Goal: Task Accomplishment & Management: Complete application form

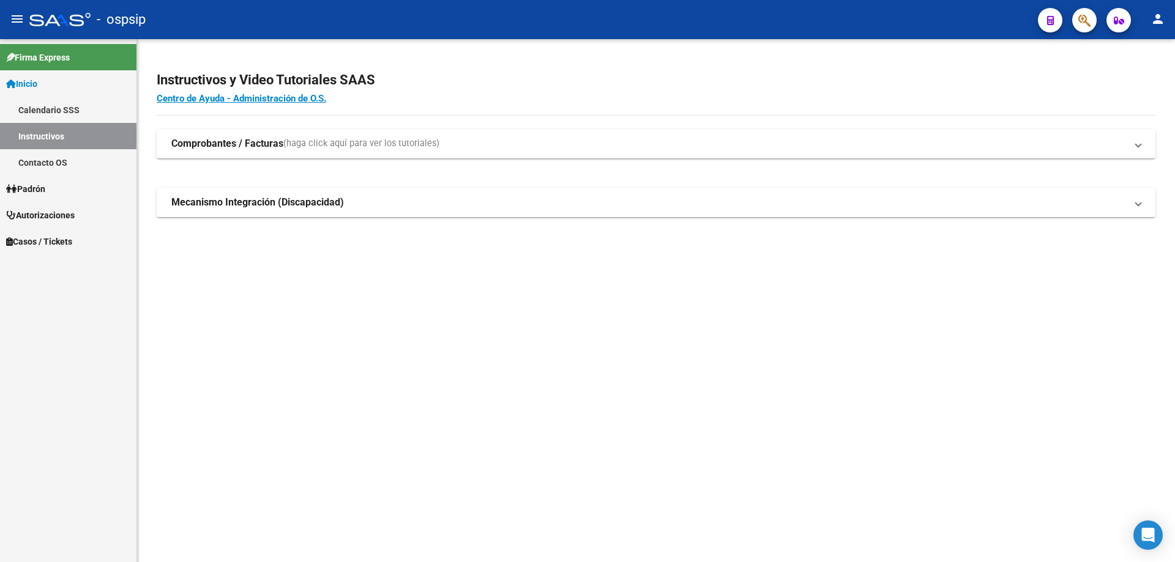
click at [1072, 17] on button "button" at bounding box center [1084, 20] width 24 height 24
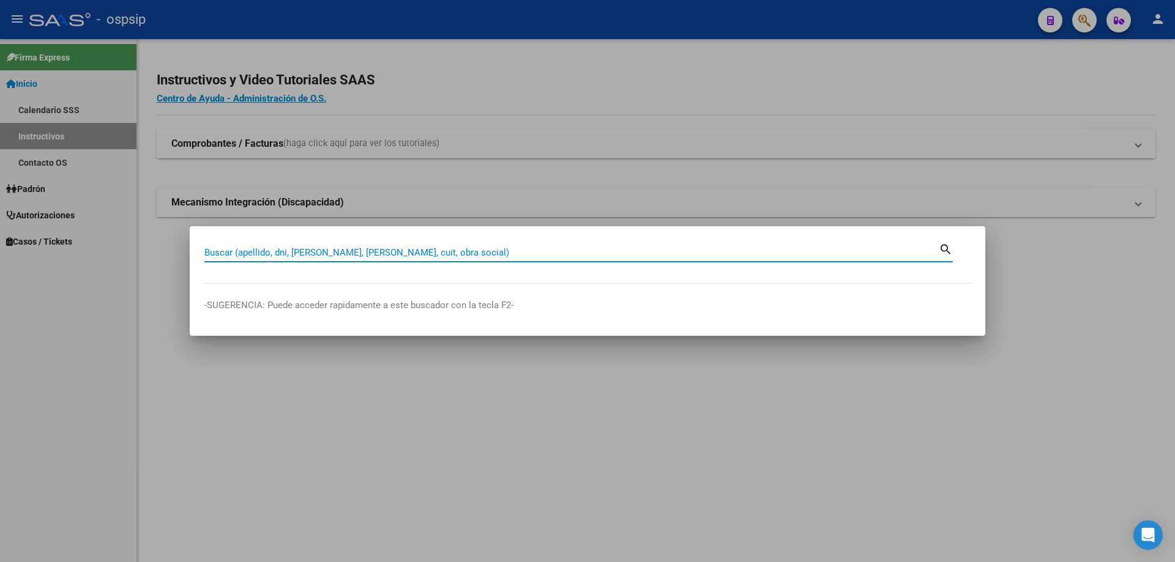
paste input "46025897"
type input "46025897"
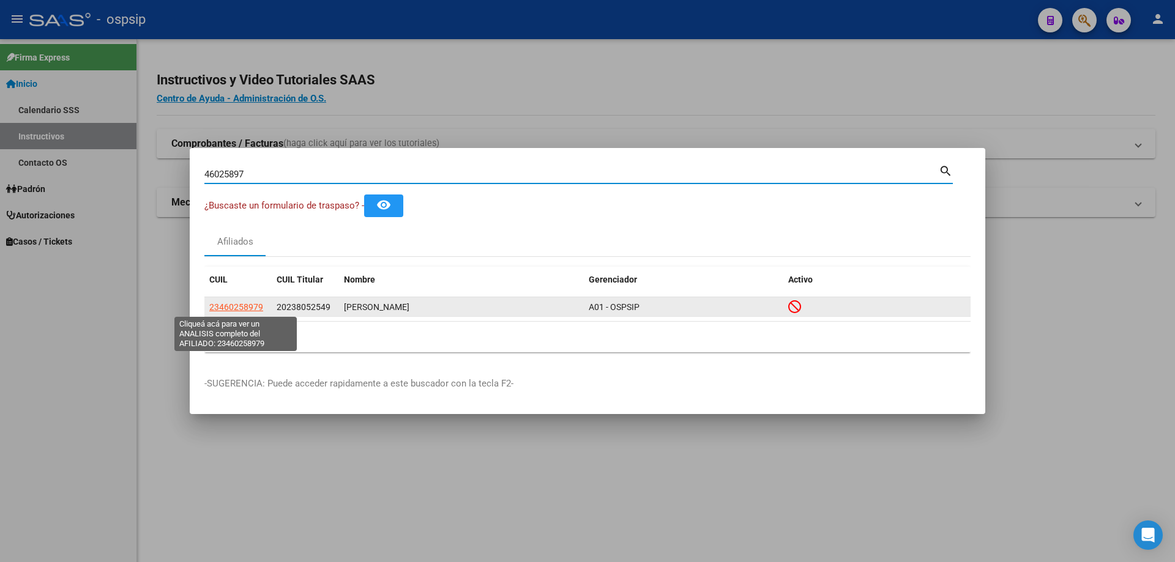
click at [248, 308] on span "23460258979" at bounding box center [236, 307] width 54 height 10
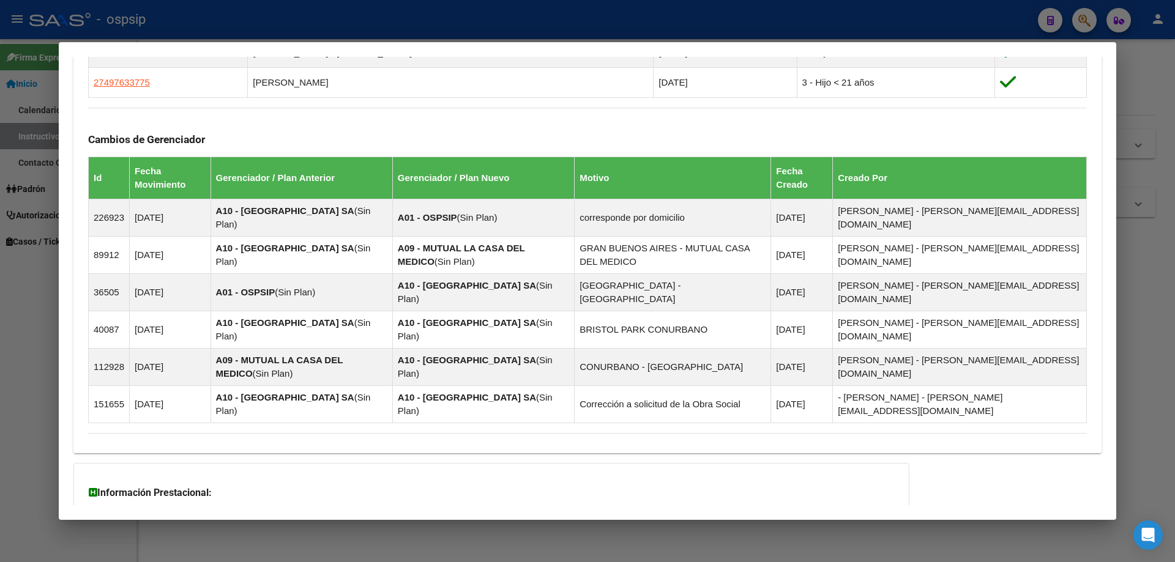
scroll to position [932, 0]
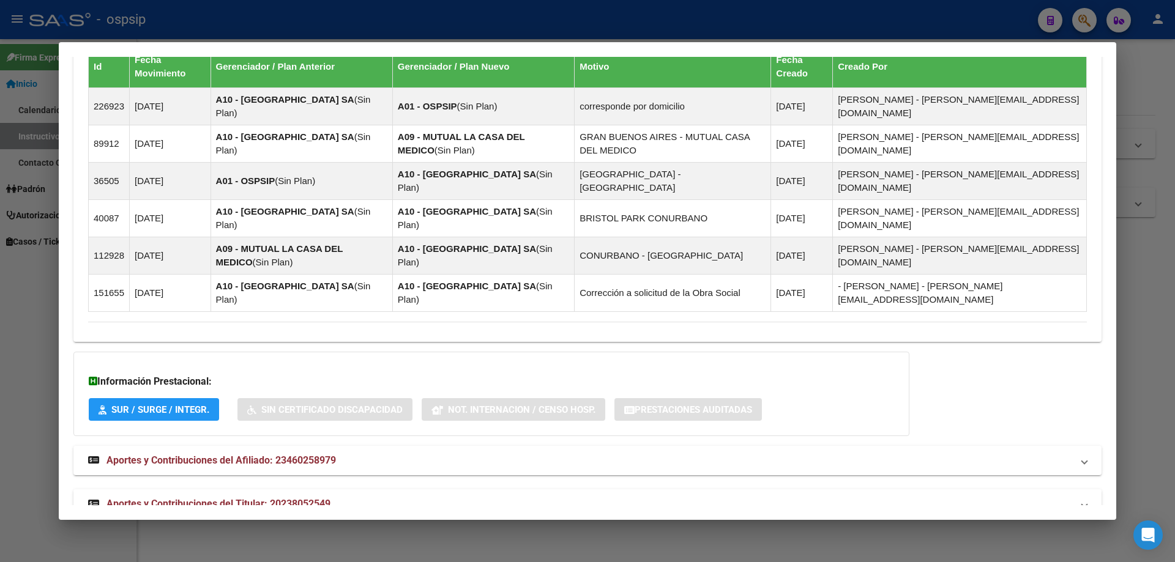
click at [258, 498] on span "Aportes y Contribuciones del Titular: 20238052549" at bounding box center [218, 504] width 224 height 12
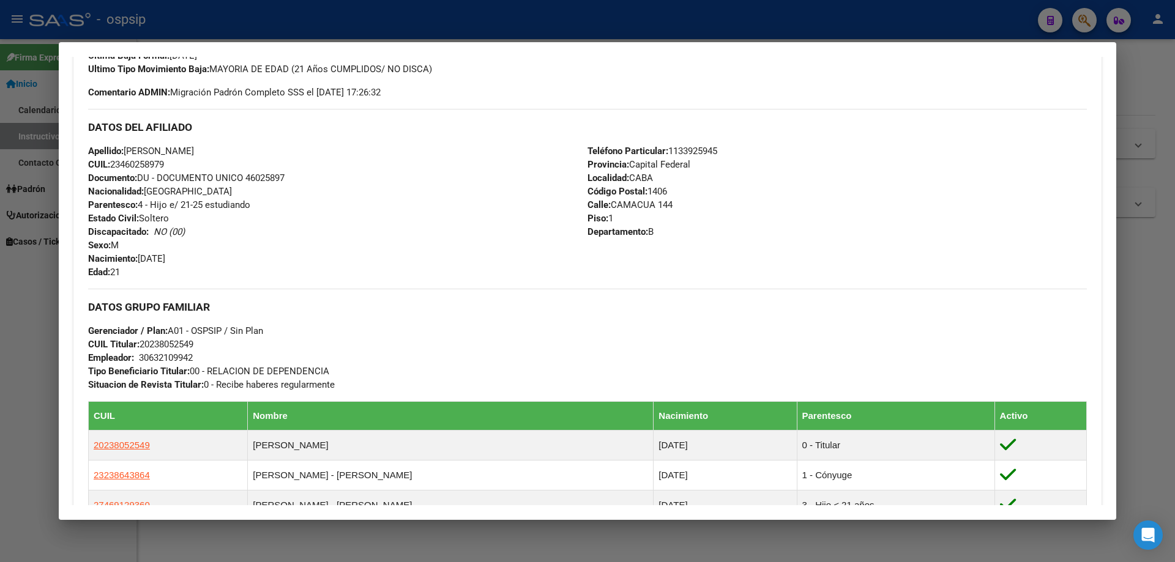
scroll to position [0, 0]
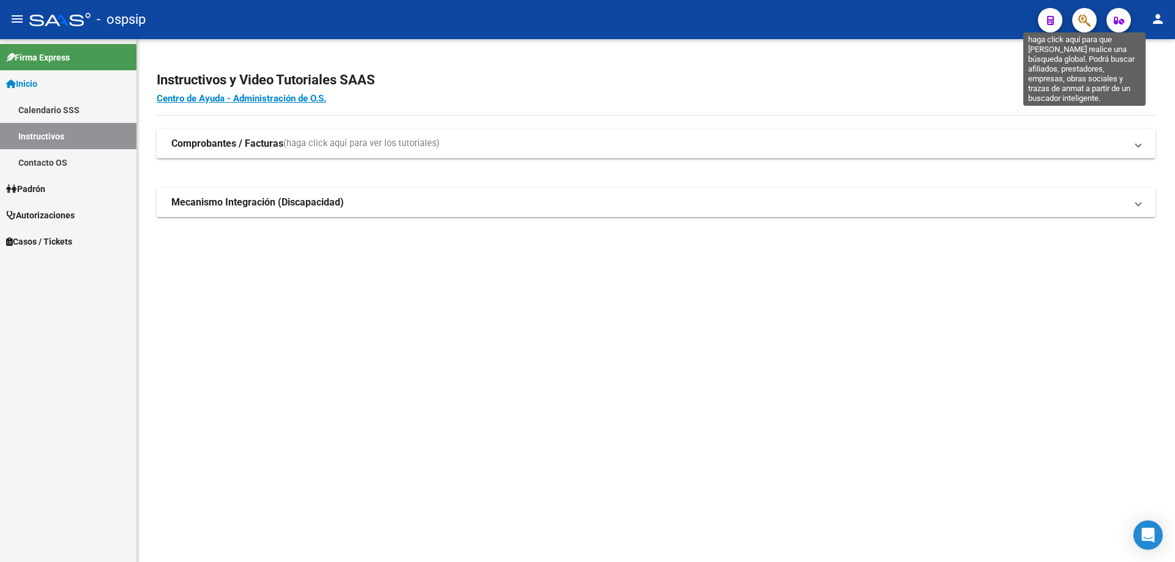
click at [1086, 20] on icon "button" at bounding box center [1084, 20] width 12 height 14
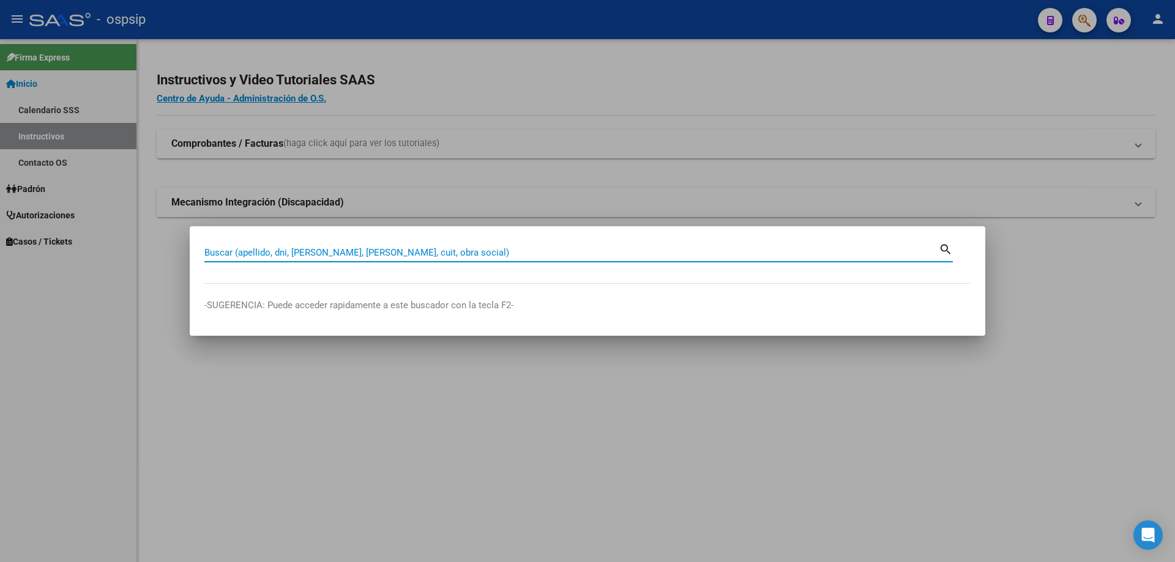
paste input "55685668"
type input "55685668"
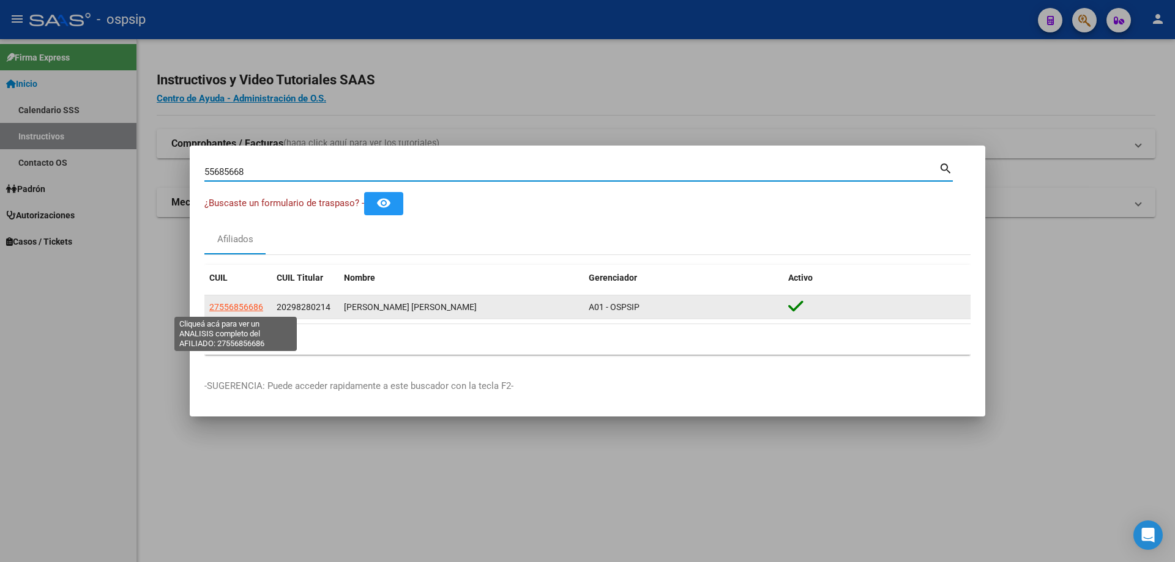
click at [260, 304] on span "27556856686" at bounding box center [236, 307] width 54 height 10
type textarea "27556856686"
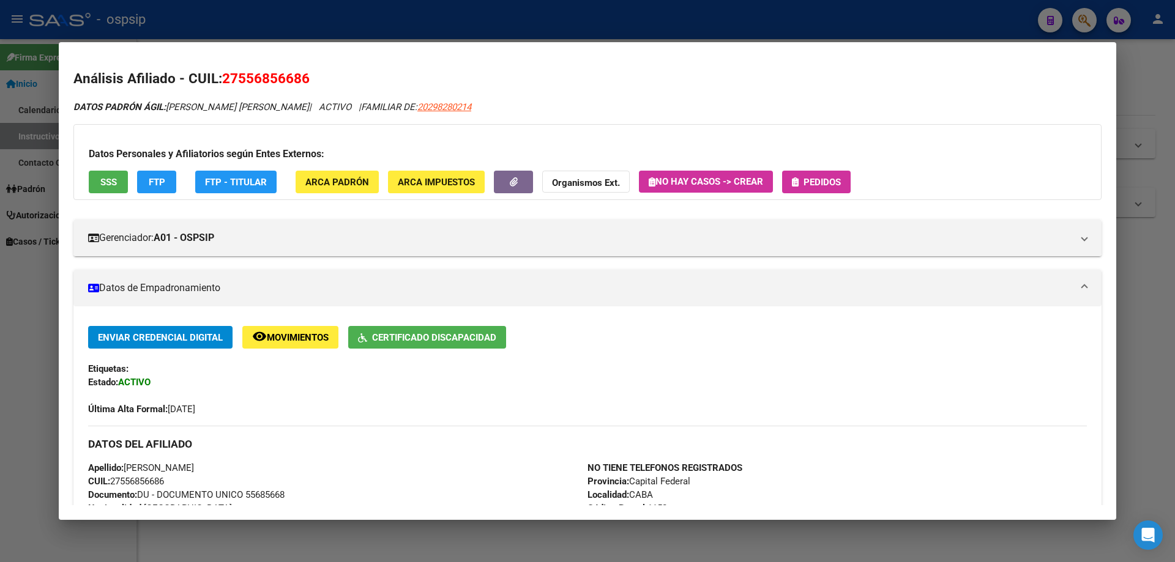
click at [836, 179] on span "Pedidos" at bounding box center [822, 182] width 37 height 11
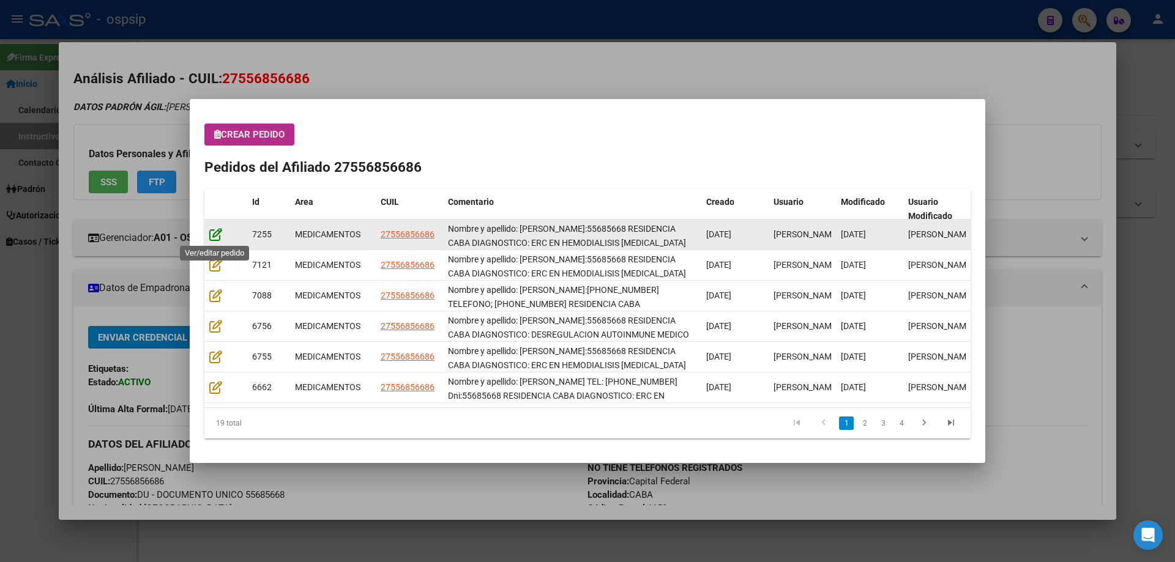
click at [214, 239] on icon at bounding box center [215, 234] width 13 height 13
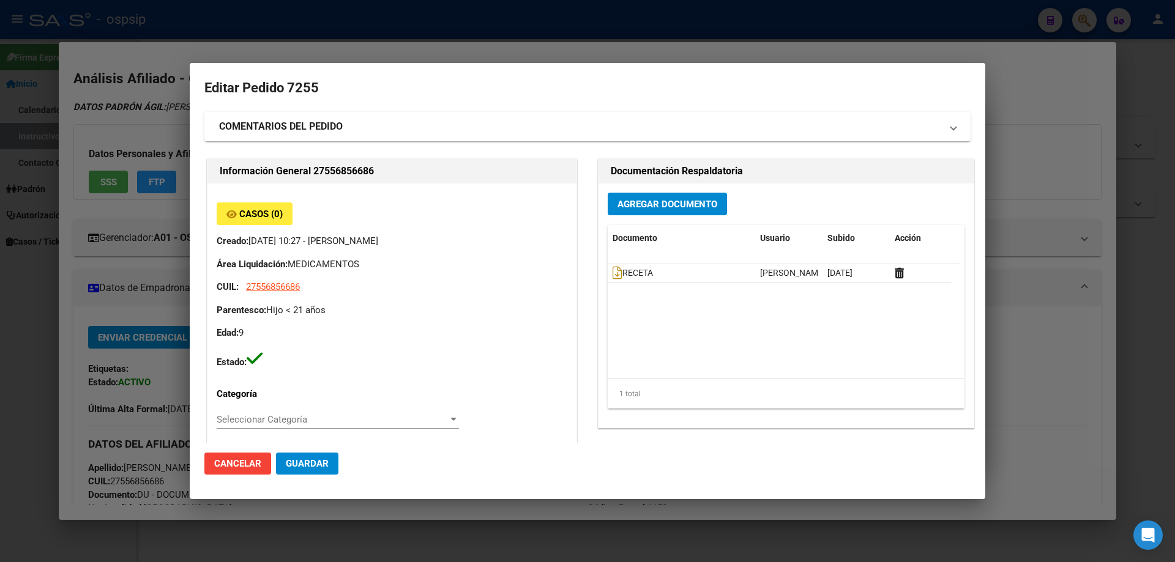
type input "Capital Federal, CABA, BLANES 60"
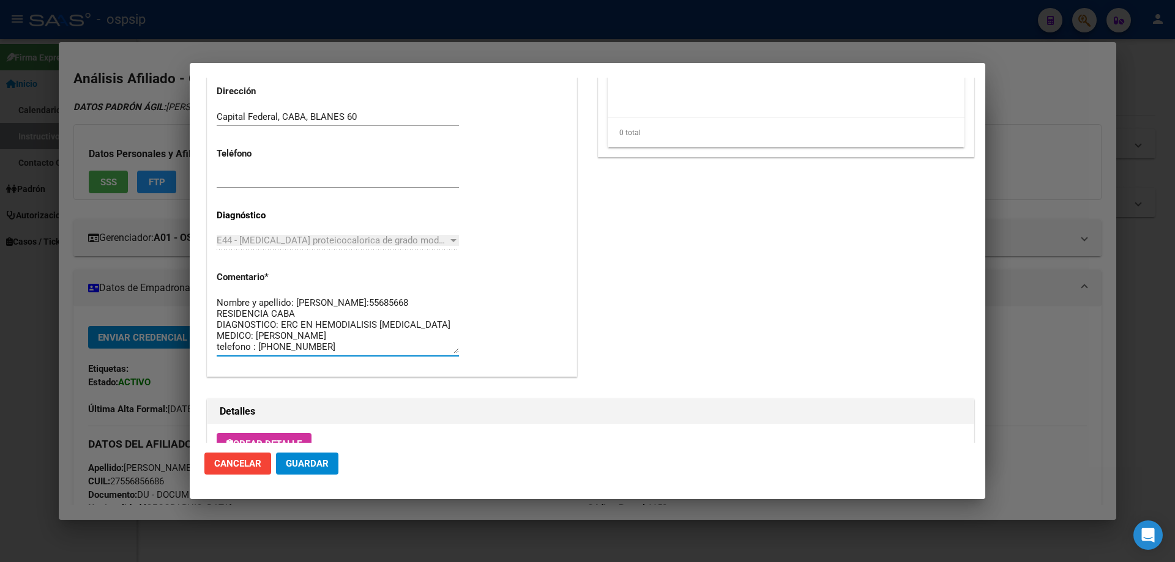
scroll to position [11, 0]
drag, startPoint x: 350, startPoint y: 340, endPoint x: 179, endPoint y: 343, distance: 171.4
click at [179, 343] on div "55685668 Buscar (apellido, dni, cuil, nro traspaso, cuit, obra social) search ¿…" at bounding box center [587, 281] width 1175 height 562
drag, startPoint x: 346, startPoint y: 347, endPoint x: 213, endPoint y: 275, distance: 151.2
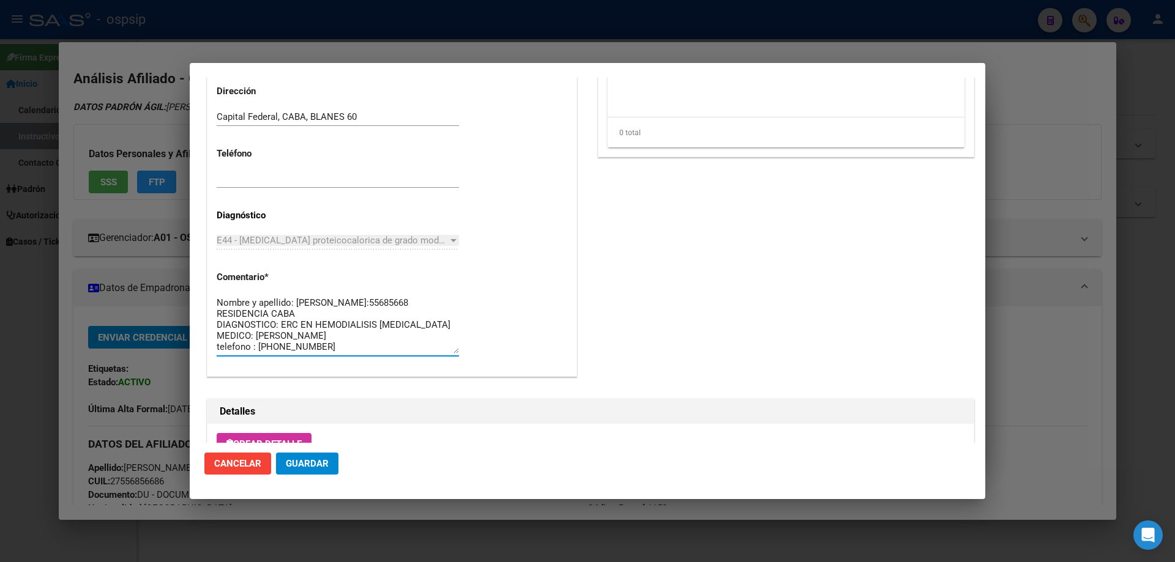
click at [213, 275] on div "Casos (0) Creado: 19/09/2025 10:27 - Ortiz Jesica Área Liquidación: MEDICAMENTO…" at bounding box center [391, 5] width 369 height 744
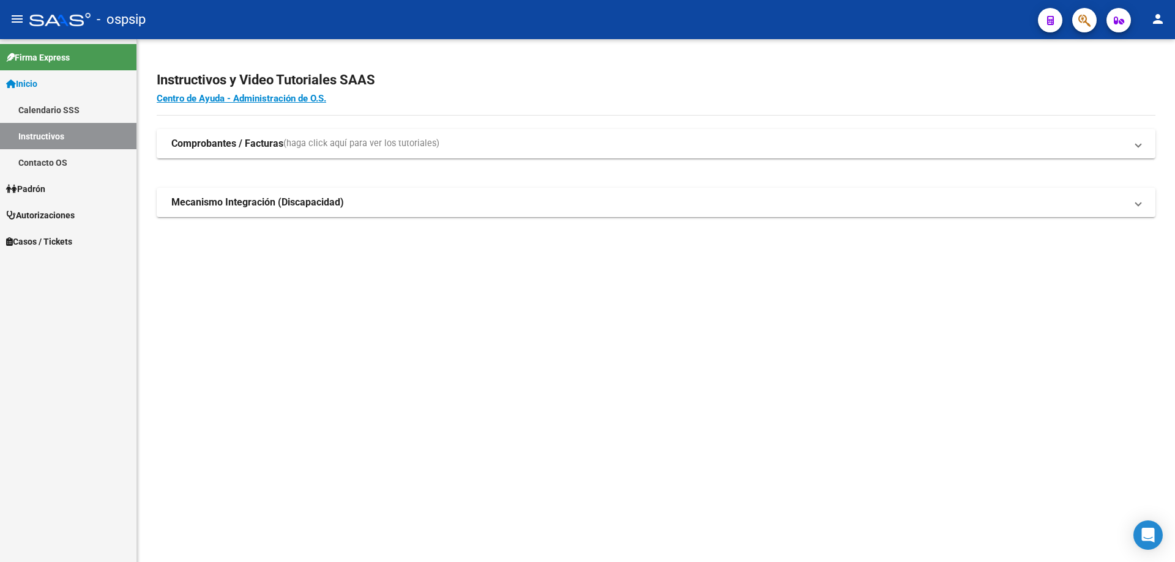
click at [1086, 18] on icon "button" at bounding box center [1084, 20] width 12 height 14
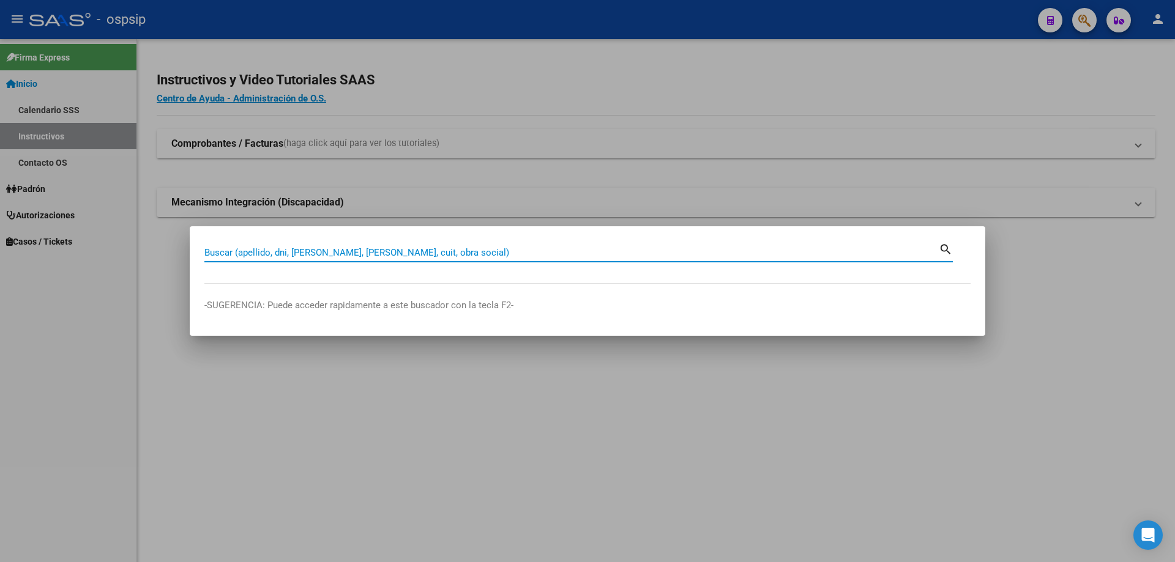
paste input "48769164"
type input "48769164"
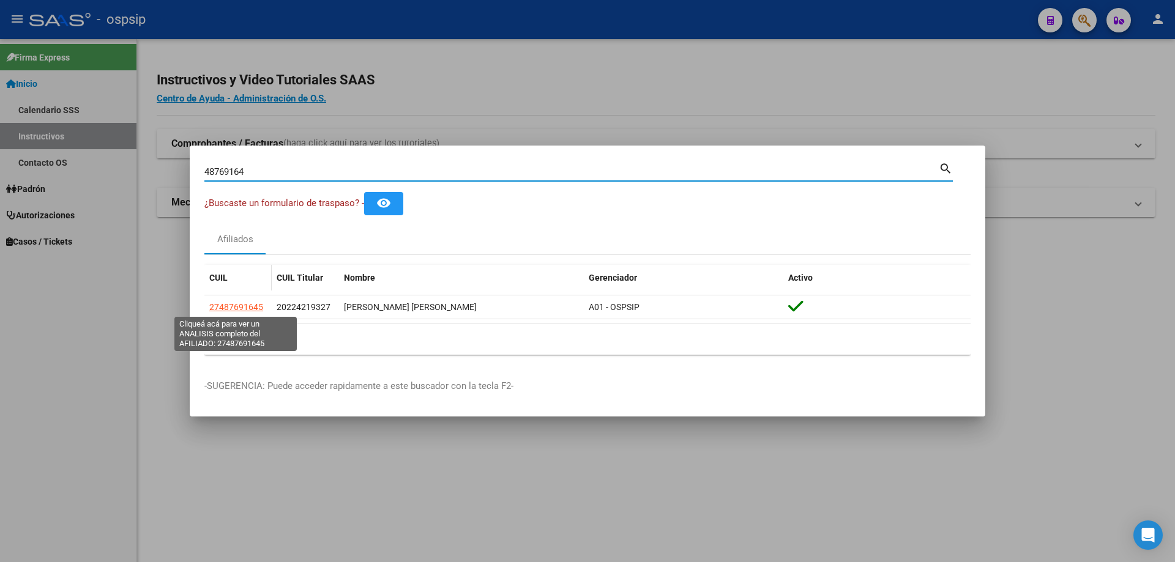
click at [239, 303] on span "27487691645" at bounding box center [236, 307] width 54 height 10
type textarea "27487691645"
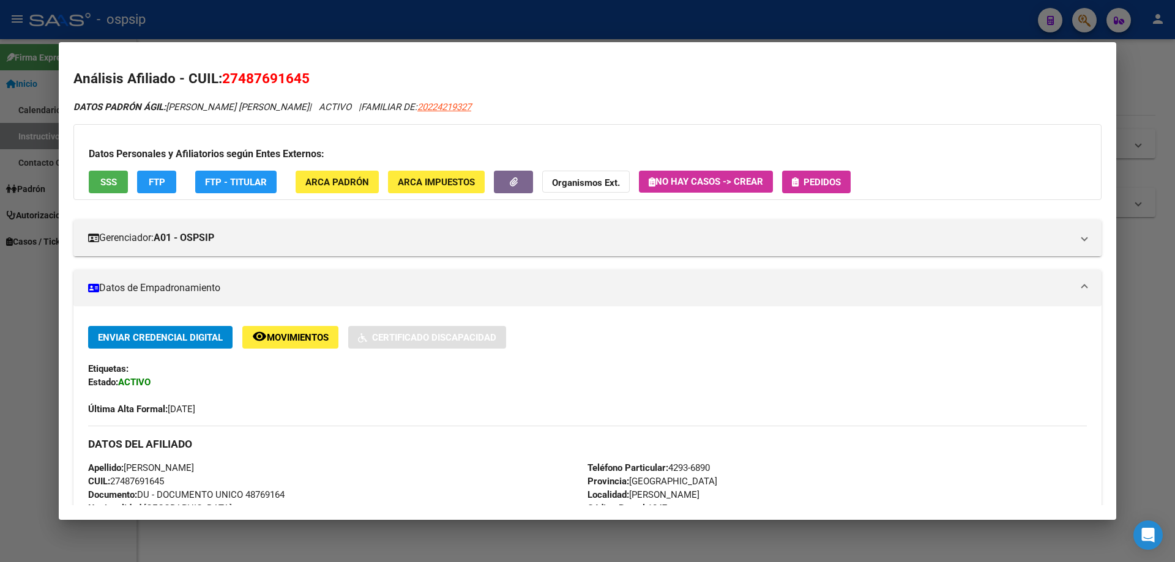
click at [824, 191] on button "Pedidos" at bounding box center [816, 182] width 69 height 23
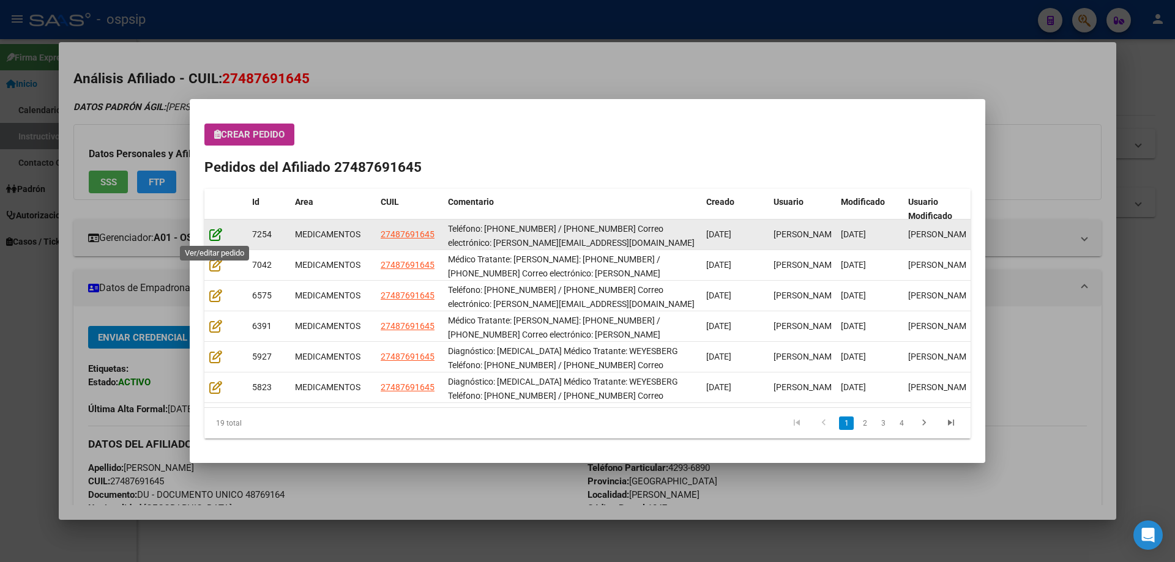
click at [213, 234] on icon at bounding box center [215, 234] width 13 height 13
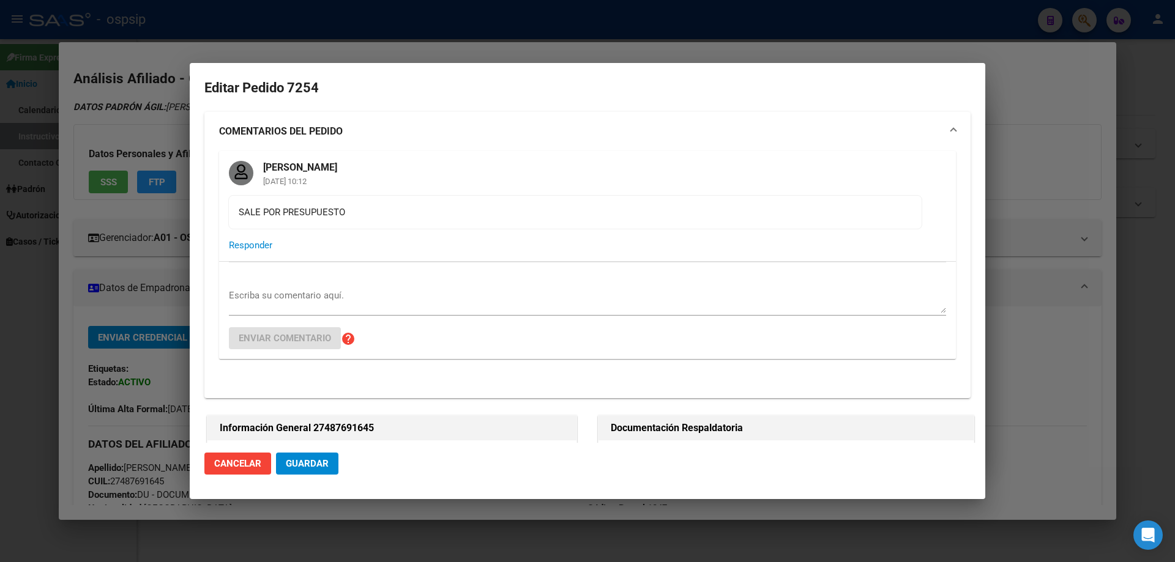
type input "Buenos Aires, RAFAEL CALZADA, JORGE 2858"
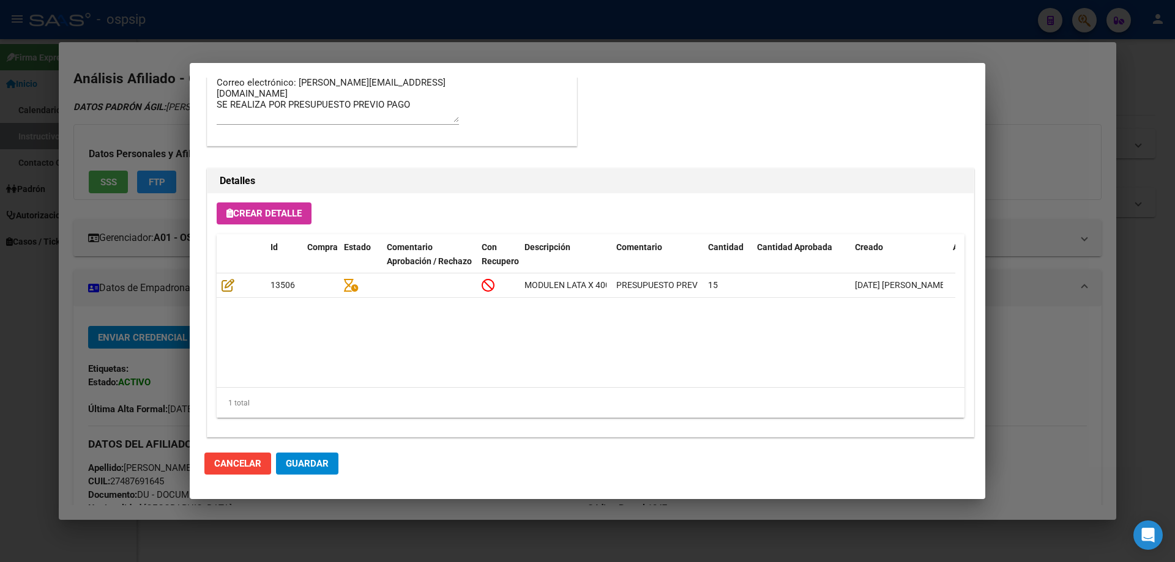
scroll to position [1053, 0]
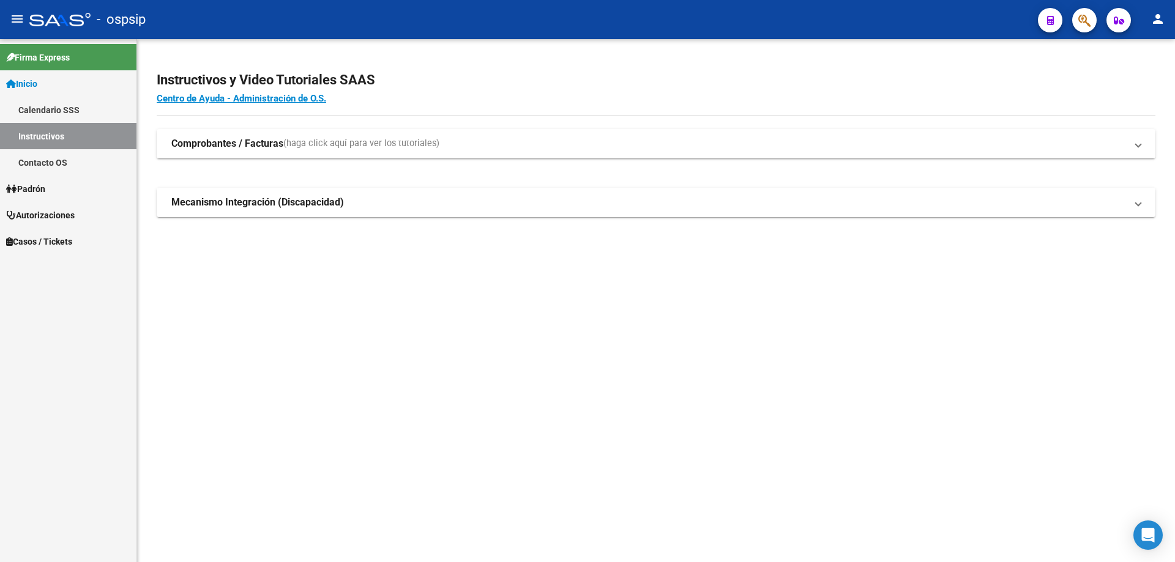
click at [1096, 29] on div at bounding box center [1080, 19] width 34 height 25
click at [1095, 28] on div at bounding box center [1080, 19] width 34 height 25
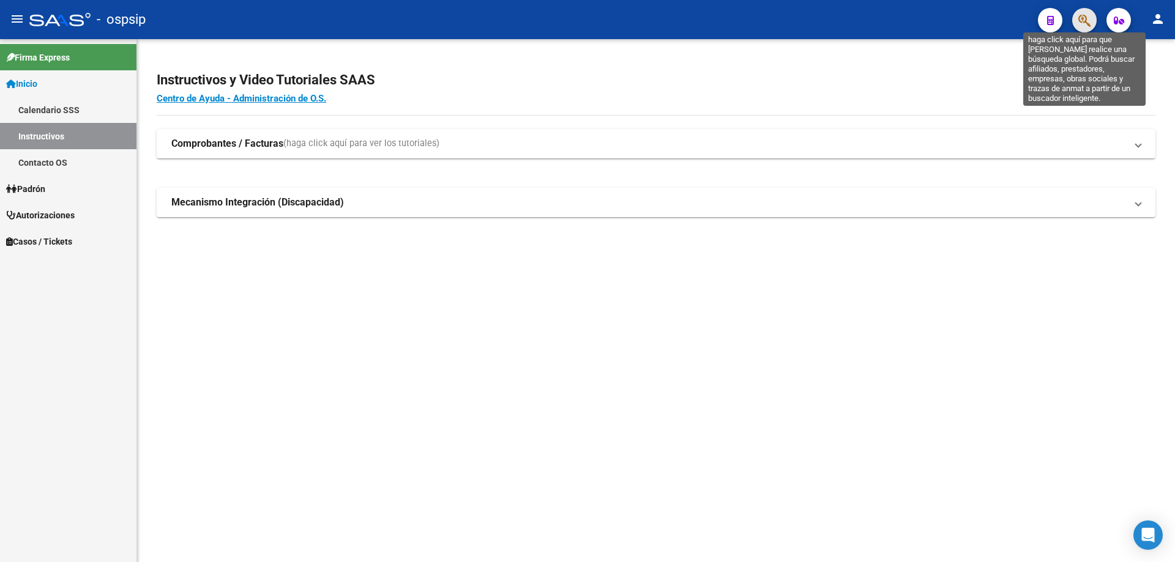
click at [1082, 20] on icon "button" at bounding box center [1084, 20] width 12 height 14
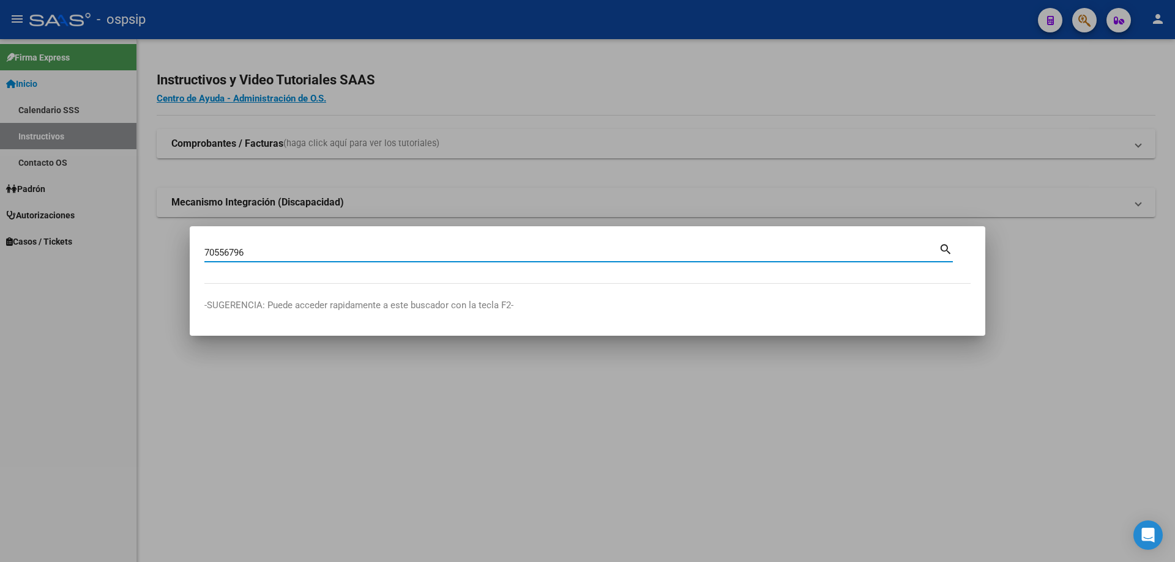
type input "70556796"
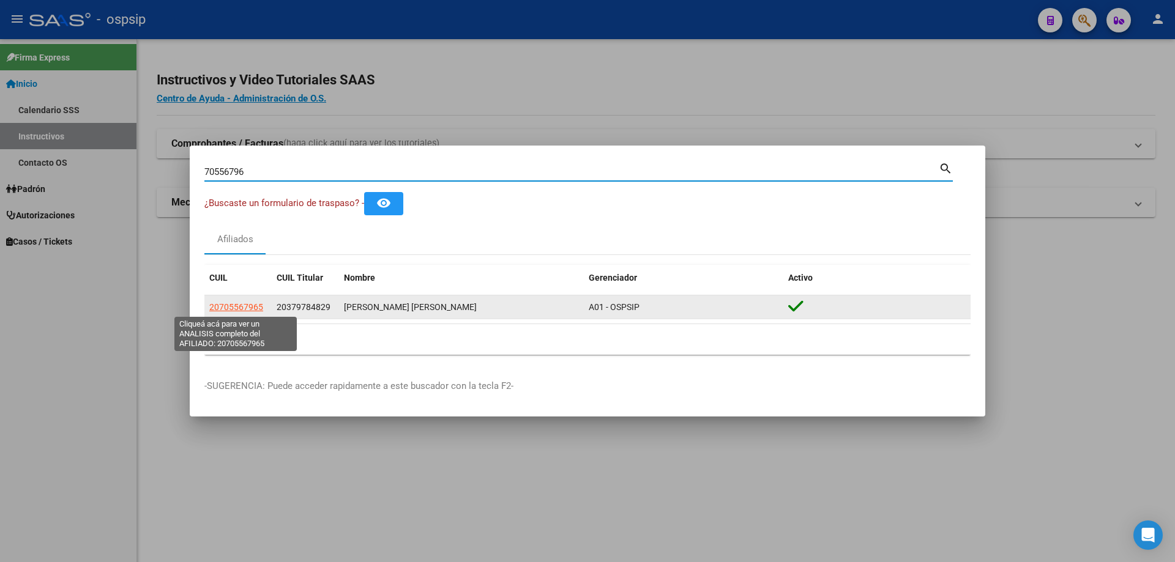
click at [240, 304] on span "20705567965" at bounding box center [236, 307] width 54 height 10
type textarea "20705567965"
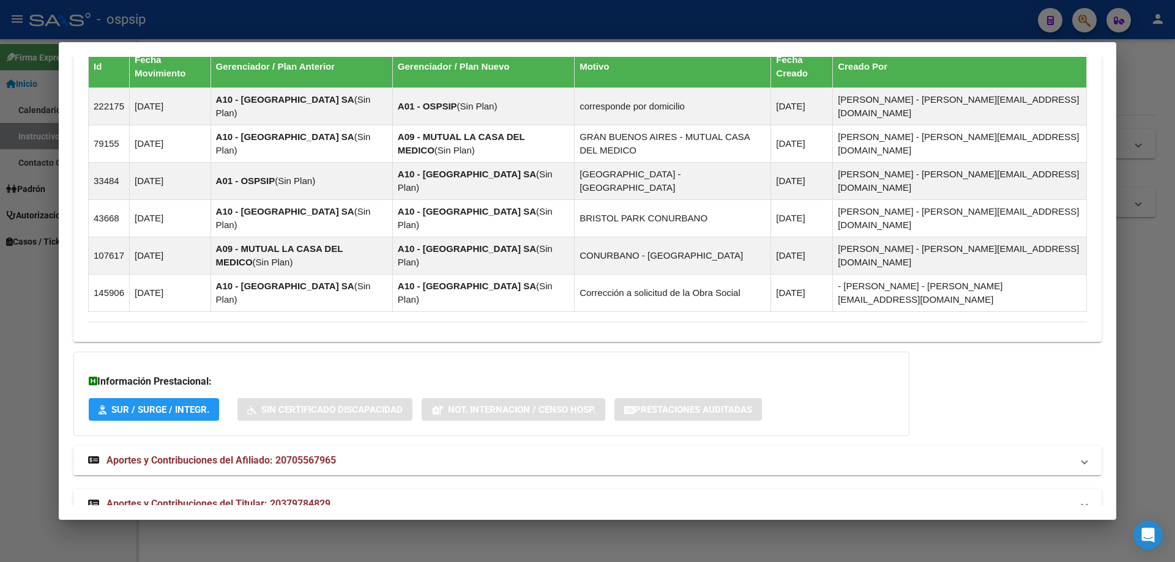
click at [265, 498] on span "Aportes y Contribuciones del Titular: 20379784829" at bounding box center [218, 504] width 224 height 12
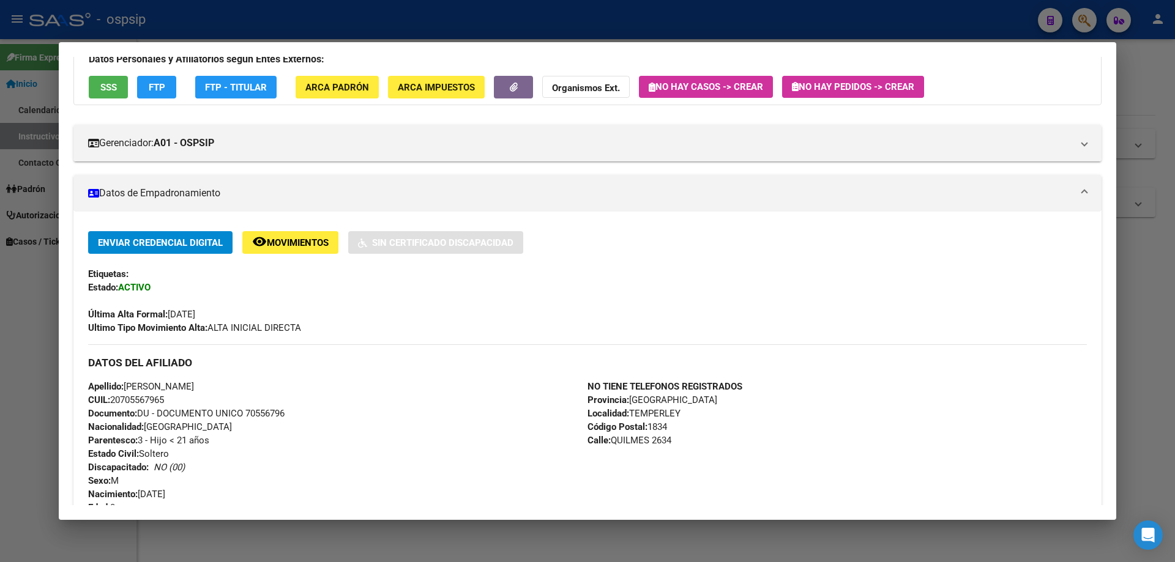
scroll to position [0, 0]
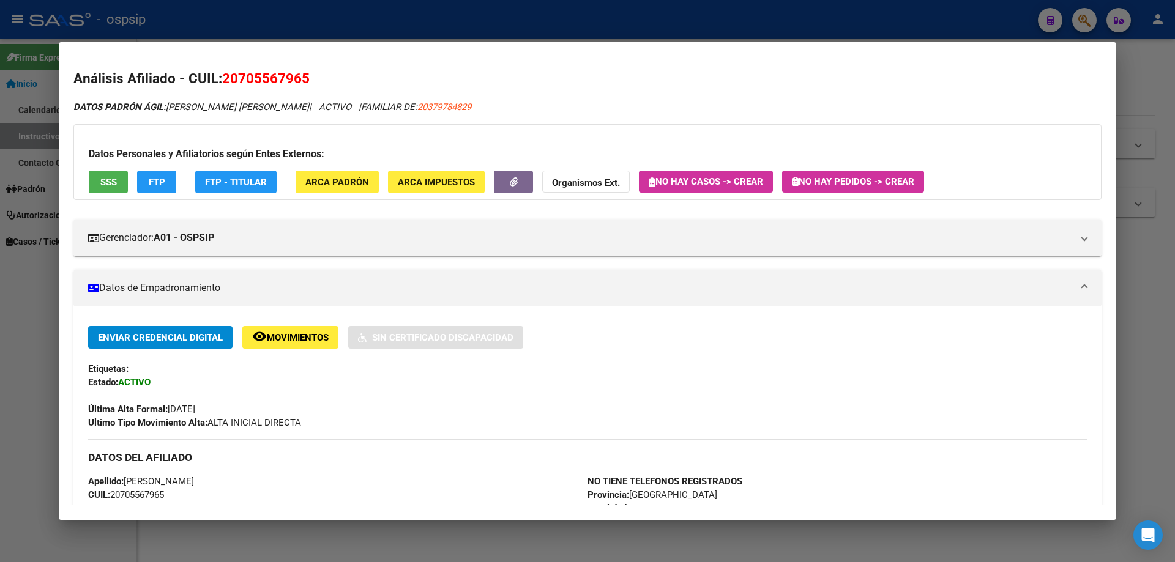
click at [815, 167] on div "Datos Personales y Afiliatorios según Entes Externos: SSS FTP FTP - Titular ARC…" at bounding box center [587, 162] width 1028 height 76
click at [842, 161] on h3 "Datos Personales y Afiliatorios según Entes Externos:" at bounding box center [588, 154] width 998 height 15
click at [844, 173] on button "No hay Pedidos -> Crear" at bounding box center [853, 182] width 142 height 22
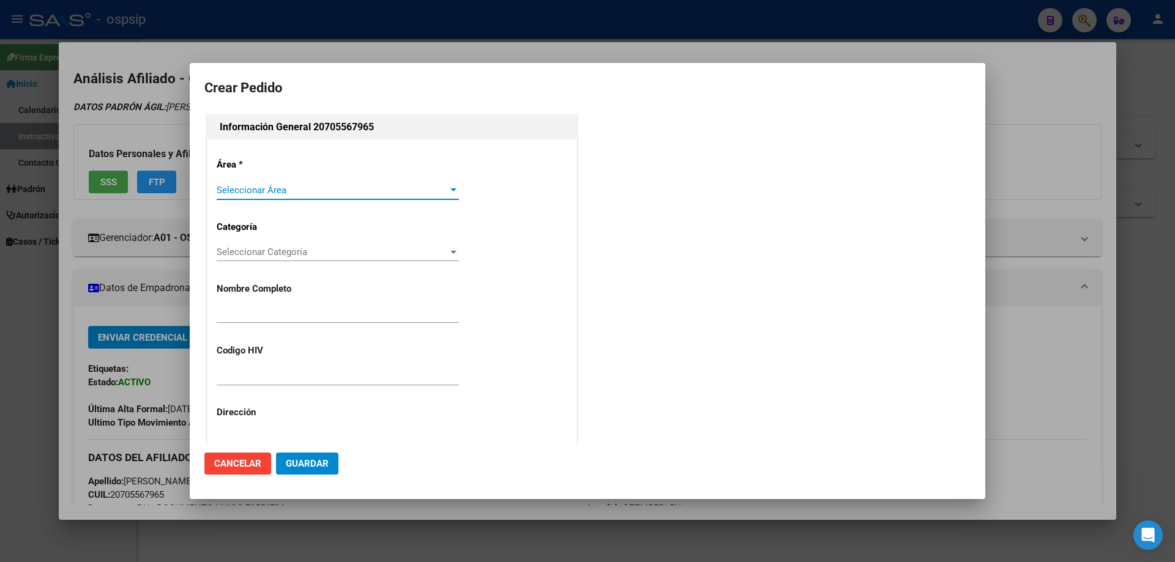
type input "[PERSON_NAME]"
type input "[GEOGRAPHIC_DATA], [PERSON_NAME], QUILMES 2634"
click at [253, 195] on span "Seleccionar Área" at bounding box center [332, 190] width 231 height 11
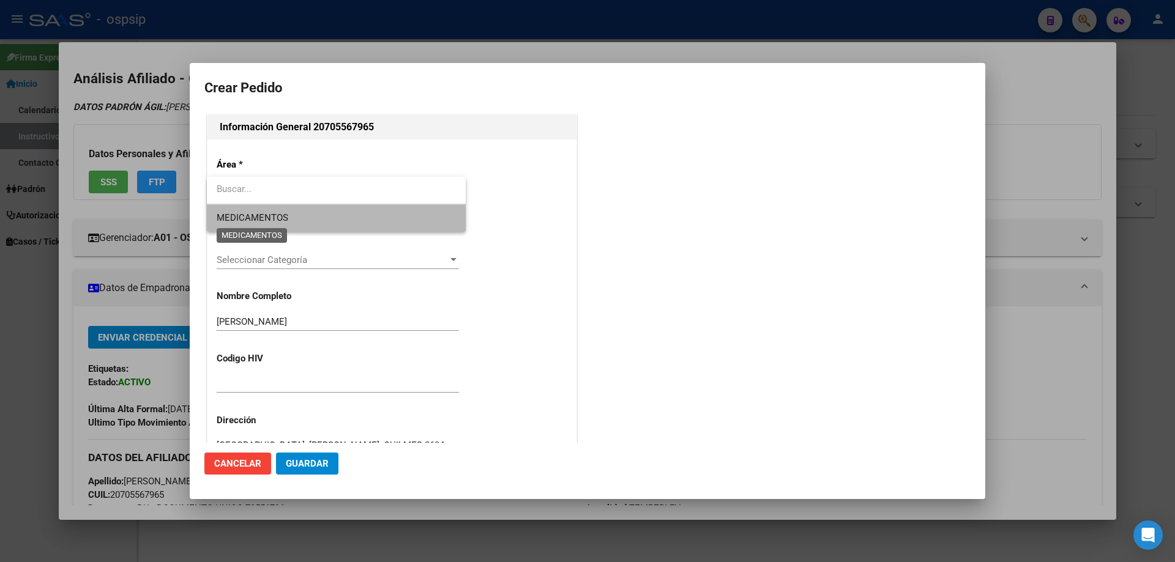
click at [250, 222] on span "MEDICAMENTOS" at bounding box center [253, 217] width 72 height 11
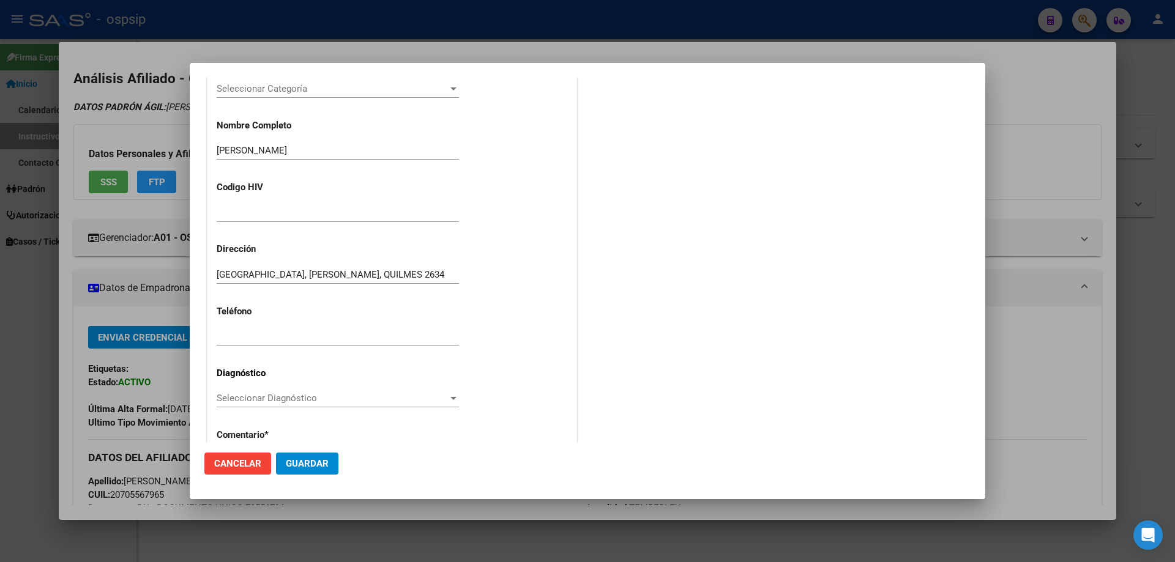
scroll to position [245, 0]
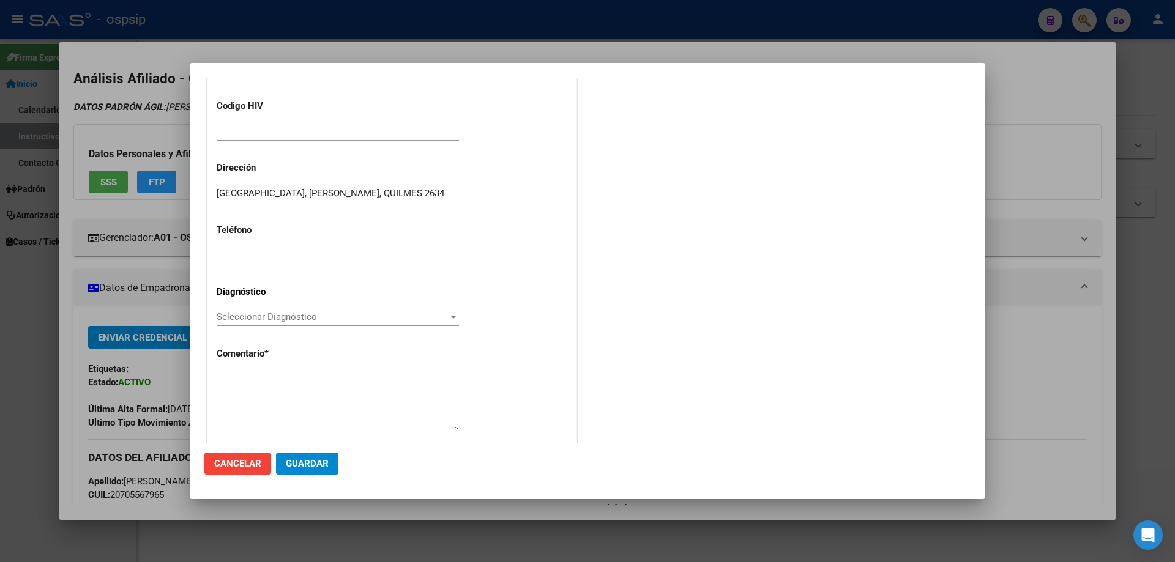
click at [247, 324] on div "Seleccionar Diagnóstico Seleccionar Diagnóstico" at bounding box center [338, 317] width 242 height 18
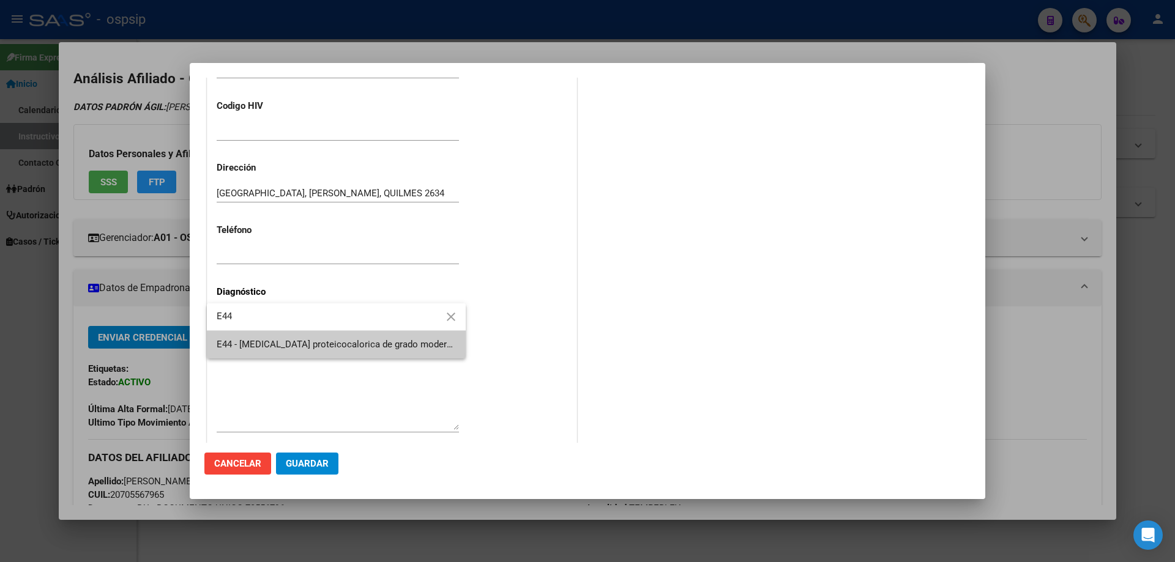
type input "E44"
click at [282, 338] on span "E44 - [MEDICAL_DATA] proteicocalorica de grado moderado y leve - [MEDICAL_DATA]…" at bounding box center [336, 345] width 239 height 28
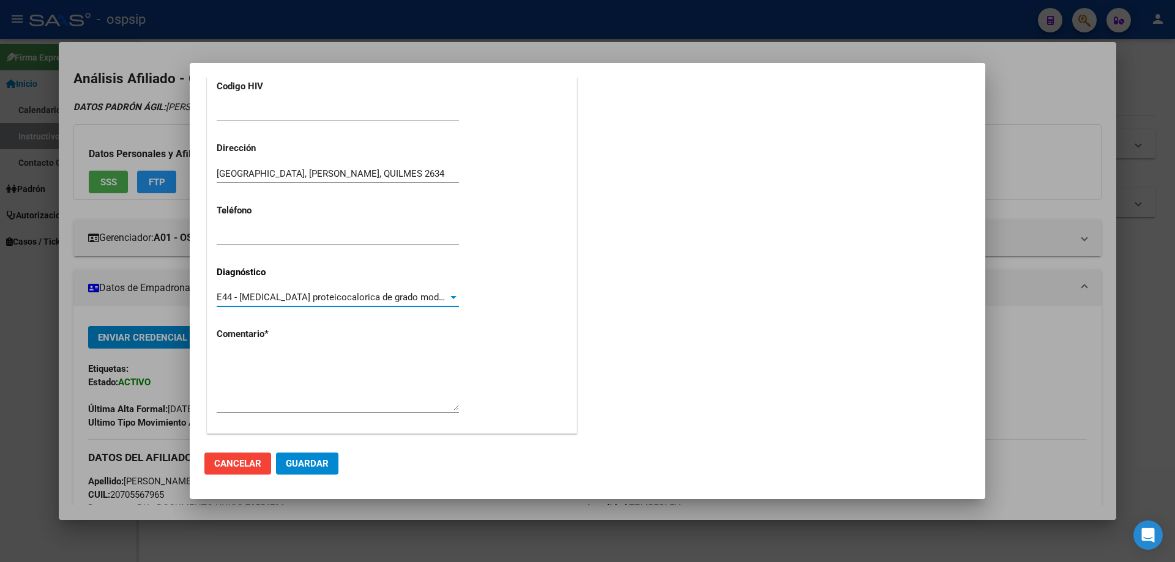
scroll to position [275, 0]
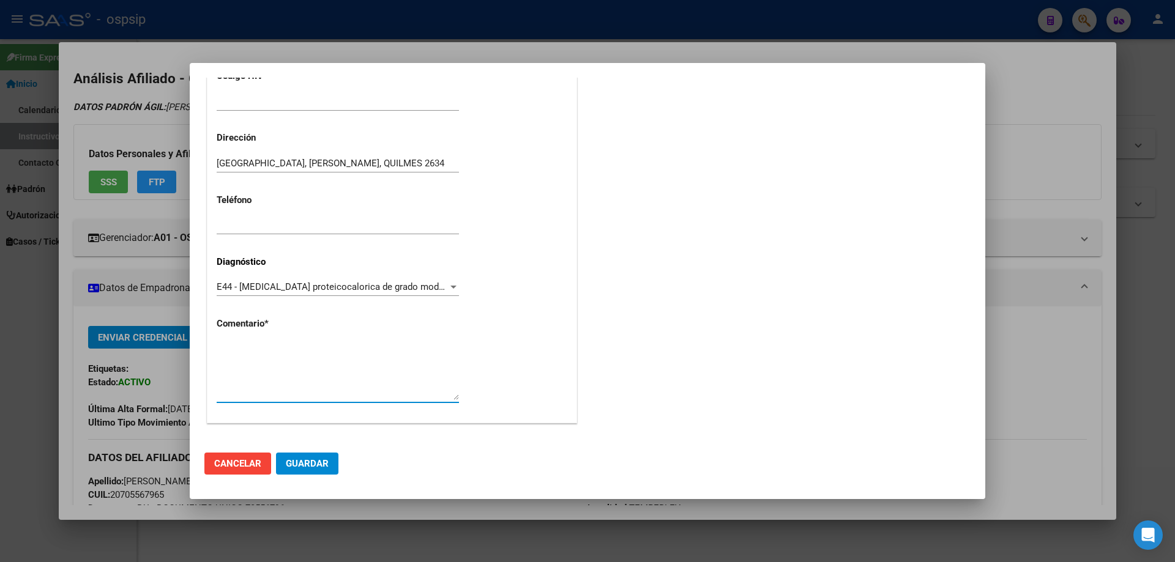
paste textarea "Nombre y apellido: Gallardo Rolon Martina Dni:55685668 RESIDENCIA CABA DIAGNOST…"
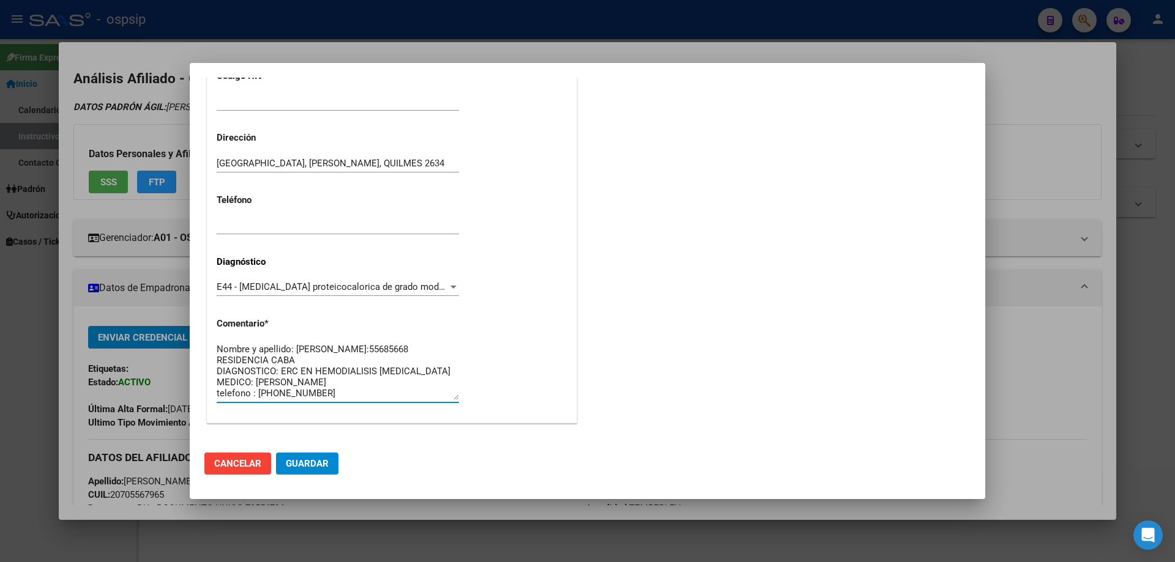
scroll to position [0, 0]
click at [402, 346] on textarea "Nombre y apellido: Gallardo Rolon Martina Dni:55685668 RESIDENCIA CABA DIAGNOST…" at bounding box center [338, 372] width 242 height 58
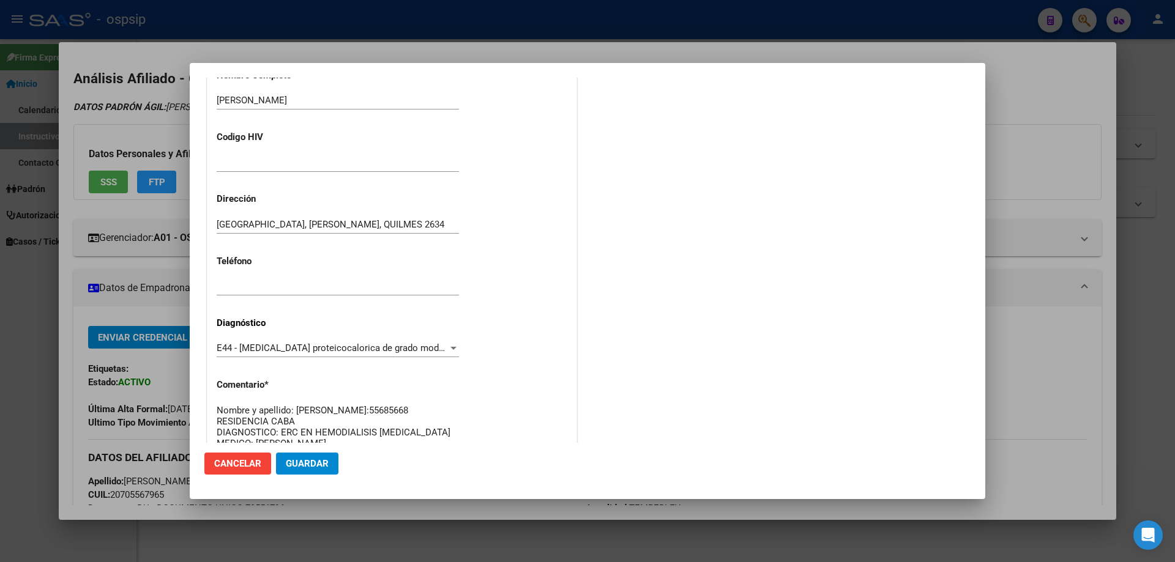
scroll to position [275, 0]
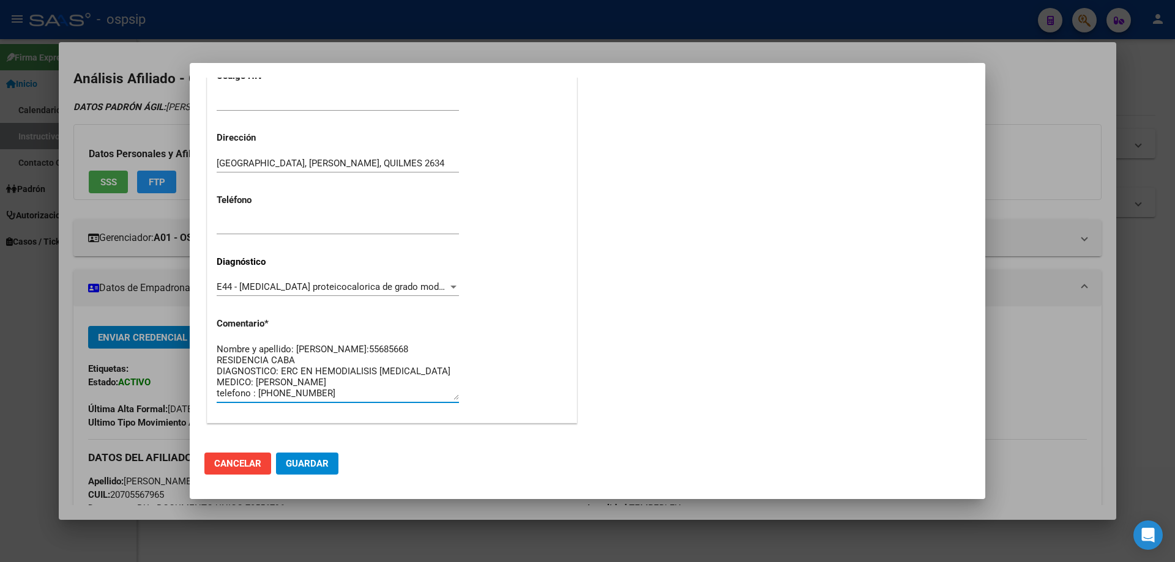
click at [283, 360] on textarea "Nombre y apellido: Flumignan Enzo Dni:55685668 RESIDENCIA CABA DIAGNOSTICO: ERC…" at bounding box center [338, 372] width 242 height 58
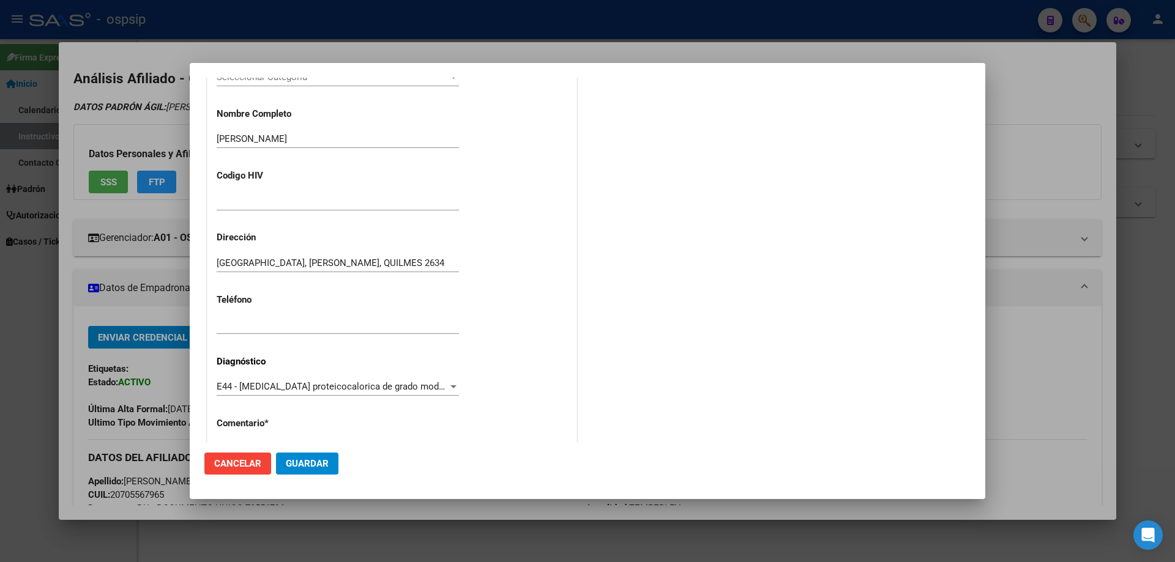
scroll to position [30, 0]
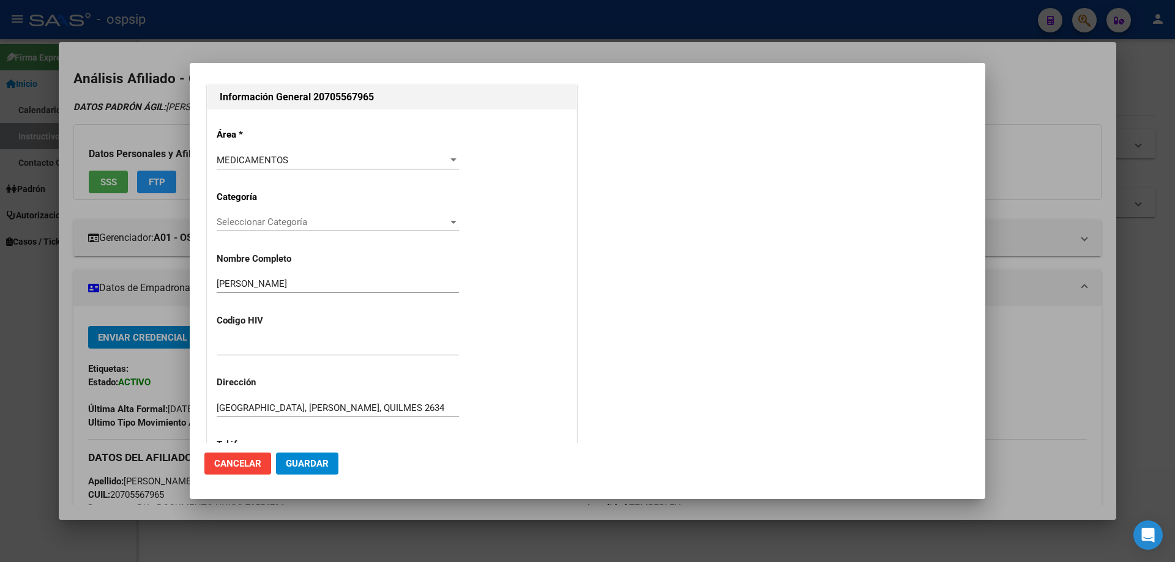
drag, startPoint x: 323, startPoint y: 95, endPoint x: 368, endPoint y: 95, distance: 45.3
click at [368, 95] on h2 "Información General 20705567965" at bounding box center [392, 97] width 345 height 15
copy h2 "70556796"
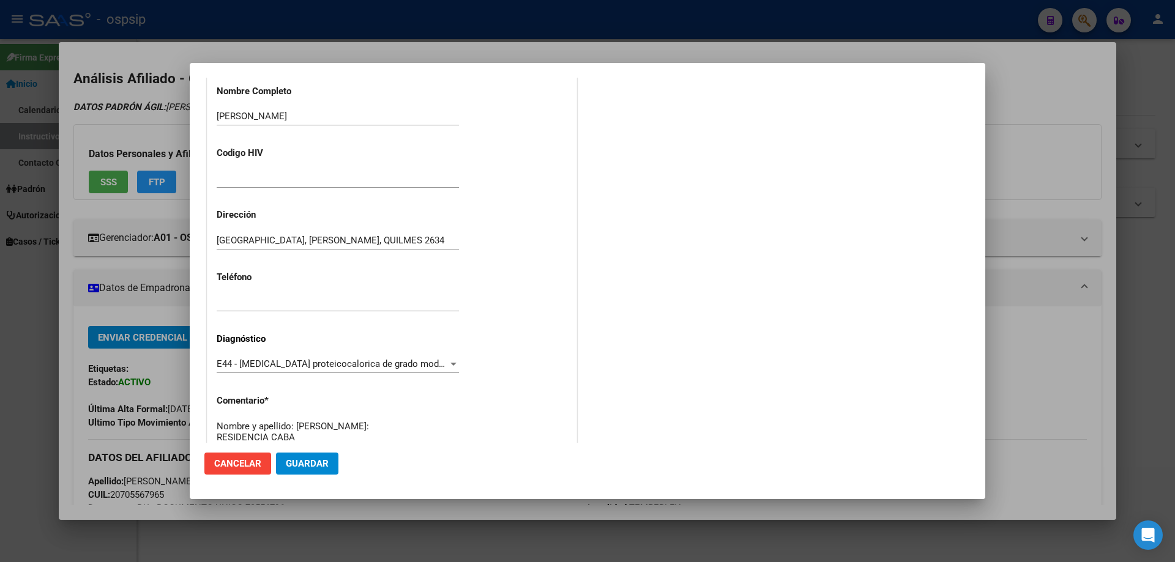
scroll to position [275, 0]
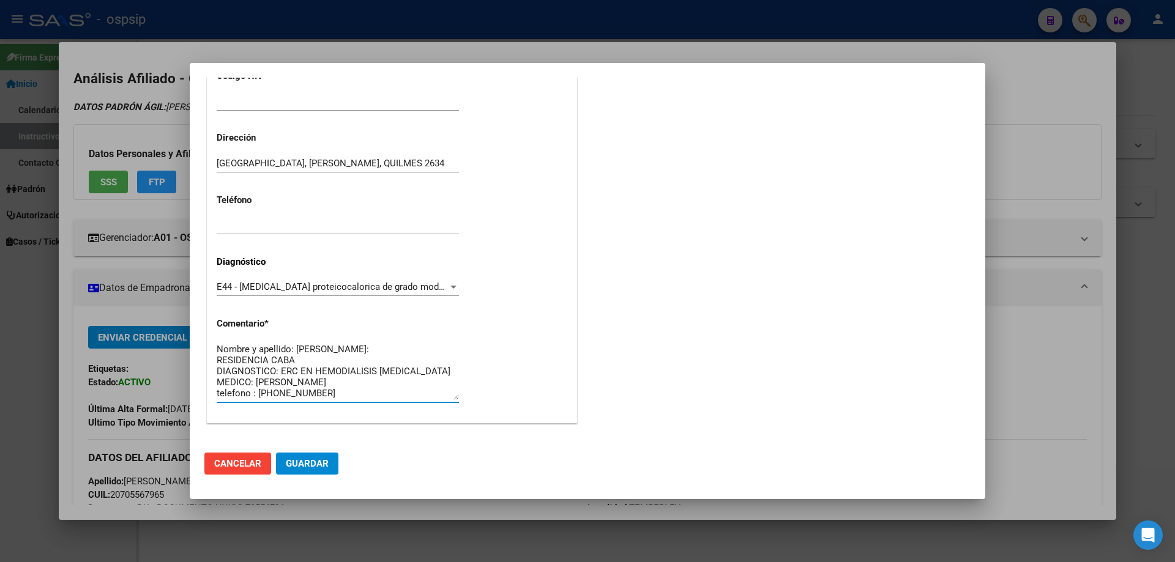
paste textarea "70556796"
click at [320, 368] on textarea "Nombre y apellido: Flumignan Enzo Dni:70556796 RESIDENCIA CABA DIAGNOSTICO: ERC…" at bounding box center [338, 372] width 242 height 58
click at [432, 383] on textarea "Nombre y apellido: Flumignan Enzo Dni:70556796 RESIDENCIA : AMBA (TEMPERLEY) DI…" at bounding box center [338, 372] width 242 height 58
click at [323, 390] on textarea "Nombre y apellido: Flumignan Enzo Dni:70556796 RESIDENCIA : AMBA (TEMPERLEY) DI…" at bounding box center [338, 372] width 242 height 58
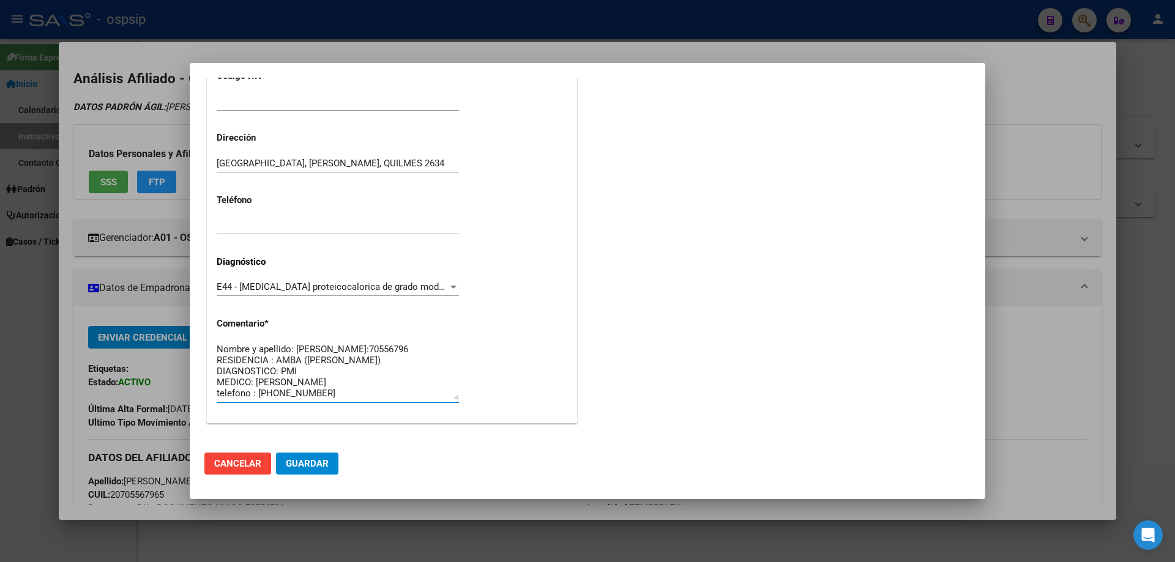
click at [314, 396] on textarea "Nombre y apellido: Flumignan Enzo Dni:70556796 RESIDENCIA : AMBA (TEMPERLEY) DI…" at bounding box center [338, 372] width 242 height 58
type textarea "Nombre y apellido: Flumignan Enzo Dni:70556796 RESIDENCIA : AMBA (TEMPERLEY) DI…"
click at [310, 463] on span "Guardar" at bounding box center [307, 463] width 43 height 11
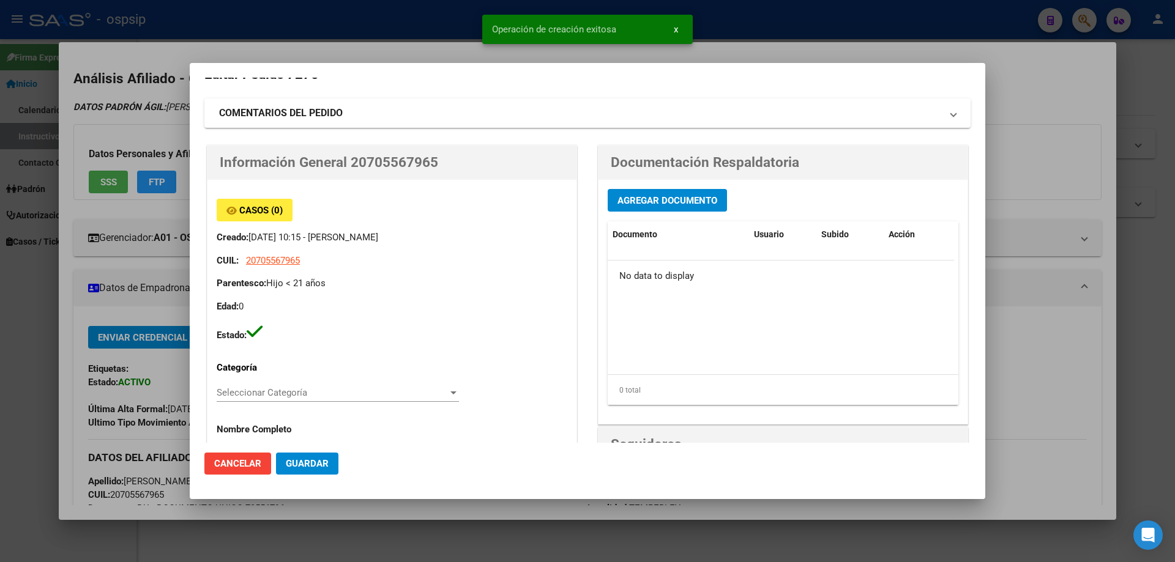
scroll to position [0, 0]
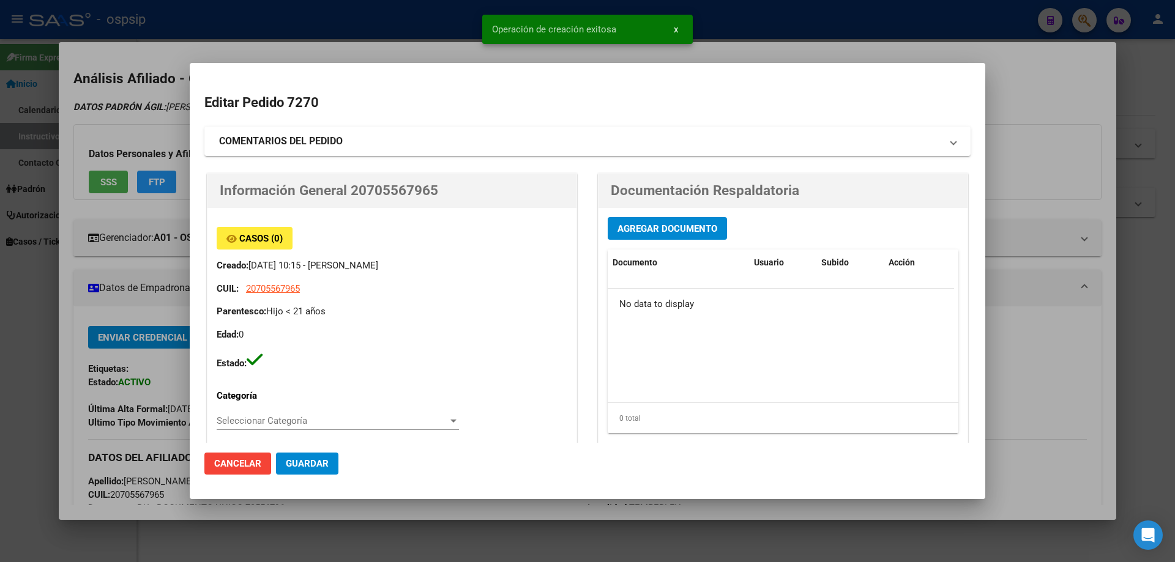
click at [669, 227] on span "Agregar Documento" at bounding box center [668, 228] width 100 height 11
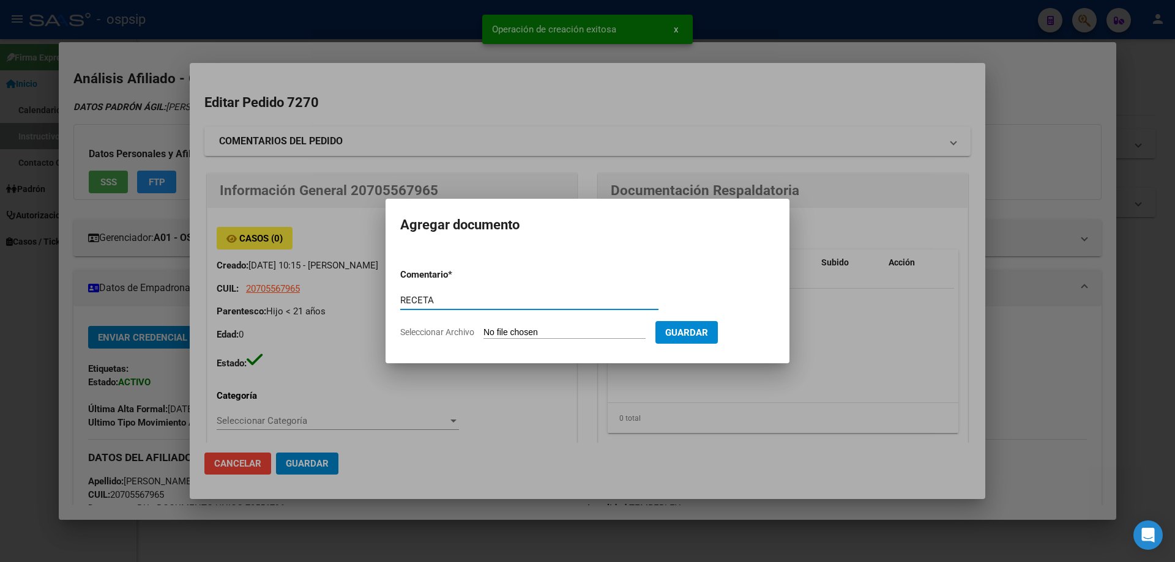
type input "RECETA"
click at [504, 337] on input "Seleccionar Archivo" at bounding box center [565, 333] width 162 height 12
type input "C:\fakepath\IMG-20250916-WA0052.jpg"
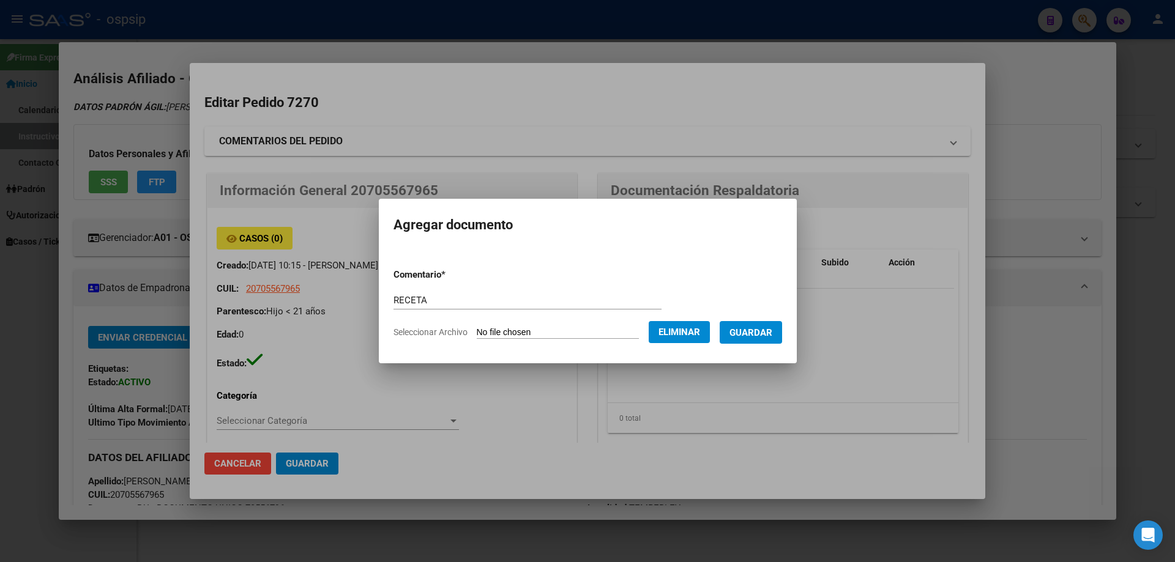
click at [772, 331] on span "Guardar" at bounding box center [751, 332] width 43 height 11
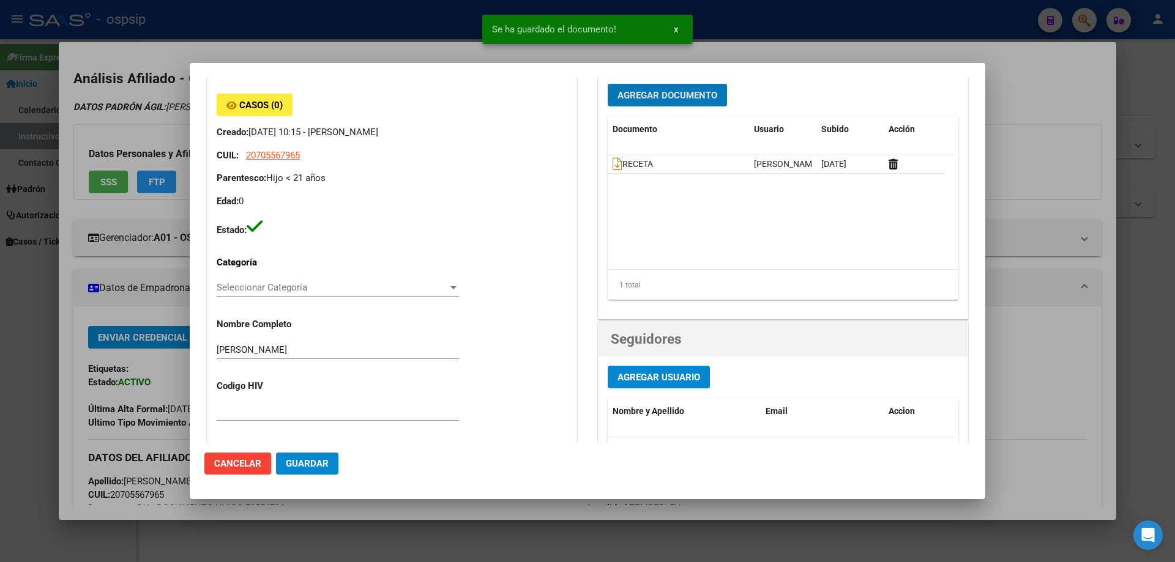
scroll to position [61, 0]
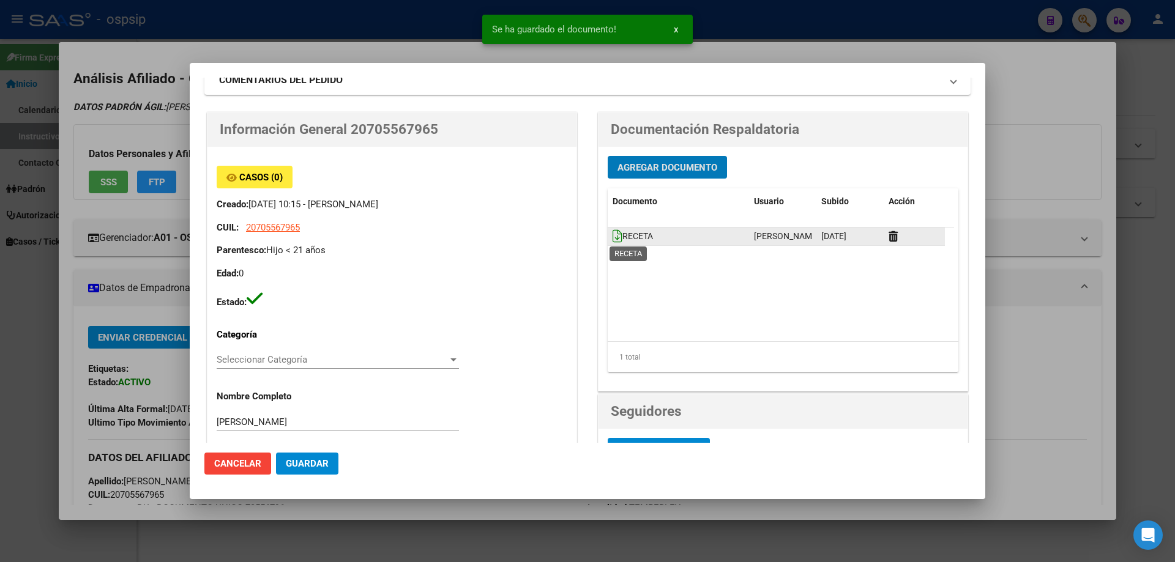
click at [613, 239] on icon at bounding box center [618, 236] width 10 height 13
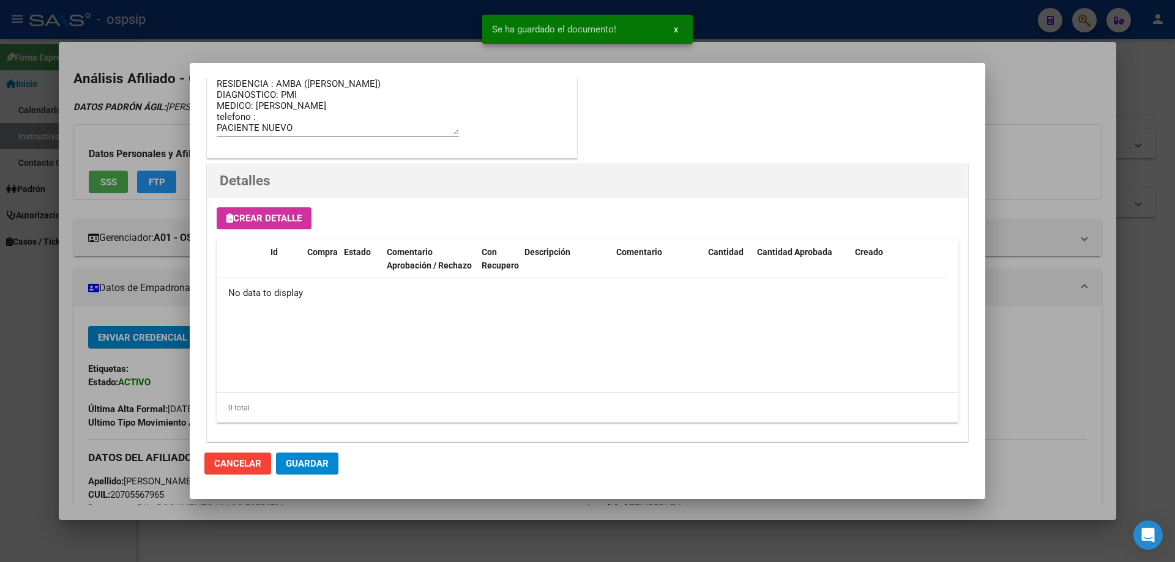
scroll to position [711, 0]
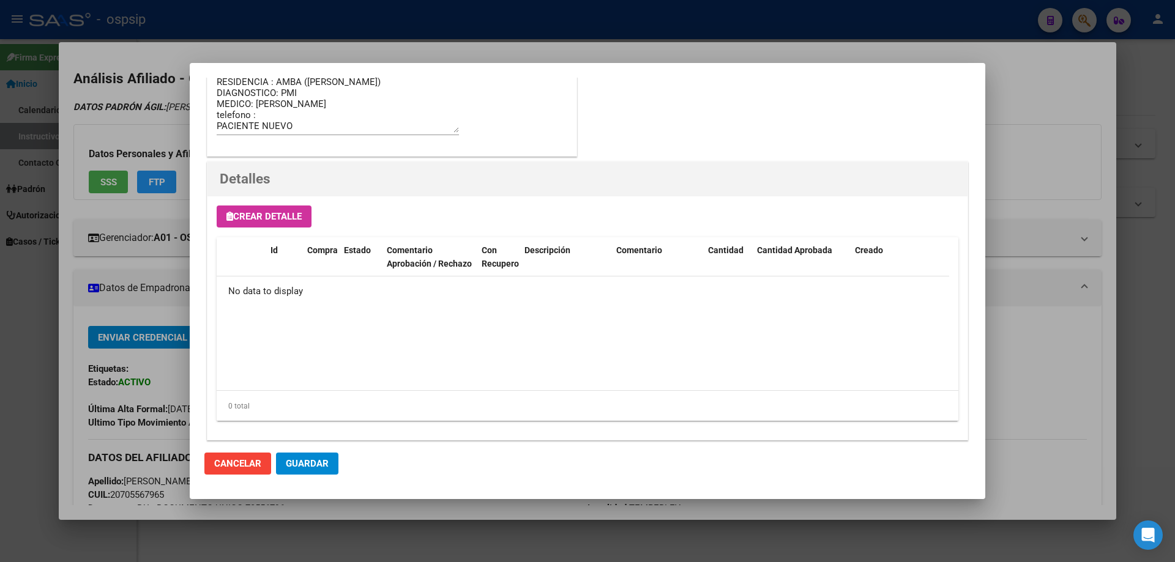
click at [256, 216] on span "Crear Detalle" at bounding box center [263, 216] width 75 height 11
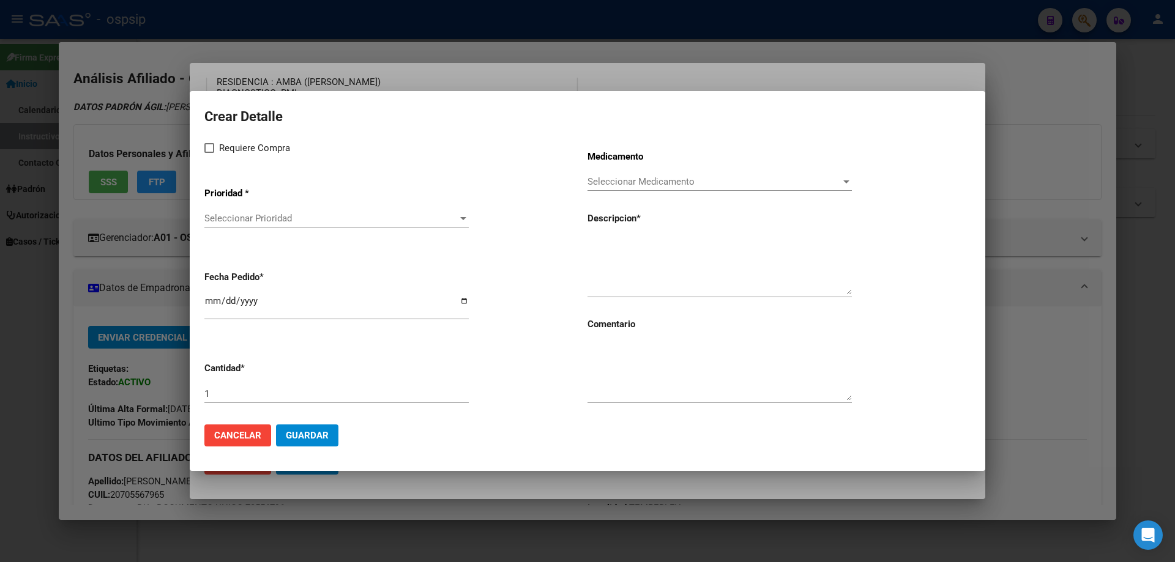
click at [212, 152] on span at bounding box center [209, 148] width 10 height 10
click at [209, 153] on input "Requiere Compra" at bounding box center [209, 153] width 1 height 1
checkbox input "true"
click at [239, 222] on span "Seleccionar Prioridad" at bounding box center [330, 218] width 253 height 11
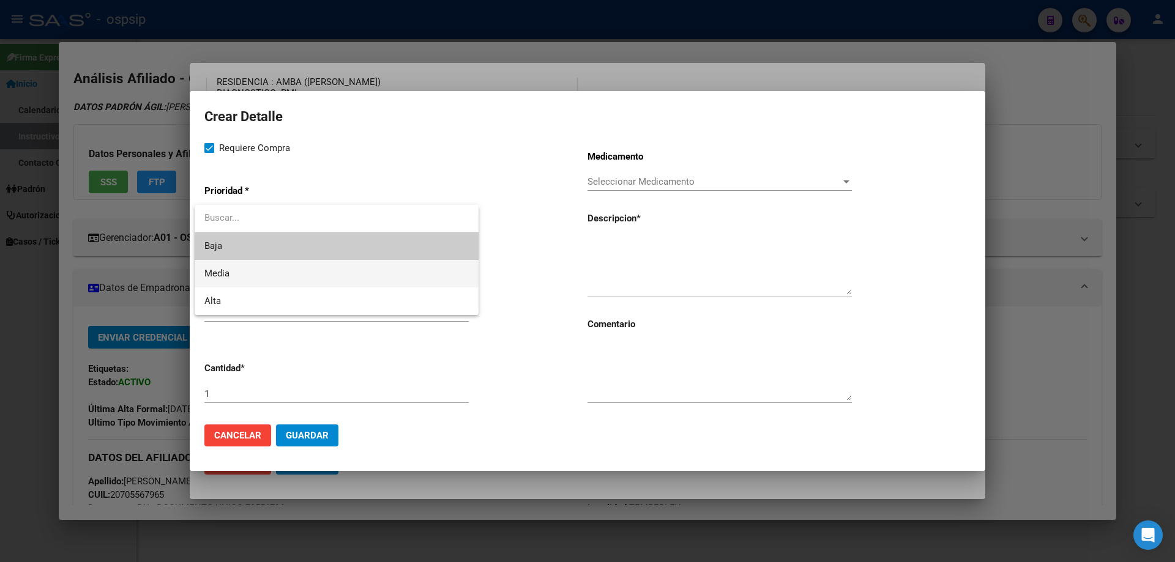
click at [245, 272] on span "Media" at bounding box center [336, 274] width 264 height 28
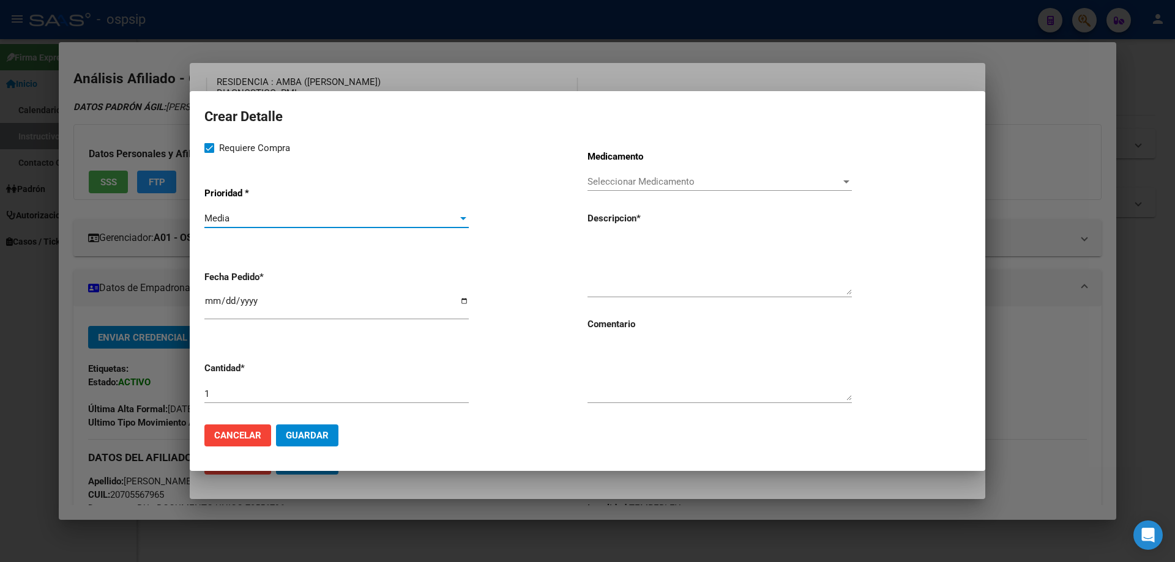
click at [204, 302] on input "2025-09-22" at bounding box center [336, 306] width 264 height 20
type input "2025-09-16"
paste textarea "70556796"
type textarea "70556796"
click at [614, 377] on textarea at bounding box center [720, 372] width 264 height 58
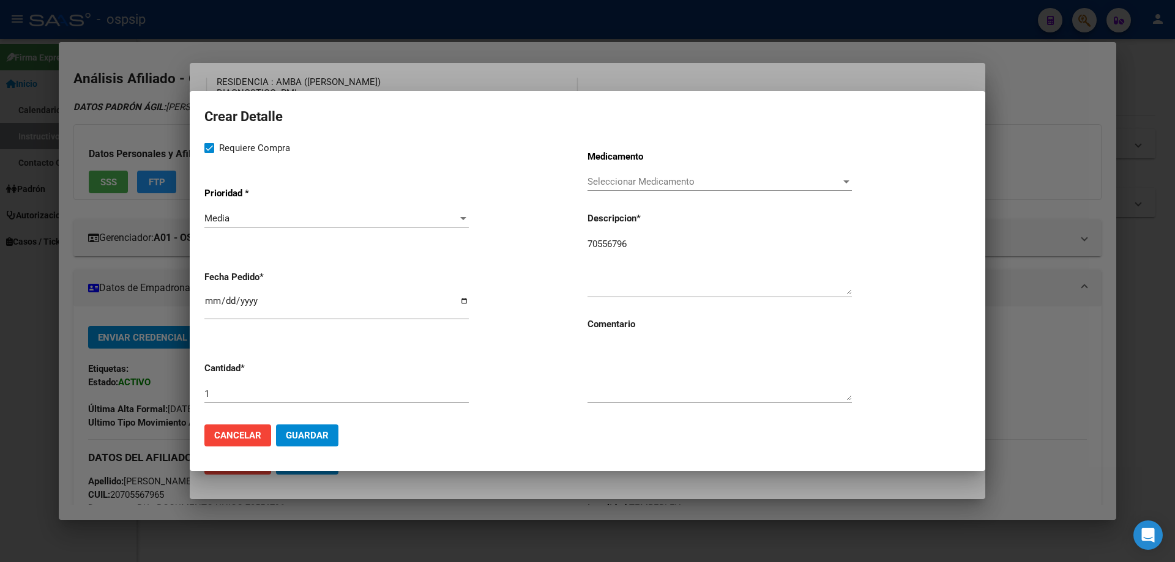
drag, startPoint x: 638, startPoint y: 236, endPoint x: 487, endPoint y: 242, distance: 151.3
click at [487, 242] on div "Requiere Compra Prioridad * Media Seleccionar Prioridad Fecha Pedido * 2025-09-…" at bounding box center [587, 278] width 766 height 274
click at [627, 252] on textarea "70556796" at bounding box center [720, 266] width 264 height 58
drag, startPoint x: 628, startPoint y: 250, endPoint x: 534, endPoint y: 250, distance: 93.6
click at [534, 250] on div "Requiere Compra Prioridad * Media Seleccionar Prioridad Fecha Pedido * 2025-09-…" at bounding box center [587, 278] width 766 height 274
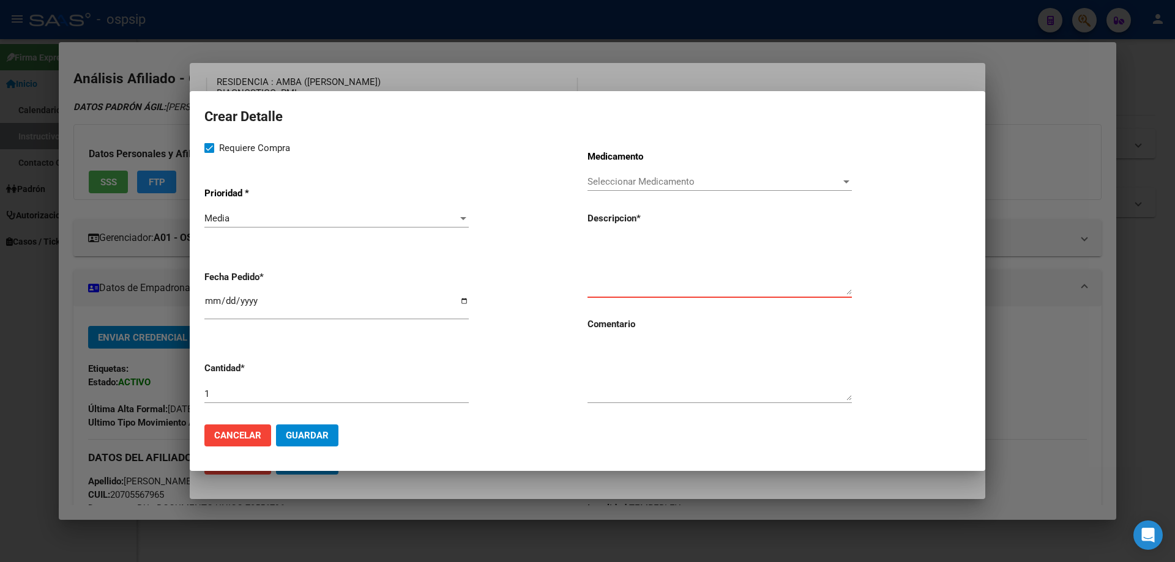
paste textarea "NEOCATE INFANT SYNEO LATA X 400G"
type textarea "NEOCATE INFANT SYNEO LATA X 400G"
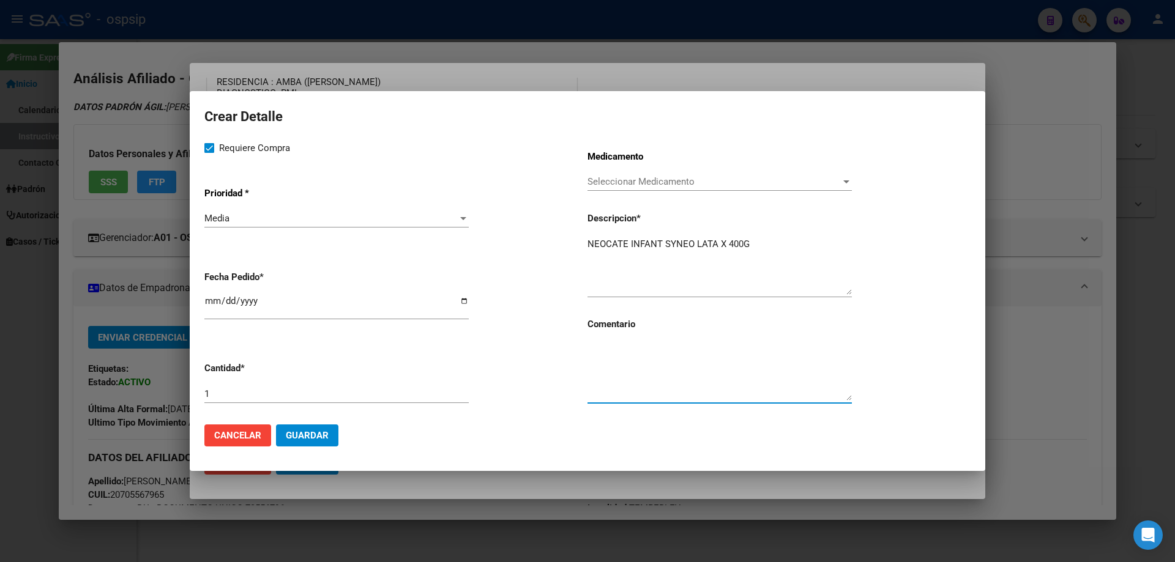
click at [644, 377] on textarea at bounding box center [720, 372] width 264 height 58
type textarea "PACIENTE NUEVO PARA EVALUAR"
click at [295, 440] on span "Guardar" at bounding box center [307, 435] width 43 height 11
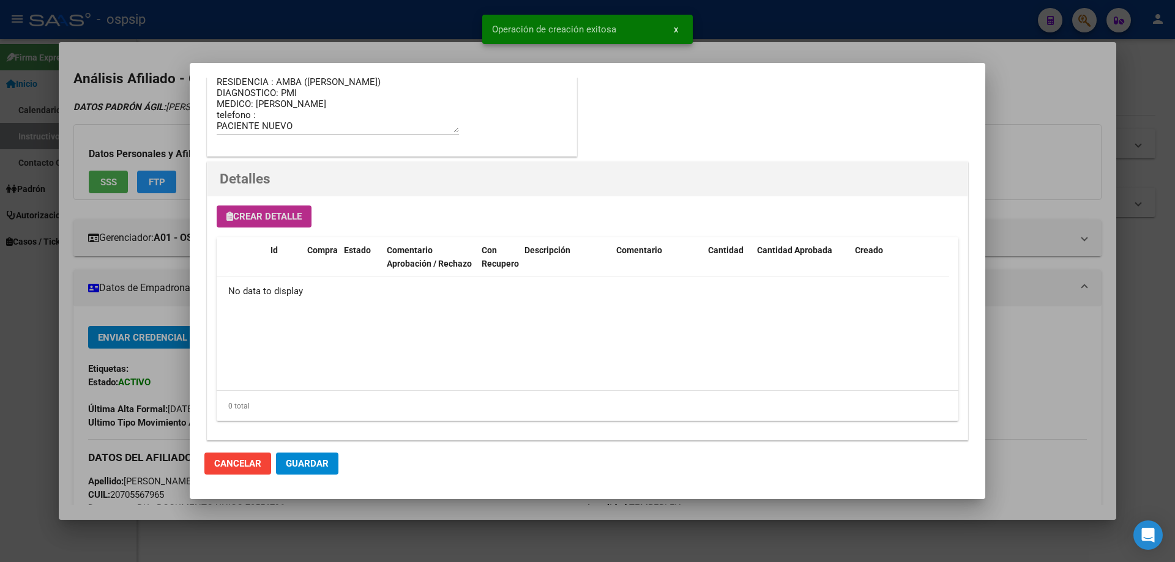
scroll to position [734, 0]
click at [303, 463] on span "Guardar" at bounding box center [307, 463] width 43 height 11
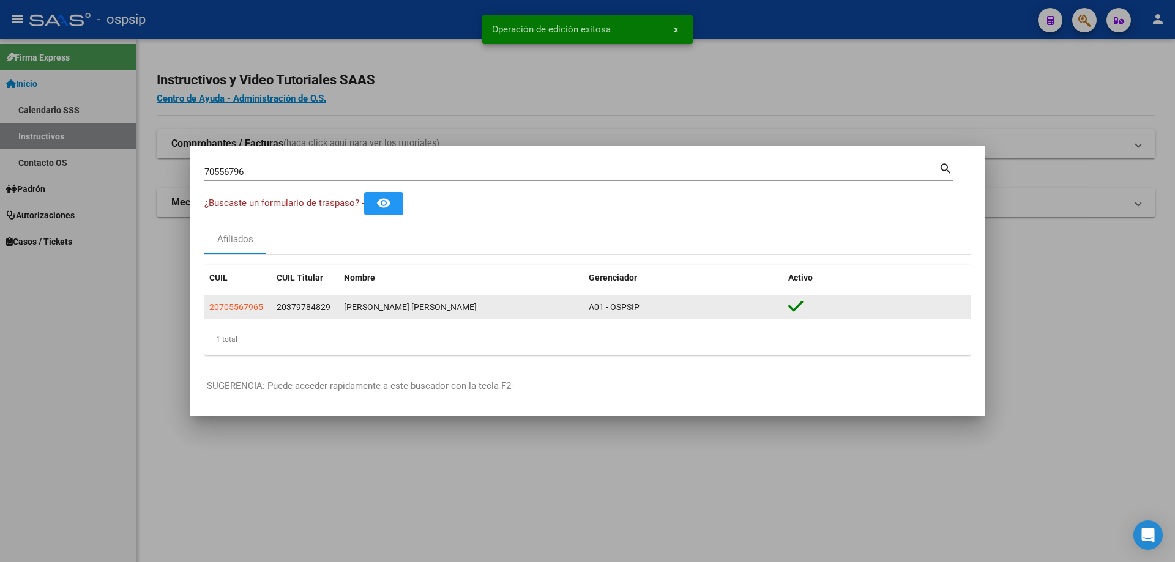
click at [217, 309] on span "20705567965" at bounding box center [236, 307] width 54 height 10
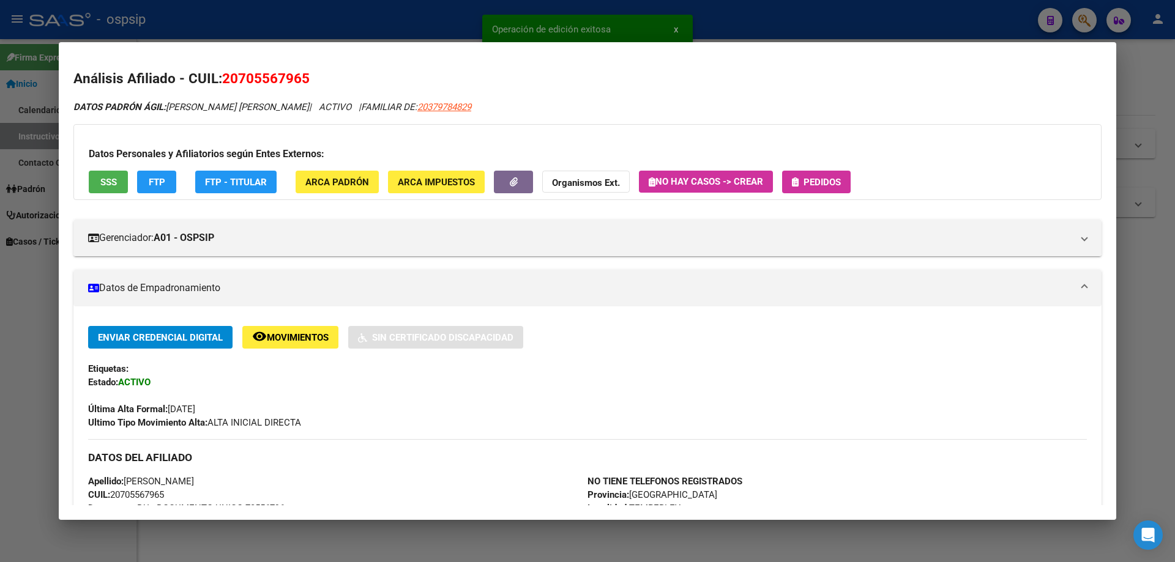
click at [822, 179] on span "Pedidos" at bounding box center [822, 182] width 37 height 11
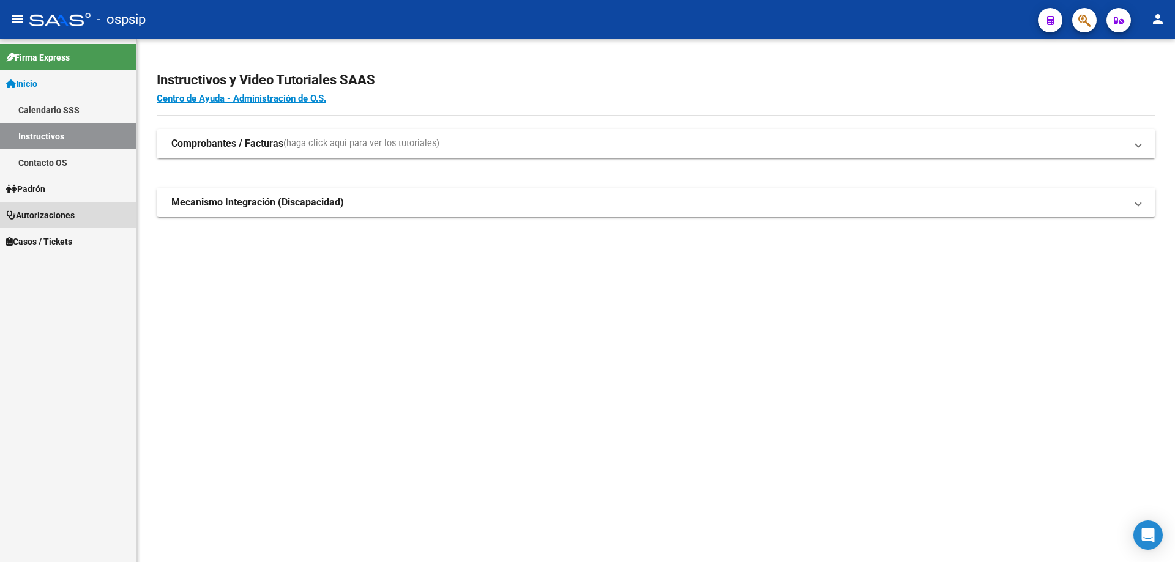
click at [52, 215] on span "Autorizaciones" at bounding box center [40, 215] width 69 height 13
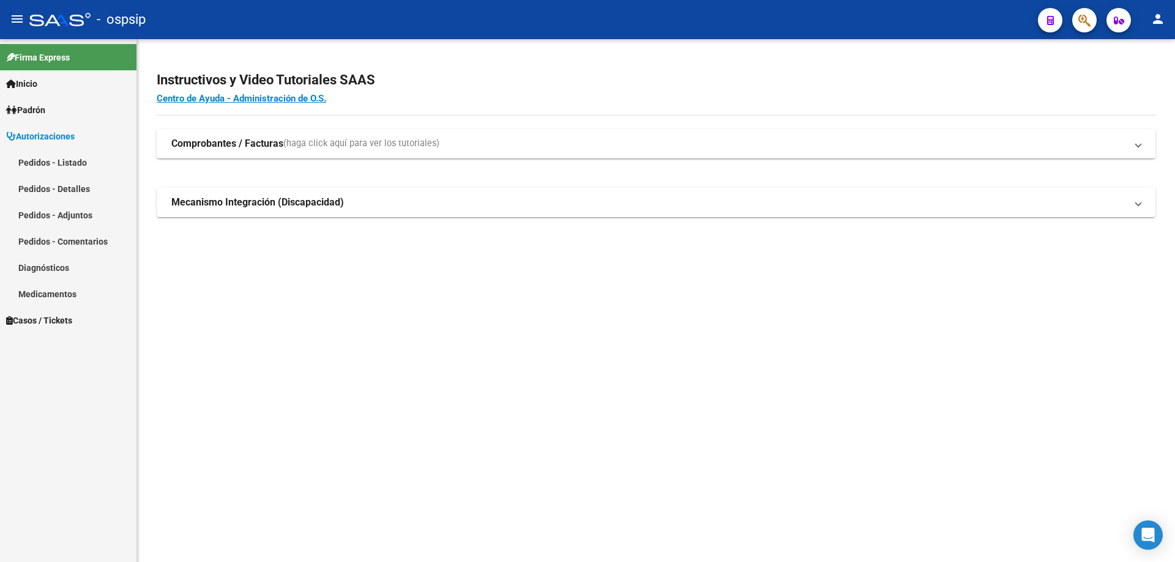
click at [82, 162] on link "Pedidos - Listado" at bounding box center [68, 162] width 136 height 26
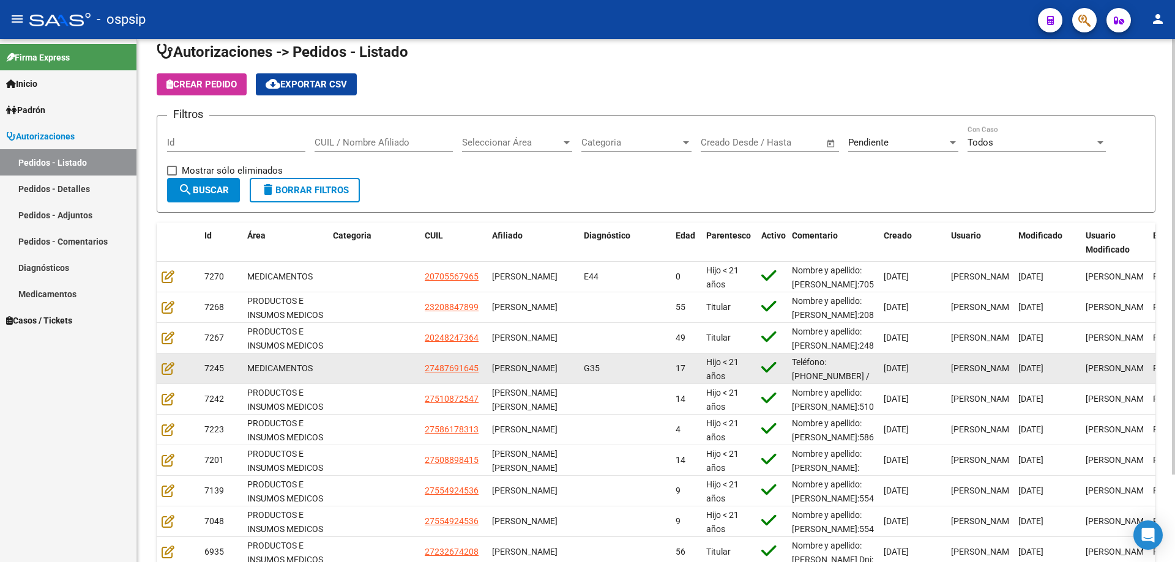
scroll to position [61, 0]
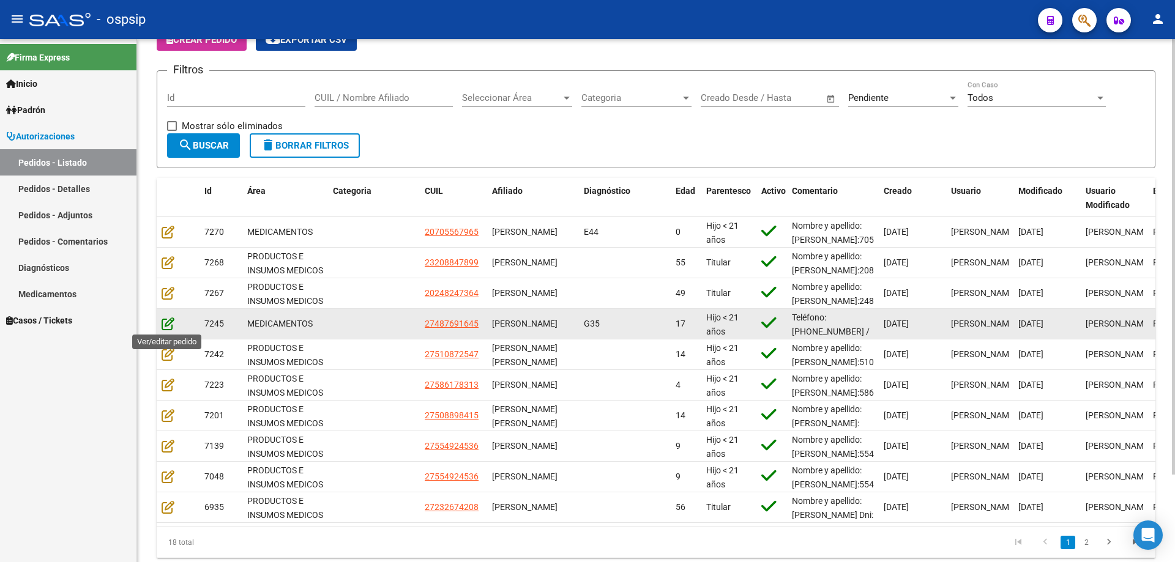
click at [168, 322] on icon at bounding box center [168, 323] width 13 height 13
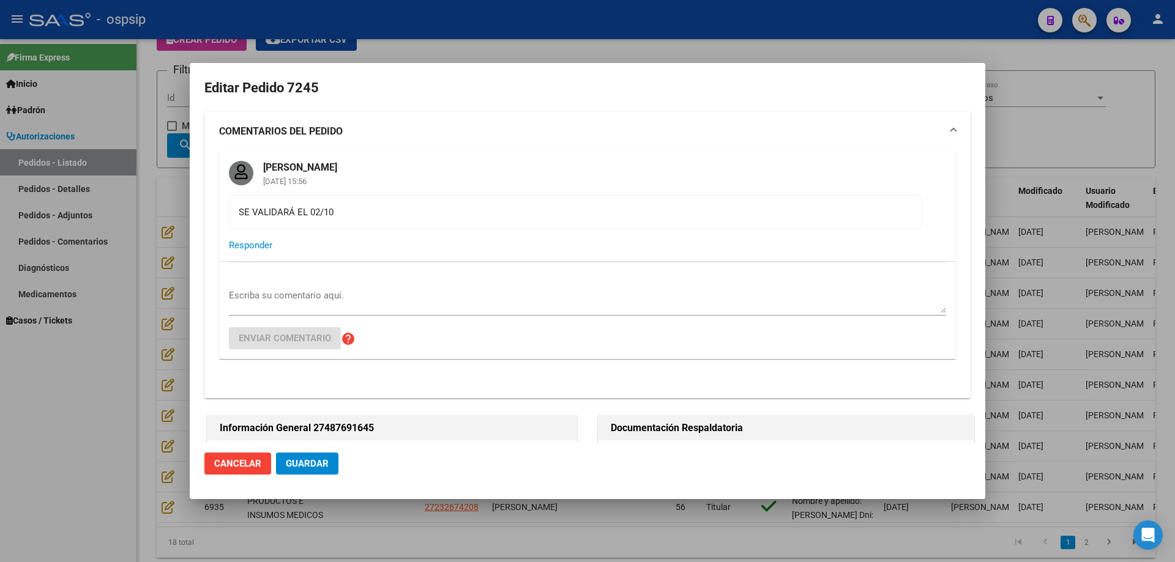
type input "VALENTINA IVONE CARRIZO"
type input "NO CORRESPONDE"
type input "Buenos Aires, RAFAEL CALZADA, JORGE 2858"
type input "Particular: 4293-6890"
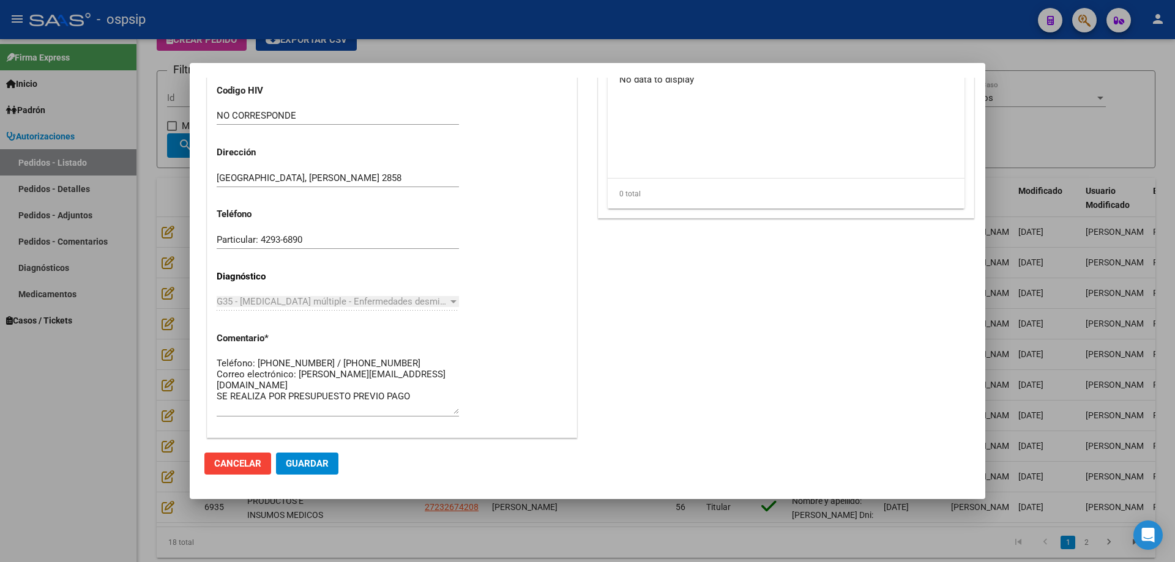
scroll to position [805, 0]
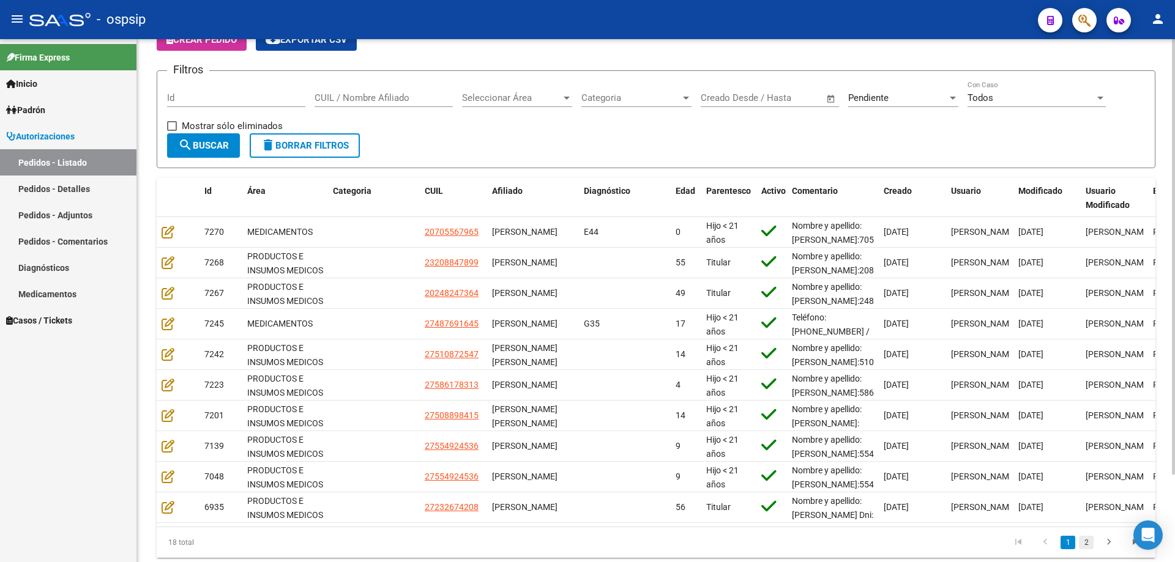
click at [1085, 550] on link "2" at bounding box center [1086, 542] width 15 height 13
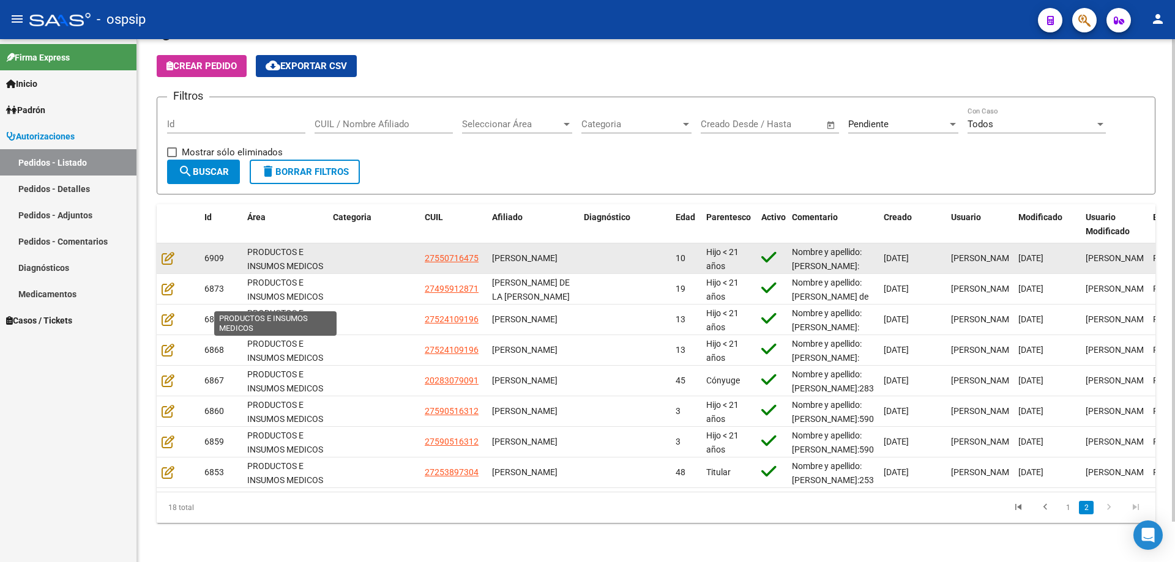
scroll to position [44, 0]
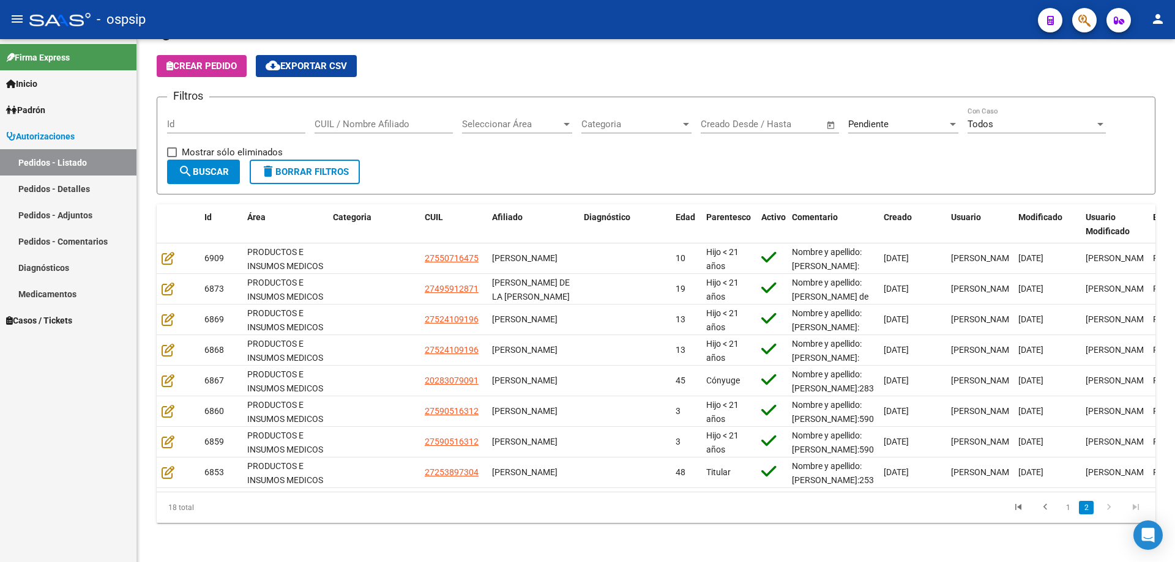
click at [1088, 510] on link "2" at bounding box center [1086, 507] width 15 height 13
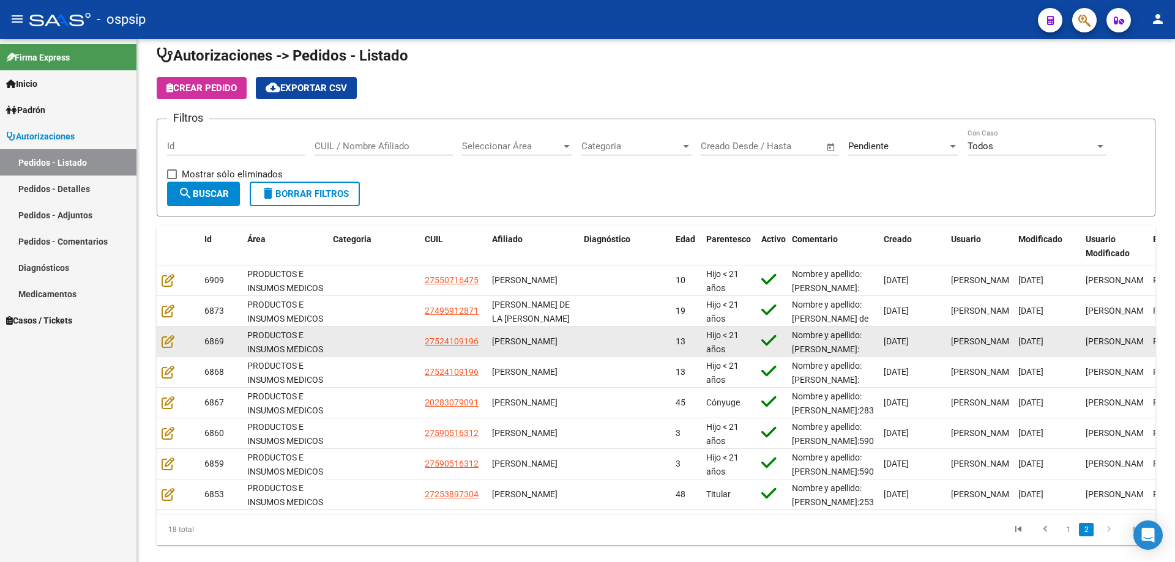
scroll to position [0, 0]
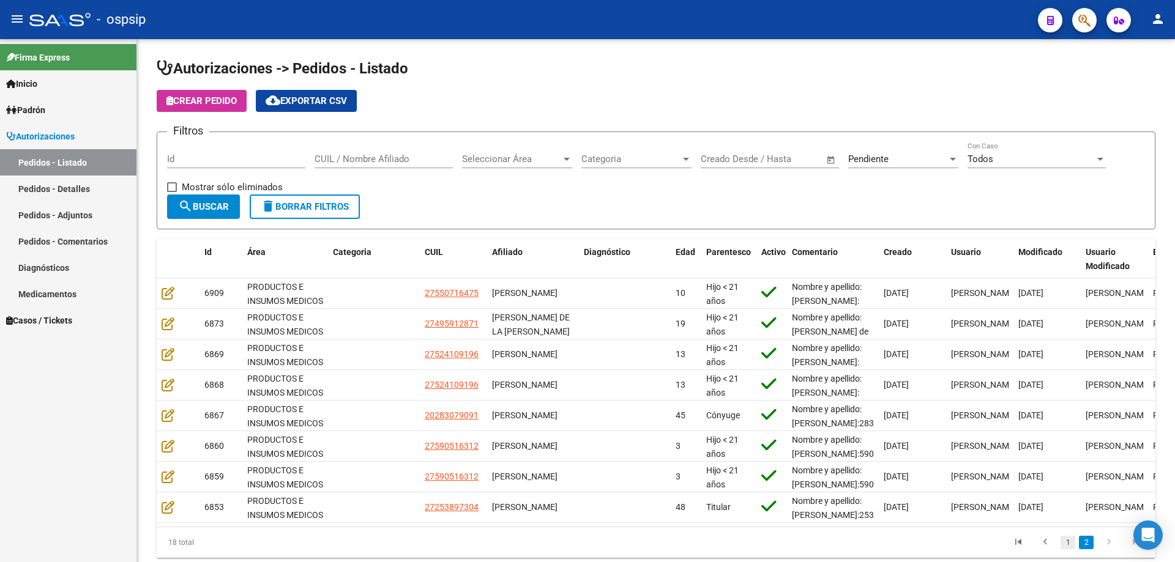
click at [1068, 550] on link "1" at bounding box center [1068, 542] width 15 height 13
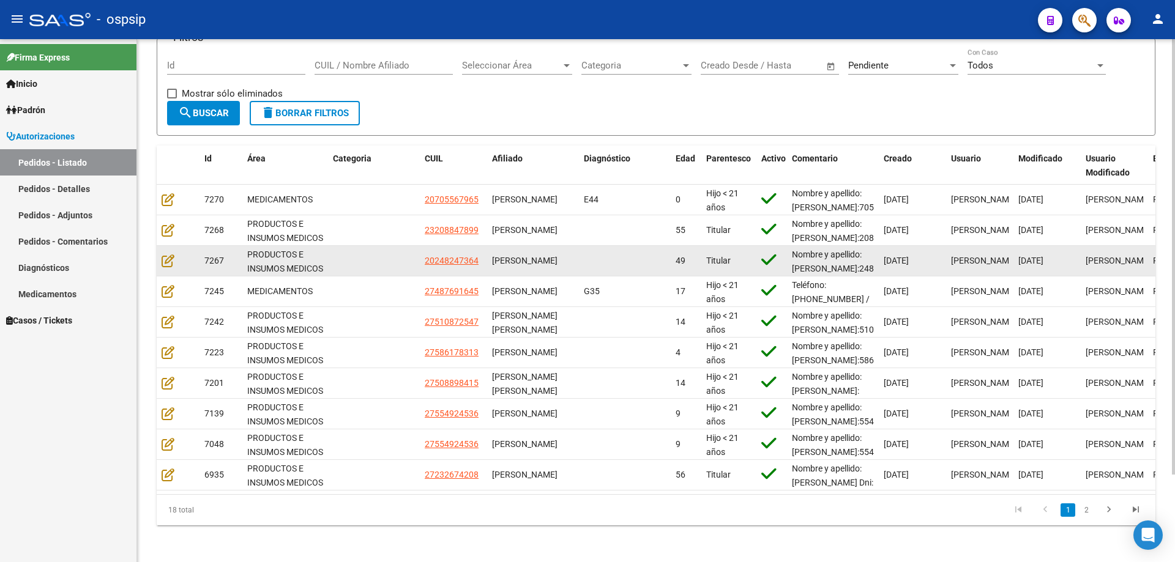
scroll to position [105, 0]
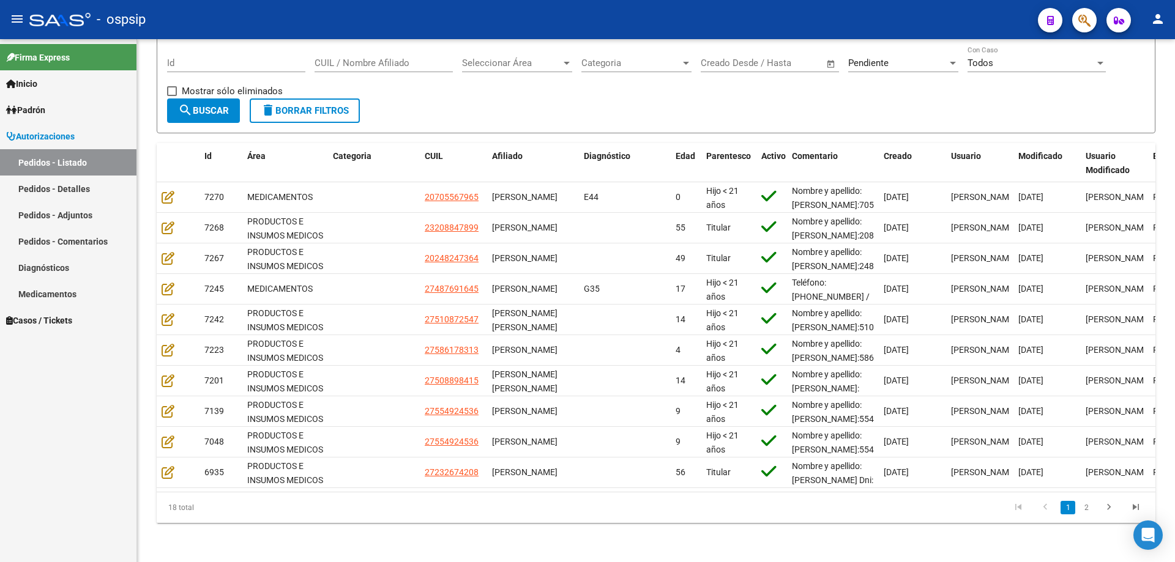
click at [1081, 18] on icon "button" at bounding box center [1084, 20] width 12 height 14
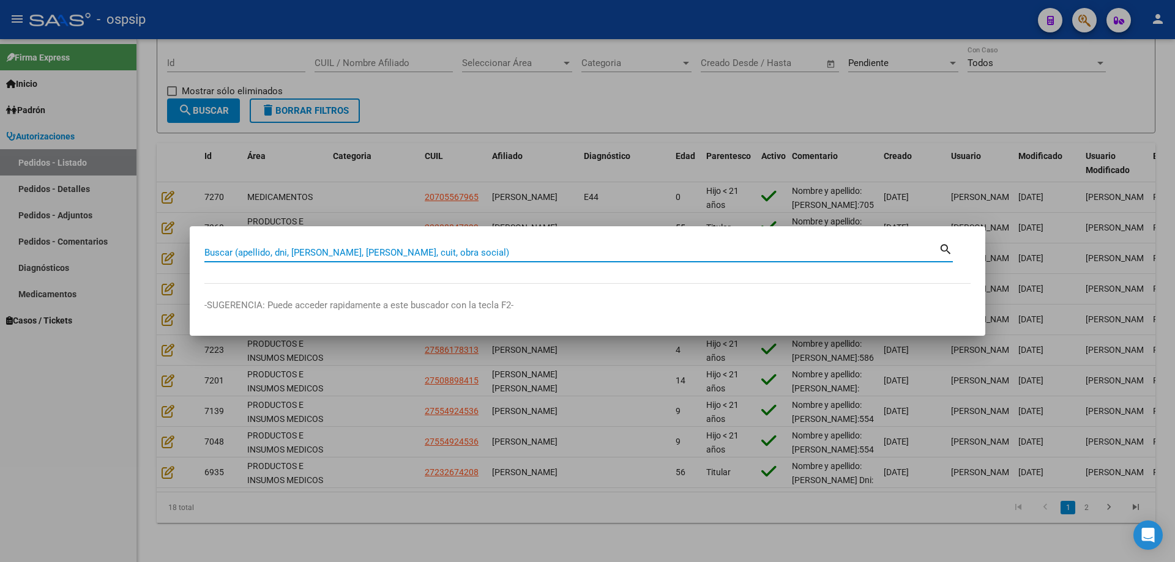
paste input "24689889"
type input "24689889"
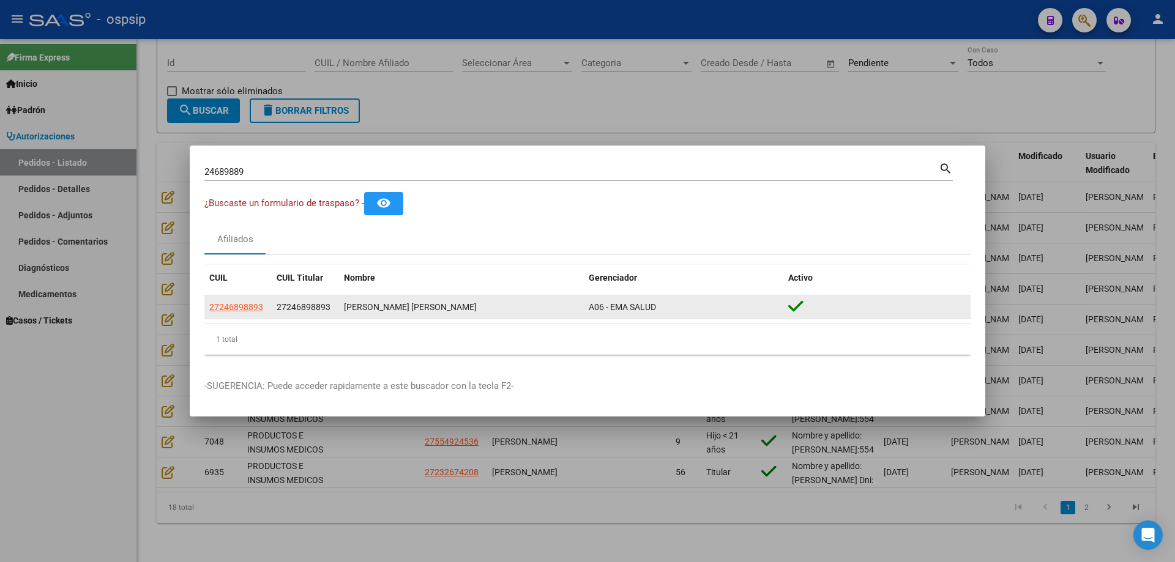
click at [240, 316] on datatable-body-cell "27246898893" at bounding box center [237, 308] width 67 height 24
click at [242, 301] on app-link-go-to "27246898893" at bounding box center [236, 308] width 54 height 14
click at [242, 314] on app-link-go-to "27246898893" at bounding box center [236, 308] width 54 height 14
click at [243, 303] on span "27246898893" at bounding box center [236, 307] width 54 height 10
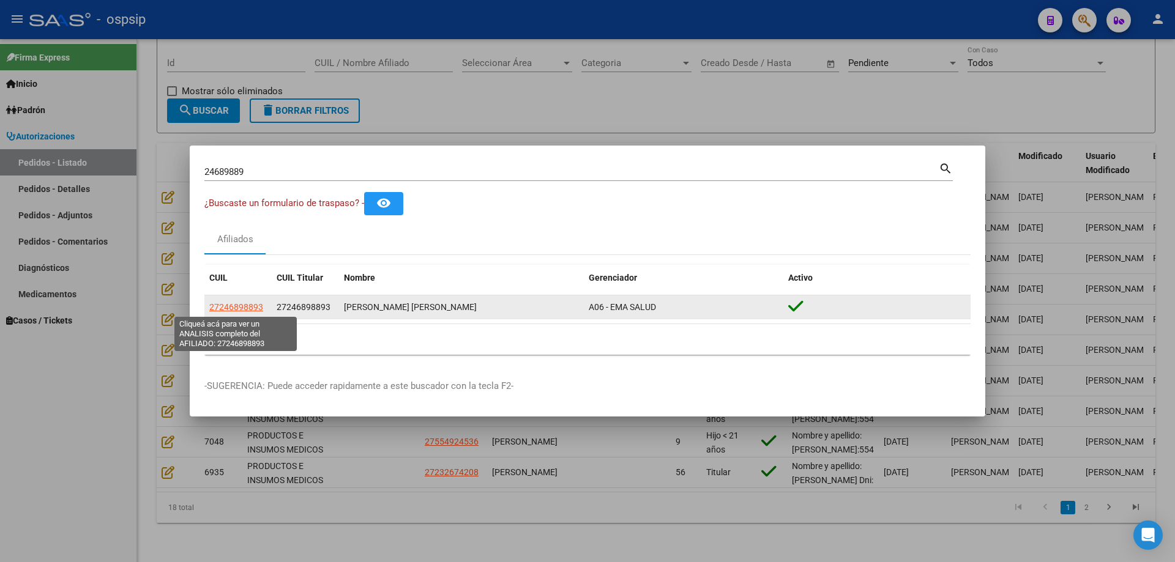
type textarea "27246898893"
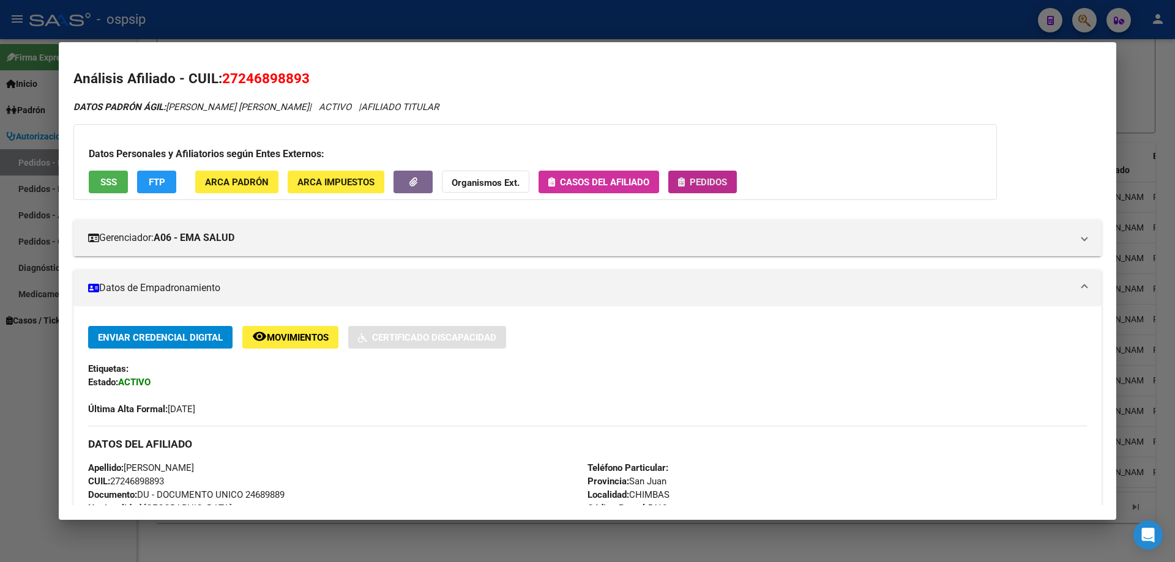
click at [719, 182] on span "Pedidos" at bounding box center [708, 182] width 37 height 11
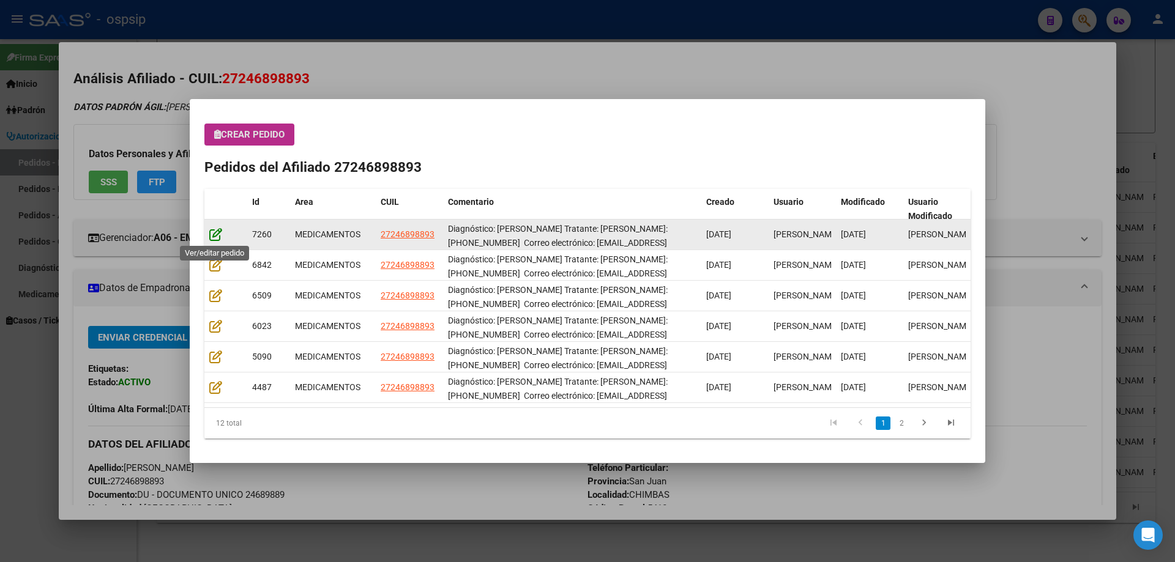
click at [218, 234] on icon at bounding box center [215, 234] width 13 height 13
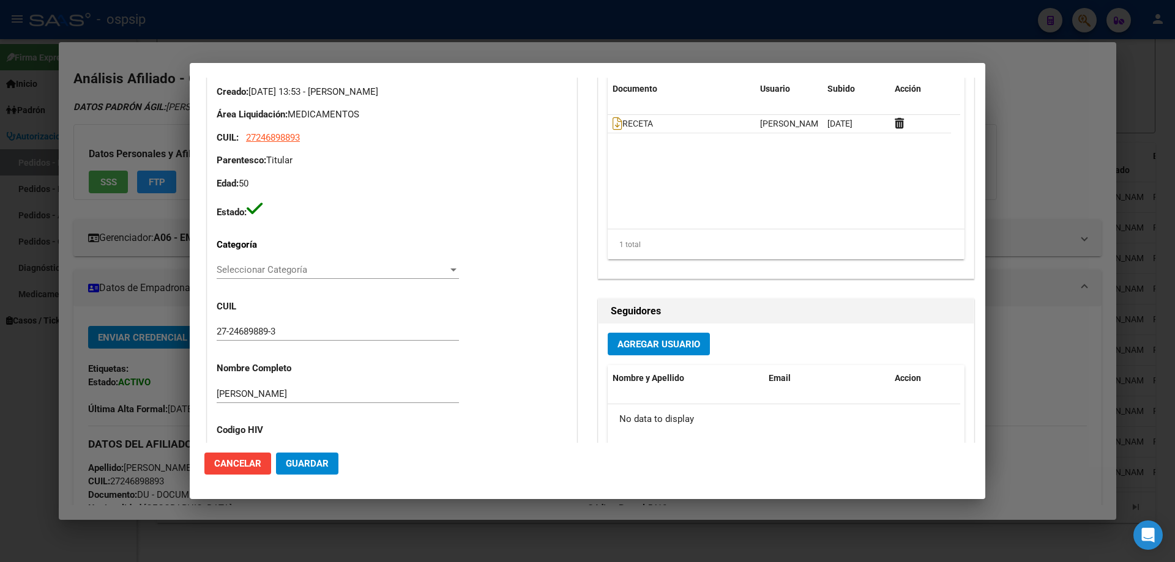
type input "San Juan, CHIMBAS, MISIONES NORTE 149"
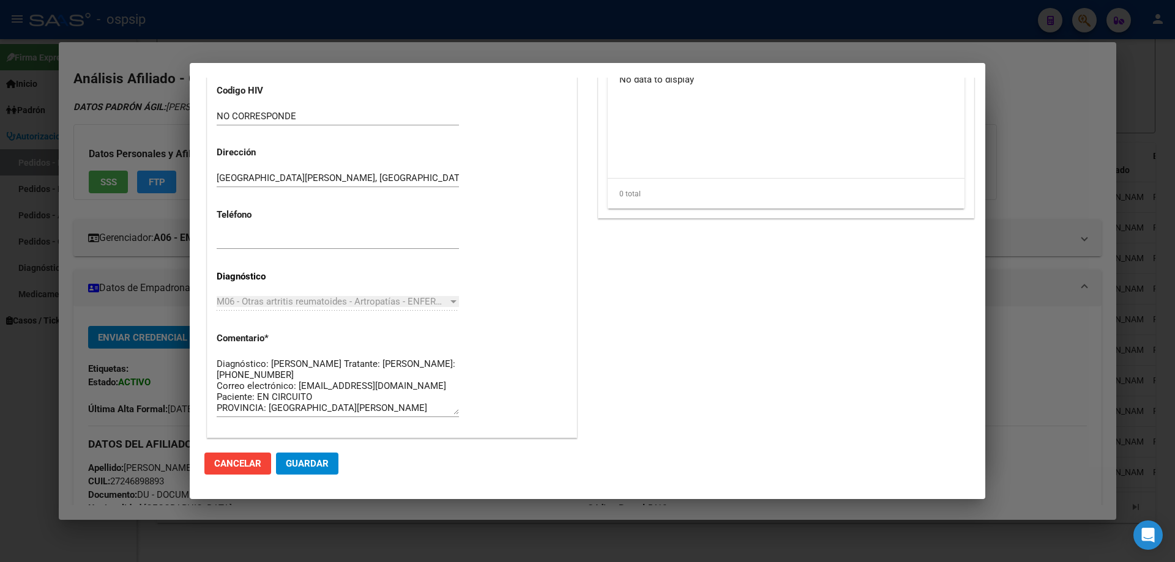
scroll to position [11, 0]
drag, startPoint x: 338, startPoint y: 414, endPoint x: 190, endPoint y: 331, distance: 170.4
click at [190, 331] on mat-dialog-content "Editar Pedido 7260 COMENTARIOS DEL PEDIDO Escriba su comentario aquí. Enviar co…" at bounding box center [588, 260] width 796 height 365
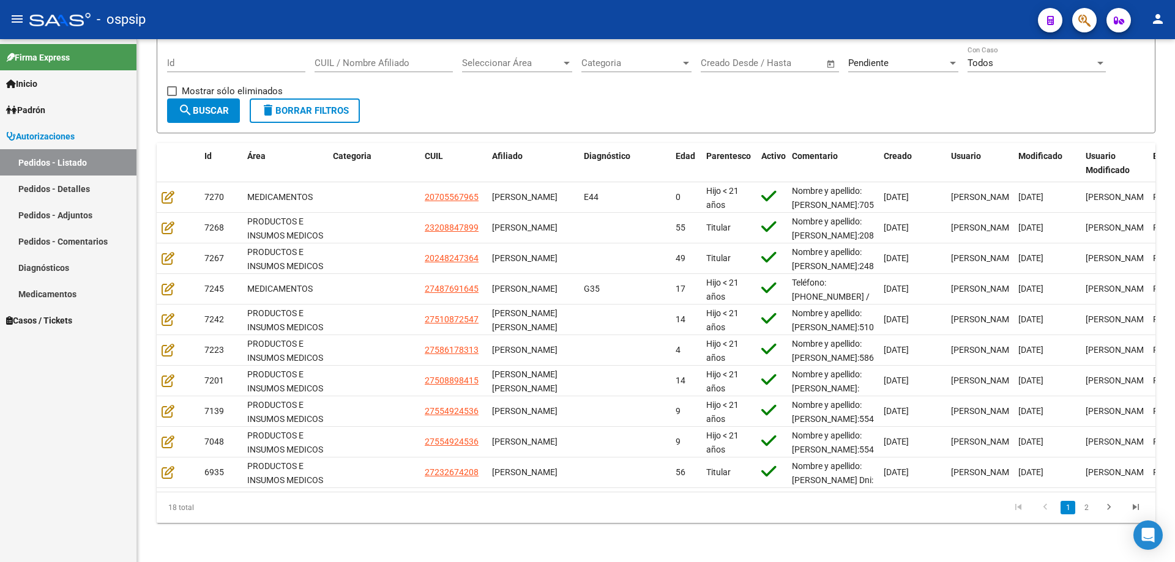
click at [1082, 22] on icon "button" at bounding box center [1084, 20] width 12 height 14
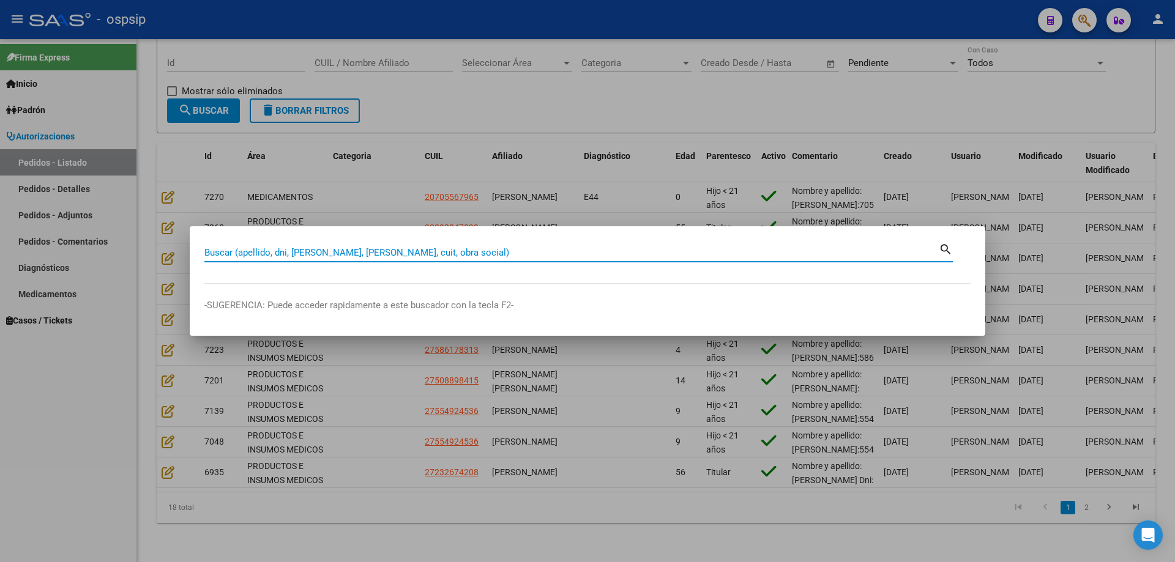
paste input "46025897"
type input "46025897"
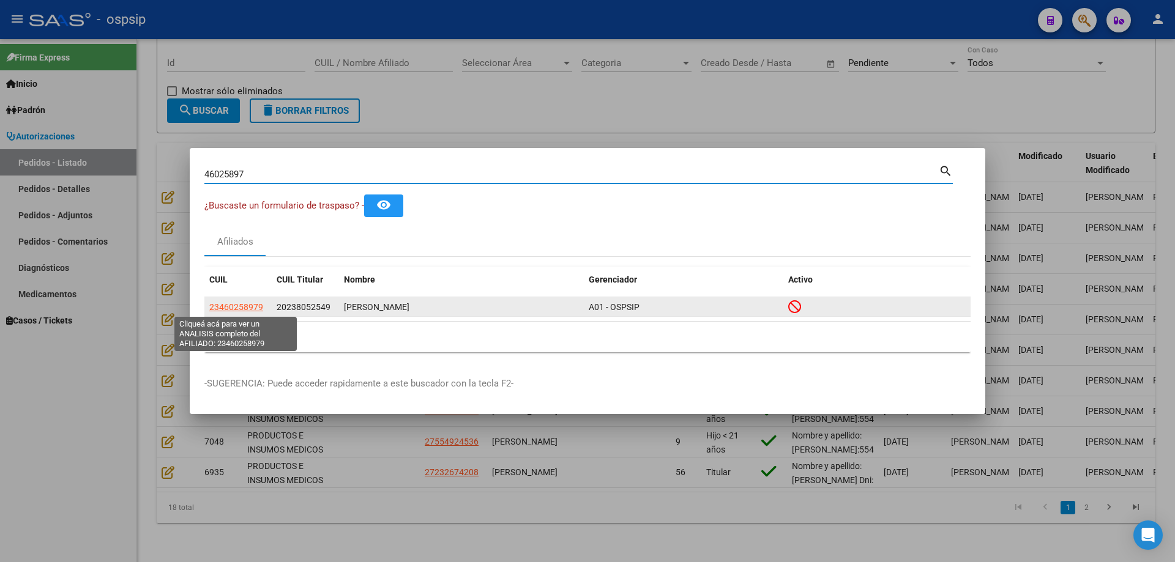
click at [218, 310] on span "23460258979" at bounding box center [236, 307] width 54 height 10
type textarea "23460258979"
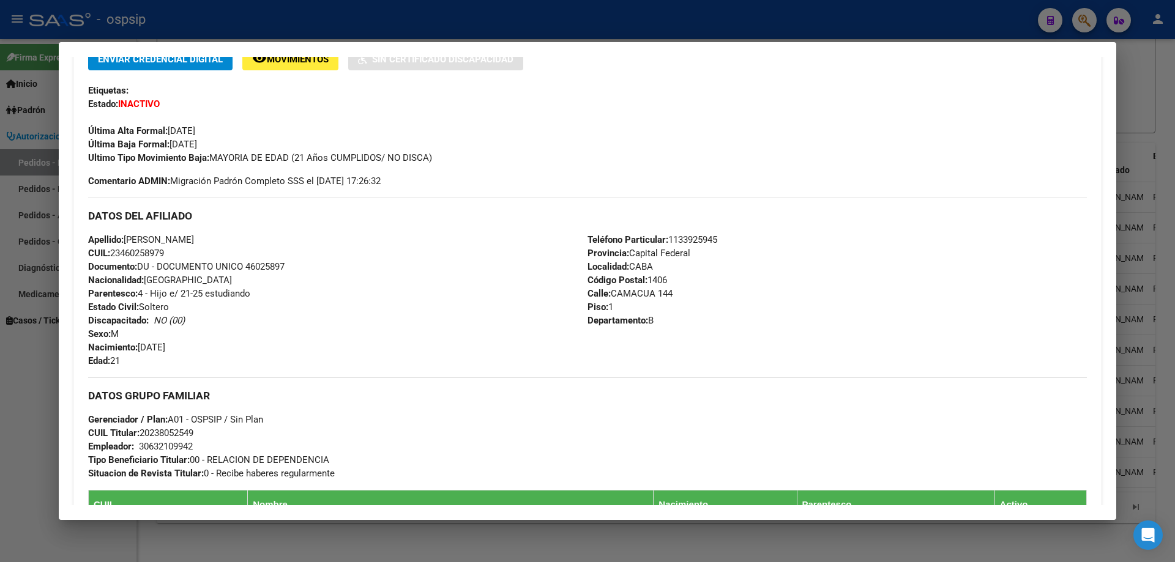
scroll to position [306, 0]
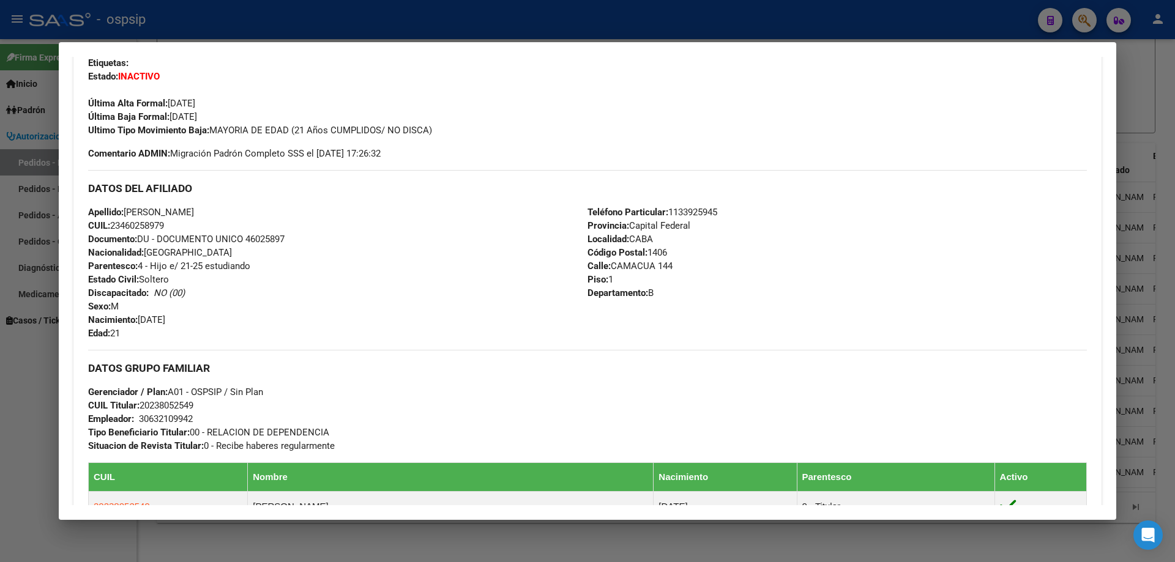
drag, startPoint x: 197, startPoint y: 271, endPoint x: 260, endPoint y: 269, distance: 63.1
click at [260, 269] on div "Apellido: EZEQUIEL ALEJANDRO FANEGO CUIL: 23460258979 Documento: DU - DOCUMENTO…" at bounding box center [337, 273] width 499 height 135
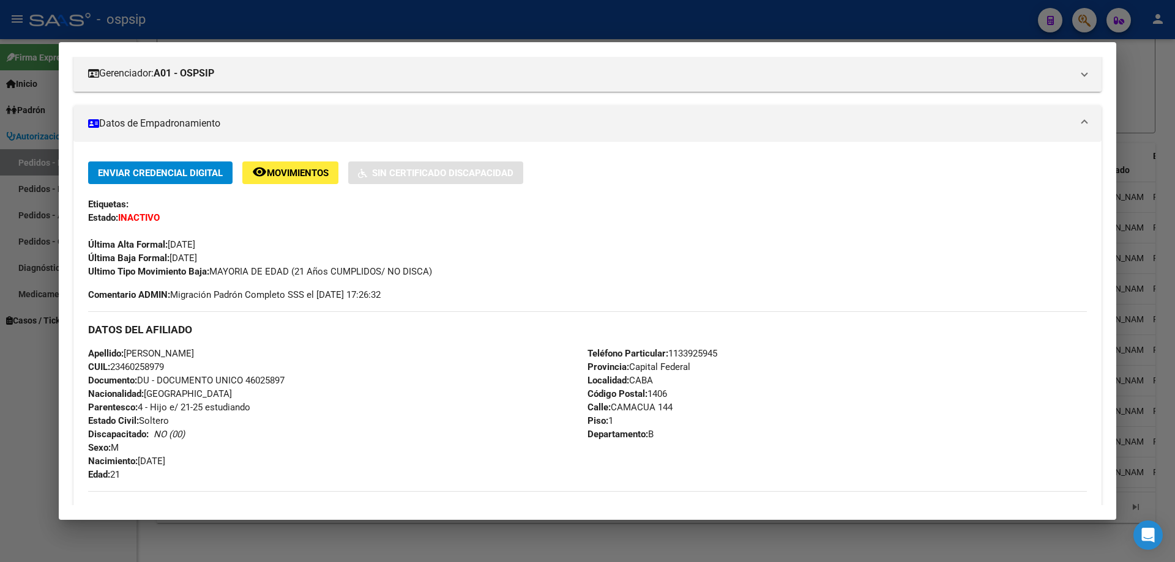
scroll to position [184, 0]
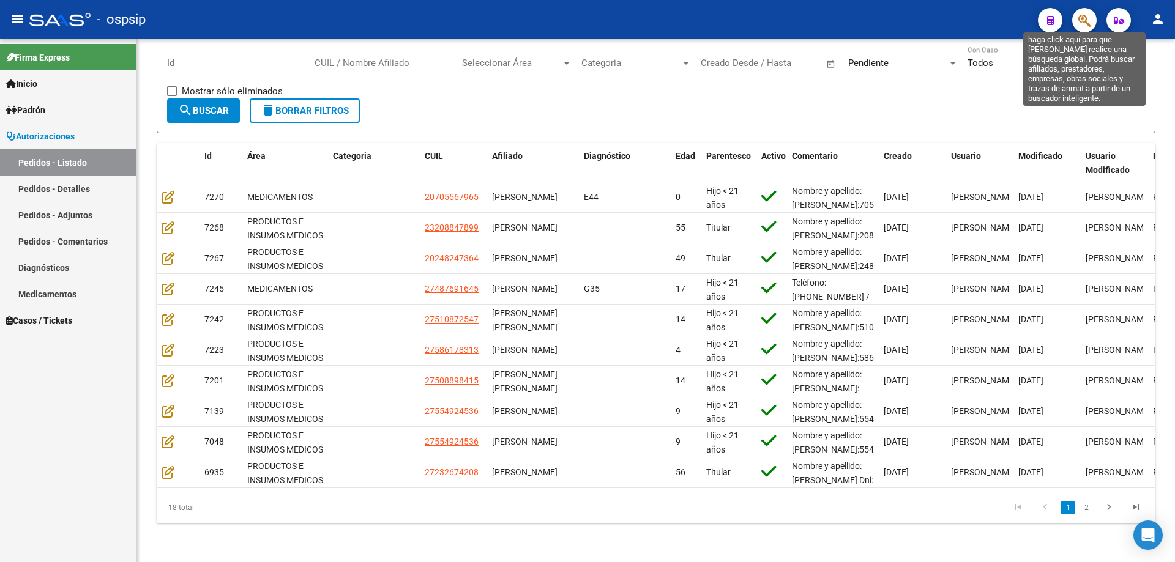
click at [1078, 22] on icon "button" at bounding box center [1084, 20] width 12 height 14
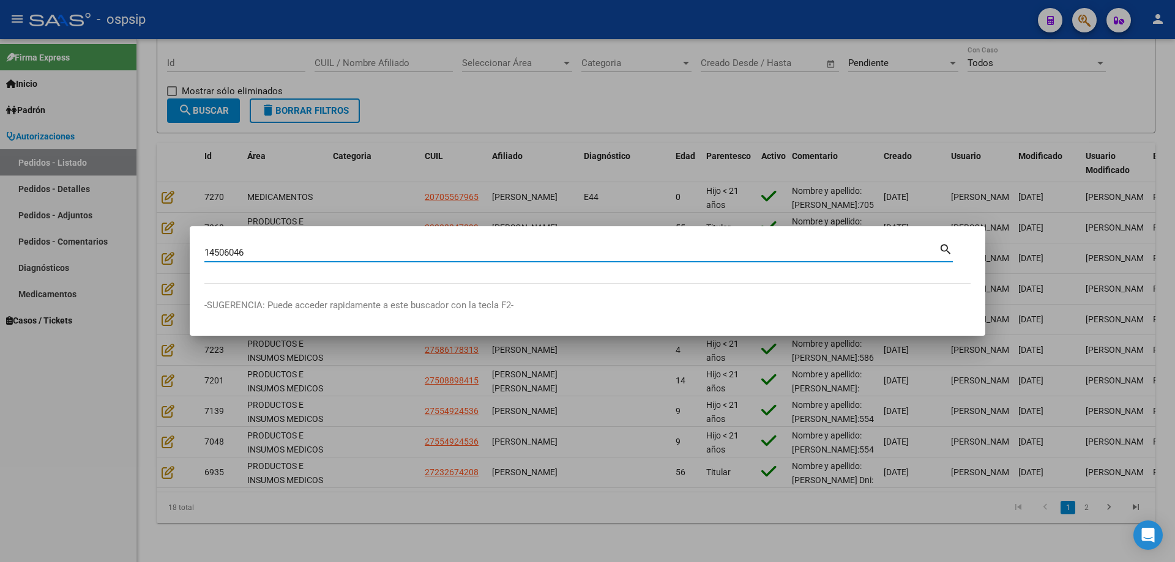
type input "14506046"
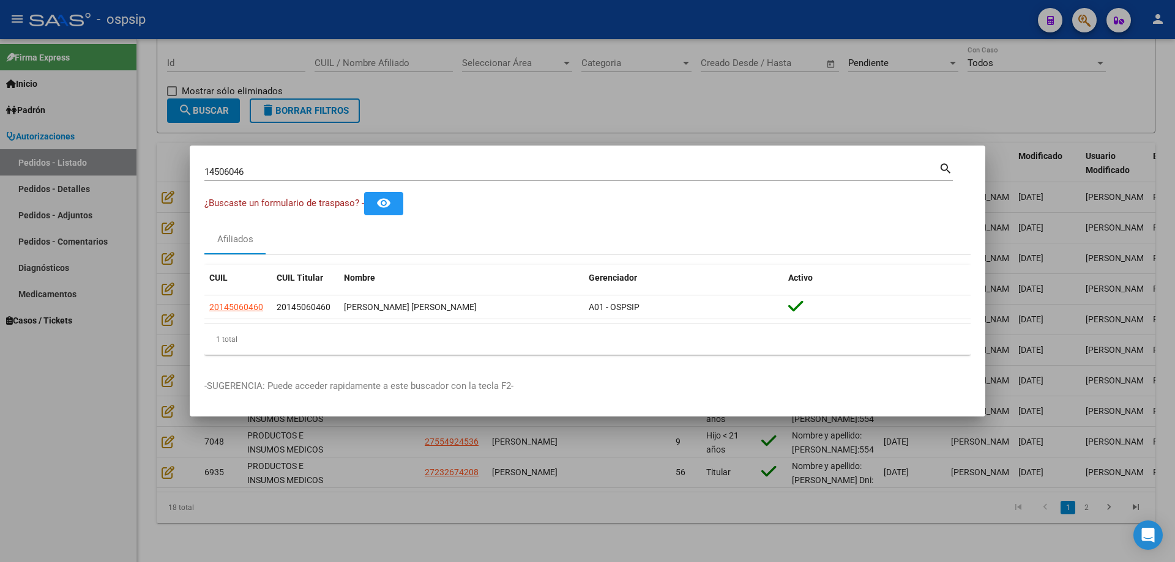
click at [228, 315] on datatable-body-cell "20145060460" at bounding box center [237, 308] width 67 height 24
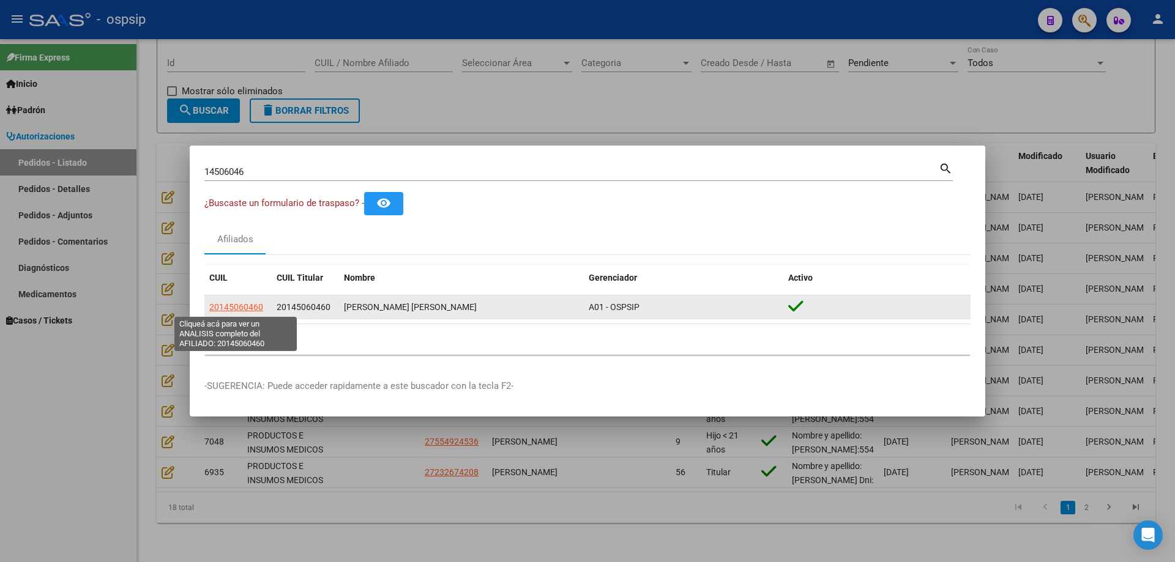
click at [238, 304] on span "20145060460" at bounding box center [236, 307] width 54 height 10
type textarea "20145060460"
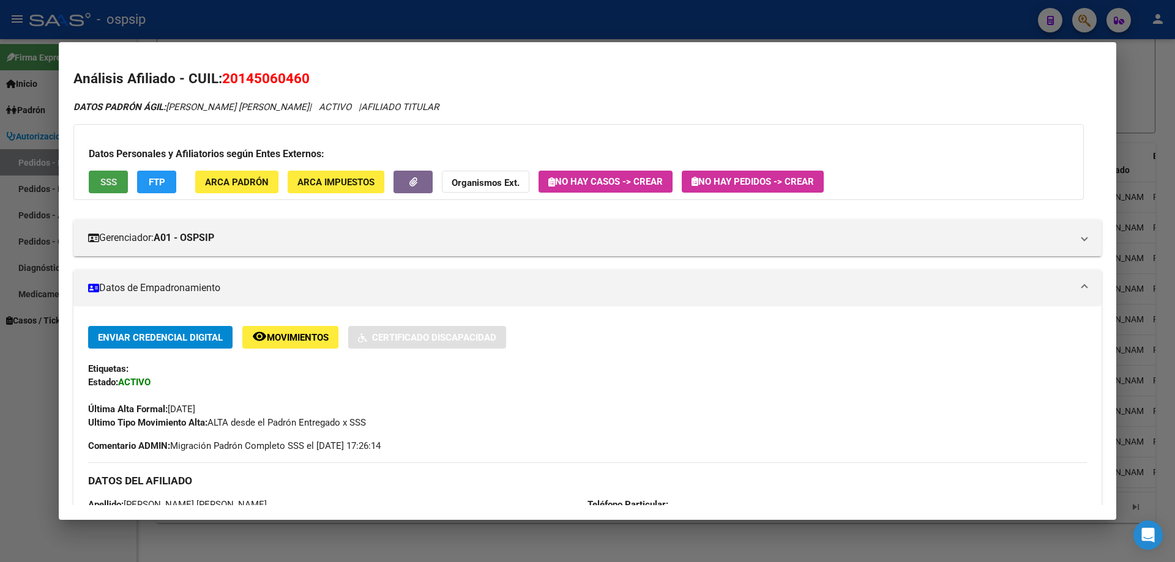
click at [108, 180] on span "SSS" at bounding box center [108, 182] width 17 height 11
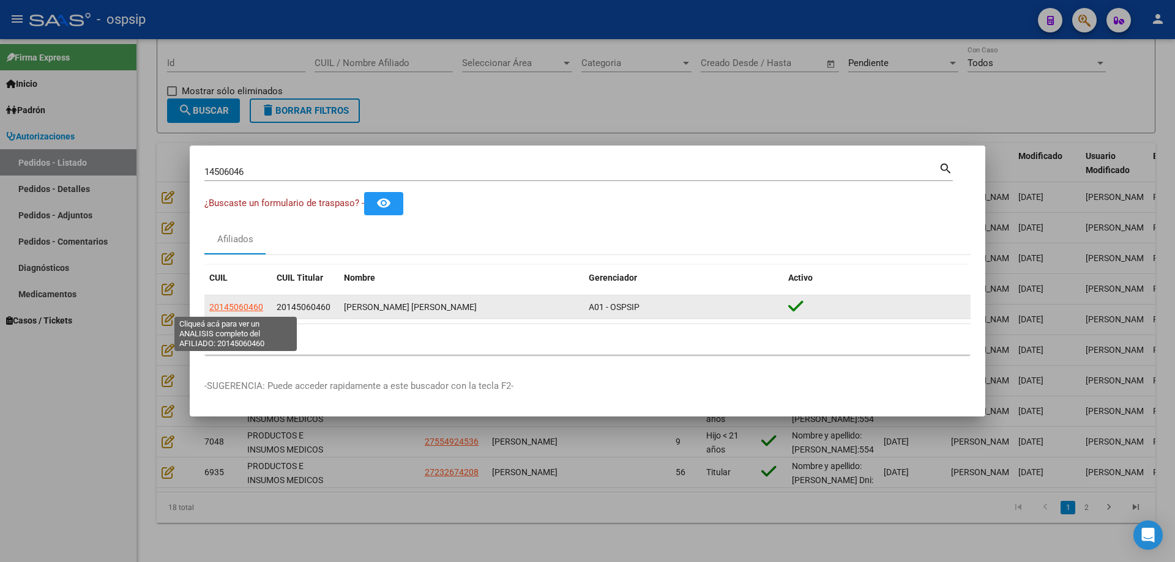
click at [230, 306] on span "20145060460" at bounding box center [236, 307] width 54 height 10
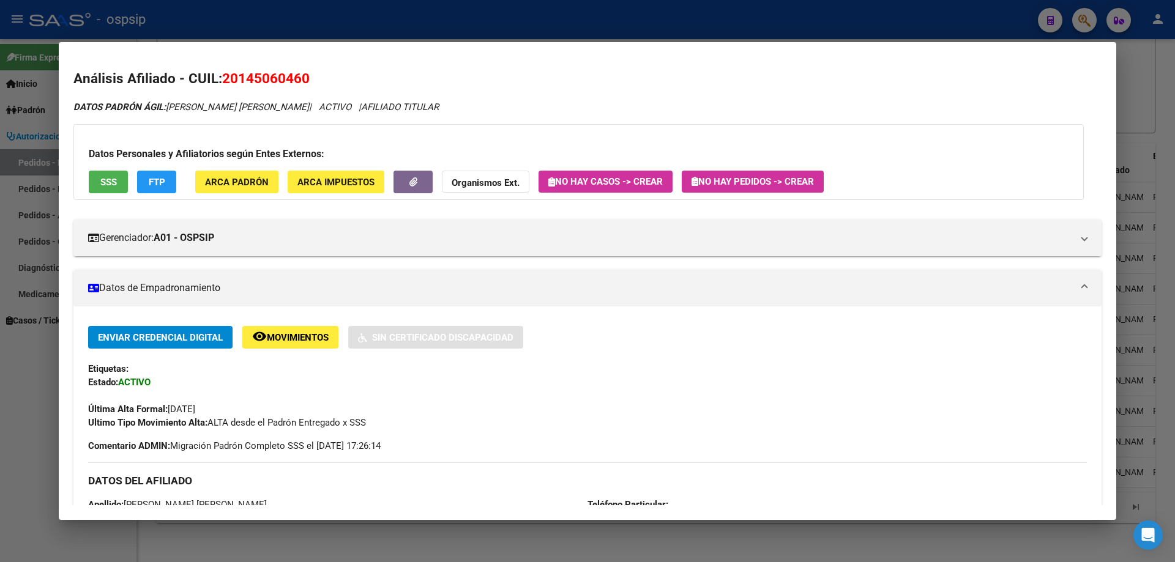
click at [125, 190] on button "SSS" at bounding box center [108, 182] width 39 height 23
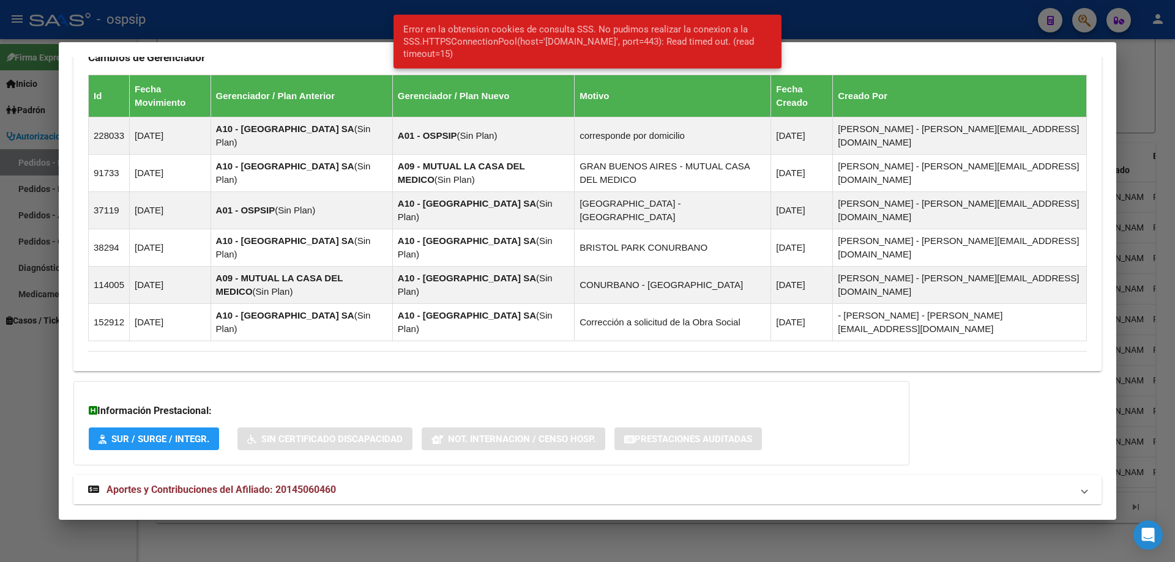
click at [266, 476] on mat-expansion-panel-header "Aportes y Contribuciones del Afiliado: 20145060460" at bounding box center [587, 490] width 1028 height 29
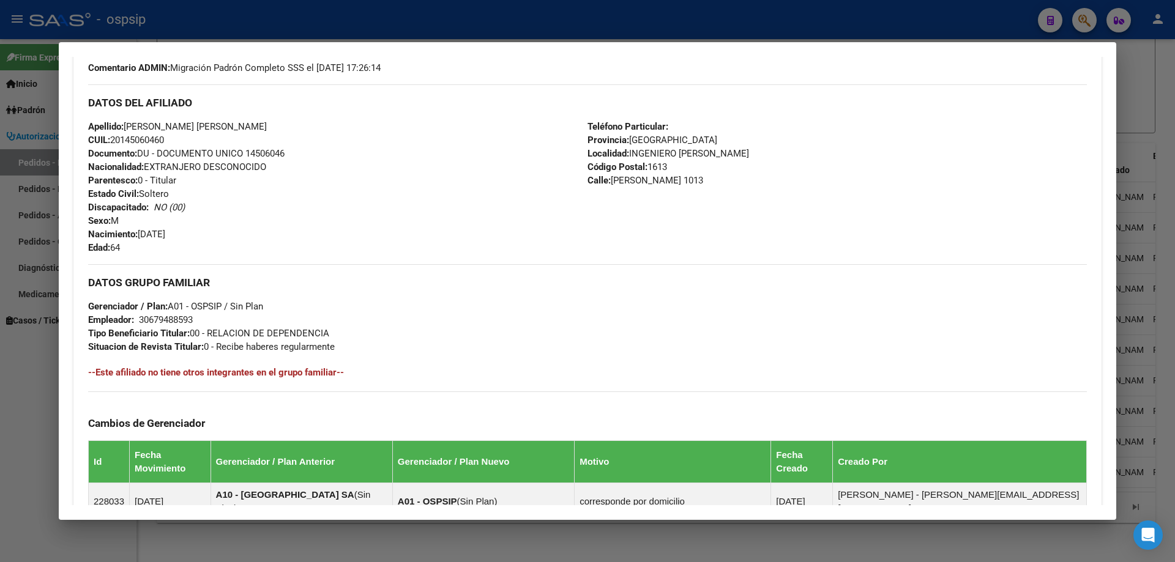
scroll to position [0, 0]
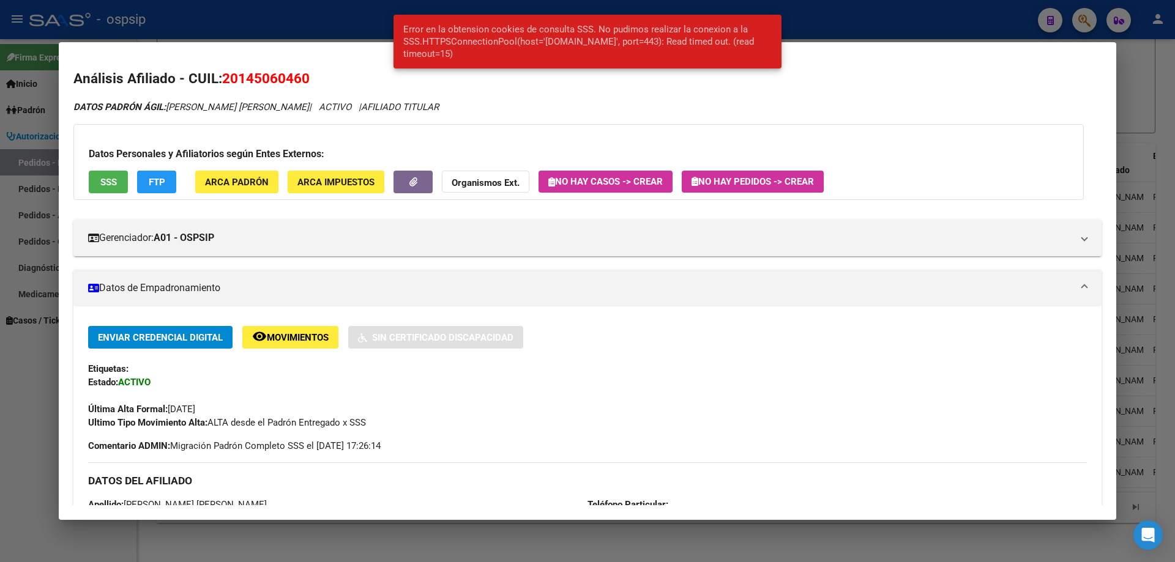
click at [678, 288] on mat-panel-title "Datos de Empadronamiento" at bounding box center [580, 288] width 984 height 15
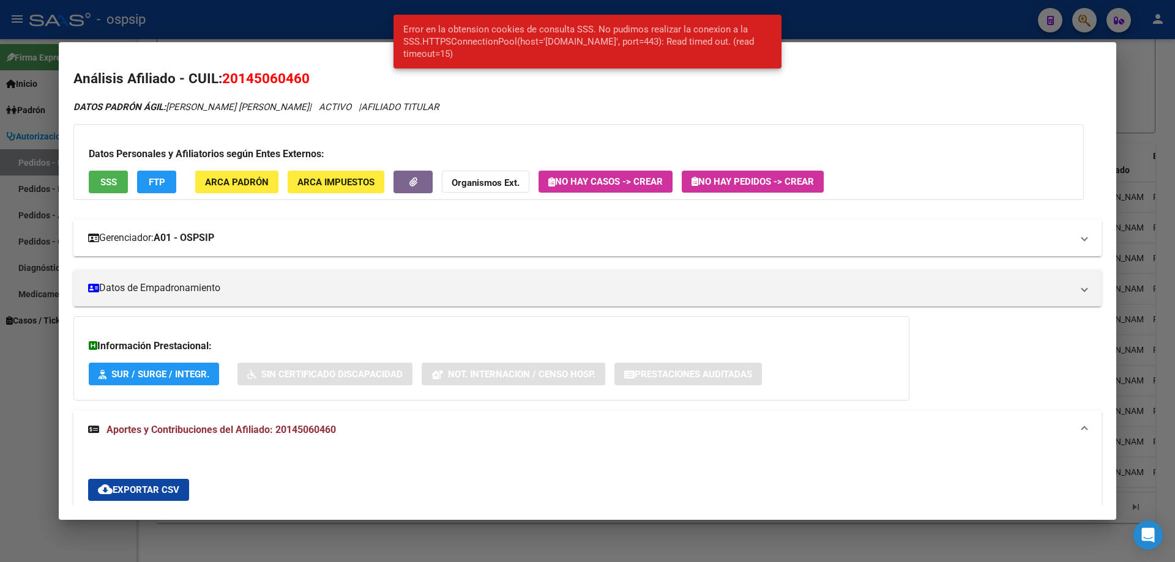
click at [209, 248] on mat-expansion-panel-header "Gerenciador: A01 - OSPSIP" at bounding box center [587, 238] width 1028 height 37
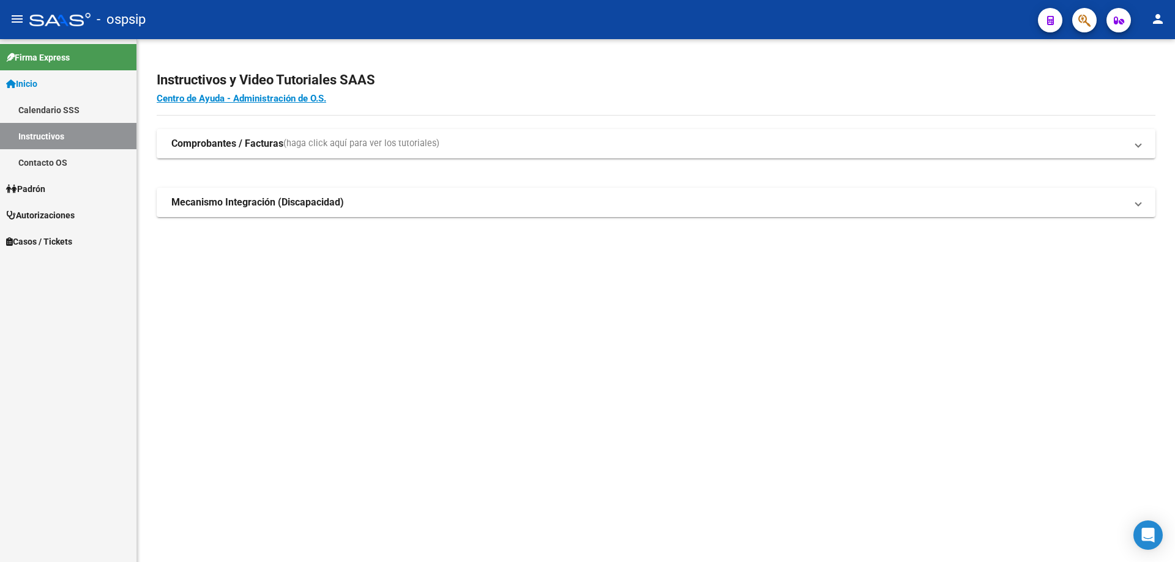
click at [1084, 6] on mat-toolbar "menu - ospsip person" at bounding box center [587, 19] width 1175 height 39
click at [1087, 21] on icon "button" at bounding box center [1084, 20] width 12 height 14
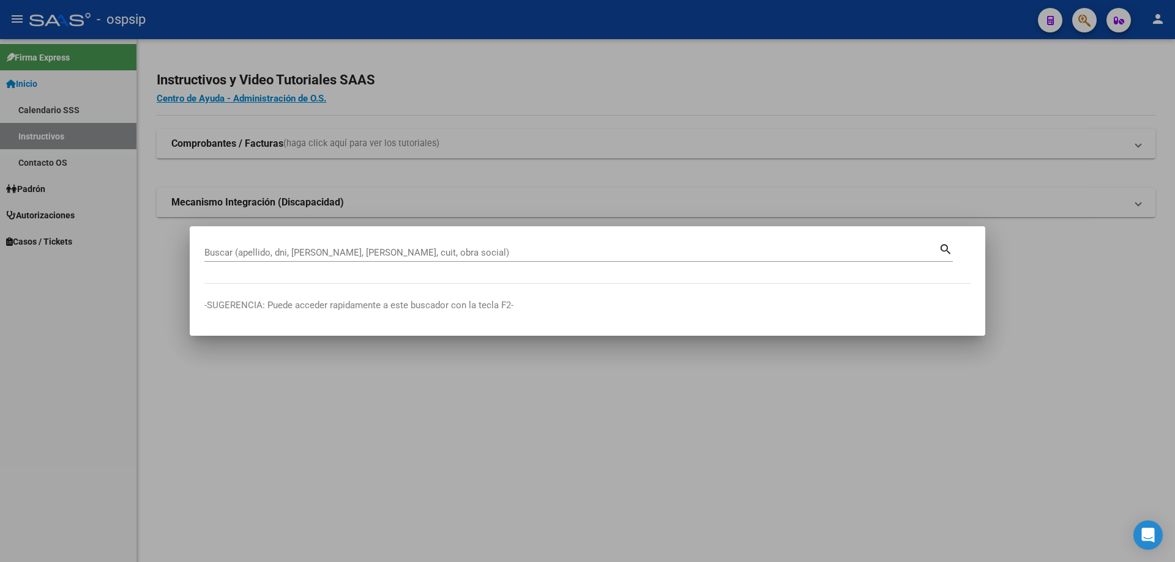
drag, startPoint x: 225, startPoint y: 246, endPoint x: 223, endPoint y: 255, distance: 9.4
drag, startPoint x: 223, startPoint y: 255, endPoint x: 211, endPoint y: 248, distance: 14.8
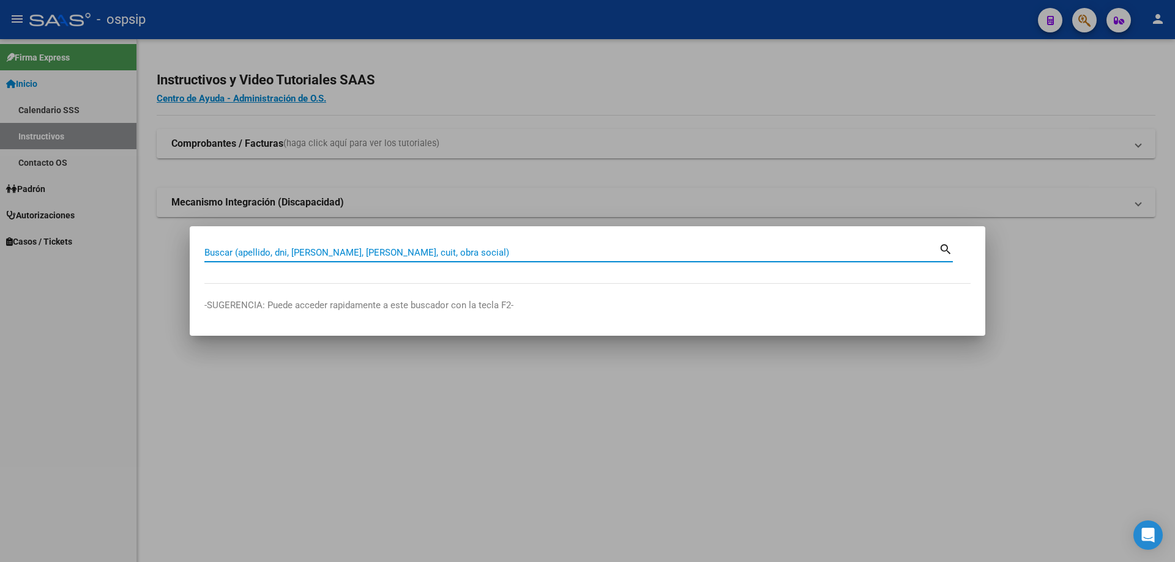
paste input "27556856686"
type input "27556856686"
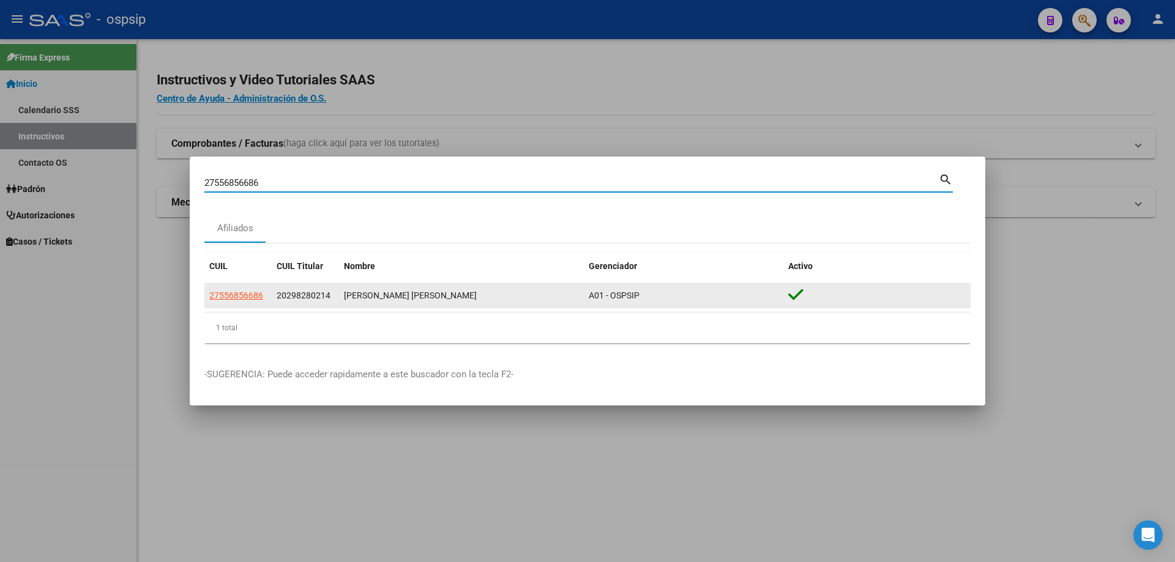
click at [260, 297] on span "27556856686" at bounding box center [236, 296] width 54 height 10
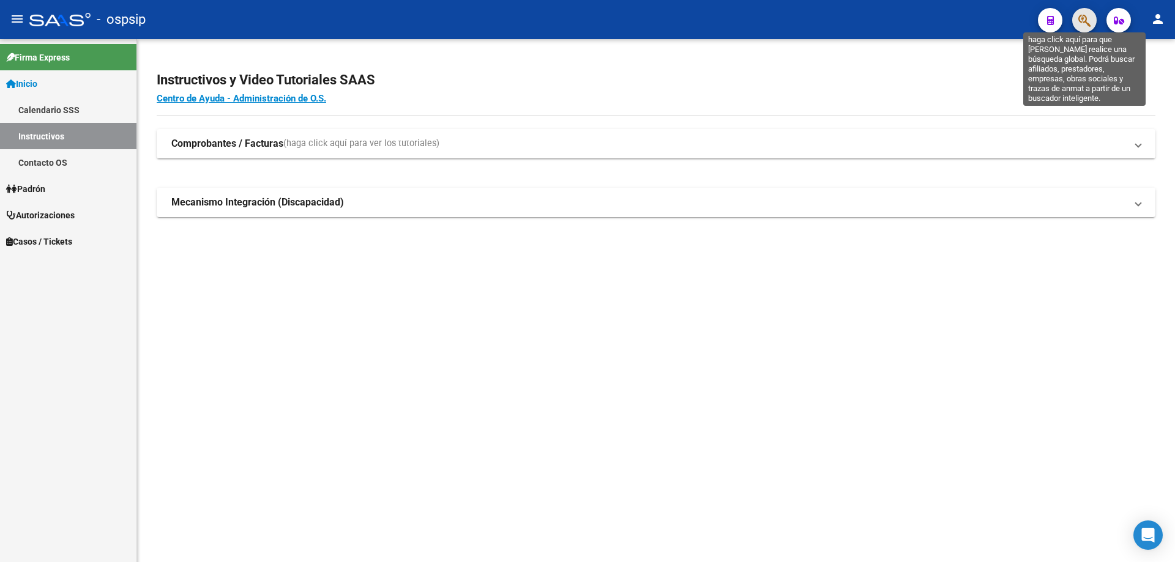
click at [1085, 28] on icon "button" at bounding box center [1084, 20] width 12 height 14
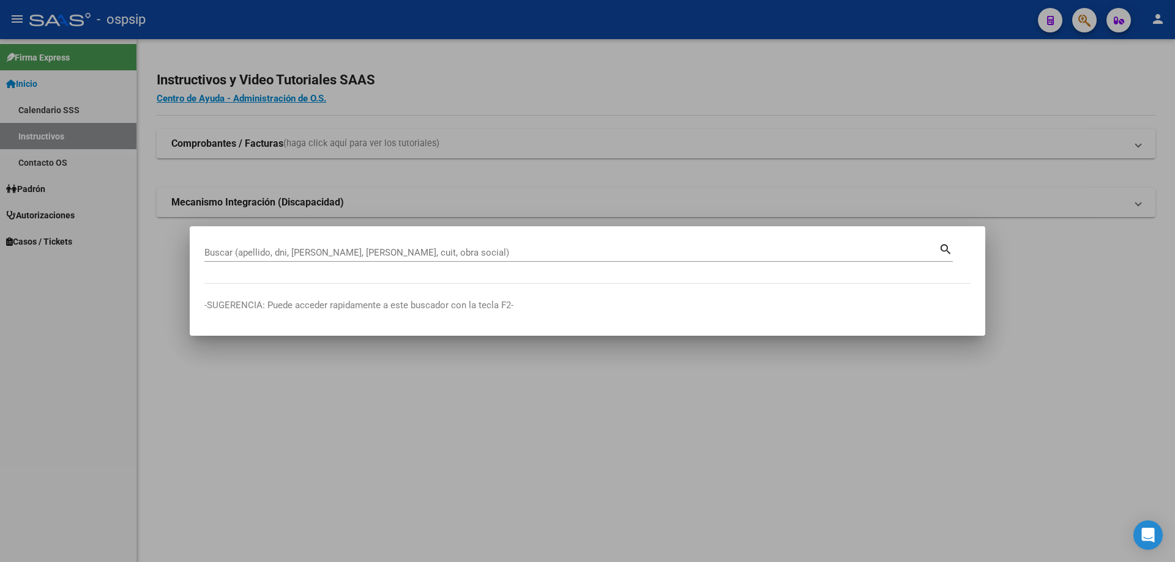
drag, startPoint x: 222, startPoint y: 263, endPoint x: 219, endPoint y: 251, distance: 11.9
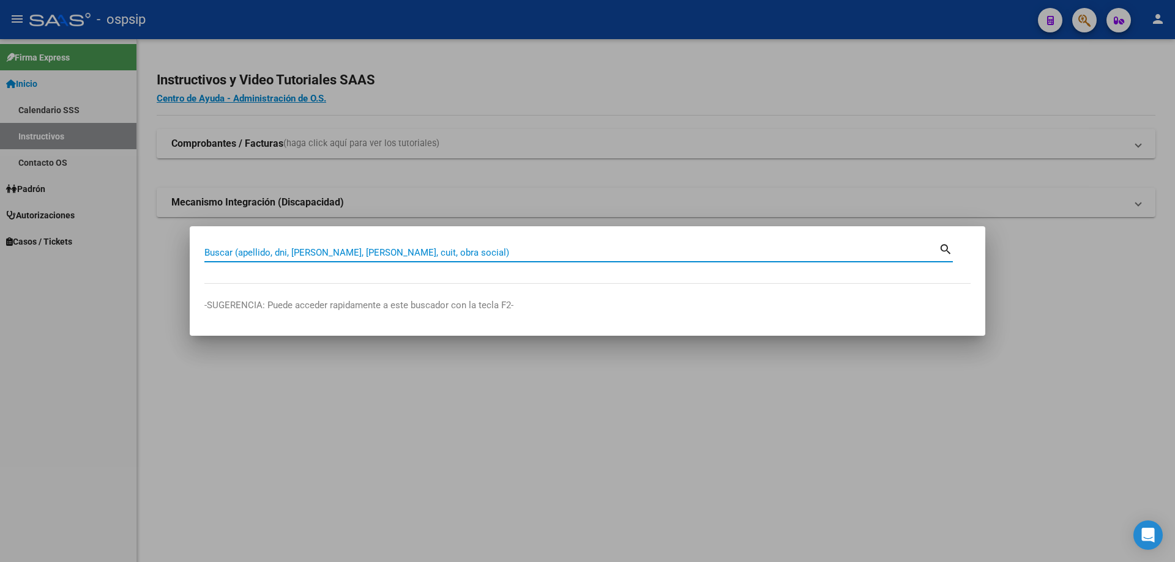
paste input "27556856686"
type input "27556856686"
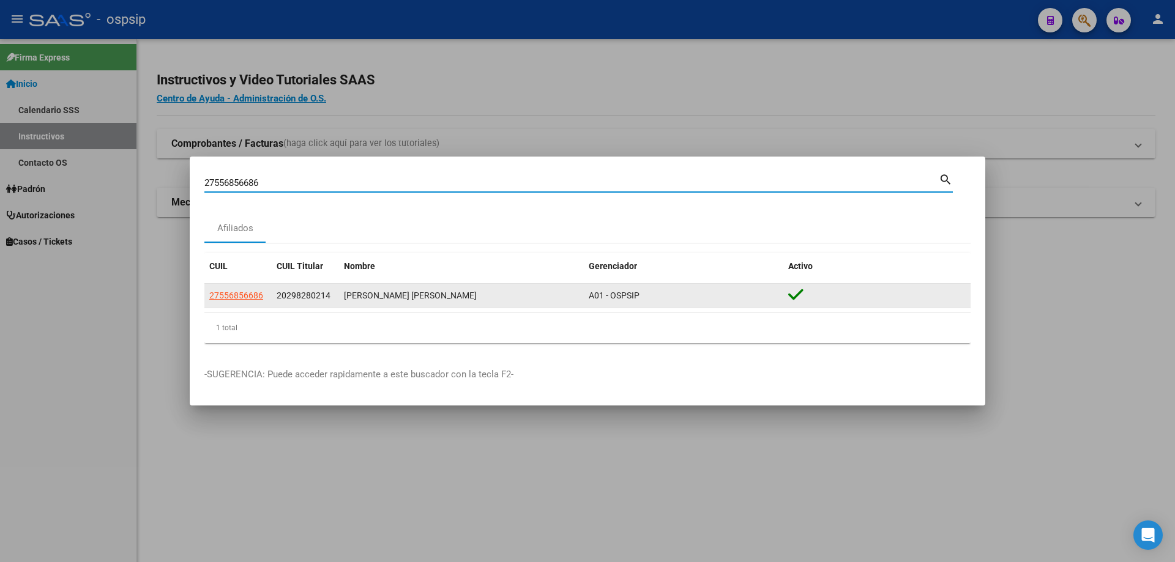
click at [245, 301] on span "27556856686" at bounding box center [236, 296] width 54 height 10
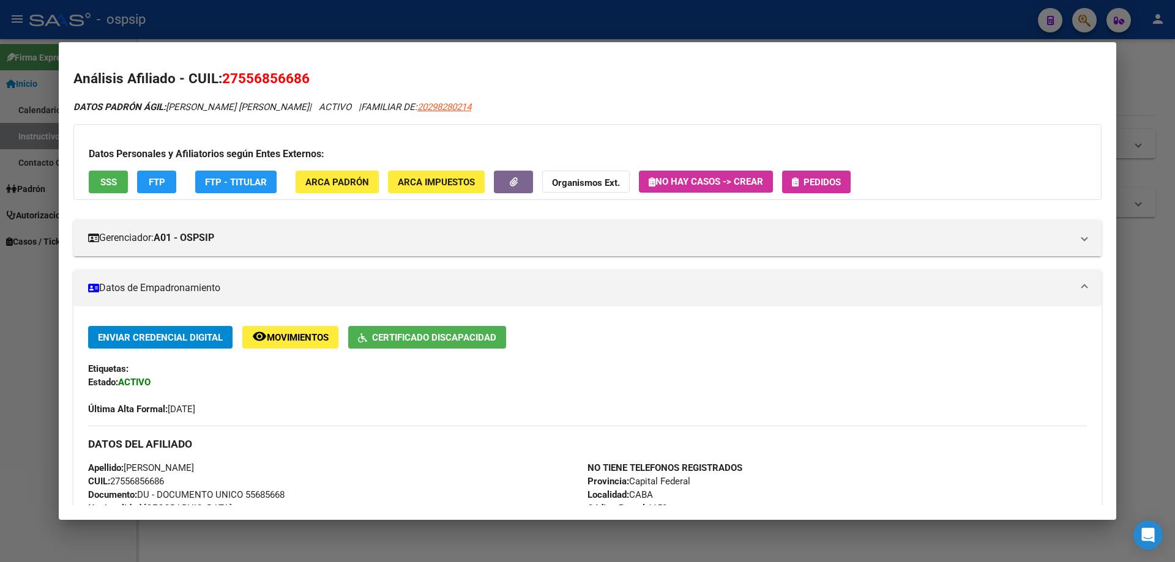
click at [818, 169] on div "Datos Personales y Afiliatorios según Entes Externos: SSS FTP FTP - Titular ARC…" at bounding box center [587, 162] width 1028 height 76
click at [822, 178] on span "Pedidos" at bounding box center [822, 182] width 37 height 11
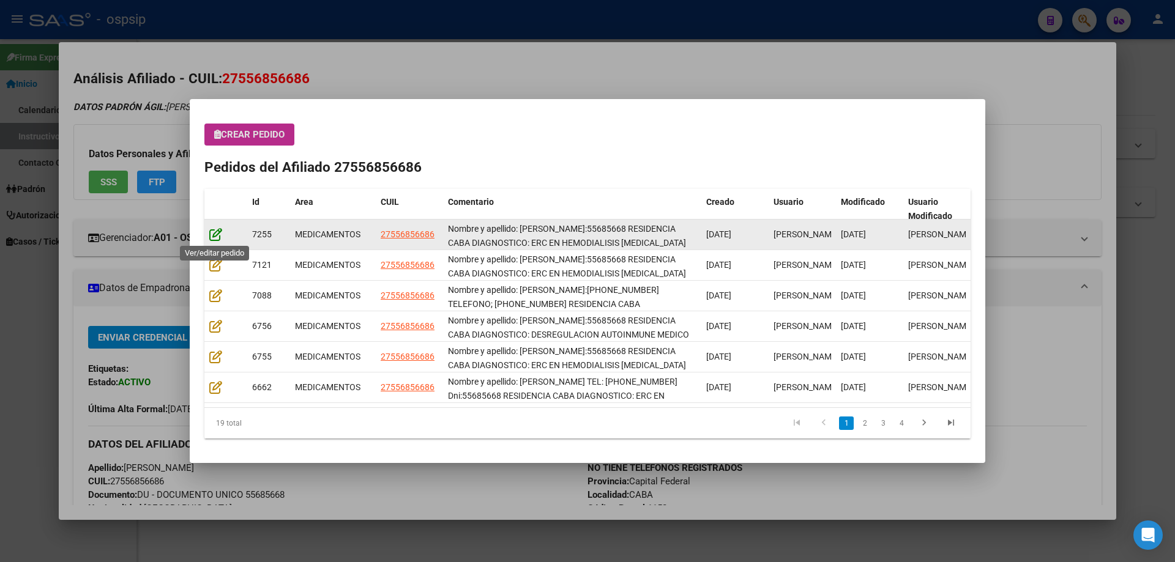
click at [215, 238] on icon at bounding box center [215, 234] width 13 height 13
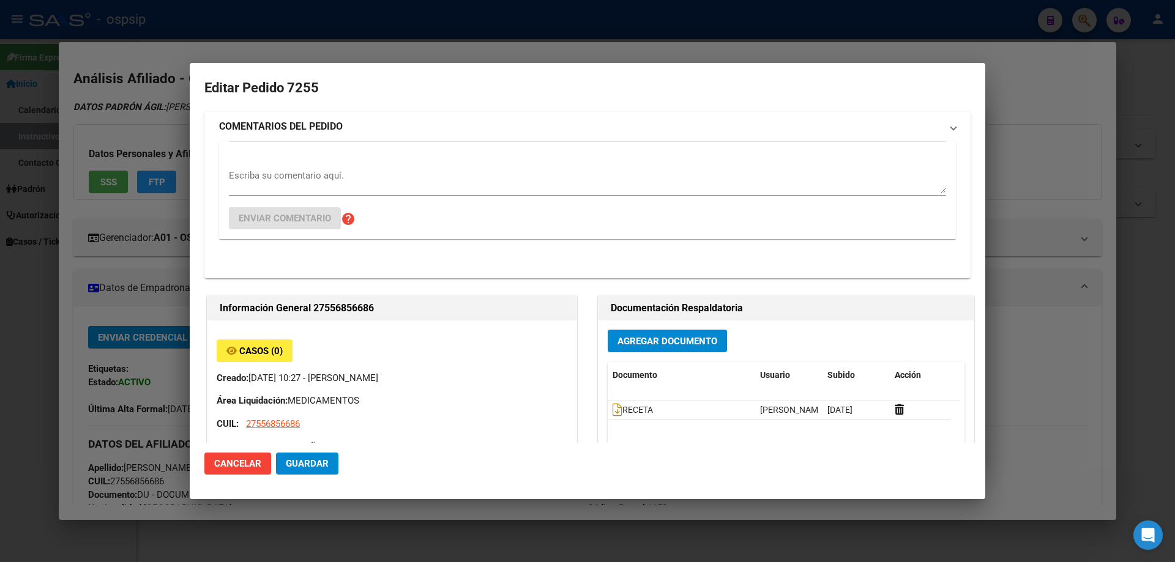
type input "Capital Federal, CABA, BLANES 60"
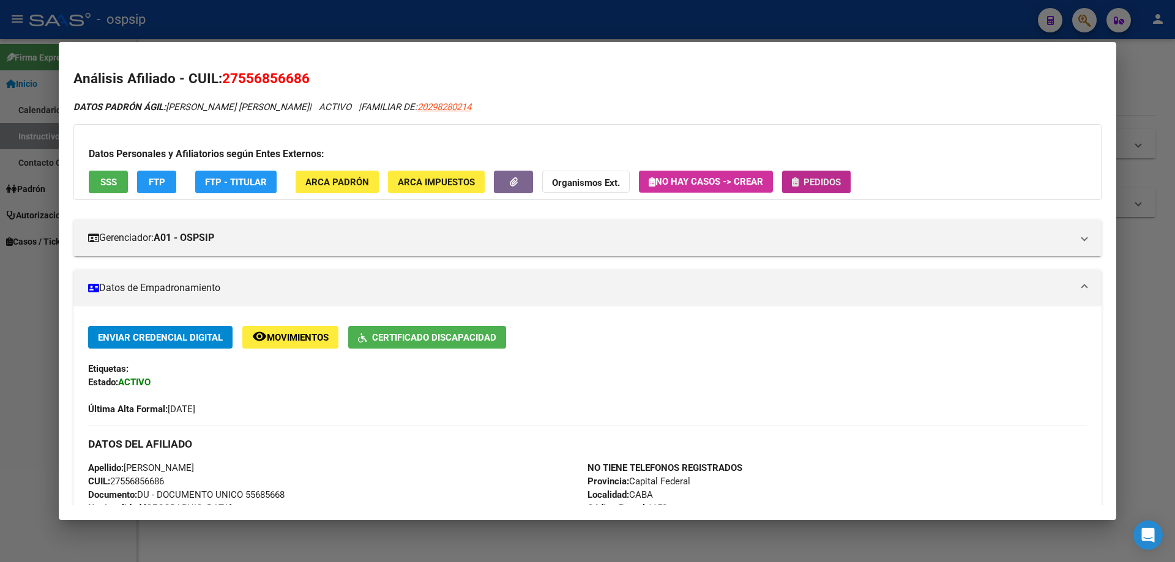
click at [807, 184] on span "Pedidos" at bounding box center [822, 182] width 37 height 11
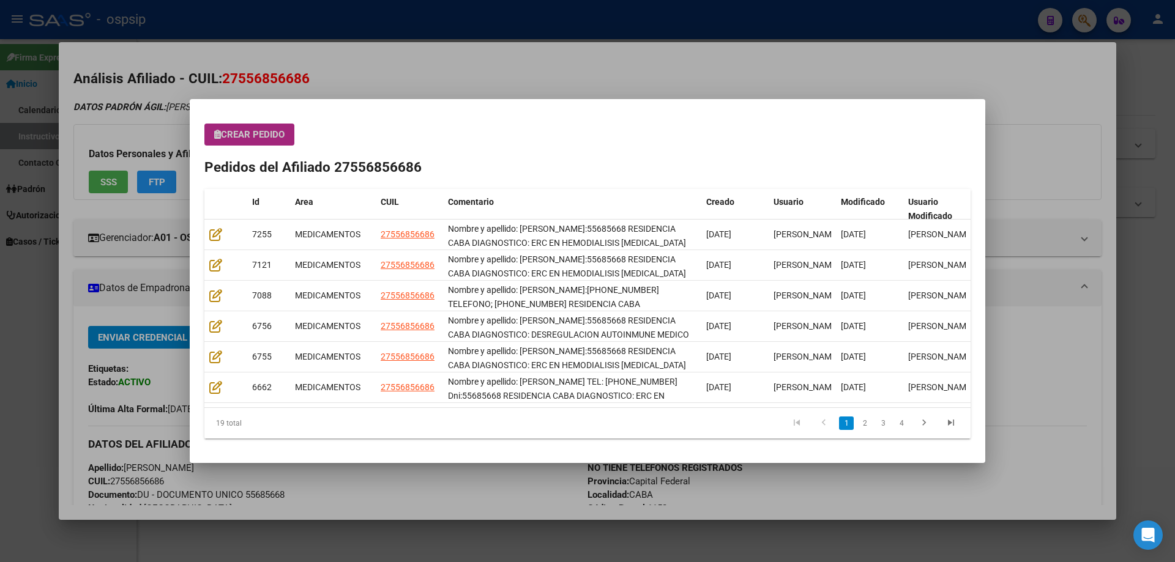
click at [267, 133] on span "Crear Pedido" at bounding box center [249, 134] width 70 height 11
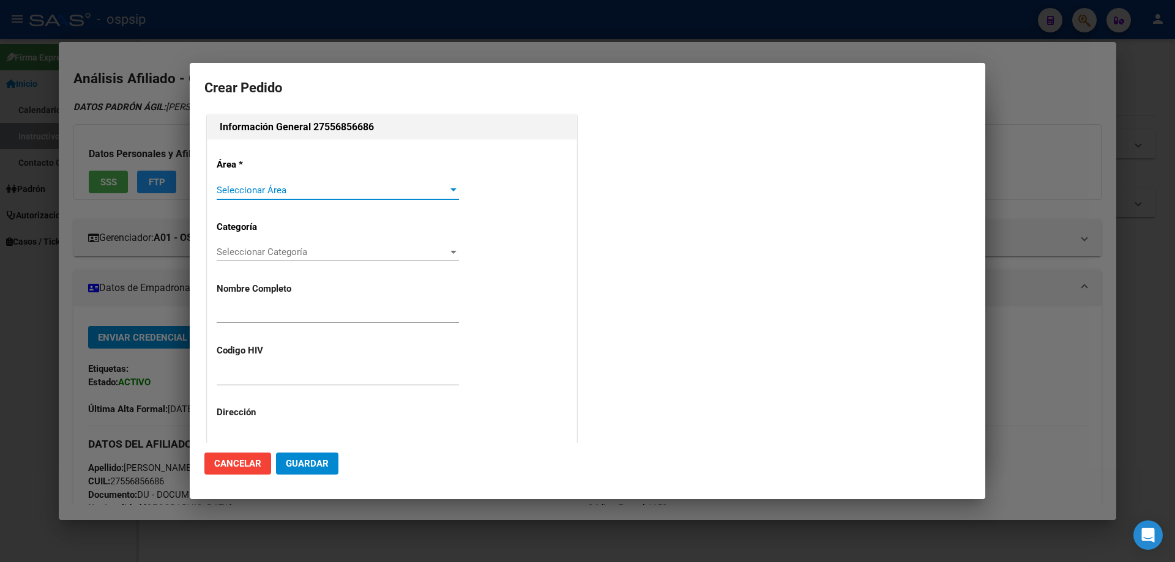
type input "[PERSON_NAME]"
type input "NO CORRESPONDE"
type input "[GEOGRAPHIC_DATA], [GEOGRAPHIC_DATA], [PERSON_NAME] 731"
click at [296, 195] on span "Seleccionar Área" at bounding box center [332, 190] width 231 height 11
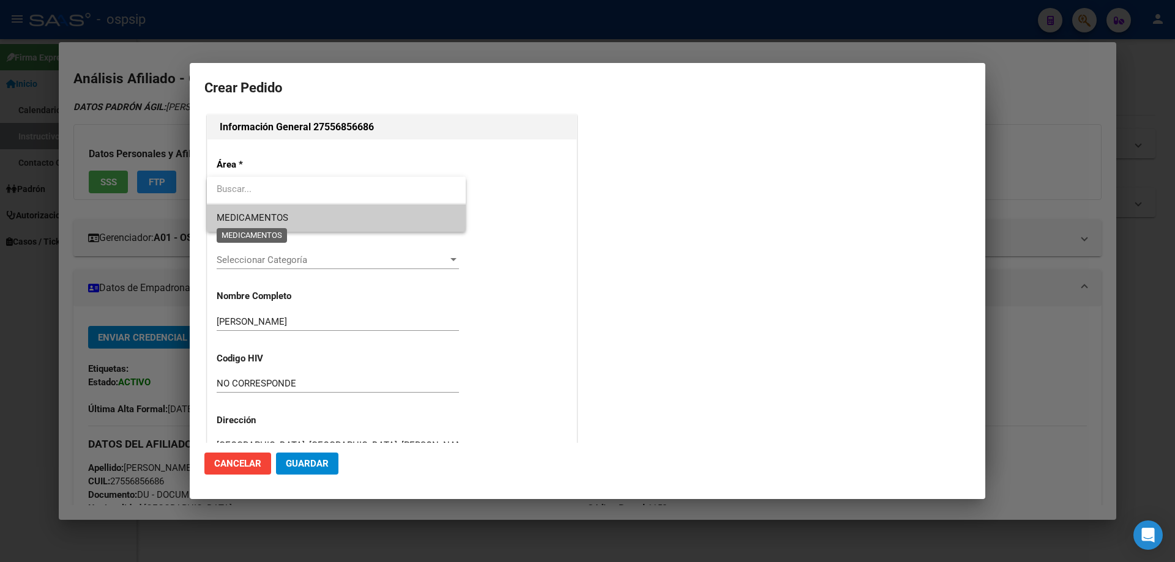
click at [280, 219] on span "MEDICAMENTOS" at bounding box center [253, 217] width 72 height 11
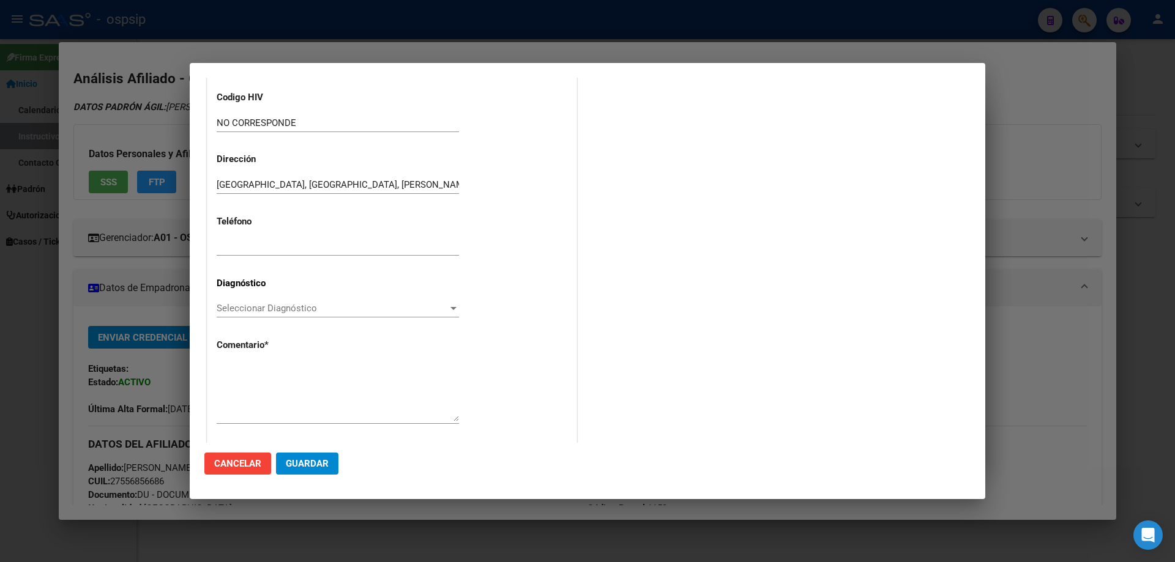
scroll to position [275, 0]
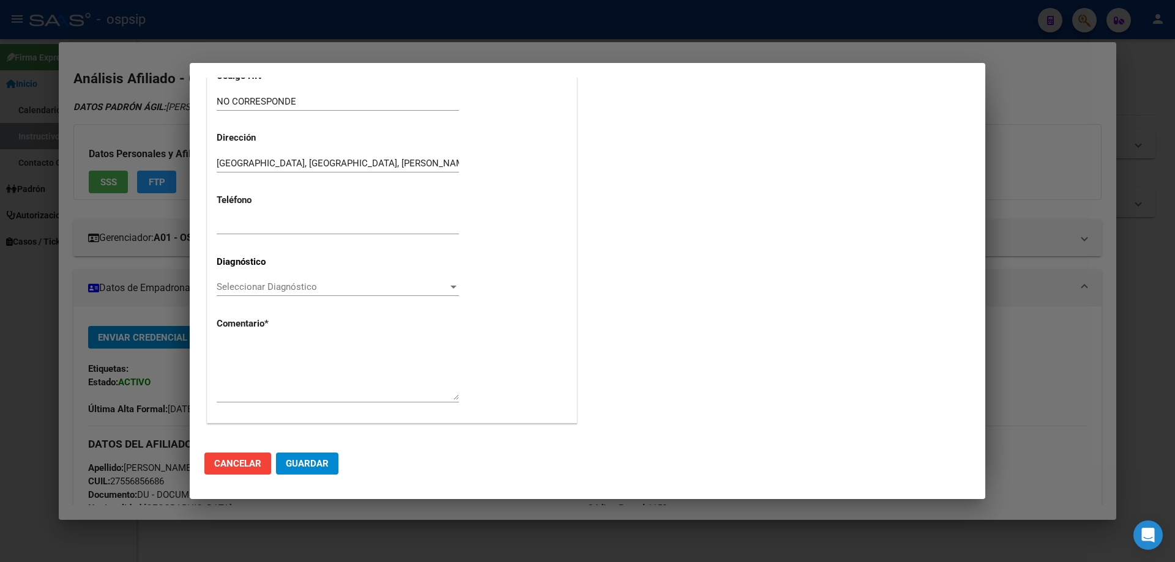
click at [209, 293] on div "Área * MEDICAMENTOS Seleccionar Área Categoría Seleccionar Categoría Selecciona…" at bounding box center [391, 144] width 369 height 558
click at [244, 289] on span "Seleccionar Diagnóstico" at bounding box center [332, 287] width 231 height 11
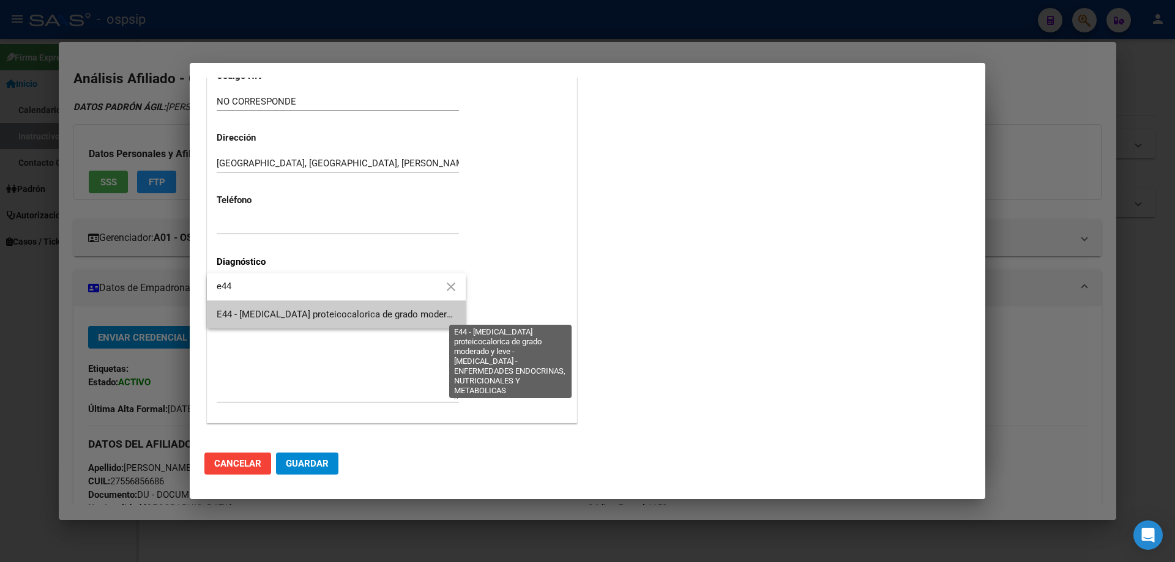
type input "e44"
click at [232, 316] on span "E44 - [MEDICAL_DATA] proteicocalorica de grado moderado y leve - [MEDICAL_DATA]…" at bounding box center [533, 314] width 633 height 11
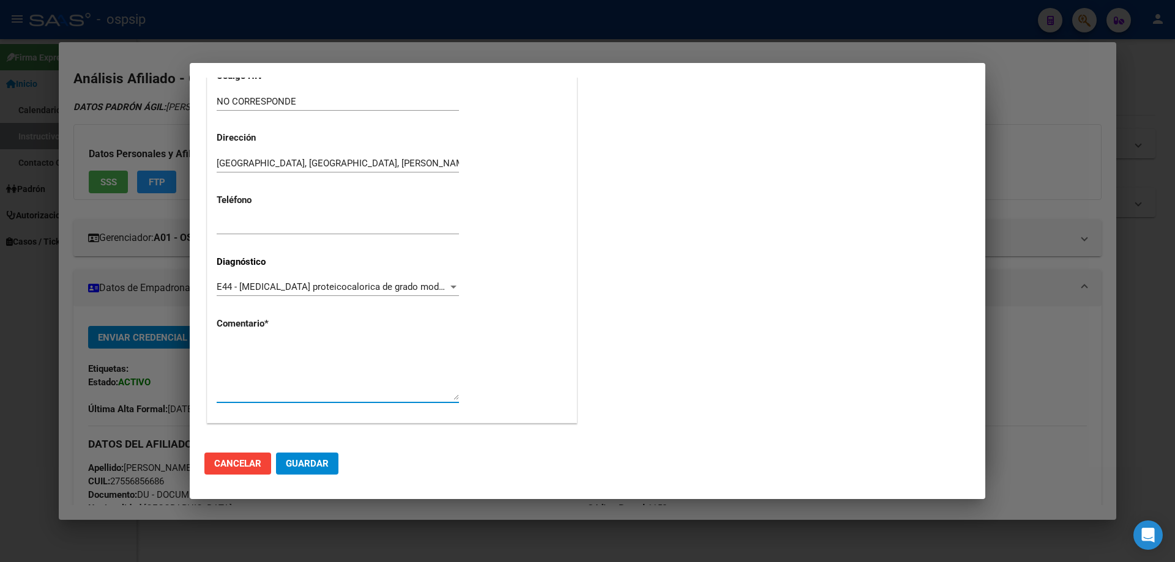
paste textarea "Nombre y apellido: Gallardo Rolon Martina Dni:55685668 RESIDENCIA CABA DIAGNOST…"
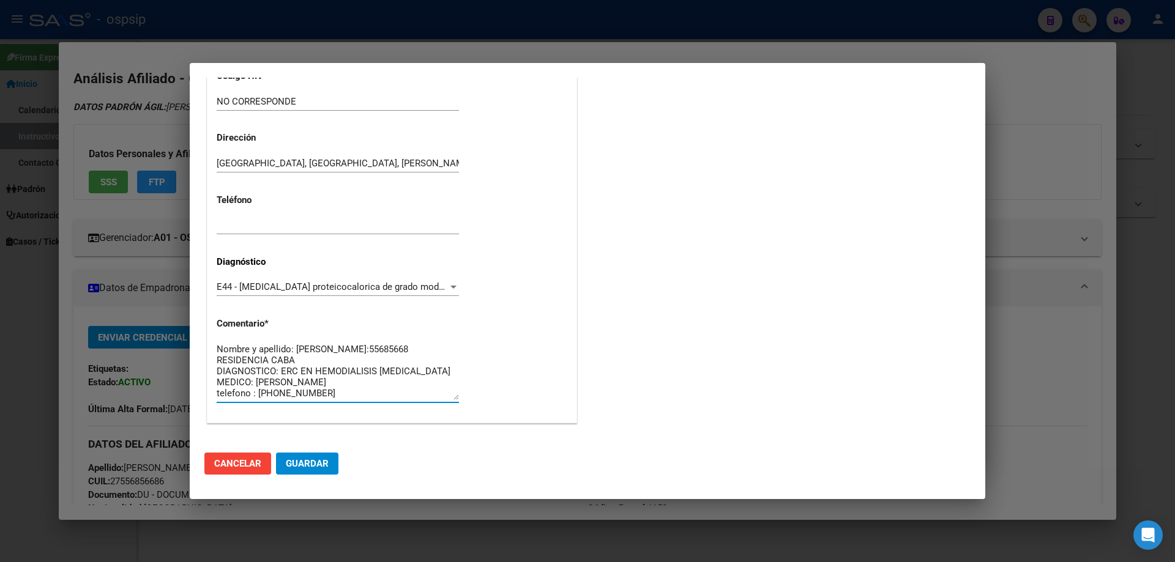
scroll to position [11, 0]
click at [313, 386] on textarea "Nombre y apellido: Gallardo Rolon Martina Dni:55685668 RESIDENCIA CABA DIAGNOST…" at bounding box center [338, 372] width 242 height 58
type textarea "Nombre y apellido: Gallardo Rolon Martina Dni:55685668 RESIDENCIA CABA DIAGNOST…"
click at [327, 468] on span "Guardar" at bounding box center [307, 463] width 43 height 11
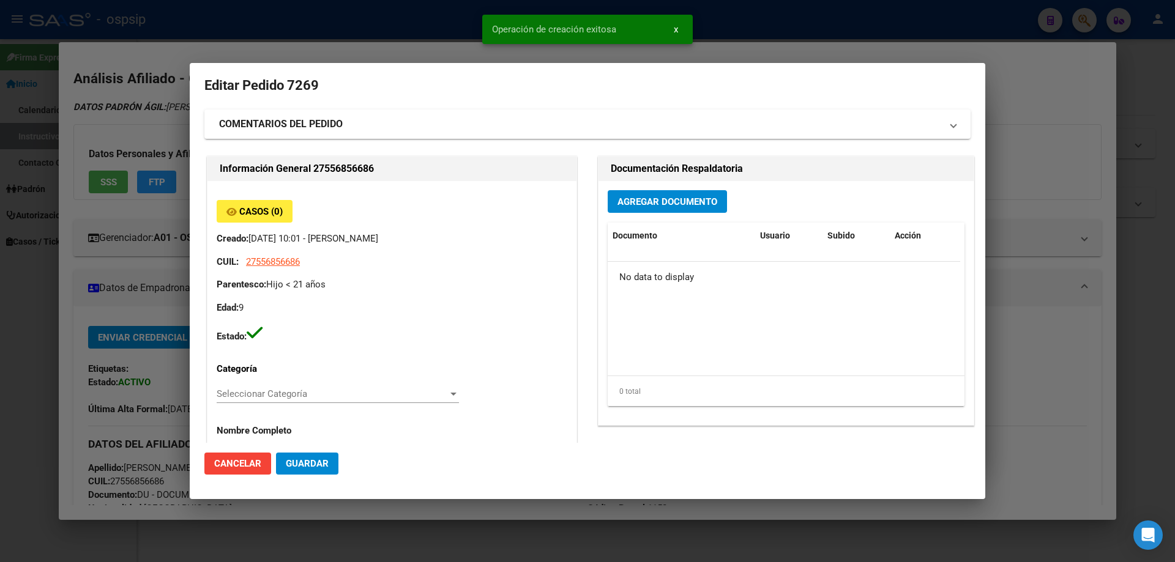
scroll to position [0, 0]
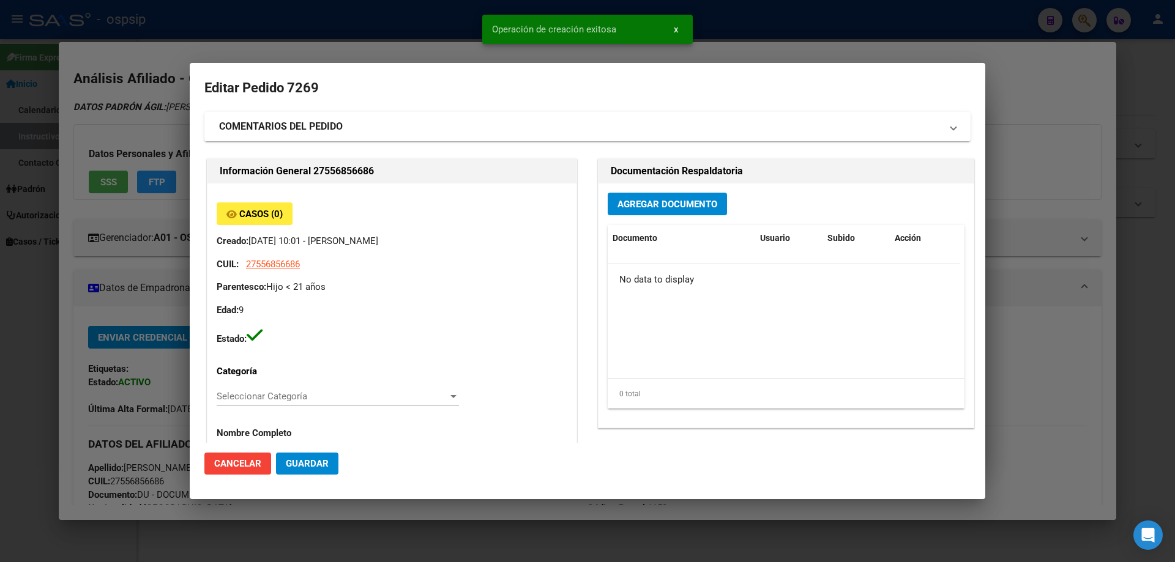
drag, startPoint x: 651, startPoint y: 189, endPoint x: 649, endPoint y: 201, distance: 12.5
click at [649, 200] on div "Agregar Documento Documento Usuario Subido Acción No data to display 0 total 1" at bounding box center [786, 306] width 375 height 244
click at [649, 201] on span "Agregar Documento" at bounding box center [668, 204] width 100 height 11
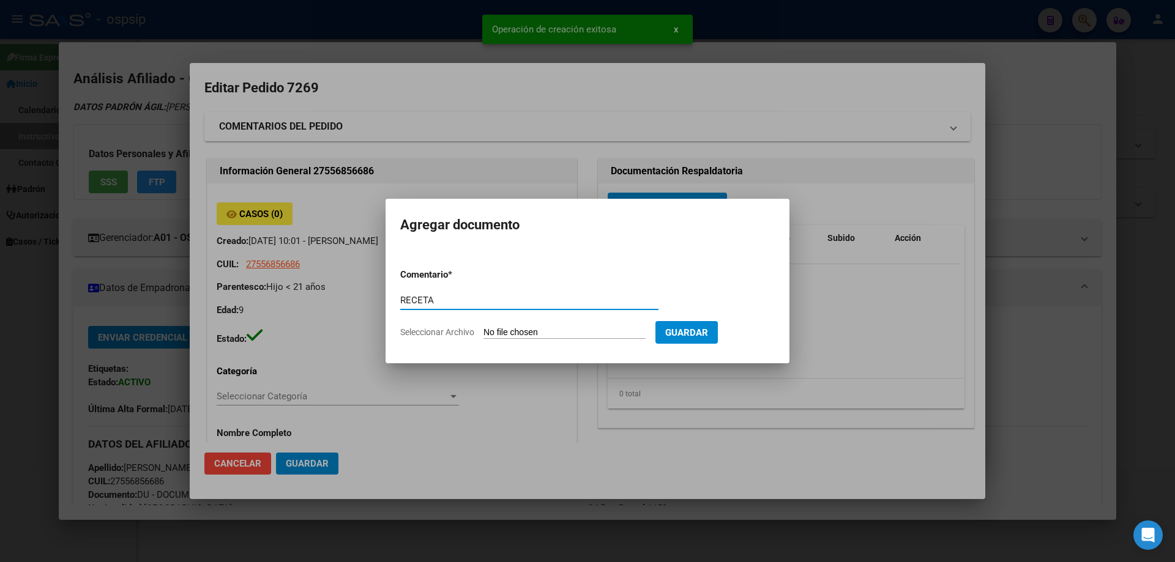
type input "RECETA"
click at [517, 331] on input "Seleccionar Archivo" at bounding box center [565, 333] width 162 height 12
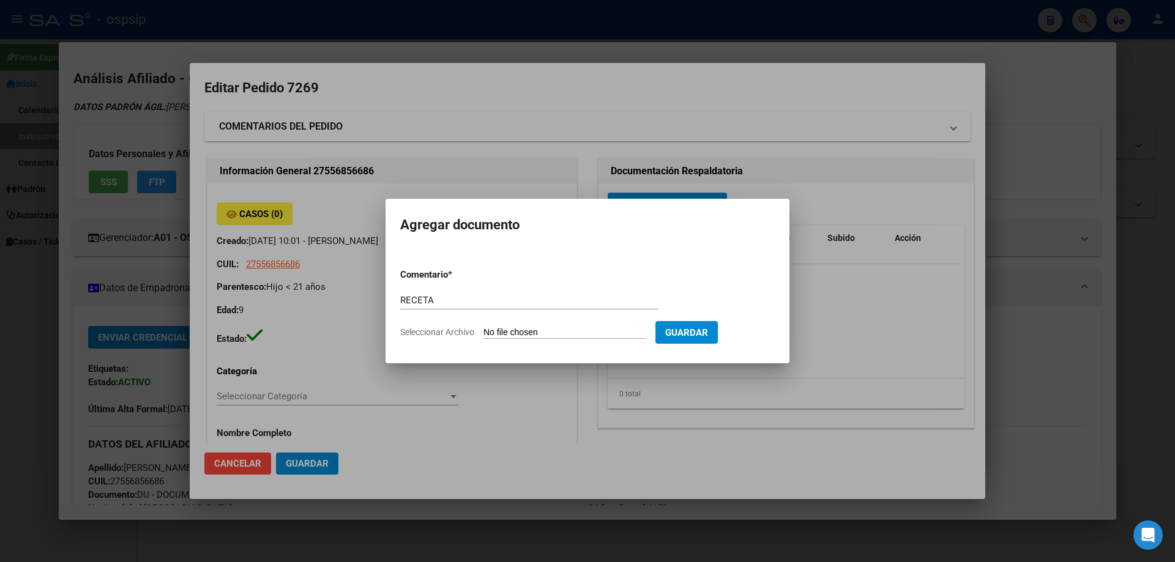
type input "C:\fakepath\gmail_images20250917_093124 (1).png"
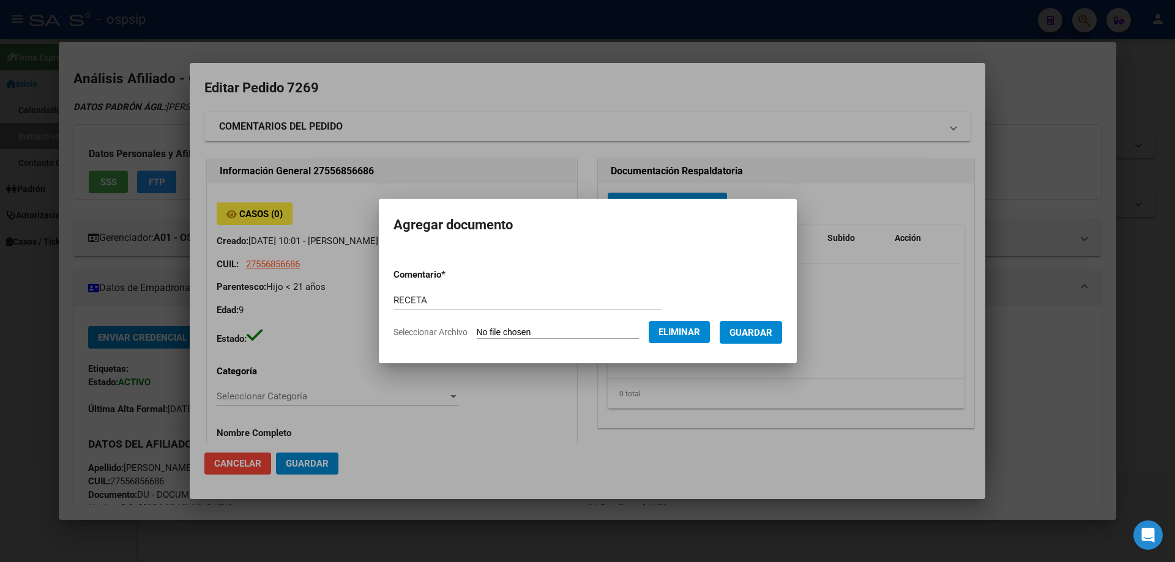
click at [764, 339] on button "Guardar" at bounding box center [751, 332] width 62 height 23
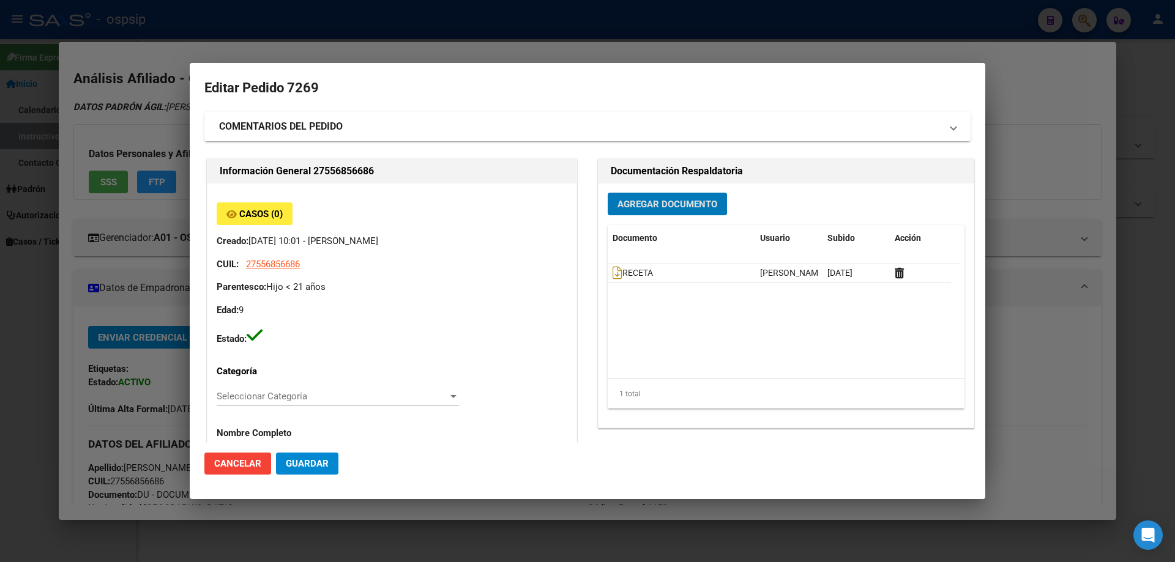
click at [686, 204] on span "Agregar Documento" at bounding box center [668, 204] width 100 height 11
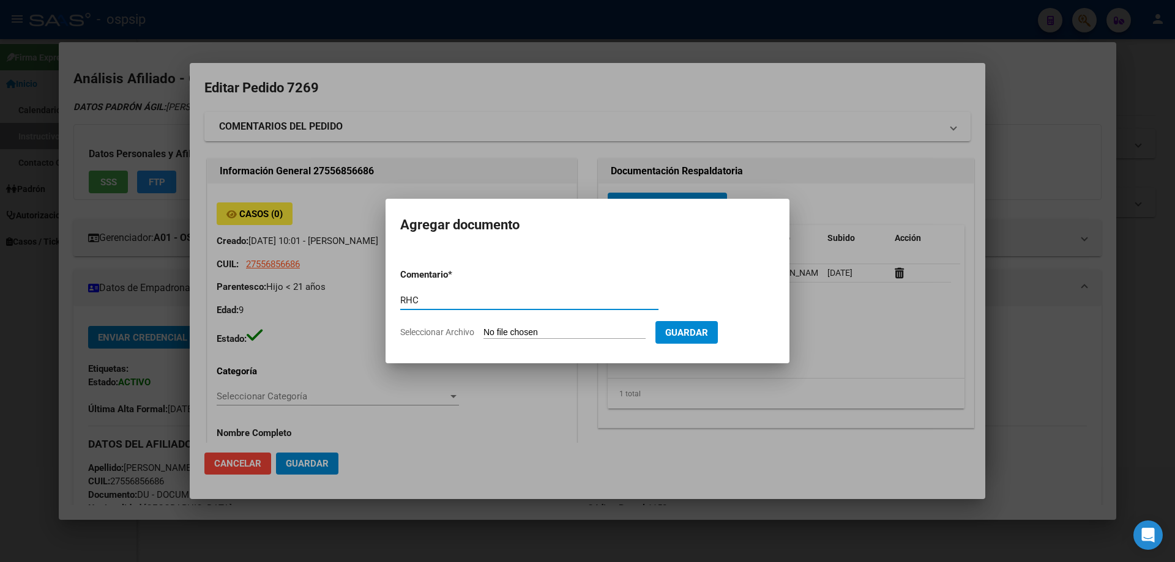
type input "RHC"
click at [510, 331] on input "Seleccionar Archivo" at bounding box center [565, 333] width 162 height 12
type input "C:\fakepath\gmail_images20250917_093154 (1).png"
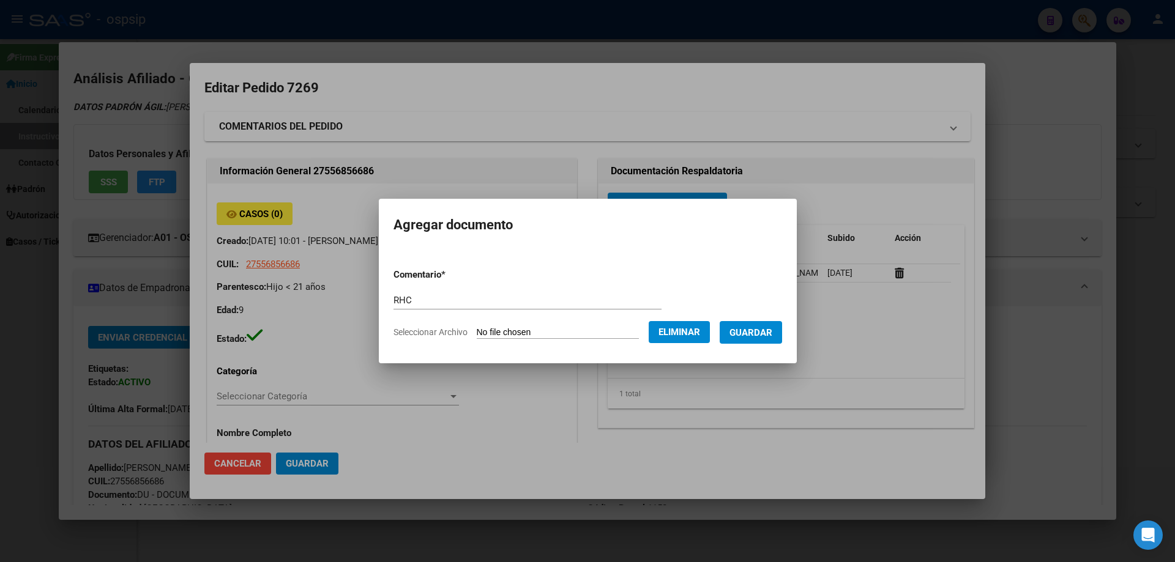
click at [761, 334] on span "Guardar" at bounding box center [751, 332] width 43 height 11
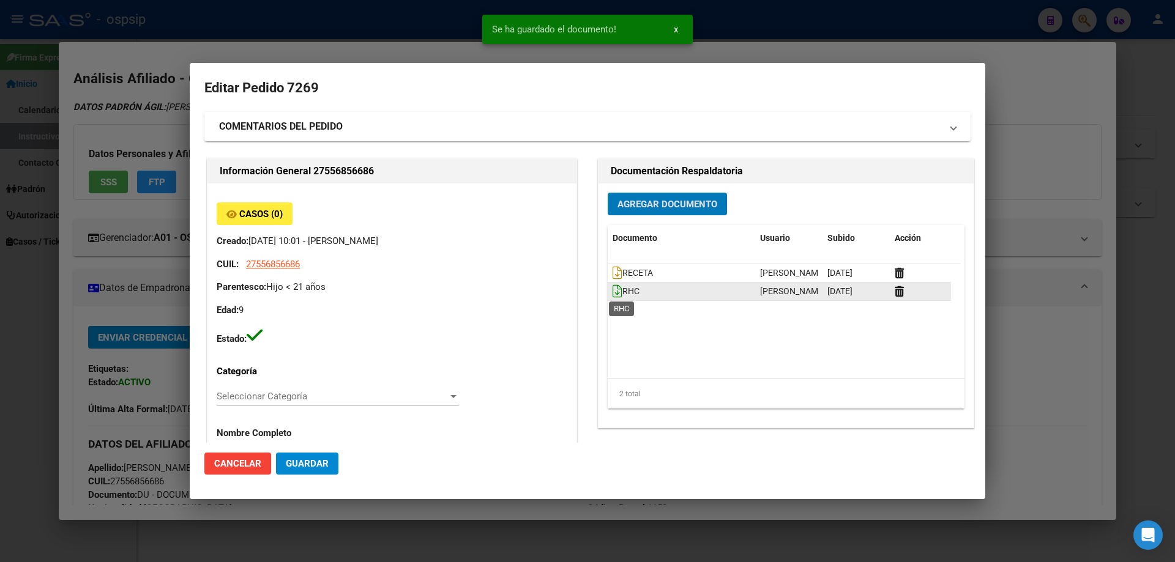
click at [613, 294] on icon at bounding box center [618, 291] width 10 height 13
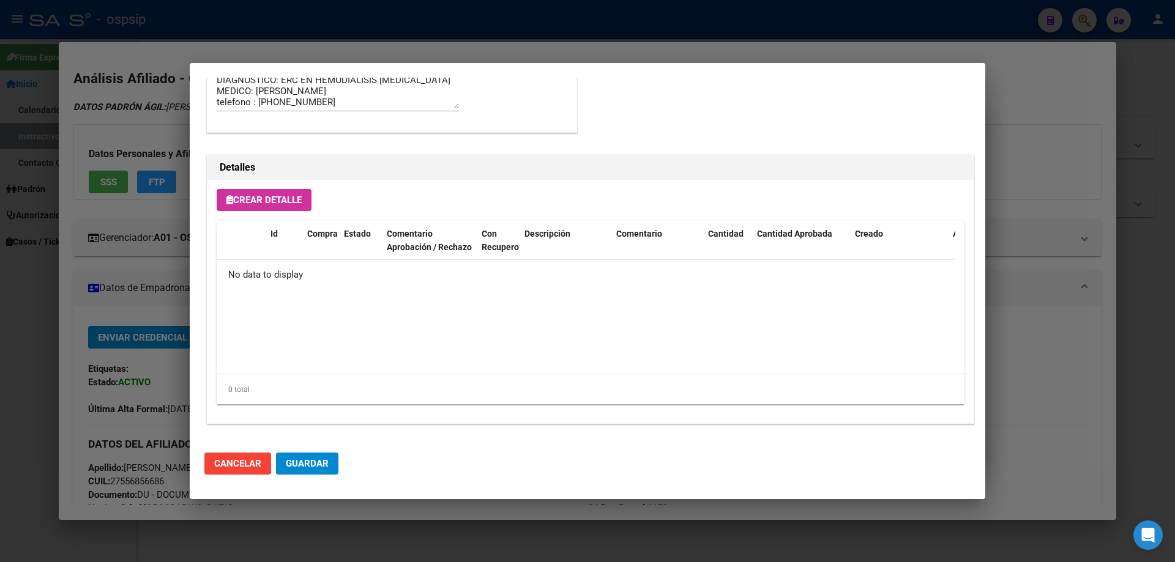
scroll to position [711, 0]
click at [271, 194] on span "Crear Detalle" at bounding box center [263, 199] width 75 height 11
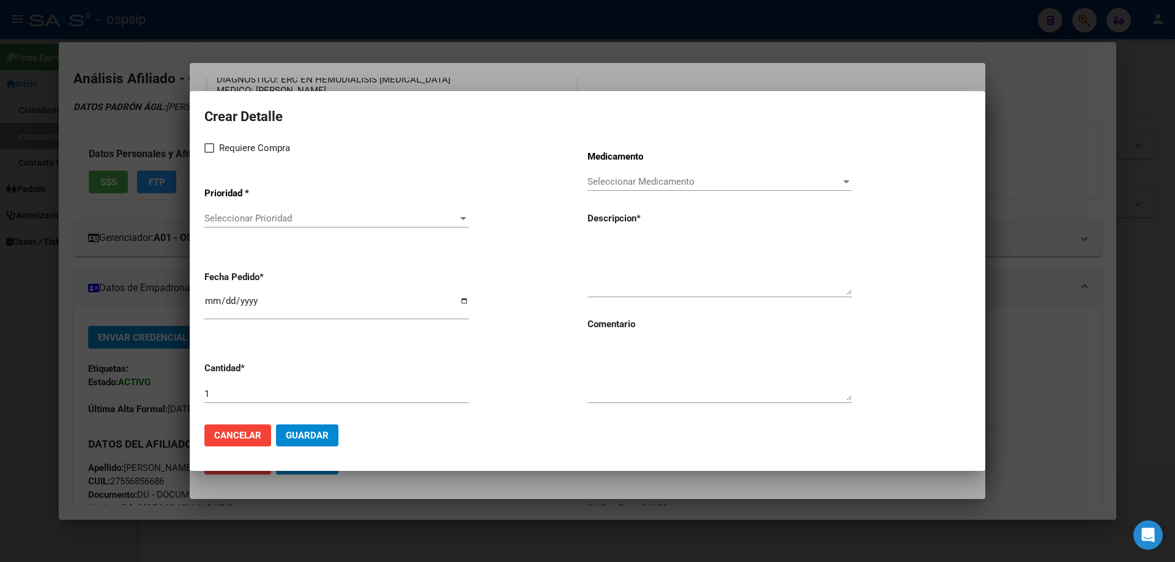
click at [216, 149] on label "Requiere Compra" at bounding box center [247, 148] width 86 height 15
click at [209, 153] on input "Requiere Compra" at bounding box center [209, 153] width 1 height 1
checkbox input "true"
click at [269, 207] on app-drop-down-list "Prioridad * Seleccionar Prioridad Seleccionar Prioridad" at bounding box center [395, 208] width 383 height 62
click at [263, 230] on div "Seleccionar Prioridad Seleccionar Prioridad" at bounding box center [336, 224] width 264 height 30
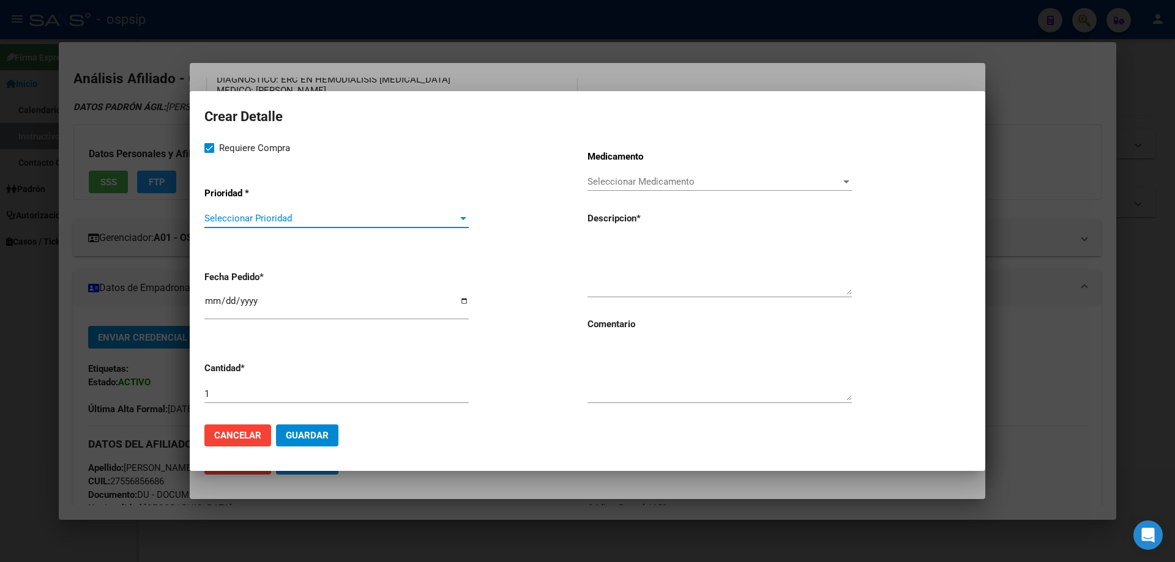
click at [267, 219] on span "Seleccionar Prioridad" at bounding box center [330, 218] width 253 height 11
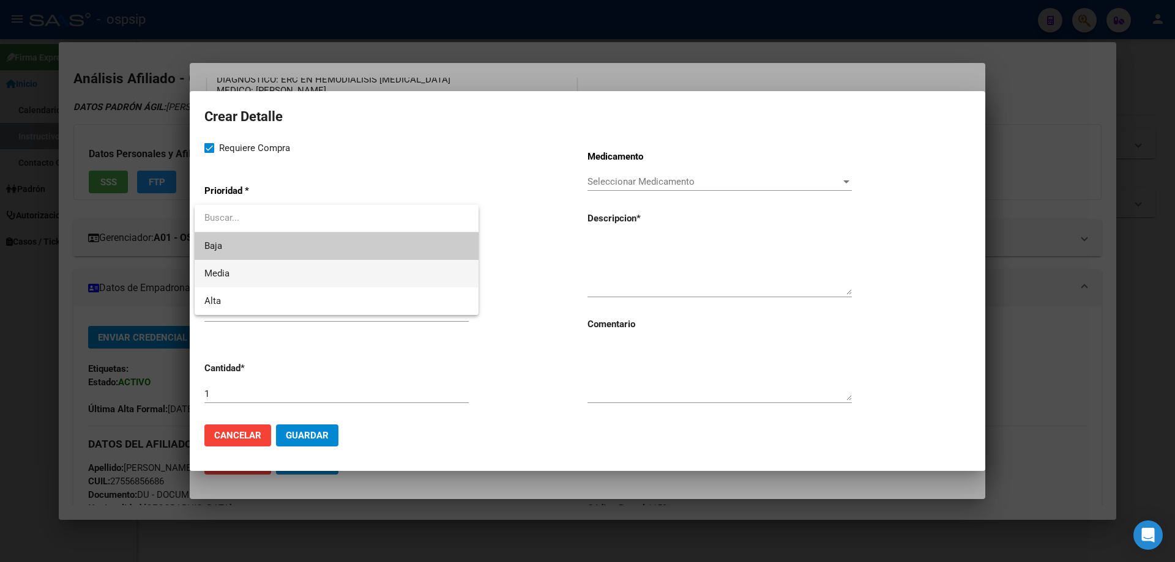
click at [253, 285] on span "Media" at bounding box center [336, 274] width 264 height 28
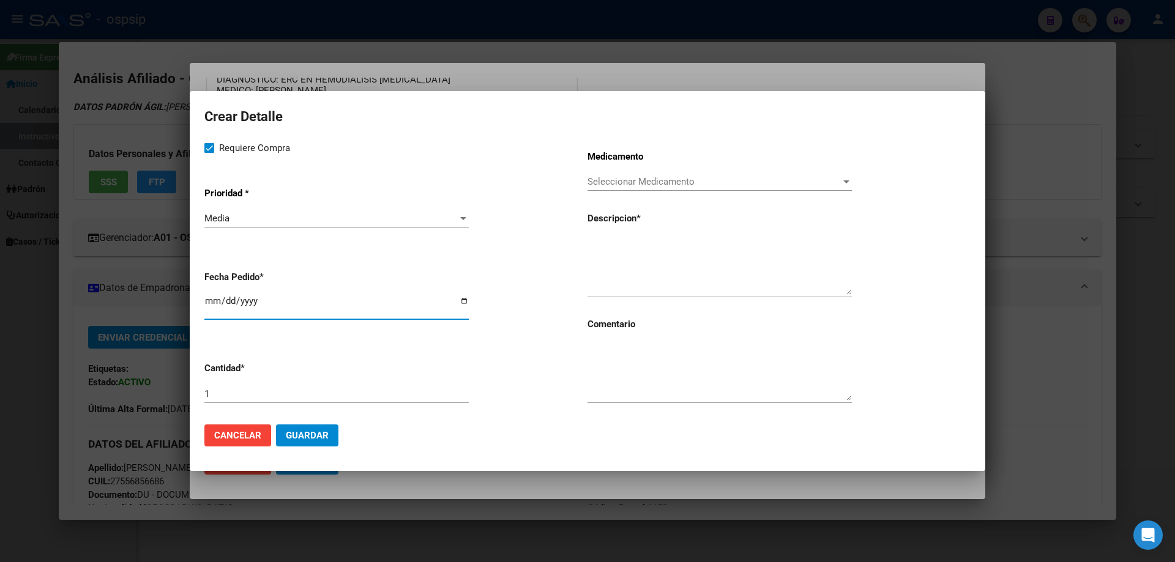
click at [211, 307] on input "2025-09-22" at bounding box center [336, 306] width 264 height 20
type input "2025-09-11"
click at [231, 391] on input "1" at bounding box center [336, 394] width 264 height 11
type input "60"
paste textarea "proteínas+grasas+carbohid.+asoc."
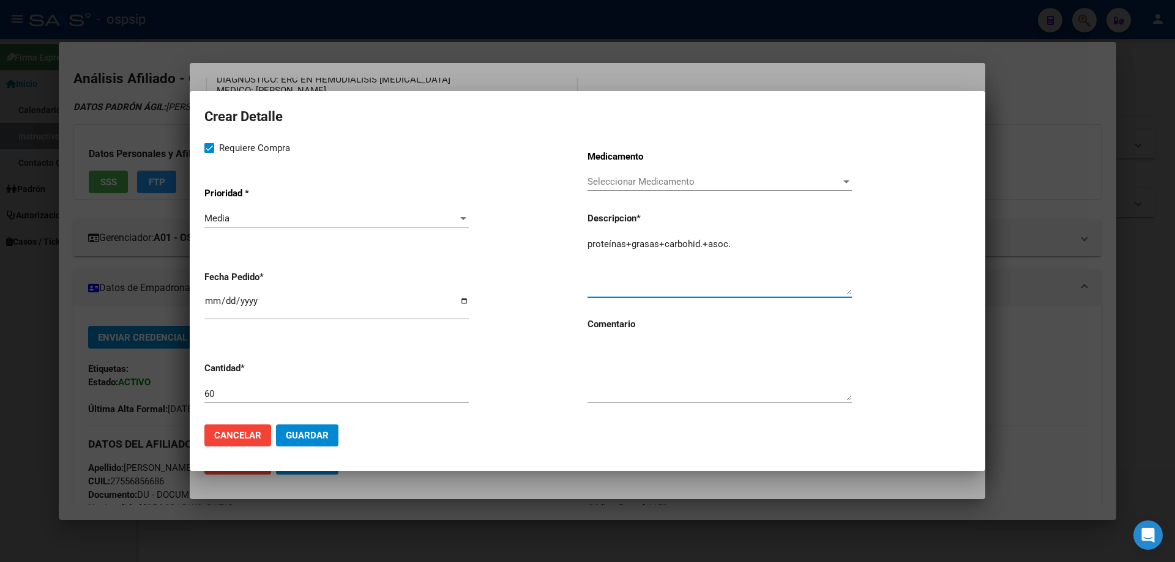
click at [605, 241] on textarea "proteínas+grasas+carbohid.+asoc." at bounding box center [720, 266] width 264 height 58
click at [758, 241] on textarea "proteínas+grasas+carbohid.+asoc." at bounding box center [720, 266] width 264 height 58
type textarea "proteínas+grasas+carbohid.+asoc. (GLUCERNA)"
click at [594, 344] on textarea at bounding box center [720, 372] width 264 height 58
type textarea "C"
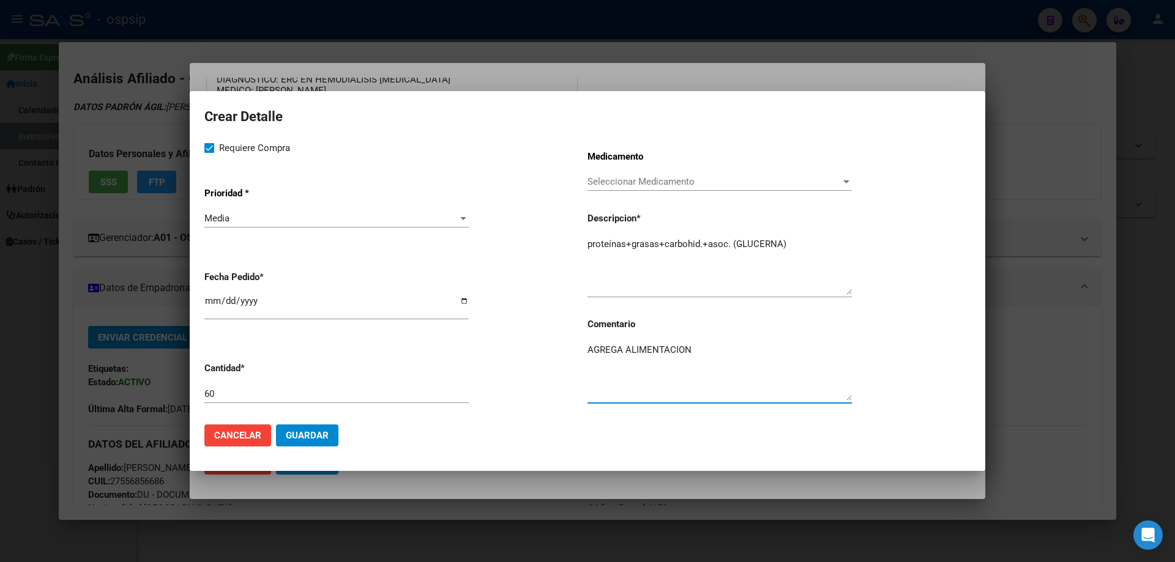
type textarea "AGREGA ALIMENTACION"
click at [315, 441] on span "Guardar" at bounding box center [307, 435] width 43 height 11
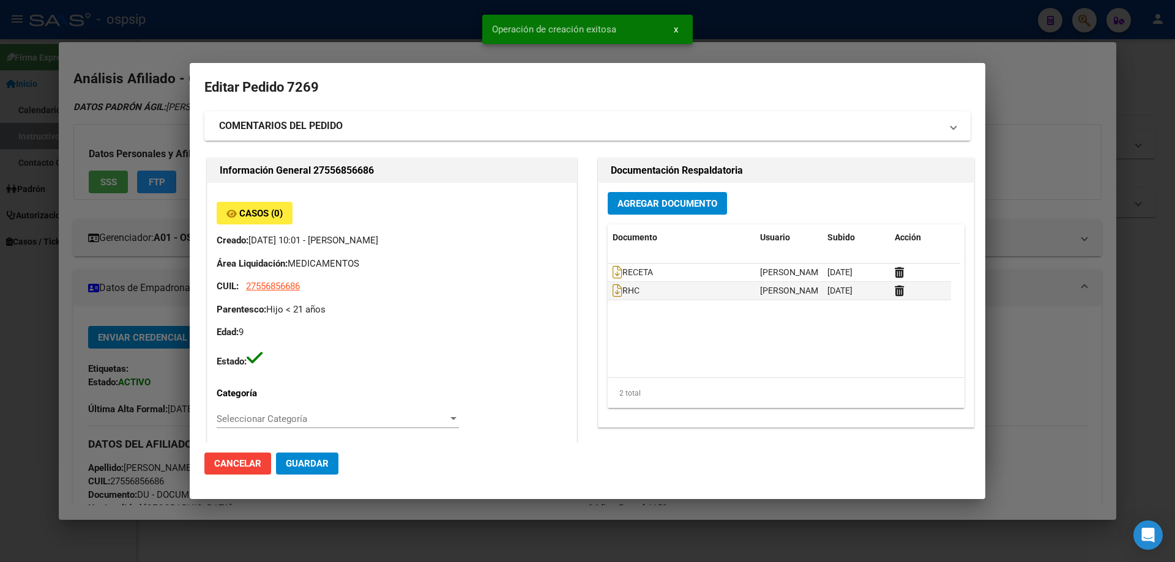
scroll to position [0, 0]
click at [287, 117] on mat-expansion-panel-header "COMENTARIOS DEL PEDIDO" at bounding box center [587, 126] width 766 height 29
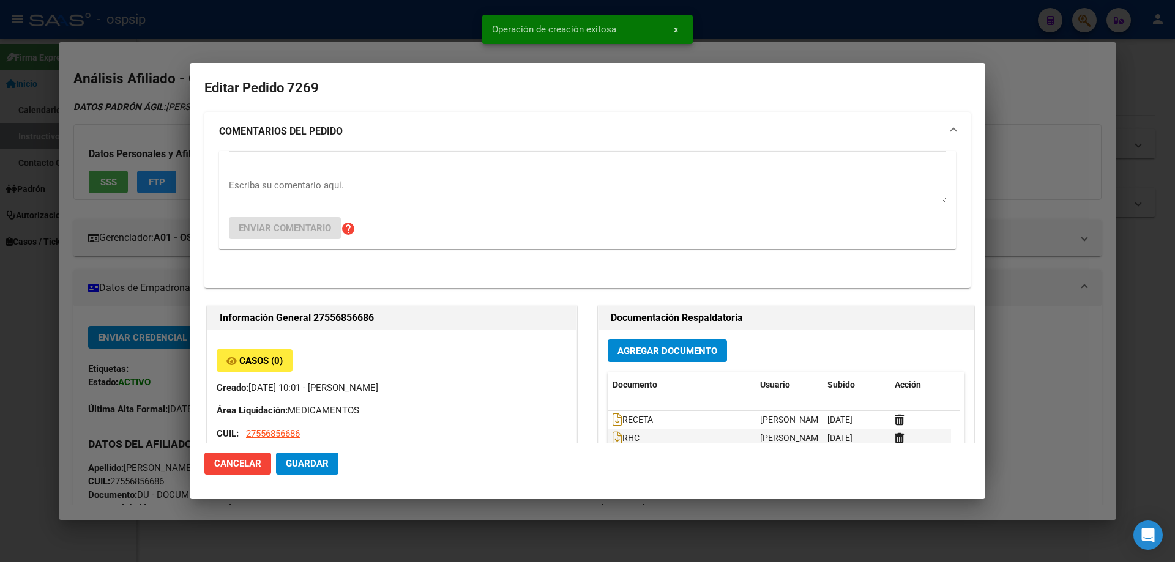
click at [263, 182] on textarea "Escriba su comentario aquí." at bounding box center [587, 191] width 717 height 24
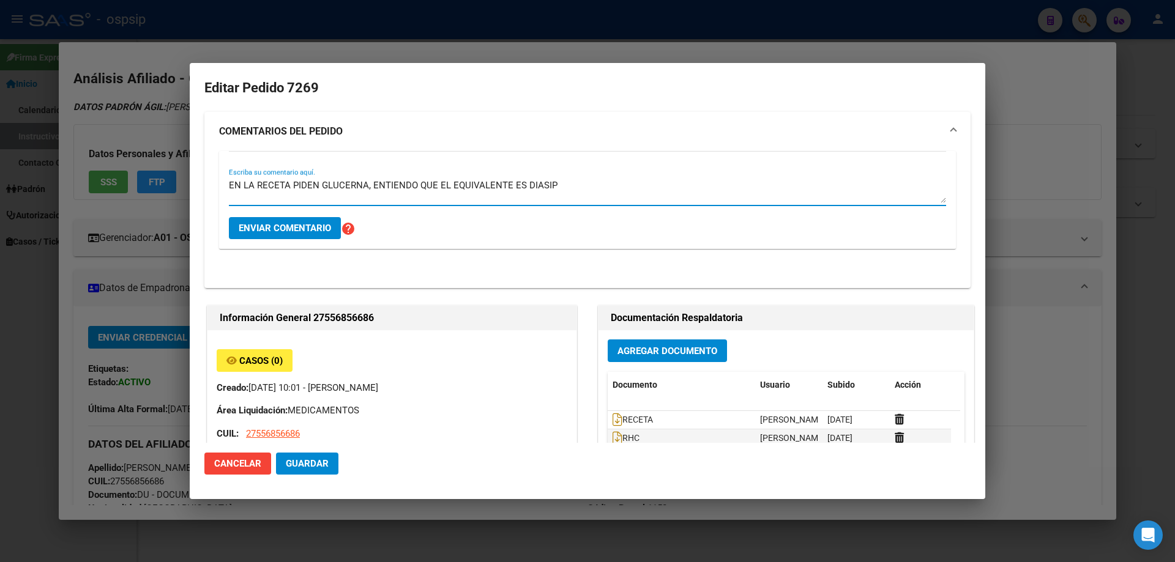
type textarea "EN LA RECETA PIDEN GLUCERNA, ENTIENDO QUE EL EQUIVALENTE ES DIASIP"
click at [264, 239] on button "Enviar comentario" at bounding box center [285, 228] width 112 height 22
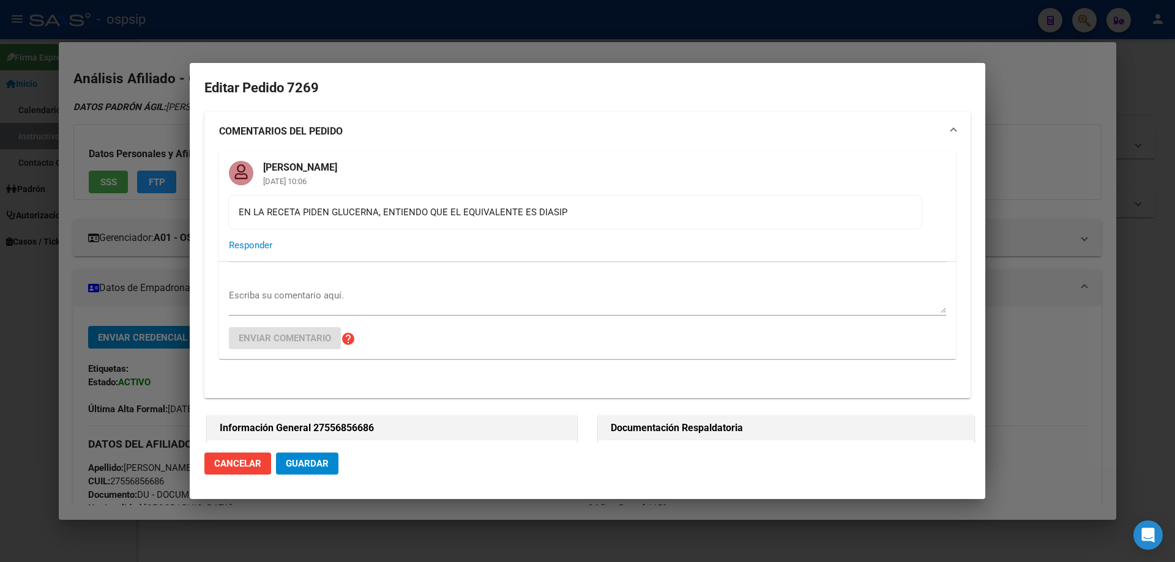
click at [318, 455] on button "Guardar" at bounding box center [307, 464] width 62 height 22
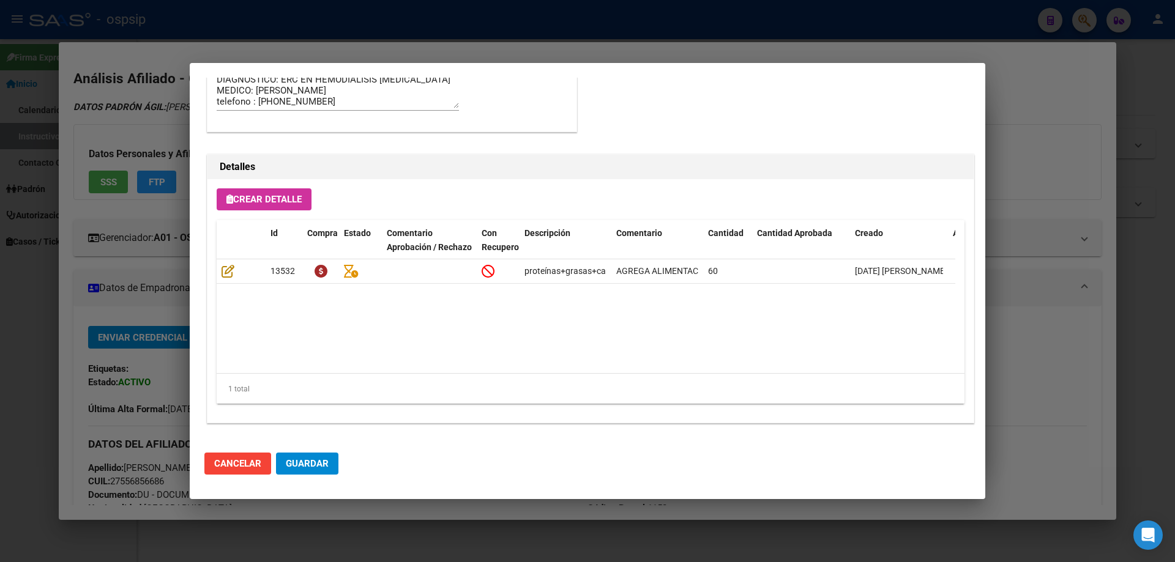
scroll to position [807, 0]
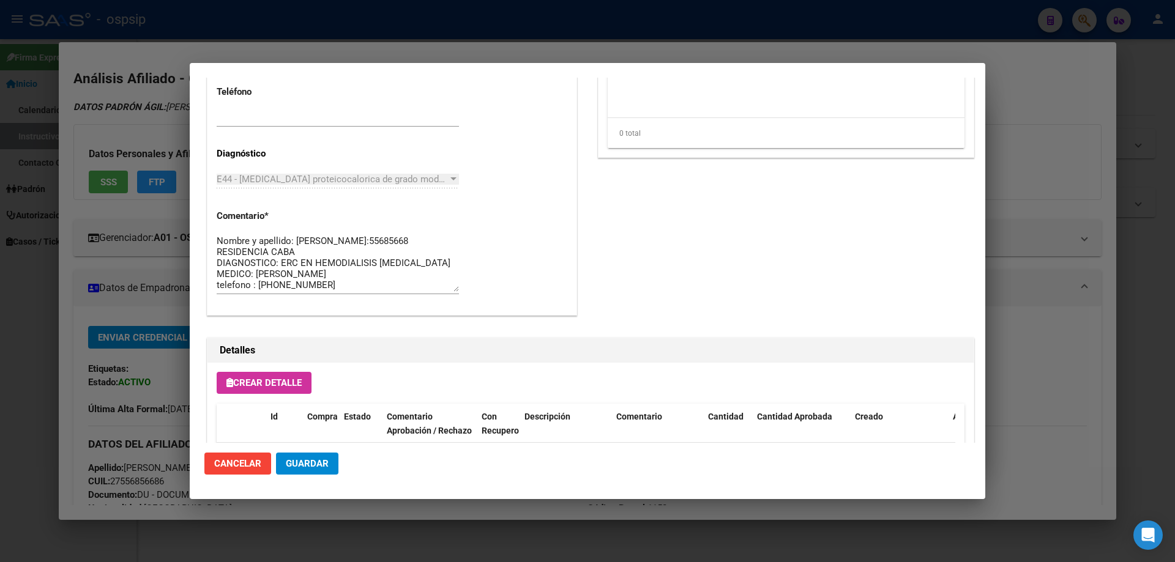
click at [453, 285] on textarea "Nombre y apellido: Gallardo Rolon Martina Dni:55685668 RESIDENCIA CABA DIAGNOST…" at bounding box center [338, 263] width 242 height 58
click at [444, 274] on textarea "Nombre y apellido: Gallardo Rolon Martina Dni:55685668 RESIDENCIA CABA DIAGNOST…" at bounding box center [338, 263] width 242 height 58
drag, startPoint x: 333, startPoint y: 290, endPoint x: 198, endPoint y: 195, distance: 164.7
click at [198, 195] on mat-dialog-content "Editar Pedido 7269 COMENTARIOS DEL PEDIDO Jesica Ortiz 22/09/2025 10:06 EN LA R…" at bounding box center [588, 260] width 796 height 365
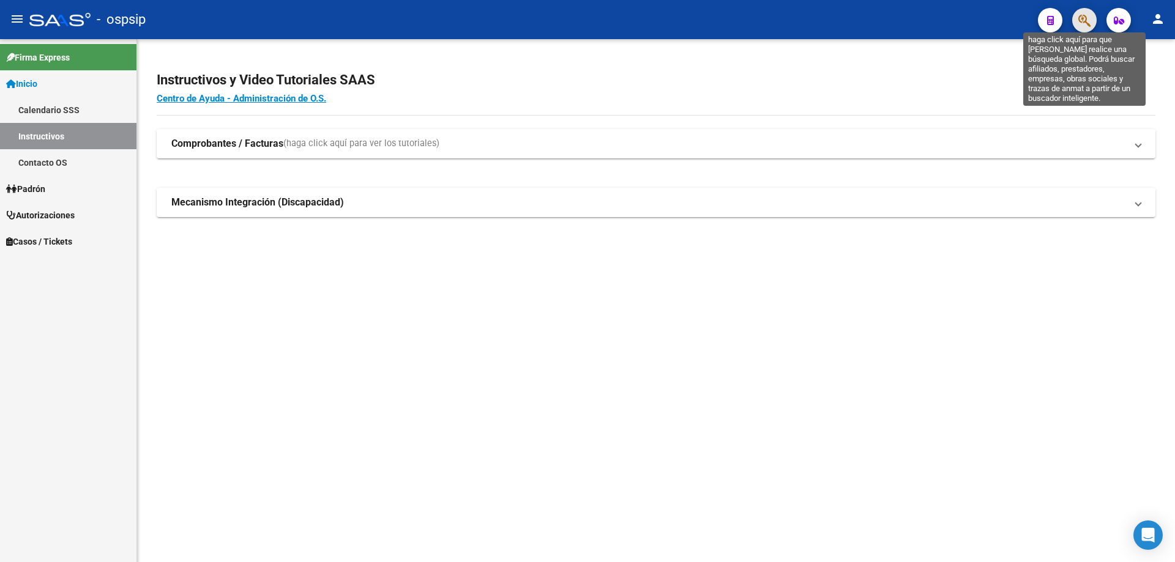
click at [1084, 15] on icon "button" at bounding box center [1084, 20] width 12 height 14
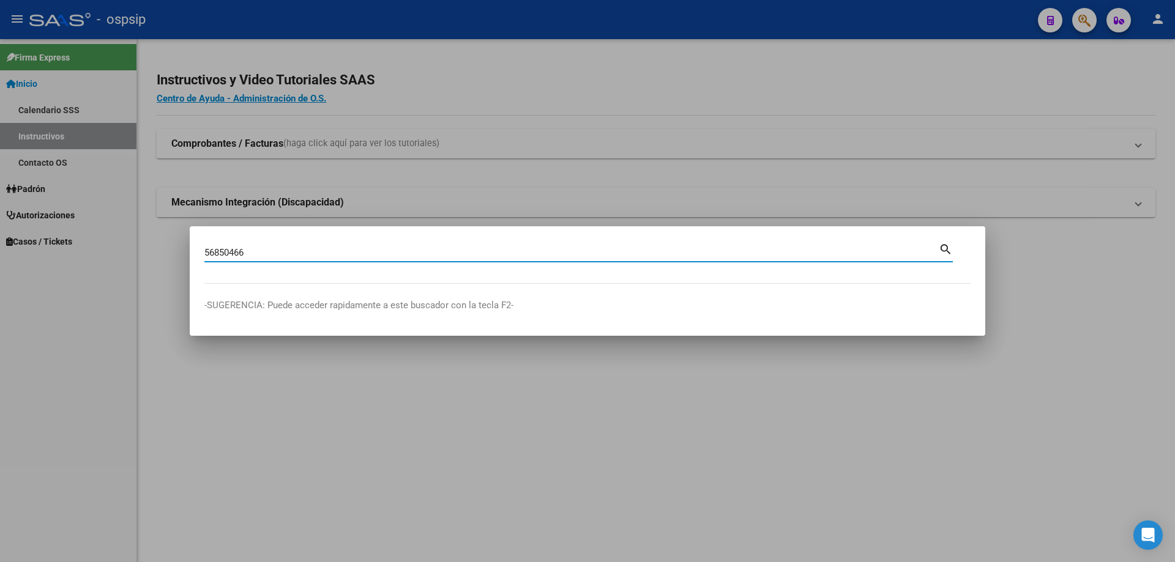
type input "56850466"
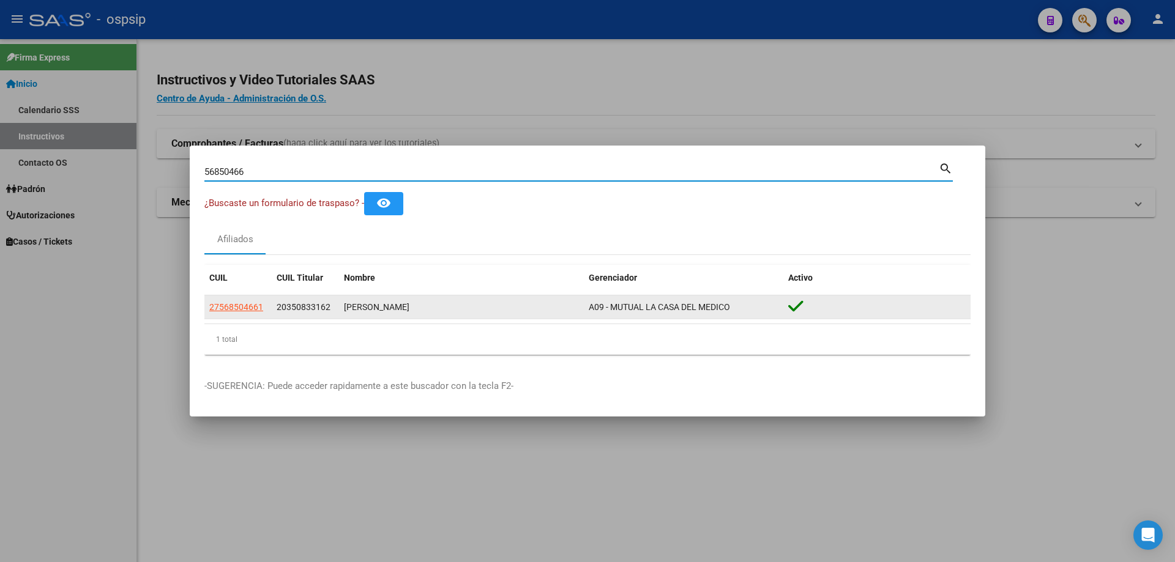
click at [246, 302] on span "27568504661" at bounding box center [236, 307] width 54 height 10
type textarea "27568504661"
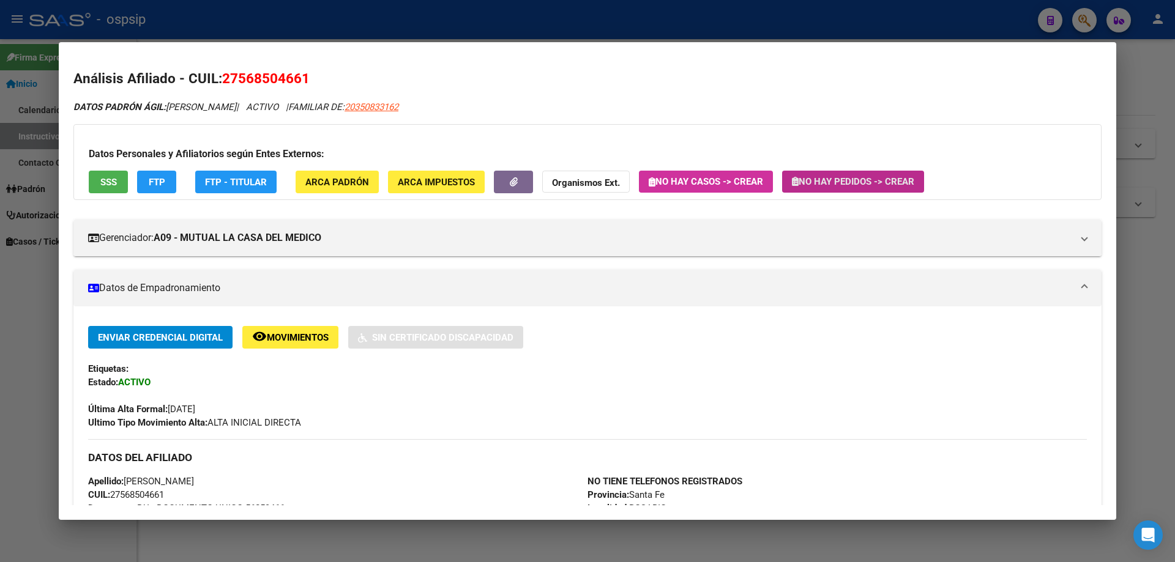
click at [846, 185] on span "No hay Pedidos -> Crear" at bounding box center [853, 181] width 122 height 11
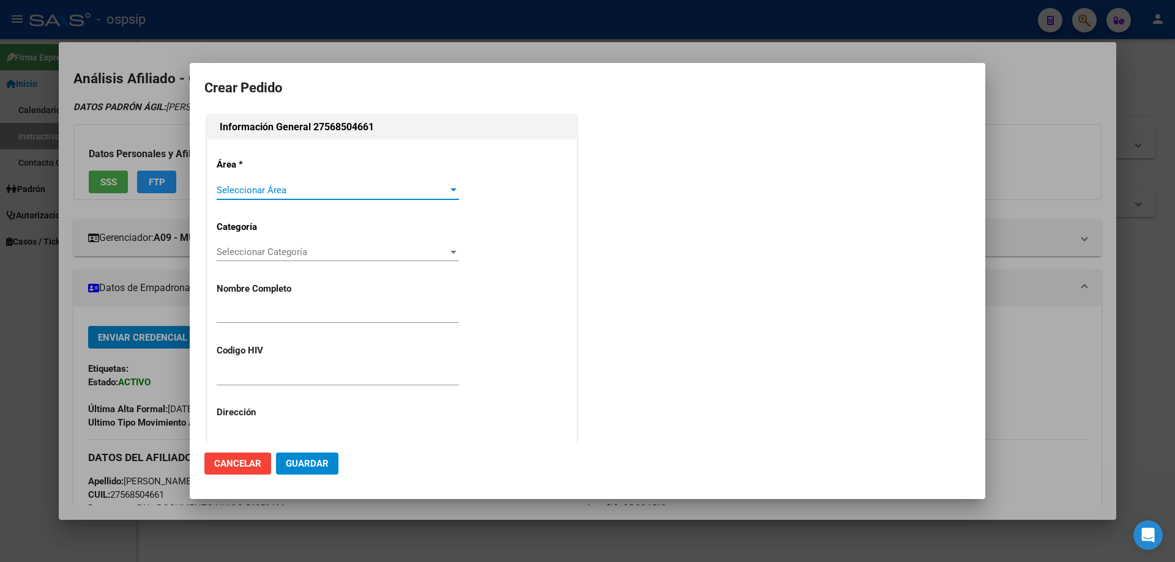
type input "[PERSON_NAME]"
type input "[GEOGRAPHIC_DATA], [GEOGRAPHIC_DATA], [PERSON_NAME] 495"
click at [227, 195] on span "Seleccionar Área" at bounding box center [332, 190] width 231 height 11
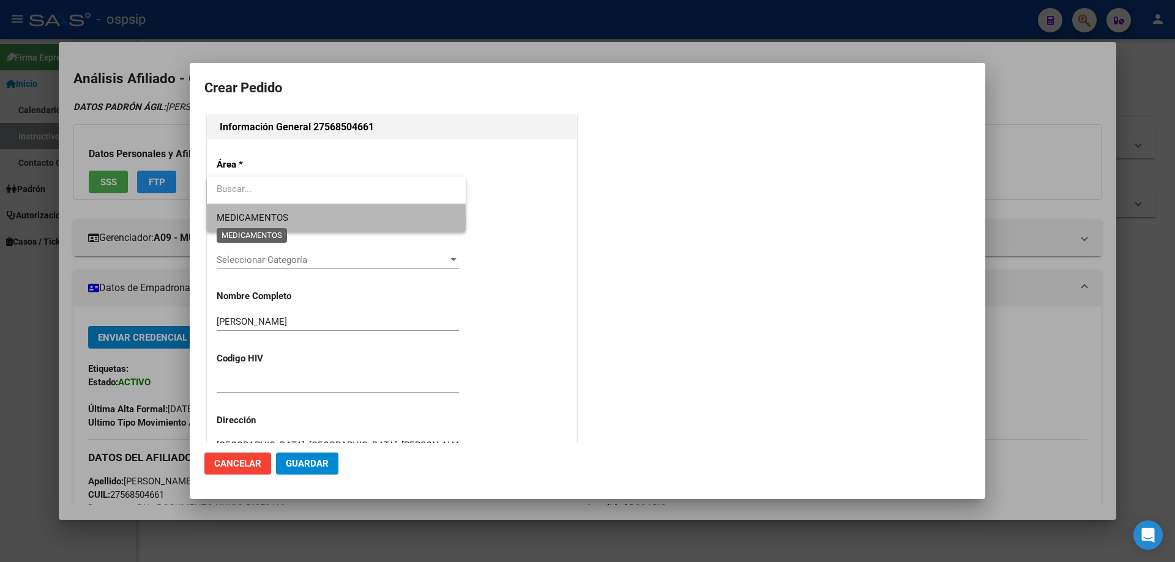
click at [222, 220] on span "MEDICAMENTOS" at bounding box center [253, 217] width 72 height 11
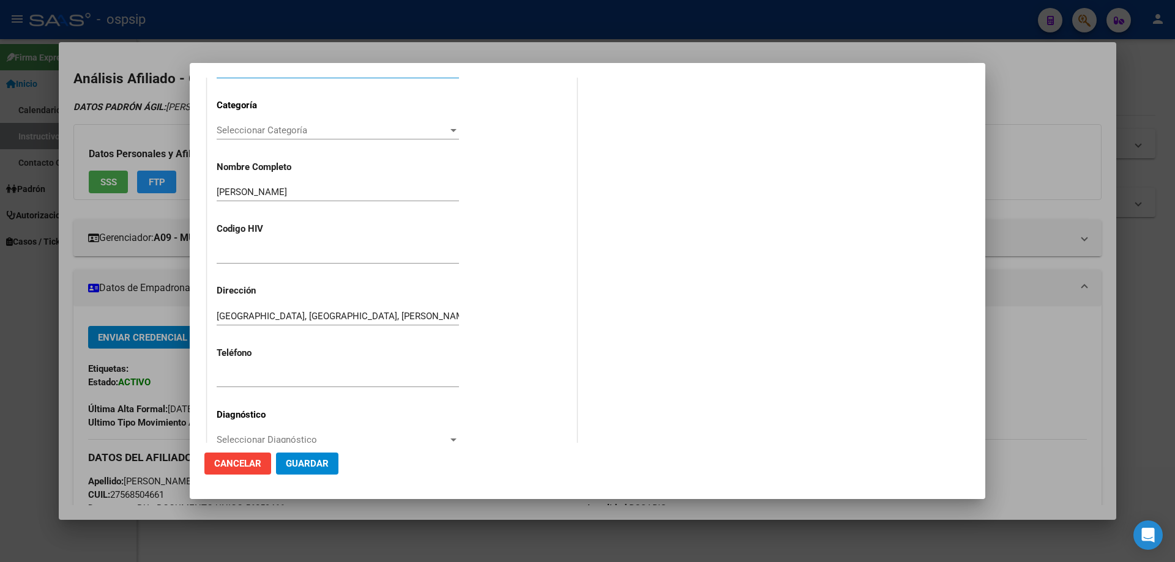
scroll to position [214, 0]
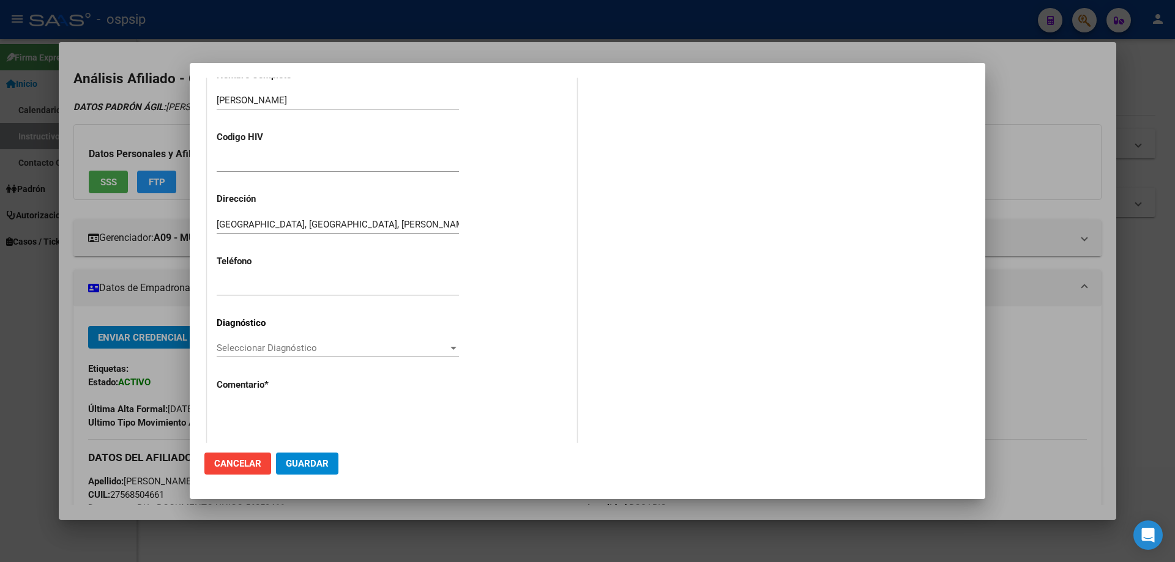
click at [226, 285] on input "text" at bounding box center [338, 286] width 242 height 11
type input "E"
click at [241, 345] on span "Seleccionar Diagnóstico" at bounding box center [332, 348] width 231 height 11
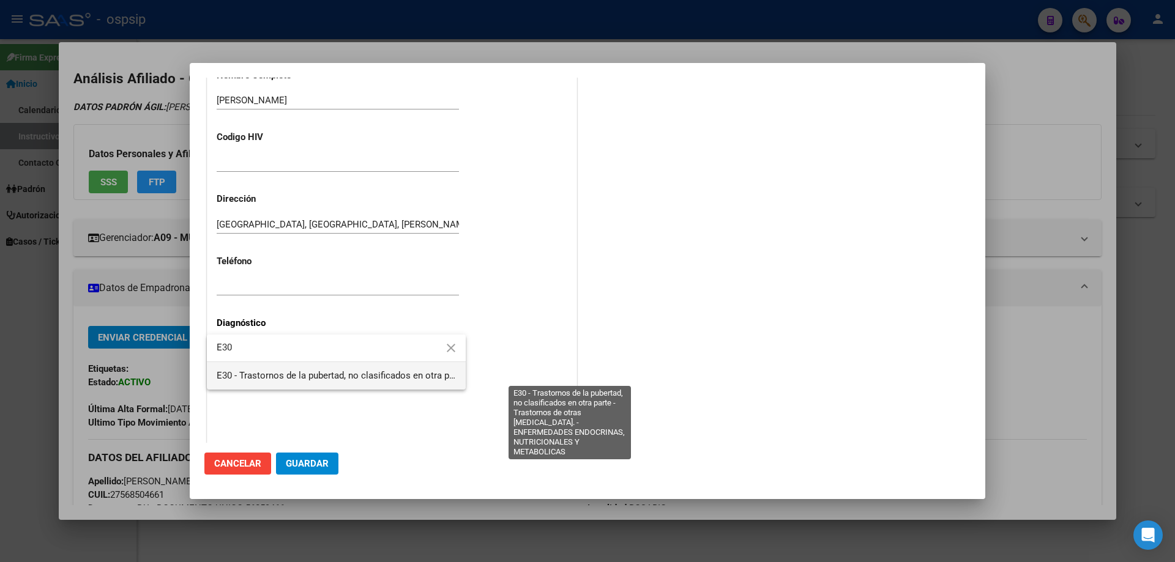
type input "E30"
click at [295, 375] on span "E30 - Trastornos de la pubertad, no clasificados en otra parte - Trastornos de …" at bounding box center [565, 375] width 696 height 11
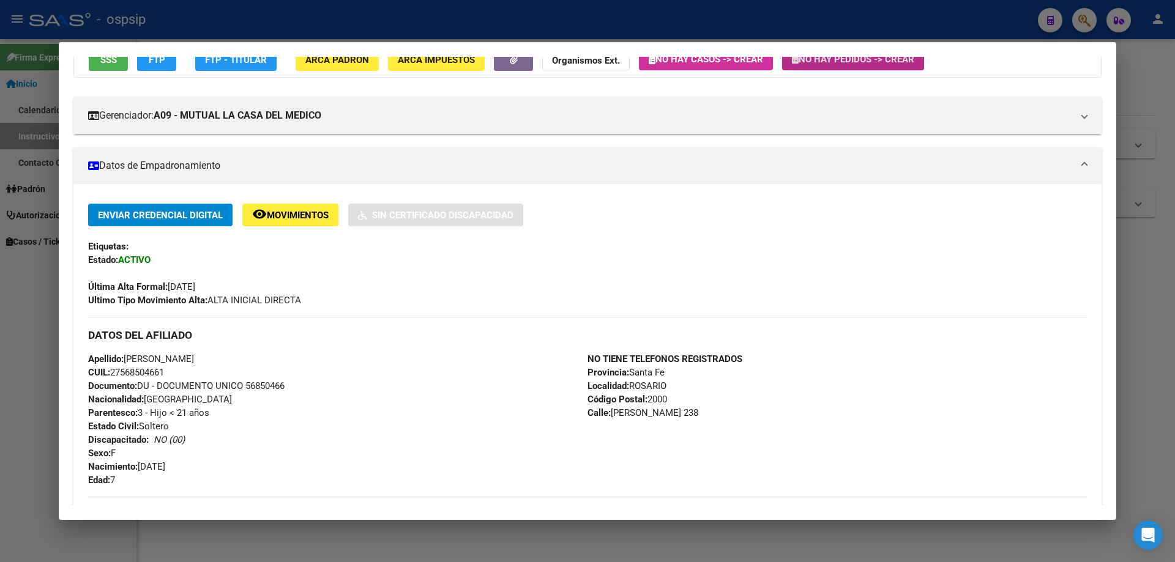
scroll to position [0, 0]
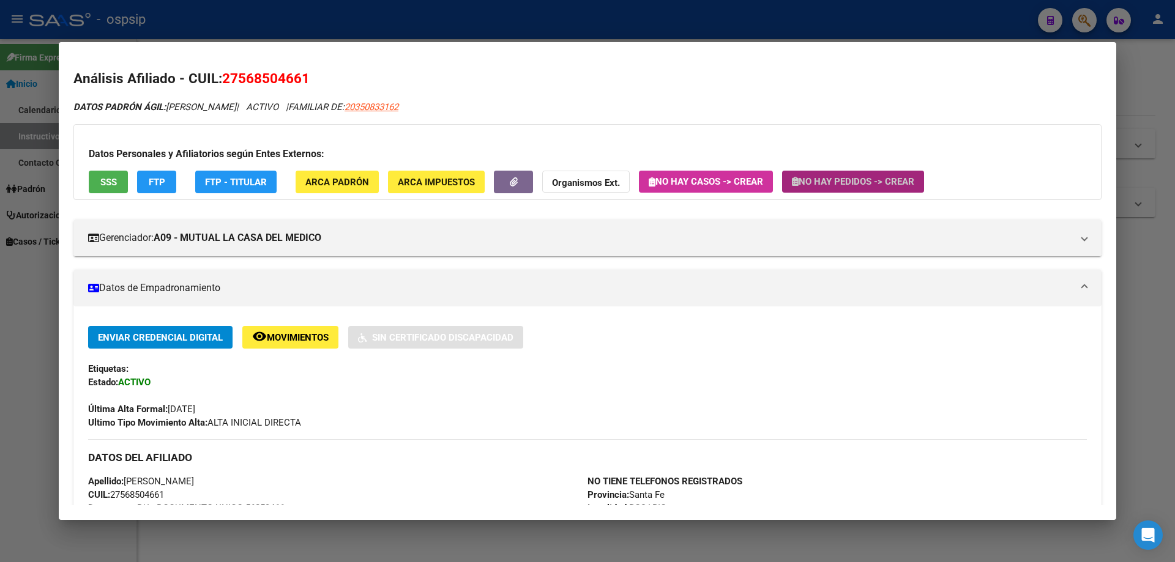
click at [857, 185] on span "No hay Pedidos -> Crear" at bounding box center [853, 181] width 122 height 11
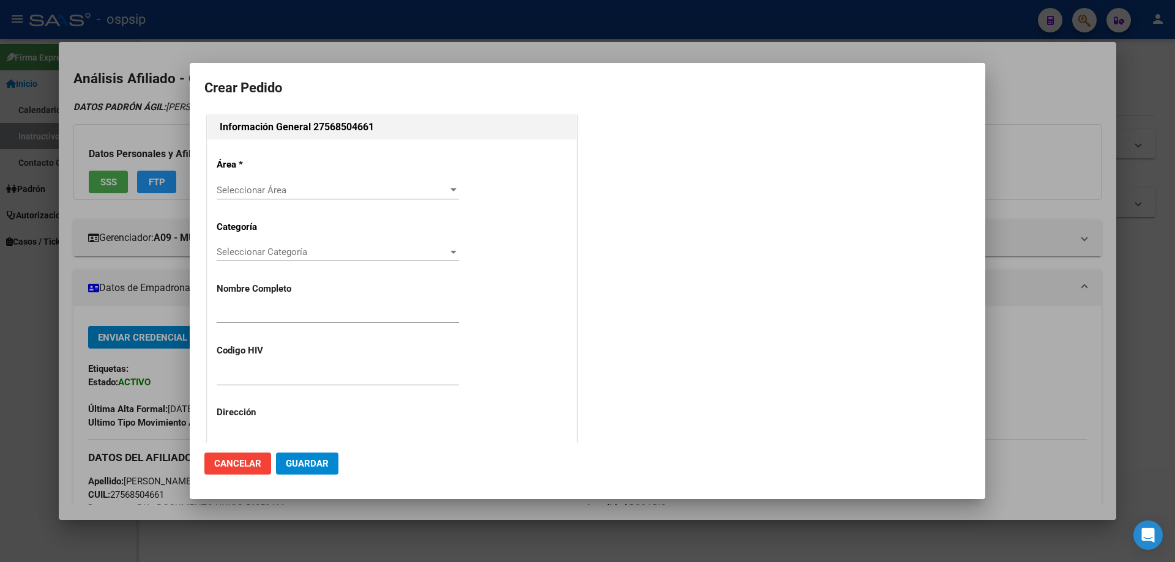
type input "[PERSON_NAME]"
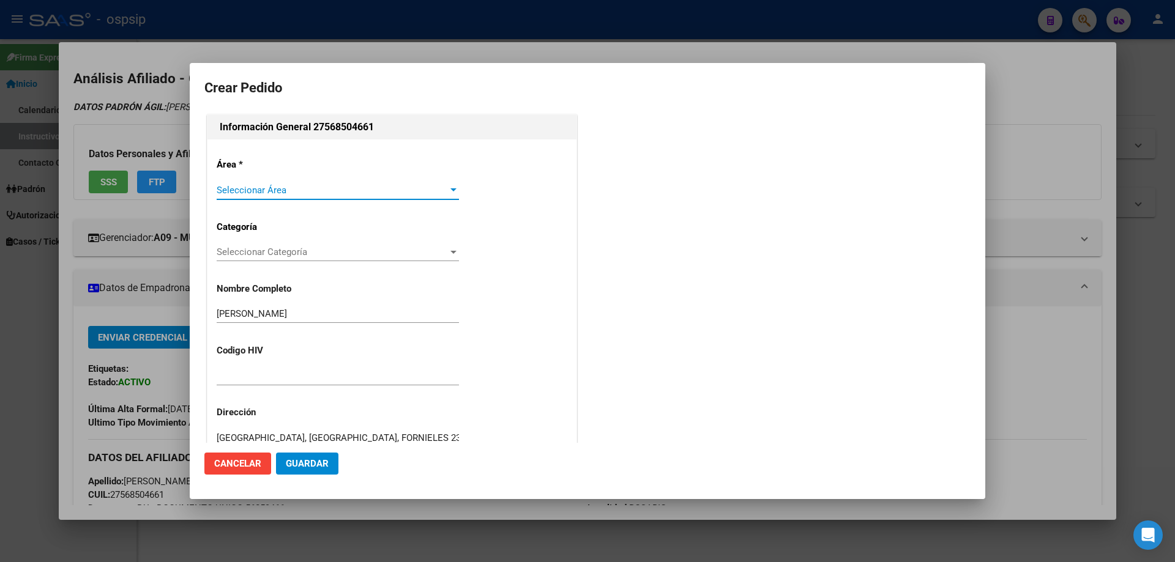
type input "[GEOGRAPHIC_DATA], [GEOGRAPHIC_DATA], [PERSON_NAME] 495"
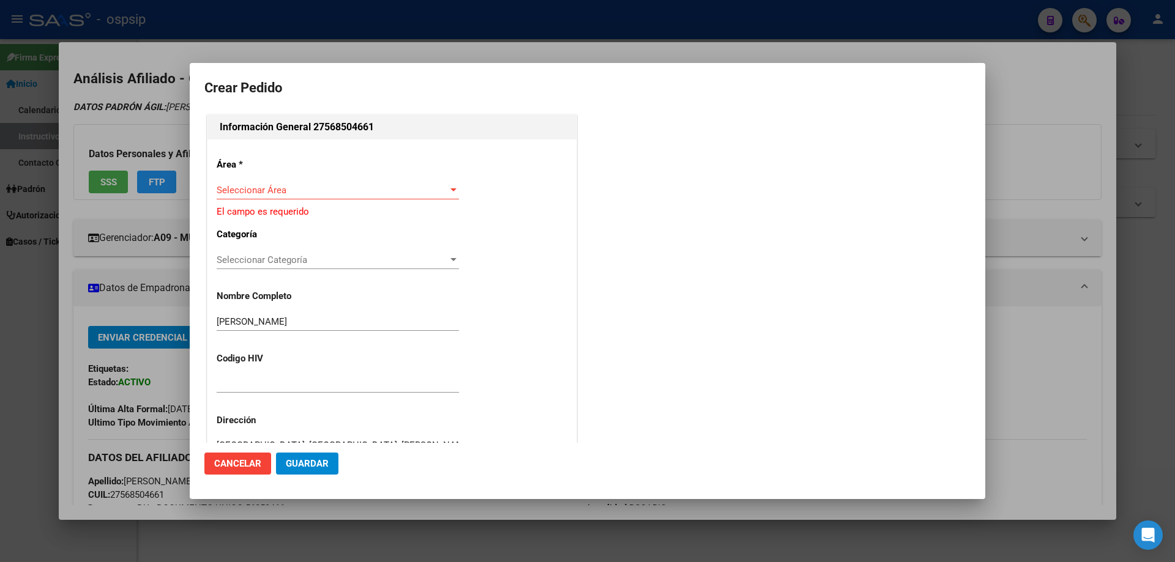
click at [253, 177] on div "Área * Seleccionar Área Seleccionar Área El campo es requerido Categoría Selecc…" at bounding box center [391, 423] width 369 height 566
click at [254, 190] on span "Seleccionar Área" at bounding box center [332, 190] width 231 height 11
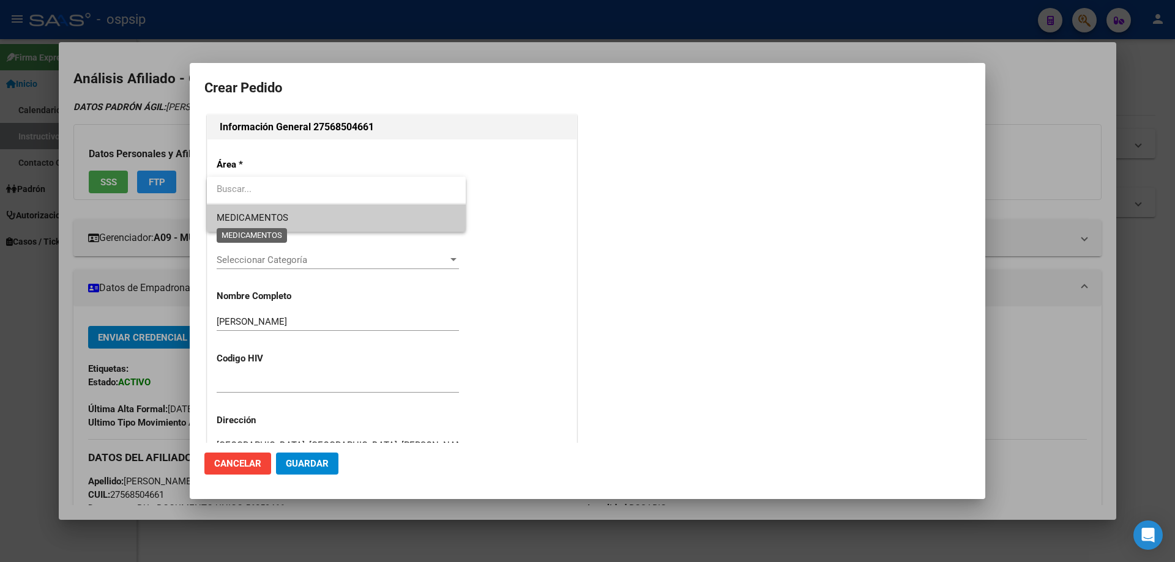
click at [247, 217] on span "MEDICAMENTOS" at bounding box center [253, 217] width 72 height 11
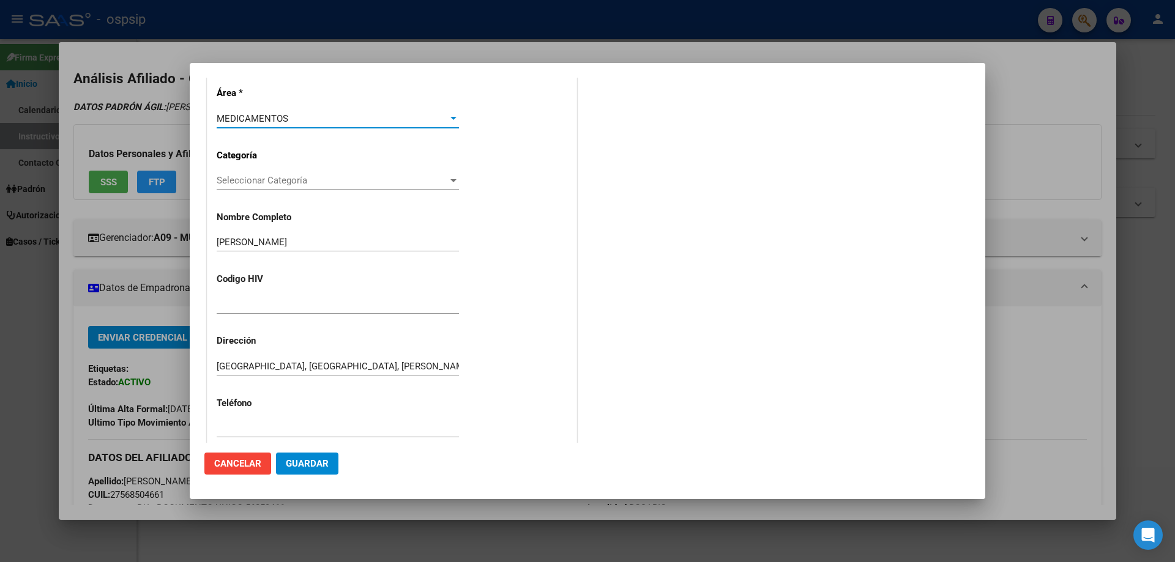
scroll to position [184, 0]
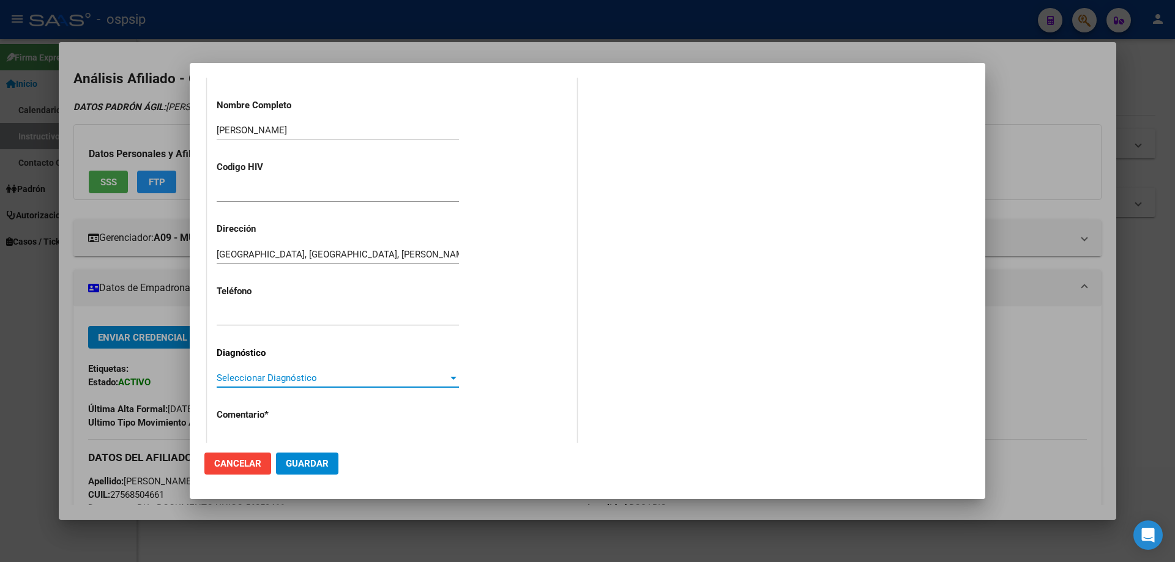
click at [230, 376] on span "Seleccionar Diagnóstico" at bounding box center [332, 378] width 231 height 11
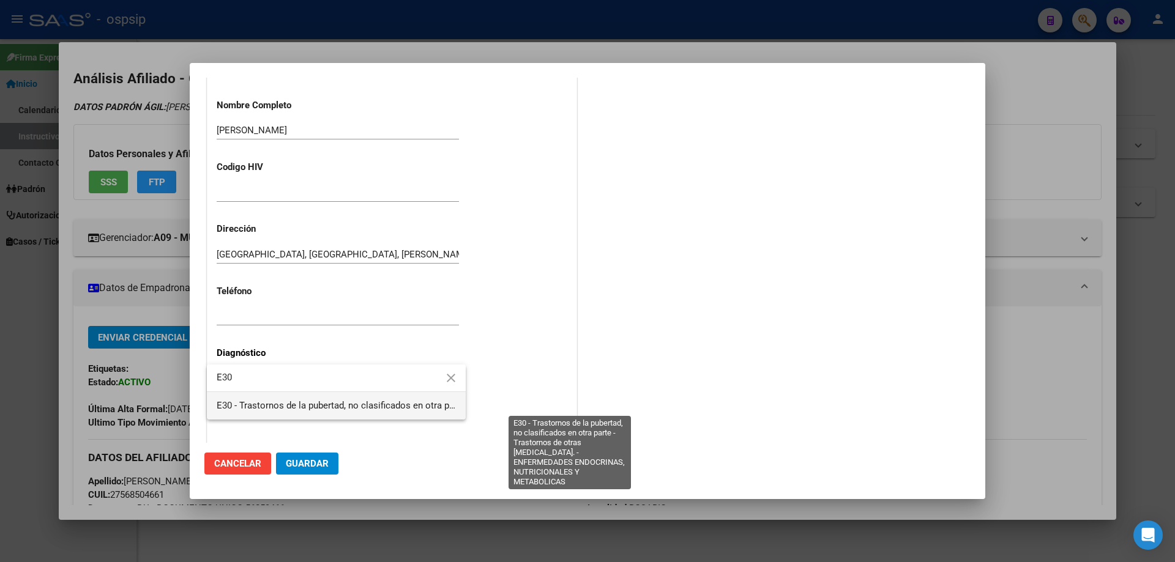
type input "E30"
click at [244, 403] on span "E30 - Trastornos de la pubertad, no clasificados en otra parte - Trastornos de …" at bounding box center [565, 405] width 696 height 11
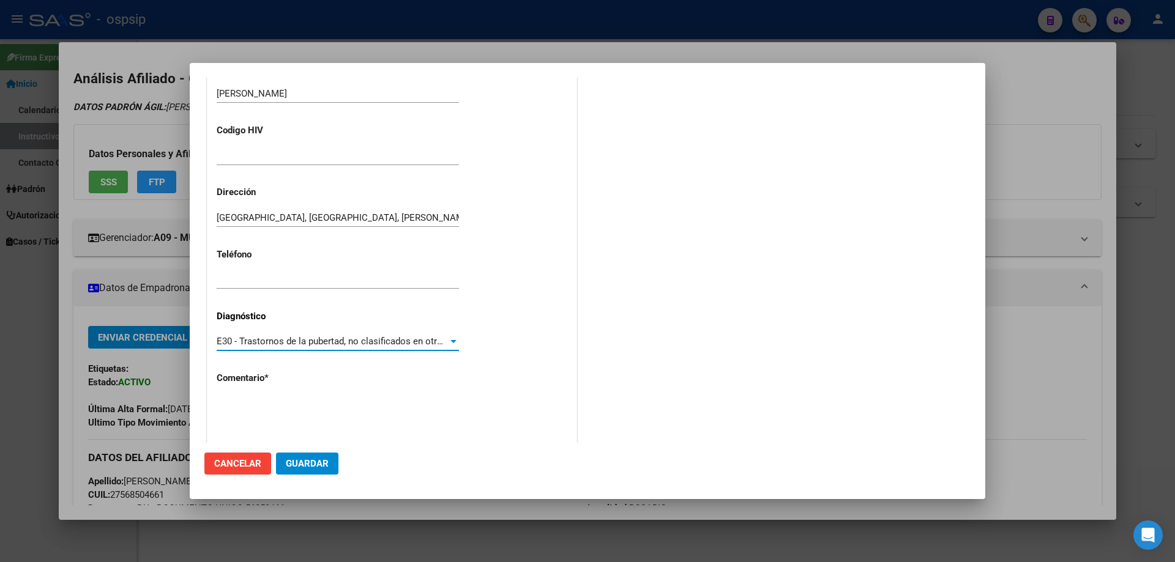
scroll to position [275, 0]
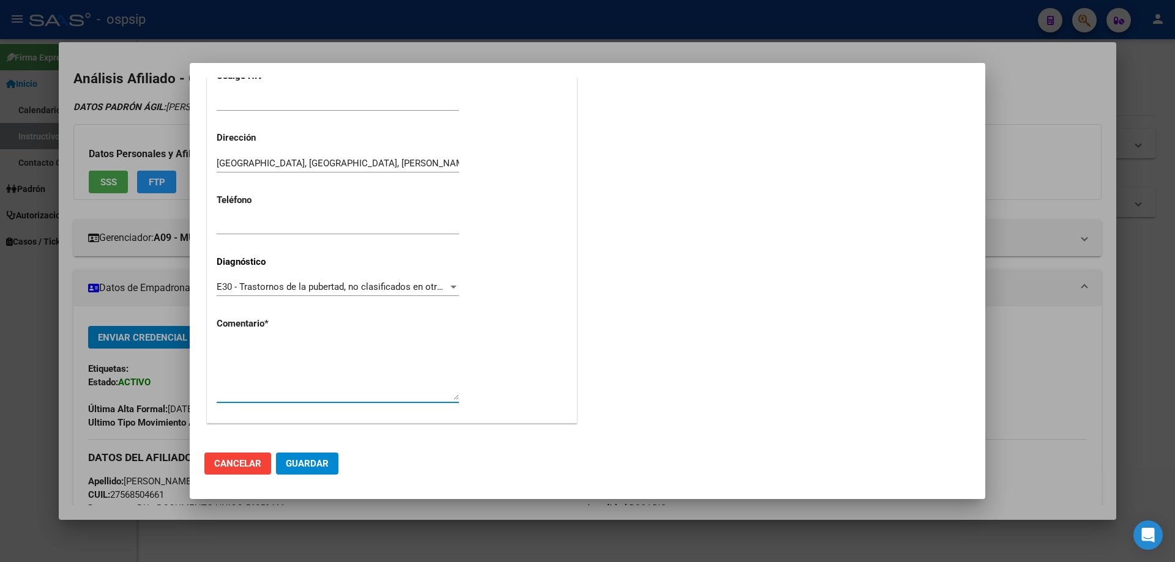
paste textarea "Diagnóstico: A.R. Médico Tratante: MORENO Teléfono: 264 54 52 706 Correo electr…"
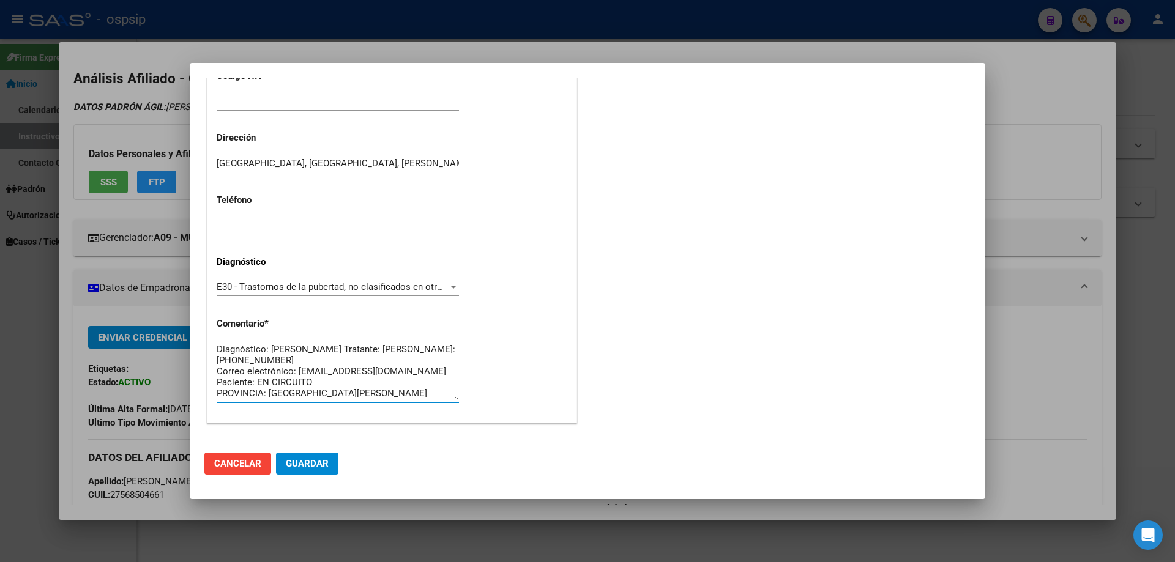
scroll to position [0, 0]
click at [305, 345] on textarea "Diagnóstico: A.R. Médico Tratante: MORENO Teléfono: 264 54 52 706 Correo electr…" at bounding box center [338, 372] width 242 height 58
click at [334, 361] on textarea "Diagnóstico: PUBERTAD PRECOZ Médico Tratante: MORENO Teléfono: 264 54 52 706 Co…" at bounding box center [338, 372] width 242 height 58
click at [332, 376] on textarea "Diagnóstico: PUBERTAD PRECOZ Médico Tratante: AREZENA Teléfono: 264 54 52 706 C…" at bounding box center [338, 372] width 242 height 58
click at [425, 380] on textarea "Diagnóstico: PUBERTAD PRECOZ Médico Tratante: AREZENA Teléfono: Correo electrón…" at bounding box center [338, 372] width 242 height 58
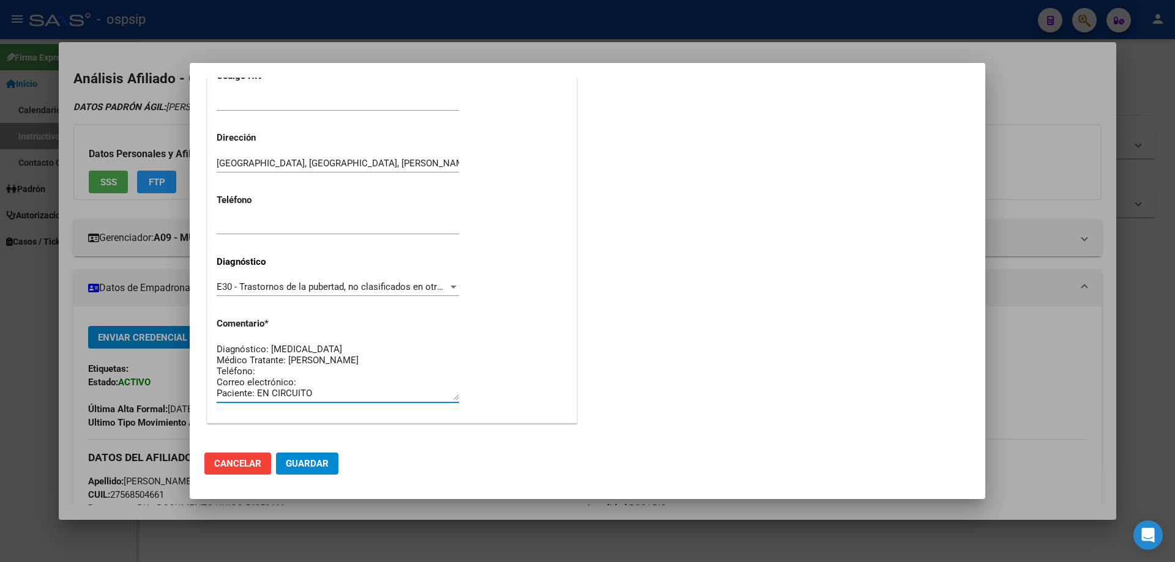
paste textarea "jonatanescarlon26@gmail.com"
click at [299, 376] on textarea "Diagnóstico: PUBERTAD PRECOZ Médico Tratante: AREZENA Teléfono: Correo electrón…" at bounding box center [338, 372] width 242 height 58
click at [299, 381] on textarea "Diagnóstico: PUBERTAD PRECOZ Médico Tratante: AREZENA Teléfono: Correo electrón…" at bounding box center [338, 372] width 242 height 58
click at [328, 398] on textarea "Diagnóstico: PUBERTAD PRECOZ Médico Tratante: AREZENA Teléfono: Correo electrón…" at bounding box center [338, 372] width 242 height 58
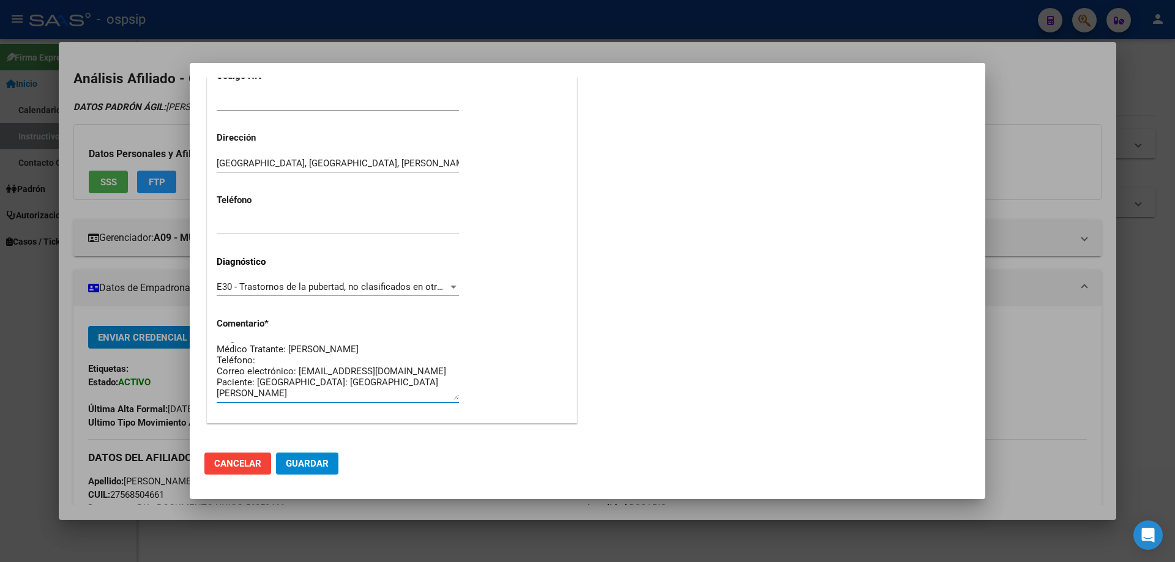
click at [327, 391] on textarea "Diagnóstico: PUBERTAD PRECOZ Médico Tratante: AREZENA Teléfono: Correo electrón…" at bounding box center [338, 372] width 242 height 58
type textarea "Diagnóstico: PUBERTAD PRECOZ Médico Tratante: AREZENA Teléfono: Correo electrón…"
click at [312, 464] on span "Guardar" at bounding box center [307, 463] width 43 height 11
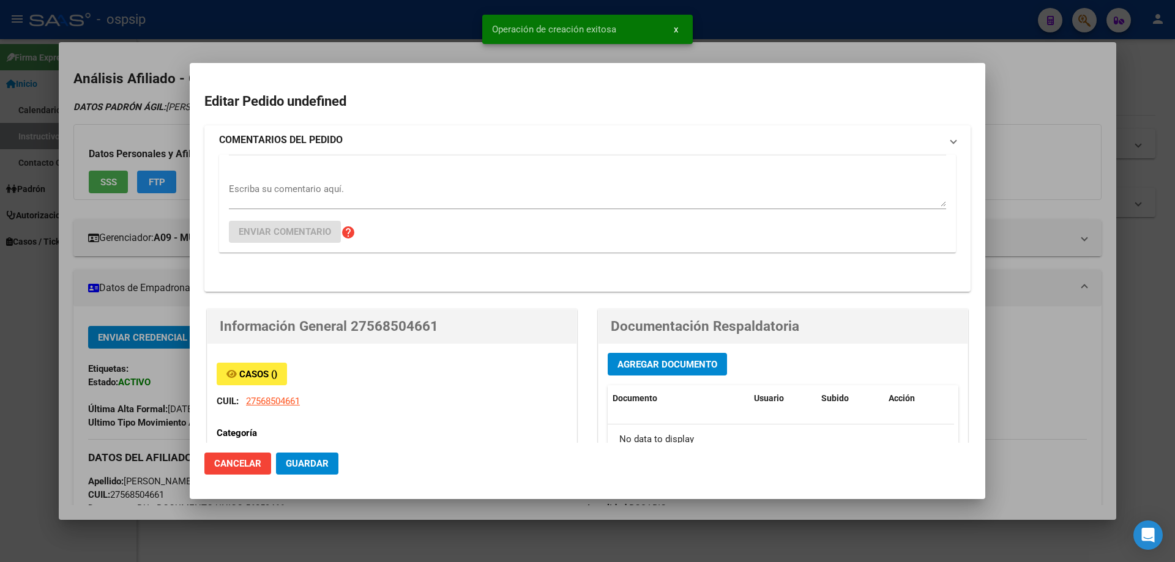
scroll to position [0, 0]
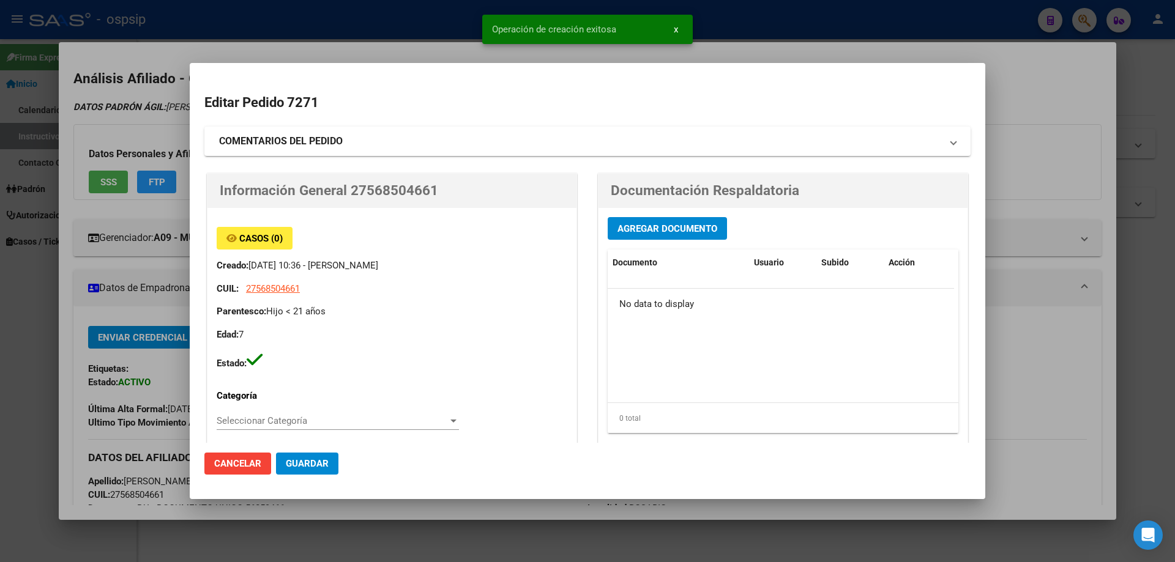
click at [676, 231] on span "Agregar Documento" at bounding box center [668, 228] width 100 height 11
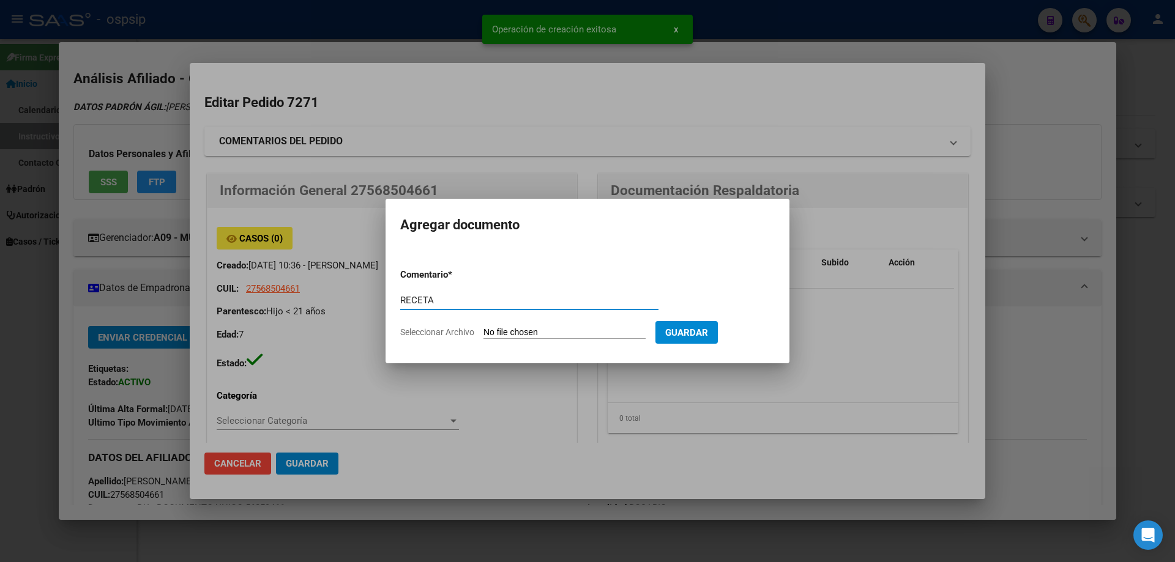
type input "RECETA"
drag, startPoint x: 520, startPoint y: 345, endPoint x: 521, endPoint y: 332, distance: 13.6
click at [520, 342] on form "Comentario * RECETA Comentario Seleccionar Archivo Guardar" at bounding box center [587, 303] width 375 height 89
click at [521, 335] on input "Seleccionar Archivo" at bounding box center [565, 333] width 162 height 12
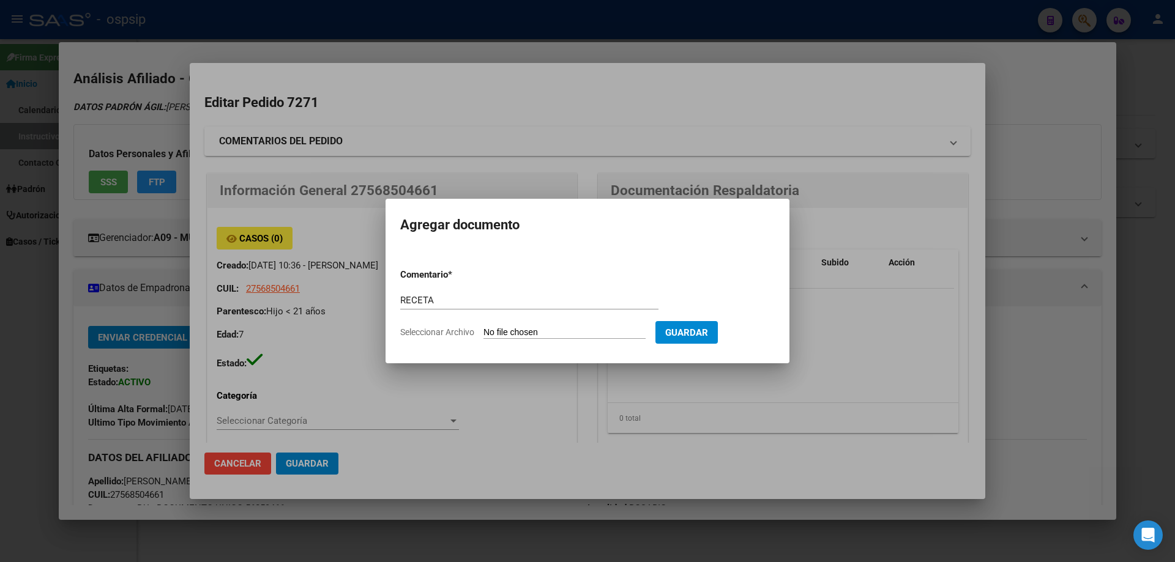
type input "C:\fakepath\RECETA.jpg"
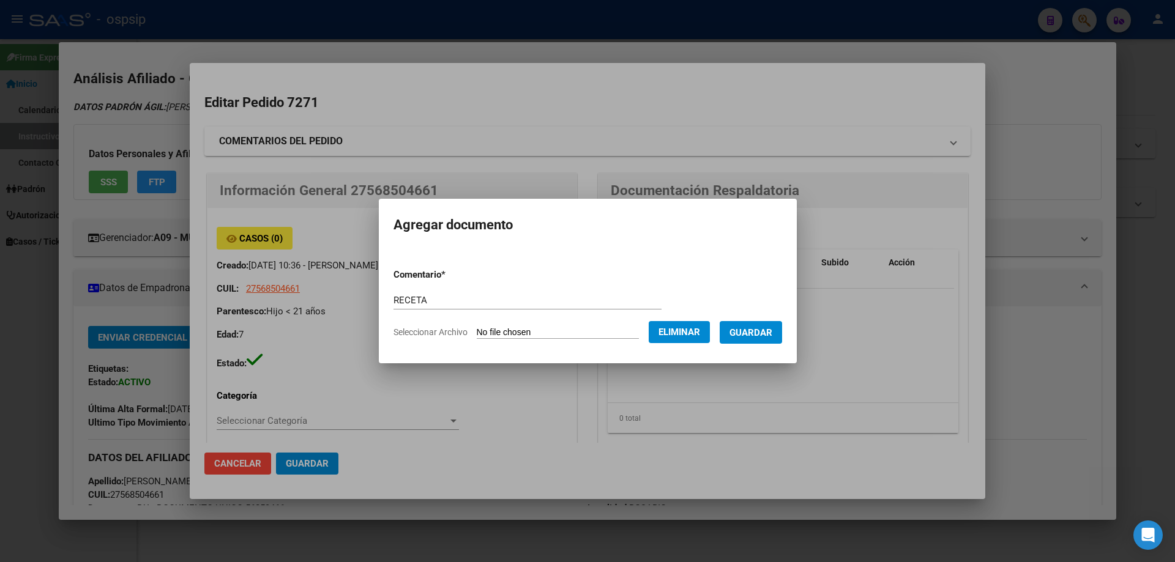
click at [768, 336] on span "Guardar" at bounding box center [751, 332] width 43 height 11
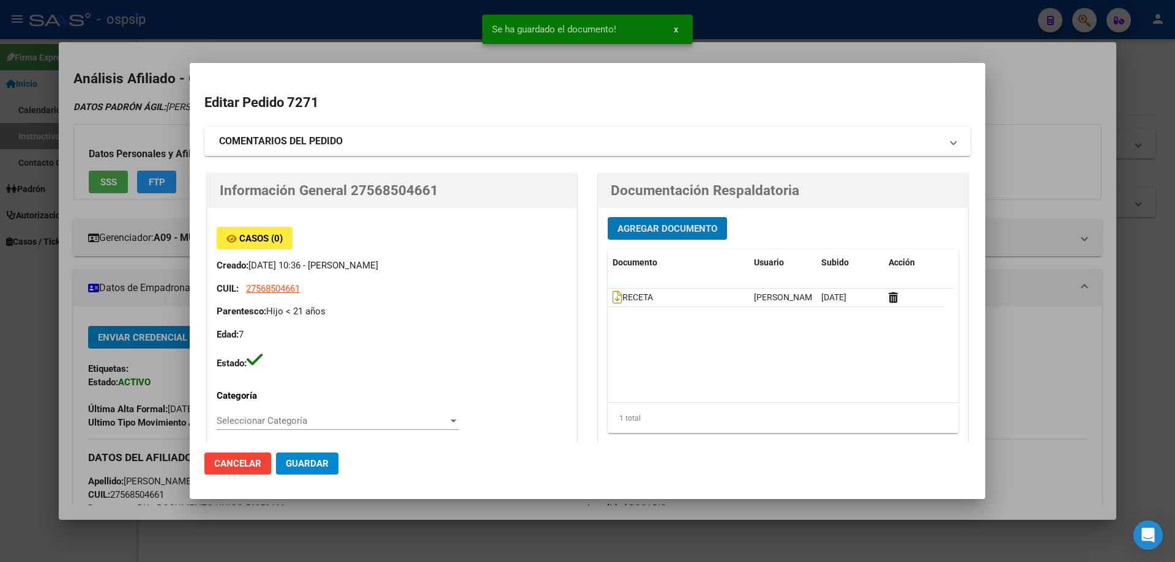
click at [647, 224] on span "Agregar Documento" at bounding box center [668, 228] width 100 height 11
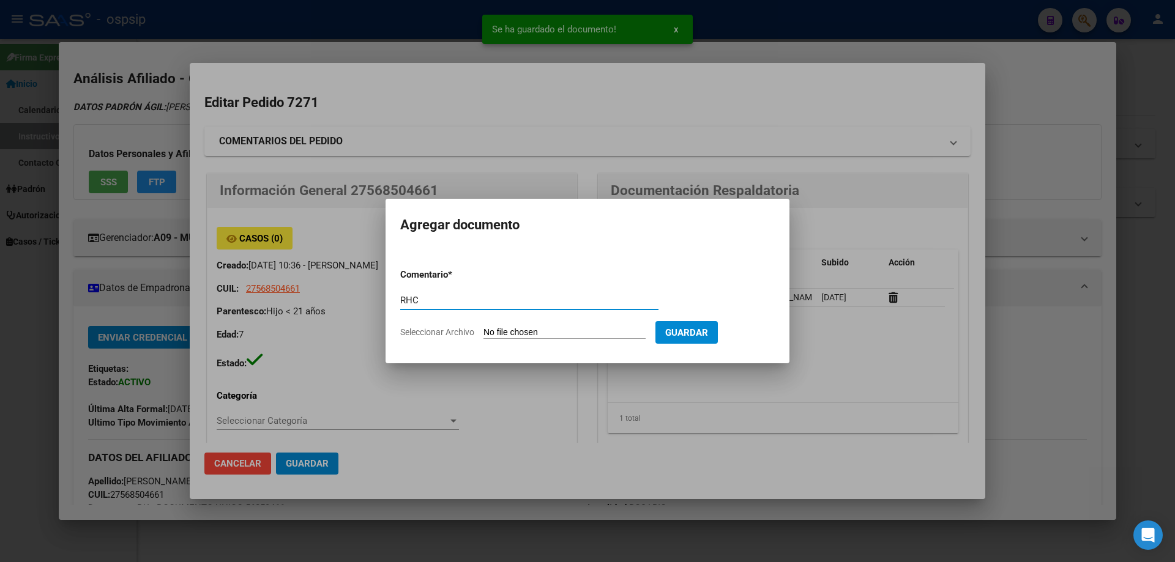
type input "RHC"
click at [595, 331] on input "Seleccionar Archivo" at bounding box center [565, 333] width 162 height 12
type input "C:\fakepath\1000077350 (1).jpg"
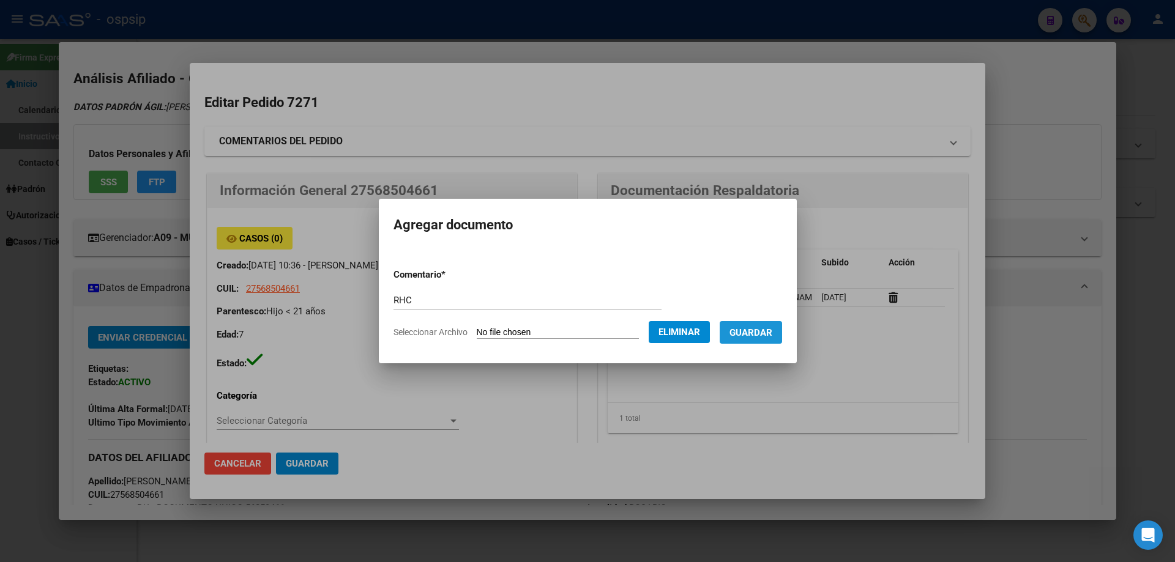
click at [766, 339] on button "Guardar" at bounding box center [751, 332] width 62 height 23
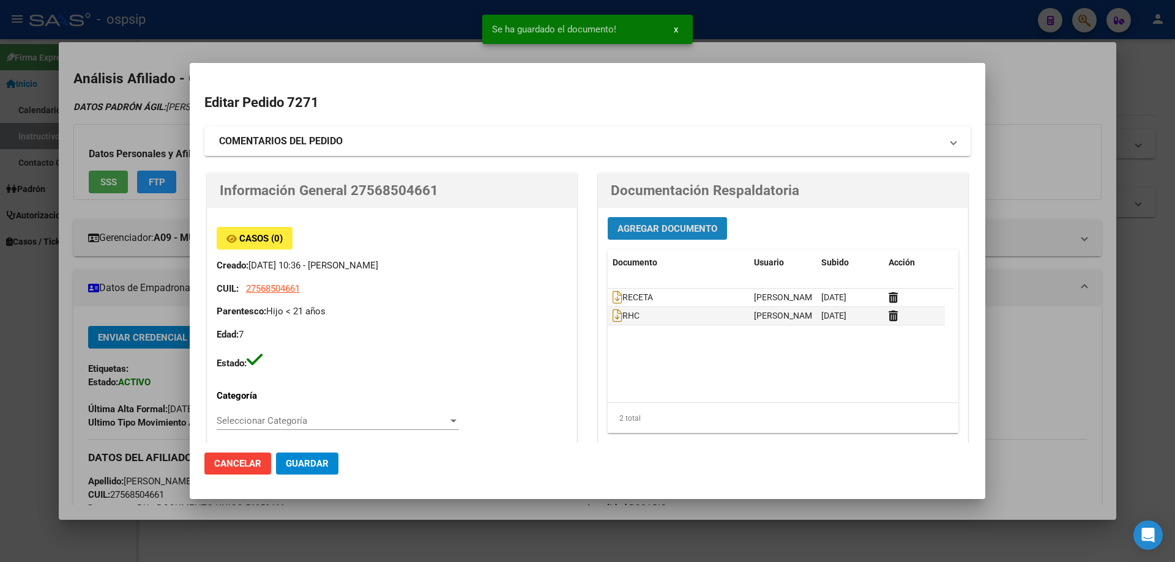
click at [644, 232] on span "Agregar Documento" at bounding box center [668, 228] width 100 height 11
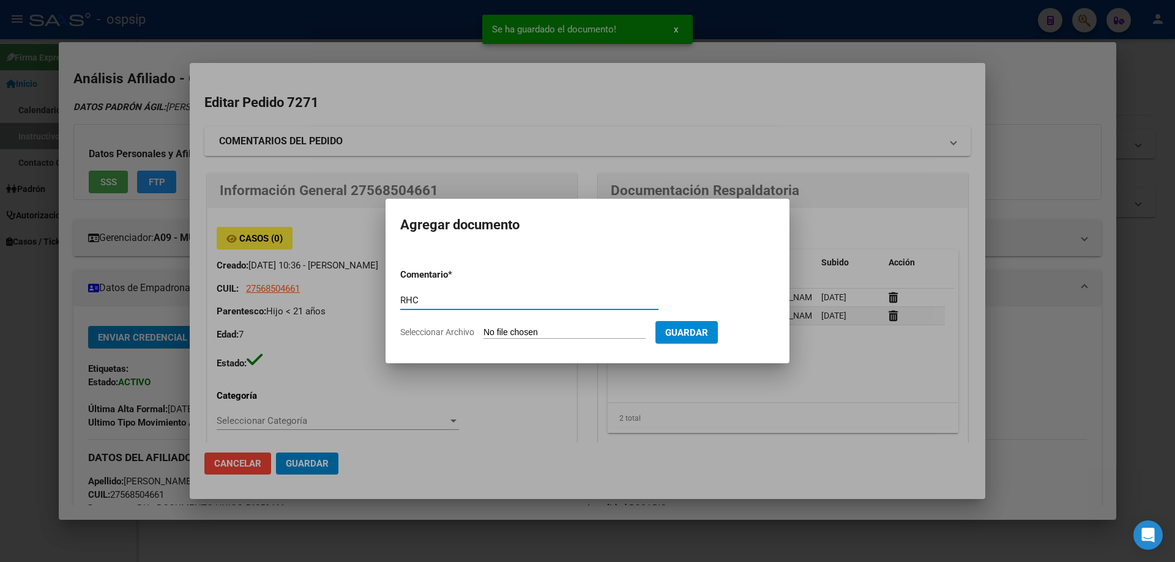
type input "RHC"
click at [548, 332] on input "Seleccionar Archivo" at bounding box center [565, 333] width 162 height 12
type input "C:\fakepath\1000077347 (1).jpg"
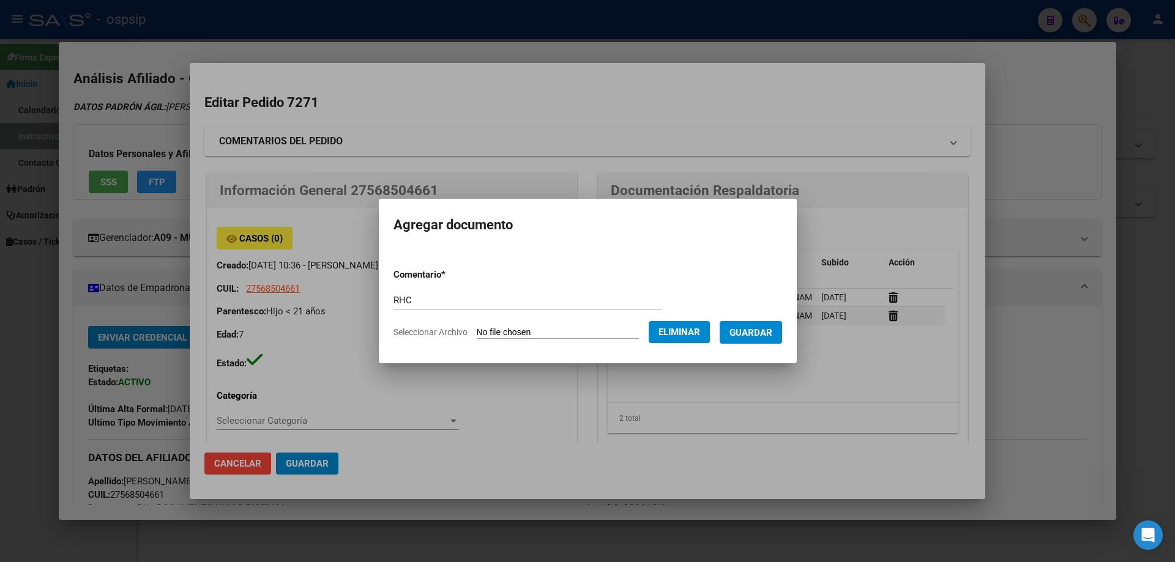
click at [769, 342] on button "Guardar" at bounding box center [751, 332] width 62 height 23
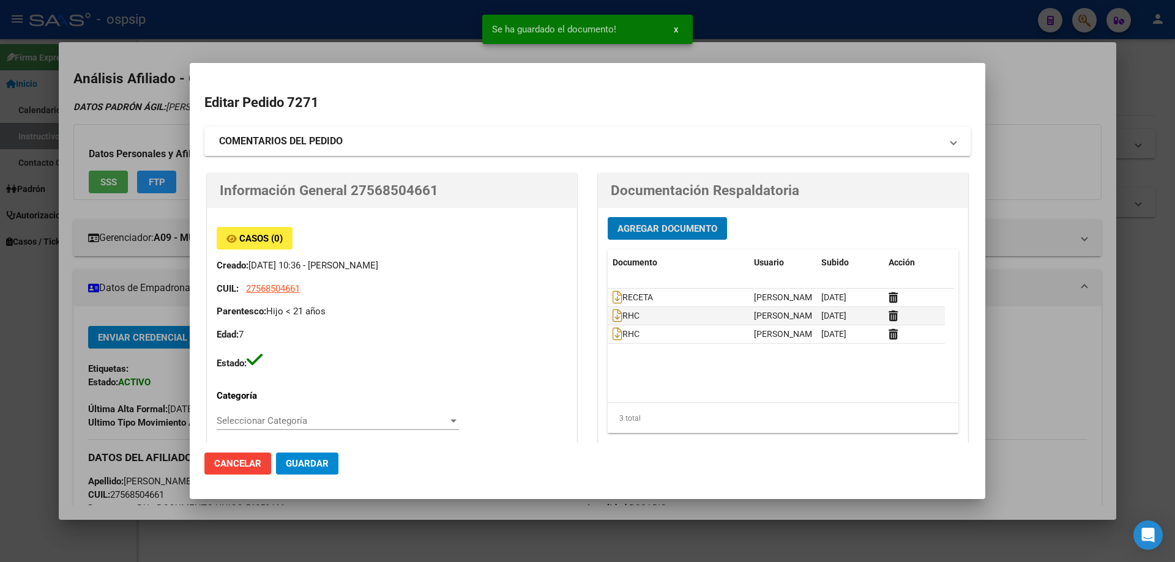
click at [640, 234] on span "Agregar Documento" at bounding box center [668, 228] width 100 height 11
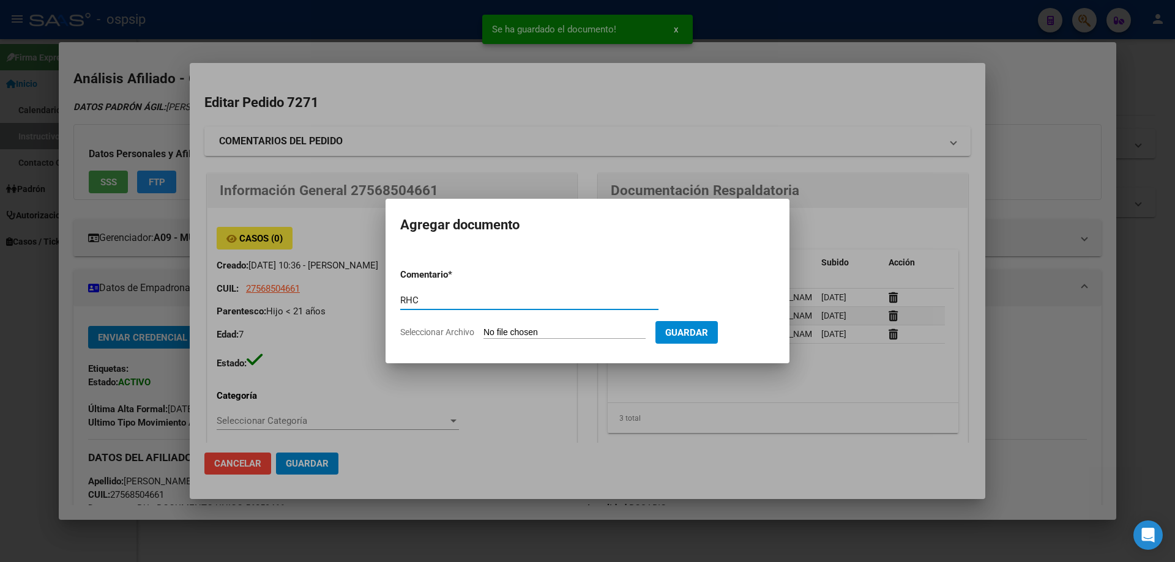
type input "RHC"
click at [501, 338] on input "Seleccionar Archivo" at bounding box center [565, 333] width 162 height 12
type input "C:\fakepath\1000077344 (1).jpg"
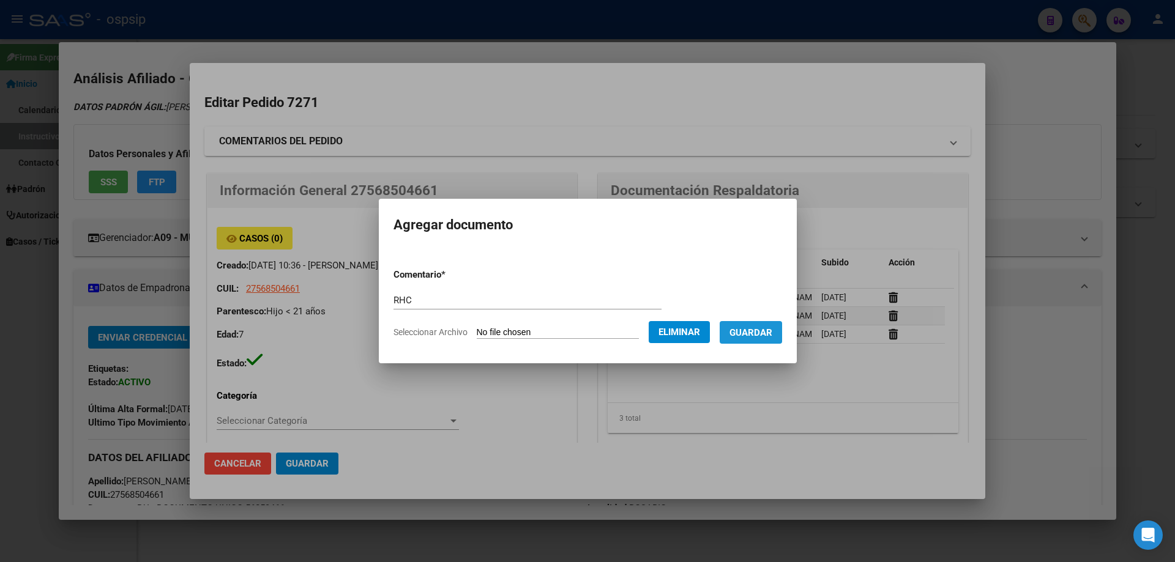
click at [769, 335] on span "Guardar" at bounding box center [751, 332] width 43 height 11
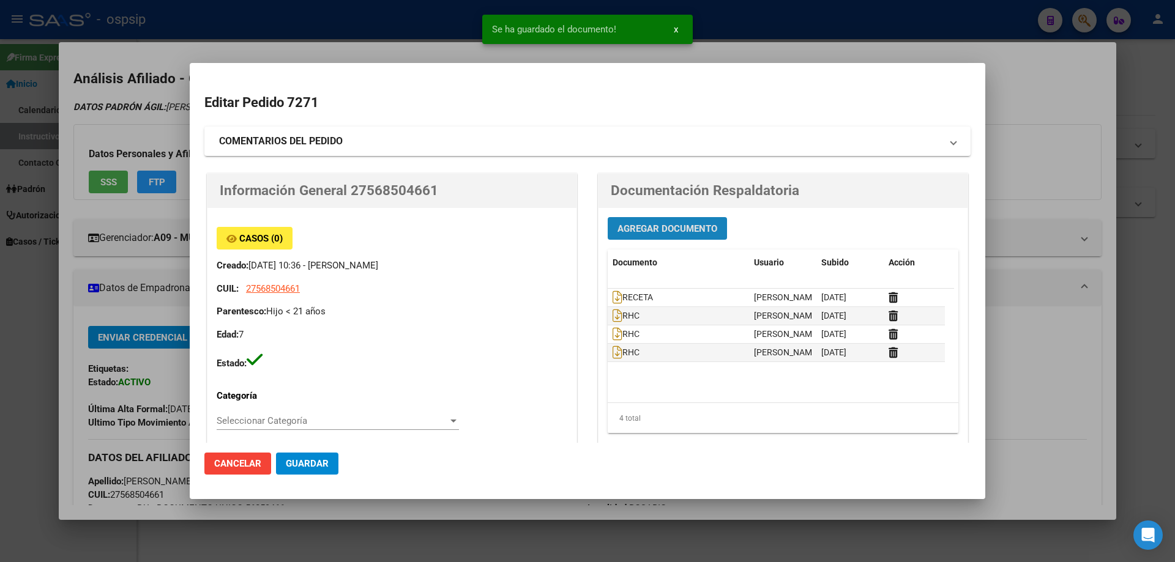
click at [637, 226] on span "Agregar Documento" at bounding box center [668, 228] width 100 height 11
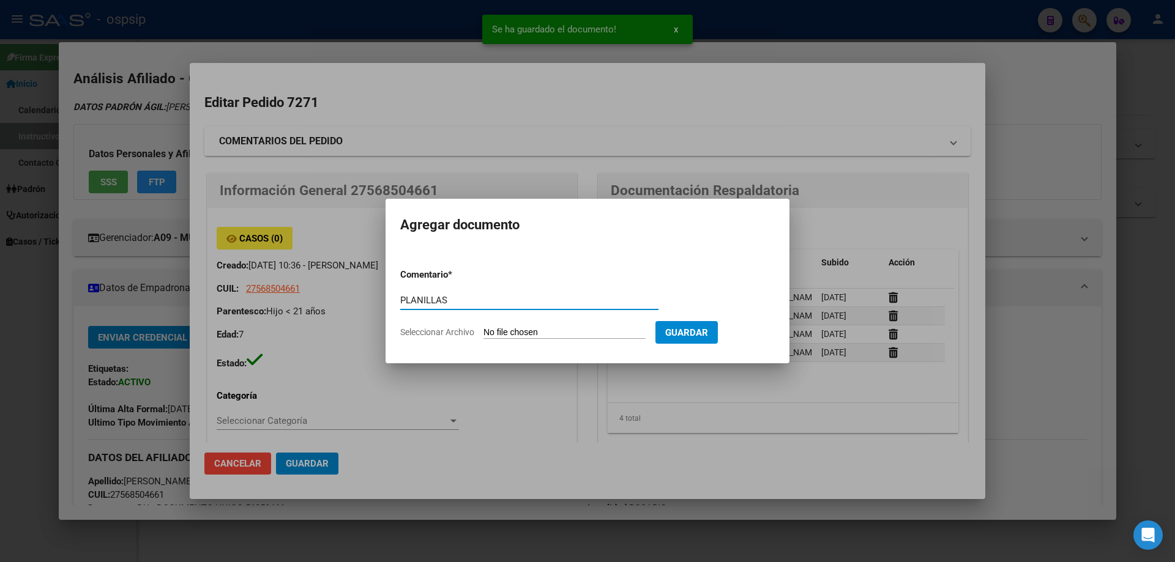
type input "PLANILLAS"
click at [493, 329] on input "Seleccionar Archivo" at bounding box center [565, 333] width 162 height 12
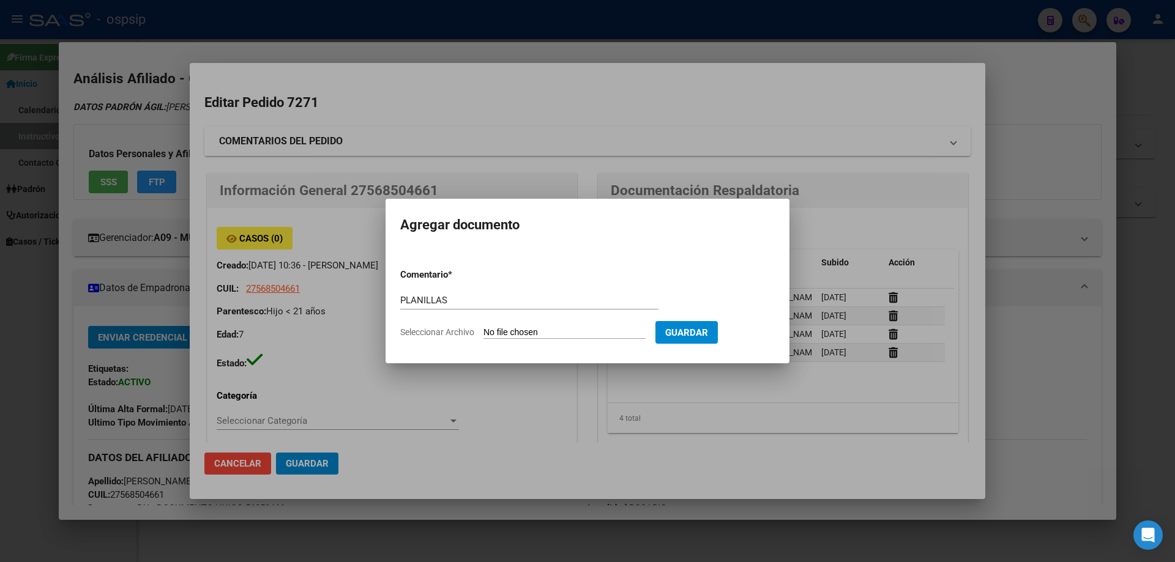
type input "C:\fakepath\1000077339 (1).jpg"
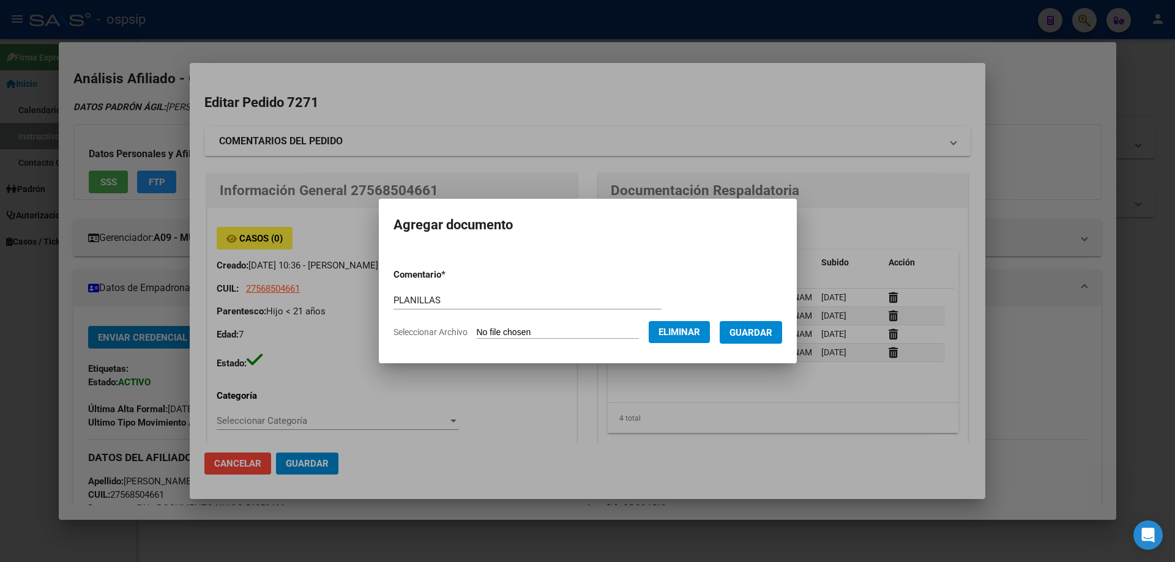
click at [782, 336] on button "Guardar" at bounding box center [751, 332] width 62 height 23
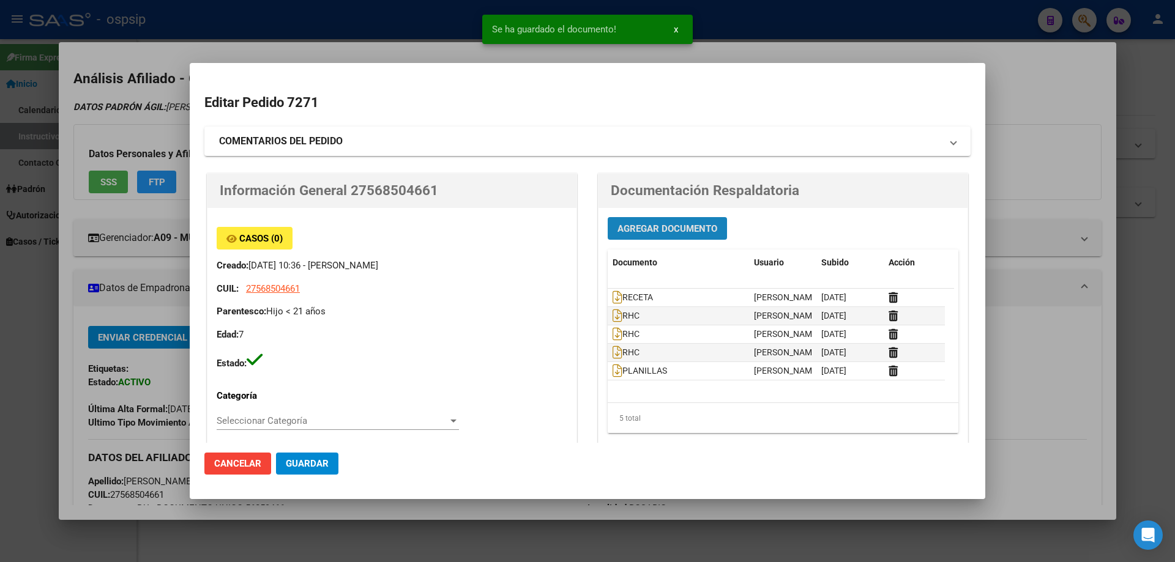
click at [636, 221] on button "Agregar Documento" at bounding box center [667, 228] width 119 height 23
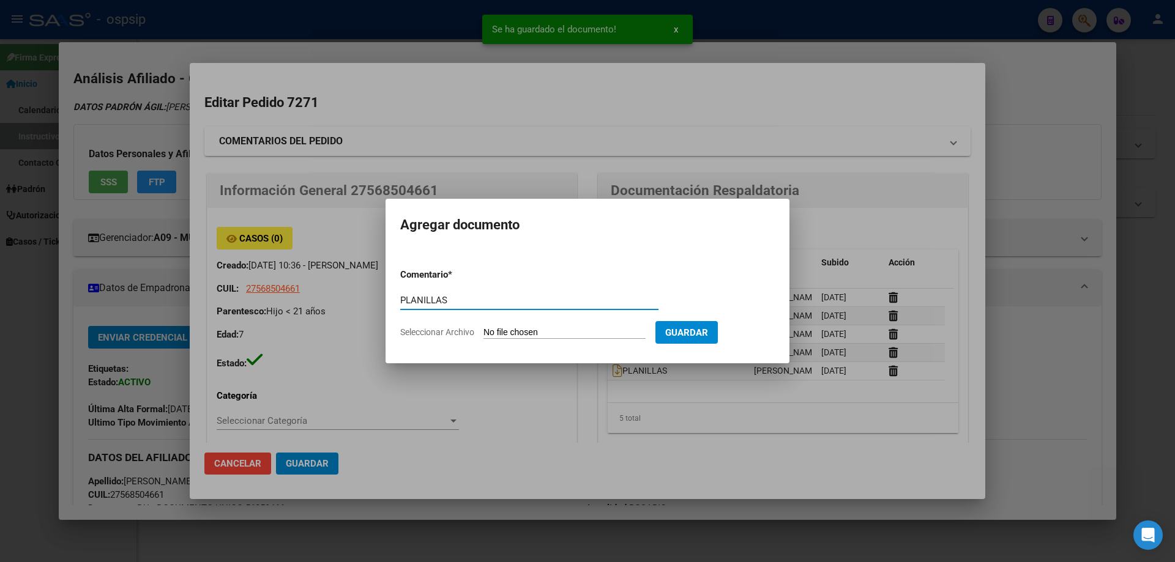
type input "PLANILLAS"
click at [527, 332] on input "Seleccionar Archivo" at bounding box center [565, 333] width 162 height 12
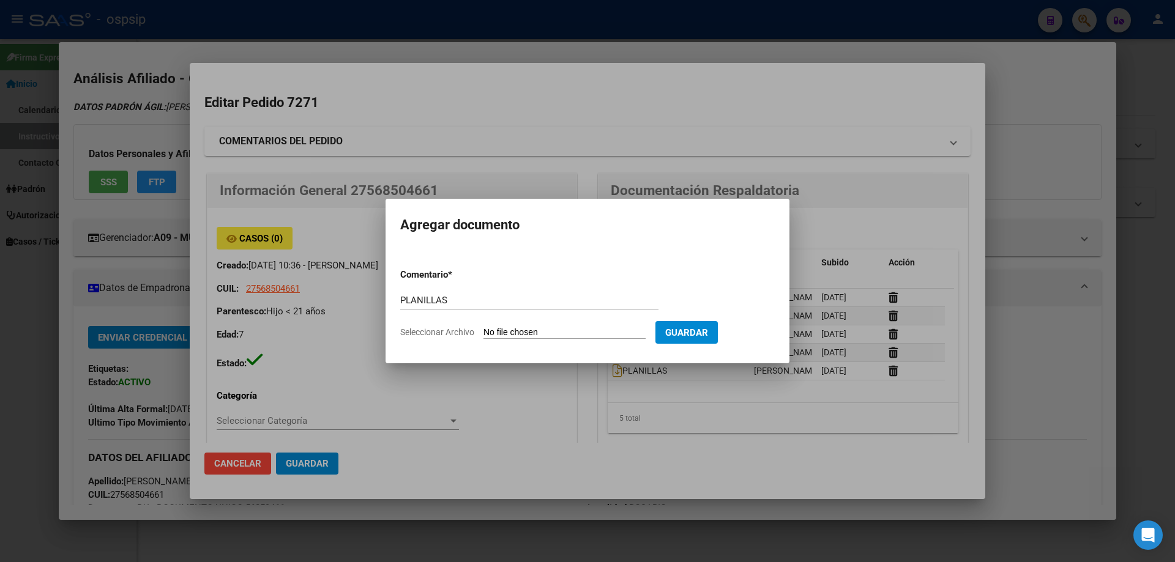
type input "C:\fakepath\1000077335 (1).jpg"
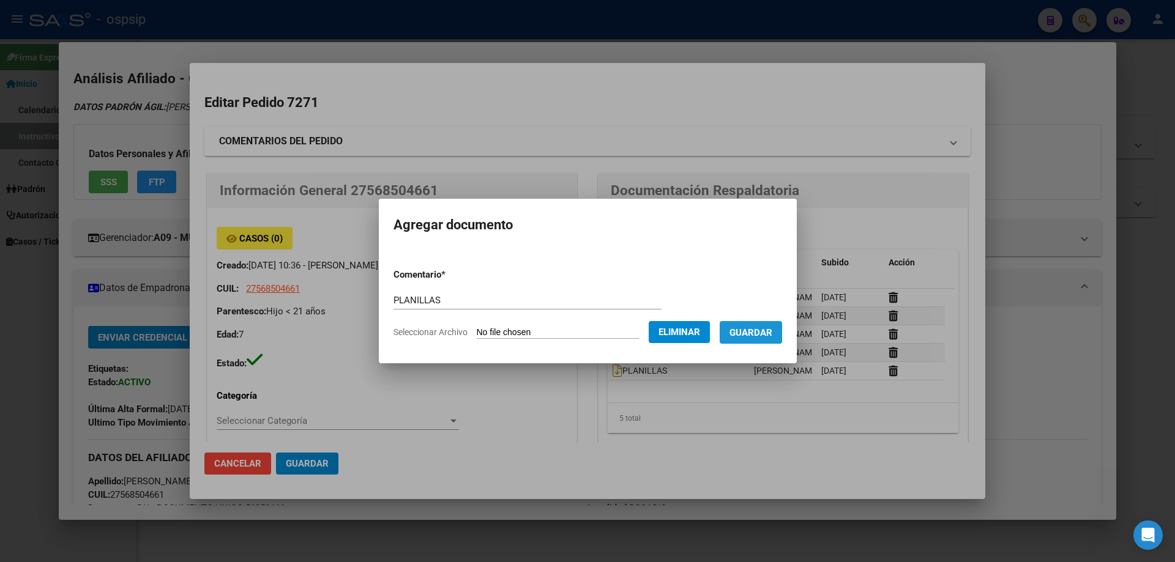
click at [772, 336] on span "Guardar" at bounding box center [751, 332] width 43 height 11
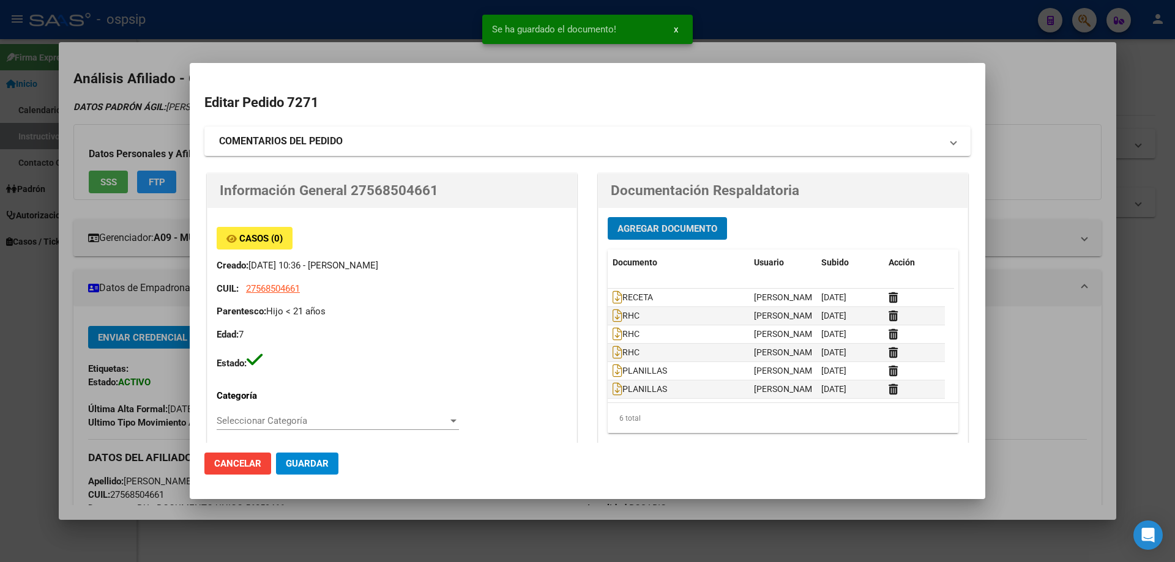
click at [638, 228] on span "Agregar Documento" at bounding box center [668, 228] width 100 height 11
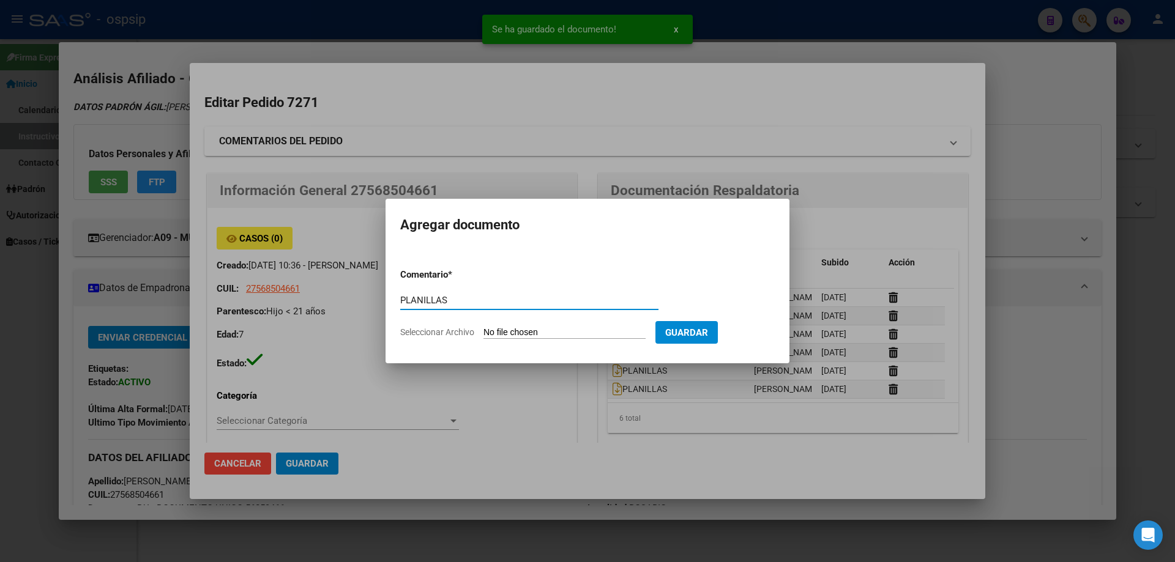
type input "PLANILLAS"
click at [520, 341] on form "Comentario * PLANILLAS Comentario Seleccionar Archivo Guardar" at bounding box center [587, 303] width 375 height 89
click at [521, 335] on input "Seleccionar Archivo" at bounding box center [565, 333] width 162 height 12
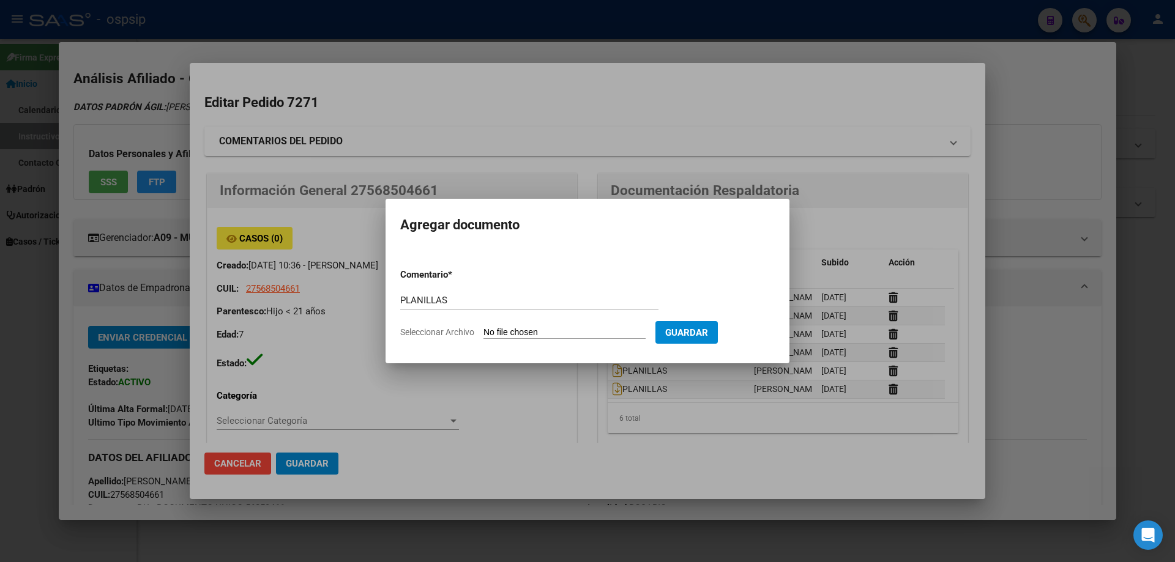
type input "C:\fakepath\1000077332 (1).jpg"
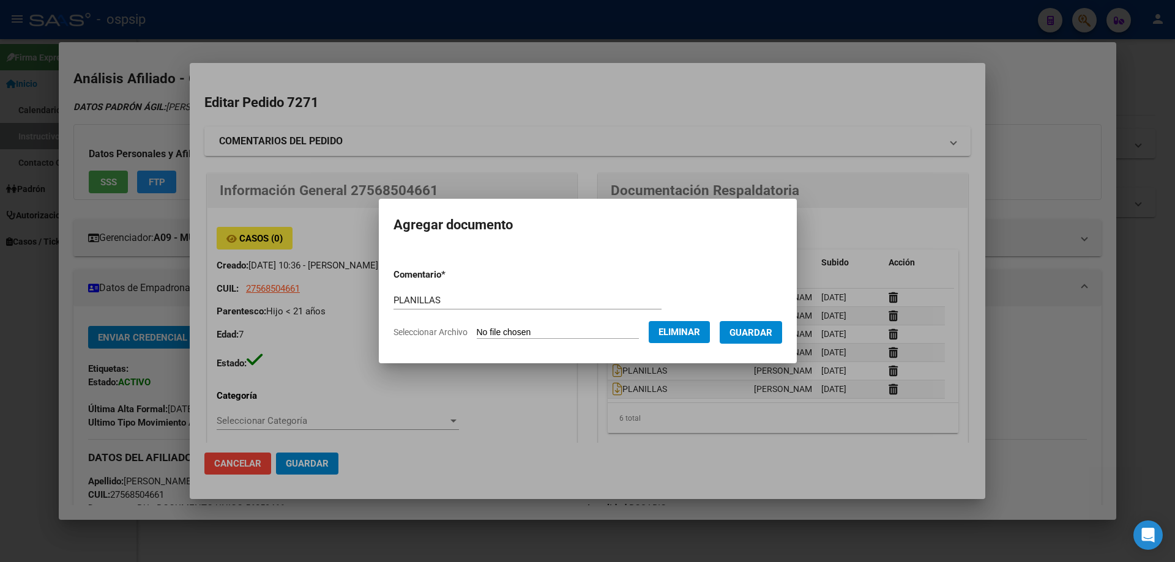
click at [761, 337] on span "Guardar" at bounding box center [751, 332] width 43 height 11
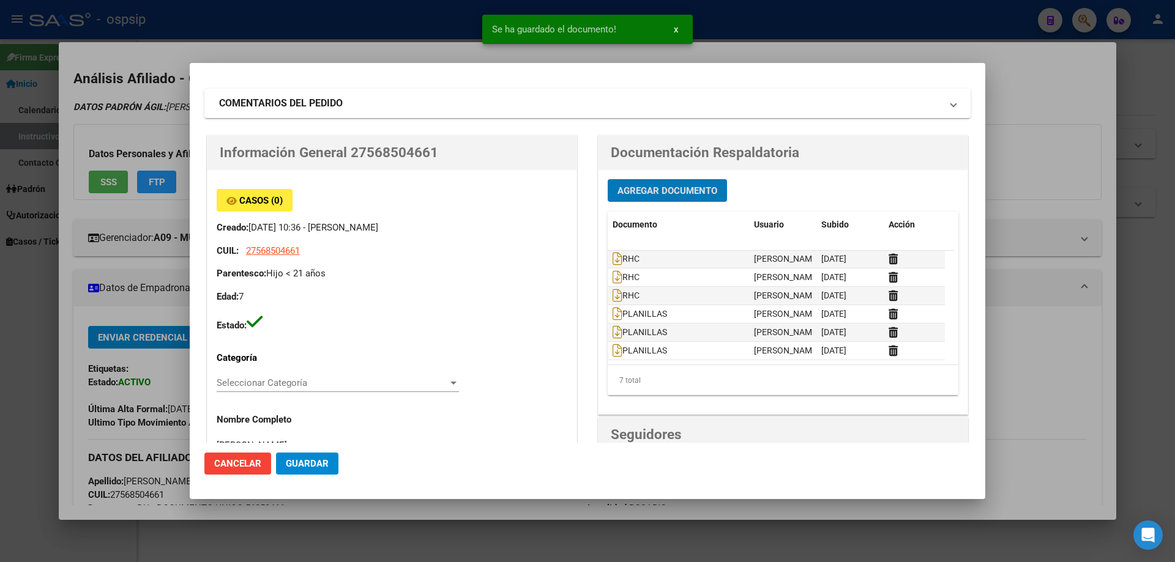
scroll to position [61, 0]
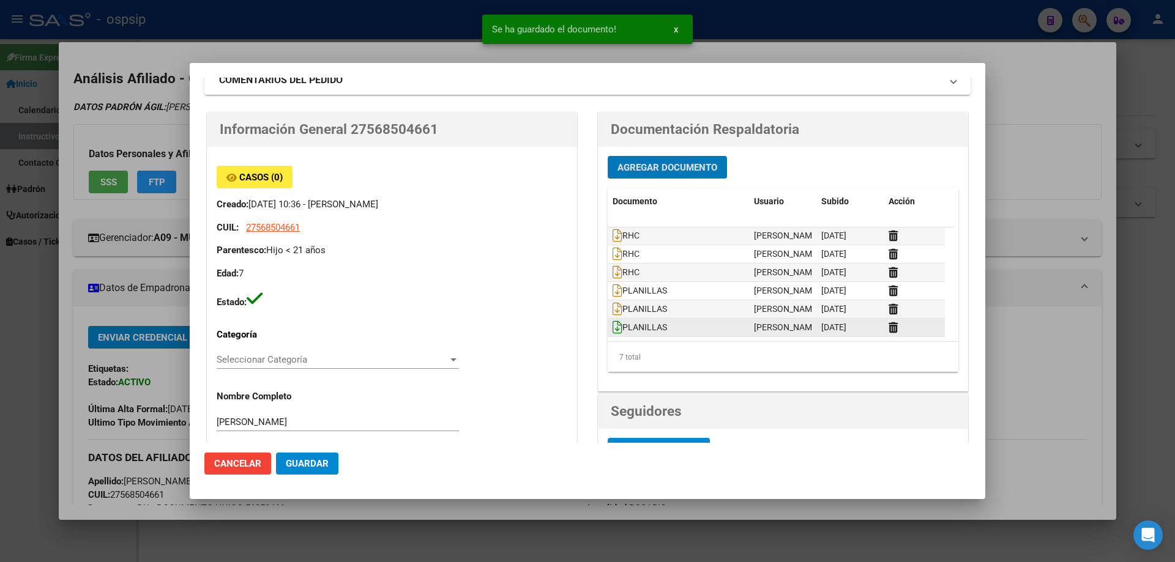
click at [613, 330] on icon at bounding box center [618, 327] width 10 height 13
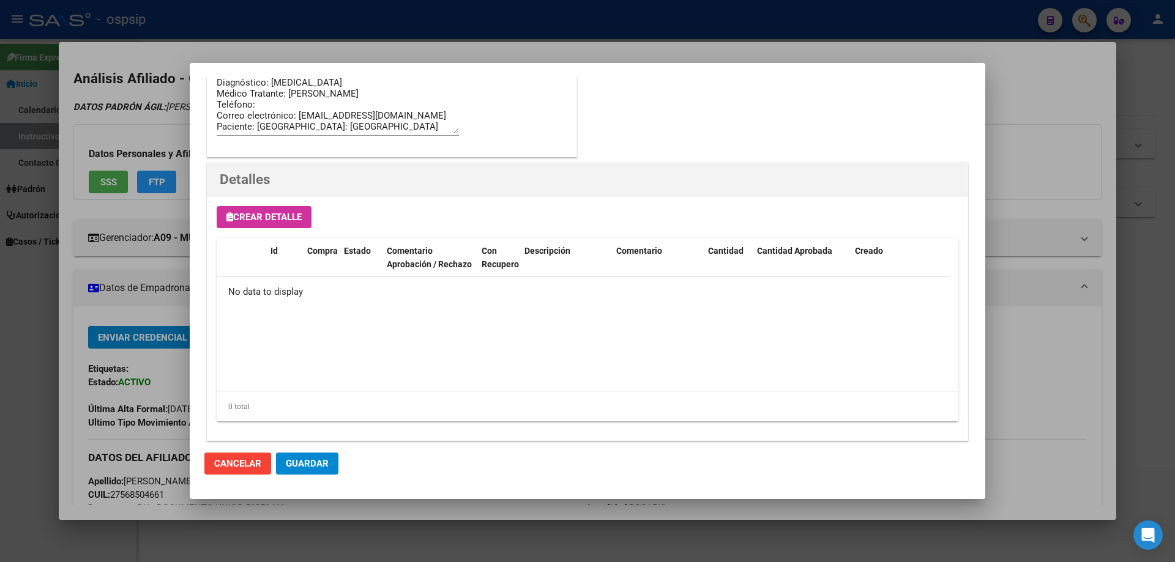
scroll to position [711, 0]
click at [256, 220] on span "Crear Detalle" at bounding box center [263, 216] width 75 height 11
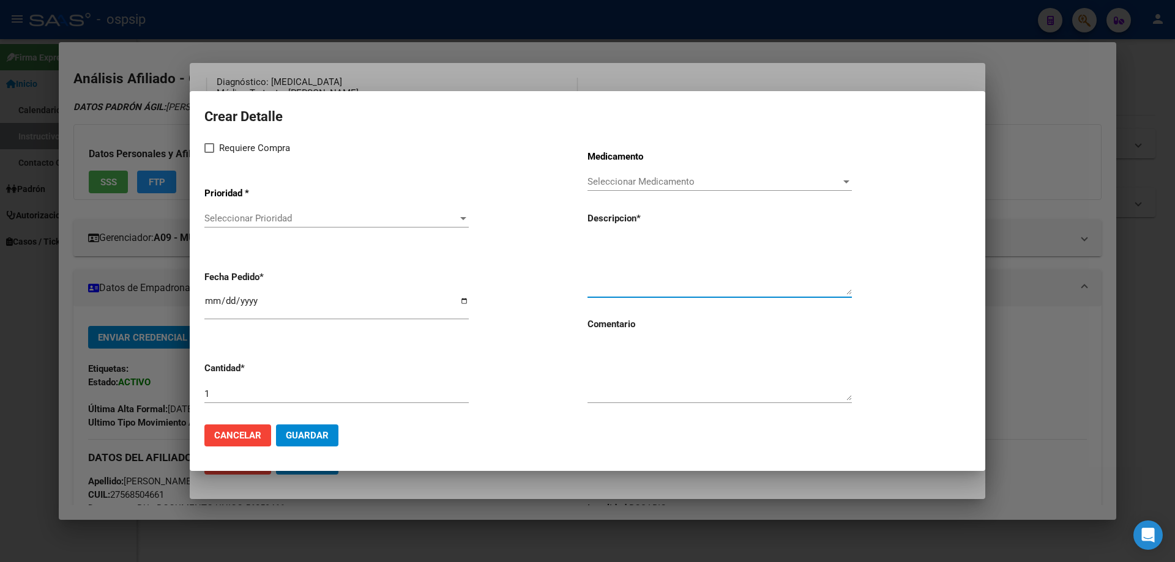
paste textarea "TRIPTORELINA 11,25 mg vial. X 1"
type textarea "TRIPTORELINA 11,25 mg vial. X 1"
click at [597, 342] on div at bounding box center [720, 372] width 264 height 62
click at [598, 354] on textarea at bounding box center [720, 372] width 264 height 58
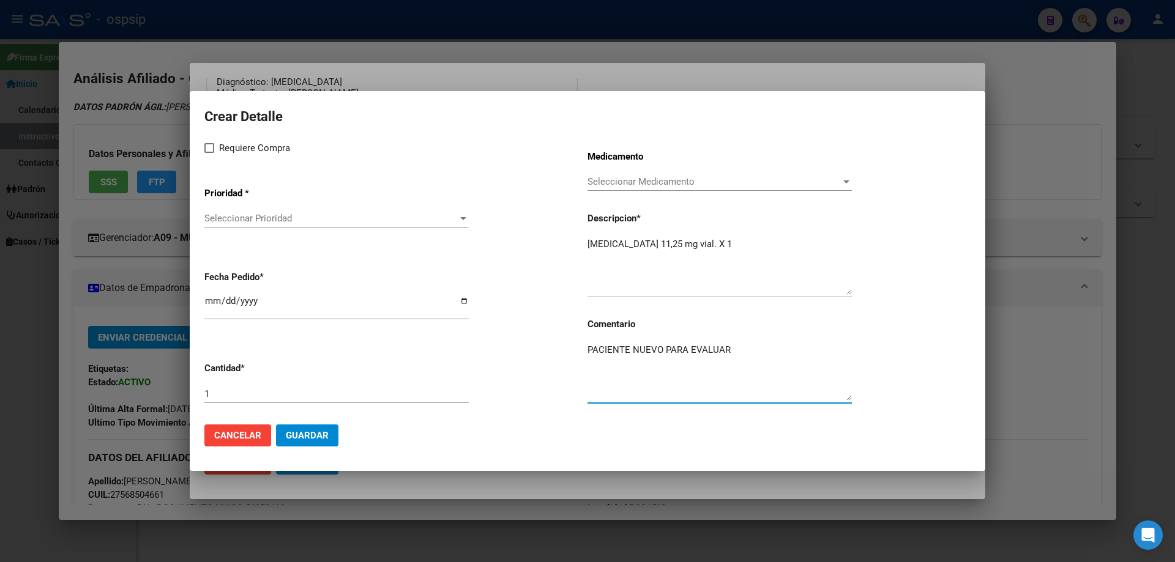
type textarea "PACIENTE NUEVO PARA EVALUAR"
click at [207, 153] on label "Requiere Compra" at bounding box center [247, 148] width 86 height 15
click at [209, 153] on input "Requiere Compra" at bounding box center [209, 153] width 1 height 1
checkbox input "true"
click at [230, 214] on span "Seleccionar Prioridad" at bounding box center [330, 218] width 253 height 11
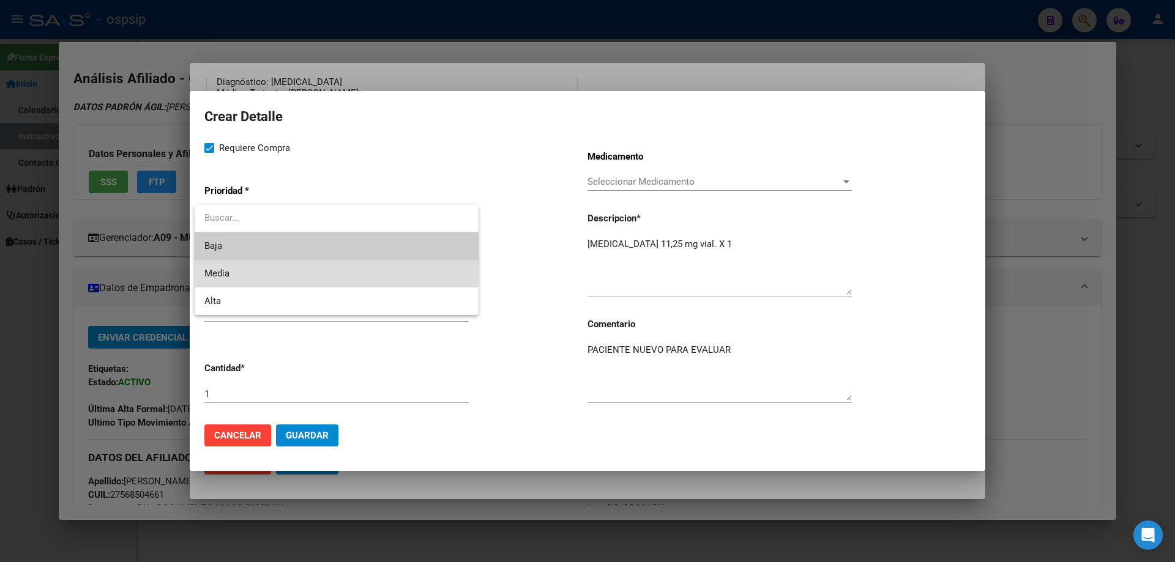
click at [237, 267] on span "Media" at bounding box center [336, 274] width 264 height 28
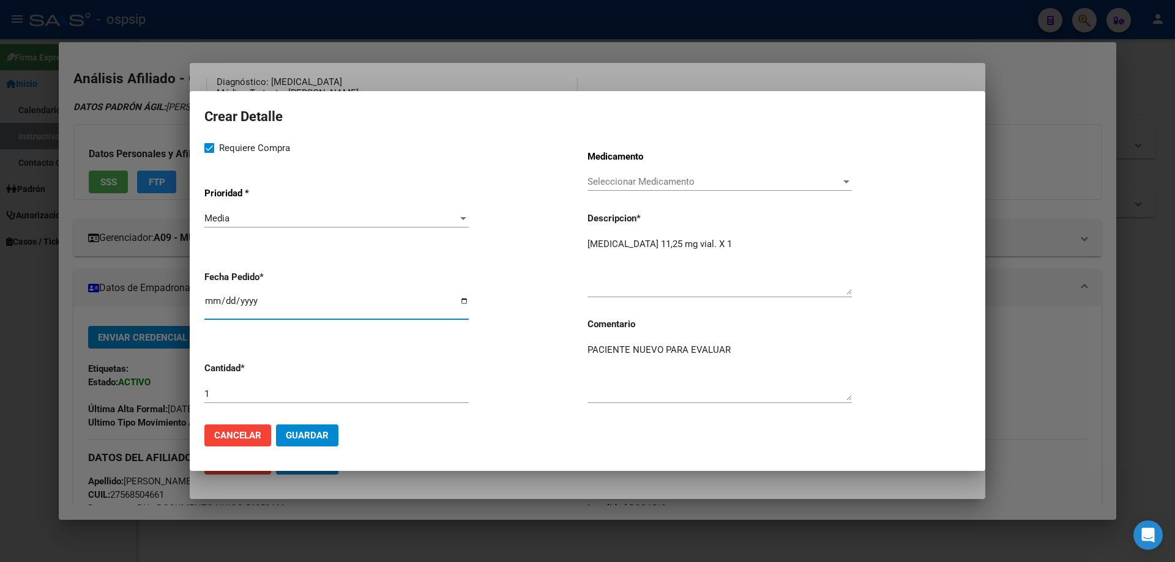
click at [216, 303] on input "2025-09-22" at bounding box center [336, 306] width 264 height 20
type input "2025-09-17"
click at [314, 441] on button "Guardar" at bounding box center [307, 436] width 62 height 22
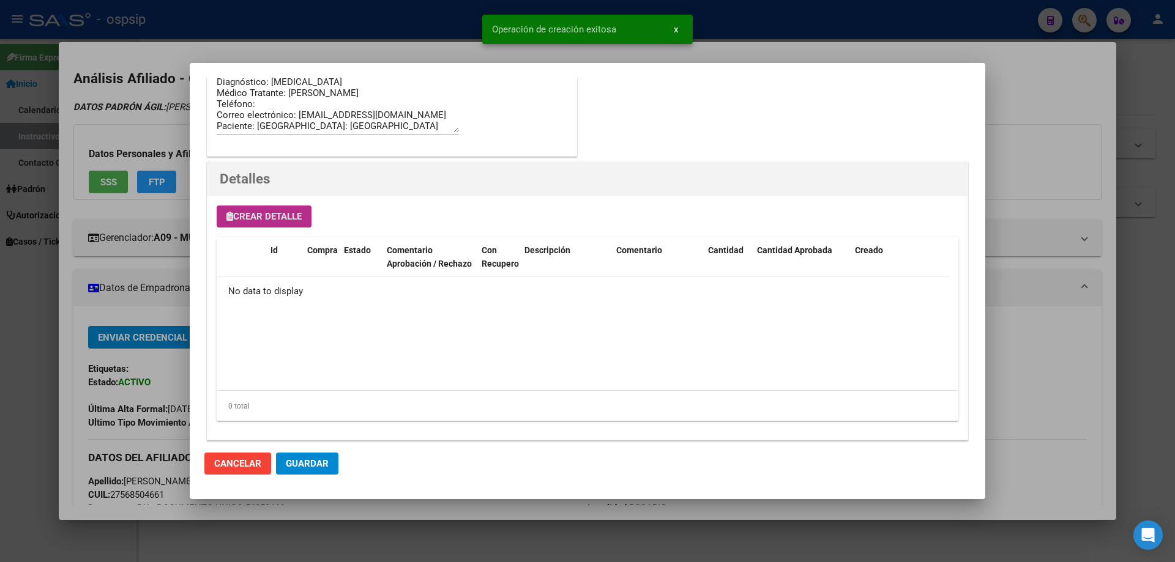
scroll to position [734, 0]
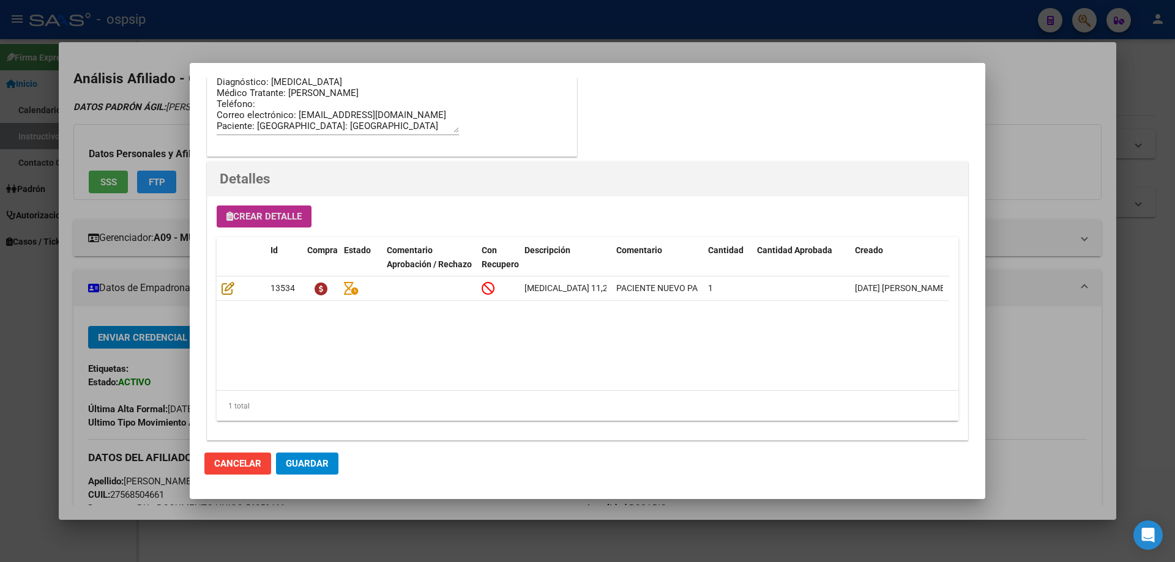
click at [296, 474] on button "Guardar" at bounding box center [307, 464] width 62 height 22
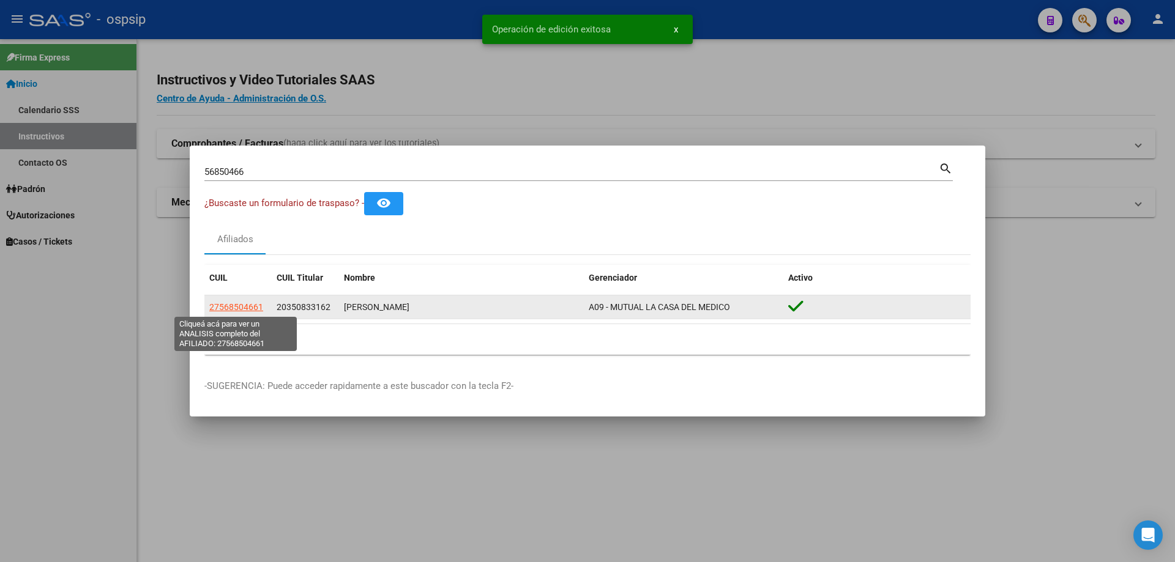
click at [247, 307] on span "27568504661" at bounding box center [236, 307] width 54 height 10
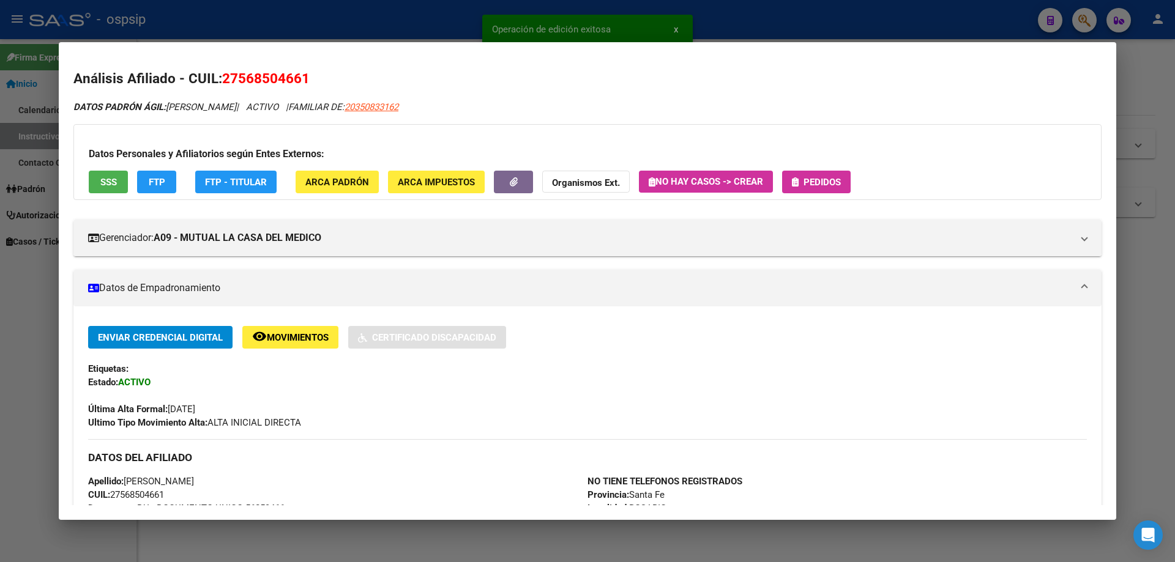
click at [813, 185] on span "Pedidos" at bounding box center [822, 182] width 37 height 11
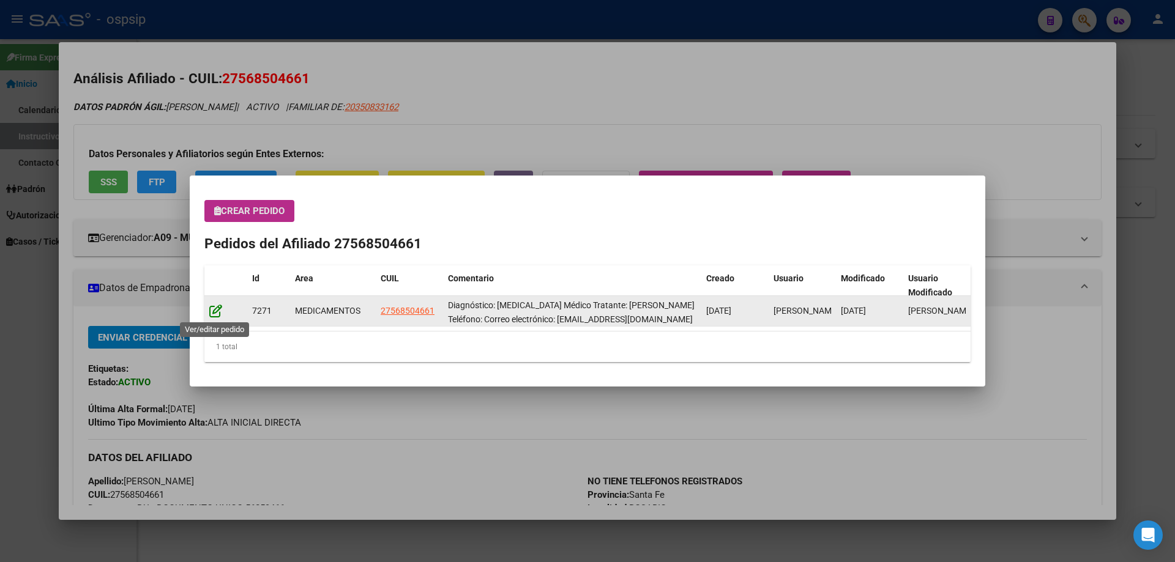
click at [214, 315] on icon at bounding box center [215, 310] width 13 height 13
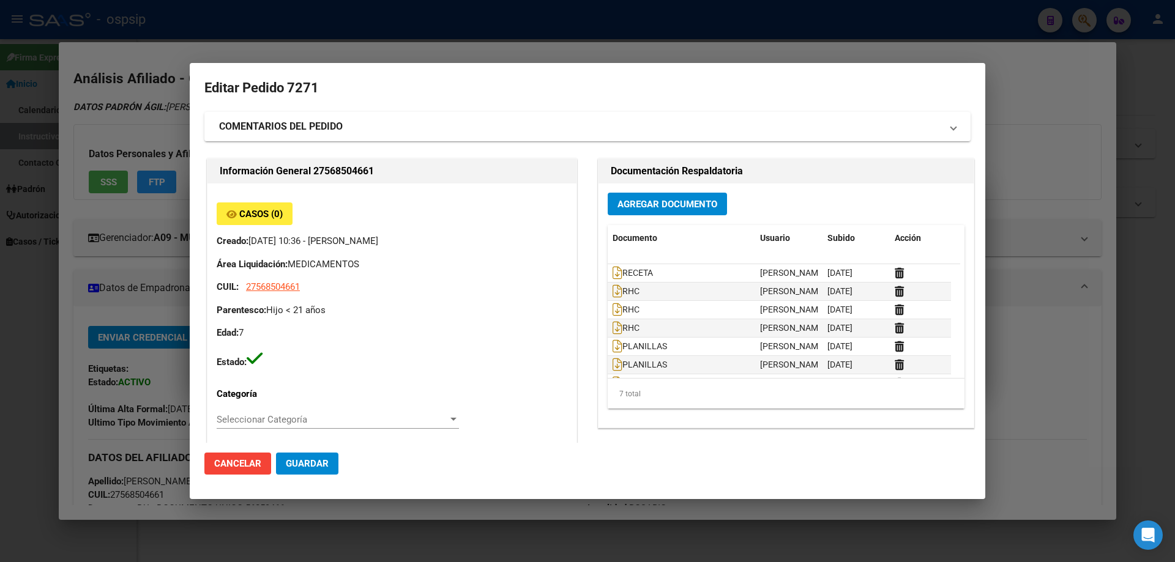
type input "Santa Fe, ROSARIO, FORNIELES 238"
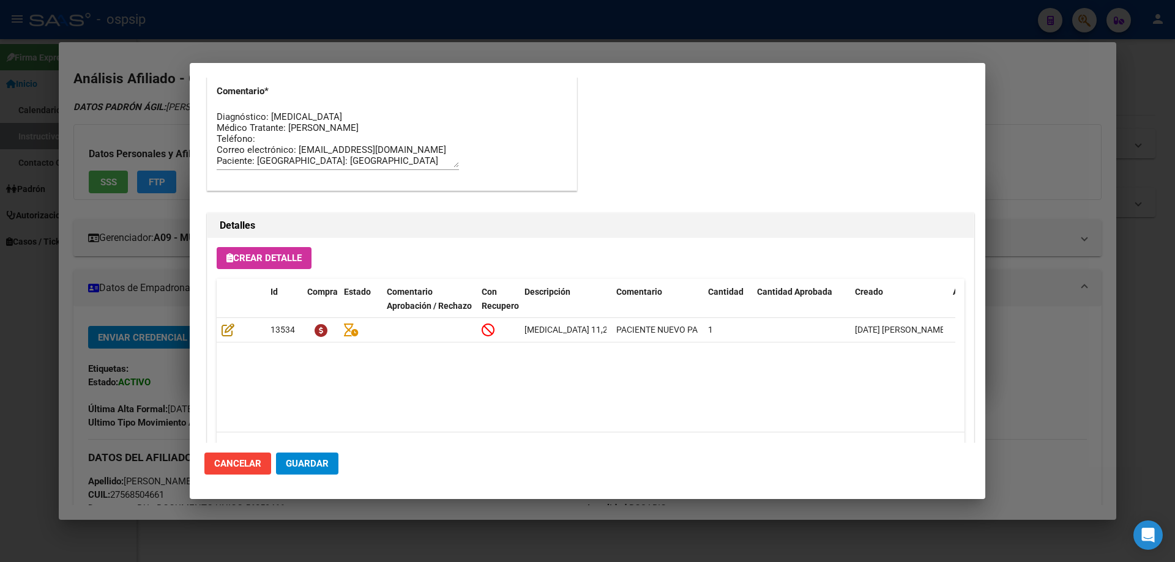
scroll to position [796, 0]
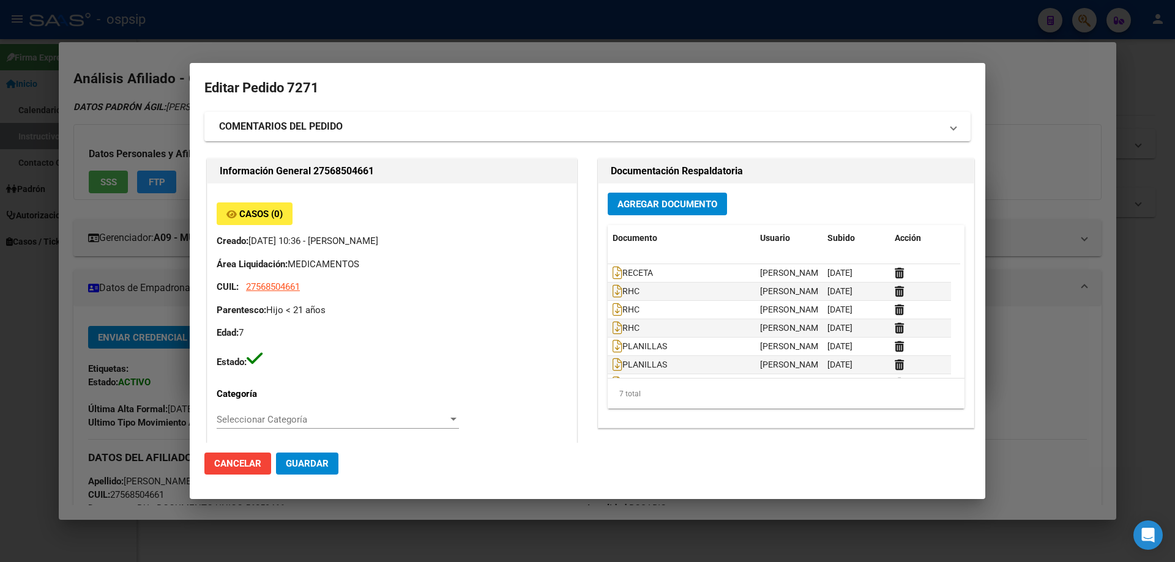
scroll to position [796, 0]
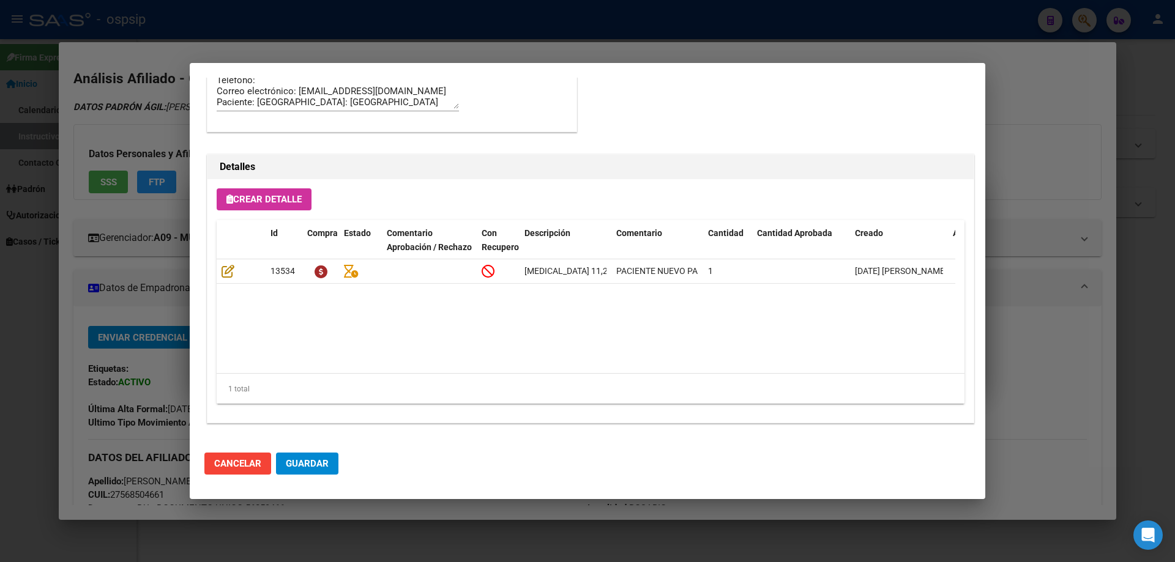
click at [308, 468] on span "Guardar" at bounding box center [307, 463] width 43 height 11
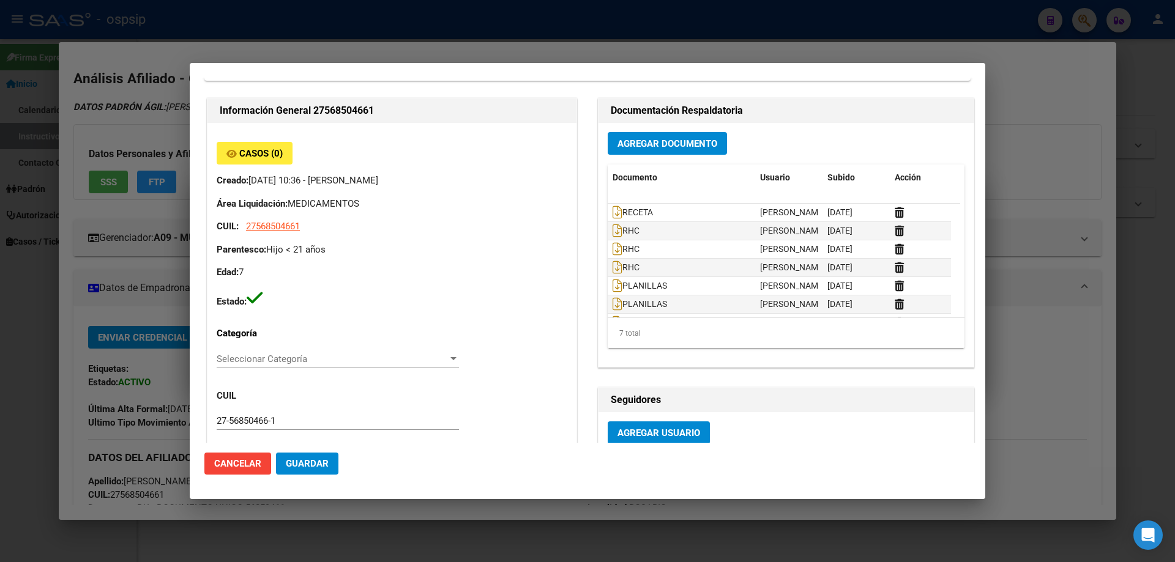
scroll to position [0, 0]
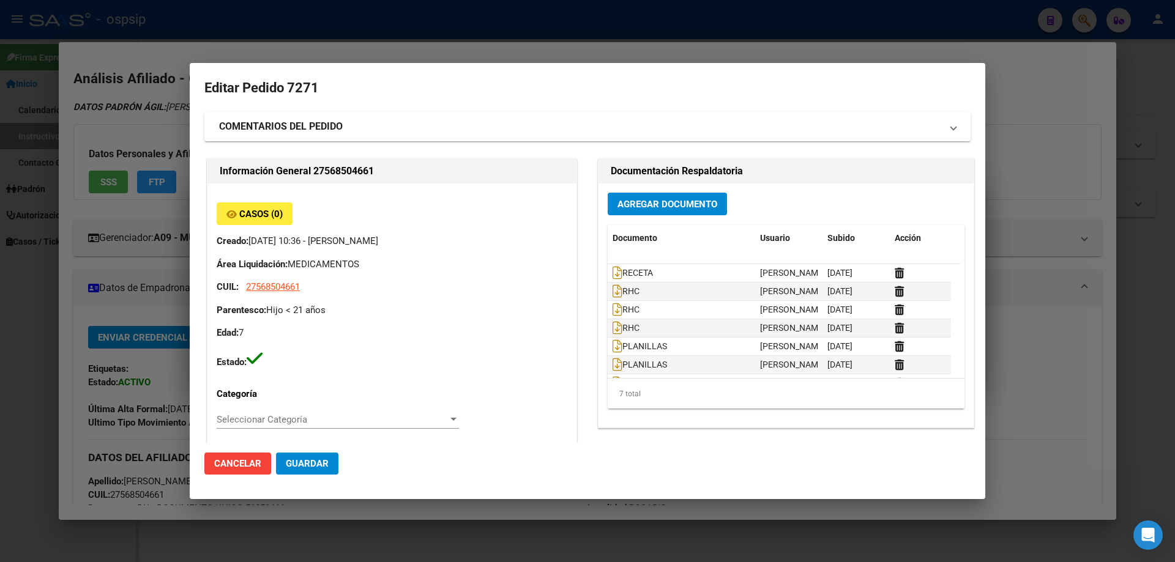
click at [324, 468] on span "Guardar" at bounding box center [307, 463] width 43 height 11
click at [316, 463] on span "Guardar" at bounding box center [307, 463] width 43 height 11
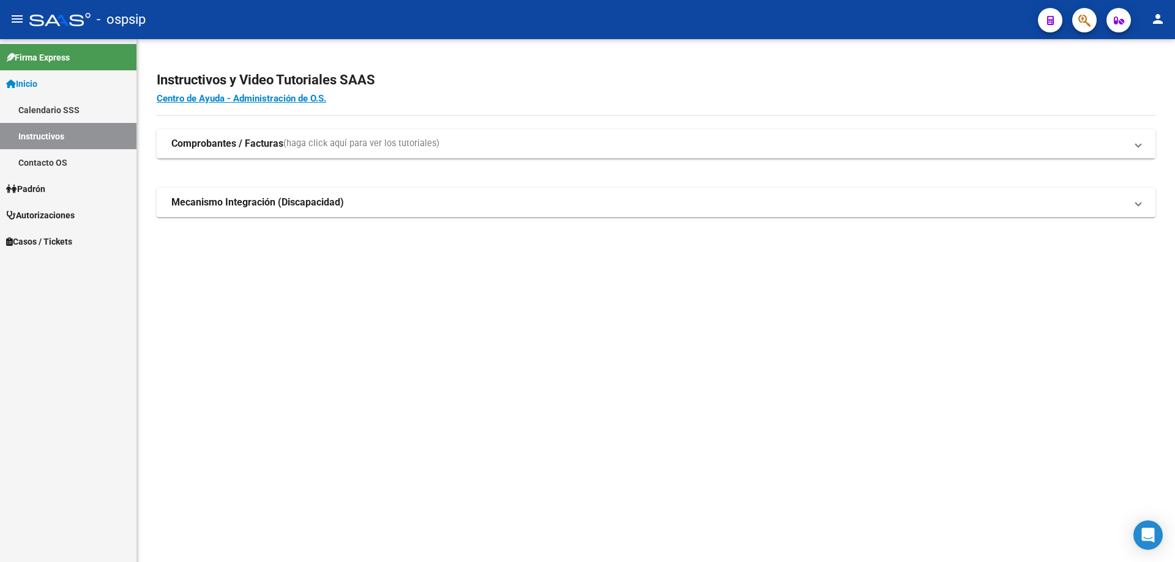
click at [1085, 23] on icon "button" at bounding box center [1084, 20] width 12 height 14
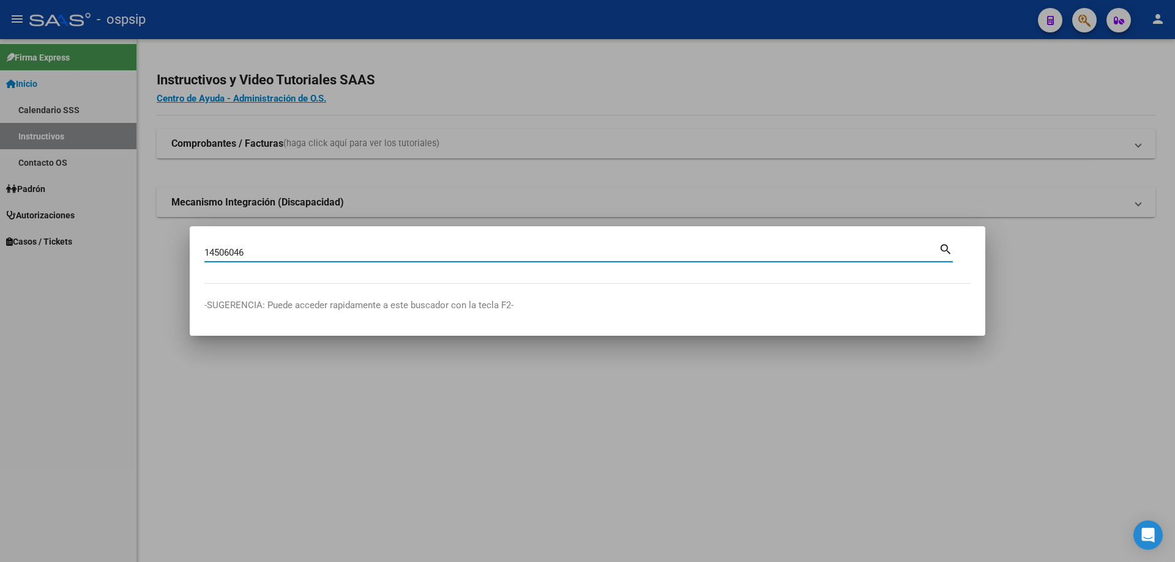
type input "14506046"
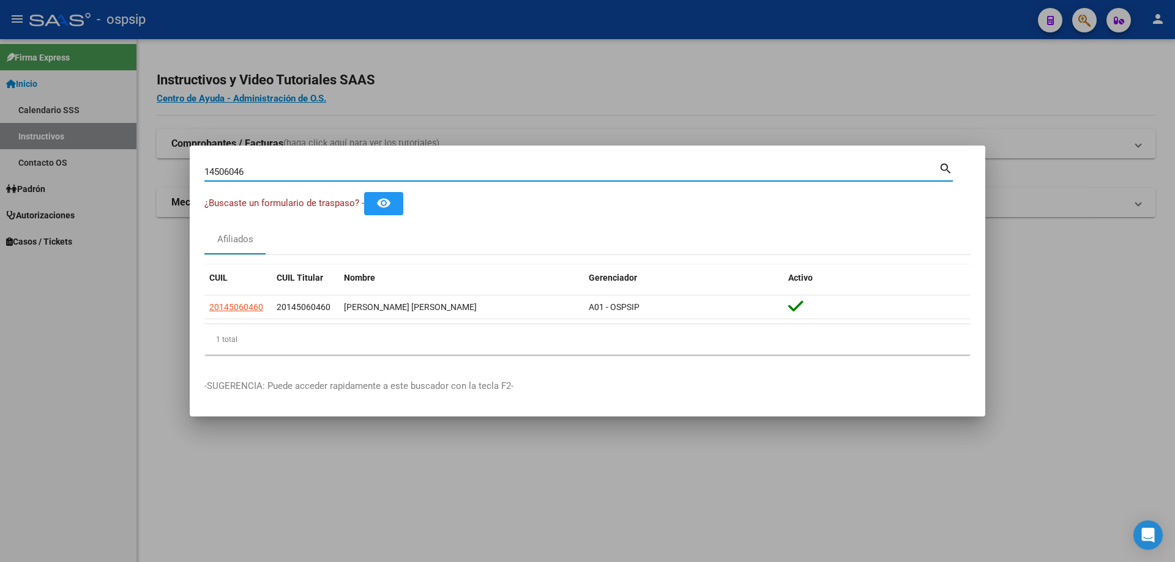
click at [247, 315] on datatable-body-cell "20145060460" at bounding box center [237, 308] width 67 height 24
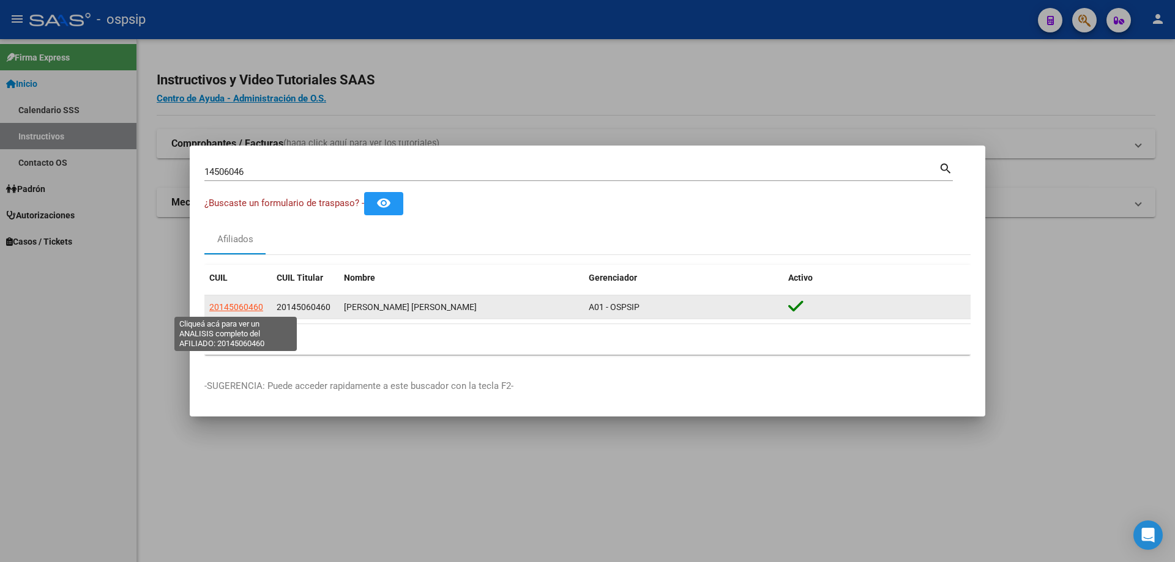
click at [248, 310] on span "20145060460" at bounding box center [236, 307] width 54 height 10
type textarea "20145060460"
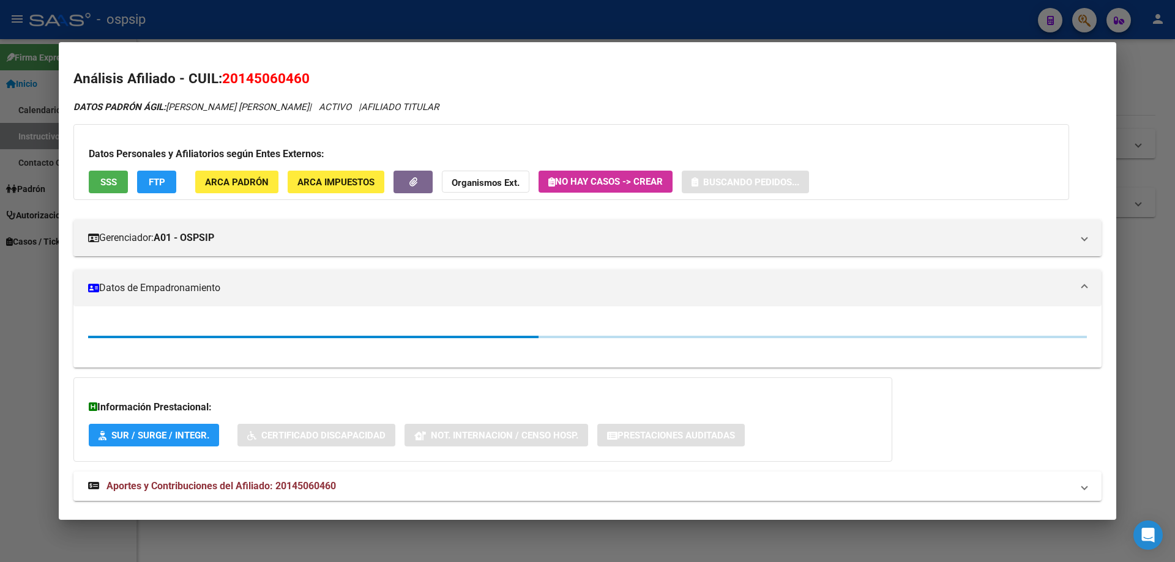
click at [77, 183] on div "Datos Personales y Afiliatorios según Entes Externos: SSS FTP ARCA Padrón ARCA …" at bounding box center [571, 162] width 996 height 76
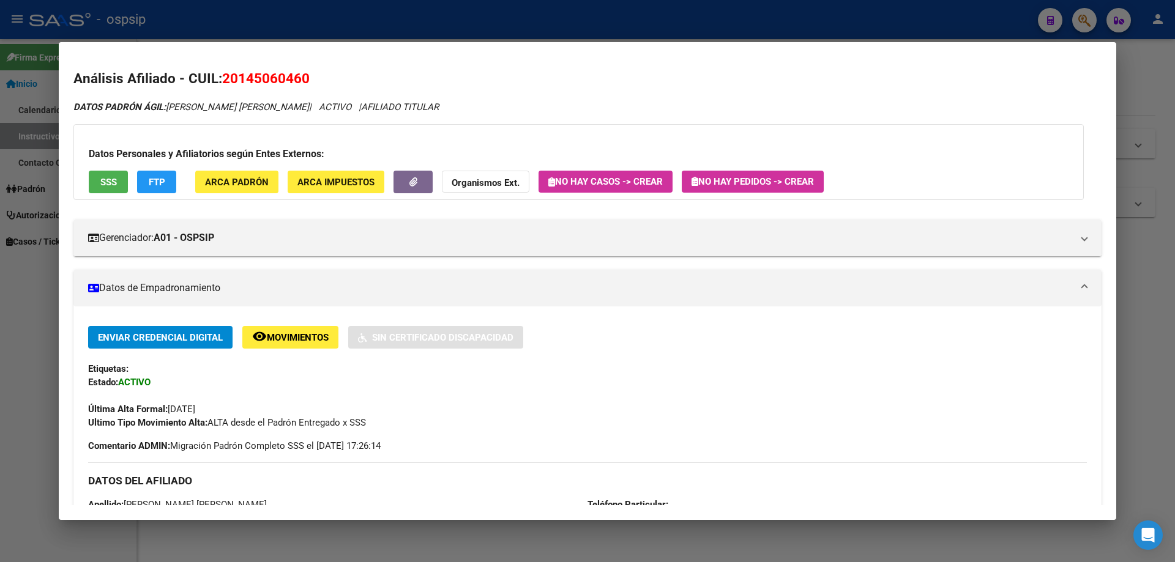
click at [80, 183] on div "Datos Personales y Afiliatorios según Entes Externos: SSS FTP ARCA Padrón ARCA …" at bounding box center [578, 162] width 1011 height 76
click at [102, 179] on span "SSS" at bounding box center [108, 182] width 17 height 11
click at [787, 177] on span "No hay Pedidos -> Crear" at bounding box center [753, 181] width 122 height 11
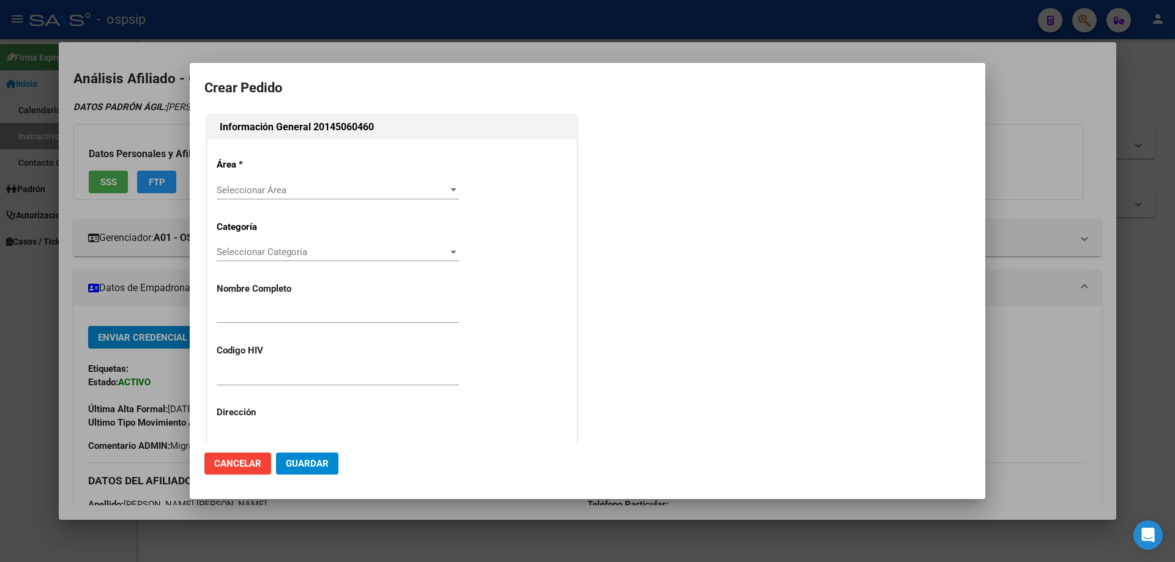
type input "[PERSON_NAME] [PERSON_NAME]"
type input "Buenos Aires, INGENIERO PABLO, PATRICIAS MENDOCINAS 1013"
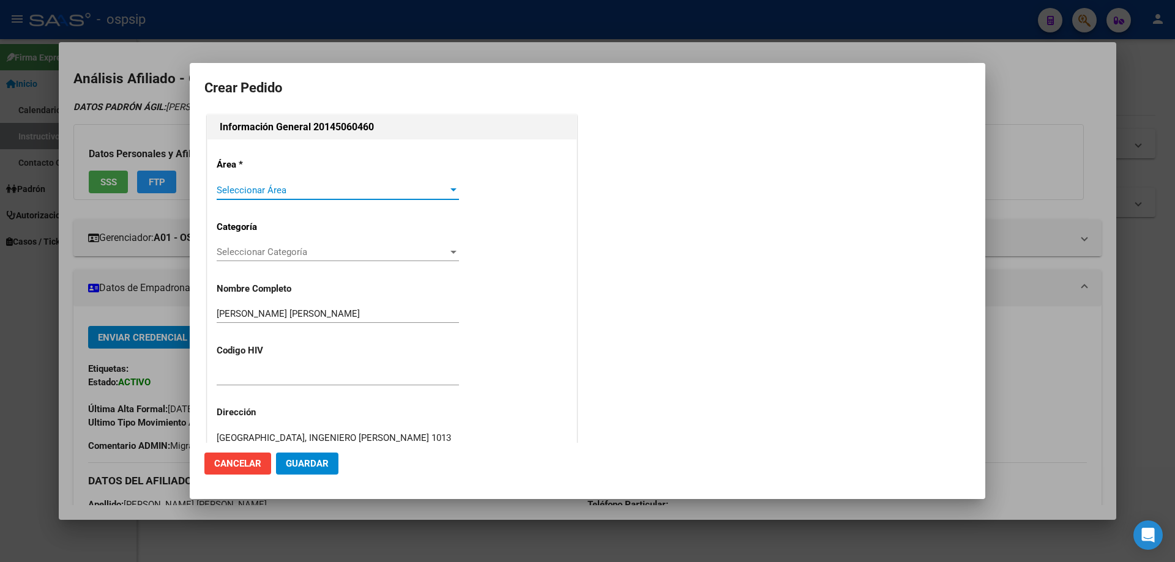
click at [264, 190] on span "Seleccionar Área" at bounding box center [332, 190] width 231 height 11
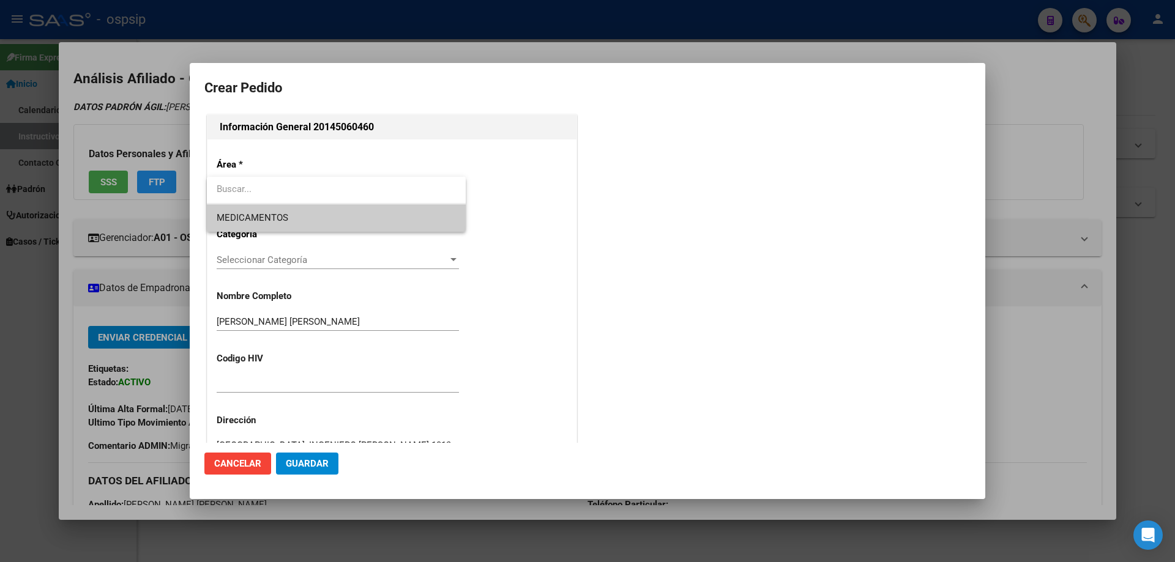
type input "MIGUEL ANGEL VADALA"
type input "BUENOS AIRES, PABLO NOGUES, PARACAS 2017"
click at [264, 212] on span "MEDICAMENTOS" at bounding box center [253, 217] width 72 height 11
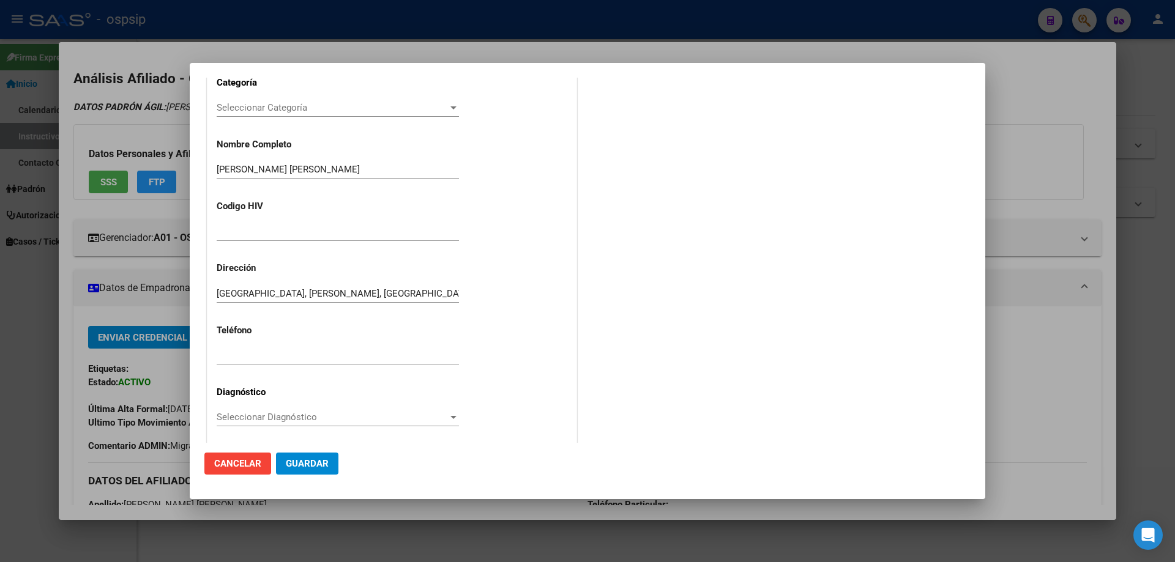
scroll to position [184, 0]
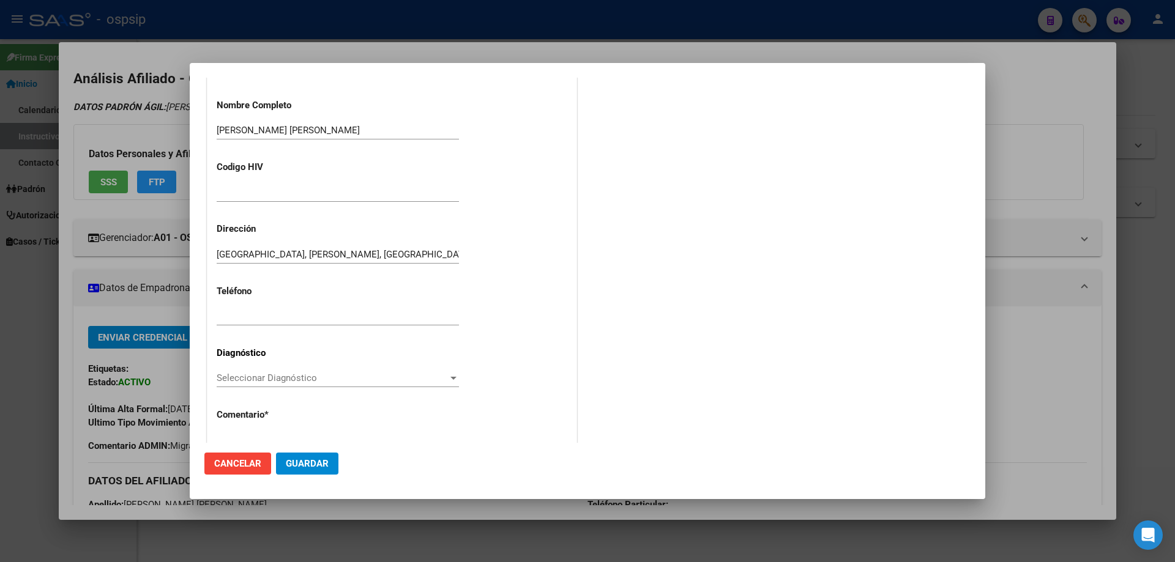
click at [230, 367] on div "Área * MEDICAMENTOS Seleccionar Área Categoría Seleccionar Categoría Selecciona…" at bounding box center [391, 235] width 369 height 558
click at [228, 373] on span "Seleccionar Diagnóstico" at bounding box center [332, 378] width 231 height 11
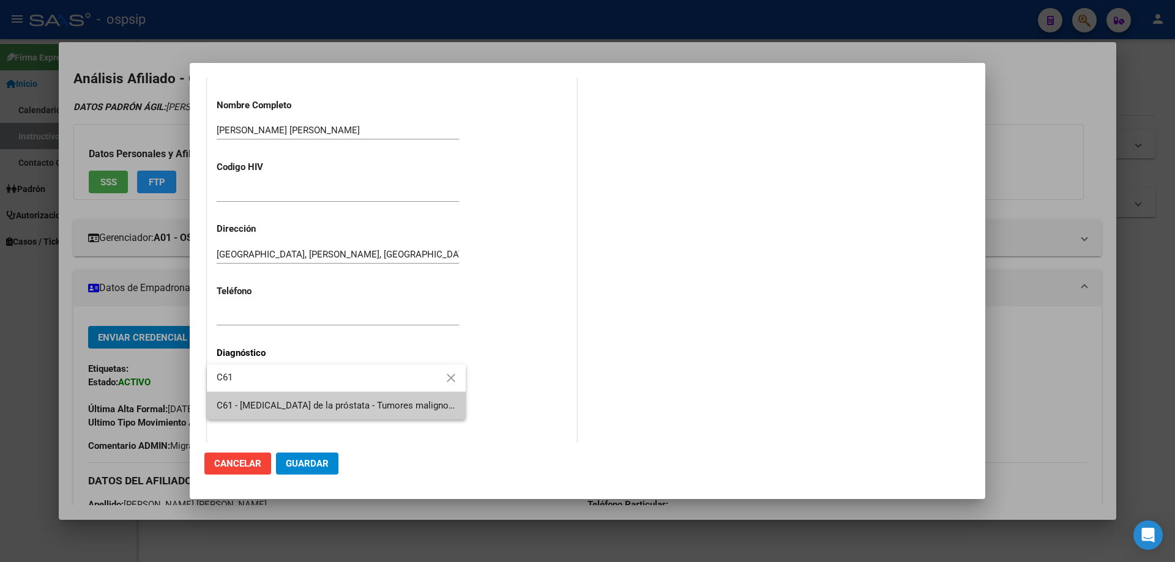
type input "C61"
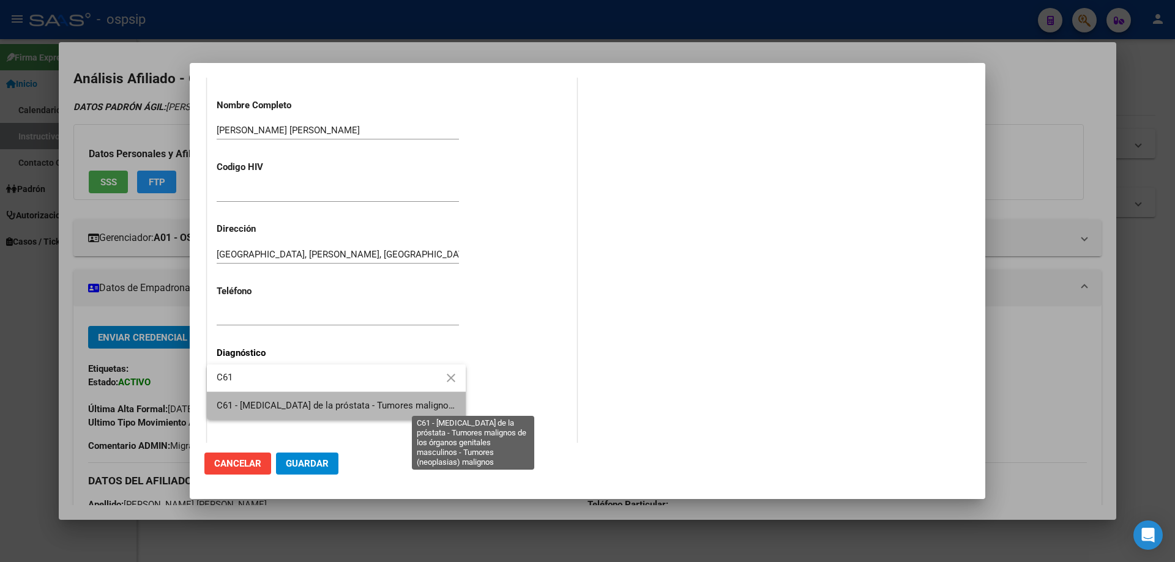
click at [256, 400] on span "C61 - [MEDICAL_DATA] de la próstata - Tumores malignos de los órganos genitales…" at bounding box center [481, 405] width 528 height 11
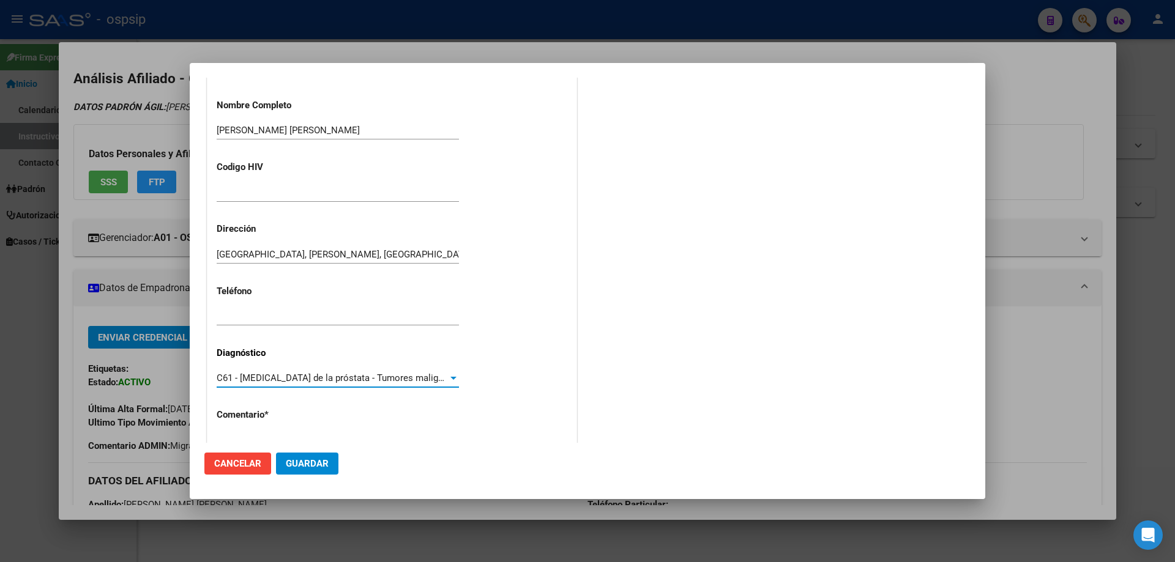
scroll to position [275, 0]
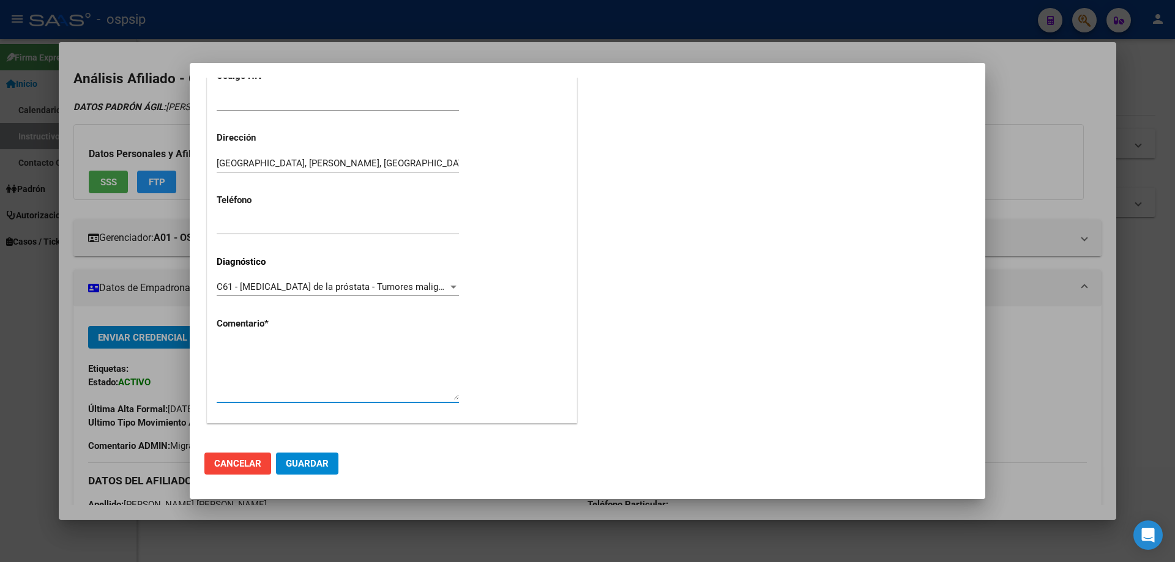
paste textarea "56850466"
type textarea "56850466"
drag, startPoint x: 220, startPoint y: 345, endPoint x: 187, endPoint y: 356, distance: 34.7
click at [187, 356] on div "14506046 Buscar (apellido, dni, cuil, nro traspaso, cuit, obra social) search ¿…" at bounding box center [587, 281] width 1175 height 562
drag, startPoint x: 269, startPoint y: 349, endPoint x: 191, endPoint y: 357, distance: 78.2
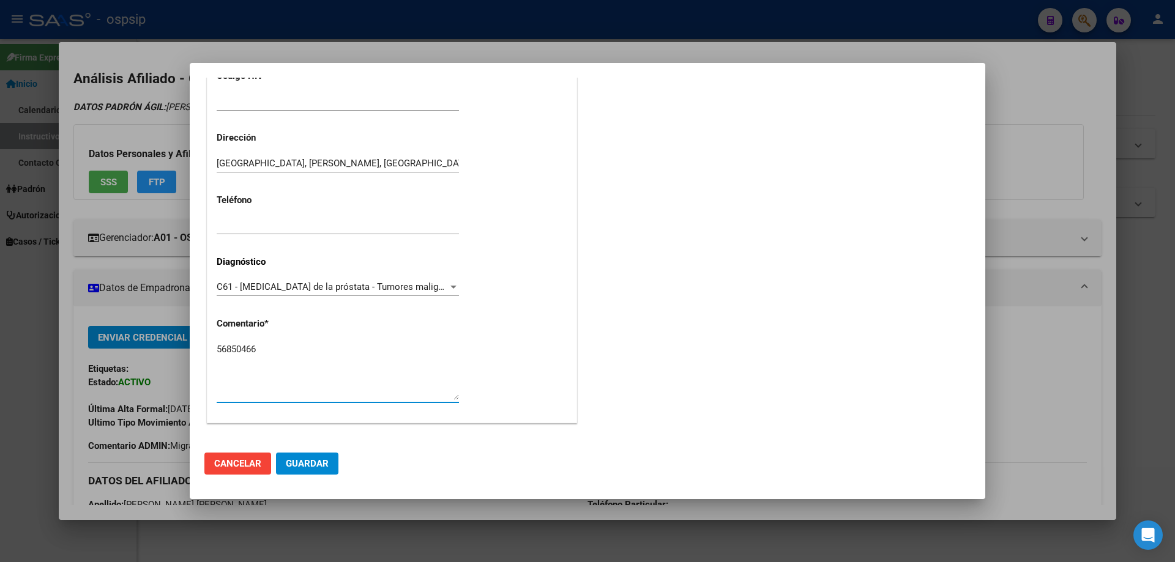
click at [191, 357] on mat-dialog-content "Crear Pedido Información General 20145060460 Área * MEDICAMENTOS Seleccionar Ár…" at bounding box center [588, 260] width 796 height 365
paste textarea "Diagnóstico: PUBERTAD PRECOZ Médico Tratante: AREZENA Teléfono: Correo electrón…"
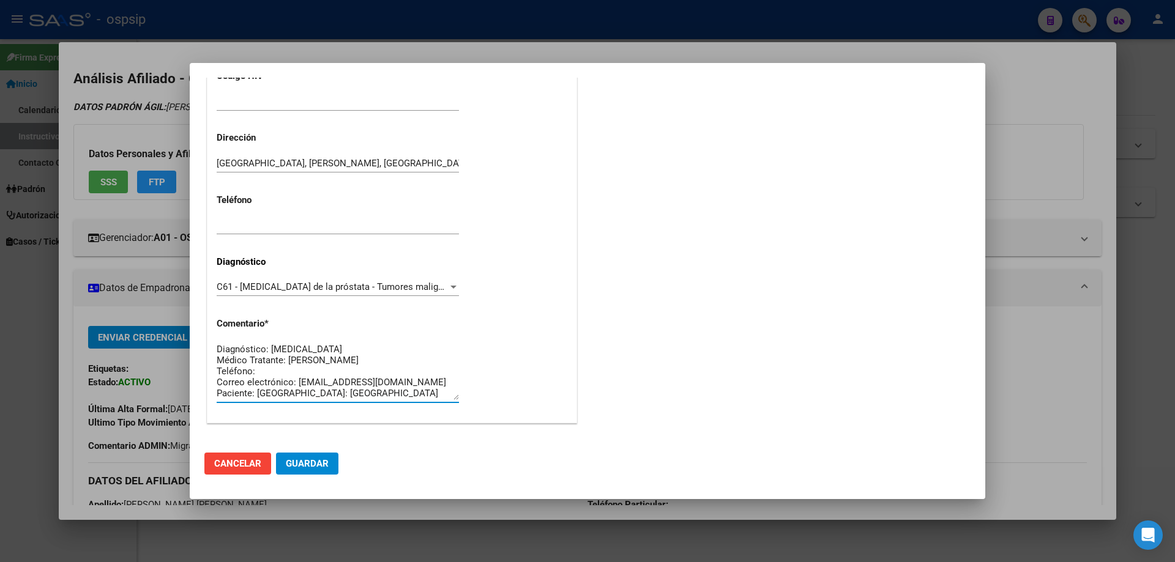
scroll to position [0, 0]
click at [360, 345] on textarea "Diagnóstico: PUBERTAD PRECOZ Médico Tratante: AREZENA Teléfono: Correo electrón…" at bounding box center [338, 372] width 242 height 58
click at [332, 362] on textarea "Diagnóstico: TUMOR MALIGNO DE PROSTATA Médico Tratante: AREZENA Teléfono: Corre…" at bounding box center [338, 372] width 242 height 58
click at [313, 358] on textarea "Diagnóstico: TUMOR MALIGNO DE PROSTATA Médico Tratante: Rogabocich Teléfono: Co…" at bounding box center [338, 372] width 242 height 58
click at [263, 370] on textarea "Diagnóstico: TUMOR MALIGNO DE PROSTATA Médico Tratante: Roganocich Teléfono: Co…" at bounding box center [338, 372] width 242 height 58
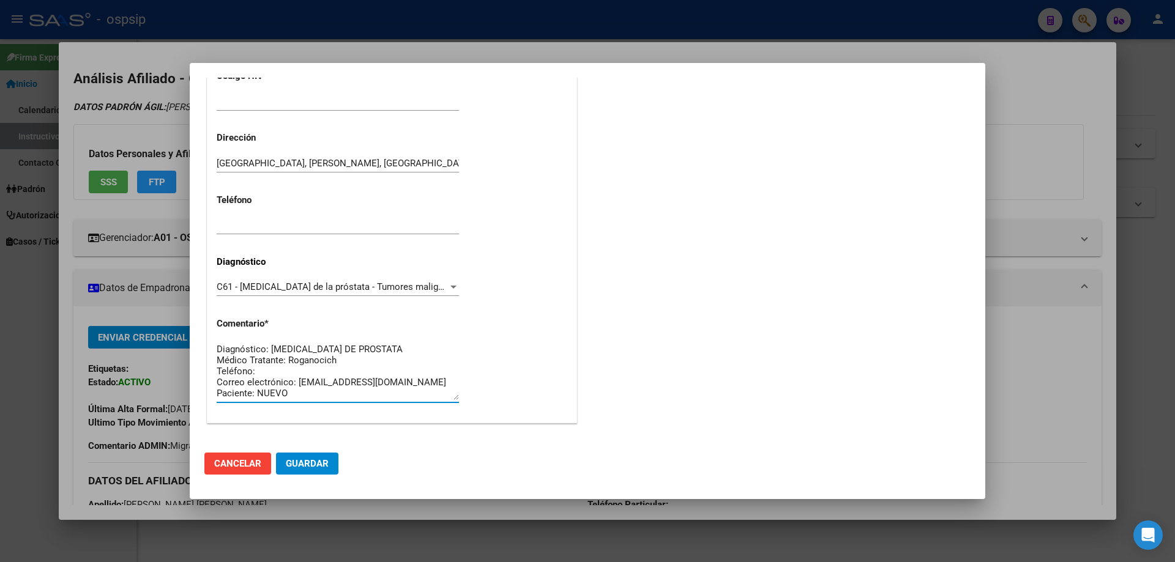
click at [424, 379] on textarea "Diagnóstico: TUMOR MALIGNO DE PROSTATA Médico Tratante: Roganocich Teléfono: Co…" at bounding box center [338, 372] width 242 height 58
paste textarea "vadalamiguel5@gmail.com"
click at [338, 389] on textarea "Diagnóstico: TUMOR MALIGNO DE PROSTATA Médico Tratante: Roganocich Teléfono: Co…" at bounding box center [338, 372] width 242 height 58
type textarea "Diagnóstico: TUMOR MALIGNO DE PROSTATA Médico Tratante: Roganocich Teléfono: Co…"
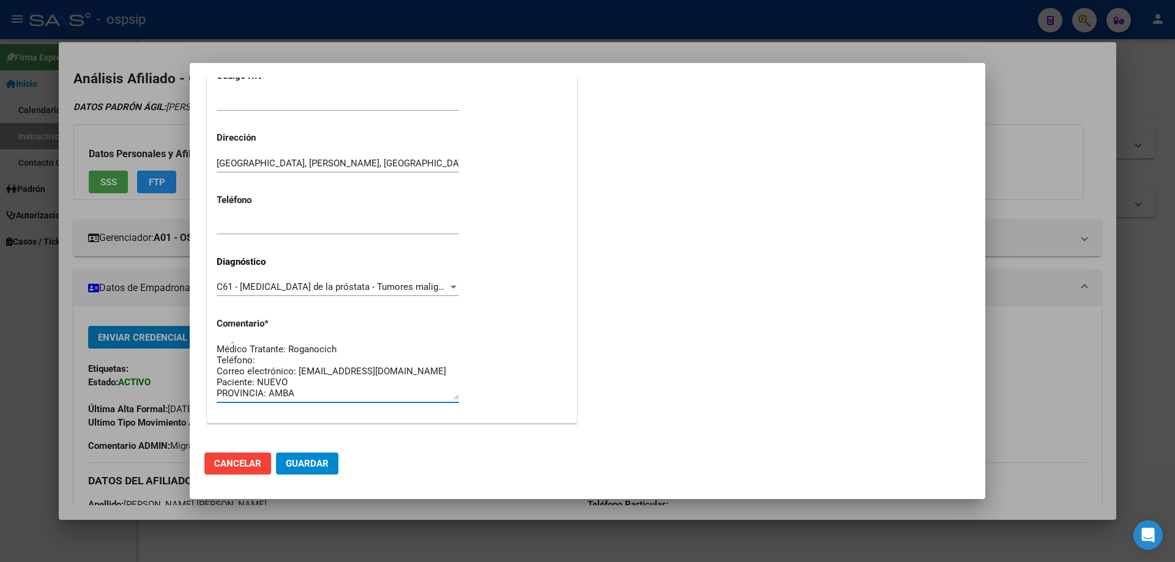
drag, startPoint x: 320, startPoint y: 460, endPoint x: 320, endPoint y: 466, distance: 6.7
click at [320, 466] on span "Guardar" at bounding box center [307, 463] width 43 height 11
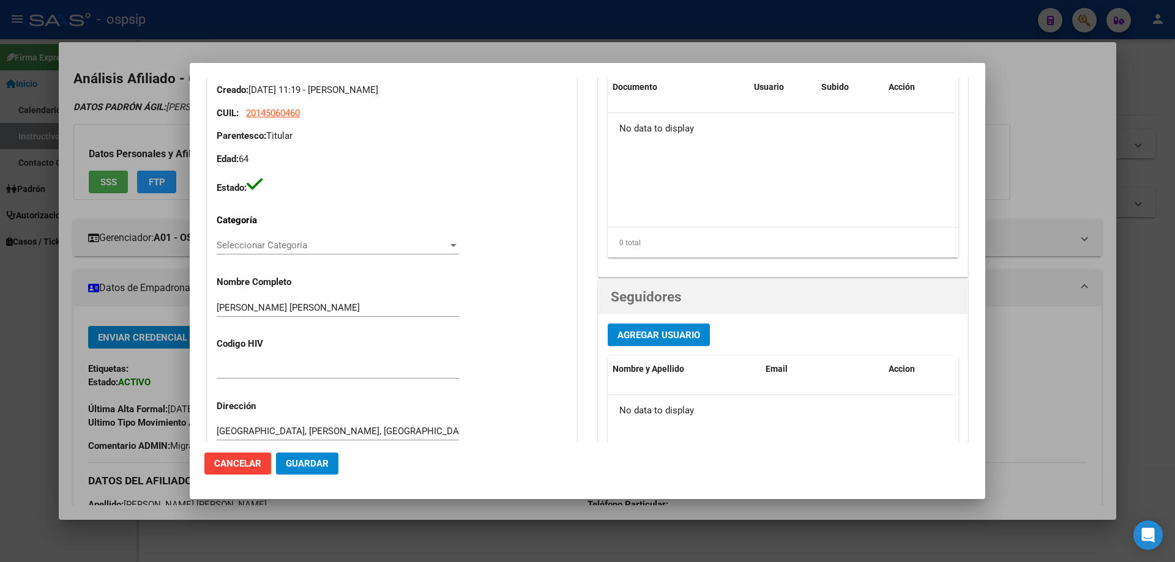
scroll to position [0, 0]
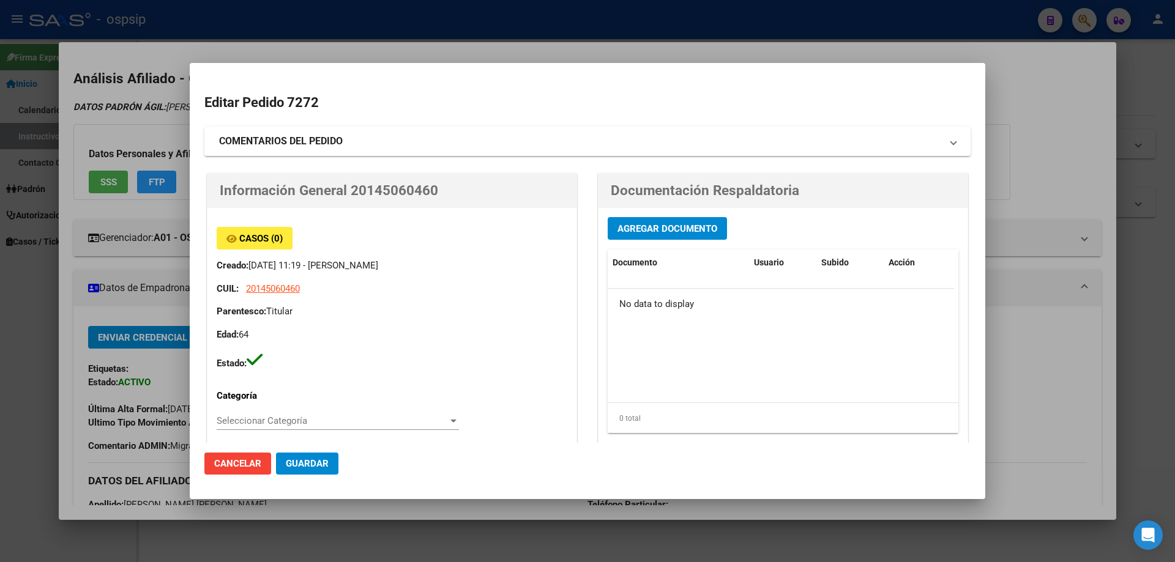
click at [679, 232] on span "Agregar Documento" at bounding box center [668, 228] width 100 height 11
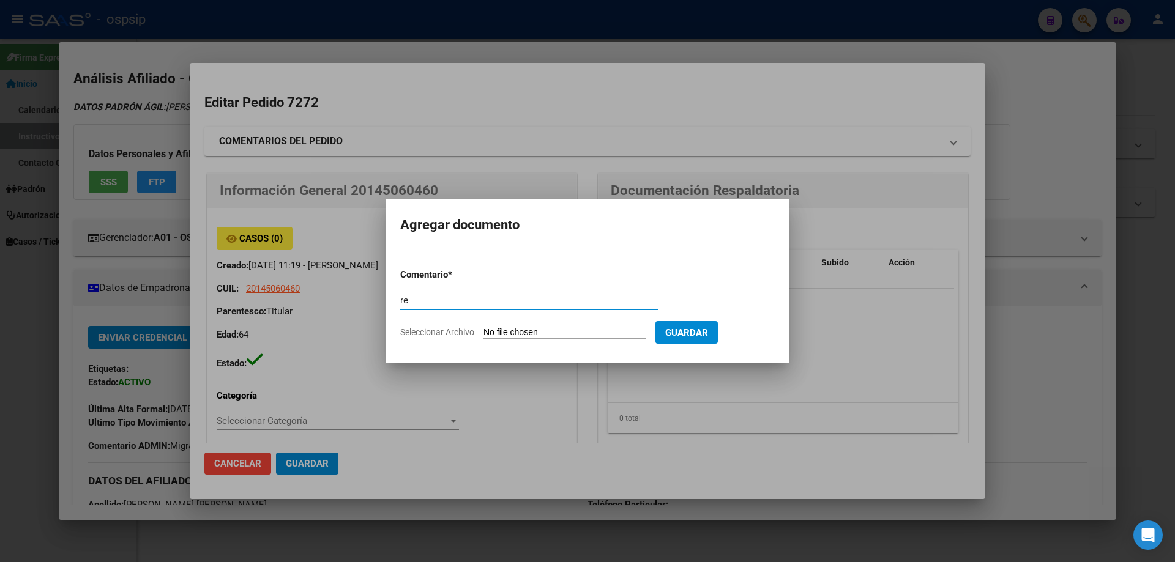
type input "r"
type input "RECETA"
click at [531, 325] on form "Comentario * RECETA Comentario Seleccionar Archivo Guardar" at bounding box center [587, 303] width 375 height 89
click at [528, 329] on input "Seleccionar Archivo" at bounding box center [565, 333] width 162 height 12
type input "C:\fakepath\DOC-20250902-WA0005 (4).pdf"
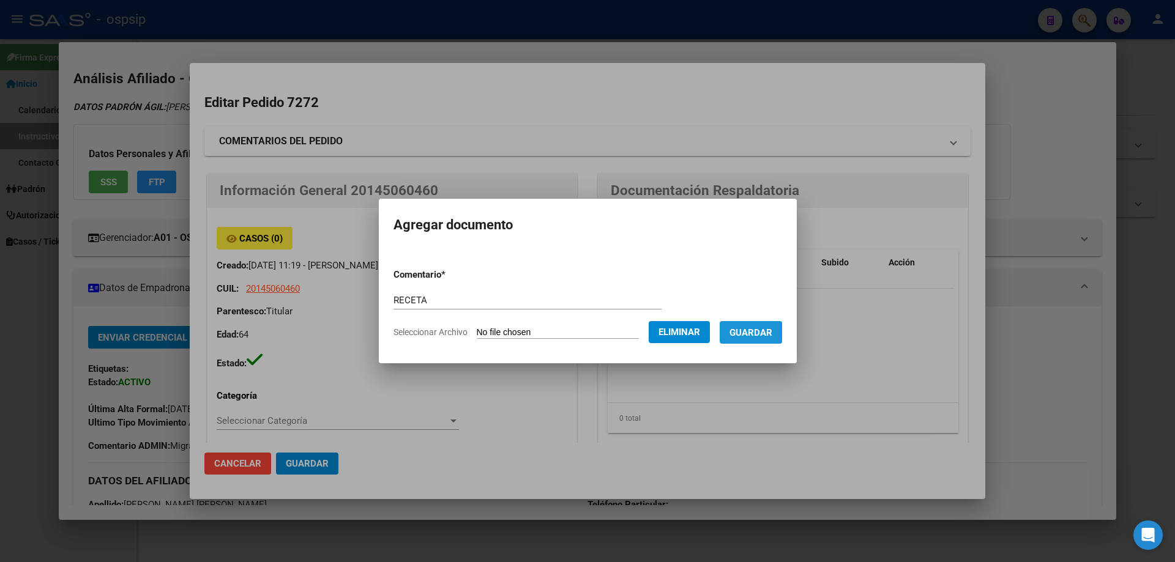
click at [758, 332] on span "Guardar" at bounding box center [751, 332] width 43 height 11
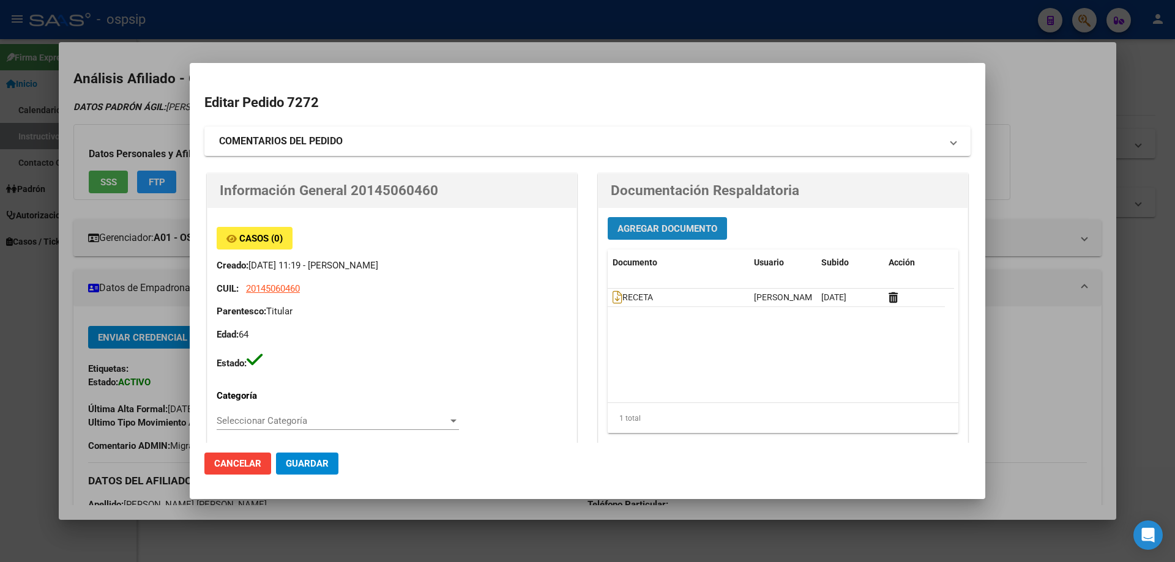
click at [636, 230] on span "Agregar Documento" at bounding box center [668, 228] width 100 height 11
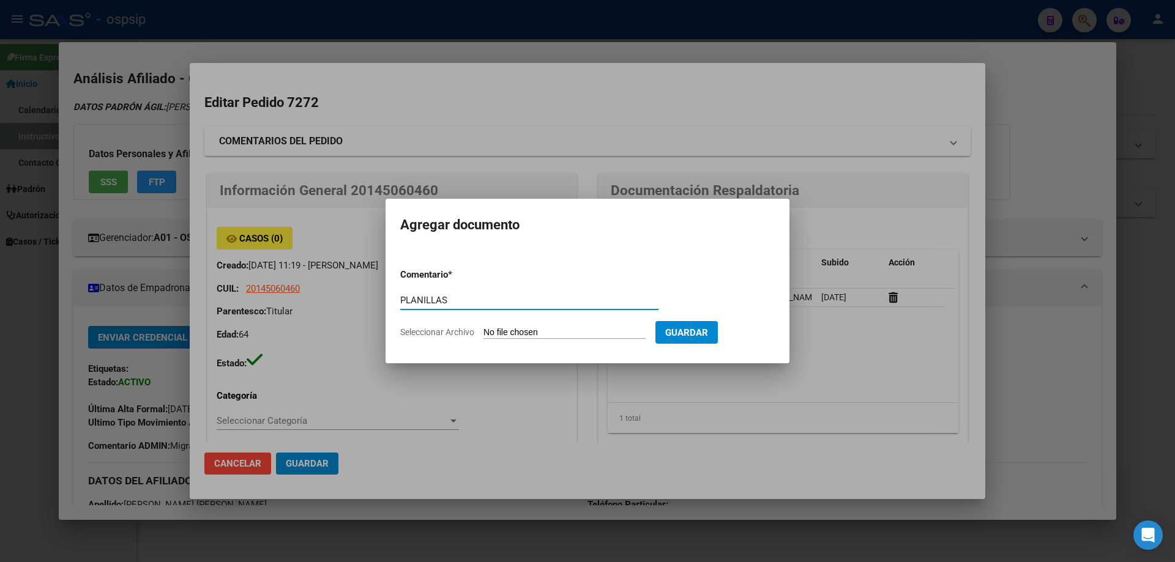
type input "PLANILLAS"
click at [525, 335] on input "Seleccionar Archivo" at bounding box center [565, 333] width 162 height 12
type input "C:\fakepath\9fcbf8ad-9bbd-4bb4-8688-ad117e047b1c-1_all_3627 (1).jpg"
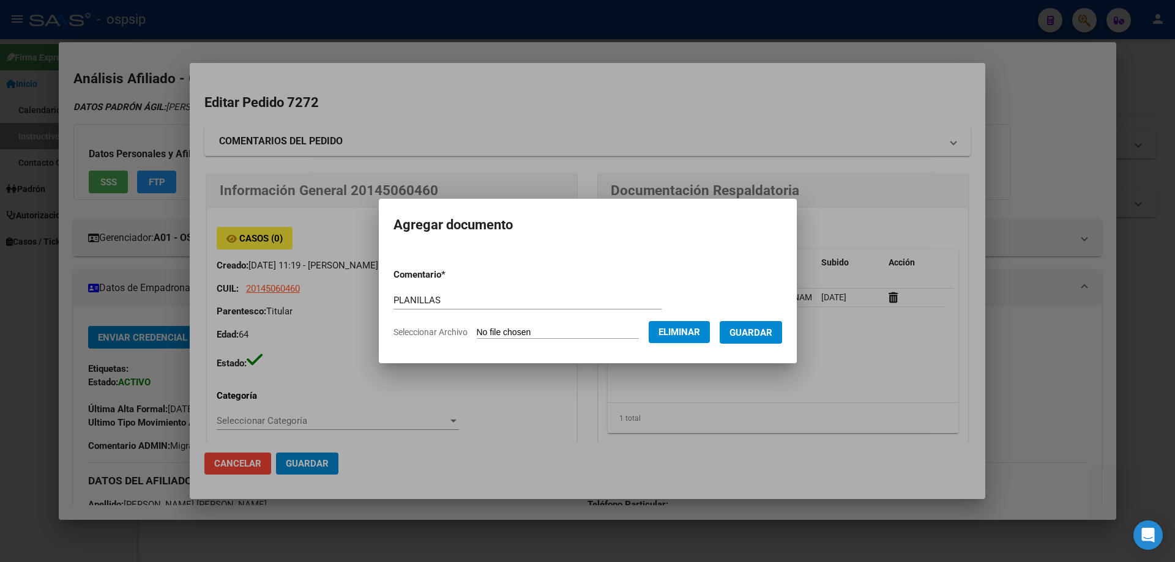
click at [772, 329] on span "Guardar" at bounding box center [751, 332] width 43 height 11
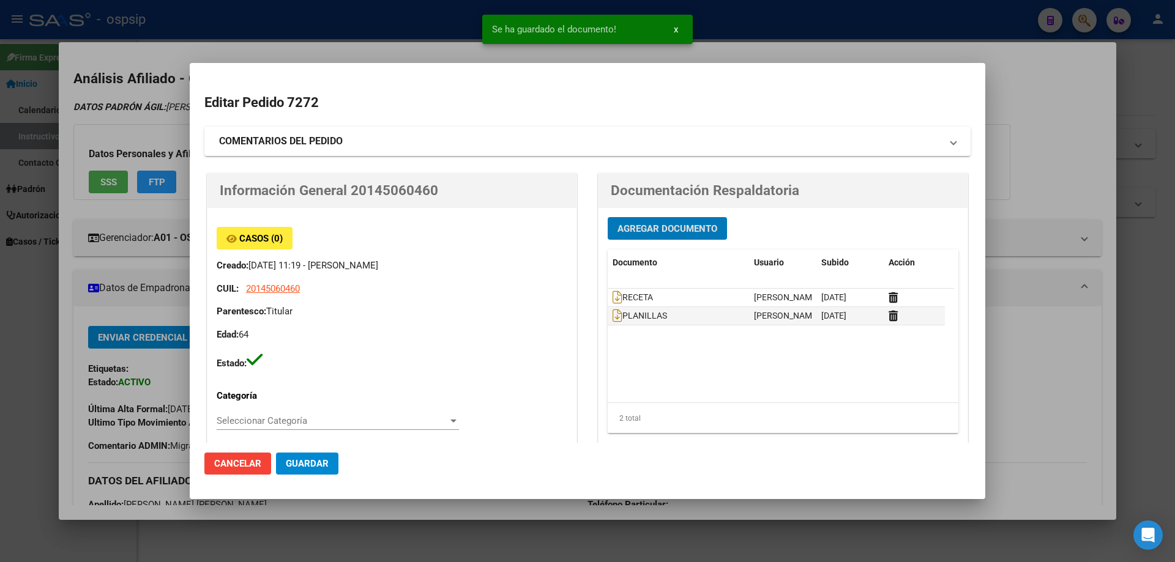
click at [637, 227] on span "Agregar Documento" at bounding box center [668, 228] width 100 height 11
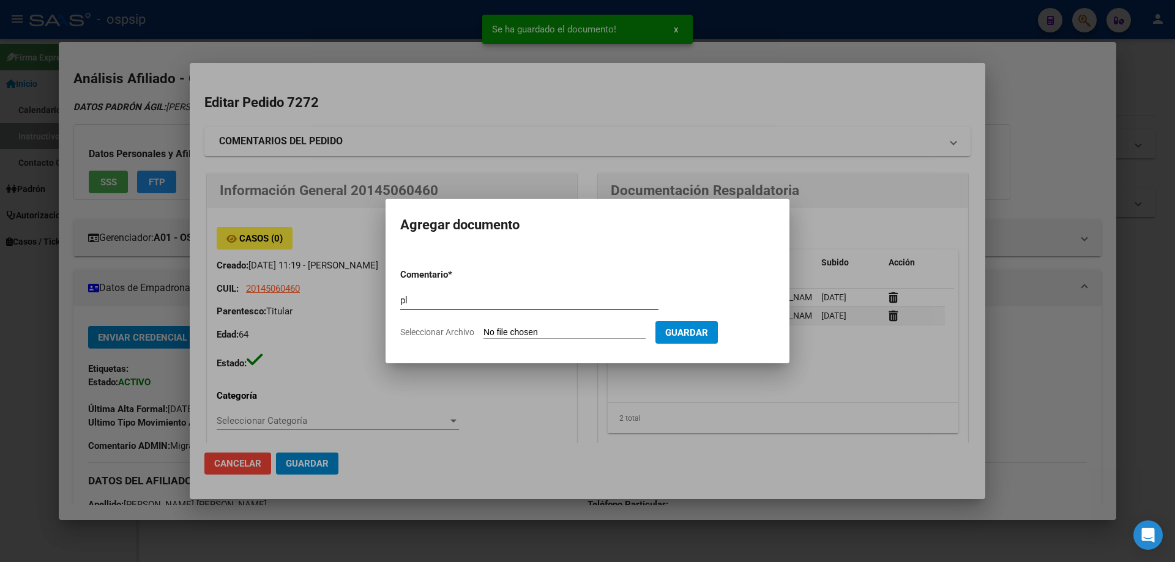
type input "p"
type input "PLANILLAS"
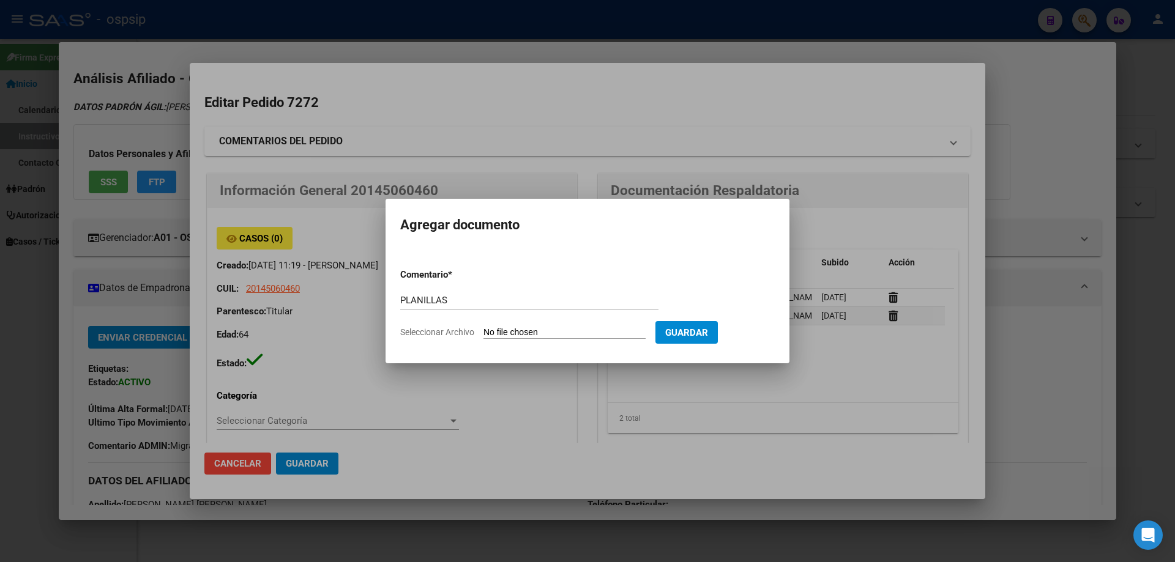
click at [542, 333] on input "Seleccionar Archivo" at bounding box center [565, 333] width 162 height 12
type input "C:\fakepath\1000012144 (1).jpg"
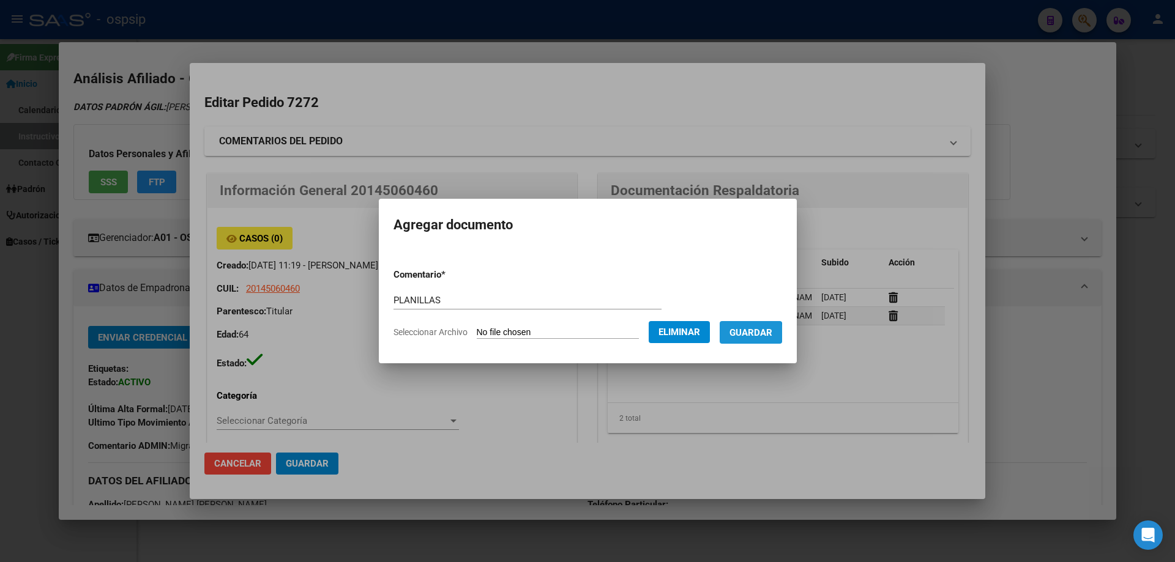
click at [750, 334] on span "Guardar" at bounding box center [751, 332] width 43 height 11
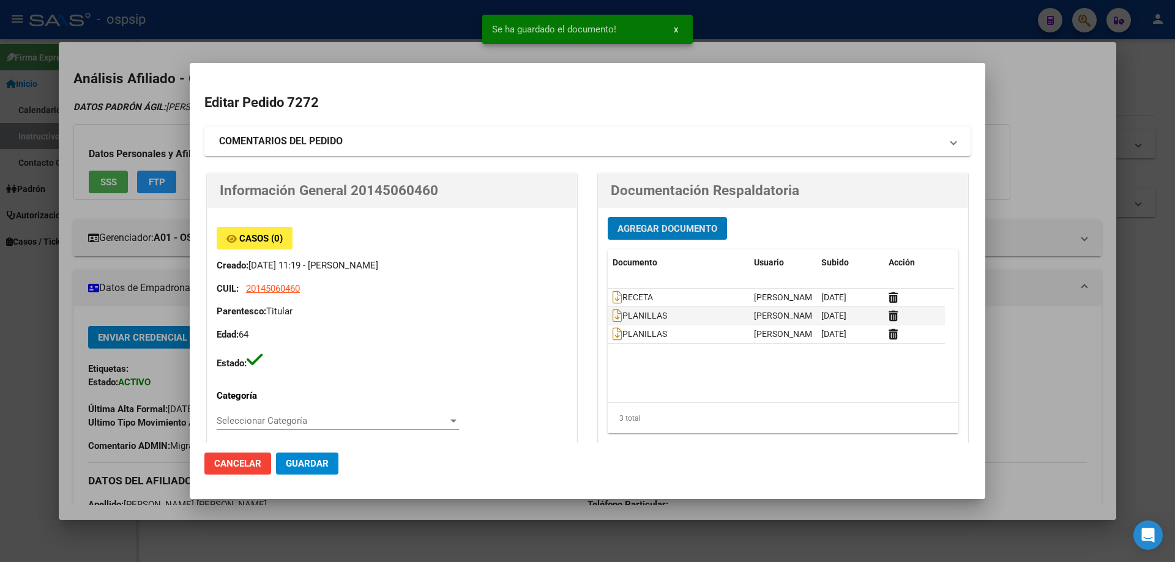
click at [652, 237] on button "Agregar Documento" at bounding box center [667, 228] width 119 height 23
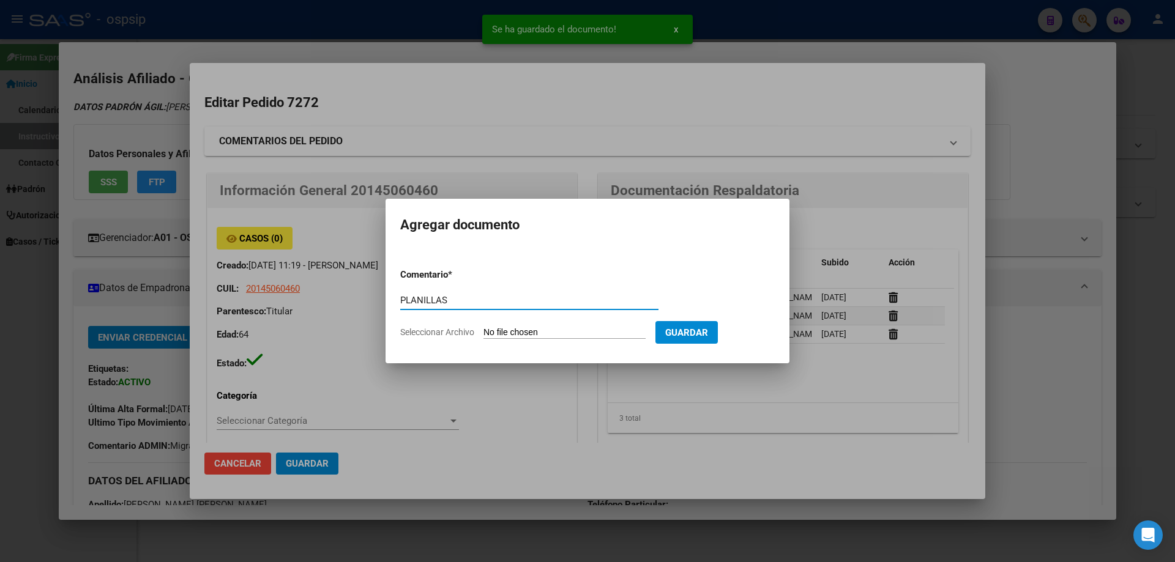
type input "PLANILLAS"
click at [545, 332] on input "Seleccionar Archivo" at bounding box center [565, 333] width 162 height 12
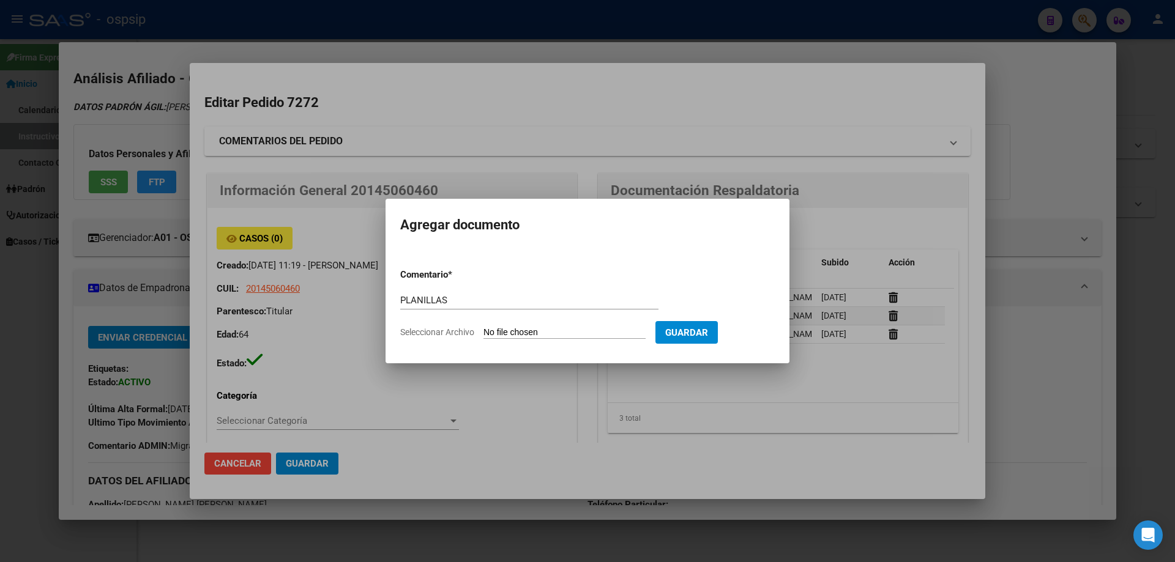
type input "C:\fakepath\1000012147 (1).jpg"
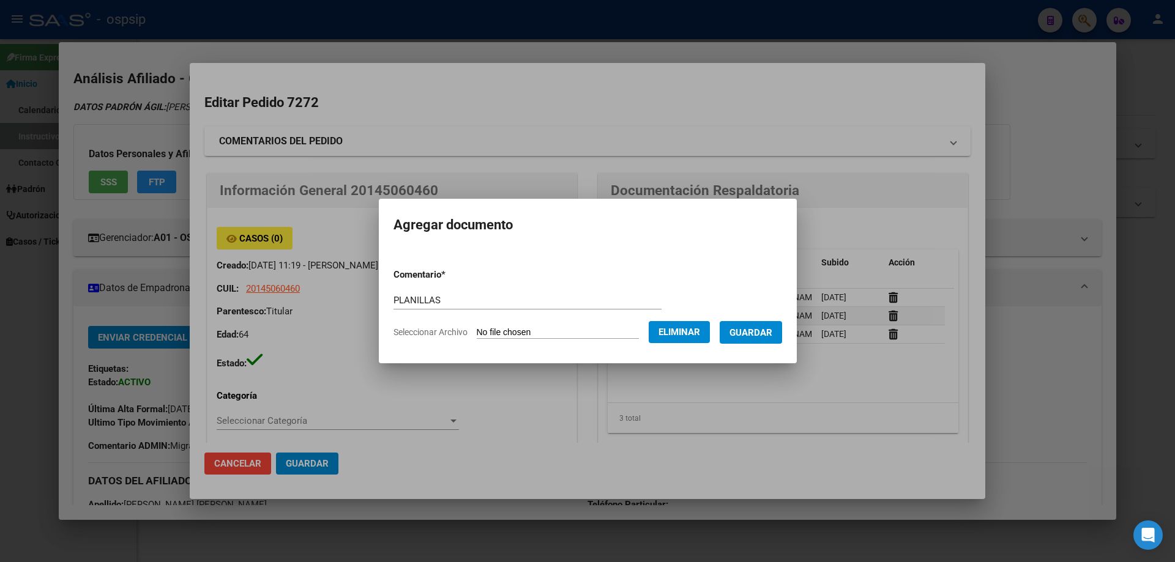
click at [779, 343] on button "Guardar" at bounding box center [751, 332] width 62 height 23
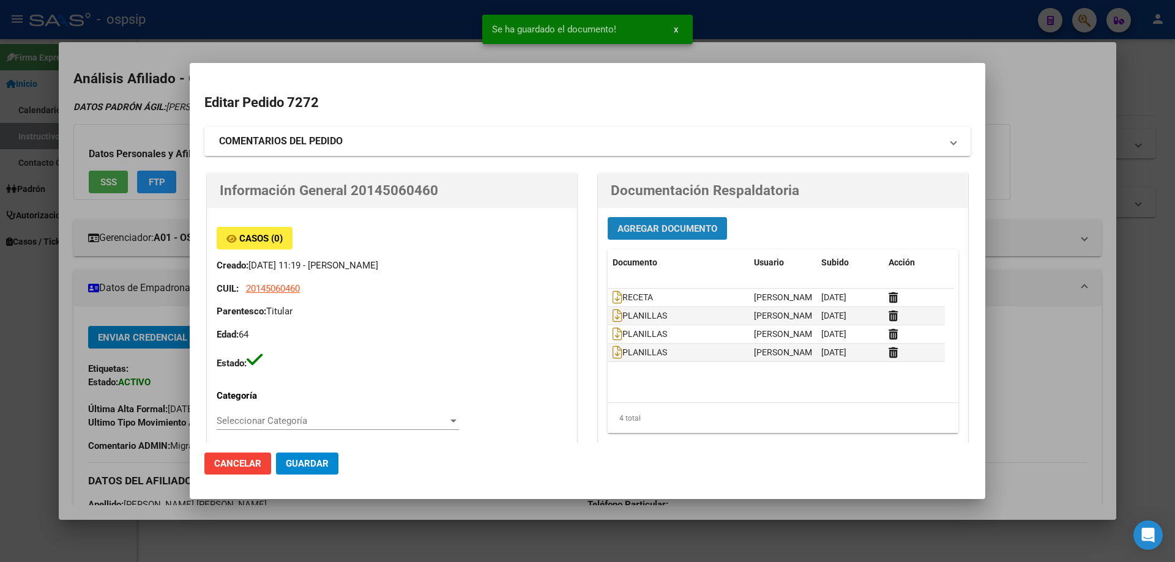
click at [669, 236] on button "Agregar Documento" at bounding box center [667, 228] width 119 height 23
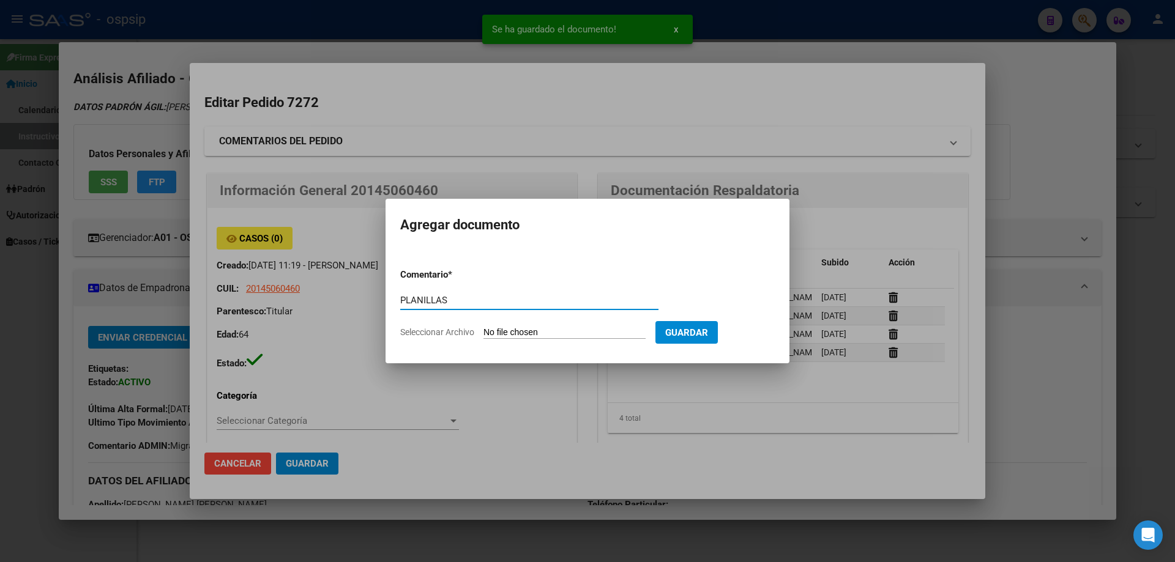
type input "PLANILLAS"
click at [559, 338] on input "Seleccionar Archivo" at bounding box center [565, 333] width 162 height 12
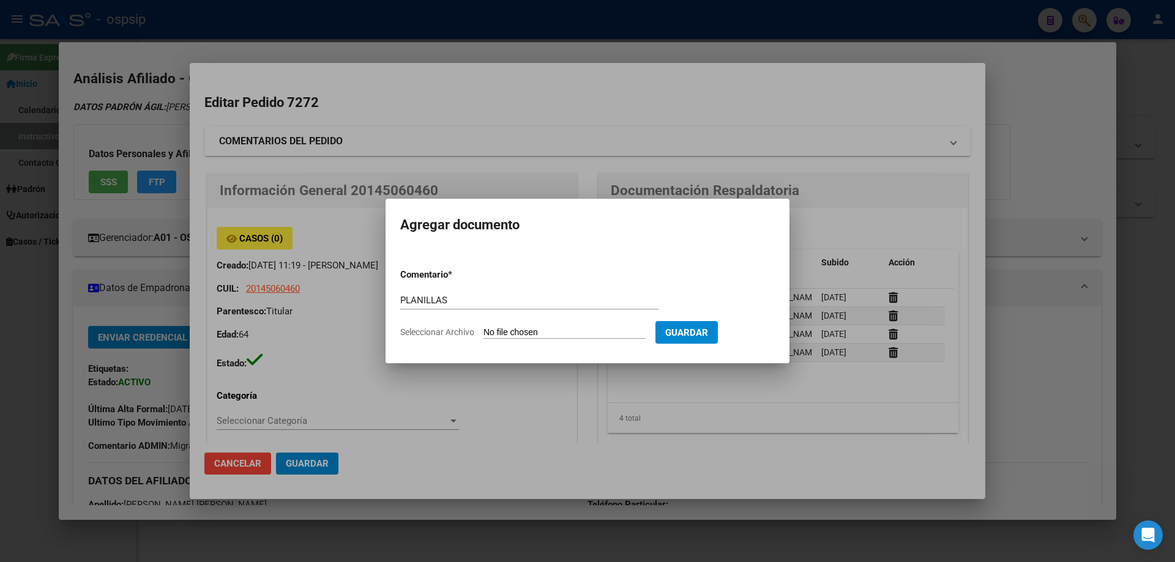
type input "C:\fakepath\1000012150 (1).jpg"
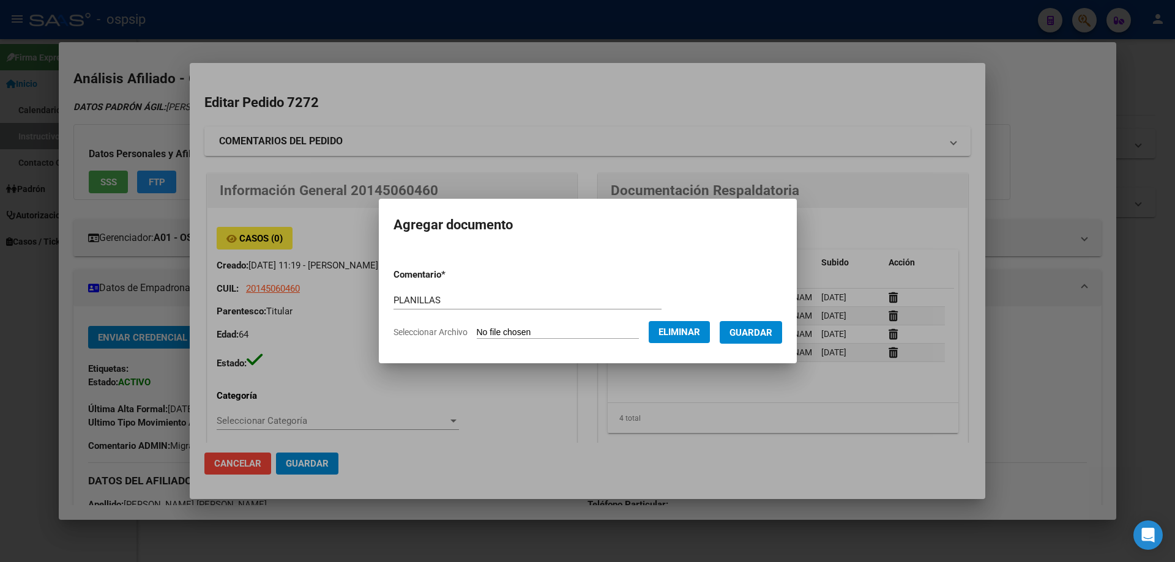
click at [782, 329] on button "Guardar" at bounding box center [751, 332] width 62 height 23
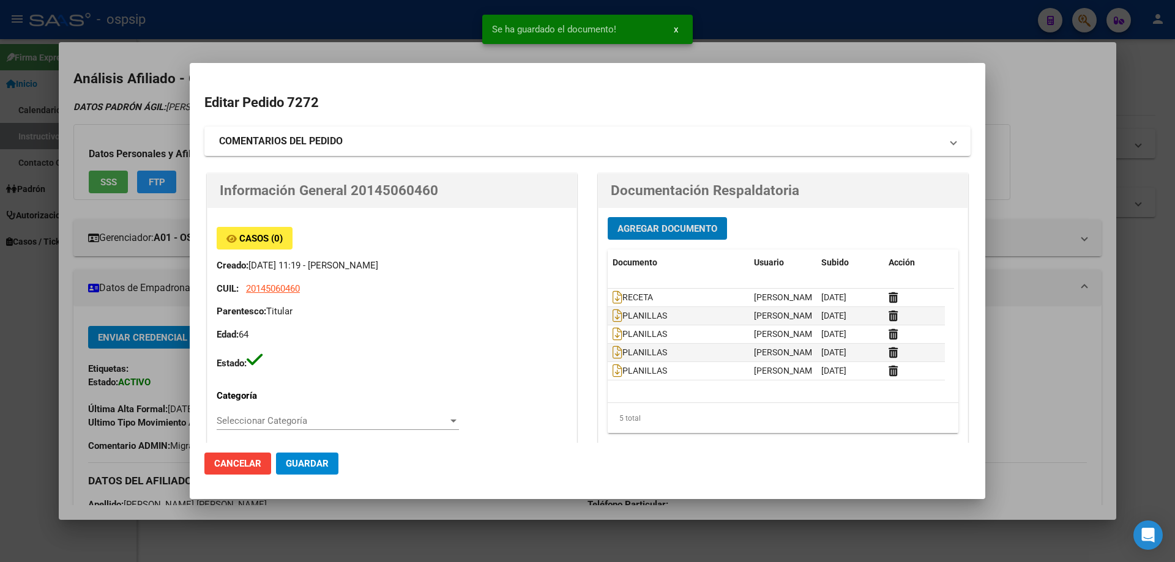
click at [651, 226] on span "Agregar Documento" at bounding box center [668, 228] width 100 height 11
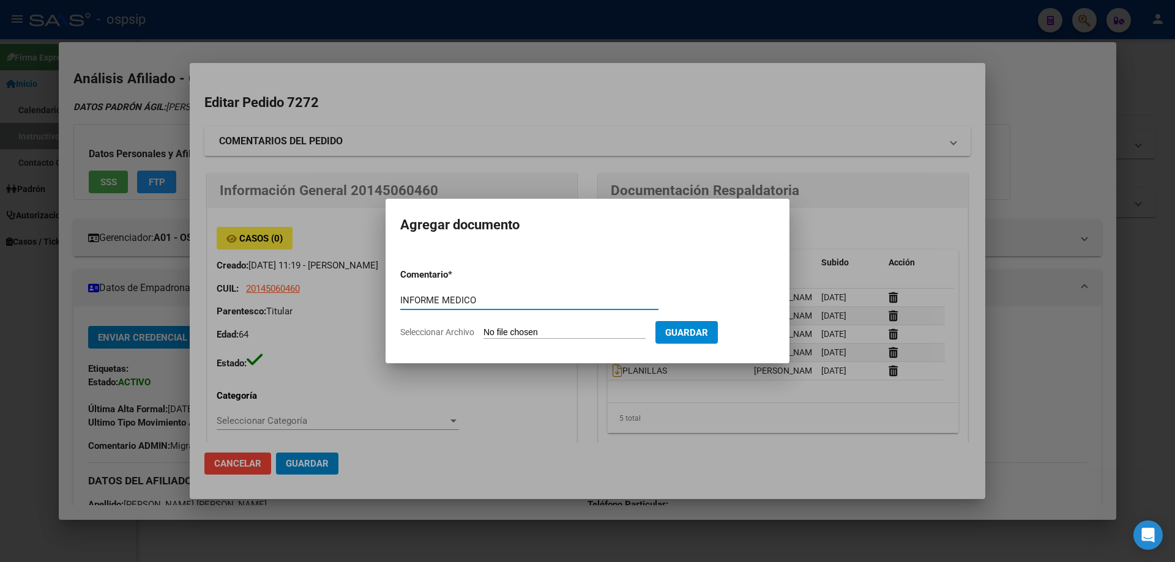
type input "INFORME MEDICO"
click at [509, 335] on input "Seleccionar Archivo" at bounding box center [565, 333] width 162 height 12
type input "C:\fakepath\INFORME MEDICO.jpg"
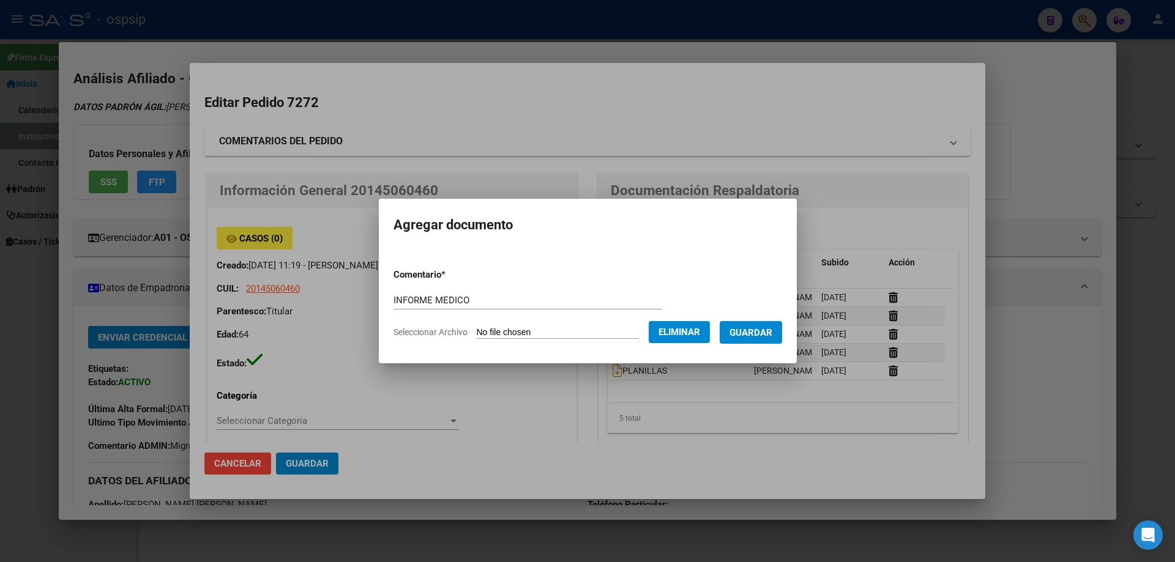
click at [764, 335] on span "Guardar" at bounding box center [751, 332] width 43 height 11
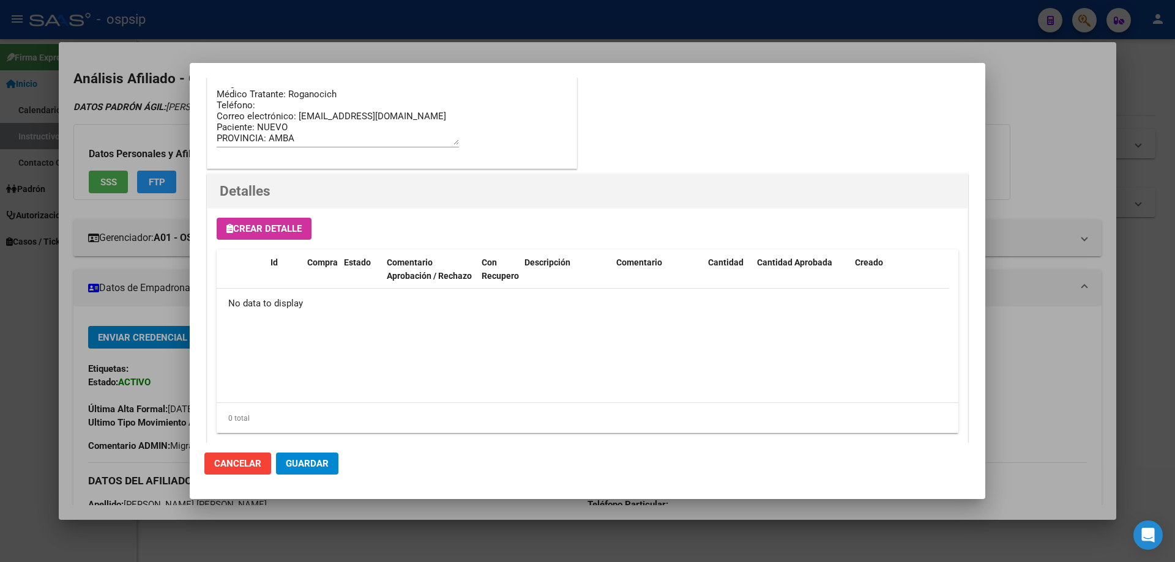
scroll to position [711, 0]
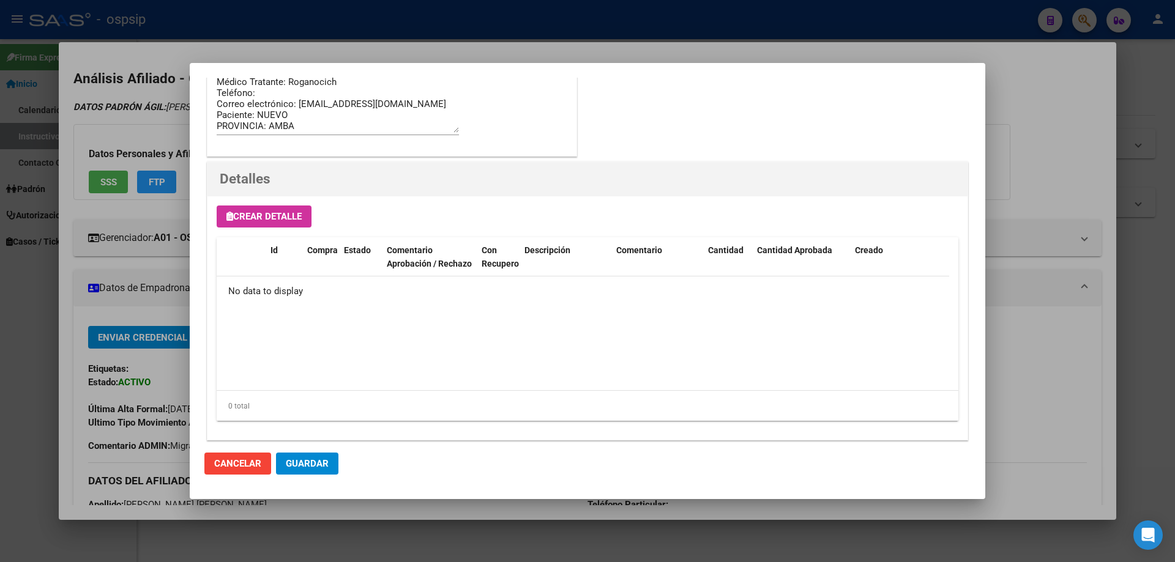
click at [260, 217] on span "Crear Detalle" at bounding box center [263, 216] width 75 height 11
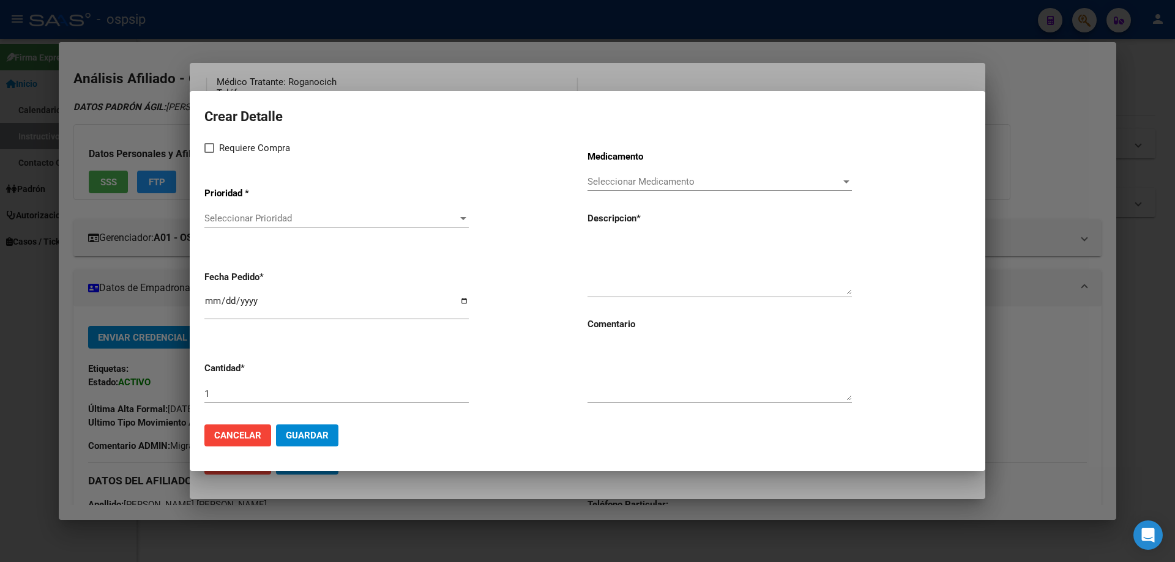
drag, startPoint x: 585, startPoint y: 255, endPoint x: 606, endPoint y: 240, distance: 26.0
paste textarea "LEUPROLIDE, ACETATO 7,5 mg kit x 1"
type textarea "LEUPROLIDE, ACETATO 7,5 mg kit x 1"
click at [631, 368] on textarea at bounding box center [720, 372] width 264 height 58
type textarea "PACIENTE NUEVO"
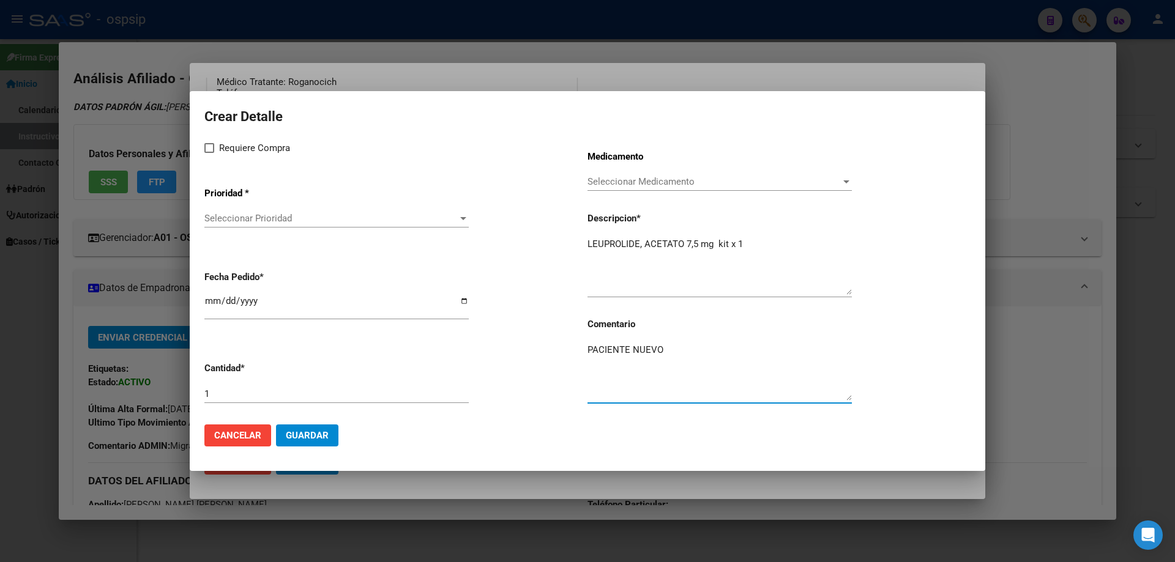
click at [212, 136] on div "Crear Detalle Requiere Compra Prioridad * Seleccionar Prioridad Seleccionar Pri…" at bounding box center [587, 260] width 766 height 310
click at [206, 146] on span at bounding box center [209, 148] width 10 height 10
click at [209, 153] on input "Requiere Compra" at bounding box center [209, 153] width 1 height 1
checkbox input "true"
click at [223, 230] on div "Seleccionar Prioridad Seleccionar Prioridad" at bounding box center [336, 224] width 264 height 30
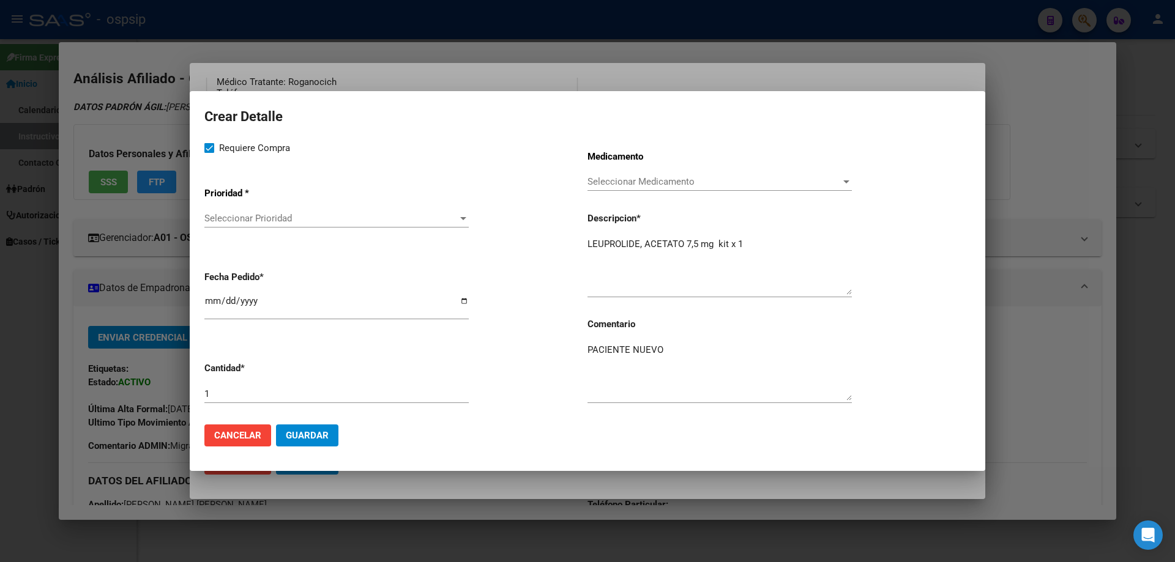
click at [231, 221] on span "Seleccionar Prioridad" at bounding box center [330, 218] width 253 height 11
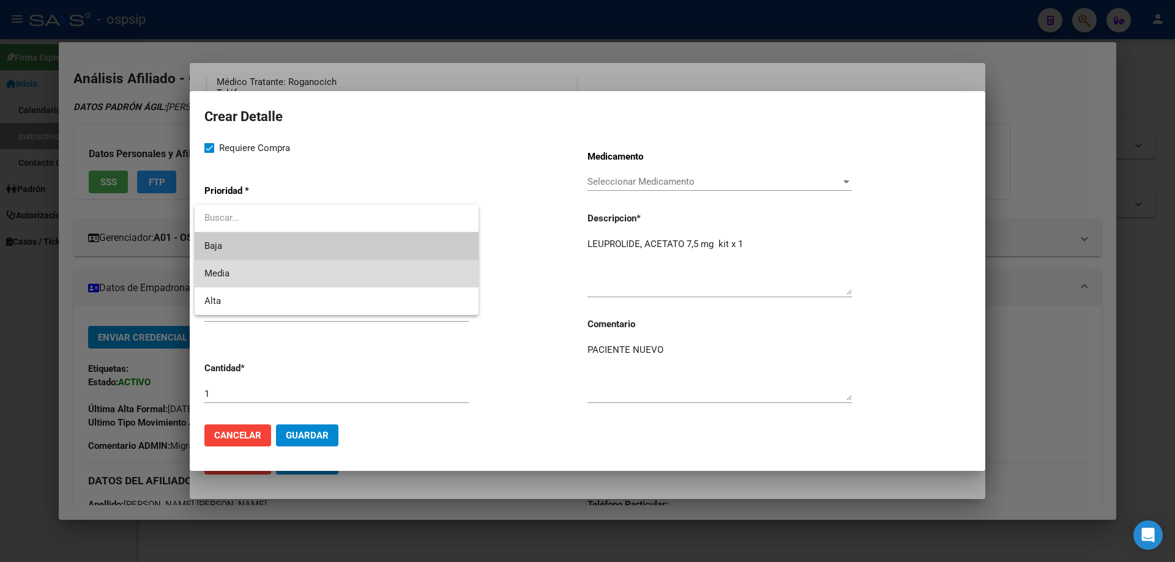
click at [231, 277] on span "Media" at bounding box center [336, 274] width 264 height 28
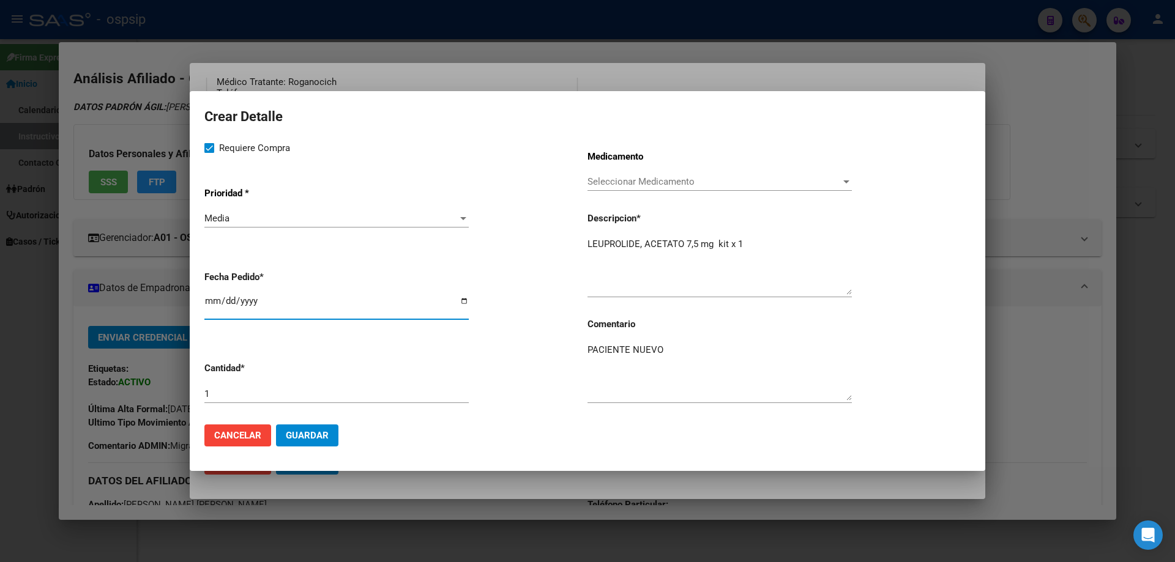
click at [213, 306] on input "2025-09-22" at bounding box center [336, 306] width 264 height 20
type input "2025-09-28"
type input "2025-08-28"
click at [313, 440] on span "Guardar" at bounding box center [307, 435] width 43 height 11
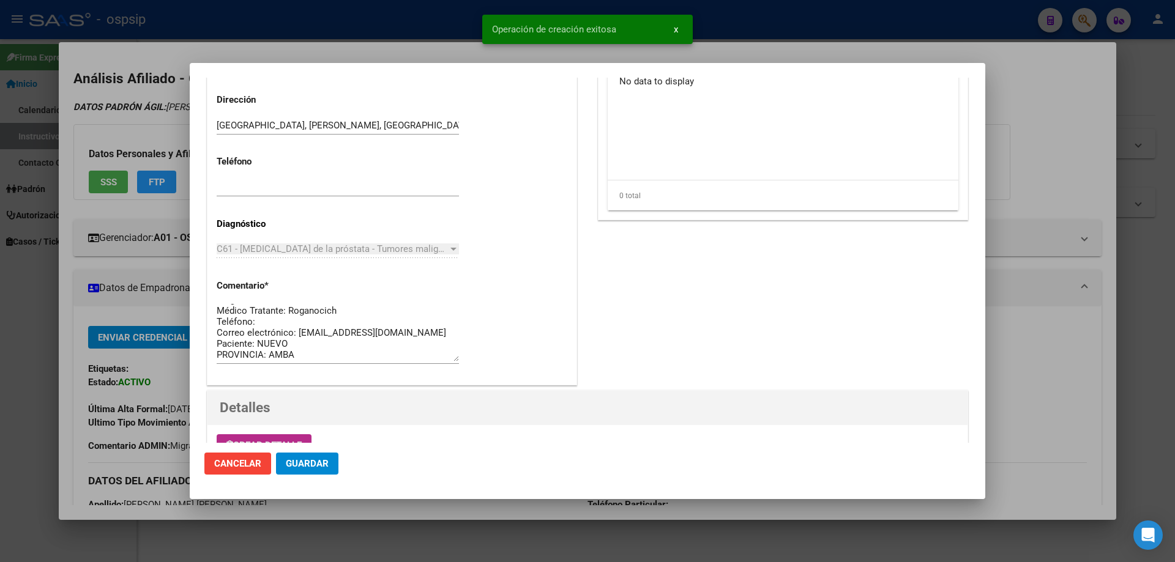
scroll to position [734, 0]
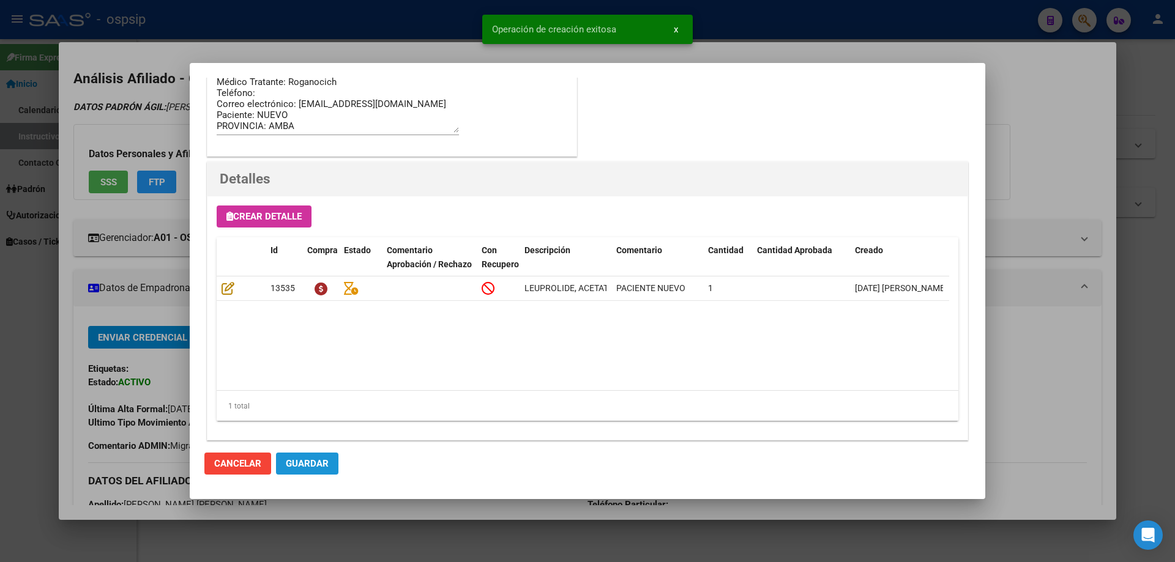
click at [308, 458] on button "Guardar" at bounding box center [307, 464] width 62 height 22
drag, startPoint x: 335, startPoint y: 463, endPoint x: 352, endPoint y: 458, distance: 17.2
click at [335, 463] on button "Guardar" at bounding box center [307, 464] width 62 height 22
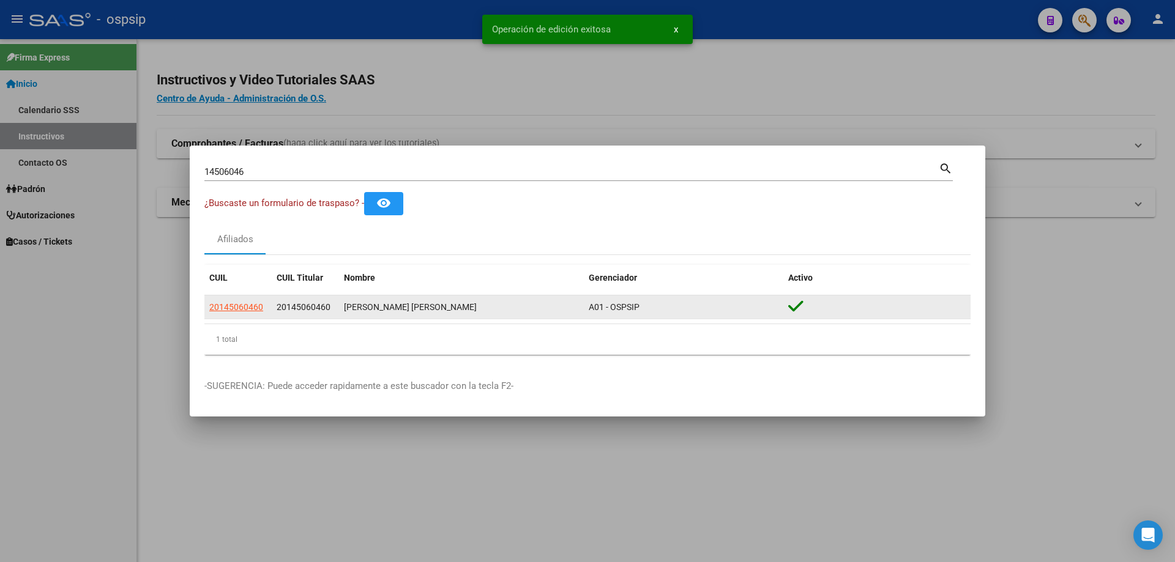
click at [246, 299] on datatable-body-cell "20145060460" at bounding box center [237, 308] width 67 height 24
click at [248, 301] on app-link-go-to "20145060460" at bounding box center [236, 308] width 54 height 14
click at [239, 308] on span "20145060460" at bounding box center [236, 307] width 54 height 10
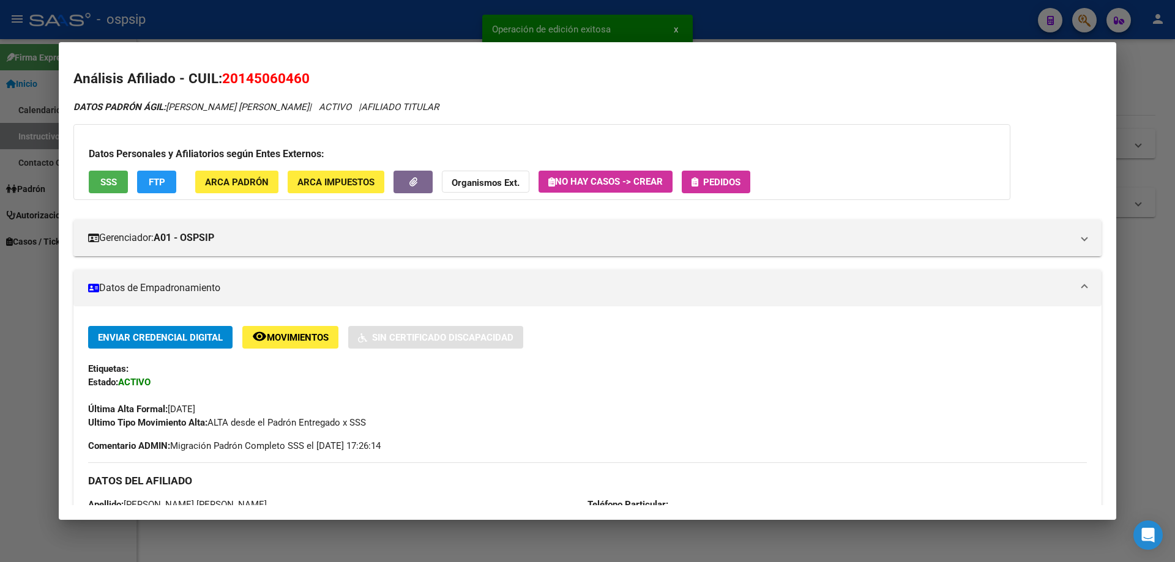
click at [724, 175] on button "Pedidos" at bounding box center [716, 182] width 69 height 23
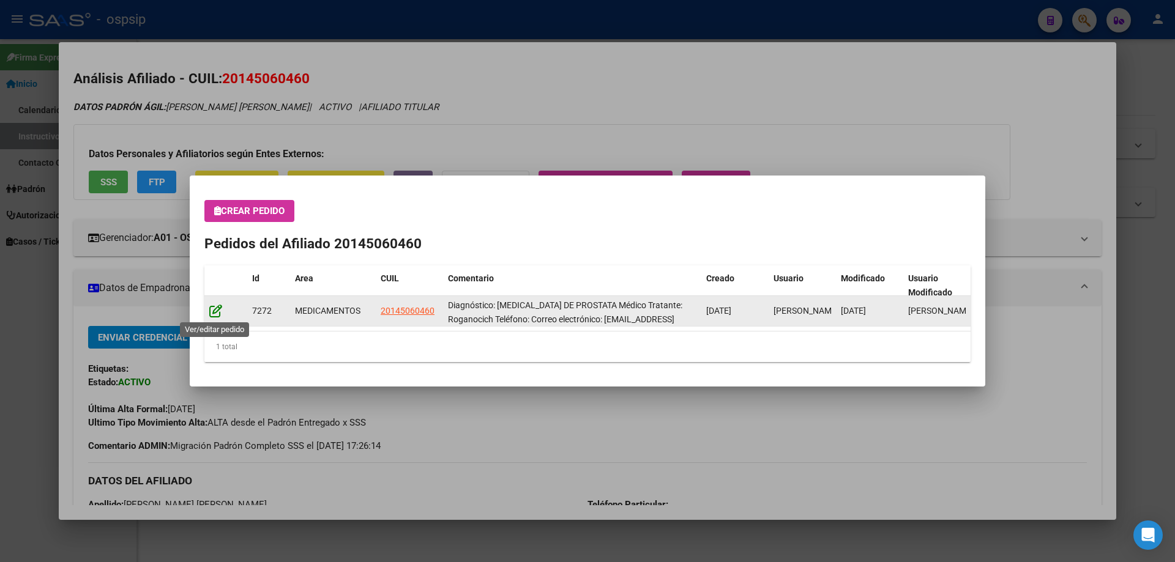
click at [212, 313] on icon at bounding box center [215, 310] width 13 height 13
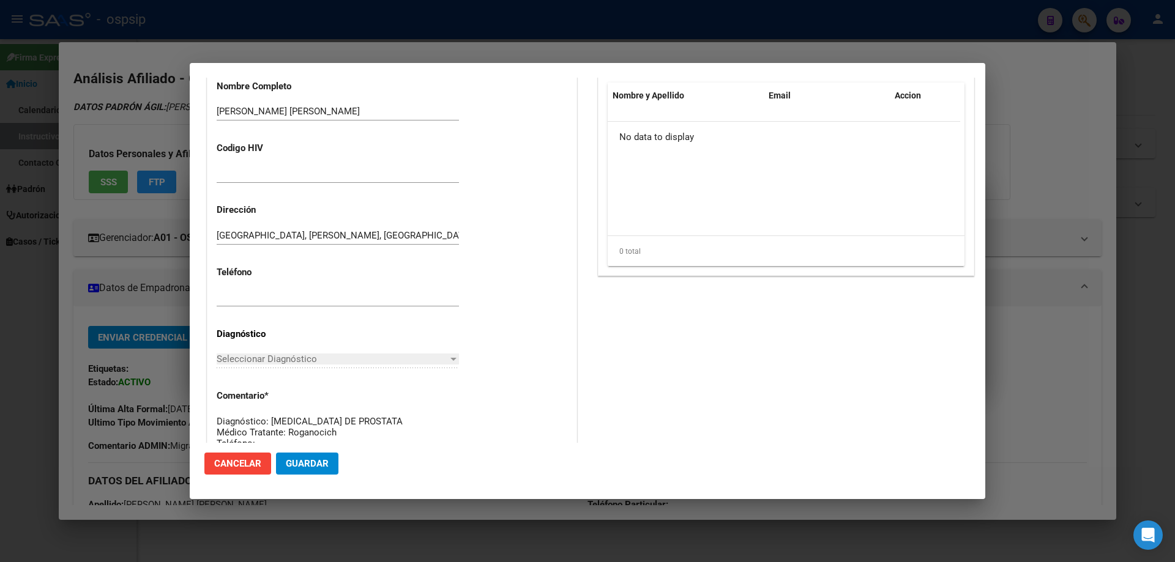
type input "VADALA MIGUEL ANGEL"
type input "Buenos Aires, INGENIERO PABLO, PATRICIAS MENDOCINAS 1013"
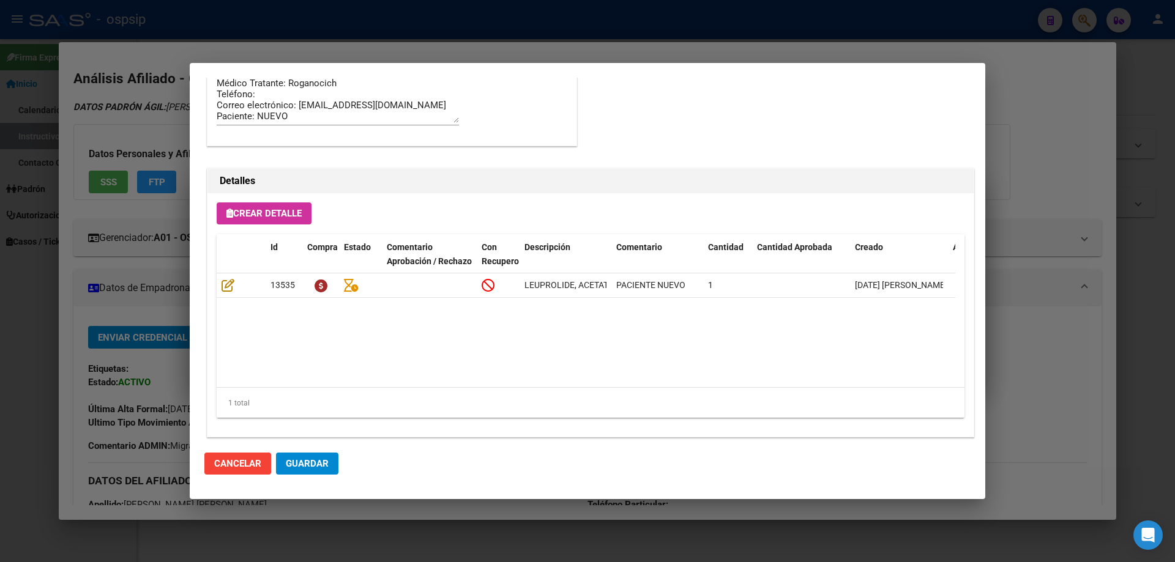
scroll to position [796, 0]
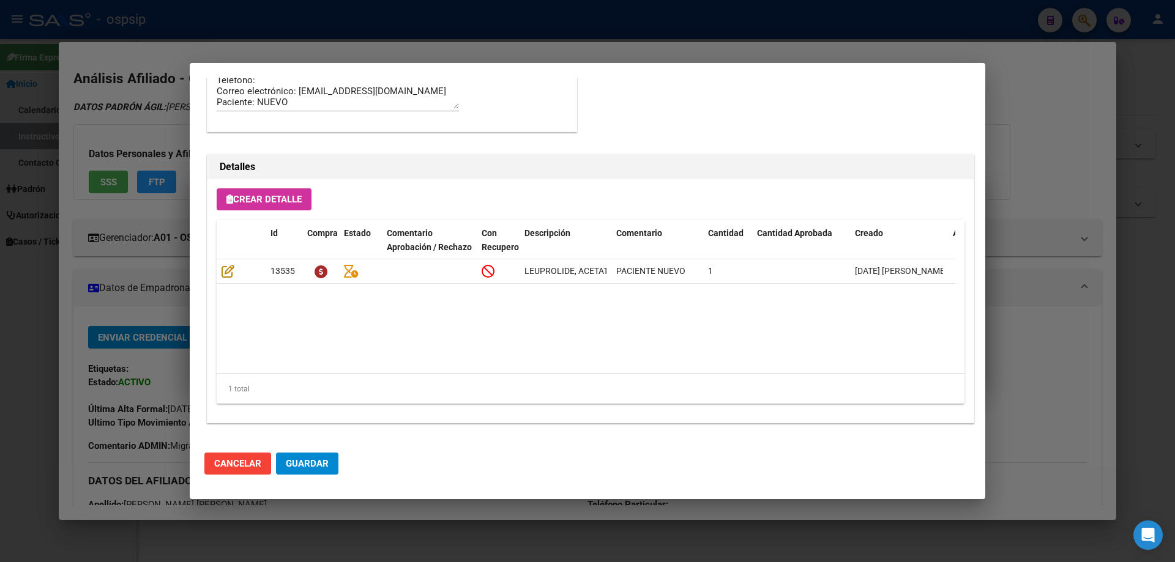
click at [304, 459] on span "Guardar" at bounding box center [307, 463] width 43 height 11
click at [320, 480] on mat-dialog-actions "Cancelar Guardar" at bounding box center [587, 464] width 766 height 42
click at [320, 471] on button "Guardar" at bounding box center [307, 464] width 62 height 22
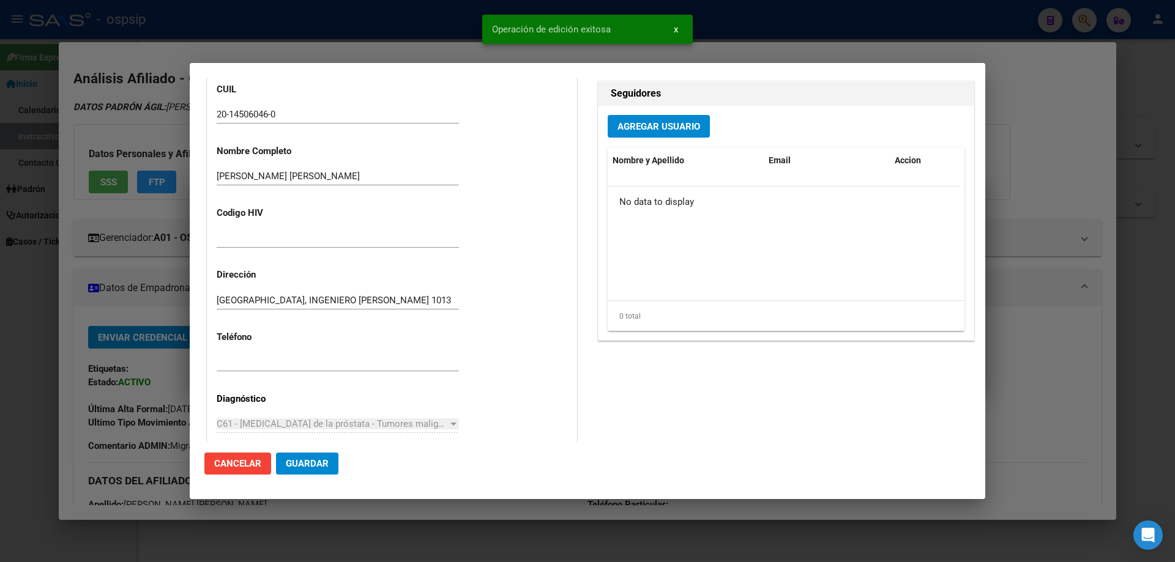
scroll to position [0, 0]
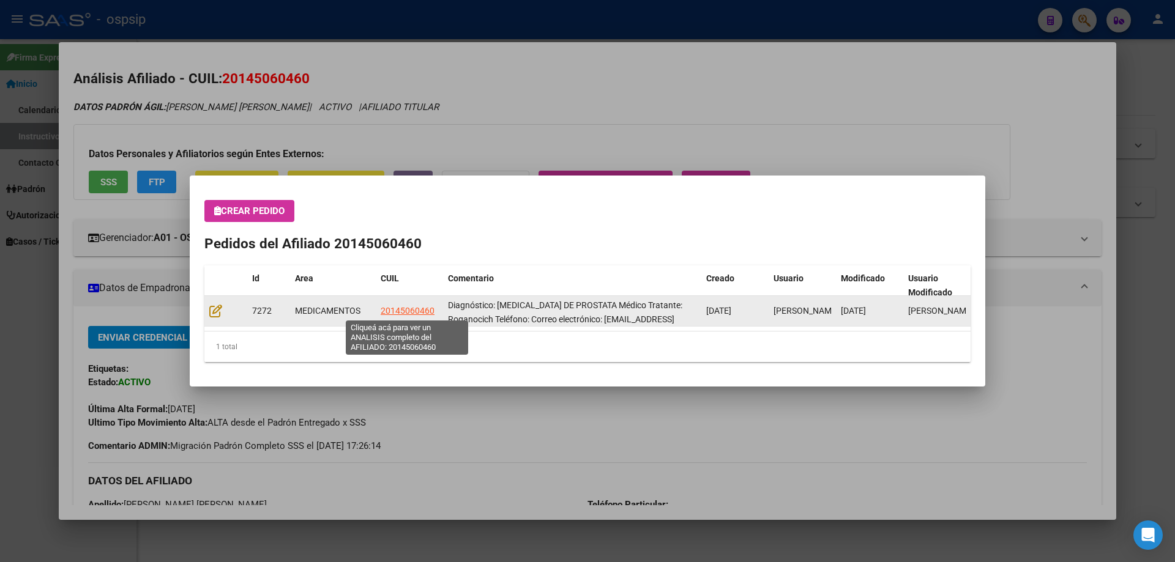
click at [400, 310] on span "20145060460" at bounding box center [408, 311] width 54 height 10
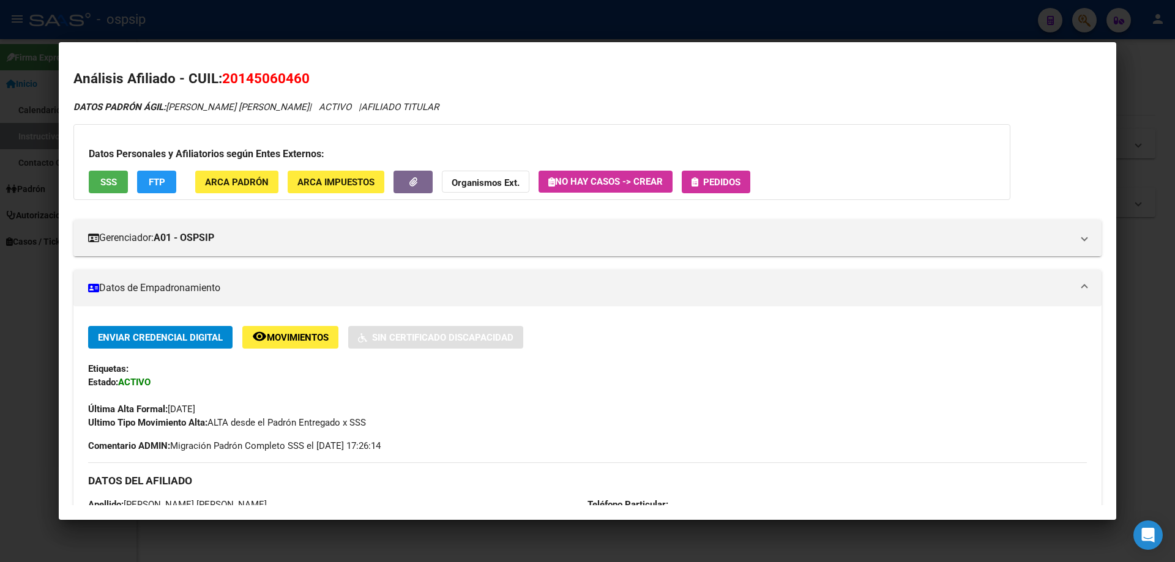
drag, startPoint x: 720, startPoint y: 187, endPoint x: 592, endPoint y: 216, distance: 131.1
click at [719, 195] on div "Datos Personales y Afiliatorios según Entes Externos: SSS FTP ARCA Padrón ARCA …" at bounding box center [541, 162] width 937 height 76
click at [711, 187] on span "Pedidos" at bounding box center [721, 182] width 37 height 11
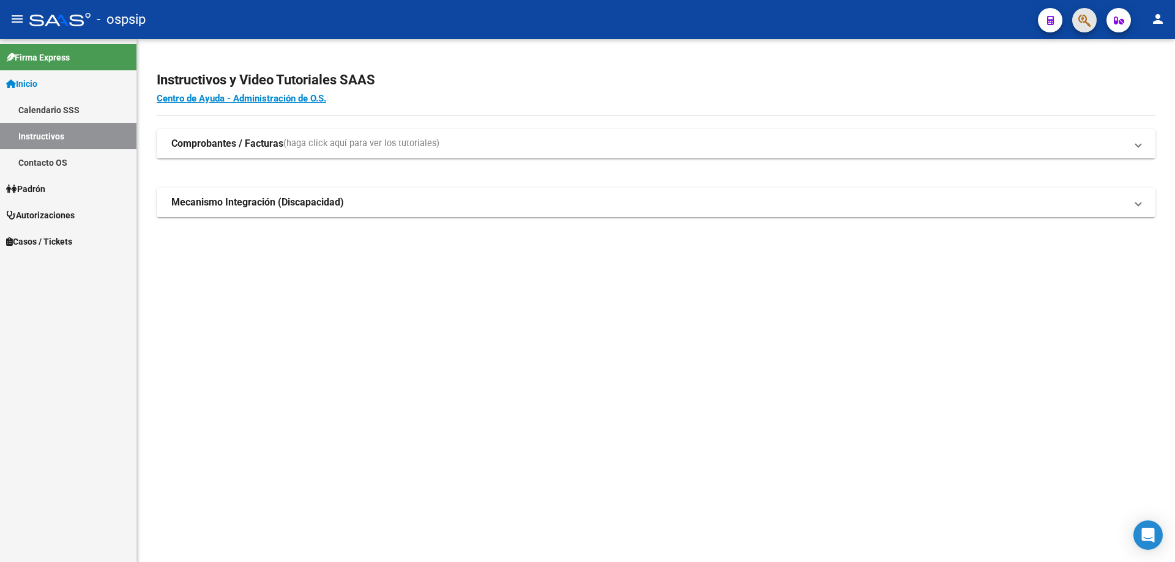
click at [1078, 23] on button "button" at bounding box center [1084, 20] width 24 height 24
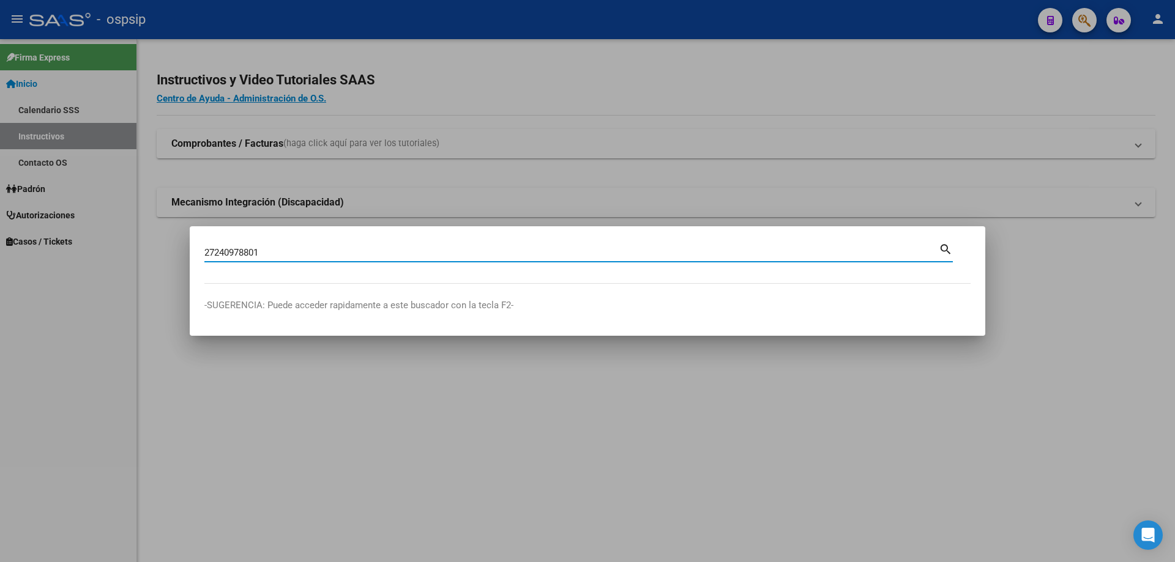
type input "27240978801"
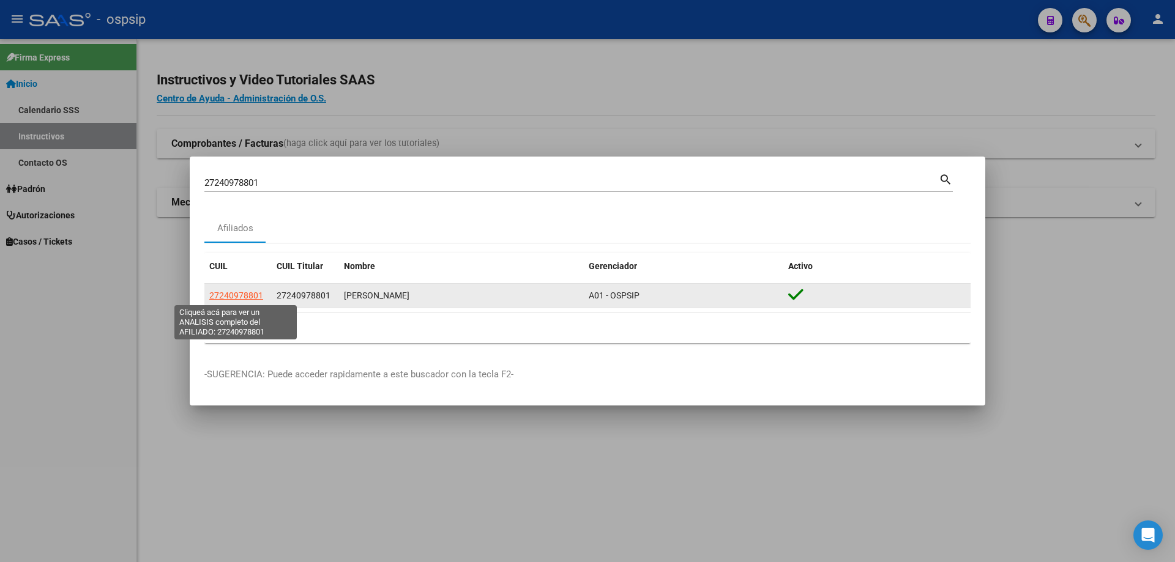
click at [250, 294] on span "27240978801" at bounding box center [236, 296] width 54 height 10
type textarea "27240978801"
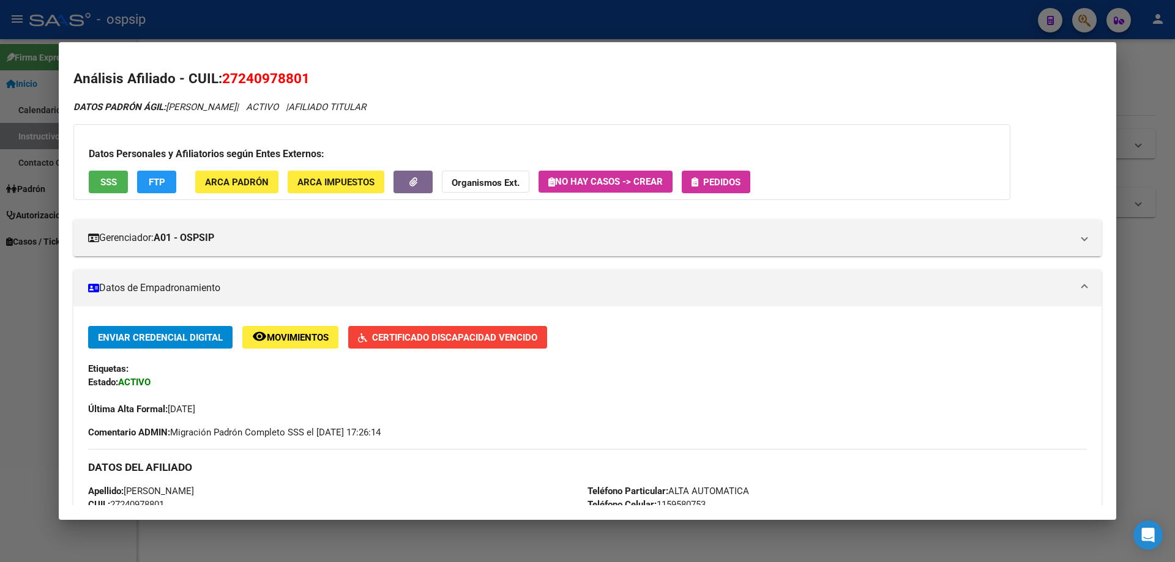
click at [749, 189] on button "Pedidos" at bounding box center [716, 182] width 69 height 23
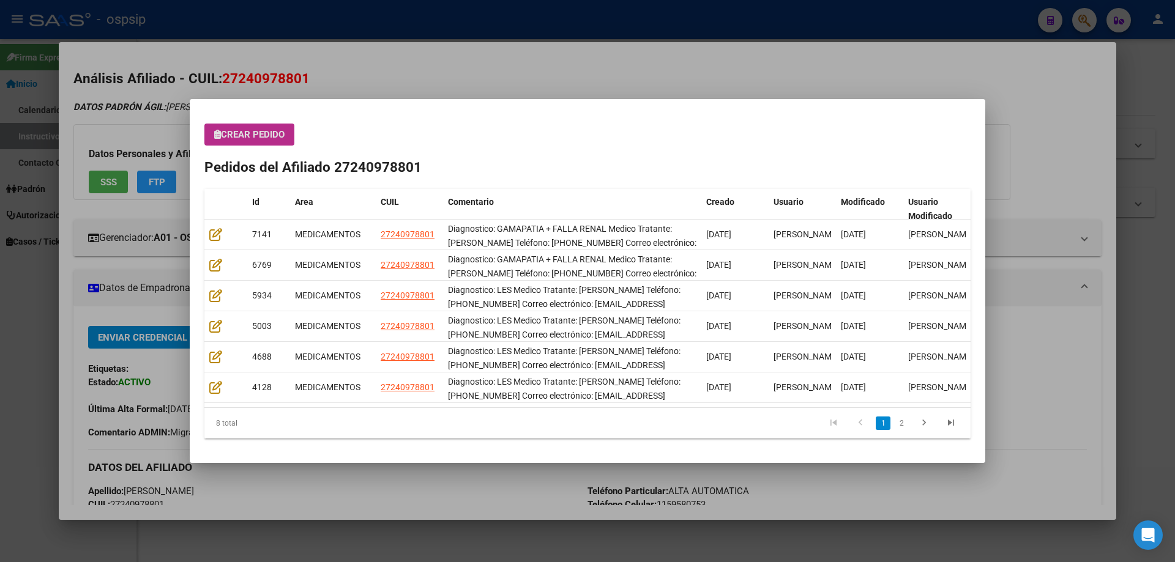
click at [270, 136] on span "Crear Pedido" at bounding box center [249, 134] width 70 height 11
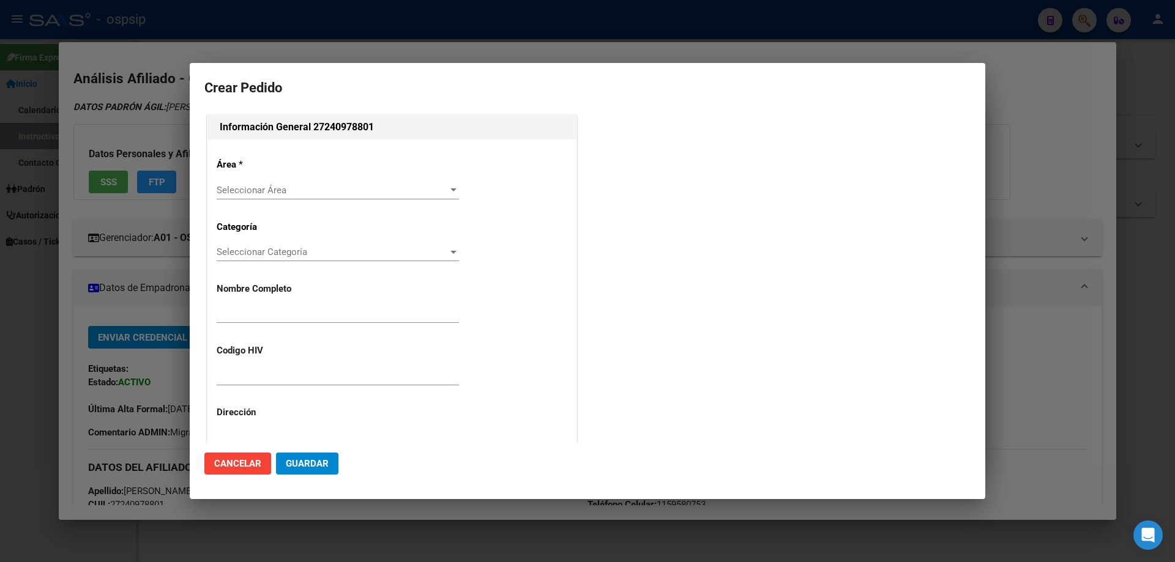
type input "[PERSON_NAME]"
type input "NO CORREESPONDE"
type input "[GEOGRAPHIC_DATA], [GEOGRAPHIC_DATA][PERSON_NAME] 1529"
type input "Particular: ALTA AUTOMATICACelular: 1159580753"
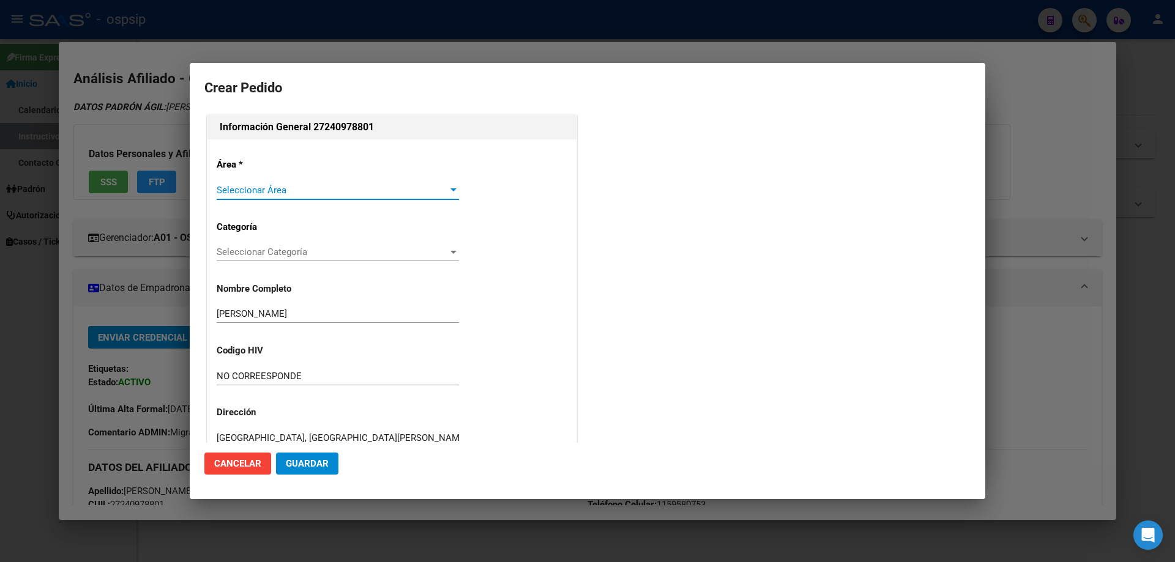
type input "[PERSON_NAME], LAS [PERSON_NAME], TACUARI 69"
click at [258, 188] on span "Seleccionar Área" at bounding box center [332, 190] width 231 height 11
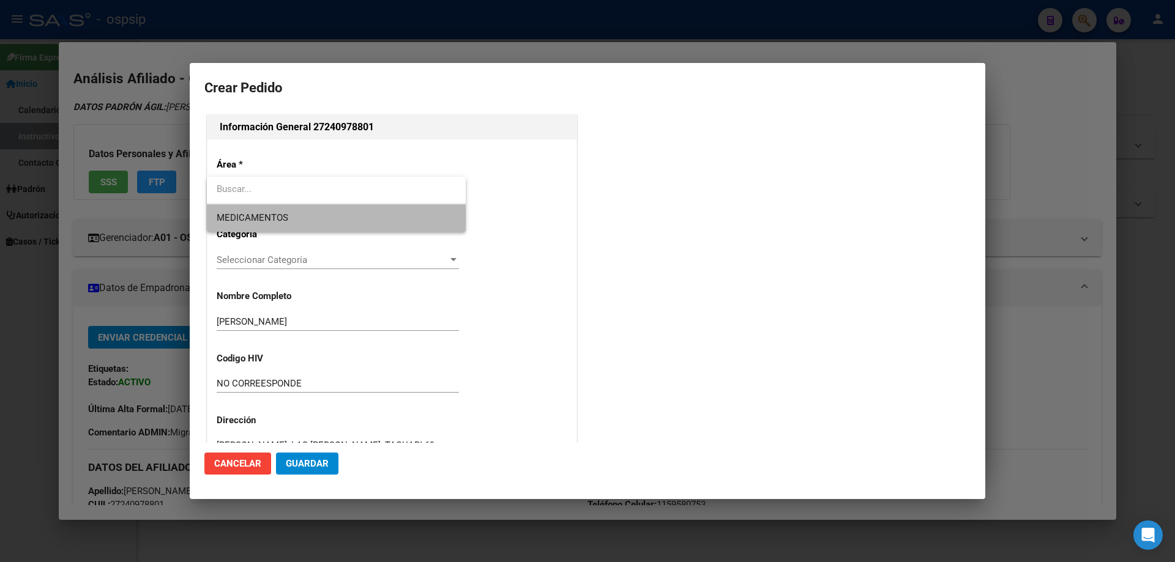
click at [251, 225] on span "MEDICAMENTOS" at bounding box center [336, 218] width 239 height 28
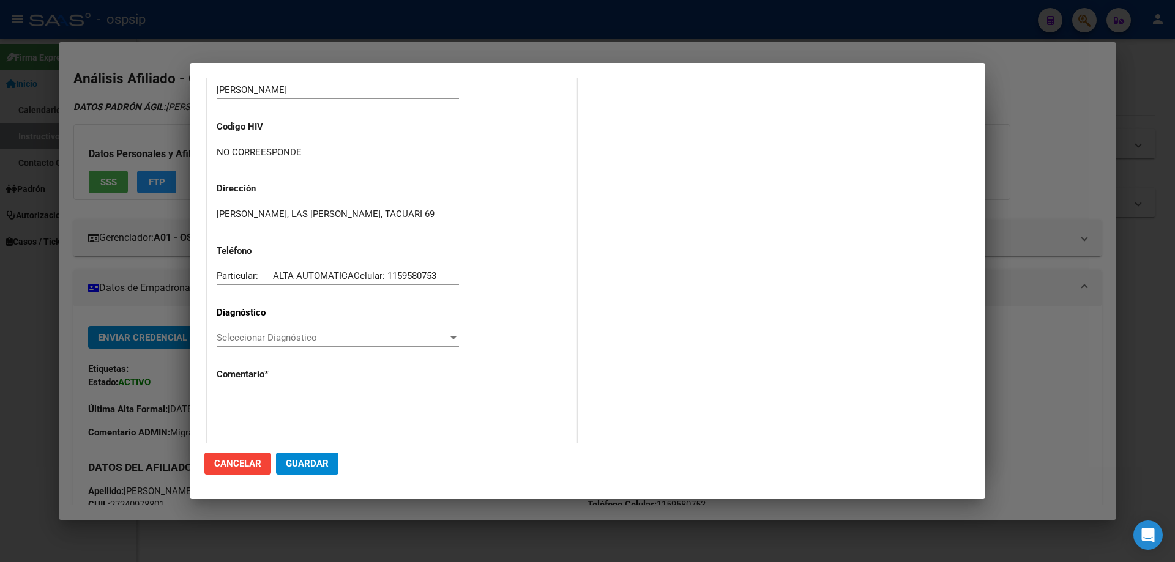
scroll to position [245, 0]
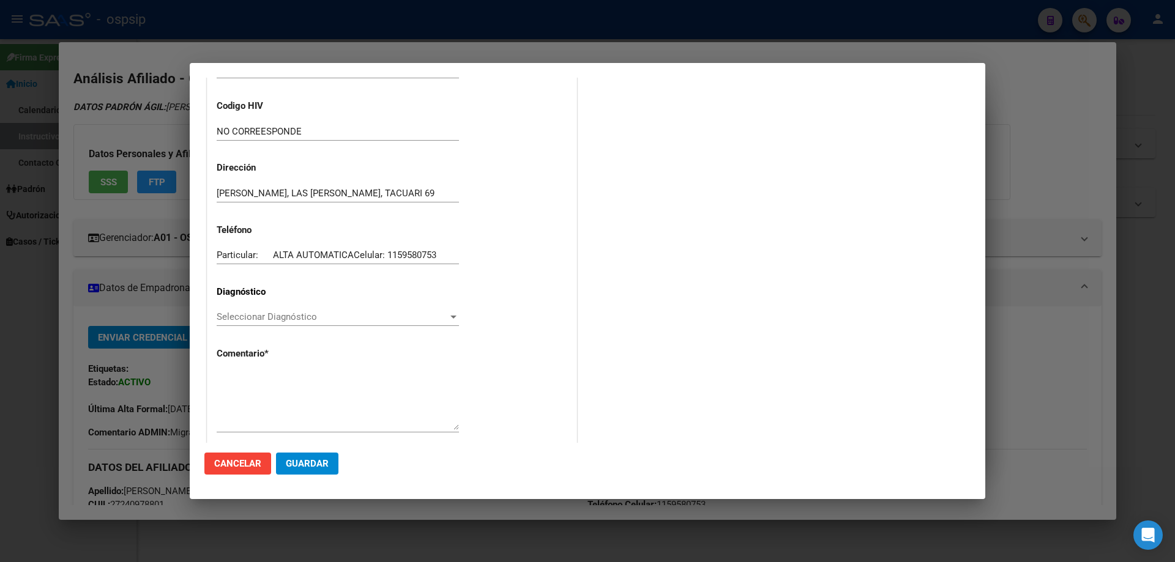
click at [217, 319] on span "Seleccionar Diagnóstico" at bounding box center [332, 317] width 231 height 11
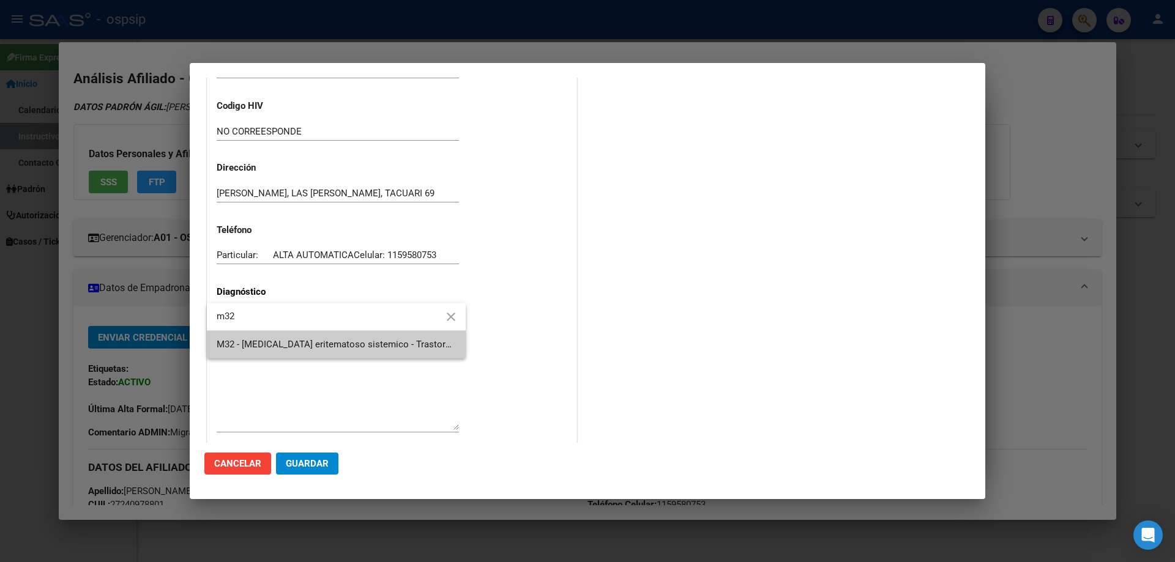
type input "m32"
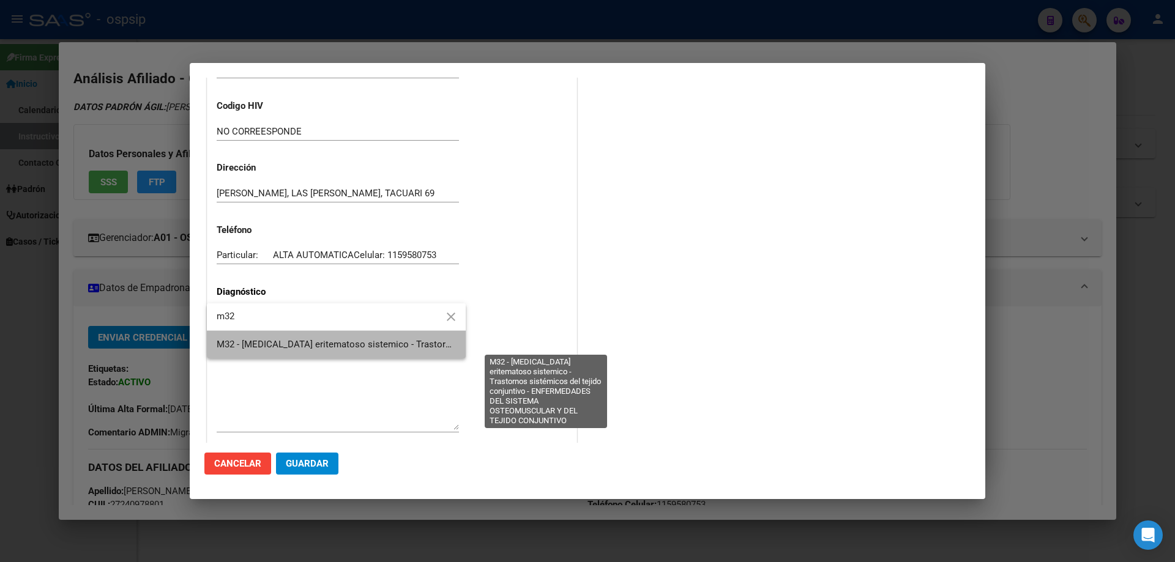
click at [251, 343] on span "M32 - [MEDICAL_DATA] eritematoso sistemico - Trastornos sistémicos del tejido c…" at bounding box center [575, 344] width 716 height 11
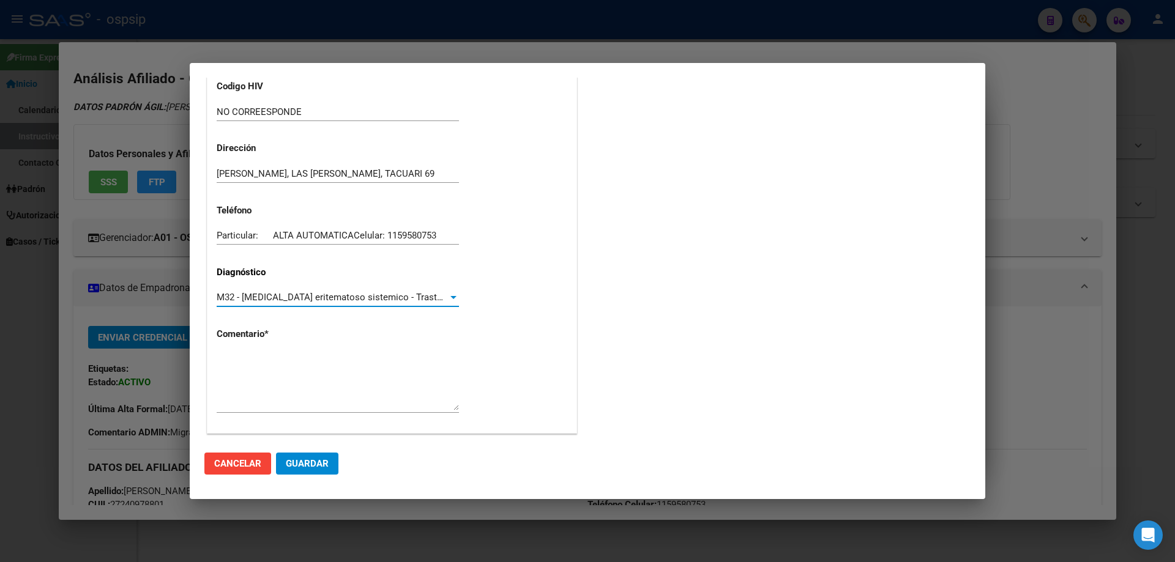
scroll to position [275, 0]
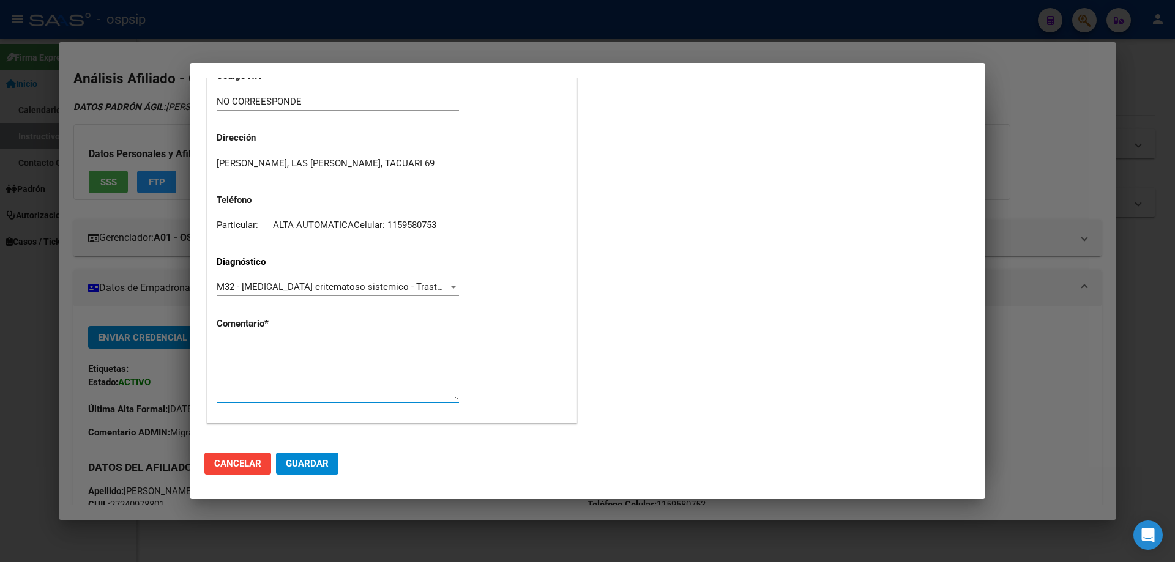
paste textarea "Diagnostico: LES Medico Tratante: [PERSON_NAME] Teléfono: [PHONE_NUMBER] Correo…"
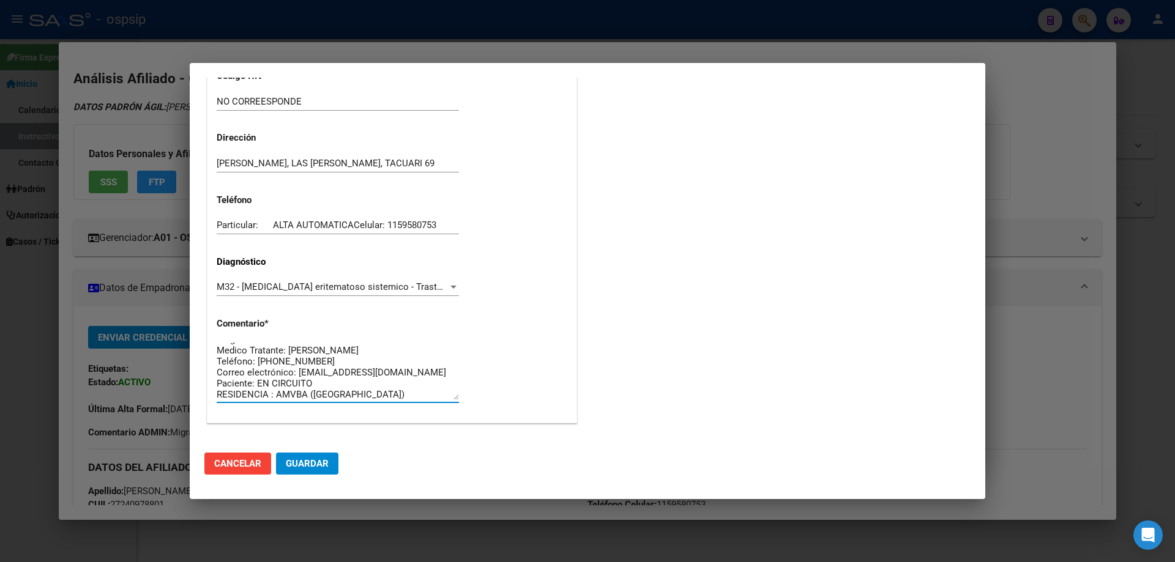
scroll to position [11, 0]
click at [295, 387] on textarea "Diagnostico: LES Medico Tratante: [PERSON_NAME] Teléfono: [PHONE_NUMBER] Correo…" at bounding box center [338, 372] width 242 height 58
click at [296, 392] on textarea "Diagnostico: LES Medico Tratante: [PERSON_NAME] Teléfono: [PHONE_NUMBER] Correo…" at bounding box center [338, 372] width 242 height 58
click at [366, 345] on textarea "Diagnostico: LES Medico Tratante: Silvina Gimenez Teléfono: 11-5338-5853 Correo…" at bounding box center [338, 372] width 242 height 58
type textarea "Diagnostico: LES Medico Tratante: TREVISANI Teléfono: 11-5338-5853 Correo elect…"
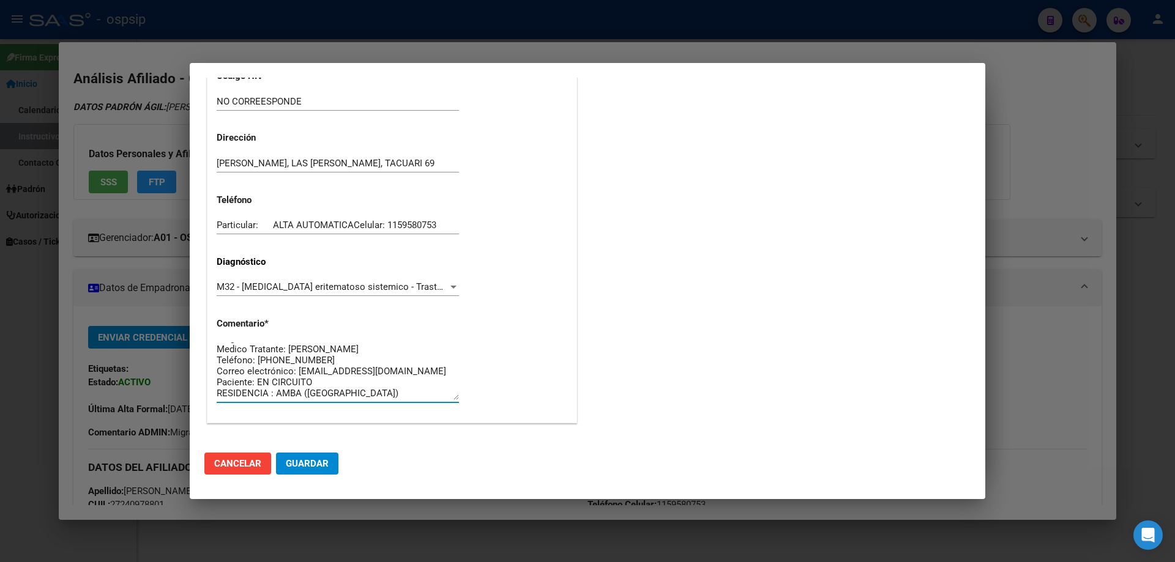
click at [312, 471] on button "Guardar" at bounding box center [307, 464] width 62 height 22
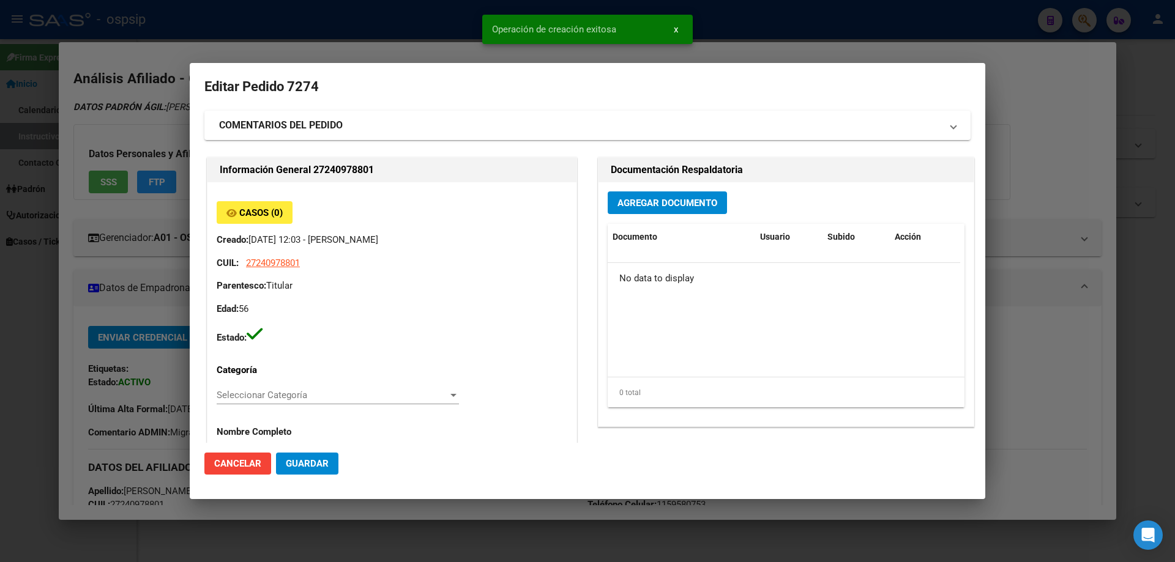
scroll to position [0, 0]
drag, startPoint x: 660, startPoint y: 188, endPoint x: 662, endPoint y: 207, distance: 19.1
click at [660, 194] on div "Agregar Documento Documento Usuario Subido Acción No data to display 0 total 1" at bounding box center [786, 306] width 375 height 244
click at [662, 207] on span "Agregar Documento" at bounding box center [668, 204] width 100 height 11
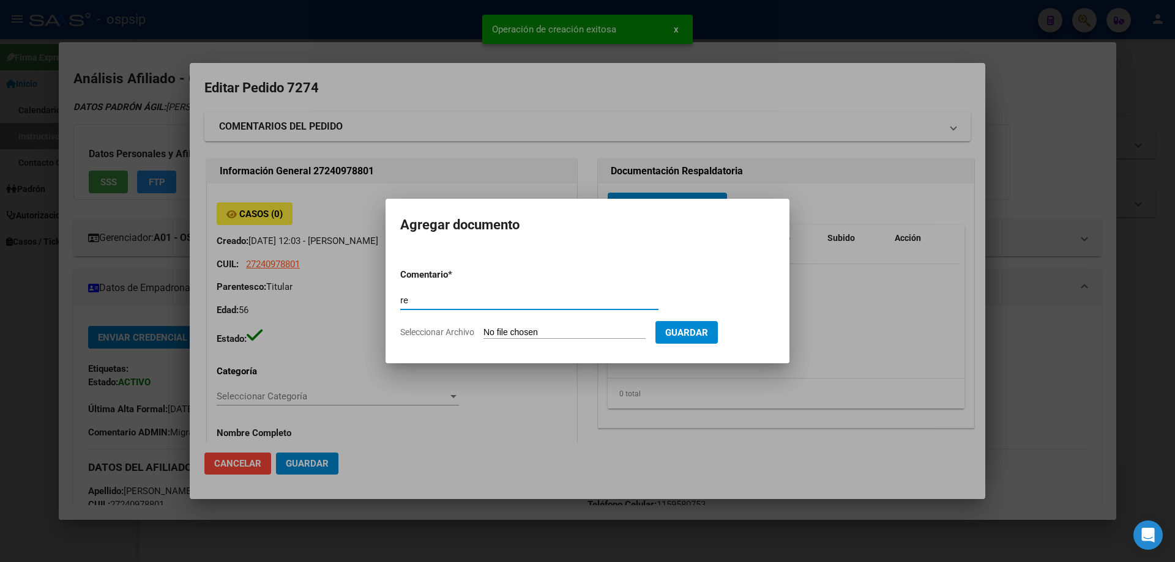
type input "r"
type input "RECETA"
click at [539, 334] on input "Seleccionar Archivo" at bounding box center [565, 333] width 162 height 12
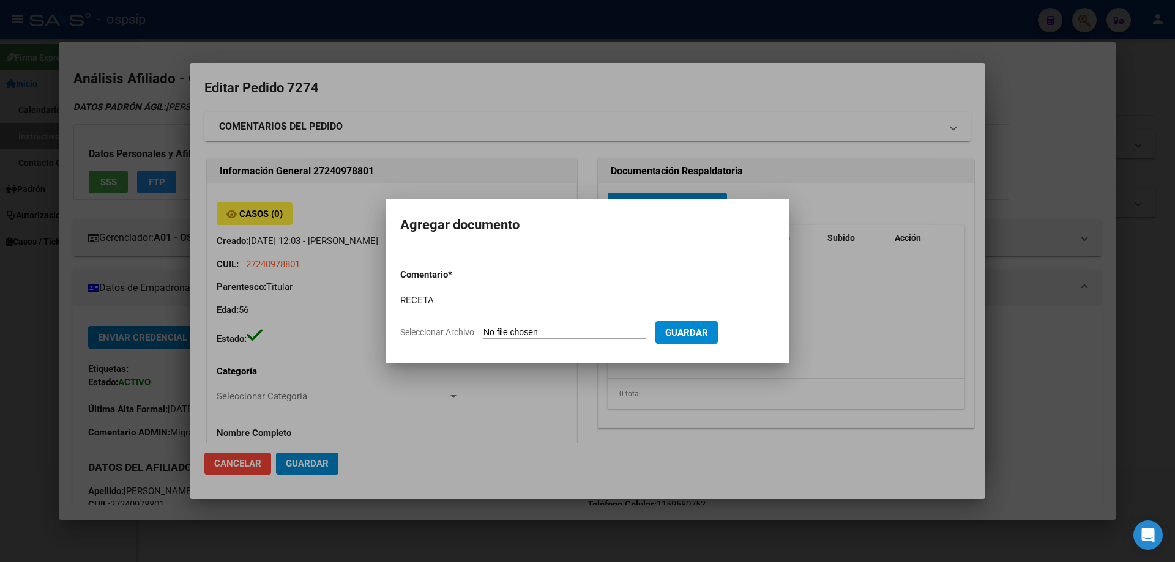
type input "C:\fakepath\receta requena.jpg"
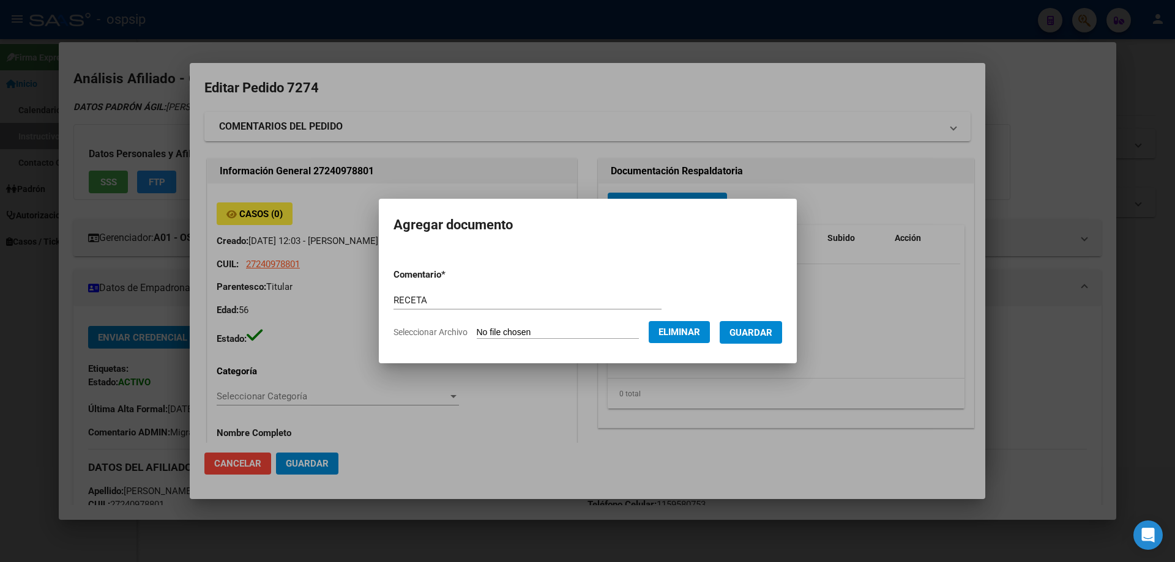
click at [762, 326] on button "Guardar" at bounding box center [751, 332] width 62 height 23
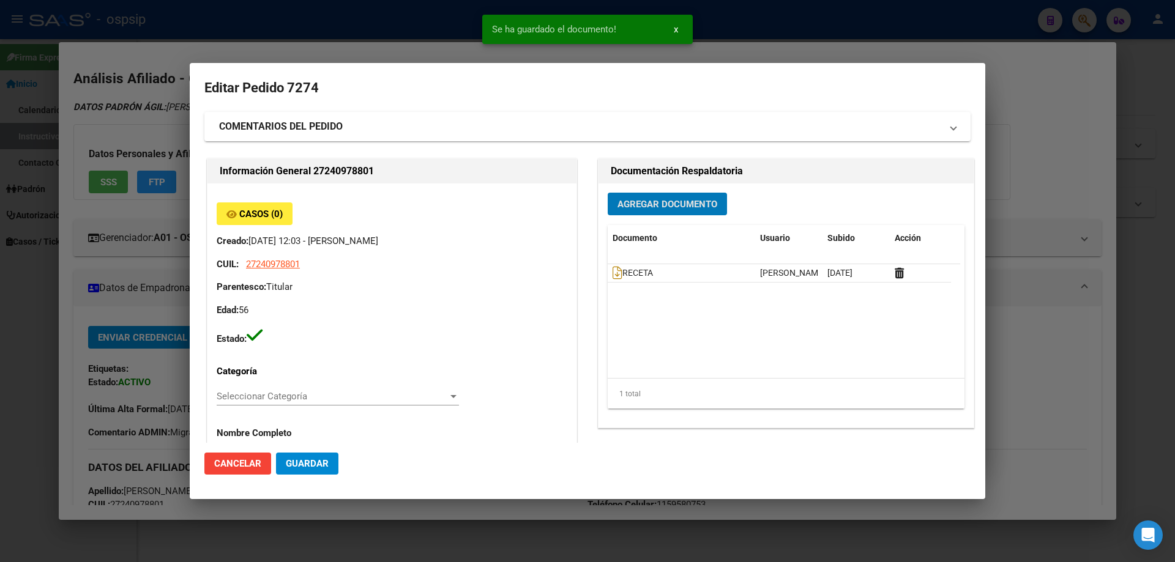
click at [624, 206] on span "Agregar Documento" at bounding box center [668, 204] width 100 height 11
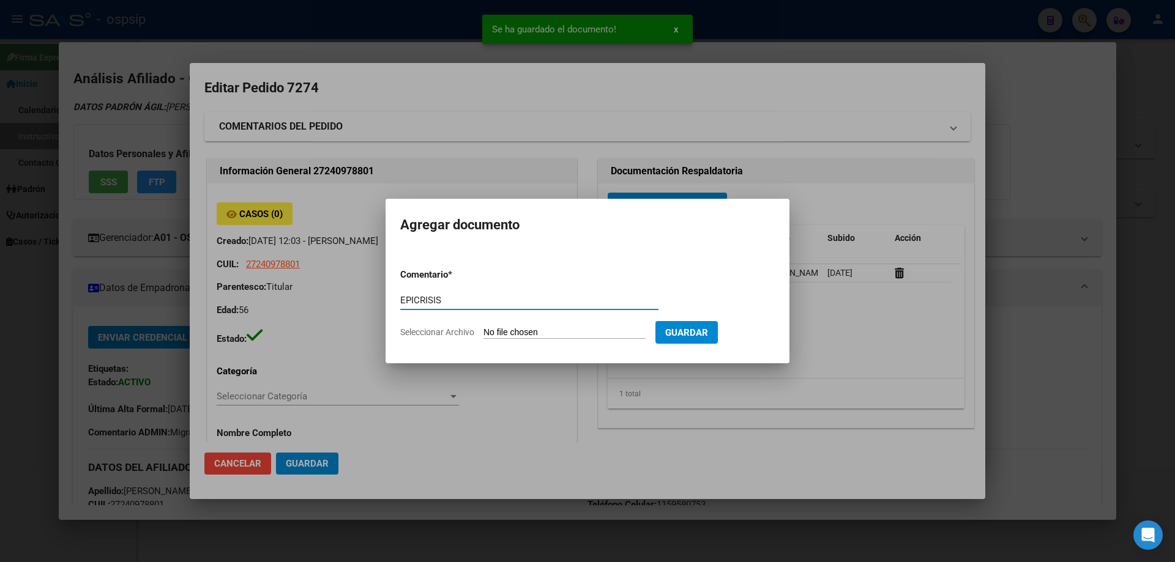
type input "EPICRISIS"
click at [507, 334] on input "Seleccionar Archivo" at bounding box center [565, 333] width 162 height 12
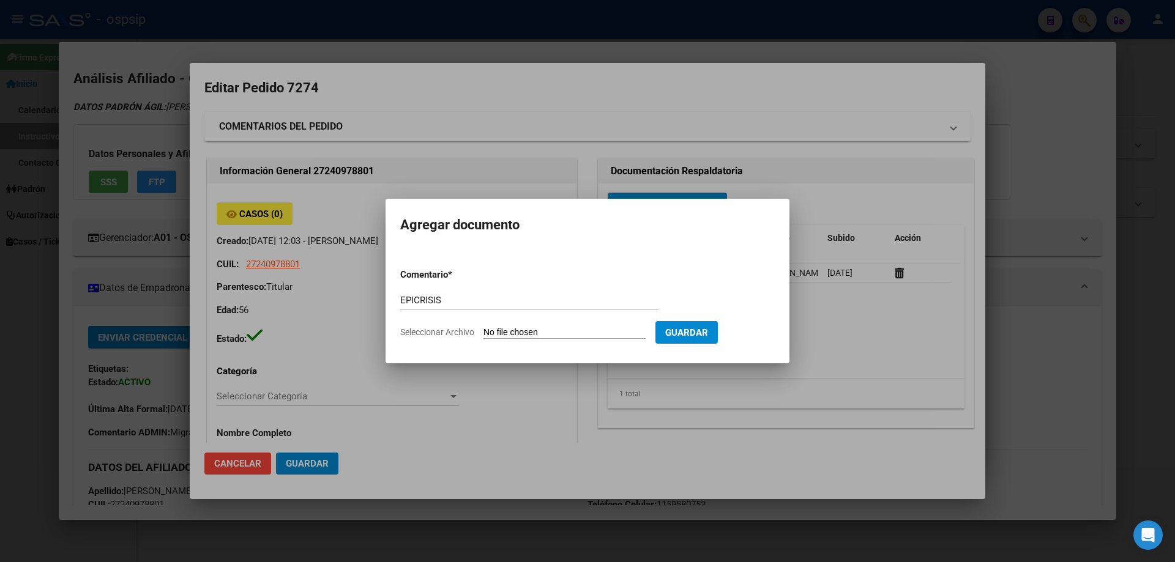
type input "C:\fakepath\epicrisis.pdf"
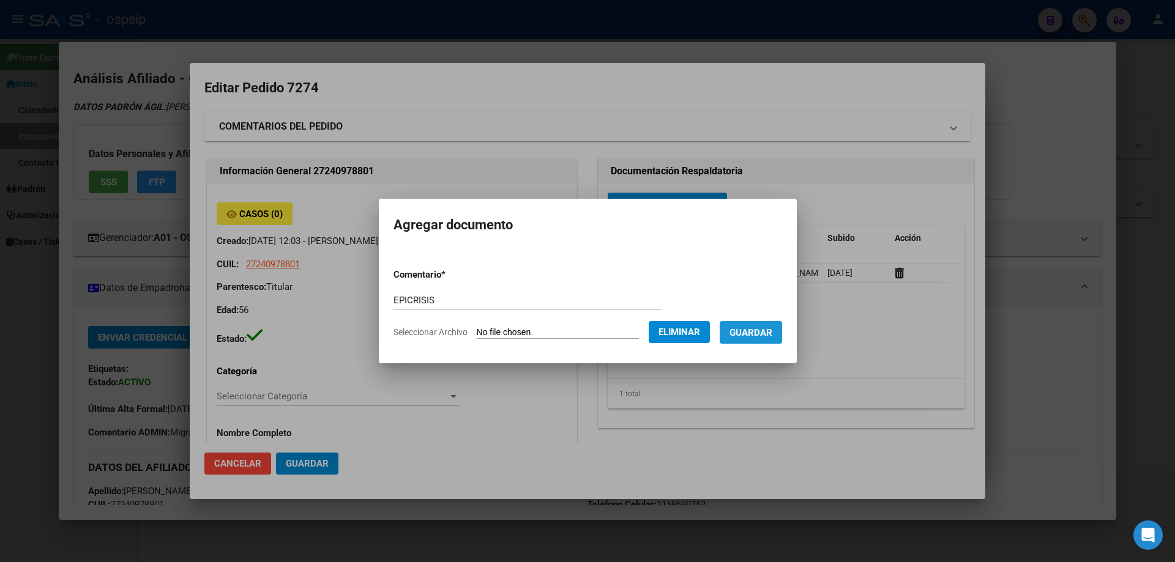
click at [759, 338] on span "Guardar" at bounding box center [751, 332] width 43 height 11
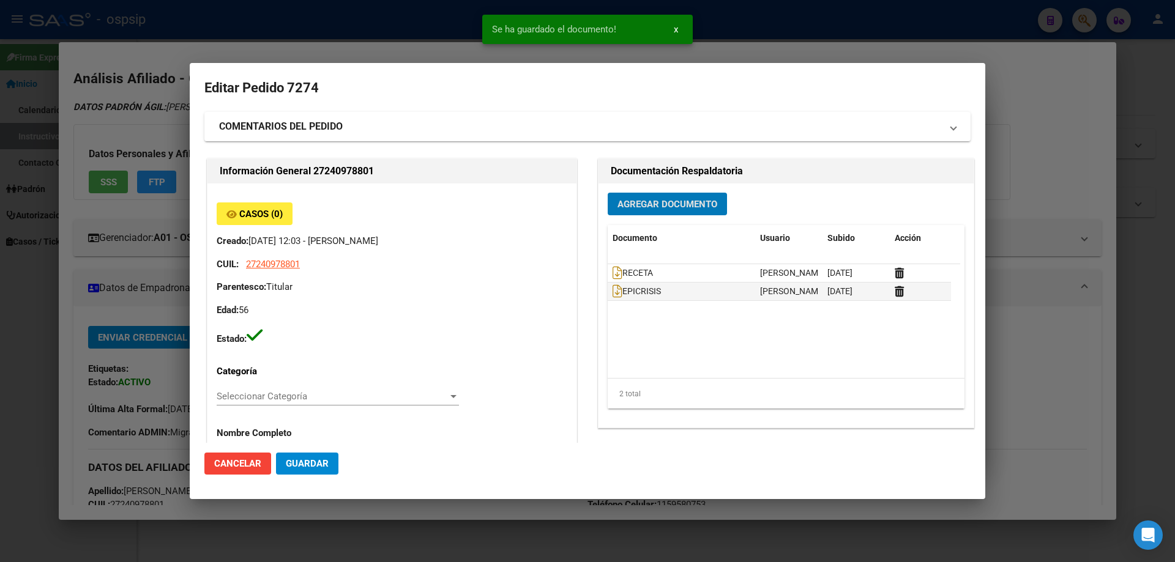
click at [646, 198] on span "Agregar Documento" at bounding box center [668, 203] width 100 height 11
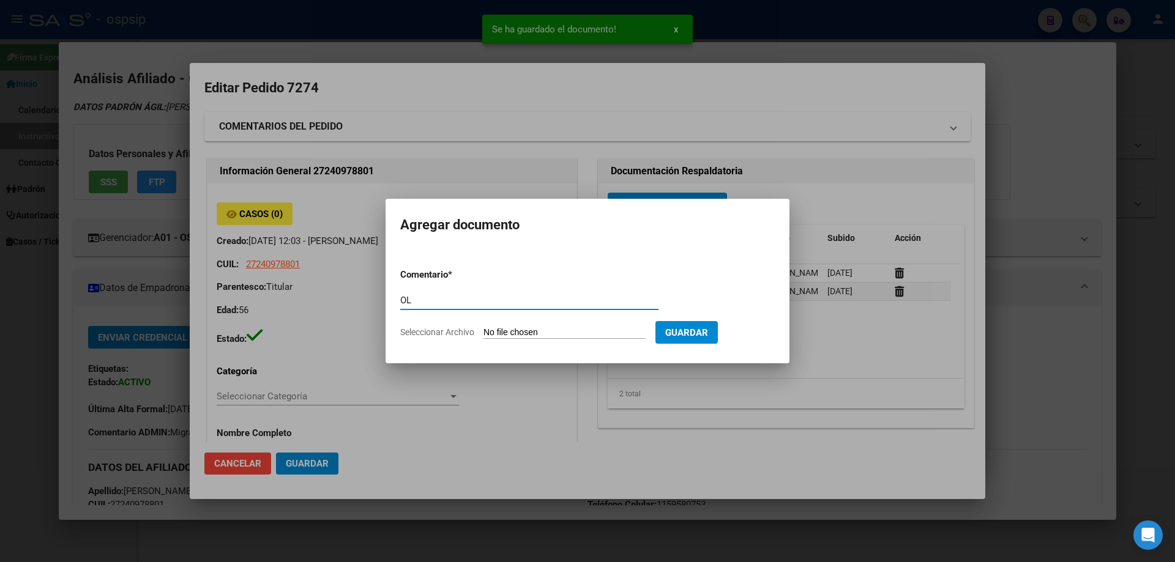
type input "O"
type input "PLANILLAS"
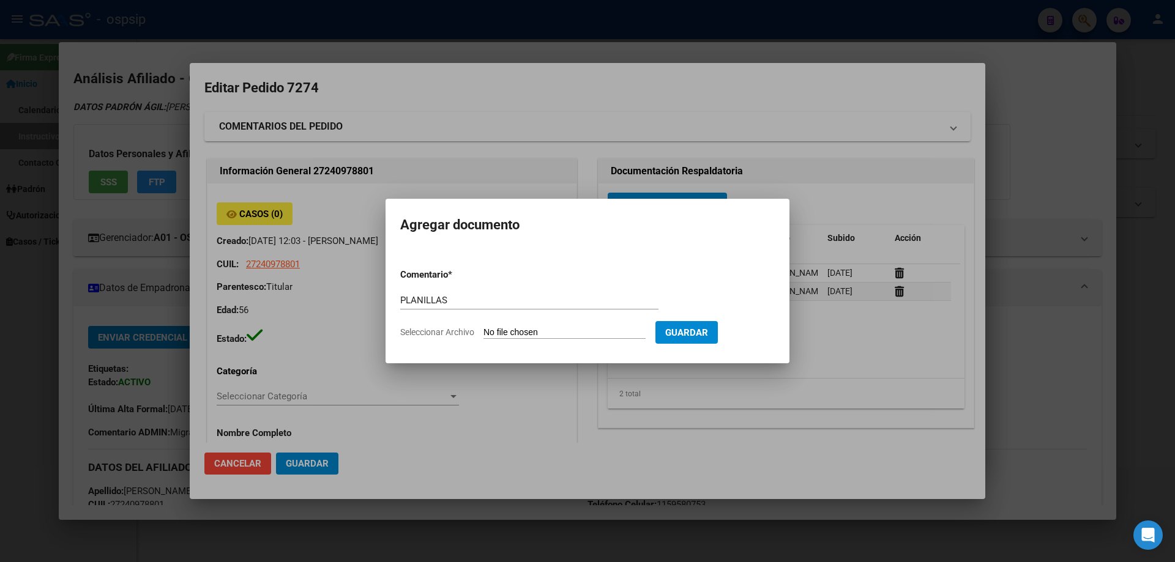
click at [551, 326] on form "Comentario * PLANILLAS Comentario Seleccionar Archivo Guardar" at bounding box center [587, 303] width 375 height 89
click at [551, 332] on input "Seleccionar Archivo" at bounding box center [565, 333] width 162 height 12
type input "C:\fakepath\recetapdf.pdf"
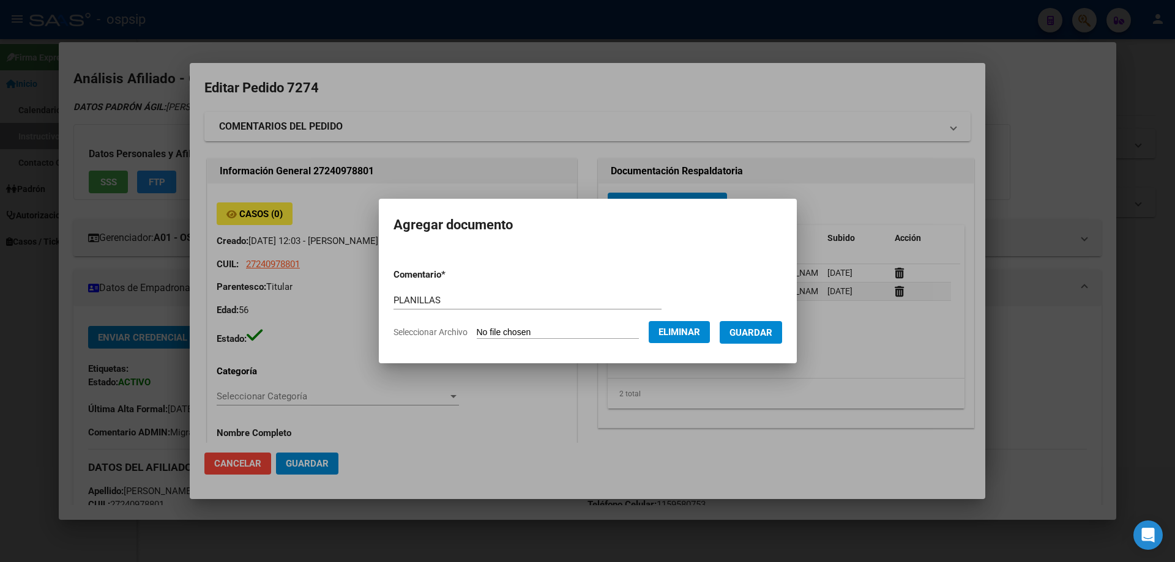
click at [764, 331] on span "Guardar" at bounding box center [751, 332] width 43 height 11
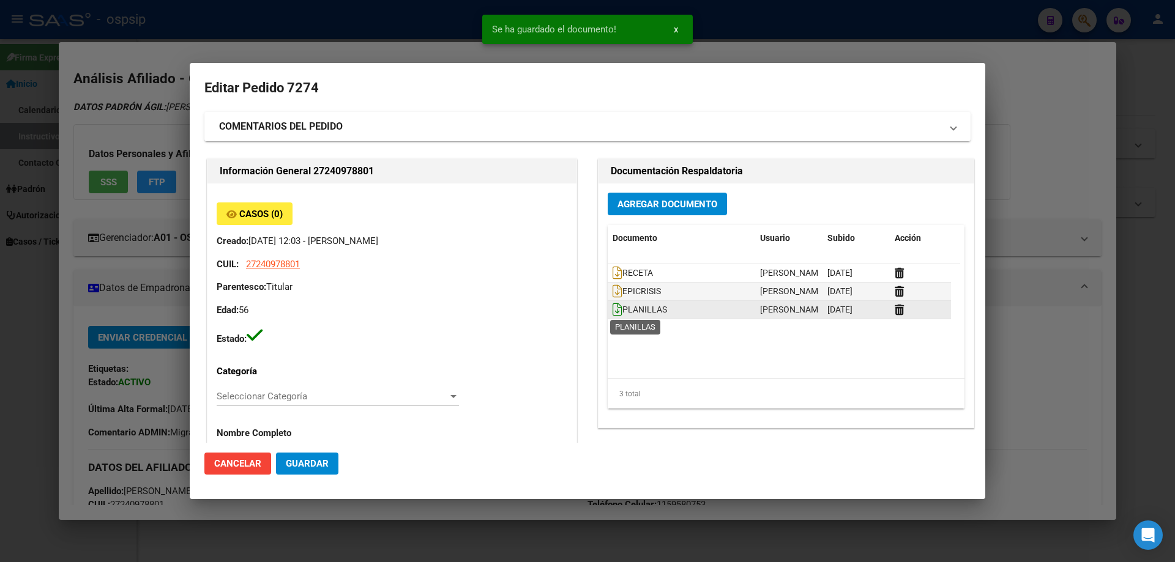
click at [615, 312] on icon at bounding box center [618, 309] width 10 height 13
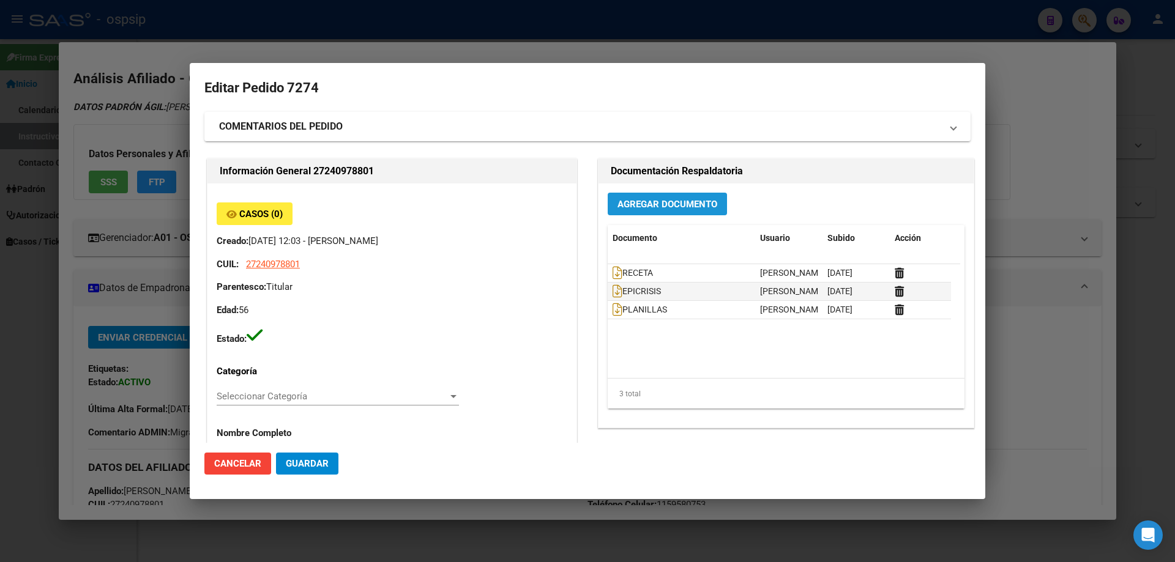
click at [672, 205] on span "Agregar Documento" at bounding box center [668, 204] width 100 height 11
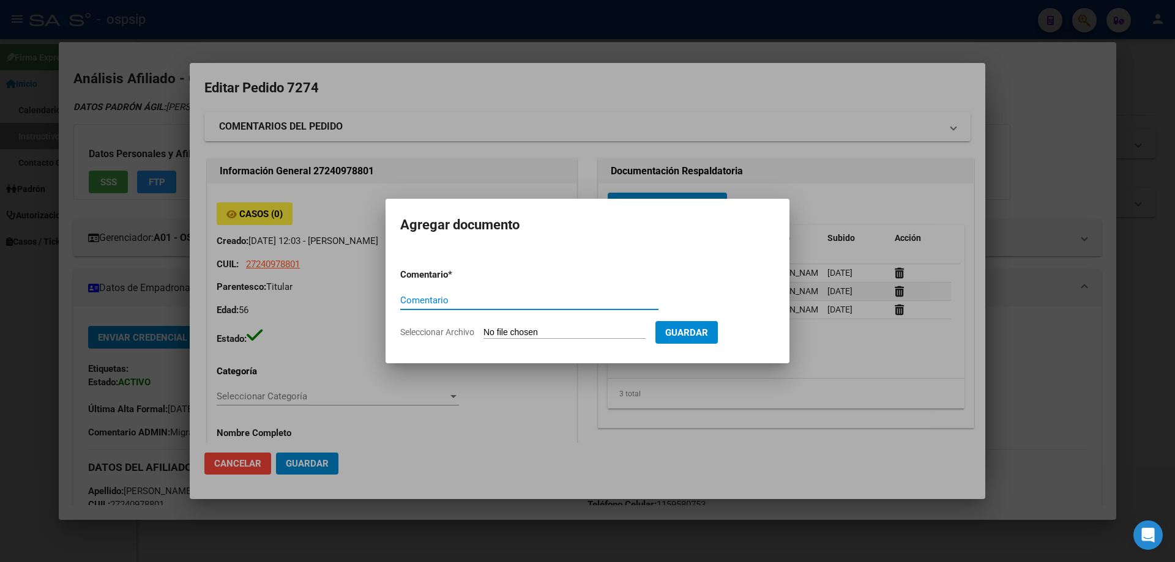
click at [512, 337] on input "Seleccionar Archivo" at bounding box center [565, 333] width 162 height 12
drag, startPoint x: 777, startPoint y: 155, endPoint x: 742, endPoint y: 220, distance: 74.2
click at [775, 154] on div at bounding box center [587, 281] width 1175 height 562
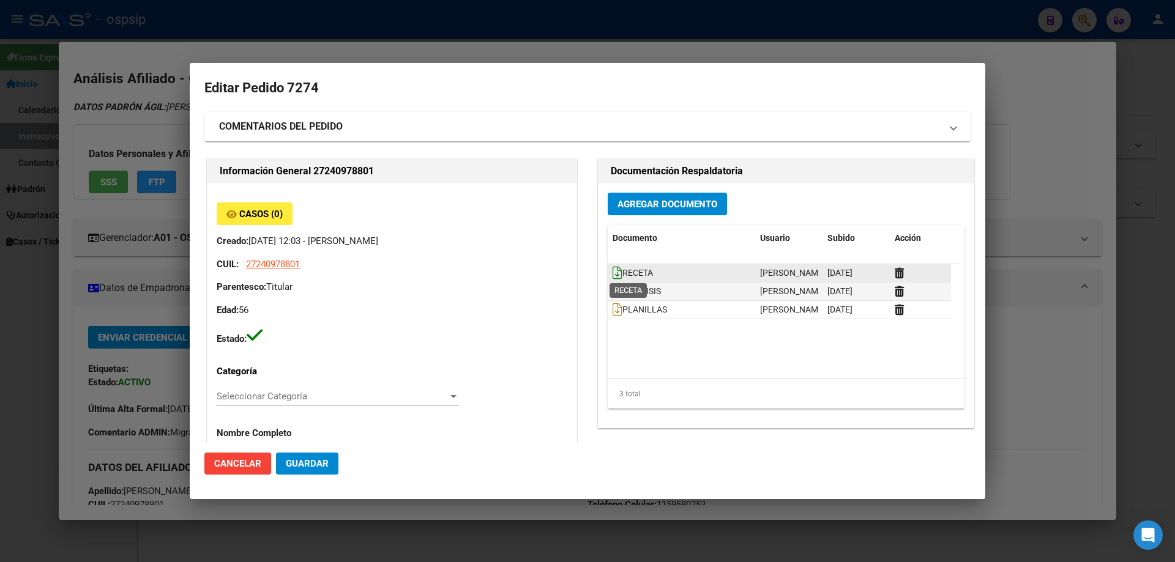
click at [613, 272] on icon at bounding box center [618, 272] width 10 height 13
click at [614, 293] on icon at bounding box center [618, 291] width 10 height 13
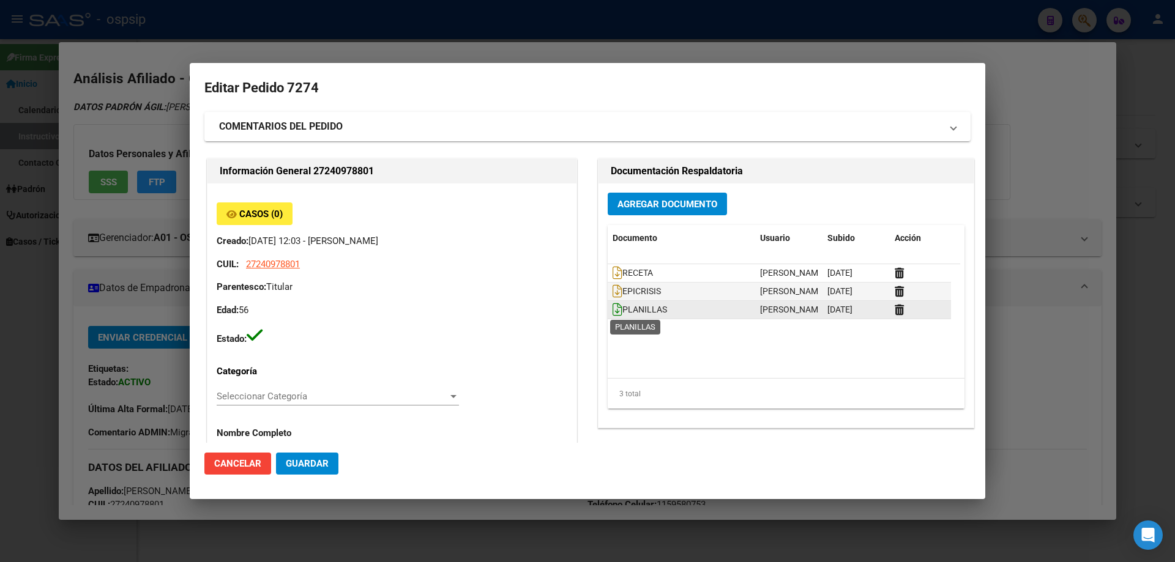
click at [613, 309] on icon at bounding box center [618, 309] width 10 height 13
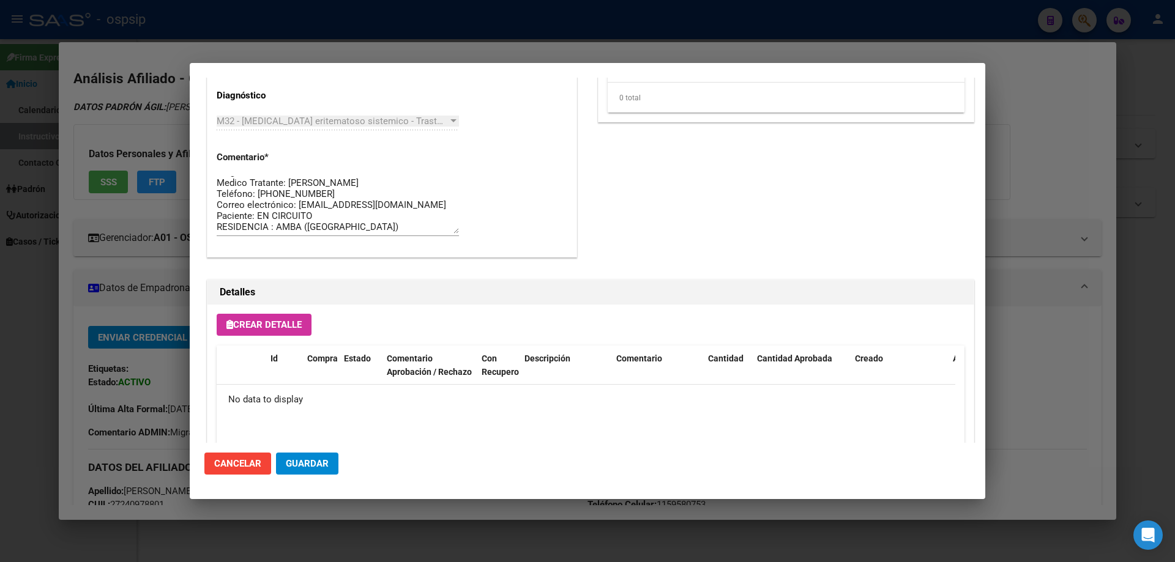
scroll to position [711, 0]
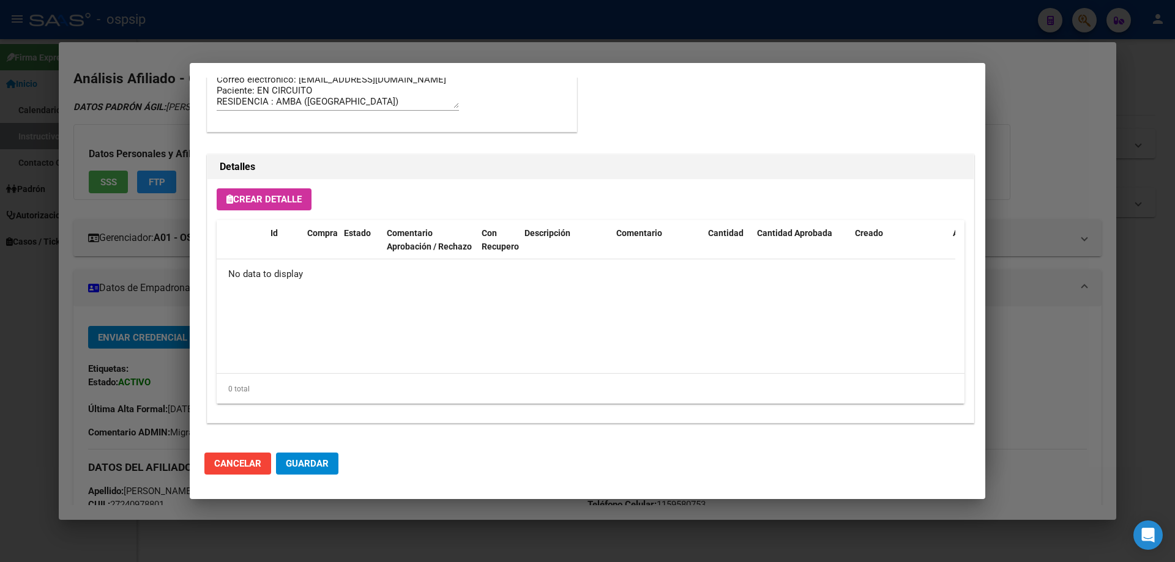
click at [252, 204] on span "Crear Detalle" at bounding box center [263, 199] width 75 height 11
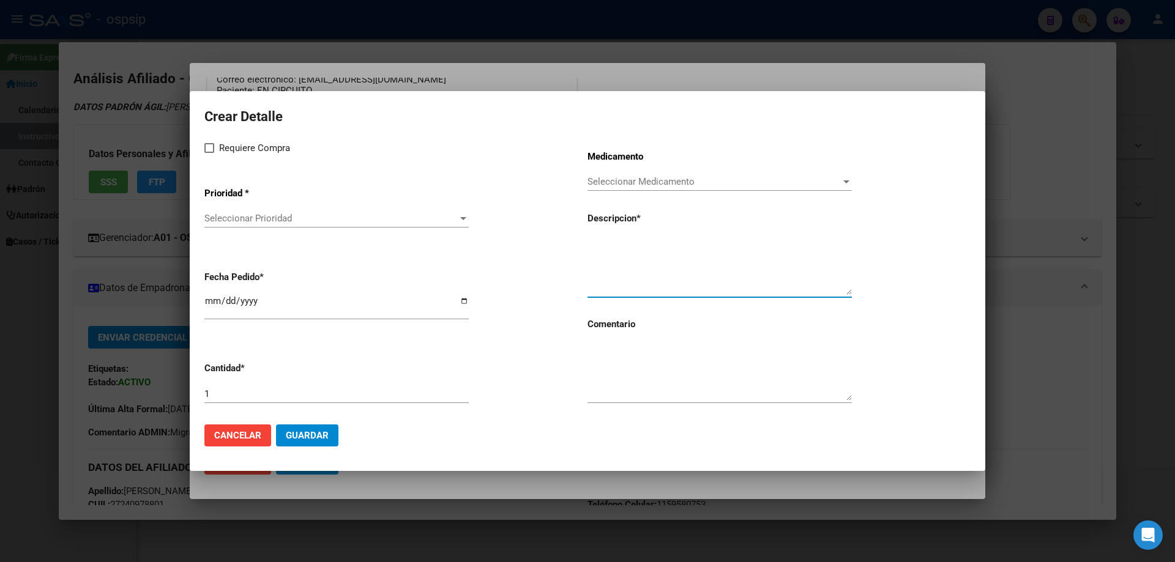
paste textarea "[MEDICAL_DATA] MOFETIL 500 mg comp.x 50"
type textarea "[MEDICAL_DATA] MOFETIL 500 mg comp.x 50"
click at [256, 402] on div "1" at bounding box center [336, 394] width 264 height 18
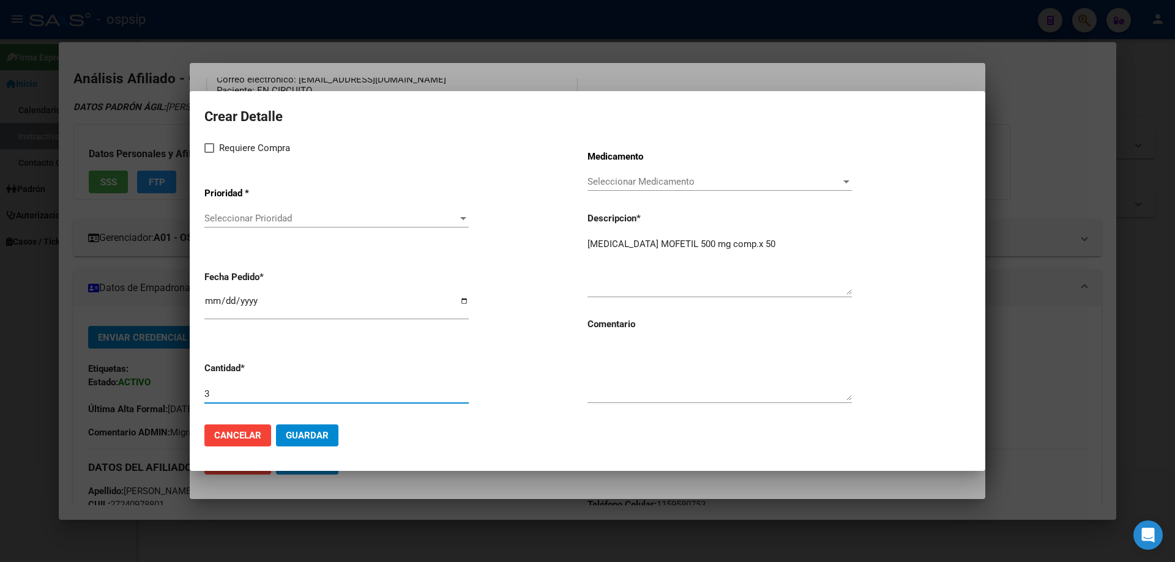
type input "3"
click at [631, 371] on textarea at bounding box center [720, 372] width 264 height 58
type textarea "AUMENTA DOSIS"
click at [204, 151] on span at bounding box center [209, 148] width 10 height 10
click at [209, 153] on input "Requiere Compra" at bounding box center [209, 153] width 1 height 1
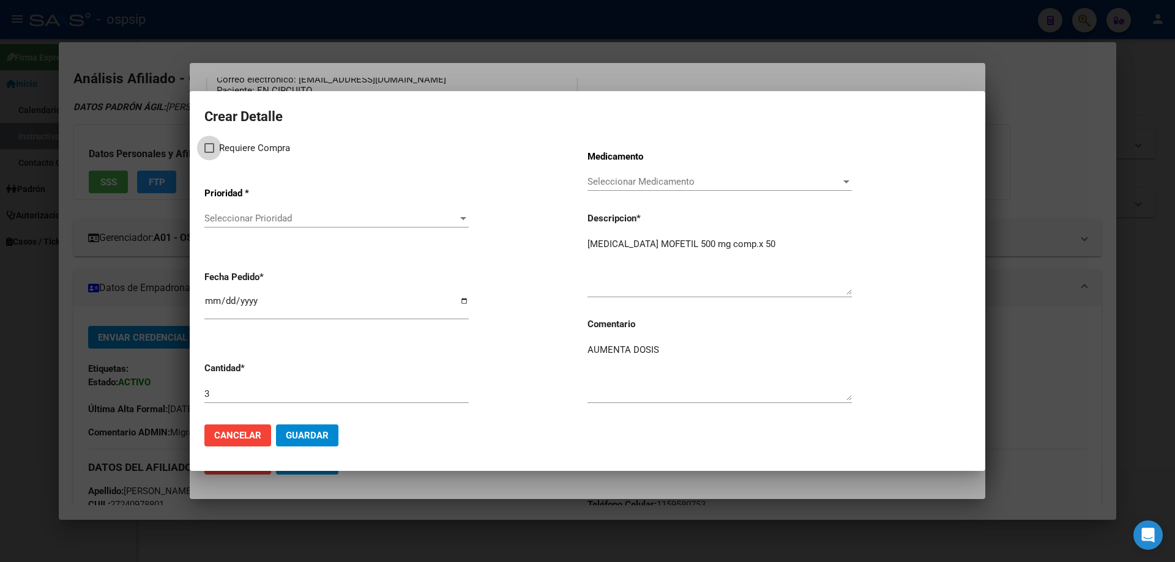
checkbox input "true"
click at [230, 215] on span "Seleccionar Prioridad" at bounding box center [330, 218] width 253 height 11
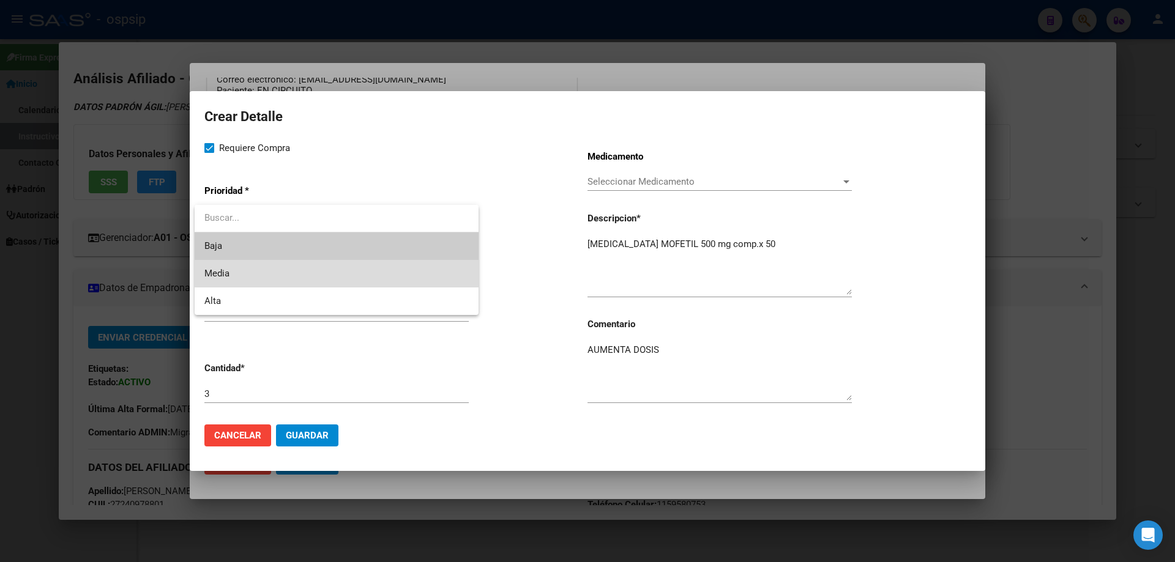
click at [236, 271] on span "Media" at bounding box center [336, 274] width 264 height 28
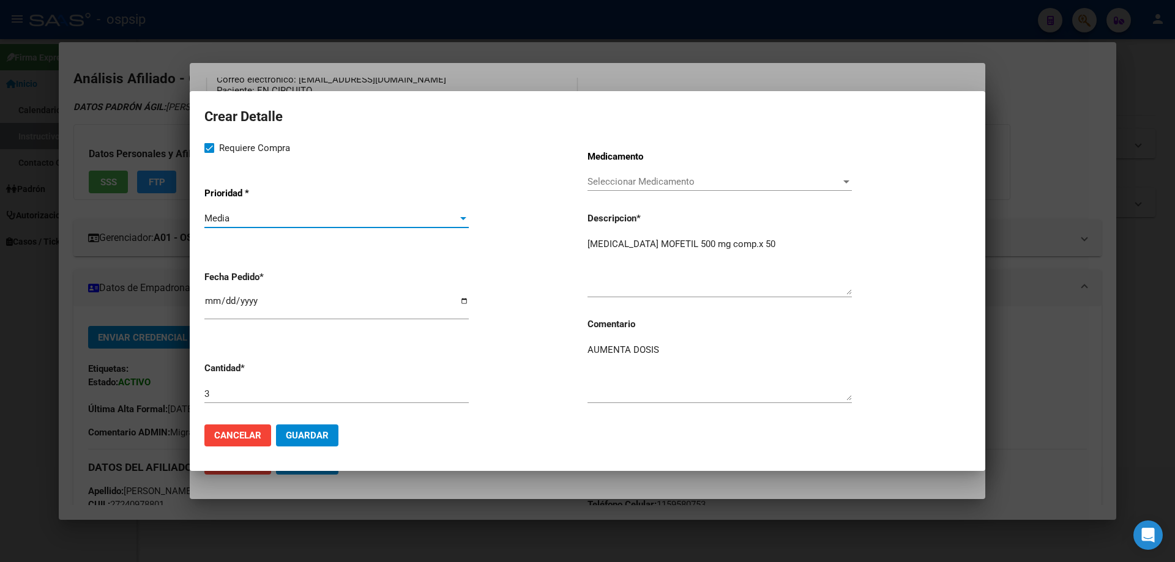
click at [209, 302] on input "2025-09-22" at bounding box center [336, 306] width 264 height 20
type input "2025-09-17"
click at [286, 440] on span "Guardar" at bounding box center [307, 435] width 43 height 11
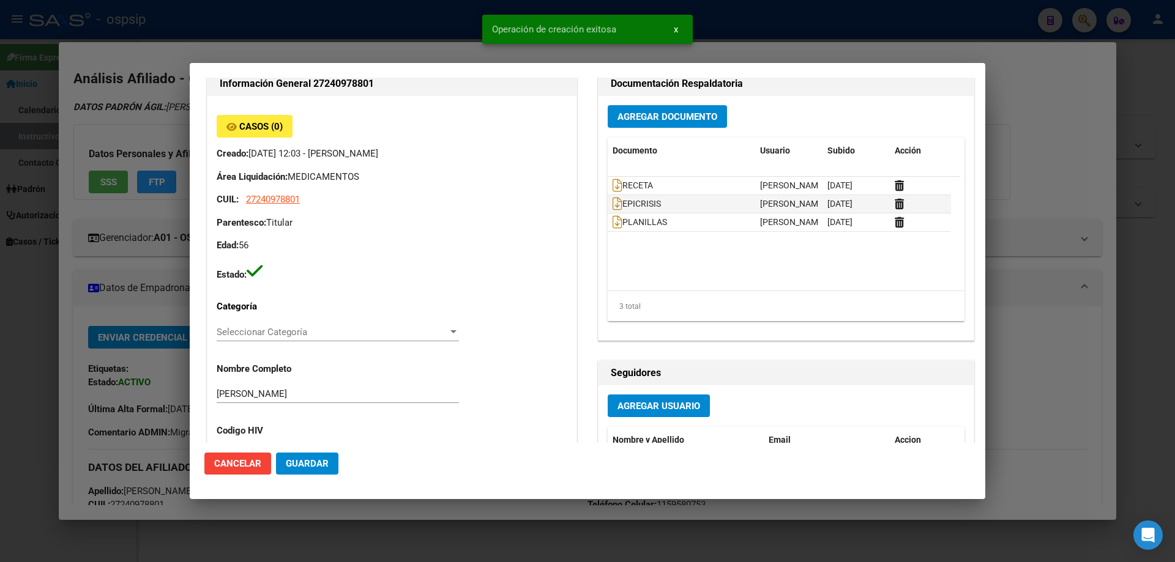
scroll to position [0, 0]
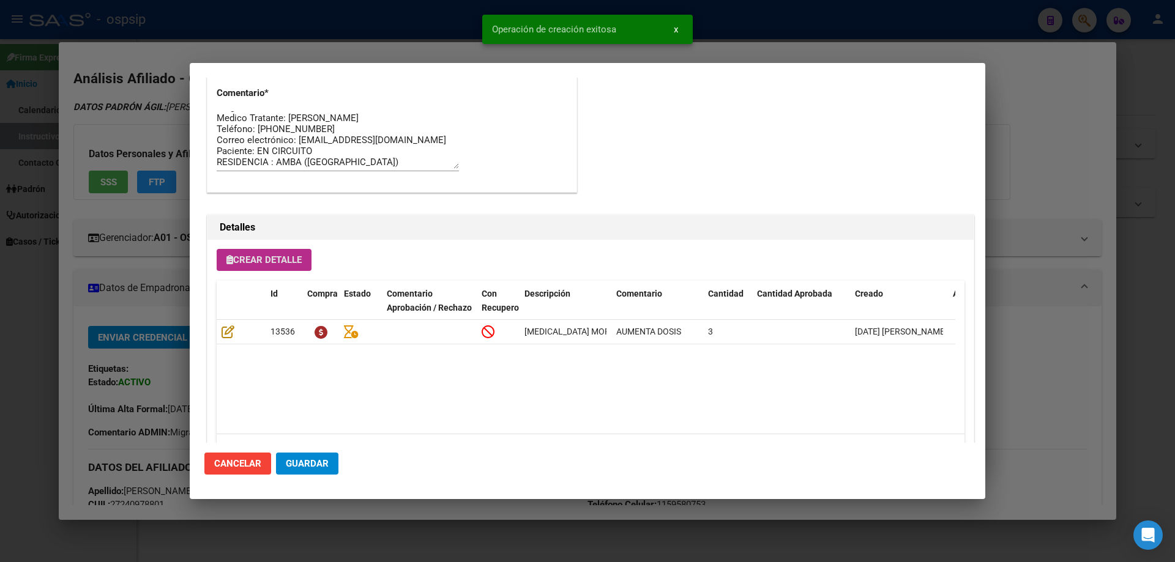
click at [289, 466] on span "Guardar" at bounding box center [307, 463] width 43 height 11
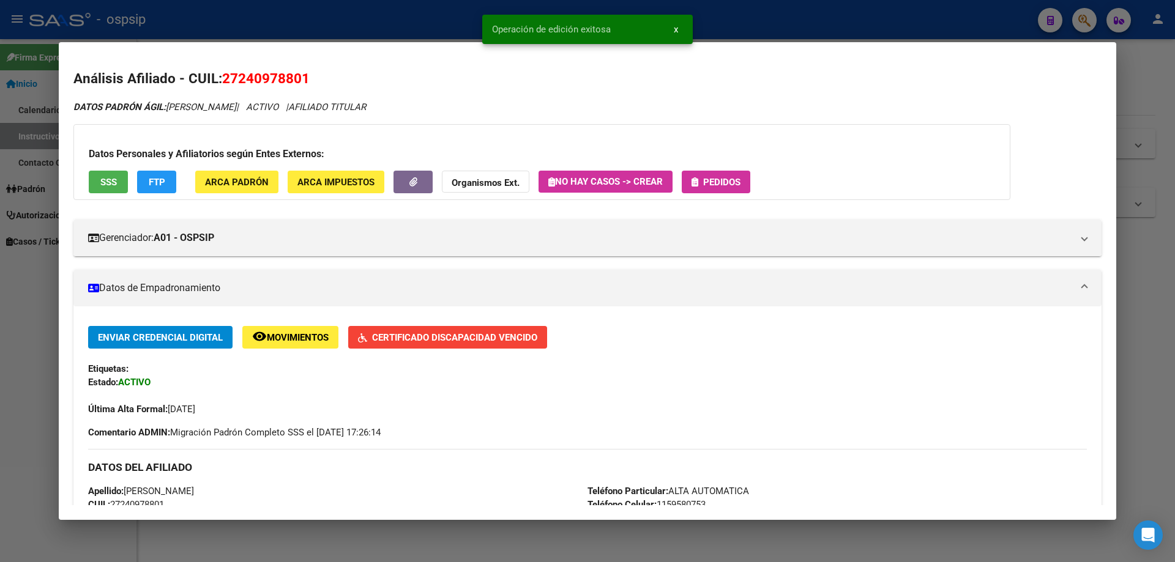
click at [719, 192] on button "Pedidos" at bounding box center [716, 182] width 69 height 23
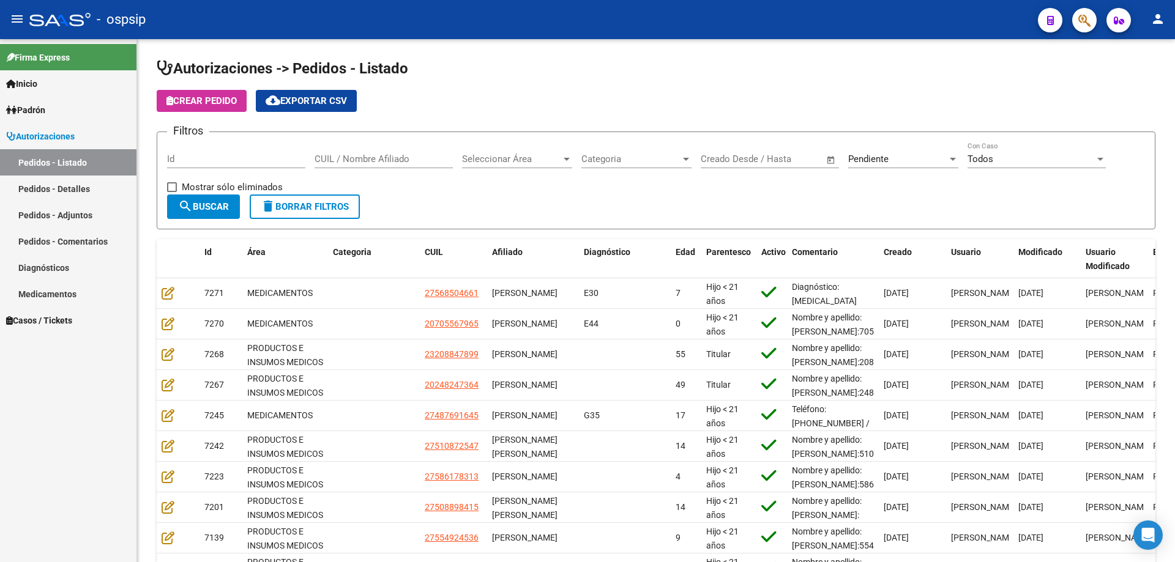
click at [1078, 23] on icon "button" at bounding box center [1084, 20] width 12 height 14
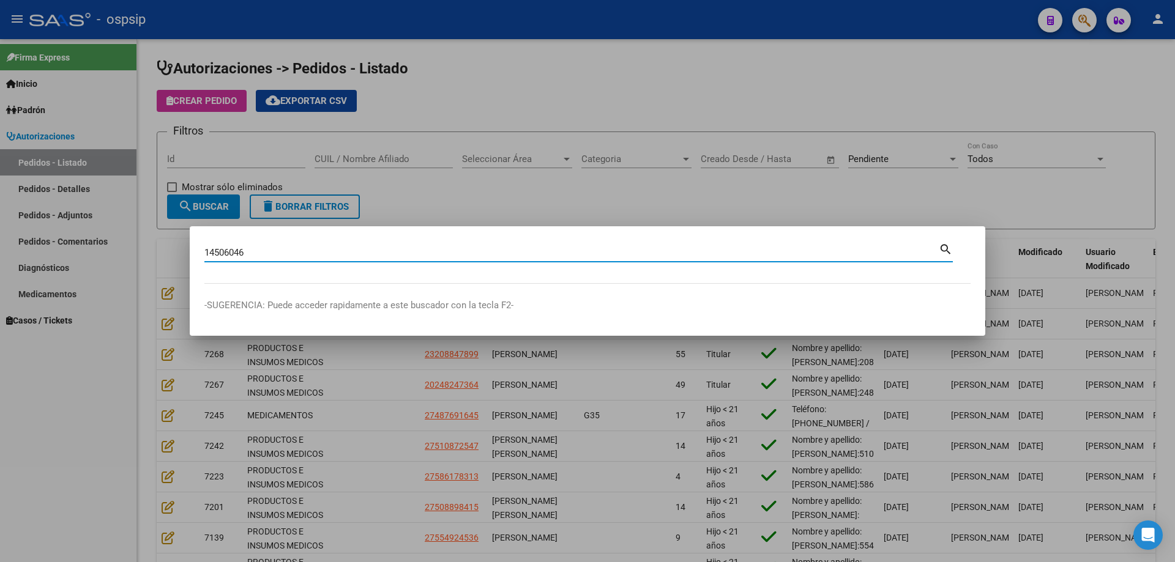
type input "14506046"
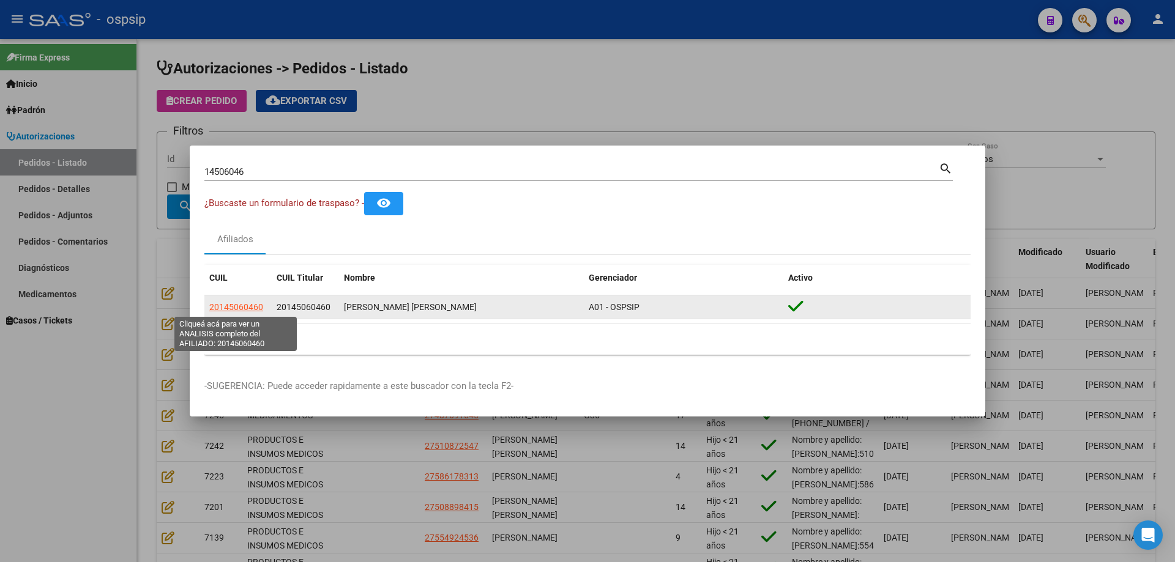
click at [260, 306] on span "20145060460" at bounding box center [236, 307] width 54 height 10
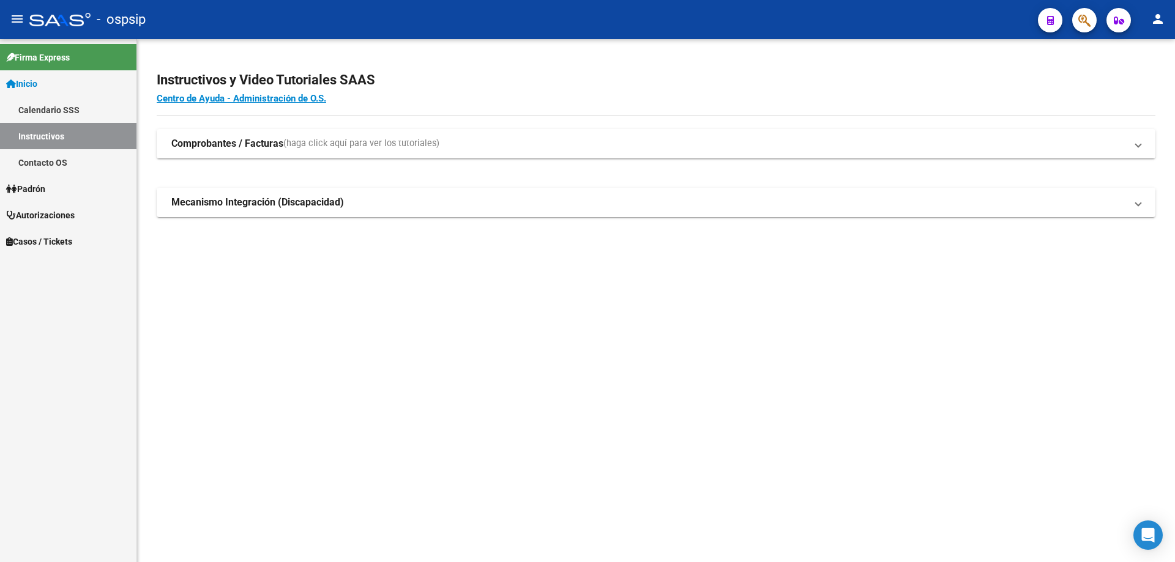
click at [1072, 28] on div at bounding box center [1080, 19] width 34 height 25
click at [1092, 18] on button "button" at bounding box center [1084, 20] width 24 height 24
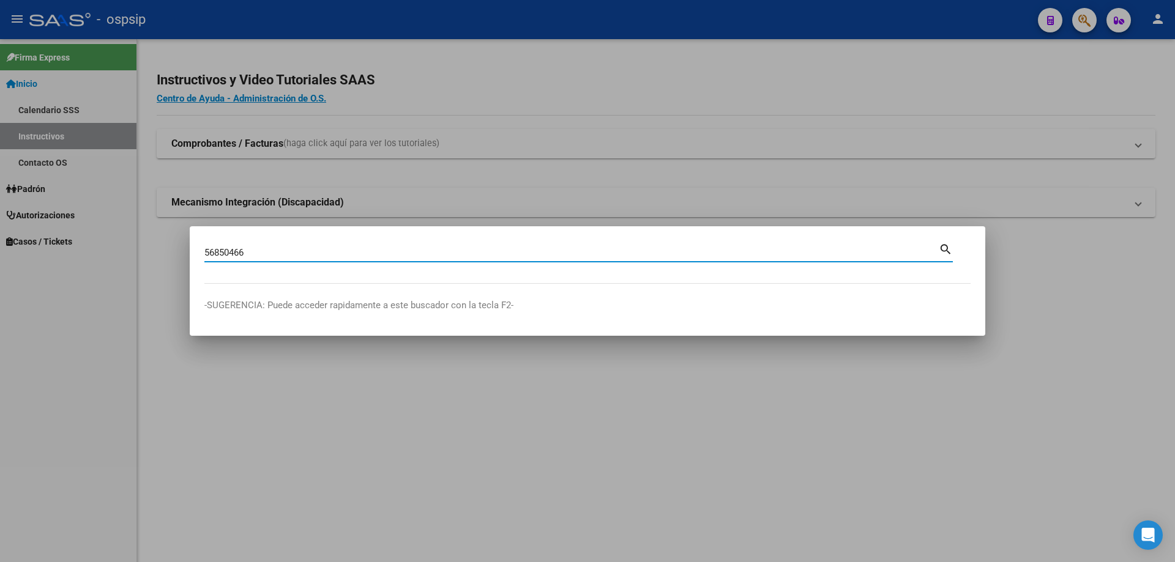
type input "56850466"
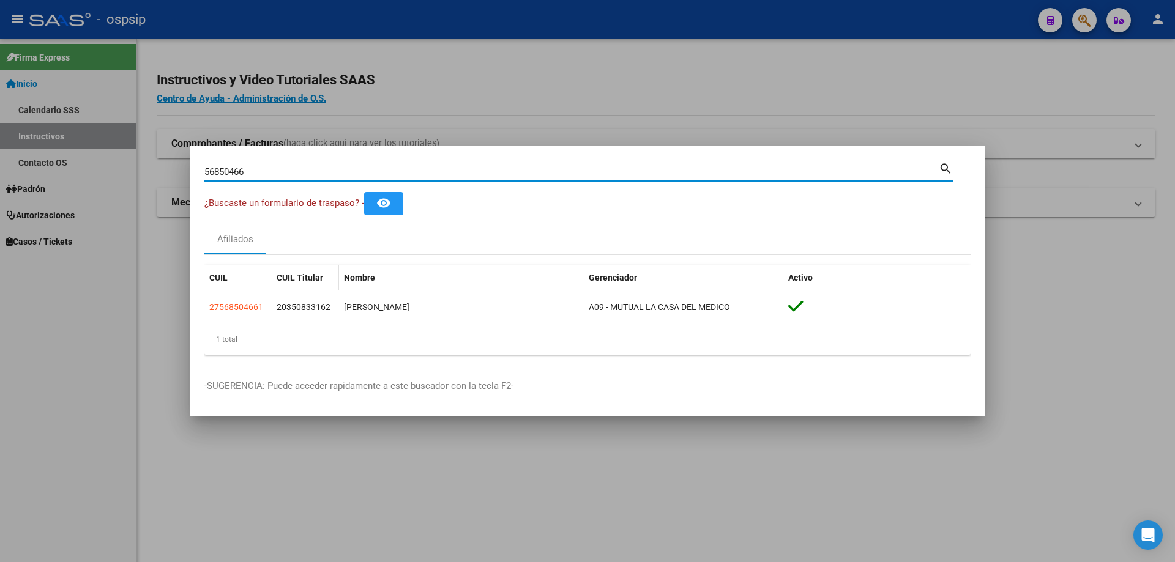
click at [264, 307] on div "27568504661" at bounding box center [238, 308] width 58 height 14
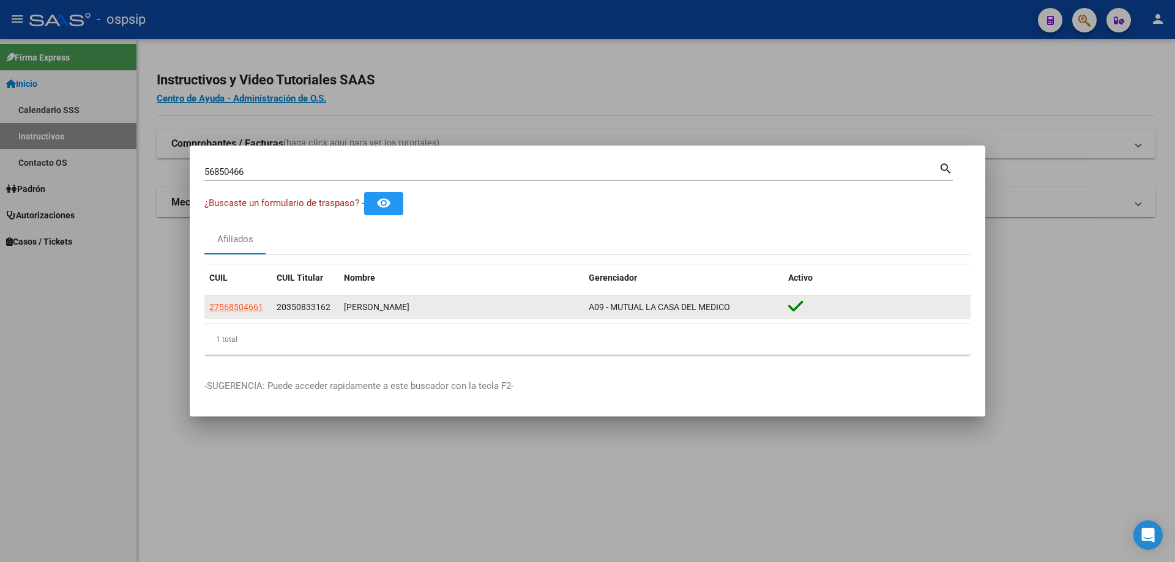
click at [207, 301] on datatable-body-cell "27568504661" at bounding box center [237, 308] width 67 height 24
click at [222, 304] on span "27568504661" at bounding box center [236, 307] width 54 height 10
copy span "5"
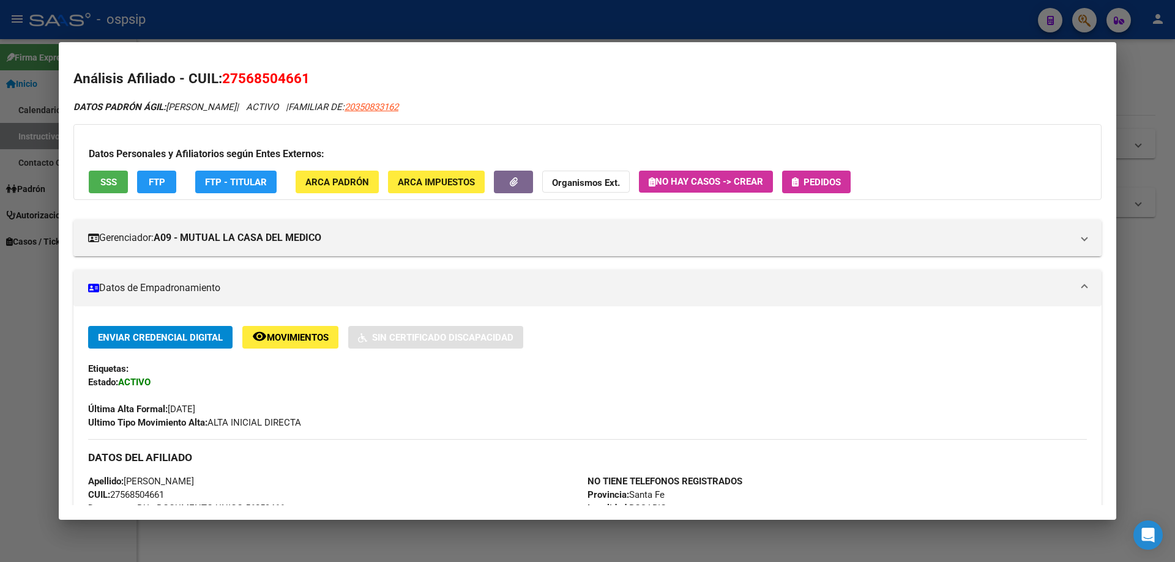
click at [814, 197] on div "Datos Personales y Afiliatorios según Entes Externos: SSS FTP FTP - Titular ARC…" at bounding box center [587, 162] width 1028 height 76
click at [817, 188] on button "Pedidos" at bounding box center [816, 182] width 69 height 23
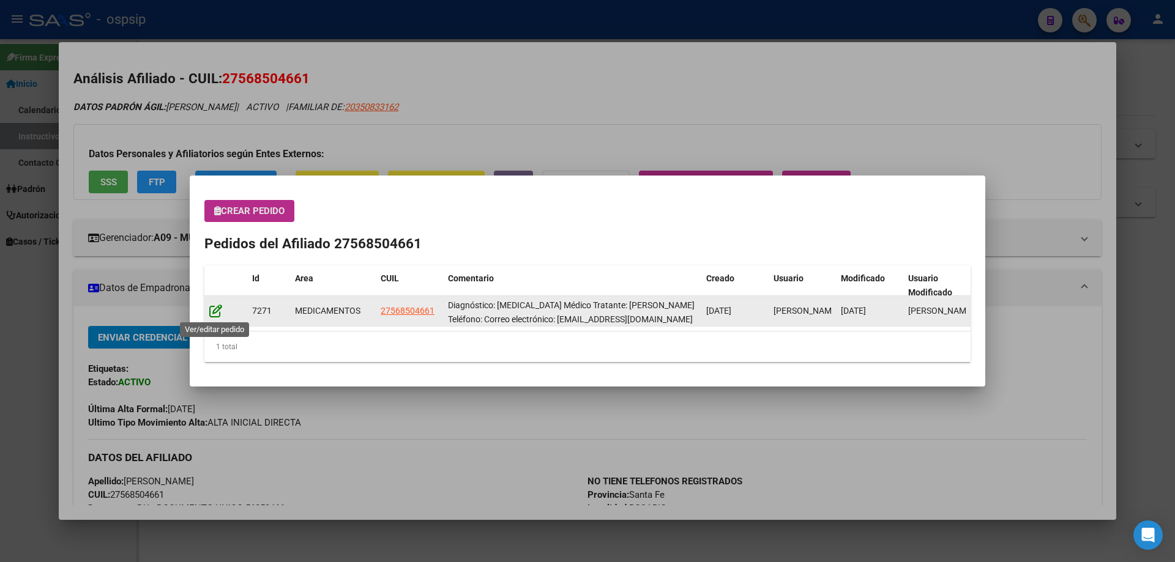
click at [217, 310] on icon at bounding box center [215, 310] width 13 height 13
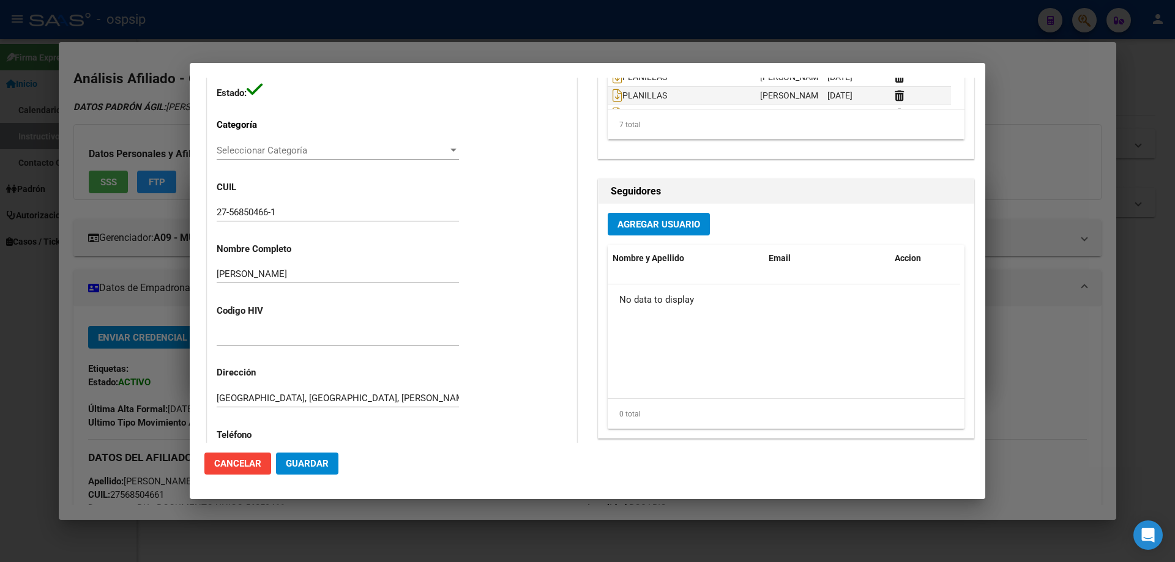
type input "[GEOGRAPHIC_DATA], [GEOGRAPHIC_DATA], FORNIELES 238"
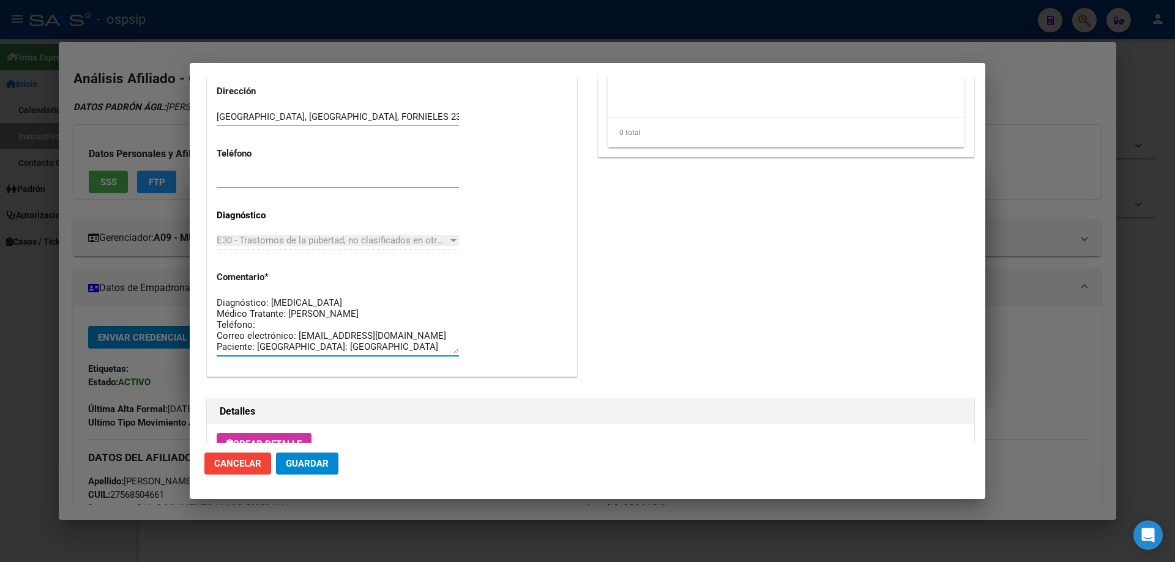
drag, startPoint x: 324, startPoint y: 349, endPoint x: 191, endPoint y: 291, distance: 145.0
click at [191, 291] on mat-dialog-content "Editar Pedido 7271 COMENTARIOS DEL PEDIDO Escriba su comentario aquí. Enviar co…" at bounding box center [588, 260] width 796 height 365
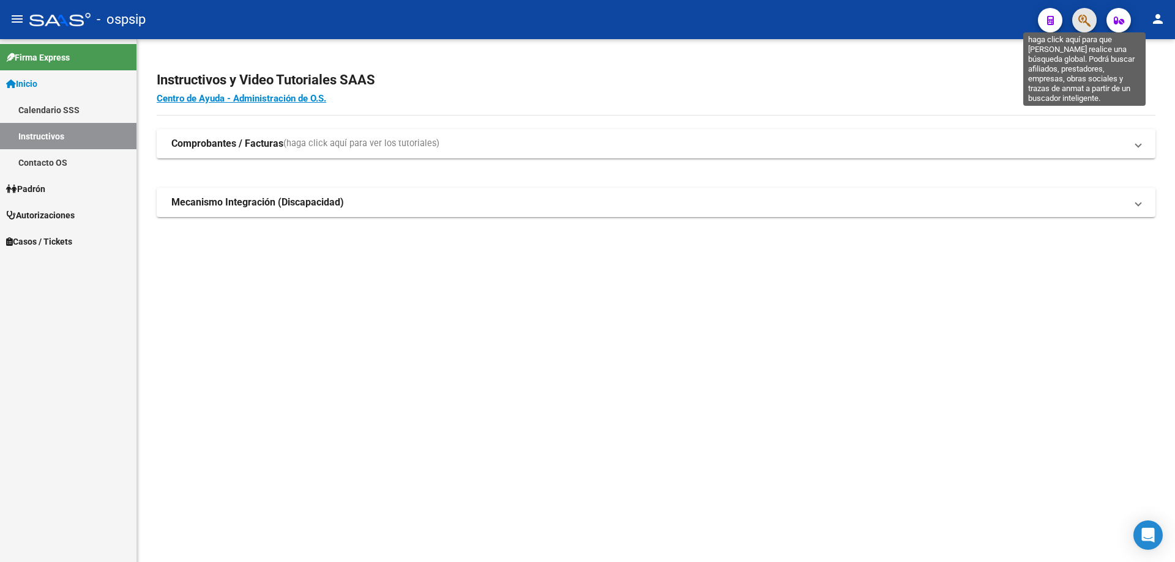
click at [1081, 20] on icon "button" at bounding box center [1084, 20] width 12 height 14
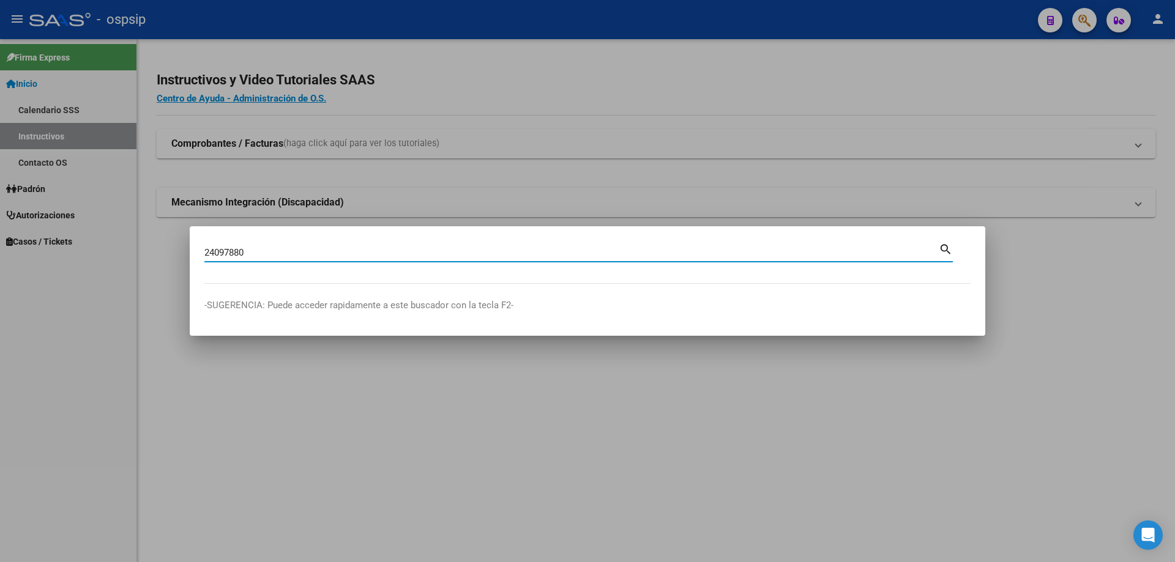
type input "24097880"
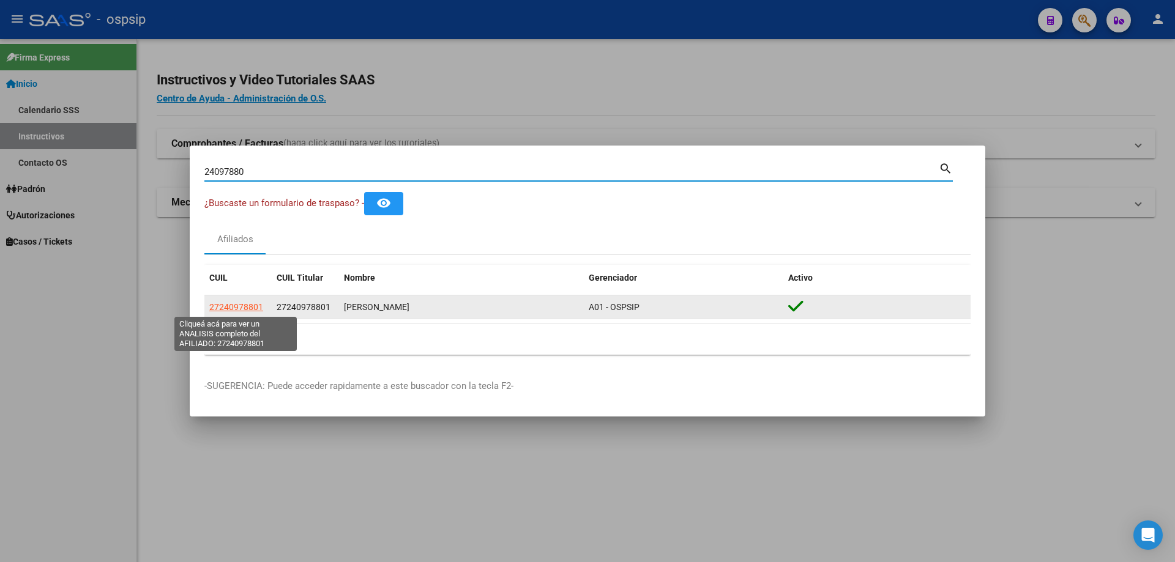
click at [224, 310] on span "27240978801" at bounding box center [236, 307] width 54 height 10
type textarea "27240978801"
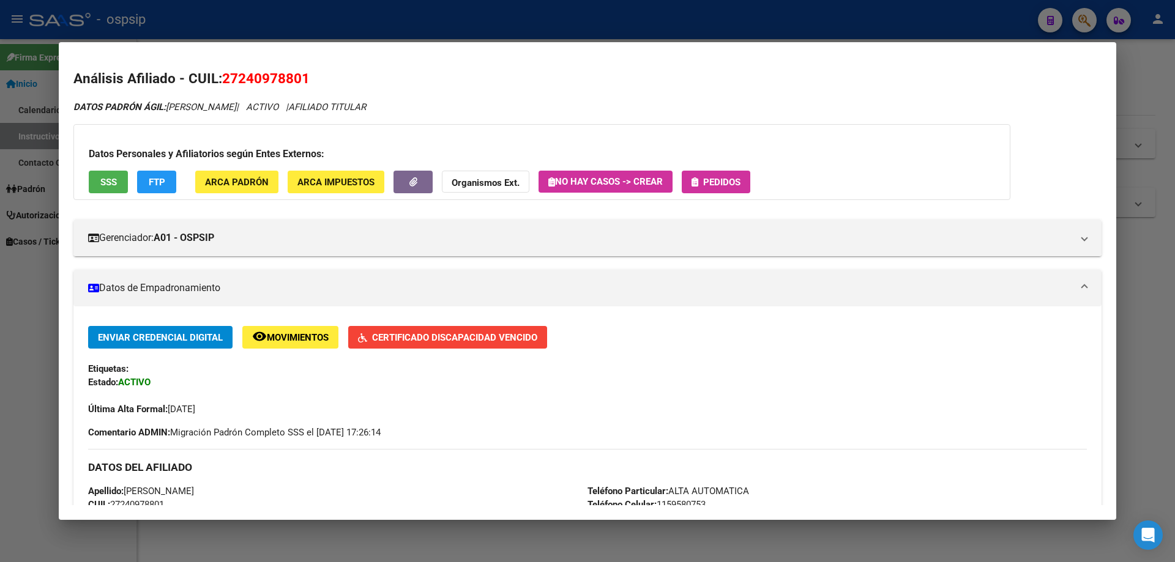
click at [736, 181] on span "Pedidos" at bounding box center [721, 182] width 37 height 11
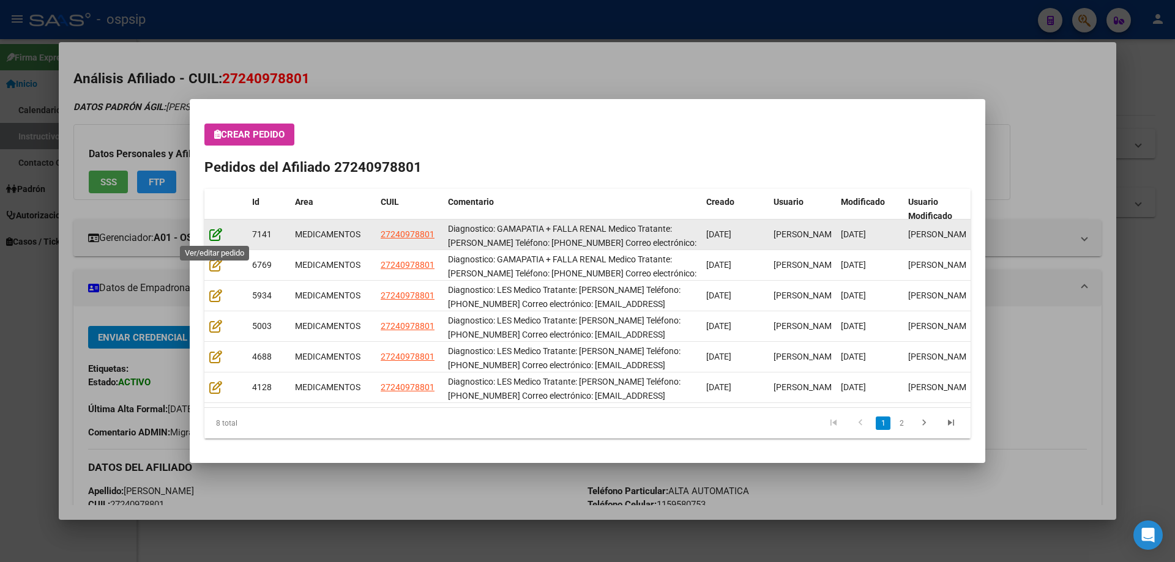
click at [211, 234] on icon at bounding box center [215, 234] width 13 height 13
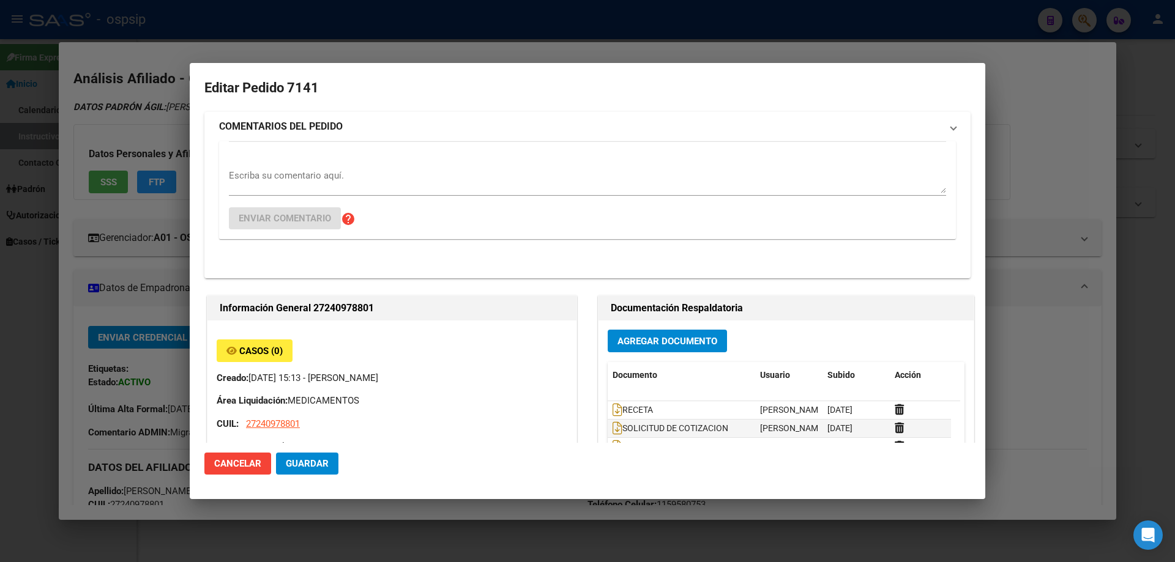
type input "[GEOGRAPHIC_DATA], [GEOGRAPHIC_DATA][PERSON_NAME] 1529"
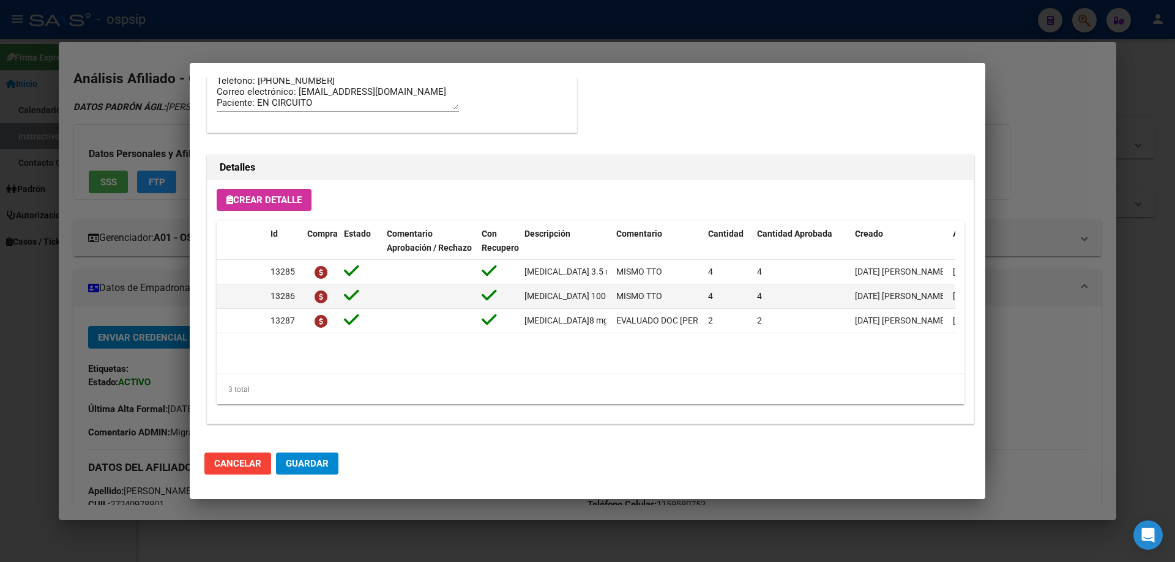
scroll to position [796, 0]
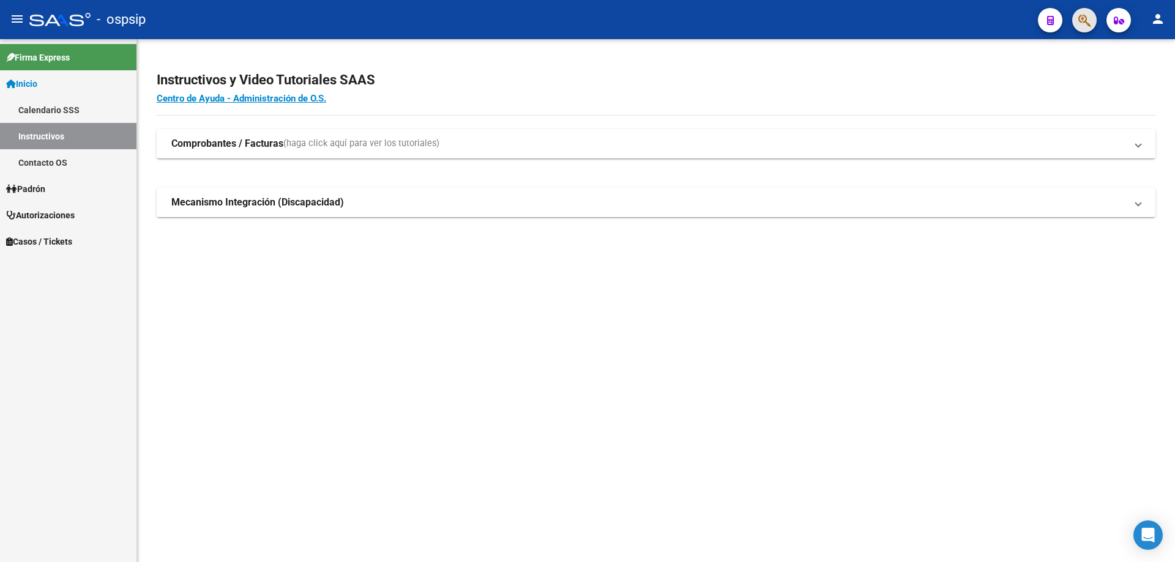
click at [1079, 23] on icon "button" at bounding box center [1084, 20] width 12 height 14
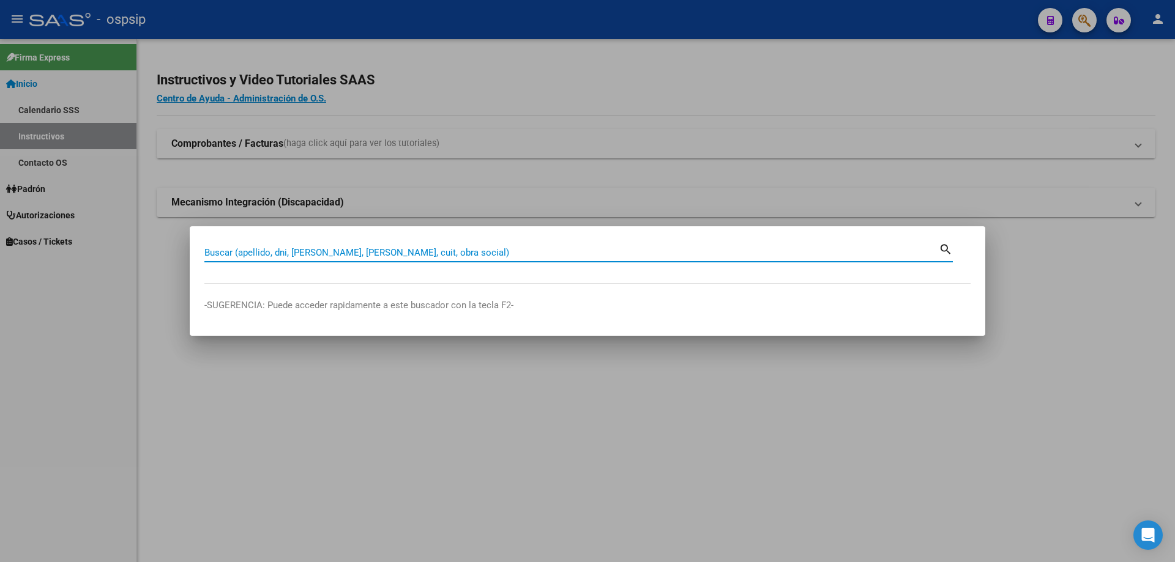
drag, startPoint x: 215, startPoint y: 243, endPoint x: 214, endPoint y: 255, distance: 11.7
paste input "24097880"
type input "24097880"
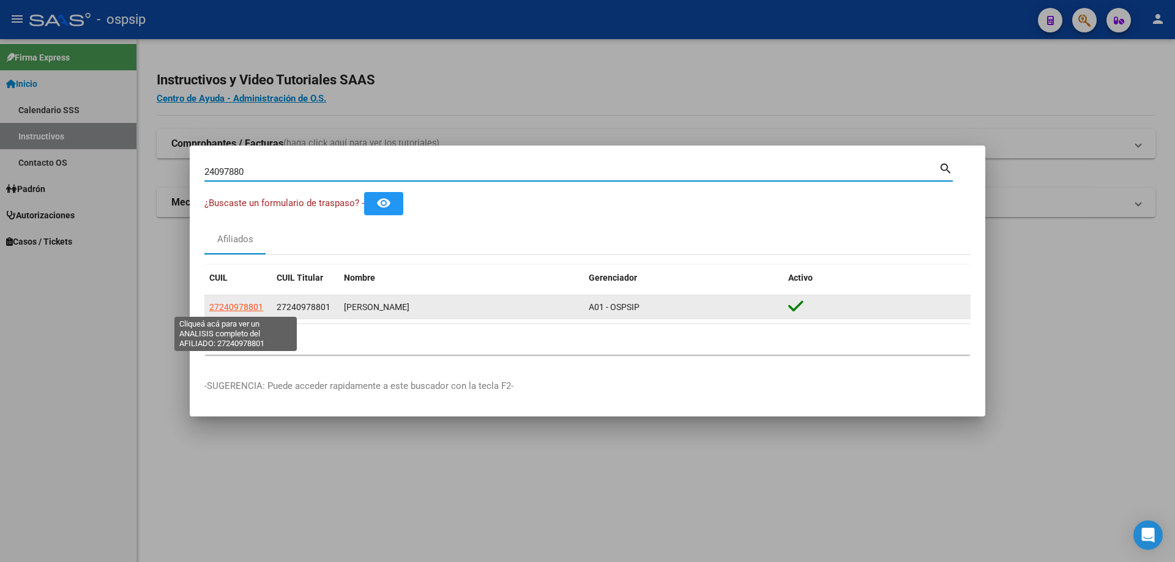
click at [250, 305] on span "27240978801" at bounding box center [236, 307] width 54 height 10
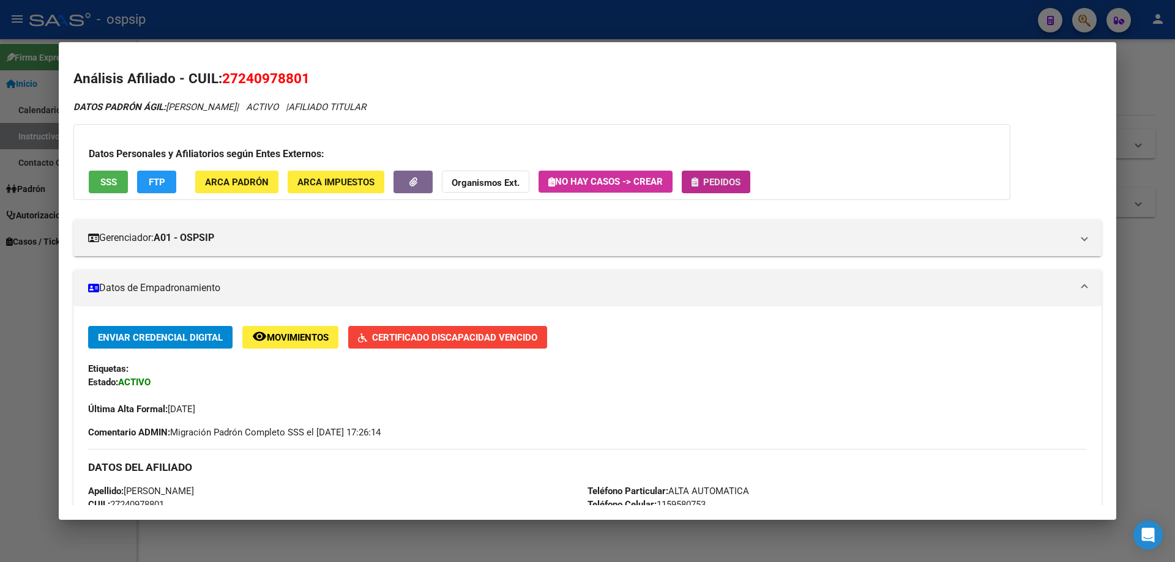
click at [711, 176] on span "Pedidos" at bounding box center [716, 181] width 49 height 11
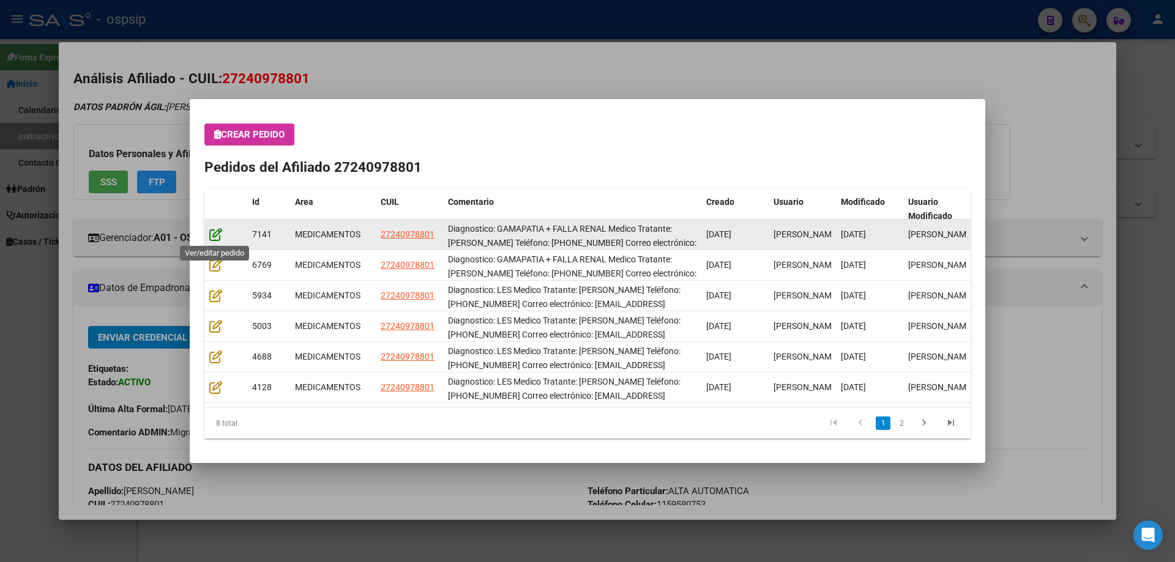
click at [218, 231] on icon at bounding box center [215, 234] width 13 height 13
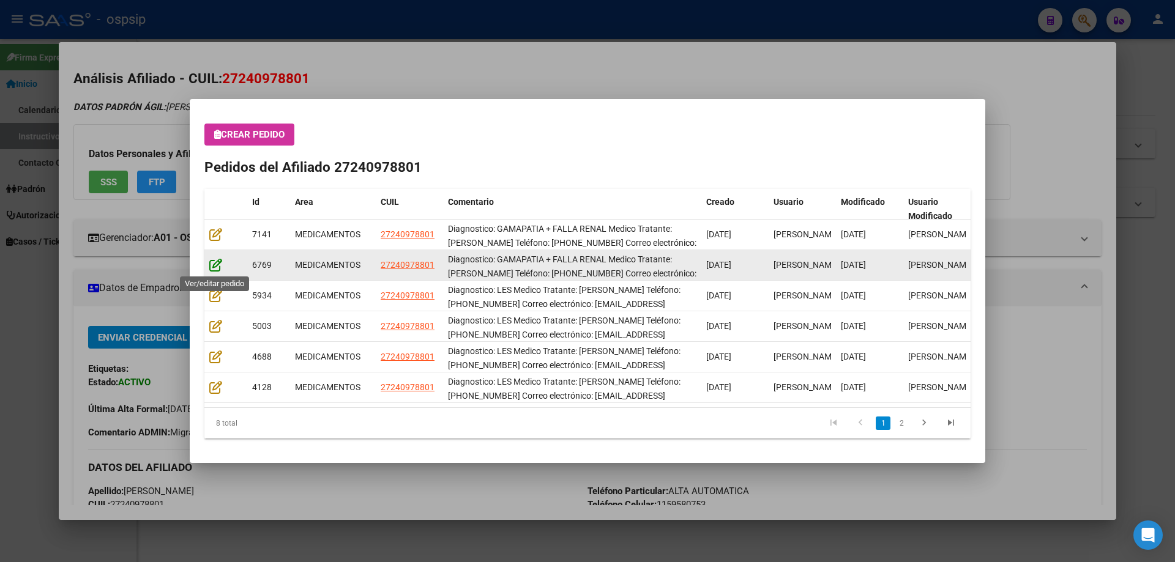
click at [215, 260] on icon at bounding box center [215, 264] width 13 height 13
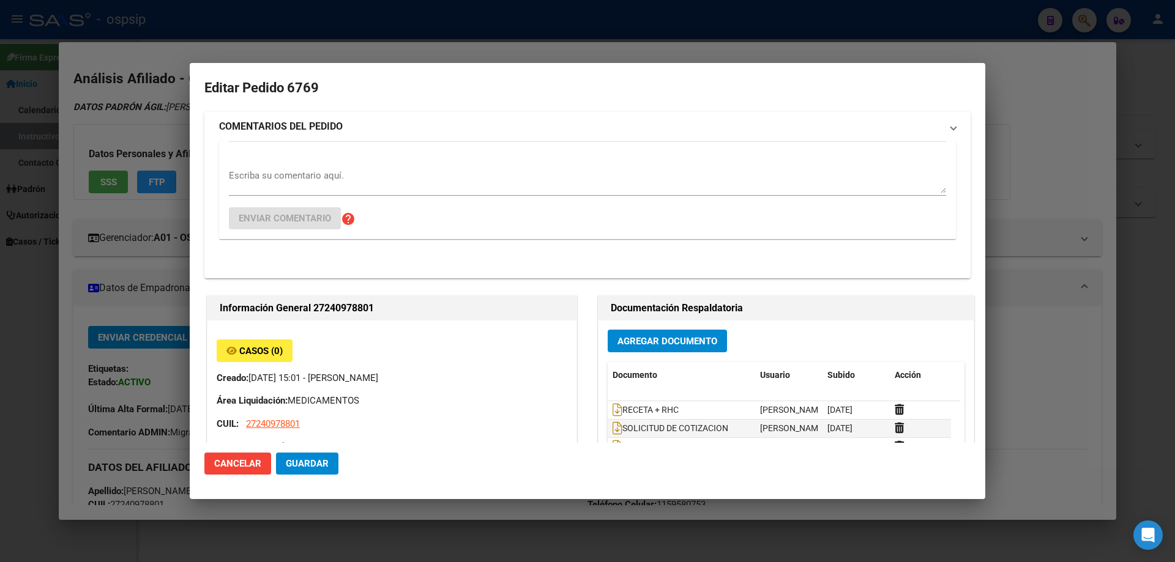
type input "[GEOGRAPHIC_DATA], [GEOGRAPHIC_DATA][PERSON_NAME] 1529"
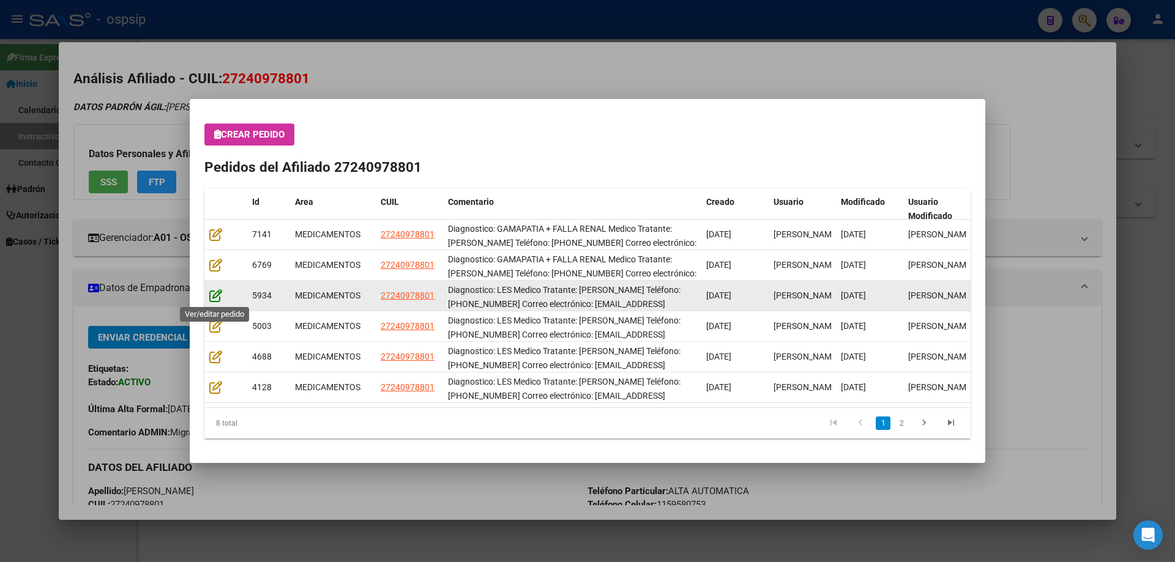
click at [212, 296] on icon at bounding box center [215, 295] width 13 height 13
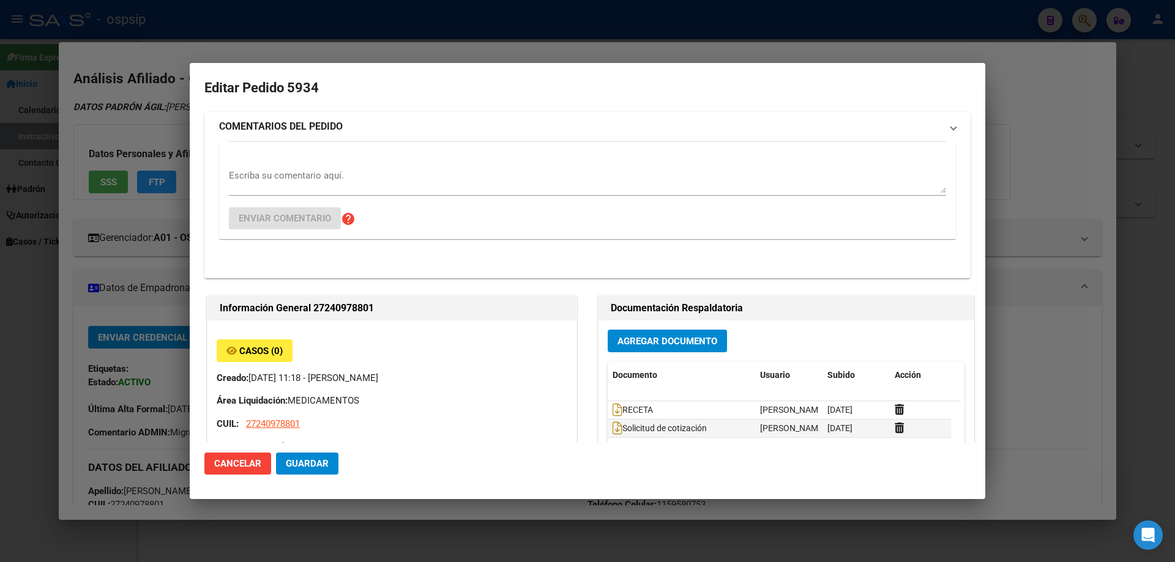
type input "[GEOGRAPHIC_DATA], [GEOGRAPHIC_DATA][PERSON_NAME] 1529"
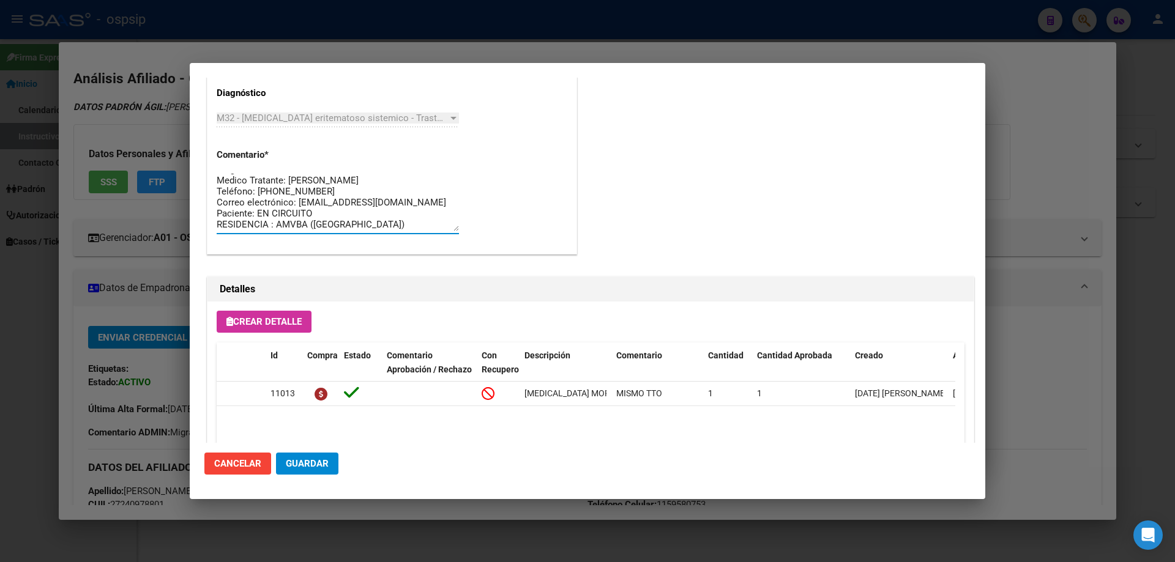
scroll to position [0, 0]
drag, startPoint x: 398, startPoint y: 228, endPoint x: 192, endPoint y: 158, distance: 217.7
click at [192, 158] on mat-dialog-content "Editar Pedido 5934 COMENTARIOS DEL PEDIDO Escriba su comentario aquí. Enviar co…" at bounding box center [588, 260] width 796 height 365
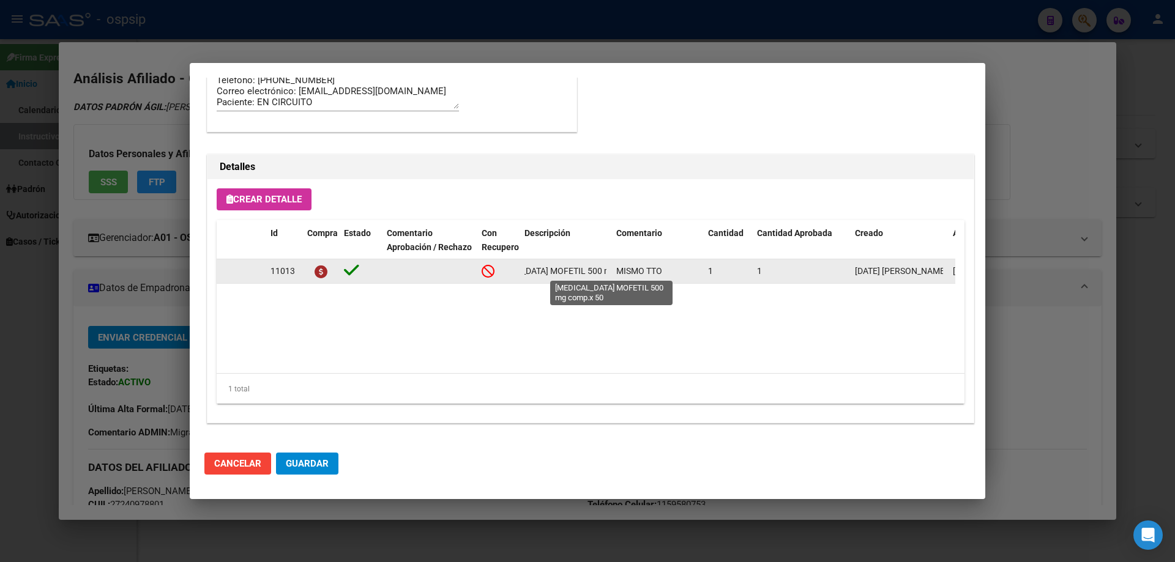
scroll to position [0, 92]
drag, startPoint x: 521, startPoint y: 271, endPoint x: 613, endPoint y: 271, distance: 91.2
click at [613, 271] on div "11013 [MEDICAL_DATA] MOFETIL 500 mg comp.x 50 MISMO TTO 1 1 [DATE] [PERSON_NAME…" at bounding box center [674, 272] width 915 height 24
copy span "[MEDICAL_DATA] MOFETIL 500 mg comp.x 50"
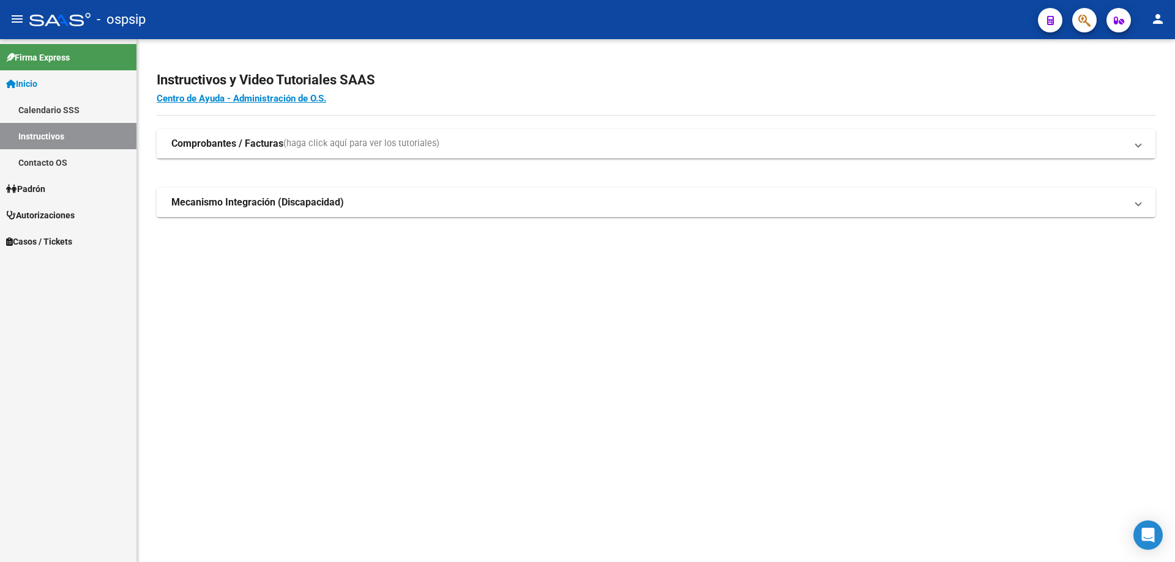
click at [1083, 23] on icon "button" at bounding box center [1084, 20] width 12 height 14
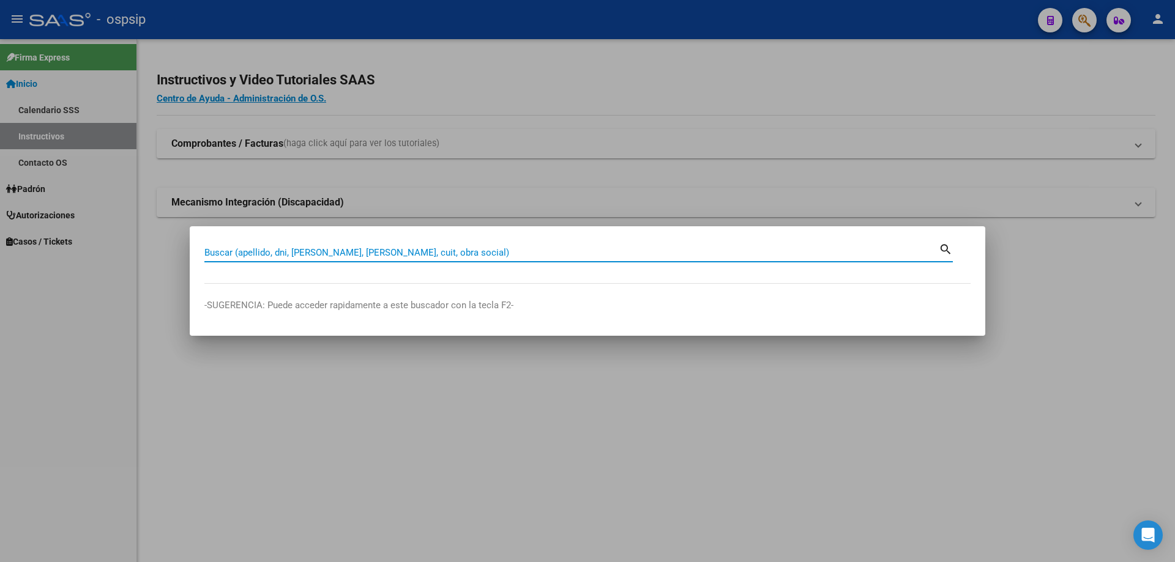
paste input "41570950"
type input "41570950"
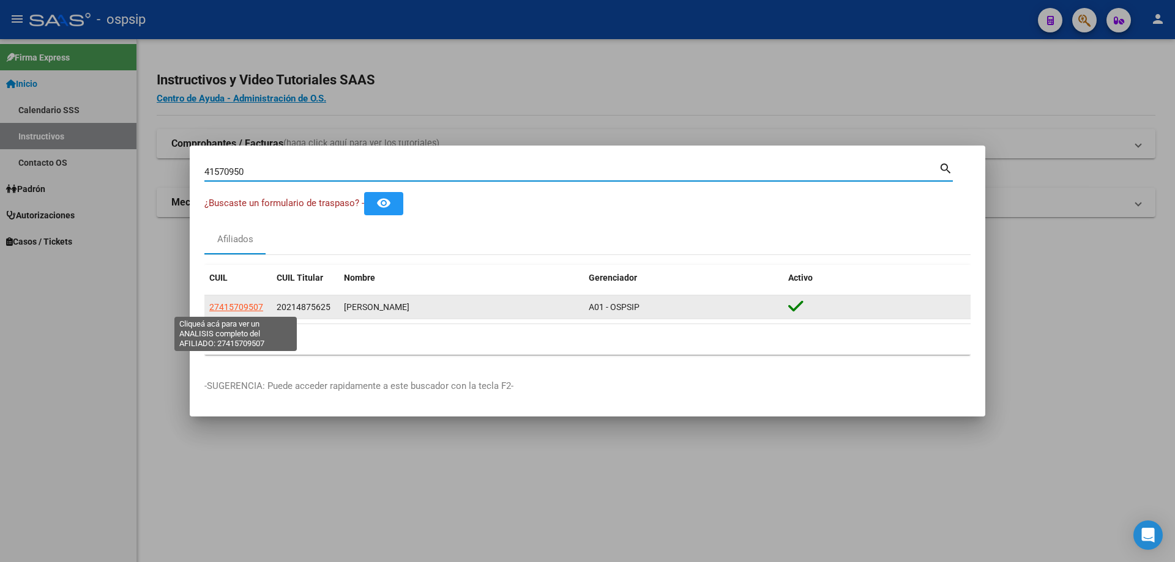
click at [255, 307] on span "27415709507" at bounding box center [236, 307] width 54 height 10
type textarea "27415709507"
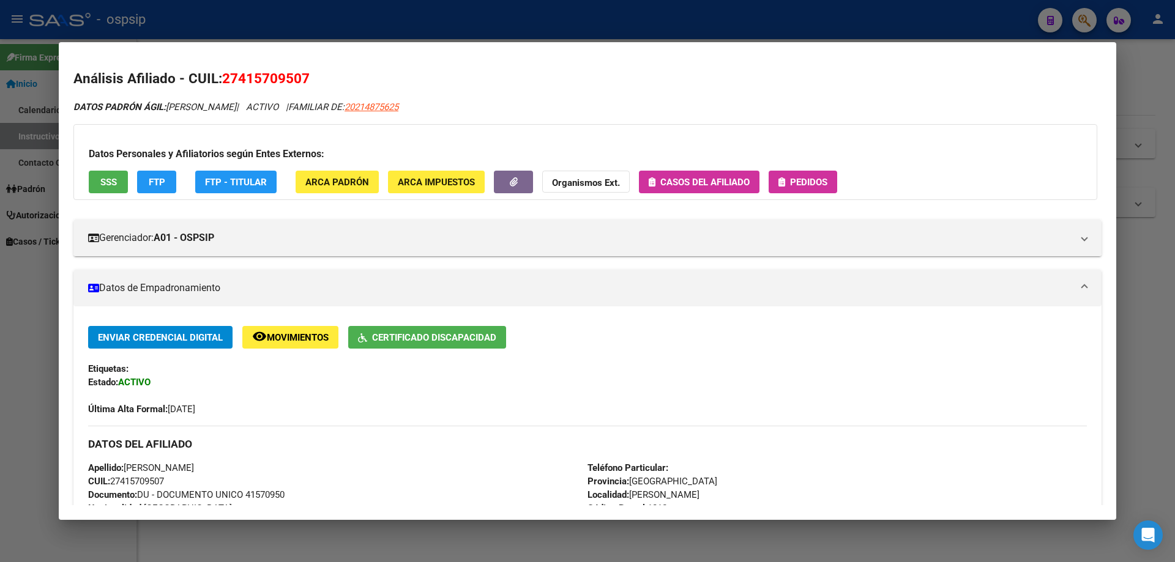
click at [823, 187] on span "Pedidos" at bounding box center [808, 182] width 37 height 11
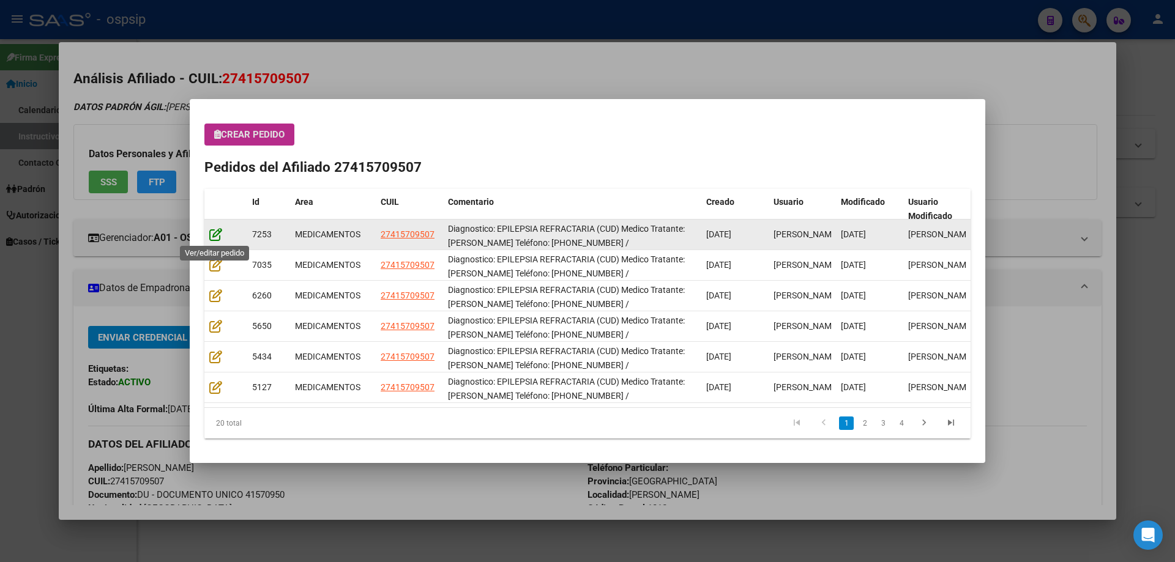
click at [220, 228] on icon at bounding box center [215, 234] width 13 height 13
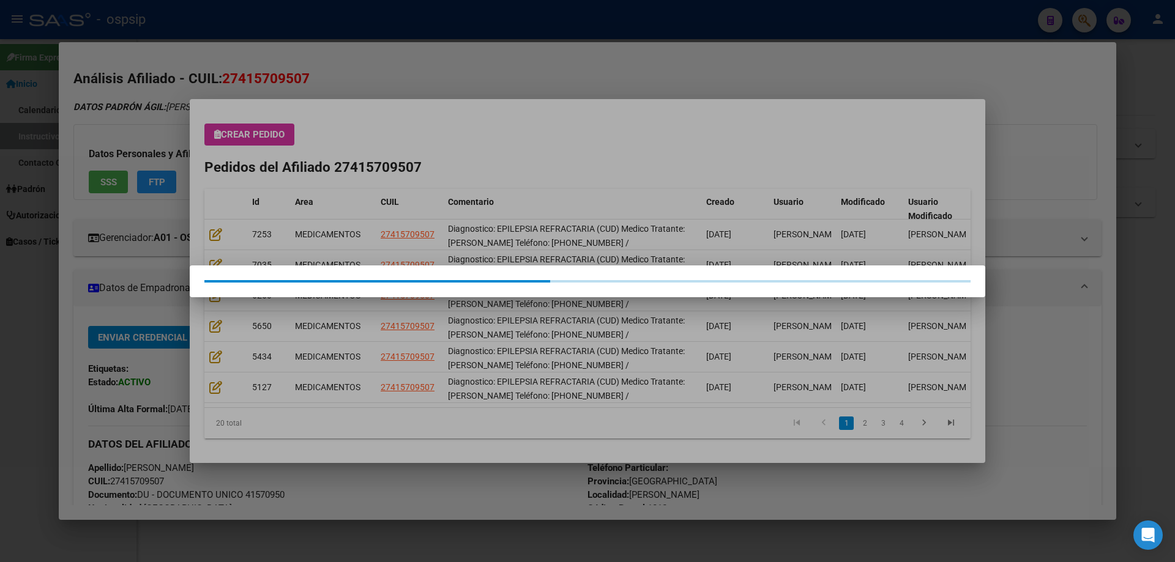
click at [218, 230] on div at bounding box center [587, 281] width 1175 height 562
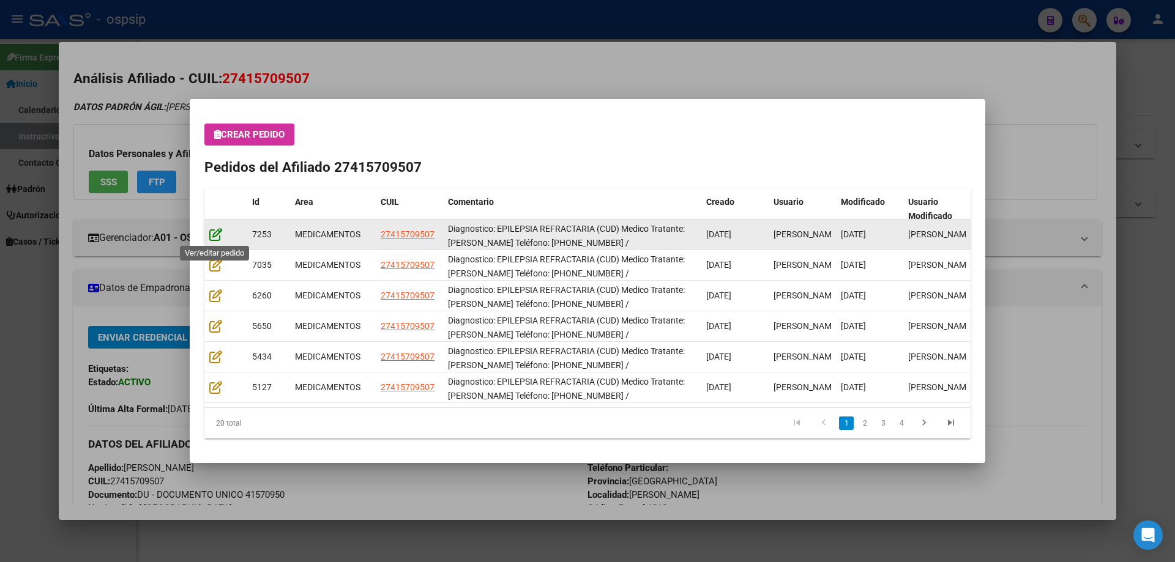
click at [218, 233] on icon at bounding box center [215, 234] width 13 height 13
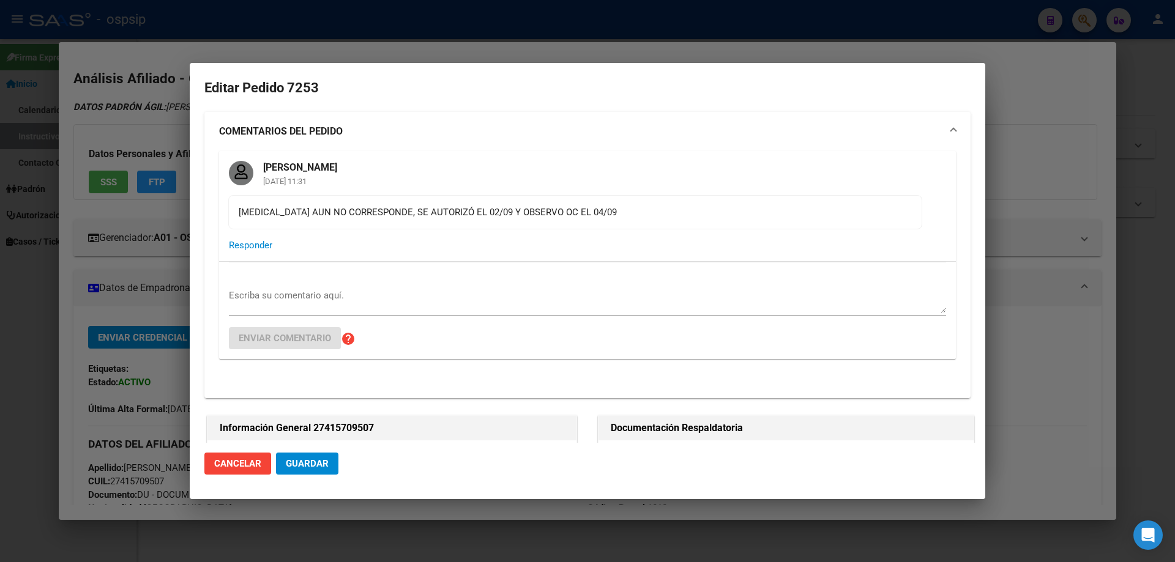
type input "[GEOGRAPHIC_DATA], [PERSON_NAME], [DATE]"
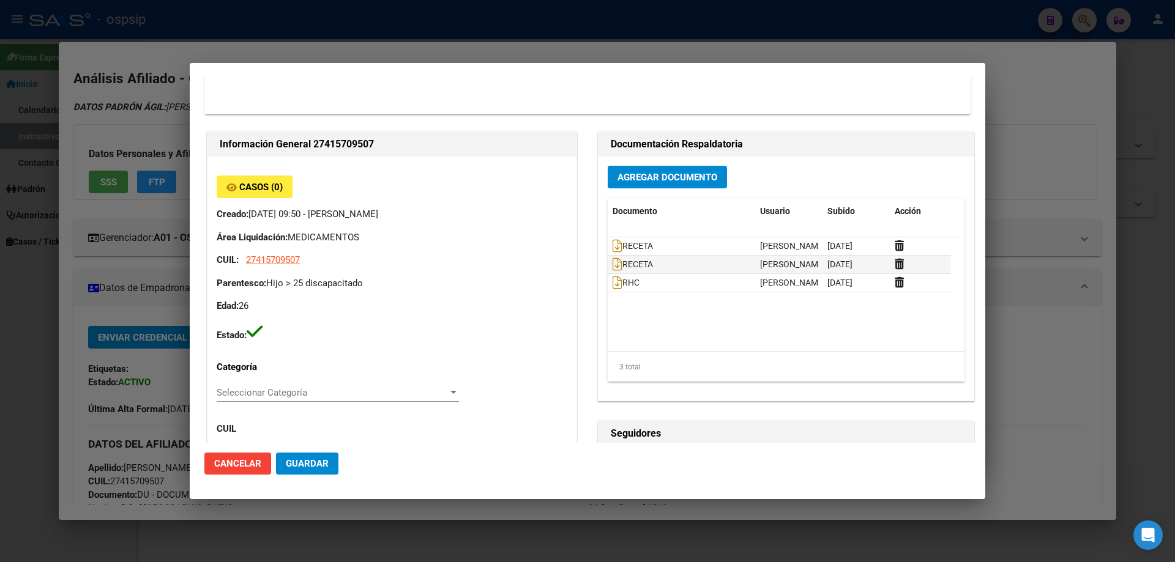
scroll to position [306, 0]
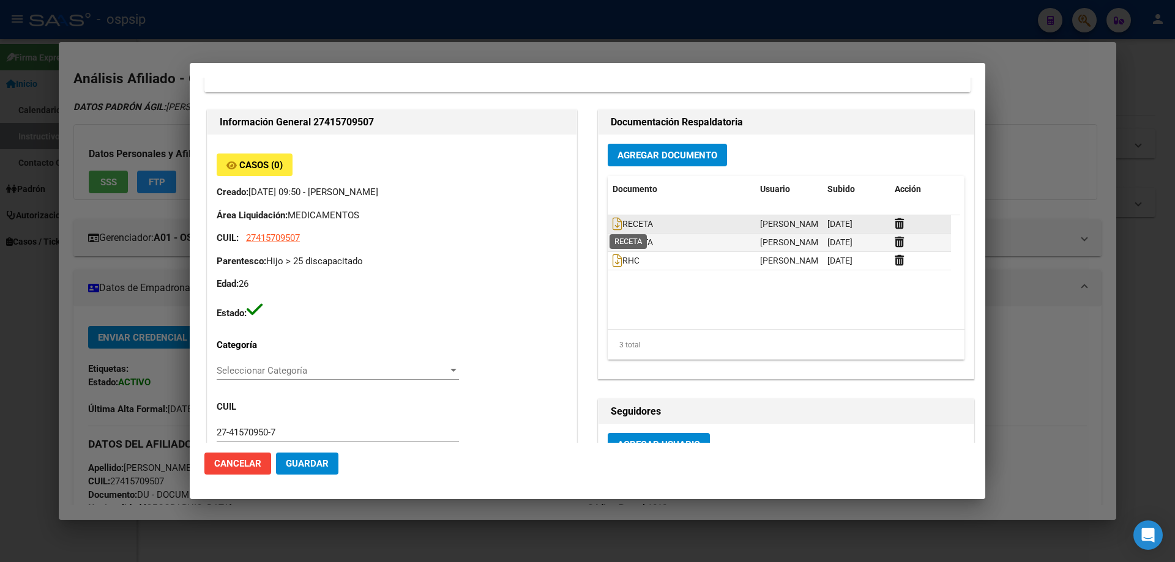
click at [619, 226] on span "RECETA" at bounding box center [633, 224] width 40 height 10
click at [613, 225] on icon at bounding box center [618, 223] width 10 height 13
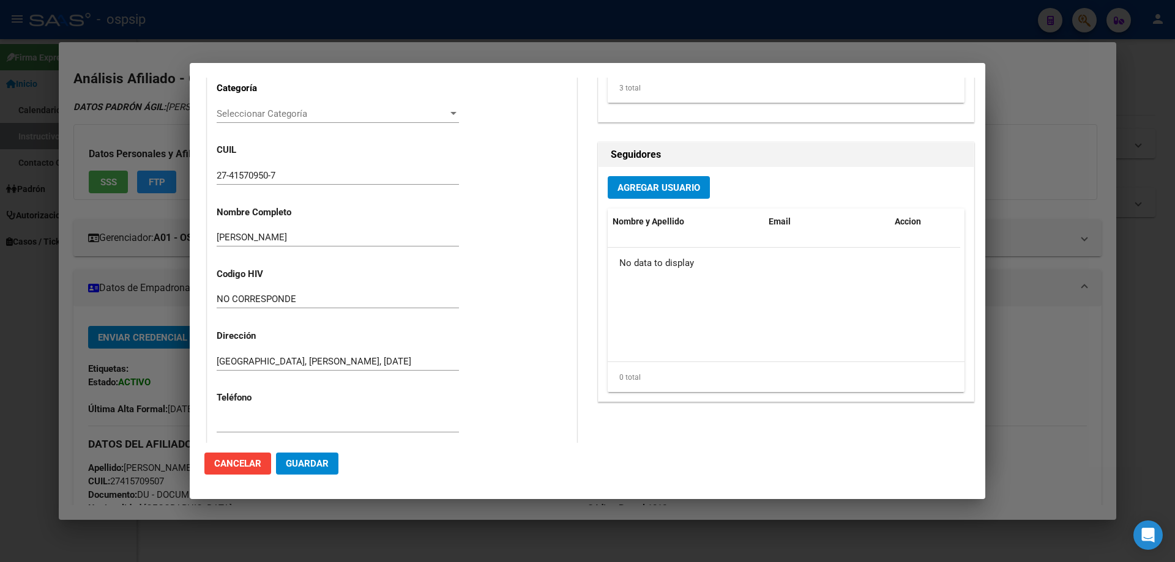
scroll to position [257, 0]
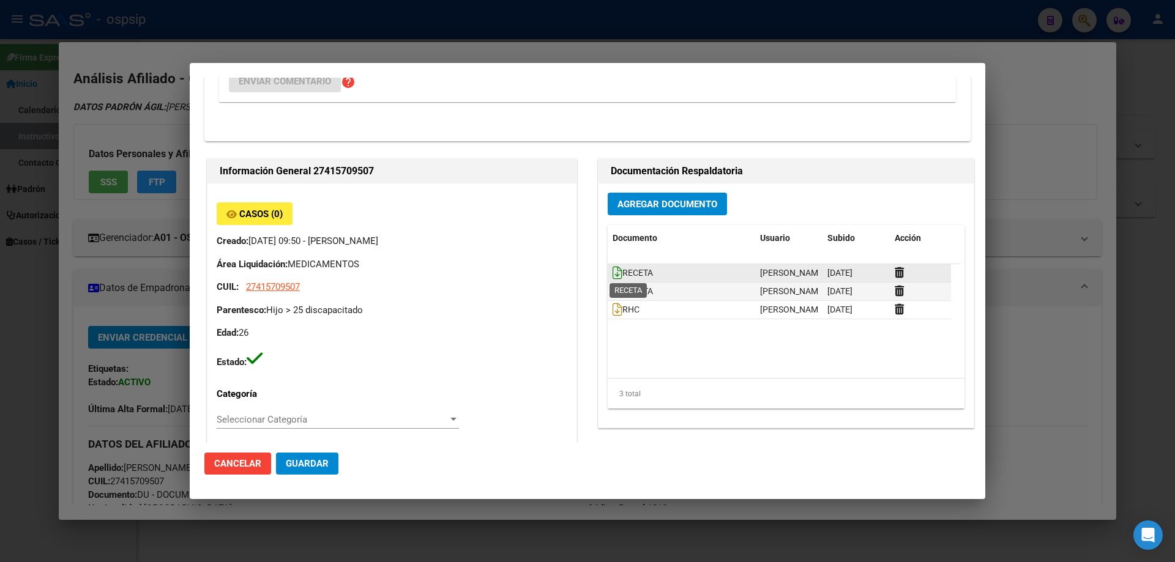
click at [613, 270] on icon at bounding box center [618, 272] width 10 height 13
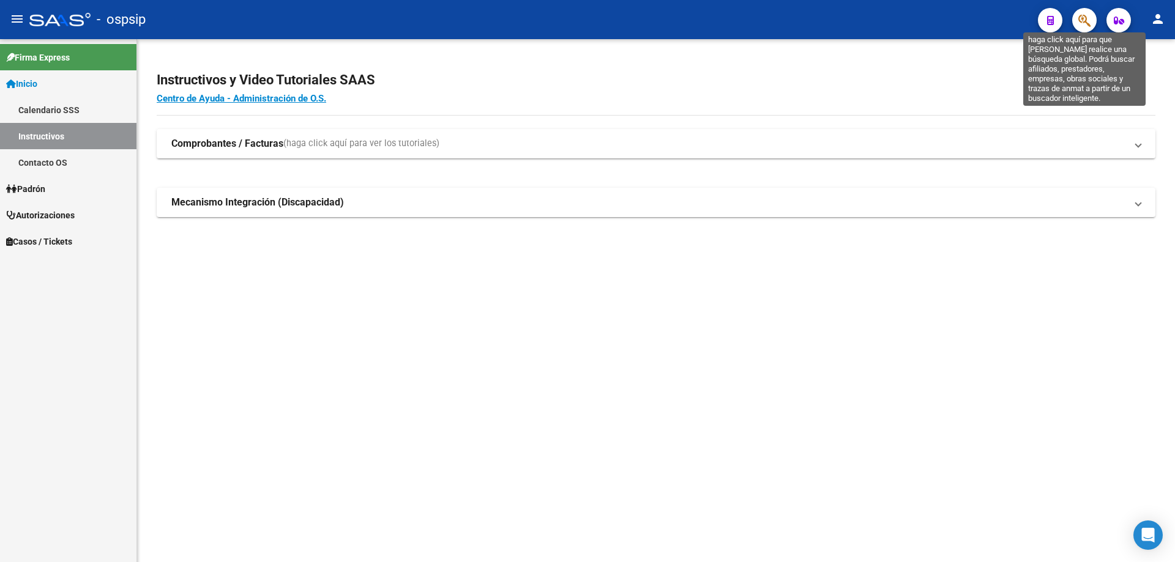
click at [1091, 20] on icon "button" at bounding box center [1084, 20] width 12 height 14
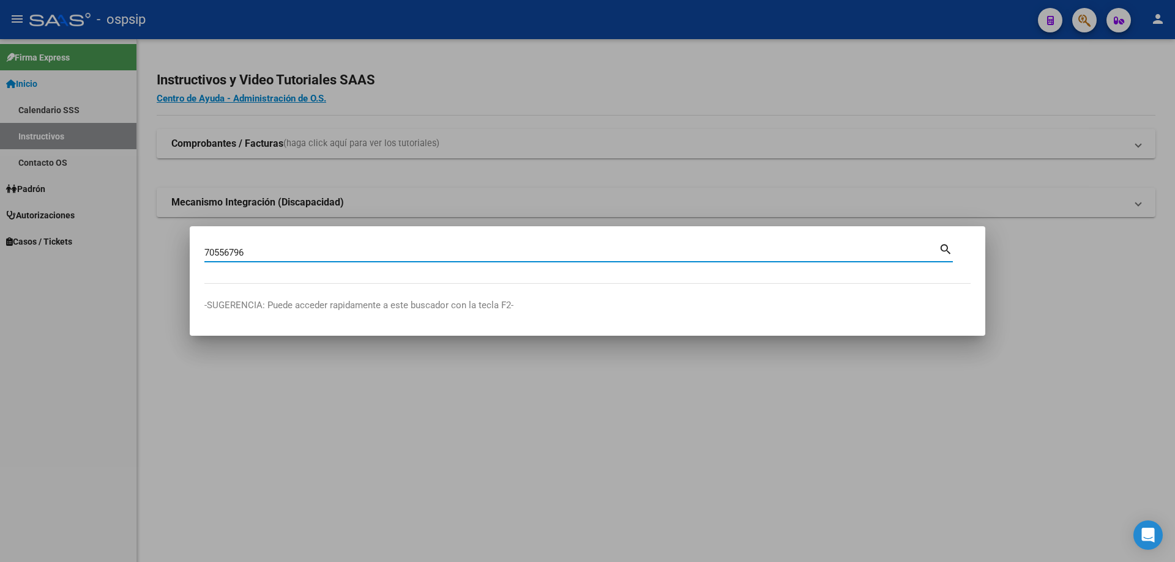
type input "70556796"
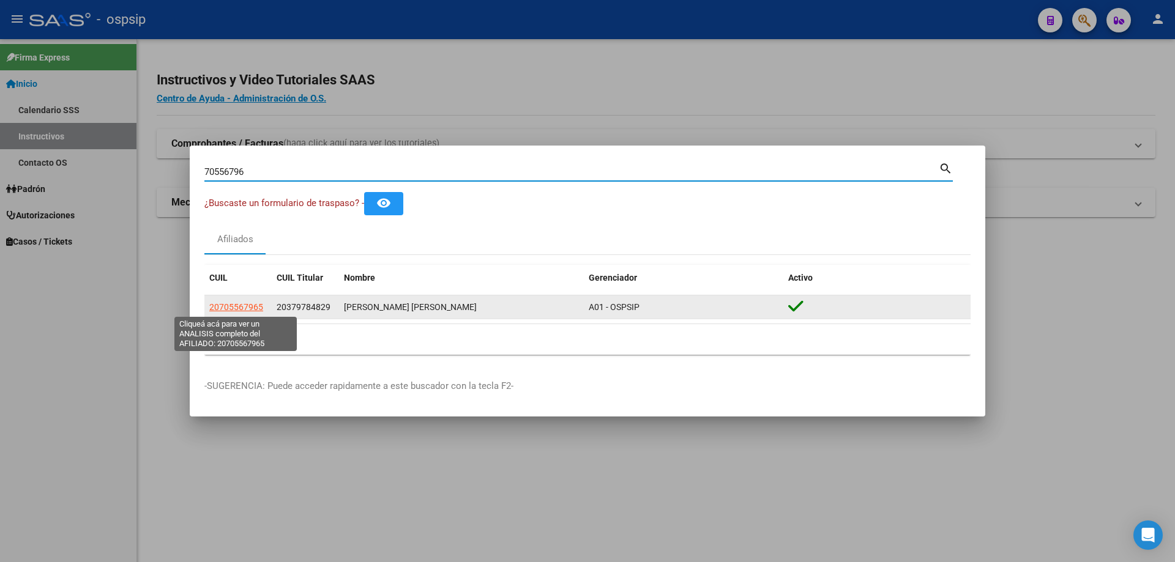
click at [255, 308] on span "20705567965" at bounding box center [236, 307] width 54 height 10
type textarea "20705567965"
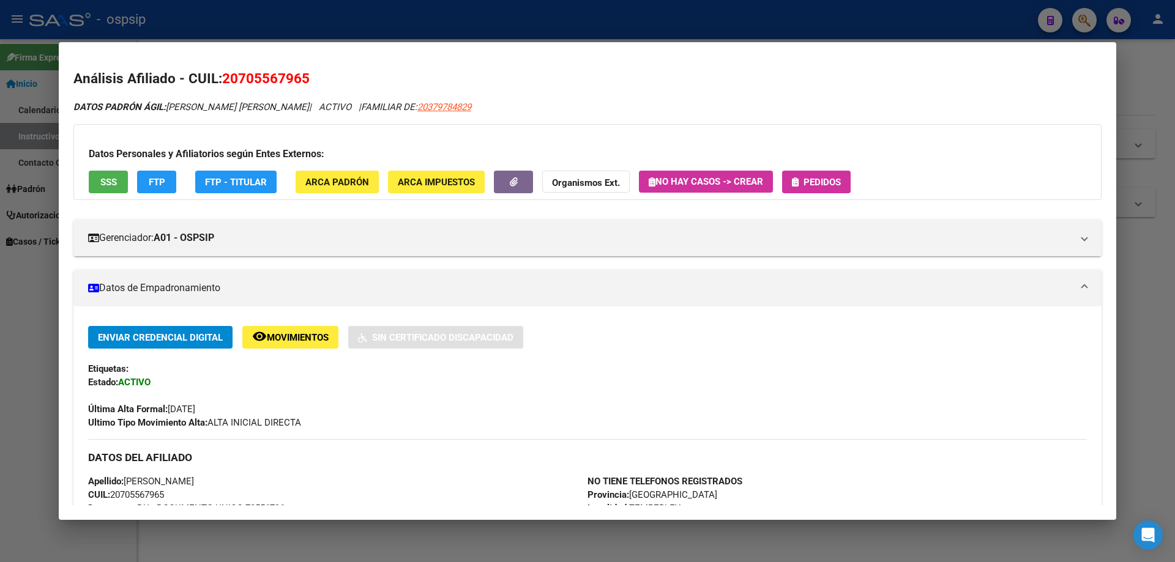
click at [805, 174] on button "Pedidos" at bounding box center [816, 182] width 69 height 23
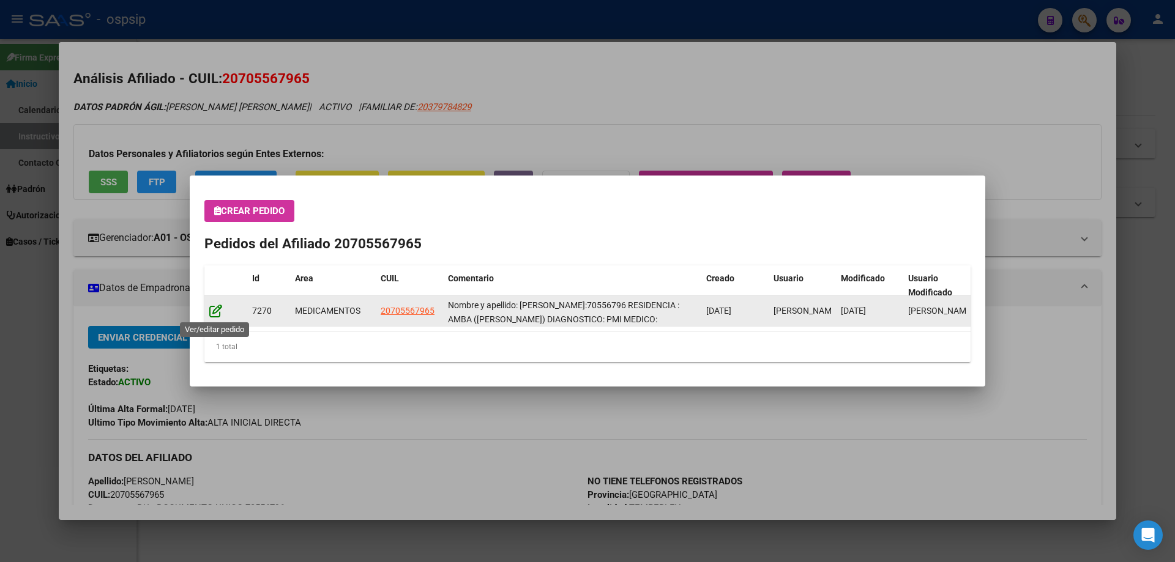
click at [217, 308] on icon at bounding box center [215, 310] width 13 height 13
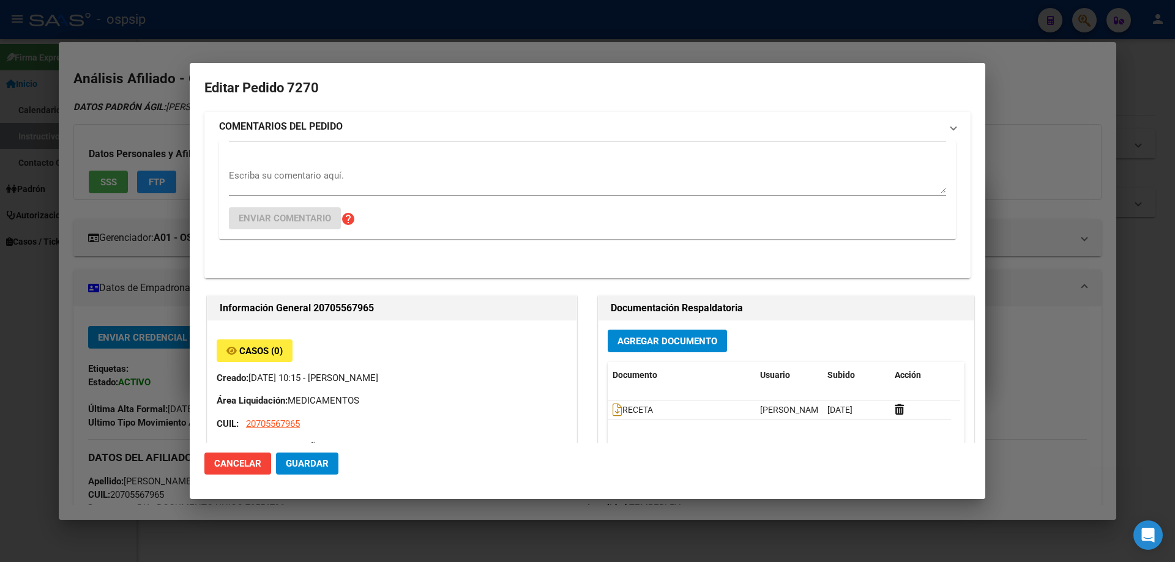
type input "[GEOGRAPHIC_DATA], TEMPERLEY, QUILMES 2634"
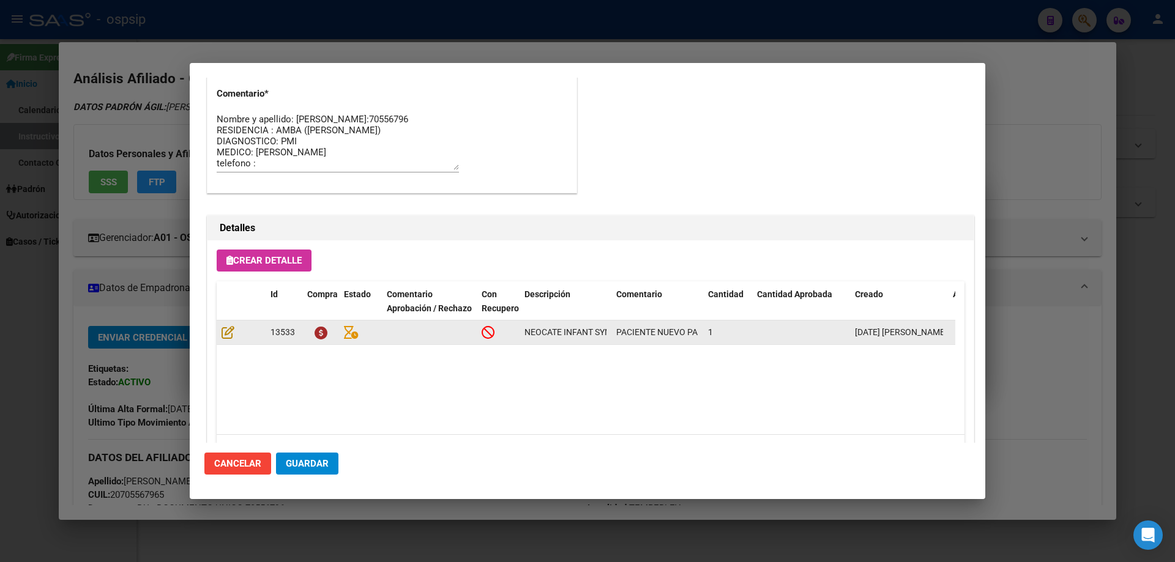
scroll to position [0, 68]
drag, startPoint x: 523, startPoint y: 333, endPoint x: 608, endPoint y: 334, distance: 85.7
click at [613, 334] on div "13533 NEOCATE INFANT SYNEO LATA X 400G PACIENTE NUEVO PARA EVALUAR 1 [DATE] [PE…" at bounding box center [674, 333] width 915 height 24
copy span "NEOCATE INFANT SYNEO LATA X 400G"
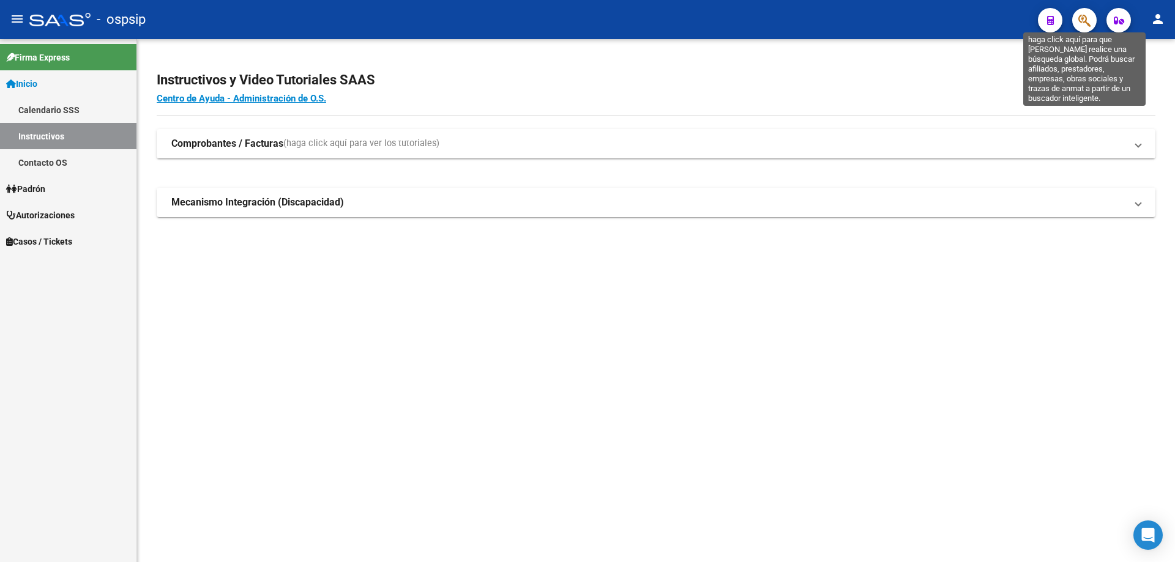
click at [1087, 15] on icon "button" at bounding box center [1084, 20] width 12 height 14
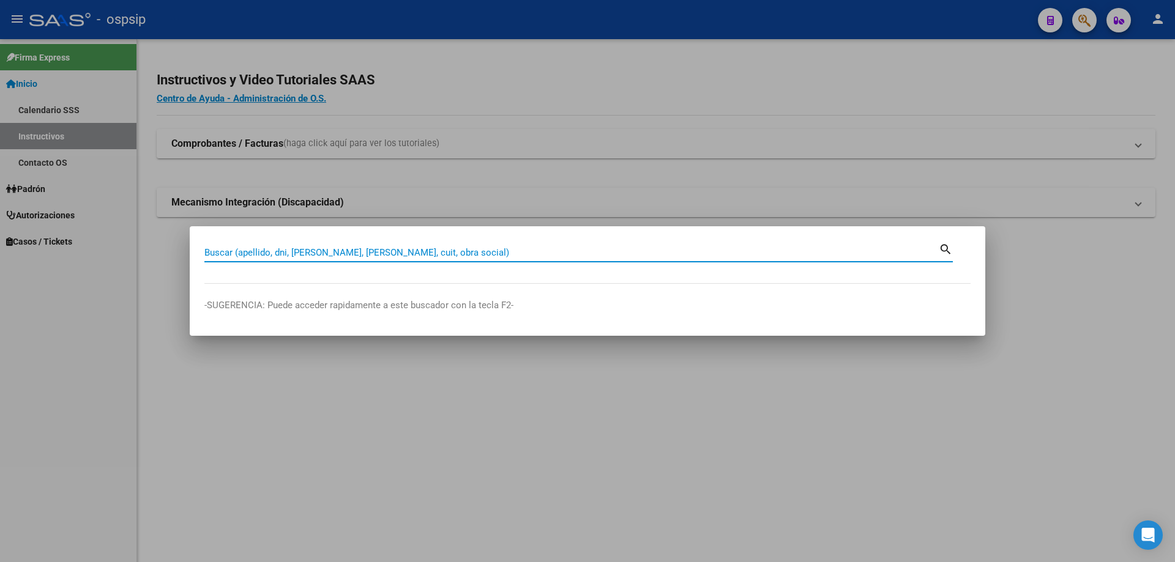
paste input "70786571"
type input "70786571"
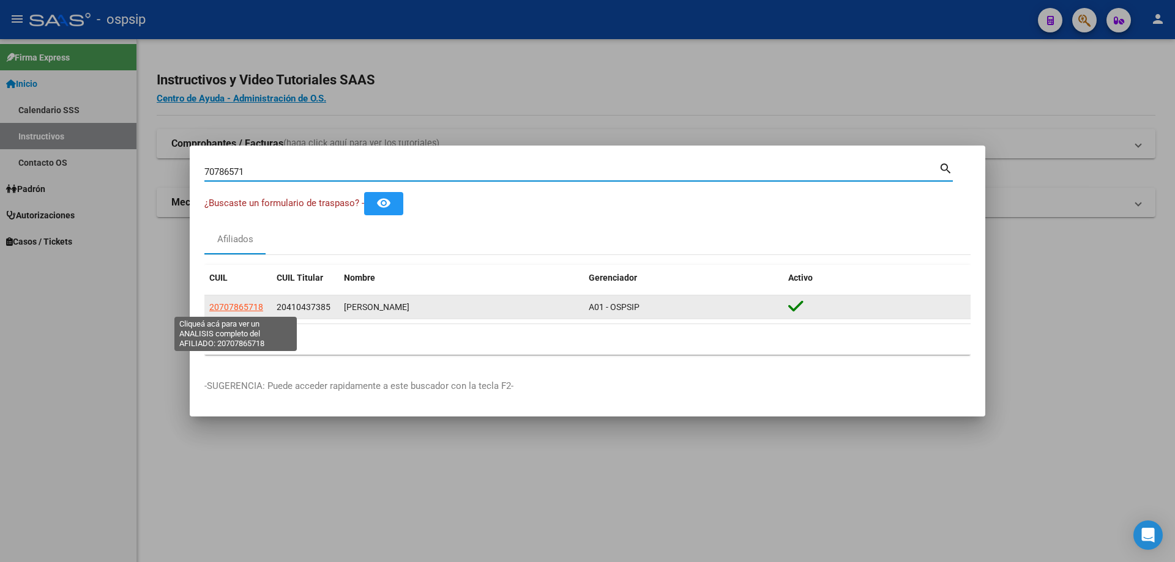
click at [233, 308] on span "20707865718" at bounding box center [236, 307] width 54 height 10
type textarea "20707865718"
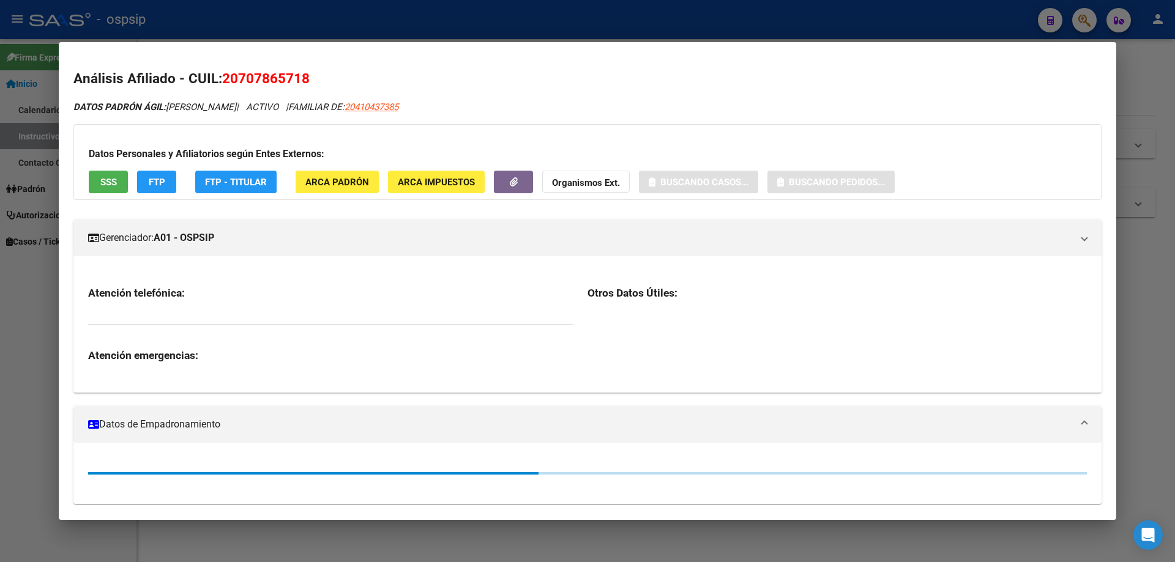
click at [111, 184] on span "SSS" at bounding box center [108, 182] width 17 height 11
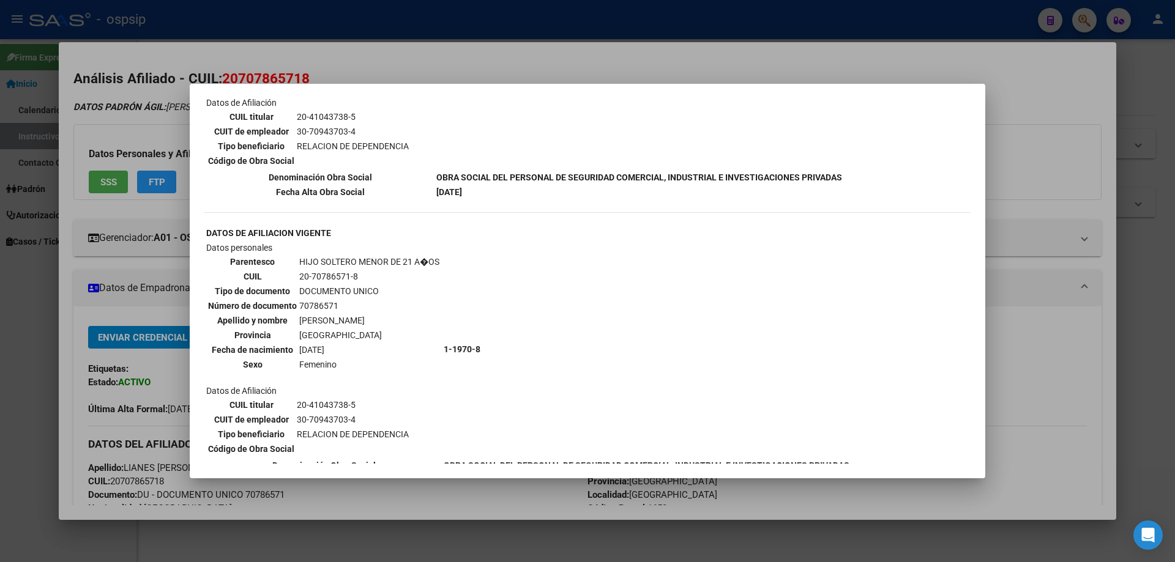
scroll to position [631, 0]
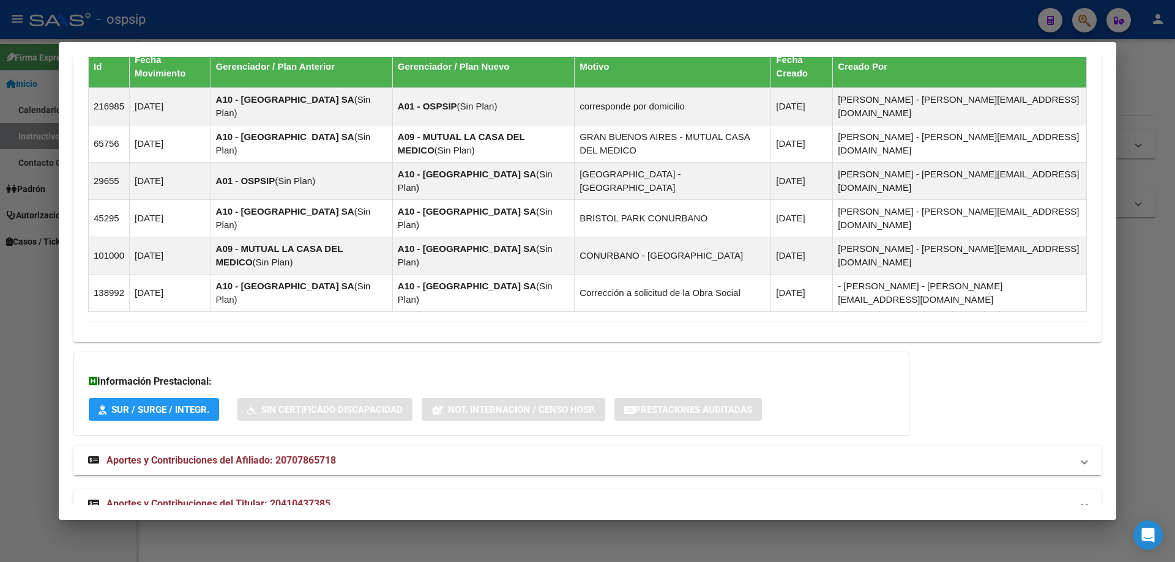
click at [241, 490] on mat-expansion-panel-header "Aportes y Contribuciones del Titular: 20410437385" at bounding box center [587, 504] width 1028 height 29
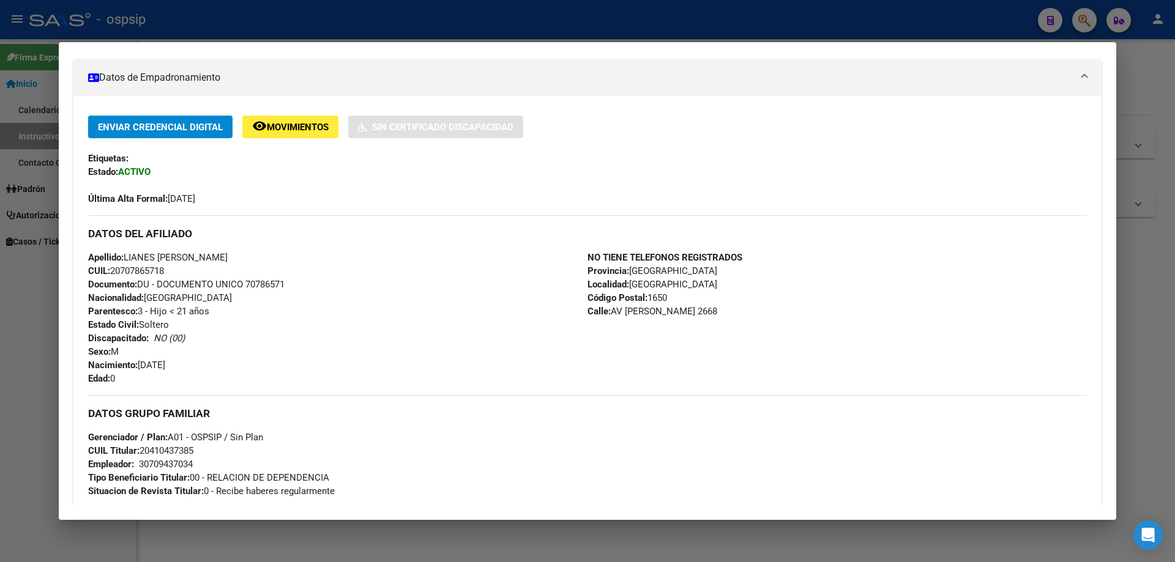
scroll to position [0, 0]
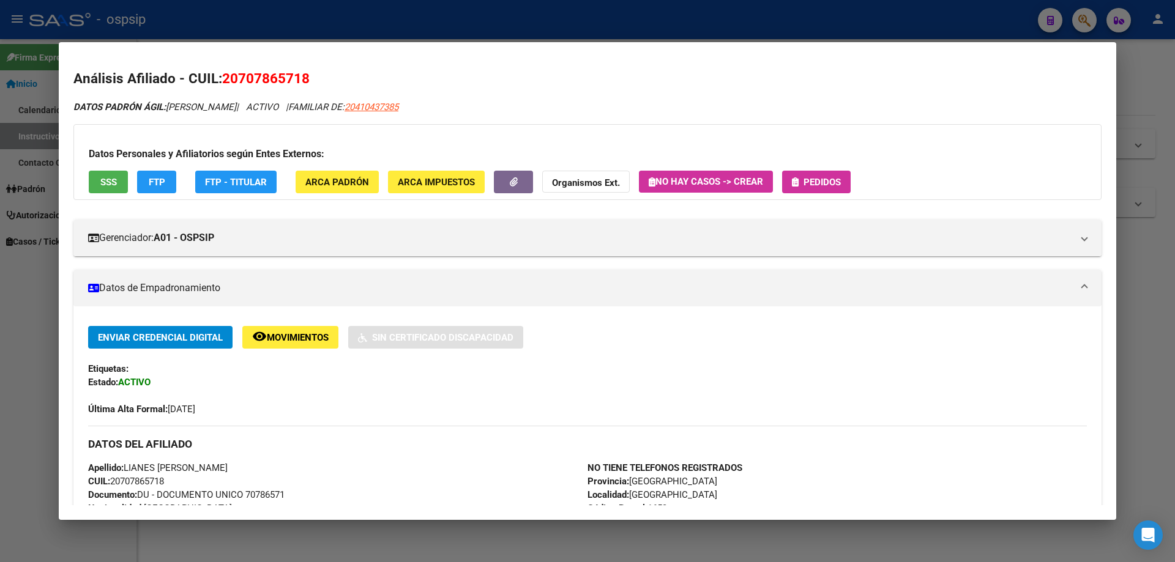
click at [802, 183] on span "Pedidos" at bounding box center [816, 181] width 49 height 11
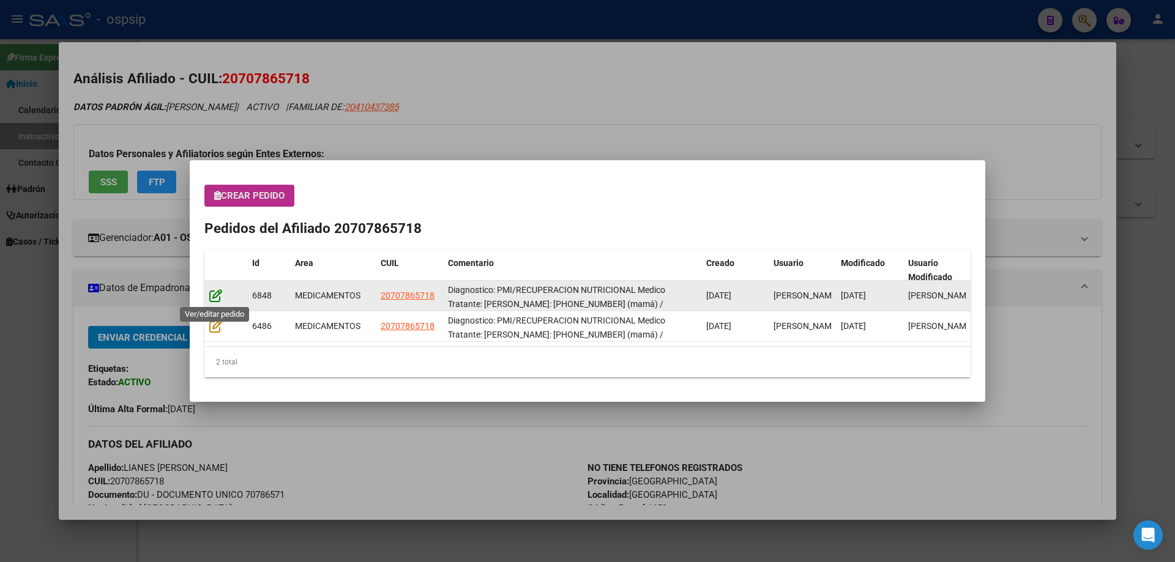
click at [214, 297] on icon at bounding box center [215, 295] width 13 height 13
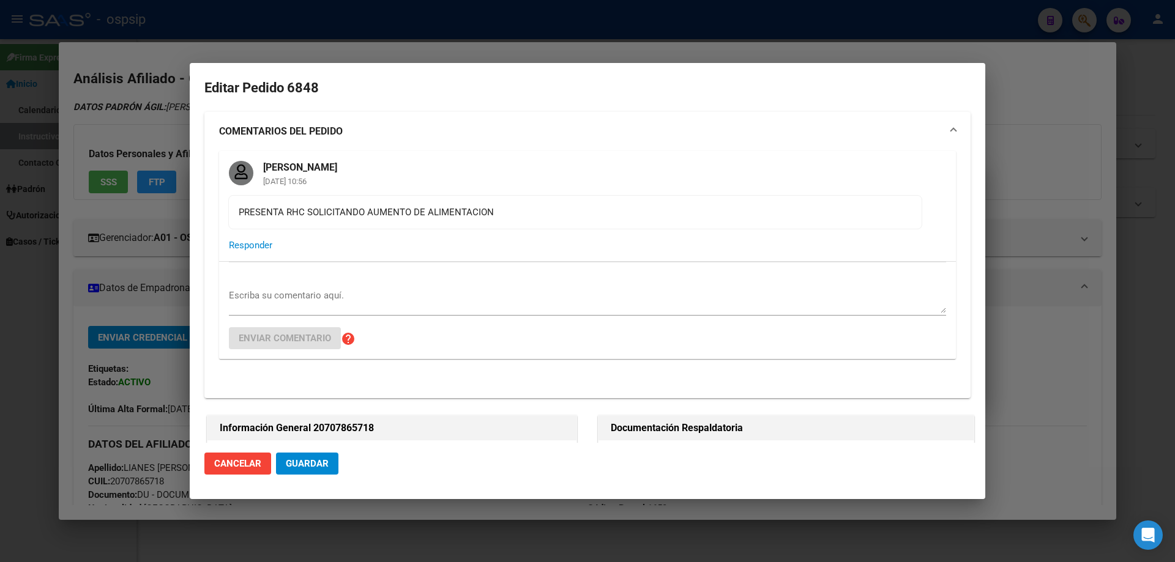
type input "LIANES [PERSON_NAME]"
type input "[GEOGRAPHIC_DATA], [GEOGRAPHIC_DATA], [STREET_ADDRESS][PERSON_NAME]"
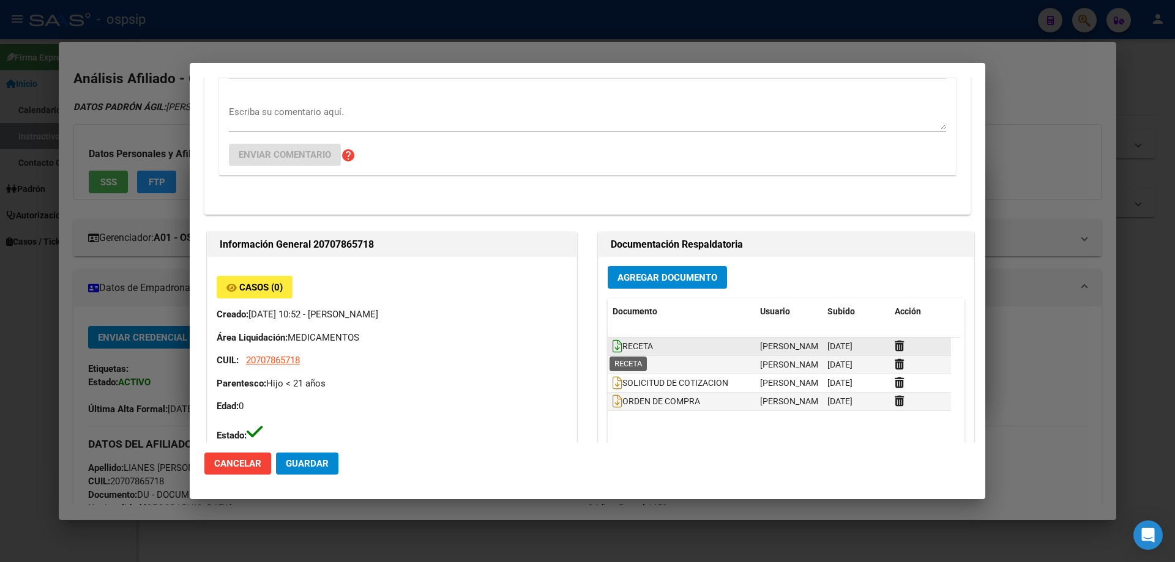
click at [616, 340] on icon at bounding box center [618, 346] width 10 height 13
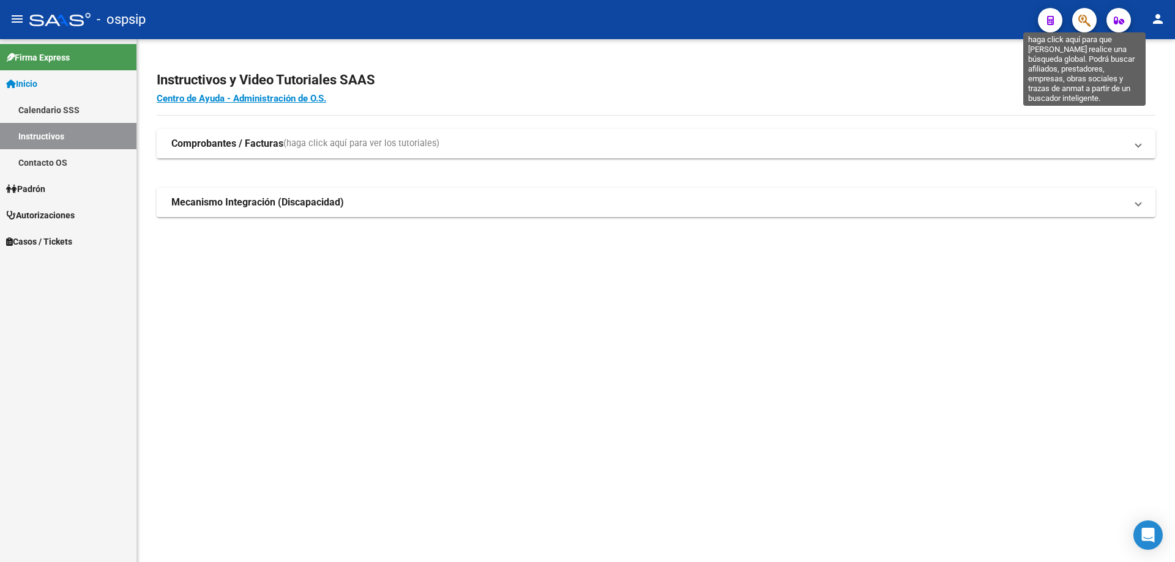
click at [1082, 20] on icon "button" at bounding box center [1084, 20] width 12 height 14
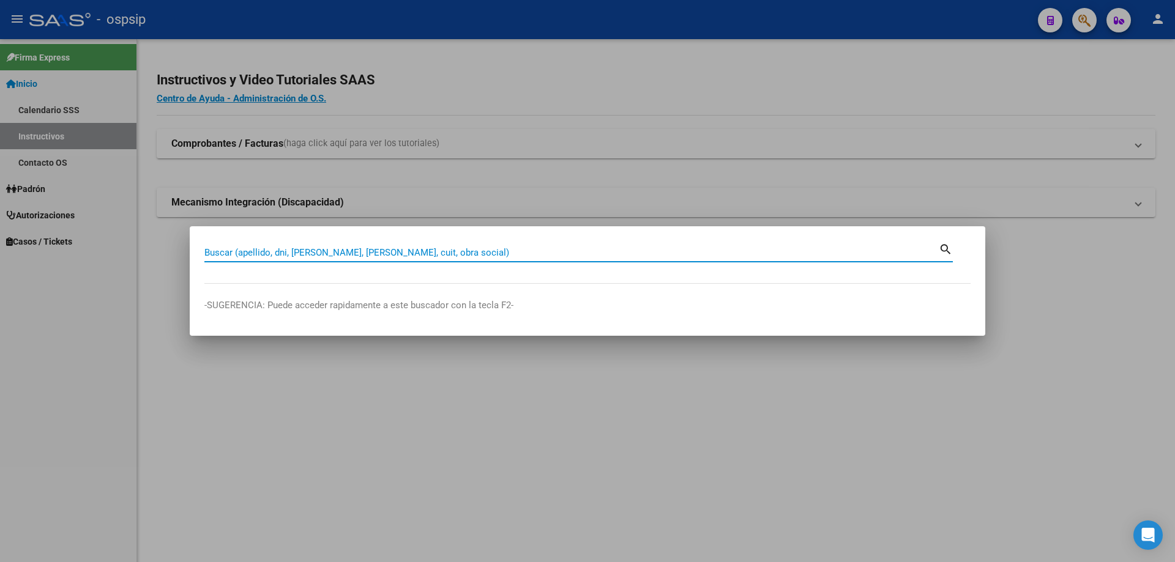
paste input "70786571"
type input "70786571"
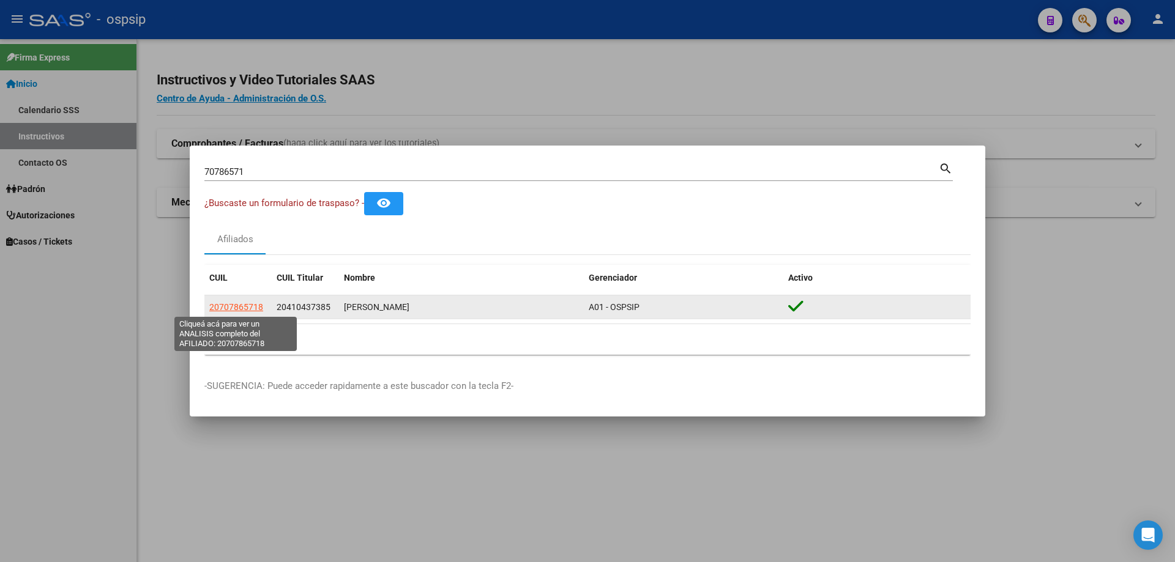
click at [243, 308] on span "20707865718" at bounding box center [236, 307] width 54 height 10
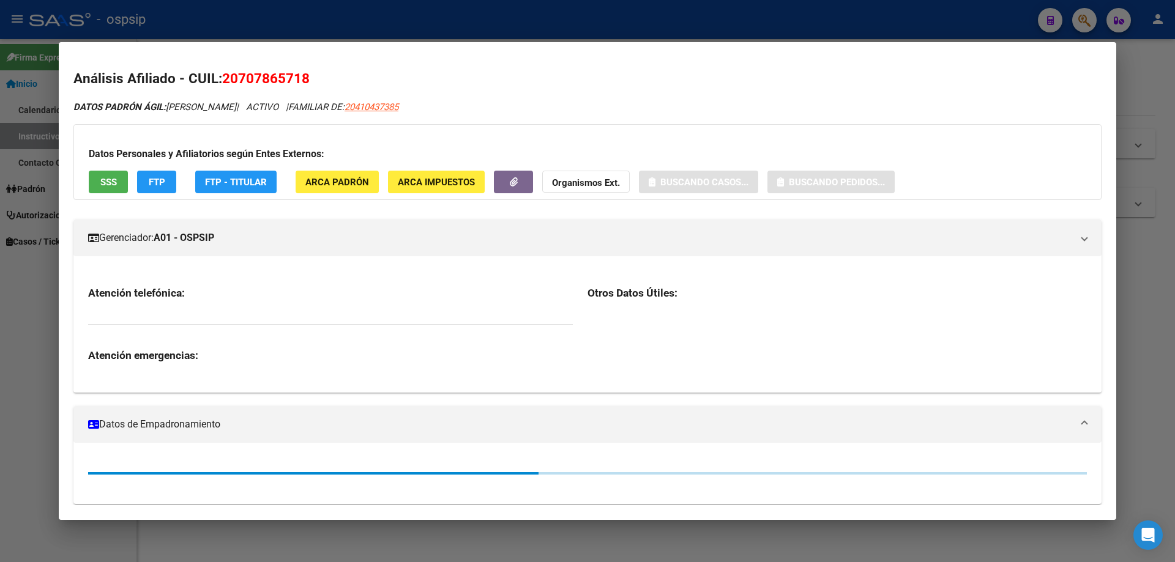
click at [102, 177] on span "SSS" at bounding box center [108, 182] width 17 height 11
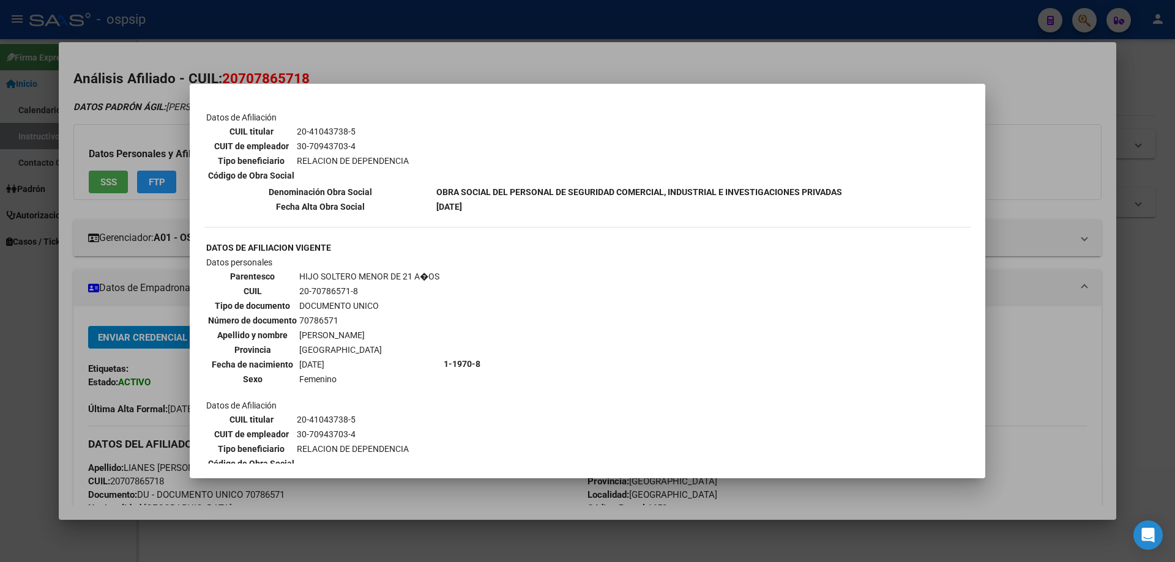
scroll to position [631, 0]
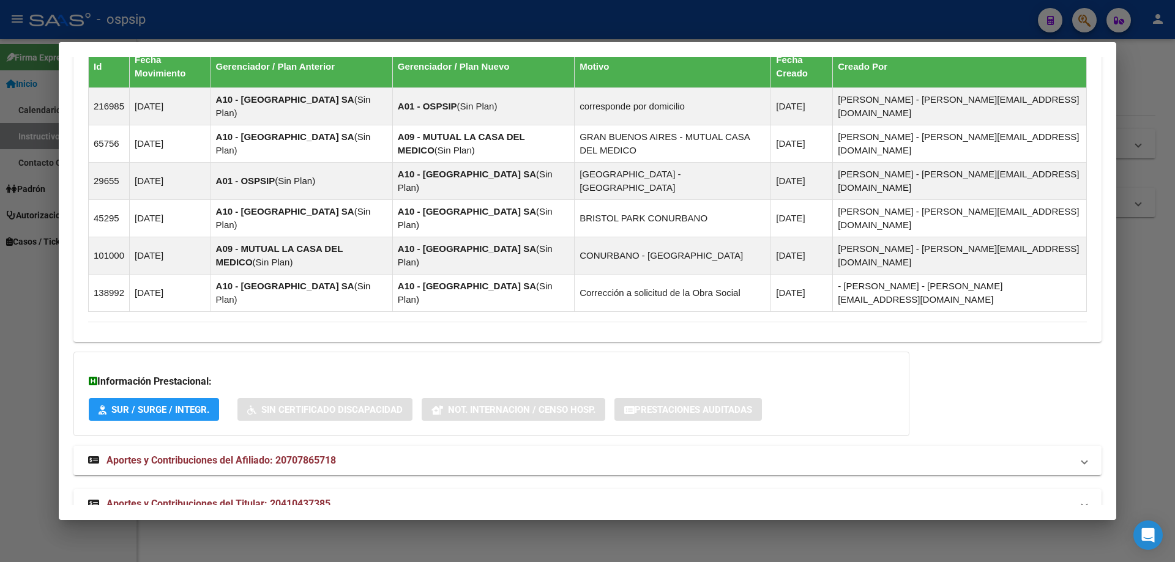
click at [241, 490] on mat-expansion-panel-header "Aportes y Contribuciones del Titular: 20410437385" at bounding box center [587, 504] width 1028 height 29
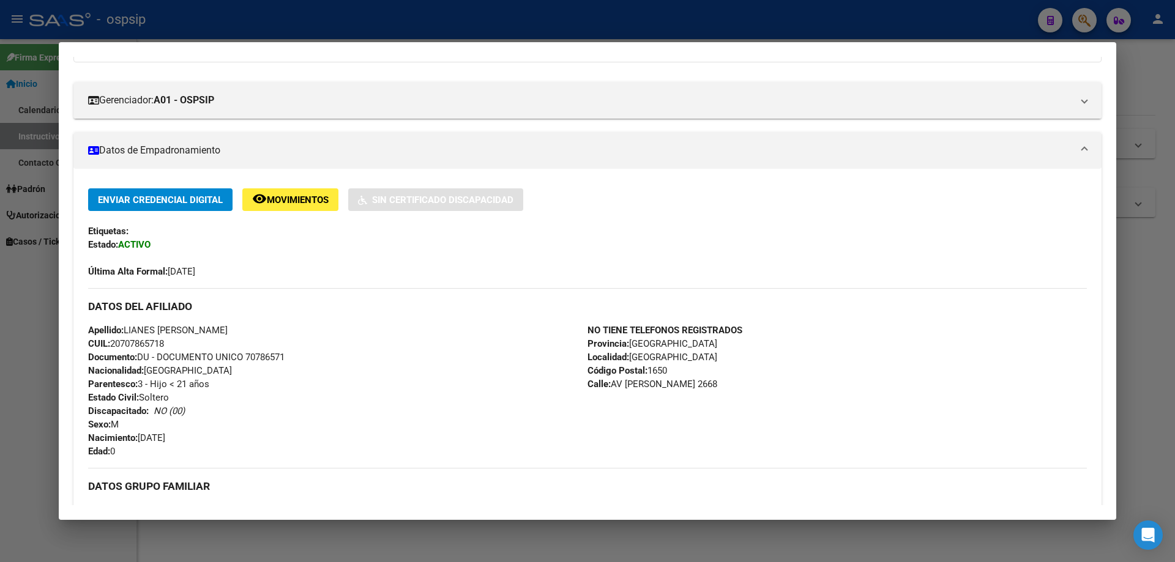
scroll to position [0, 0]
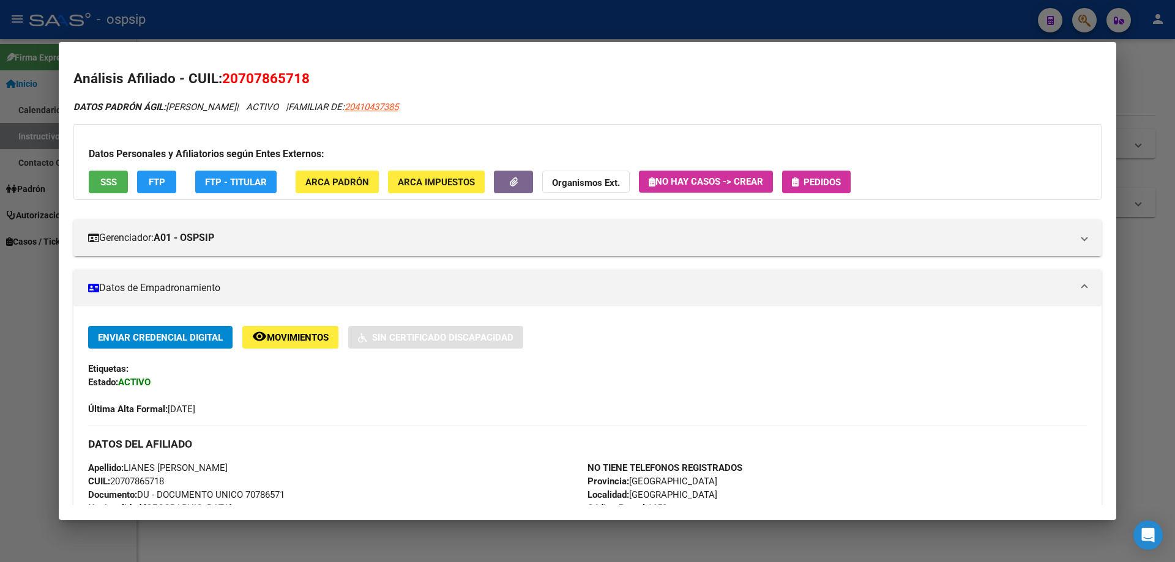
click at [841, 185] on span "Pedidos" at bounding box center [822, 182] width 37 height 11
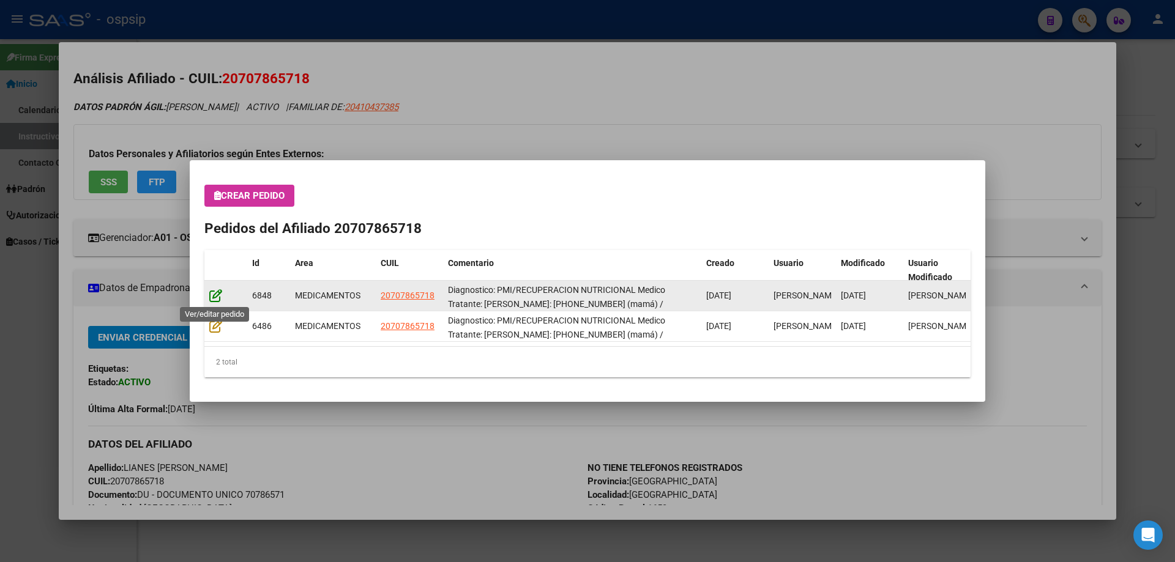
click at [212, 297] on icon at bounding box center [215, 295] width 13 height 13
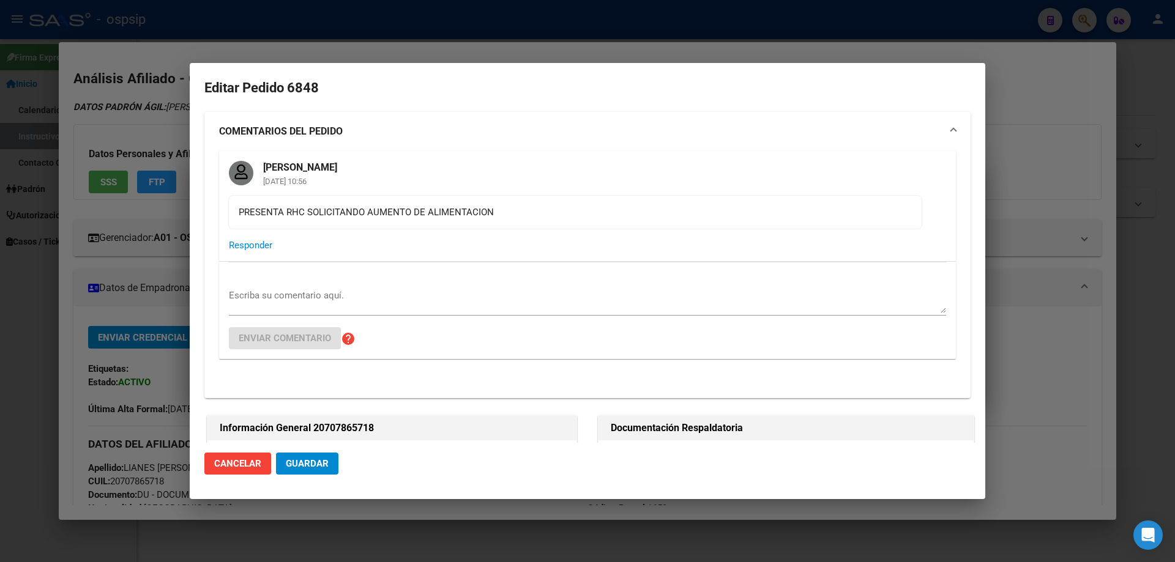
type input "LIANES [PERSON_NAME]"
type input "[GEOGRAPHIC_DATA], [GEOGRAPHIC_DATA], [STREET_ADDRESS][PERSON_NAME]"
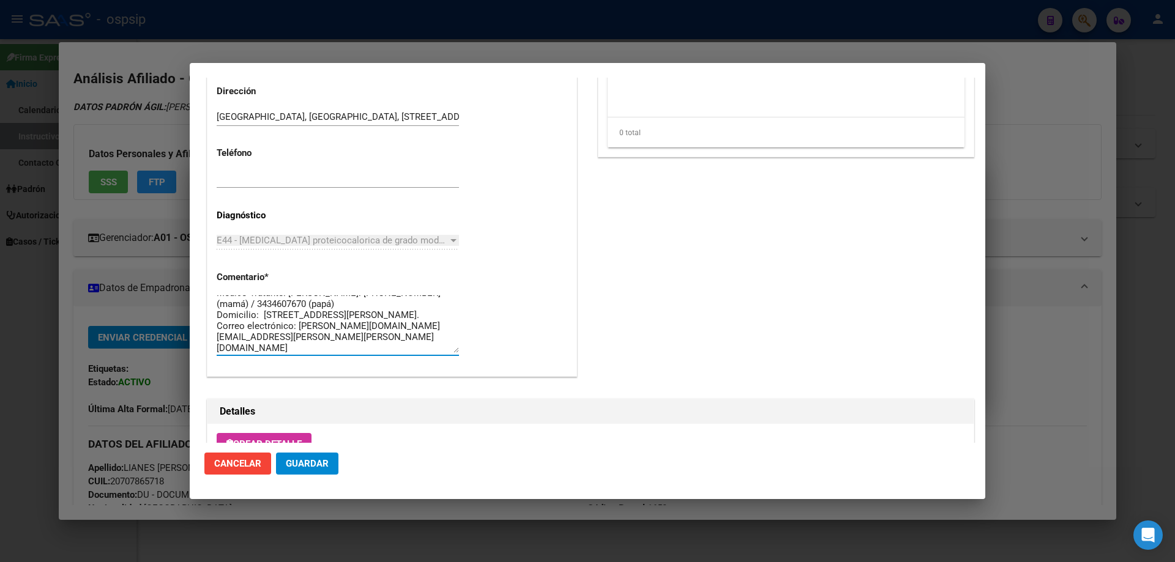
scroll to position [22, 0]
drag, startPoint x: 334, startPoint y: 350, endPoint x: 206, endPoint y: 263, distance: 155.0
click at [206, 263] on div "Información General 20707865718 Casos (0) Creado: [DATE] 10:52 - [PERSON_NAME] …" at bounding box center [391, 0] width 375 height 791
paste textarea "70786571"
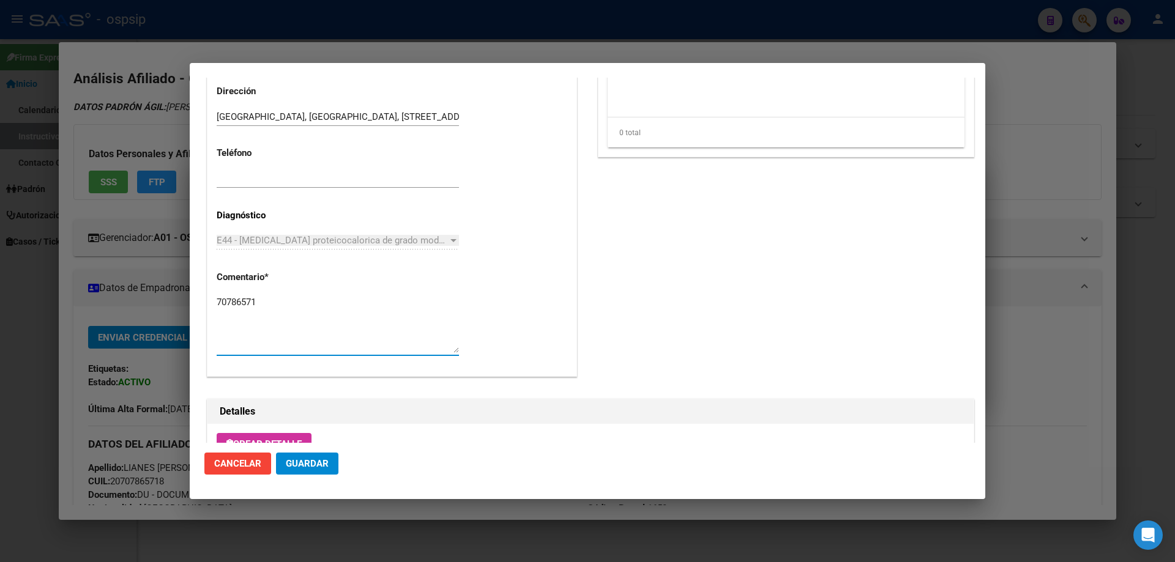
scroll to position [0, 0]
type textarea "70786571"
click at [240, 458] on span "Cancelar" at bounding box center [237, 463] width 47 height 11
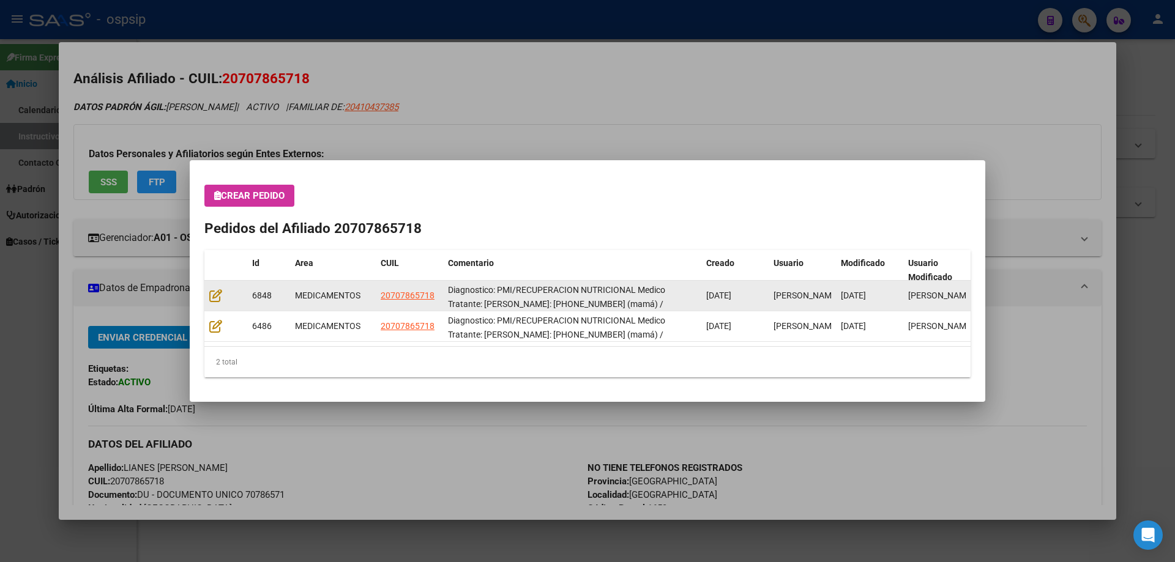
click at [209, 299] on datatable-body-cell at bounding box center [225, 296] width 43 height 30
click at [217, 301] on icon at bounding box center [215, 295] width 13 height 13
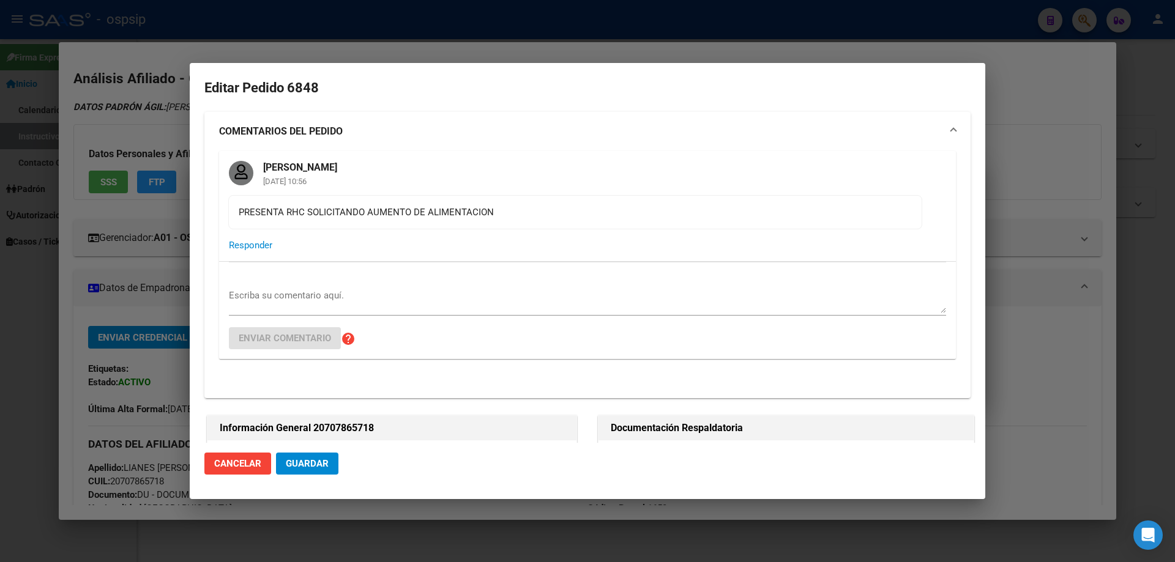
type input "LIANES [PERSON_NAME]"
type input "[GEOGRAPHIC_DATA], [GEOGRAPHIC_DATA], [STREET_ADDRESS][PERSON_NAME]"
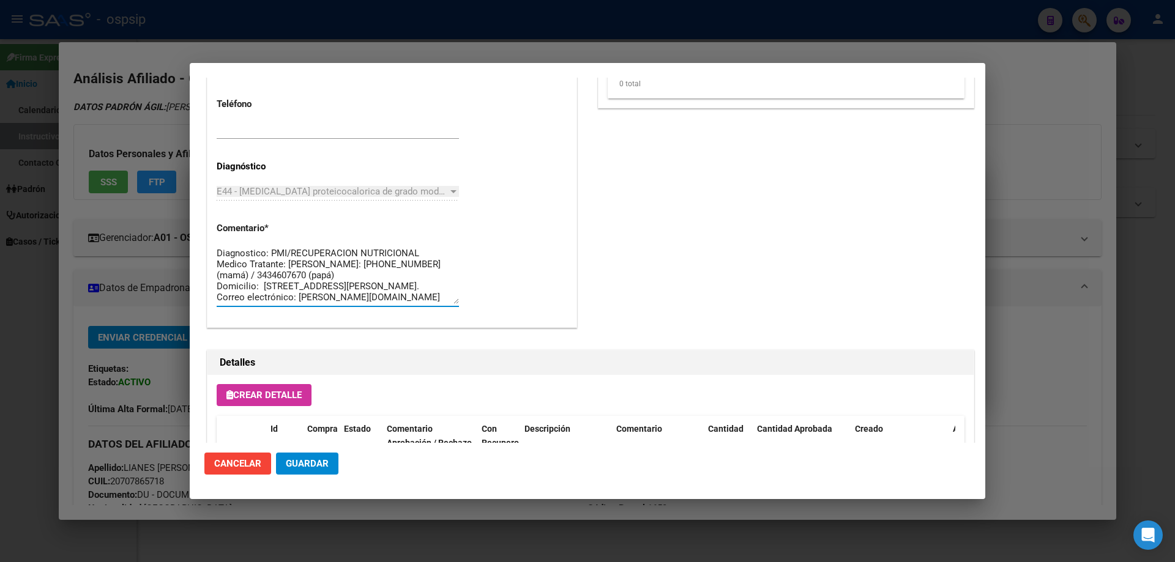
drag, startPoint x: 361, startPoint y: 295, endPoint x: 222, endPoint y: 223, distance: 156.6
click at [222, 223] on app-form-text-field "Comentario * Diagnostico: PMI/RECUPERACION NUTRICIONAL Medico Tratante: [PERSON…" at bounding box center [343, 263] width 252 height 81
click at [351, 291] on textarea "Diagnostico: PMI/RECUPERACION NUTRICIONAL Medico Tratante: [PERSON_NAME]: [PHON…" at bounding box center [338, 276] width 242 height 58
drag, startPoint x: 320, startPoint y: 292, endPoint x: 216, endPoint y: 299, distance: 104.3
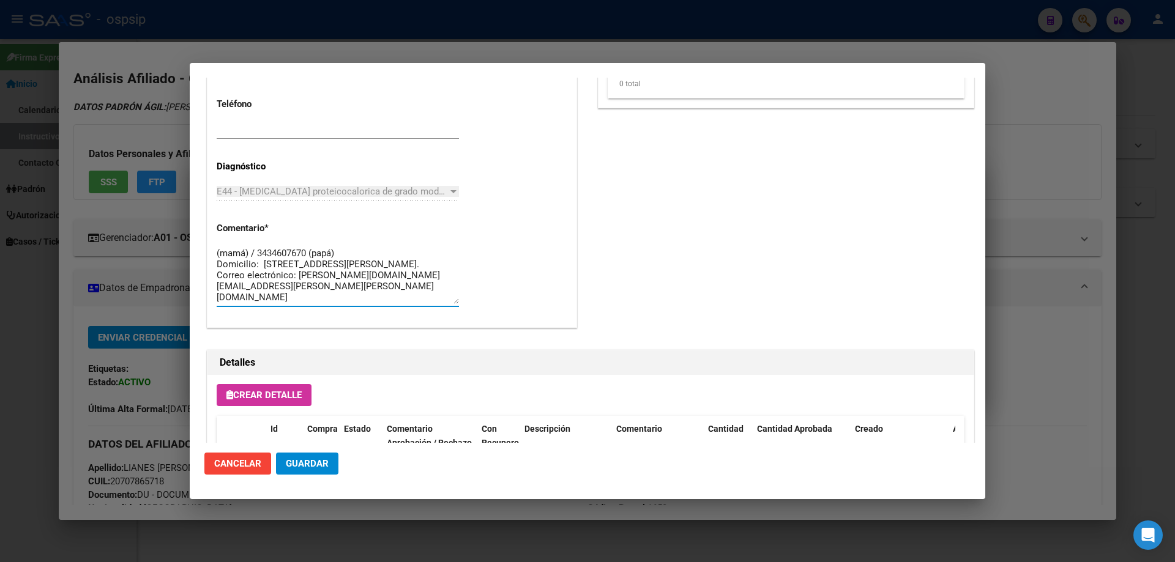
click at [319, 300] on textarea "Diagnostico: PMI/RECUPERACION NUTRICIONAL Medico Tratante: [PERSON_NAME]: [PHON…" at bounding box center [338, 276] width 242 height 58
drag, startPoint x: 319, startPoint y: 300, endPoint x: 209, endPoint y: 222, distance: 134.7
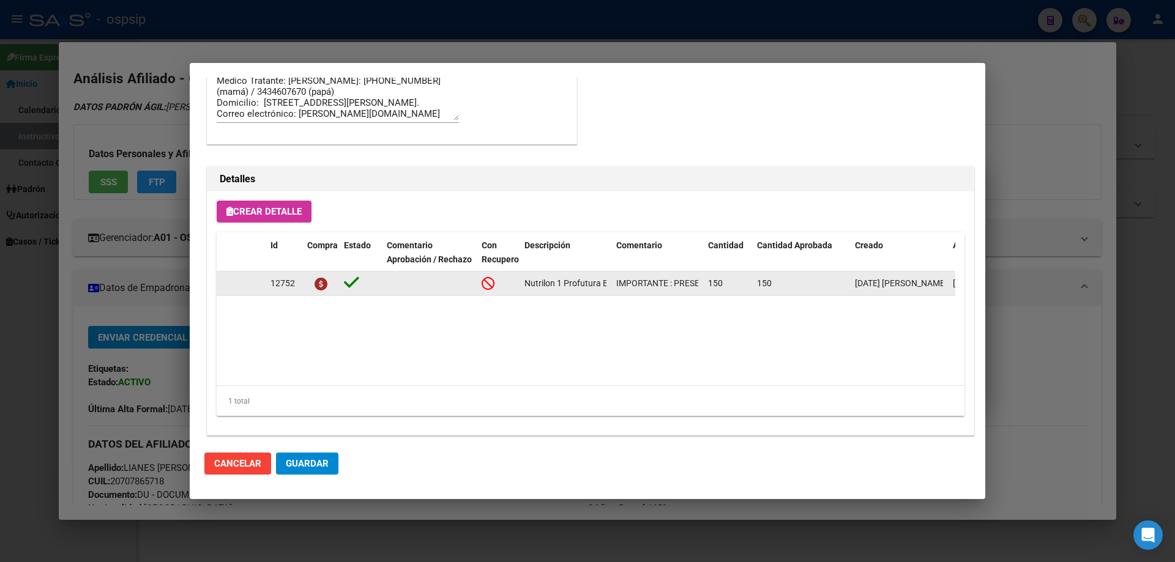
scroll to position [0, 43]
drag, startPoint x: 521, startPoint y: 283, endPoint x: 610, endPoint y: 291, distance: 89.1
click at [610, 291] on datatable-body-cell "Nutrilon 1 Profutura Brick 200 ml" at bounding box center [566, 284] width 92 height 24
copy span "Nutrilon 1 Profutura Brick 200 ml"
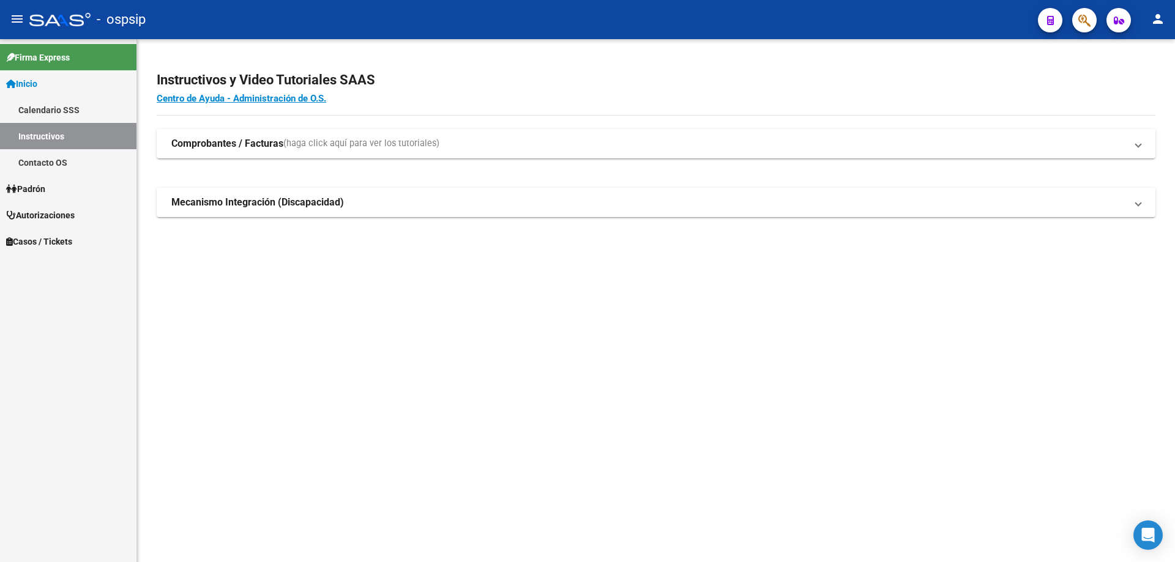
click at [1091, 21] on icon "button" at bounding box center [1084, 20] width 12 height 14
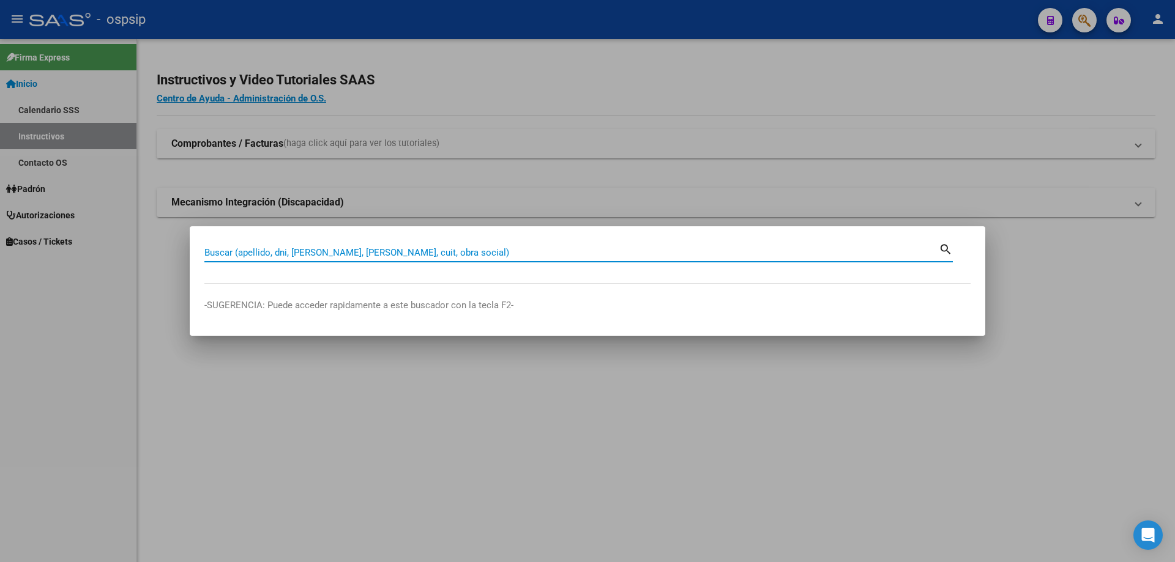
paste input "70640971"
type input "70640971"
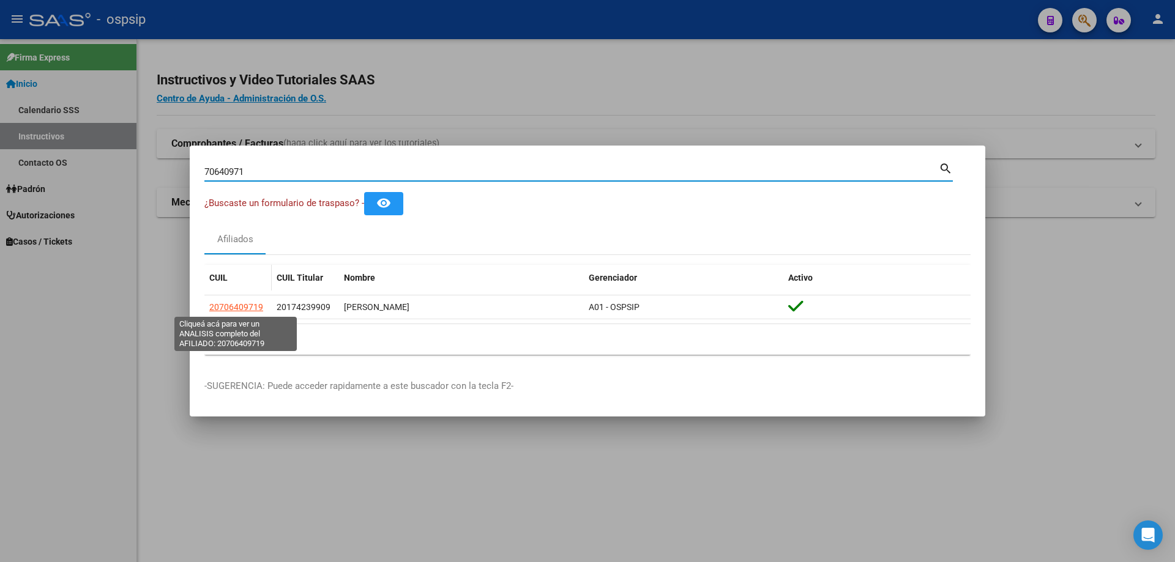
click at [234, 305] on span "20706409719" at bounding box center [236, 307] width 54 height 10
type textarea "20706409719"
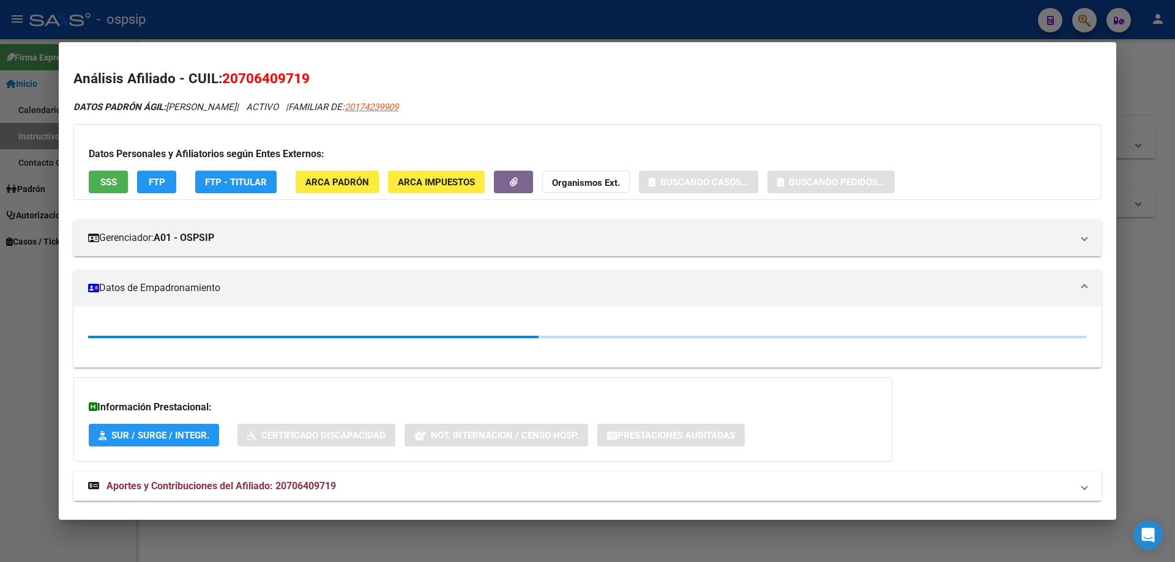
click at [105, 189] on button "SSS" at bounding box center [108, 182] width 39 height 23
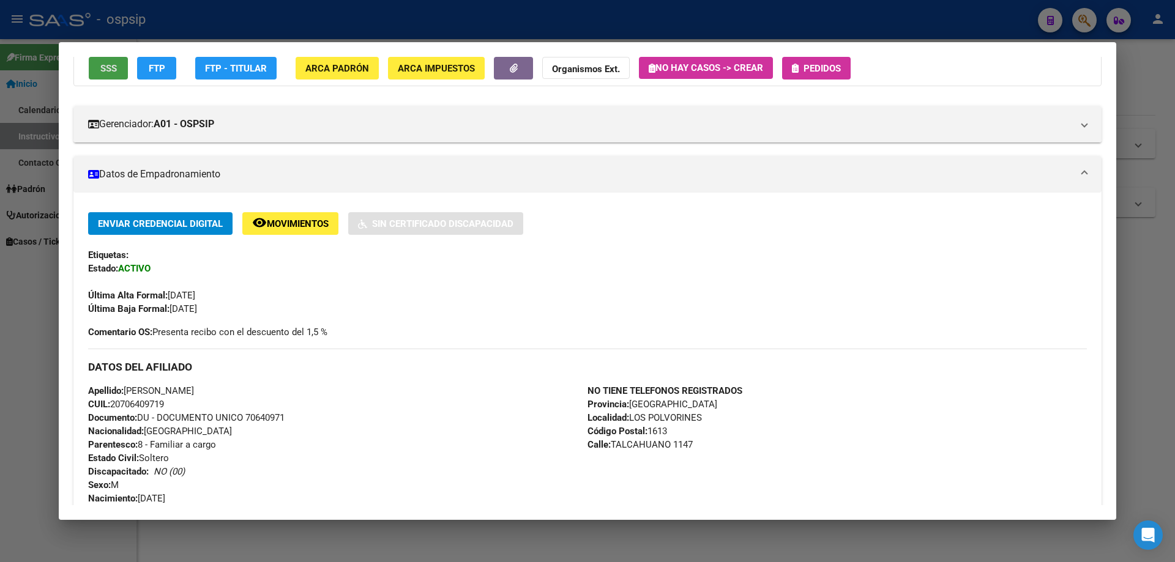
scroll to position [0, 0]
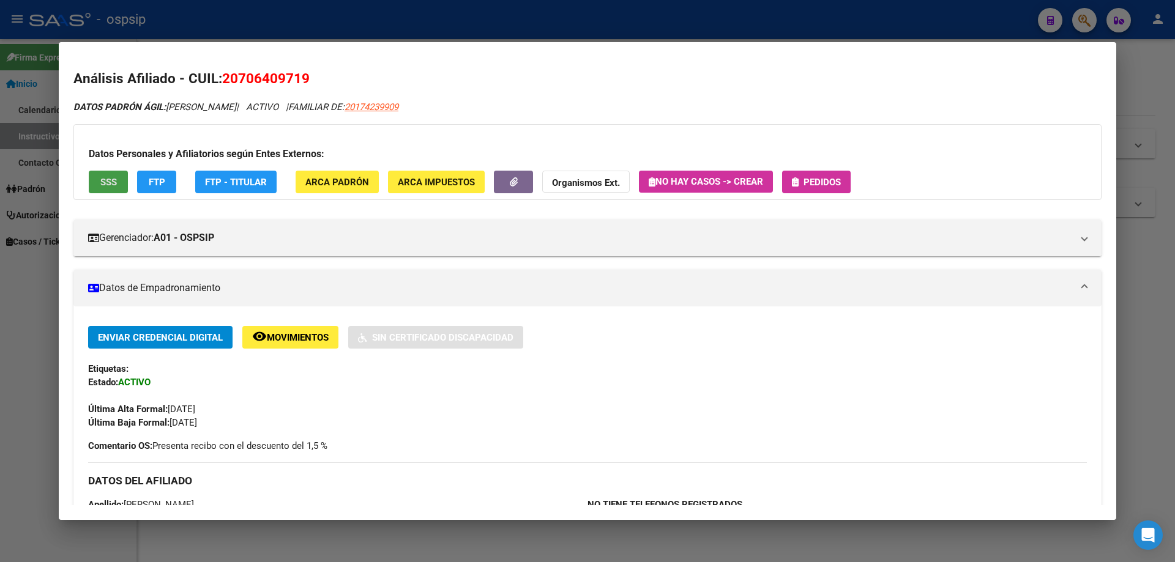
click at [829, 184] on span "Pedidos" at bounding box center [822, 182] width 37 height 11
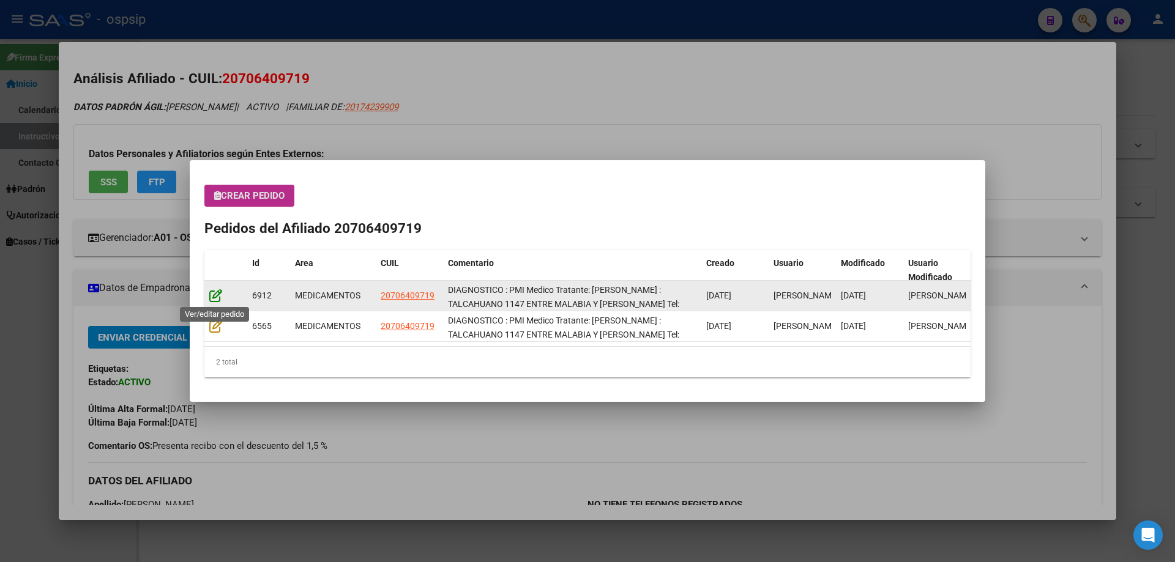
click at [214, 291] on icon at bounding box center [215, 295] width 13 height 13
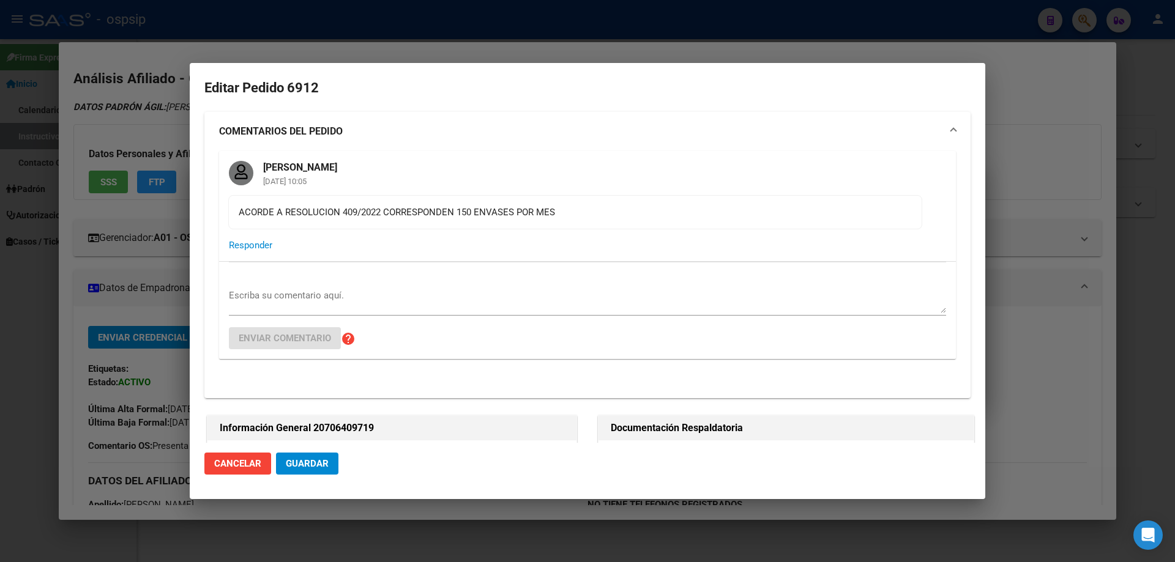
type input "[GEOGRAPHIC_DATA], LOS POLVORINES, [GEOGRAPHIC_DATA] 1147"
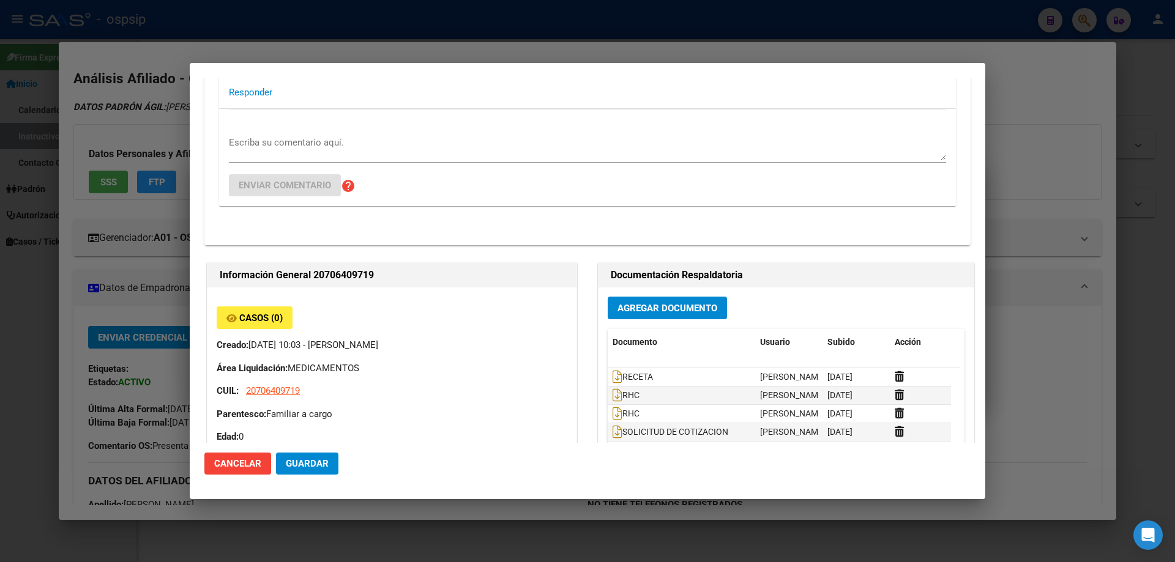
scroll to position [184, 0]
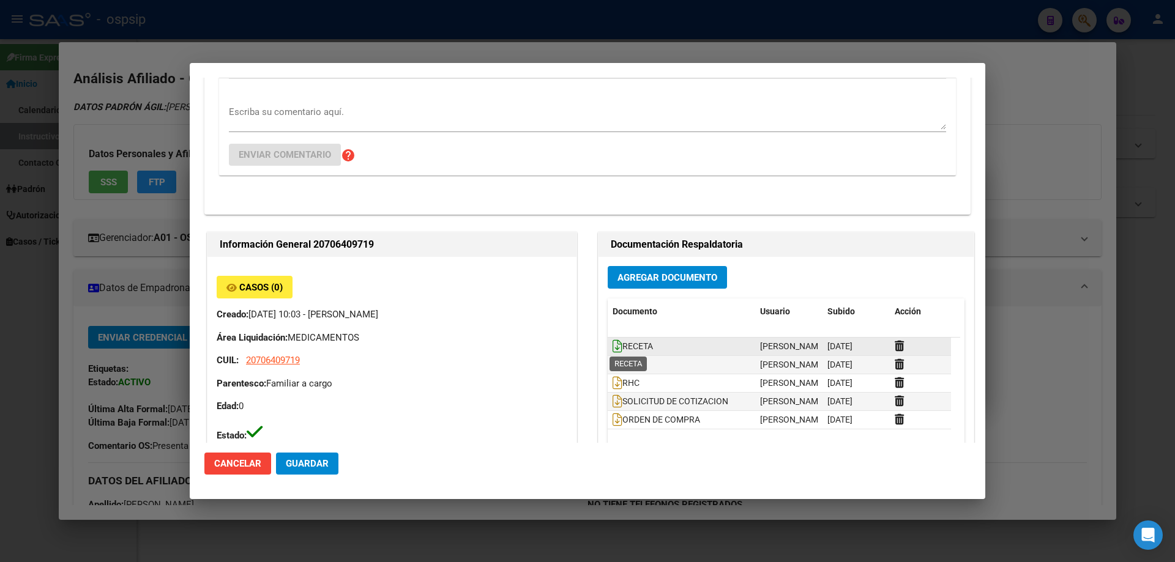
click at [613, 352] on icon at bounding box center [618, 346] width 10 height 13
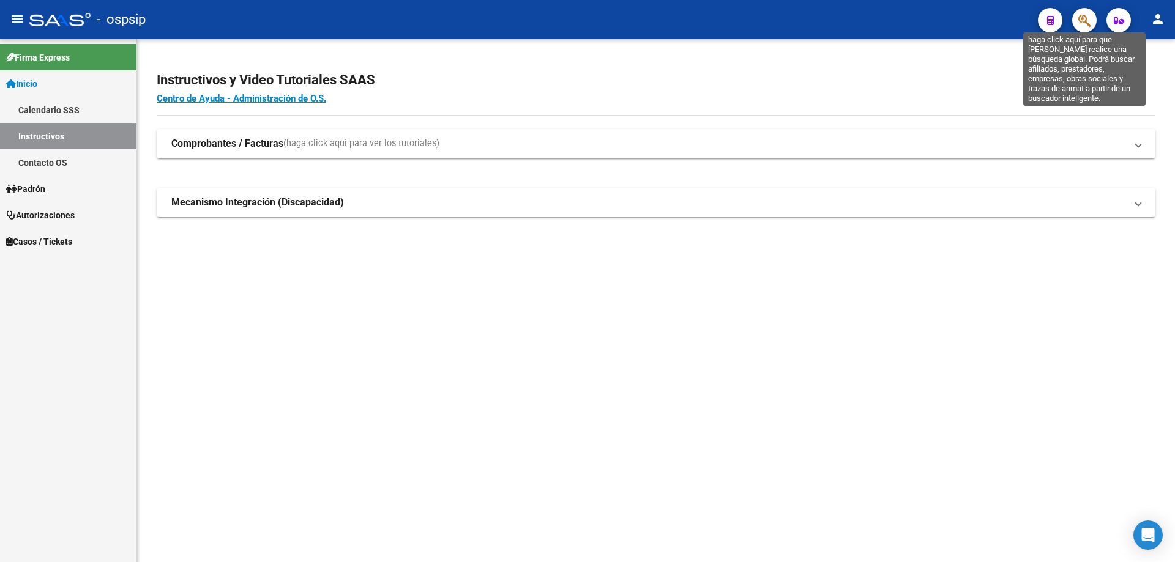
click at [1083, 20] on icon "button" at bounding box center [1084, 20] width 12 height 14
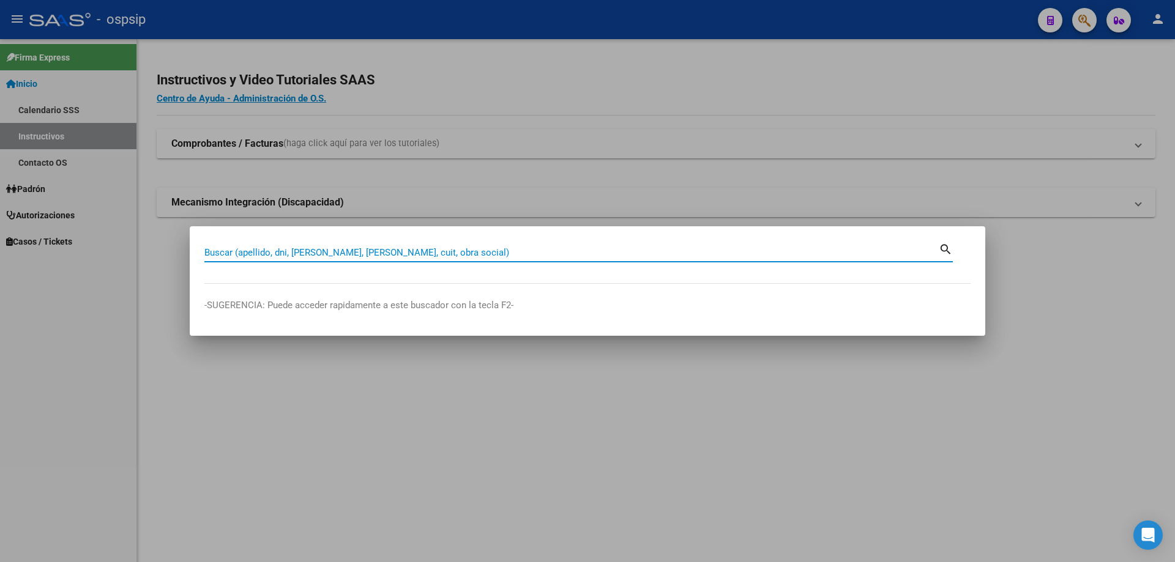
paste input "20707865718"
type input "20707865718"
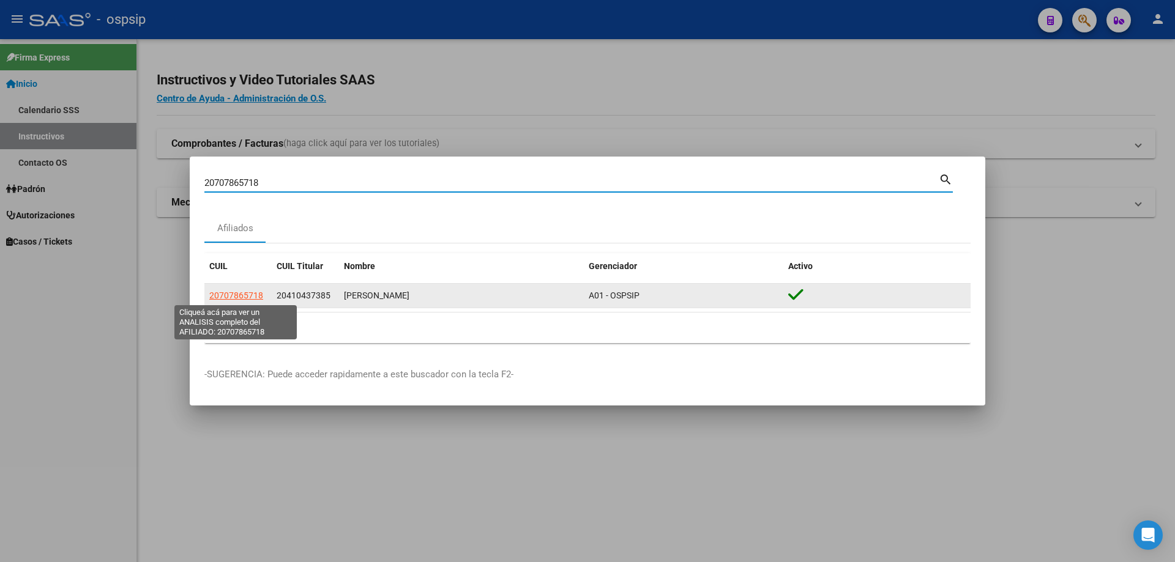
click at [231, 294] on span "20707865718" at bounding box center [236, 296] width 54 height 10
copy span "7"
type textarea "20707865718"
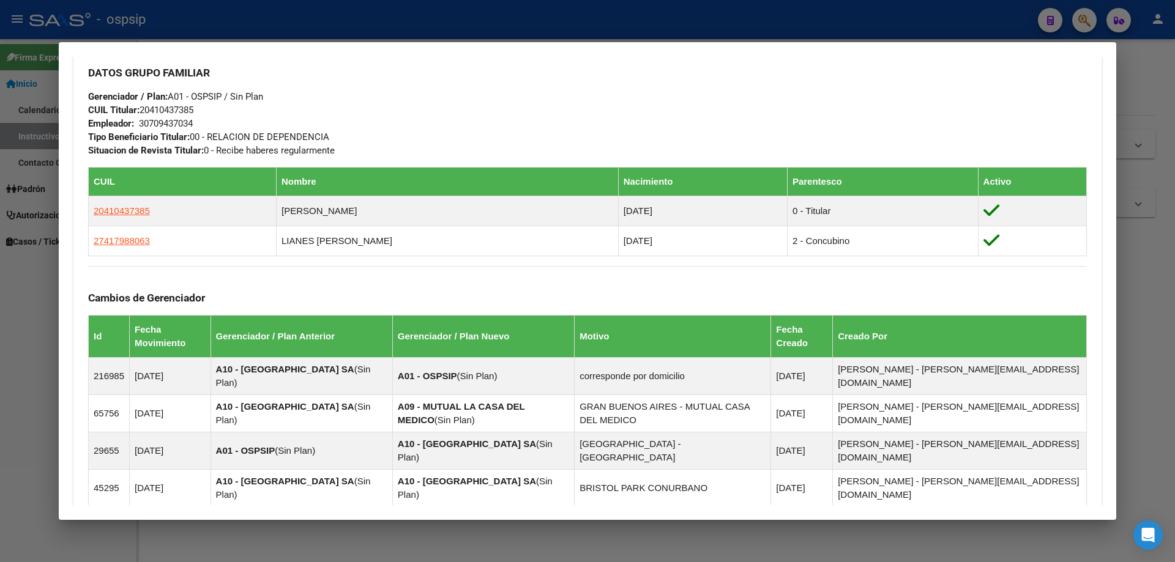
scroll to position [367, 0]
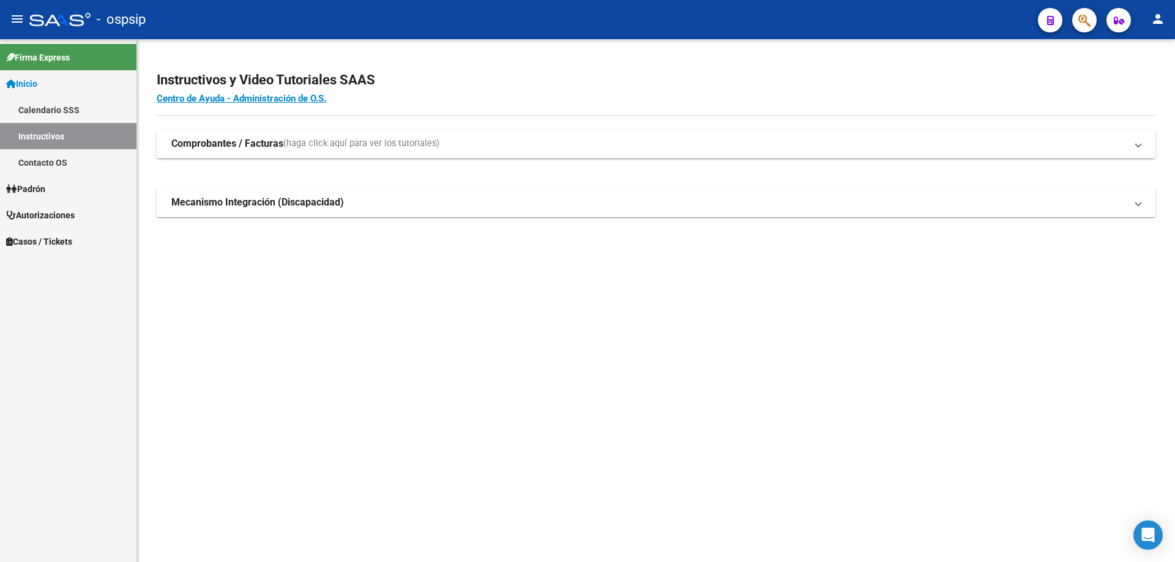
click at [1087, 24] on icon "button" at bounding box center [1084, 20] width 12 height 14
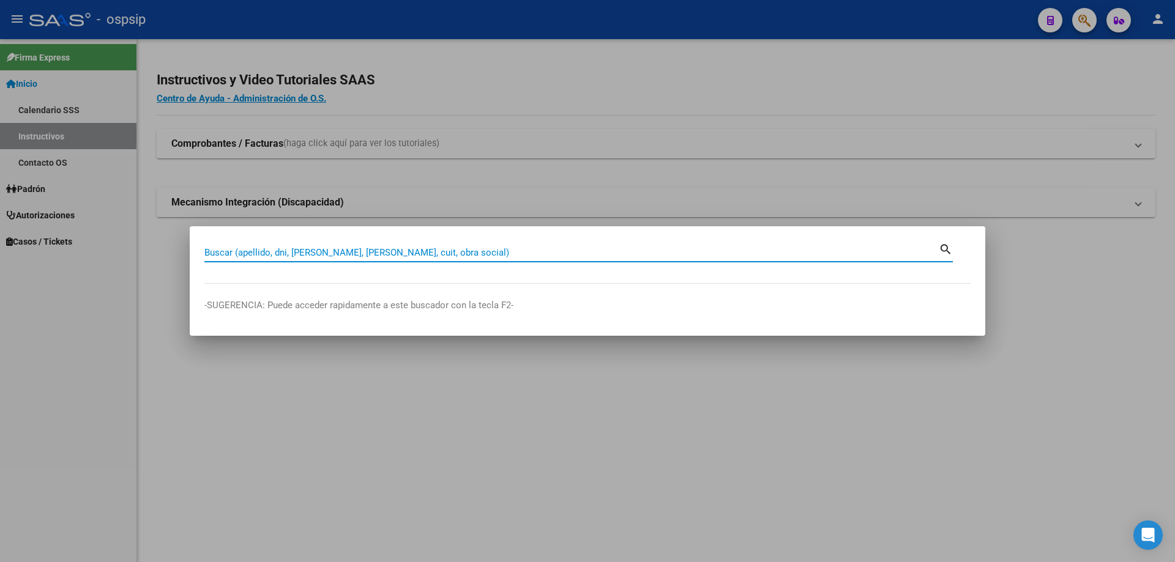
paste input "20707865718"
type input "20707865718"
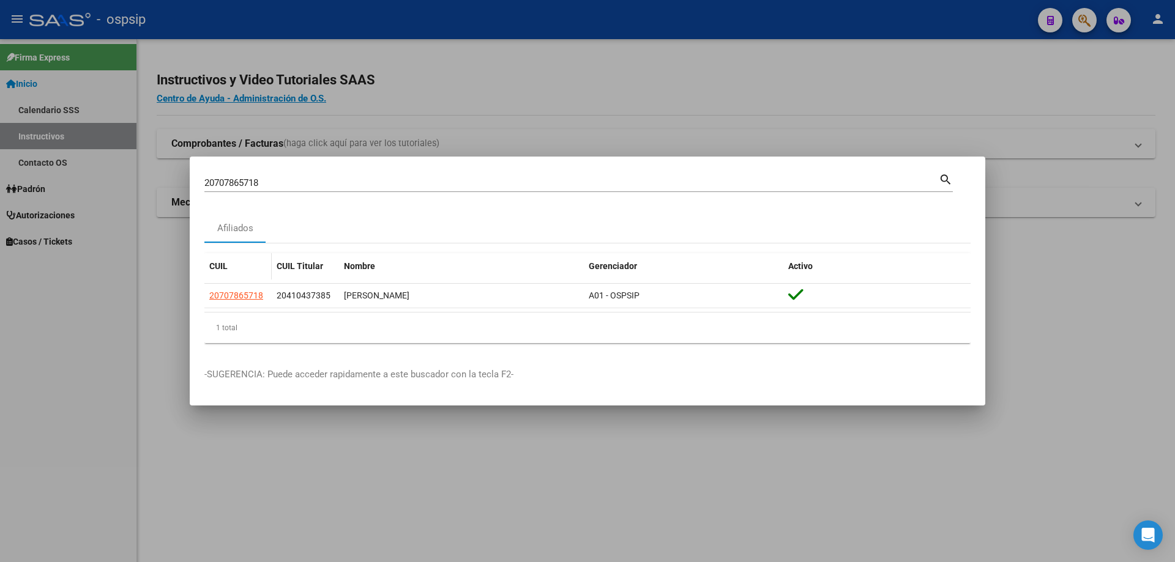
click at [241, 301] on app-link-go-to "20707865718" at bounding box center [236, 296] width 54 height 14
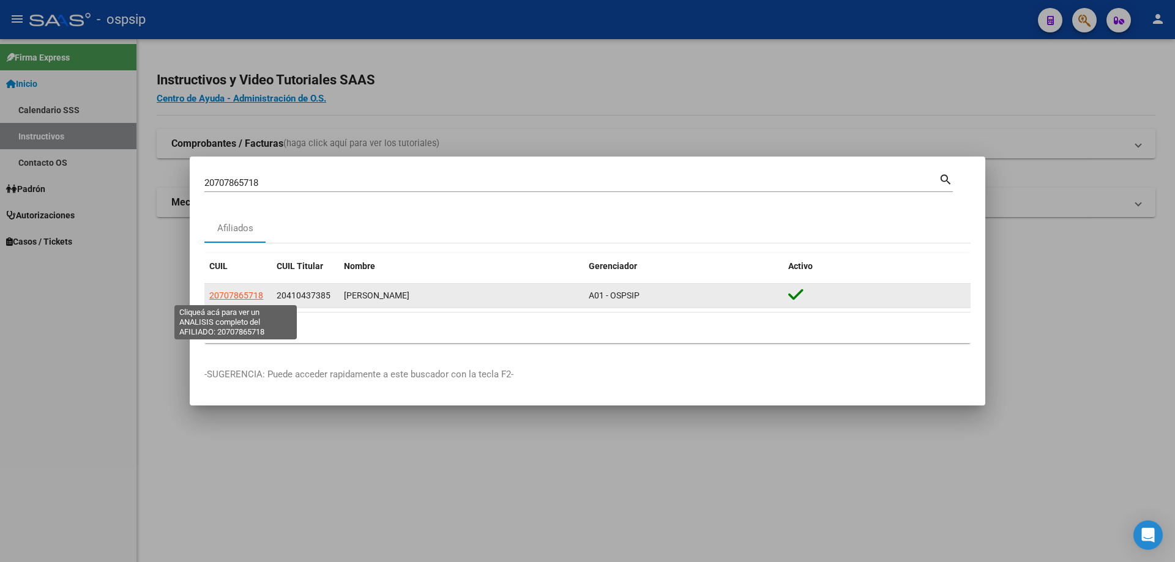
click at [241, 299] on span "20707865718" at bounding box center [236, 296] width 54 height 10
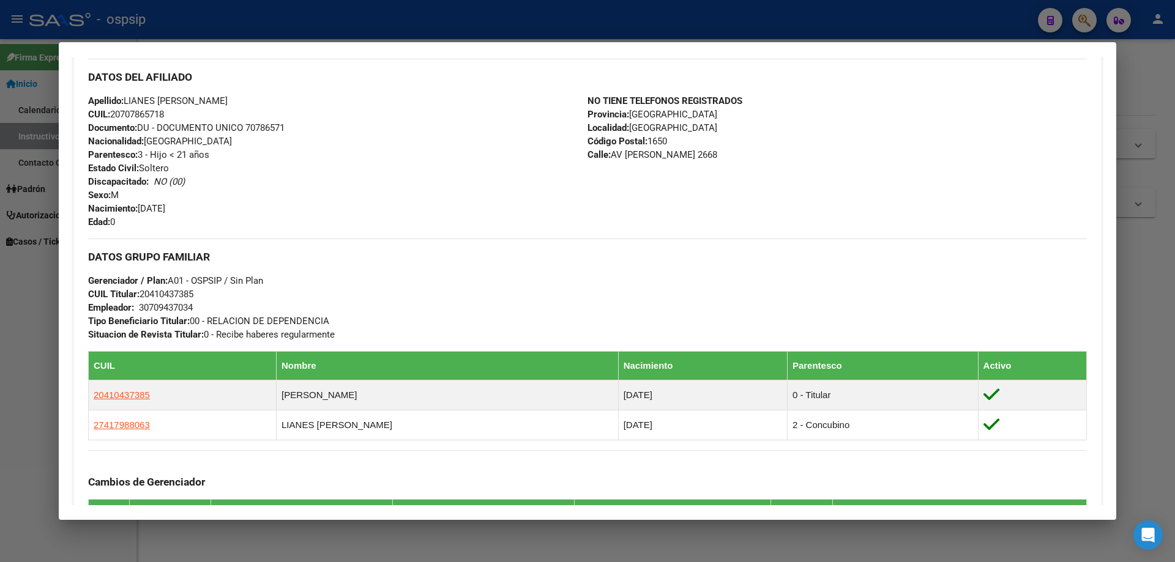
drag, startPoint x: 247, startPoint y: 123, endPoint x: 301, endPoint y: 122, distance: 53.3
click at [301, 122] on div "Apellido: LIANES IRIS SCHMIDT CUIL: 20707865718 Documento: DU - DOCUMENTO UNICO…" at bounding box center [337, 161] width 499 height 135
copy span "70786571"
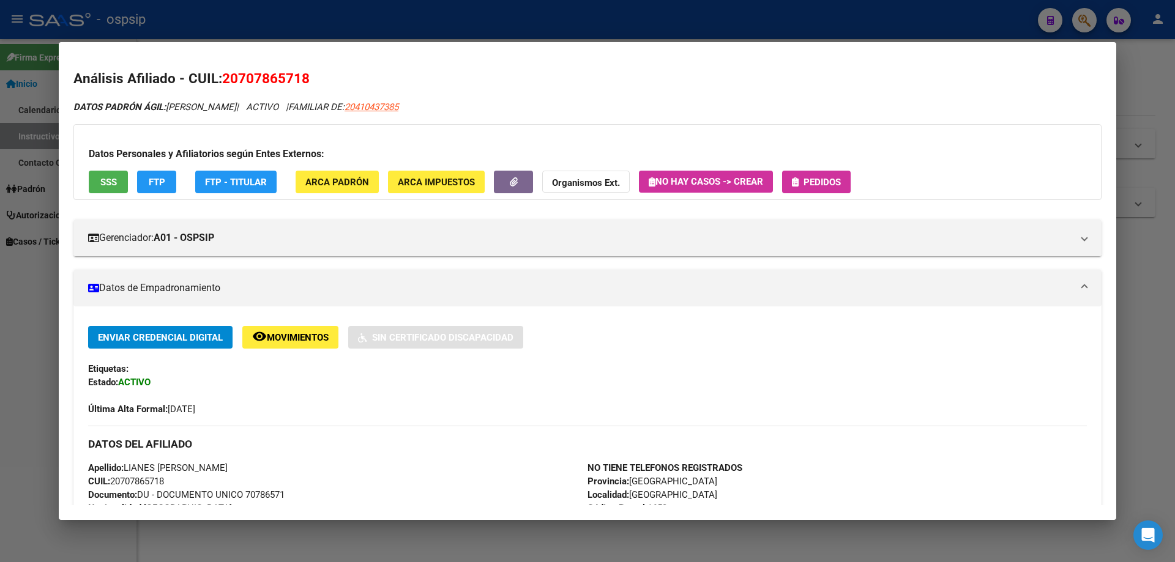
click at [822, 175] on button "Pedidos" at bounding box center [816, 182] width 69 height 23
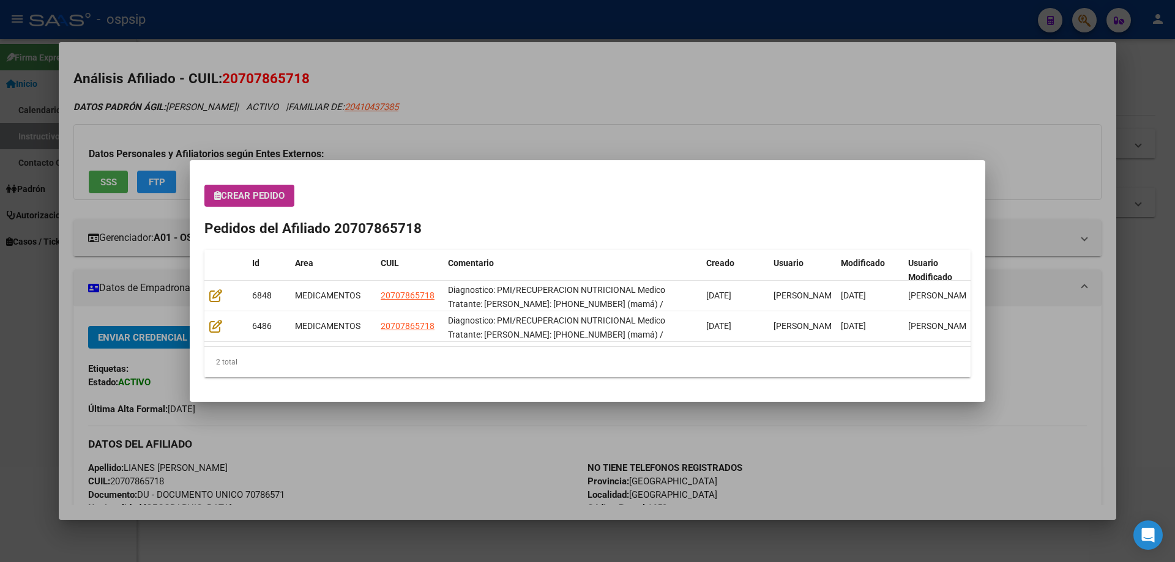
click at [285, 195] on span "Crear Pedido" at bounding box center [249, 195] width 70 height 11
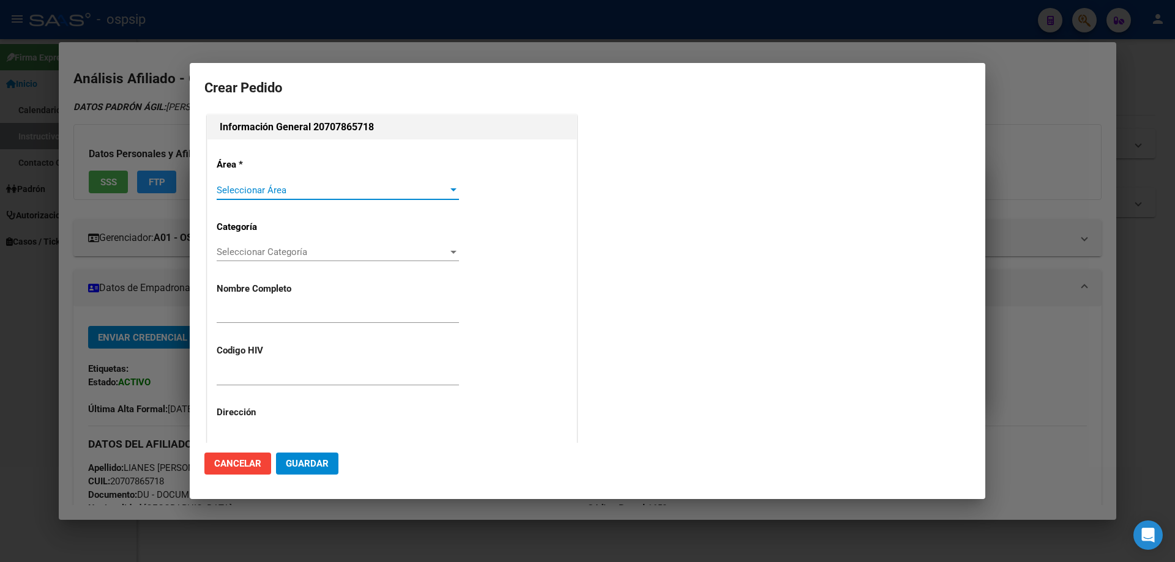
type input "LIANES IRIS SCHMIDT"
type input "NO CORRESPONDE"
type input "Buenos Aires, VILLA LIBERTAD, AV EVA PERON 2668"
type input "SCHMIDT LIANES IRIS"
type input "BUENOS AIRES, GENERAL SAN MAR, AV EVA PERON 2668"
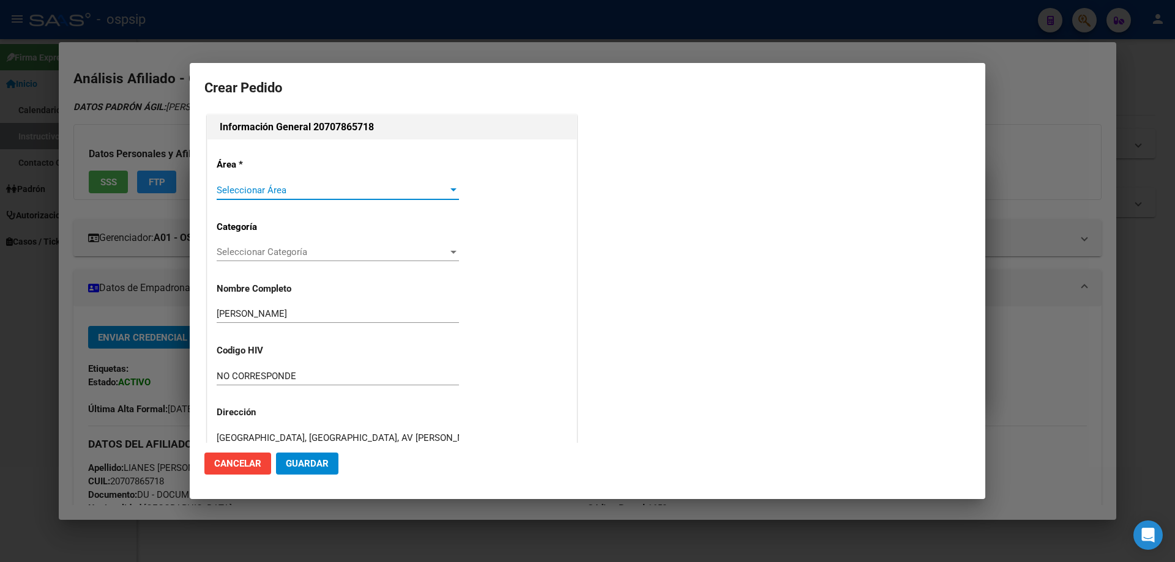
click at [264, 195] on span "Seleccionar Área" at bounding box center [332, 190] width 231 height 11
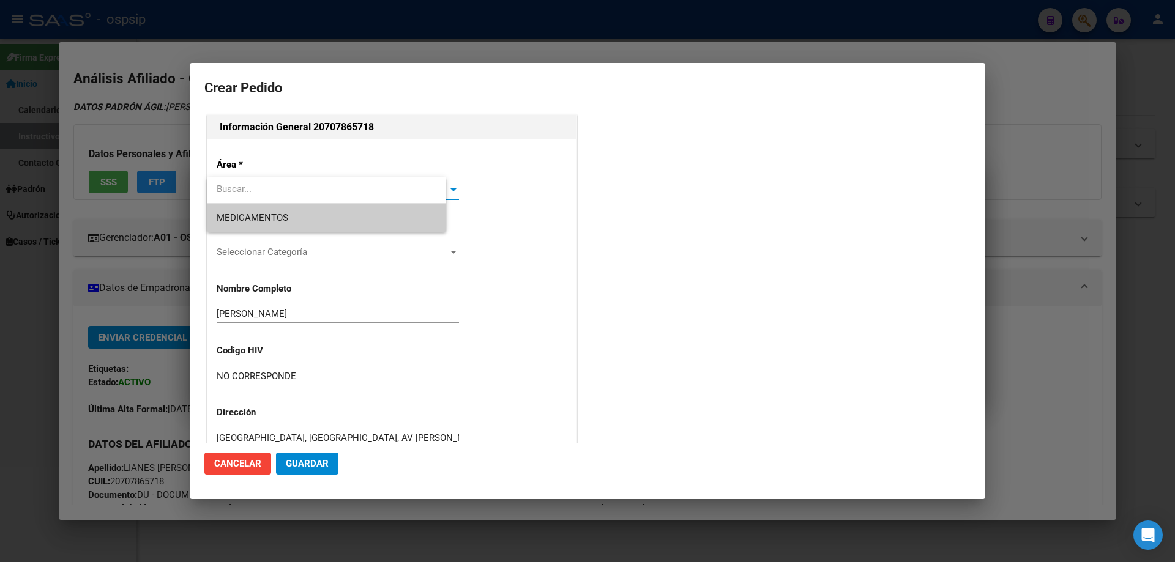
click at [262, 213] on span "MEDICAMENTOS" at bounding box center [253, 217] width 72 height 11
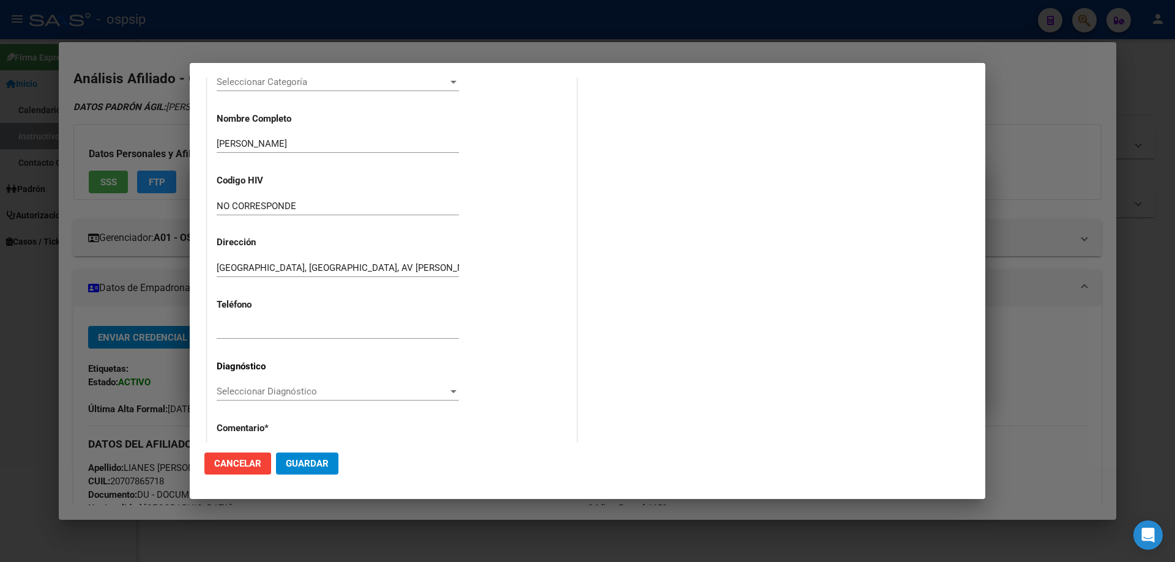
scroll to position [245, 0]
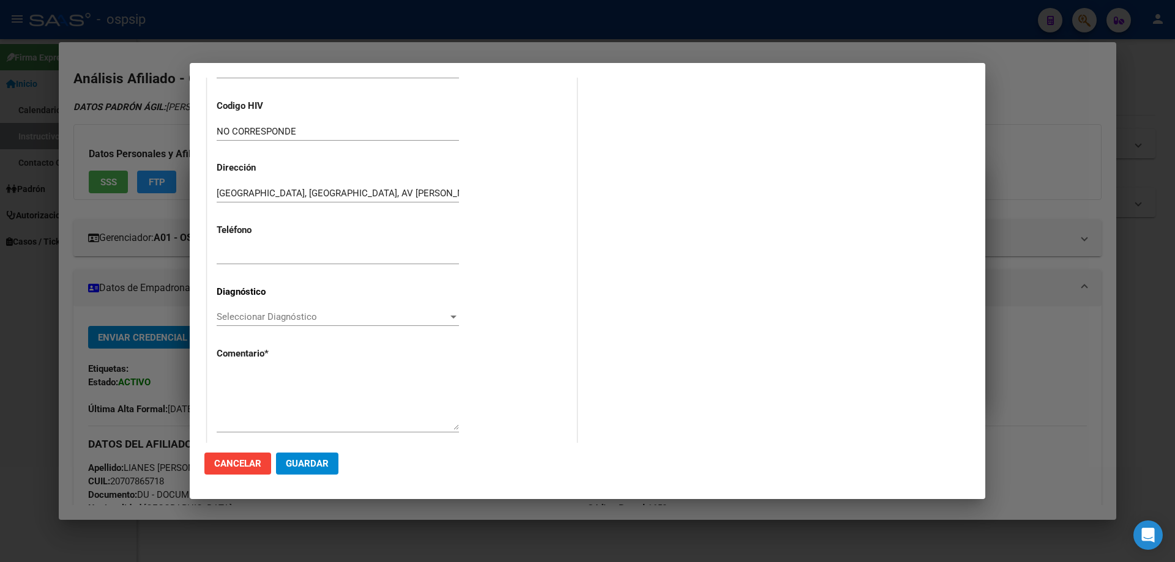
click at [266, 317] on span "Seleccionar Diagnóstico" at bounding box center [332, 317] width 231 height 11
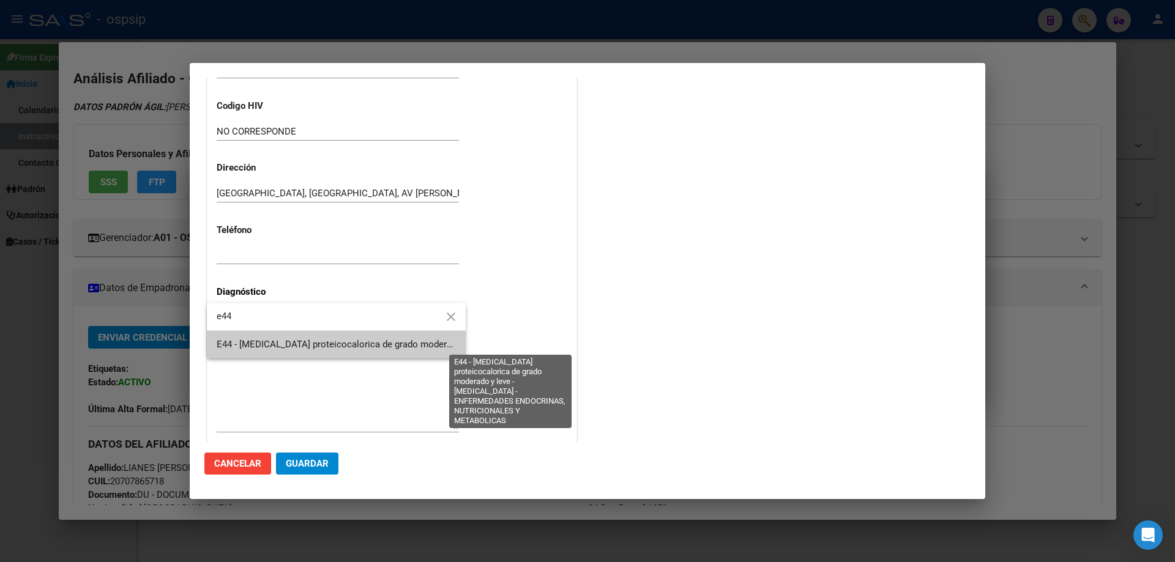
type input "e44"
click at [267, 343] on span "E44 - [MEDICAL_DATA] proteicocalorica de grado moderado y leve - [MEDICAL_DATA]…" at bounding box center [533, 344] width 633 height 11
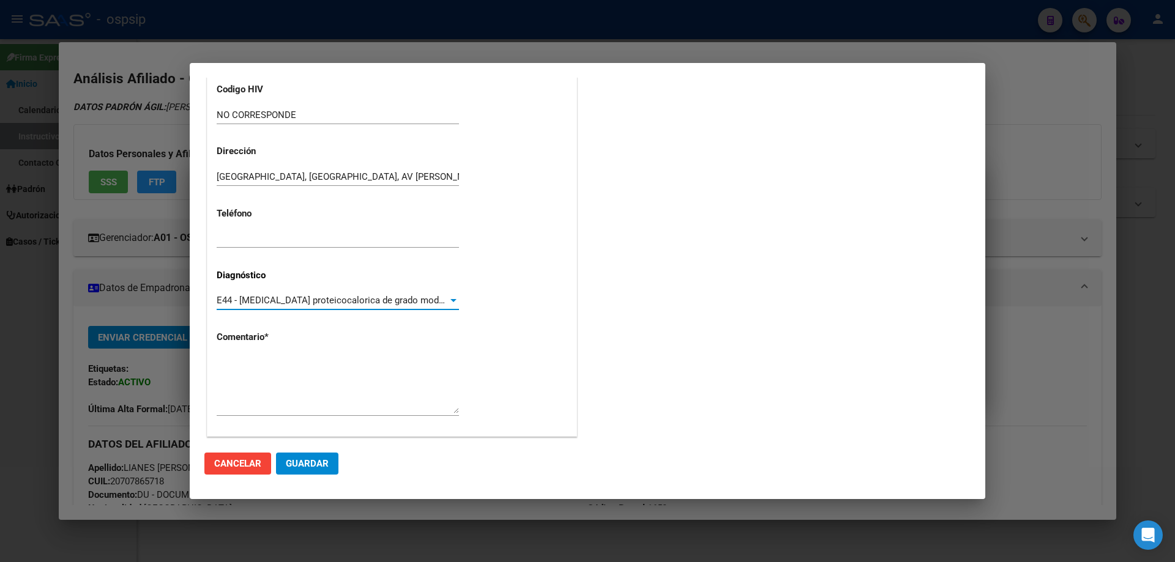
scroll to position [275, 0]
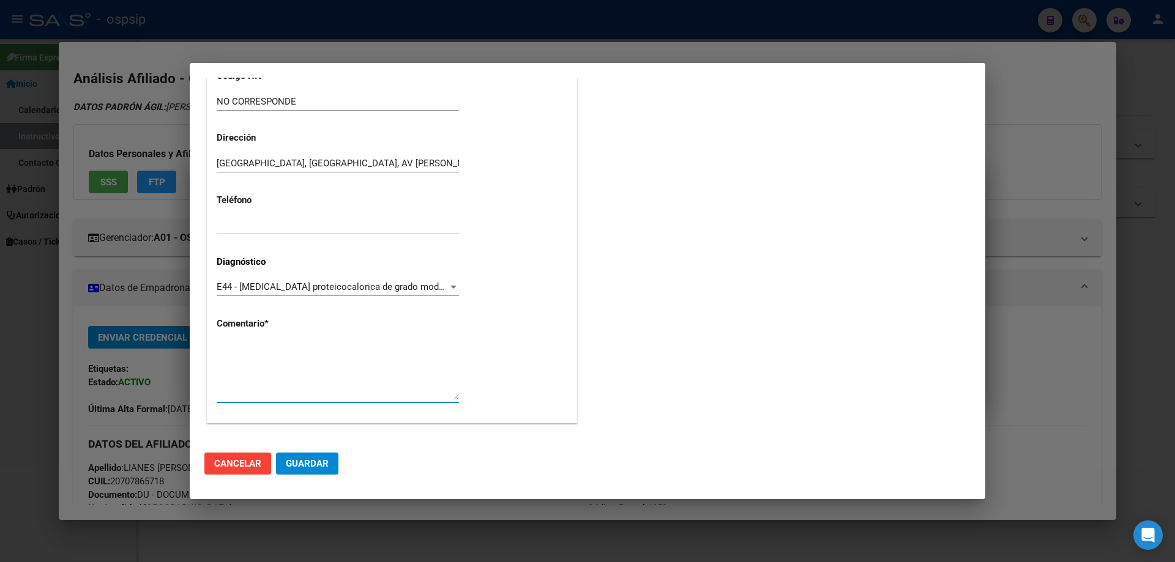
paste textarea "Diagnostico: PMI/RECUPERACION NUTRICIONAL Medico Tratante: LORENZANO Teléfono: …"
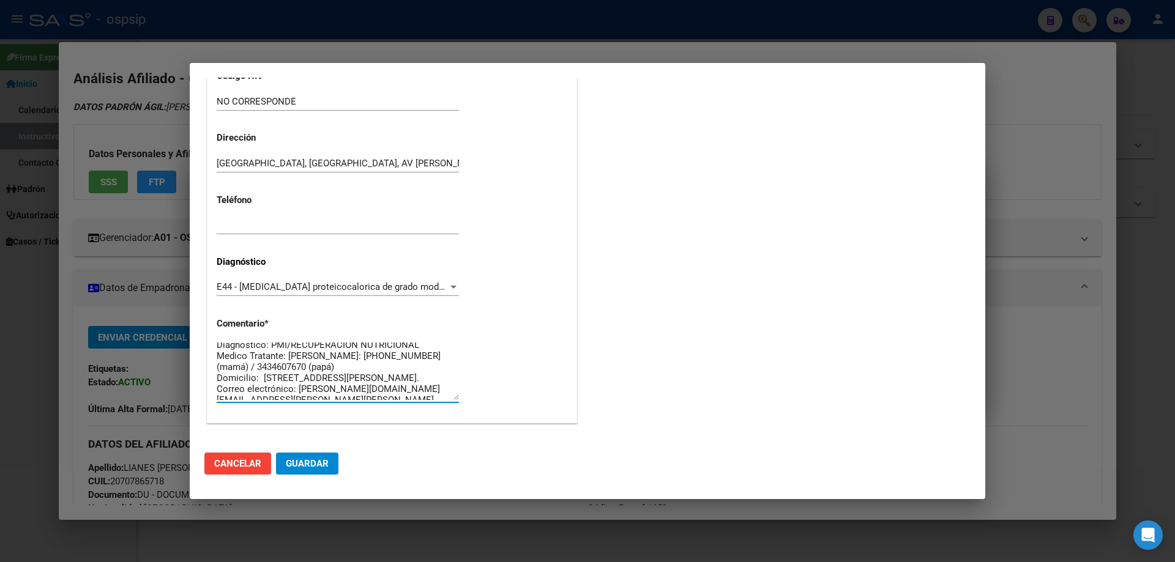
scroll to position [0, 0]
type textarea "Diagnostico: PMI/RECUPERACION NUTRICIONAL Medico Tratante: LORENZANO Teléfono: …"
click at [321, 477] on mat-dialog-actions "Cancelar Guardar" at bounding box center [587, 464] width 766 height 42
click at [318, 461] on span "Guardar" at bounding box center [307, 463] width 43 height 11
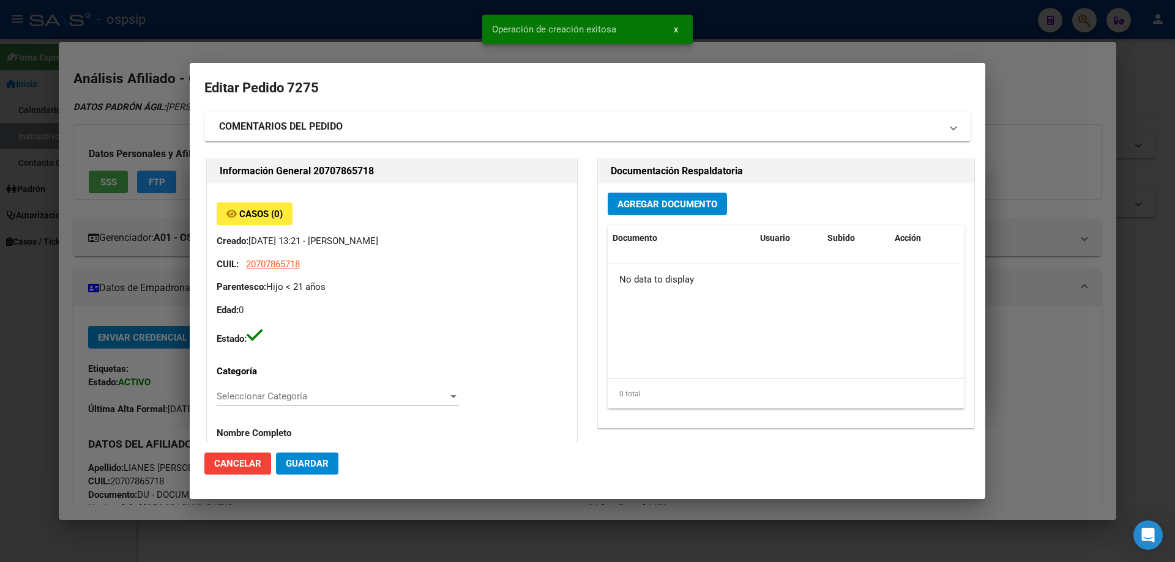
click at [654, 212] on button "Agregar Documento" at bounding box center [667, 204] width 119 height 23
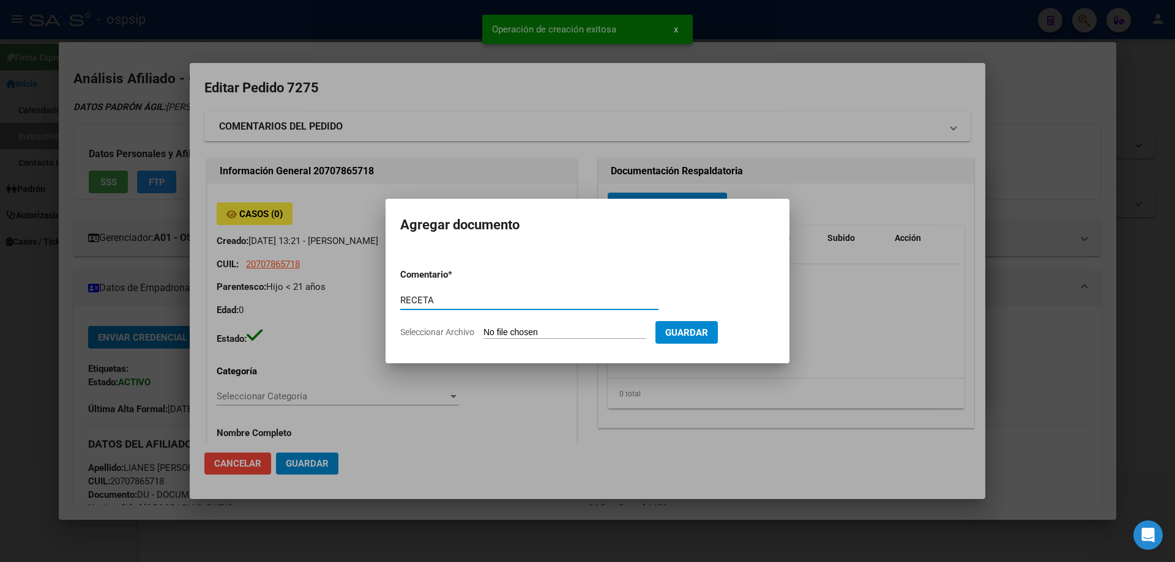
type input "RECETA"
click at [508, 337] on input "Seleccionar Archivo" at bounding box center [565, 333] width 162 height 12
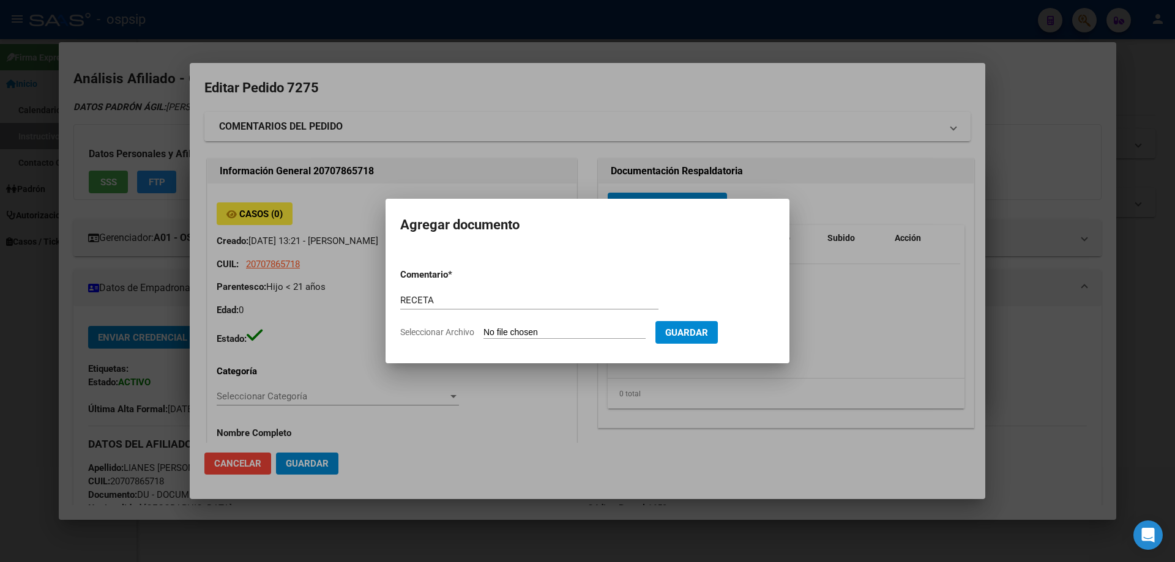
type input "C:\fakepath\1000201323.jpg"
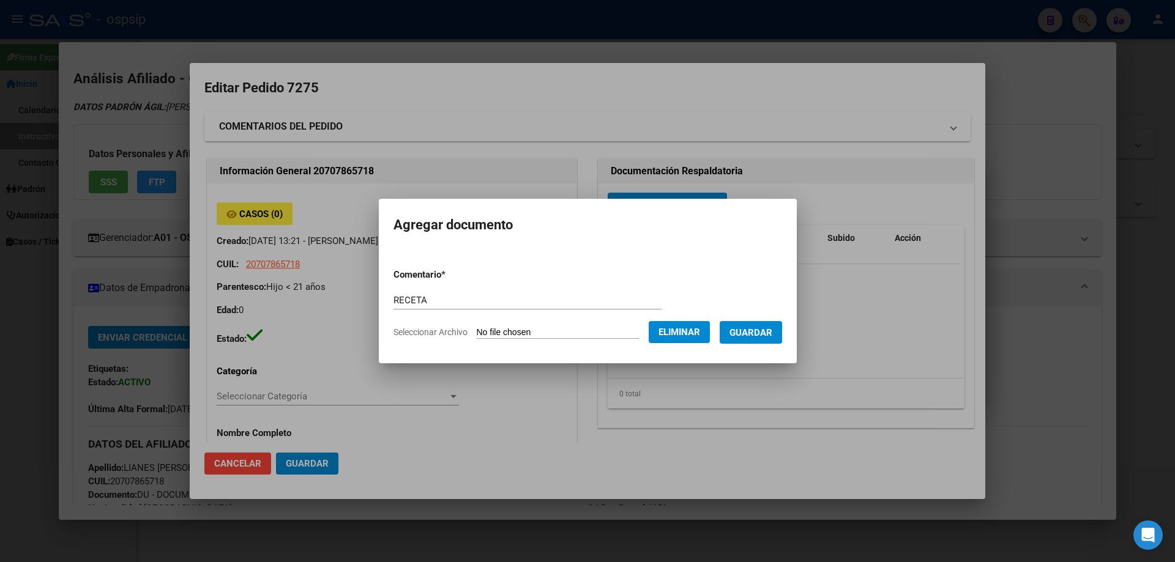
drag, startPoint x: 460, startPoint y: 293, endPoint x: 453, endPoint y: 307, distance: 15.1
click at [458, 294] on div "RECETA Comentario" at bounding box center [528, 300] width 268 height 18
type input "RECETA + RHC"
click at [780, 319] on form "Comentario * RECETA + RHC Comentario Seleccionar Archivo Eliminar Guardar" at bounding box center [588, 303] width 389 height 89
click at [772, 330] on span "Guardar" at bounding box center [751, 332] width 43 height 11
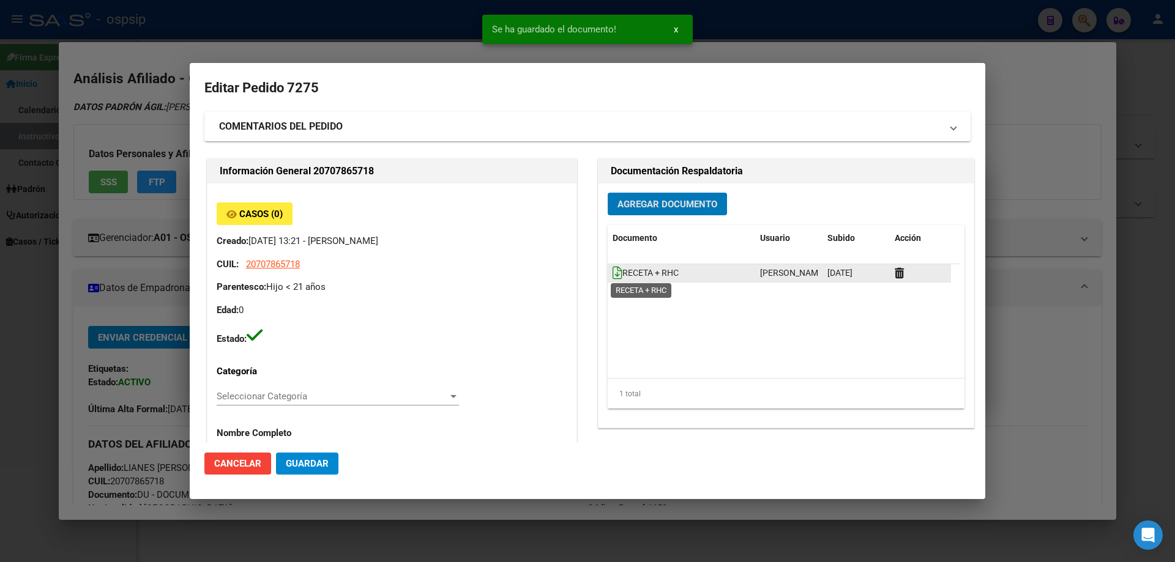
click at [613, 270] on icon at bounding box center [618, 272] width 10 height 13
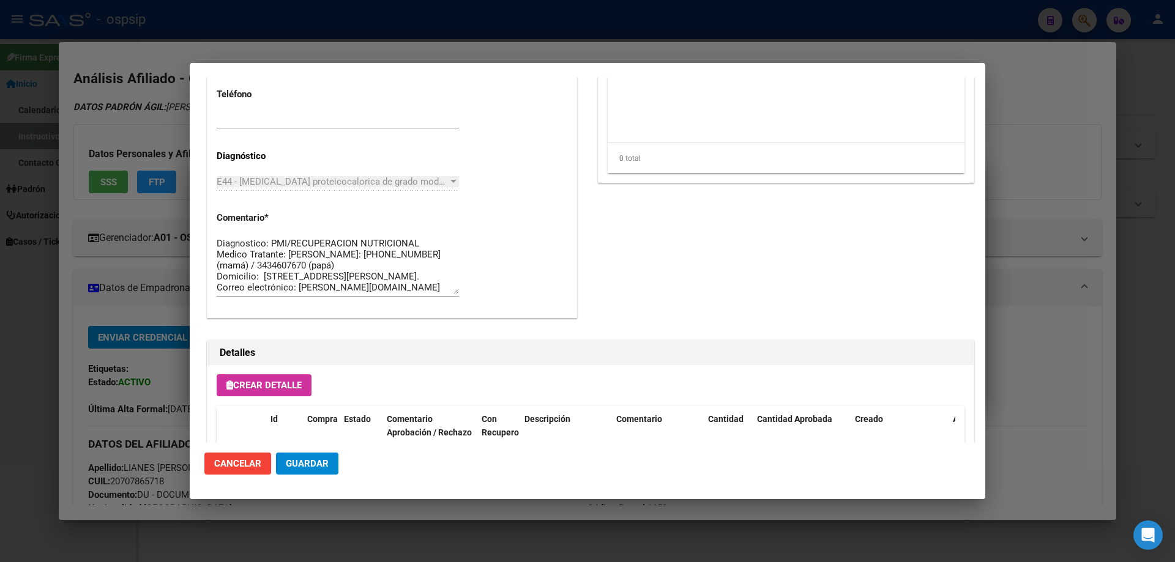
scroll to position [711, 0]
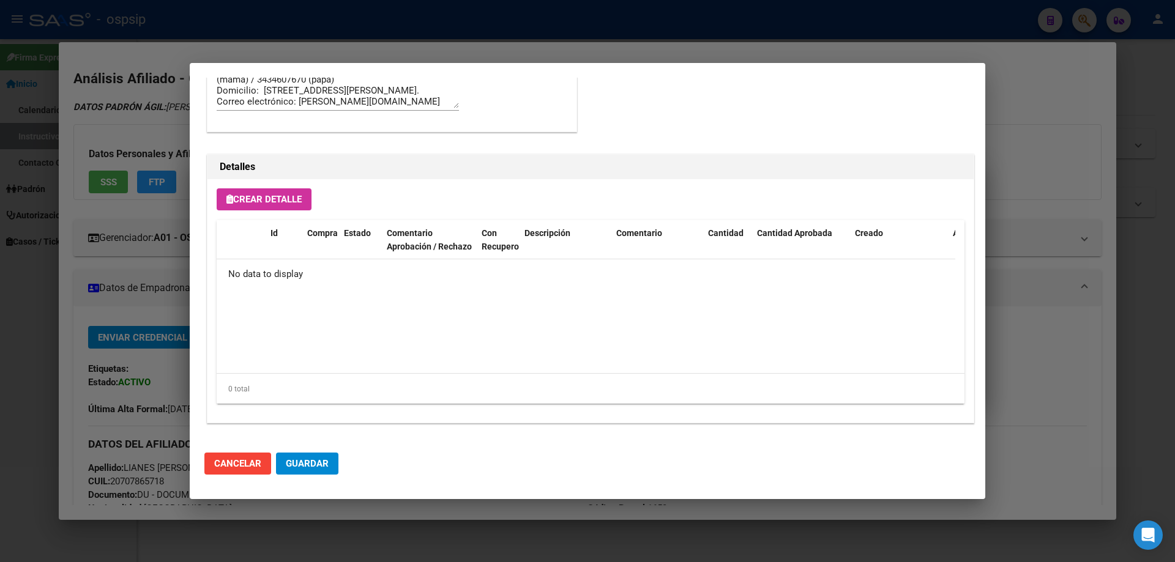
click at [294, 206] on button "Crear Detalle" at bounding box center [264, 200] width 95 height 22
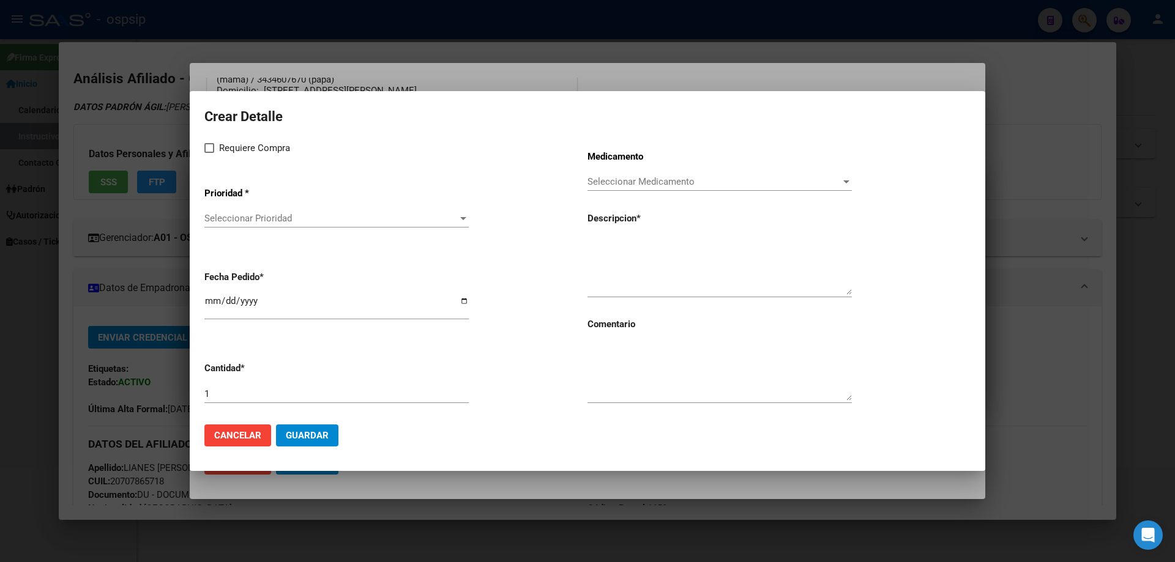
drag, startPoint x: 597, startPoint y: 236, endPoint x: 592, endPoint y: 253, distance: 18.0
paste textarea "Nutrilon 1 Profutura Brick 200 ml"
type textarea "Nutrilon 1 Profutura Brick 200 ml"
click at [624, 376] on textarea at bounding box center [720, 372] width 264 height 58
type textarea "MISMO TTO"
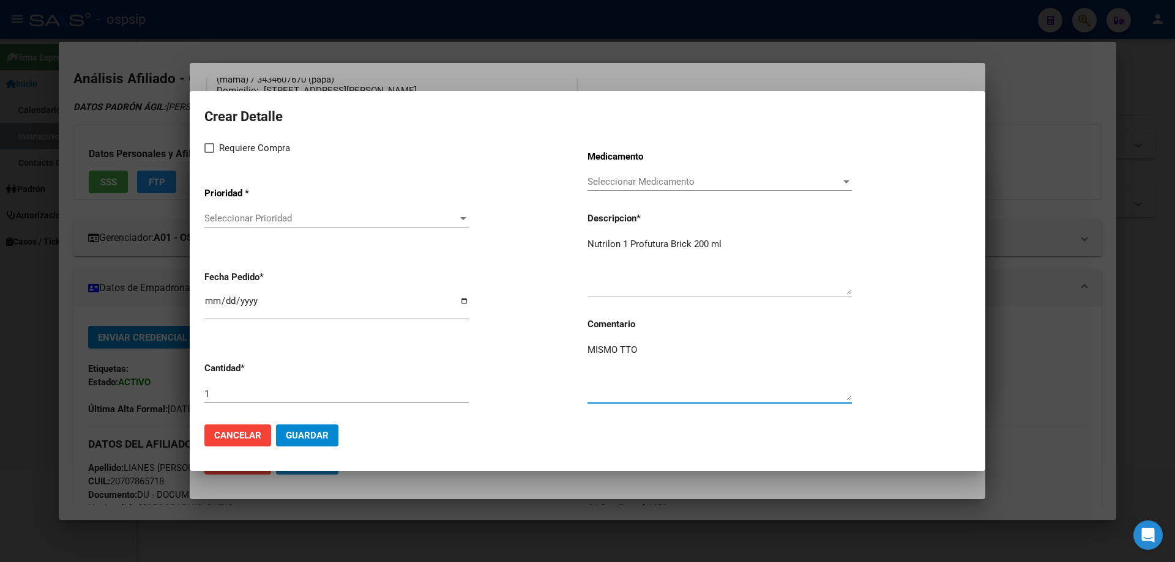
click at [215, 151] on label "Requiere Compra" at bounding box center [247, 148] width 86 height 15
click at [209, 153] on input "Requiere Compra" at bounding box center [209, 153] width 1 height 1
checkbox input "true"
click at [242, 223] on span "Seleccionar Prioridad" at bounding box center [330, 218] width 253 height 11
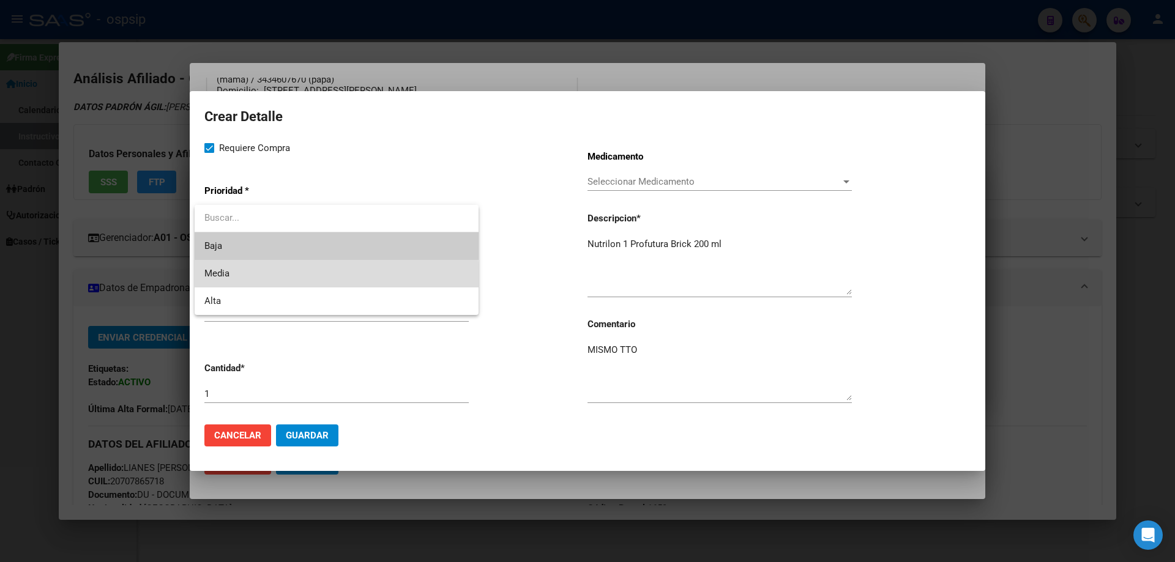
click at [235, 280] on span "Media" at bounding box center [336, 274] width 264 height 28
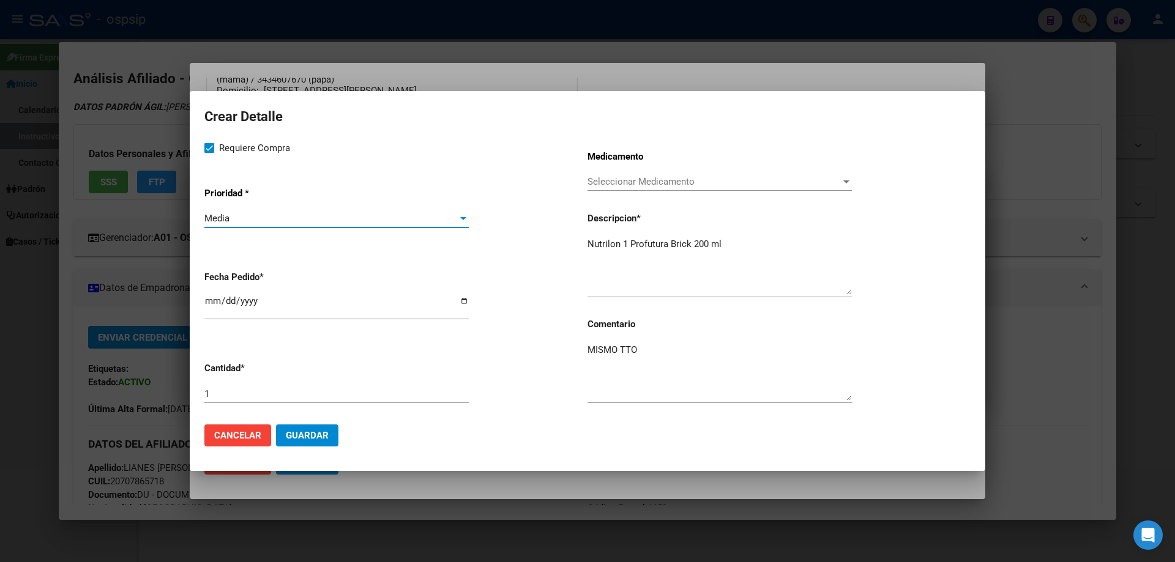
click at [207, 299] on input "2025-09-22" at bounding box center [336, 306] width 264 height 20
type input "2025-09-05"
click at [267, 394] on input "1" at bounding box center [336, 394] width 264 height 11
type input "150"
click at [313, 449] on mat-dialog-actions "Cancelar Guardar" at bounding box center [587, 436] width 766 height 42
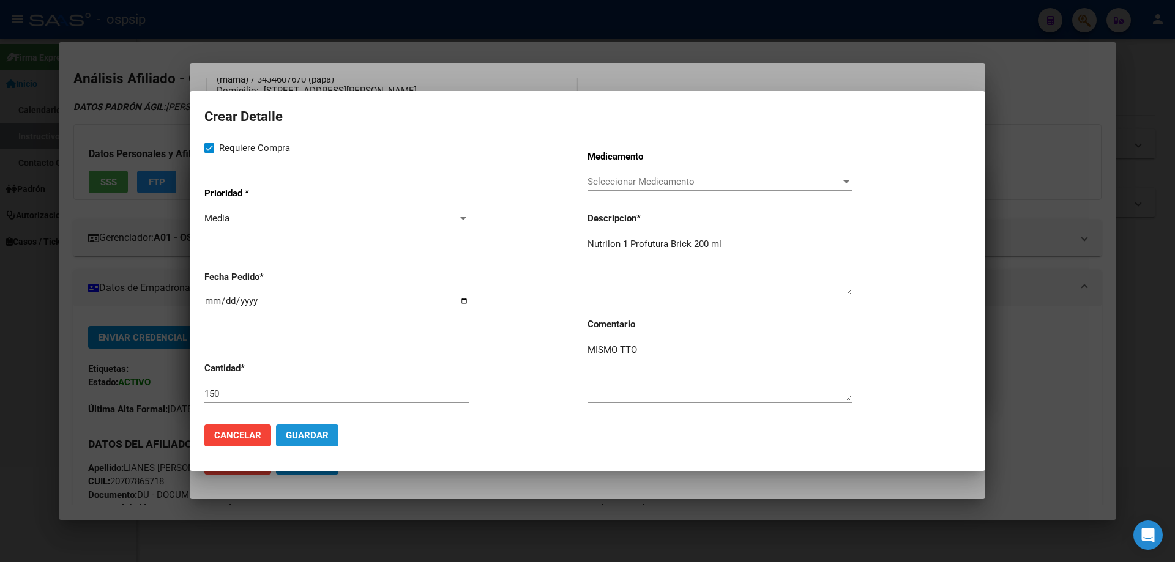
click at [316, 435] on span "Guardar" at bounding box center [307, 435] width 43 height 11
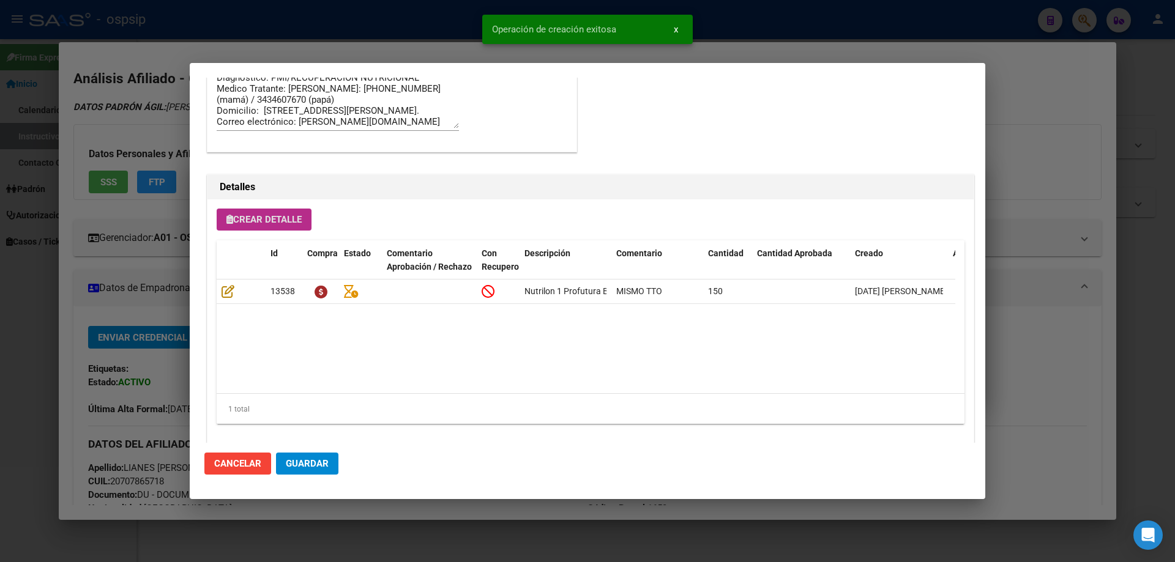
scroll to position [734, 0]
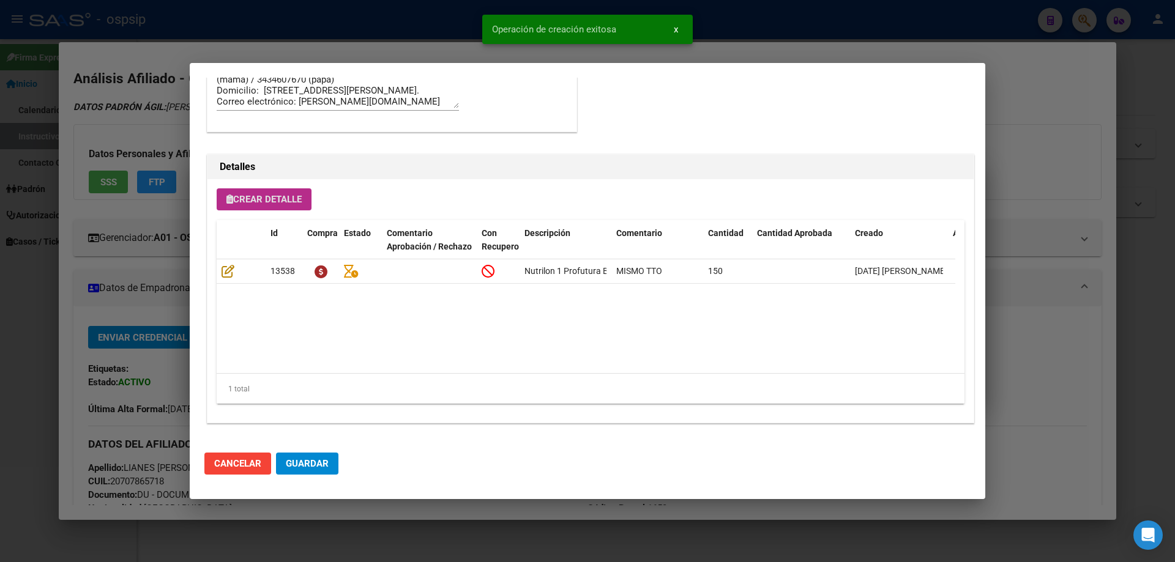
click at [306, 467] on span "Guardar" at bounding box center [307, 463] width 43 height 11
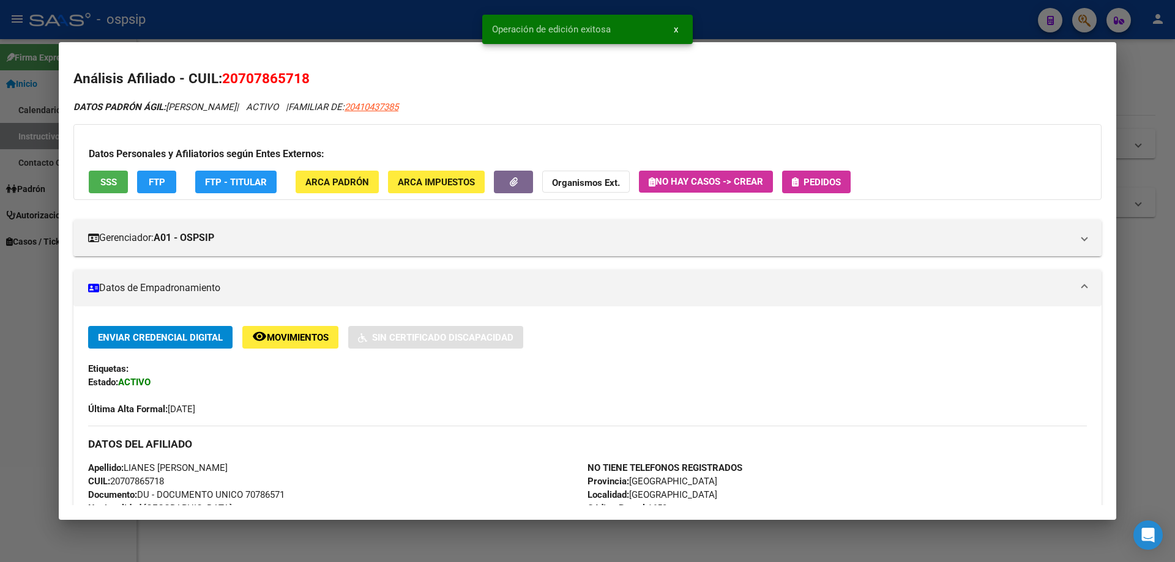
click at [698, 110] on div "DATOS PADRÓN ÁGIL: SCHMIDT LIANES IRIS | ACTIVO | FAMILIAR DE: 20410437385" at bounding box center [587, 107] width 1028 height 14
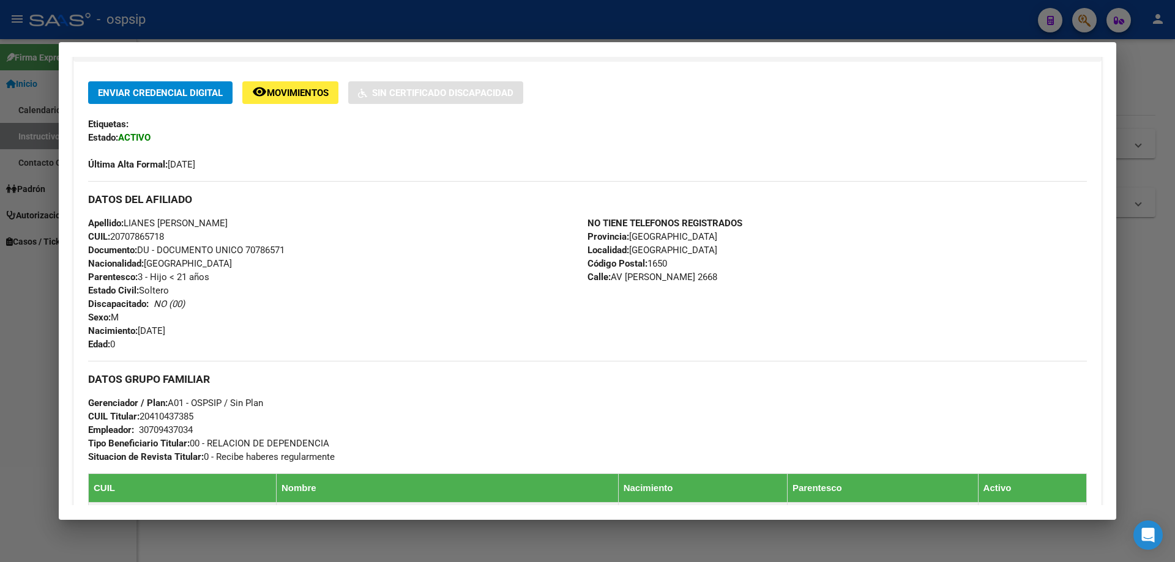
scroll to position [0, 0]
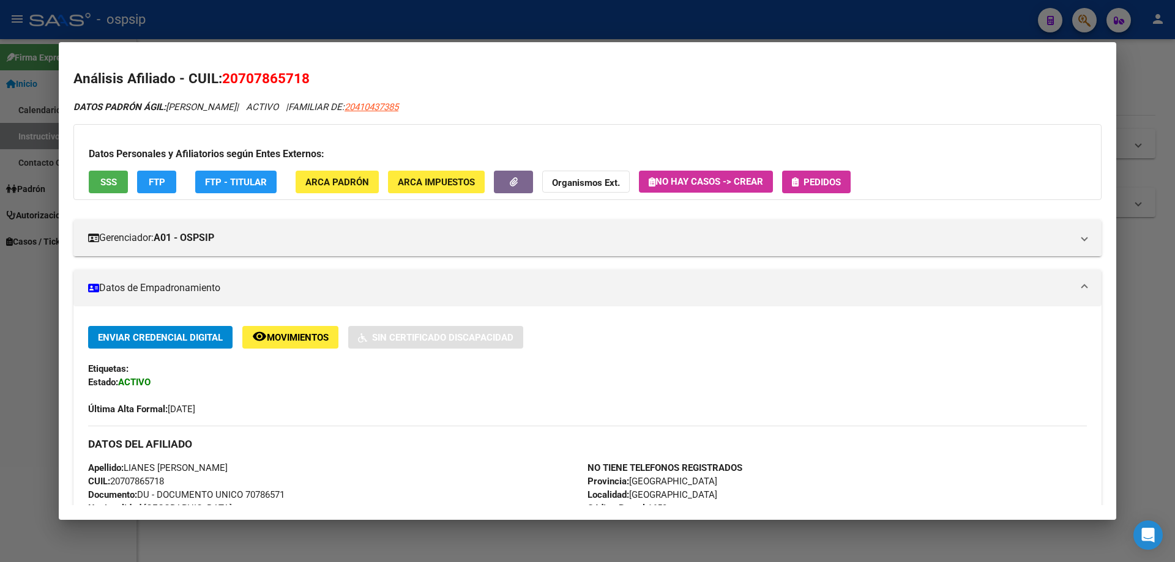
click at [821, 182] on span "Pedidos" at bounding box center [822, 182] width 37 height 11
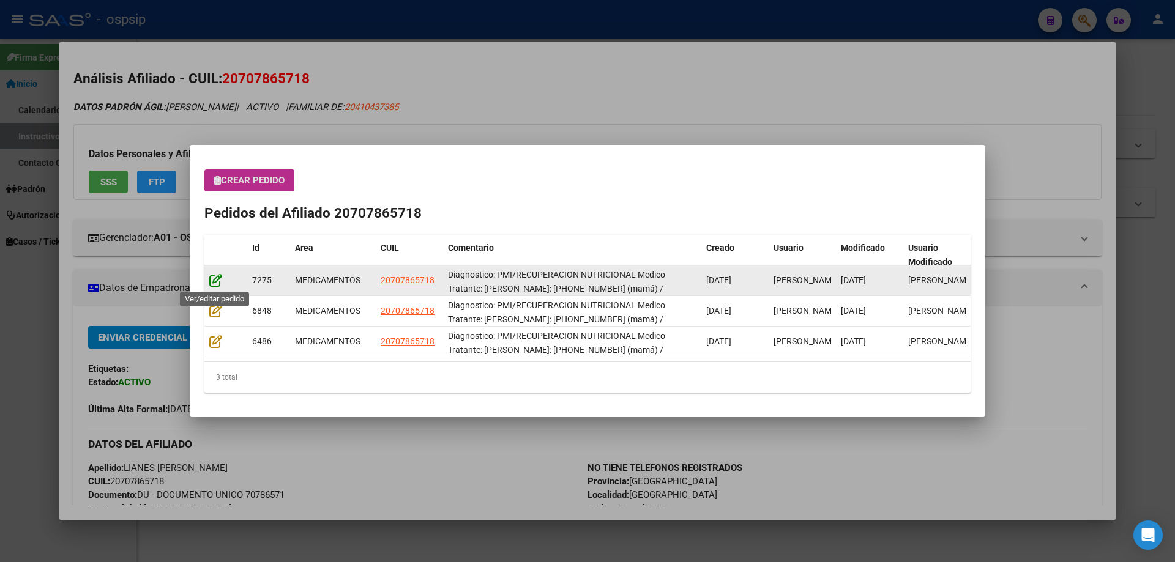
click at [210, 282] on icon at bounding box center [215, 280] width 13 height 13
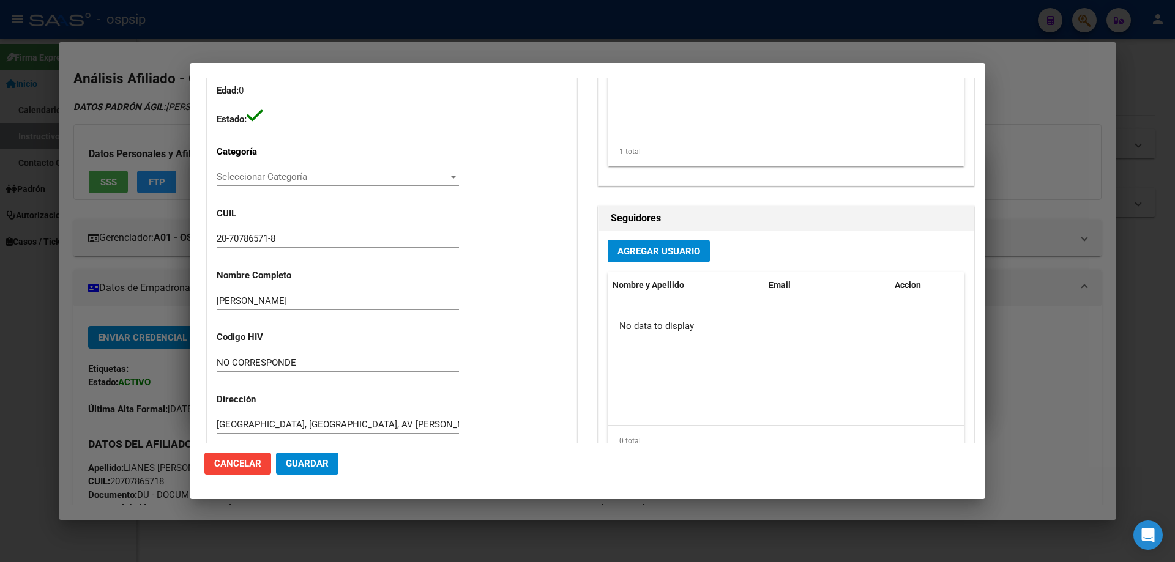
type input "LIANES IRIS SCHMIDT"
type input "Buenos Aires, VILLA LIBERTAD, AV EVA PERON 2668"
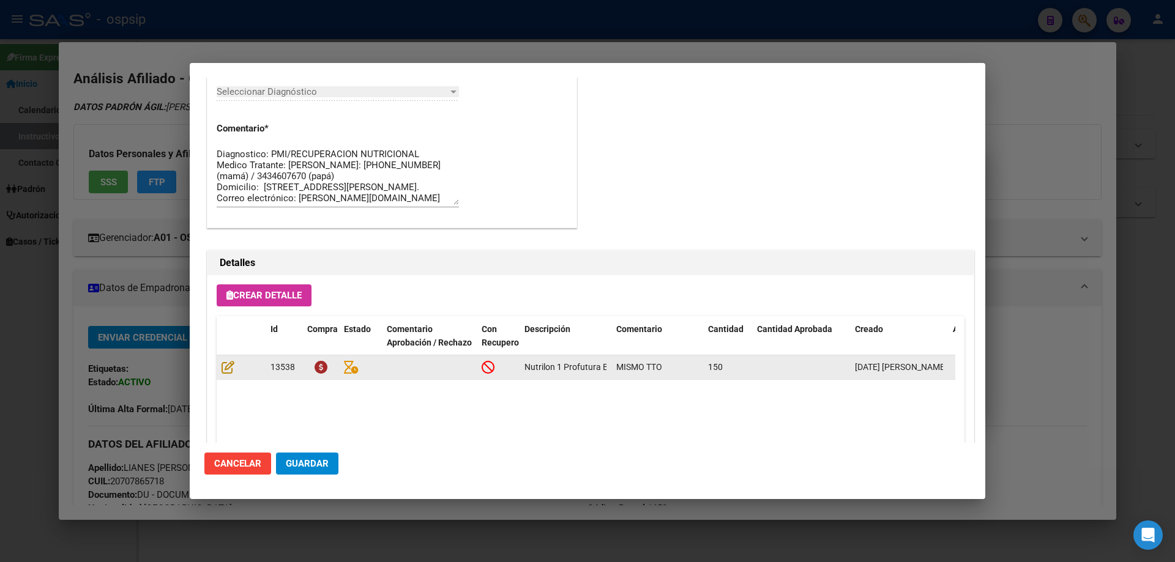
scroll to position [796, 0]
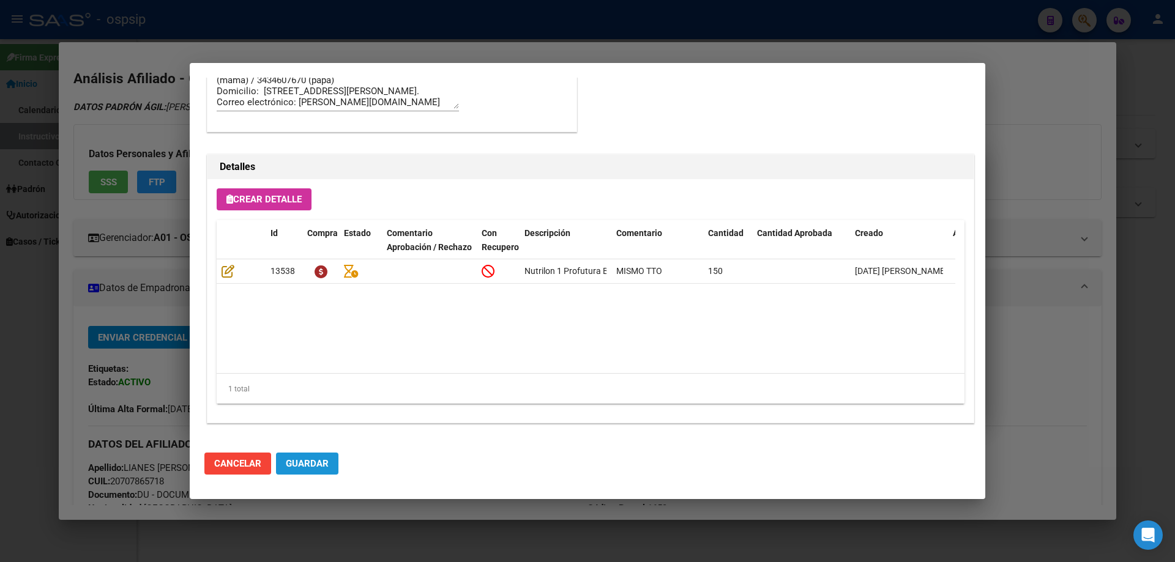
click at [318, 466] on span "Guardar" at bounding box center [307, 463] width 43 height 11
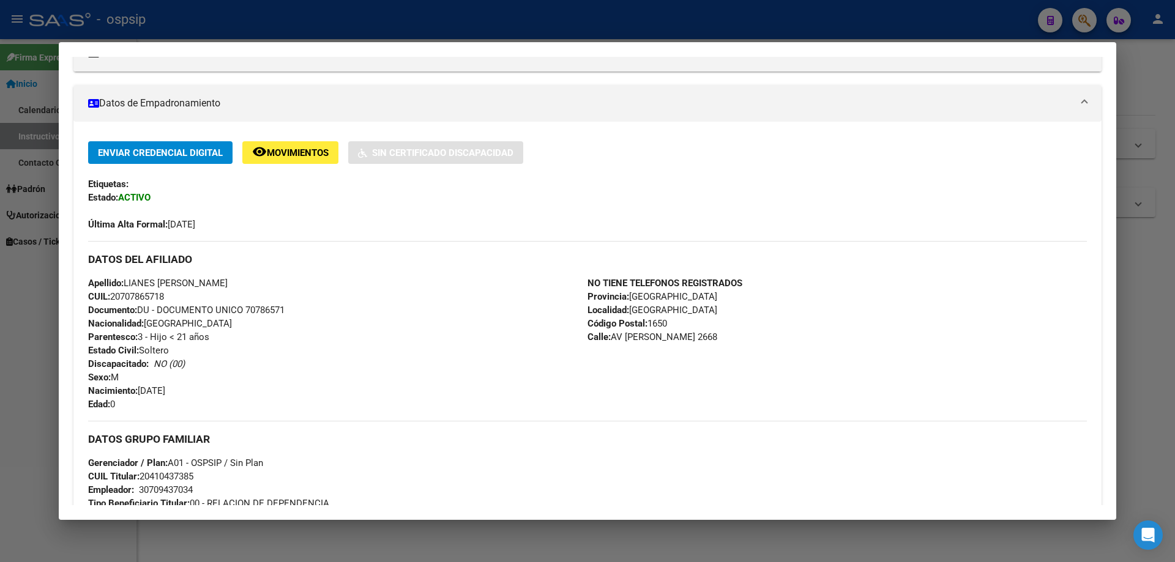
scroll to position [306, 0]
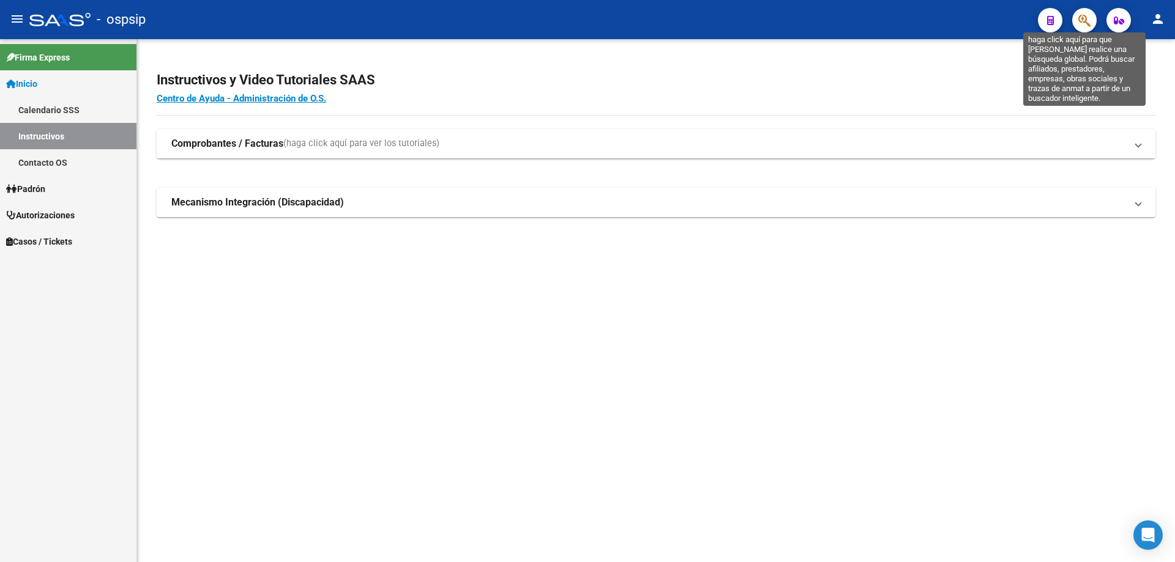
click at [1086, 15] on icon "button" at bounding box center [1084, 20] width 12 height 14
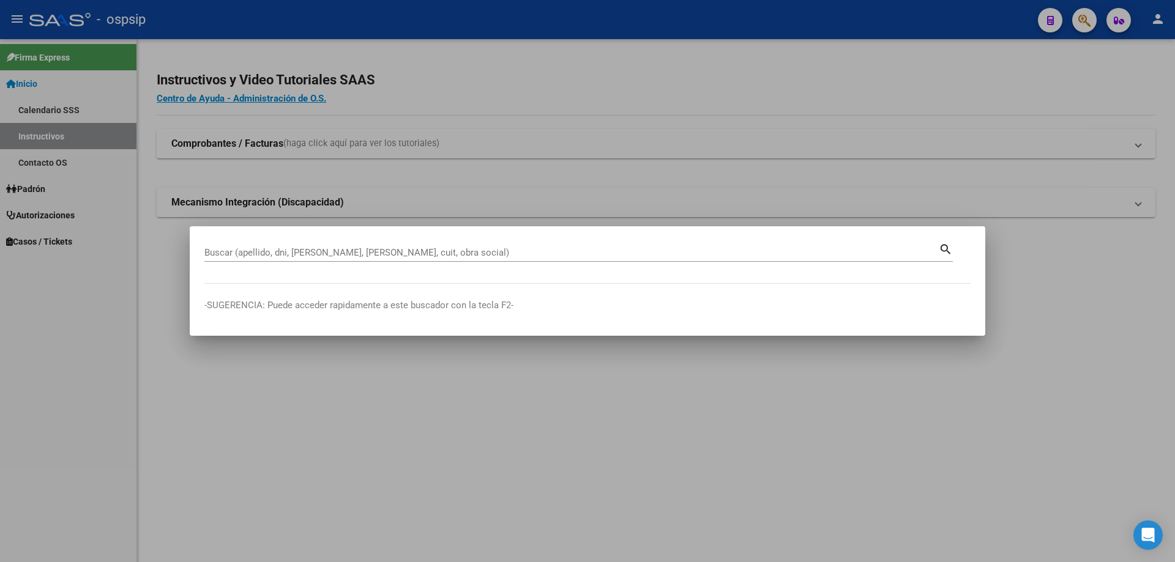
drag, startPoint x: 219, startPoint y: 245, endPoint x: 209, endPoint y: 261, distance: 18.2
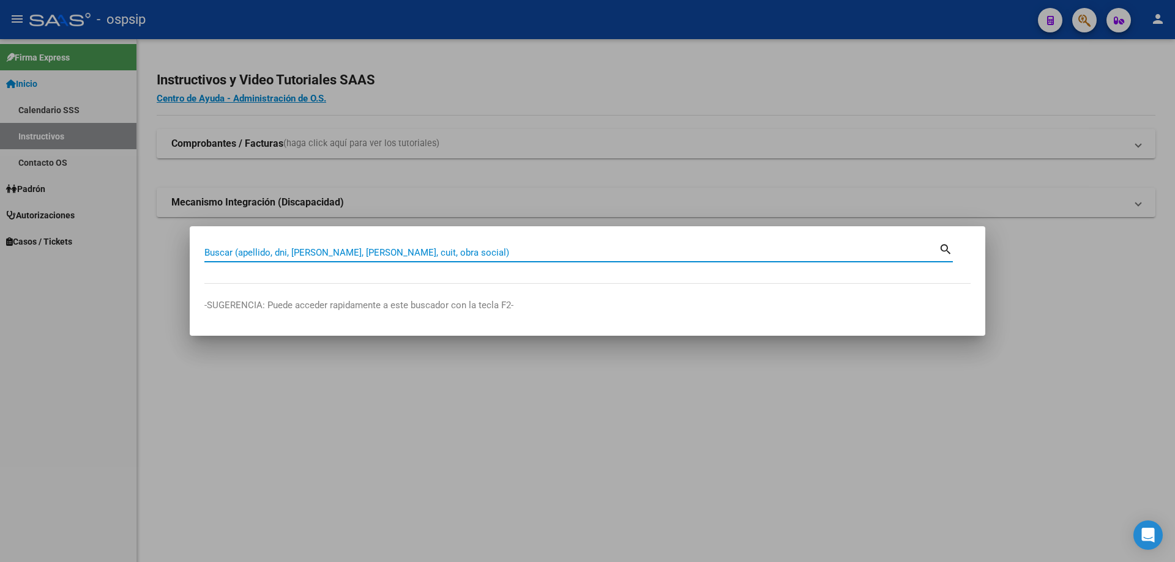
paste input "20706409719"
type input "20706409719"
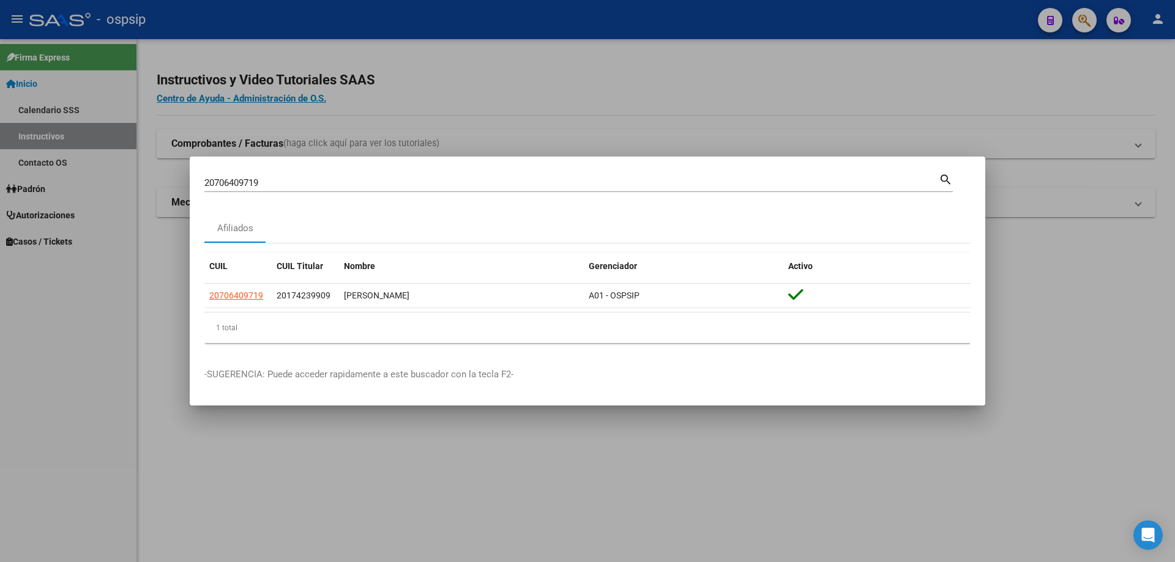
click at [250, 302] on app-link-go-to "20706409719" at bounding box center [236, 296] width 54 height 14
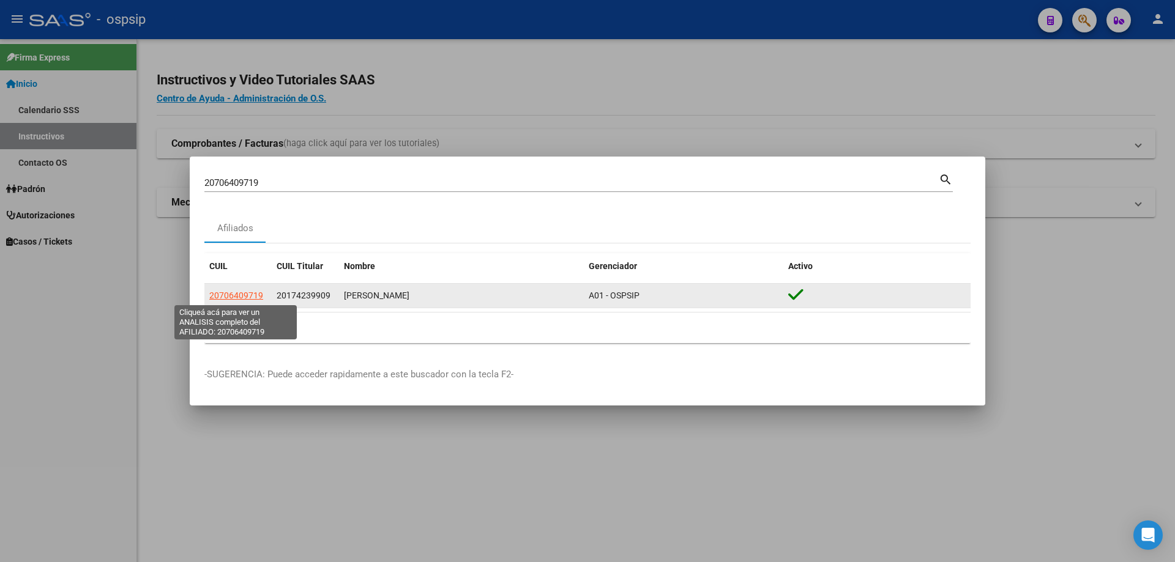
click at [250, 297] on span "20706409719" at bounding box center [236, 296] width 54 height 10
copy span "20706409719"
type textarea "20706409719"
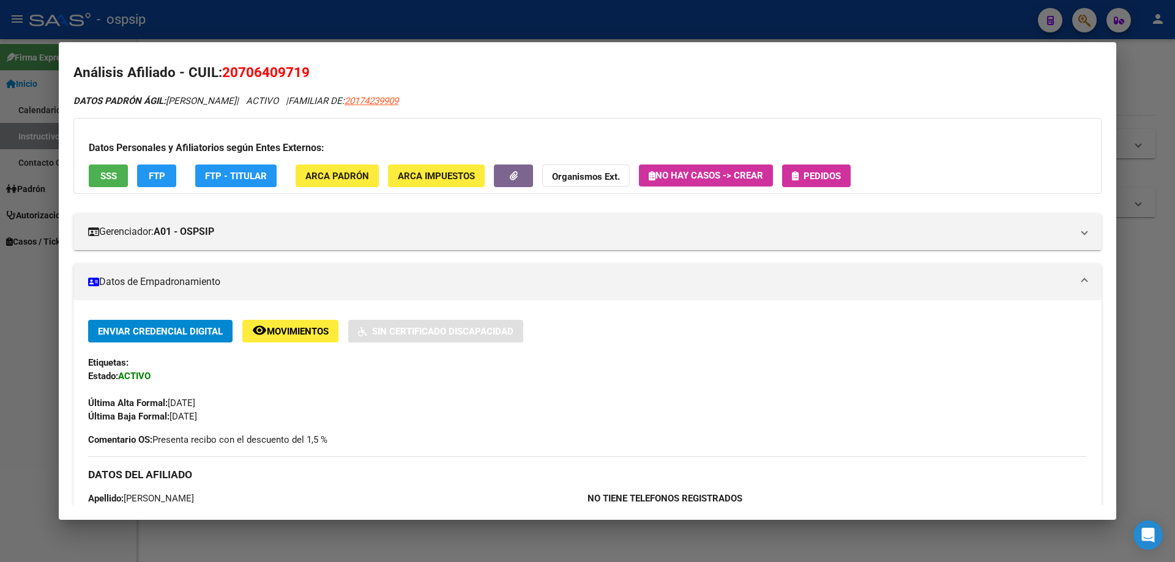
scroll to position [0, 0]
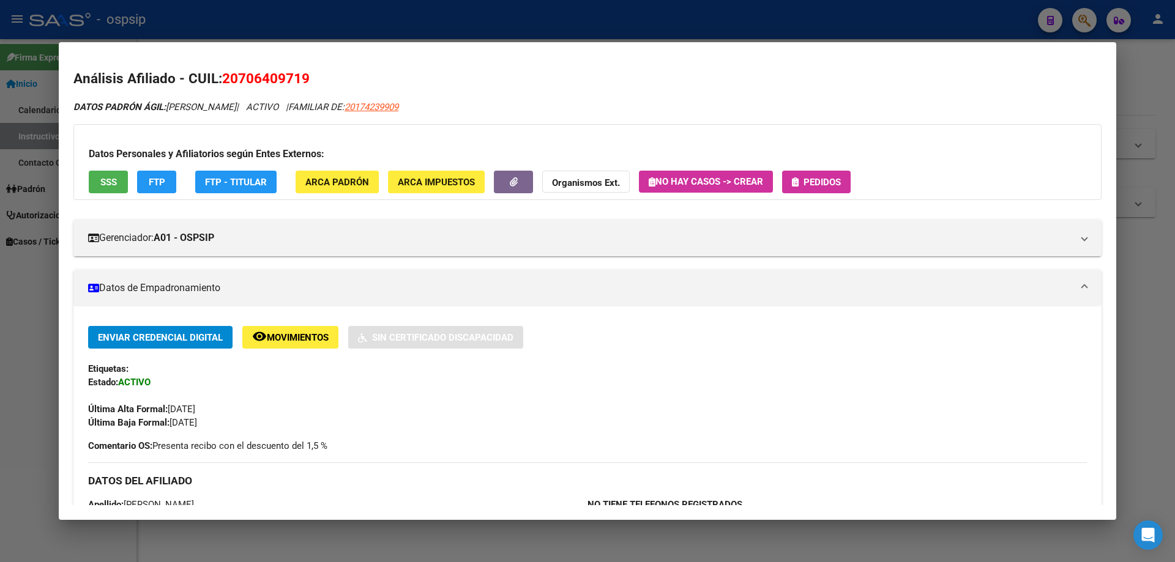
click at [829, 177] on span "Pedidos" at bounding box center [822, 182] width 37 height 11
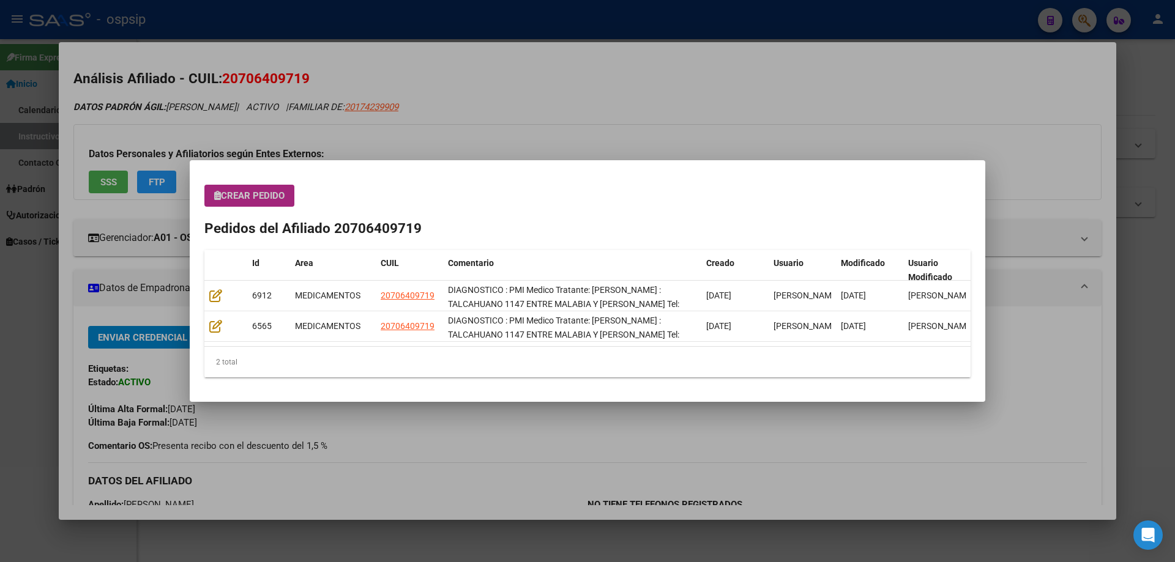
click at [250, 195] on span "Crear Pedido" at bounding box center [249, 195] width 70 height 11
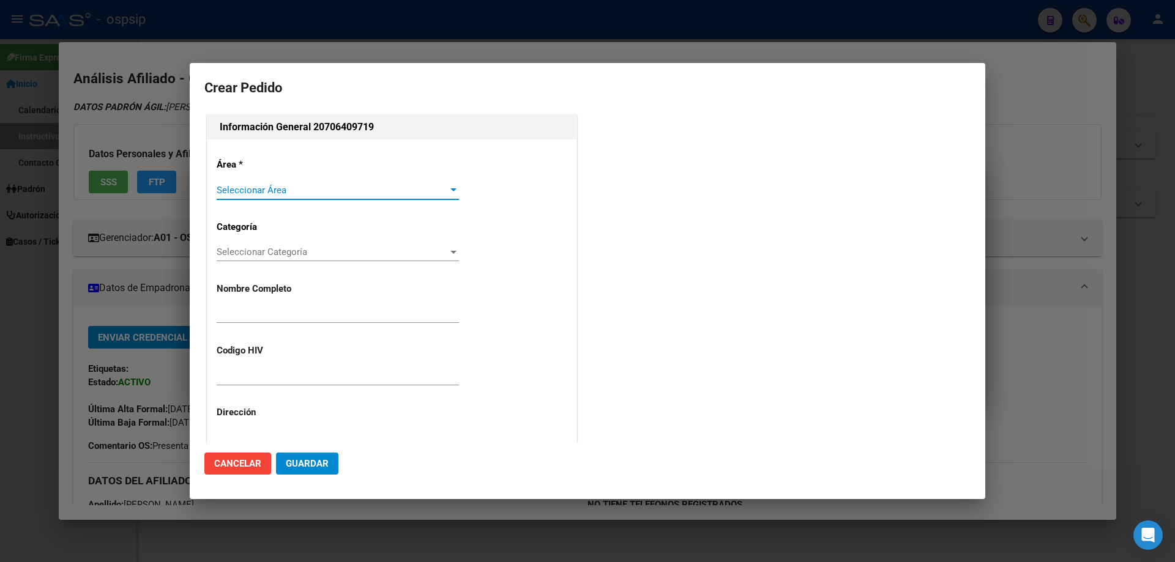
type input "MADISON ALANA CORREA"
type input "NO CORRESPONDE"
type input "BUENOS AIRES, LOS POLVORINES, TALCAHUANO 1147"
click at [239, 195] on span "Seleccionar Área" at bounding box center [332, 190] width 231 height 11
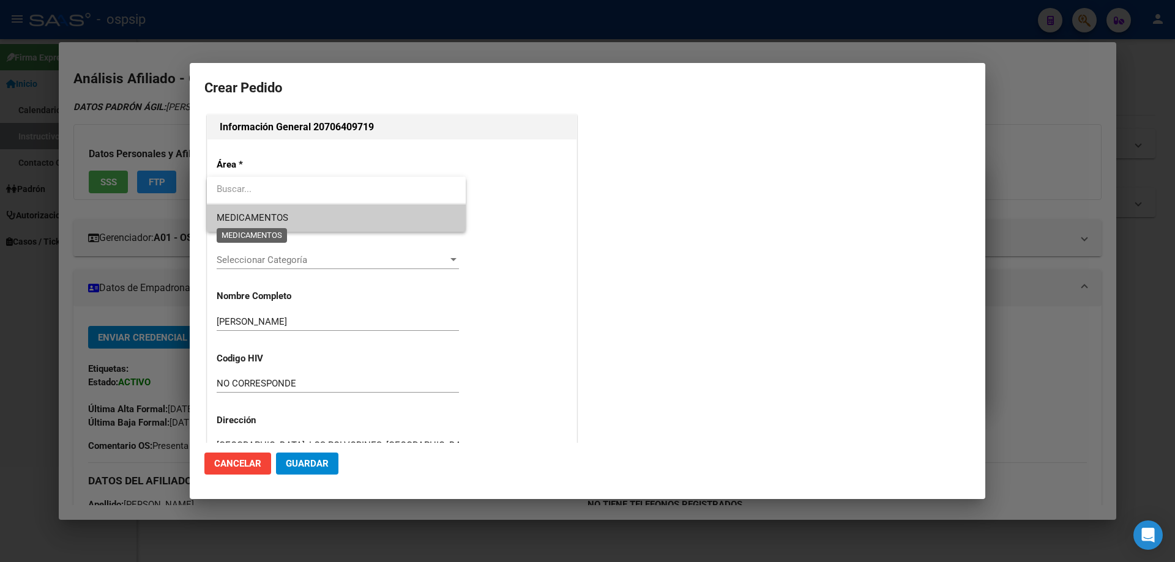
click at [245, 217] on span "MEDICAMENTOS" at bounding box center [253, 217] width 72 height 11
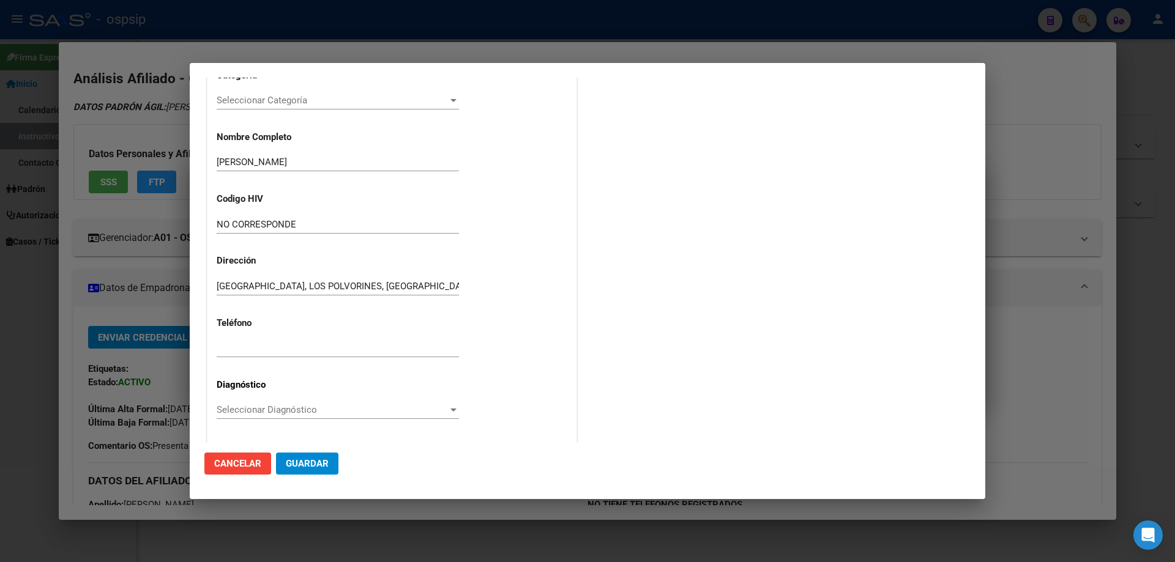
scroll to position [184, 0]
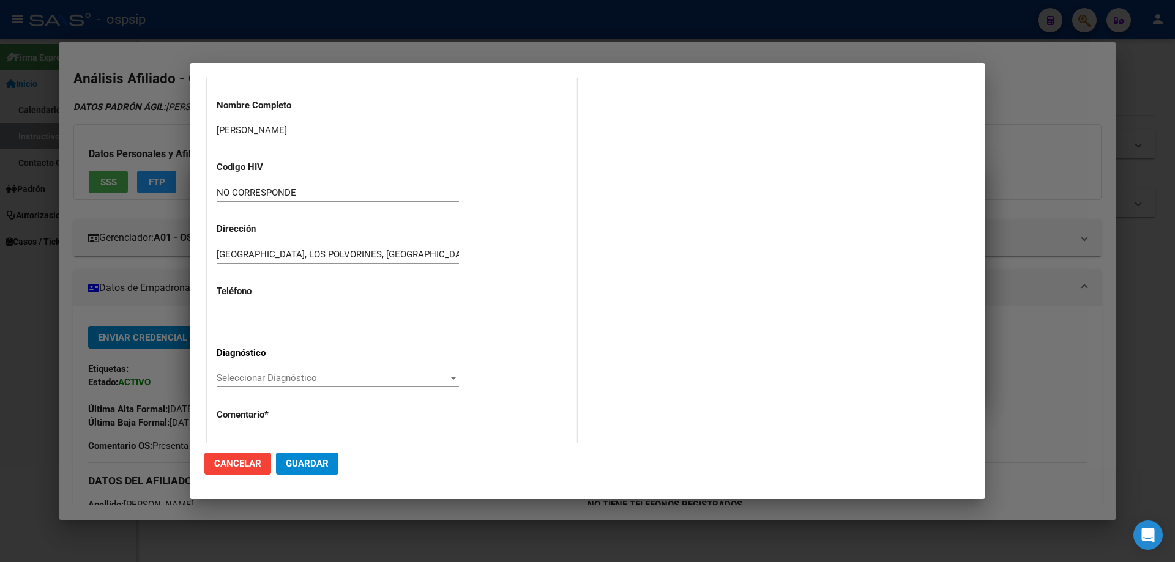
click at [226, 379] on span "Seleccionar Diagnóstico" at bounding box center [332, 378] width 231 height 11
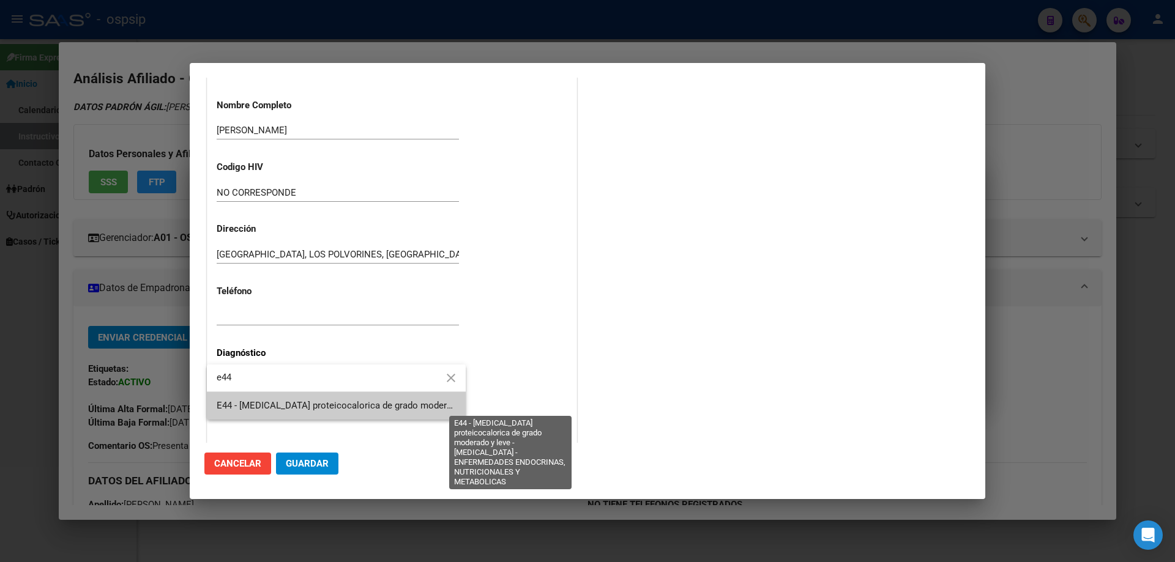
type input "e44"
click at [244, 403] on span "E44 - [MEDICAL_DATA] proteicocalorica de grado moderado y leve - [MEDICAL_DATA]…" at bounding box center [533, 405] width 633 height 11
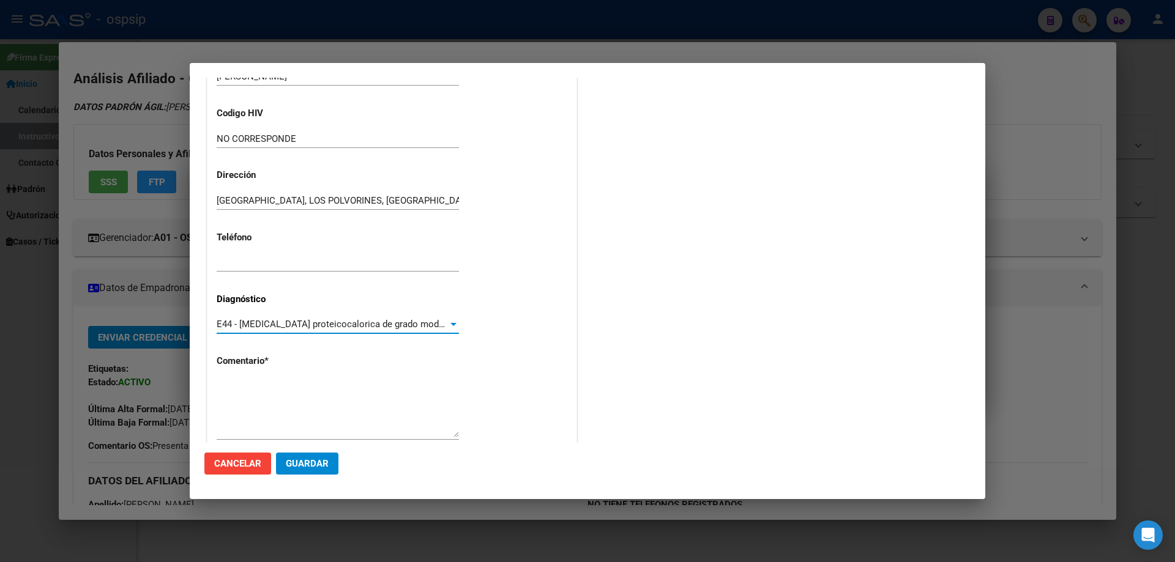
scroll to position [275, 0]
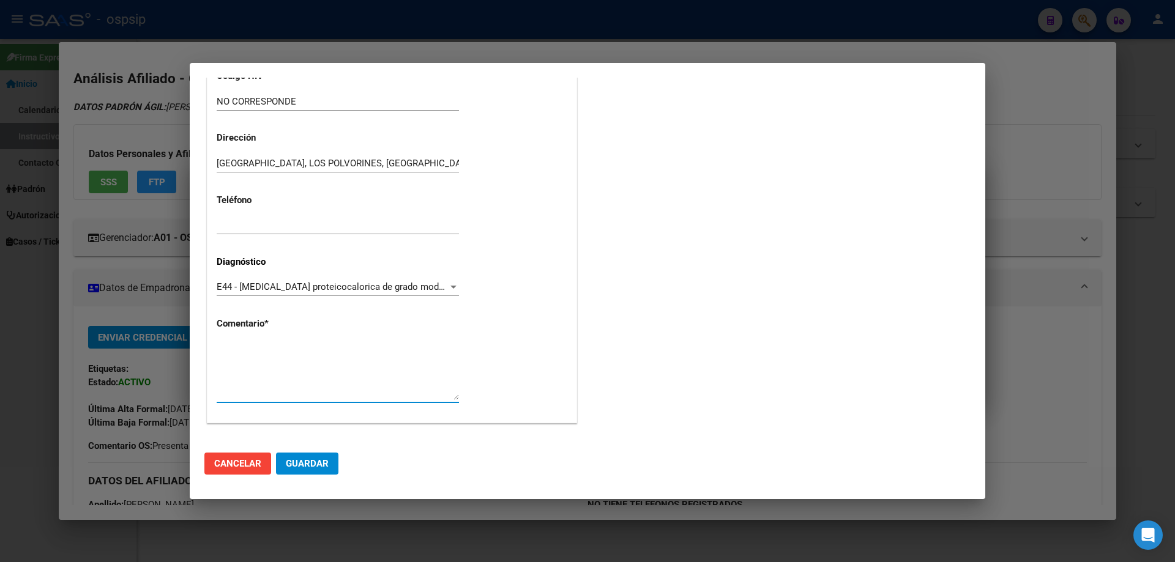
paste textarea "DIAGNOSTICO : PMI Medico Tratante: CAPELUTO NATALIA Domicilio : TALCAHUANO 1147…"
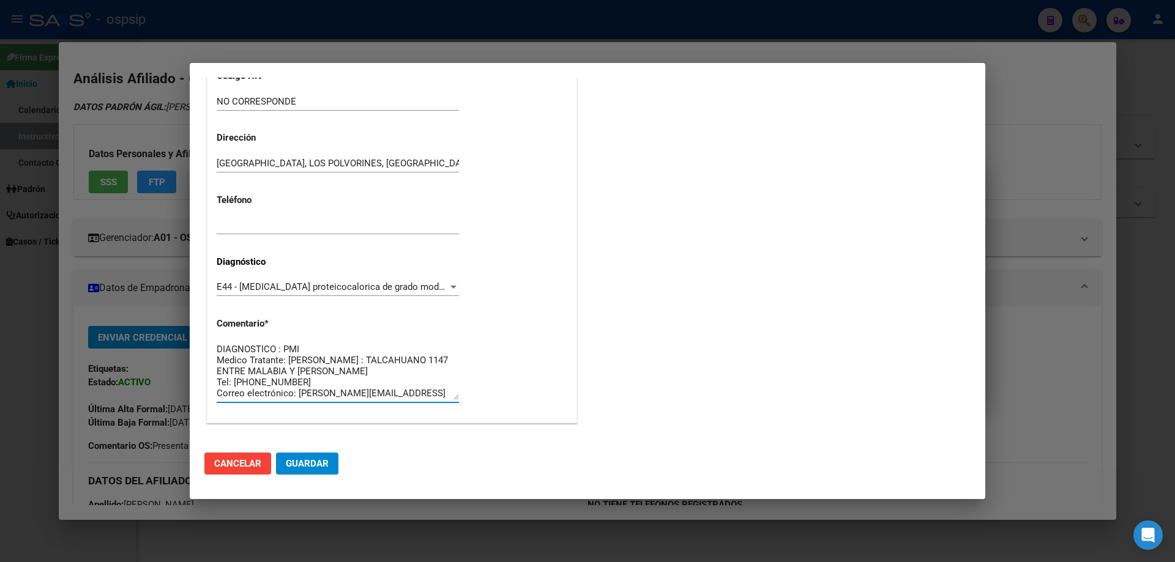
type textarea "DIAGNOSTICO : PMI Medico Tratante: CAPELUTO NATALIA Domicilio : TALCAHUANO 1147…"
click at [334, 468] on button "Guardar" at bounding box center [307, 464] width 62 height 22
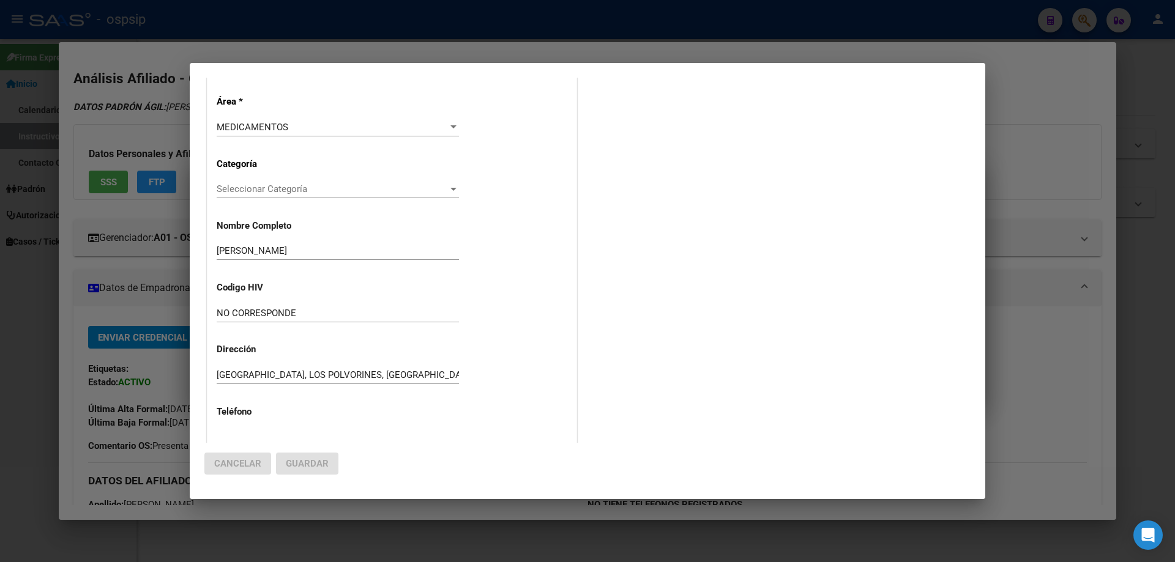
scroll to position [0, 0]
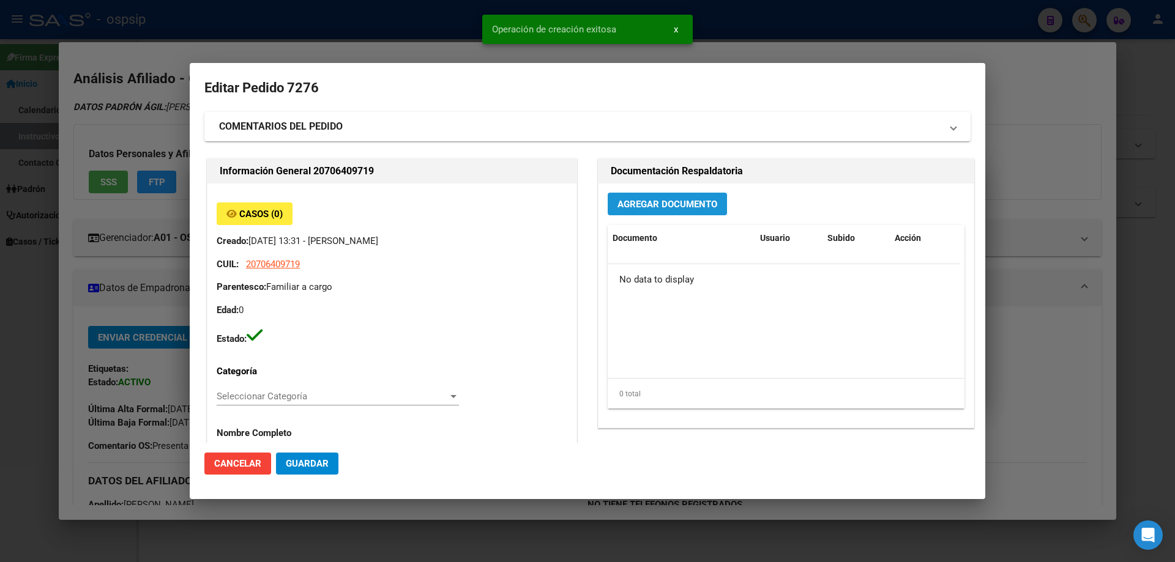
click at [669, 203] on span "Agregar Documento" at bounding box center [668, 204] width 100 height 11
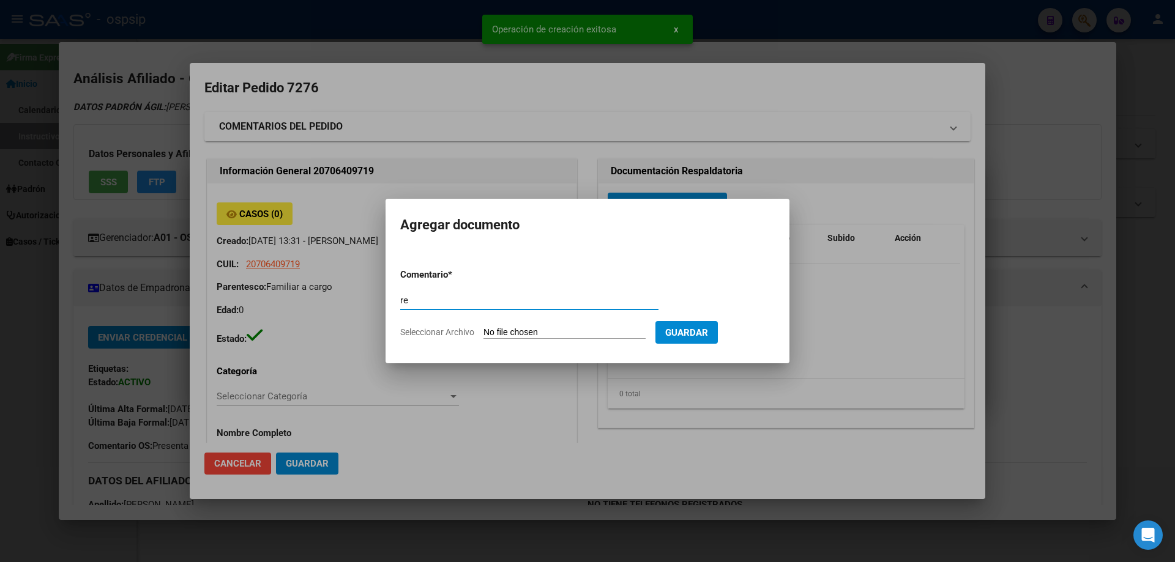
type input "r"
type input "RECETA"
click at [523, 340] on form "Comentario * RECETA Comentario Seleccionar Archivo Guardar" at bounding box center [587, 303] width 375 height 89
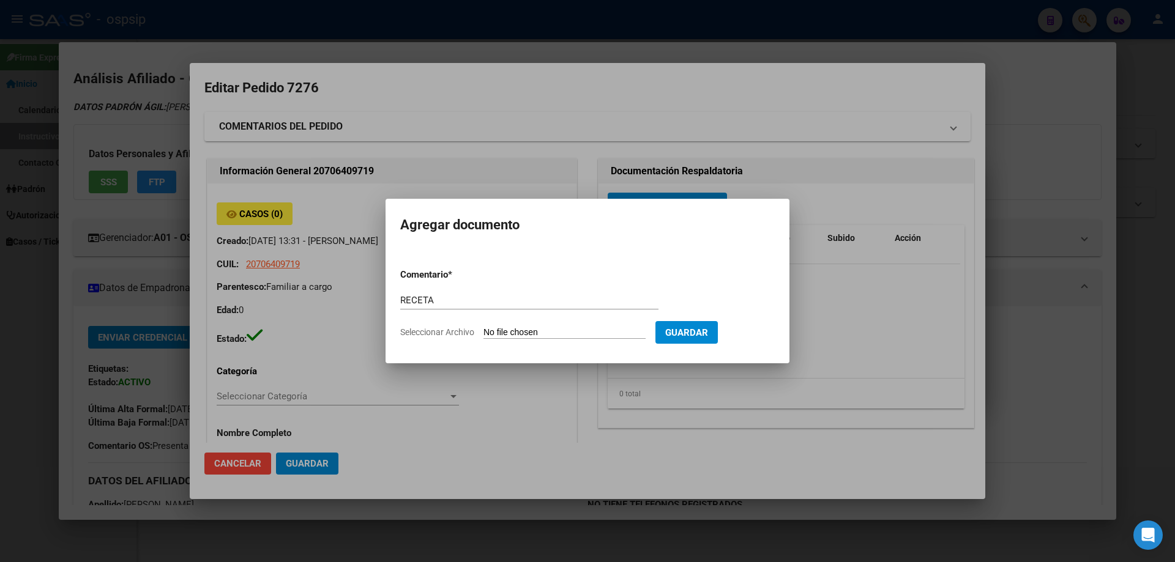
click at [527, 316] on div "RECETA Comentario" at bounding box center [529, 306] width 258 height 30
click at [515, 337] on input "Seleccionar Archivo" at bounding box center [565, 333] width 162 height 12
type input "C:\fakepath\Prescription_9232499881421.pdf"
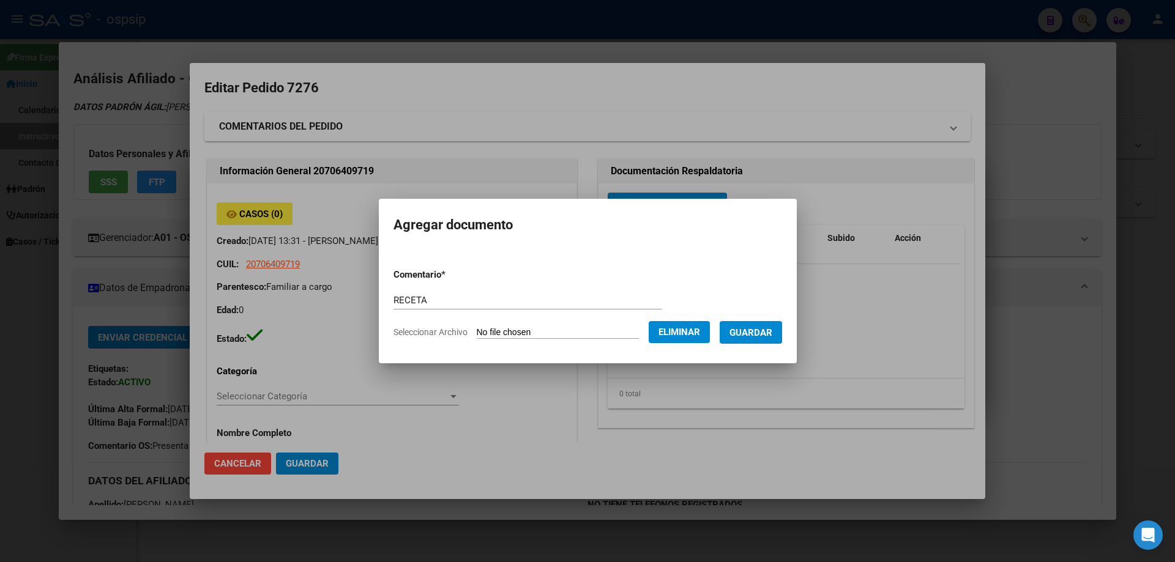
click at [755, 339] on button "Guardar" at bounding box center [751, 332] width 62 height 23
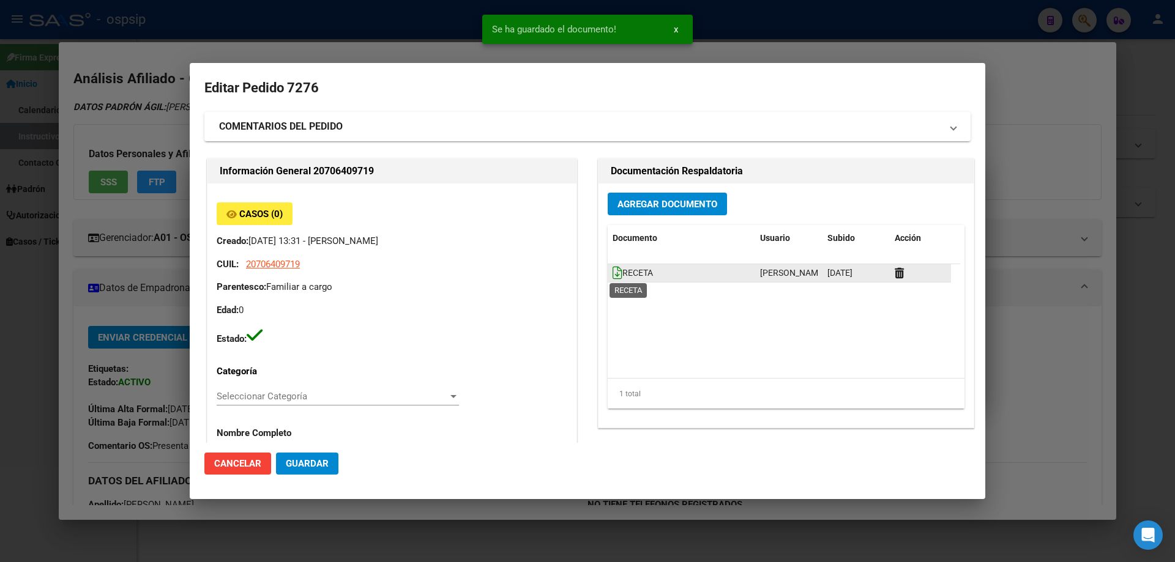
click at [616, 277] on icon at bounding box center [618, 272] width 10 height 13
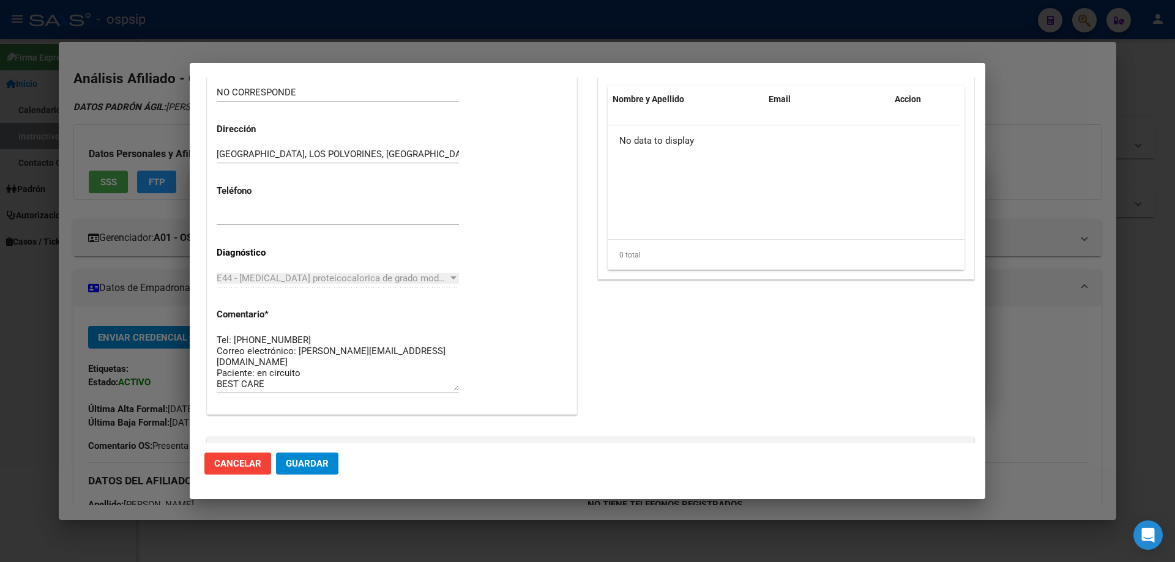
scroll to position [711, 0]
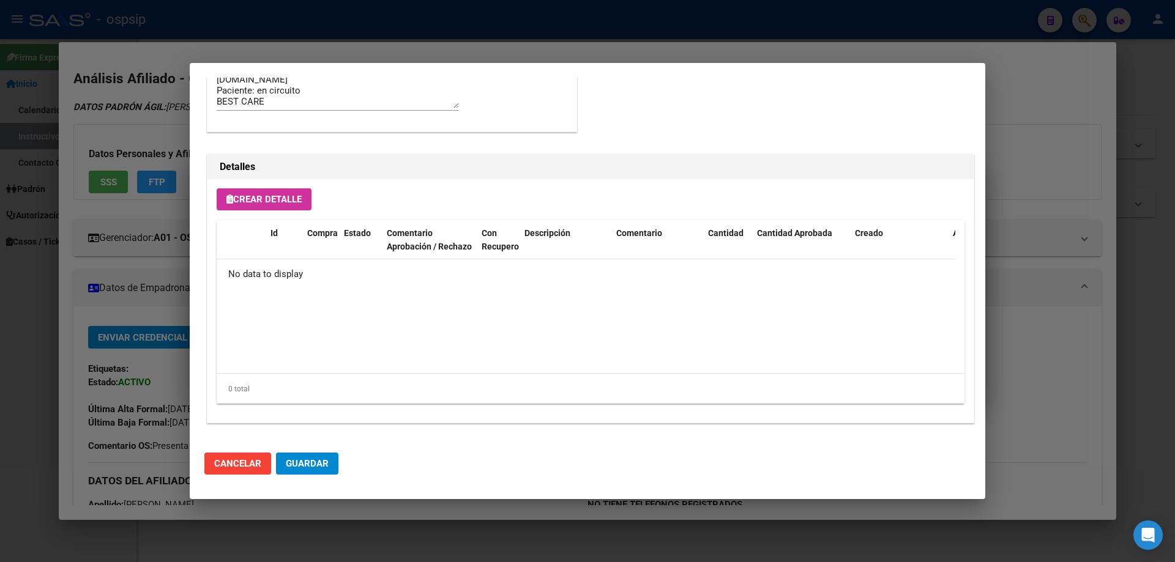
click at [288, 196] on span "Crear Detalle" at bounding box center [263, 199] width 75 height 11
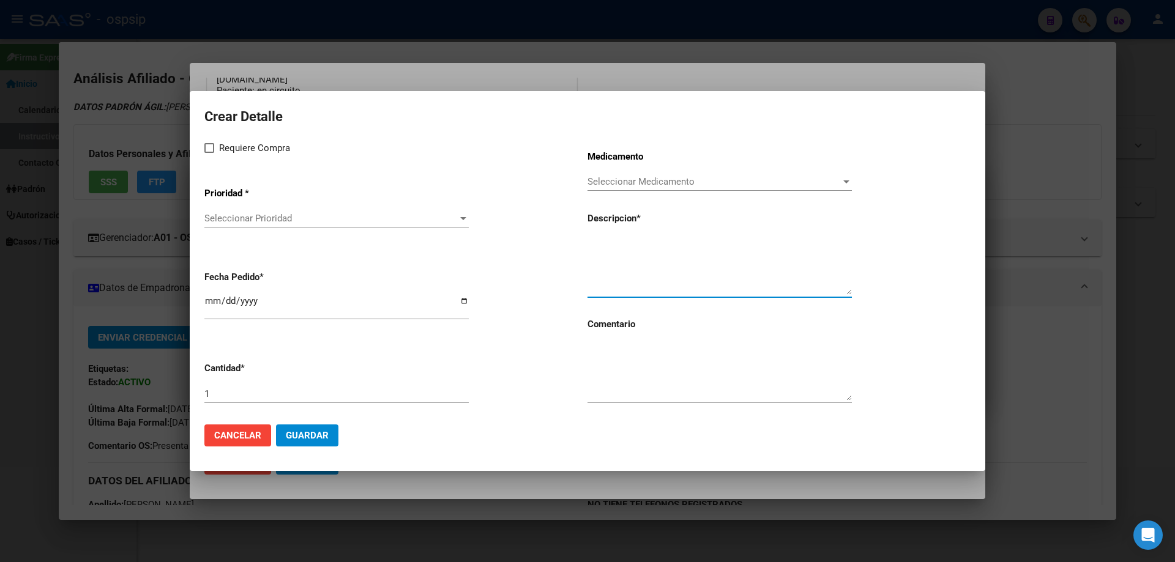
paste textarea "Nutrilon 1 Profutura Brick 200 ml"
type textarea "Nutrilon 1 Profutura Brick 200 ml"
click at [628, 374] on textarea at bounding box center [720, 372] width 264 height 58
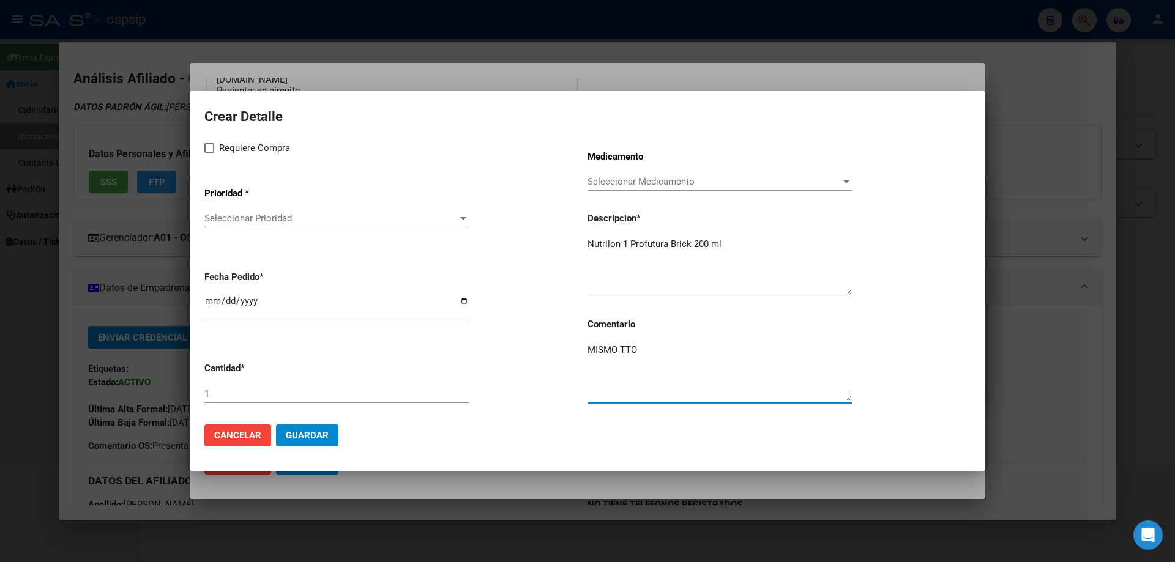
type textarea "MISMO TTO"
click at [206, 150] on span at bounding box center [209, 148] width 10 height 10
click at [209, 153] on input "Requiere Compra" at bounding box center [209, 153] width 1 height 1
checkbox input "true"
click at [252, 209] on div "Seleccionar Prioridad Seleccionar Prioridad" at bounding box center [336, 218] width 264 height 18
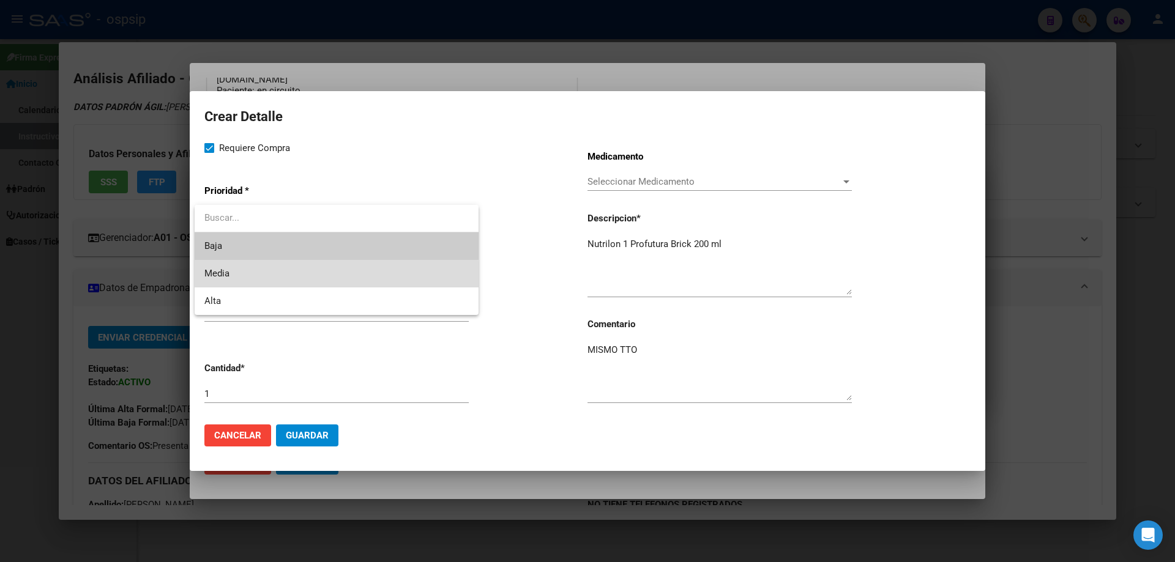
click at [235, 278] on span "Media" at bounding box center [336, 274] width 264 height 28
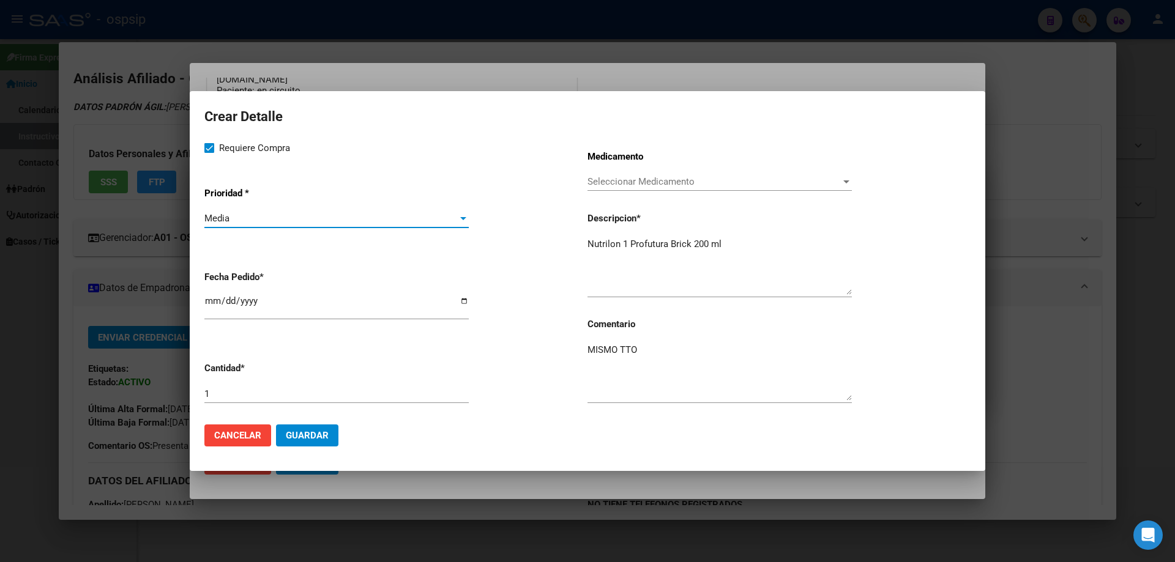
click at [212, 301] on input "[DATE]" at bounding box center [336, 306] width 264 height 20
type input "2025-09-08"
click at [299, 390] on input "1" at bounding box center [336, 394] width 264 height 11
type input "150"
click at [340, 441] on mat-dialog-actions "Cancelar Guardar" at bounding box center [587, 436] width 766 height 42
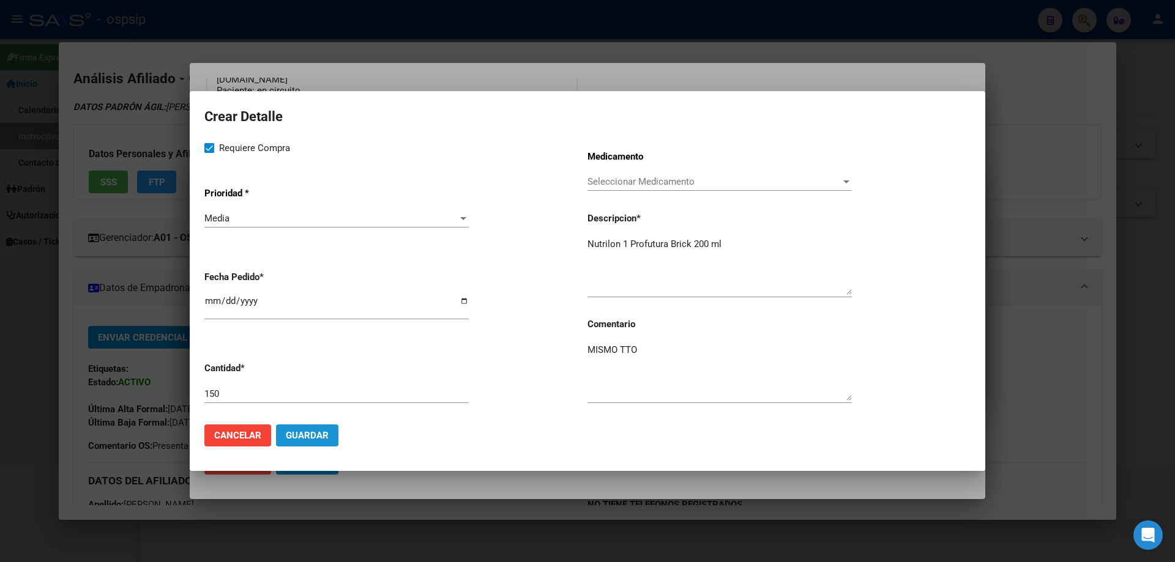
click at [323, 441] on button "Guardar" at bounding box center [307, 436] width 62 height 22
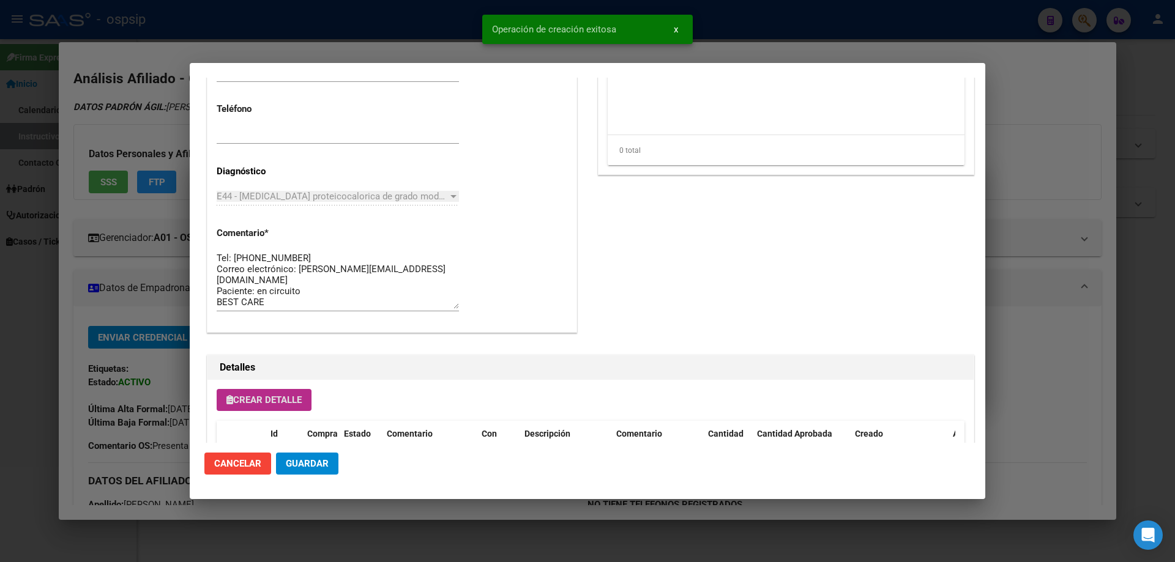
scroll to position [611, 0]
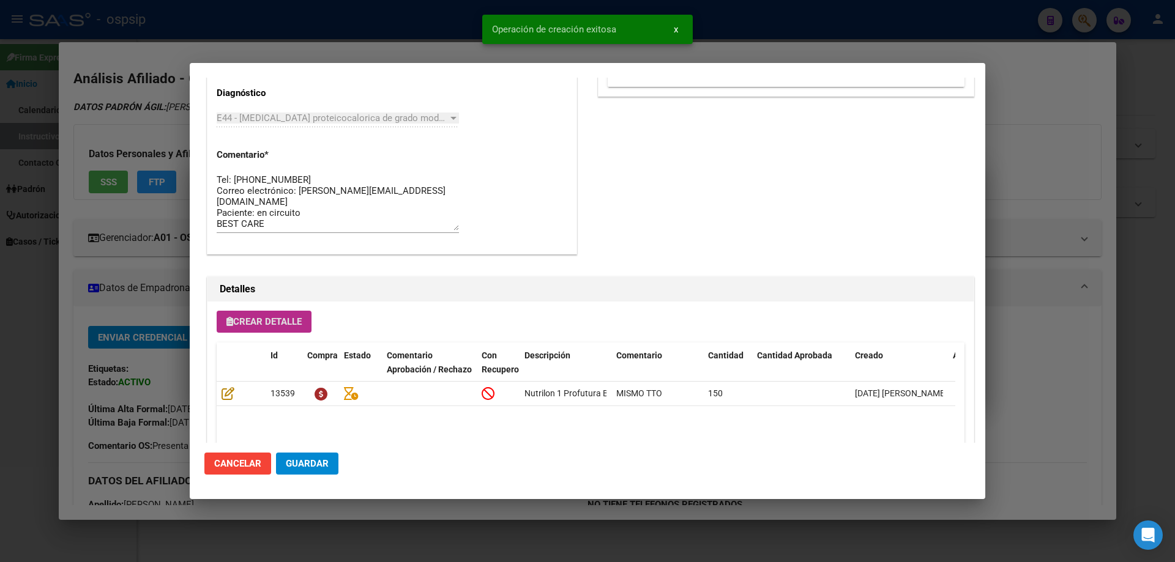
click at [306, 459] on span "Guardar" at bounding box center [307, 463] width 43 height 11
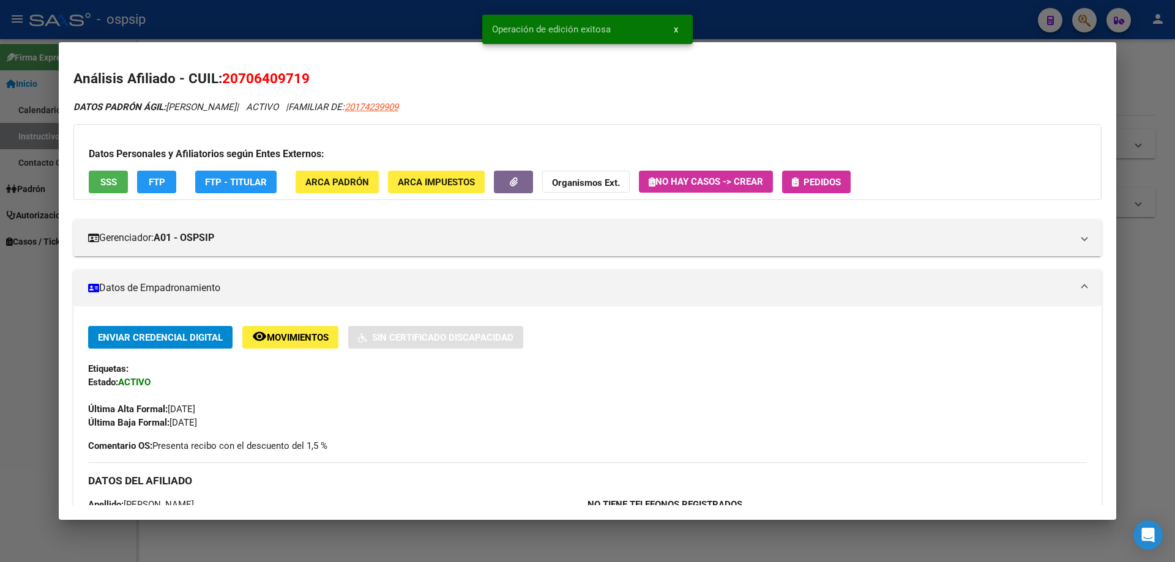
click at [810, 179] on span "Pedidos" at bounding box center [822, 182] width 37 height 11
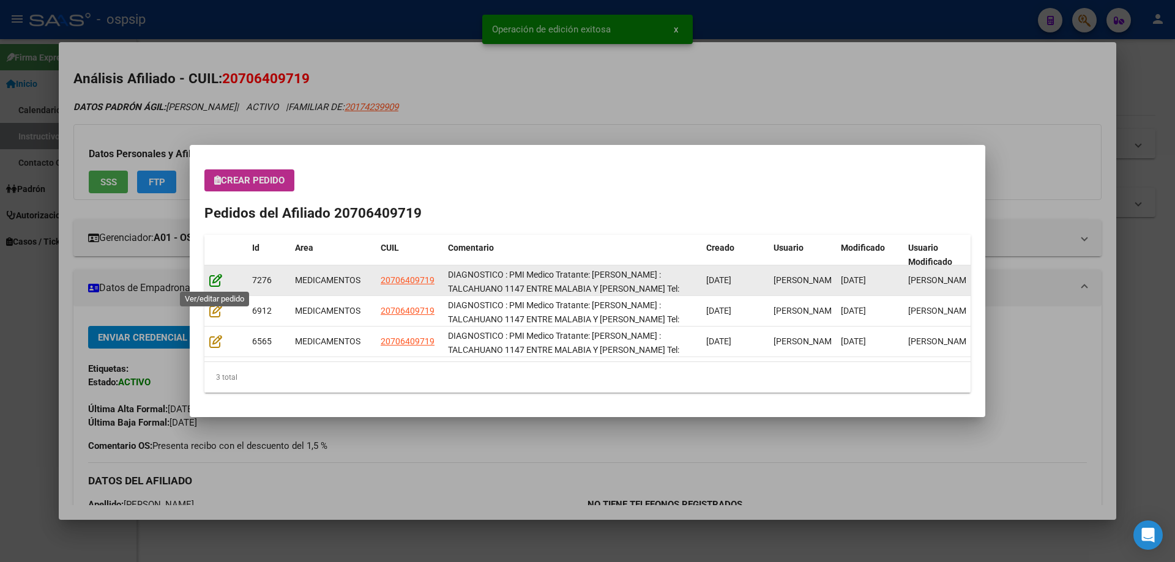
click at [217, 282] on icon at bounding box center [215, 280] width 13 height 13
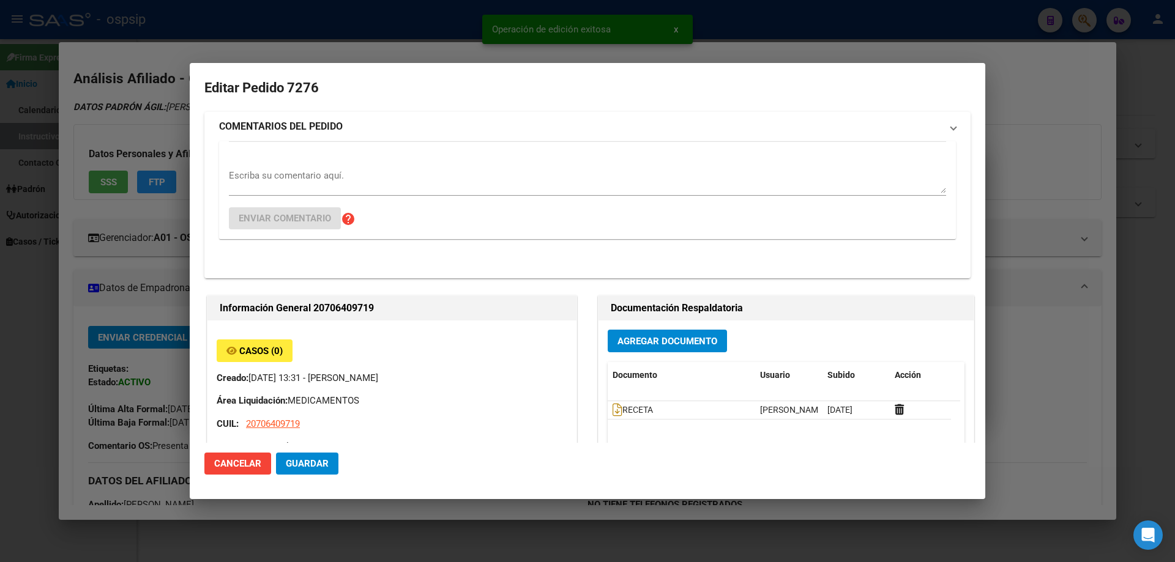
type input "Buenos Aires, LOS POLVORINES, TALCAHUANO 1147"
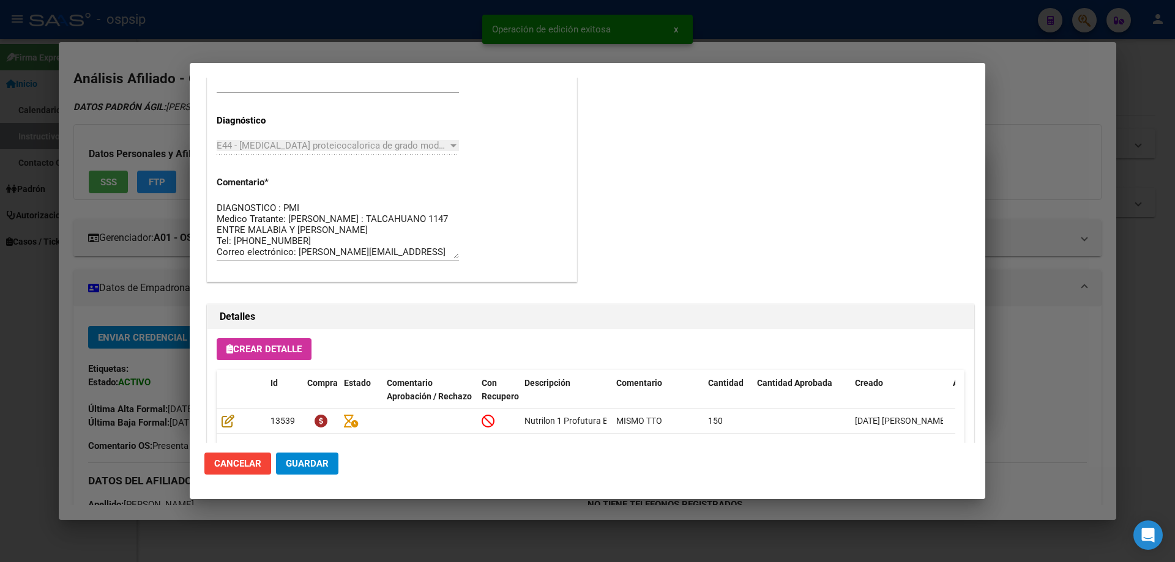
scroll to position [796, 0]
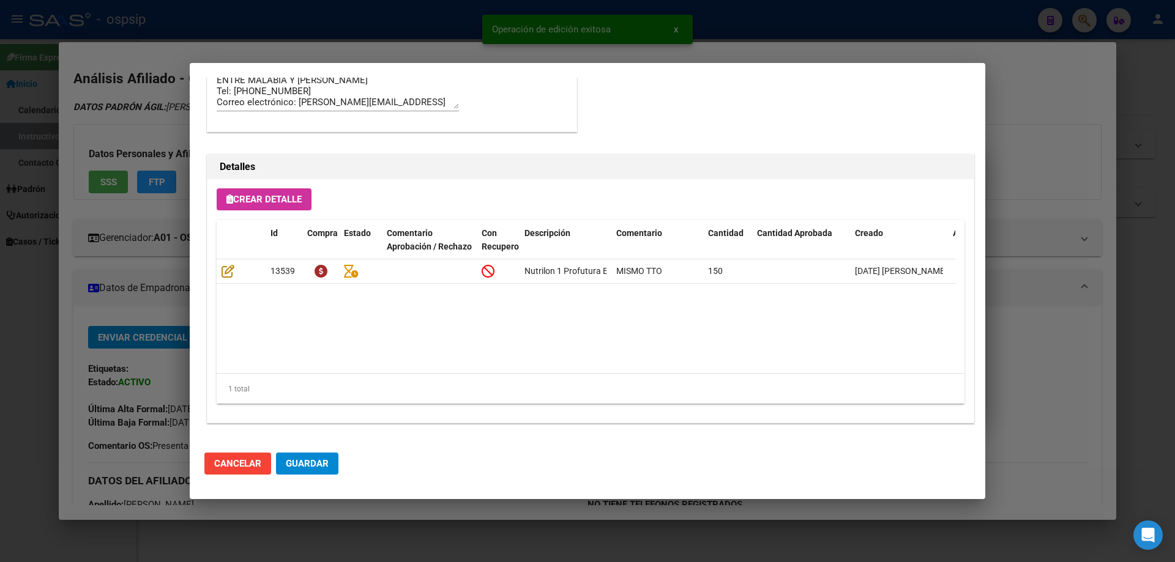
click at [307, 465] on span "Guardar" at bounding box center [307, 463] width 43 height 11
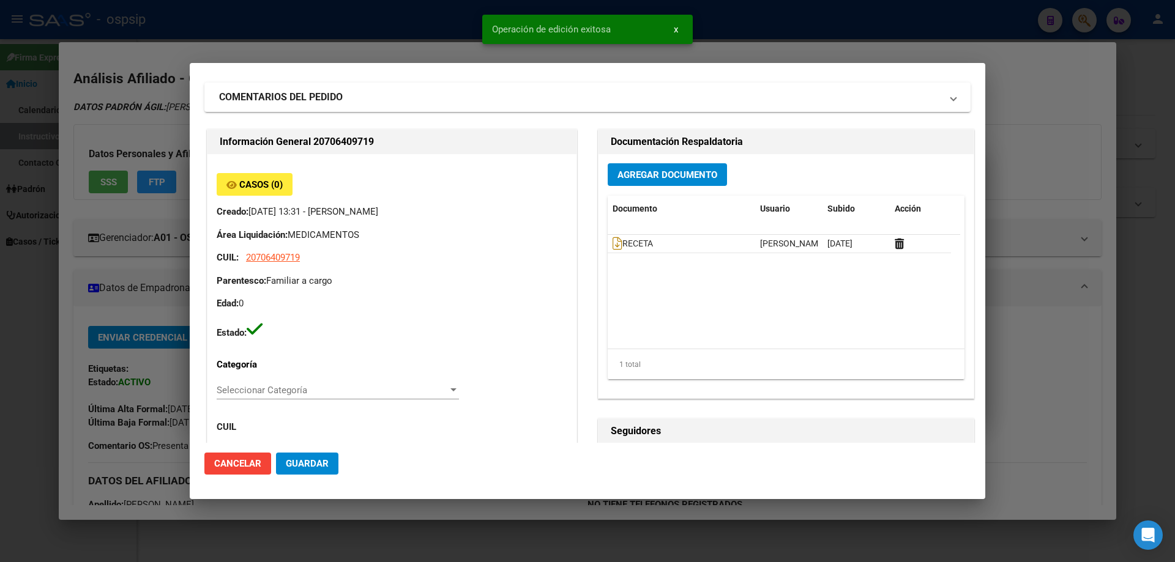
scroll to position [0, 0]
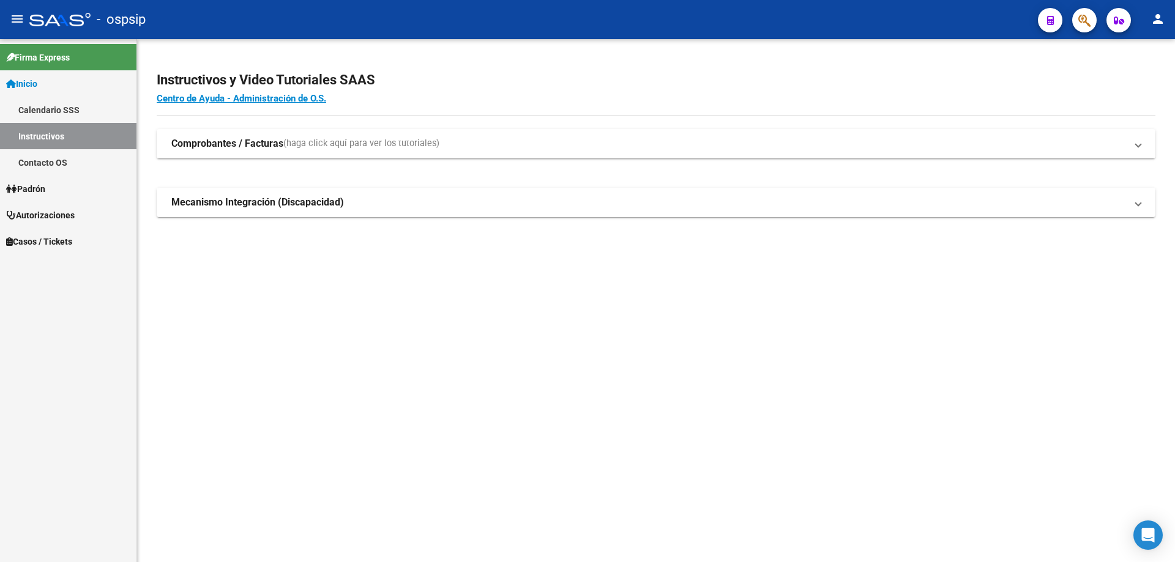
click at [1081, 24] on icon "button" at bounding box center [1084, 20] width 12 height 14
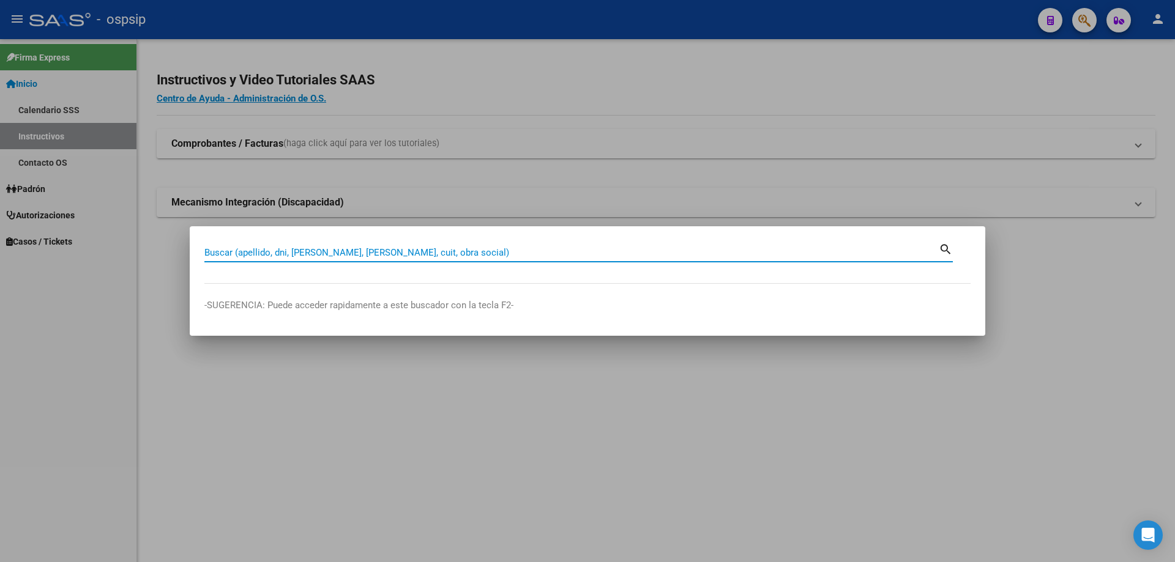
paste input "27480415286"
type input "27480415286"
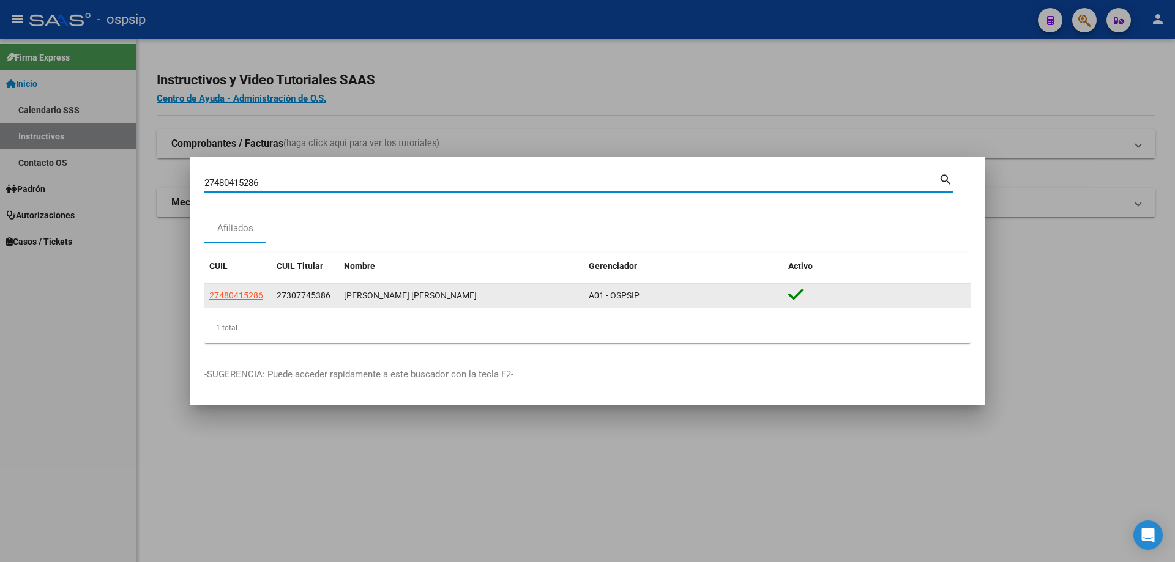
click at [236, 304] on datatable-body-cell "27480415286" at bounding box center [237, 296] width 67 height 24
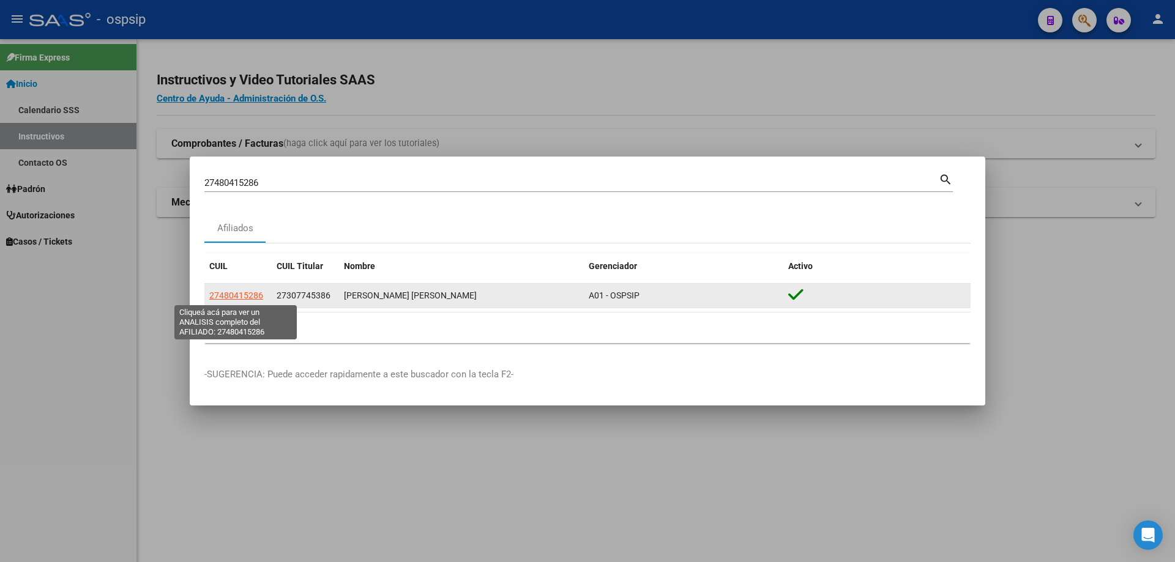
click at [238, 294] on span "27480415286" at bounding box center [236, 296] width 54 height 10
type textarea "27480415286"
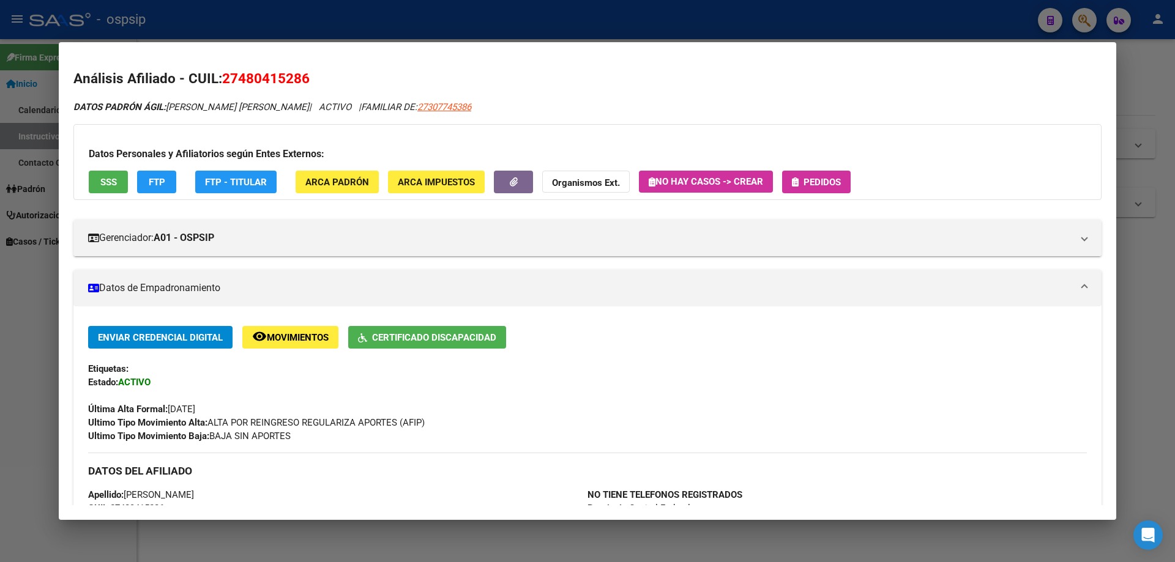
click at [841, 176] on span "Pedidos" at bounding box center [816, 181] width 49 height 11
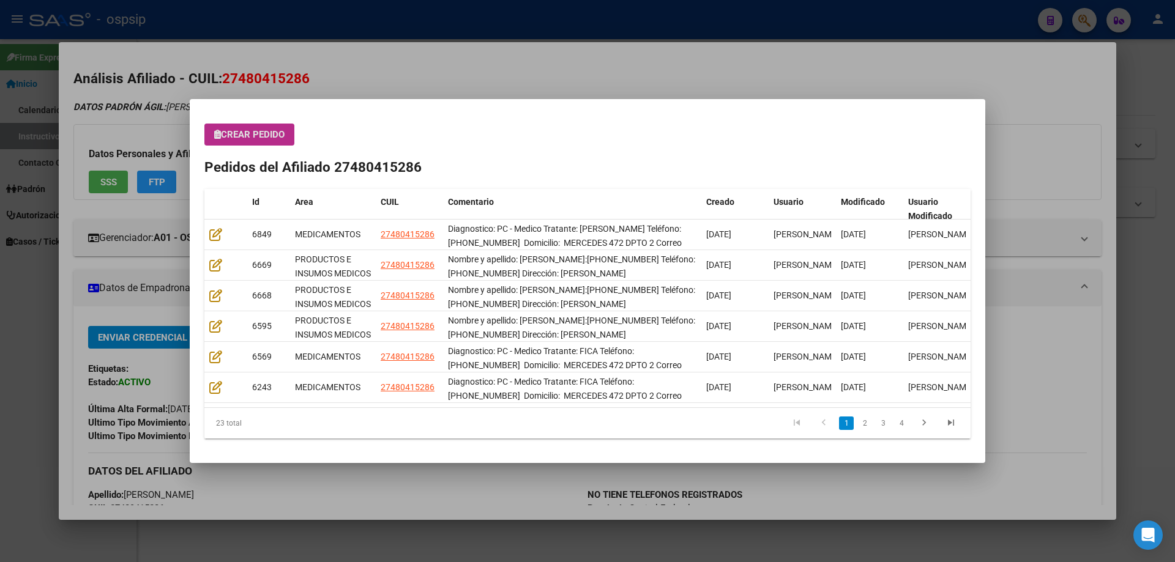
click at [252, 148] on div "Crear Pedido Pedidos del Afiliado 27480415286 Id Area CUIL Comentario Creado Us…" at bounding box center [587, 281] width 766 height 315
click at [252, 144] on button "Crear Pedido" at bounding box center [249, 135] width 90 height 22
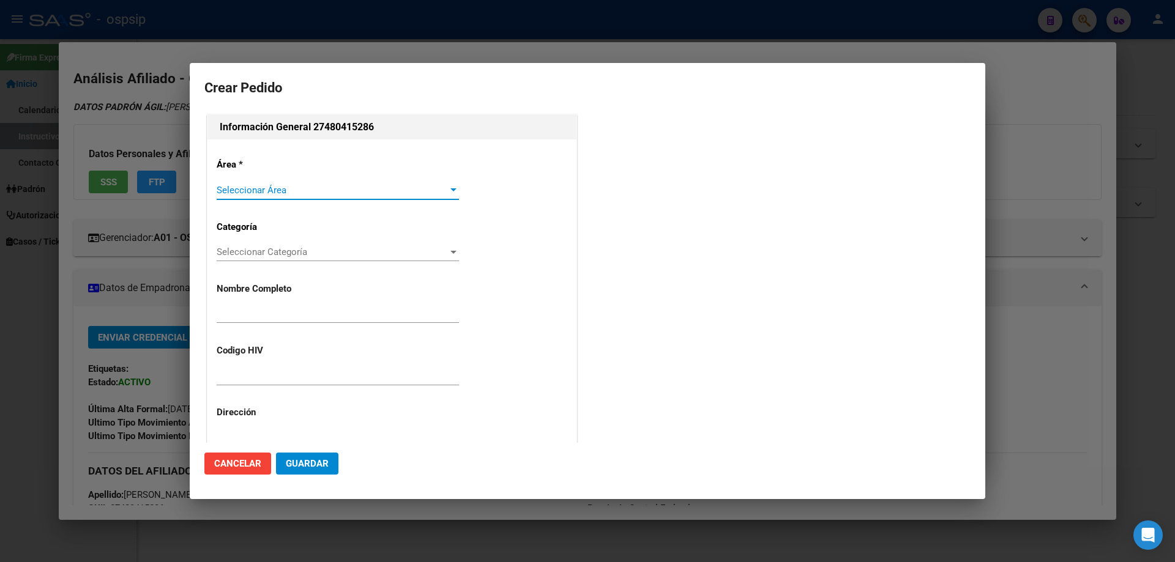
type input "[PERSON_NAME]"
type input "NO CORRESPONDE"
type input "[GEOGRAPHIC_DATA], [GEOGRAPHIC_DATA][PERSON_NAME] 472"
click at [236, 190] on span "Seleccionar Área" at bounding box center [332, 190] width 231 height 11
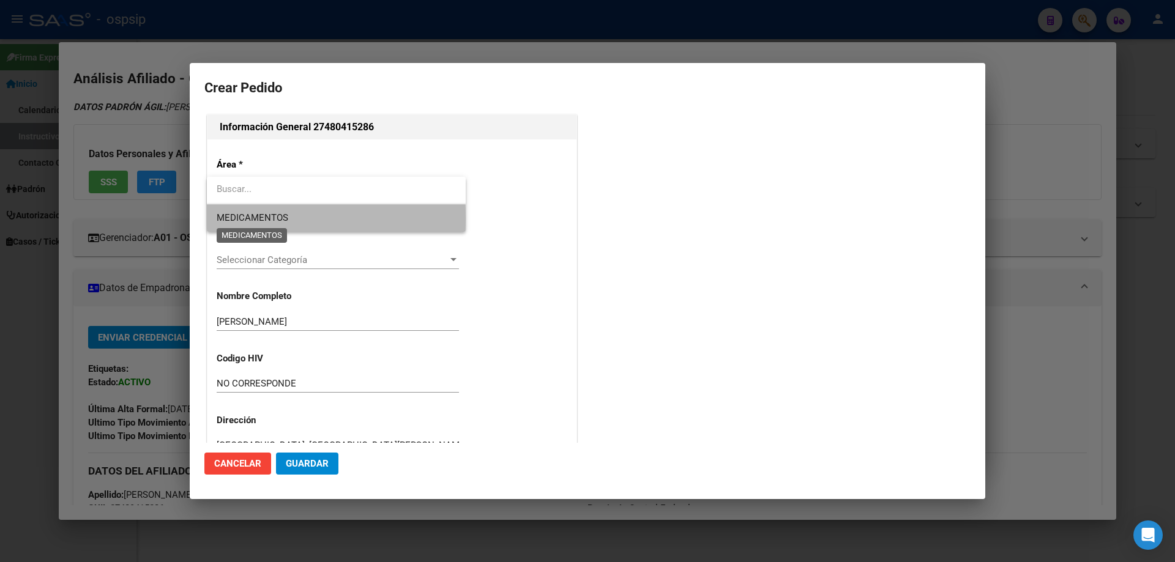
click at [239, 219] on span "MEDICAMENTOS" at bounding box center [253, 217] width 72 height 11
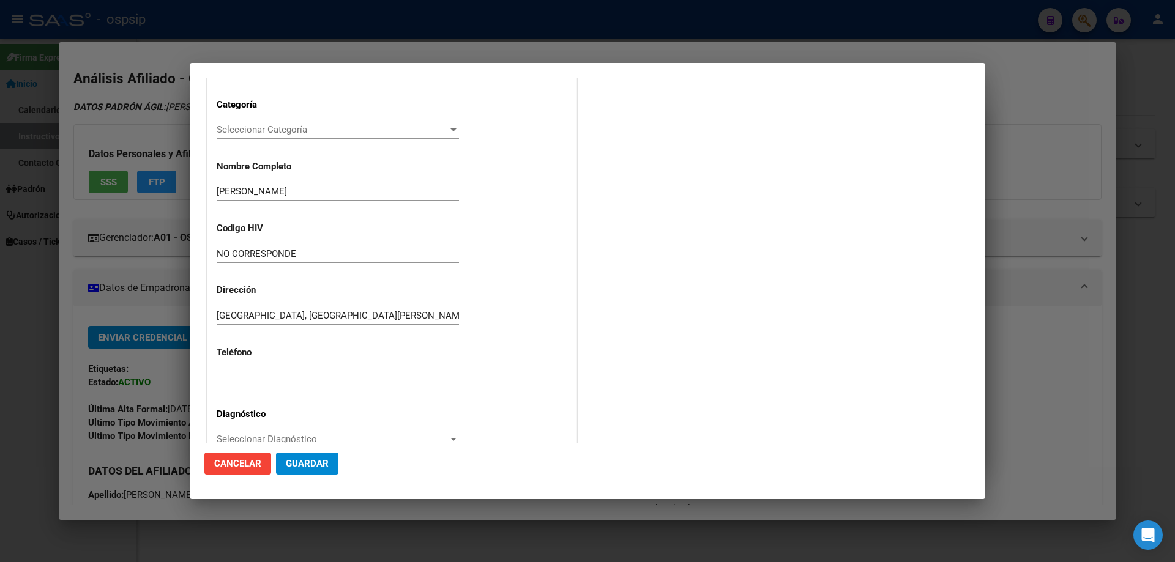
scroll to position [184, 0]
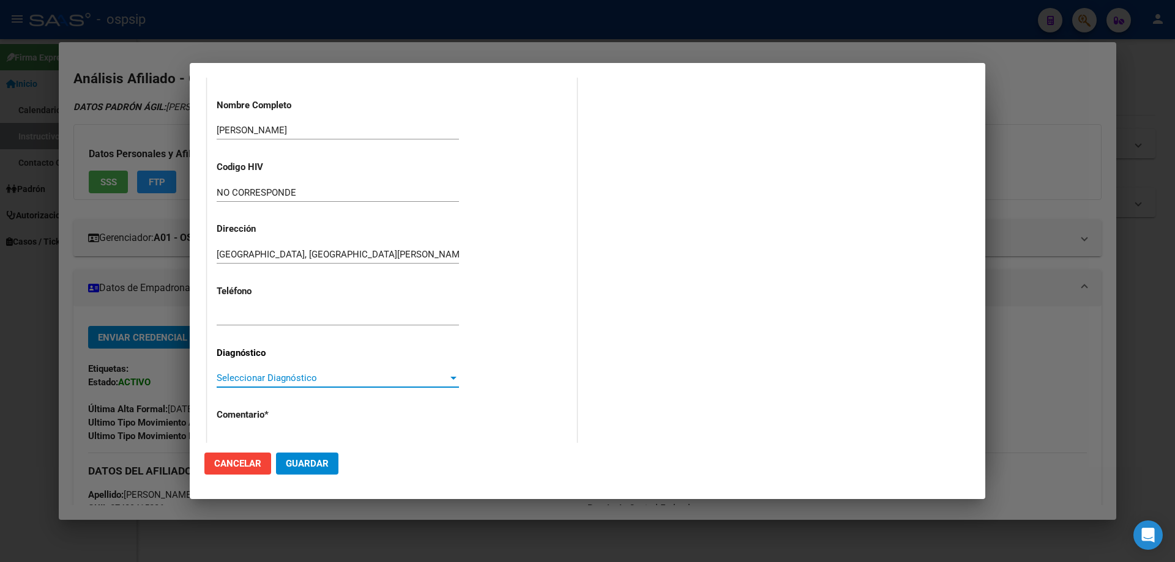
click at [234, 375] on span "Seleccionar Diagnóstico" at bounding box center [332, 378] width 231 height 11
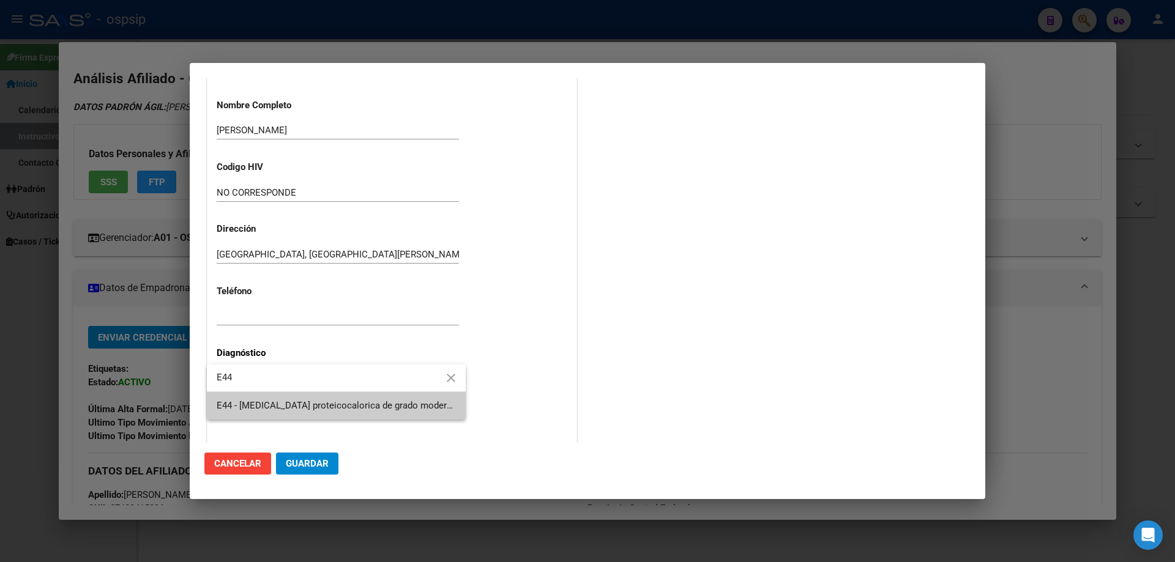
type input "E44"
click at [261, 413] on span "E44 - [MEDICAL_DATA] proteicocalorica de grado moderado y leve - [MEDICAL_DATA]…" at bounding box center [336, 406] width 239 height 28
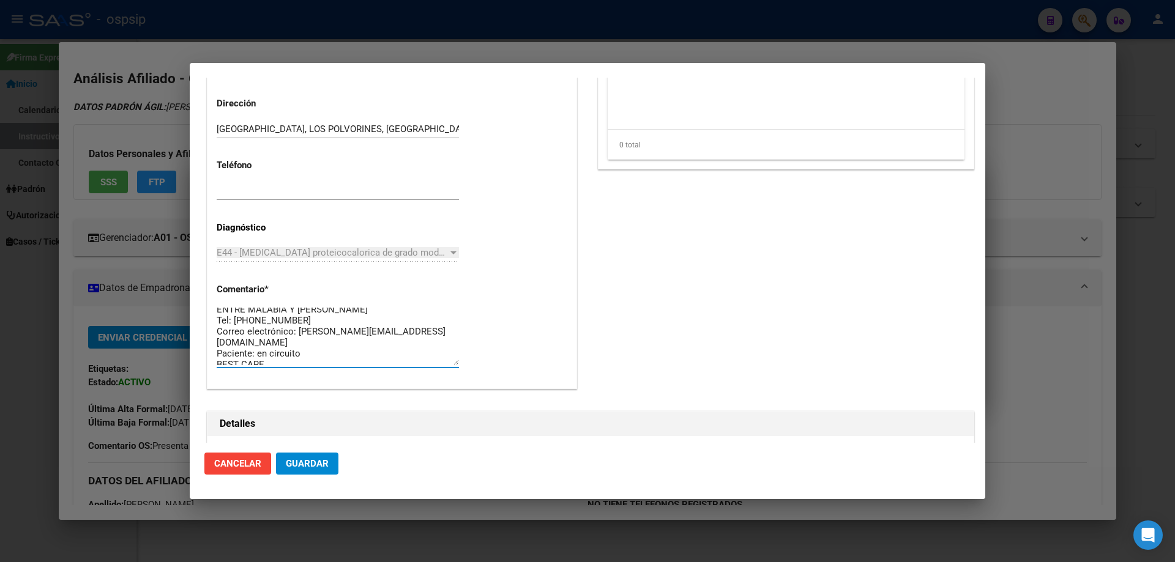
scroll to position [33, 0]
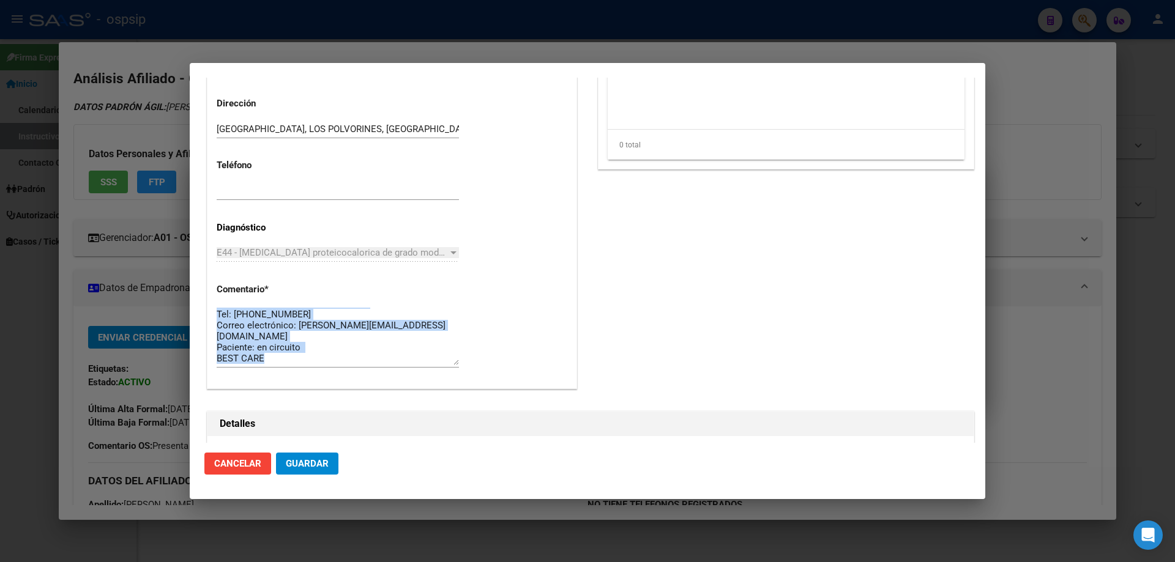
drag, startPoint x: 313, startPoint y: 367, endPoint x: 249, endPoint y: 363, distance: 63.8
click at [228, 368] on div "DIAGNOSTICO : PMI Medico Tratante: [PERSON_NAME] : TALCAHUANO 1147 ENTRE MALABI…" at bounding box center [338, 336] width 242 height 62
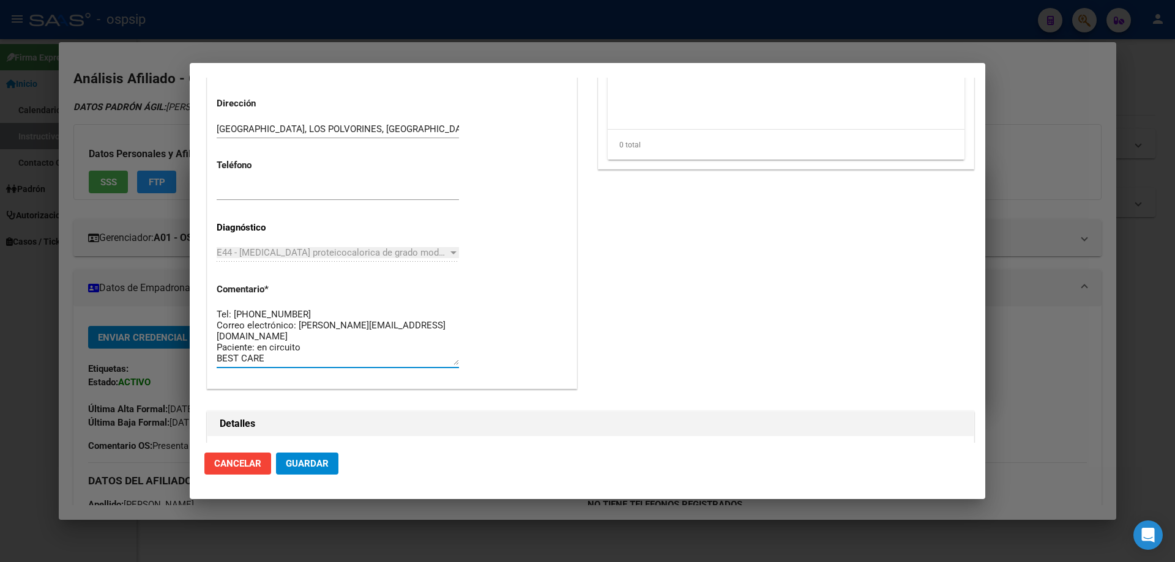
scroll to position [0, 0]
drag, startPoint x: 274, startPoint y: 361, endPoint x: 201, endPoint y: 305, distance: 91.7
click at [201, 305] on mat-dialog-content "Editar Pedido 6912 COMENTARIOS DEL PEDIDO [PERSON_NAME] [DATE] 10:05 ACORDE A R…" at bounding box center [588, 260] width 796 height 365
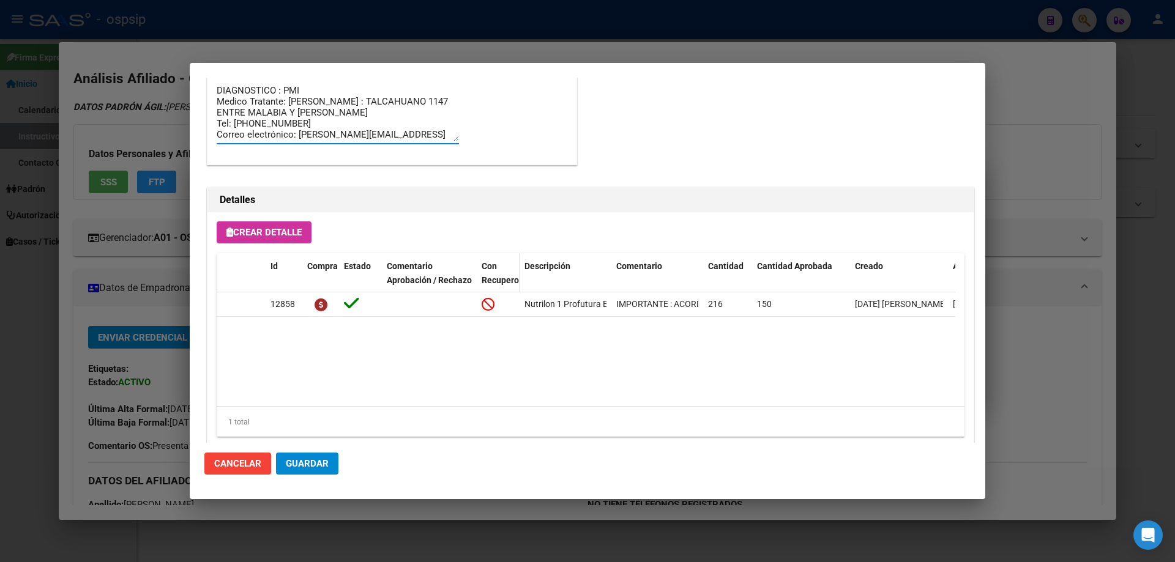
scroll to position [1053, 0]
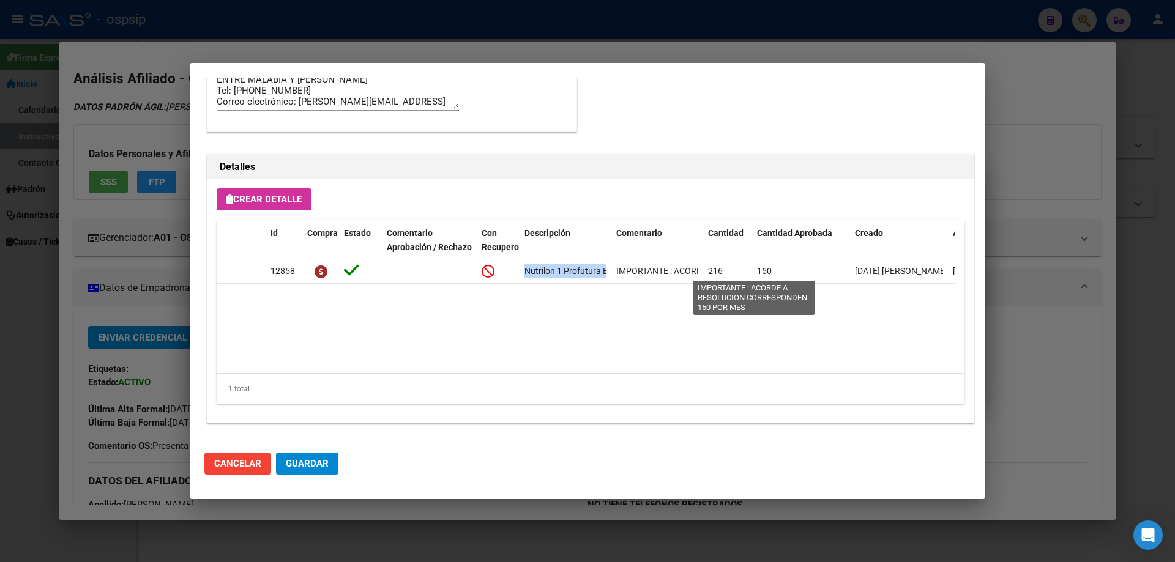
drag, startPoint x: 519, startPoint y: 271, endPoint x: 592, endPoint y: 293, distance: 76.7
click at [614, 274] on div "12858 Nutrilon 1 Profutura Brick 200 ml IMPORTANTE : ACORDE A RESOLUCION CORRES…" at bounding box center [674, 272] width 915 height 24
drag, startPoint x: 592, startPoint y: 293, endPoint x: 538, endPoint y: 290, distance: 54.6
click at [588, 293] on datatable-body "12858 Nutrilon 1 Profutura Brick 200 ml IMPORTANTE : ACORDE A RESOLUCION CORRES…" at bounding box center [586, 317] width 739 height 114
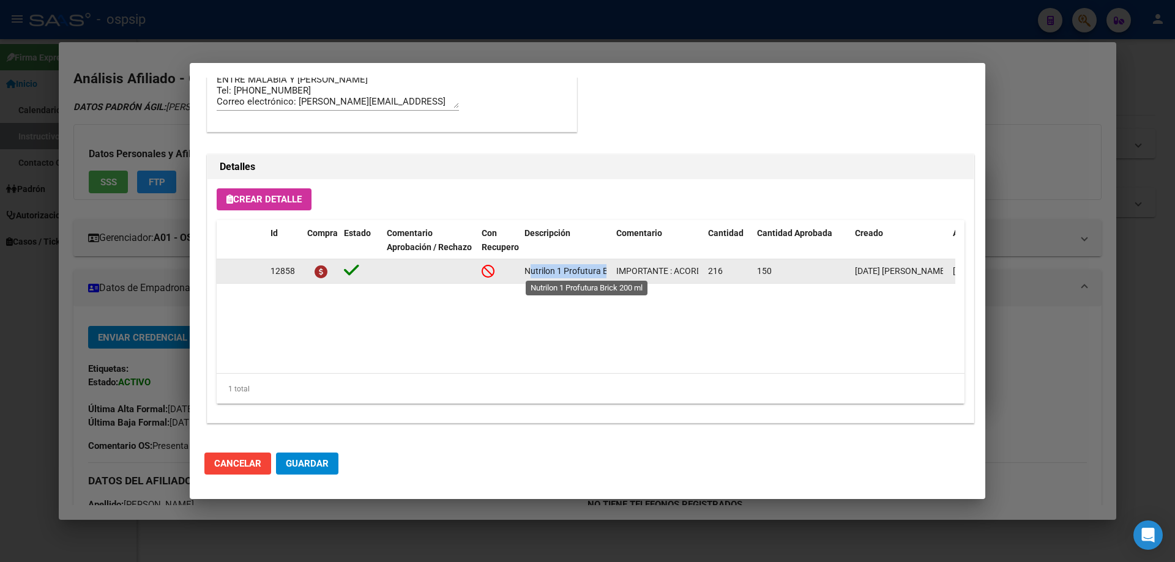
scroll to position [0, 43]
drag, startPoint x: 523, startPoint y: 269, endPoint x: 610, endPoint y: 274, distance: 86.4
click at [610, 274] on datatable-body-cell "Nutrilon 1 Profutura Brick 200 ml" at bounding box center [566, 272] width 92 height 24
copy span "Nutrilon 1 Profutura Brick 200 ml"
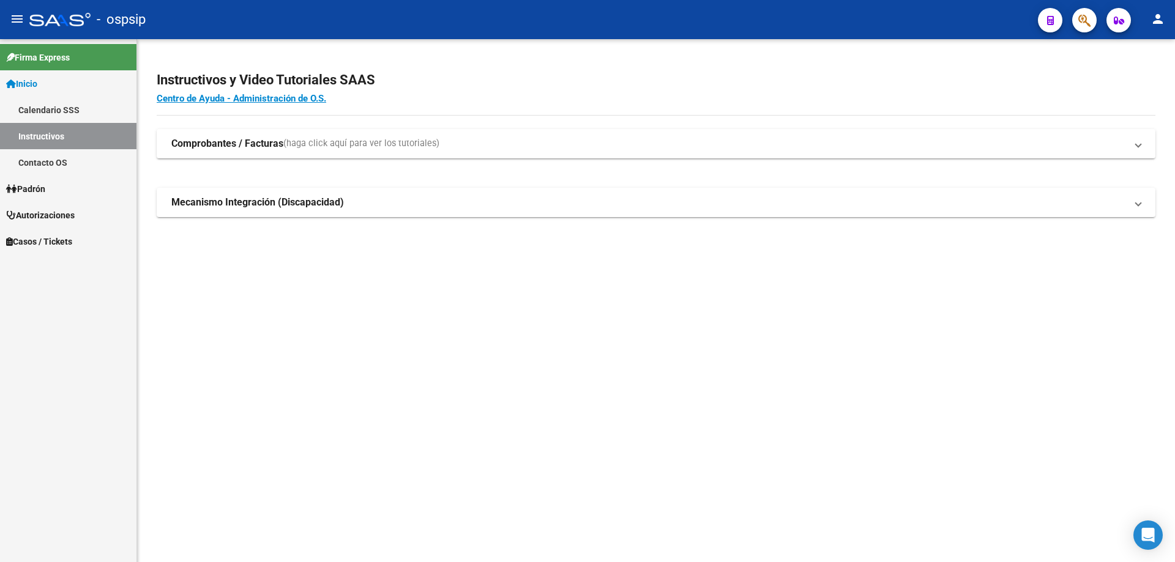
click at [1093, 14] on button "button" at bounding box center [1084, 20] width 24 height 24
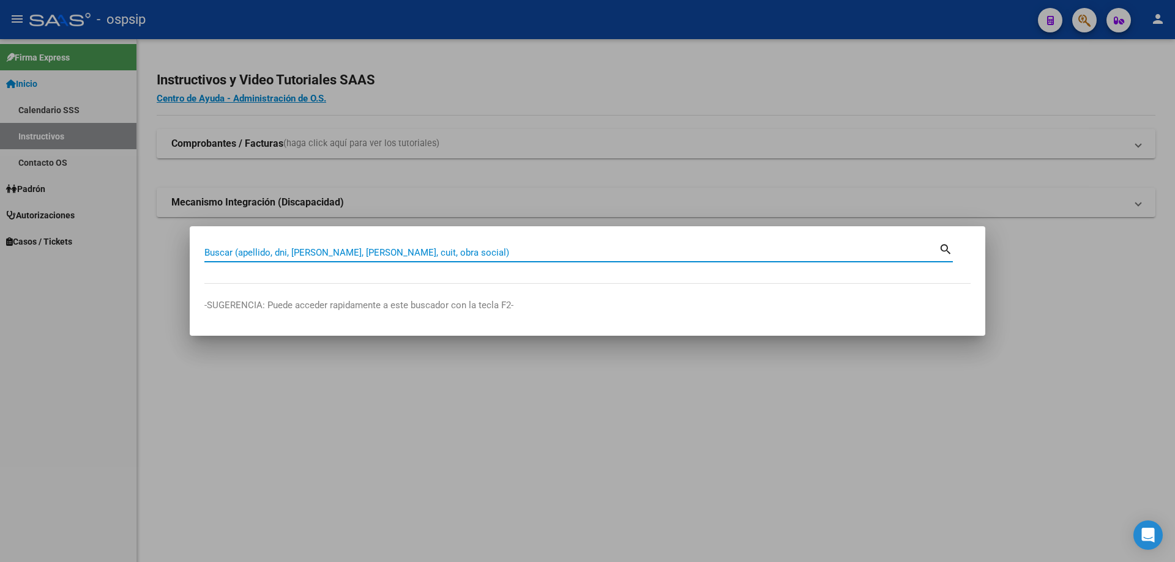
paste input "48041528"
type input "48041528"
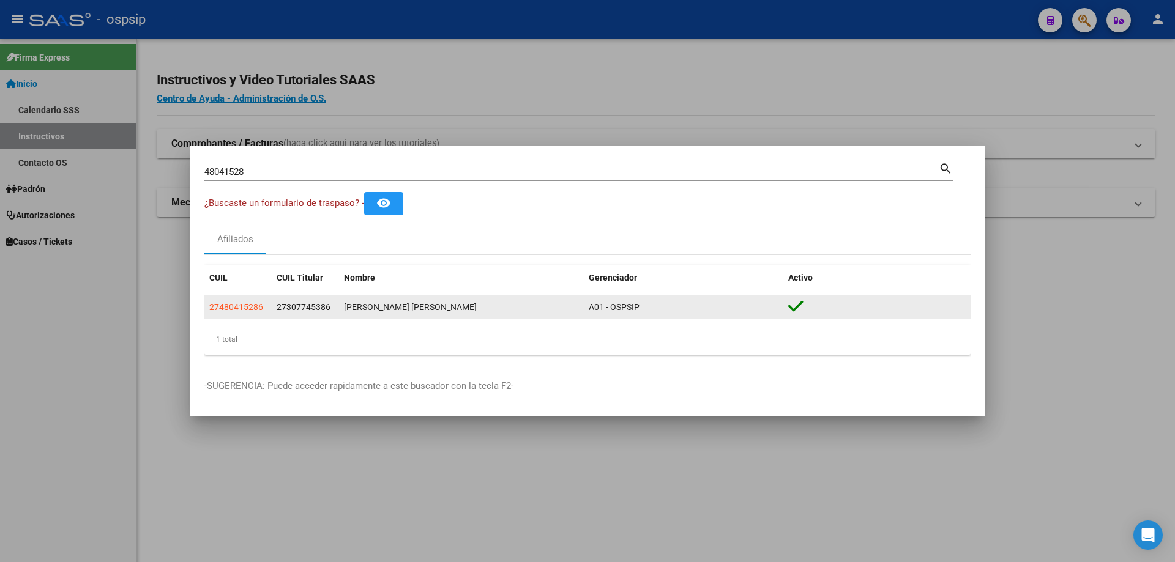
click at [245, 299] on datatable-body-cell "27480415286" at bounding box center [237, 308] width 67 height 24
click at [245, 313] on app-link-go-to "27480415286" at bounding box center [236, 308] width 54 height 14
click at [248, 304] on span "27480415286" at bounding box center [236, 307] width 54 height 10
type textarea "27480415286"
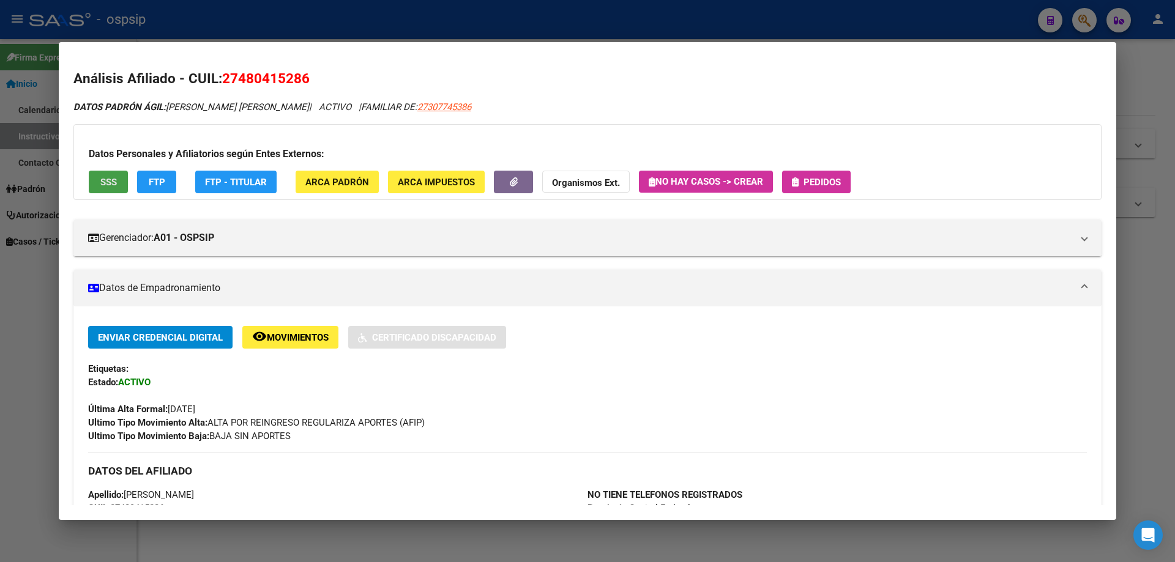
click at [106, 187] on span "SSS" at bounding box center [108, 182] width 17 height 11
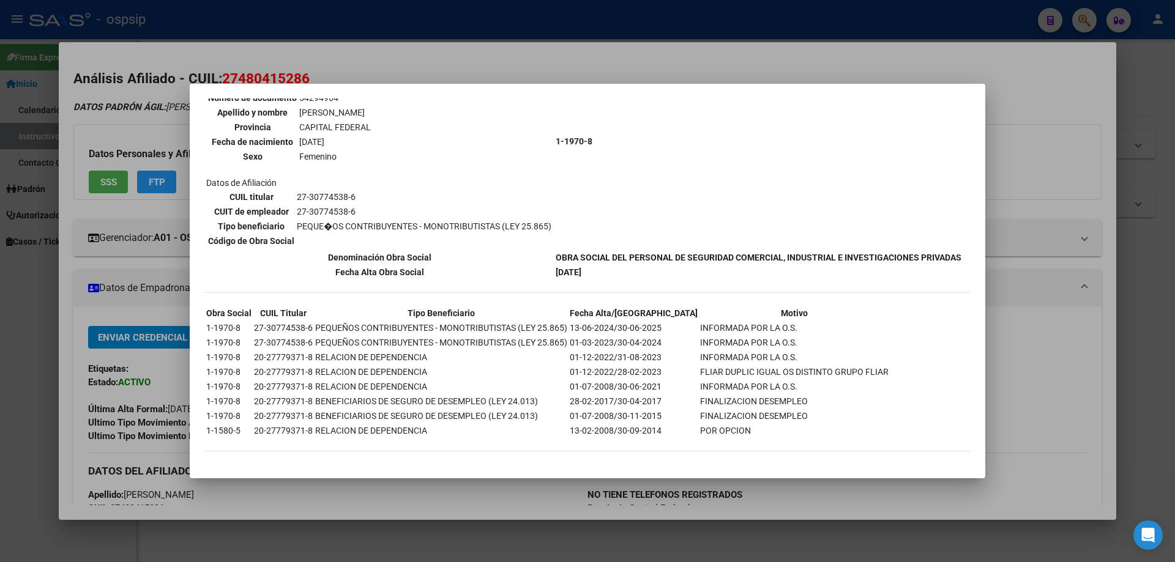
scroll to position [815, 0]
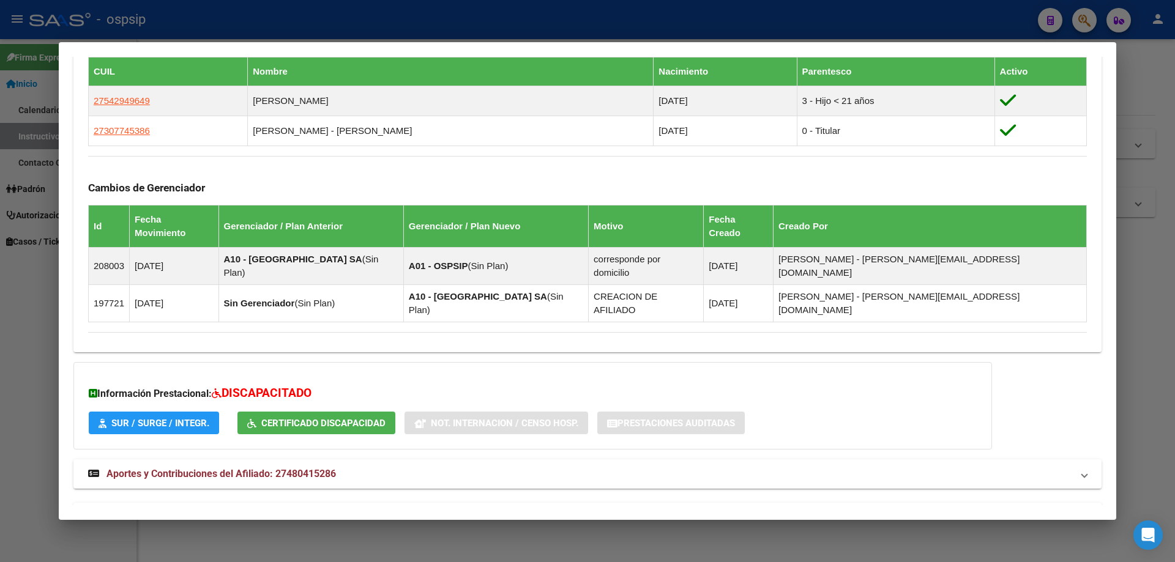
click at [264, 512] on span "Aportes y Contribuciones del Titular: 27307745386" at bounding box center [218, 518] width 224 height 12
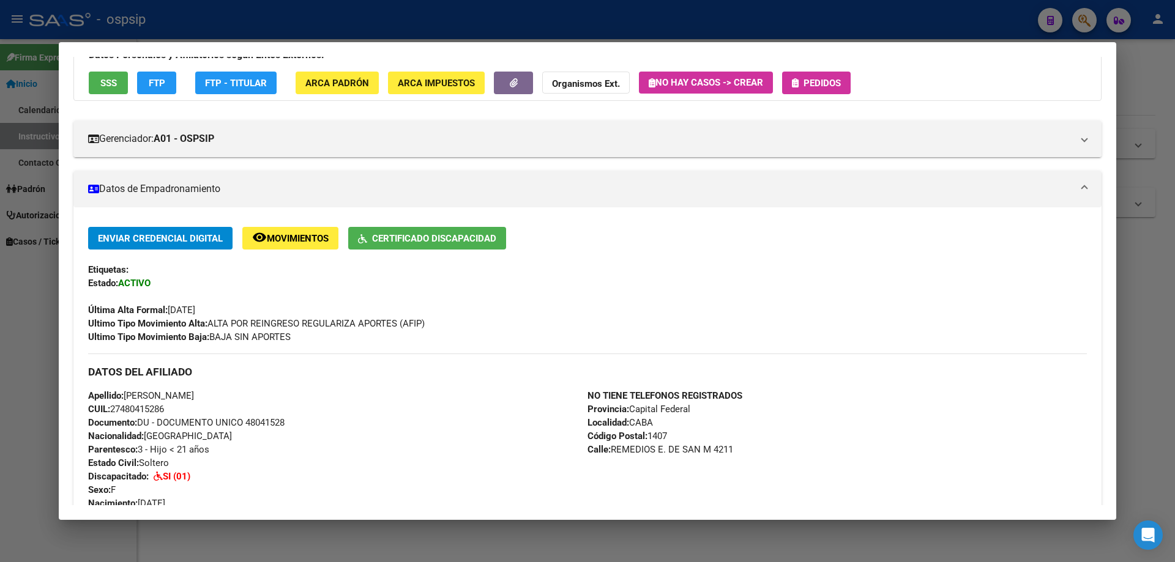
scroll to position [0, 0]
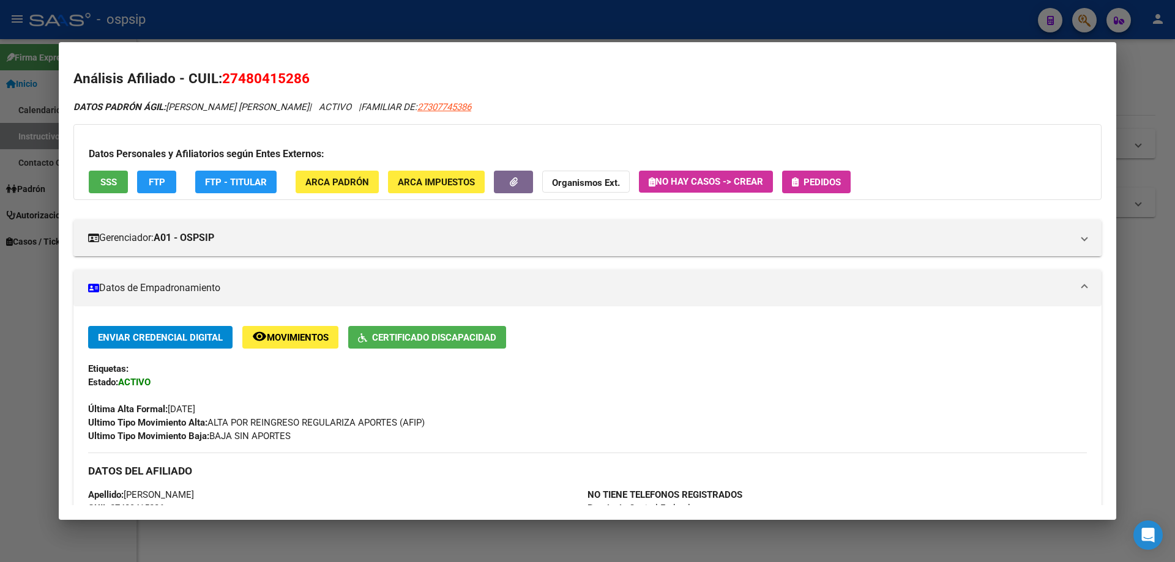
click at [812, 196] on div "Datos Personales y Afiliatorios según Entes Externos: SSS FTP FTP - Titular ARC…" at bounding box center [587, 162] width 1028 height 76
click at [815, 182] on span "Pedidos" at bounding box center [822, 182] width 37 height 11
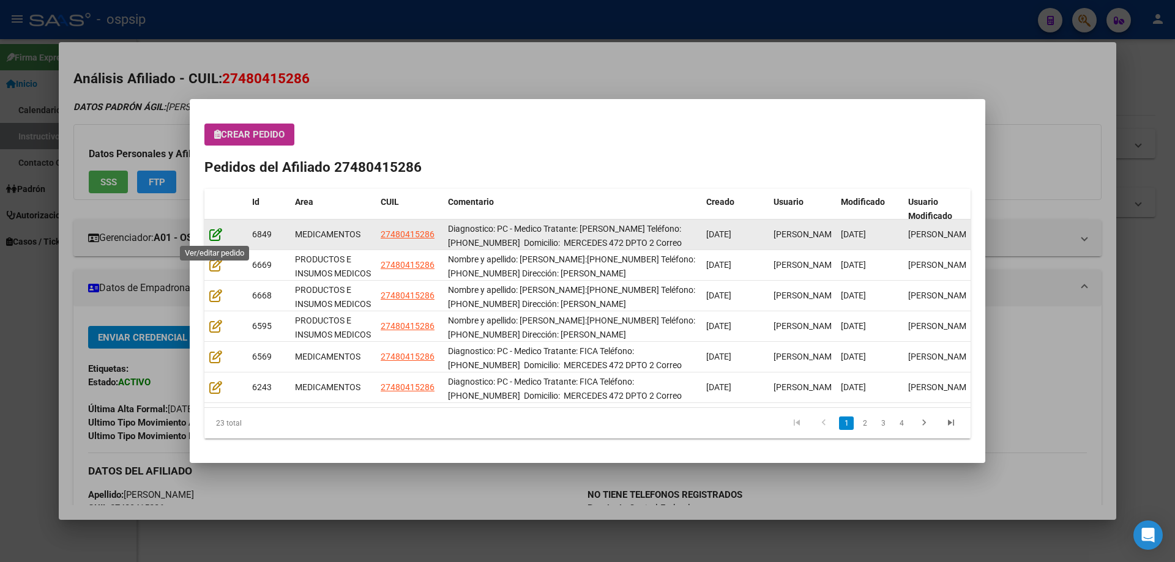
click at [213, 235] on icon at bounding box center [215, 234] width 13 height 13
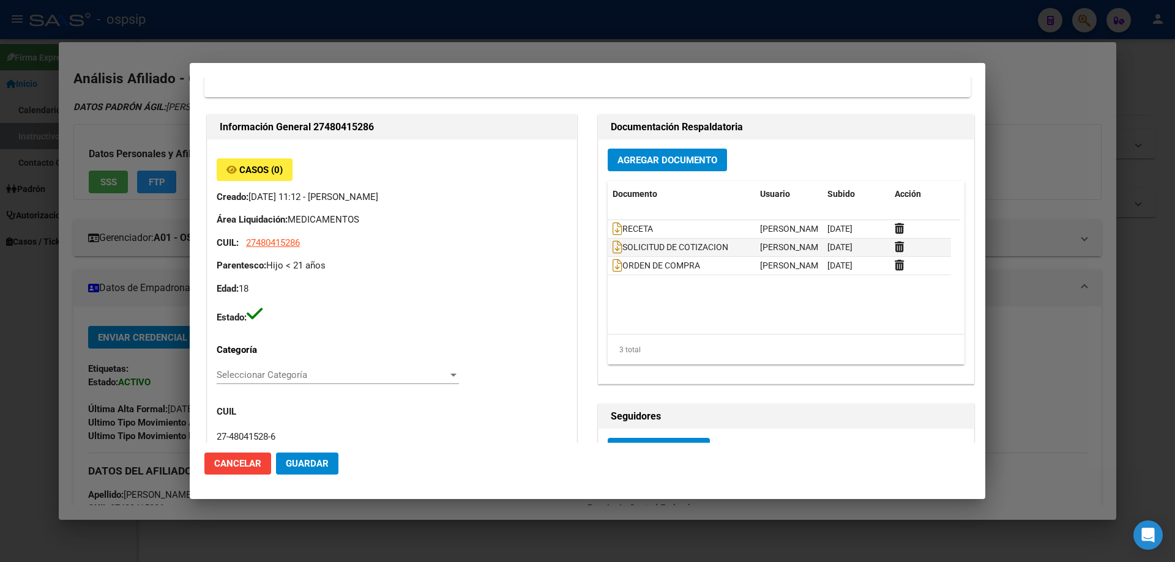
type input "Capital Federal, CABA, [STREET_ADDRESS]"
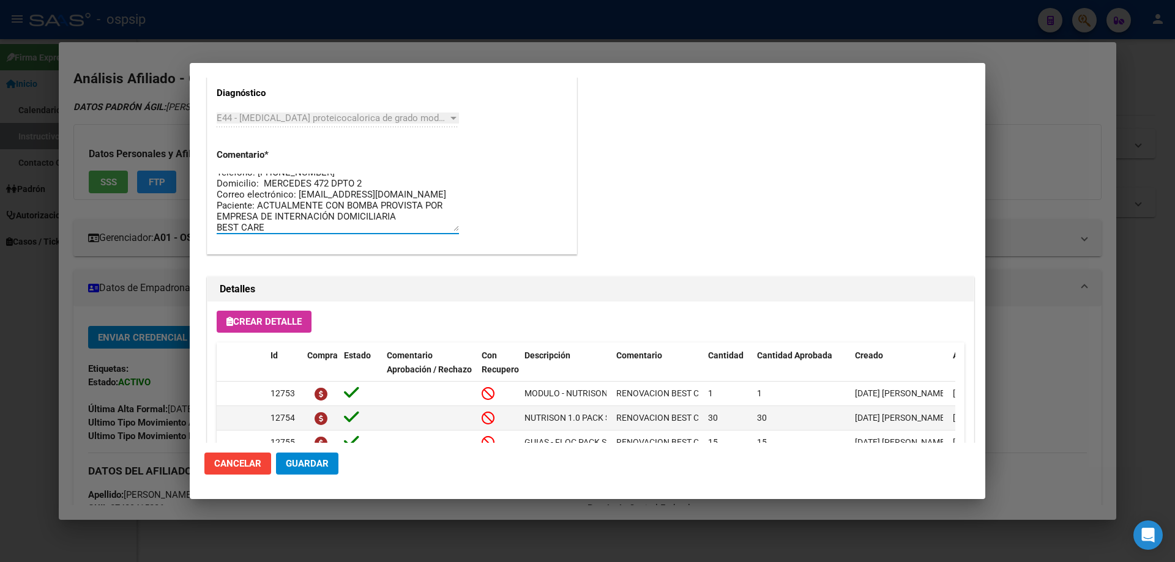
scroll to position [33, 0]
drag, startPoint x: 294, startPoint y: 229, endPoint x: 211, endPoint y: 147, distance: 116.9
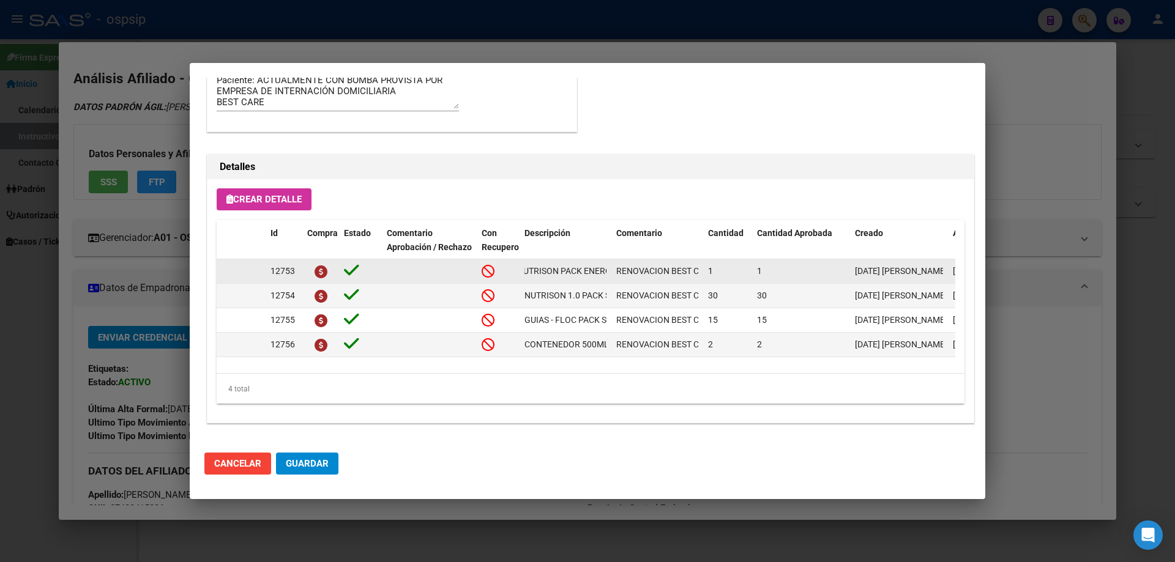
scroll to position [0, 92]
drag, startPoint x: 522, startPoint y: 270, endPoint x: 613, endPoint y: 274, distance: 90.7
click at [613, 274] on div "12753 MODULO - NUTRISON PACK ENERGY 1000ML RENOVACION BEST CARE 1 1 [DATE] [PER…" at bounding box center [674, 272] width 915 height 24
copy span "MODULO - NUTRISON PACK ENERGY 1000ML"
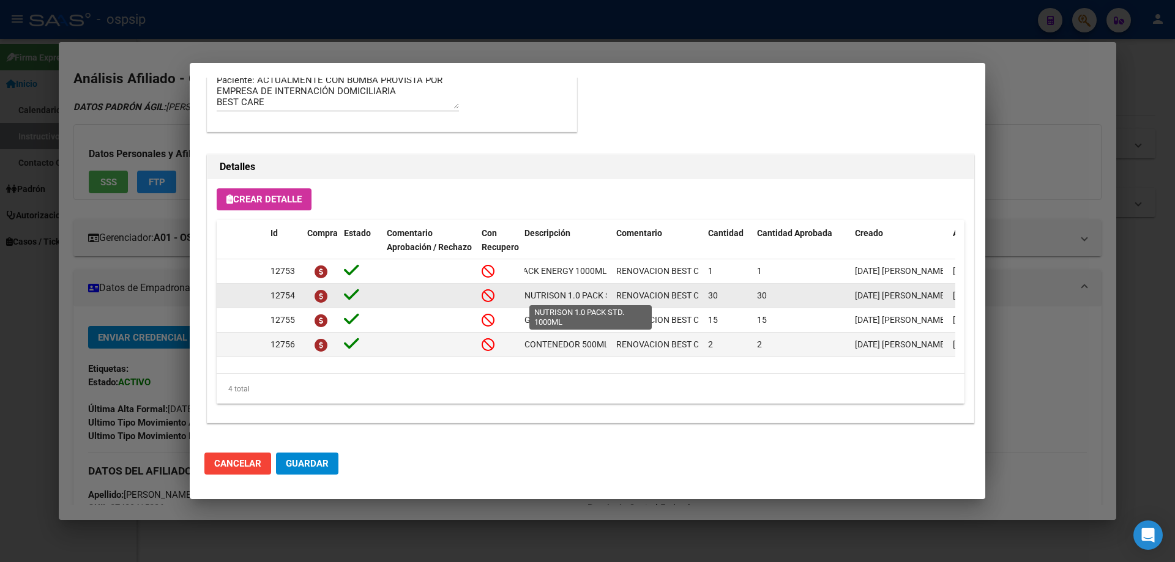
scroll to position [0, 50]
drag, startPoint x: 524, startPoint y: 297, endPoint x: 610, endPoint y: 297, distance: 85.7
click at [610, 297] on datatable-body-cell "NUTRISON 1.0 PACK STD. 1000ML" at bounding box center [566, 296] width 92 height 24
copy span "NUTRISON 1.0 PACK STD. 1000ML"
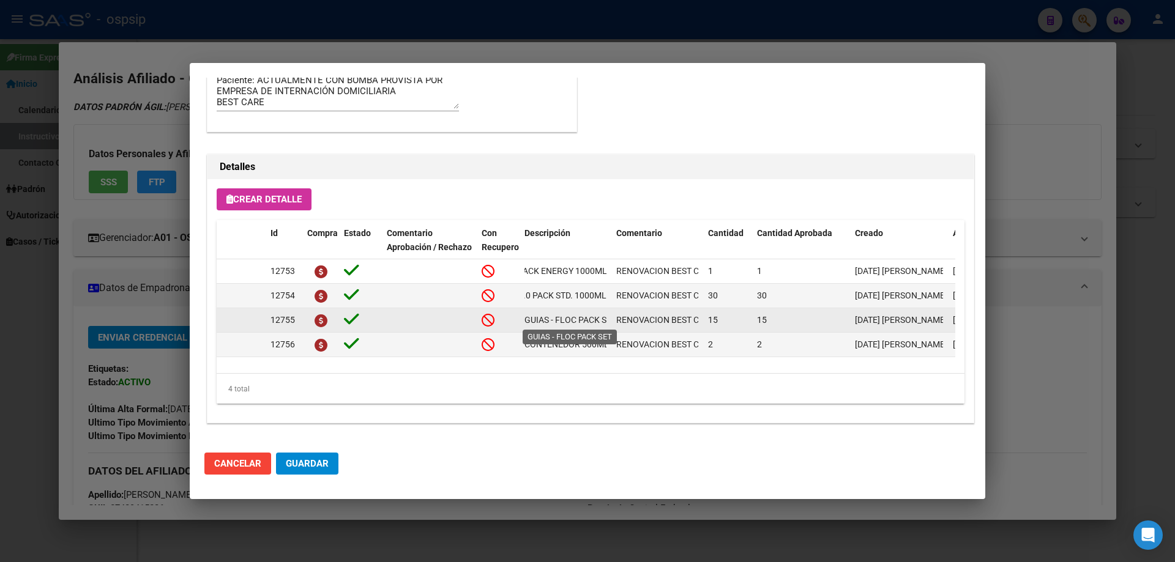
scroll to position [0, 10]
drag, startPoint x: 526, startPoint y: 321, endPoint x: 608, endPoint y: 318, distance: 82.7
click at [608, 318] on datatable-body-cell "GUIAS - FLOC PACK SET" at bounding box center [566, 320] width 92 height 24
copy span "GUIAS - FLOC PACK SET"
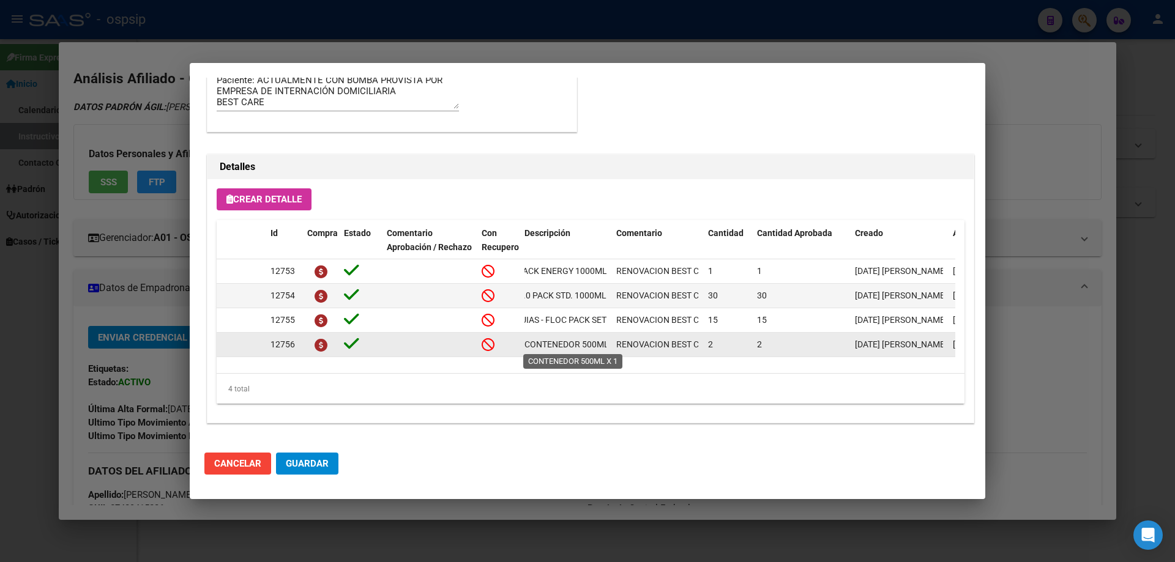
scroll to position [0, 17]
drag, startPoint x: 523, startPoint y: 345, endPoint x: 605, endPoint y: 349, distance: 82.7
click at [613, 349] on div "12756 CONTENEDOR 500ML X 1 RENOVACION BEST CARE 2 2 [DATE] [PERSON_NAME] [DATE]…" at bounding box center [674, 345] width 915 height 24
copy span "CONTENEDOR 500ML X 1"
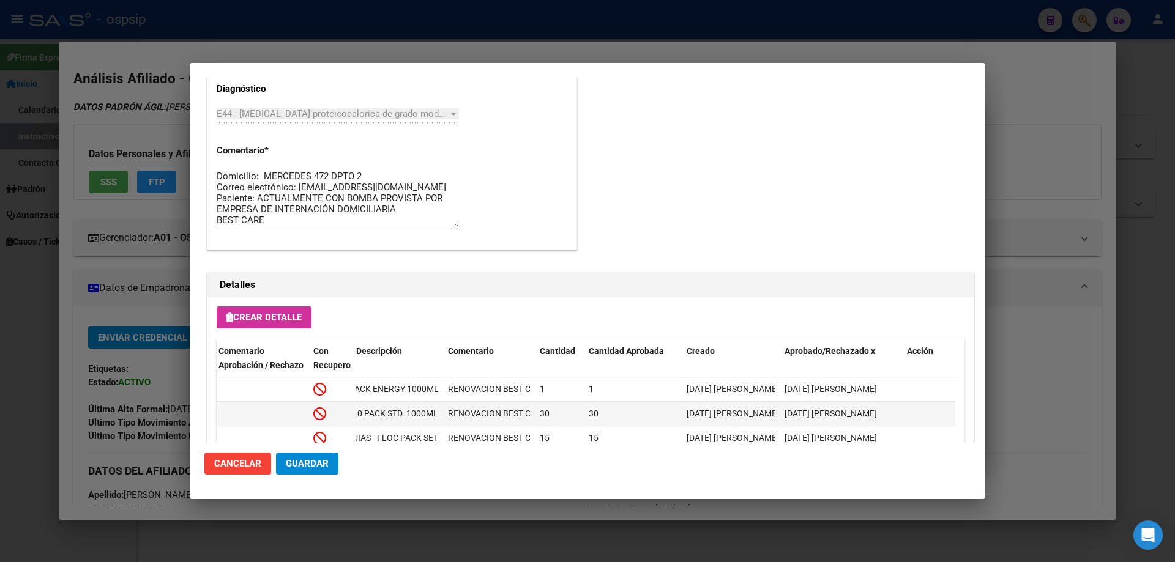
scroll to position [612, 0]
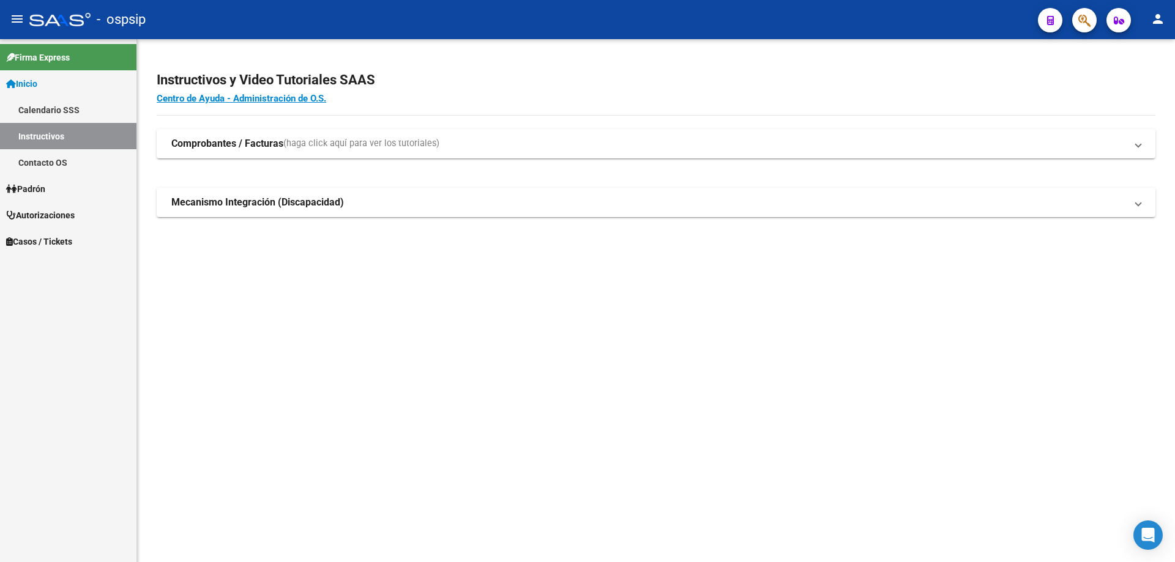
click at [1083, 21] on icon "button" at bounding box center [1084, 20] width 12 height 14
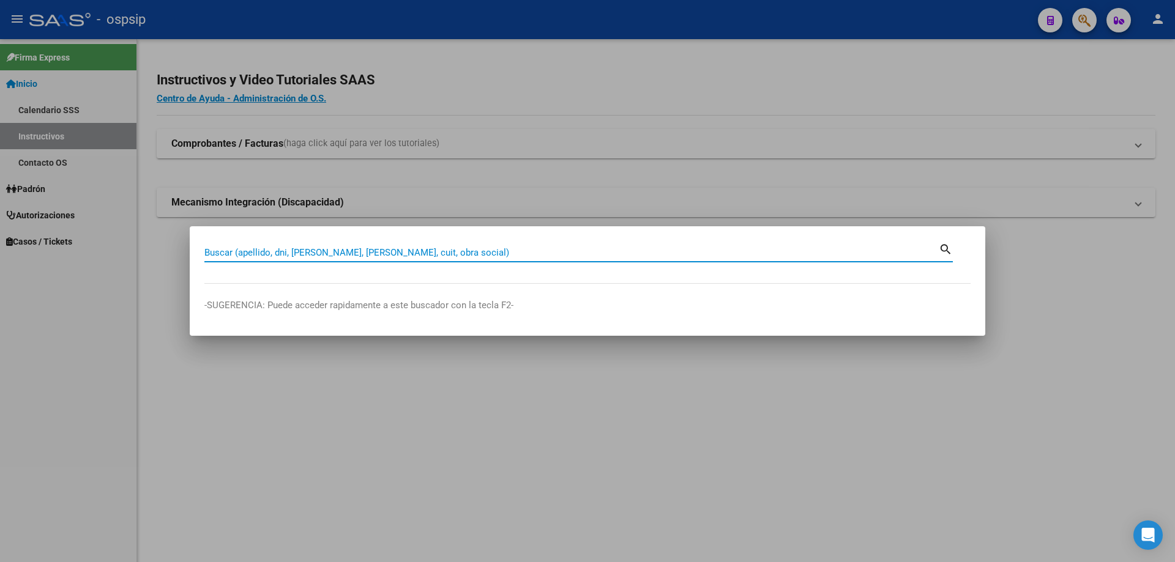
paste input "70411268"
type input "70411268"
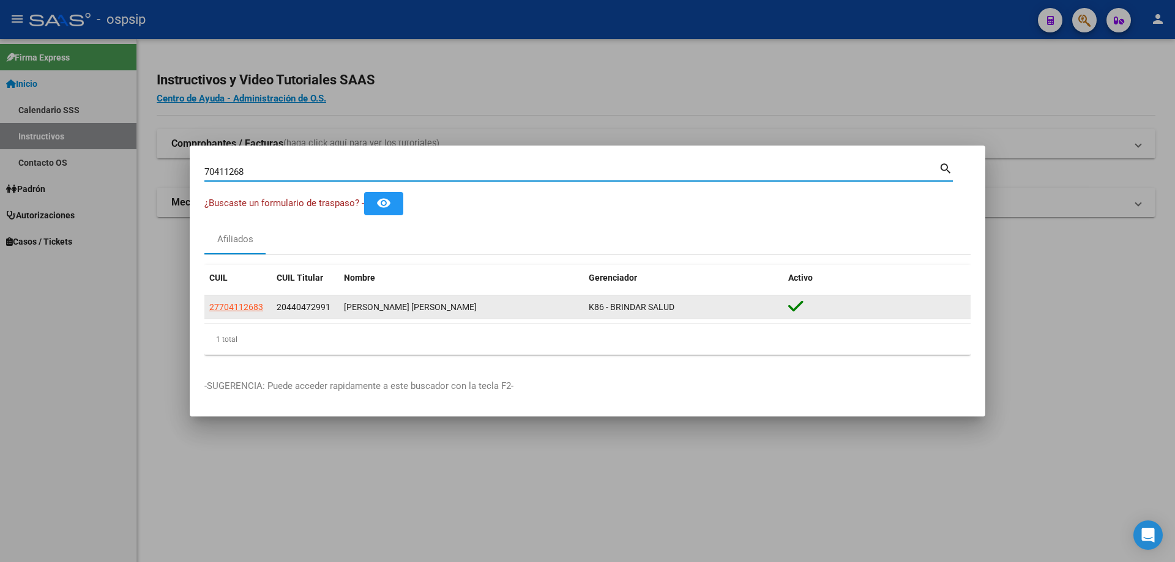
click at [233, 315] on datatable-body-cell "27704112683" at bounding box center [237, 308] width 67 height 24
click at [235, 314] on app-link-go-to "27704112683" at bounding box center [236, 308] width 54 height 14
click at [236, 310] on span "27704112683" at bounding box center [236, 307] width 54 height 10
type textarea "27704112683"
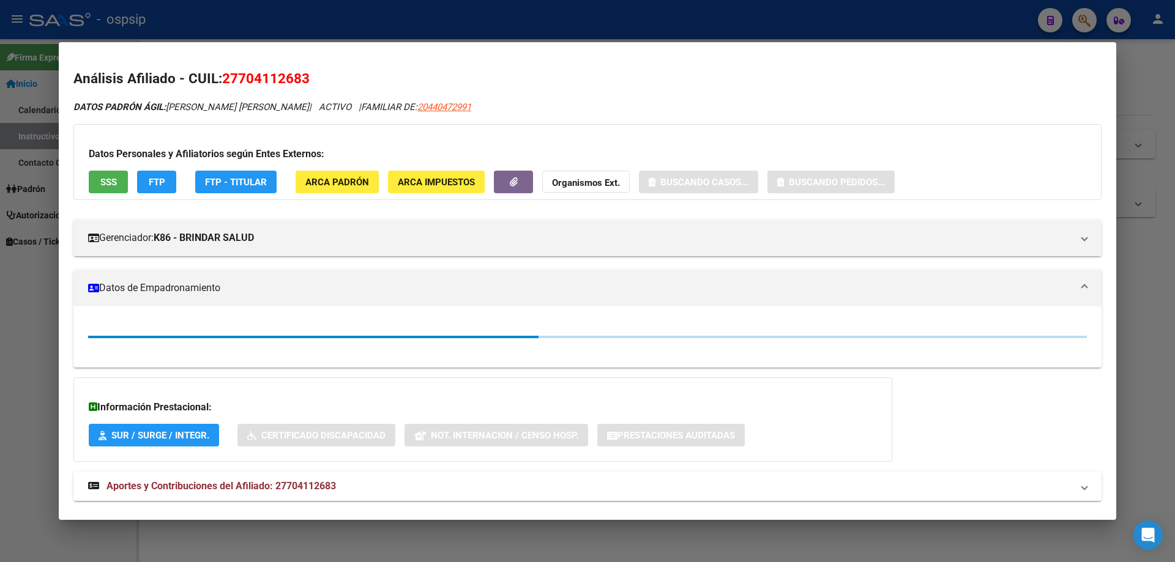
click at [110, 187] on span "SSS" at bounding box center [108, 182] width 17 height 11
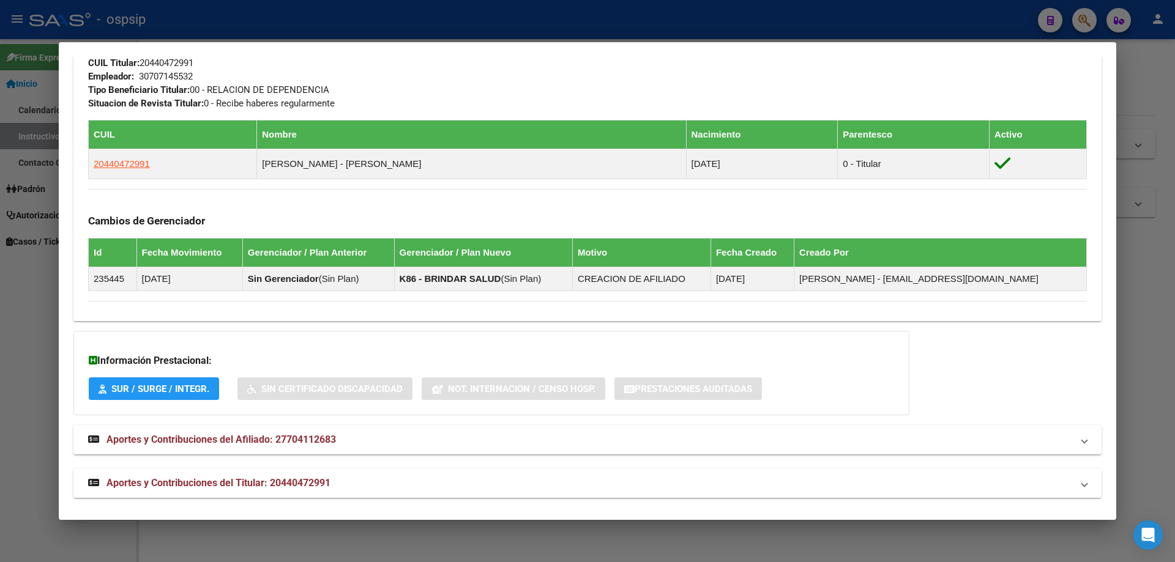
scroll to position [618, 0]
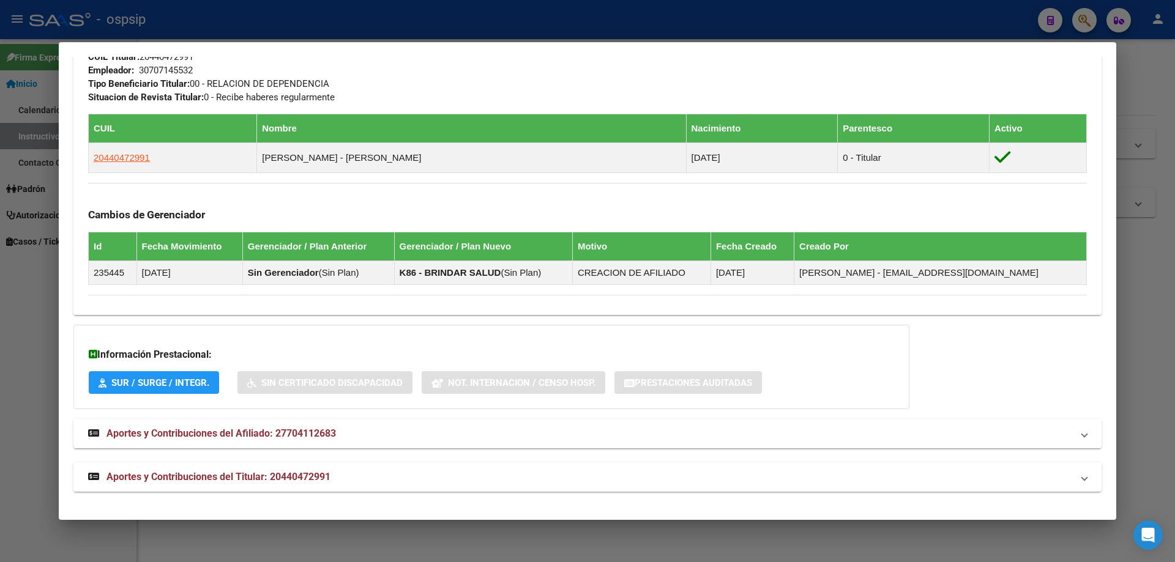
click at [244, 480] on span "Aportes y Contribuciones del Titular: 20440472991" at bounding box center [218, 477] width 224 height 12
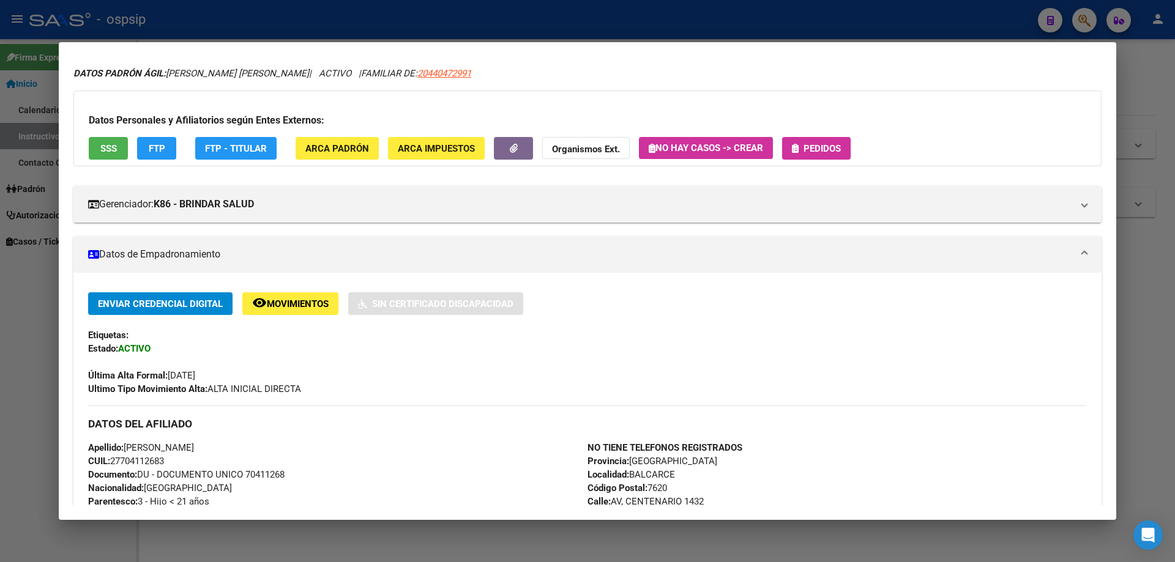
scroll to position [0, 0]
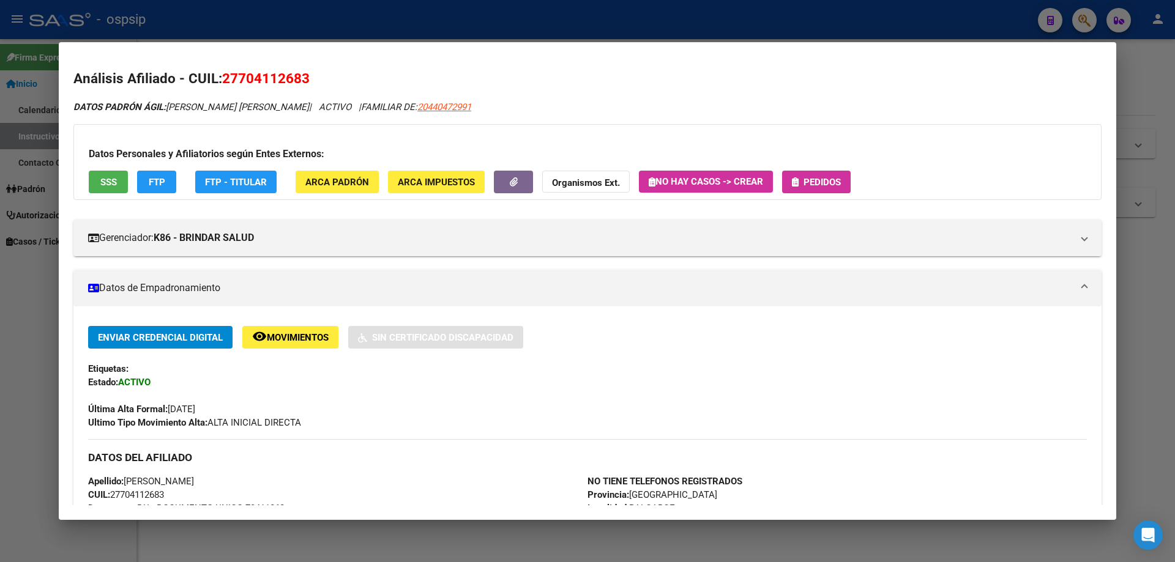
click at [829, 177] on span "Pedidos" at bounding box center [822, 182] width 37 height 11
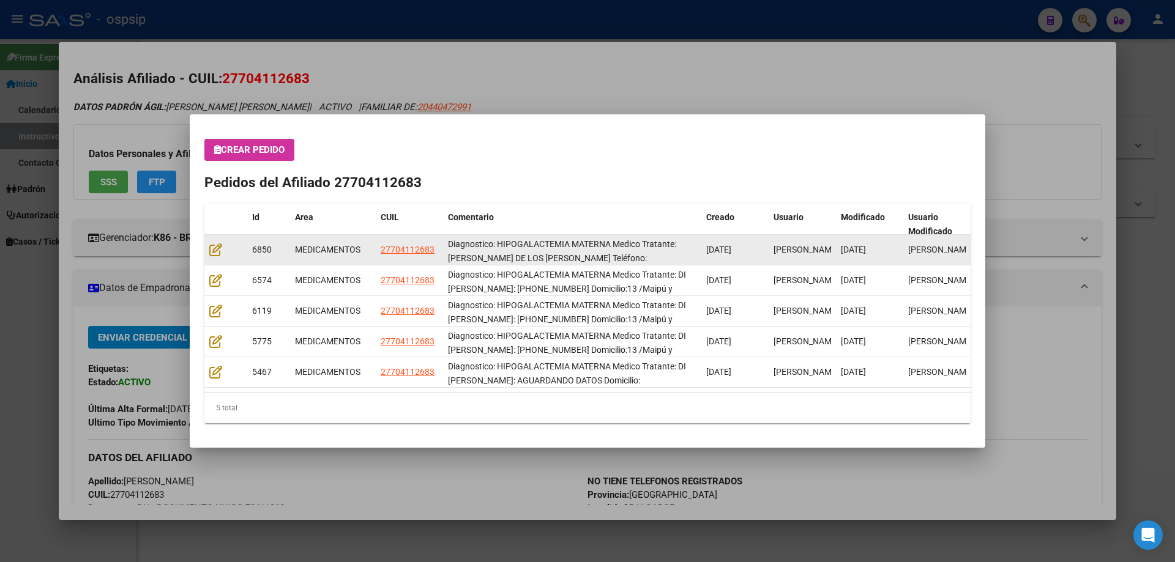
click at [207, 256] on datatable-body-cell at bounding box center [225, 250] width 43 height 30
click at [212, 249] on icon at bounding box center [215, 249] width 13 height 13
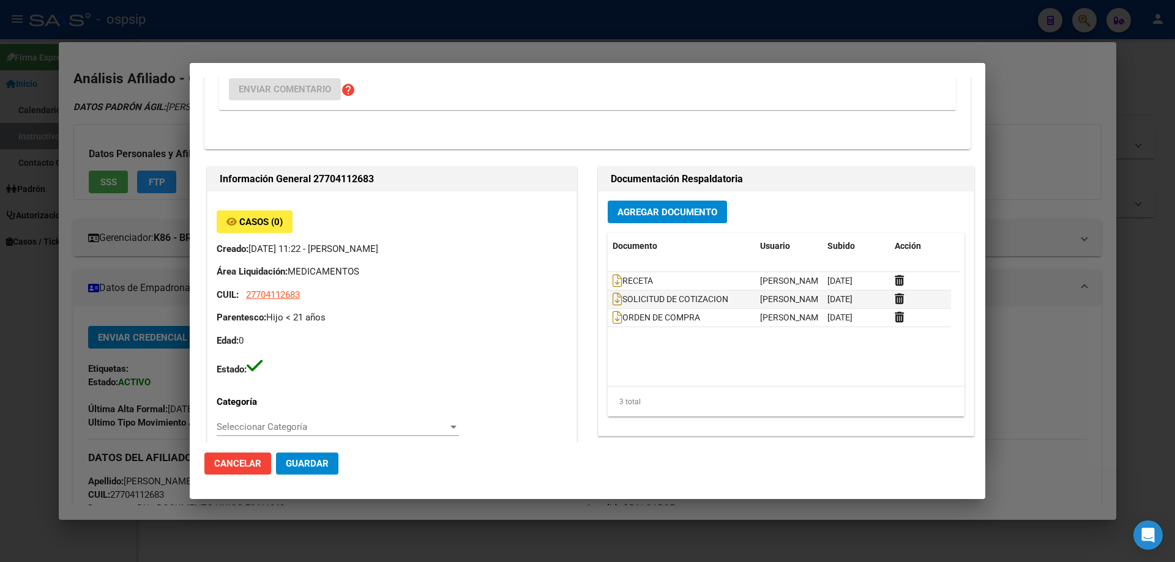
type input "[GEOGRAPHIC_DATA], BALCARCE, [STREET_ADDRESS]"
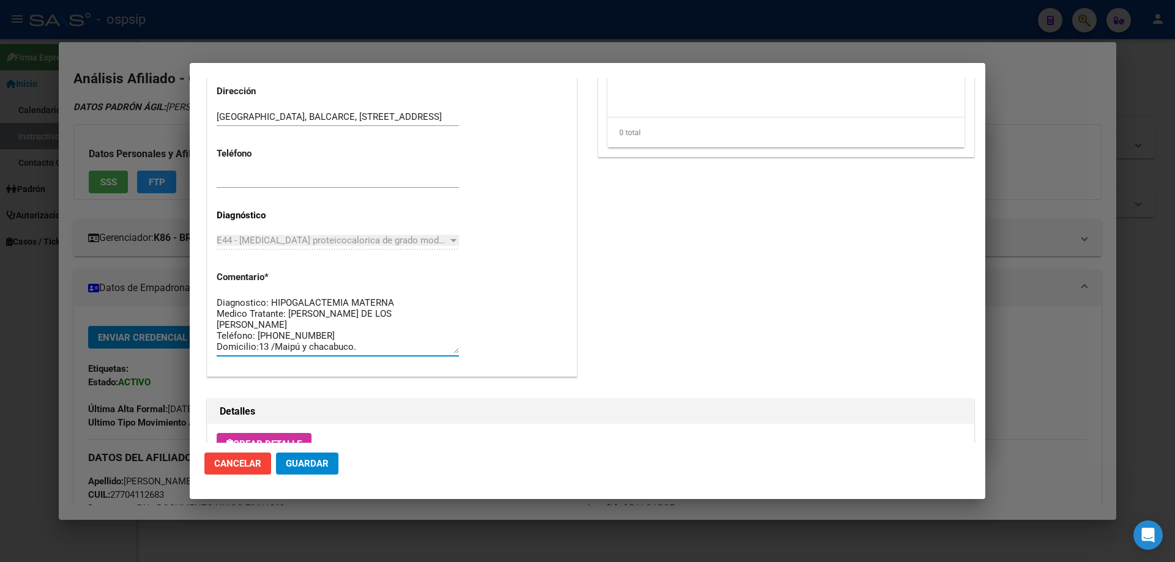
drag, startPoint x: 273, startPoint y: 347, endPoint x: 201, endPoint y: 280, distance: 98.3
click at [201, 280] on mat-dialog-content "Editar Pedido 6850 COMENTARIOS DEL PEDIDO Escriba su comentario aquí. Enviar co…" at bounding box center [588, 260] width 796 height 365
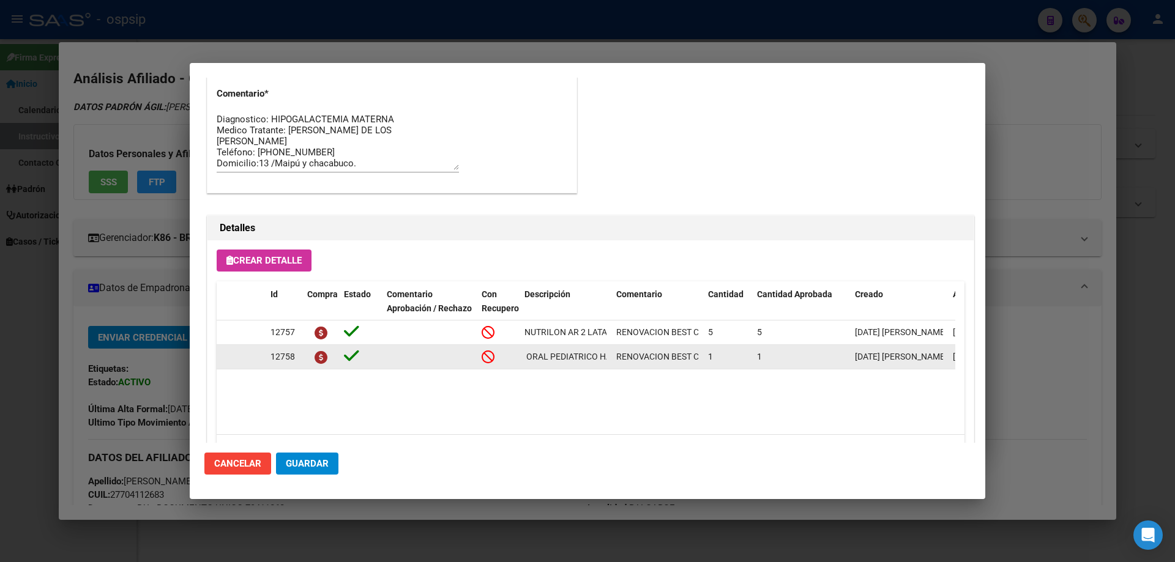
scroll to position [0, 95]
drag, startPoint x: 521, startPoint y: 359, endPoint x: 613, endPoint y: 357, distance: 92.5
click at [613, 357] on div "12758 MODULO ORAL PEDIATRICO HASTA 600 KCAL RENOVACION BEST CARE 1 1 18/08/2025…" at bounding box center [674, 357] width 915 height 24
copy span "MODULO ORAL PEDIATRICO HASTA 600 KCAL"
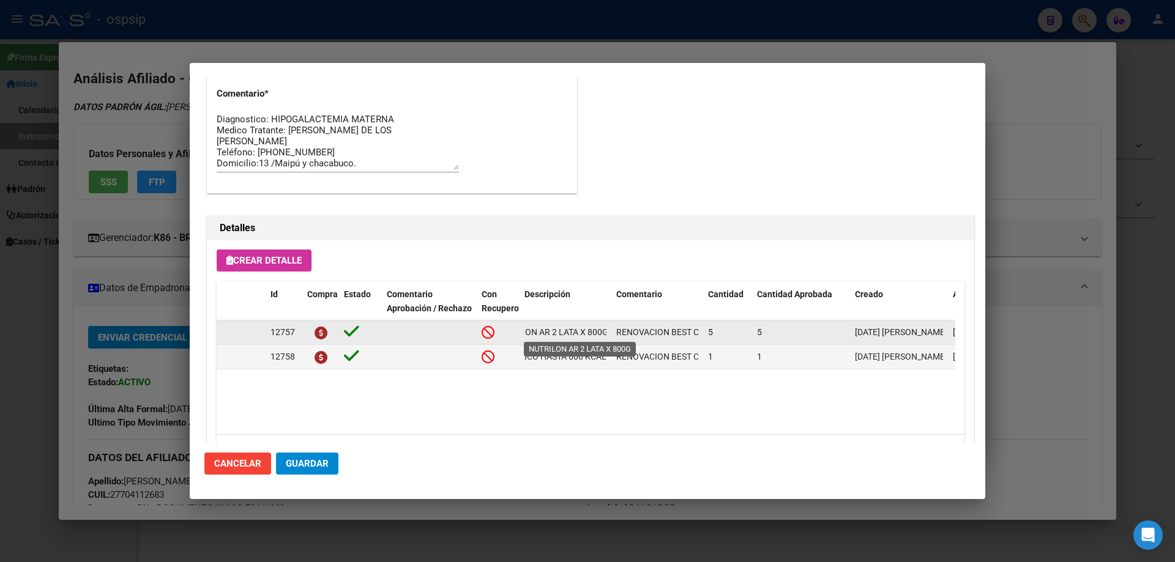
scroll to position [0, 31]
drag, startPoint x: 524, startPoint y: 333, endPoint x: 608, endPoint y: 337, distance: 84.6
click at [608, 337] on datatable-body-cell "NUTRILON AR 2 LATA X 800G" at bounding box center [566, 333] width 92 height 24
copy span "NUTRILON AR 2 LATA X 800G"
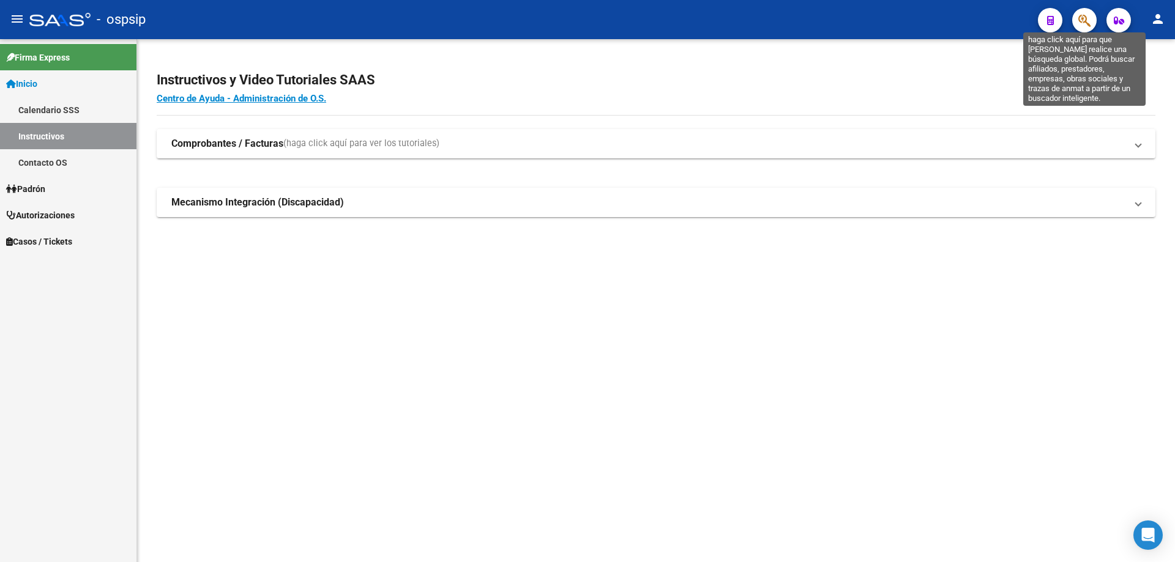
click at [1083, 15] on icon "button" at bounding box center [1084, 20] width 12 height 14
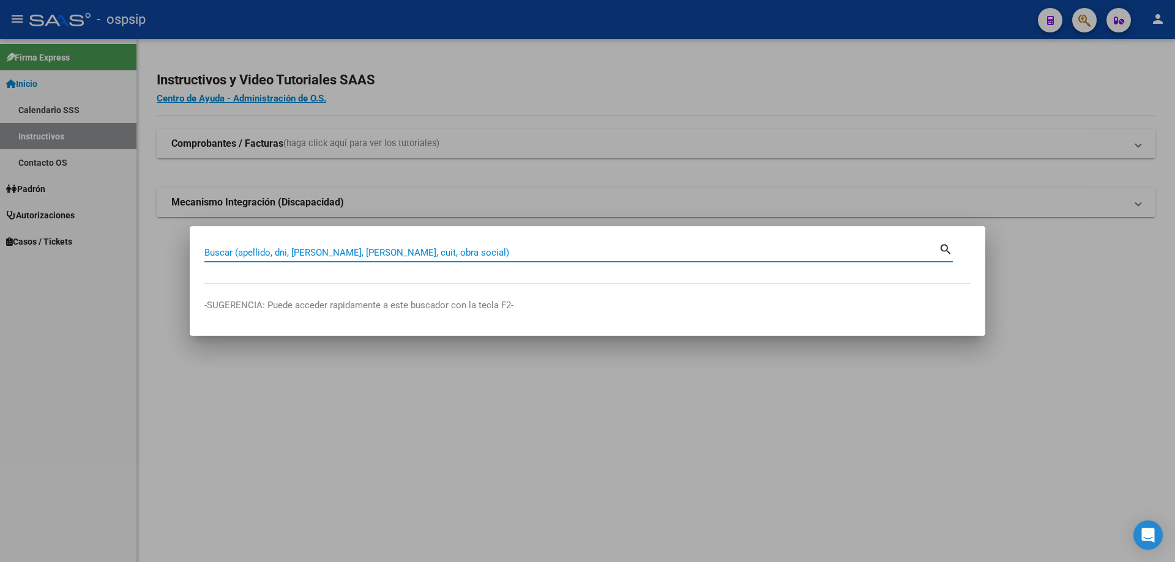
paste input "55071647"
type input "55071647"
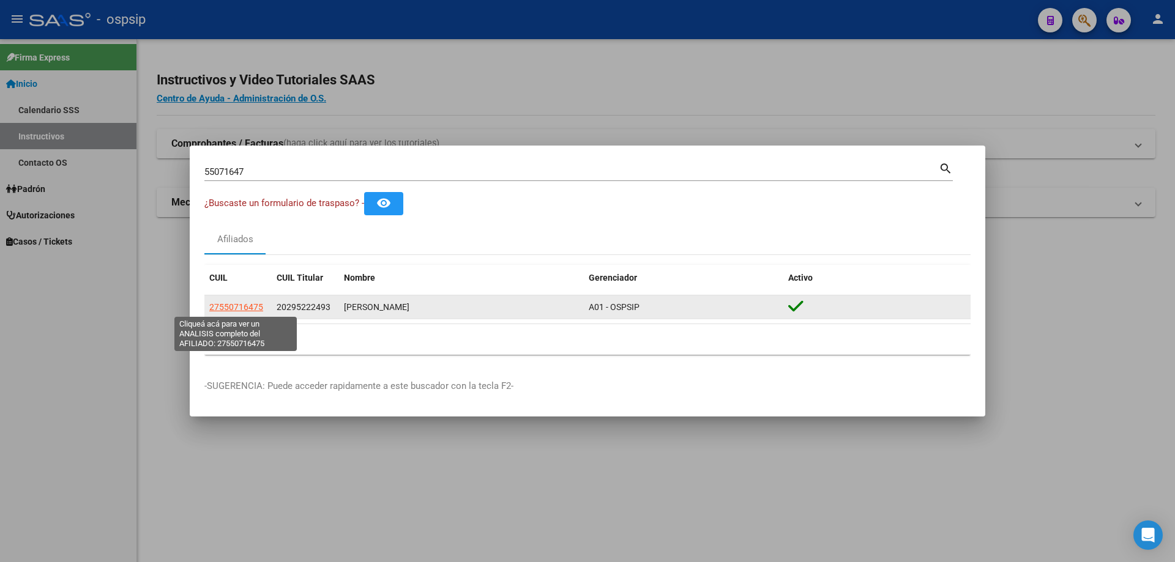
click at [220, 306] on span "27550716475" at bounding box center [236, 307] width 54 height 10
type textarea "27550716475"
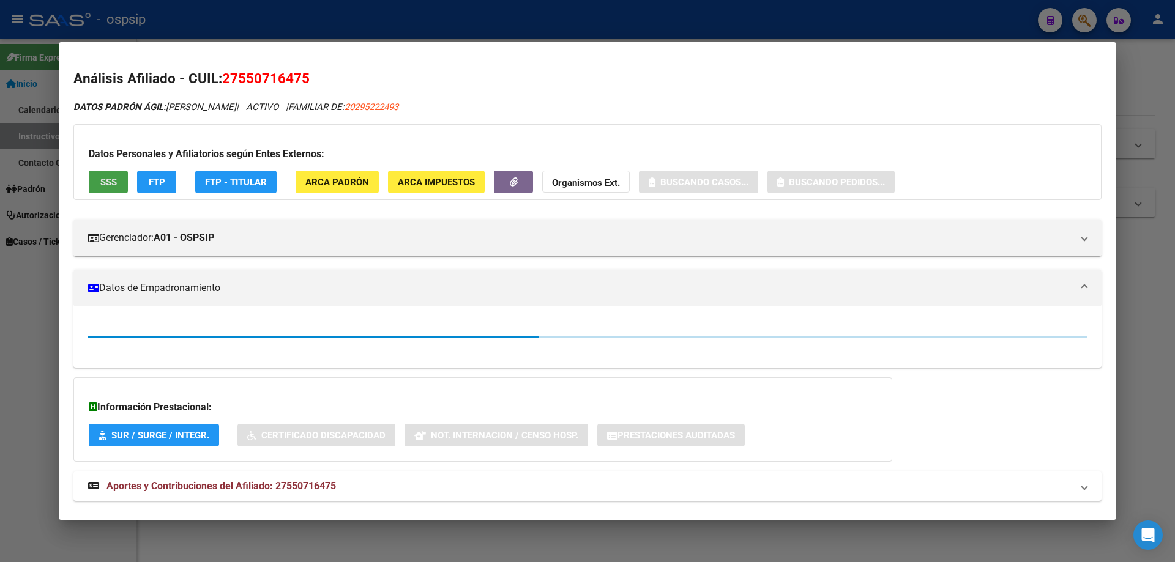
click at [106, 173] on button "SSS" at bounding box center [108, 182] width 39 height 23
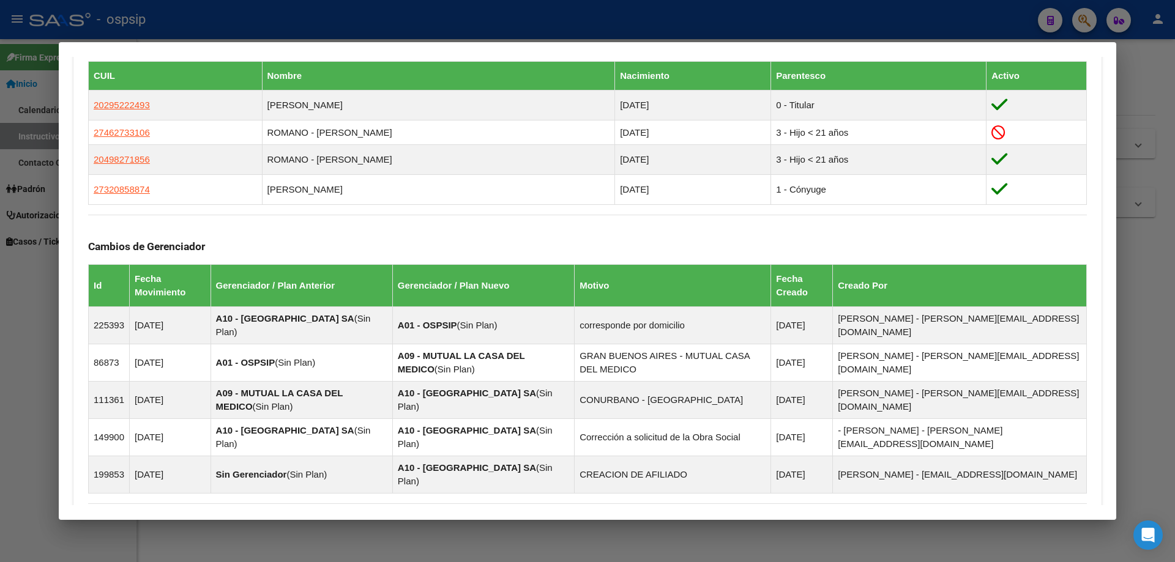
scroll to position [828, 0]
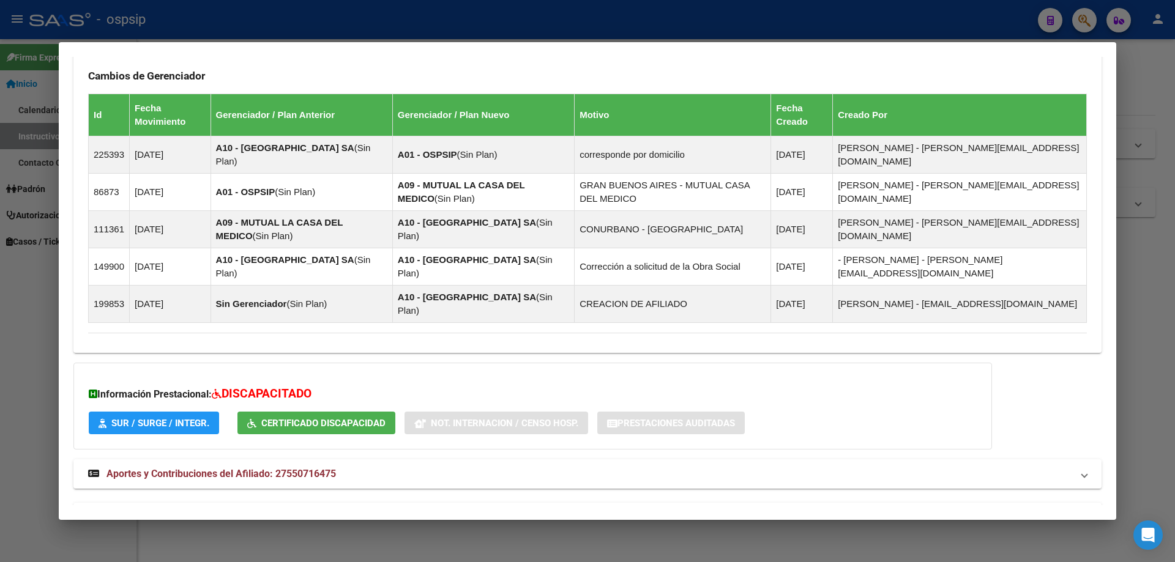
click at [221, 503] on mat-expansion-panel-header "Aportes y Contribuciones del Titular: 20295222493" at bounding box center [587, 517] width 1028 height 29
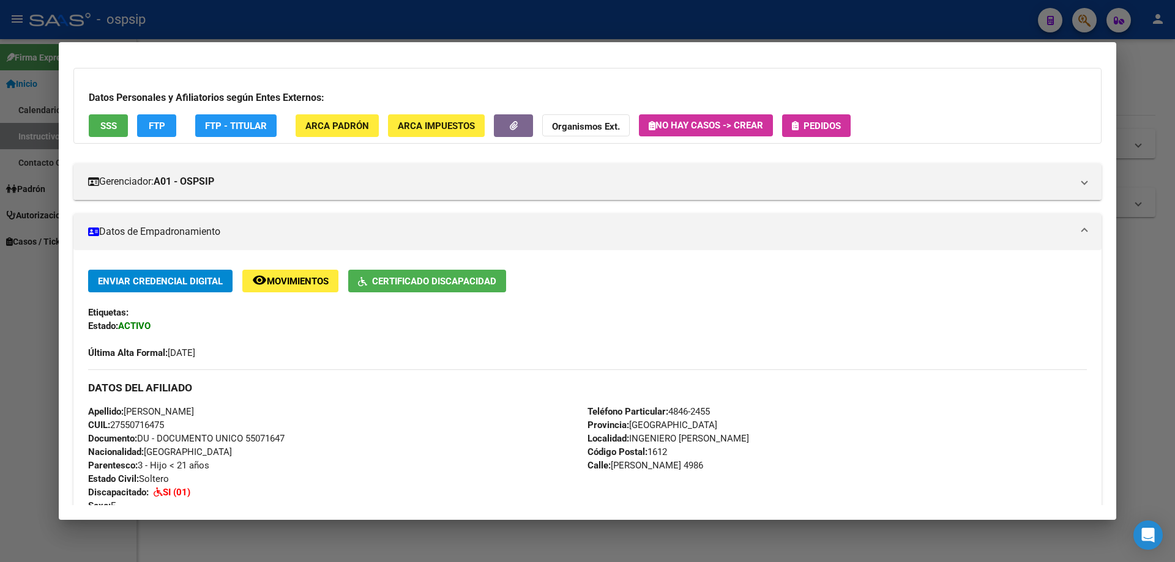
scroll to position [0, 0]
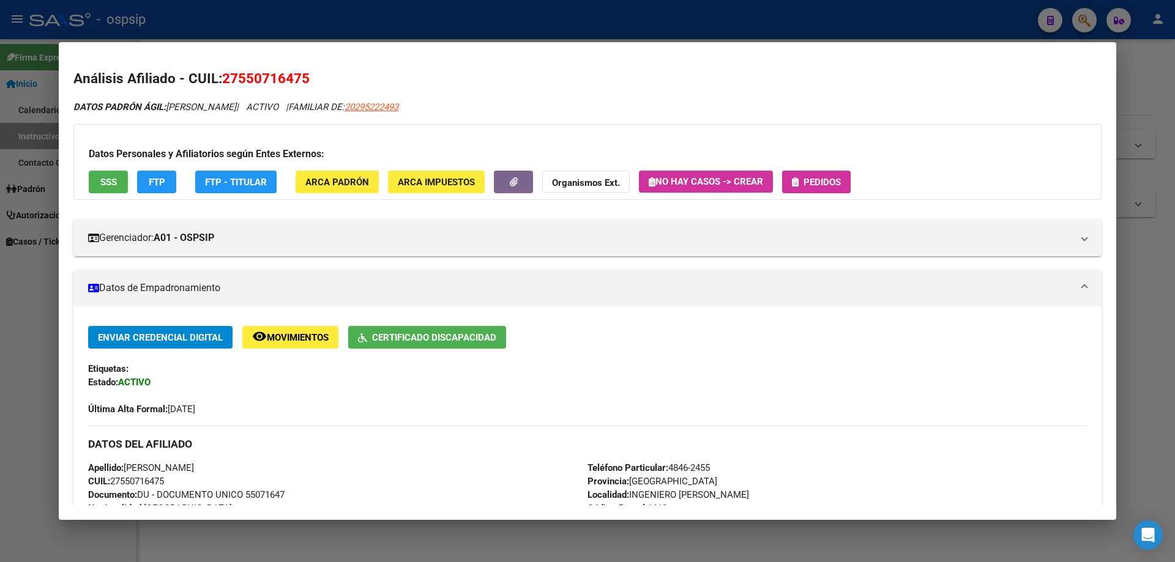
click at [804, 187] on button "Pedidos" at bounding box center [816, 182] width 69 height 23
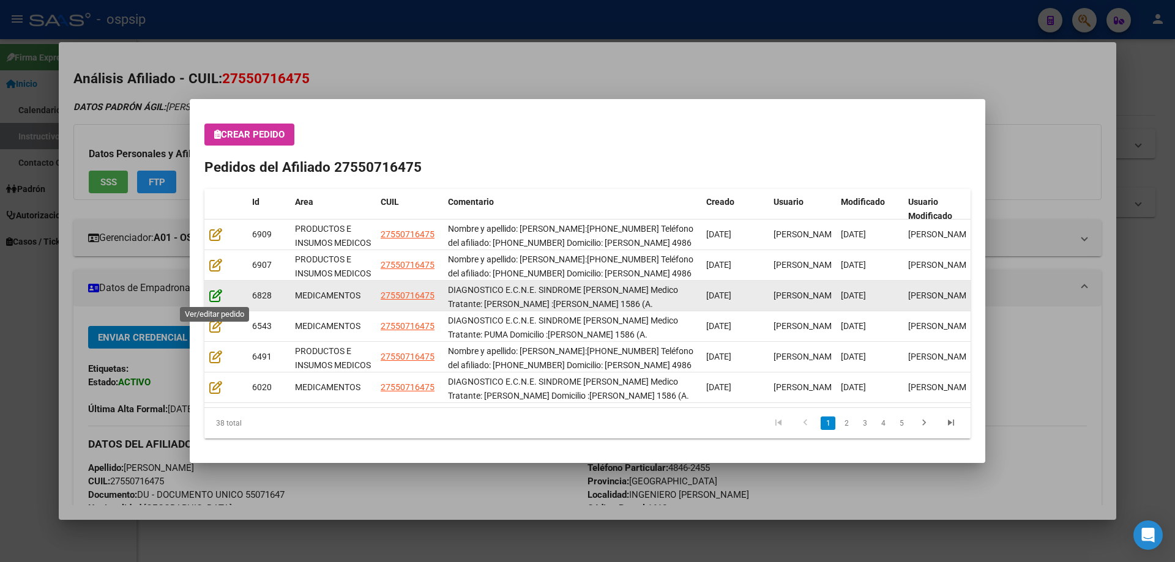
click at [214, 296] on icon at bounding box center [215, 295] width 13 height 13
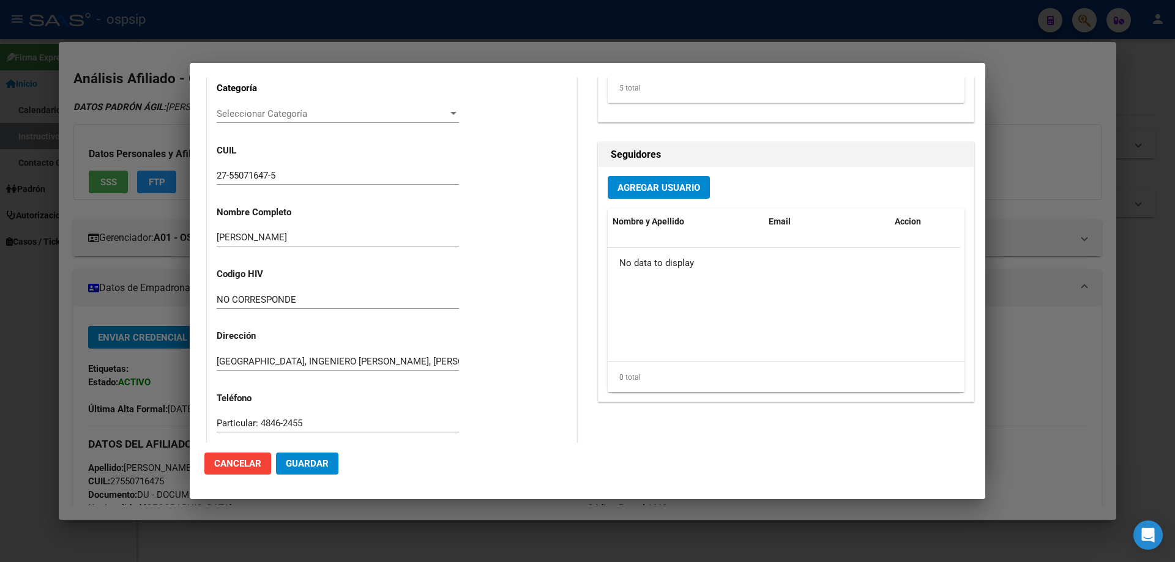
type input "[PERSON_NAME]"
type input "[GEOGRAPHIC_DATA], INGENIERO [PERSON_NAME], [PERSON_NAME] 4986"
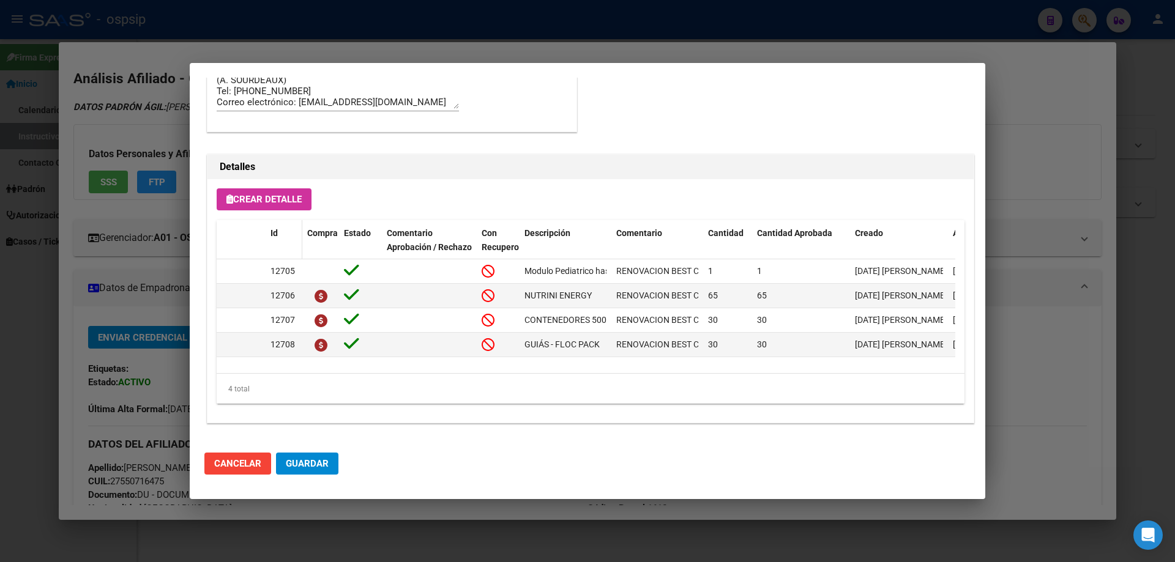
scroll to position [734, 0]
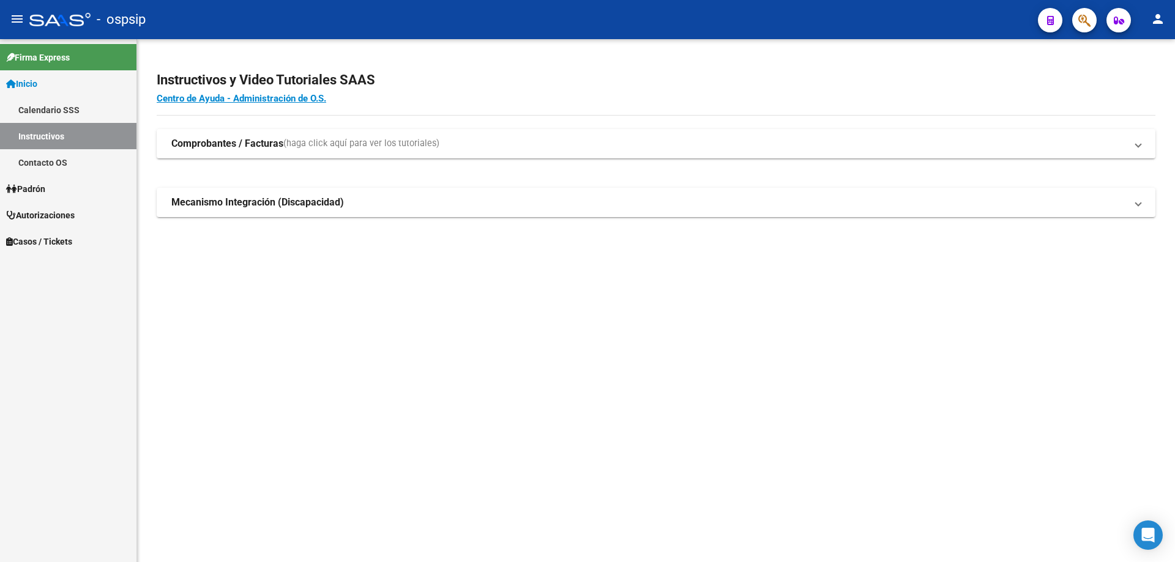
click at [1080, 20] on icon "button" at bounding box center [1084, 20] width 12 height 14
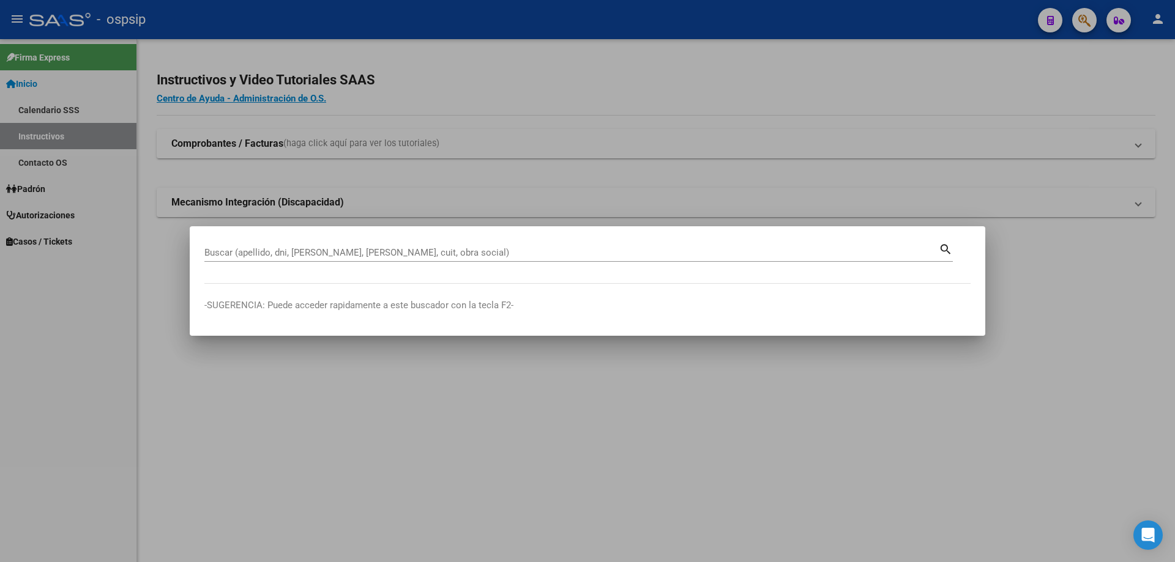
drag, startPoint x: 221, startPoint y: 259, endPoint x: 221, endPoint y: 250, distance: 8.6
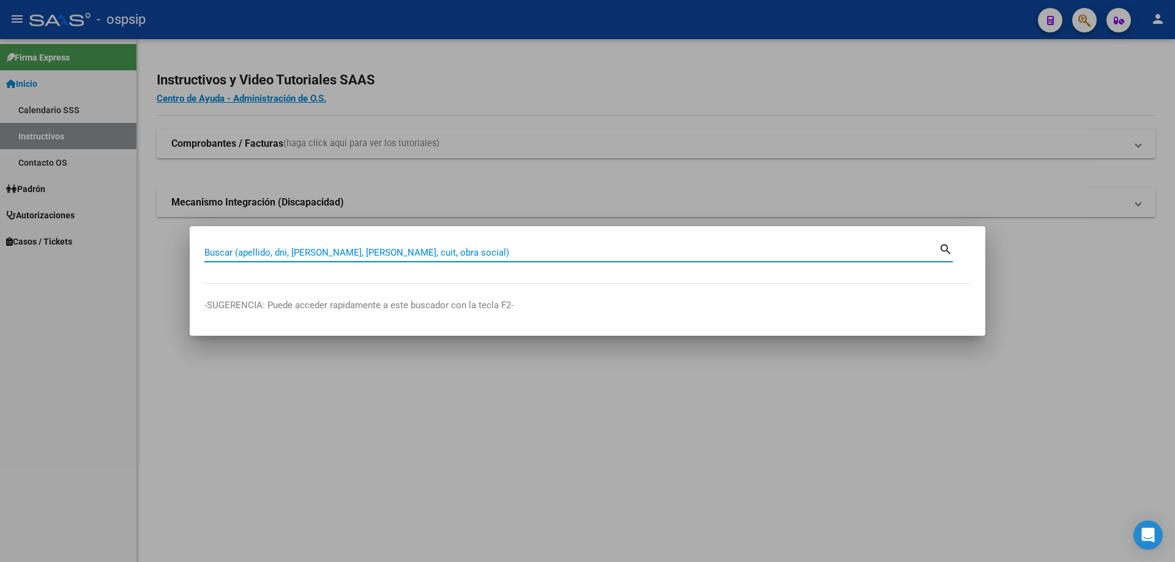
paste input "55071647"
type input "55071647"
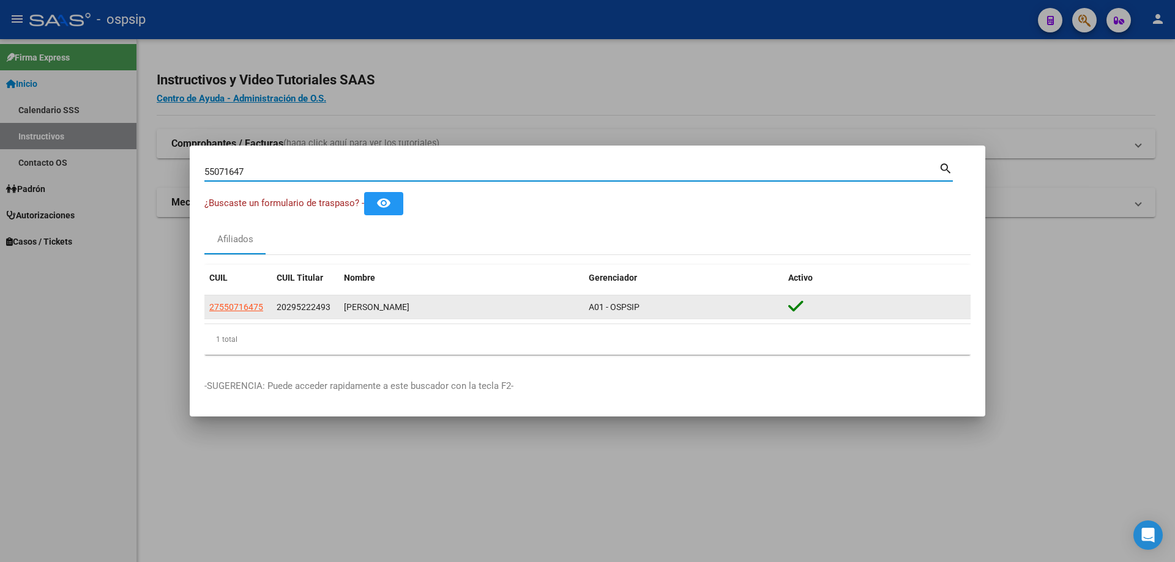
click at [242, 312] on span "27550716475" at bounding box center [236, 307] width 54 height 10
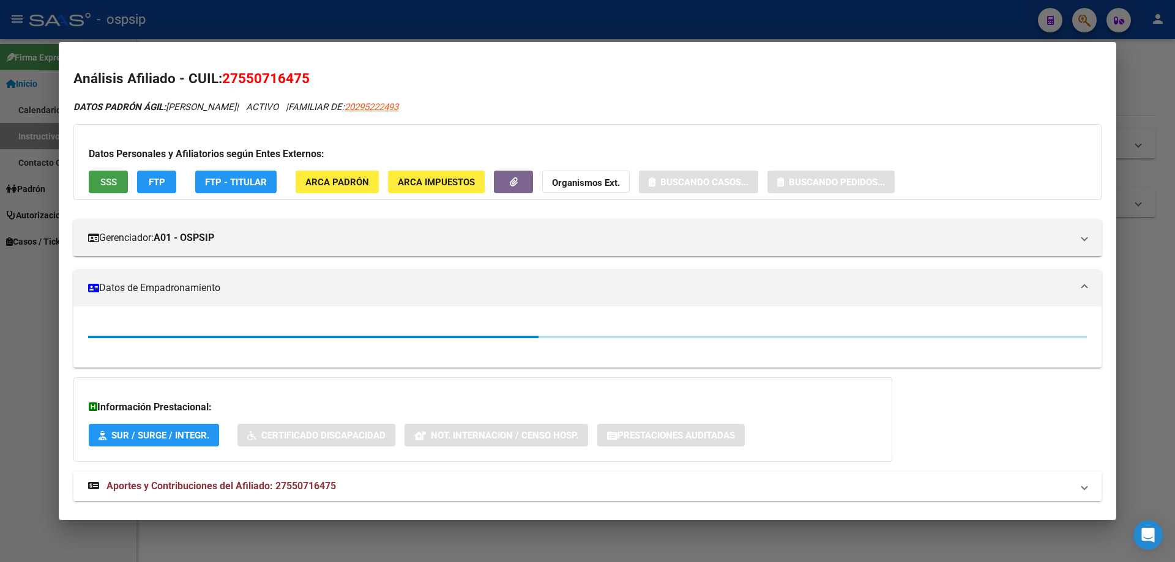
click at [112, 184] on span "SSS" at bounding box center [108, 182] width 17 height 11
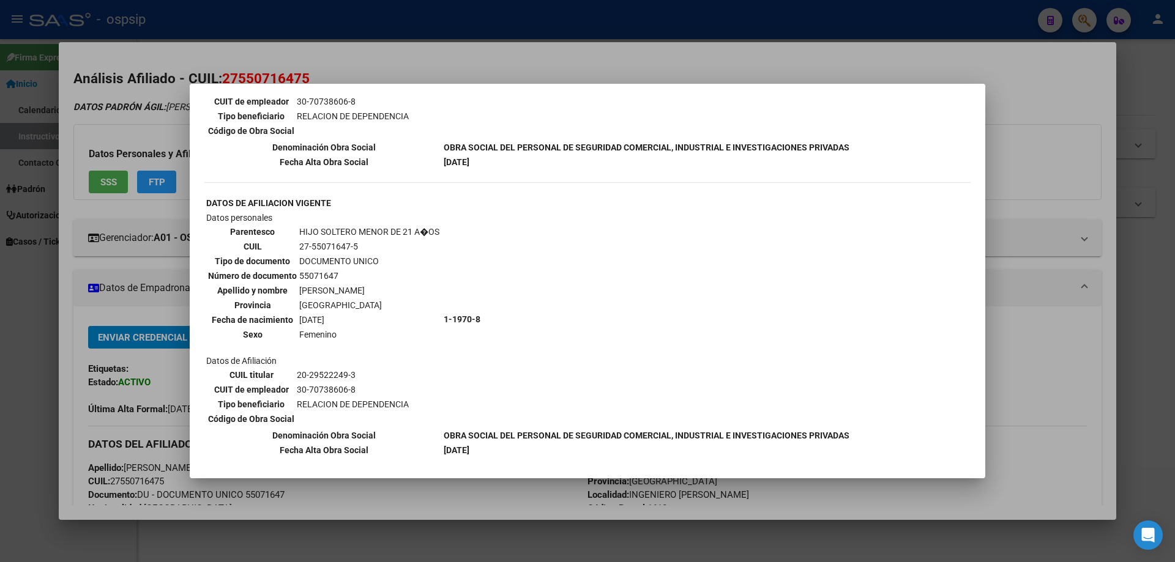
scroll to position [919, 0]
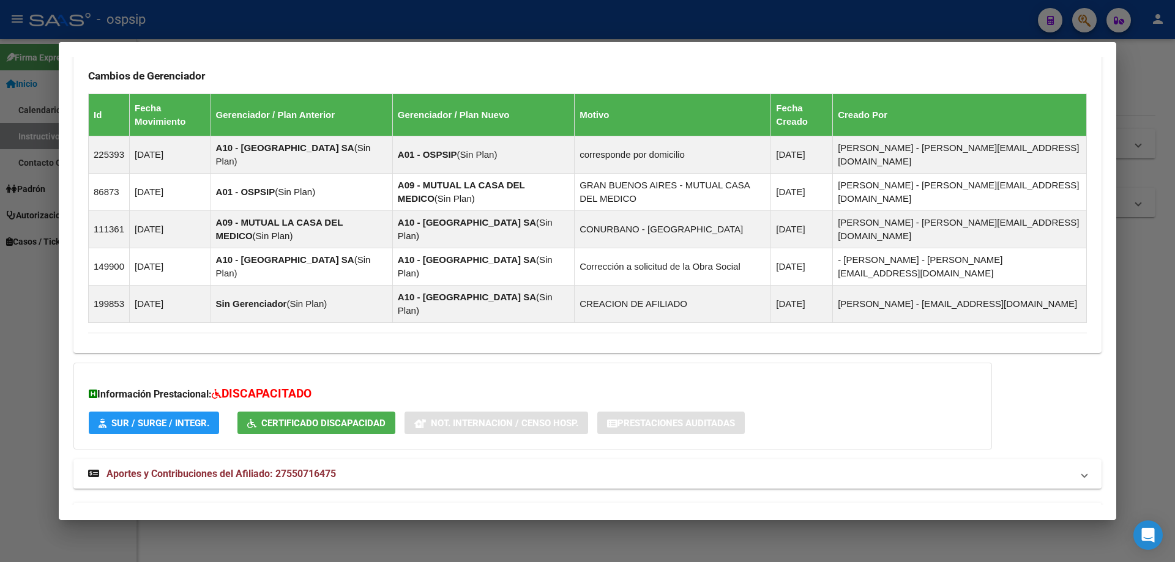
click at [270, 512] on span "Aportes y Contribuciones del Titular: 20295222493" at bounding box center [218, 518] width 224 height 12
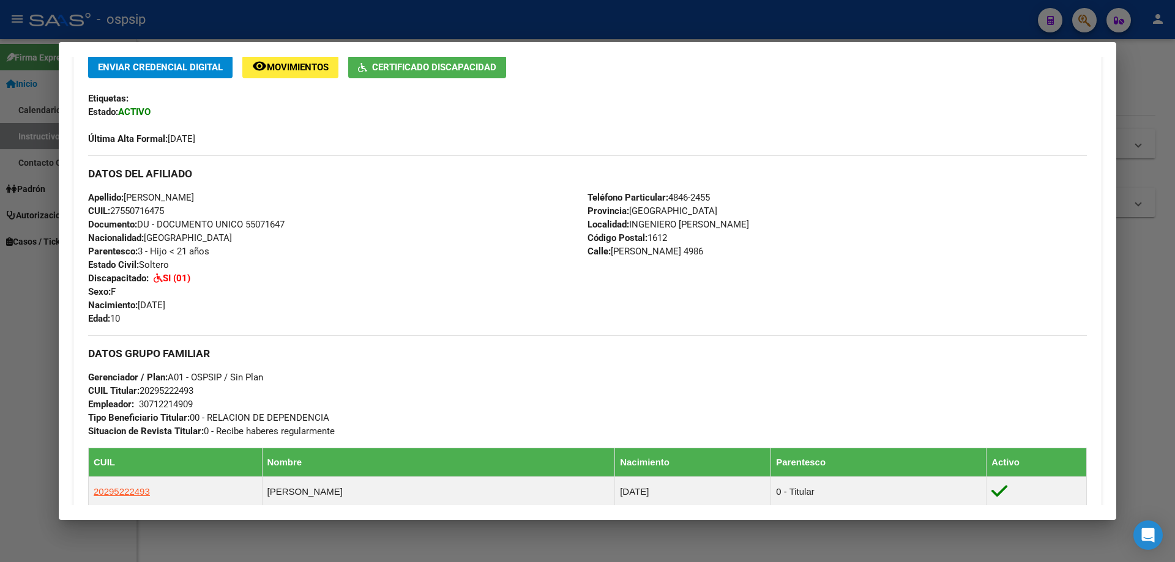
scroll to position [0, 0]
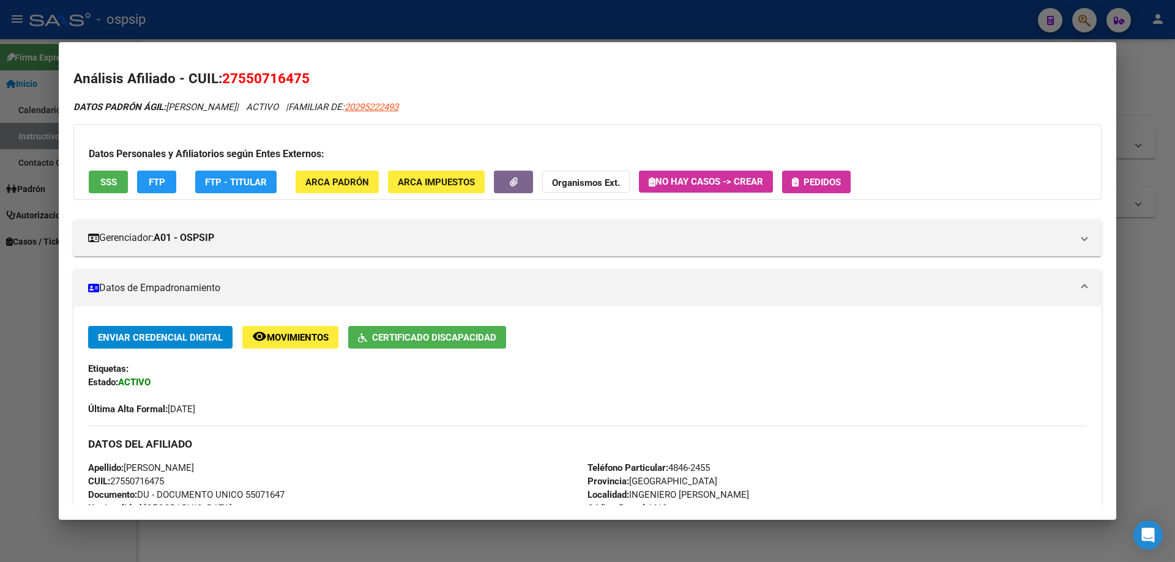
click at [814, 189] on button "Pedidos" at bounding box center [816, 182] width 69 height 23
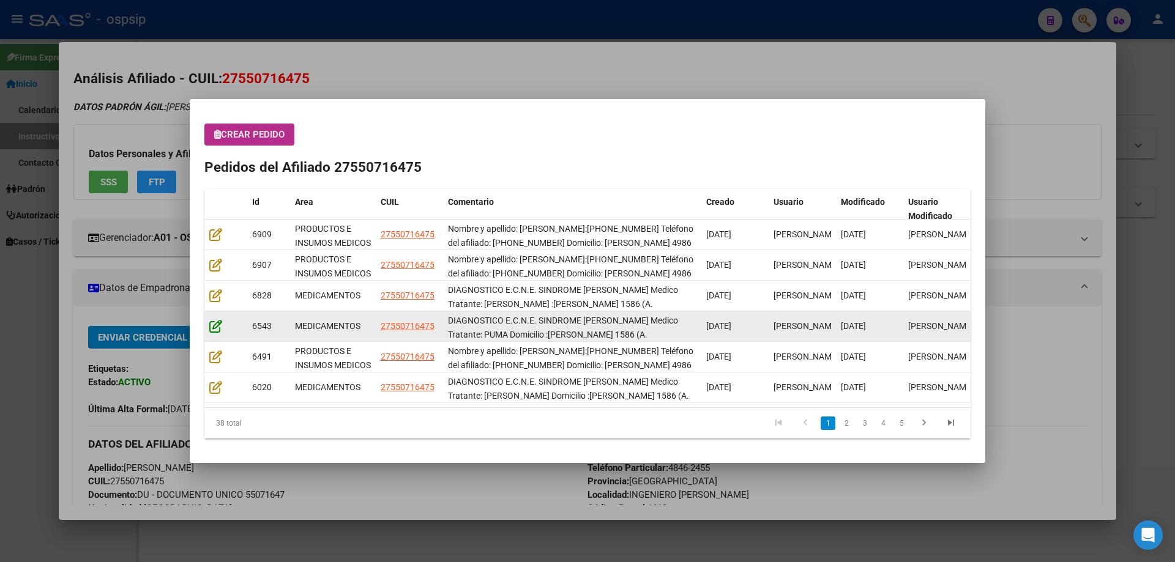
click at [209, 319] on datatable-body-cell at bounding box center [225, 327] width 43 height 30
click at [212, 323] on icon at bounding box center [215, 325] width 13 height 13
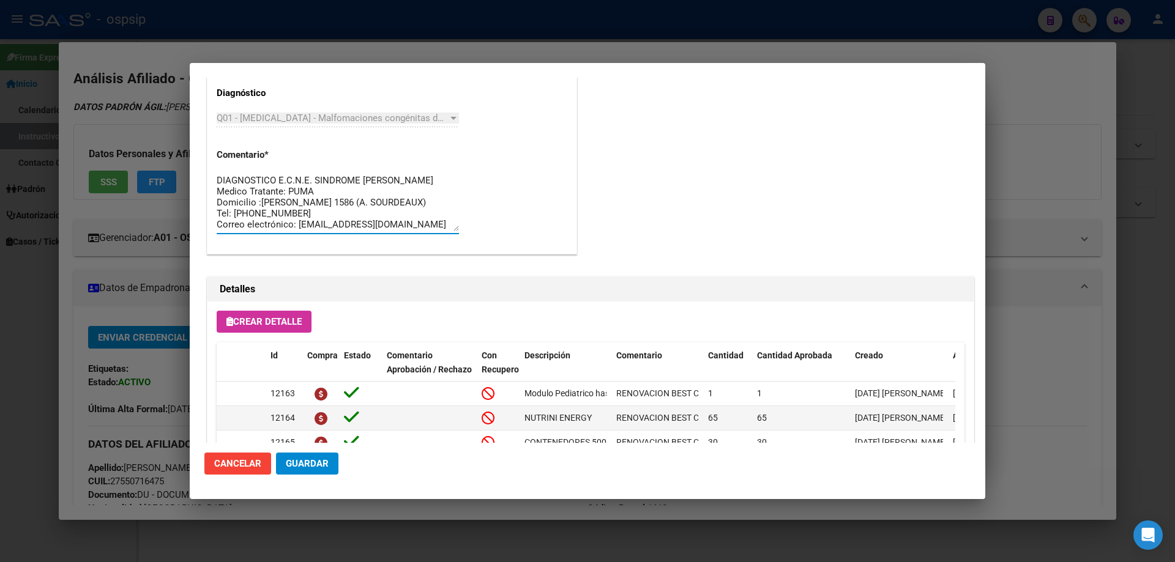
drag, startPoint x: 391, startPoint y: 228, endPoint x: 207, endPoint y: 155, distance: 198.1
drag, startPoint x: 266, startPoint y: 213, endPoint x: 423, endPoint y: 157, distance: 166.5
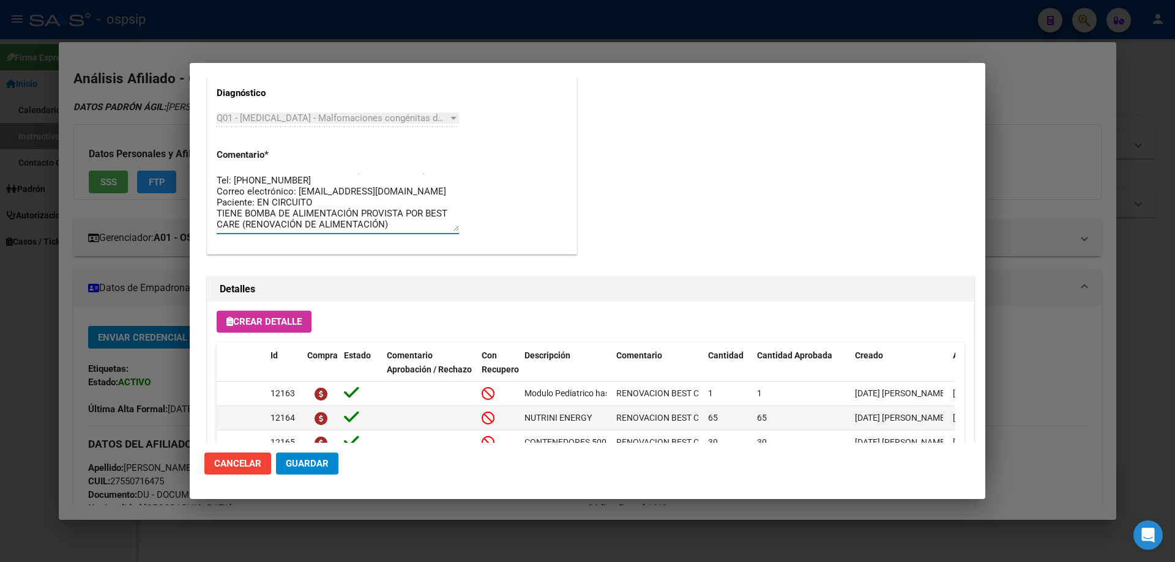
drag, startPoint x: 401, startPoint y: 228, endPoint x: 182, endPoint y: 131, distance: 239.2
click at [182, 131] on div "55071647 Buscar (apellido, dni, cuil, nro traspaso, cuit, obra social) search ¿…" at bounding box center [587, 281] width 1175 height 562
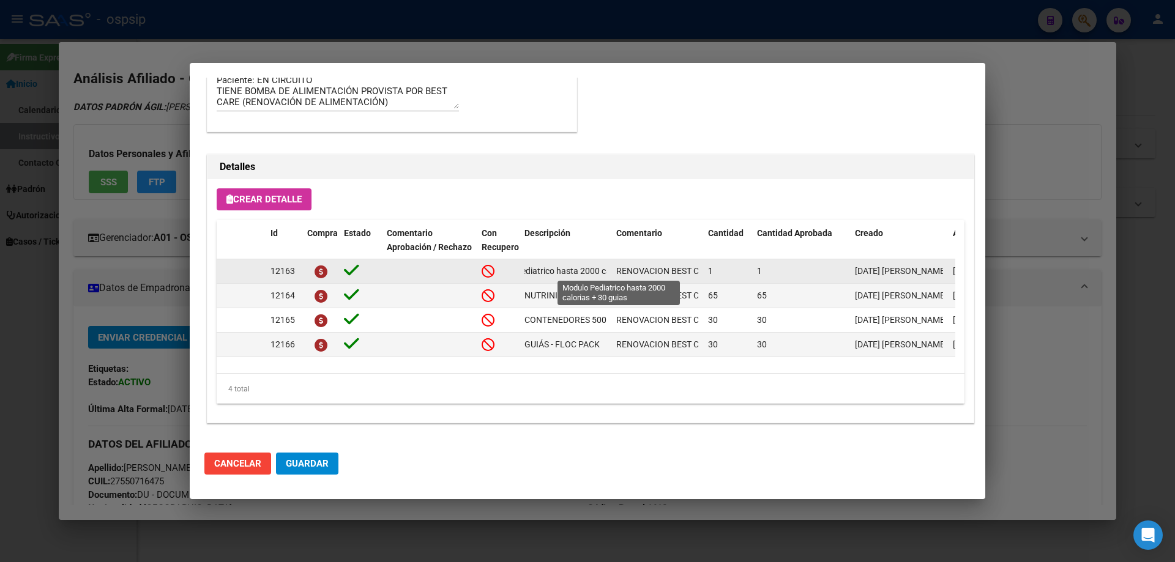
scroll to position [0, 106]
drag, startPoint x: 523, startPoint y: 273, endPoint x: 609, endPoint y: 271, distance: 85.7
click at [609, 271] on datatable-body-cell "Modulo Pediatrico hasta 2000 calorias + 30 guias" at bounding box center [566, 272] width 92 height 24
copy span "Modulo Pediatrico hasta 2000 calorias + 30 guias"
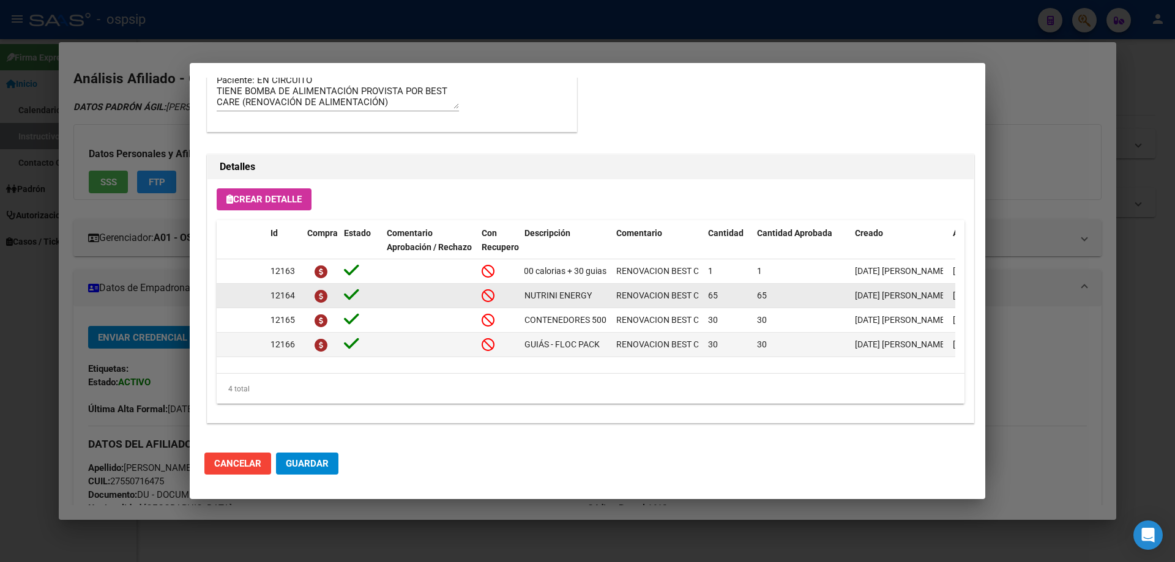
drag, startPoint x: 523, startPoint y: 296, endPoint x: 596, endPoint y: 295, distance: 72.8
click at [602, 297] on datatable-body-cell "NUTRINI ENERGY" at bounding box center [566, 296] width 92 height 24
drag, startPoint x: 585, startPoint y: 296, endPoint x: 591, endPoint y: 301, distance: 7.4
click at [591, 301] on div "NUTRINI ENERGY" at bounding box center [566, 296] width 82 height 14
drag, startPoint x: 597, startPoint y: 294, endPoint x: 509, endPoint y: 297, distance: 88.8
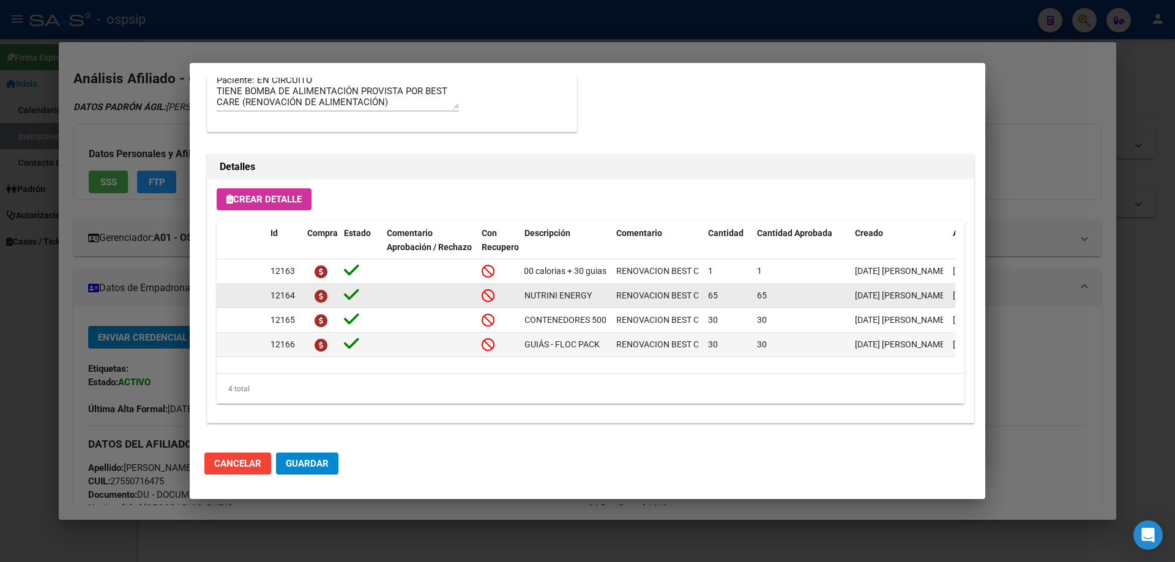
click at [509, 297] on div "12164 NUTRINI ENERGY RENOVACION BEST CARE 65 65 15/07/2025 Jesica 17/07/2025 Gu…" at bounding box center [674, 296] width 915 height 24
copy div "NUTRINI ENERGY"
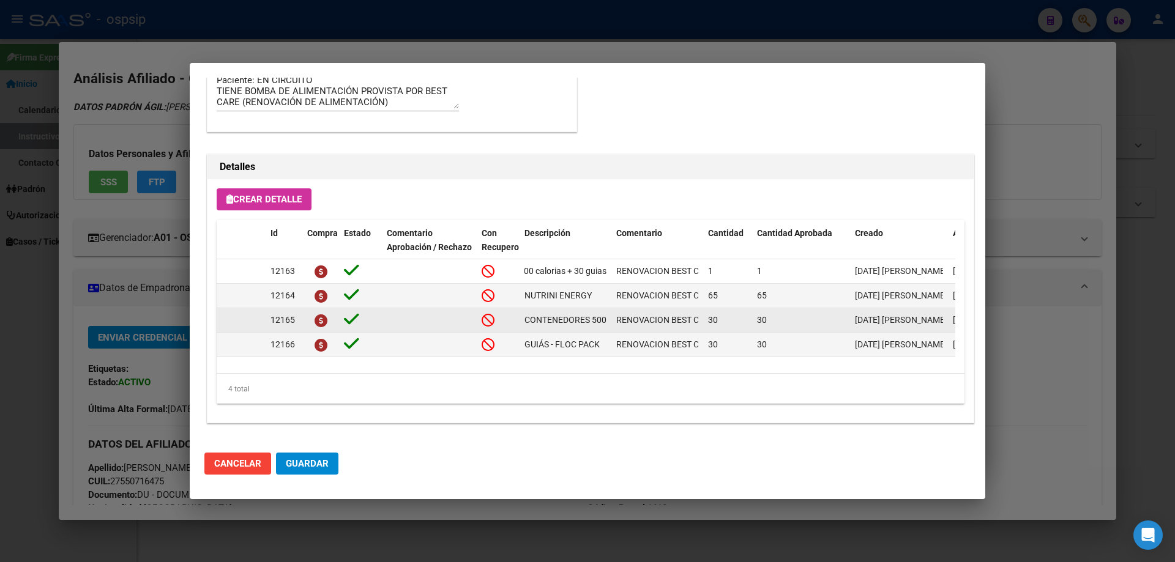
scroll to position [0, 9]
drag, startPoint x: 521, startPoint y: 321, endPoint x: 613, endPoint y: 317, distance: 91.9
click at [613, 317] on div "12165 CONTENEDORES 500ml RENOVACION BEST CARE 30 30 15/07/2025 Jesica 17/07/202…" at bounding box center [674, 320] width 915 height 24
copy span "CONTENEDORES 500ml"
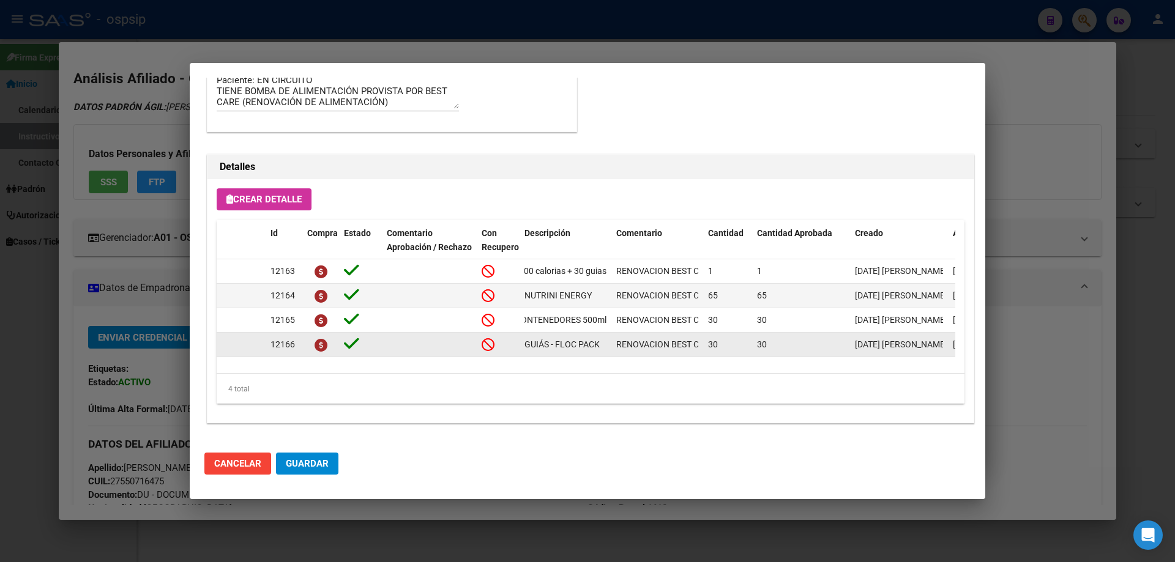
drag, startPoint x: 524, startPoint y: 348, endPoint x: 606, endPoint y: 345, distance: 82.1
click at [606, 345] on datatable-body-cell "GUIÁS - FLOC PACK" at bounding box center [566, 345] width 92 height 24
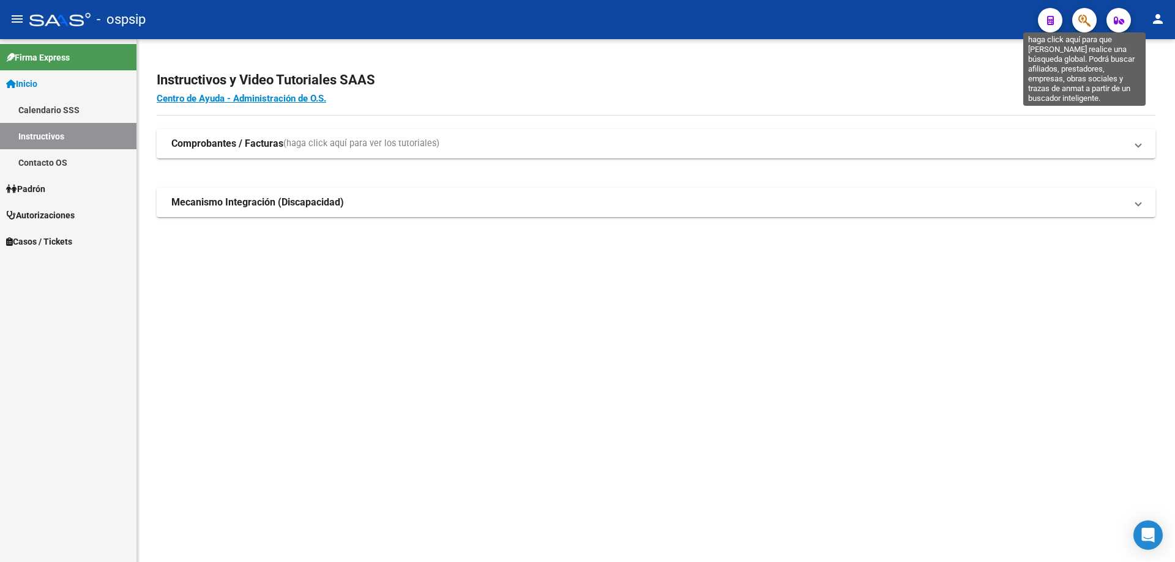
click at [1087, 21] on icon "button" at bounding box center [1084, 20] width 12 height 14
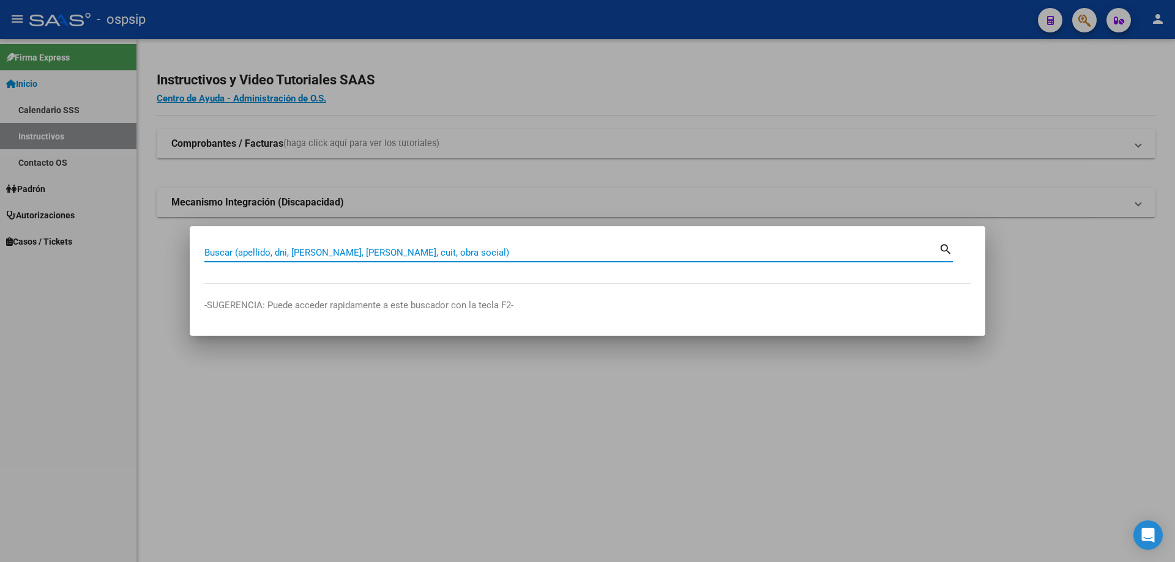
paste input "56501104"
type input "56501104"
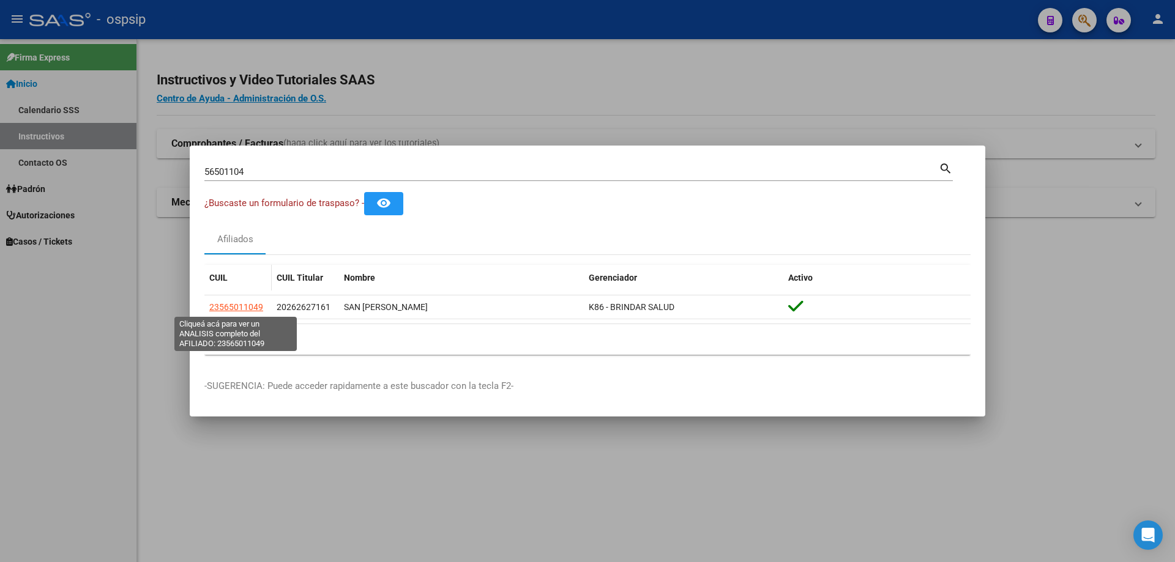
click at [221, 308] on span "23565011049" at bounding box center [236, 307] width 54 height 10
type textarea "23565011049"
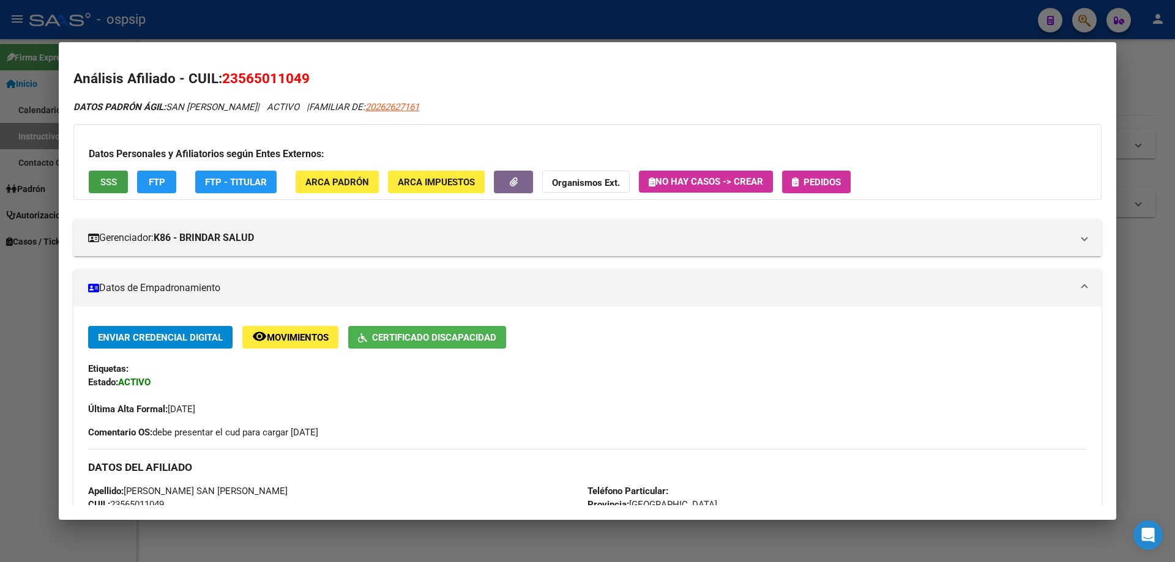
click at [104, 183] on span "SSS" at bounding box center [108, 182] width 17 height 11
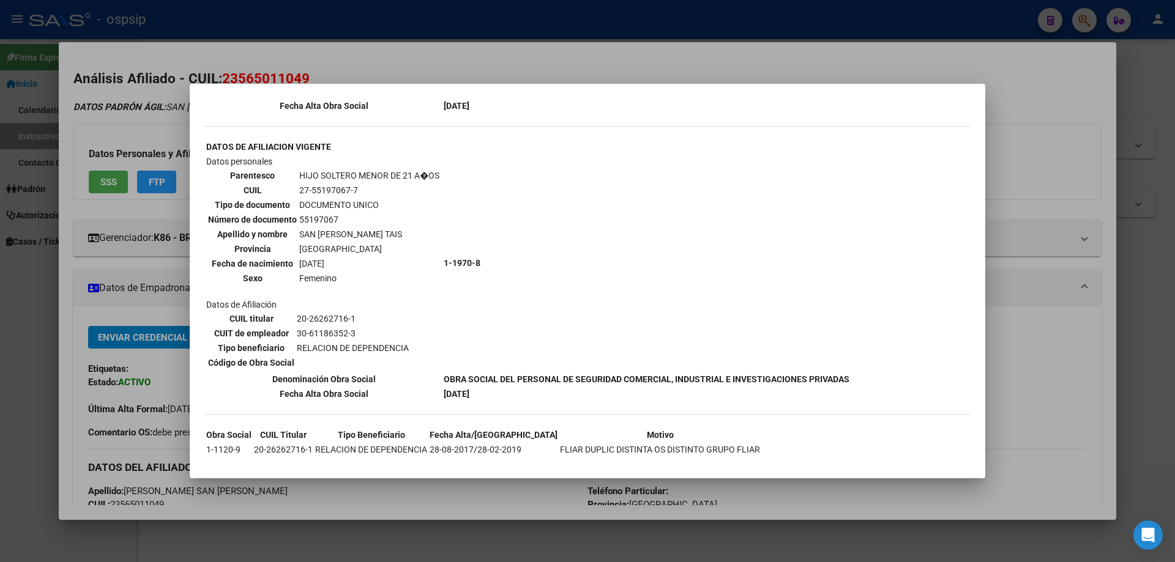
scroll to position [975, 0]
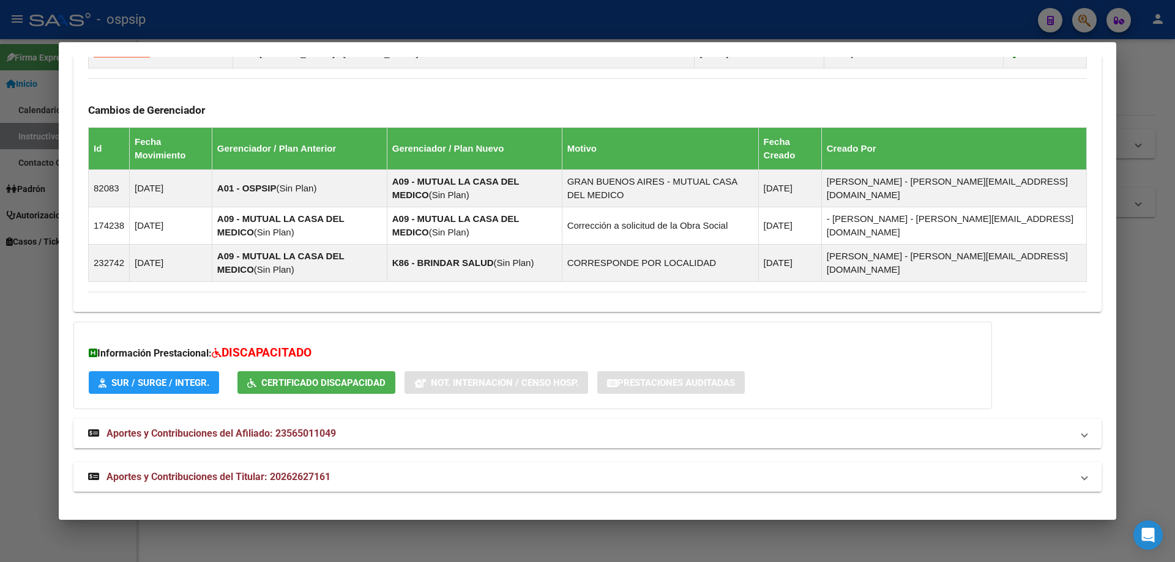
click at [267, 479] on span "Aportes y Contribuciones del Titular: 20262627161" at bounding box center [218, 477] width 224 height 12
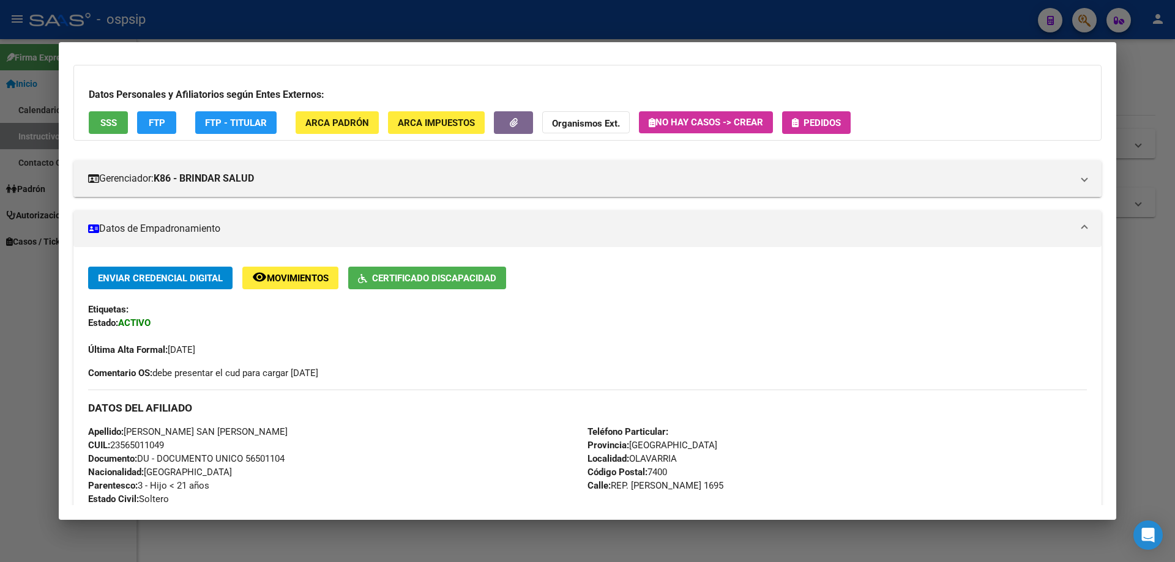
scroll to position [0, 0]
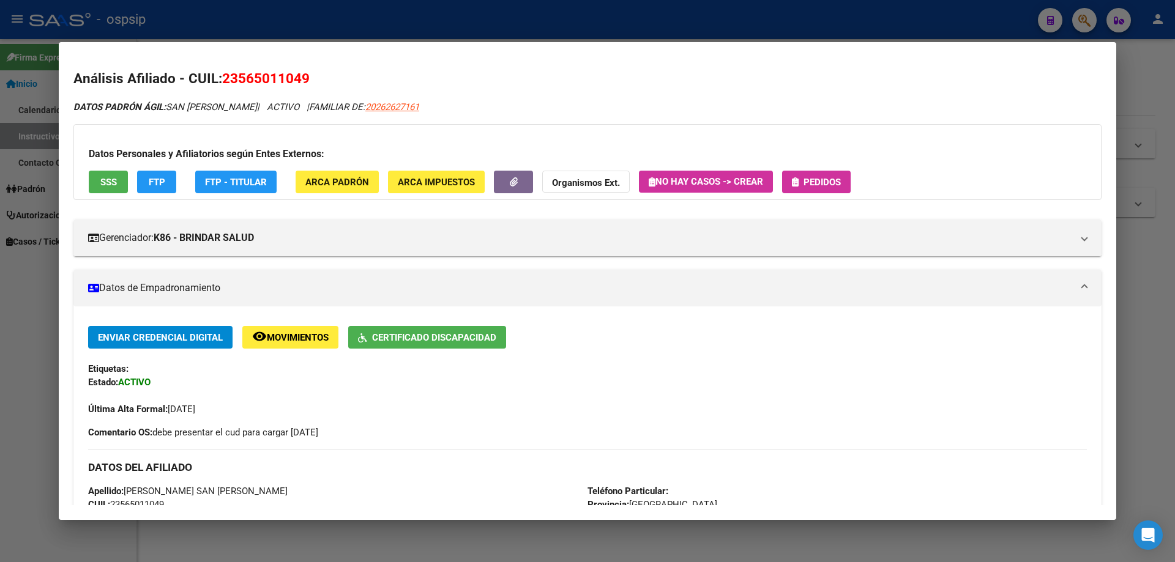
click at [808, 177] on span "Pedidos" at bounding box center [822, 182] width 37 height 11
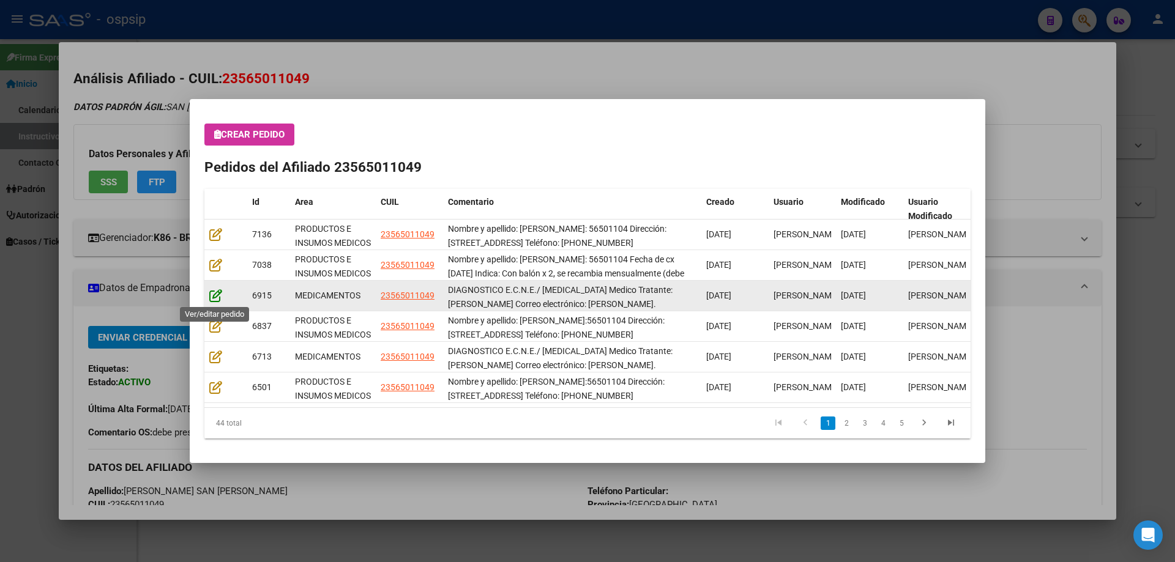
click at [211, 293] on icon at bounding box center [215, 295] width 13 height 13
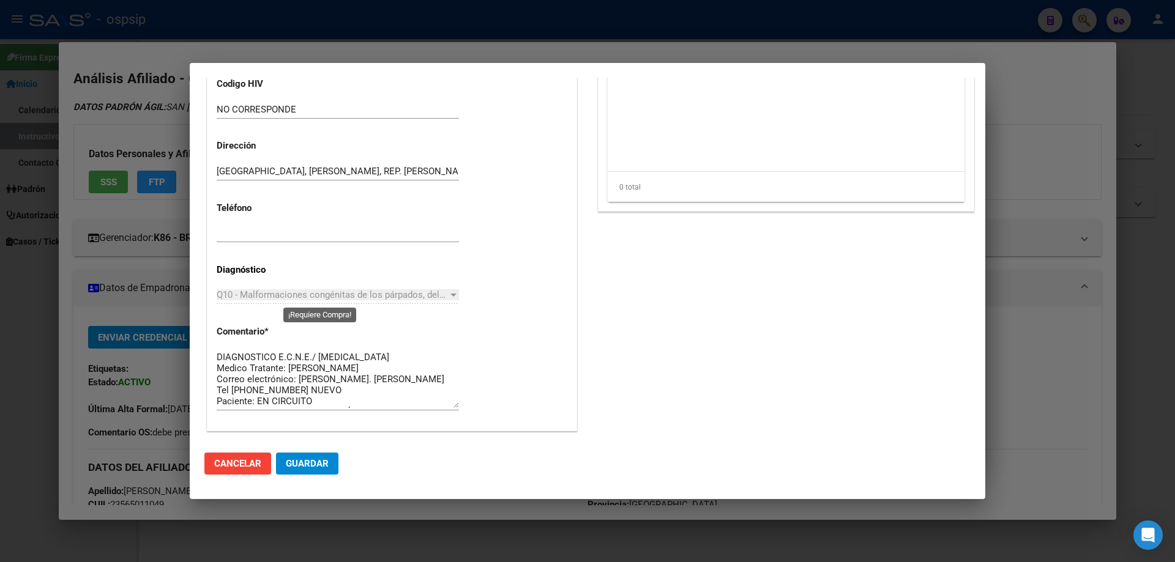
scroll to position [796, 0]
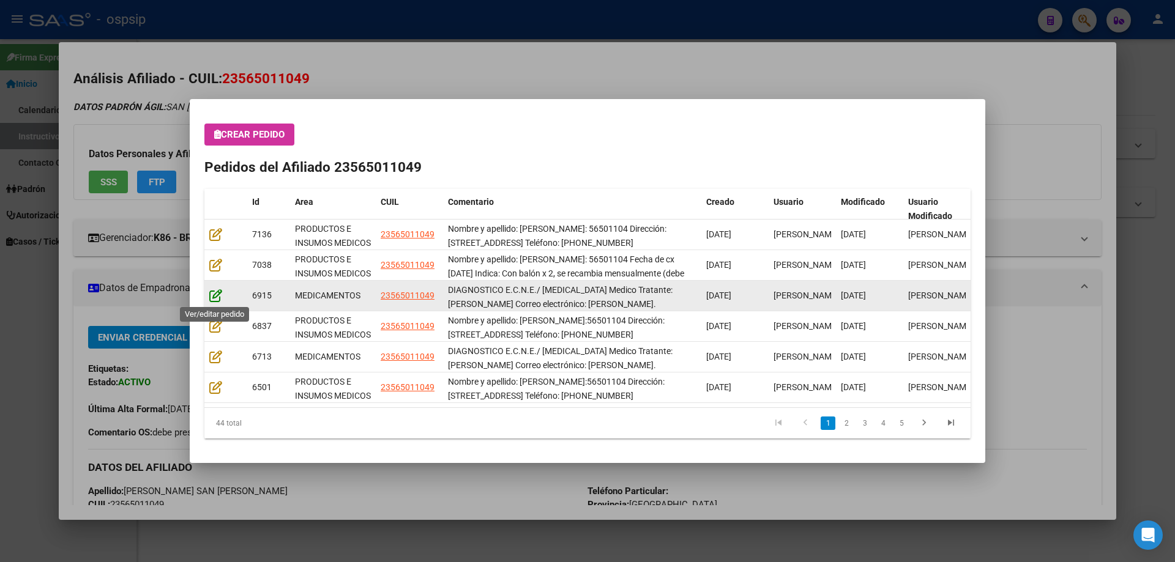
click at [211, 296] on icon at bounding box center [215, 295] width 13 height 13
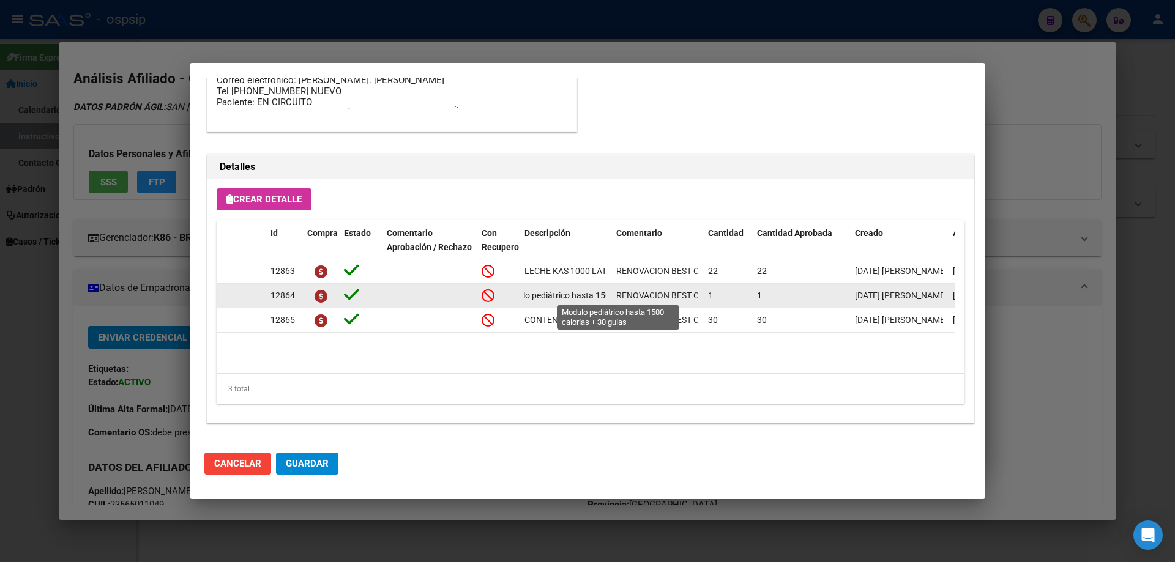
scroll to position [0, 106]
drag, startPoint x: 521, startPoint y: 293, endPoint x: 613, endPoint y: 293, distance: 92.4
click at [613, 293] on div "12864 Modulo pediátrico hasta 1500 calorías + 30 guías RENOVACION BEST CARE 1 1…" at bounding box center [674, 296] width 915 height 24
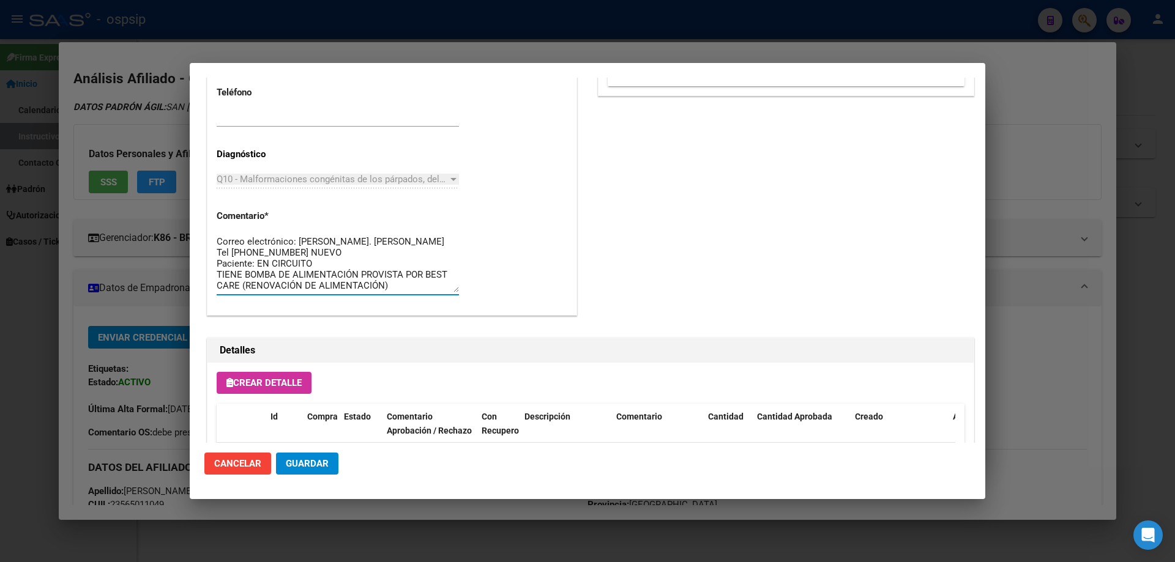
scroll to position [0, 0]
drag, startPoint x: 397, startPoint y: 289, endPoint x: 184, endPoint y: 200, distance: 231.0
click at [184, 200] on div "56501104 Buscar (apellido, dni, cuil, nro traspaso, cuit, obra social) search ¿…" at bounding box center [587, 281] width 1175 height 562
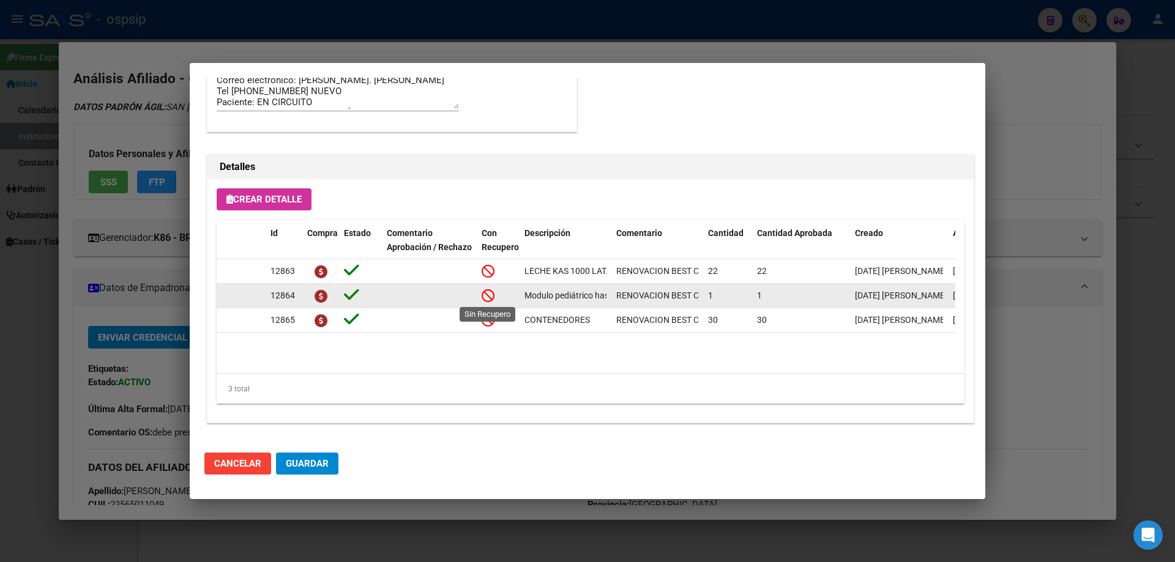
drag, startPoint x: 608, startPoint y: 292, endPoint x: 488, endPoint y: 296, distance: 120.0
click at [488, 296] on div "12864 Modulo pediátrico hasta 1500 calorías + 30 guías RENOVACION BEST CARE 1 1…" at bounding box center [674, 296] width 915 height 24
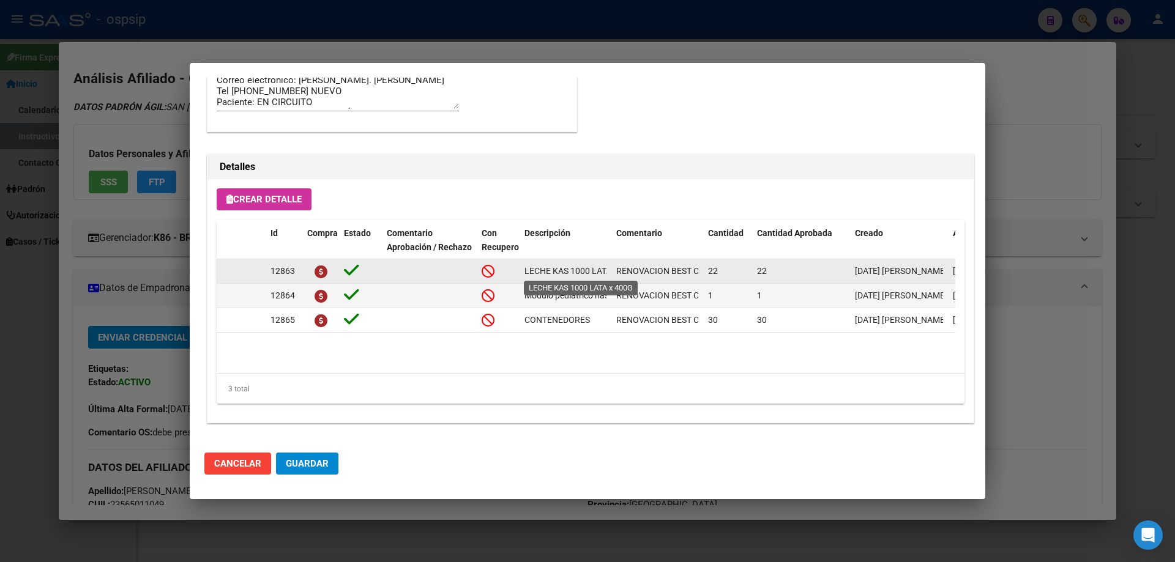
scroll to position [0, 35]
drag, startPoint x: 522, startPoint y: 264, endPoint x: 615, endPoint y: 272, distance: 93.4
click at [615, 272] on div "12863 LECHE KAS 1000 LATA x 400G RENOVACION BEST CARE 22 22 21/08/2025 Jesica 2…" at bounding box center [674, 272] width 915 height 24
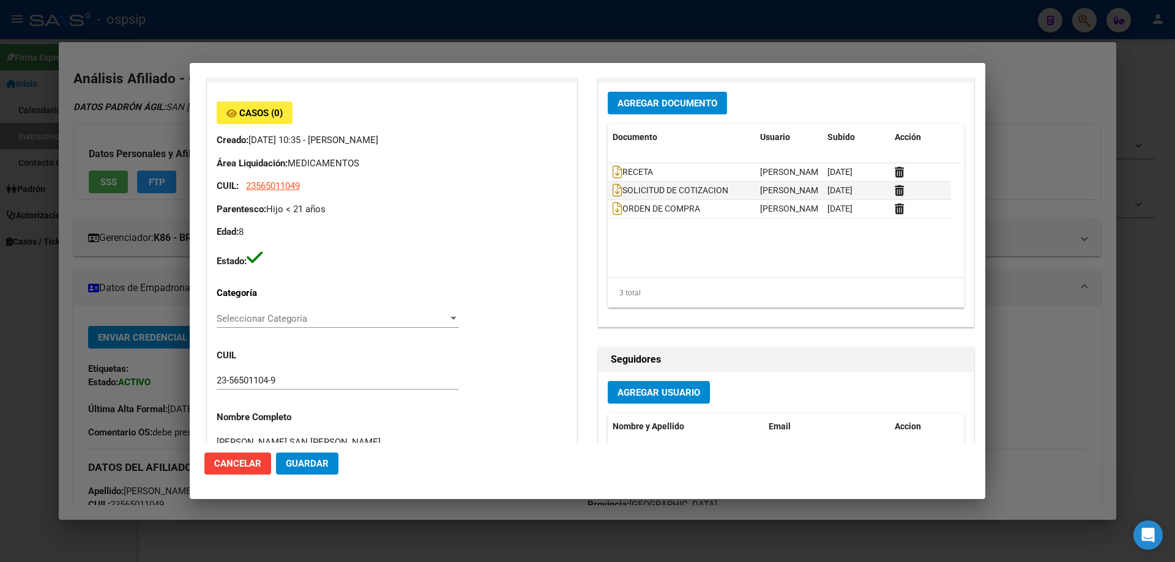
scroll to position [0, 0]
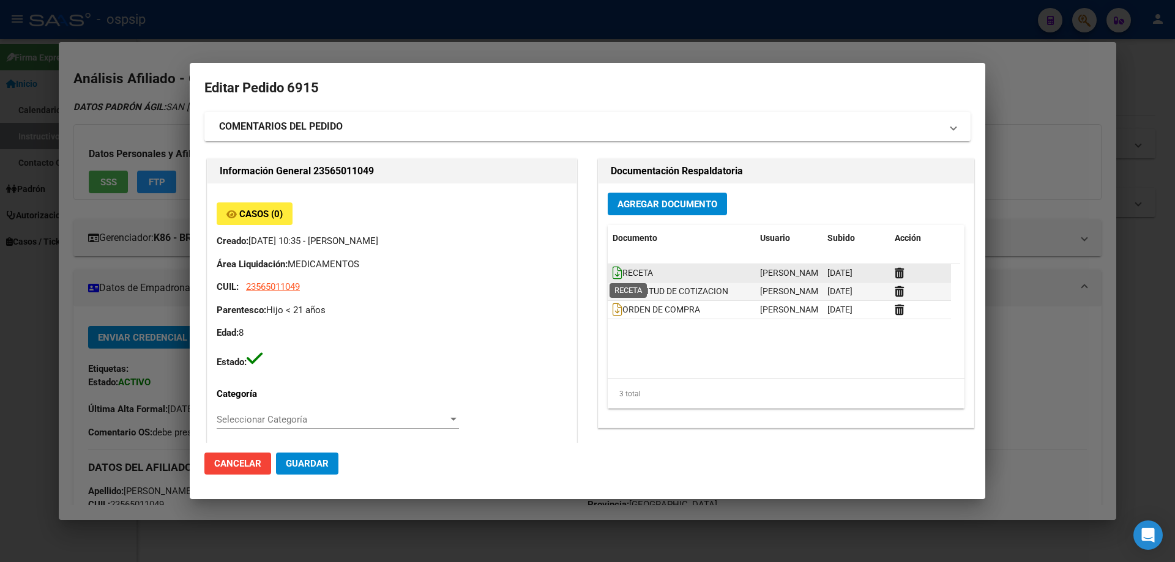
click at [613, 272] on icon at bounding box center [618, 272] width 10 height 13
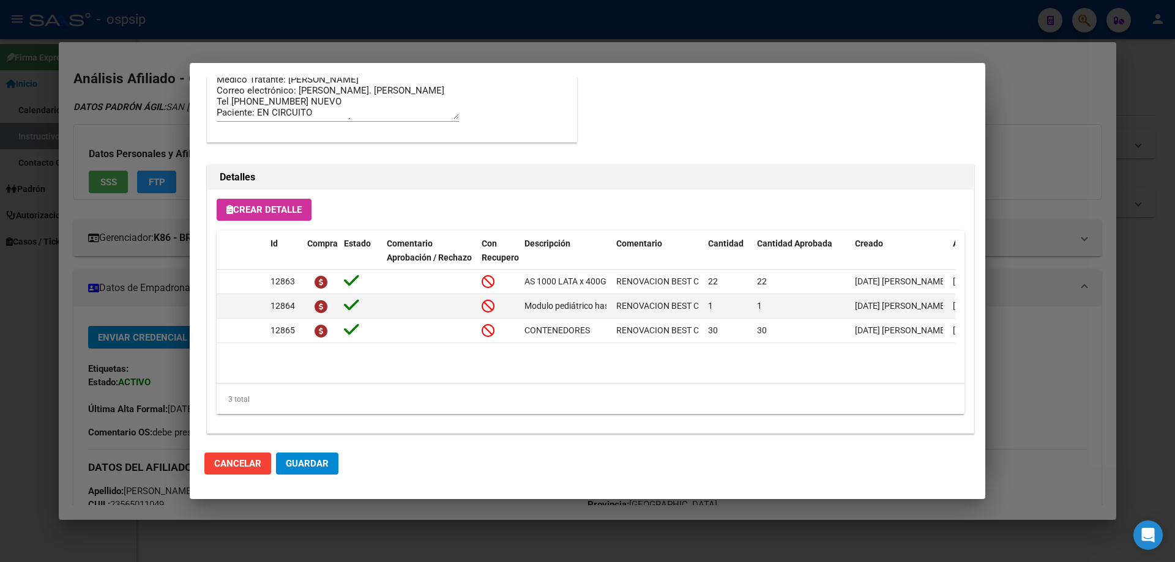
scroll to position [796, 0]
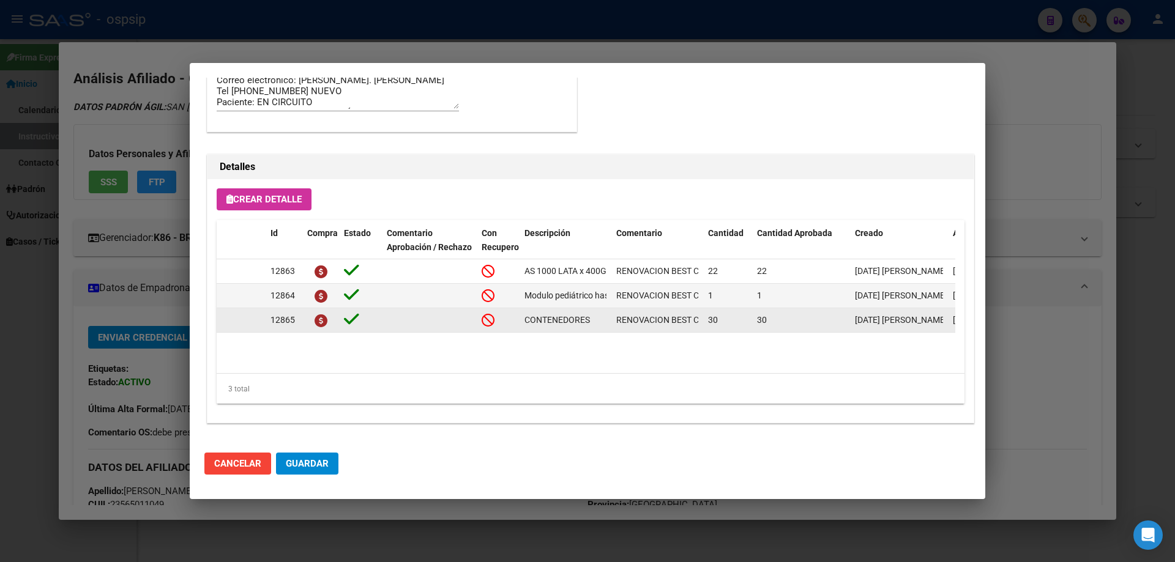
drag, startPoint x: 523, startPoint y: 321, endPoint x: 596, endPoint y: 317, distance: 72.9
click at [596, 317] on datatable-body-cell "CONTENEDORES" at bounding box center [566, 320] width 92 height 24
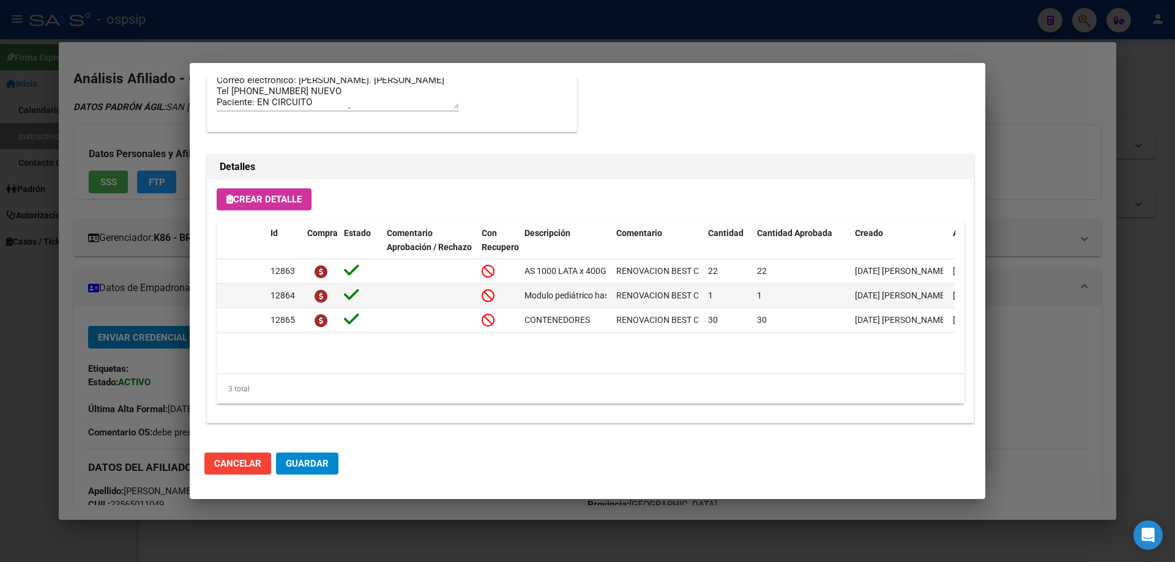
click at [314, 460] on span "Guardar" at bounding box center [307, 463] width 43 height 11
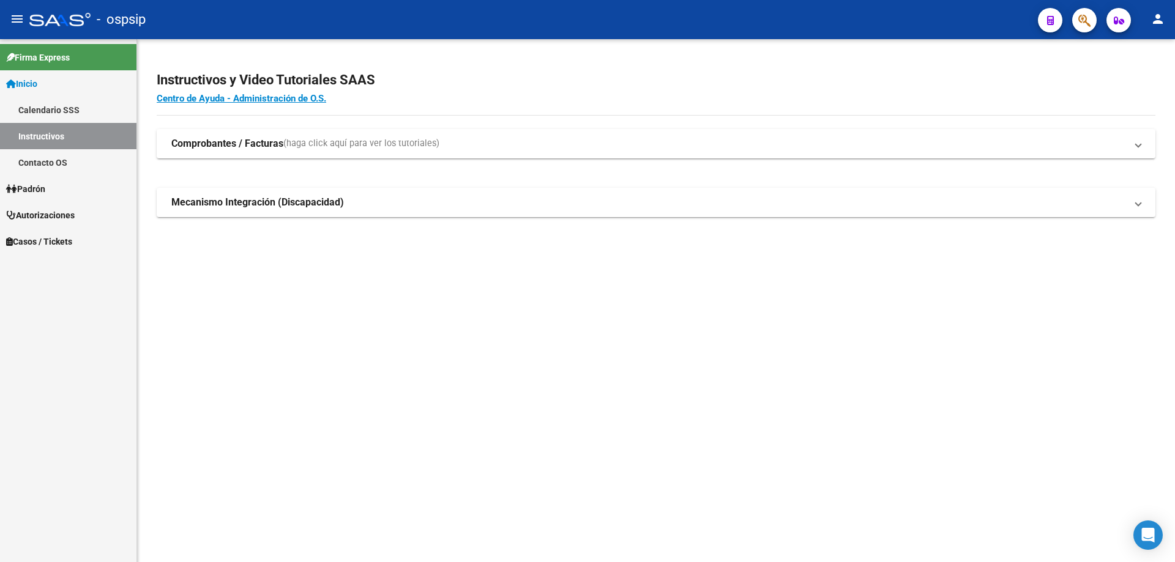
click at [1094, 24] on button "button" at bounding box center [1084, 20] width 24 height 24
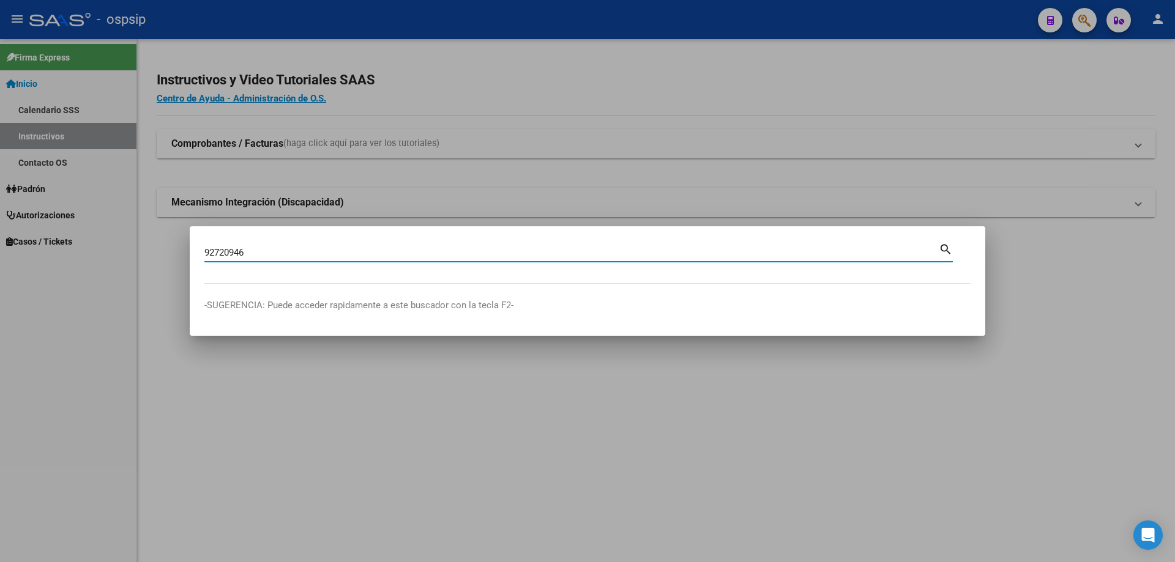
type input "92720946"
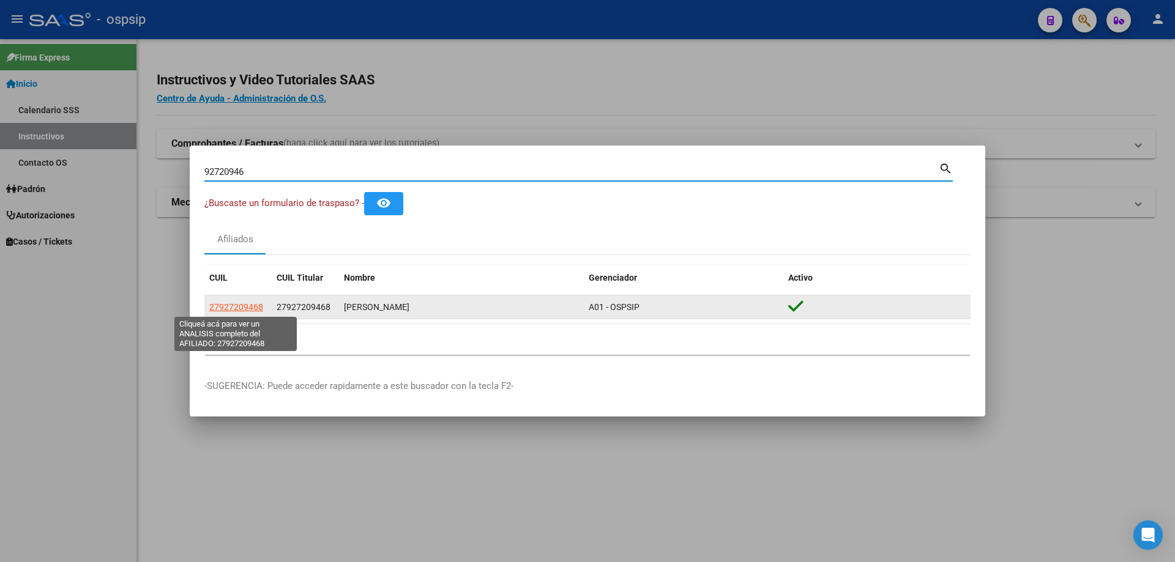
click at [245, 308] on span "27927209468" at bounding box center [236, 307] width 54 height 10
type textarea "27927209468"
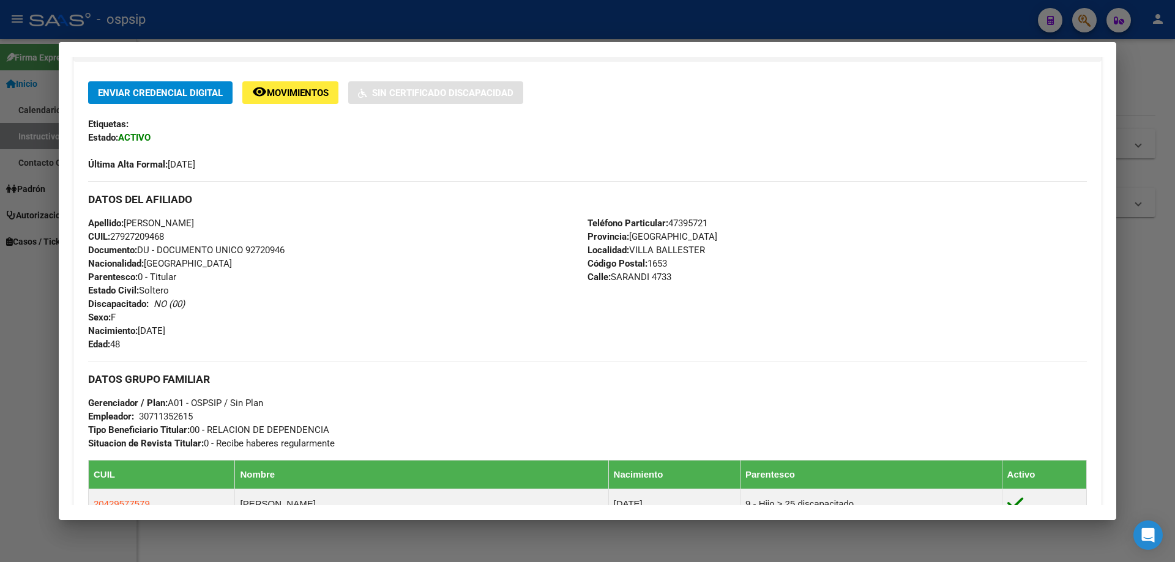
scroll to position [490, 0]
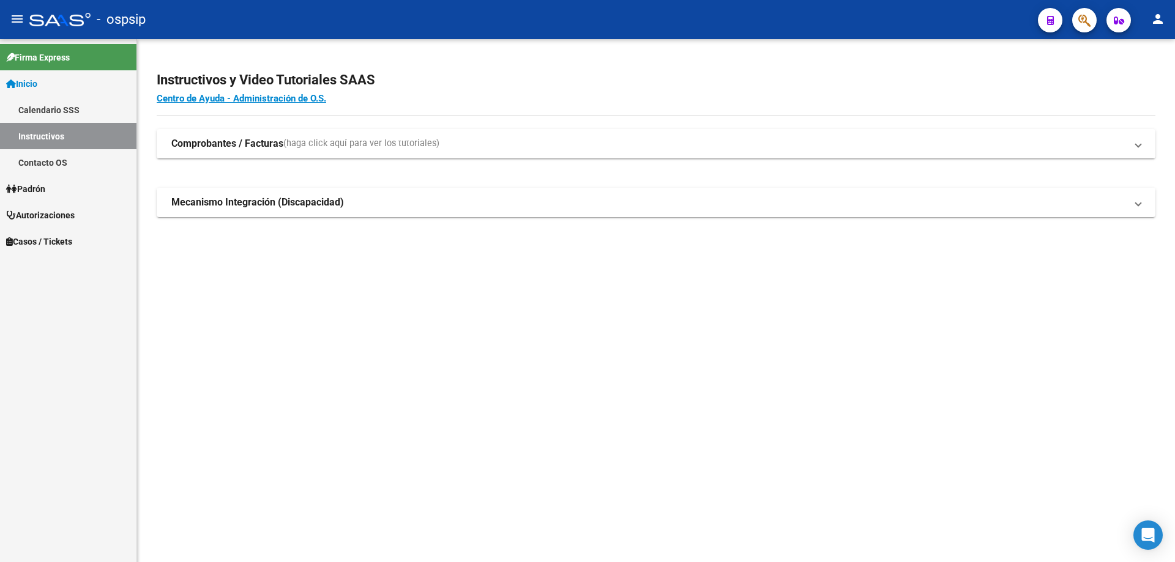
click at [1082, 20] on button "button" at bounding box center [1084, 20] width 24 height 24
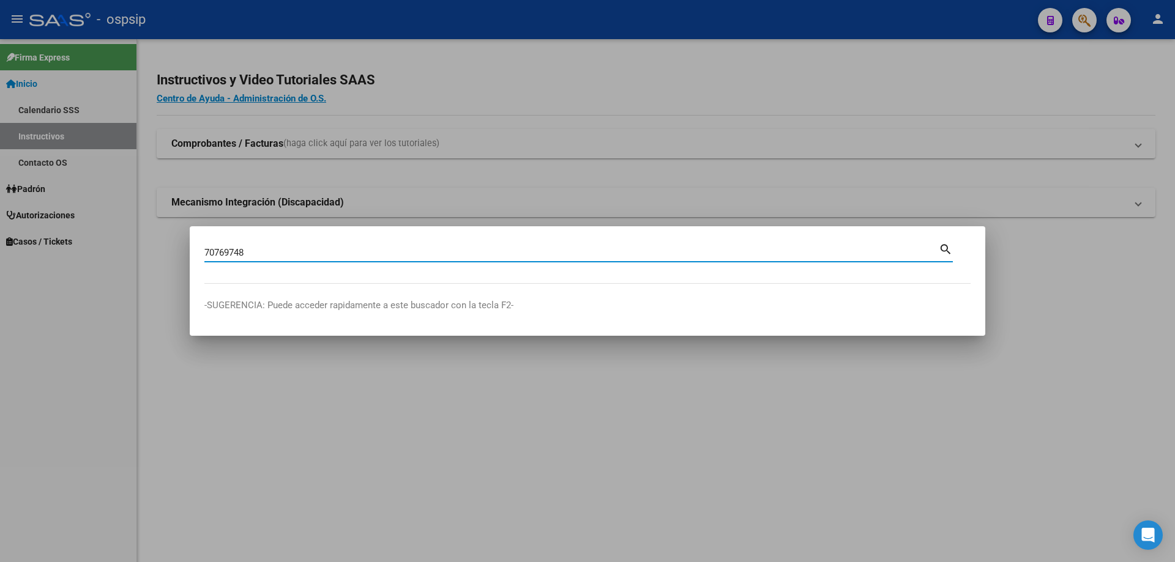
type input "70769748"
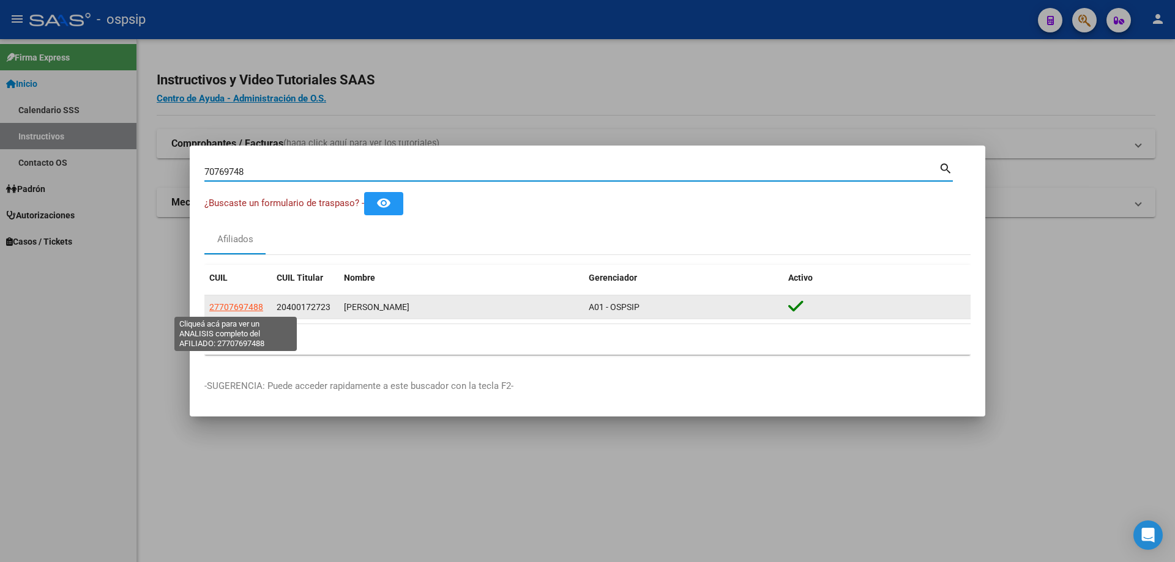
click at [244, 305] on span "27707697488" at bounding box center [236, 307] width 54 height 10
type textarea "27707697488"
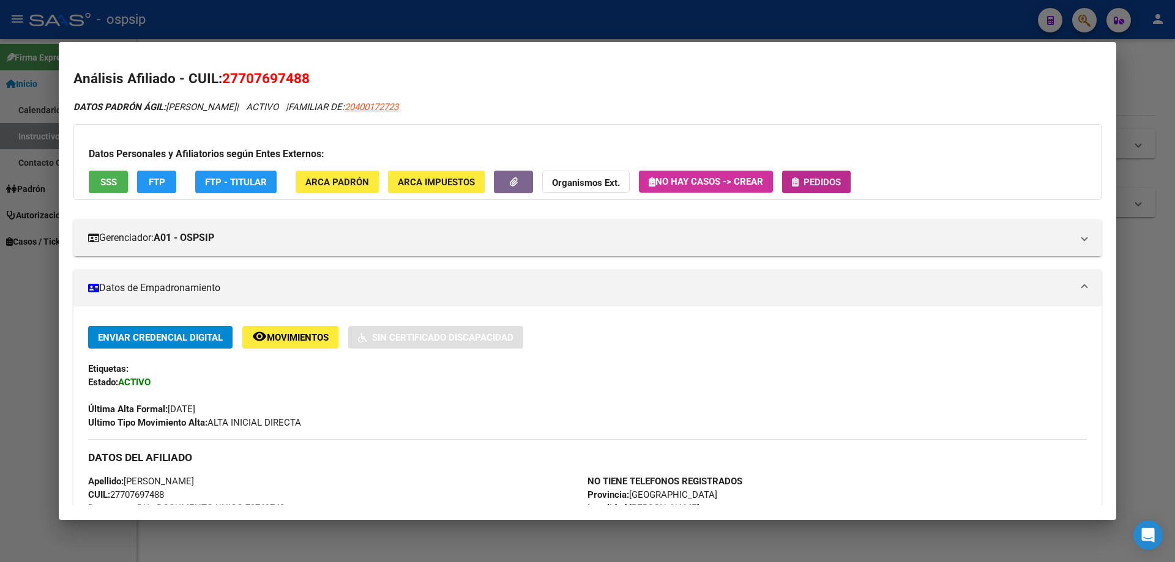
click at [816, 186] on span "Pedidos" at bounding box center [822, 182] width 37 height 11
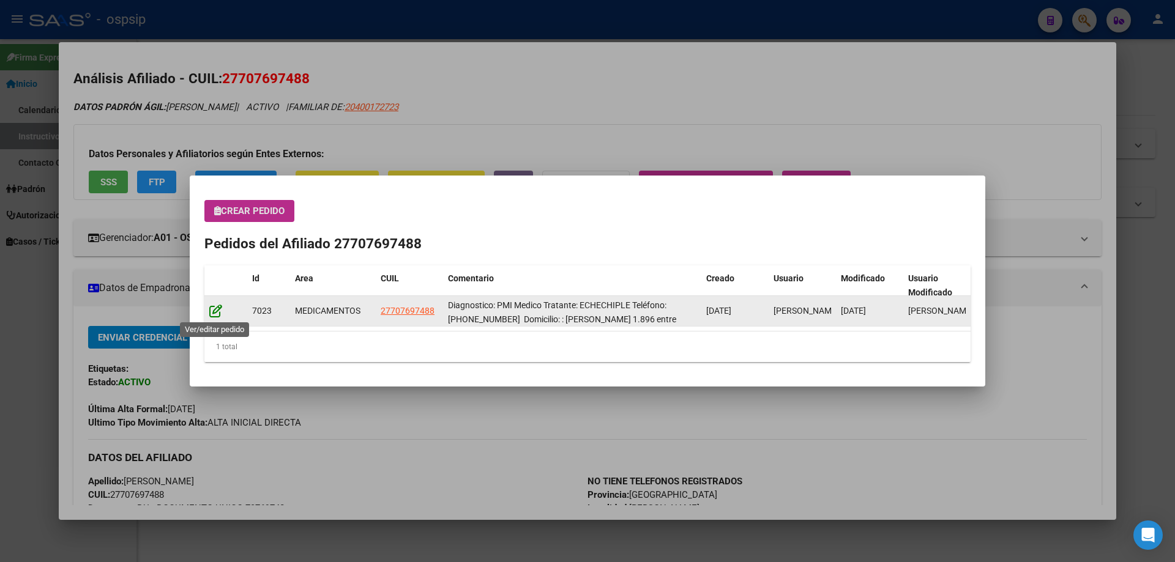
click at [215, 313] on icon at bounding box center [215, 310] width 13 height 13
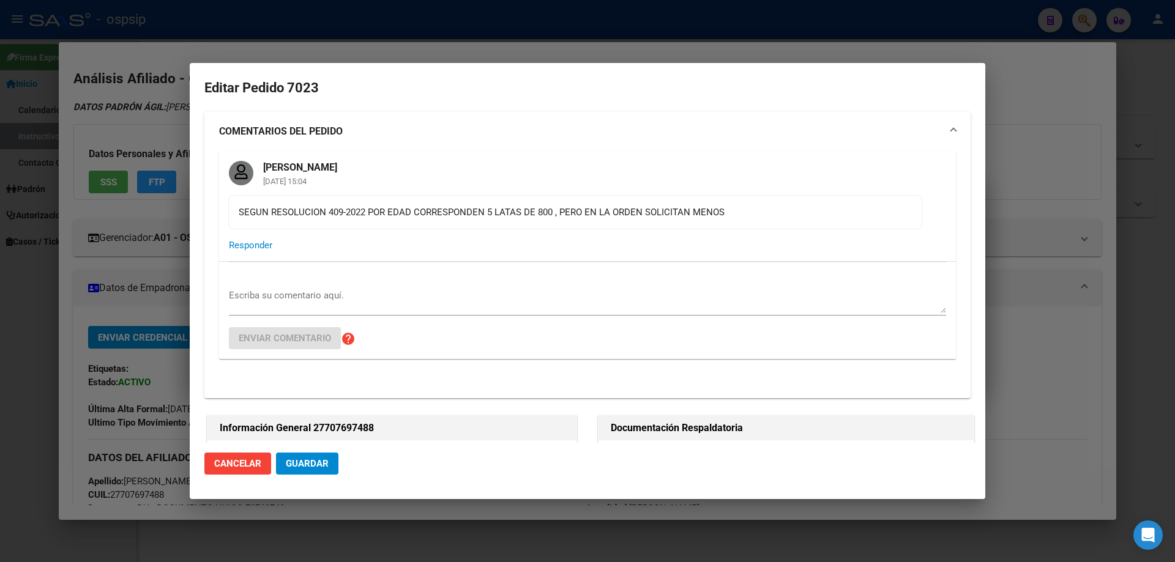
type input "[PERSON_NAME]"
type input "[GEOGRAPHIC_DATA], [PERSON_NAME], [GEOGRAPHIC_DATA] 145"
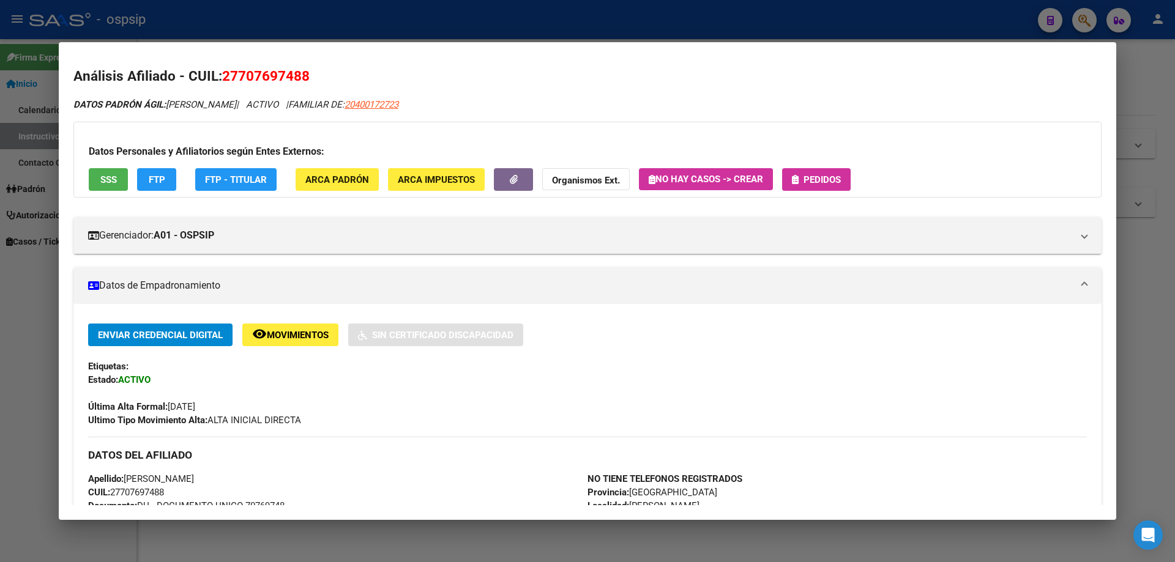
scroll to position [0, 0]
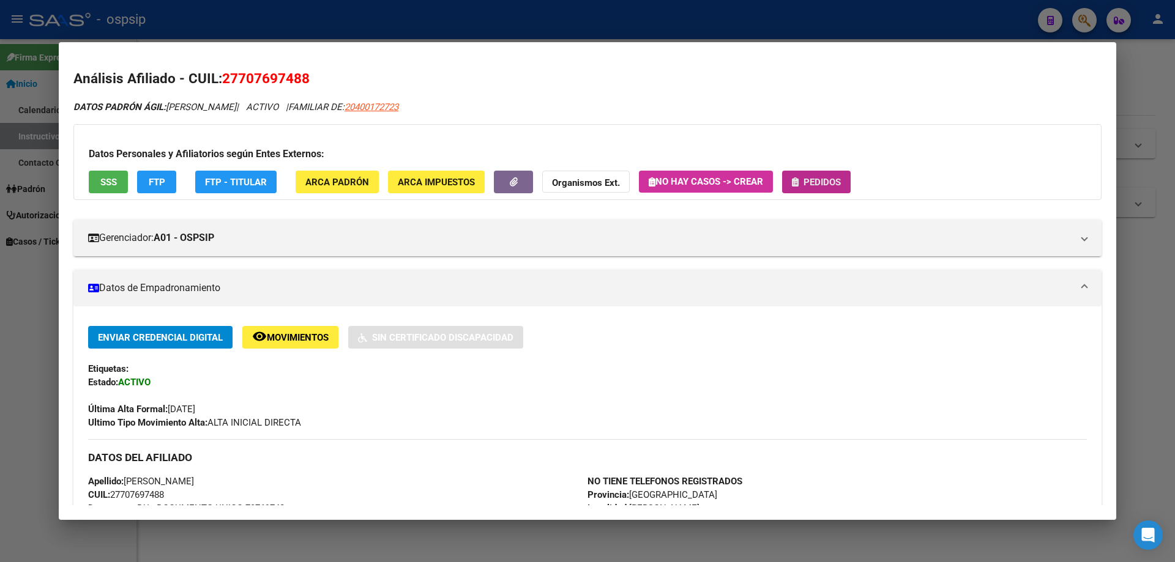
click at [830, 182] on span "Pedidos" at bounding box center [822, 182] width 37 height 11
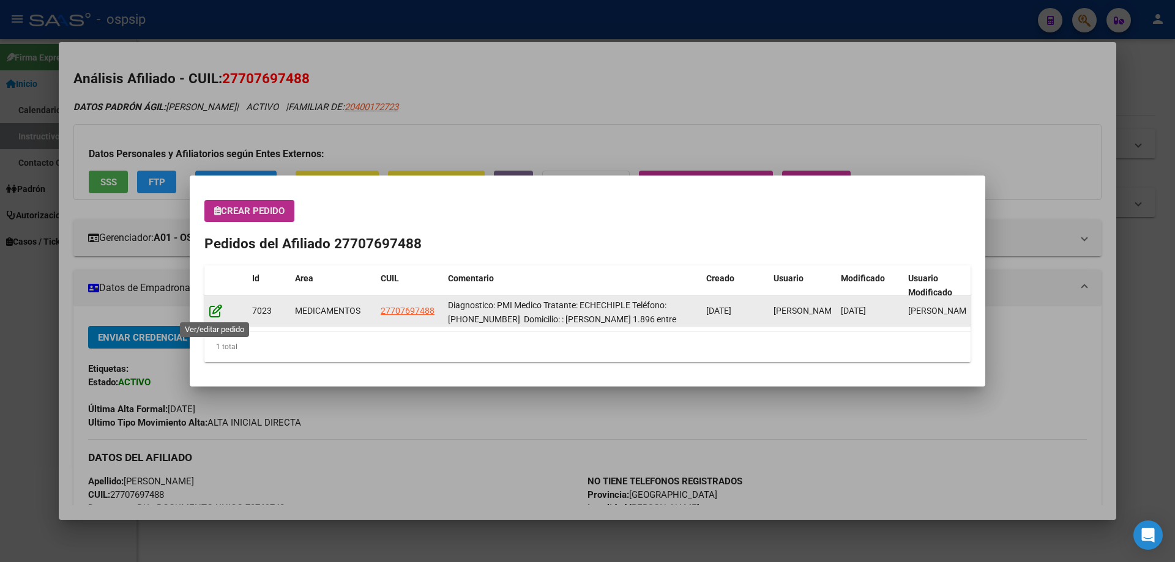
click at [212, 312] on icon at bounding box center [215, 310] width 13 height 13
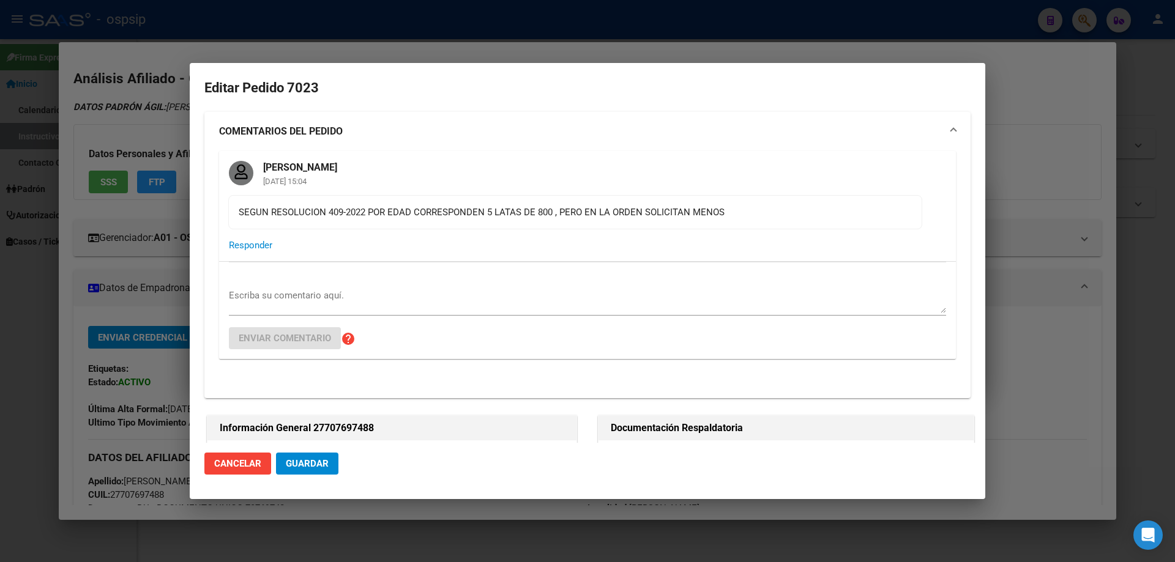
type input "[PERSON_NAME]"
type input "[GEOGRAPHIC_DATA], [PERSON_NAME], [GEOGRAPHIC_DATA] 145"
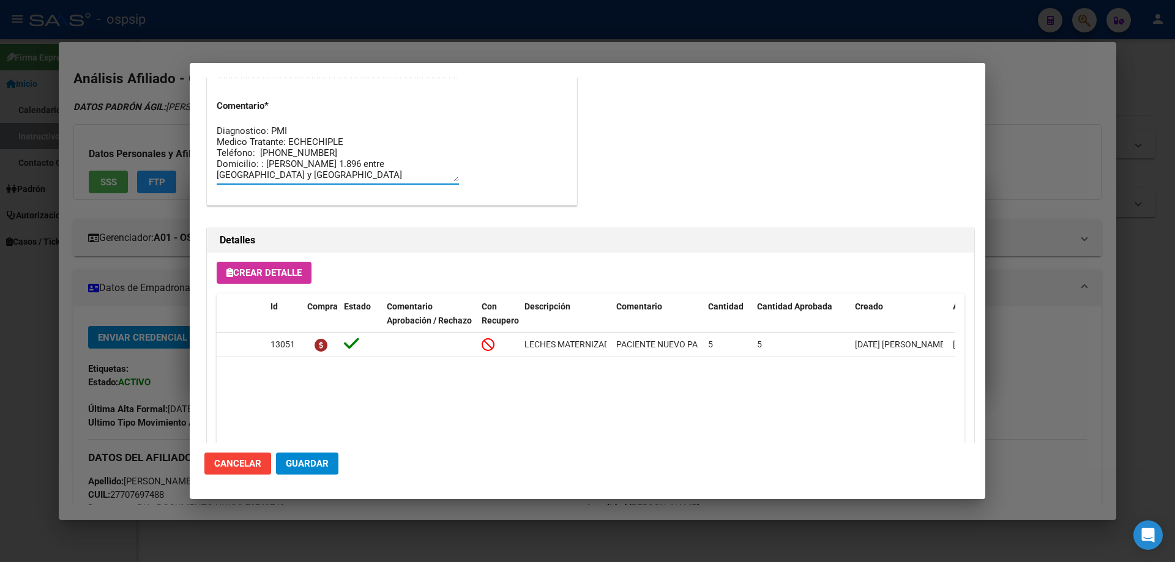
drag, startPoint x: 271, startPoint y: 174, endPoint x: 201, endPoint y: 112, distance: 92.8
click at [201, 112] on mat-dialog-content "Editar Pedido 7023 COMENTARIOS DEL PEDIDO Jesica Ortiz 29/08/2025 15:04 SEGUN R…" at bounding box center [588, 260] width 796 height 365
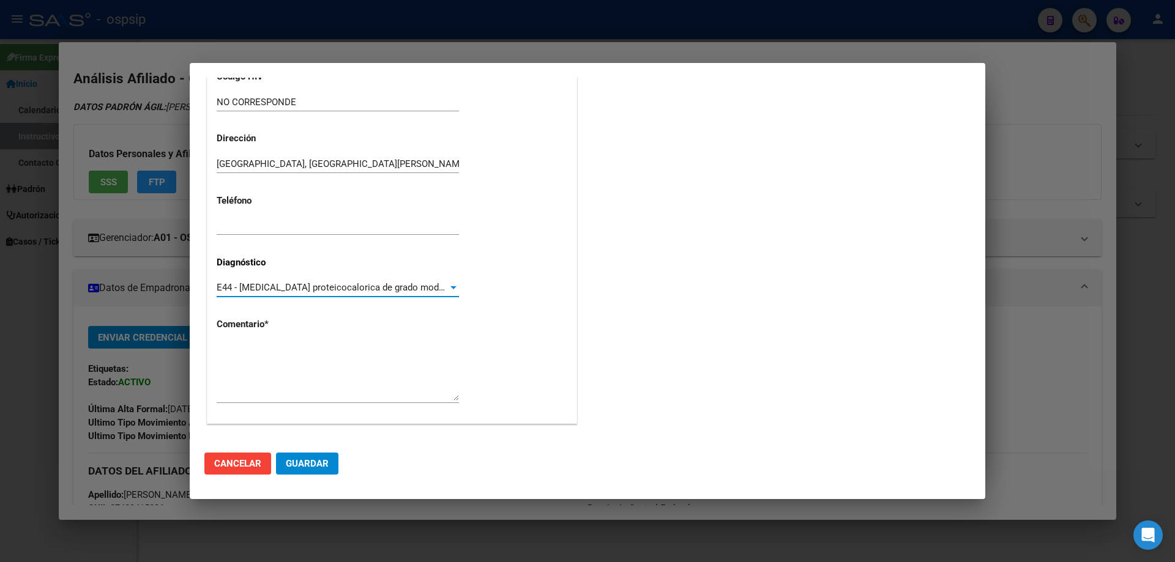
scroll to position [275, 0]
paste textarea "Diagnostico: PC - Medico Tratante: [PERSON_NAME] Teléfono: [PHONE_NUMBER] Domic…"
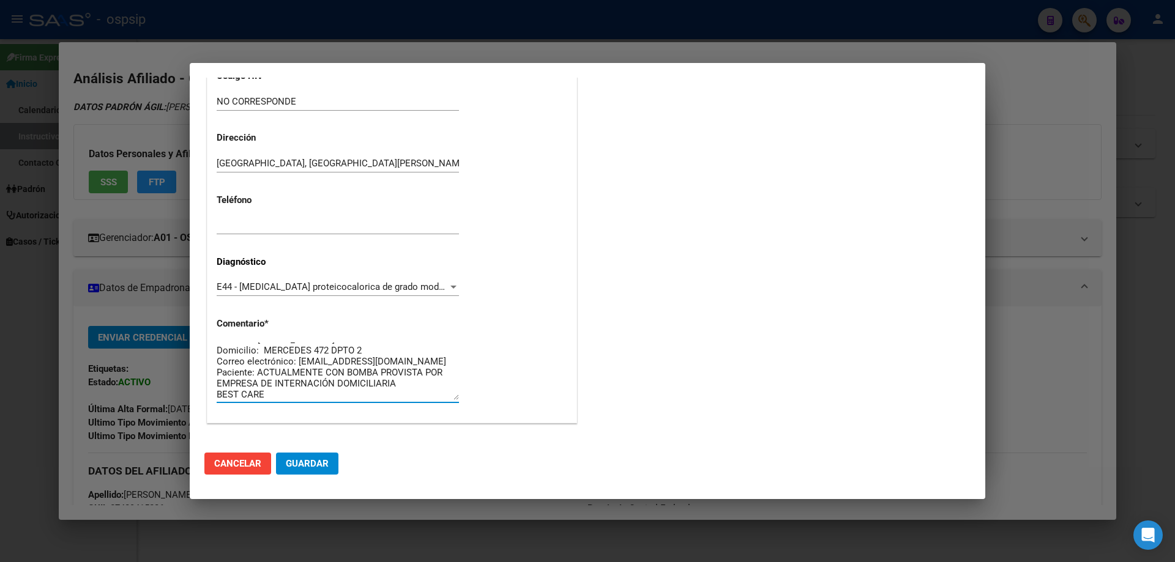
scroll to position [0, 0]
type textarea "Diagnostico: PC - Medico Tratante: [PERSON_NAME] Teléfono: [PHONE_NUMBER] Domic…"
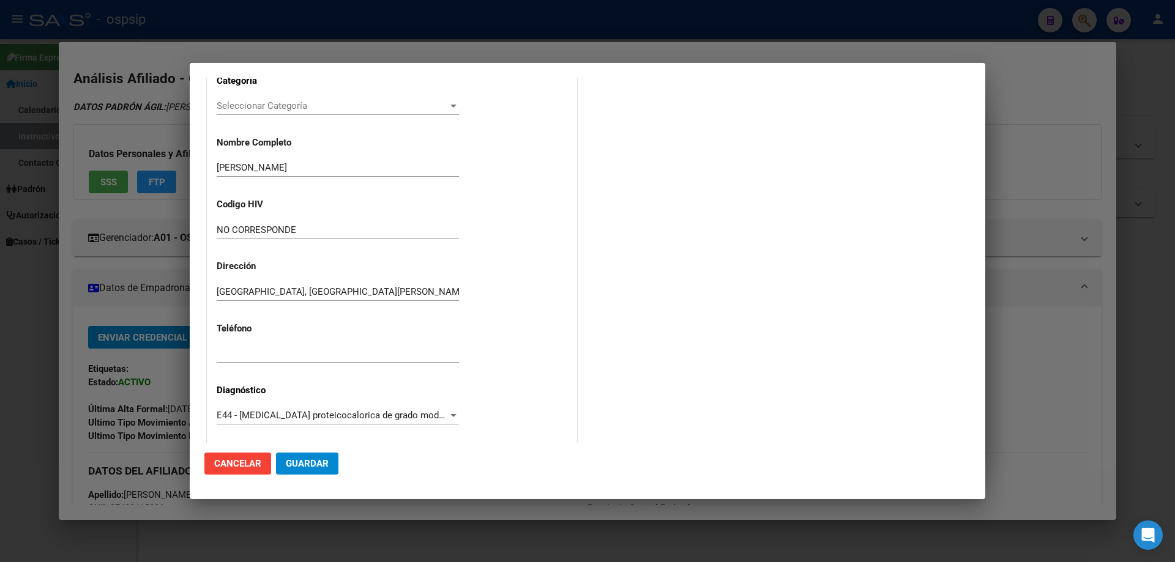
scroll to position [275, 0]
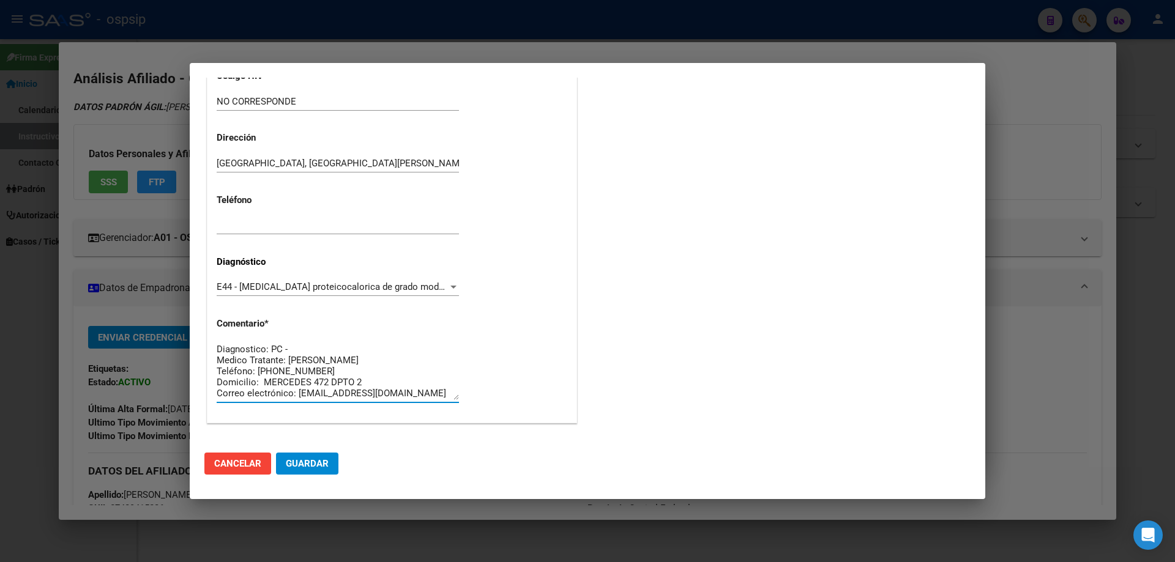
click at [316, 466] on span "Guardar" at bounding box center [307, 463] width 43 height 11
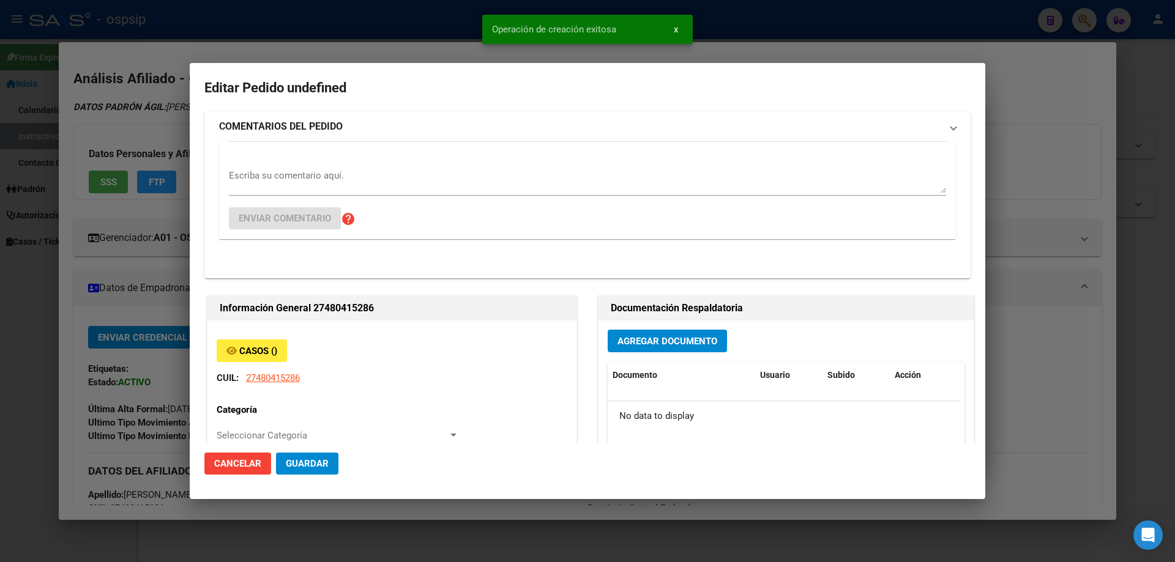
scroll to position [0, 0]
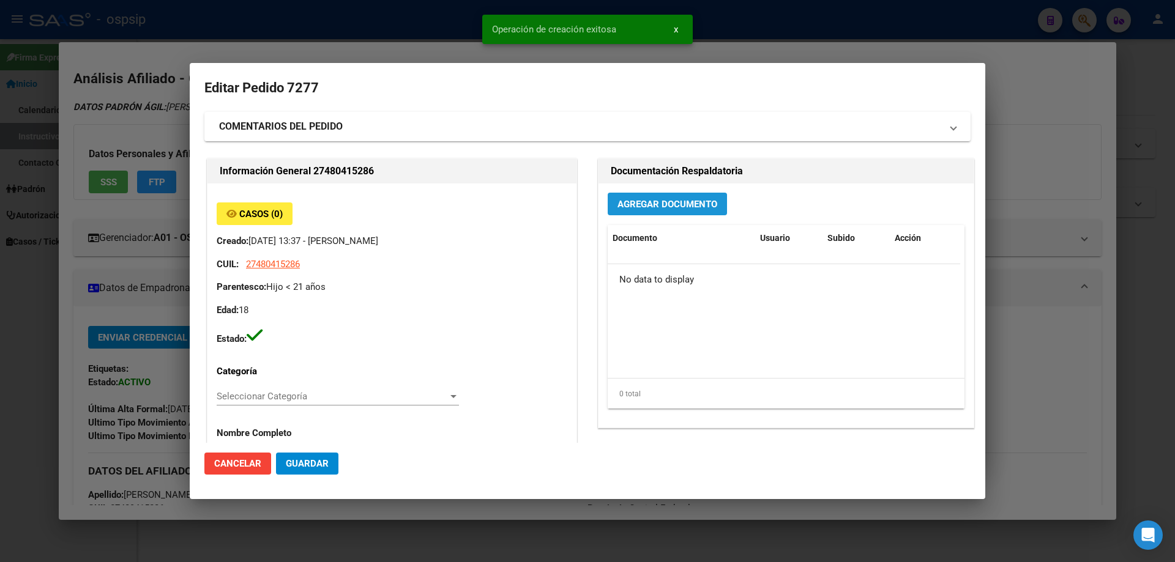
click at [657, 198] on button "Agregar Documento" at bounding box center [667, 204] width 119 height 23
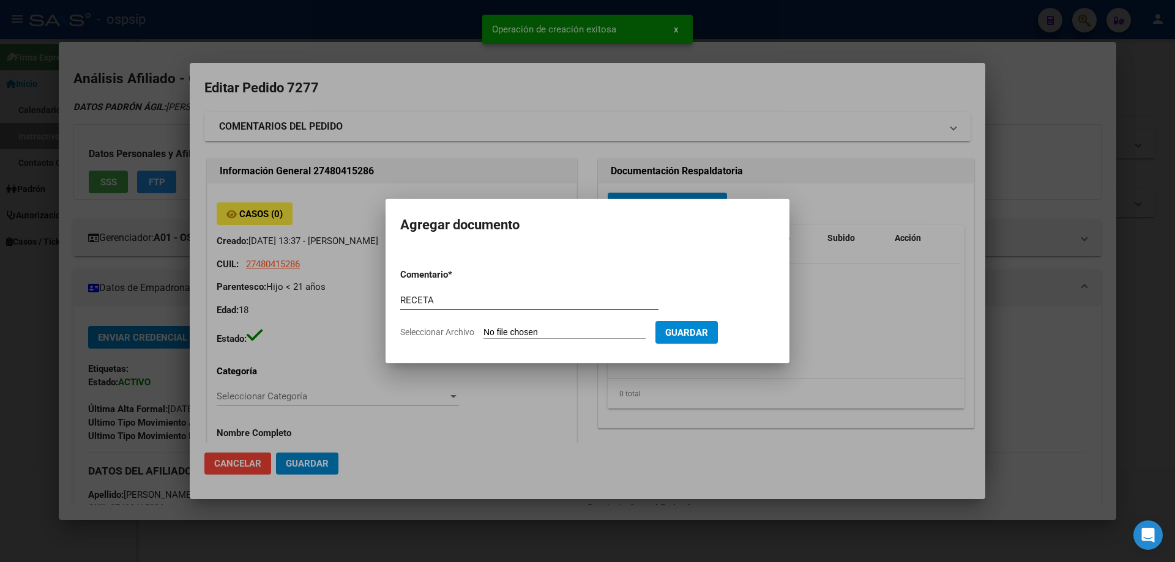
type input "RECETA"
click at [546, 329] on input "Seleccionar Archivo" at bounding box center [565, 333] width 162 height 12
type input "C:\fakepath\receta [PERSON_NAME]pdf"
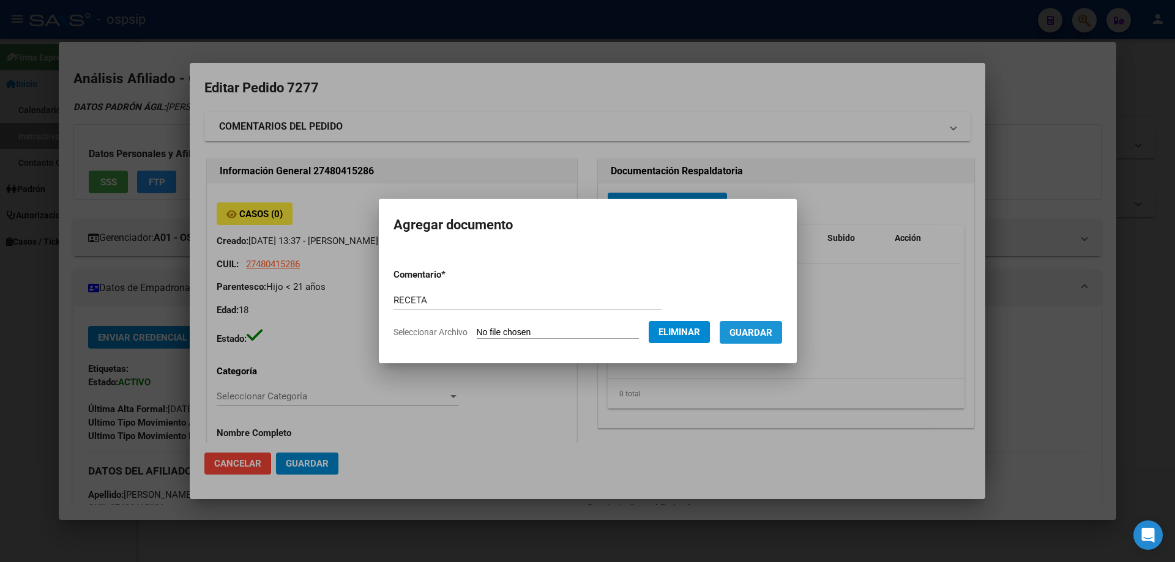
click at [768, 342] on button "Guardar" at bounding box center [751, 332] width 62 height 23
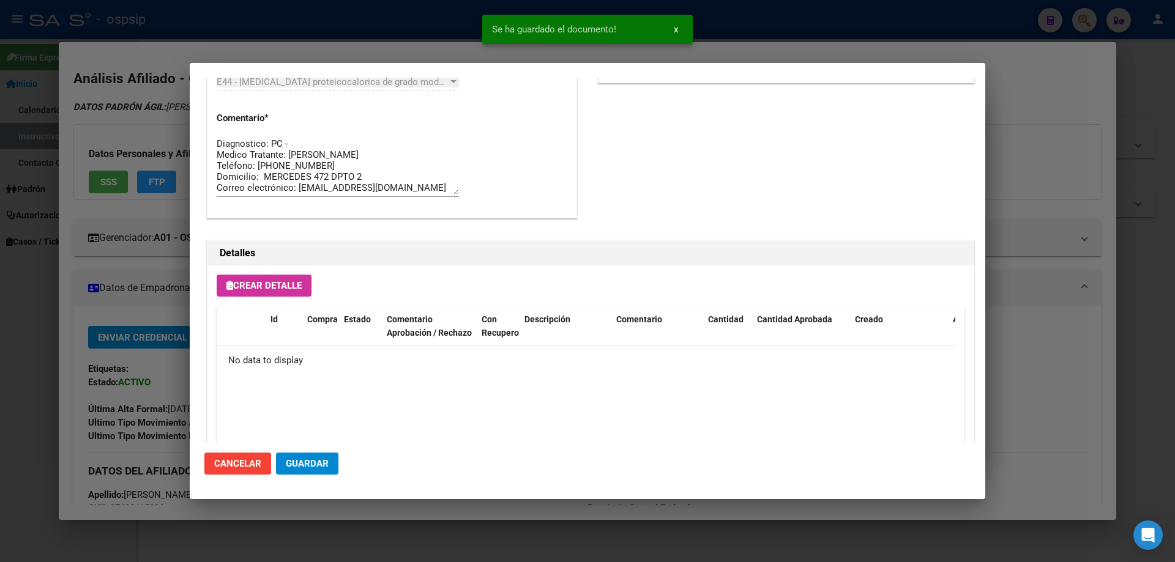
scroll to position [711, 0]
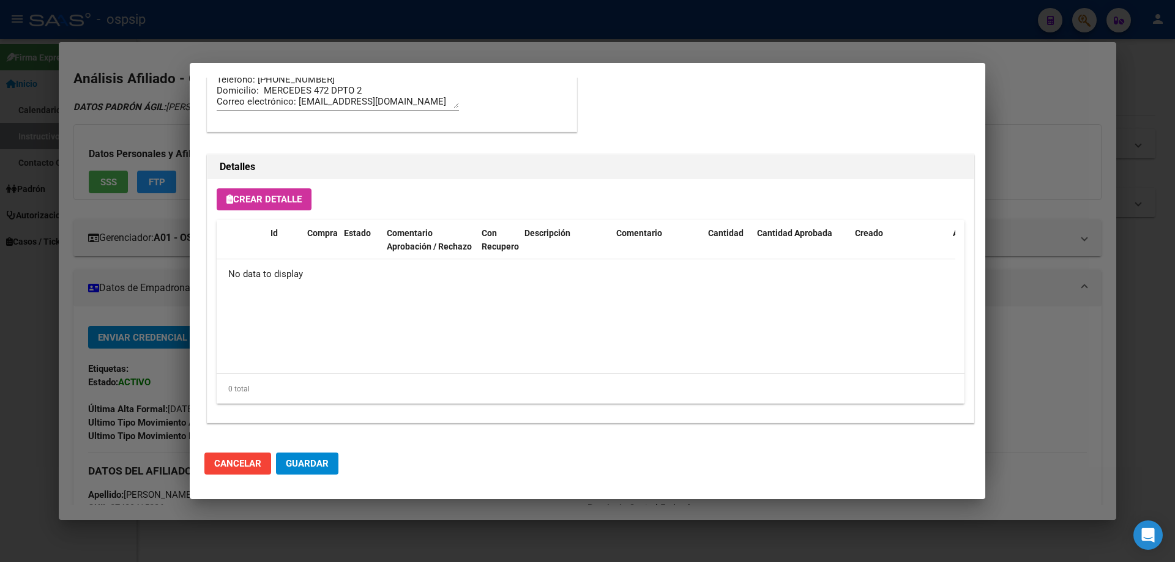
click at [290, 196] on span "Crear Detalle" at bounding box center [263, 199] width 75 height 11
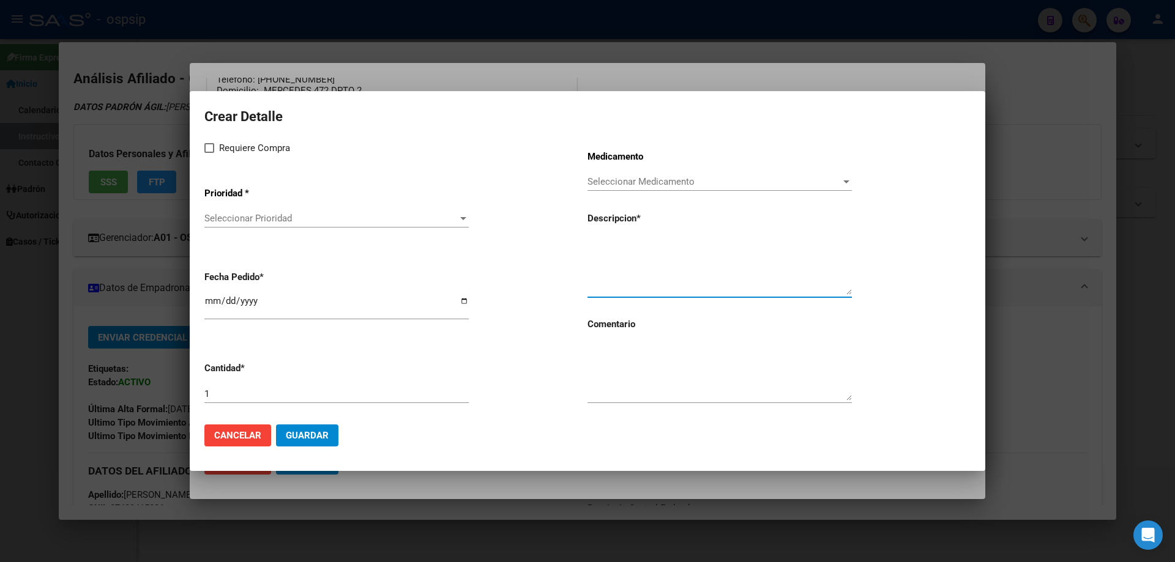
drag, startPoint x: 609, startPoint y: 234, endPoint x: 599, endPoint y: 237, distance: 10.7
paste textarea "MODULO - NUTRISON PACK ENERGY 1000ML"
type textarea "MODULO - NUTRISON PACK ENERGY 1000ML"
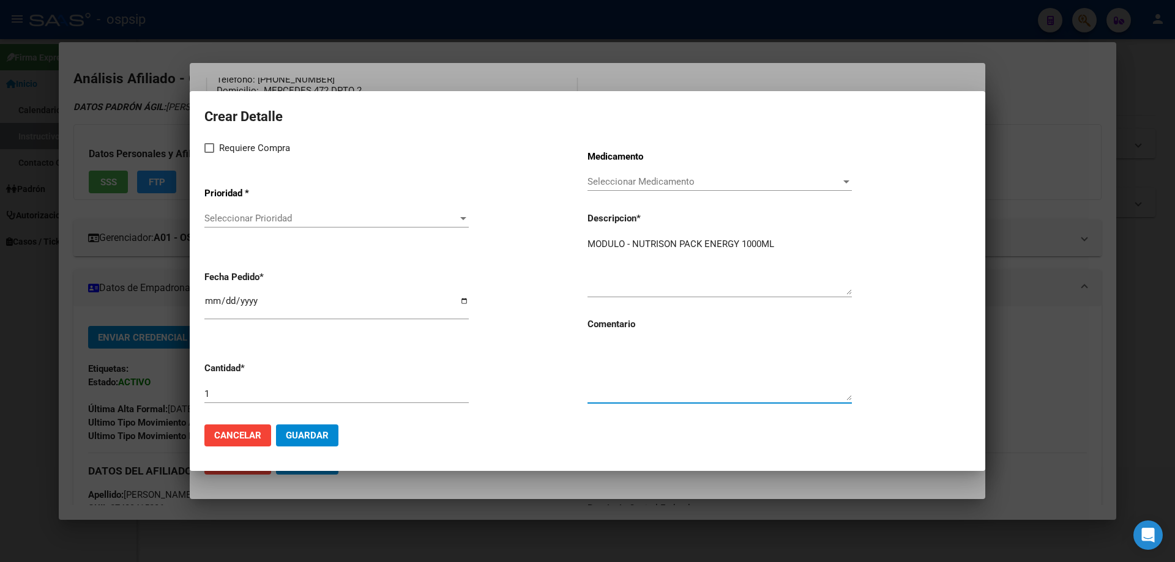
click at [621, 367] on textarea at bounding box center [720, 372] width 264 height 58
type textarea "RENOVACION BEST CARE"
click at [205, 149] on span at bounding box center [209, 148] width 10 height 10
click at [209, 153] on input "Requiere Compra" at bounding box center [209, 153] width 1 height 1
checkbox input "true"
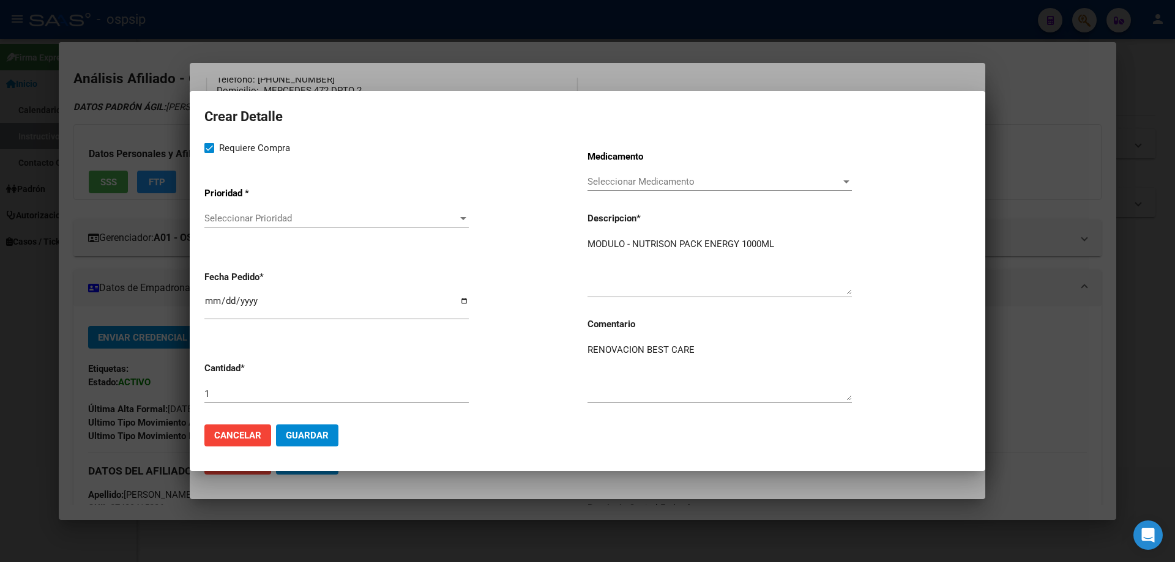
click at [234, 215] on span "Seleccionar Prioridad" at bounding box center [330, 218] width 253 height 11
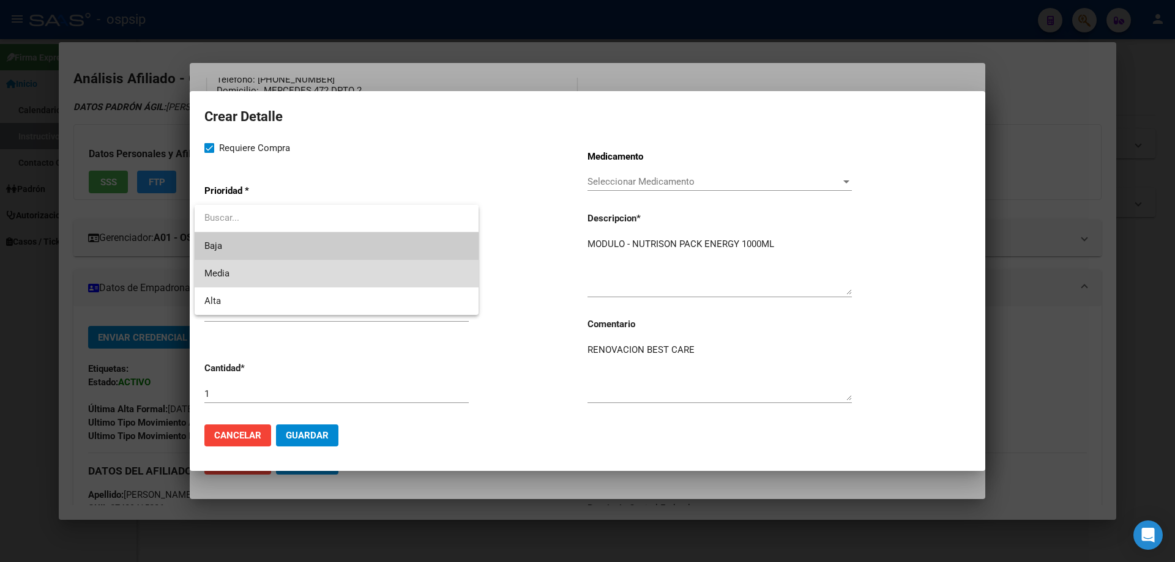
click at [255, 275] on span "Media" at bounding box center [336, 274] width 264 height 28
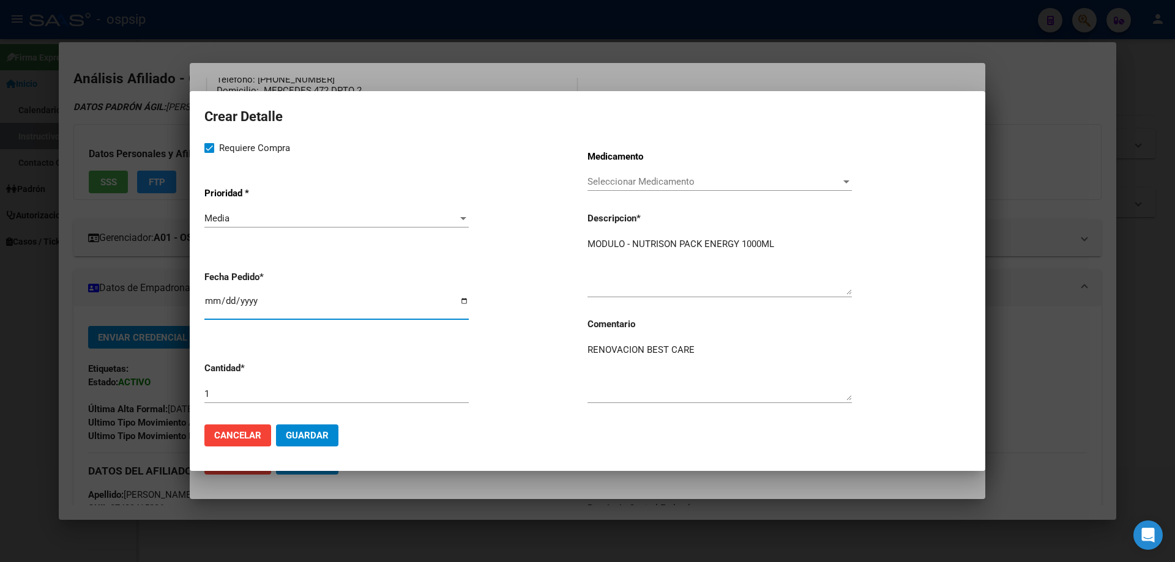
click at [214, 305] on input "[DATE]" at bounding box center [336, 306] width 264 height 20
type input "[DATE]"
click at [331, 445] on button "Guardar" at bounding box center [307, 436] width 62 height 22
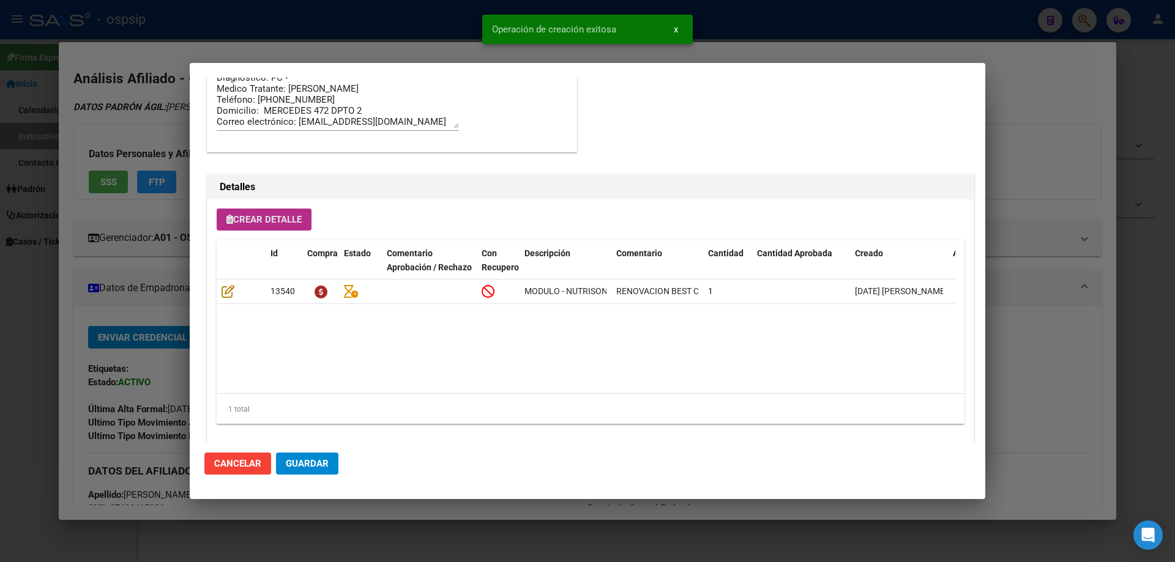
scroll to position [734, 0]
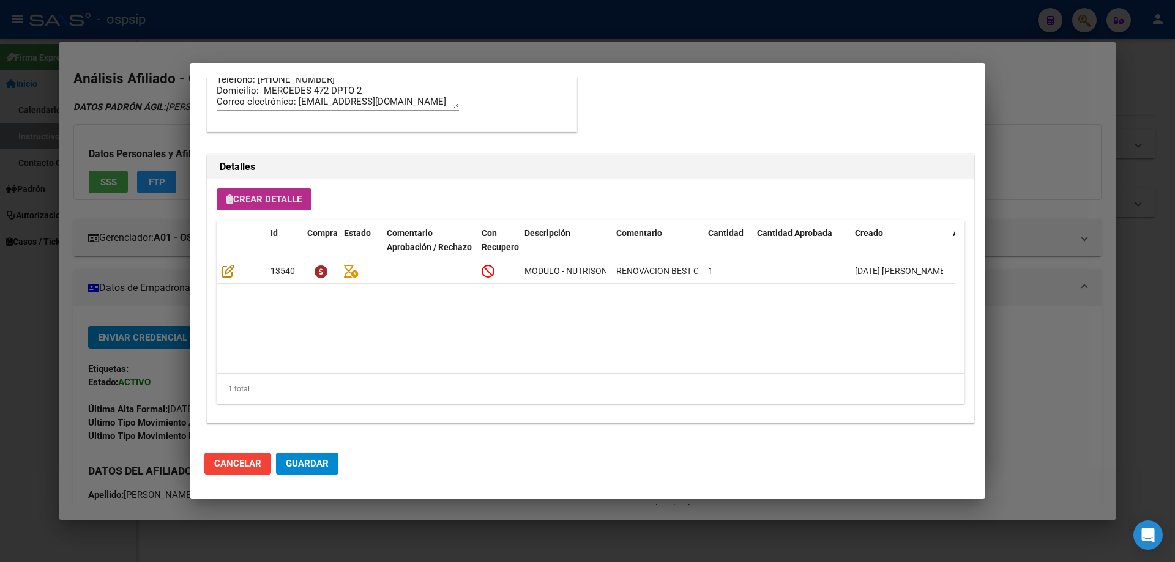
click at [286, 203] on span "Crear Detalle" at bounding box center [263, 199] width 75 height 11
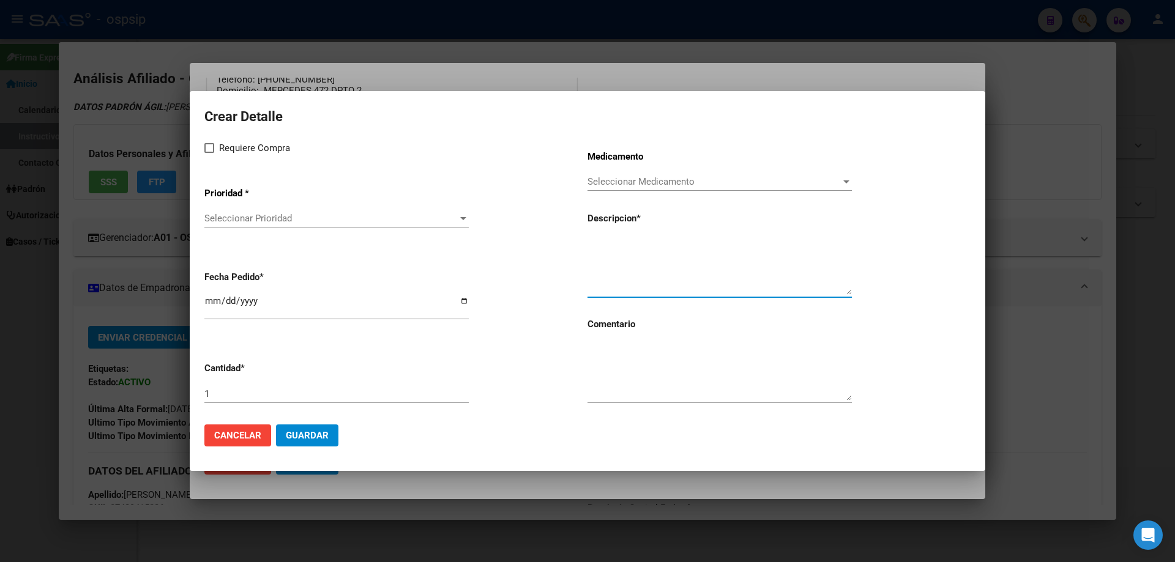
paste textarea "NUTRISON 1.0 PACK STD. 1000ML"
type textarea "NUTRISON 1.0 PACK STD. 1000ML"
click at [629, 382] on textarea at bounding box center [720, 372] width 264 height 58
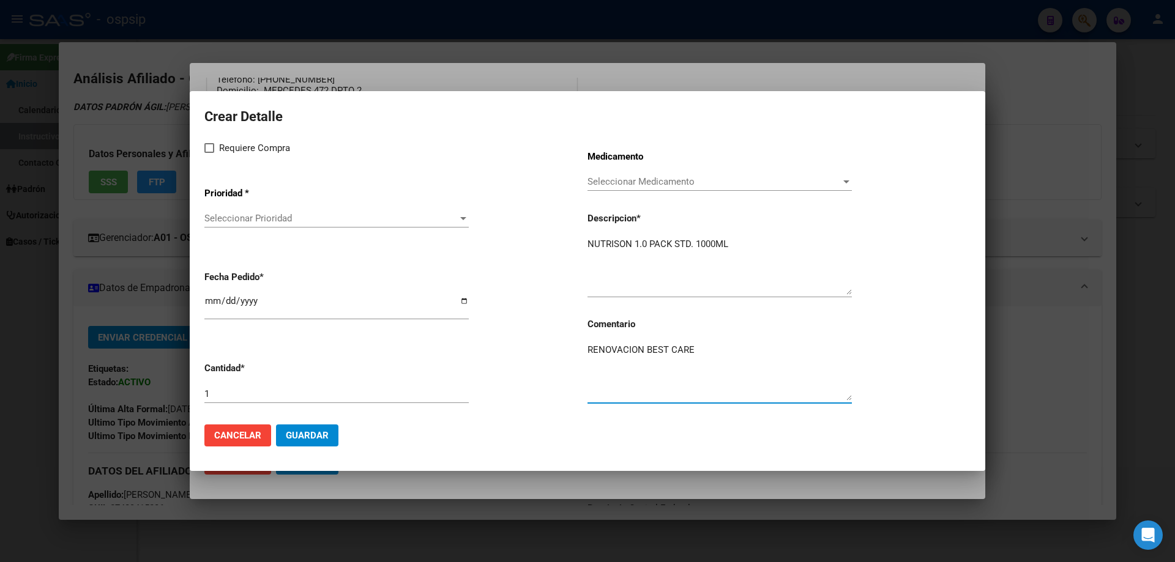
type textarea "RENOVACION BEST CARE"
click at [209, 305] on input "[DATE]" at bounding box center [336, 306] width 264 height 20
type input "[DATE]"
click at [207, 142] on label "Requiere Compra" at bounding box center [247, 148] width 86 height 15
click at [209, 153] on input "Requiere Compra" at bounding box center [209, 153] width 1 height 1
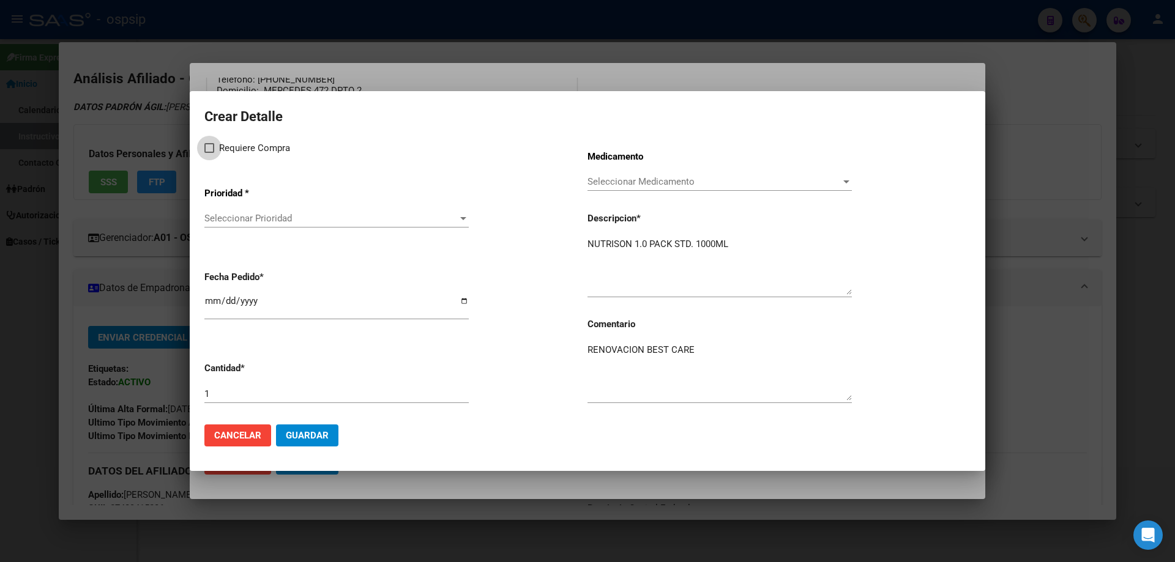
checkbox input "true"
click at [225, 213] on span "Seleccionar Prioridad" at bounding box center [330, 218] width 253 height 11
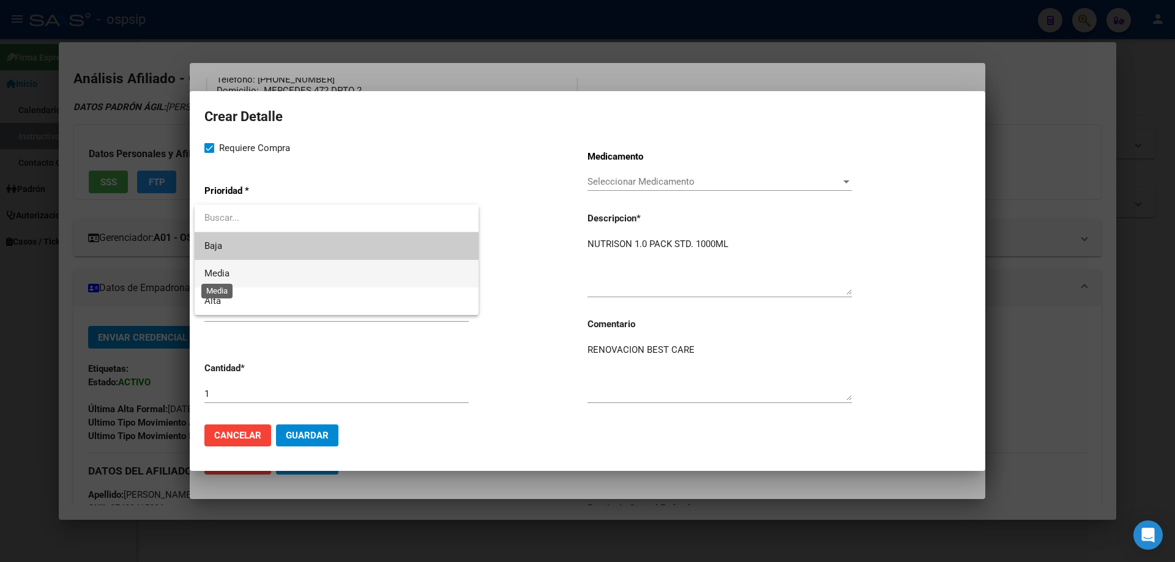
drag, startPoint x: 224, startPoint y: 274, endPoint x: 327, endPoint y: 312, distance: 109.6
click at [224, 274] on span "Media" at bounding box center [216, 273] width 25 height 11
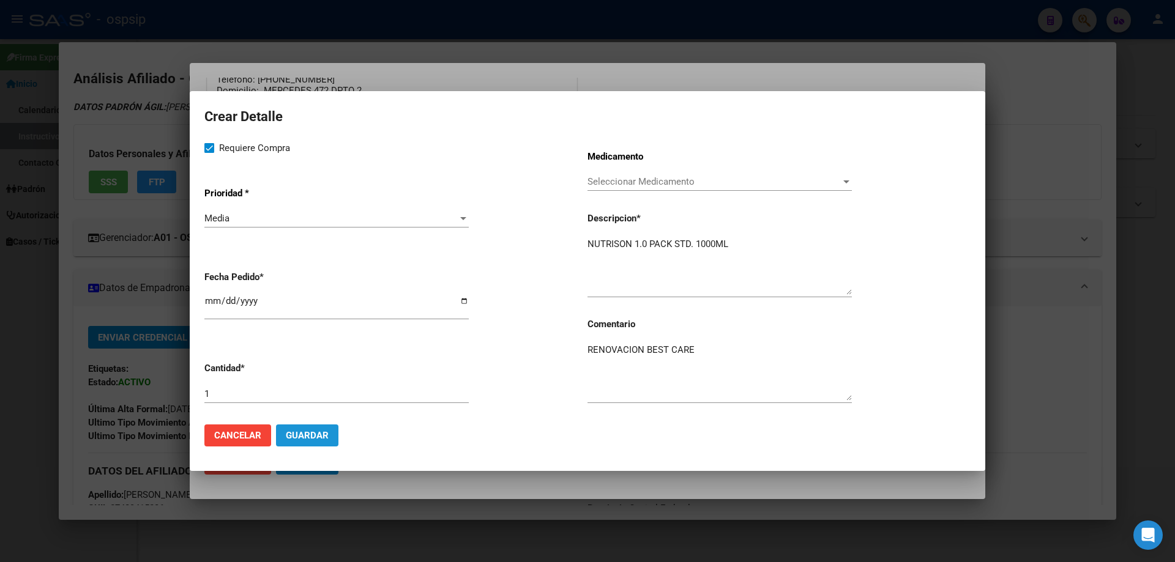
click at [303, 442] on button "Guardar" at bounding box center [307, 436] width 62 height 22
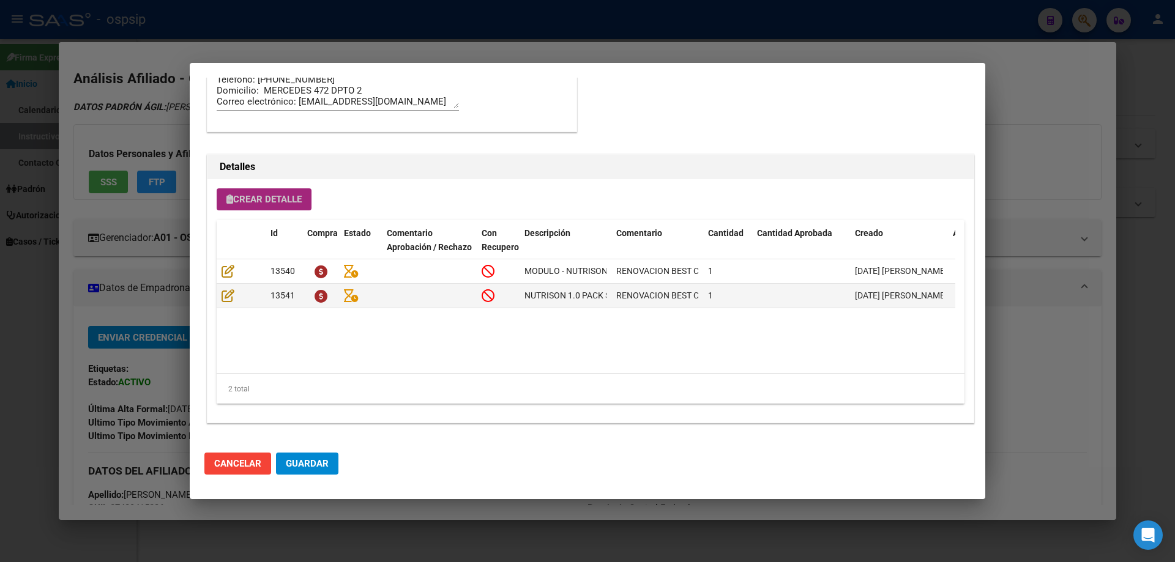
click at [261, 205] on span "Crear Detalle" at bounding box center [263, 199] width 75 height 11
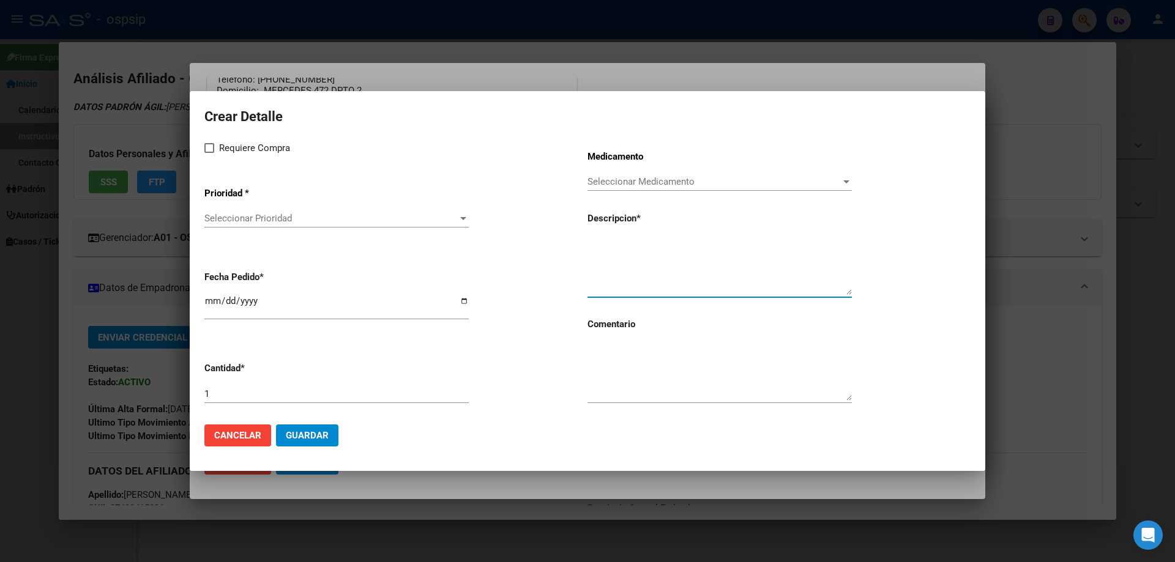
paste textarea "GUIAS - FLOC PACK SET"
type textarea "GUIAS - FLOC PACK SET"
click at [244, 401] on div "1" at bounding box center [336, 394] width 264 height 18
type input "15"
click at [651, 360] on textarea at bounding box center [720, 372] width 264 height 58
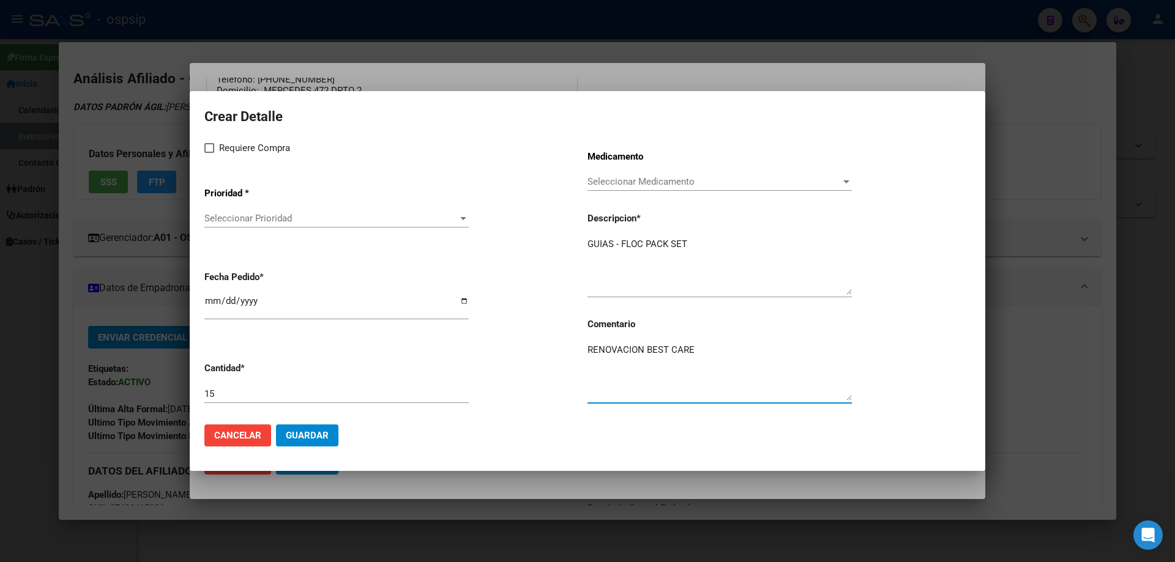
type textarea "RENOVACION BEST CARE"
click at [209, 299] on input "[DATE]" at bounding box center [336, 306] width 264 height 20
type input "[DATE]"
click at [210, 145] on span at bounding box center [209, 148] width 10 height 10
click at [209, 153] on input "Requiere Compra" at bounding box center [209, 153] width 1 height 1
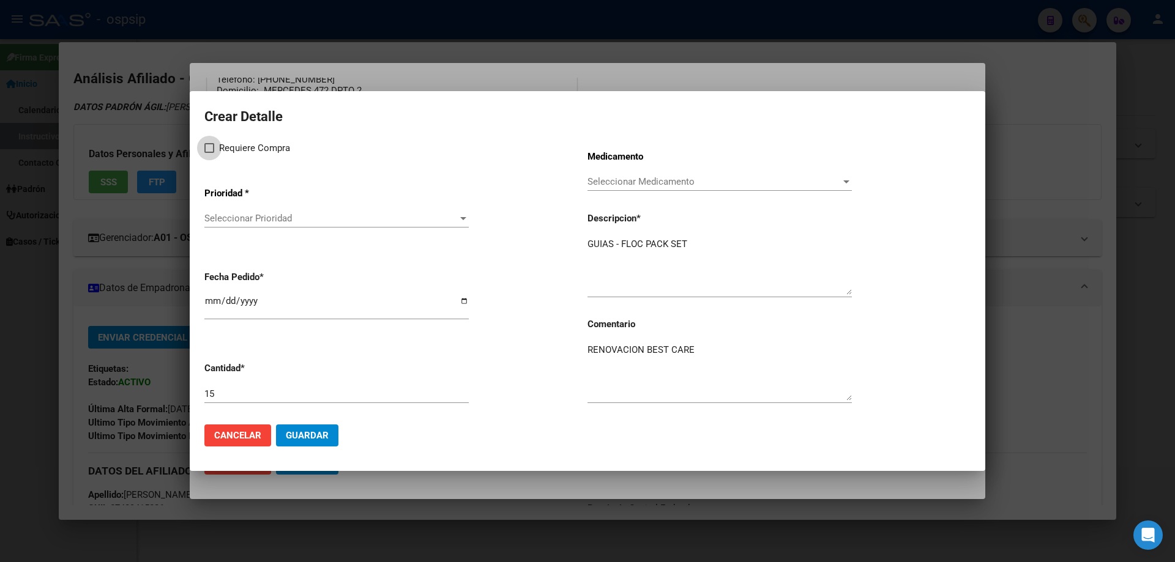
checkbox input "true"
click at [234, 212] on div "Seleccionar Prioridad Seleccionar Prioridad" at bounding box center [336, 218] width 264 height 18
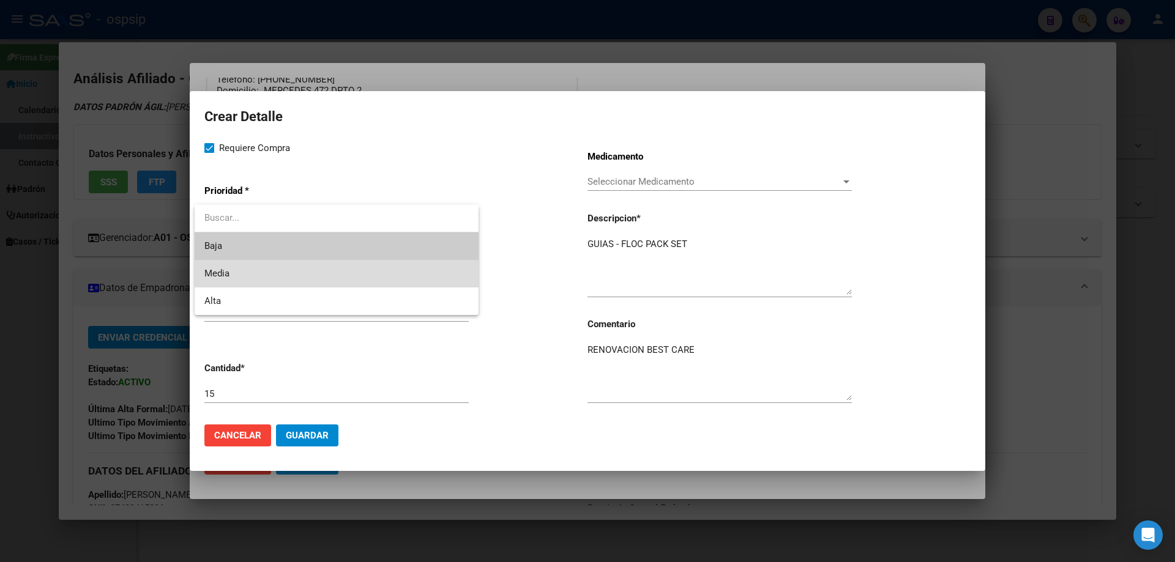
click at [248, 273] on span "Media" at bounding box center [336, 274] width 264 height 28
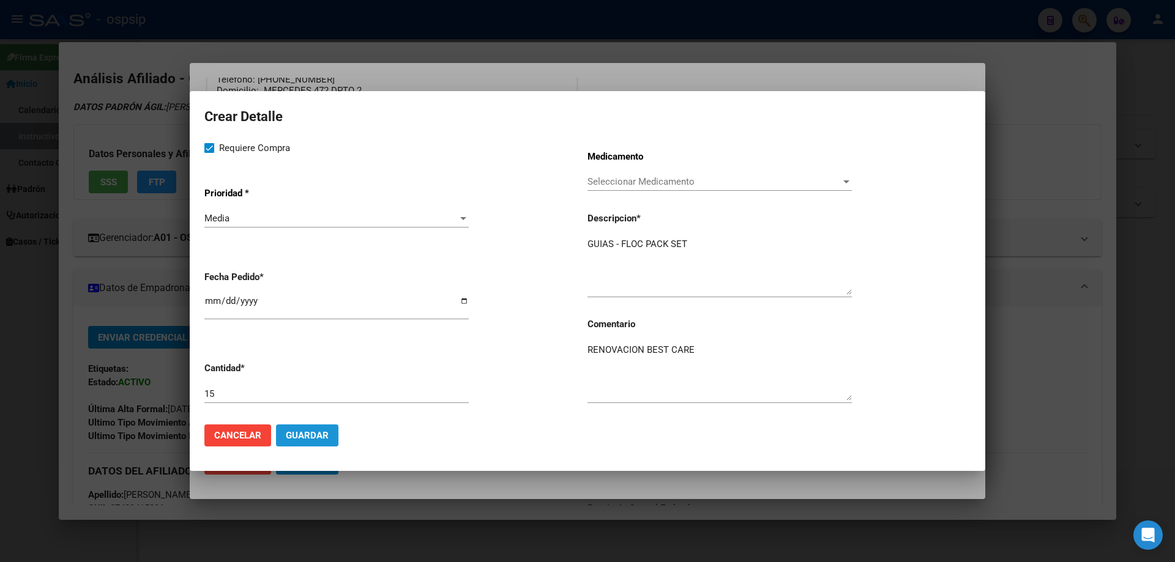
click at [335, 432] on button "Guardar" at bounding box center [307, 436] width 62 height 22
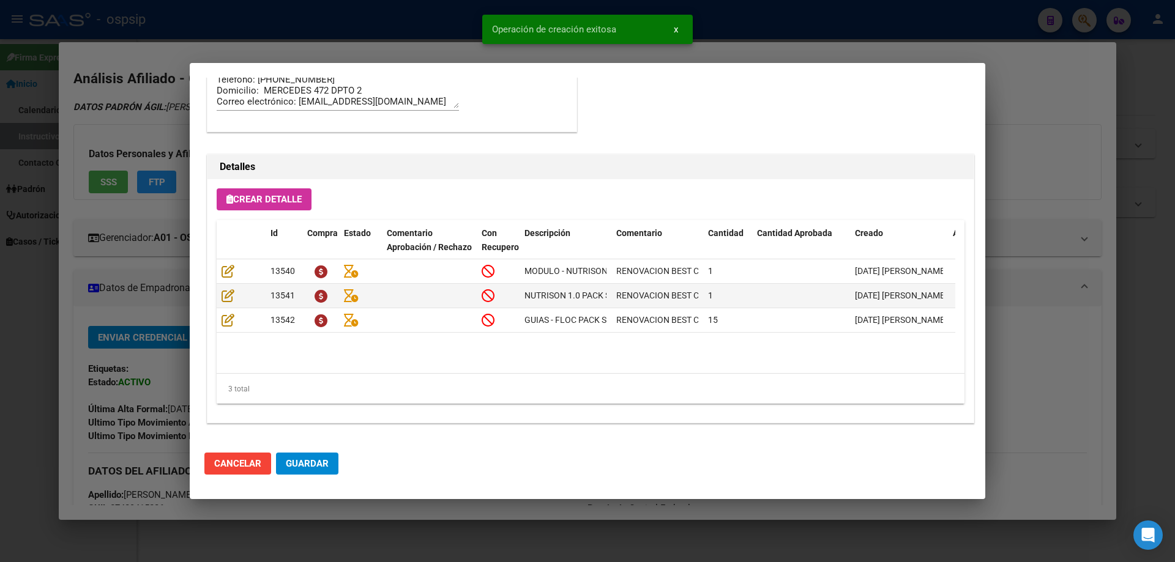
click at [267, 197] on span "Crear Detalle" at bounding box center [263, 199] width 75 height 11
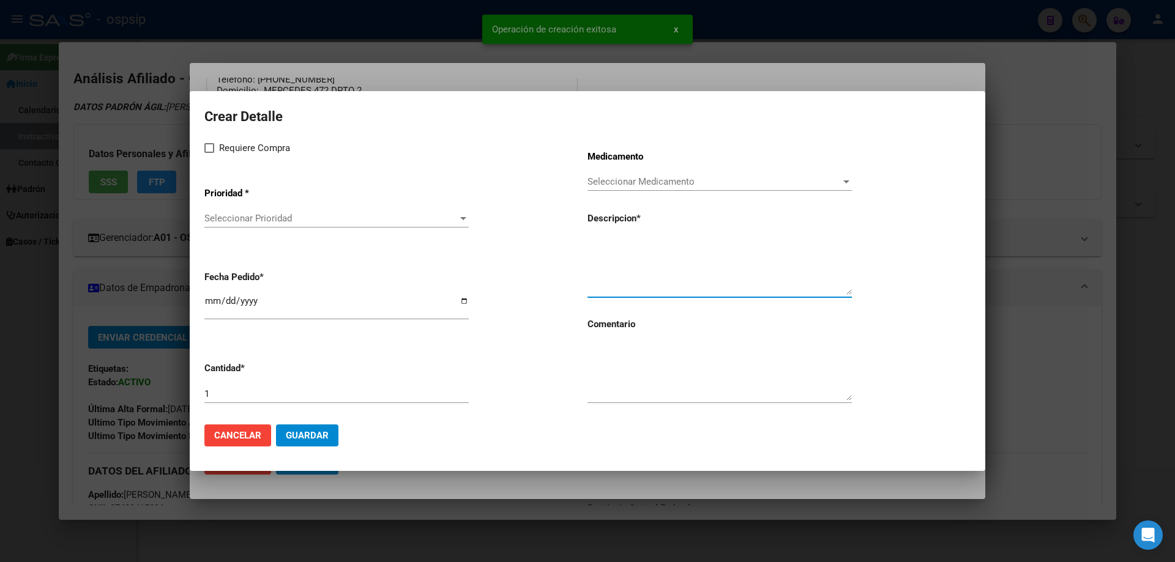
paste textarea "CONTENEDOR 500ML X 1"
type textarea "CONTENEDOR 500ML X 1"
click at [315, 386] on div "1" at bounding box center [336, 394] width 264 height 18
type input "2"
click at [607, 362] on textarea at bounding box center [720, 372] width 264 height 58
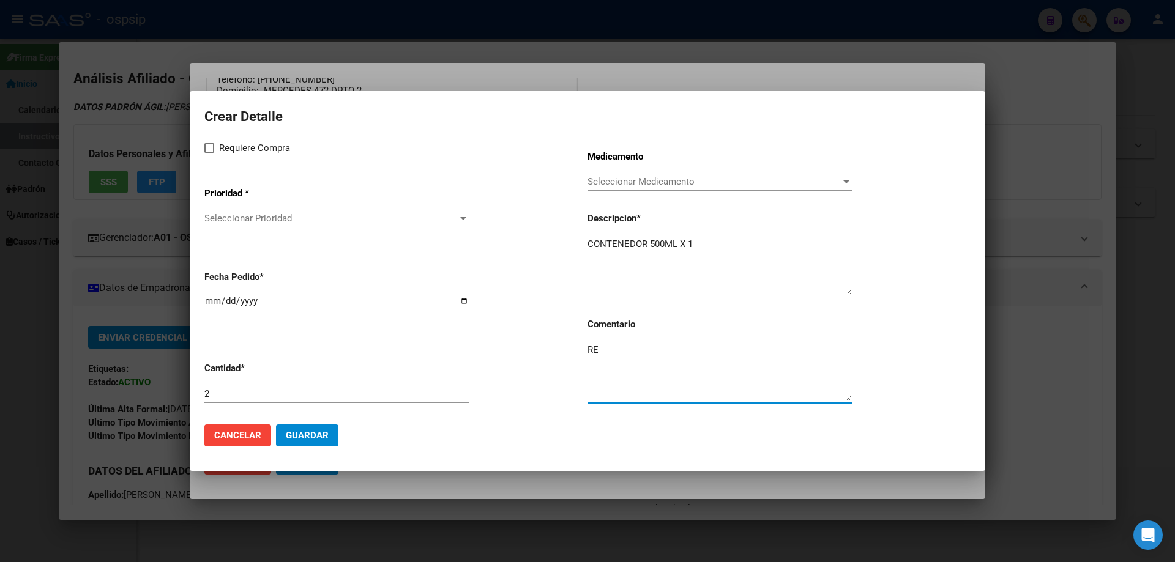
type textarea "RE"
click at [206, 152] on span at bounding box center [209, 148] width 10 height 10
click at [209, 153] on input "Requiere Compra" at bounding box center [209, 153] width 1 height 1
checkbox input "true"
click at [231, 212] on div "Seleccionar Prioridad Seleccionar Prioridad" at bounding box center [336, 218] width 264 height 18
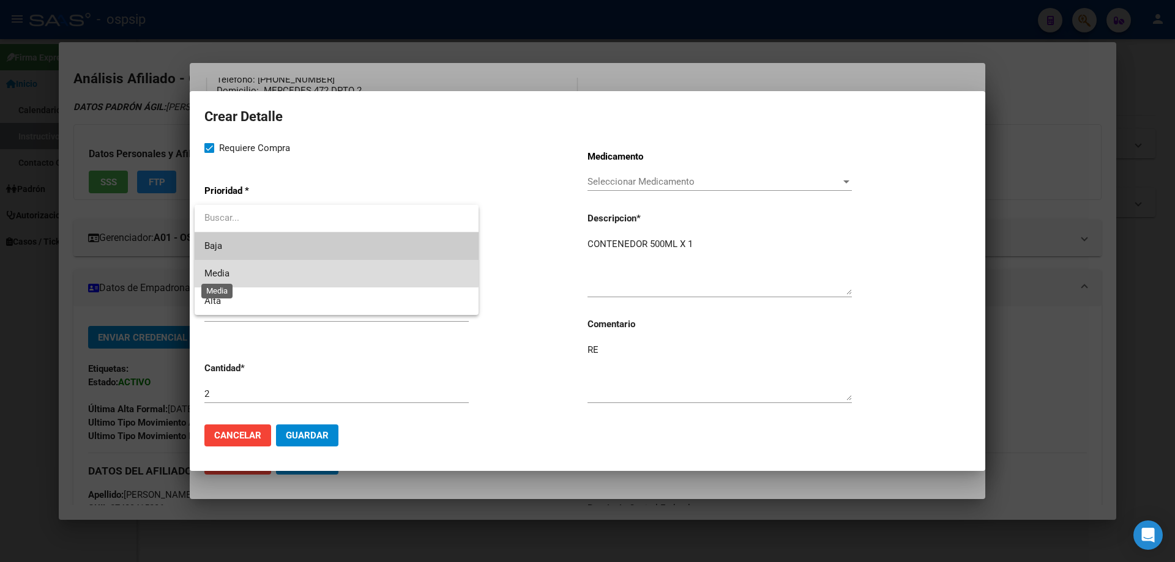
click at [229, 269] on span "Media" at bounding box center [216, 273] width 25 height 11
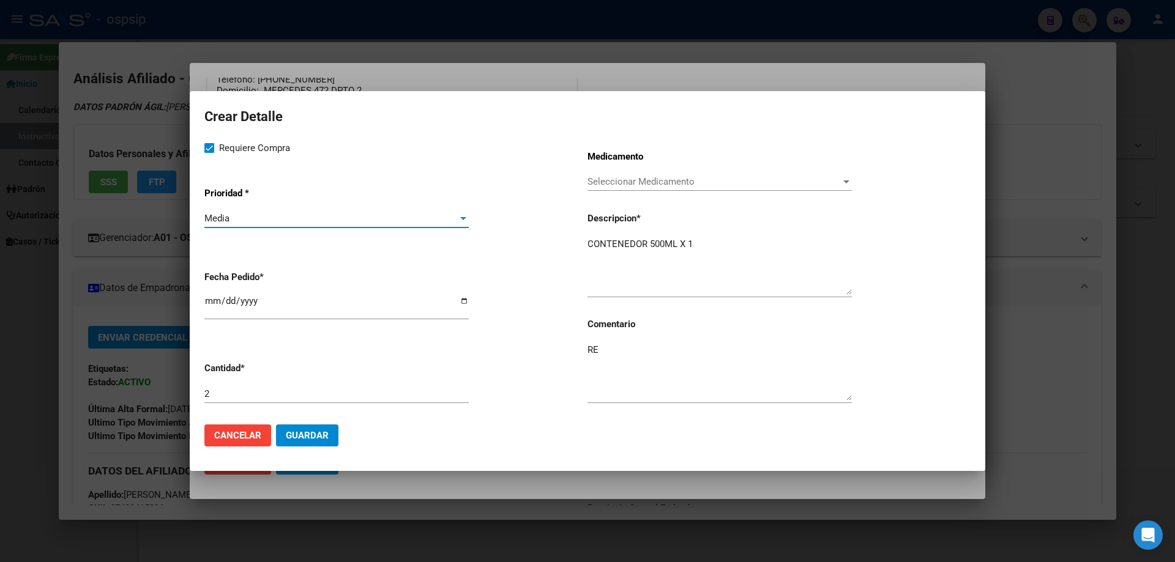
click at [214, 304] on input "[DATE]" at bounding box center [336, 306] width 264 height 20
type input "2025-09-10"
click at [320, 423] on mat-dialog-actions "Cancelar Guardar" at bounding box center [587, 436] width 766 height 42
click at [317, 432] on span "Guardar" at bounding box center [307, 435] width 43 height 11
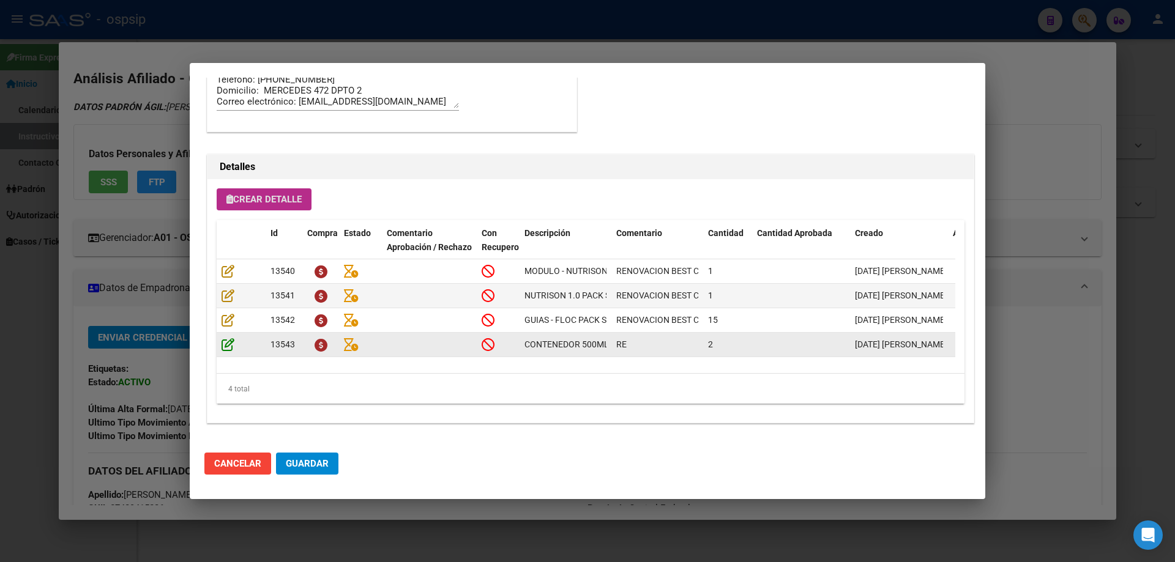
click at [230, 338] on icon at bounding box center [228, 344] width 13 height 13
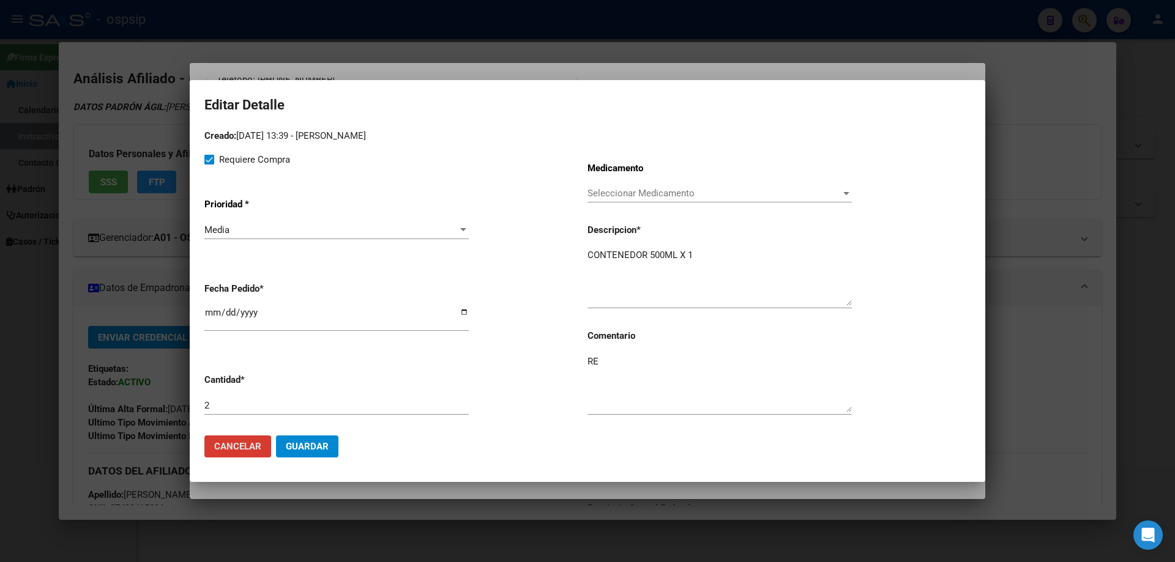
click at [630, 362] on textarea "RE" at bounding box center [720, 384] width 264 height 58
type textarea "RENOVACION BEST CARE"
click at [323, 449] on span "Guardar" at bounding box center [307, 446] width 43 height 11
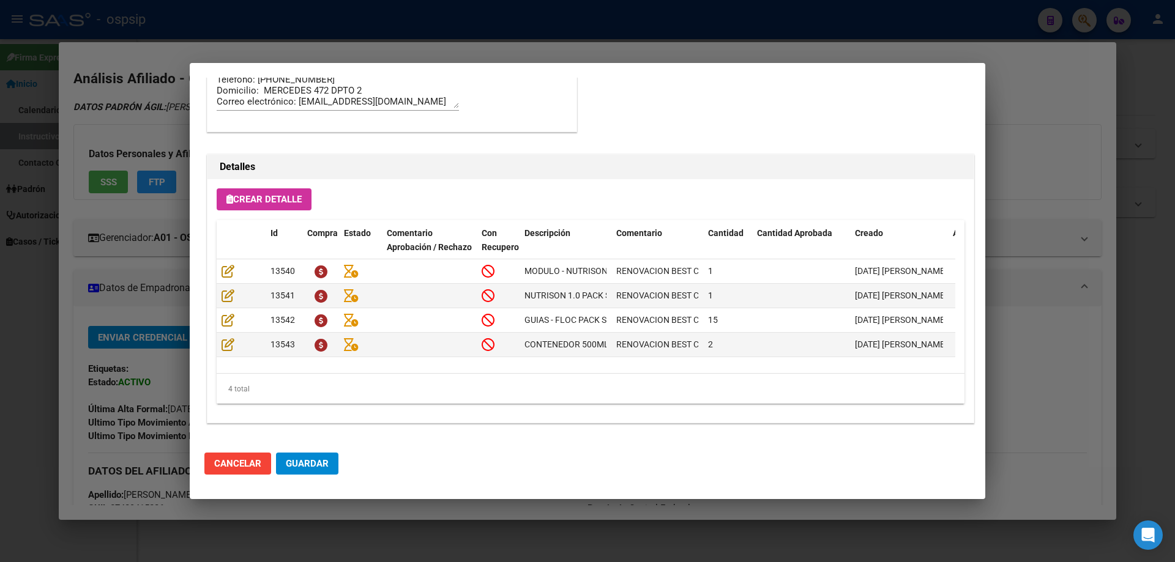
click at [309, 462] on span "Guardar" at bounding box center [307, 463] width 43 height 11
click at [327, 460] on span "Guardar" at bounding box center [307, 463] width 43 height 11
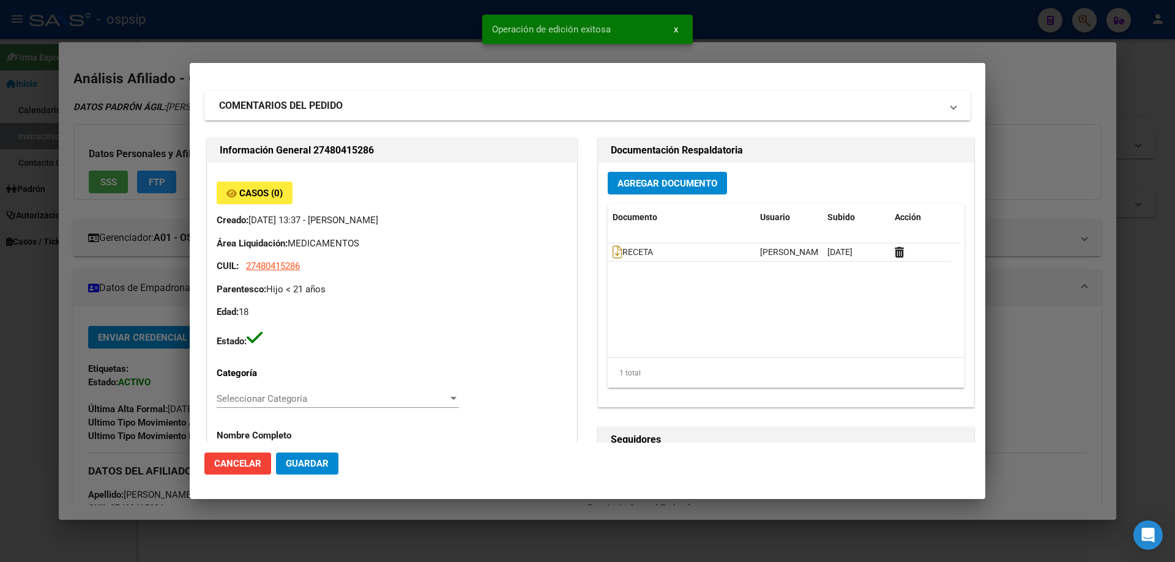
scroll to position [0, 0]
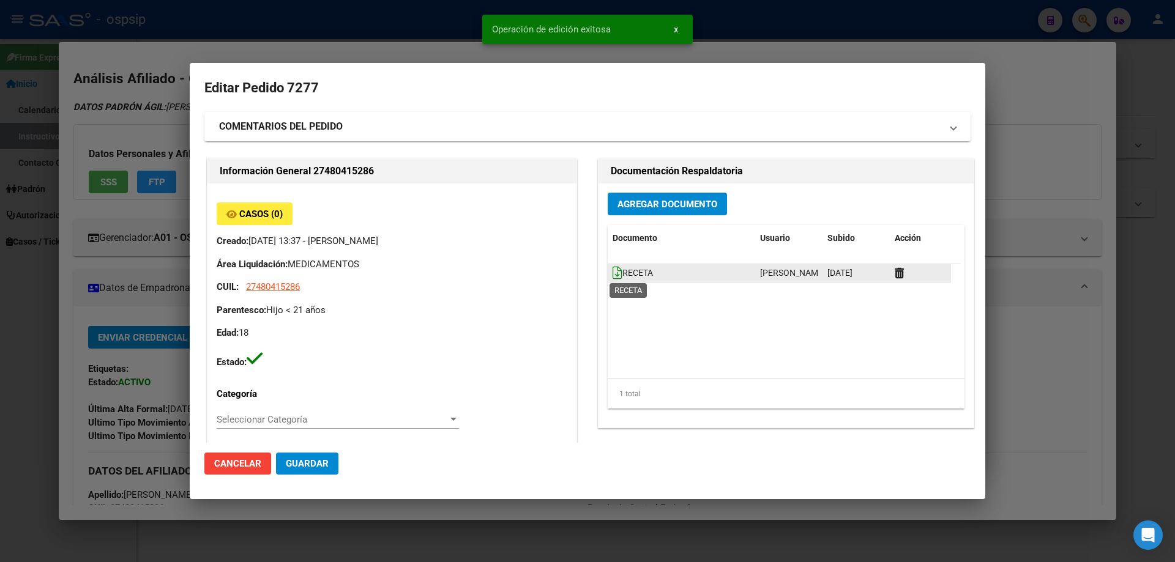
click at [613, 271] on icon at bounding box center [618, 272] width 10 height 13
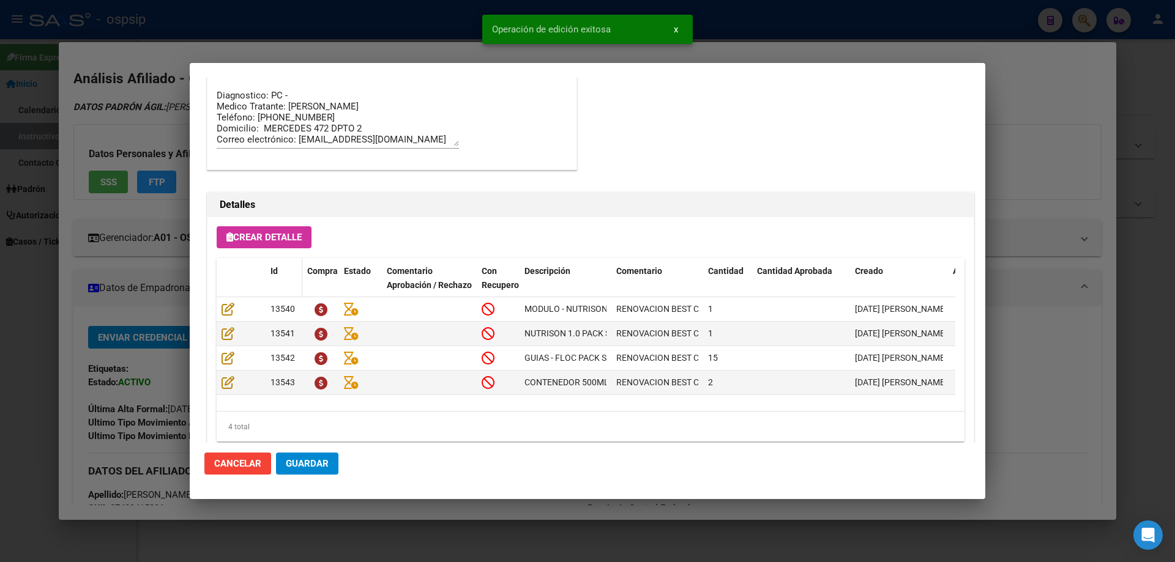
scroll to position [734, 0]
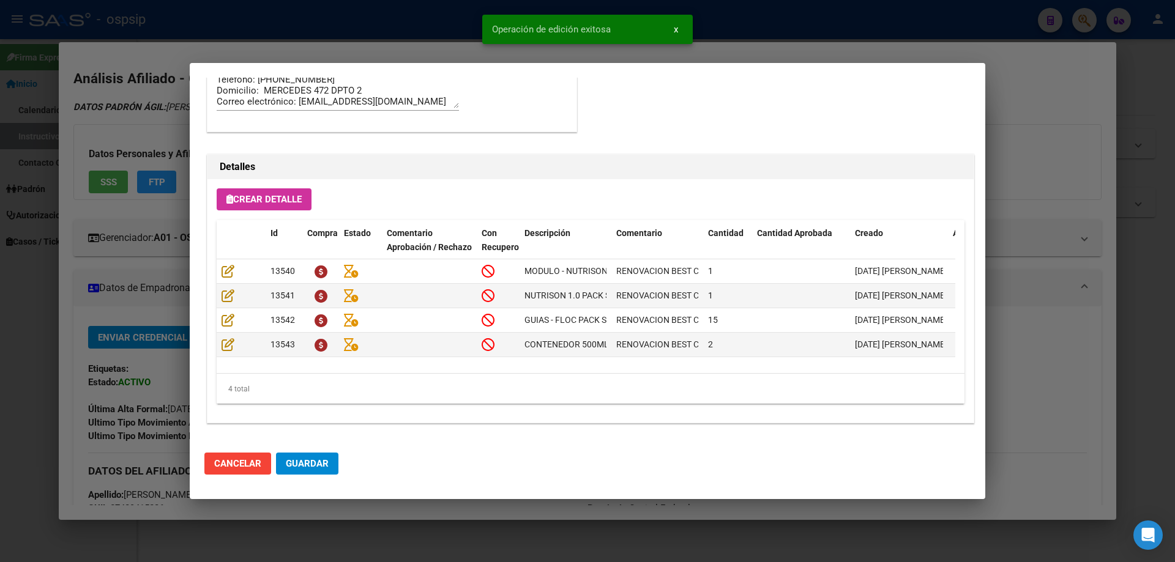
click at [319, 461] on span "Guardar" at bounding box center [307, 463] width 43 height 11
click at [313, 469] on span "Guardar" at bounding box center [307, 463] width 43 height 11
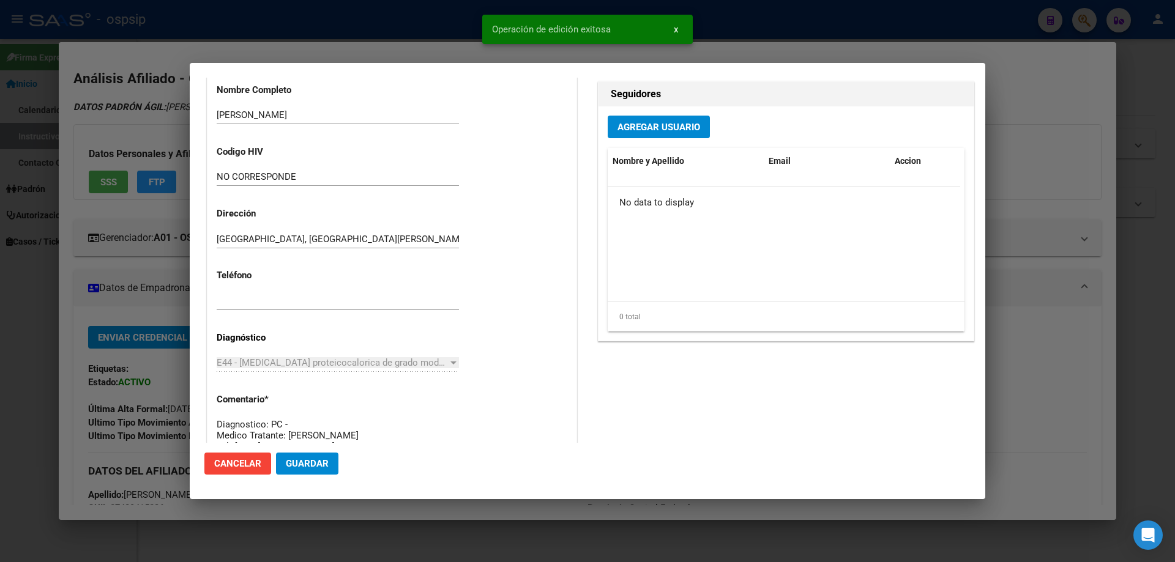
scroll to position [0, 0]
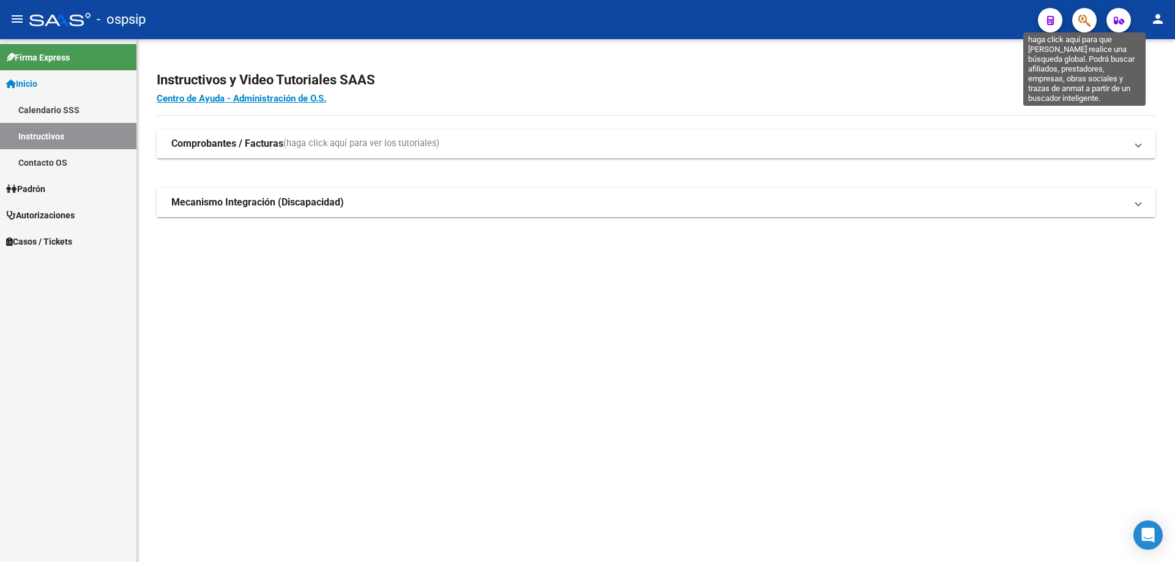
click at [1087, 20] on icon "button" at bounding box center [1084, 20] width 12 height 14
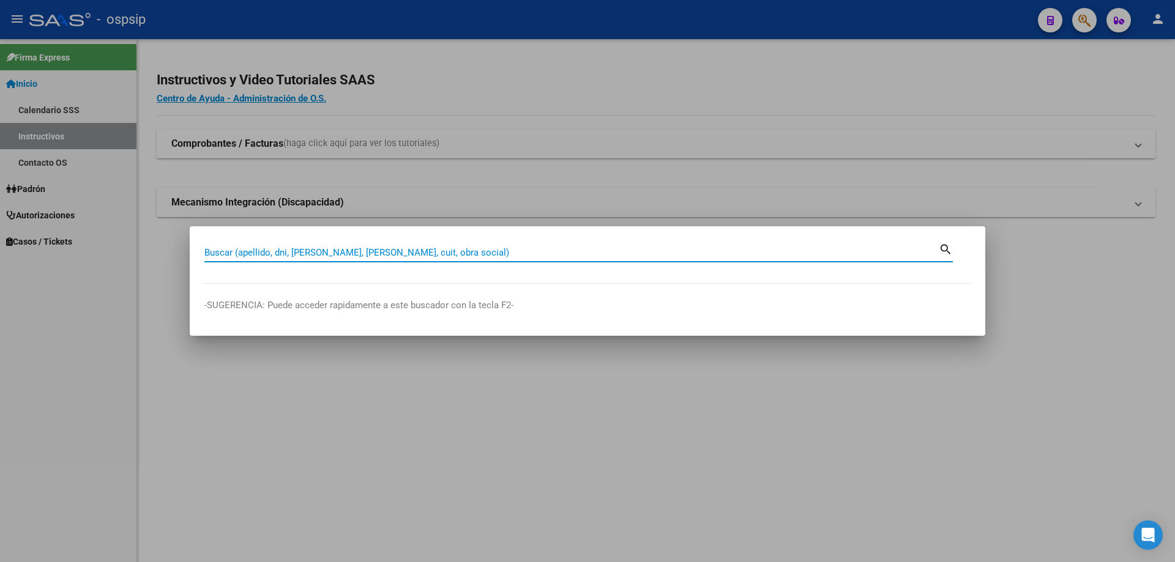
paste input "27704112683"
type input "27704112683"
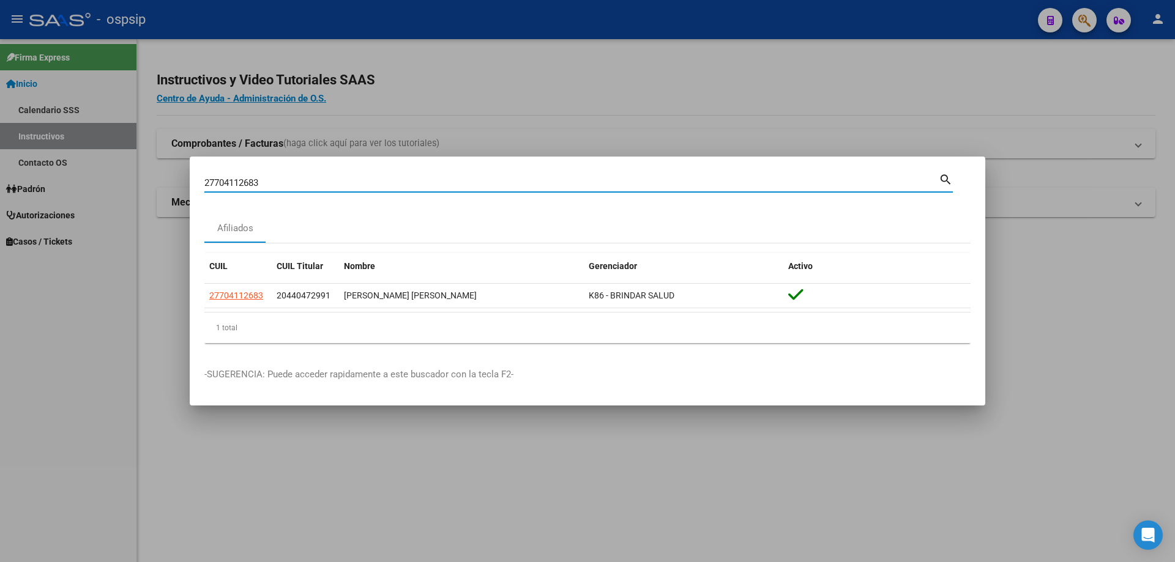
click at [235, 301] on app-link-go-to "27704112683" at bounding box center [236, 296] width 54 height 14
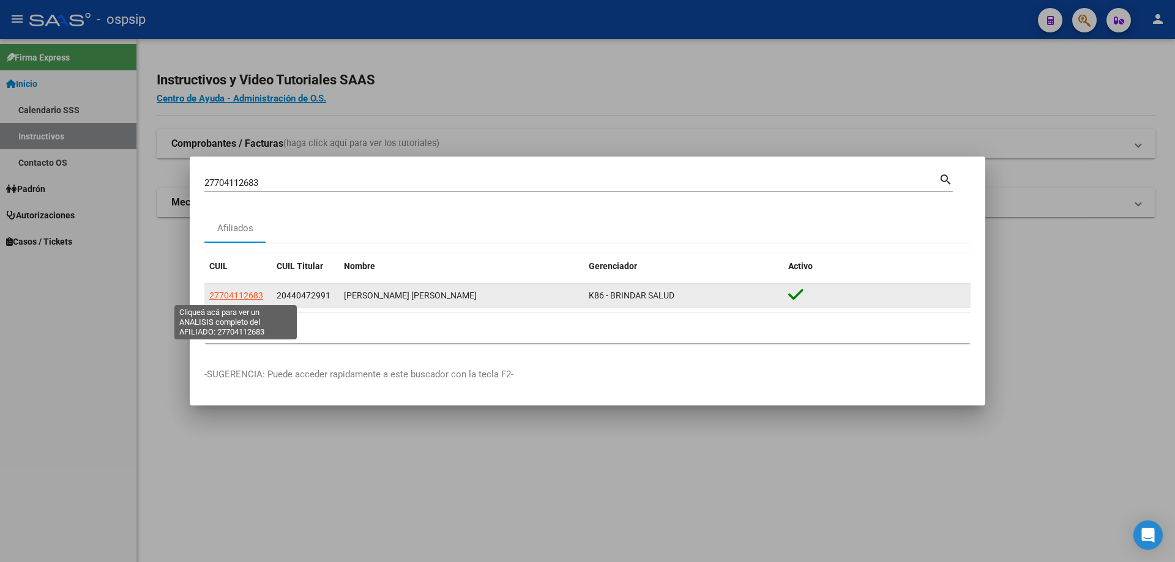
click at [236, 301] on span "27704112683" at bounding box center [236, 296] width 54 height 10
copy span "27704112683"
type textarea "27704112683"
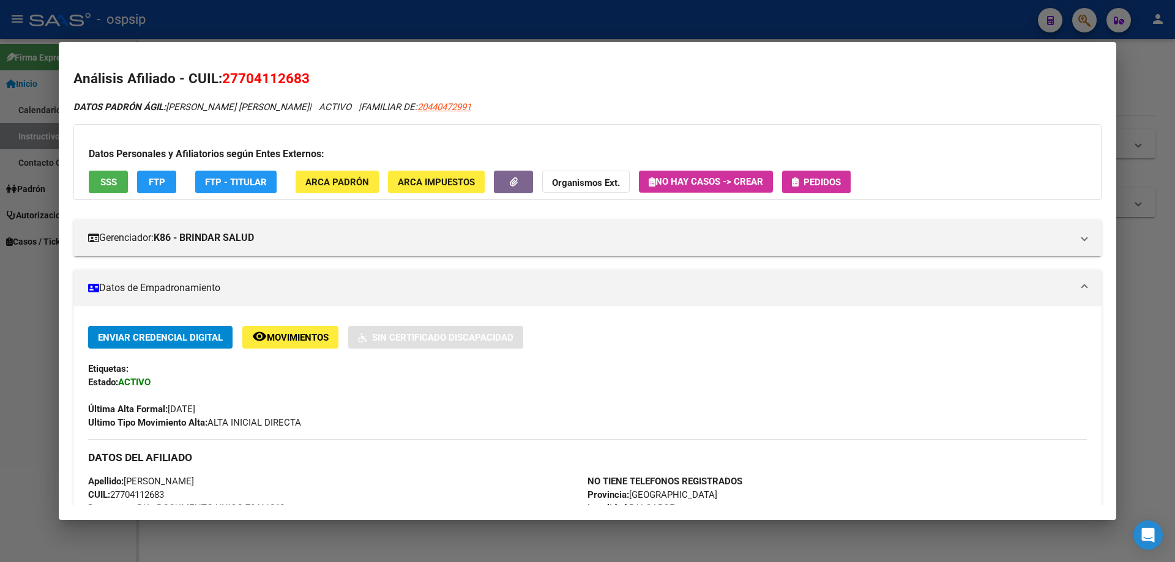
click at [807, 185] on span "Pedidos" at bounding box center [822, 182] width 37 height 11
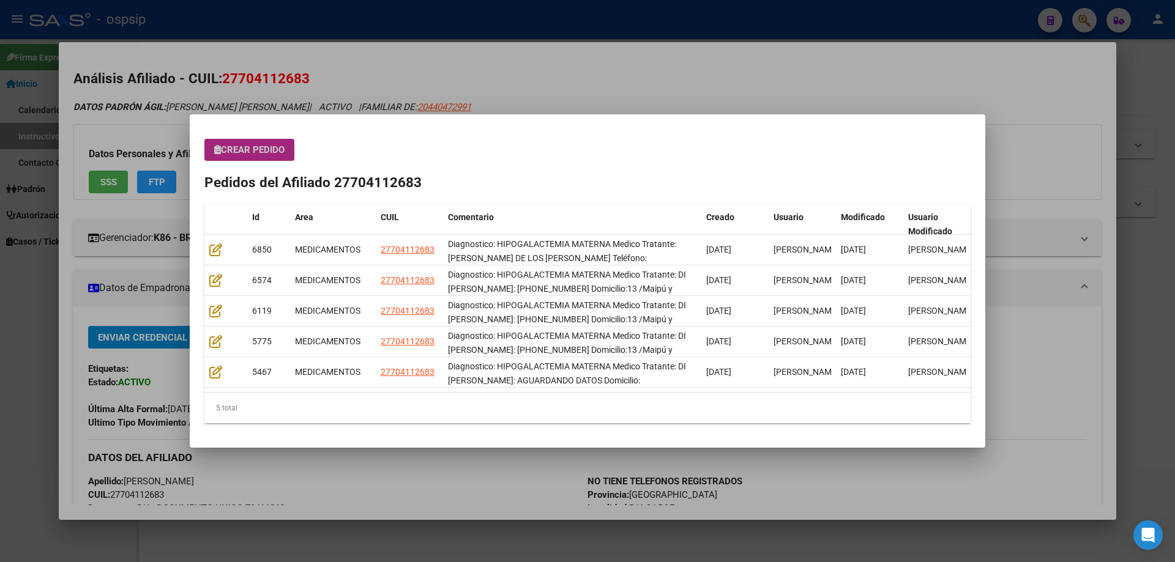
click at [271, 140] on button "Crear Pedido" at bounding box center [249, 150] width 90 height 22
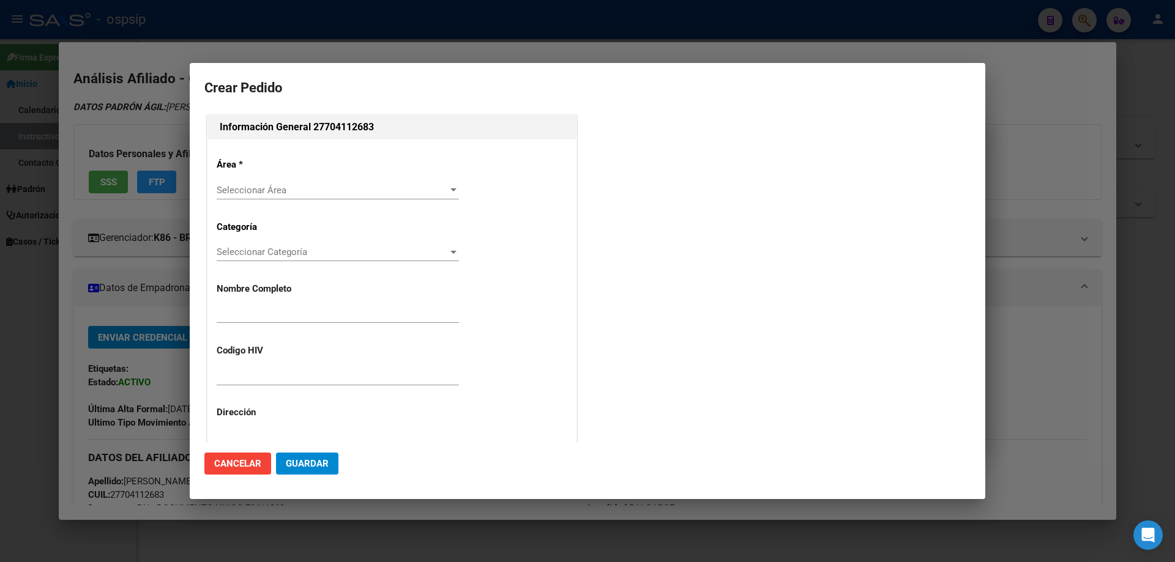
type input "ADELA MANUELA DE LLANES"
type input "NO CORRESPONDE"
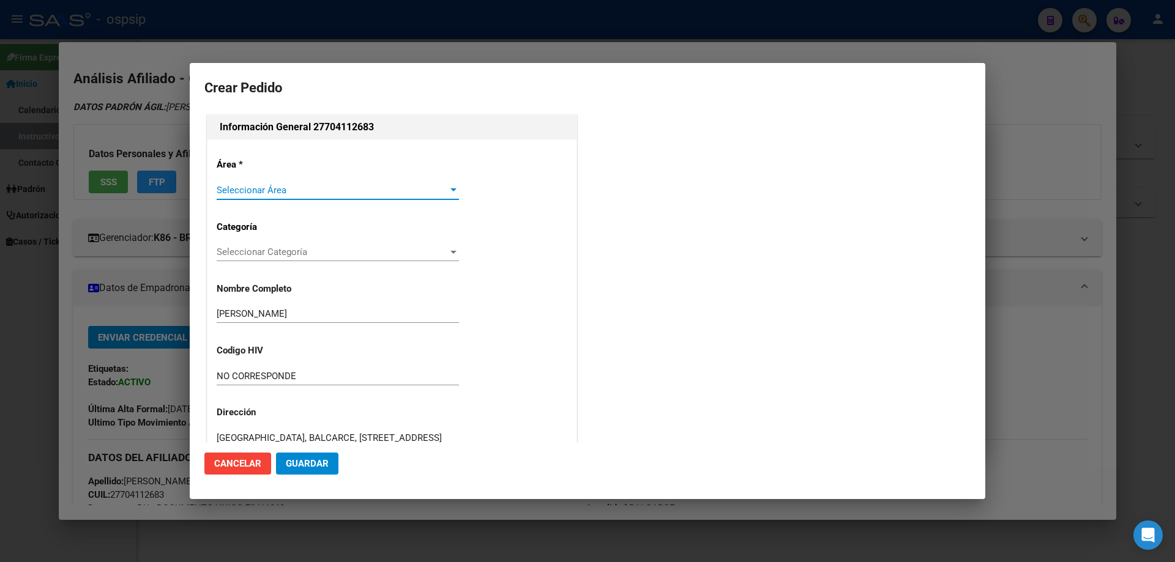
type input "BUENOS AIRES, BALCARCE, AV, CENTENARIO 1432"
click at [289, 189] on span "Seleccionar Área" at bounding box center [332, 190] width 231 height 11
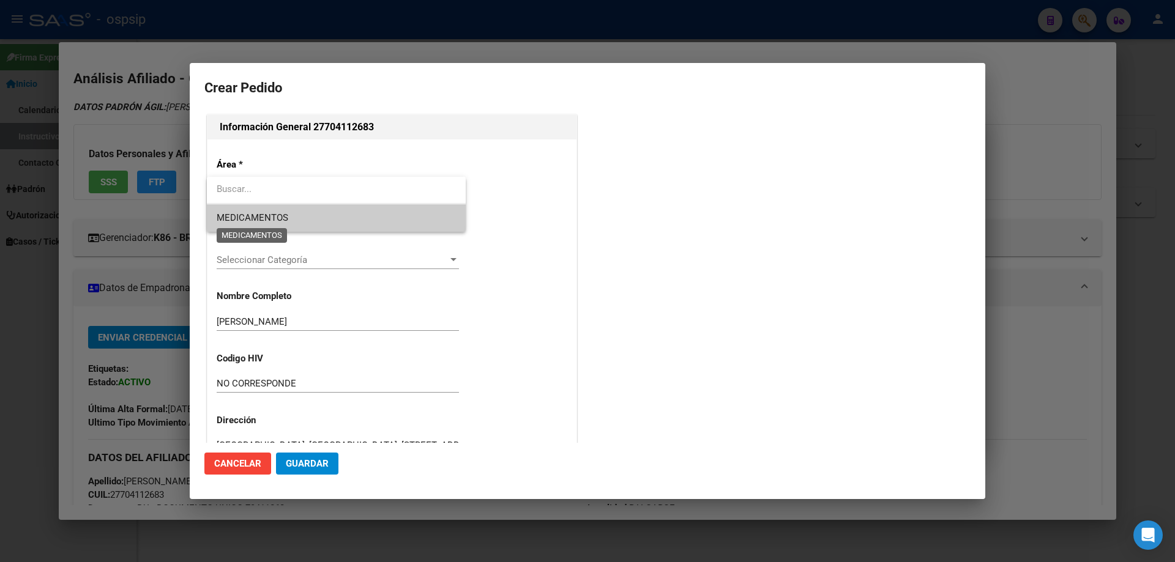
click at [264, 208] on span "MEDICAMENTOS" at bounding box center [336, 218] width 239 height 28
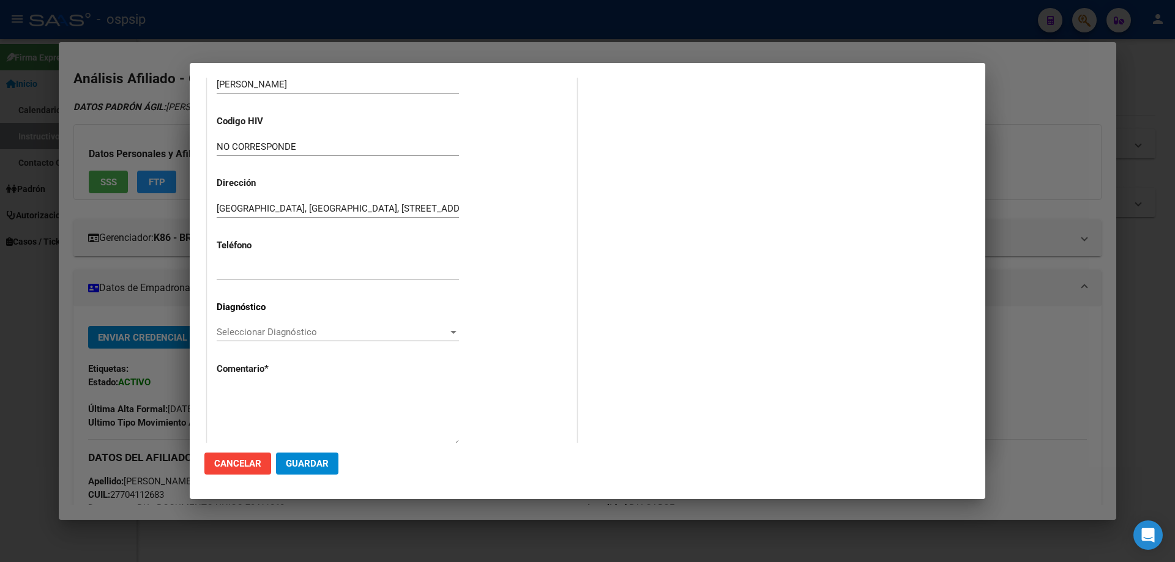
scroll to position [275, 0]
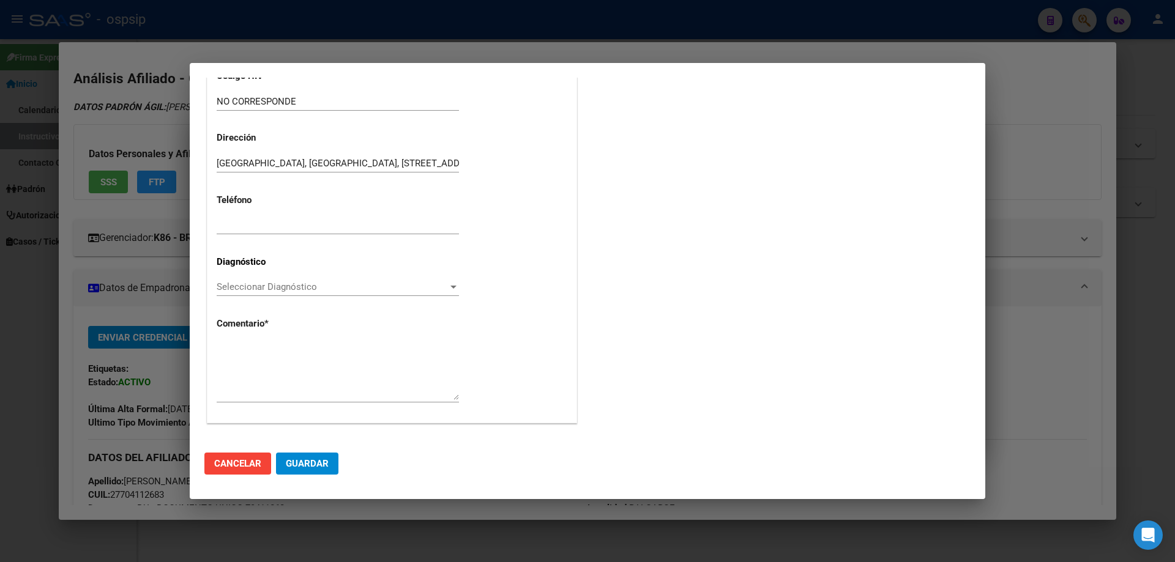
click at [223, 280] on div "Seleccionar Diagnóstico Seleccionar Diagnóstico" at bounding box center [338, 287] width 242 height 18
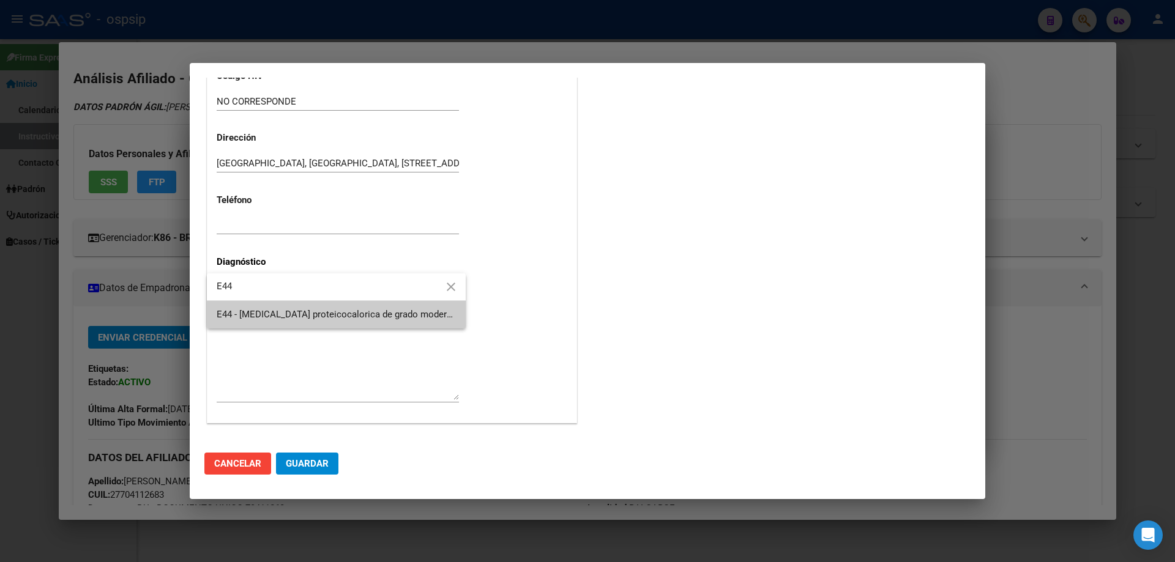
type input "E44"
click at [283, 308] on span "E44 - [MEDICAL_DATA] proteicocalorica de grado moderado y leve - [MEDICAL_DATA]…" at bounding box center [336, 315] width 239 height 28
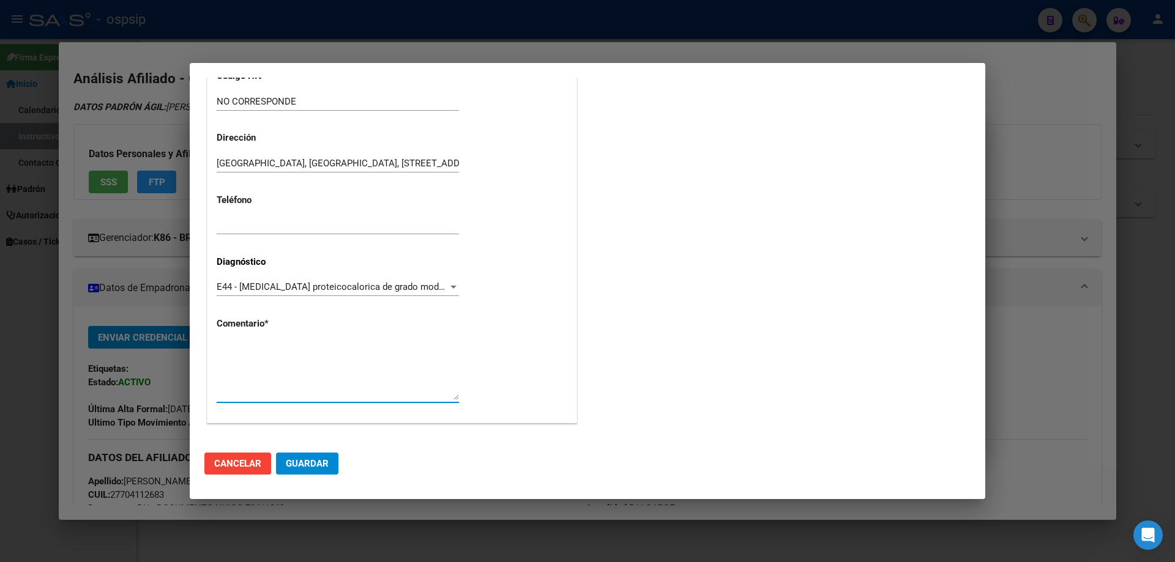
paste textarea "Diagnostico: HIPOGALACTEMIA MATERNA Medico Tratante: MARIA DE LOS ANGELES SAVIA…"
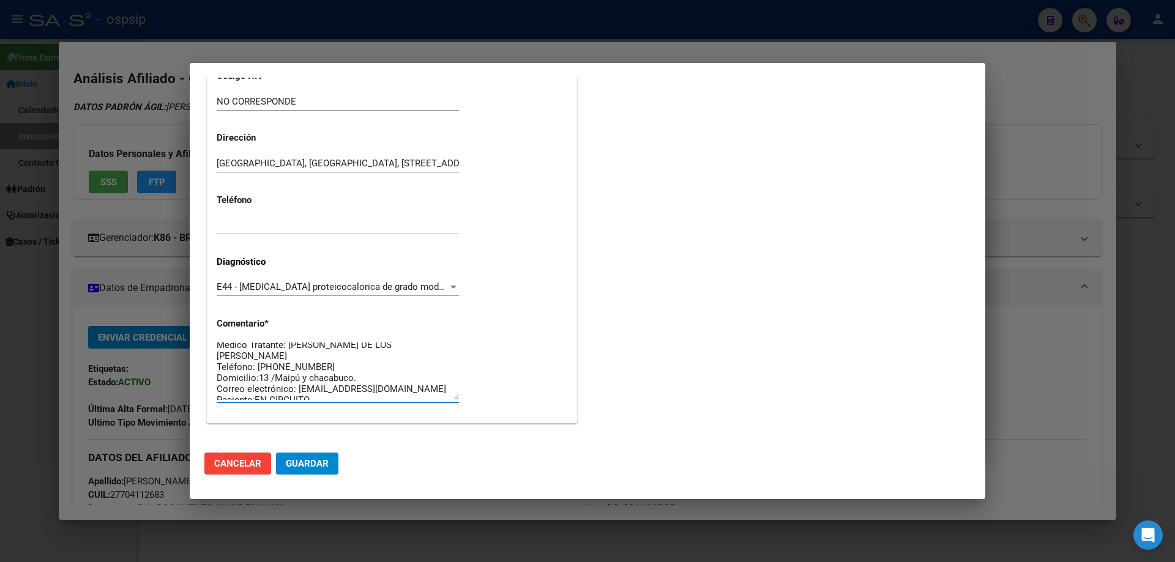
scroll to position [0, 0]
click at [433, 356] on textarea "Diagnostico: HIPOGALACTEMIA MATERNA Medico Tratante: MARIA DE LOS ANGELES SAVIA…" at bounding box center [338, 372] width 242 height 58
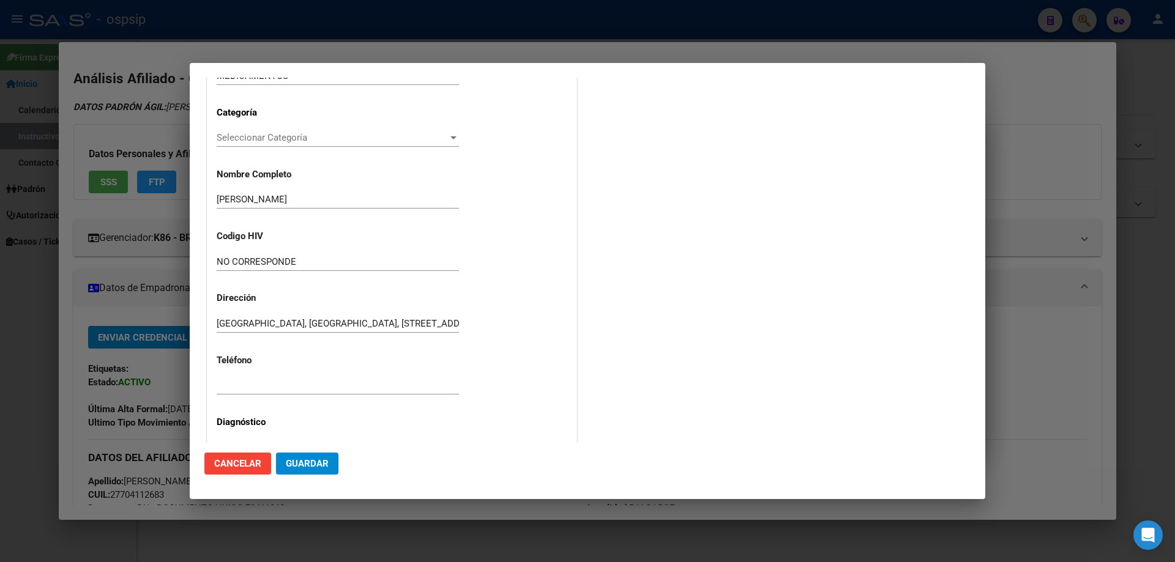
scroll to position [122, 0]
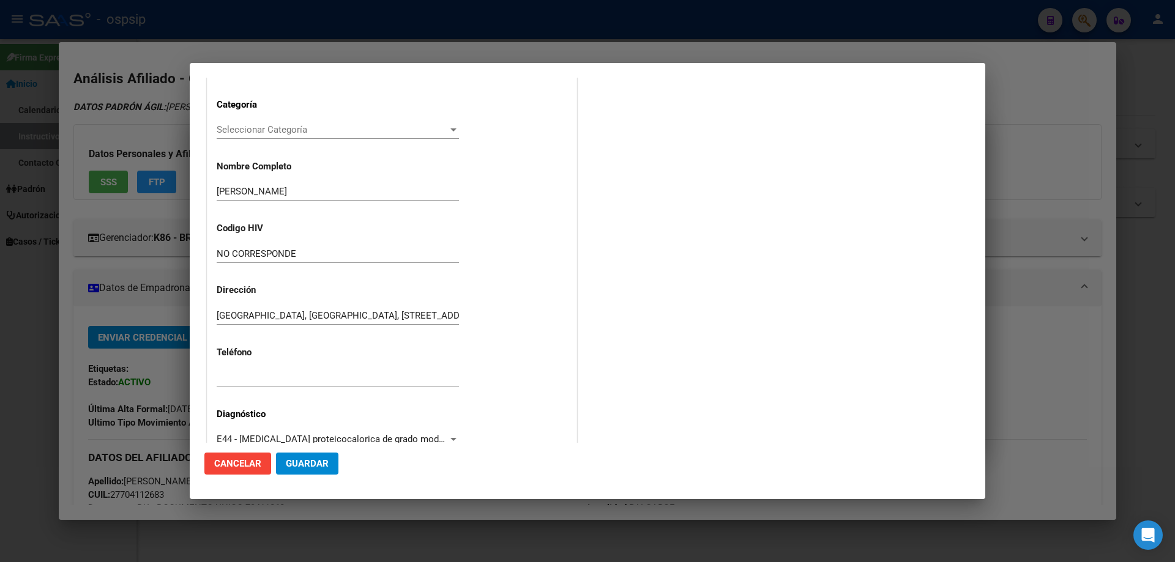
type textarea "Diagnostico: HIPOGALACTEMIA MATERNA Medico Tratante: DIMARCO Teléfono: 22666345…"
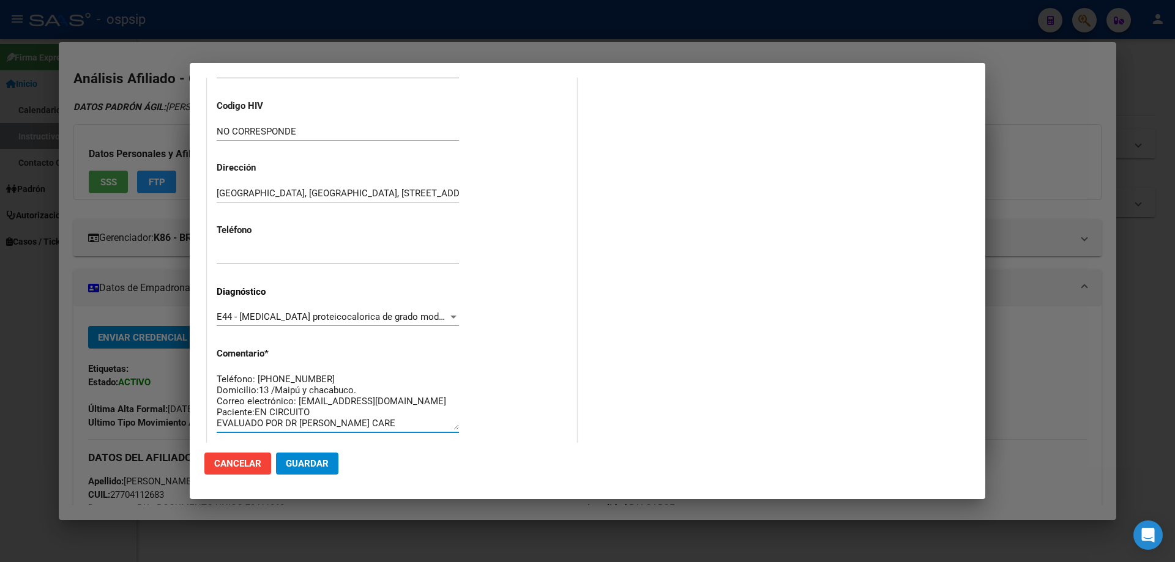
scroll to position [275, 0]
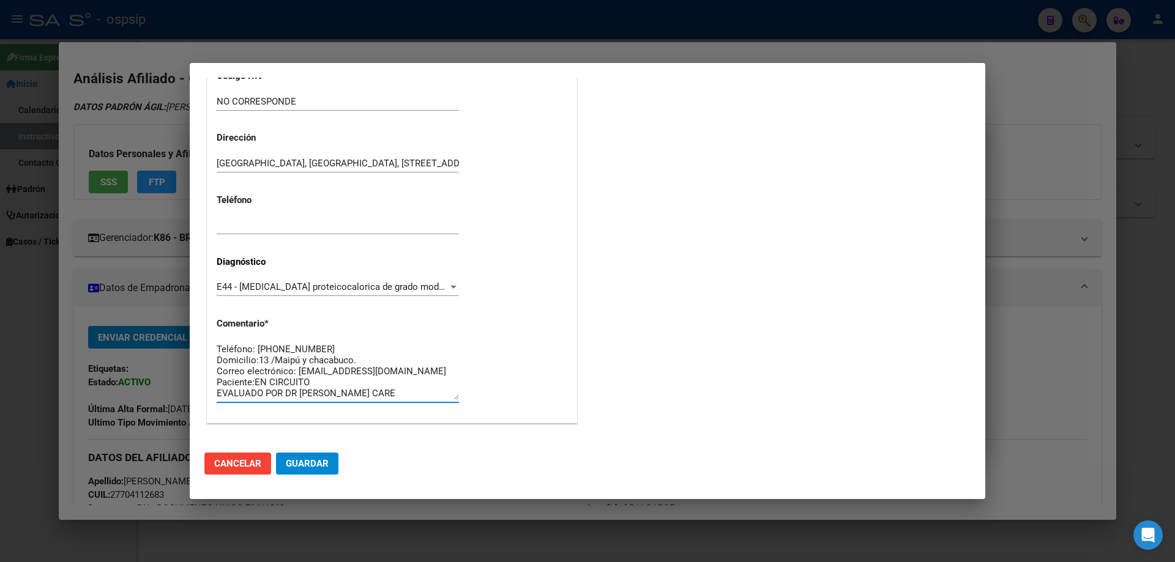
click at [312, 464] on span "Guardar" at bounding box center [307, 463] width 43 height 11
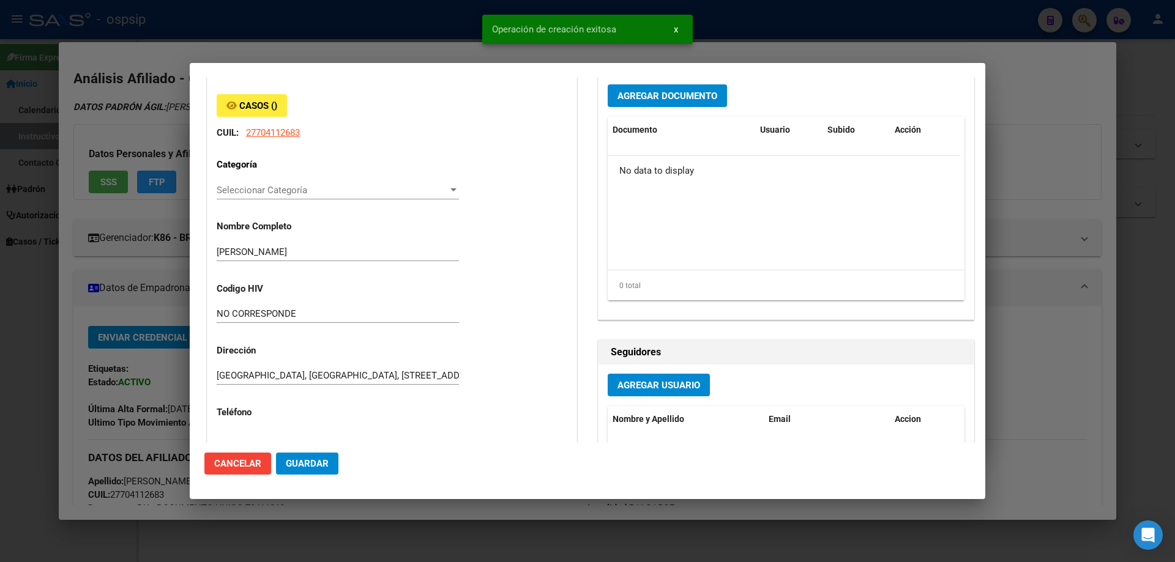
scroll to position [0, 0]
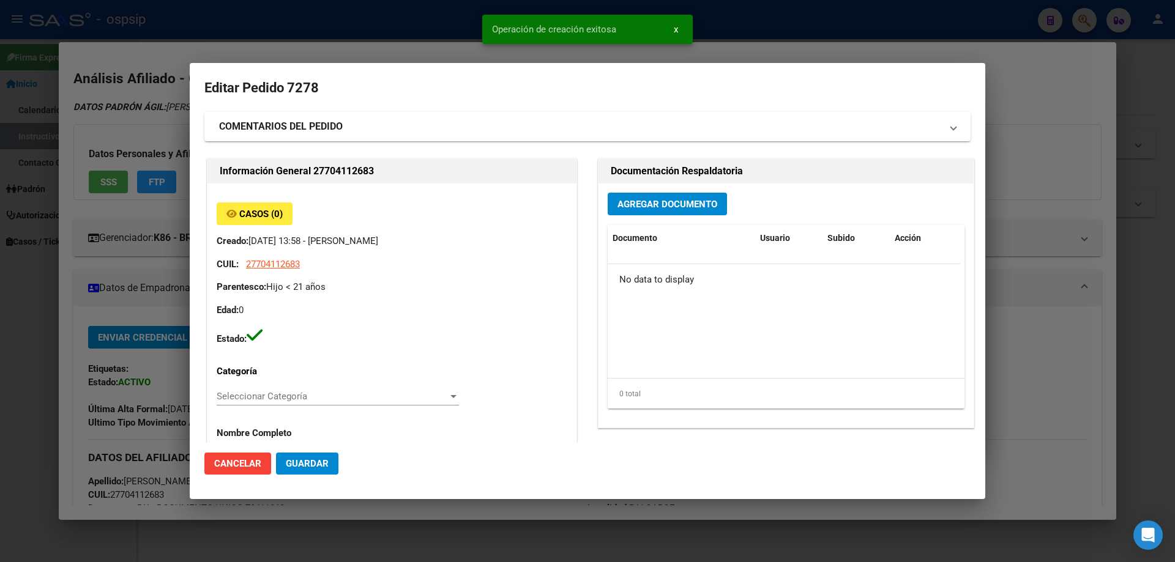
click at [656, 214] on button "Agregar Documento" at bounding box center [667, 204] width 119 height 23
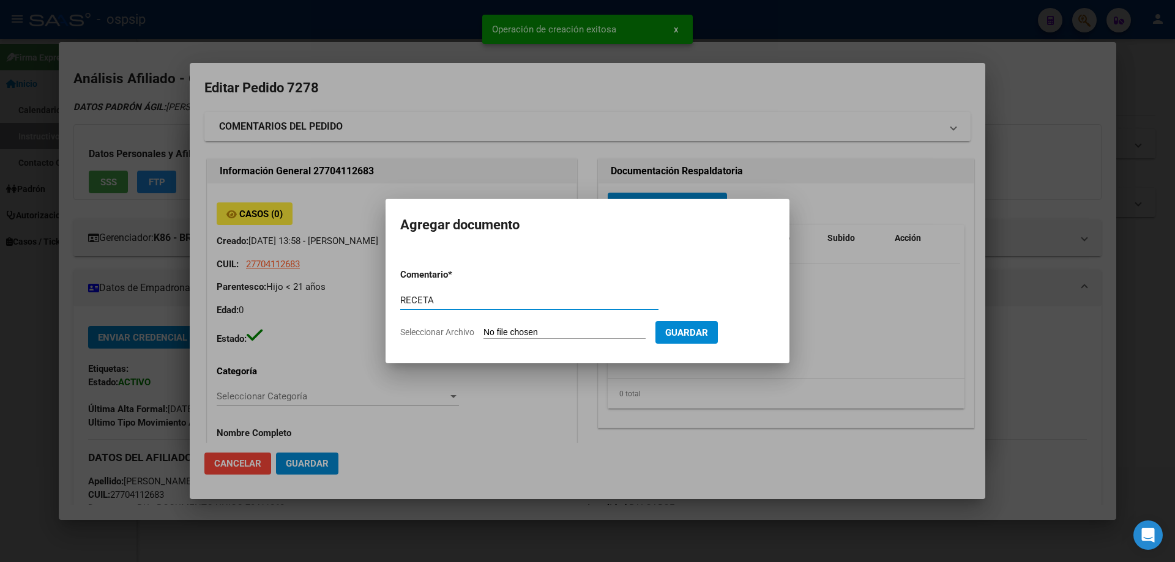
type input "RECETA"
click at [531, 335] on input "Seleccionar Archivo" at bounding box center [565, 333] width 162 height 12
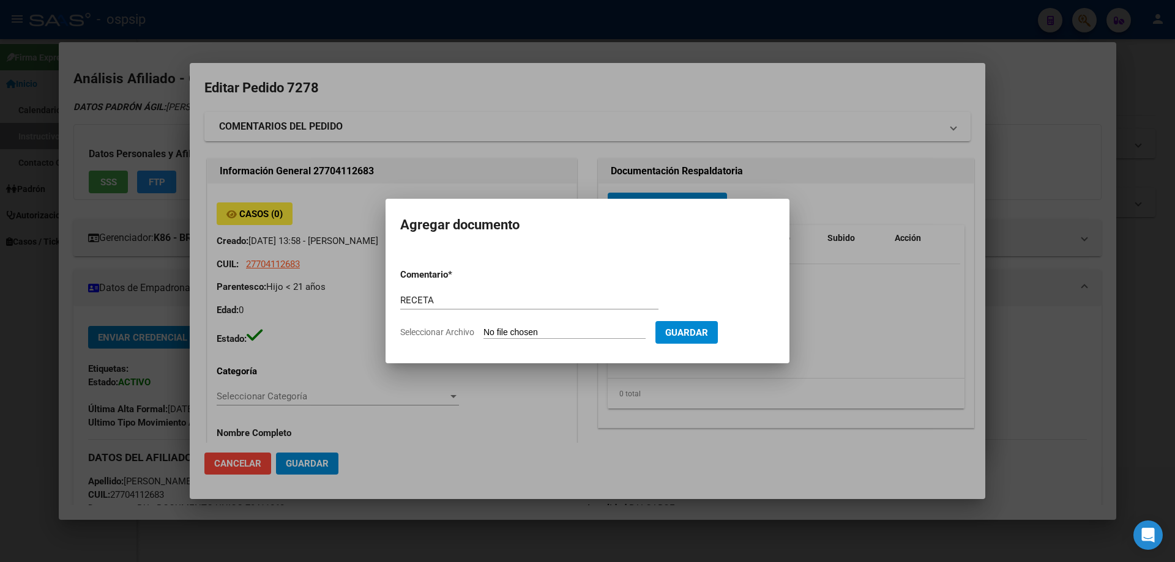
type input "C:\fakepath\Image_250918_225848.jpeg"
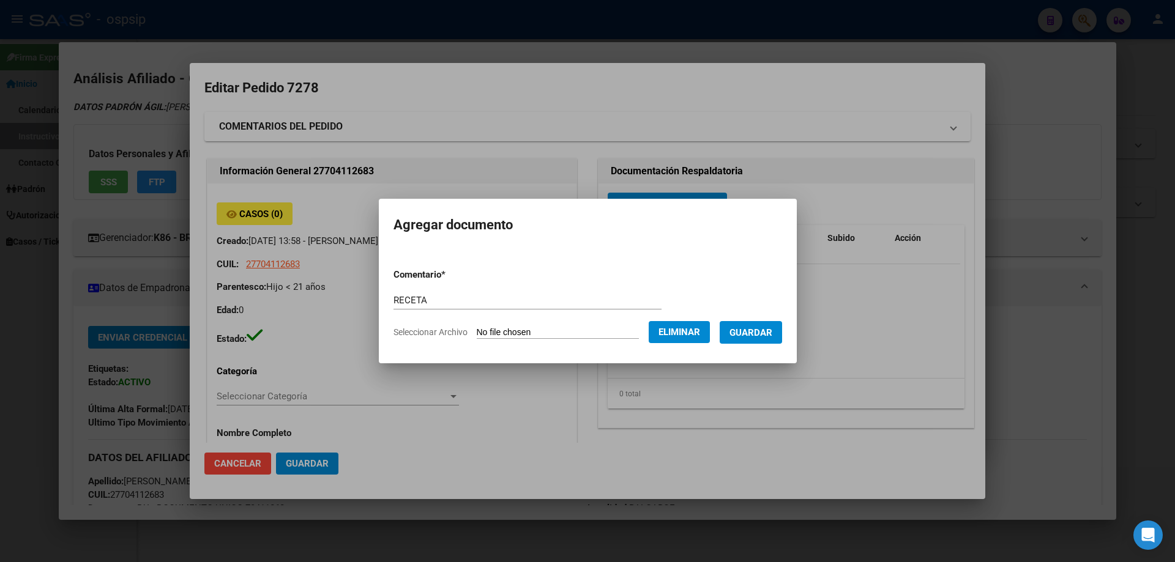
click at [759, 338] on span "Guardar" at bounding box center [751, 332] width 43 height 11
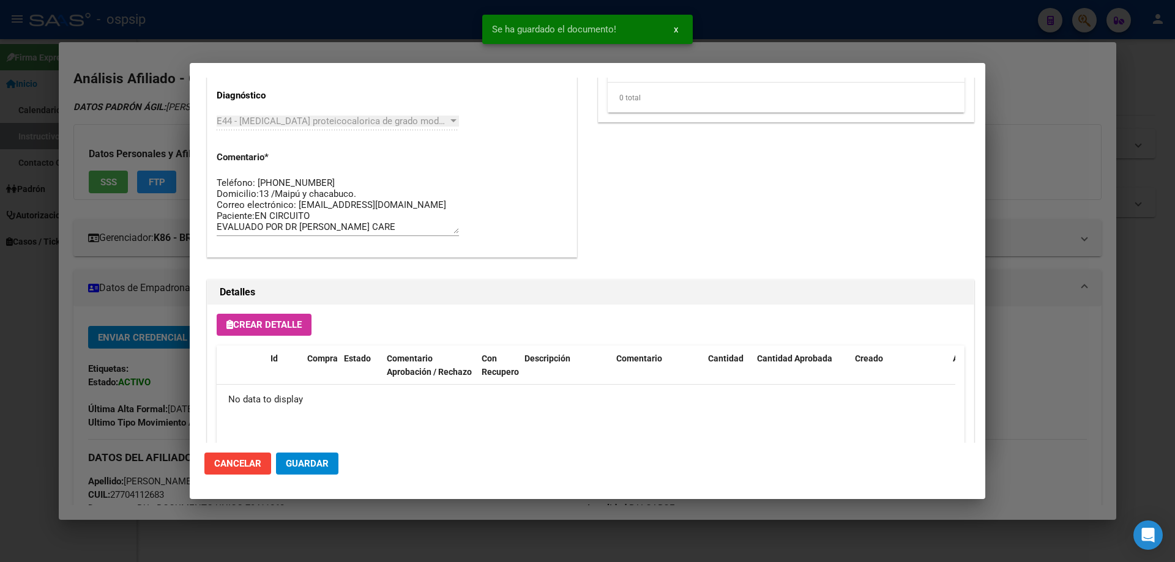
scroll to position [673, 0]
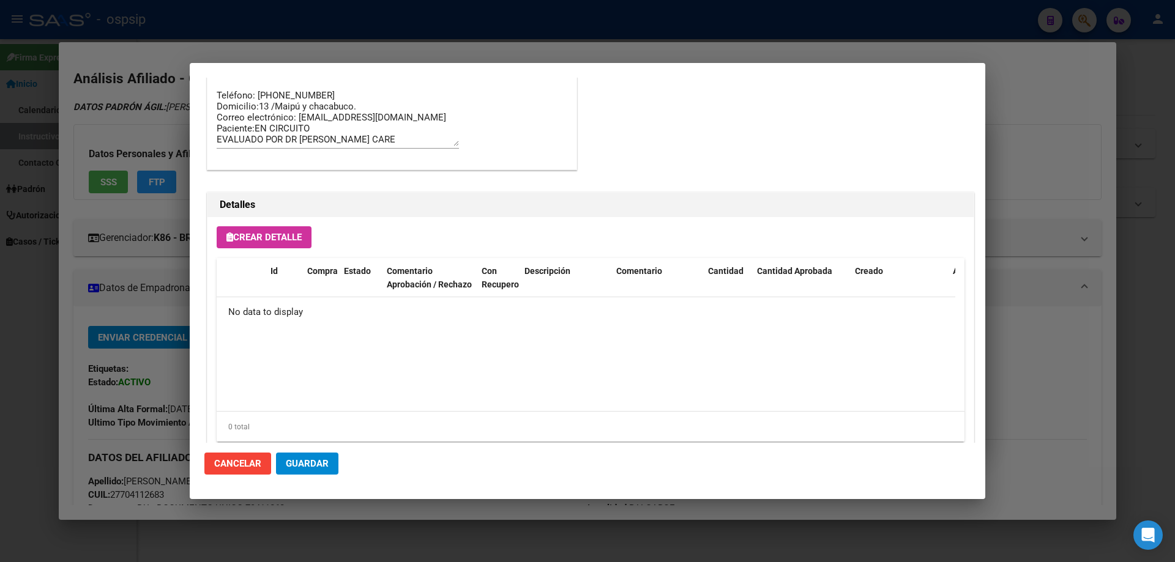
click at [246, 241] on span "Crear Detalle" at bounding box center [263, 237] width 75 height 11
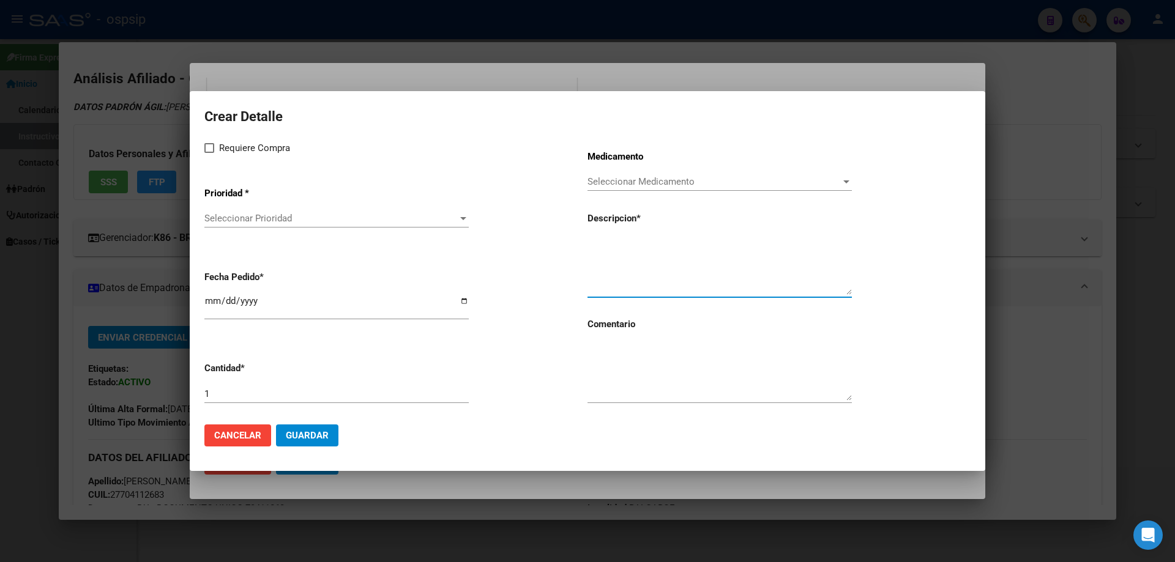
drag, startPoint x: 577, startPoint y: 255, endPoint x: 602, endPoint y: 239, distance: 29.7
paste textarea "MODULO ORAL PEDIATRICO HASTA 600 KCAL"
type textarea "MODULO ORAL PEDIATRICO HASTA 600 KCAL"
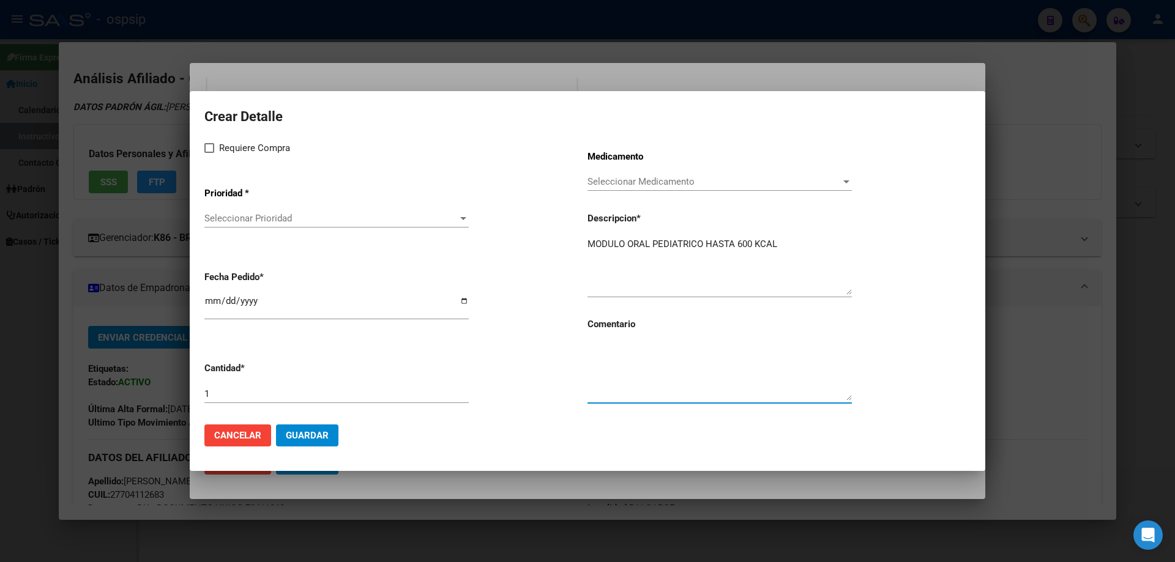
click at [628, 356] on textarea at bounding box center [720, 372] width 264 height 58
type textarea "RENOVACION BEST CARE"
click at [217, 143] on label "Requiere Compra" at bounding box center [247, 148] width 86 height 15
click at [209, 153] on input "Requiere Compra" at bounding box center [209, 153] width 1 height 1
checkbox input "true"
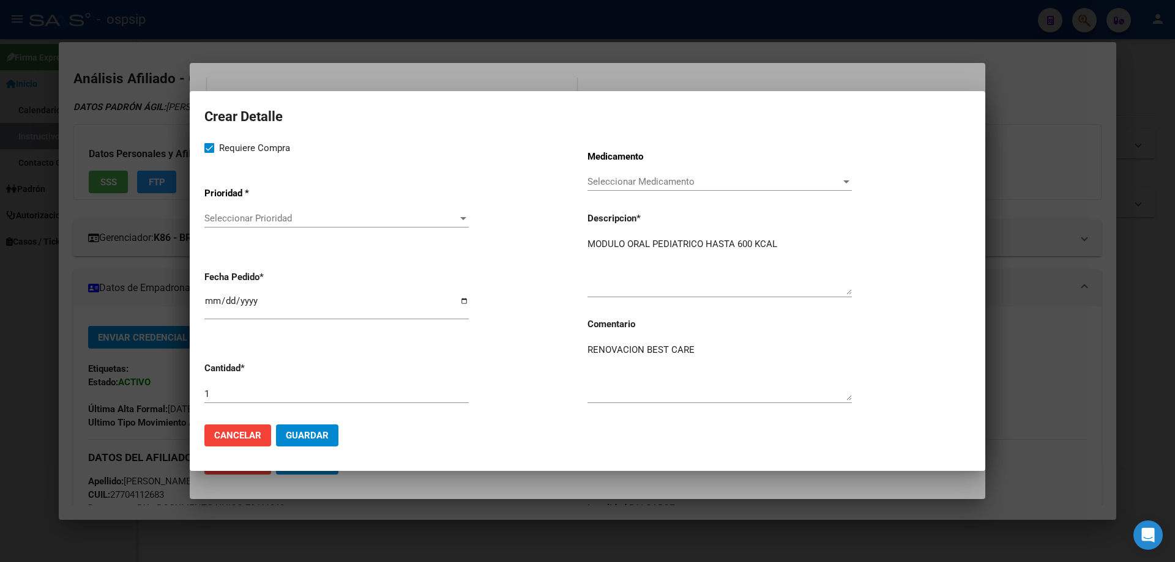
click at [239, 233] on div "Seleccionar Prioridad Seleccionar Prioridad" at bounding box center [336, 224] width 264 height 30
click at [242, 221] on span "Seleccionar Prioridad" at bounding box center [330, 218] width 253 height 11
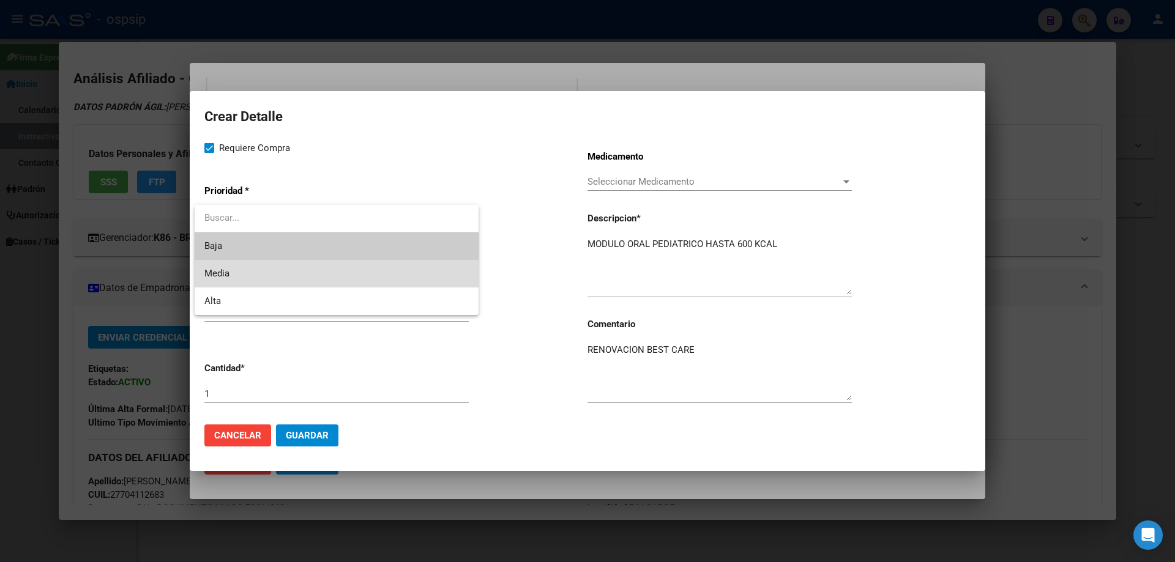
click at [254, 272] on span "Media" at bounding box center [336, 274] width 264 height 28
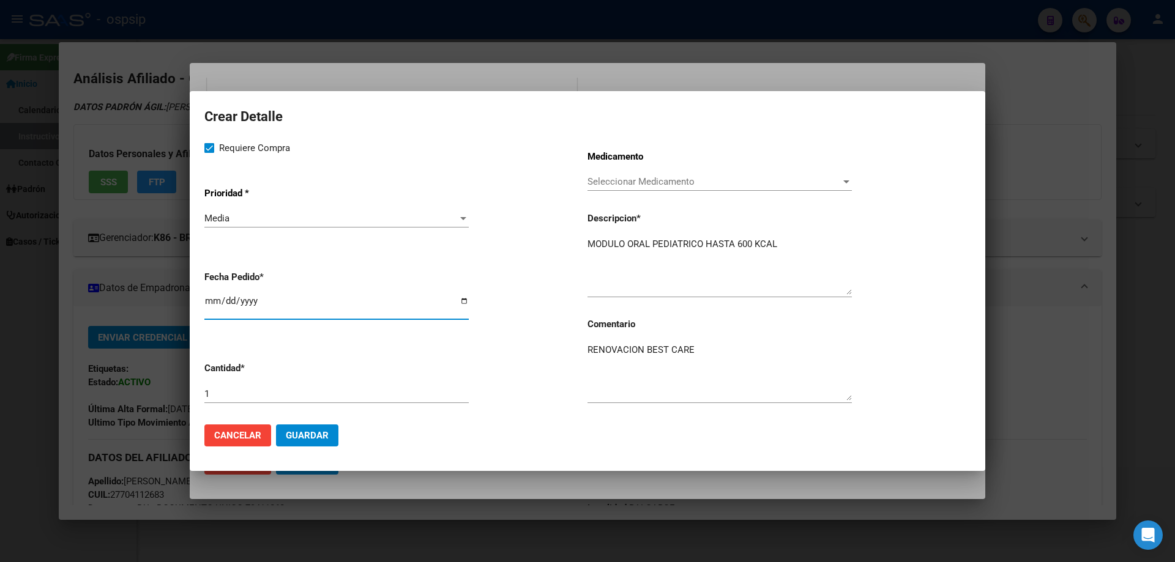
click at [210, 302] on input "[DATE]" at bounding box center [336, 306] width 264 height 20
type input "2025-09-11"
click at [320, 437] on span "Guardar" at bounding box center [307, 435] width 43 height 11
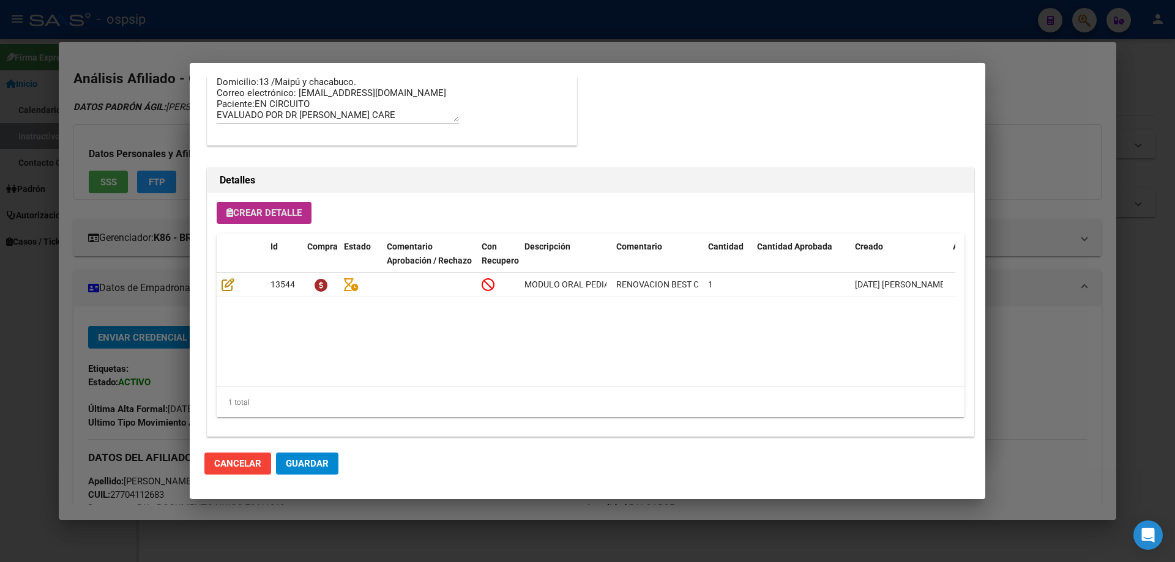
scroll to position [734, 0]
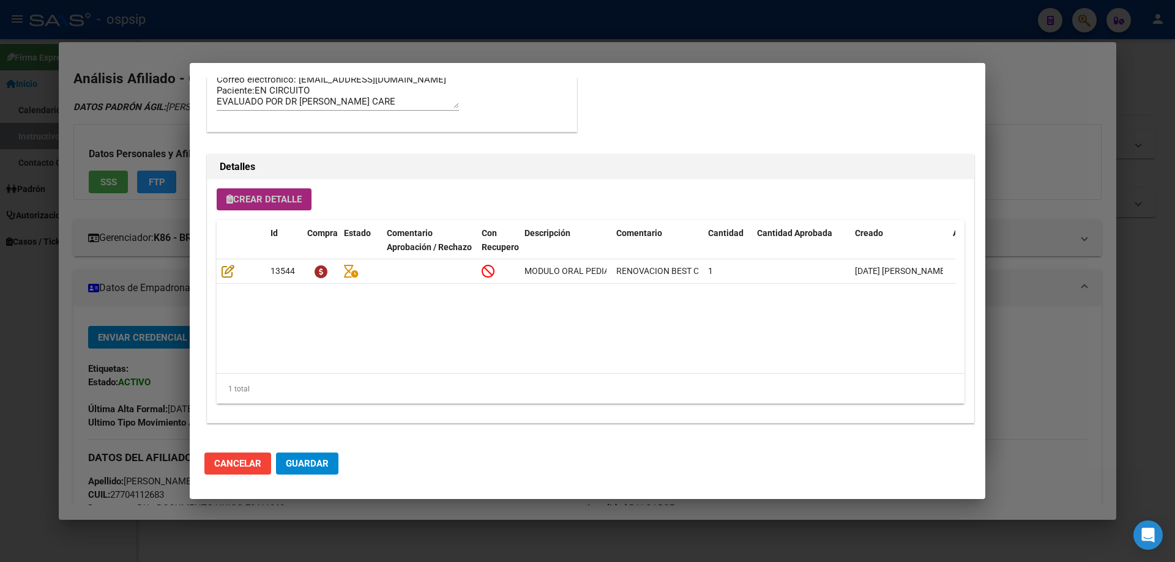
click at [275, 201] on span "Crear Detalle" at bounding box center [263, 199] width 75 height 11
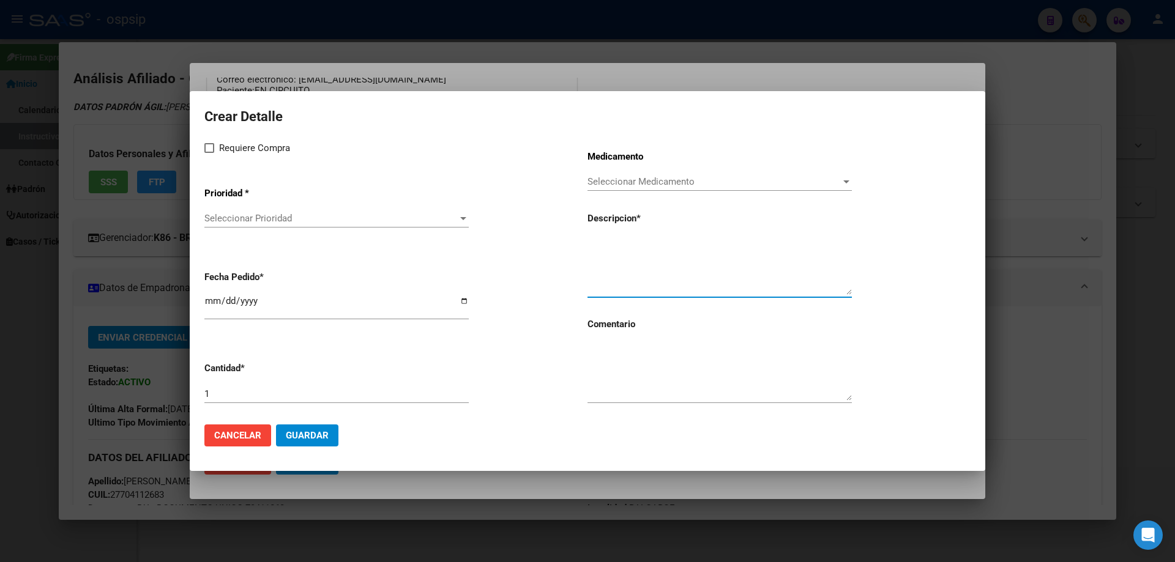
paste textarea "NUTRILON AR 2 LATA X 800G"
type textarea "NUTRILON AR 2 LATA X 800G"
click at [629, 376] on textarea at bounding box center [720, 372] width 264 height 58
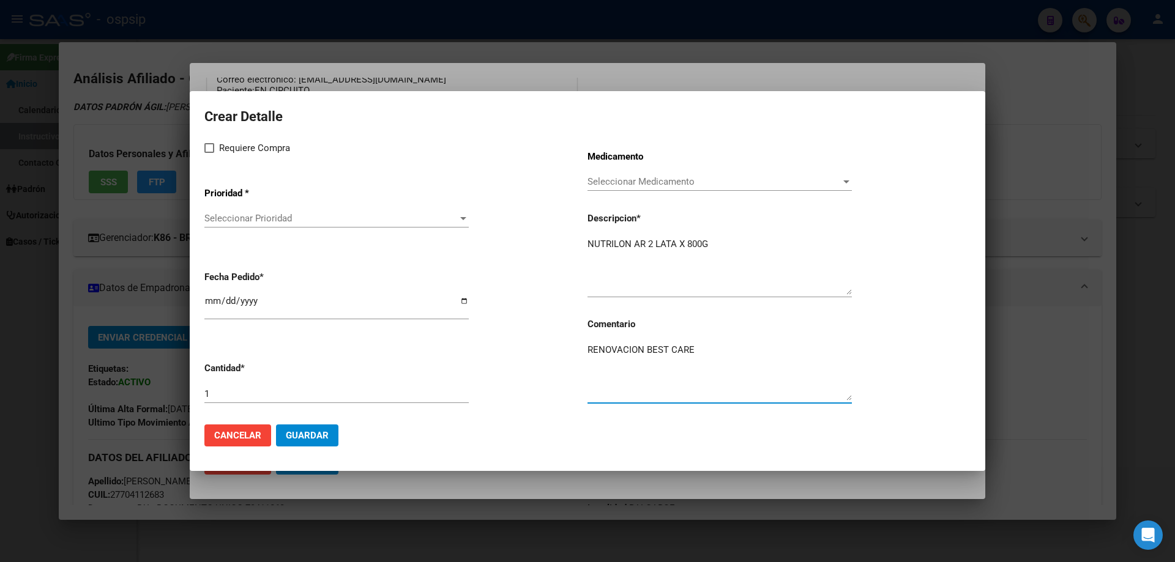
type textarea "RENOVACION BEST CARE"
click at [250, 392] on input "1" at bounding box center [336, 394] width 264 height 11
type input "5"
click at [210, 151] on span at bounding box center [209, 148] width 10 height 10
click at [209, 153] on input "Requiere Compra" at bounding box center [209, 153] width 1 height 1
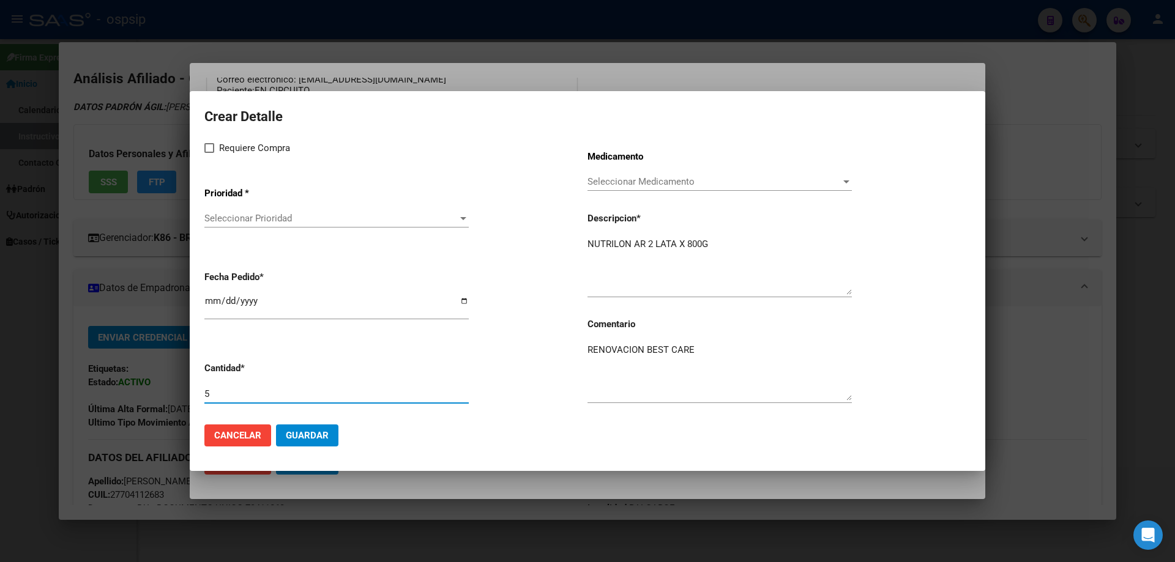
checkbox input "true"
click at [244, 215] on span "Seleccionar Prioridad" at bounding box center [330, 218] width 253 height 11
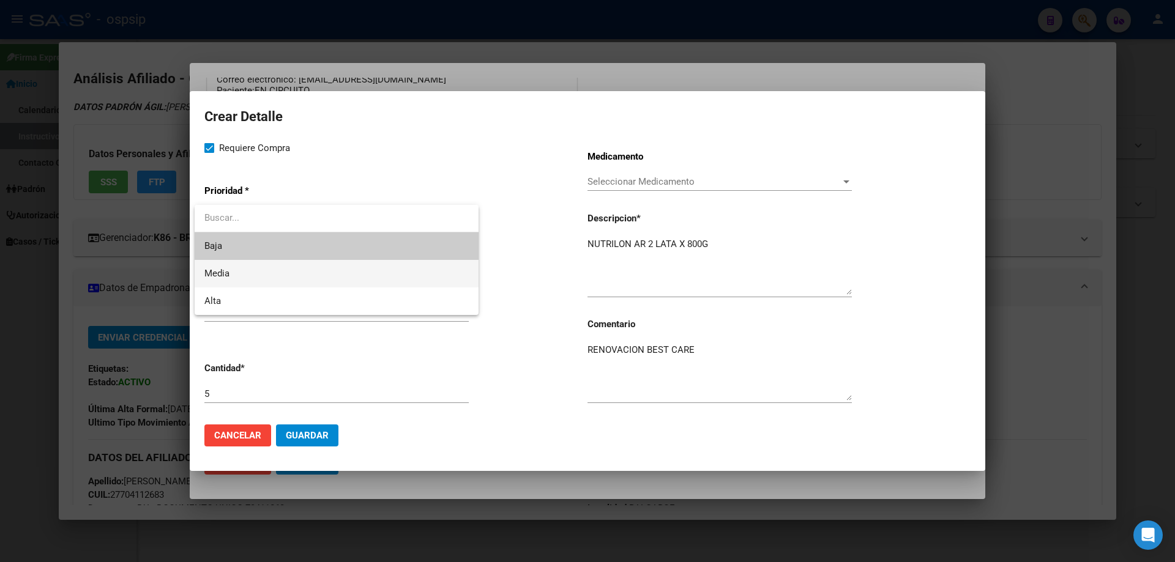
click at [236, 280] on span "Media" at bounding box center [336, 274] width 264 height 28
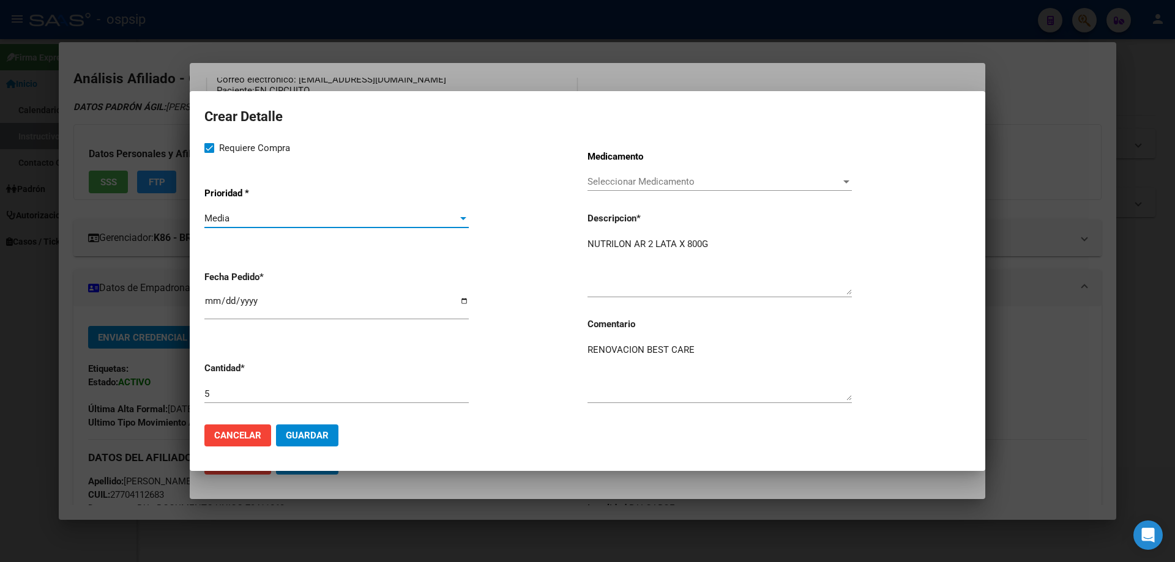
click at [210, 304] on input "[DATE]" at bounding box center [336, 306] width 264 height 20
type input "2025-09-11"
click at [324, 435] on span "Guardar" at bounding box center [307, 435] width 43 height 11
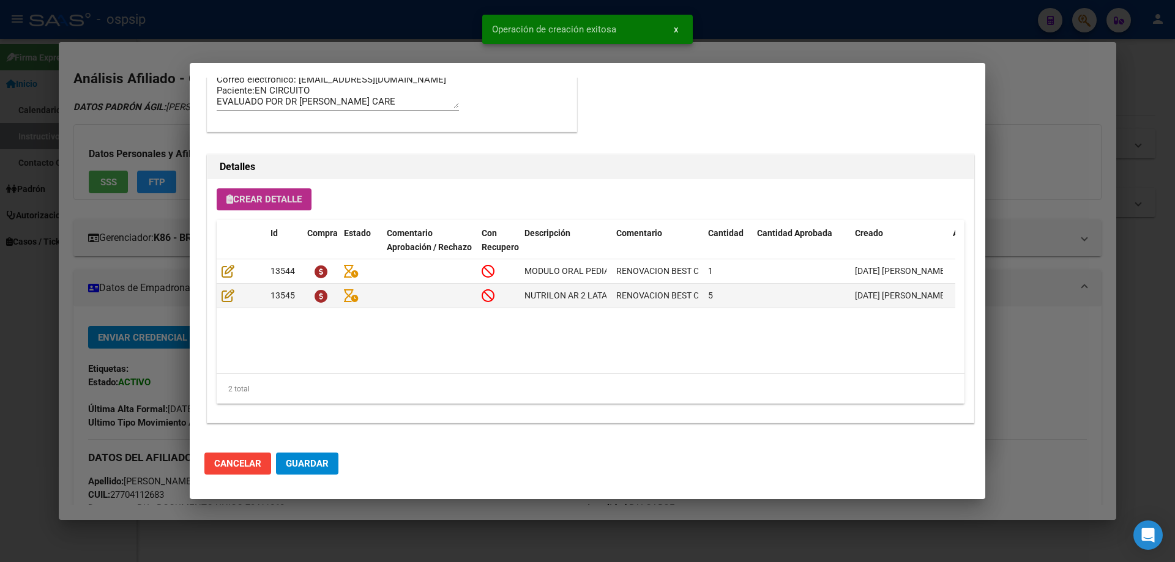
click at [323, 471] on button "Guardar" at bounding box center [307, 464] width 62 height 22
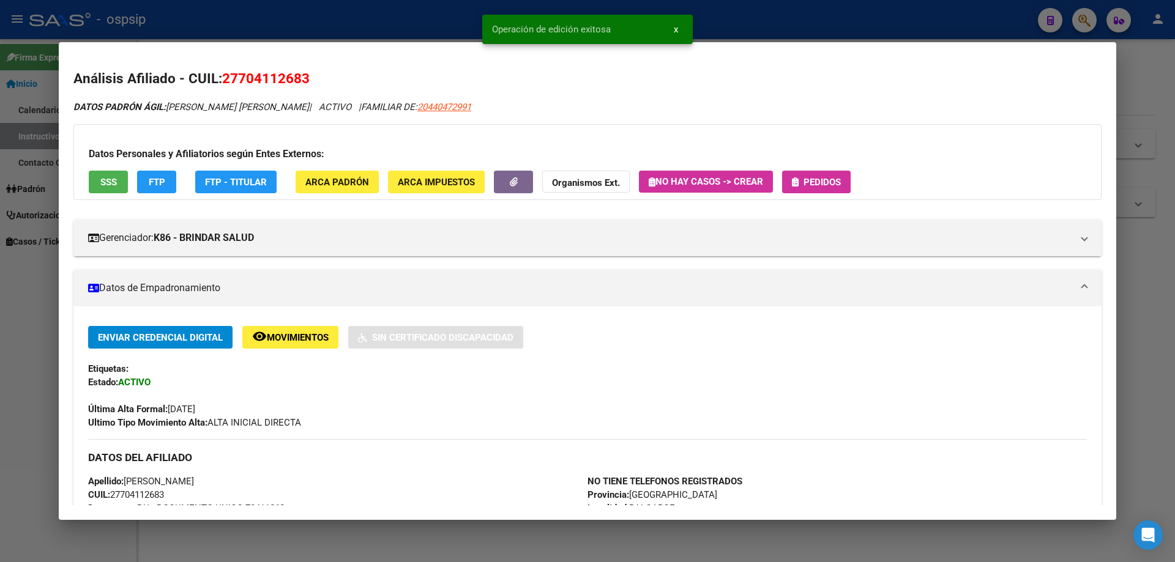
click at [809, 178] on span "Pedidos" at bounding box center [822, 182] width 37 height 11
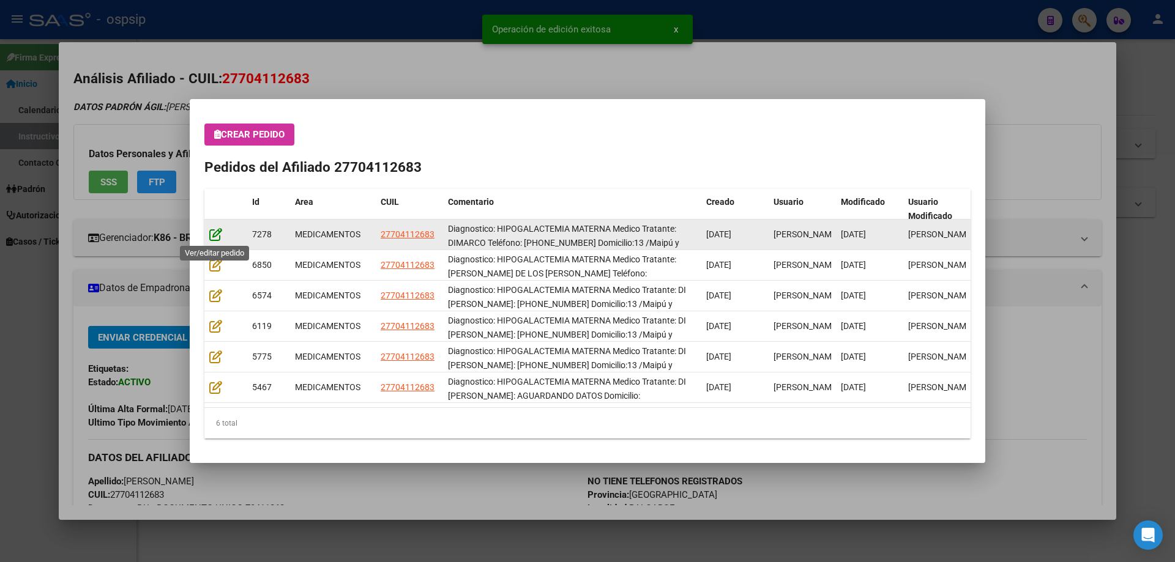
click at [216, 233] on icon at bounding box center [215, 234] width 13 height 13
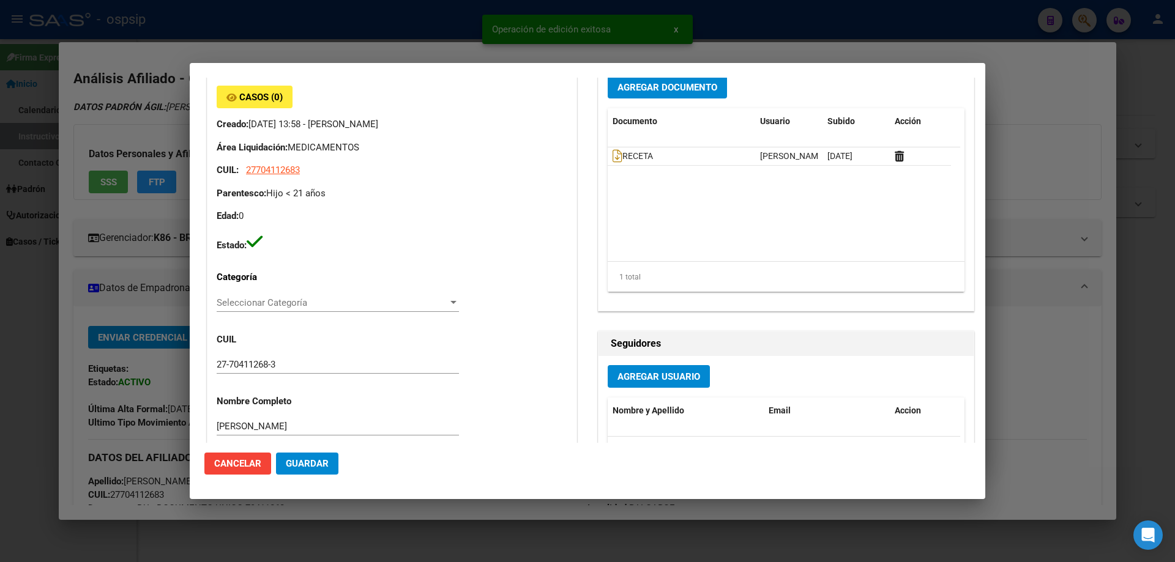
type input "Buenos Aires, BALCARCE, AV, CENTENARIO 1432"
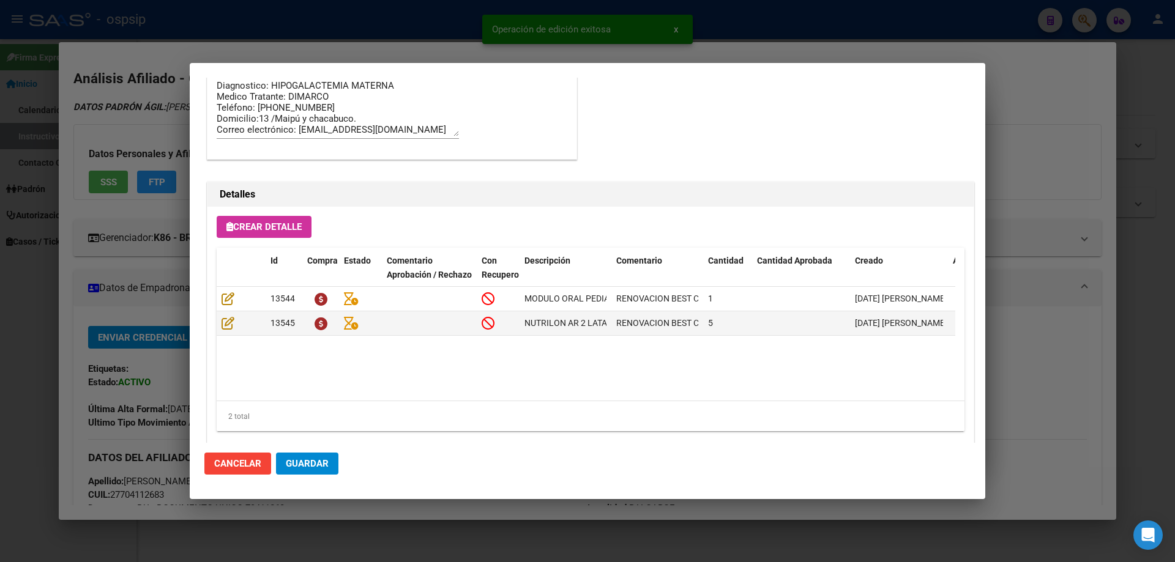
scroll to position [796, 0]
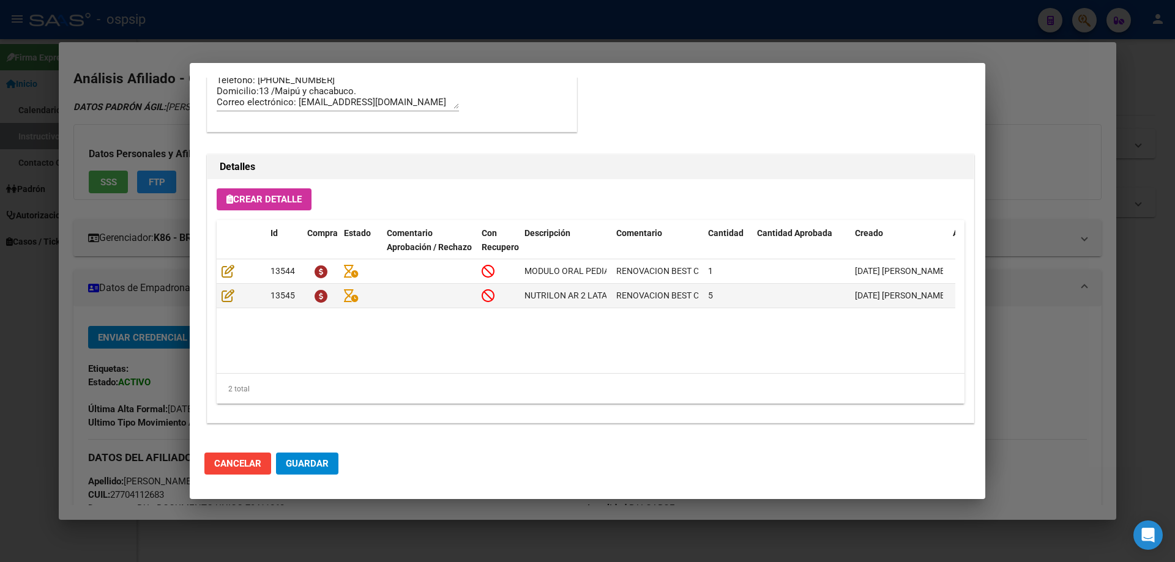
click at [321, 461] on span "Guardar" at bounding box center [307, 463] width 43 height 11
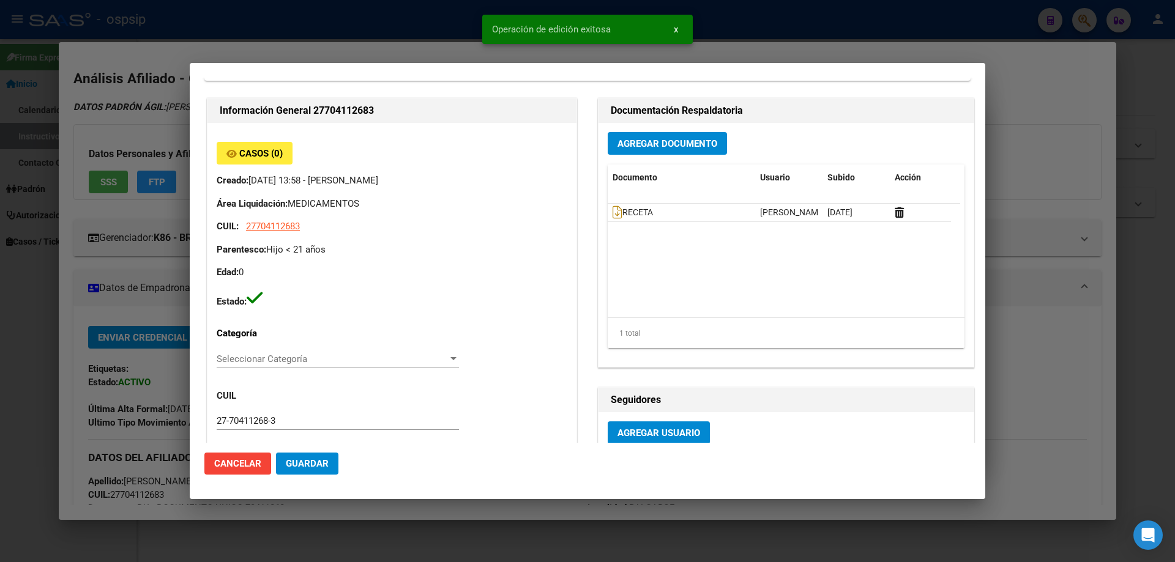
scroll to position [0, 0]
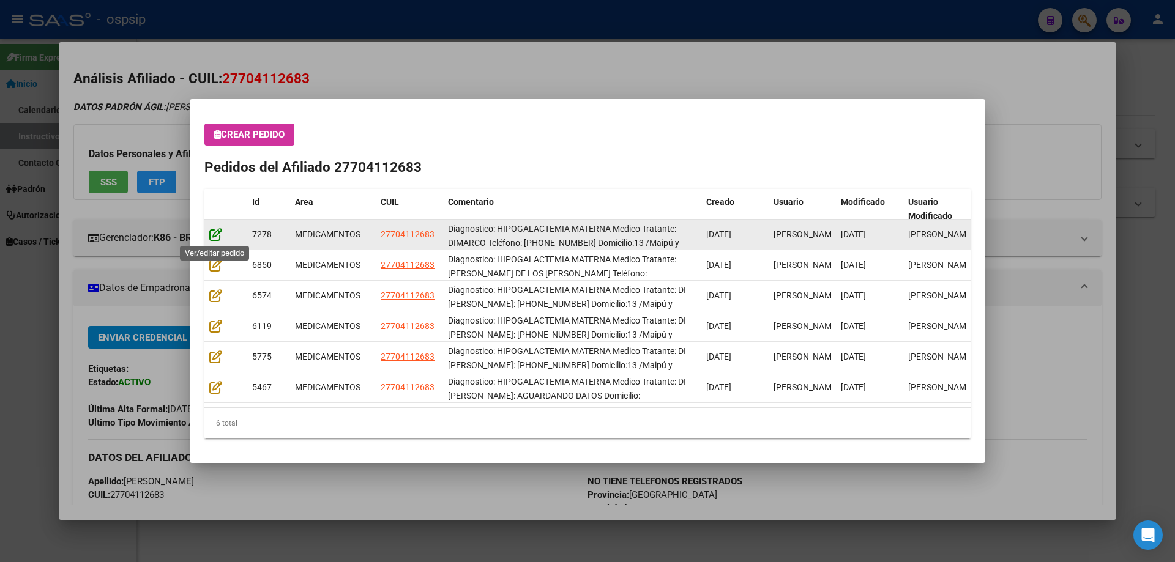
click at [215, 232] on icon at bounding box center [215, 234] width 13 height 13
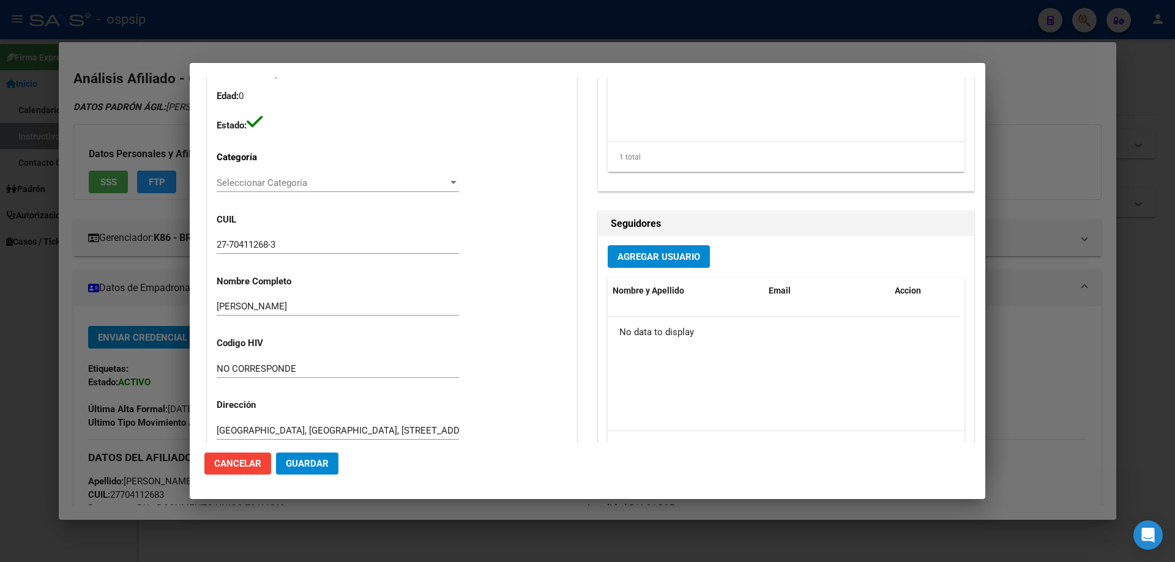
type input "Buenos Aires, BALCARCE, AV, CENTENARIO 1432"
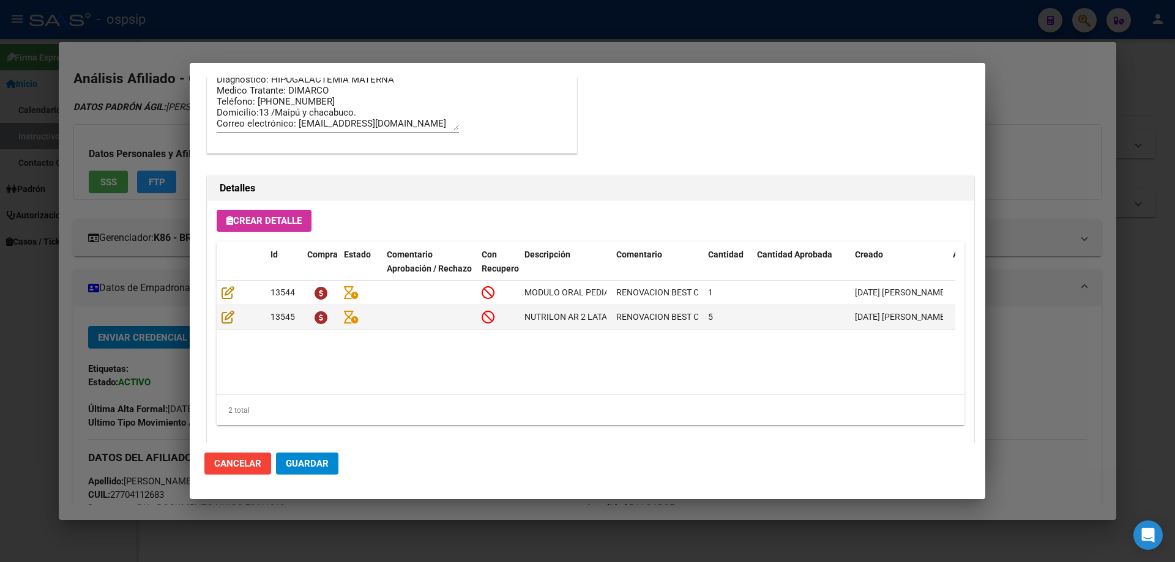
scroll to position [796, 0]
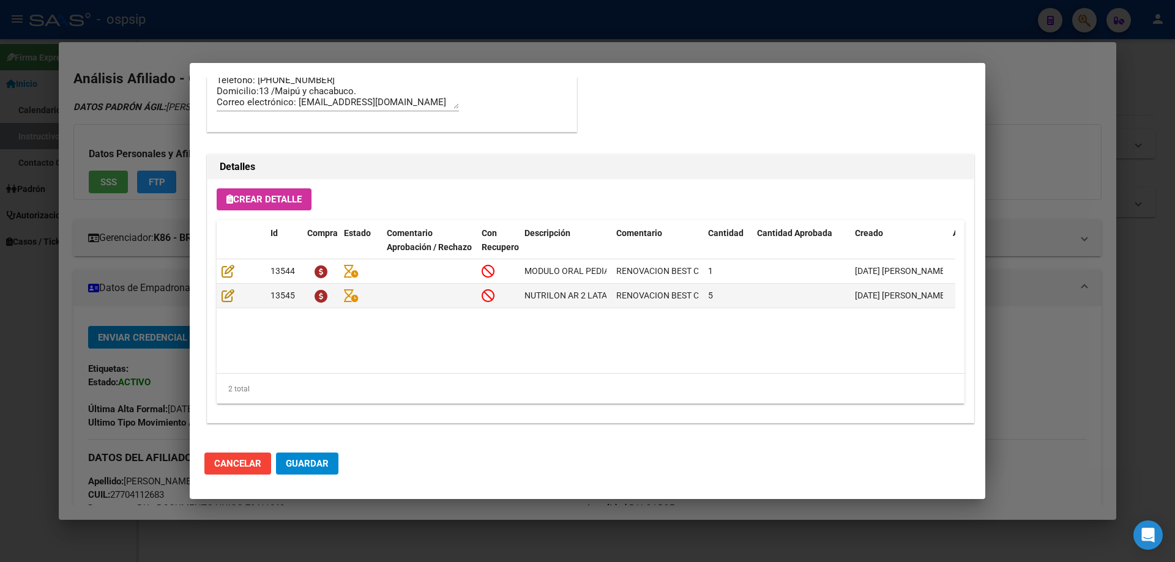
click at [315, 466] on span "Guardar" at bounding box center [307, 463] width 43 height 11
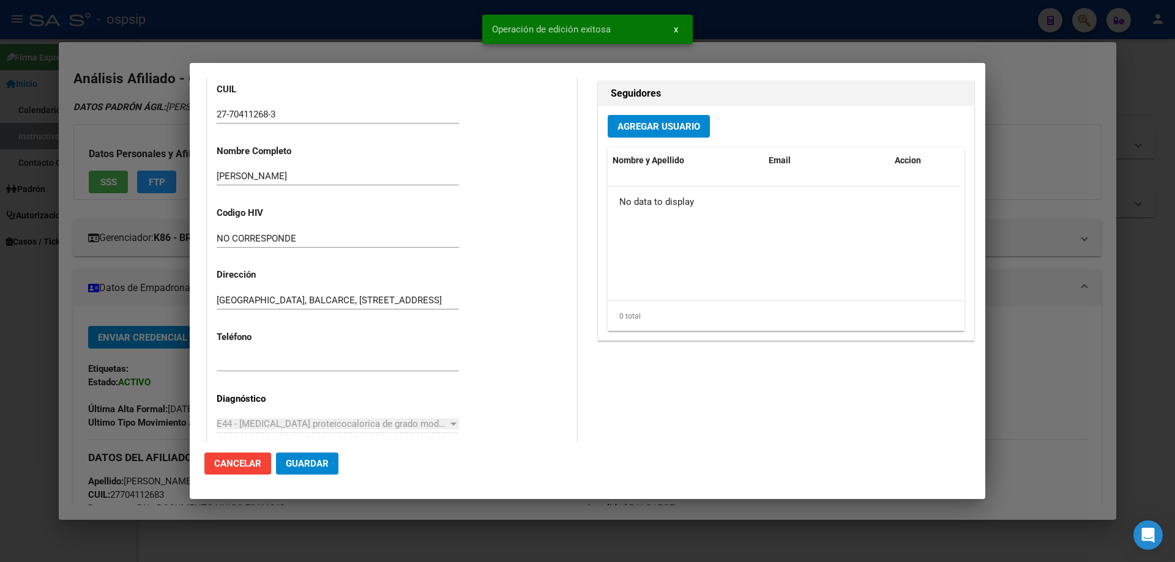
scroll to position [0, 0]
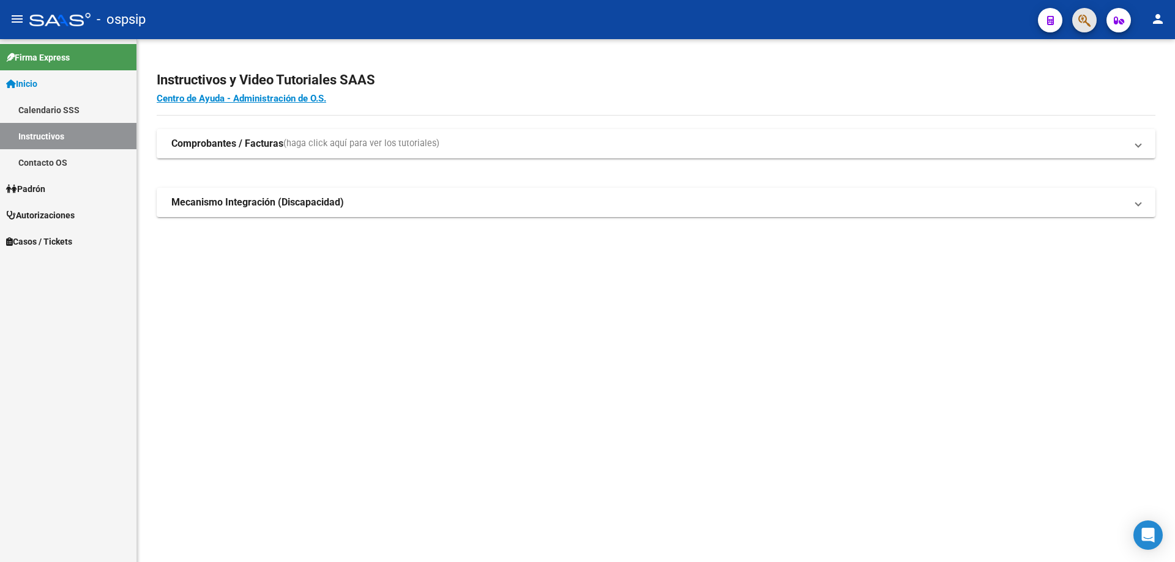
click at [1090, 30] on span "button" at bounding box center [1084, 20] width 12 height 25
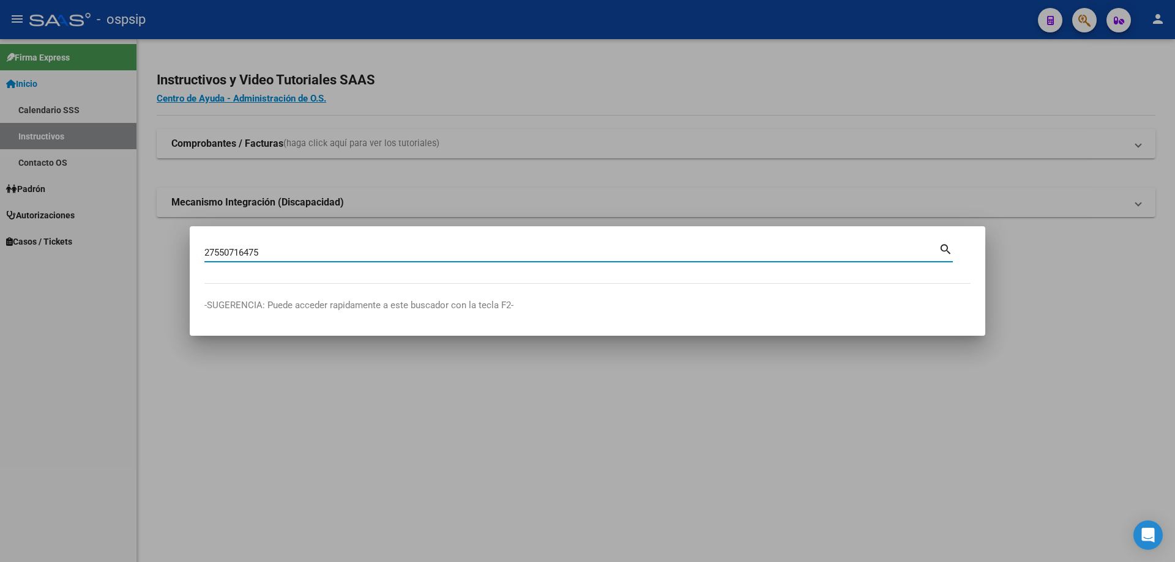
type input "27550716475"
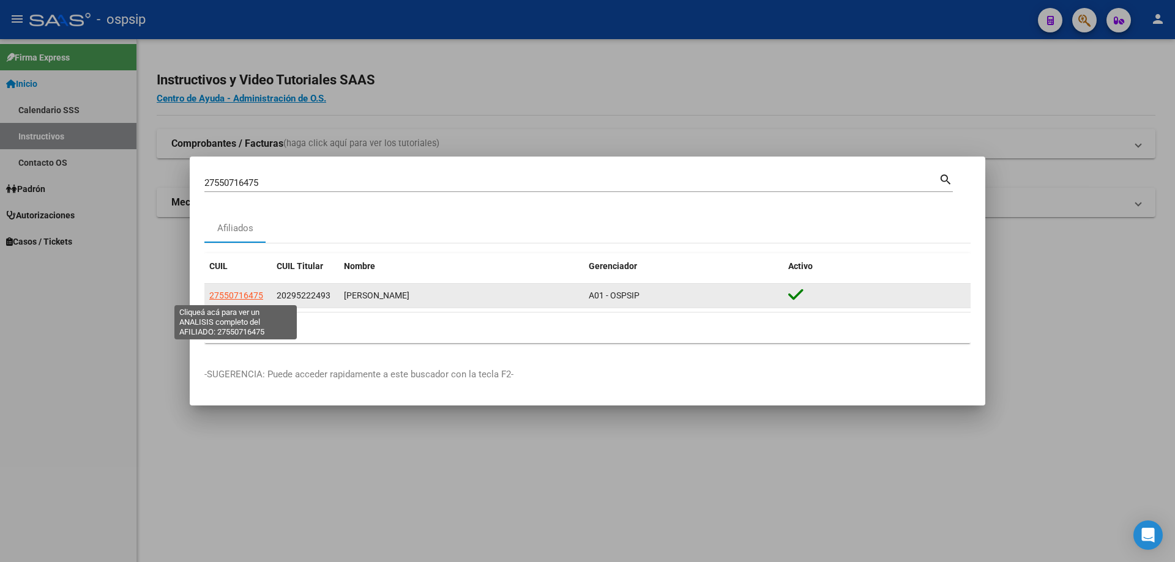
click at [244, 294] on span "27550716475" at bounding box center [236, 296] width 54 height 10
type textarea "27550716475"
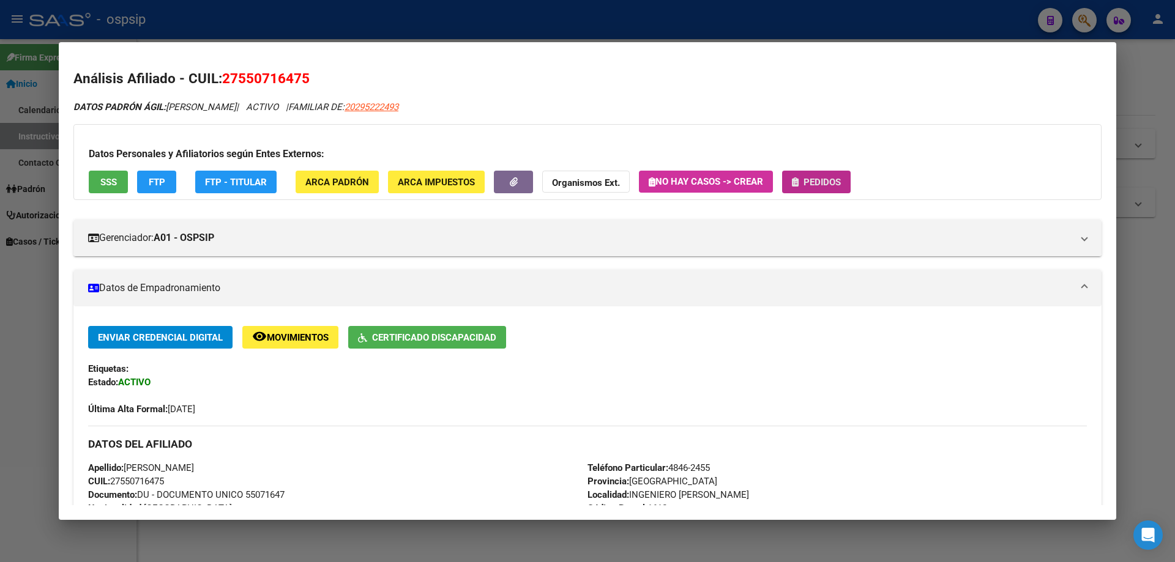
click at [815, 181] on span "Pedidos" at bounding box center [822, 182] width 37 height 11
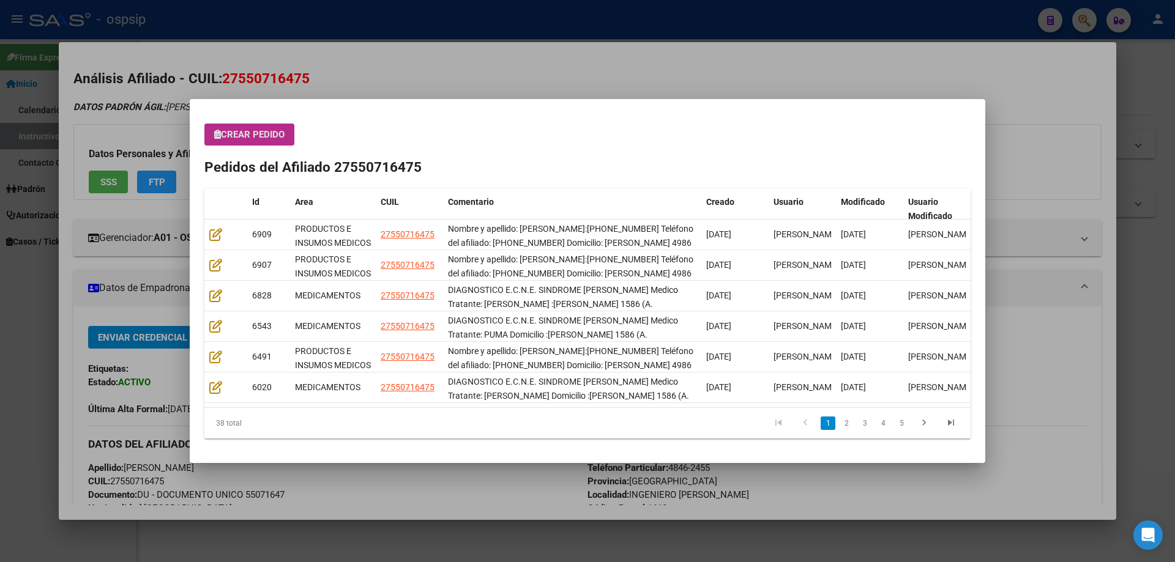
click at [254, 132] on span "Crear Pedido" at bounding box center [249, 134] width 70 height 11
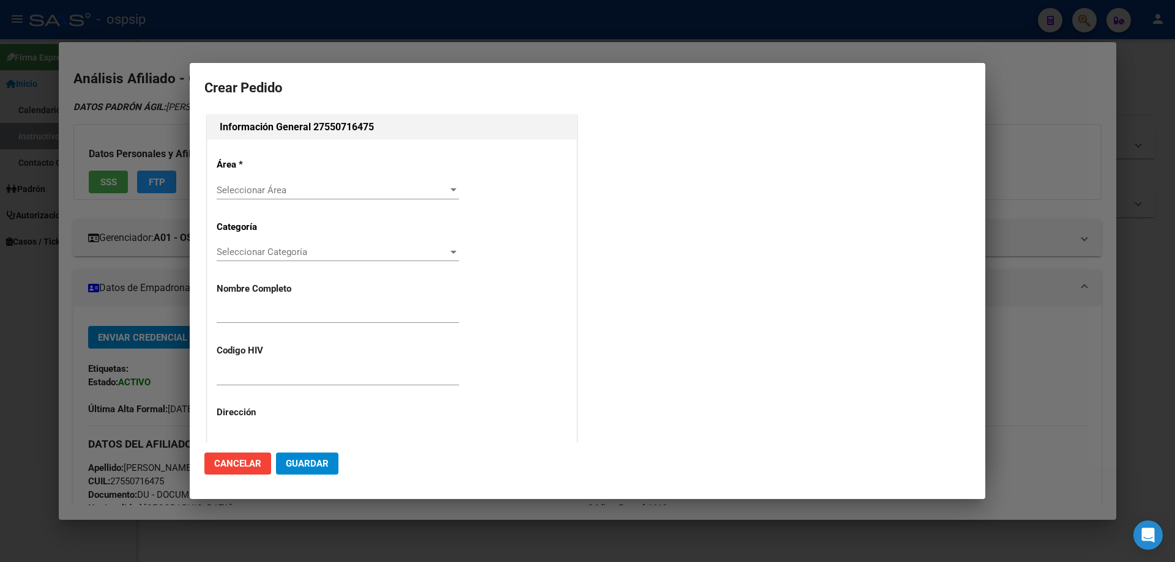
type input "MORA AGOSTINA ROMANO"
type input "NO CORRESPONDE"
type input "Buenos Aires, INGENIERO ADOLF, RAWSON 4986"
type input "Particular: 4846-2455"
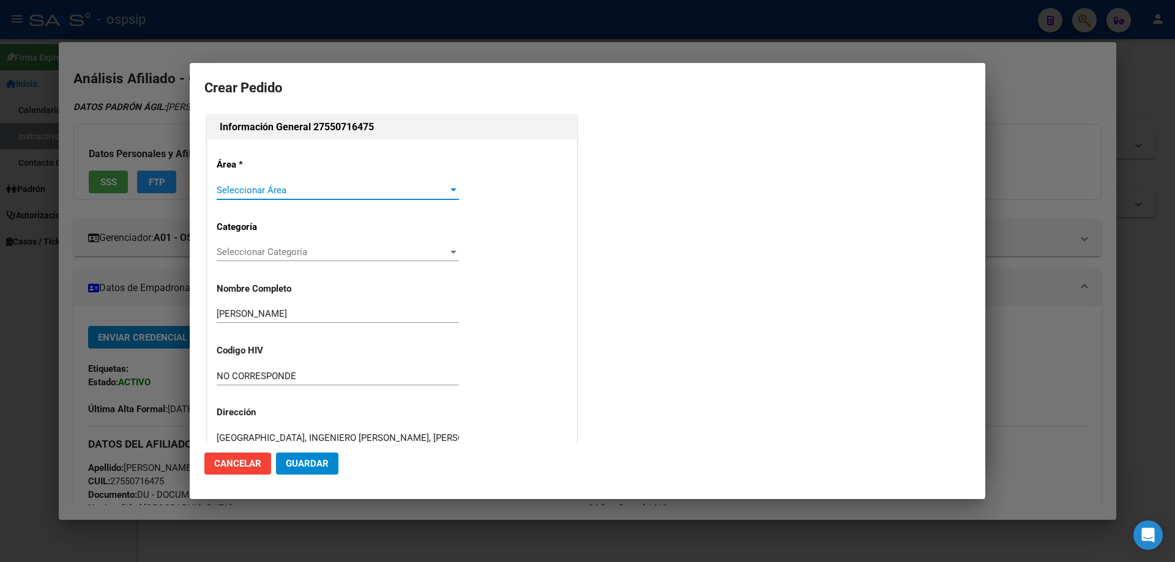
type input "ROMANO MORA AGOSTINA"
type input "BUENOS AIRES, INGENIERO ADOLF, RAWSON 4986"
click at [255, 197] on div "Seleccionar Área Seleccionar Área" at bounding box center [338, 190] width 242 height 18
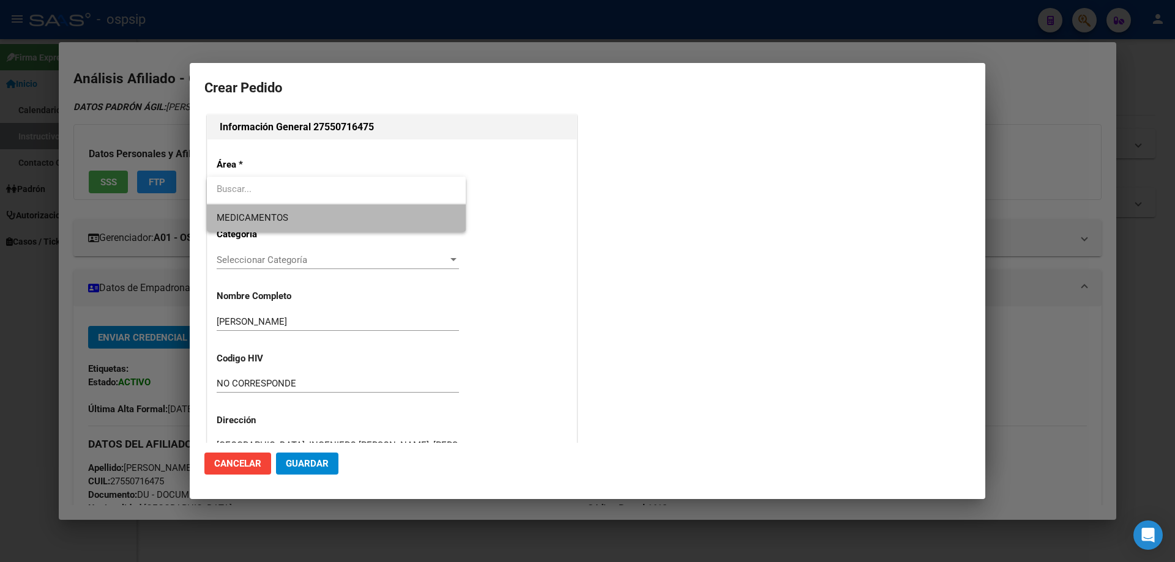
click at [243, 227] on span "MEDICAMENTOS" at bounding box center [336, 218] width 239 height 28
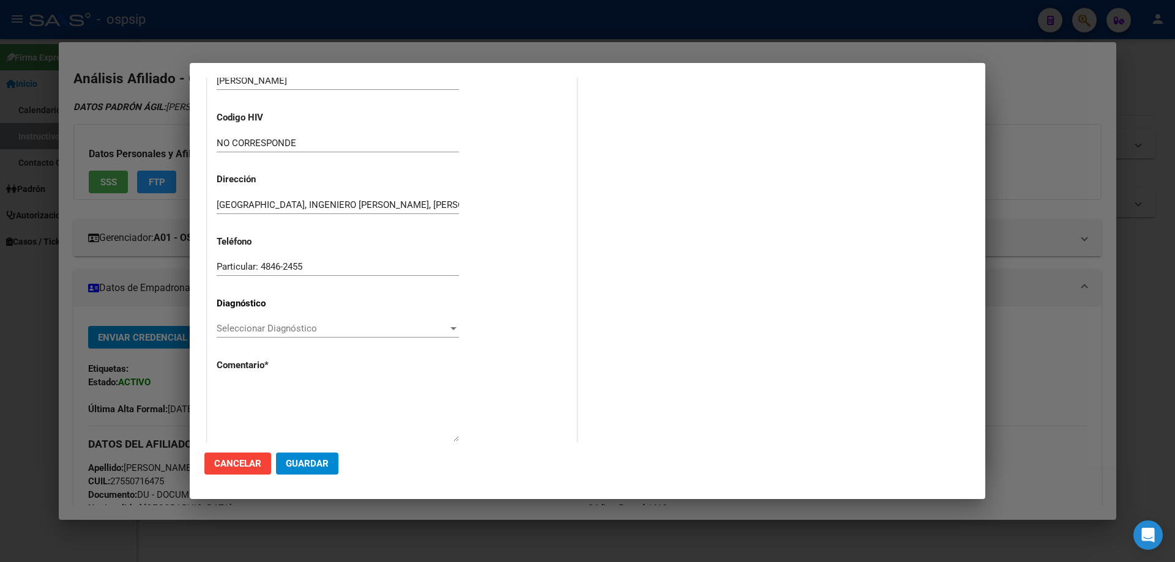
scroll to position [275, 0]
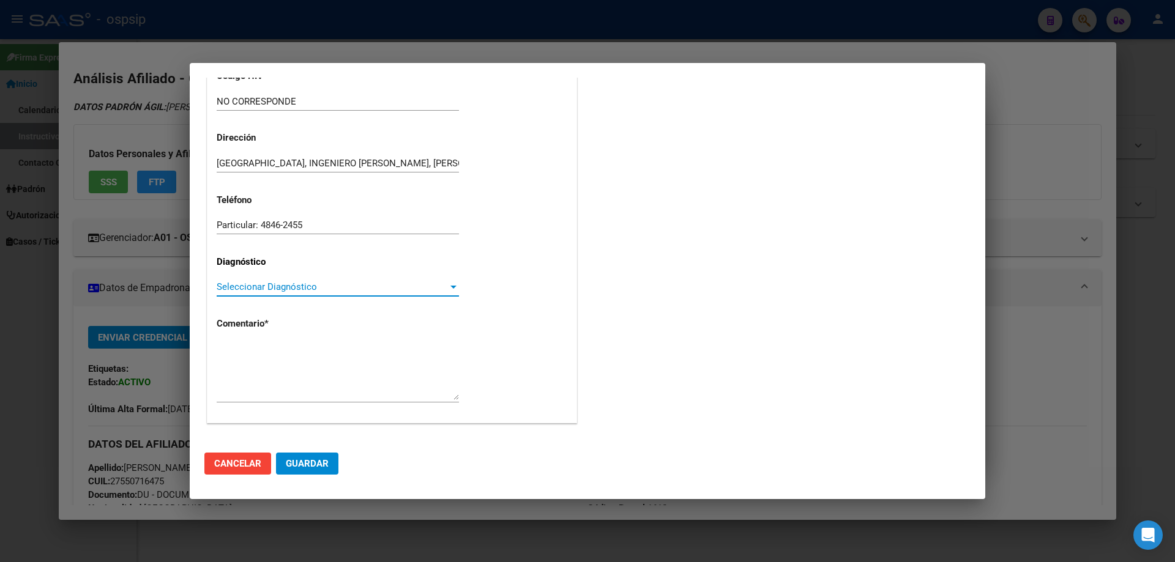
click at [242, 292] on span "Seleccionar Diagnóstico" at bounding box center [332, 287] width 231 height 11
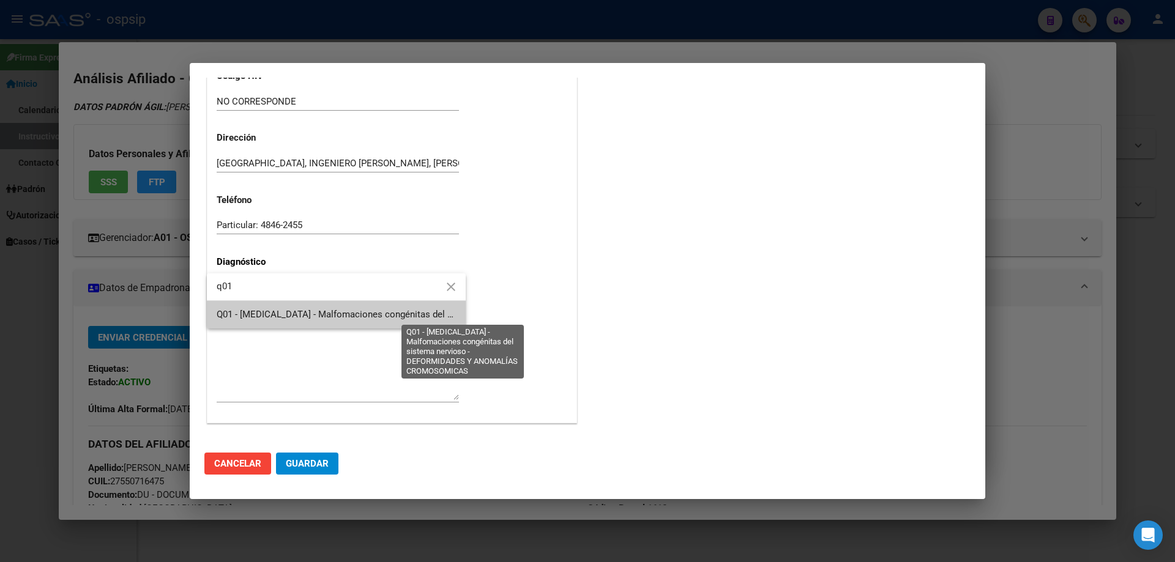
type input "q01"
click at [286, 317] on span "Q01 - [MEDICAL_DATA] - Malfomaciones congénitas del sistema nervioso - DEFORMID…" at bounding box center [474, 314] width 514 height 11
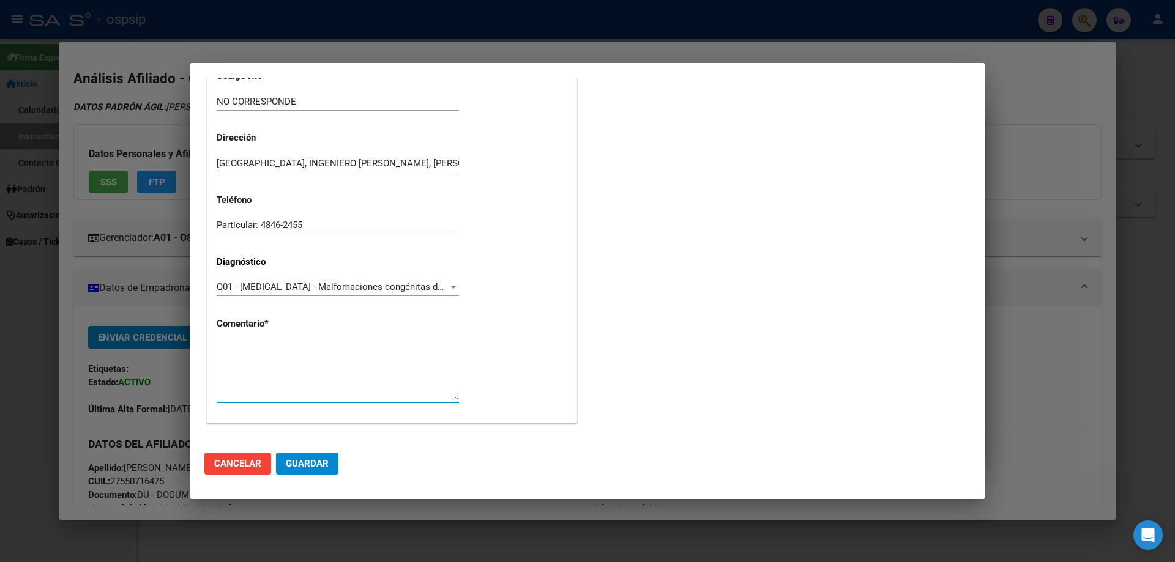
paste textarea "DIAGNOSTICO E.C.N.E. SINDROME DE WEST Medico Tratante: PUMA Domicilio :RAWSON 1…"
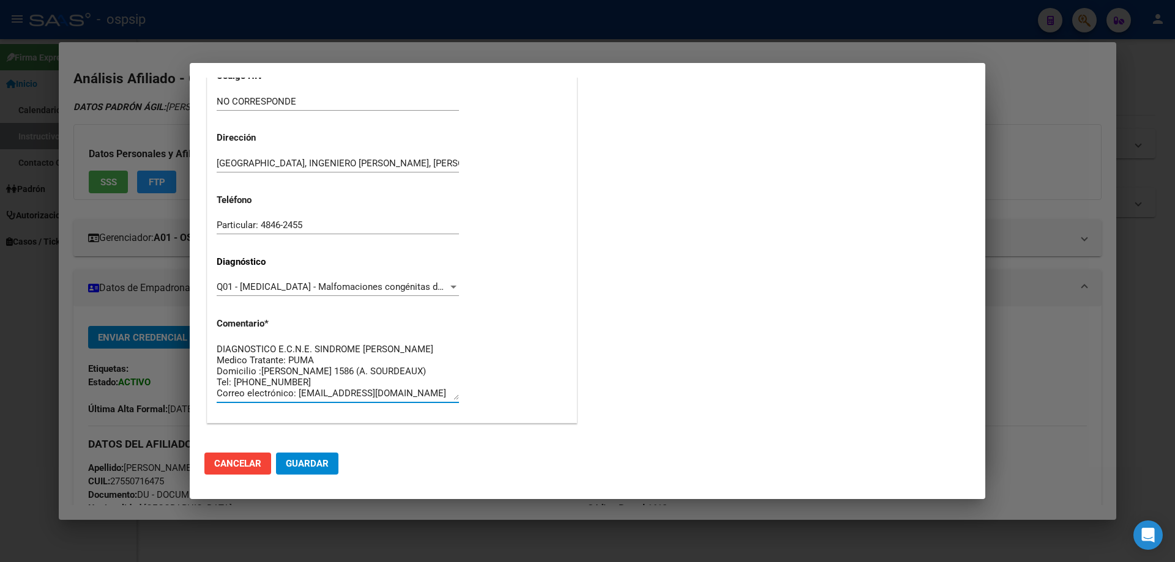
scroll to position [32, 0]
type textarea "DIAGNOSTICO E.C.N.E. SINDROME DE WEST Medico Tratante: PUMA Domicilio :RAWSON 1…"
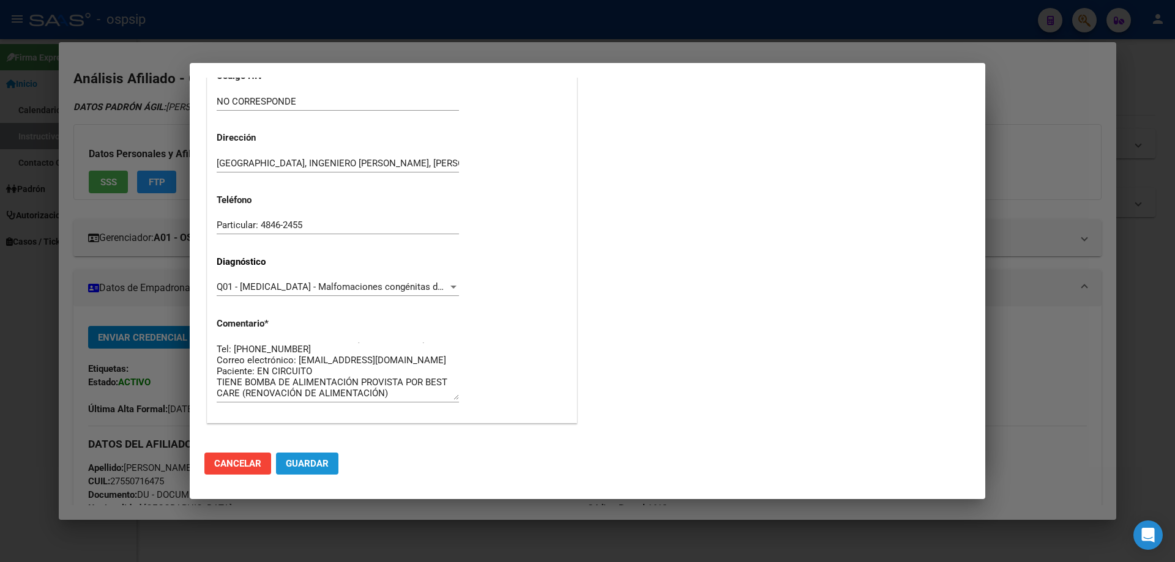
click at [313, 457] on button "Guardar" at bounding box center [307, 464] width 62 height 22
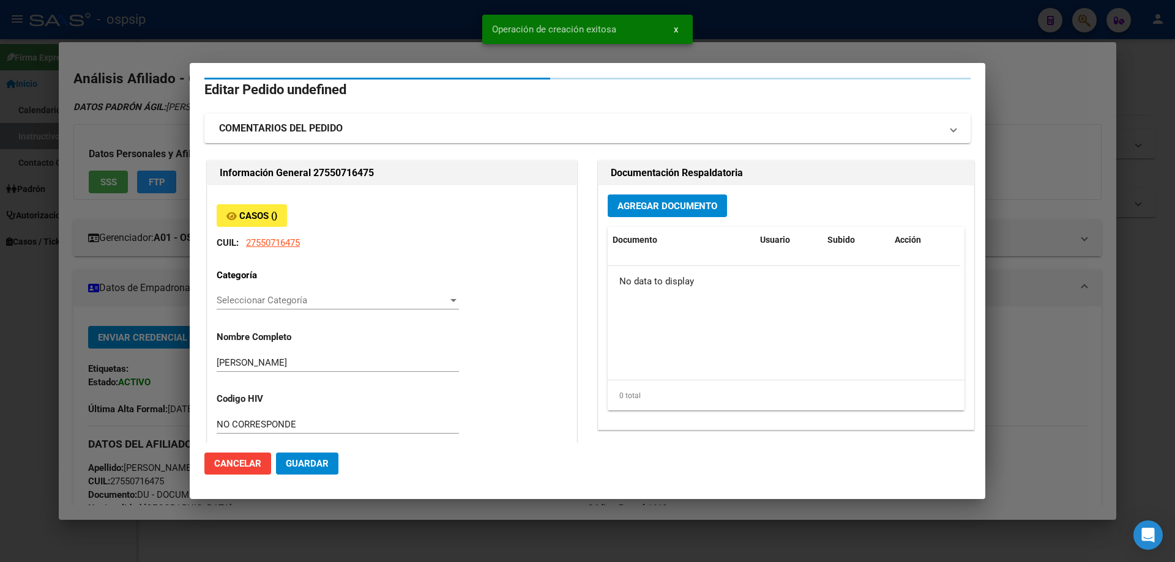
scroll to position [0, 0]
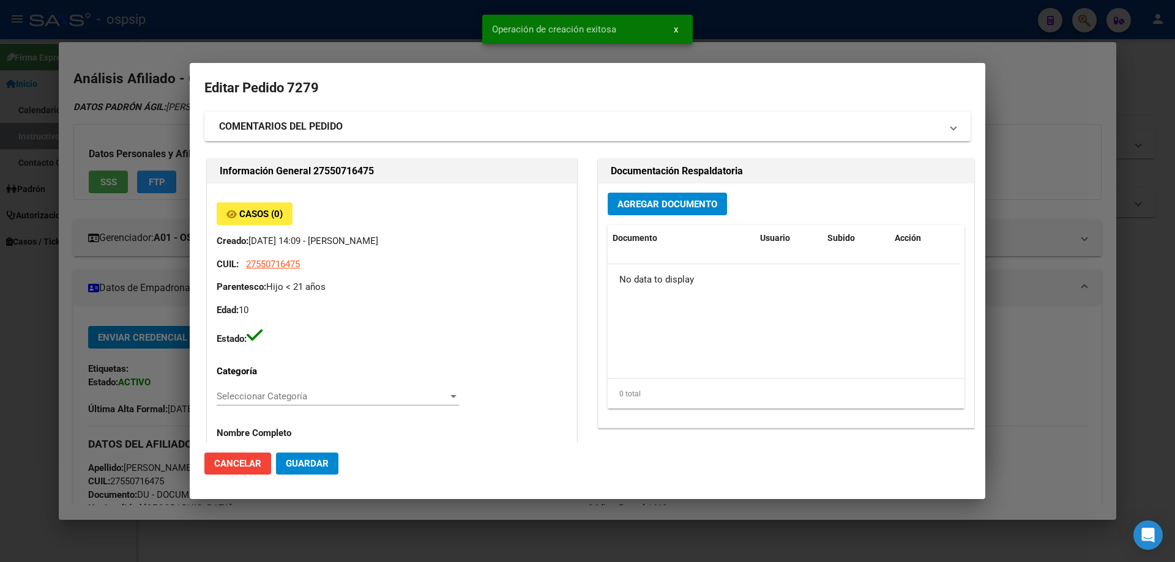
click at [645, 200] on span "Agregar Documento" at bounding box center [668, 204] width 100 height 11
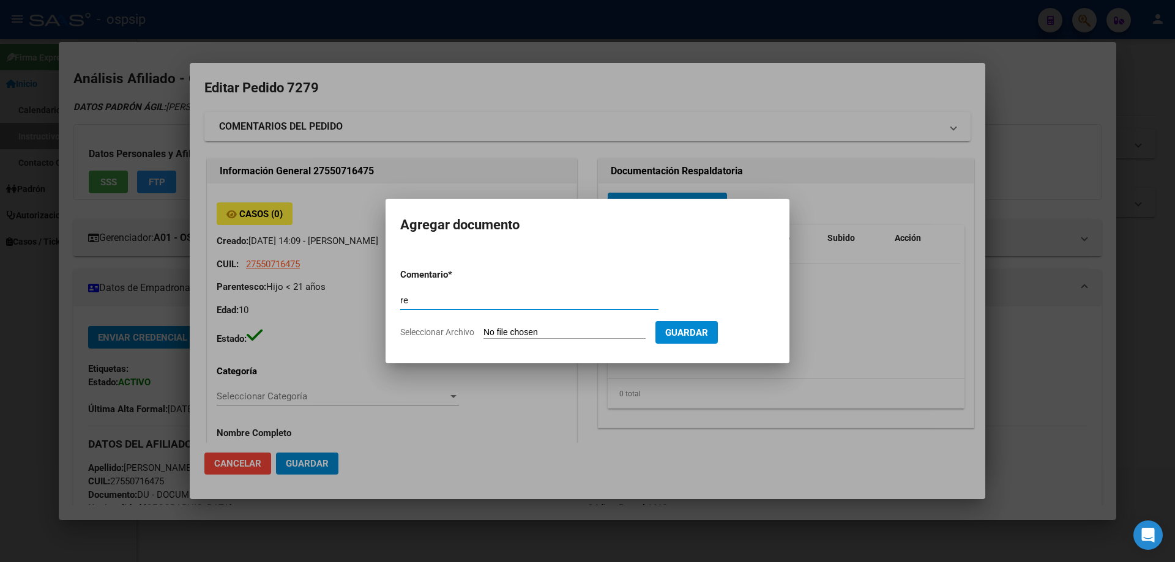
type input "r"
type input "RECETA"
click at [536, 332] on input "Seleccionar Archivo" at bounding box center [565, 333] width 162 height 12
type input "C:\fakepath\pro-tnIVAQpM.jpeg"
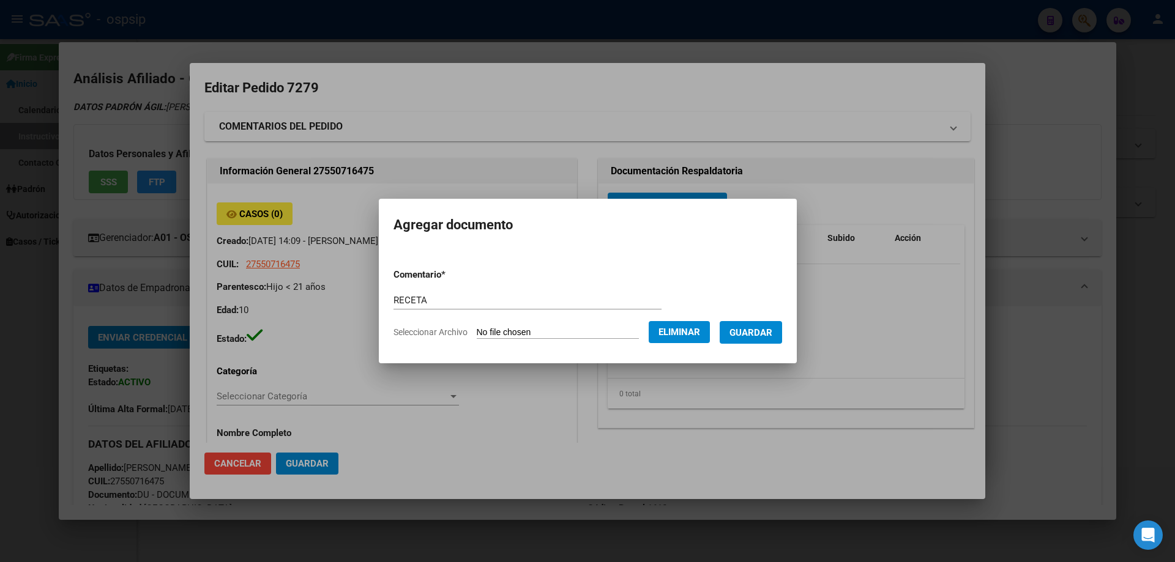
click at [758, 336] on span "Guardar" at bounding box center [751, 332] width 43 height 11
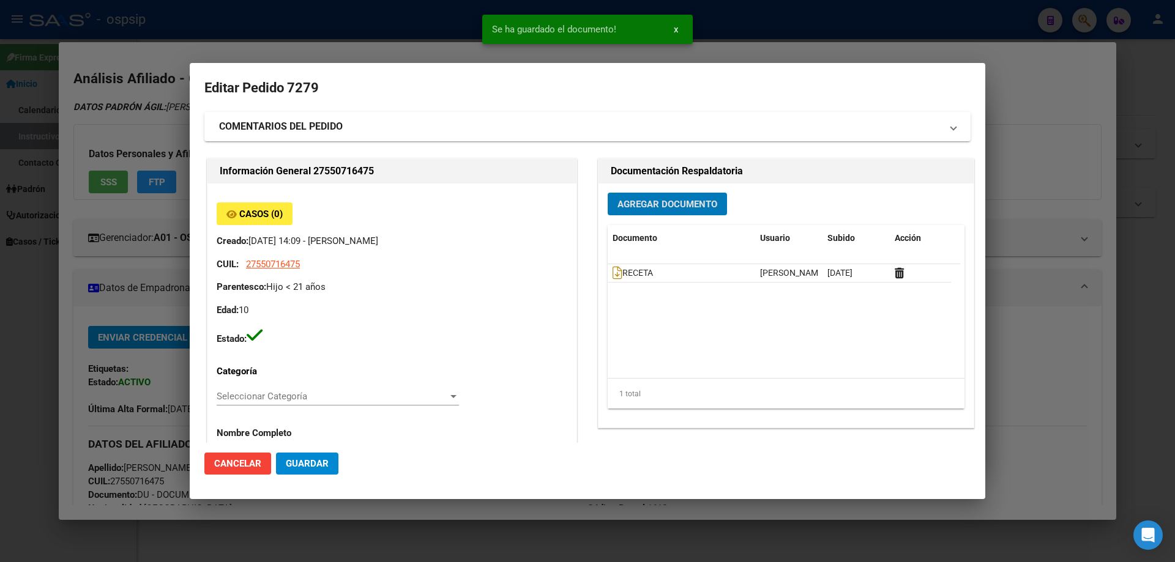
click at [640, 241] on span "Documento" at bounding box center [635, 238] width 45 height 10
click at [648, 196] on button "Agregar Documento" at bounding box center [667, 204] width 119 height 23
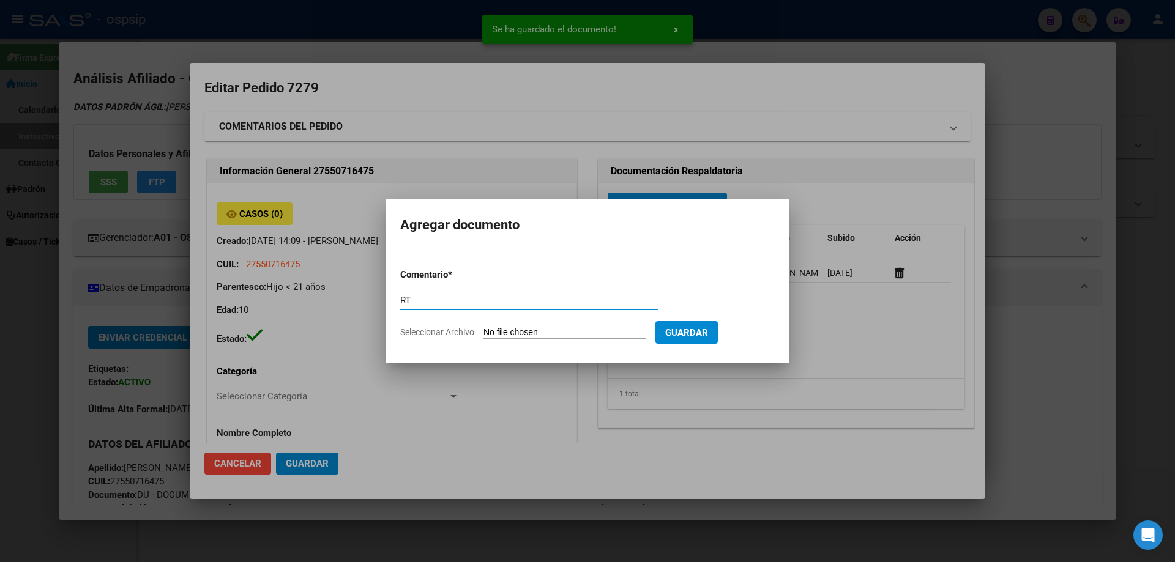
type input "R"
type input "RECETA"
click at [528, 345] on form "Comentario * RECETA Comentario Seleccionar Archivo Guardar" at bounding box center [587, 303] width 375 height 89
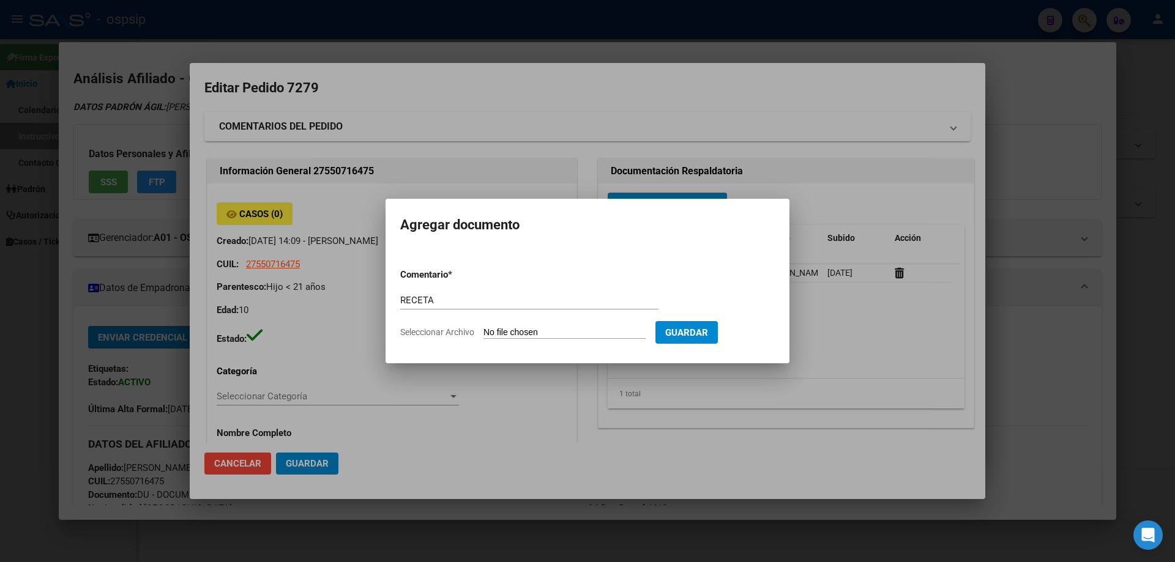
click at [528, 338] on input "Seleccionar Archivo" at bounding box center [565, 333] width 162 height 12
type input "C:\fakepath\pro-XyfNDMct.jpeg"
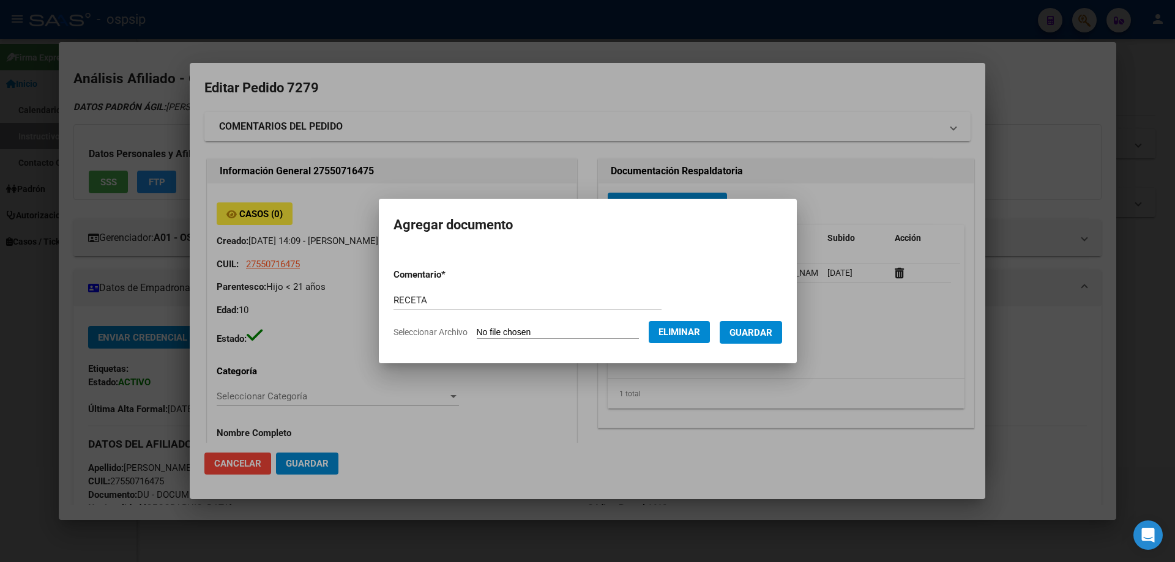
click at [760, 336] on span "Guardar" at bounding box center [751, 332] width 43 height 11
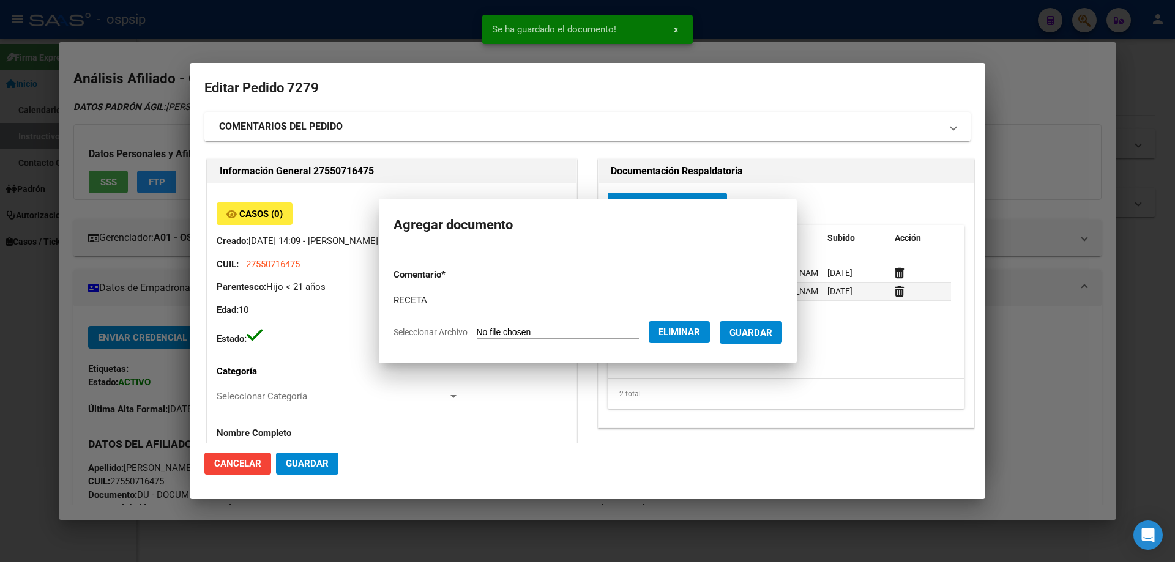
click at [638, 202] on span "Agregar Documento" at bounding box center [668, 204] width 100 height 11
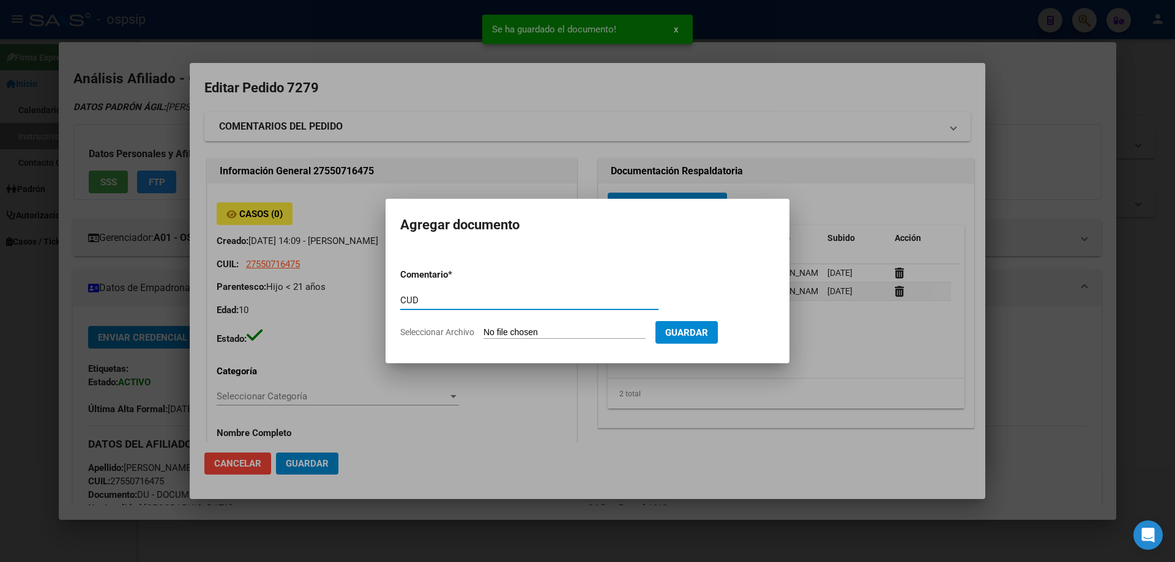
type input "CUD"
click at [514, 325] on form "Comentario * CUD Comentario Seleccionar Archivo Guardar" at bounding box center [587, 303] width 375 height 89
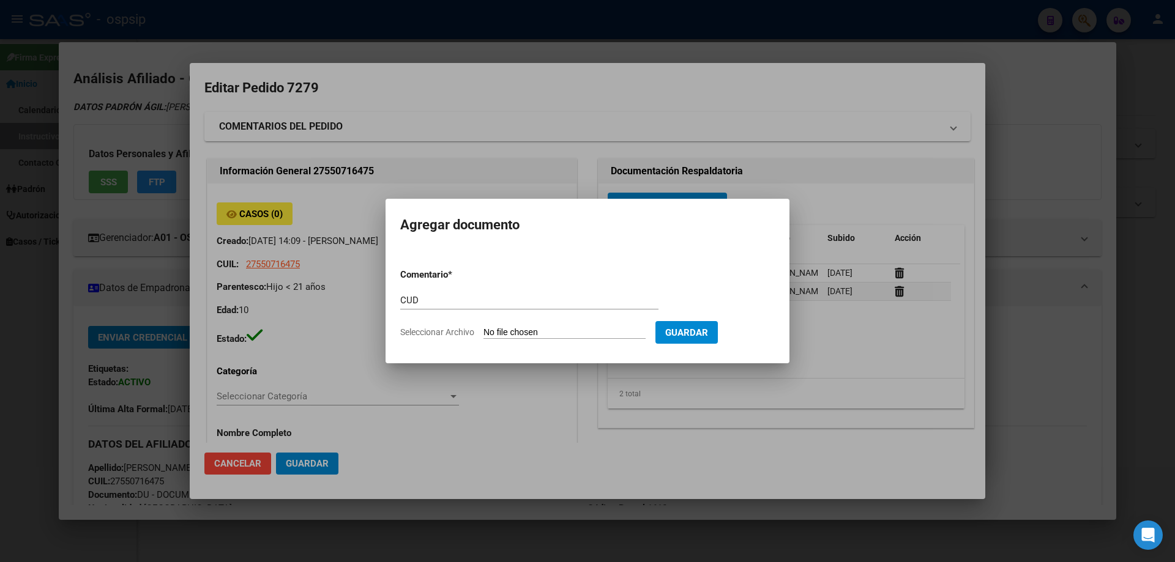
click at [521, 330] on input "Seleccionar Archivo" at bounding box center [565, 333] width 162 height 12
type input "C:\fakepath\pro-dzPT5azV.jpeg"
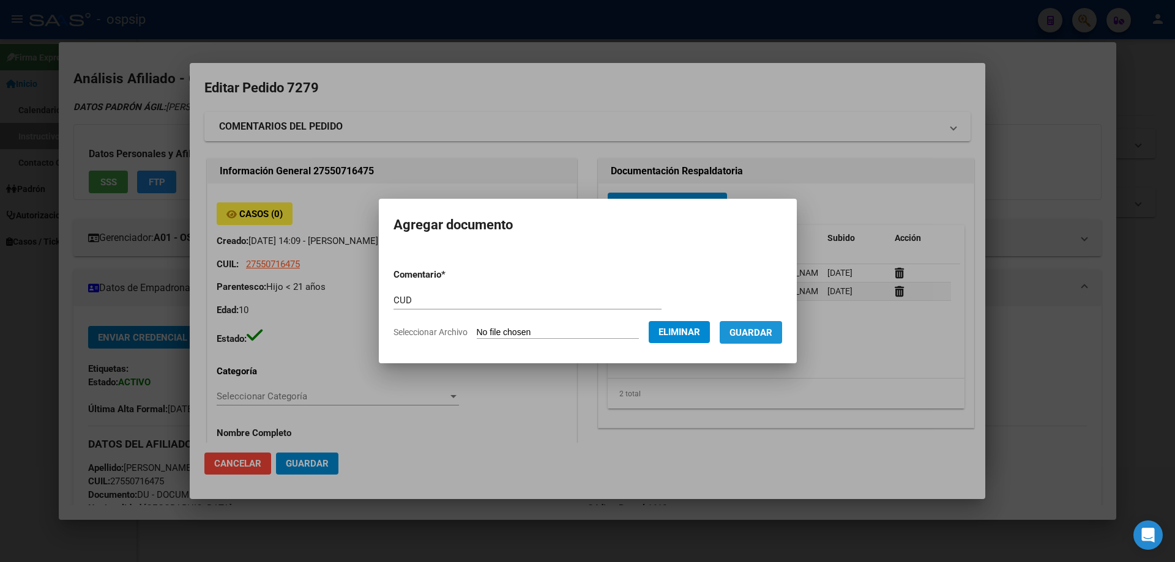
click at [770, 331] on span "Guardar" at bounding box center [751, 332] width 43 height 11
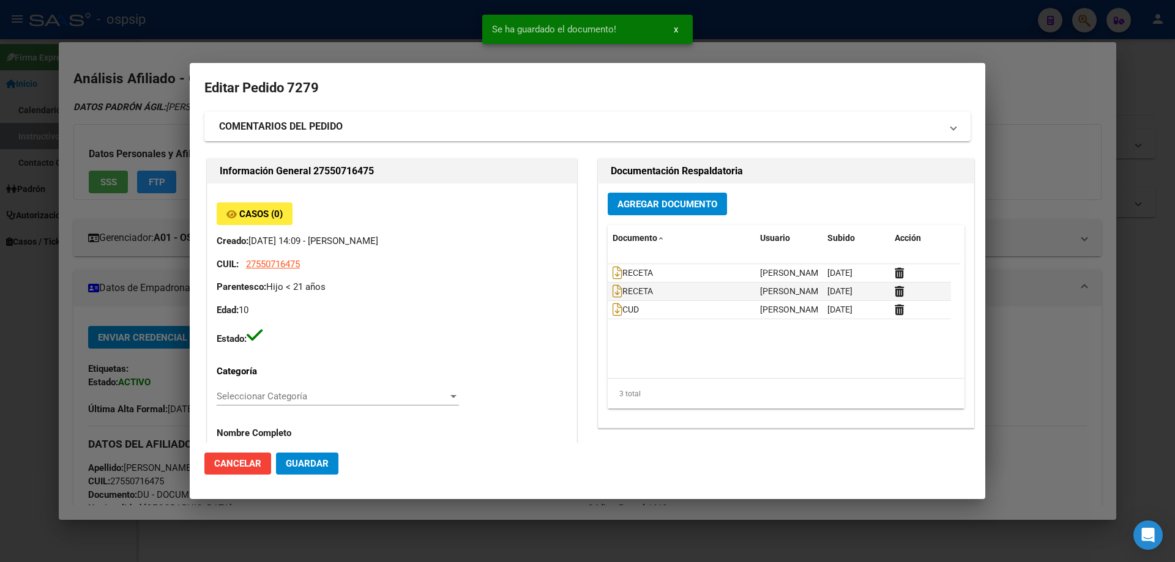
click at [610, 263] on datatable-header "Documento Usuario Subido Acción" at bounding box center [784, 244] width 353 height 39
click at [613, 275] on icon at bounding box center [618, 272] width 10 height 13
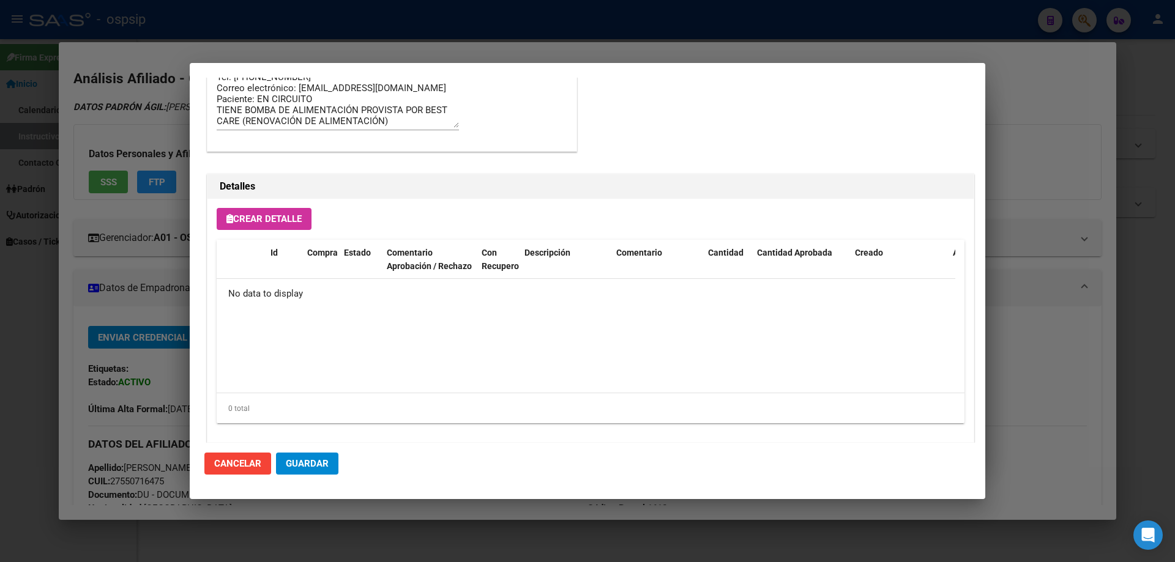
scroll to position [711, 0]
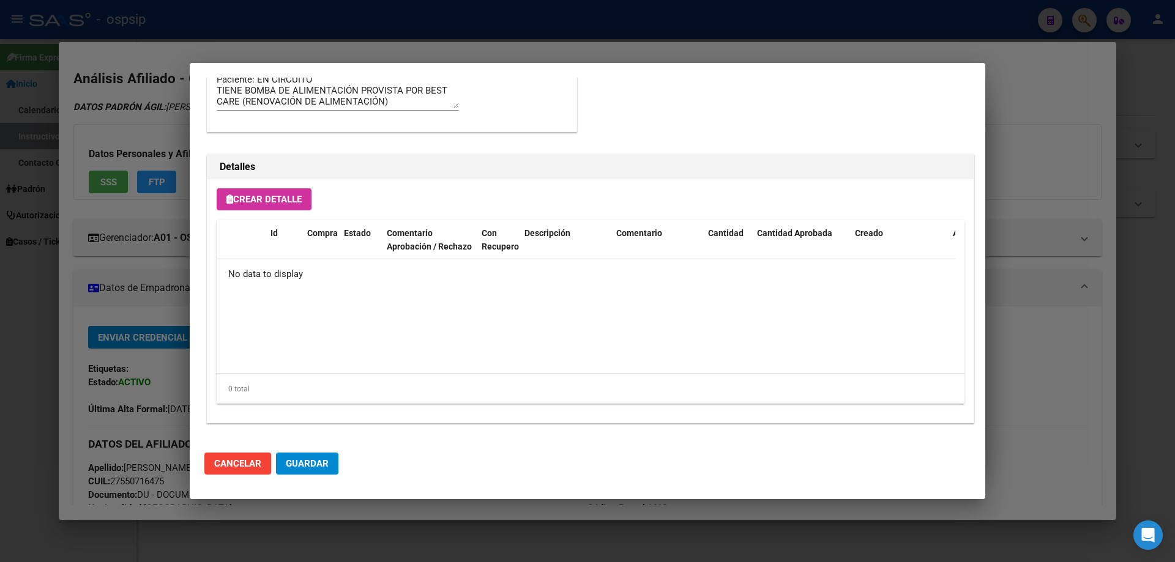
click at [263, 207] on button "Crear Detalle" at bounding box center [264, 200] width 95 height 22
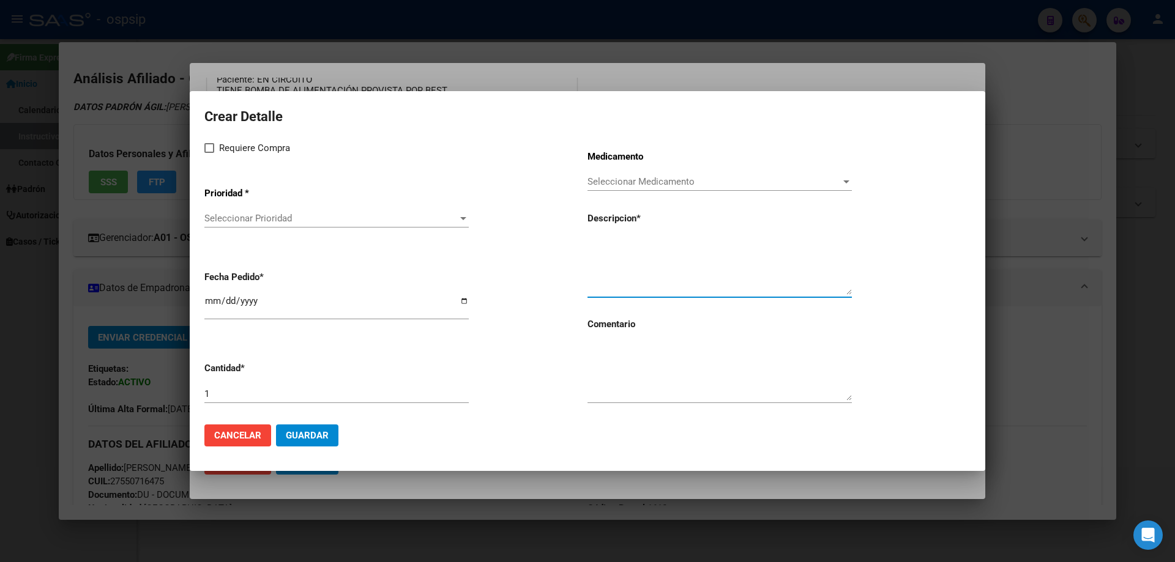
paste textarea "Modulo Pediatrico hasta 2000 calorias + 30 guias"
type textarea "Modulo Pediatrico hasta 2000 calorias + 30 guias"
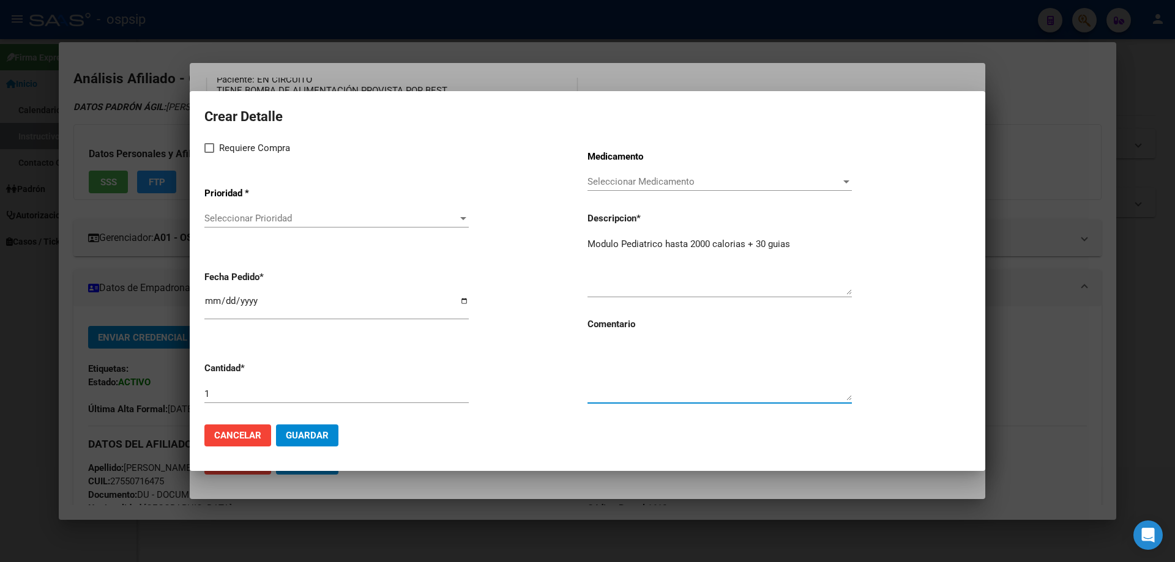
click at [610, 389] on textarea at bounding box center [720, 372] width 264 height 58
type textarea "RENOVACION BEST CARE"
click at [209, 146] on span at bounding box center [209, 148] width 10 height 10
click at [209, 153] on input "Requiere Compra" at bounding box center [209, 153] width 1 height 1
checkbox input "true"
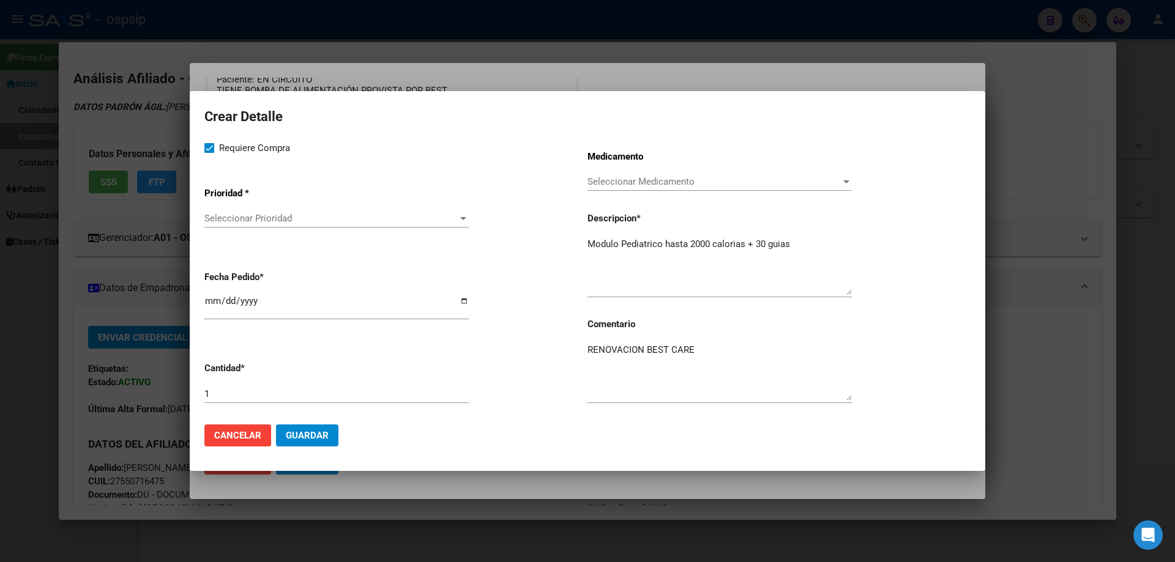
click at [293, 229] on div "Seleccionar Prioridad Seleccionar Prioridad" at bounding box center [336, 224] width 264 height 30
click at [294, 217] on span "Seleccionar Prioridad" at bounding box center [330, 218] width 253 height 11
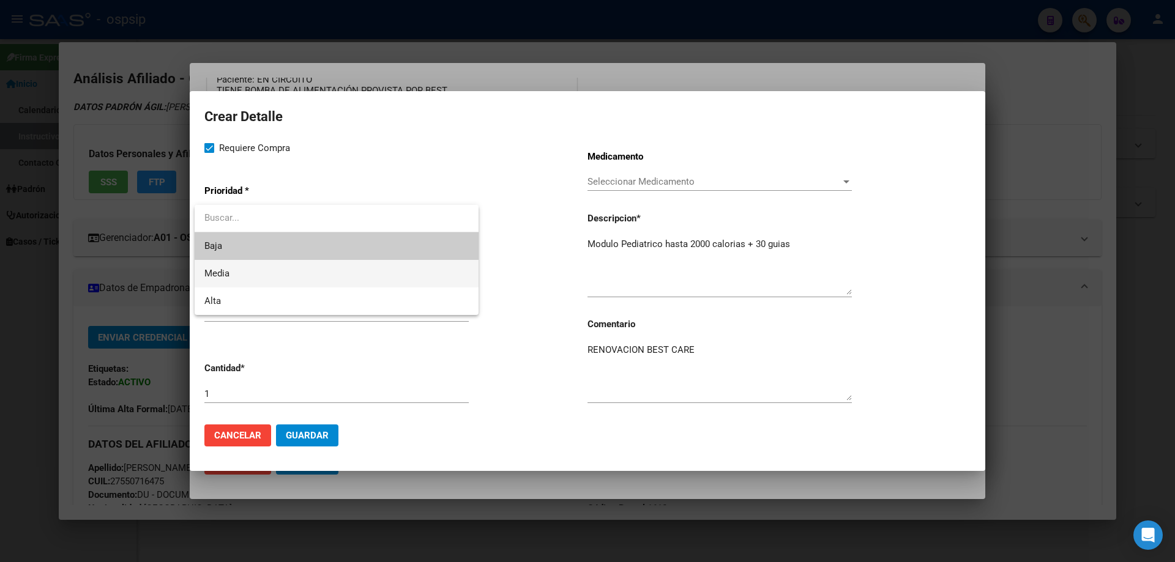
click at [251, 274] on span "Media" at bounding box center [336, 274] width 264 height 28
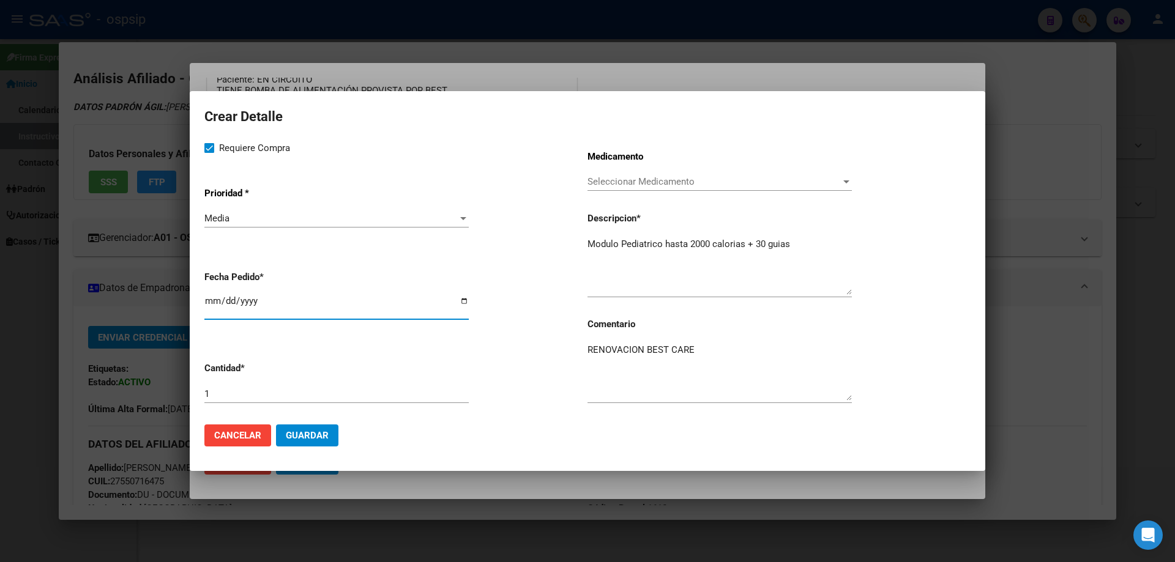
click at [206, 301] on input "[DATE]" at bounding box center [336, 306] width 264 height 20
type input "2025-09-15"
click at [309, 447] on mat-dialog-actions "Cancelar Guardar" at bounding box center [587, 436] width 766 height 42
click at [312, 441] on button "Guardar" at bounding box center [307, 436] width 62 height 22
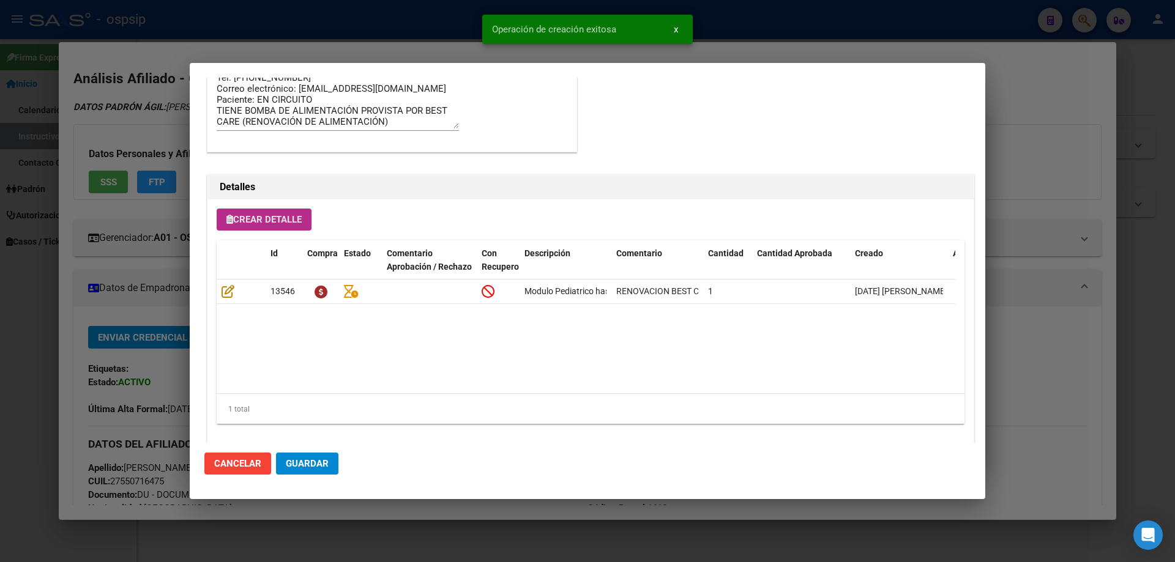
scroll to position [734, 0]
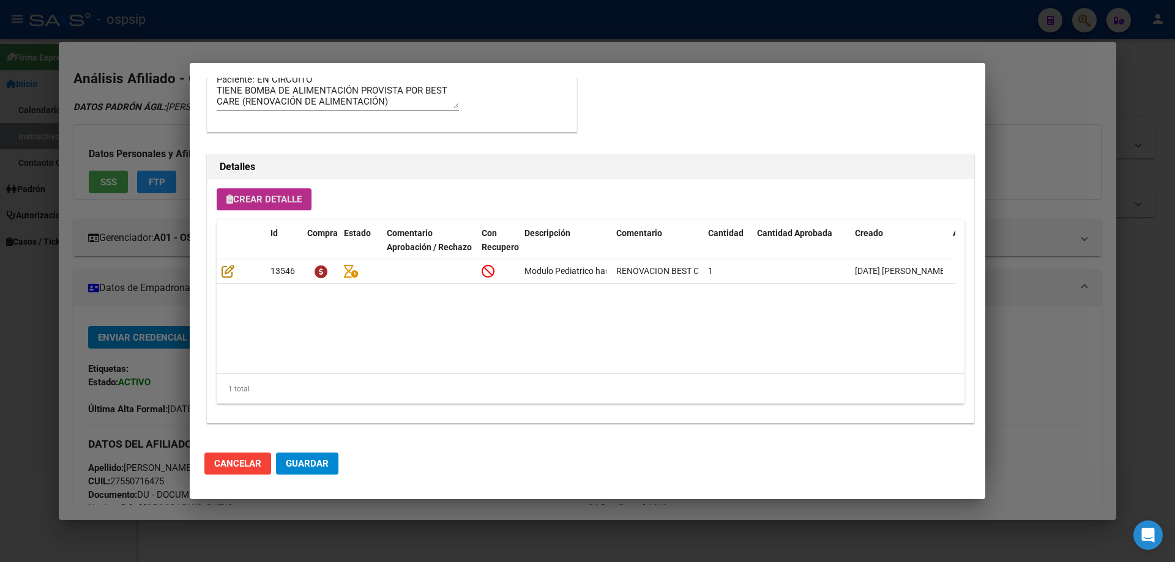
click at [256, 210] on button "Crear Detalle" at bounding box center [264, 200] width 95 height 22
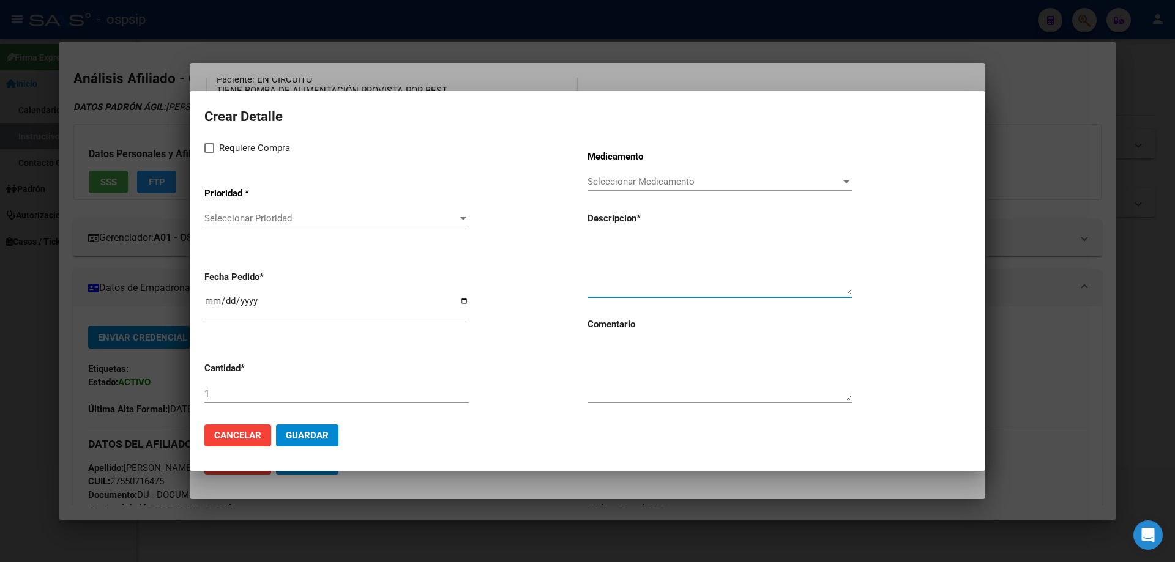
paste textarea "NUTRINI ENERGY"
type textarea "NUTRINI ENERGY"
click at [635, 375] on textarea at bounding box center [720, 372] width 264 height 58
type textarea "RENOVACION BEST CARE"
click at [204, 302] on mat-dialog-content "Crear Detalle Requiere Compra Prioridad * Seleccionar Prioridad Seleccionar Pri…" at bounding box center [588, 260] width 796 height 308
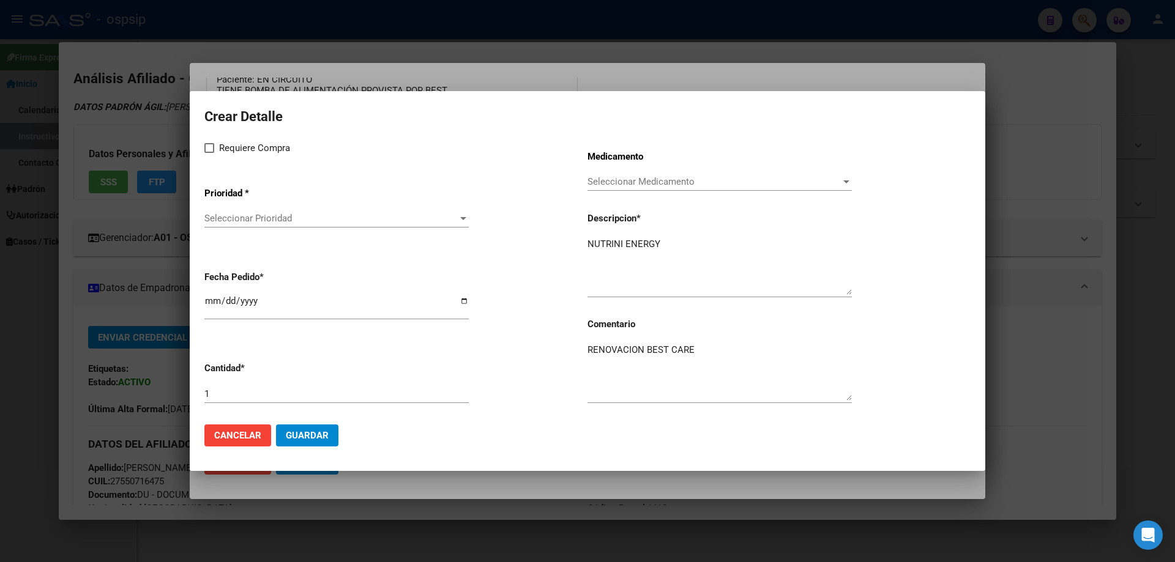
click at [205, 302] on input "[DATE]" at bounding box center [336, 306] width 264 height 20
type input "2025-09-15"
click at [211, 144] on span at bounding box center [209, 148] width 10 height 10
click at [209, 153] on input "Requiere Compra" at bounding box center [209, 153] width 1 height 1
checkbox input "true"
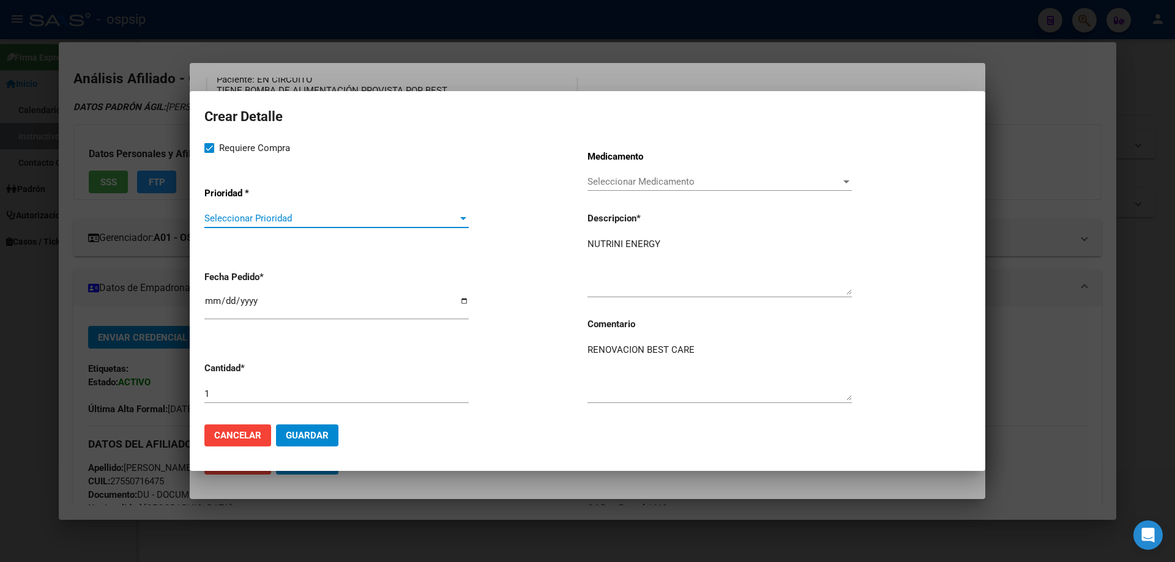
click at [239, 219] on span "Seleccionar Prioridad" at bounding box center [330, 218] width 253 height 11
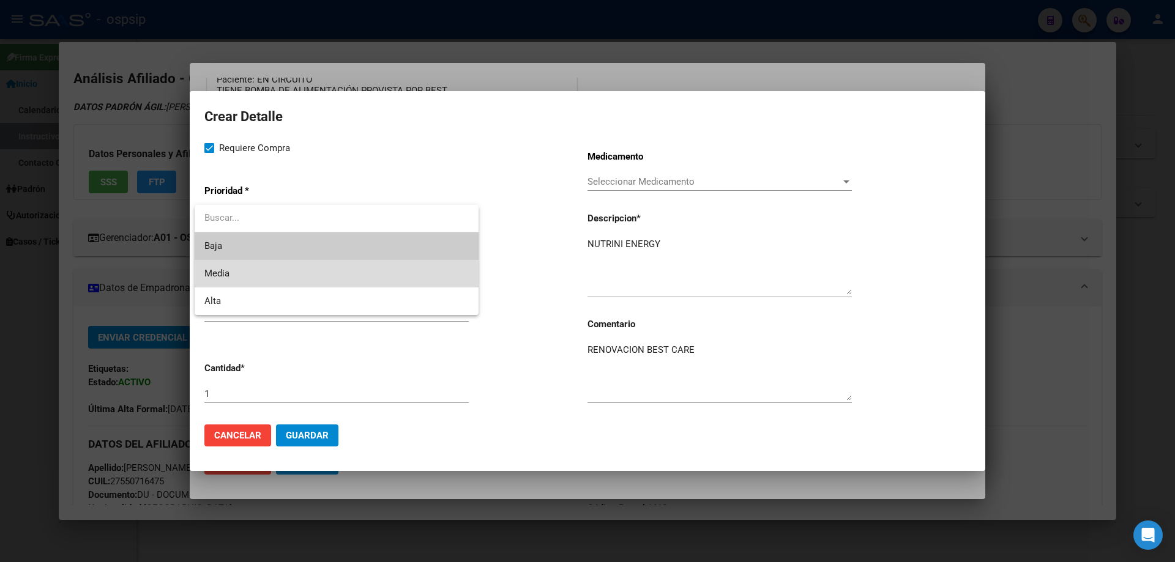
click at [225, 280] on span "Media" at bounding box center [336, 274] width 264 height 28
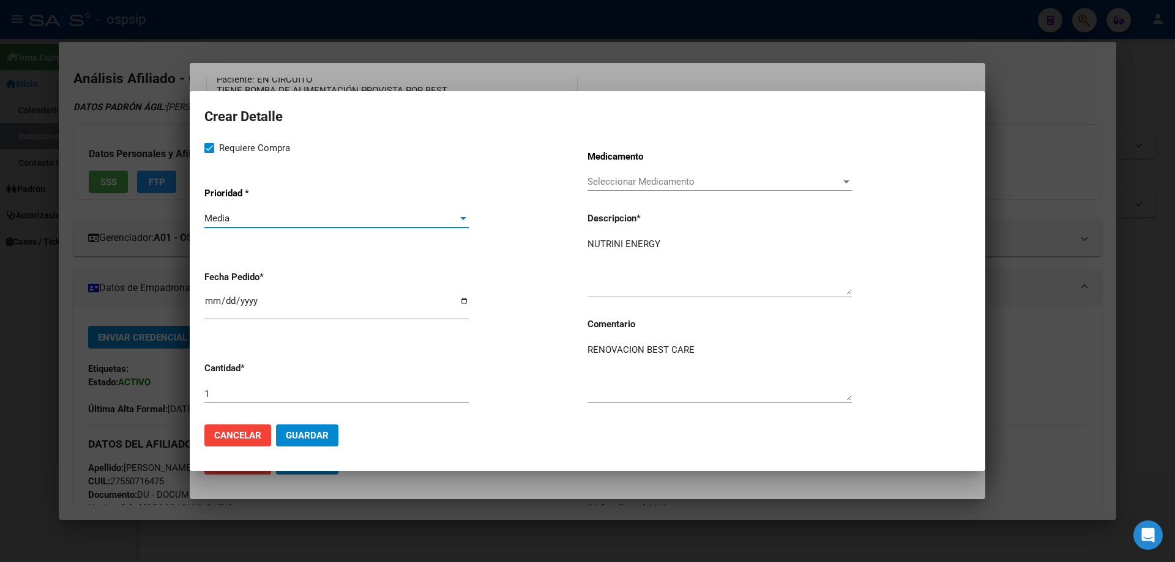
click at [237, 402] on div "1" at bounding box center [336, 394] width 264 height 18
click at [234, 389] on input "1" at bounding box center [336, 394] width 264 height 11
type input "65"
click at [314, 441] on button "Guardar" at bounding box center [307, 436] width 62 height 22
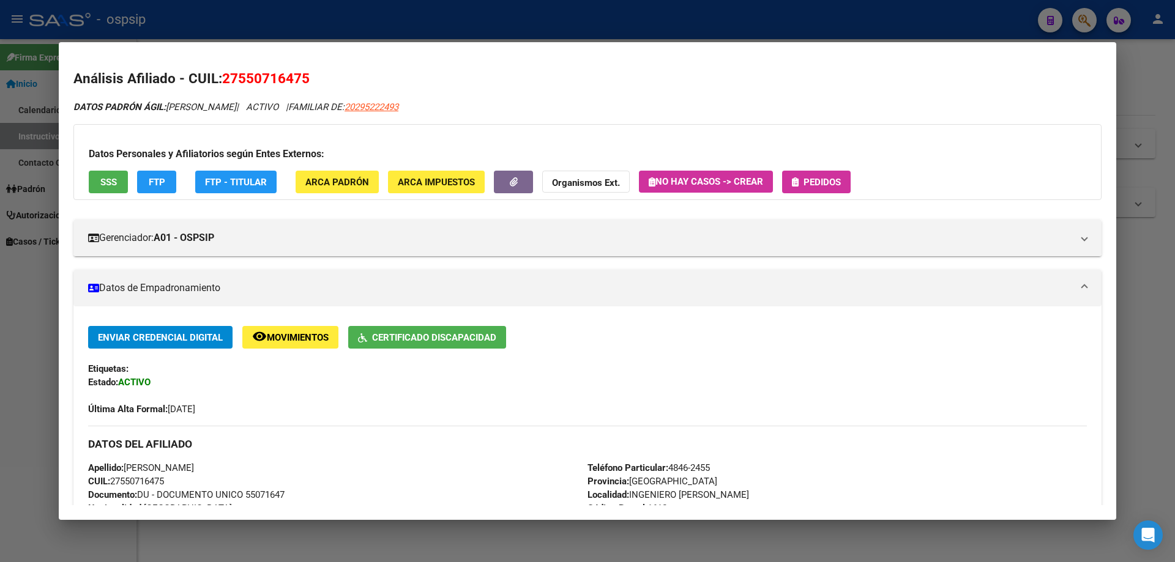
click at [814, 171] on button "Pedidos" at bounding box center [816, 182] width 69 height 23
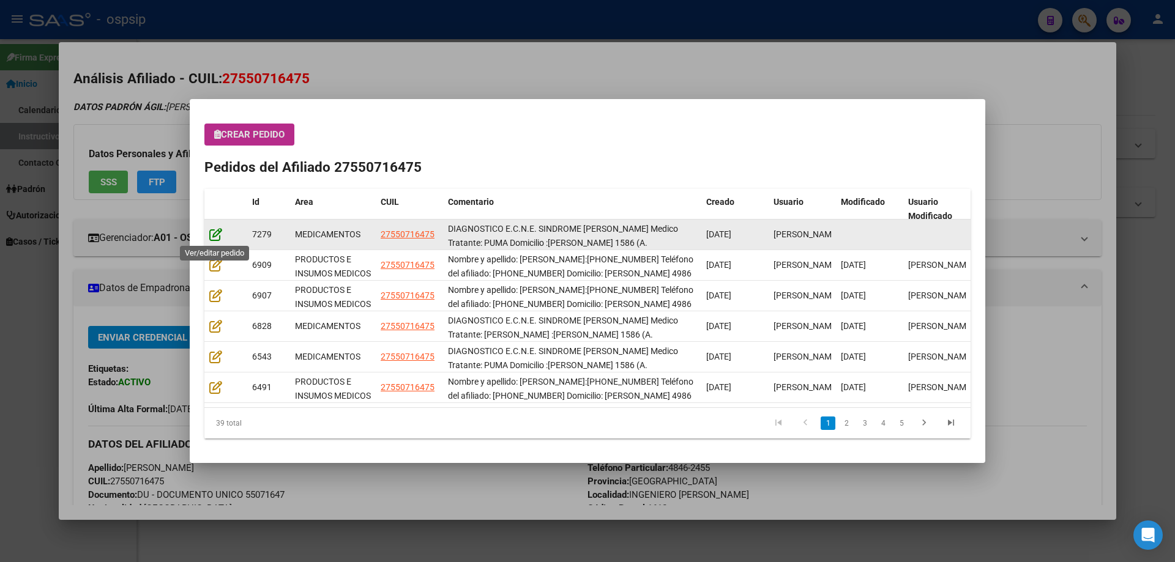
click at [219, 233] on icon at bounding box center [215, 234] width 13 height 13
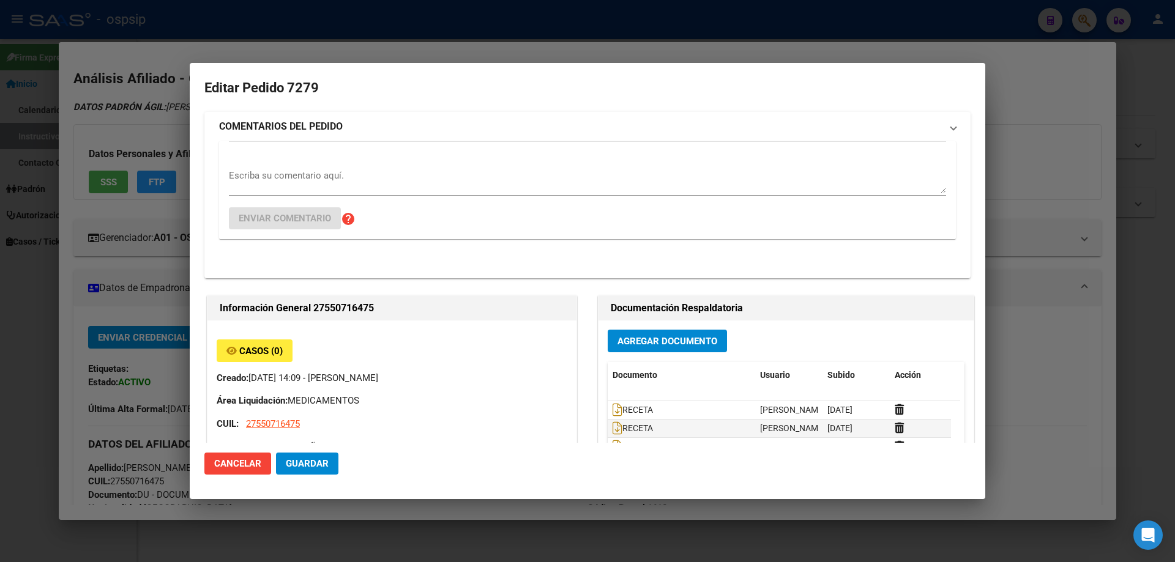
type input "MORA AGOSTINA ROMANO"
type input "Buenos Aires, INGENIERO ADOLF, RAWSON 4986"
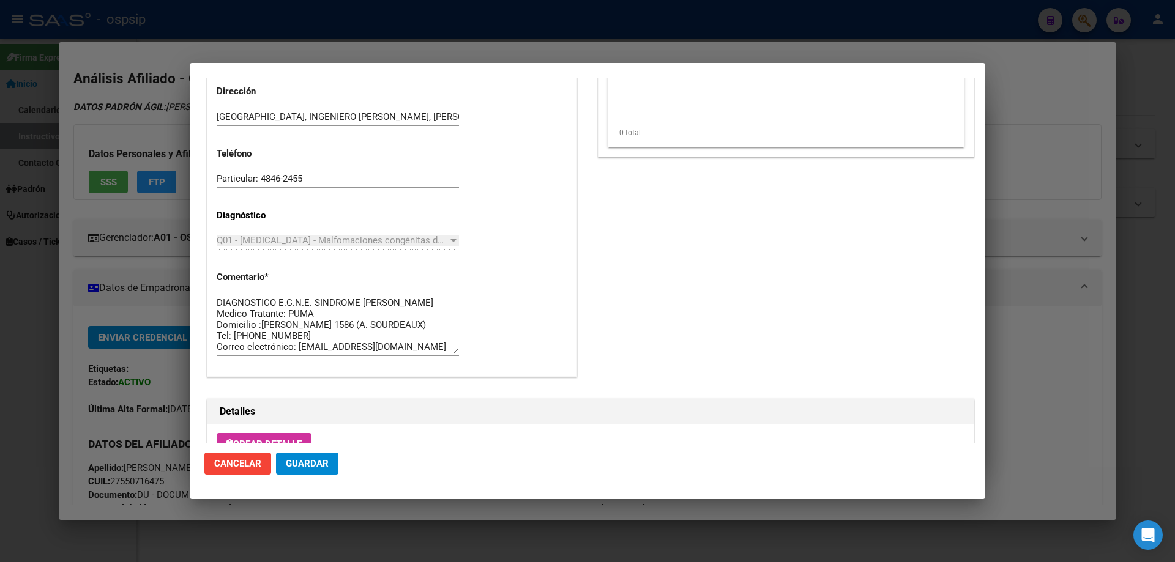
scroll to position [796, 0]
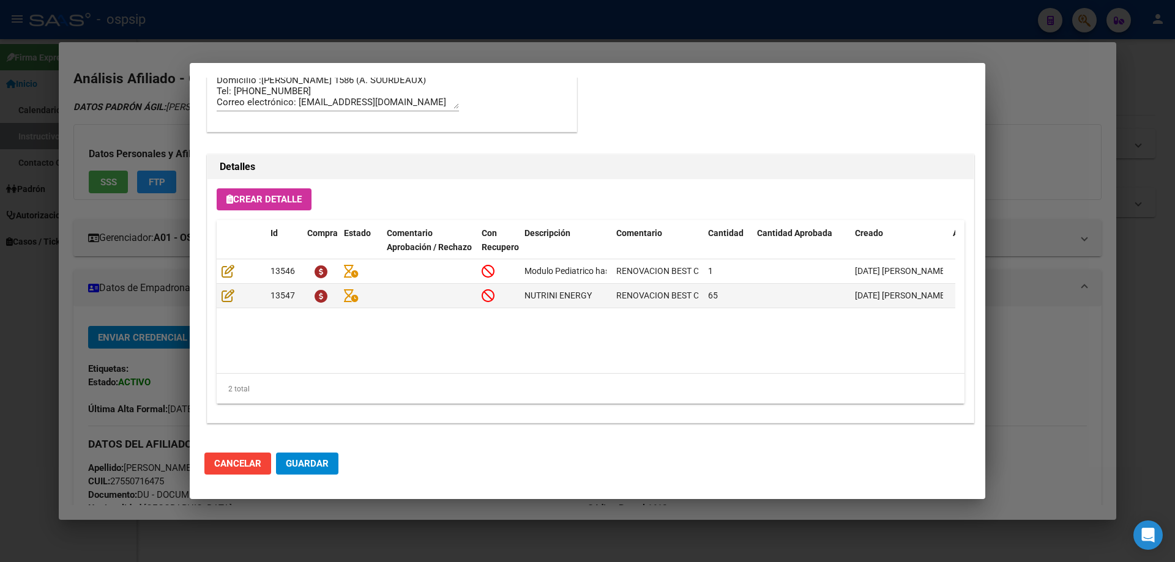
click at [258, 201] on span "Crear Detalle" at bounding box center [263, 199] width 75 height 11
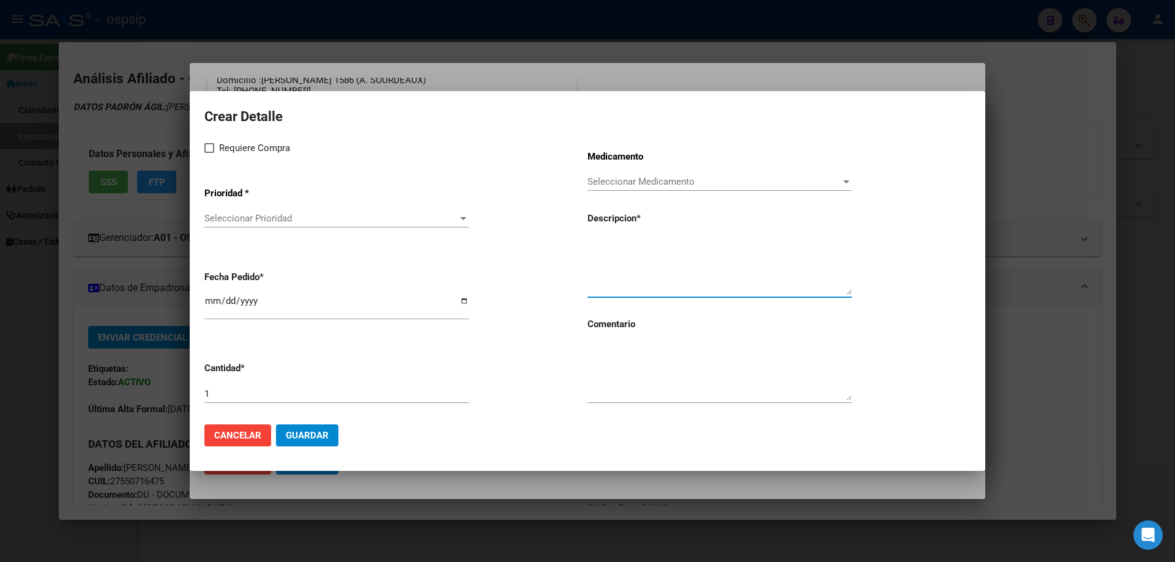
paste textarea "CONTENEDORES 500ml"
type textarea "CONTENEDORES 500ml"
click at [231, 391] on input "1" at bounding box center [336, 394] width 264 height 11
type input "30"
click at [638, 355] on textarea at bounding box center [720, 372] width 264 height 58
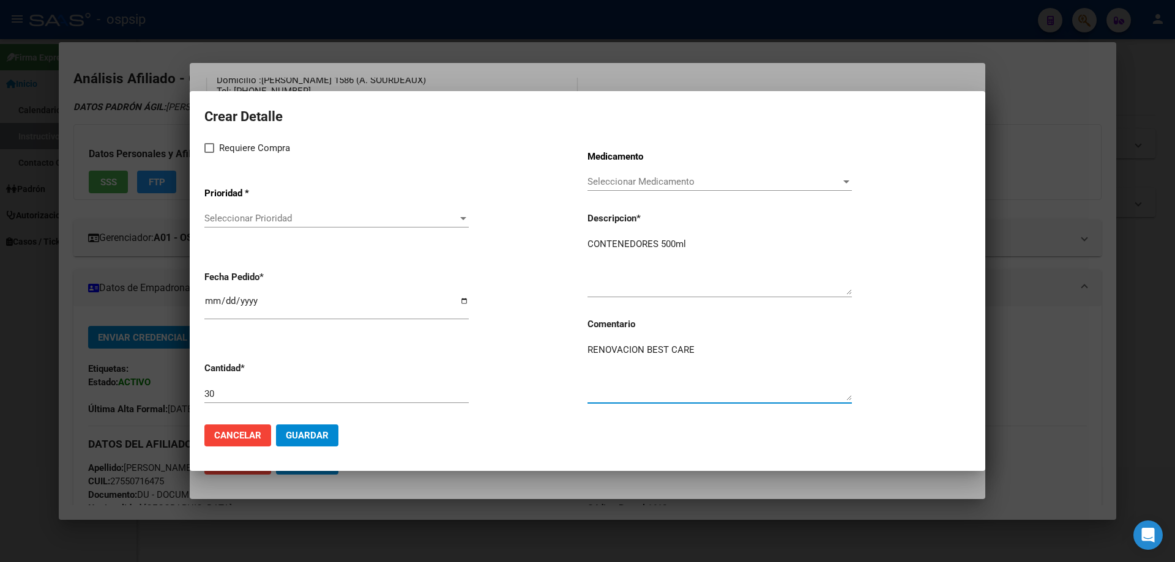
type textarea "RENOVACION BEST CARE"
click at [213, 149] on span at bounding box center [209, 148] width 10 height 10
click at [209, 153] on input "Requiere Compra" at bounding box center [209, 153] width 1 height 1
checkbox input "true"
click at [275, 226] on div "Seleccionar Prioridad Seleccionar Prioridad" at bounding box center [336, 218] width 264 height 18
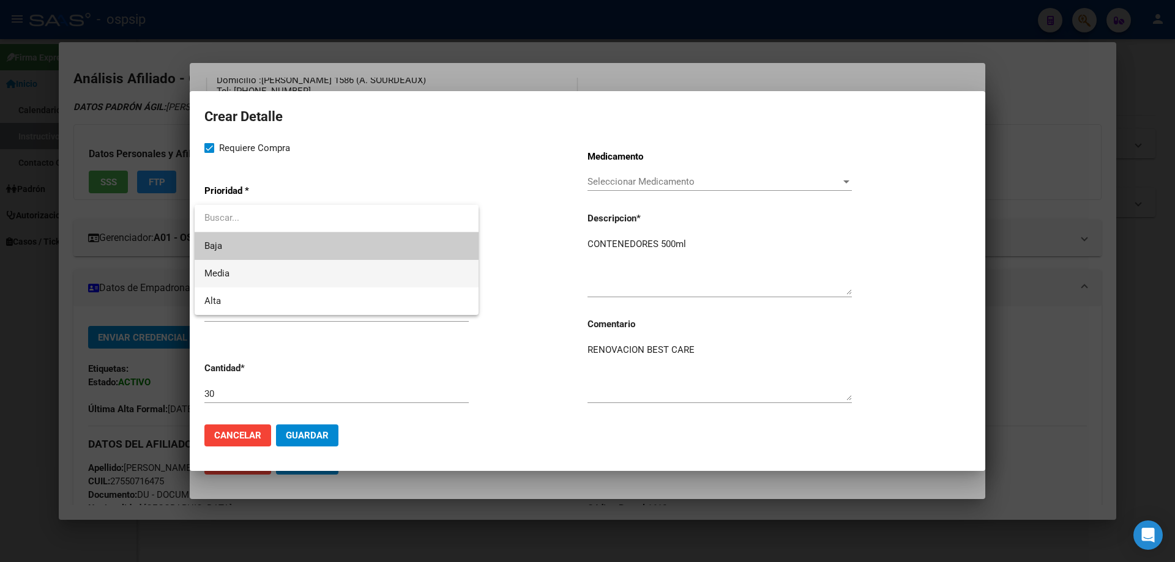
click at [239, 280] on span "Media" at bounding box center [336, 274] width 264 height 28
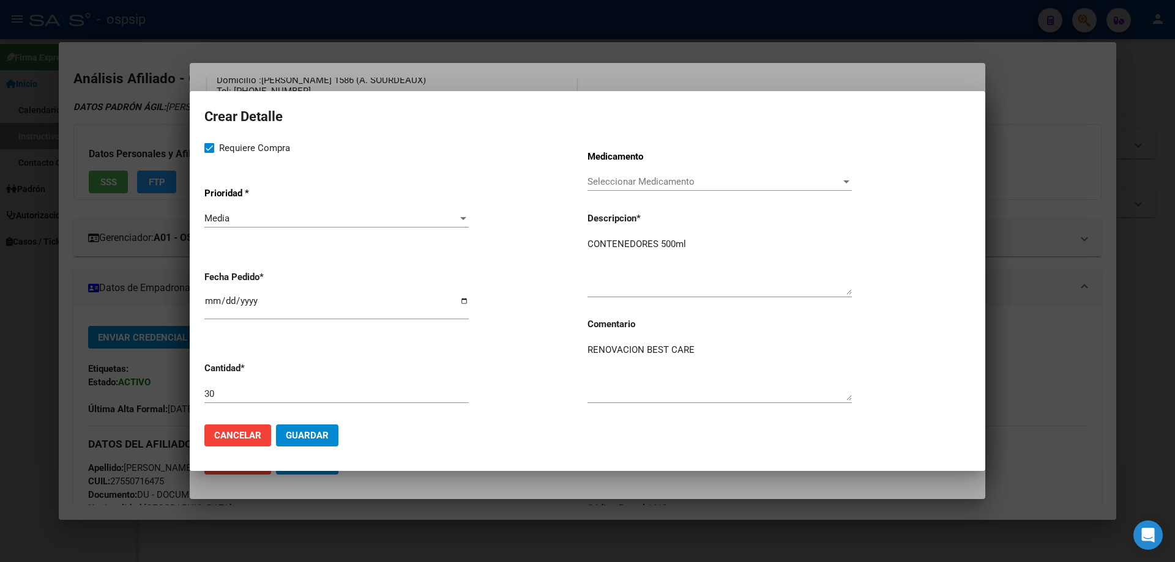
click at [201, 308] on mat-dialog-content "Crear Detalle Requiere Compra Prioridad * Media Seleccionar Prioridad Fecha Ped…" at bounding box center [588, 260] width 796 height 308
click at [208, 299] on input "[DATE]" at bounding box center [336, 306] width 264 height 20
type input "2025-09-15"
click at [315, 436] on span "Guardar" at bounding box center [307, 435] width 43 height 11
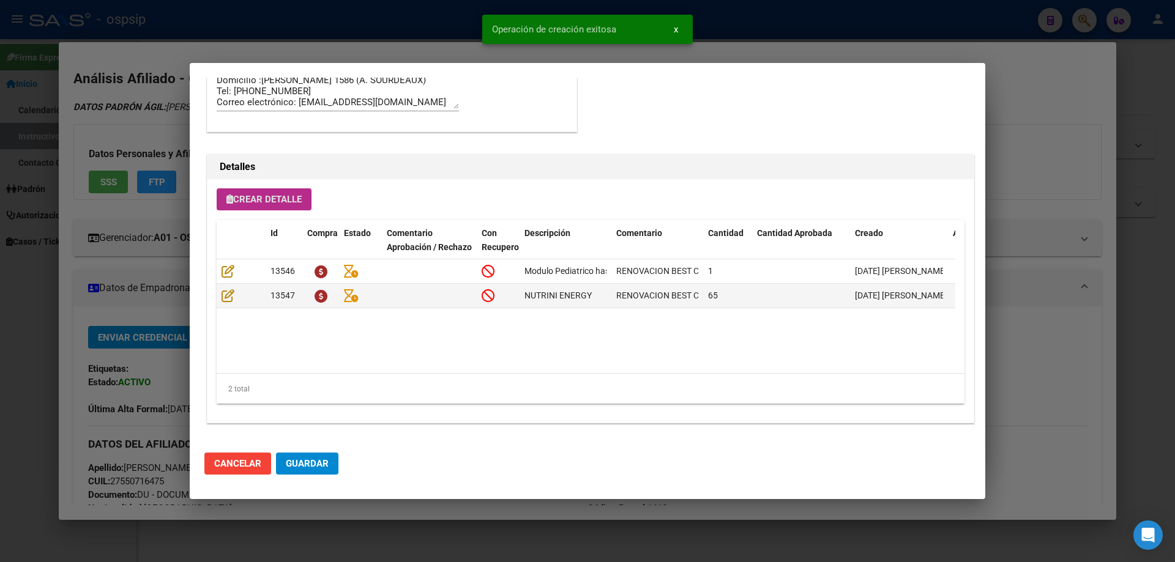
type input "ROMANO MORA AGOSTINA"
type input "BUENOS AIRES, INGENIERO ADOLF, RAWSON 4986"
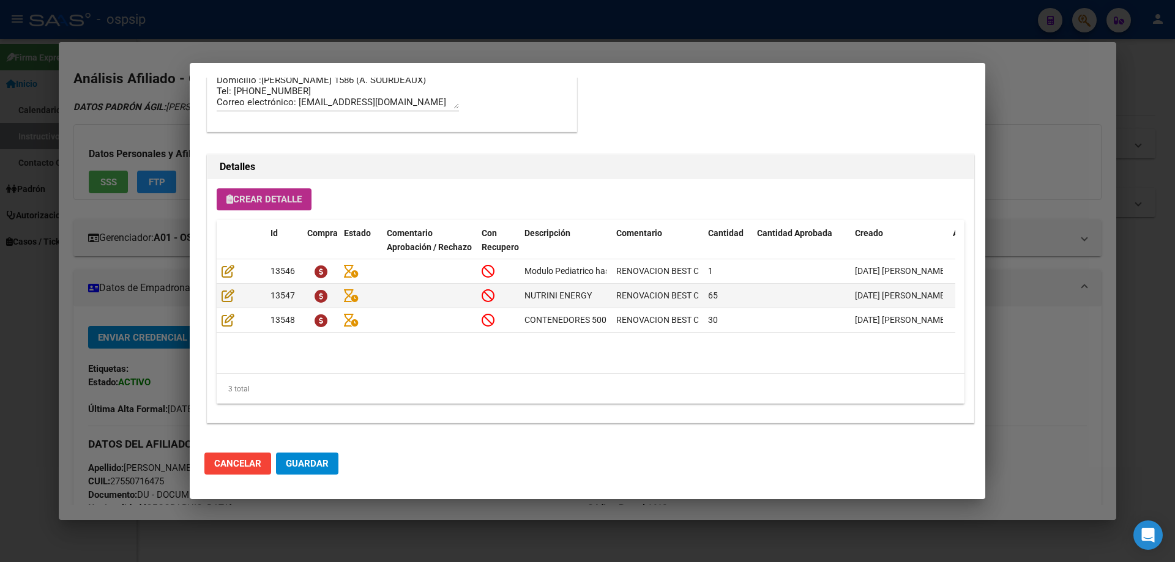
click at [270, 182] on div "Crear Detalle Id Compra Estado Comentario Aprobación / Rechazo Con Recupero Des…" at bounding box center [590, 301] width 766 height 244
click at [274, 190] on button "Crear Detalle" at bounding box center [264, 200] width 95 height 22
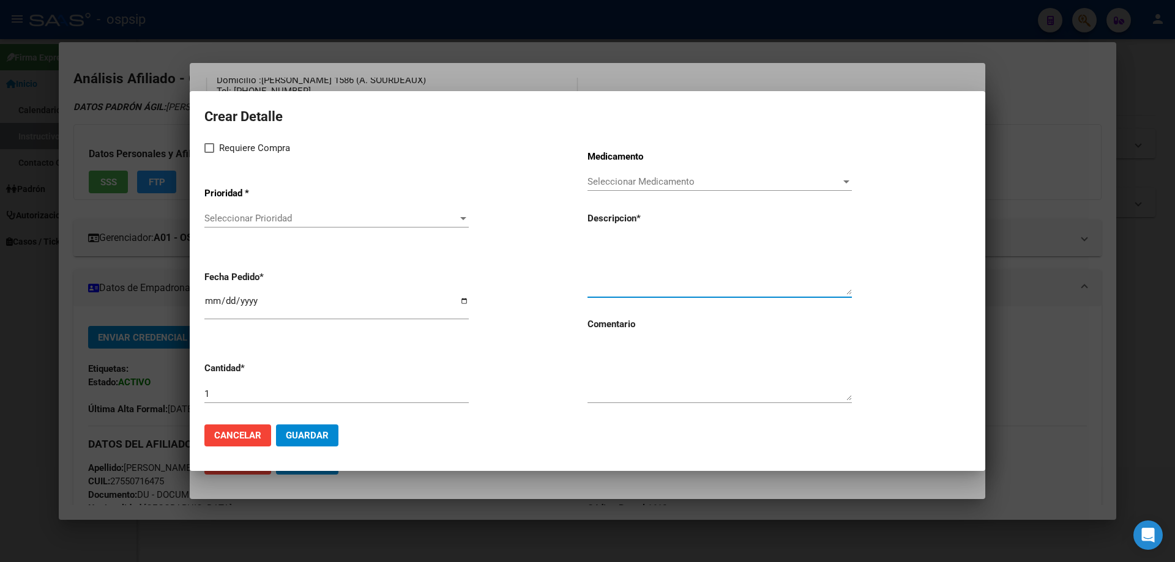
paste textarea "GUIÁS - FLOC PACK"
type textarea "GUIÁS - FLOC PACK"
click at [621, 380] on textarea at bounding box center [720, 372] width 264 height 58
type textarea "r"
type textarea "RENOVACION BEST CARE"
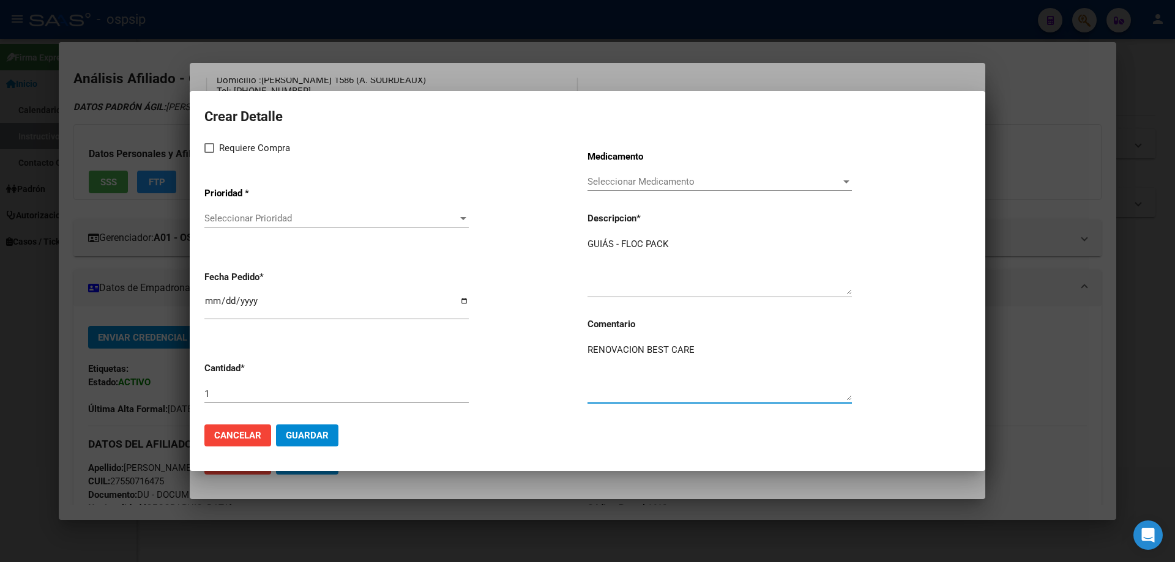
click at [210, 151] on span at bounding box center [209, 148] width 10 height 10
click at [209, 153] on input "Requiere Compra" at bounding box center [209, 153] width 1 height 1
checkbox input "true"
click at [242, 225] on div "Seleccionar Prioridad Seleccionar Prioridad" at bounding box center [336, 218] width 264 height 18
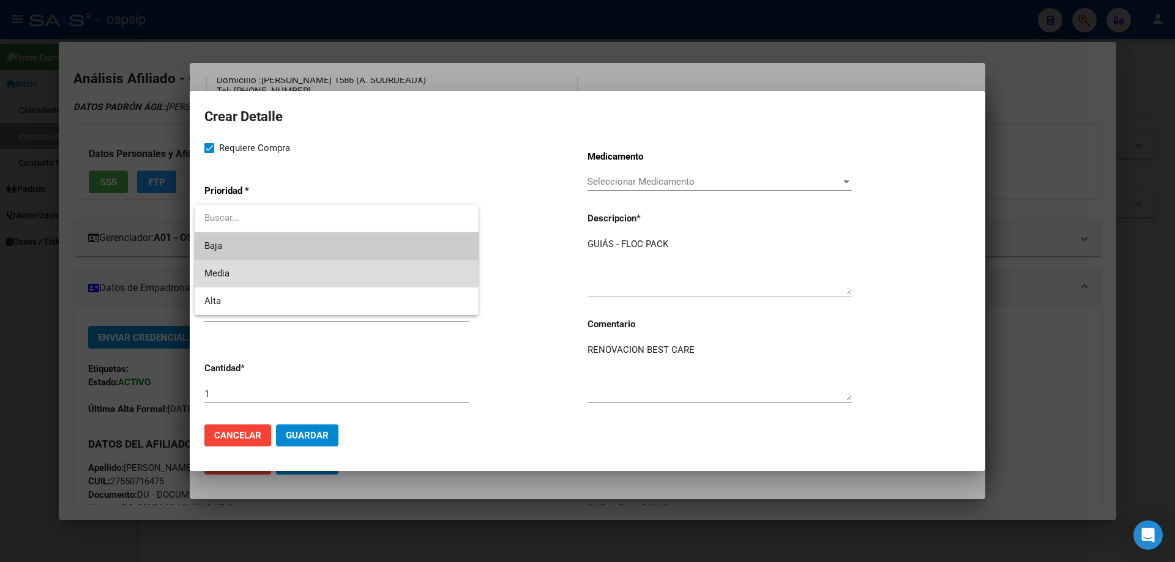
click at [237, 263] on span "Media" at bounding box center [336, 274] width 264 height 28
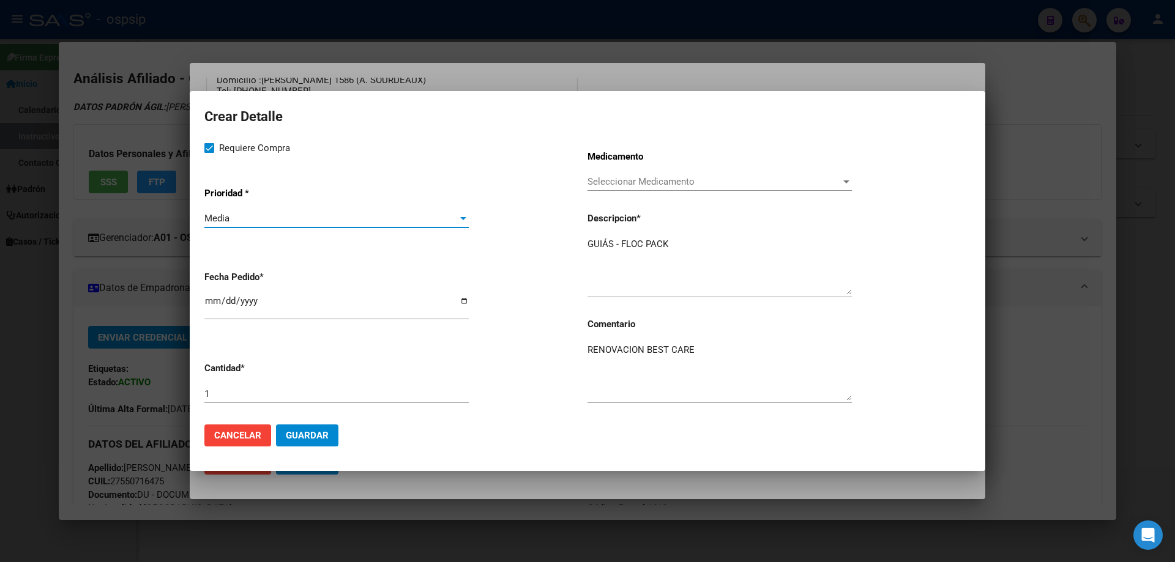
click at [209, 300] on input "[DATE]" at bounding box center [336, 306] width 264 height 20
type input "2025-09-15"
click at [245, 386] on div "1" at bounding box center [336, 394] width 264 height 18
type input "30"
click at [300, 426] on button "Guardar" at bounding box center [307, 436] width 62 height 22
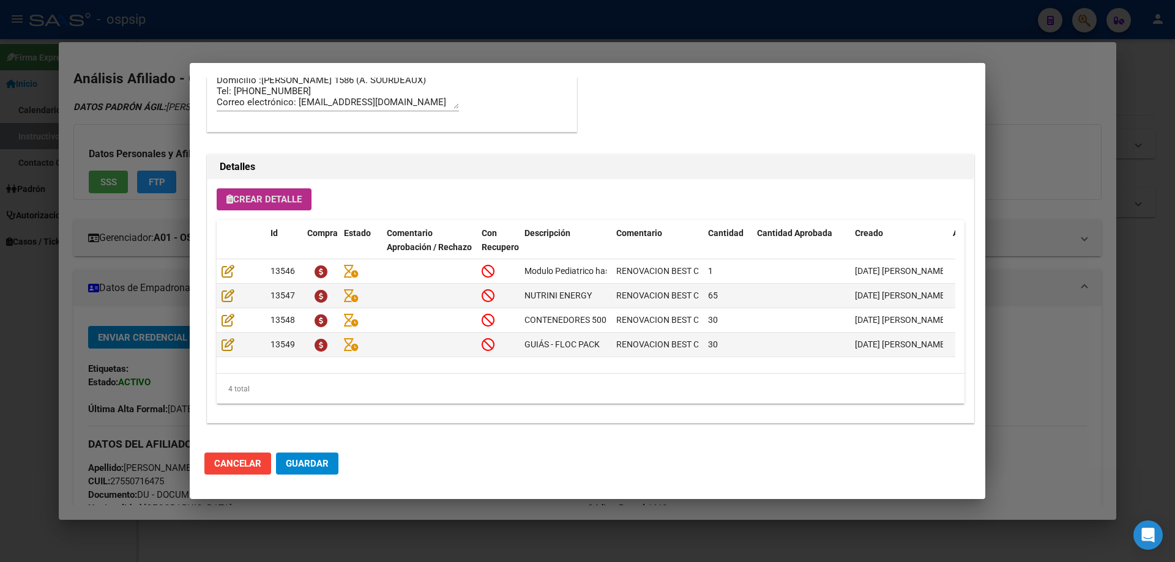
click at [310, 468] on span "Guardar" at bounding box center [307, 463] width 43 height 11
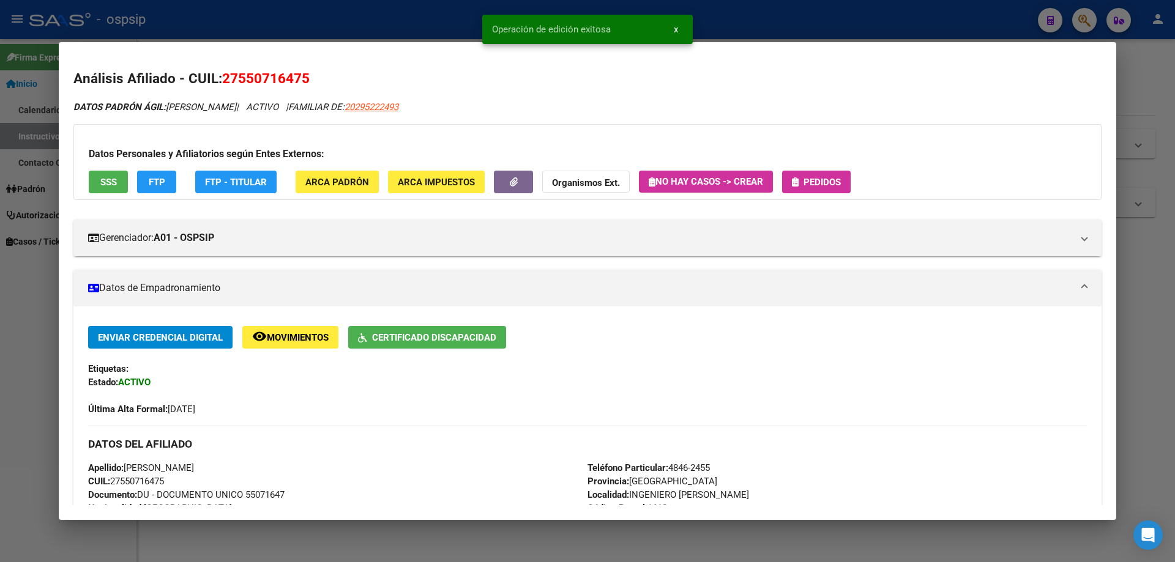
click at [838, 185] on span "Pedidos" at bounding box center [822, 182] width 37 height 11
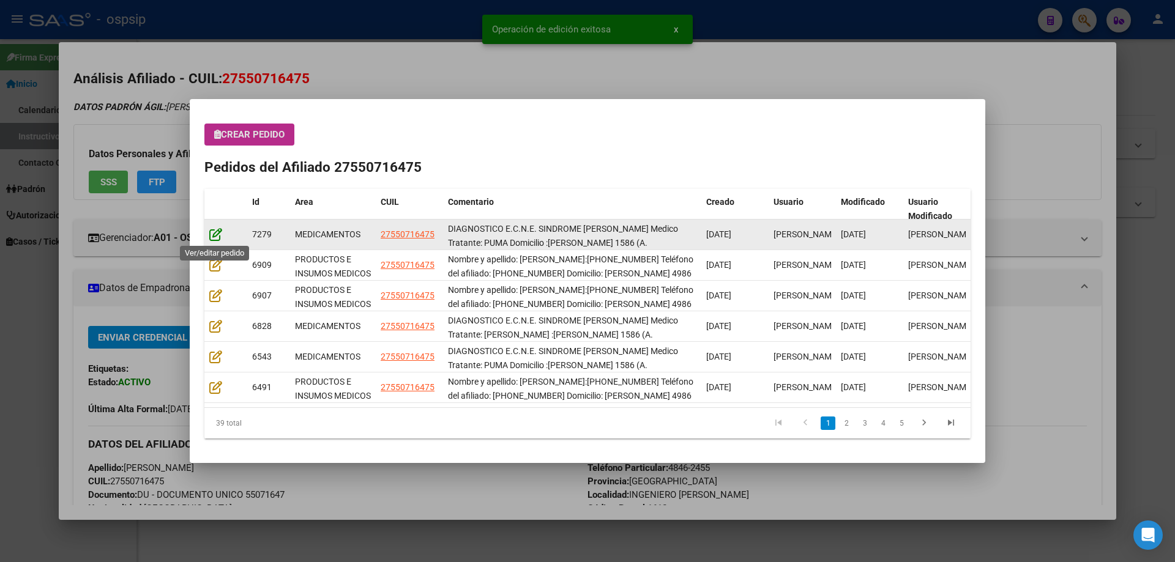
click at [217, 230] on icon at bounding box center [215, 234] width 13 height 13
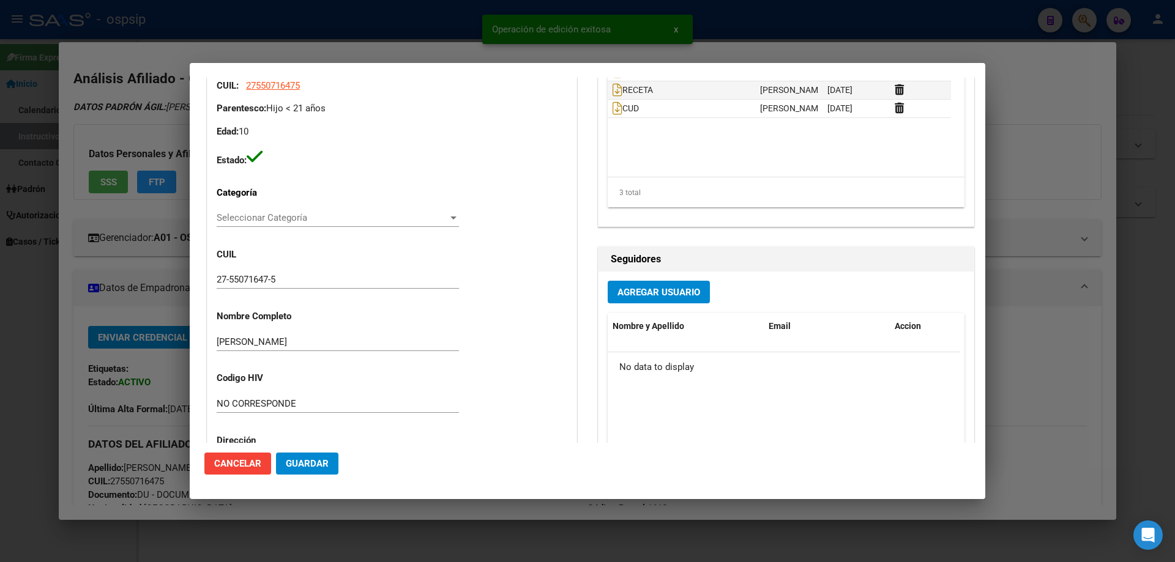
type input "MORA AGOSTINA ROMANO"
type input "Buenos Aires, INGENIERO ADOLF, RAWSON 4986"
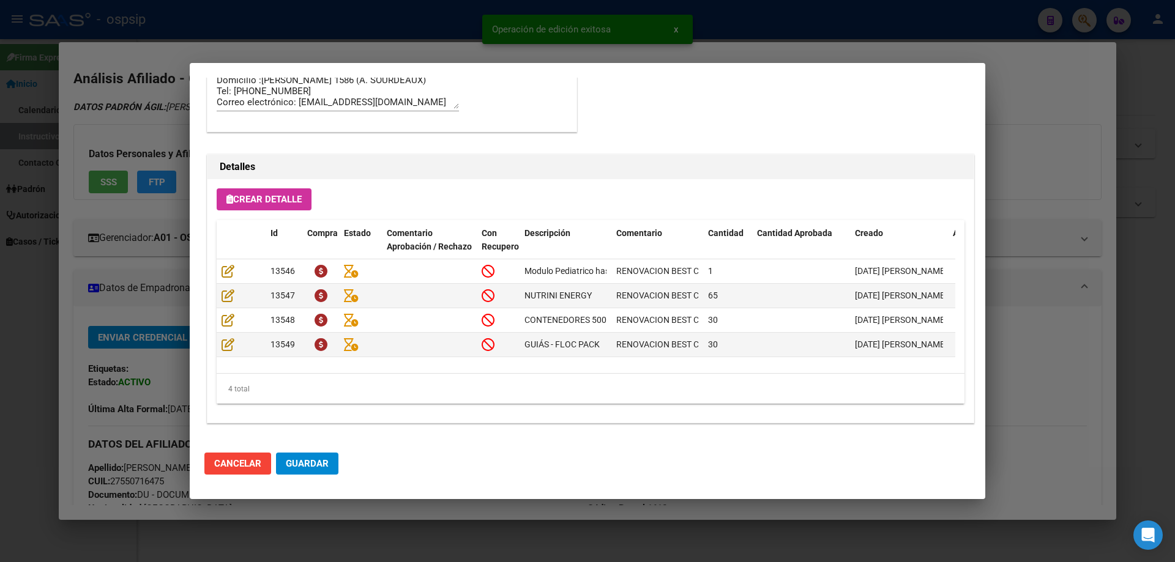
click at [327, 466] on span "Guardar" at bounding box center [307, 463] width 43 height 11
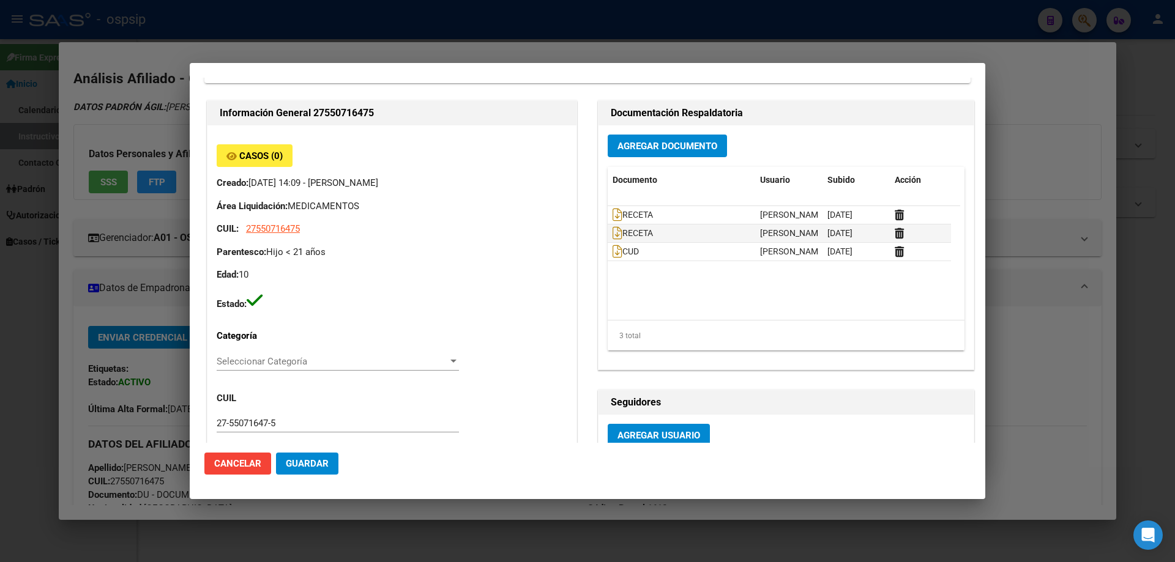
scroll to position [0, 0]
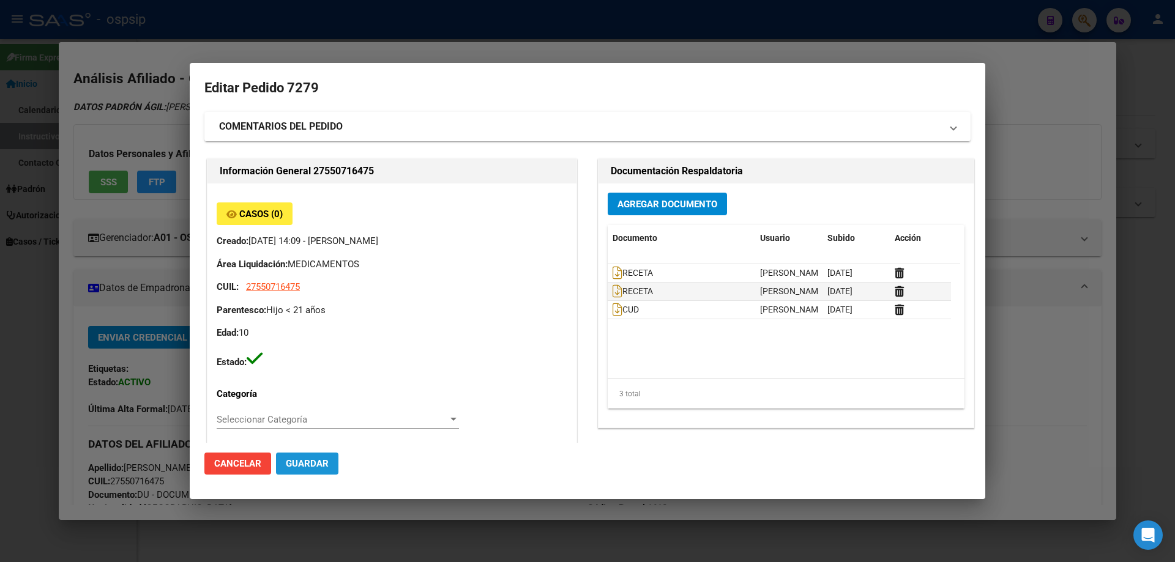
click at [307, 458] on button "Guardar" at bounding box center [307, 464] width 62 height 22
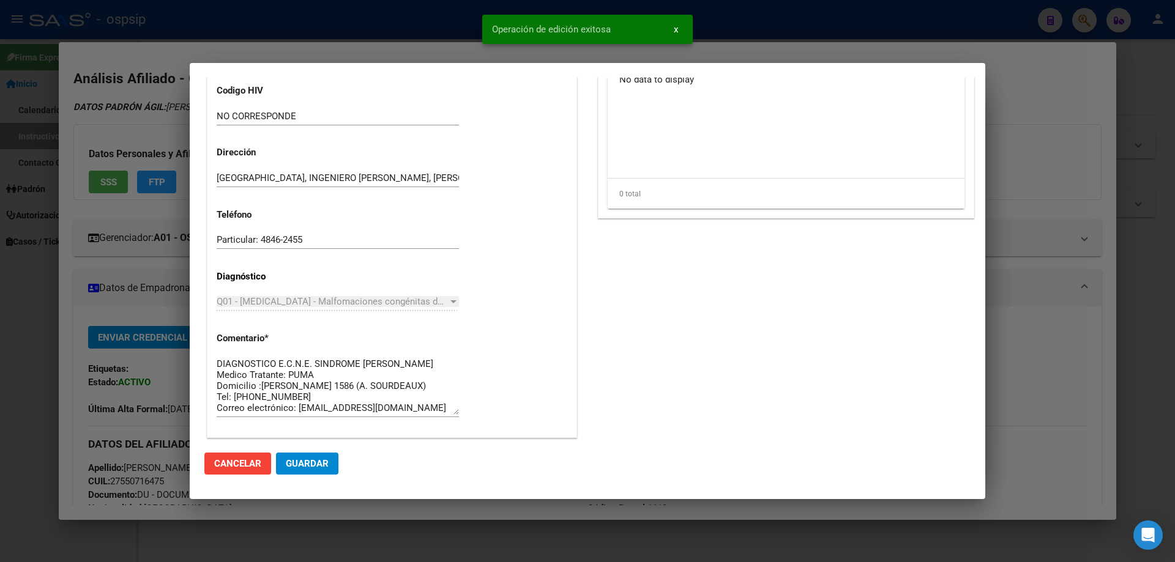
scroll to position [796, 0]
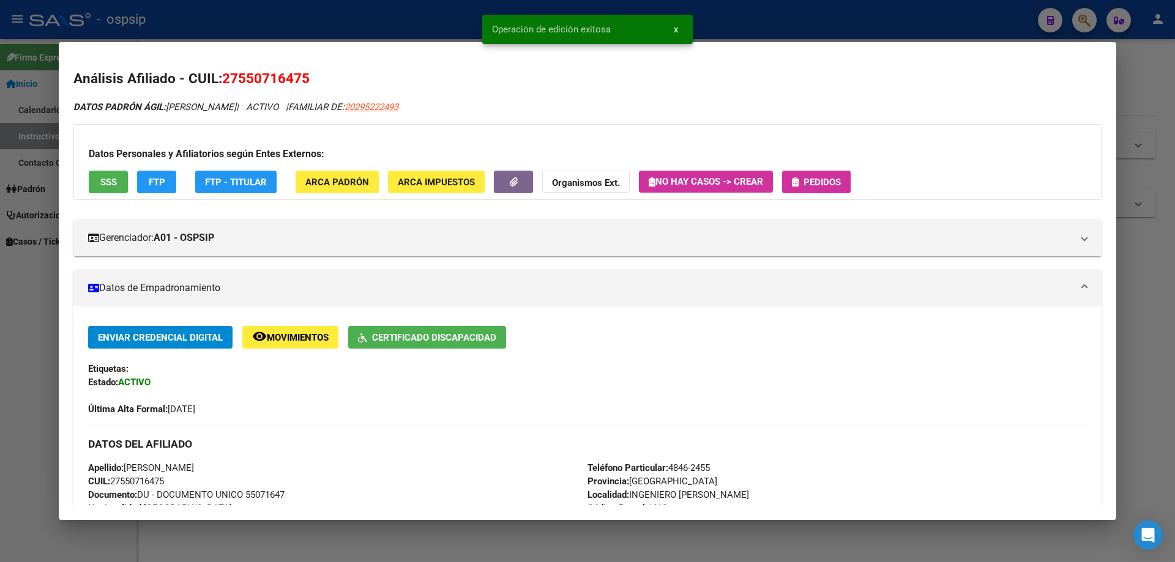
click at [834, 183] on span "Pedidos" at bounding box center [822, 182] width 37 height 11
click at [810, 182] on span "Pedidos" at bounding box center [822, 182] width 37 height 11
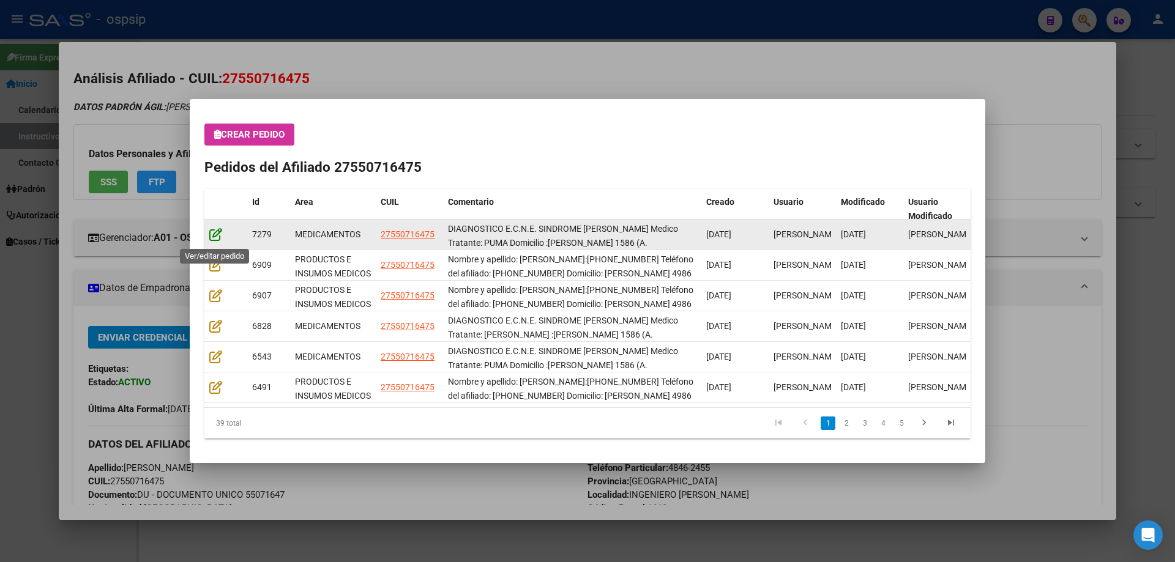
click at [213, 238] on icon at bounding box center [215, 234] width 13 height 13
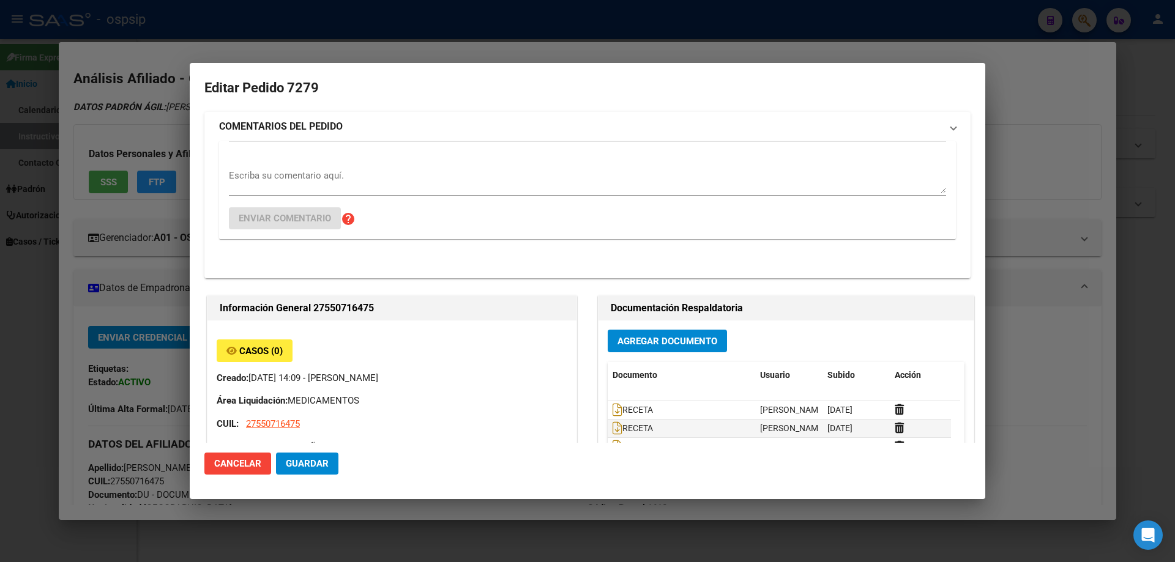
type input "[PERSON_NAME]"
type input "[GEOGRAPHIC_DATA], INGENIERO [PERSON_NAME], [PERSON_NAME] 4986"
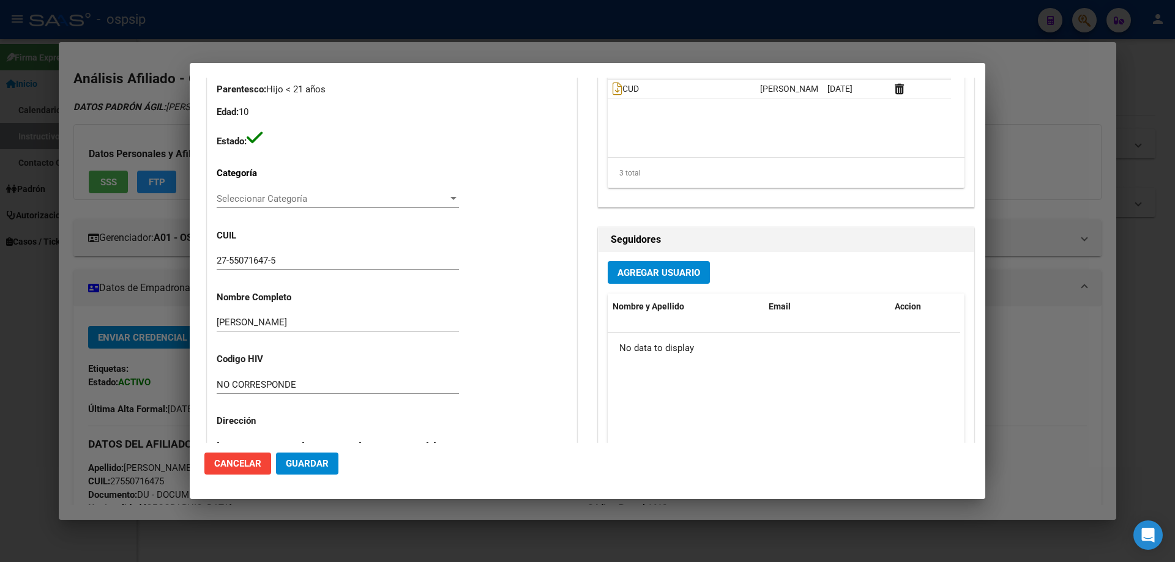
scroll to position [61, 0]
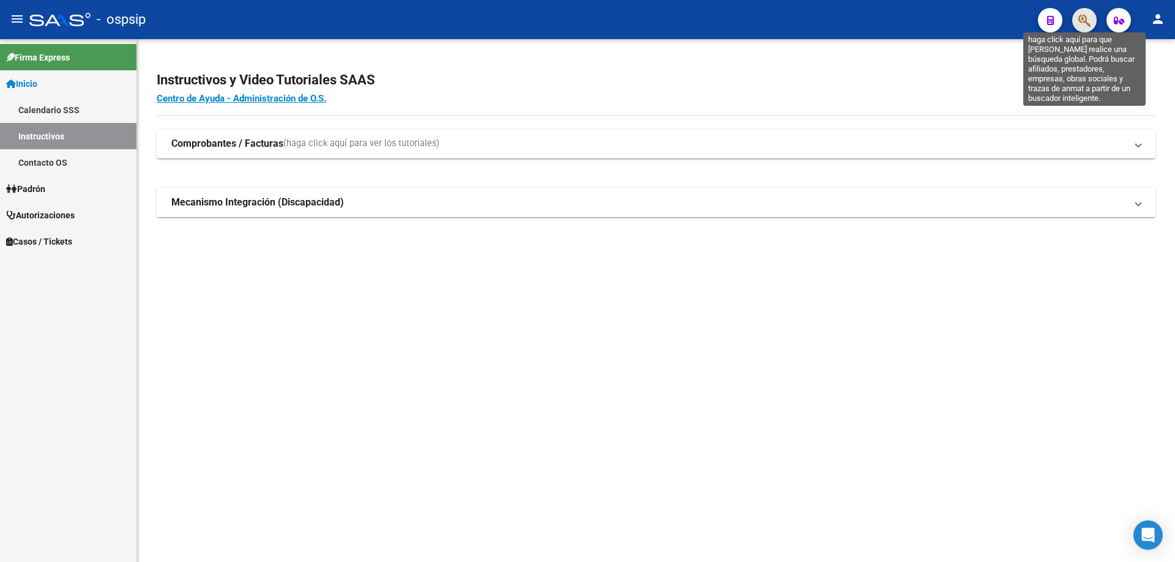
click at [1091, 25] on icon "button" at bounding box center [1084, 20] width 12 height 14
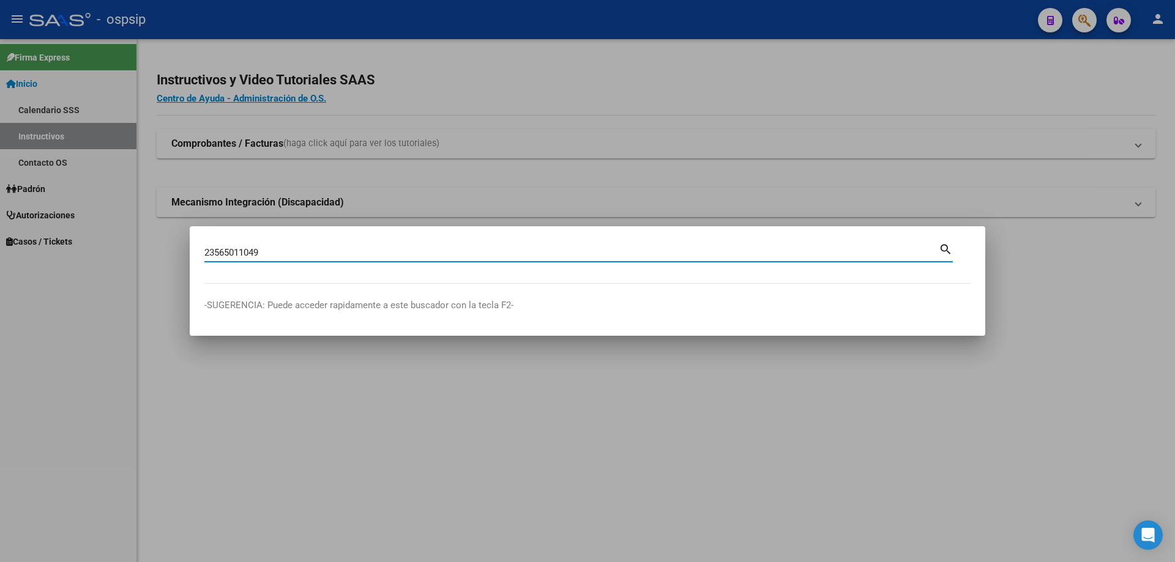
type input "23565011049"
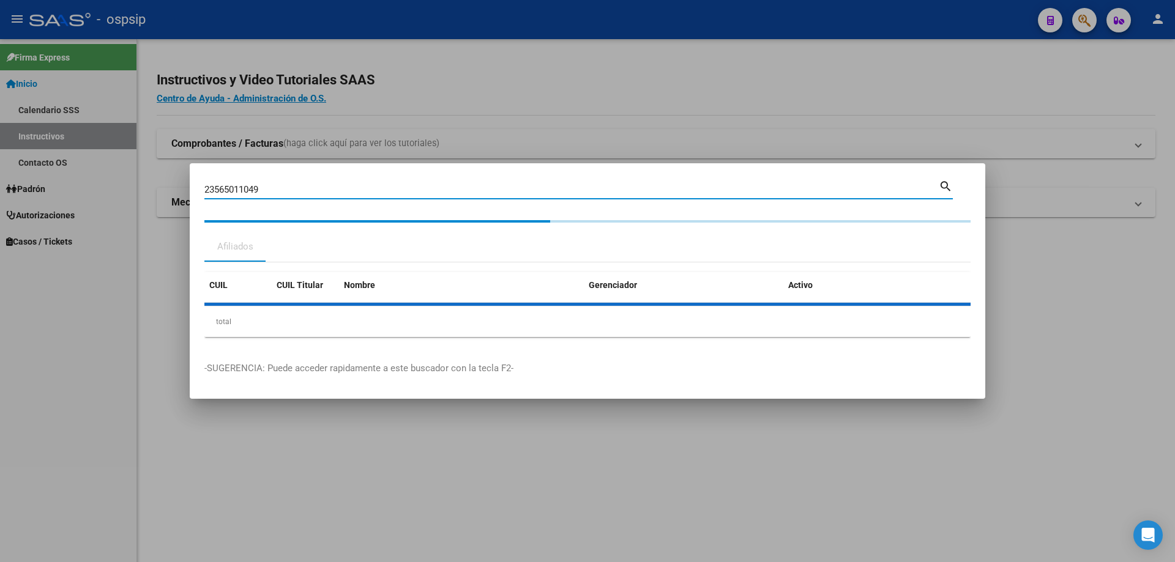
click at [223, 299] on div "CUIL CUIL Titular Nombre Gerenciador Activo total 1" at bounding box center [587, 304] width 766 height 65
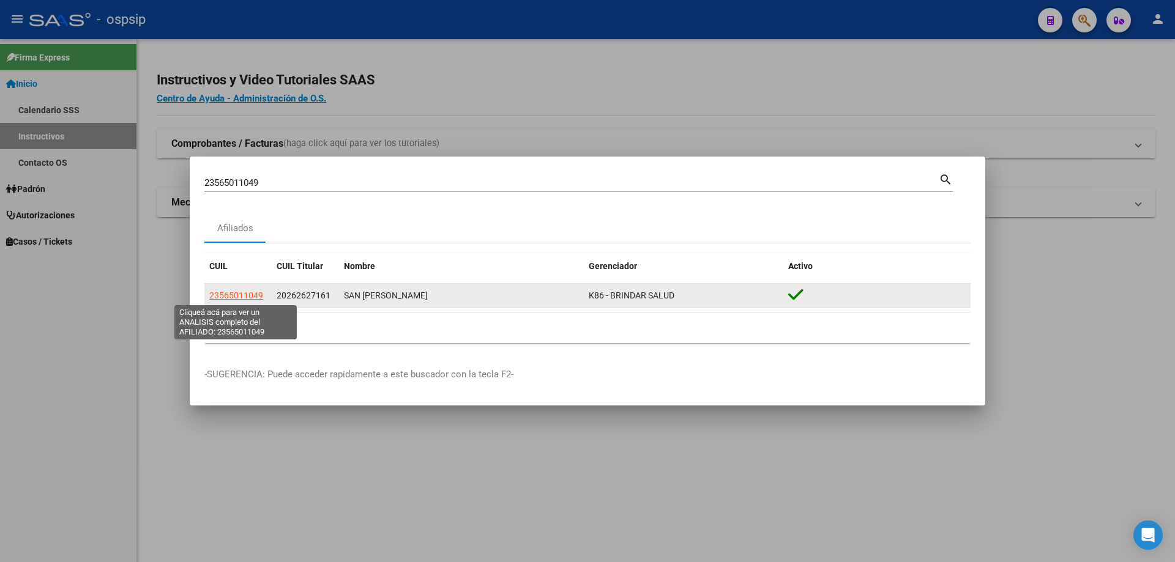
click at [233, 299] on span "23565011049" at bounding box center [236, 296] width 54 height 10
type textarea "23565011049"
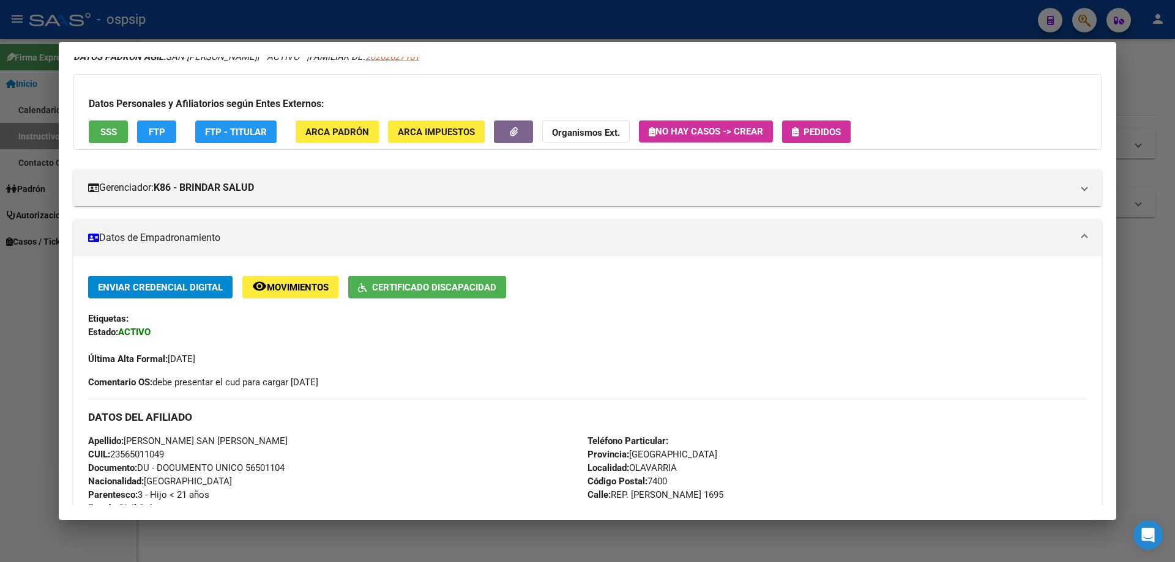
scroll to position [0, 0]
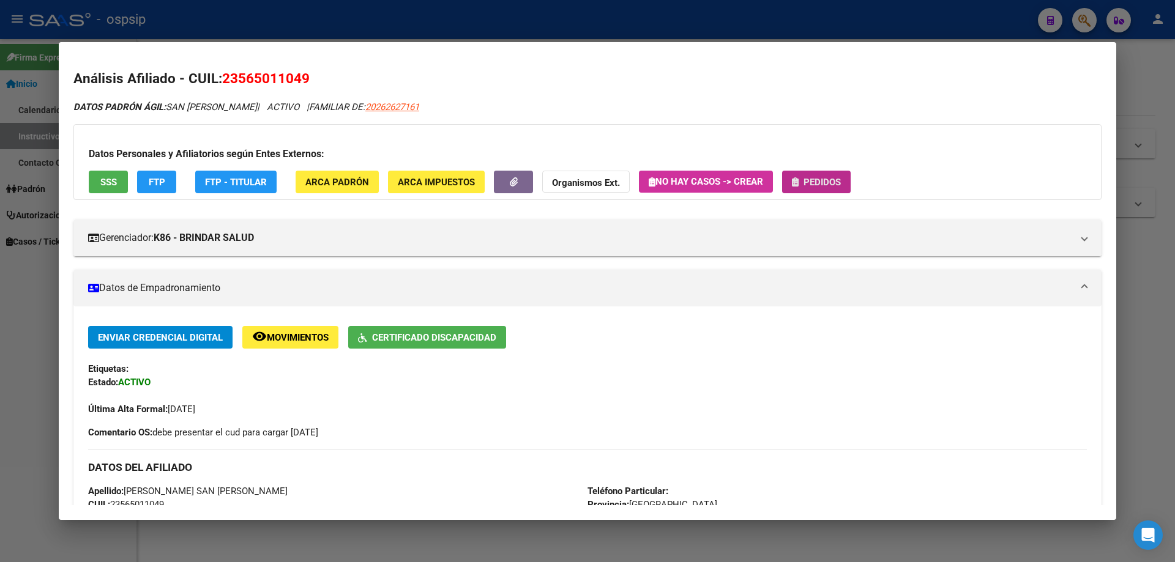
click at [815, 176] on button "Pedidos" at bounding box center [816, 182] width 69 height 23
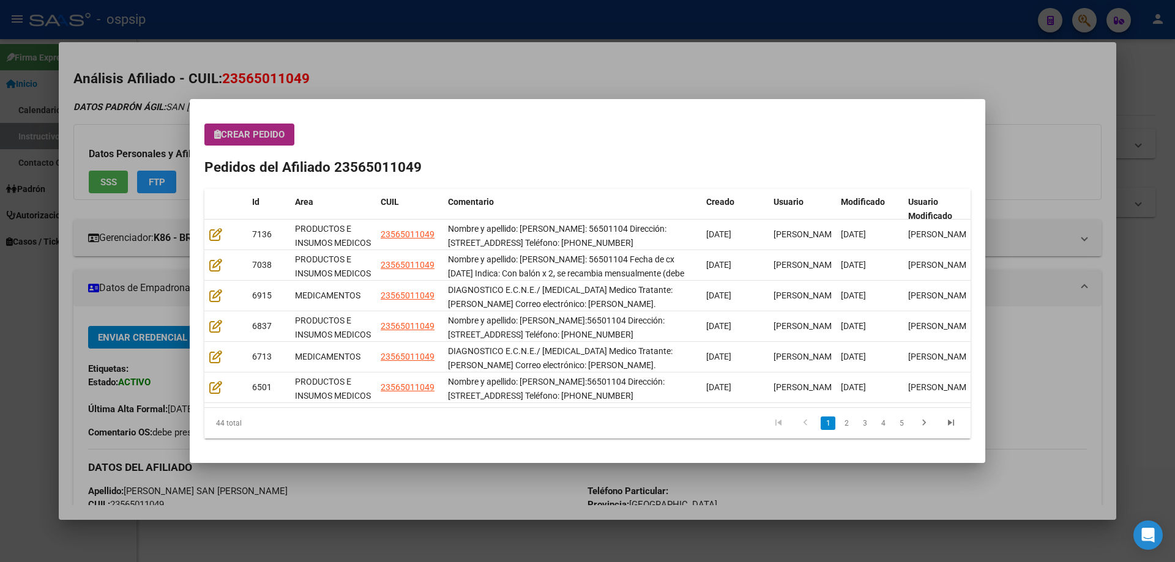
click at [266, 138] on span "Crear Pedido" at bounding box center [249, 134] width 70 height 11
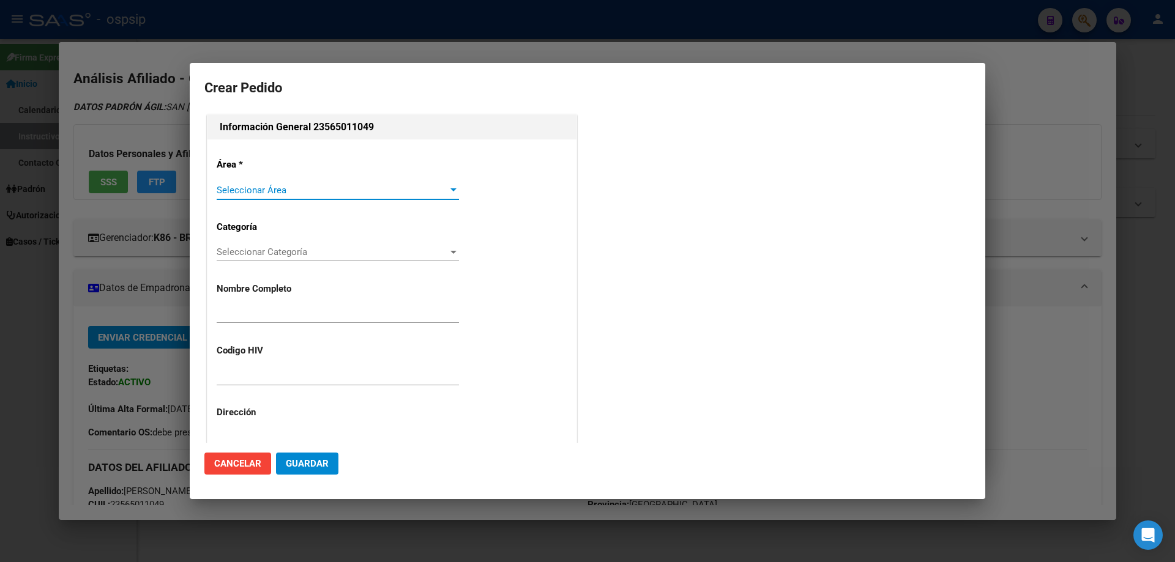
type input "[PERSON_NAME] SAN [PERSON_NAME]"
type input "NO CORRESPONDE"
type input "[GEOGRAPHIC_DATA], [PERSON_NAME], [PERSON_NAME] 1414"
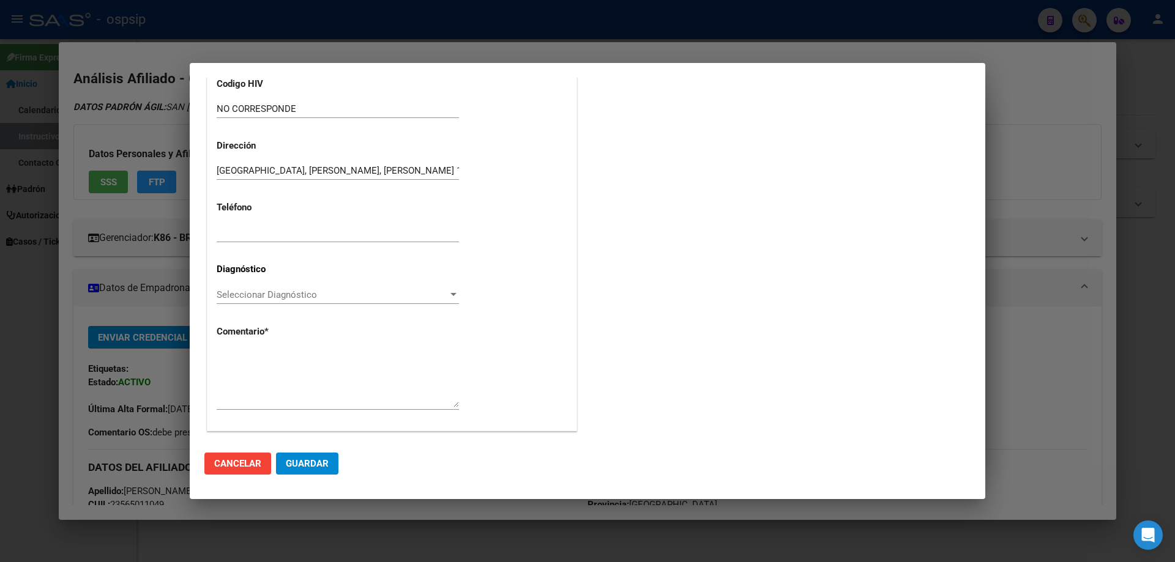
scroll to position [283, 0]
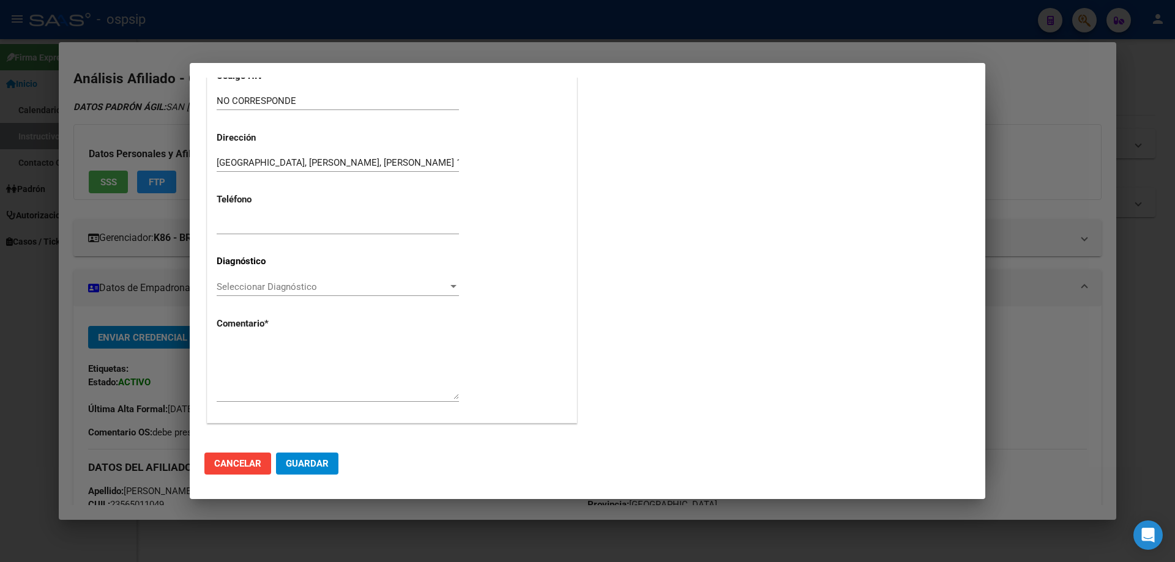
click at [227, 279] on div "Seleccionar Diagnóstico Seleccionar Diagnóstico" at bounding box center [338, 287] width 242 height 18
type input "Q10"
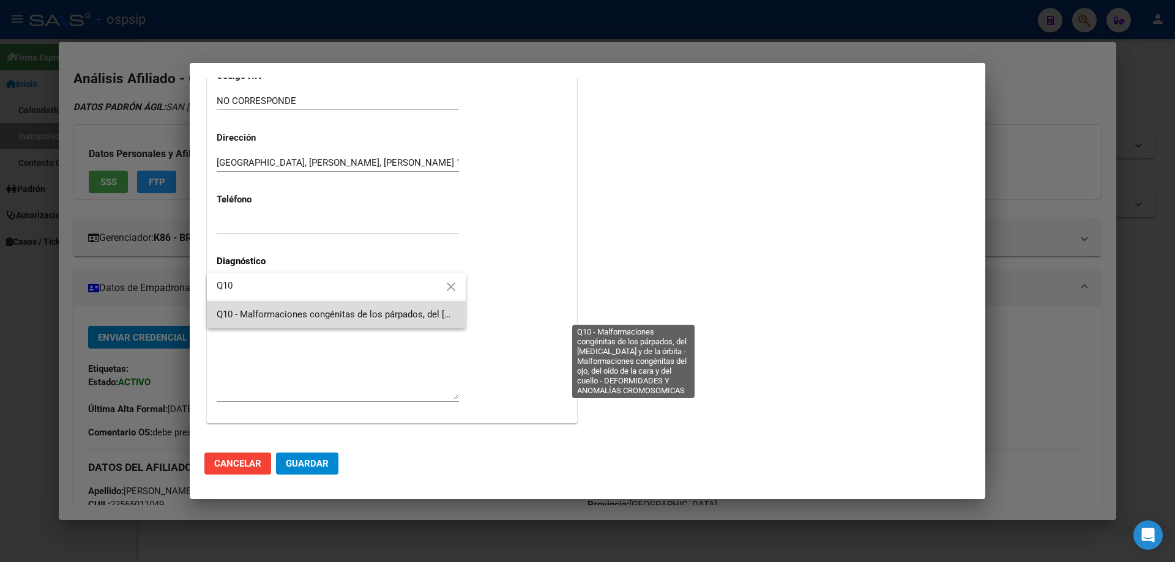
click at [277, 314] on span "Q10 - Malformaciones congénitas de los párpados, del [MEDICAL_DATA] y de la órb…" at bounding box center [639, 314] width 845 height 11
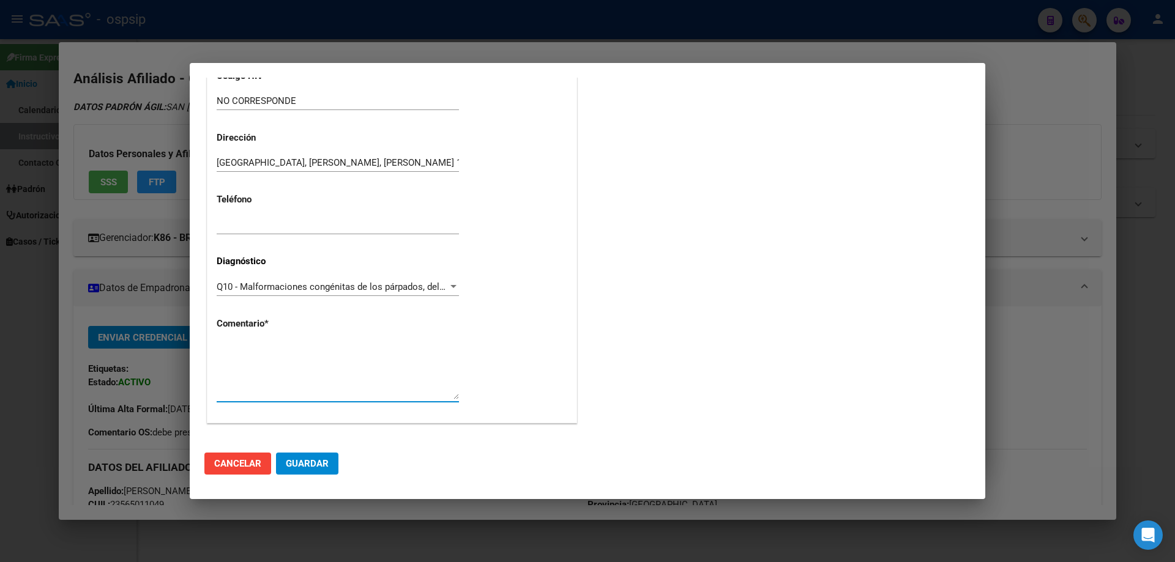
paste textarea "DIAGNOSTICO E.C.N.E./ DESNUTRICIÓN Medico Tratante: PRIETO Correo electrónico: …"
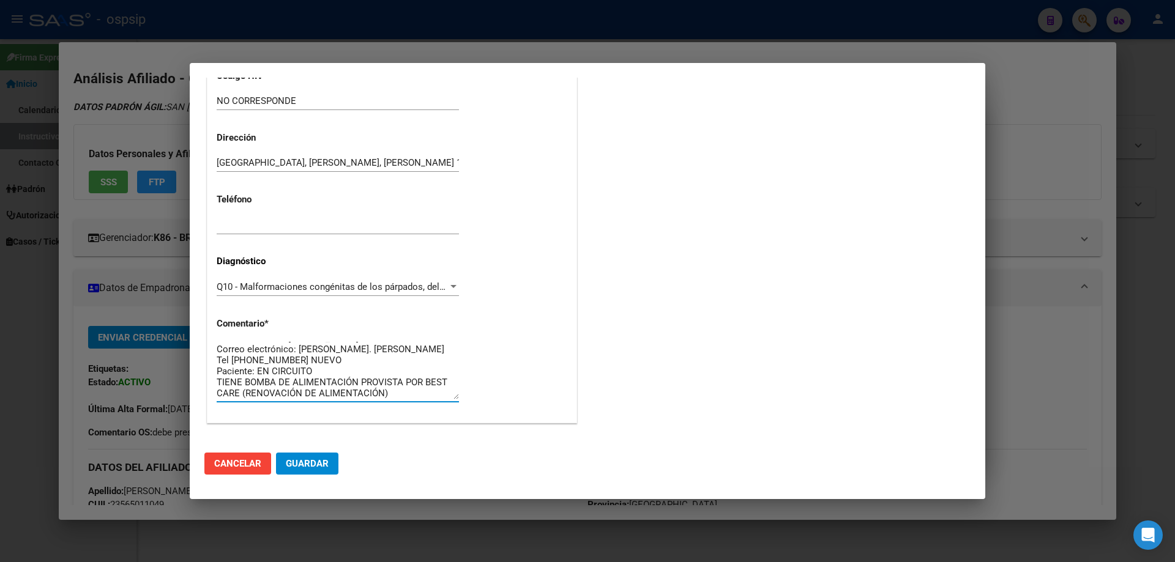
scroll to position [0, 0]
type textarea "DIAGNOSTICO E.C.N.E./ DESNUTRICIÓN Medico Tratante: PRIETO Correo electrónico: …"
click at [321, 468] on span "Guardar" at bounding box center [307, 463] width 43 height 11
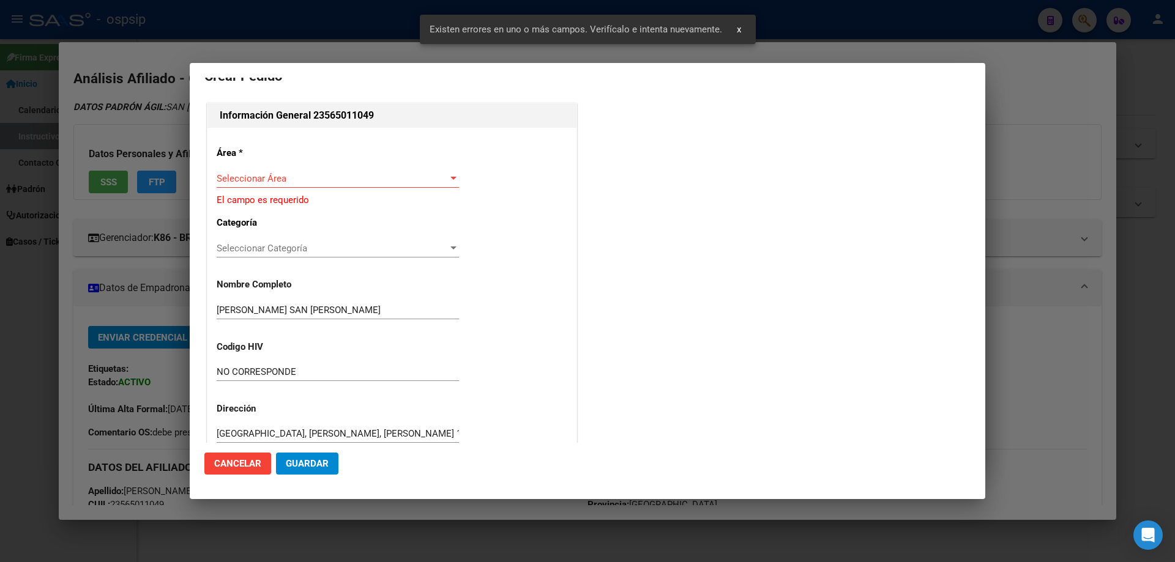
scroll to position [0, 0]
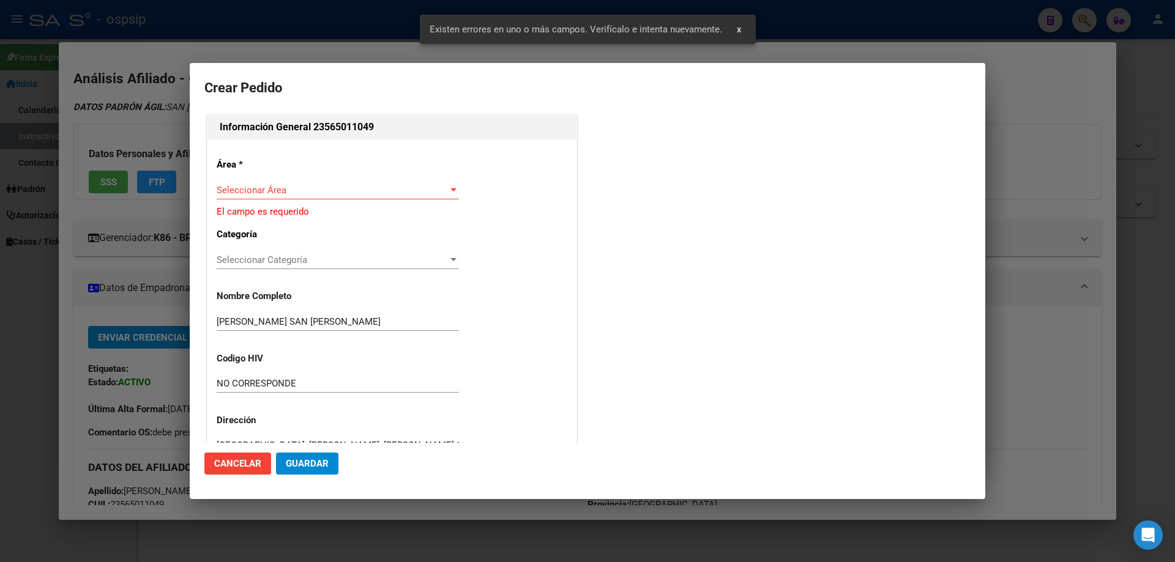
click at [245, 181] on div "Seleccionar Área Seleccionar Área" at bounding box center [338, 190] width 242 height 18
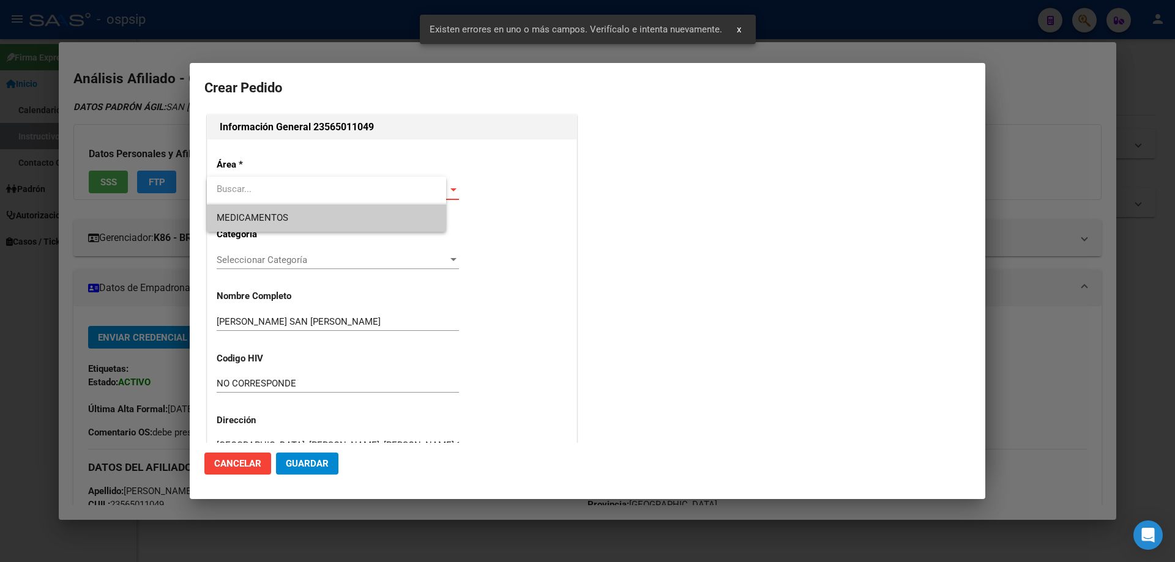
click at [252, 185] on input "dropdown search" at bounding box center [326, 190] width 239 height 28
click at [248, 211] on span "MEDICAMENTOS" at bounding box center [336, 218] width 239 height 28
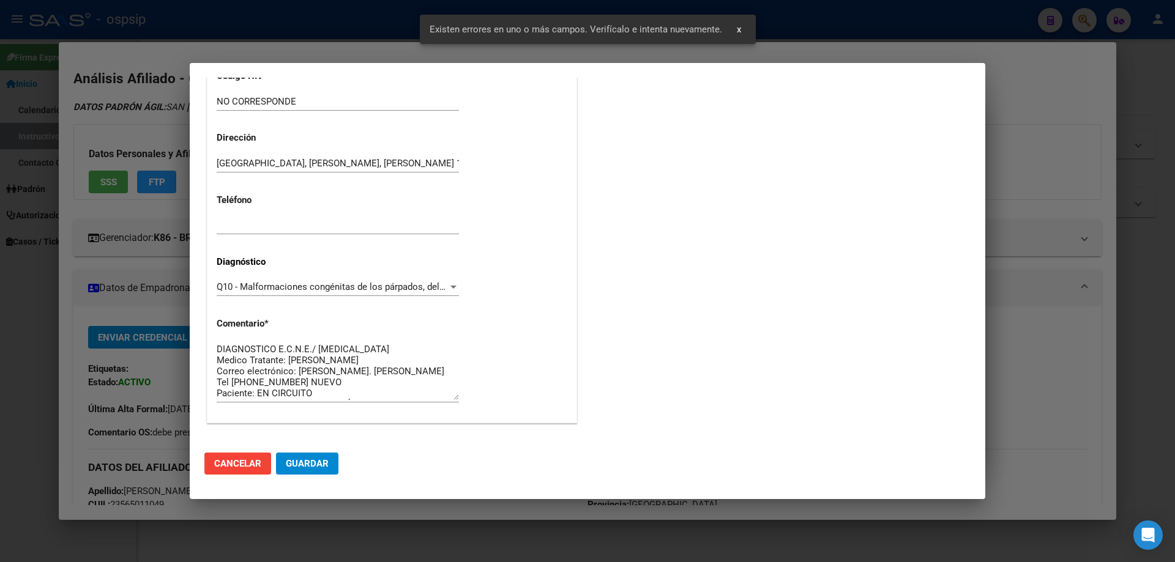
drag, startPoint x: 313, startPoint y: 460, endPoint x: 338, endPoint y: 453, distance: 26.1
click at [313, 462] on span "Guardar" at bounding box center [307, 463] width 43 height 11
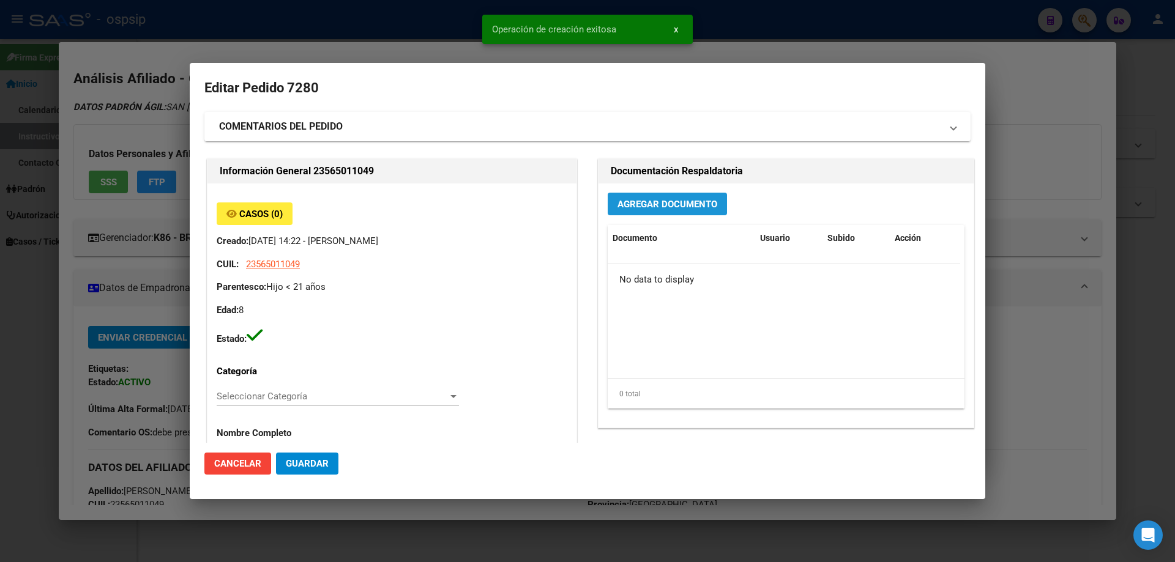
click at [638, 203] on span "Agregar Documento" at bounding box center [668, 204] width 100 height 11
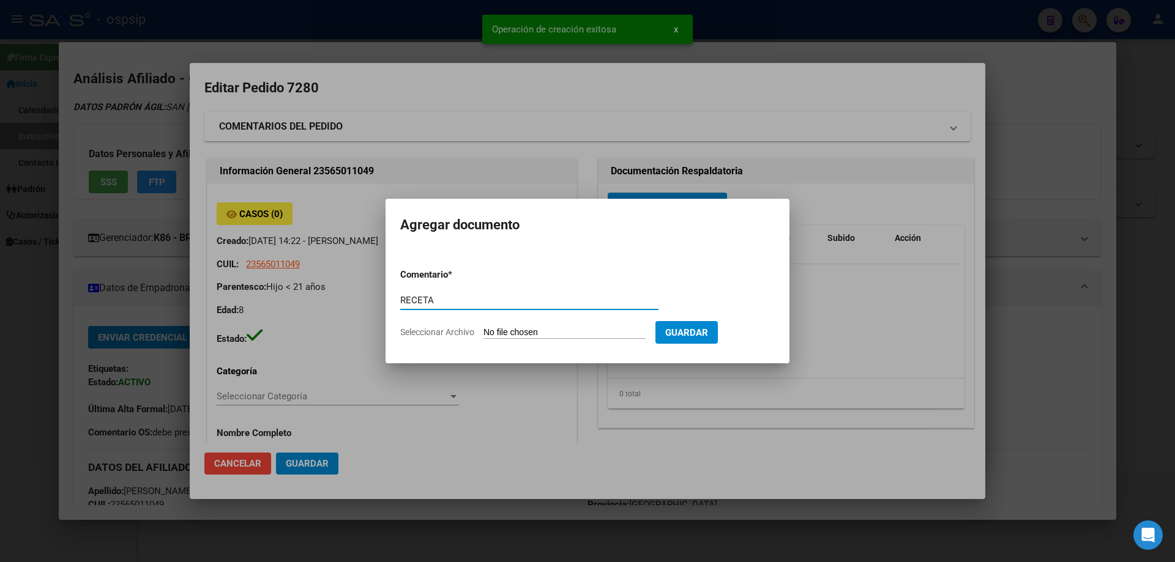
type input "RECETA"
click at [537, 332] on input "Seleccionar Archivo" at bounding box center [565, 333] width 162 height 12
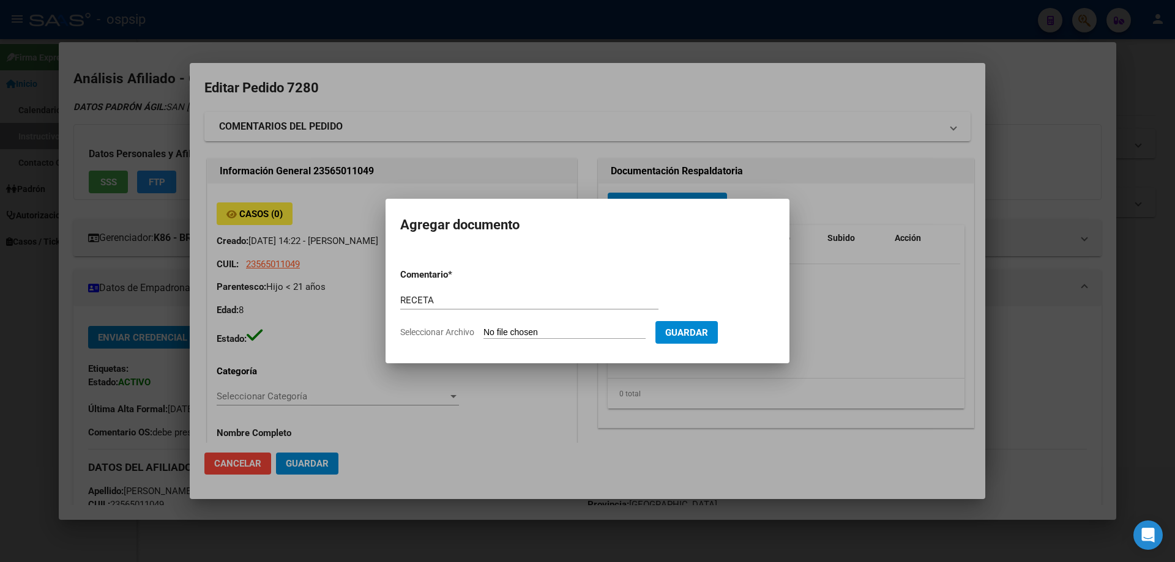
type input "C:\fakepath\Pedido leche - San Julian Bautista - 9-25 - 2 (2).jpg"
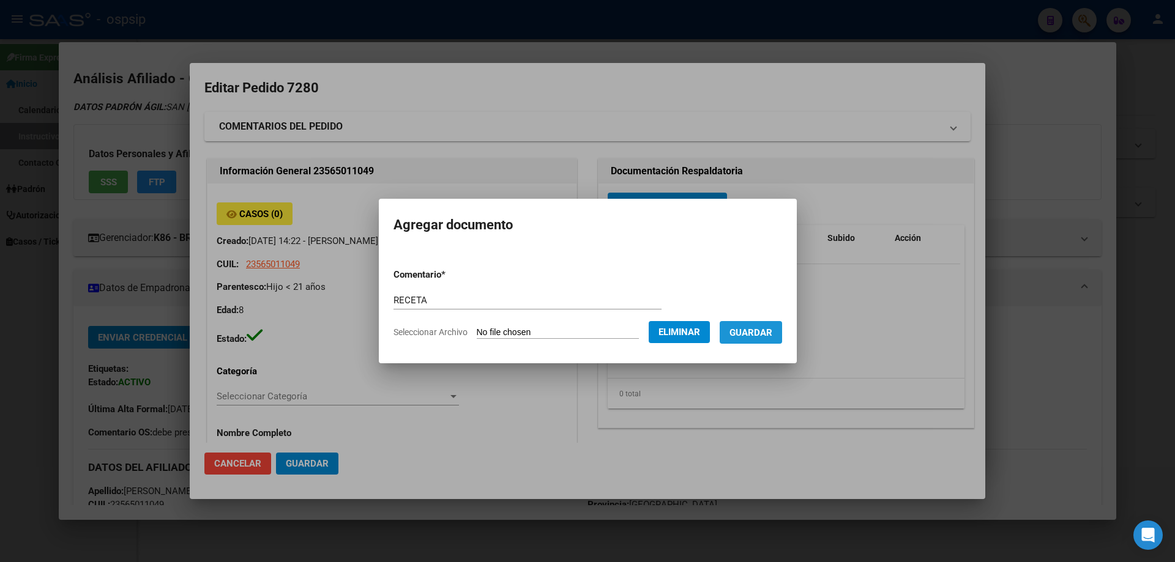
click at [761, 340] on button "Guardar" at bounding box center [751, 332] width 62 height 23
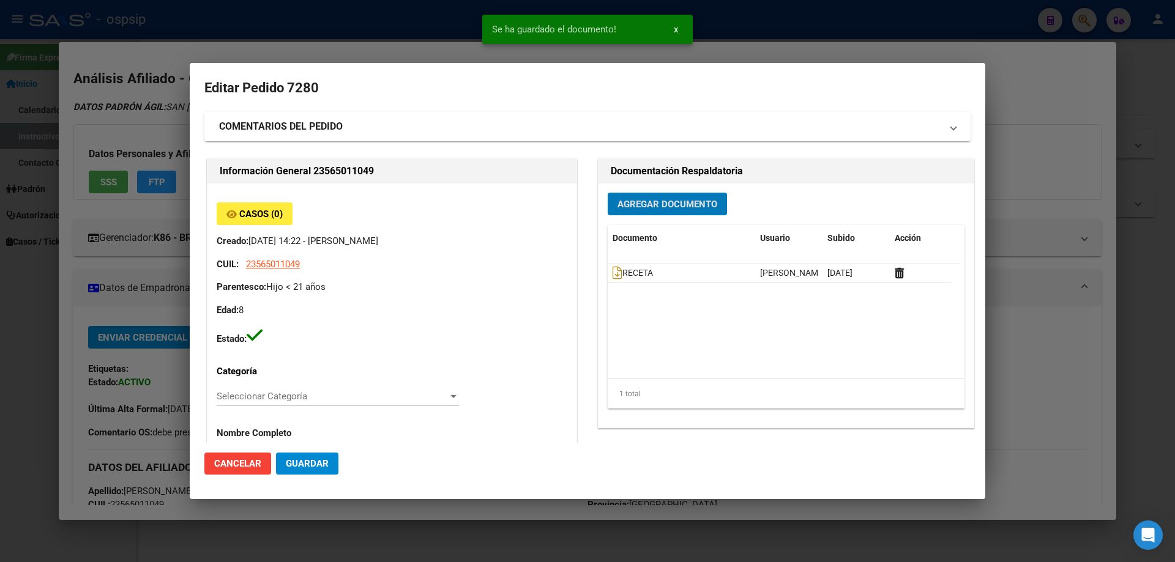
click at [640, 189] on div "Agregar Documento Documento Usuario Subido Acción RECETA Jesica Ortiz 22/09/202…" at bounding box center [786, 306] width 375 height 244
click at [645, 209] on span "Agregar Documento" at bounding box center [668, 204] width 100 height 11
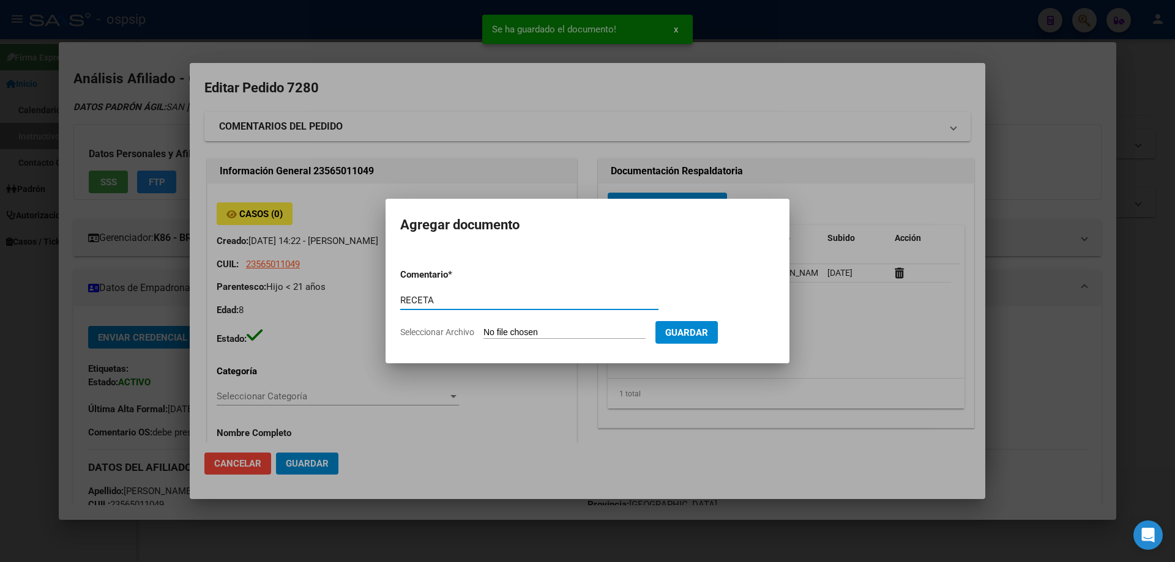
type input "RECETA"
click at [528, 326] on form "Comentario * RECETA Comentario Seleccionar Archivo Guardar" at bounding box center [587, 303] width 375 height 89
click at [535, 327] on input "Seleccionar Archivo" at bounding box center [565, 333] width 162 height 12
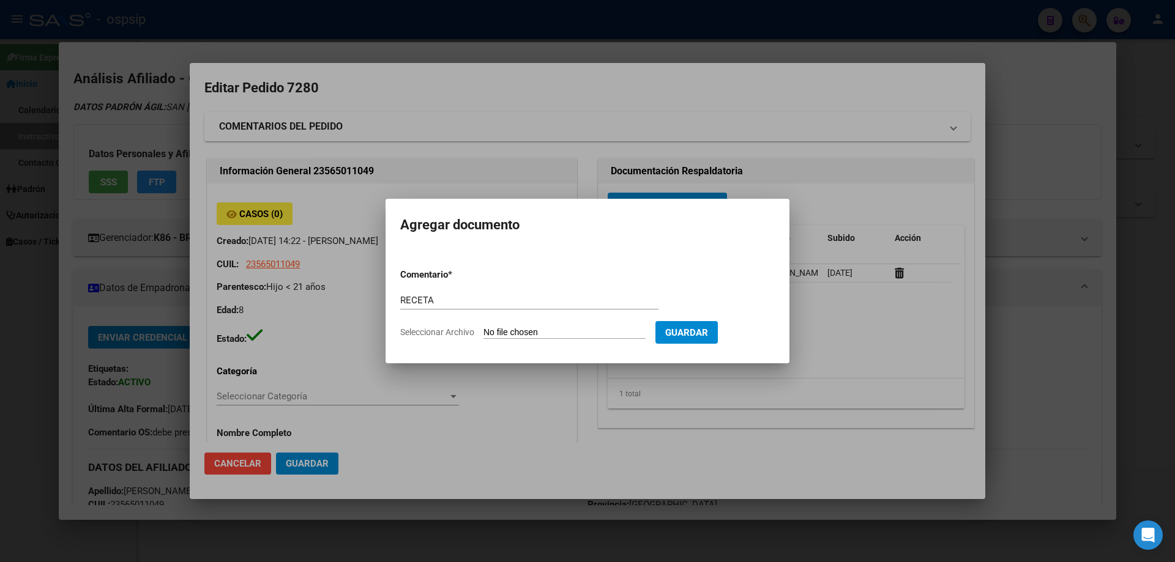
type input "C:\fakepath\Pedido leche - San Julian Bautista - 9-25 - 1 (1).jpg"
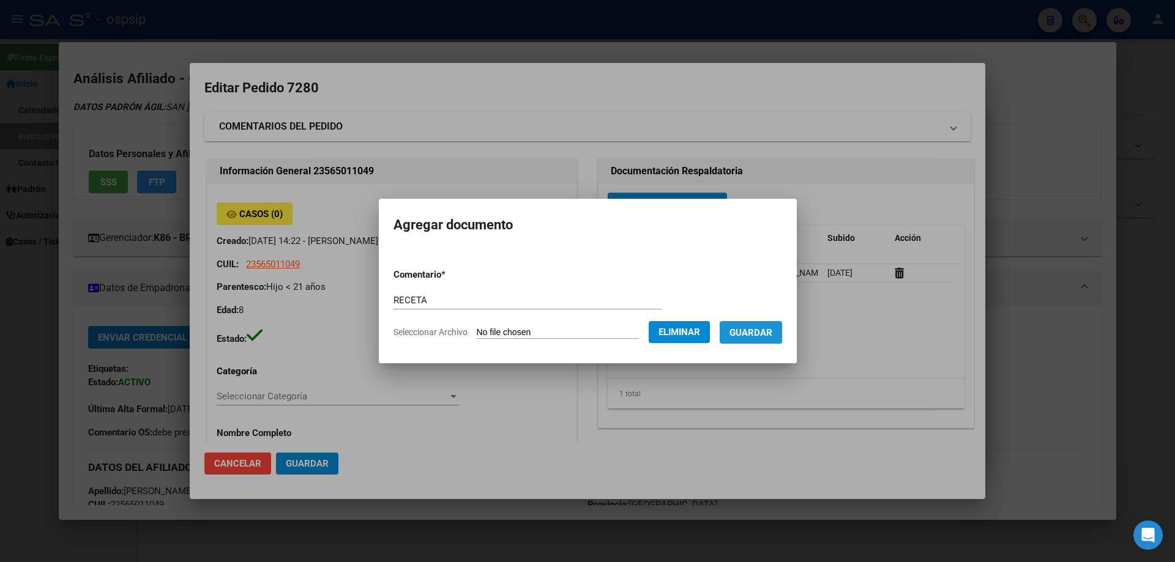
click at [766, 340] on button "Guardar" at bounding box center [751, 332] width 62 height 23
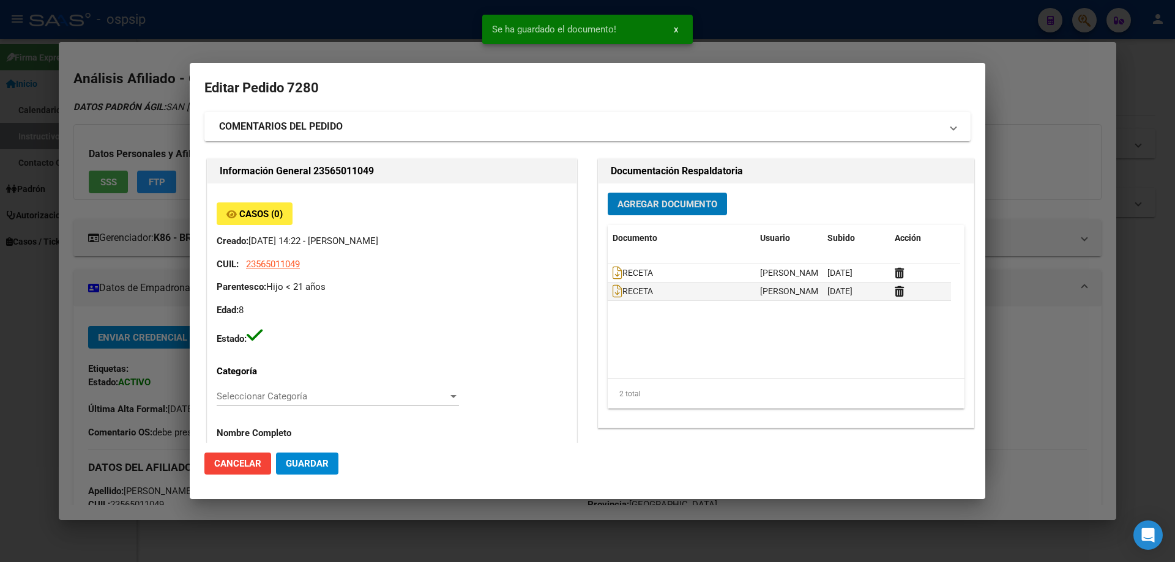
click at [632, 207] on span "Agregar Documento" at bounding box center [668, 204] width 100 height 11
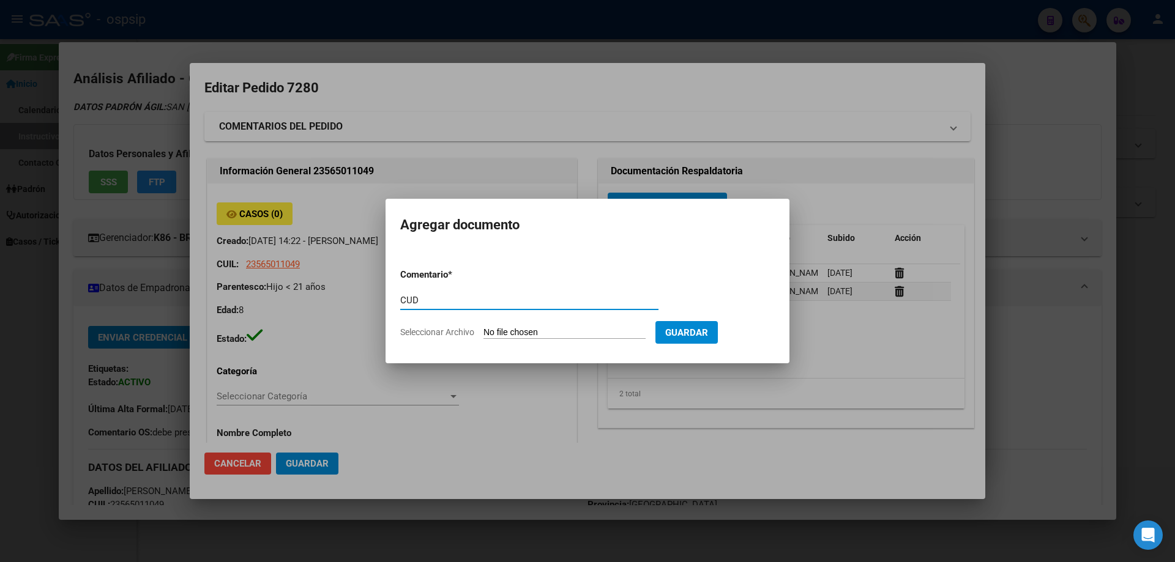
type input "CUD"
click at [523, 332] on input "Seleccionar Archivo" at bounding box center [565, 333] width 162 height 12
type input "C:\fakepath\Certificado de discapacidad - San Julian Bautista (1) (3) (1).JPG"
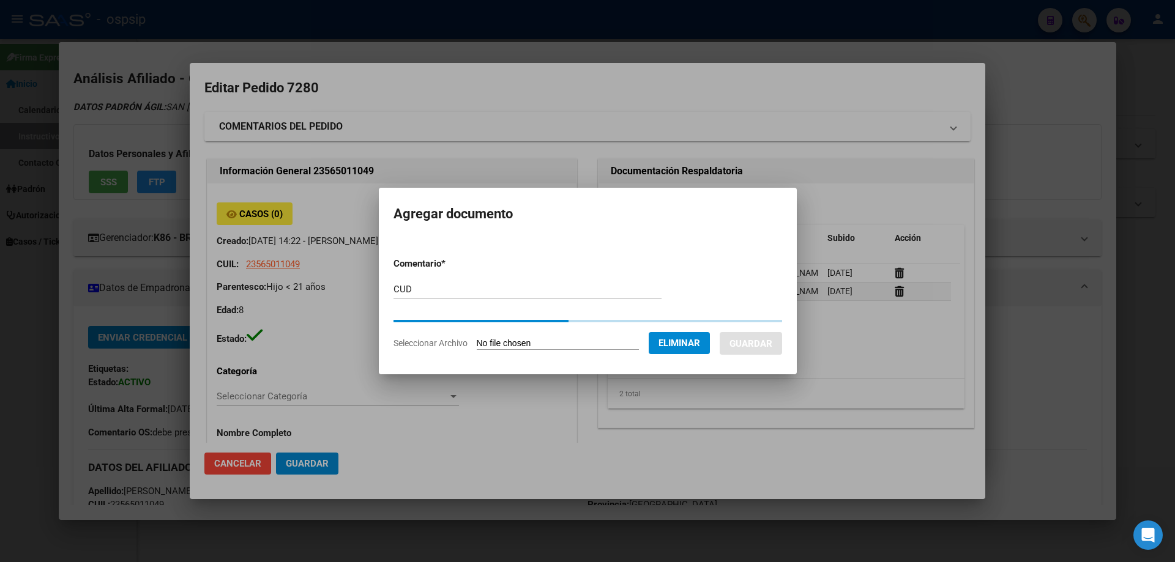
click at [758, 340] on button "Guardar" at bounding box center [751, 343] width 62 height 23
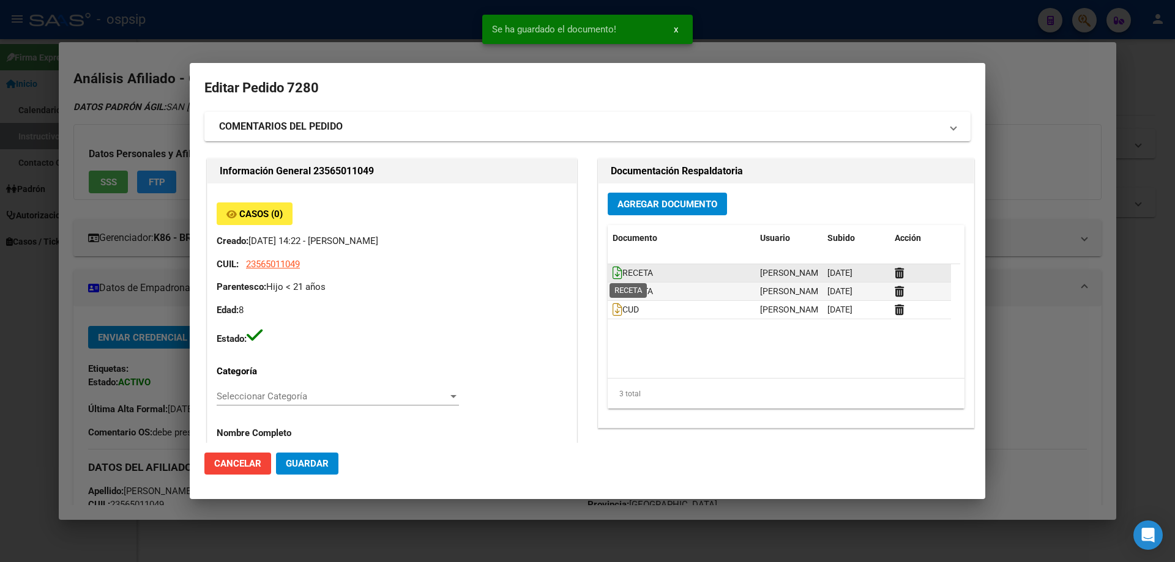
click at [613, 271] on icon at bounding box center [618, 272] width 10 height 13
click at [613, 290] on icon at bounding box center [618, 291] width 10 height 13
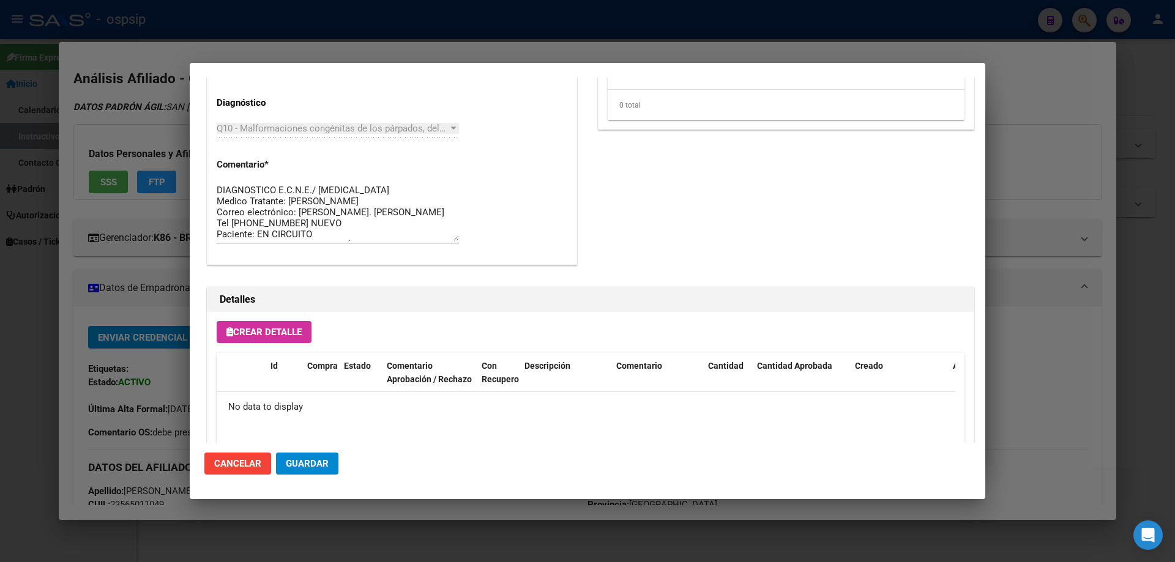
scroll to position [711, 0]
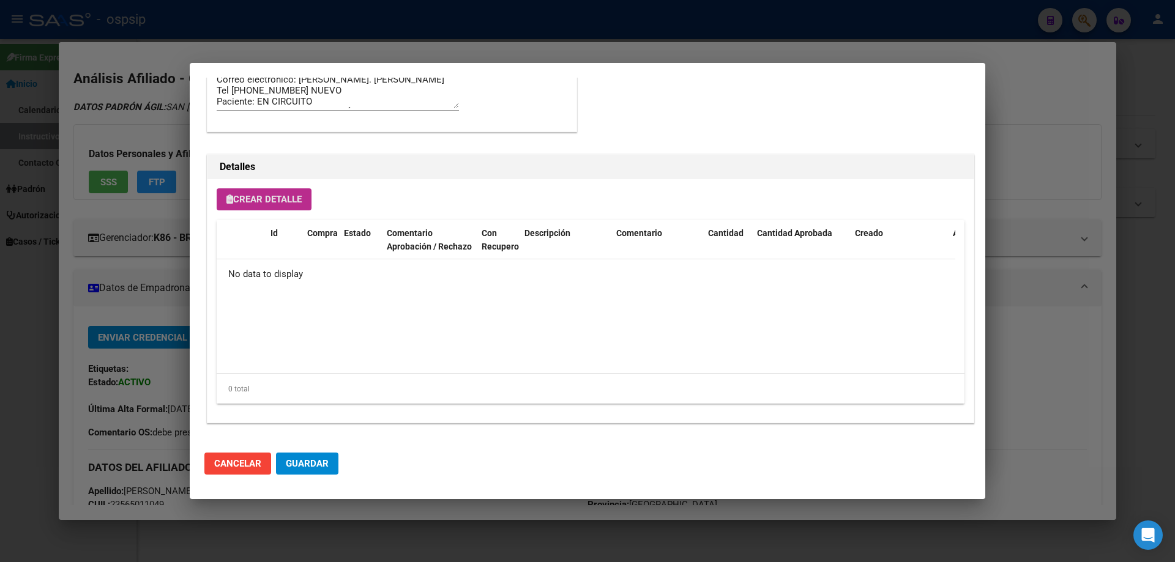
click at [258, 209] on button "Crear Detalle" at bounding box center [264, 200] width 95 height 22
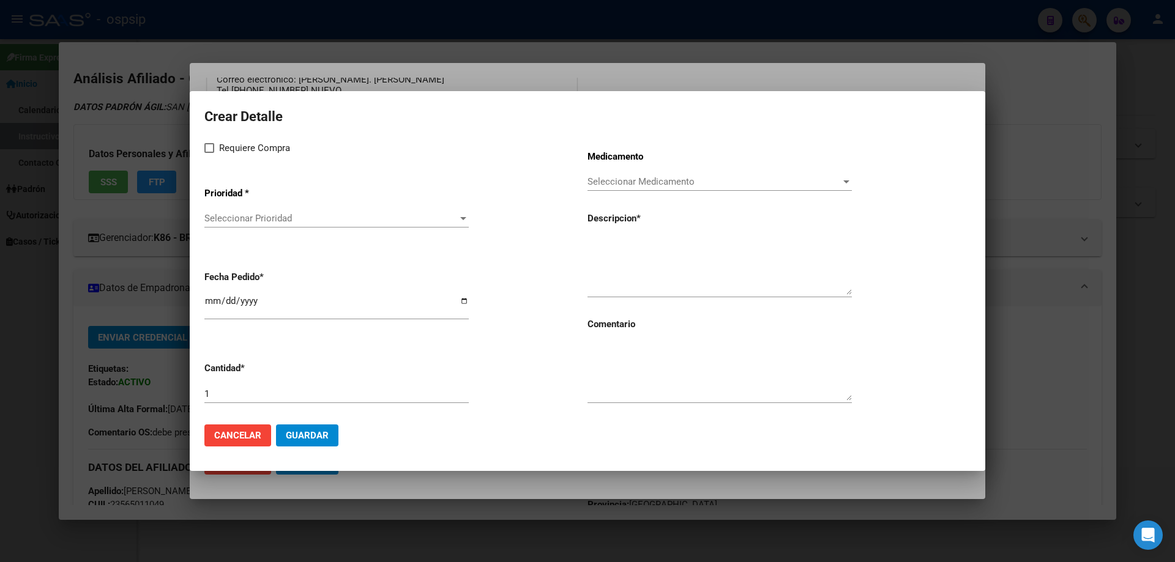
click at [207, 148] on span at bounding box center [209, 148] width 10 height 10
click at [209, 153] on input "Requiere Compra" at bounding box center [209, 153] width 1 height 1
checkbox input "true"
click at [240, 222] on span "Seleccionar Prioridad" at bounding box center [330, 218] width 253 height 11
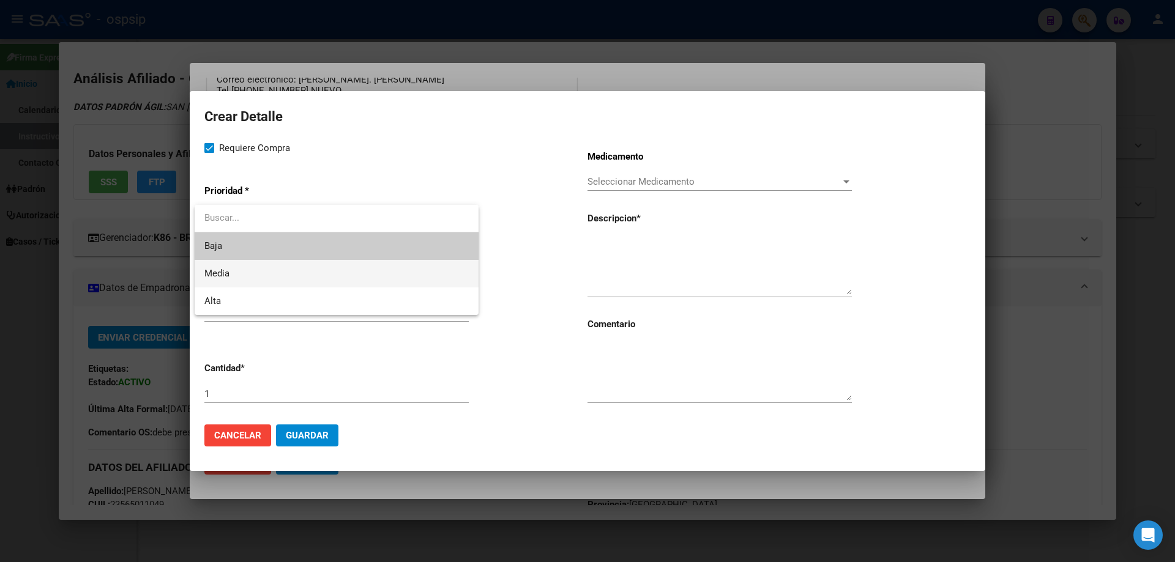
click at [241, 268] on span "Media" at bounding box center [336, 274] width 264 height 28
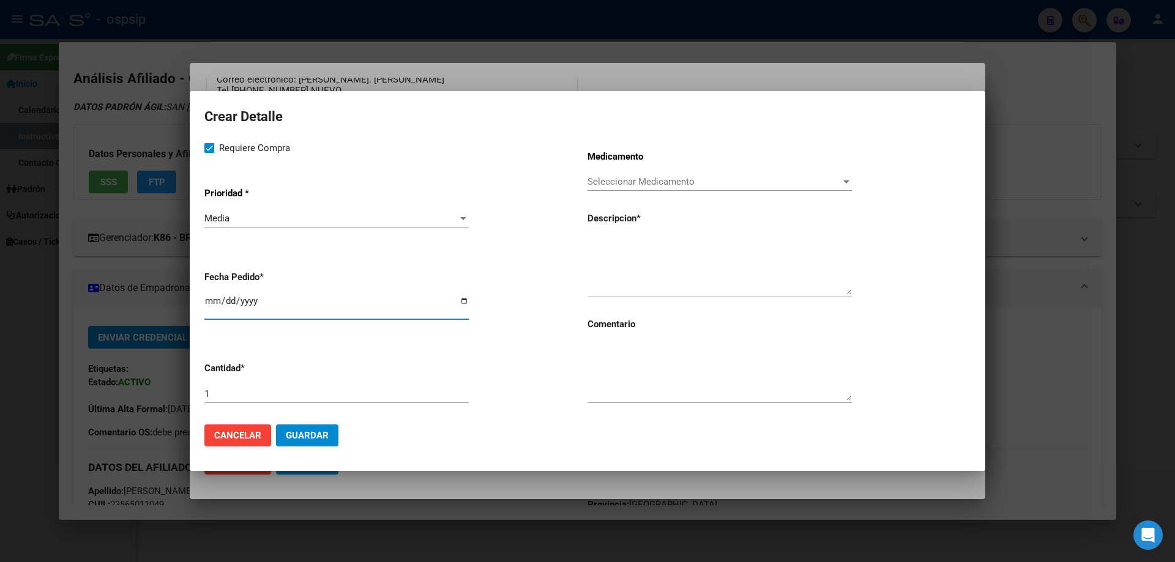
click at [214, 301] on input "[DATE]" at bounding box center [336, 306] width 264 height 20
type input "2025-09-01"
paste textarea "Modulo pediátrico hasta 1500 calorías + 30 guías"
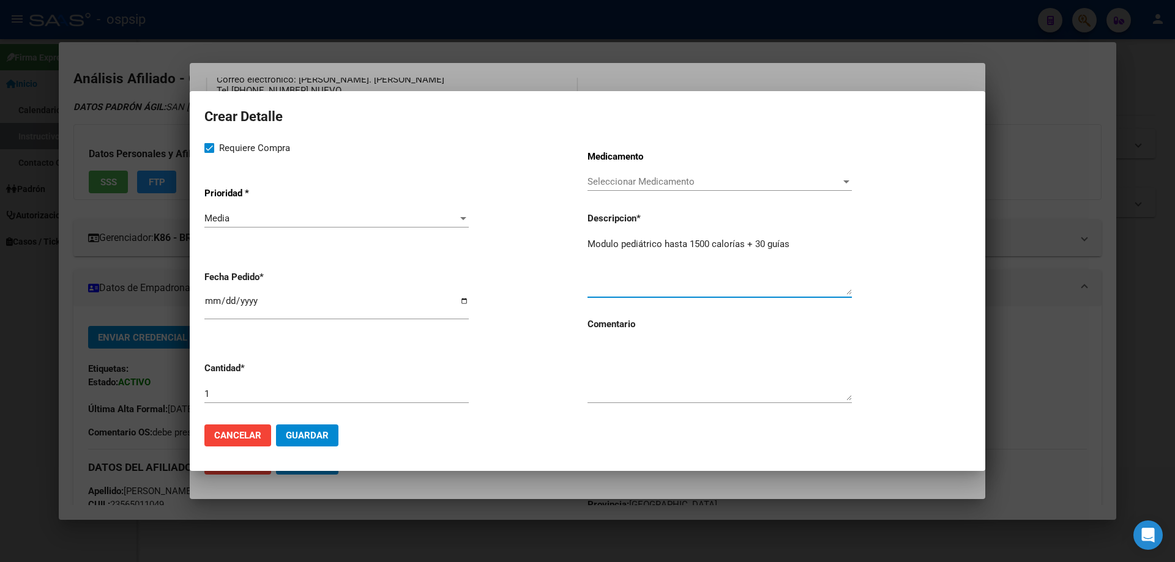
type textarea "Modulo pediátrico hasta 1500 calorías + 30 guías"
click at [642, 373] on textarea at bounding box center [720, 372] width 264 height 58
type textarea "RENOVACION BEST CARE"
click at [313, 446] on button "Guardar" at bounding box center [307, 436] width 62 height 22
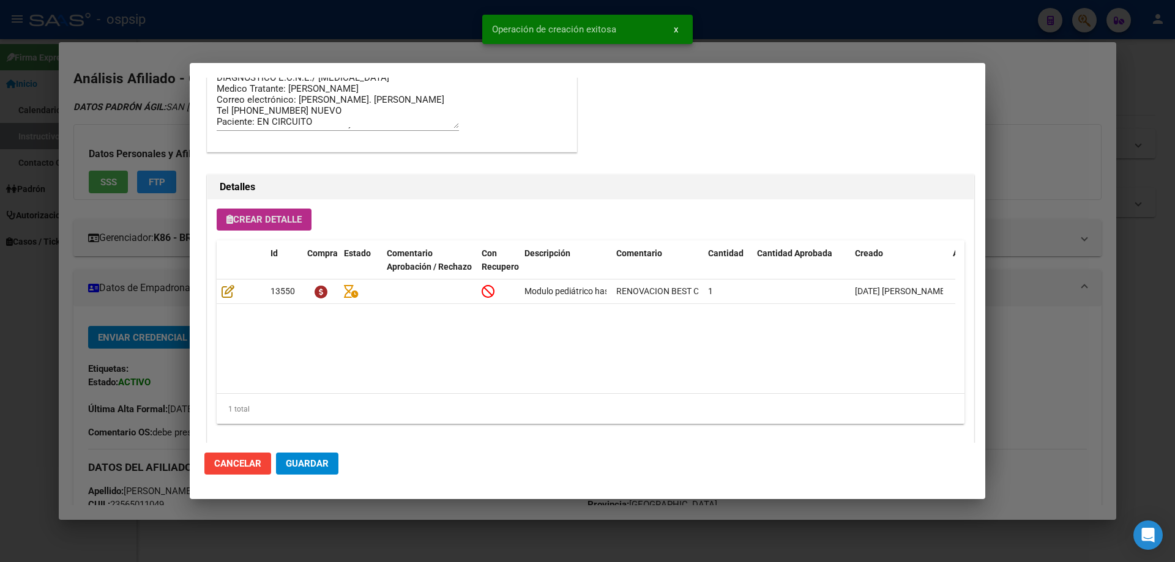
scroll to position [734, 0]
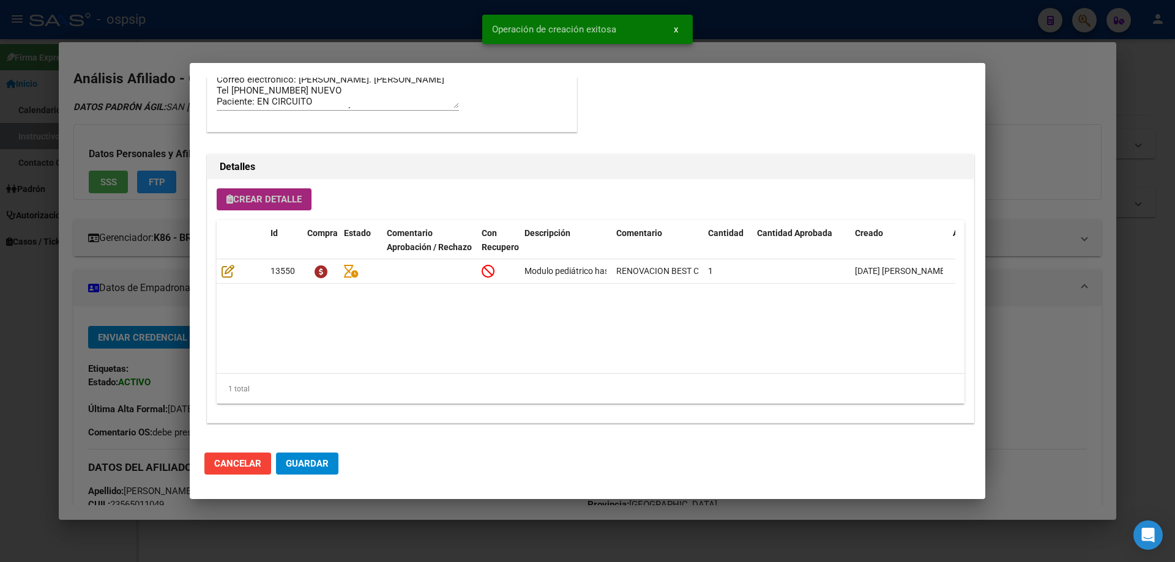
click at [283, 199] on span "Crear Detalle" at bounding box center [263, 199] width 75 height 11
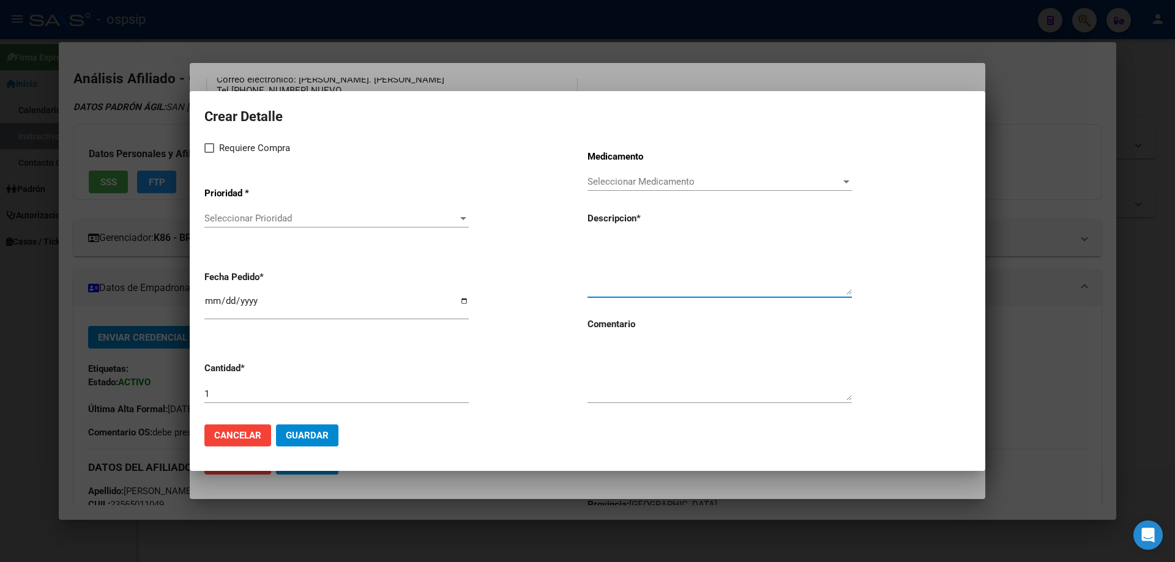
paste textarea "LECHE KAS 1000 LATA x 400G"
type textarea "LECHE KAS 1000 LATA x 400G"
click at [353, 389] on input "1" at bounding box center [336, 394] width 264 height 11
type input "22"
click at [615, 372] on textarea at bounding box center [720, 372] width 264 height 58
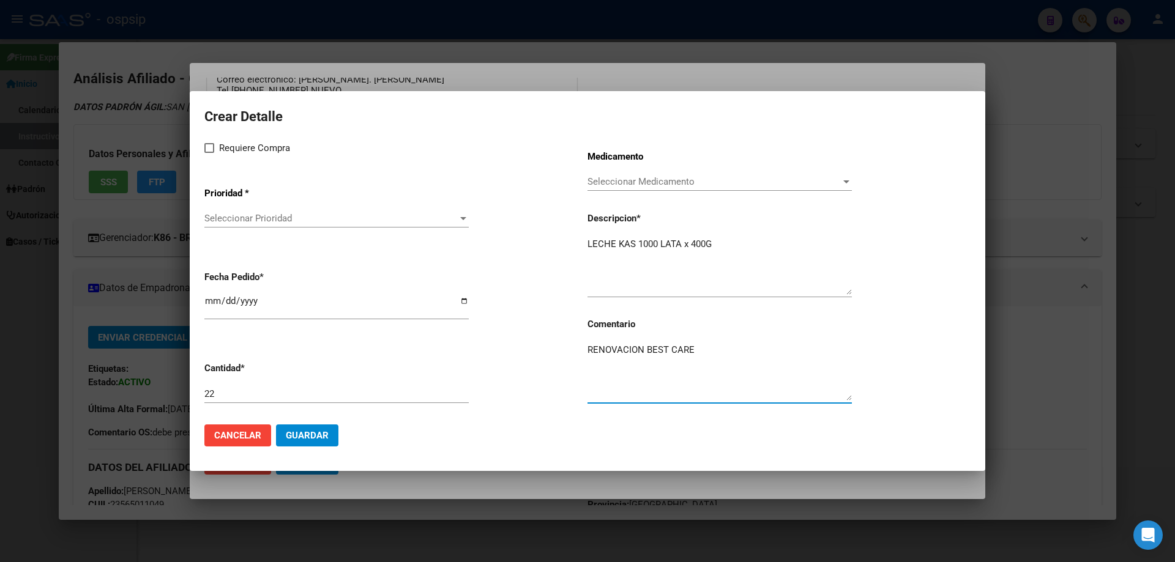
type textarea "RENOVACION BEST CARE"
drag, startPoint x: 212, startPoint y: 151, endPoint x: 228, endPoint y: 221, distance: 71.6
click at [212, 157] on div "Requiere Compra Prioridad * Seleccionar Prioridad Seleccionar Prioridad Fecha P…" at bounding box center [395, 278] width 383 height 274
drag, startPoint x: 228, startPoint y: 222, endPoint x: 246, endPoint y: 256, distance: 39.4
click at [235, 237] on div "Seleccionar Prioridad Seleccionar Prioridad" at bounding box center [336, 224] width 264 height 30
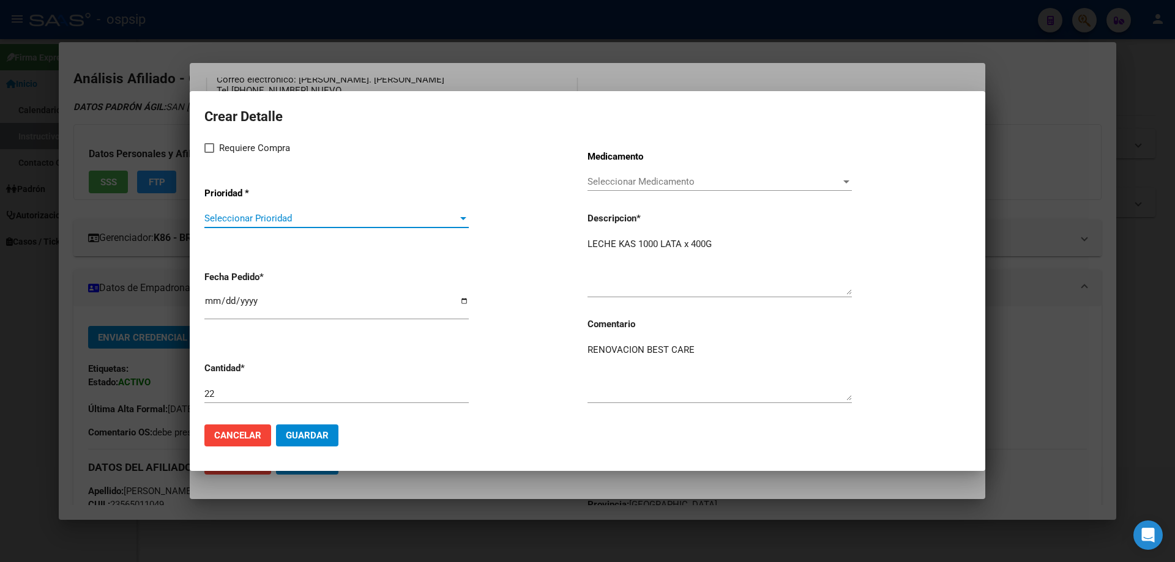
click at [250, 215] on span "Seleccionar Prioridad" at bounding box center [330, 218] width 253 height 11
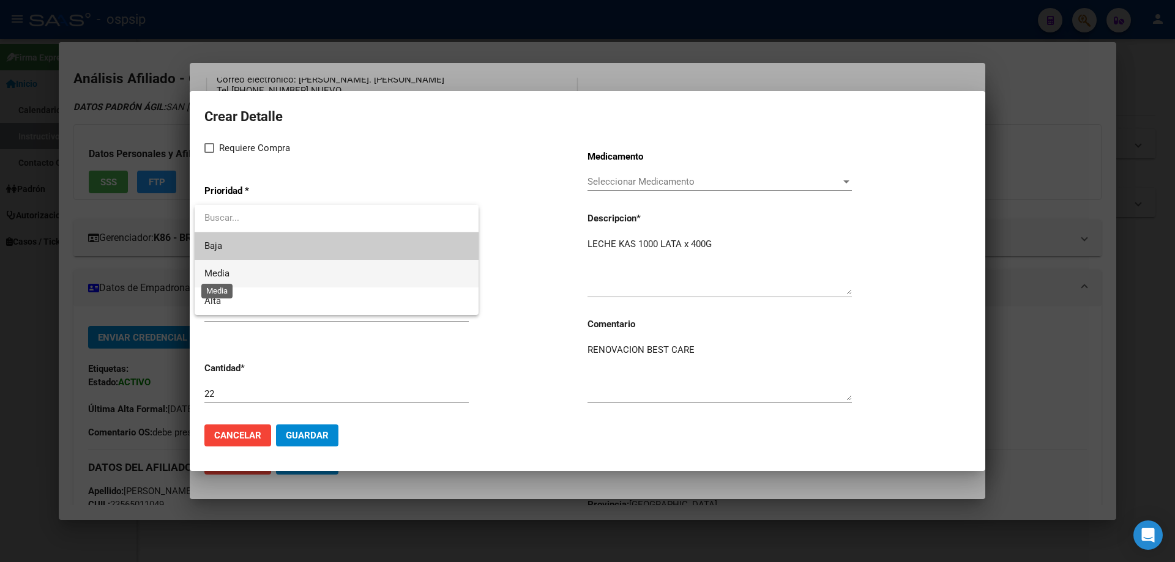
drag, startPoint x: 229, startPoint y: 277, endPoint x: 217, endPoint y: 144, distance: 132.7
click at [228, 274] on span "Media" at bounding box center [216, 273] width 25 height 11
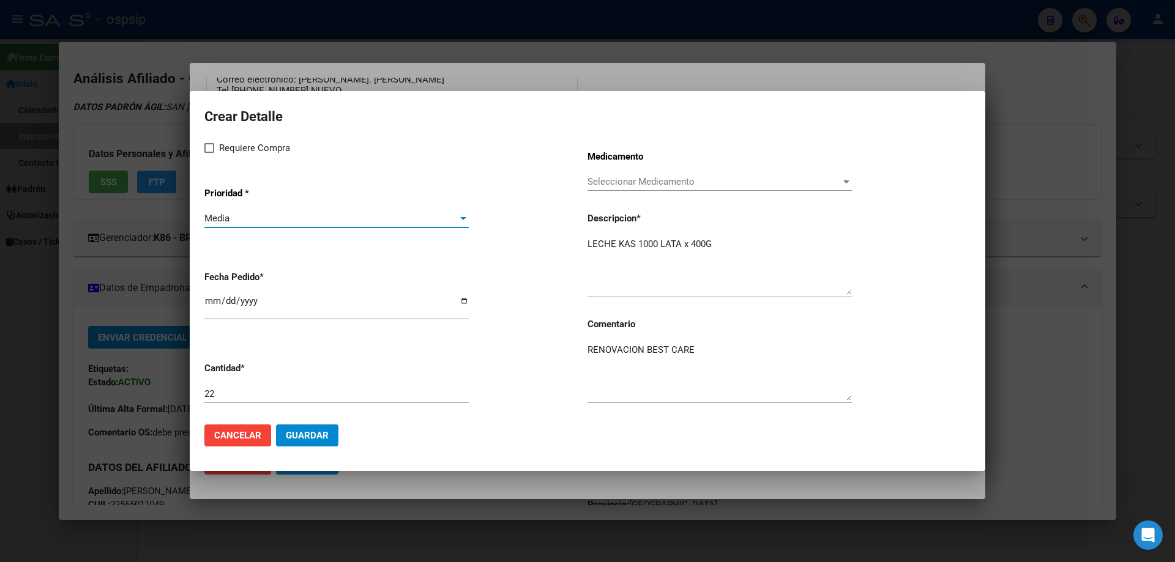
click at [207, 154] on label "Requiere Compra" at bounding box center [247, 148] width 86 height 15
click at [209, 154] on input "Requiere Compra" at bounding box center [209, 153] width 1 height 1
checkbox input "true"
click at [218, 302] on input "[DATE]" at bounding box center [336, 306] width 264 height 20
type input "2025-09-01"
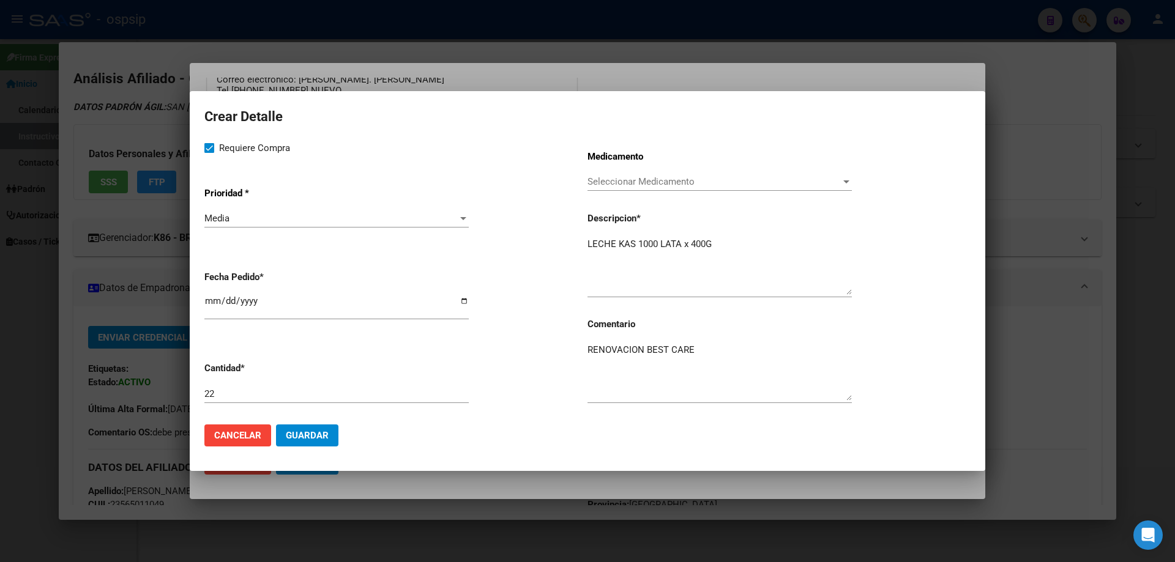
click at [313, 424] on mat-dialog-actions "Cancelar Guardar" at bounding box center [587, 436] width 766 height 42
click at [318, 433] on span "Guardar" at bounding box center [307, 435] width 43 height 11
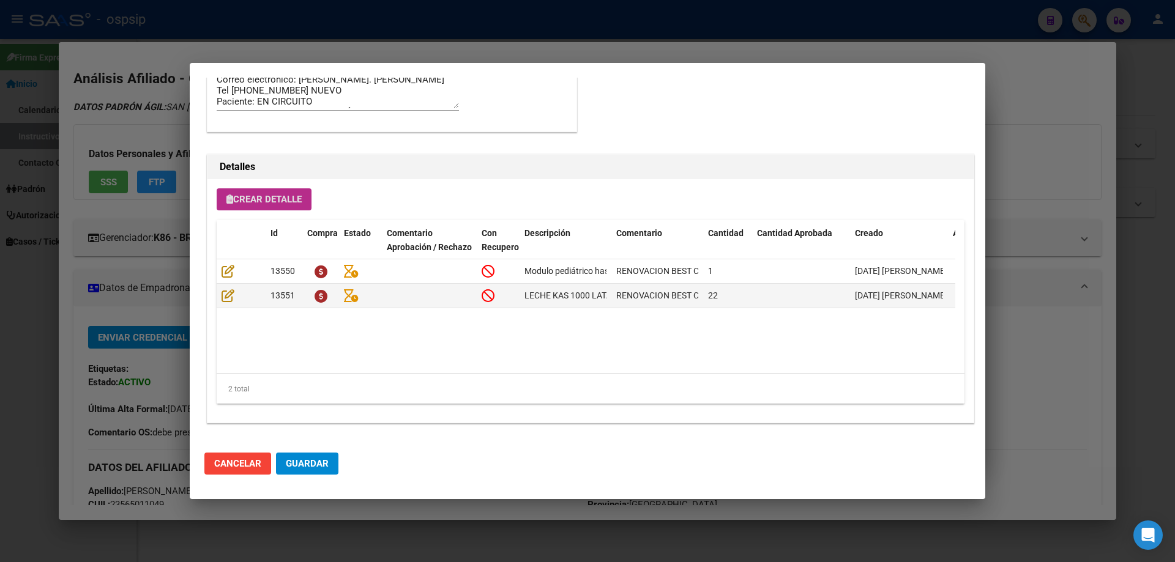
click at [228, 211] on div "Crear Detalle Id Compra Estado Comentario Aprobación / Rechazo Con Recupero Des…" at bounding box center [590, 301] width 766 height 244
click at [264, 198] on span "Crear Detalle" at bounding box center [263, 199] width 75 height 11
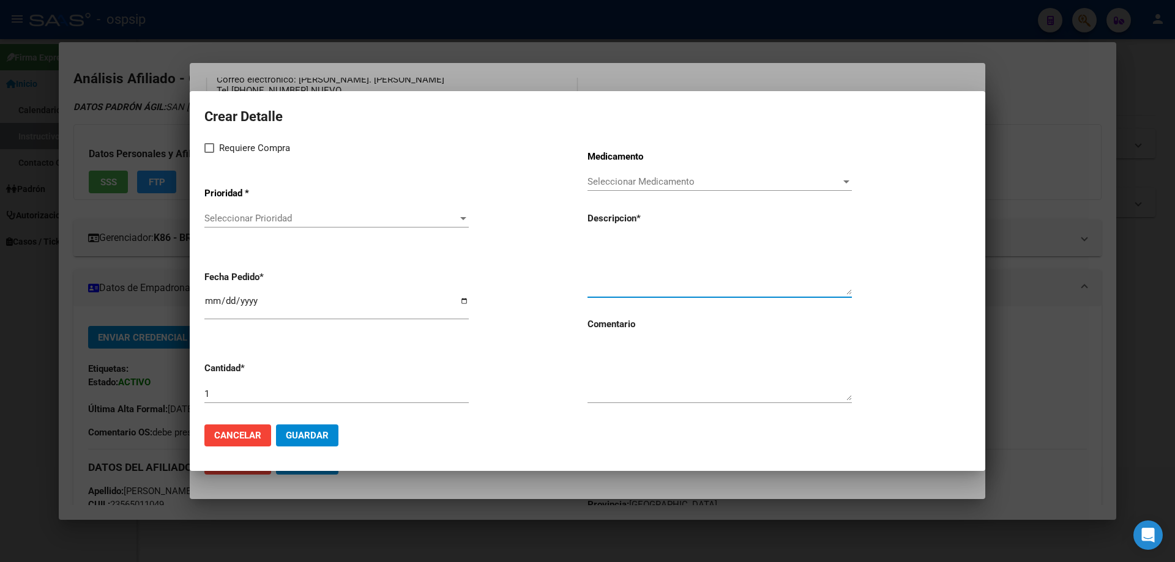
paste textarea "CONTENEDORES"
type textarea "CONTENEDORES"
click at [338, 386] on div "1" at bounding box center [336, 394] width 264 height 18
type input "30"
click at [602, 383] on textarea at bounding box center [720, 372] width 264 height 58
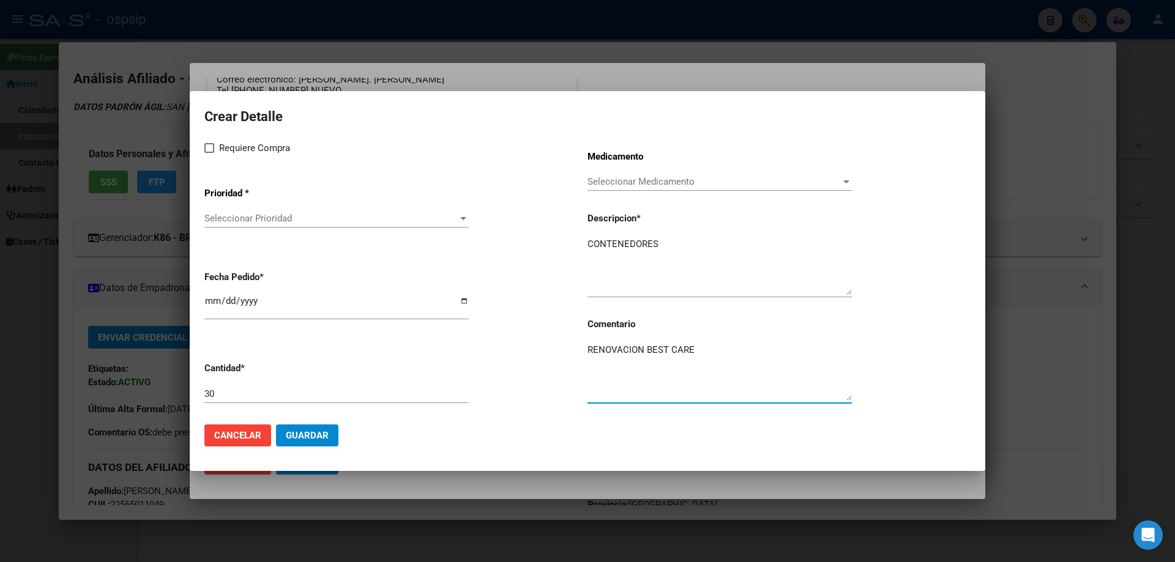
type textarea "RENOVACION BEST CARE"
click at [216, 148] on label "Requiere Compra" at bounding box center [247, 148] width 86 height 15
click at [209, 153] on input "Requiere Compra" at bounding box center [209, 153] width 1 height 1
checkbox input "true"
click at [226, 207] on app-drop-down-list "Prioridad * Seleccionar Prioridad Seleccionar Prioridad" at bounding box center [395, 208] width 383 height 62
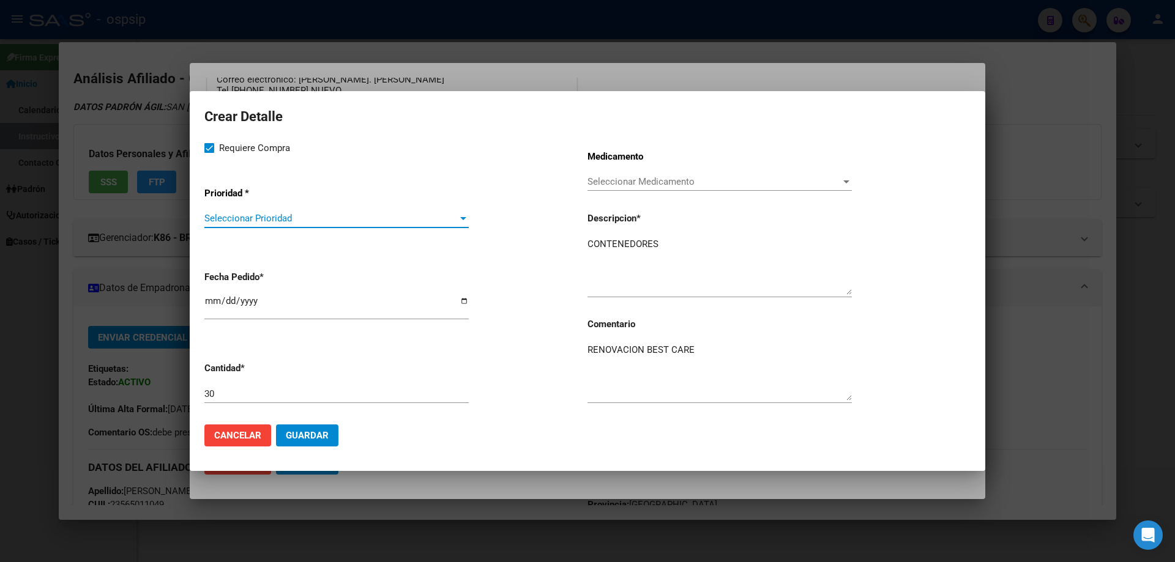
click at [225, 222] on span "Seleccionar Prioridad" at bounding box center [330, 218] width 253 height 11
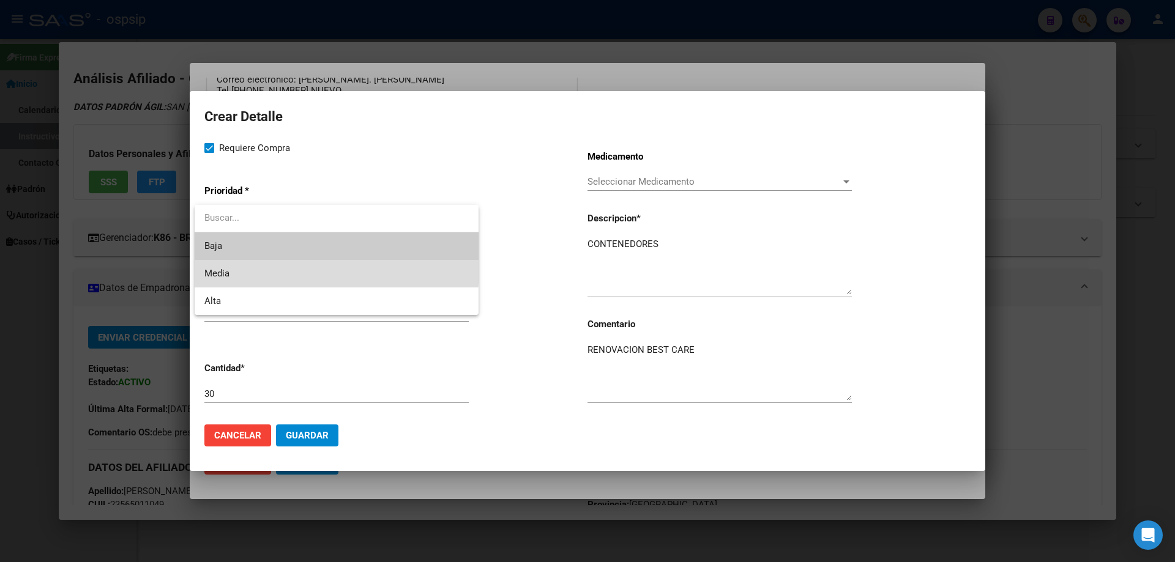
click at [232, 266] on span "Media" at bounding box center [336, 274] width 264 height 28
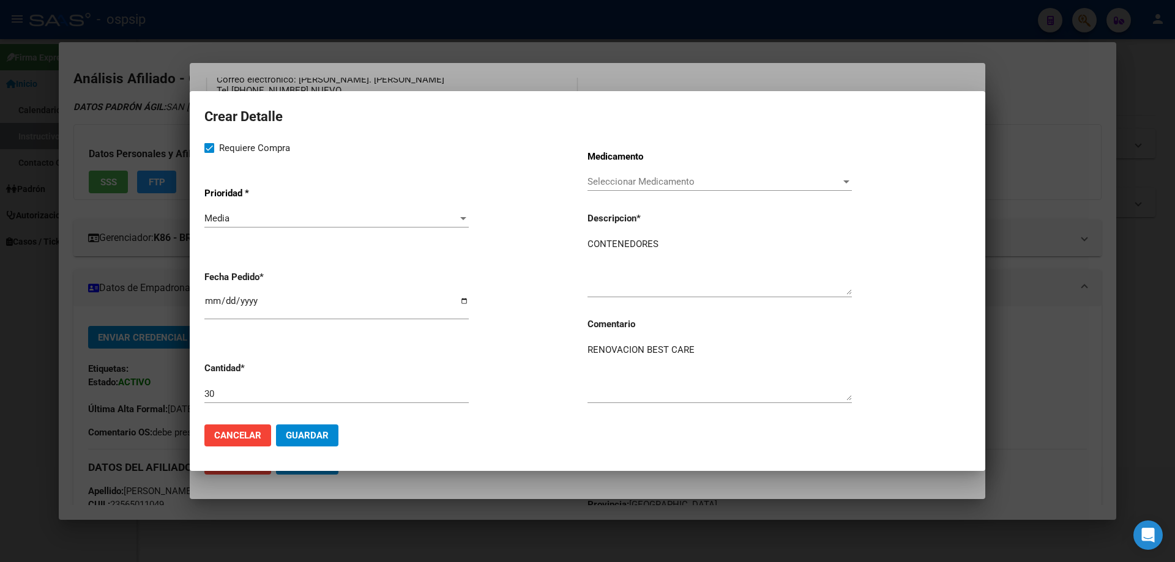
click at [204, 305] on mat-dialog-content "Crear Detalle Requiere Compra Prioridad * Media Seleccionar Prioridad Fecha Ped…" at bounding box center [588, 260] width 796 height 308
click at [204, 303] on input "[DATE]" at bounding box center [336, 306] width 264 height 20
type input "2025-09-01"
click at [327, 440] on span "Guardar" at bounding box center [307, 435] width 43 height 11
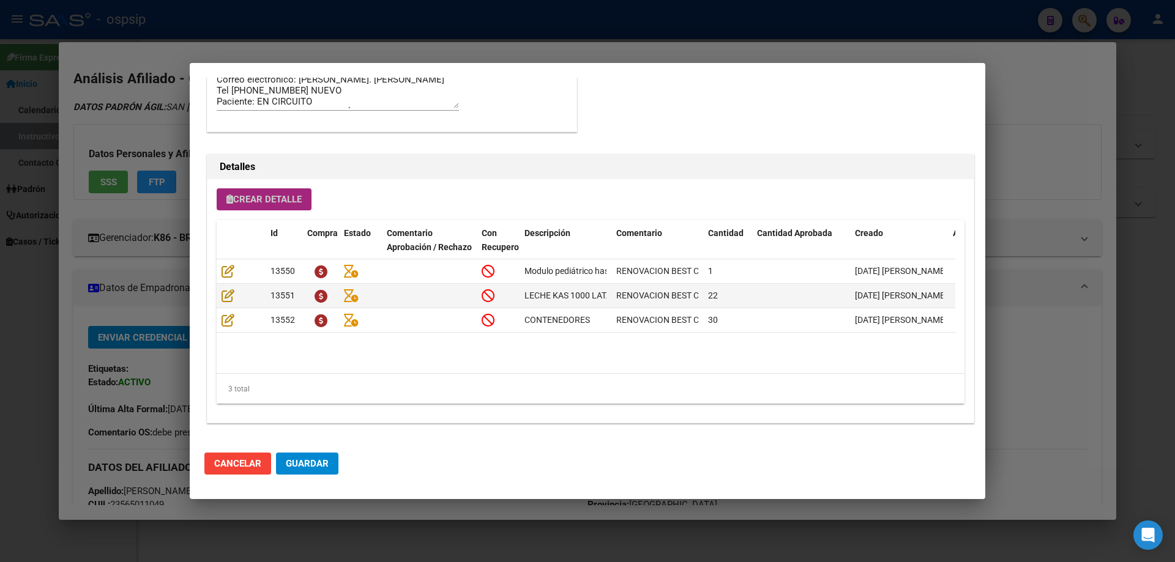
click at [291, 192] on button "Crear Detalle" at bounding box center [264, 200] width 95 height 22
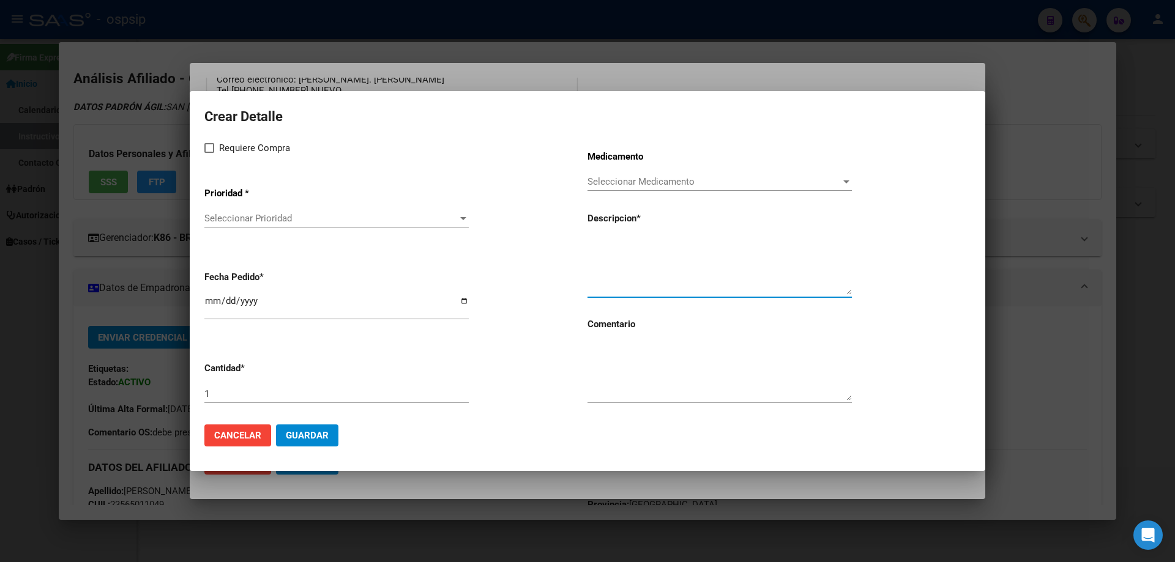
paste textarea "proteínas+grasas+carbohid.+asoc."
type textarea "proteínas+grasas+carbohid.+asoc."
drag, startPoint x: 646, startPoint y: 409, endPoint x: 611, endPoint y: 325, distance: 91.4
click at [646, 408] on div at bounding box center [720, 378] width 264 height 74
click at [627, 368] on textarea at bounding box center [720, 372] width 264 height 58
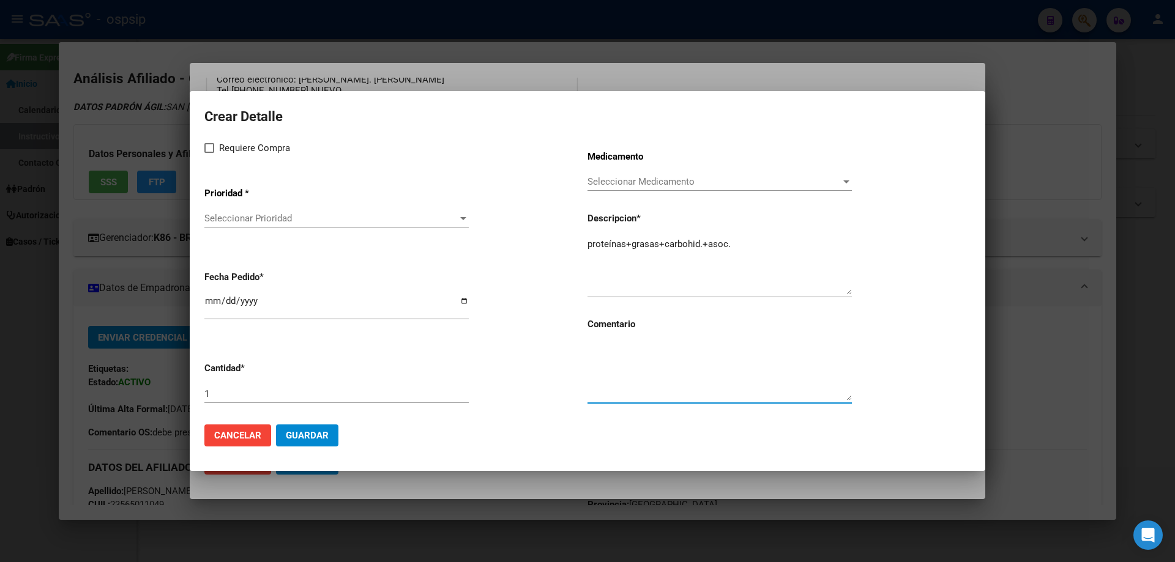
click at [225, 394] on input "1" at bounding box center [336, 394] width 264 height 11
type input "10"
click at [606, 394] on textarea at bounding box center [720, 372] width 264 height 58
type textarea "AGREGA ALIMENTACION"
click at [211, 147] on span at bounding box center [209, 148] width 10 height 10
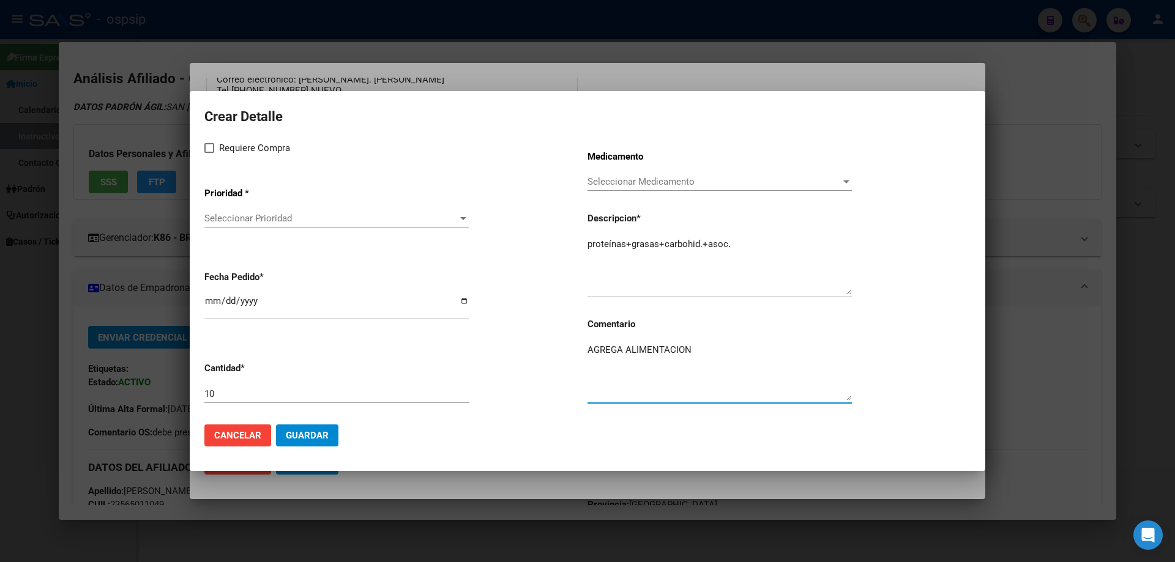
click at [209, 153] on input "Requiere Compra" at bounding box center [209, 153] width 1 height 1
checkbox input "true"
click at [231, 220] on span "Seleccionar Prioridad" at bounding box center [330, 218] width 253 height 11
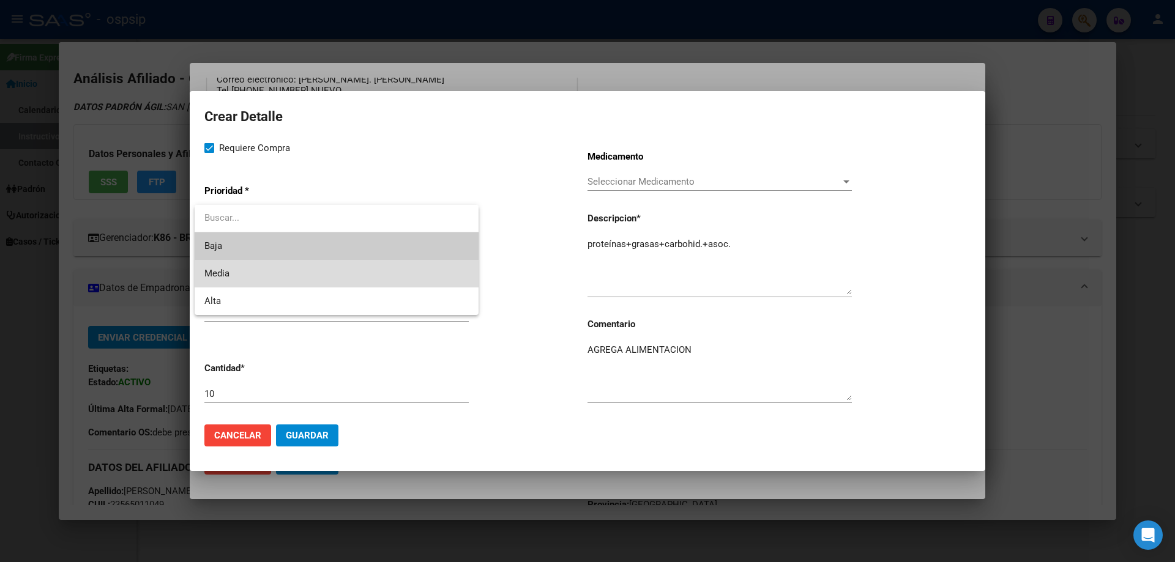
click at [233, 278] on span "Media" at bounding box center [336, 274] width 264 height 28
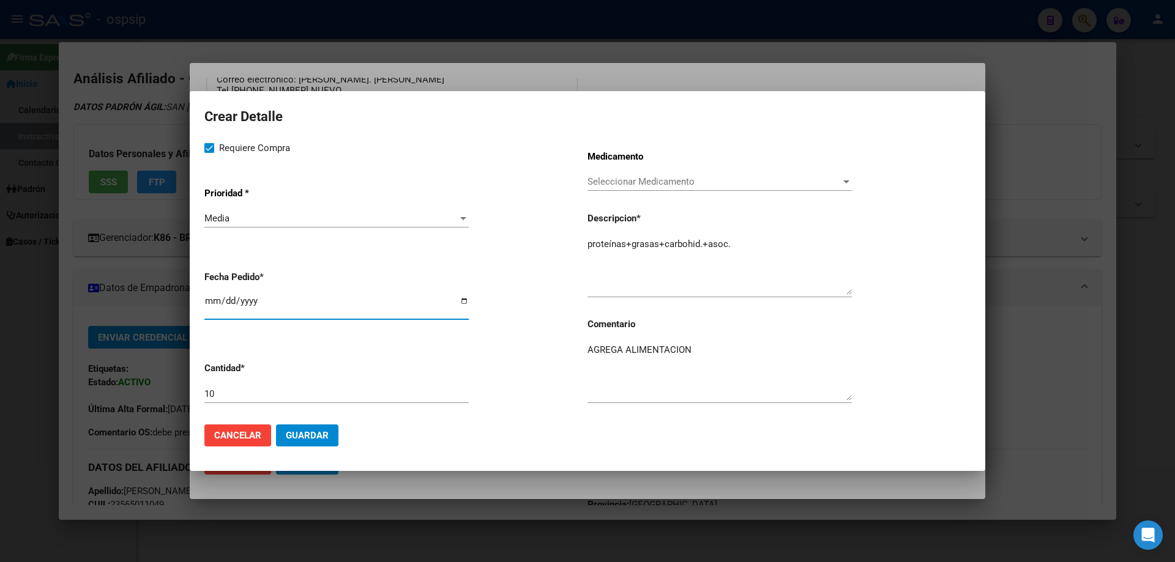
click at [212, 305] on input "[DATE]" at bounding box center [336, 306] width 264 height 20
type input "2025-09-01"
click at [327, 443] on button "Guardar" at bounding box center [307, 436] width 62 height 22
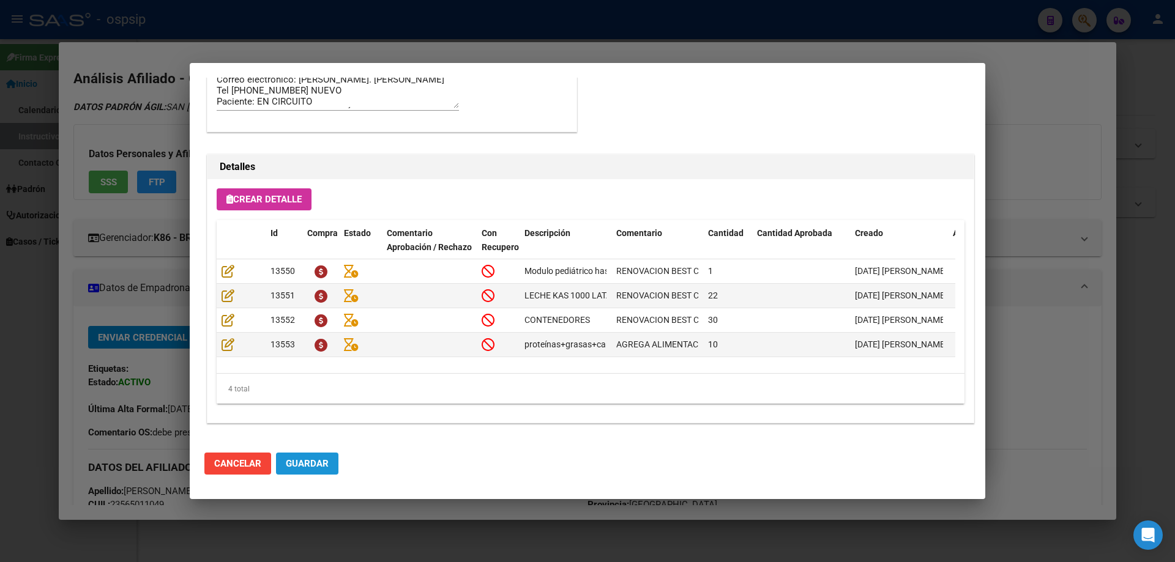
click at [314, 459] on span "Guardar" at bounding box center [307, 463] width 43 height 11
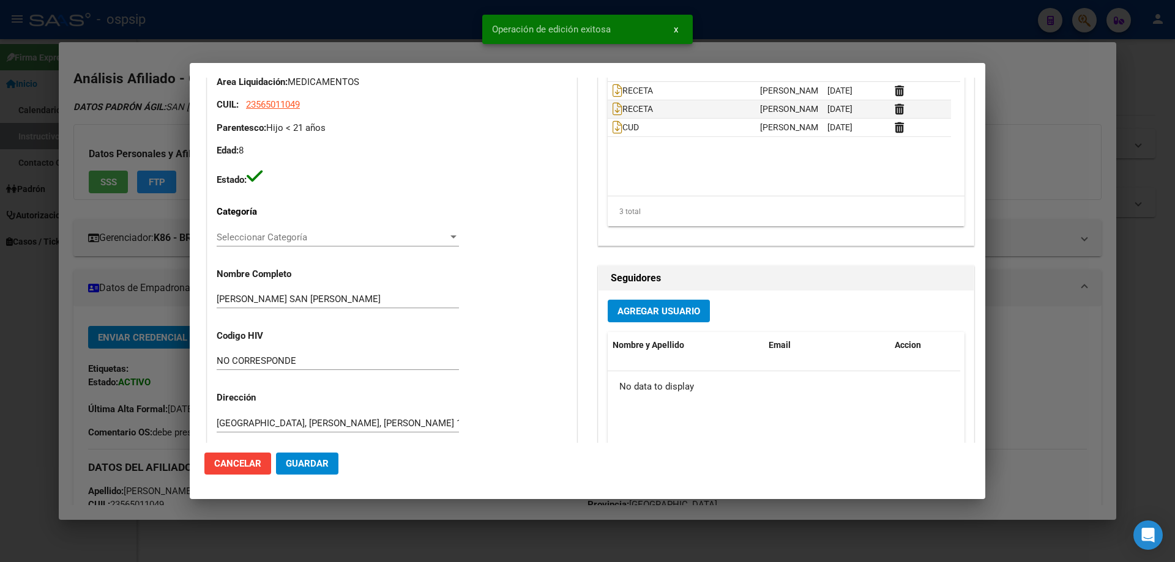
scroll to position [0, 0]
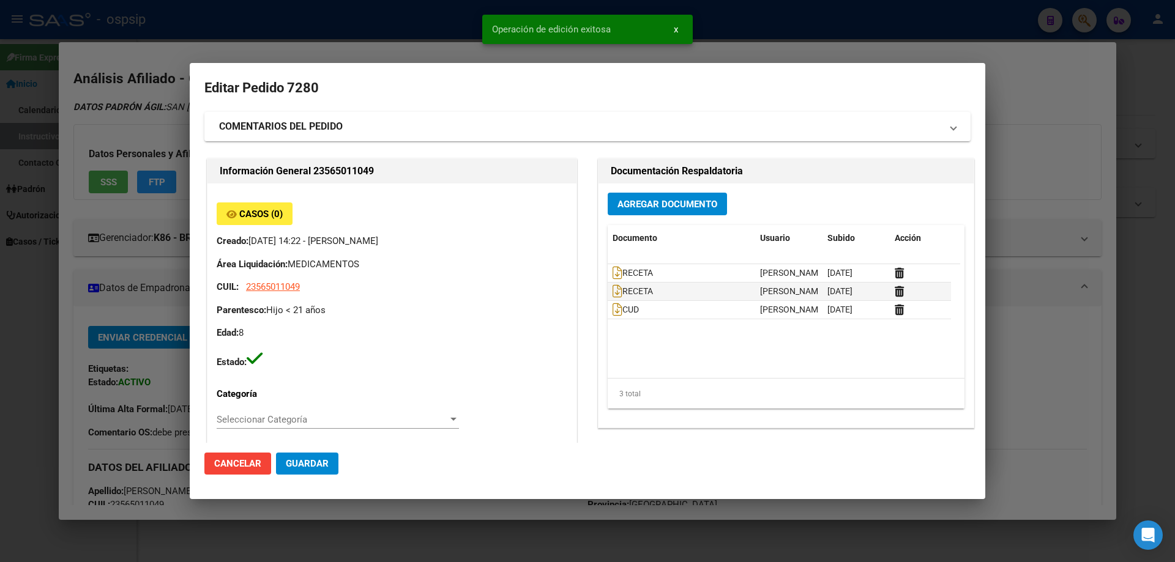
click at [283, 478] on mat-dialog-actions "Cancelar Guardar" at bounding box center [587, 464] width 766 height 42
click at [296, 457] on button "Guardar" at bounding box center [307, 464] width 62 height 22
click at [640, 206] on span "Agregar Documento" at bounding box center [668, 204] width 100 height 11
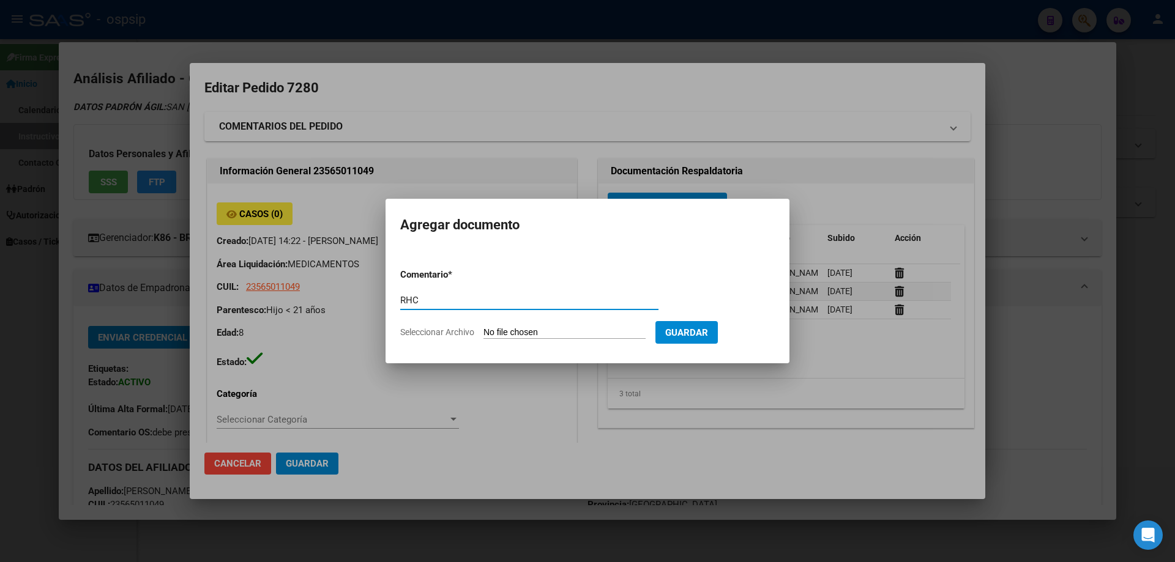
type input "RHC"
click at [513, 327] on input "Seleccionar Archivo" at bounding box center [565, 333] width 162 height 12
type input "C:\fakepath\1000181439.jpg"
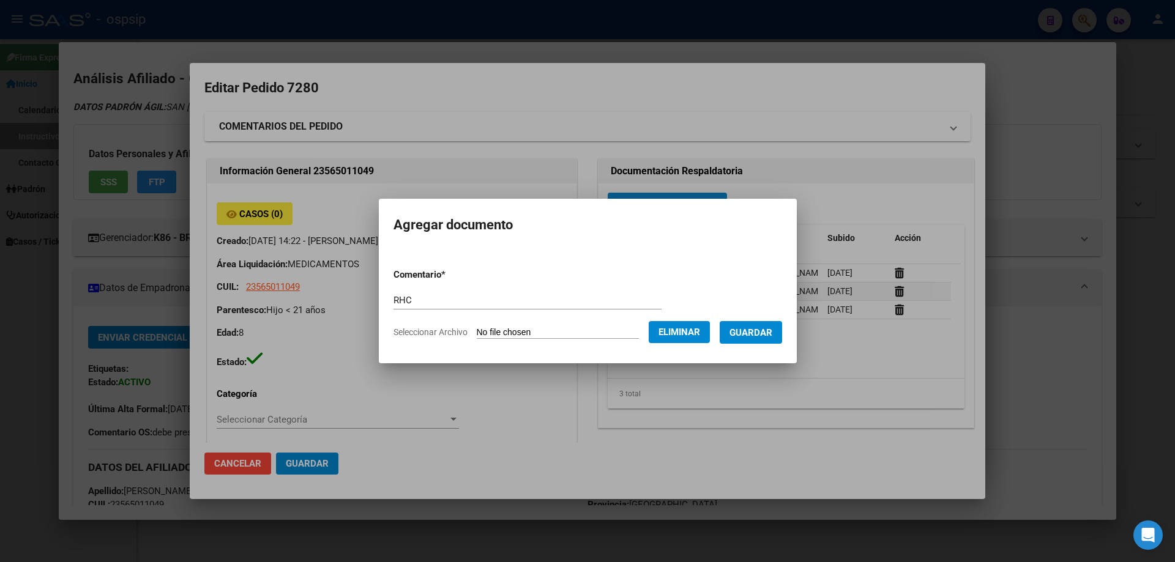
click at [769, 332] on span "Guardar" at bounding box center [751, 332] width 43 height 11
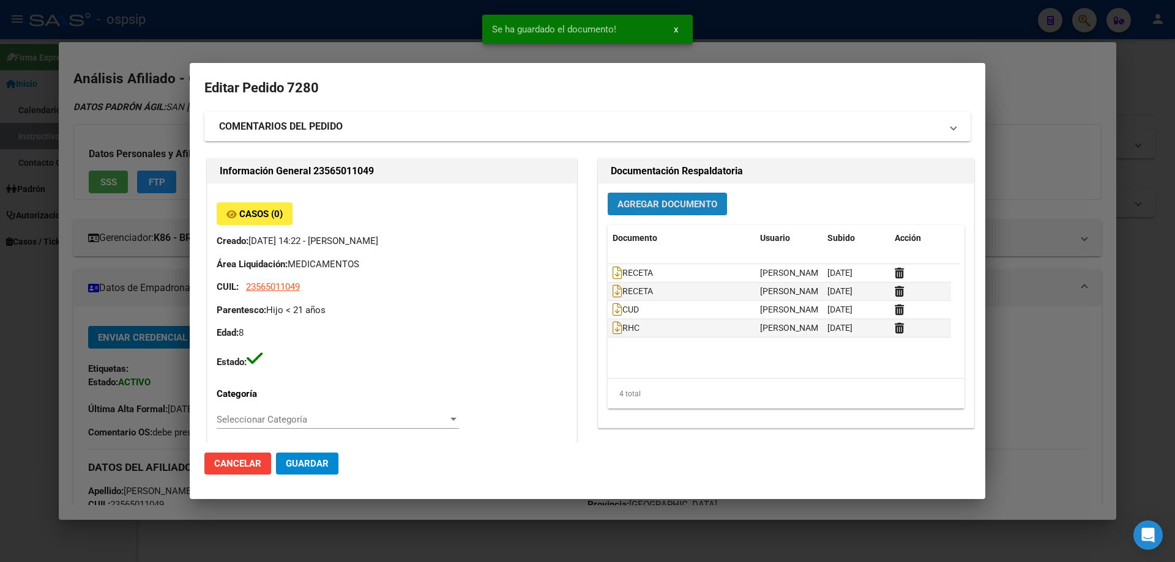
click at [632, 203] on span "Agregar Documento" at bounding box center [668, 204] width 100 height 11
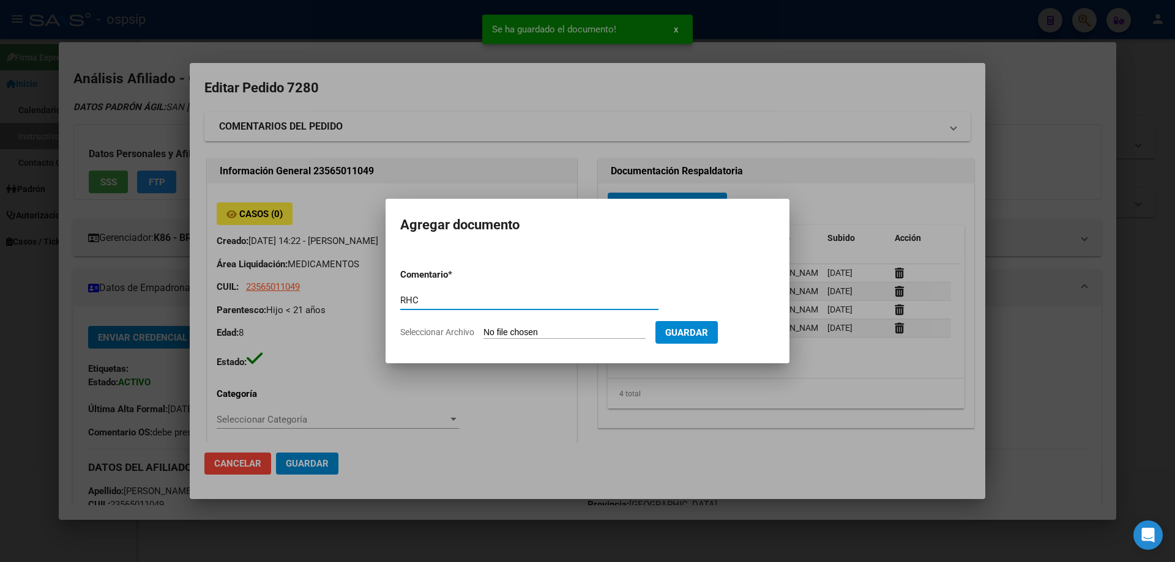
type input "RHC"
click at [535, 335] on input "Seleccionar Archivo" at bounding box center [565, 333] width 162 height 12
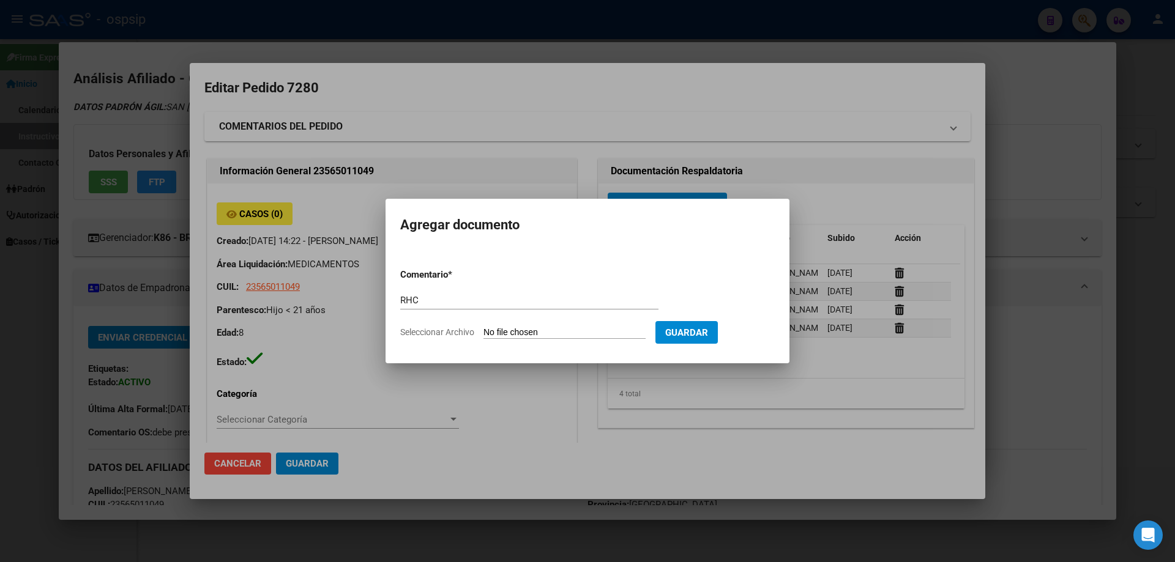
type input "C:\fakepath\1000181442.jpg"
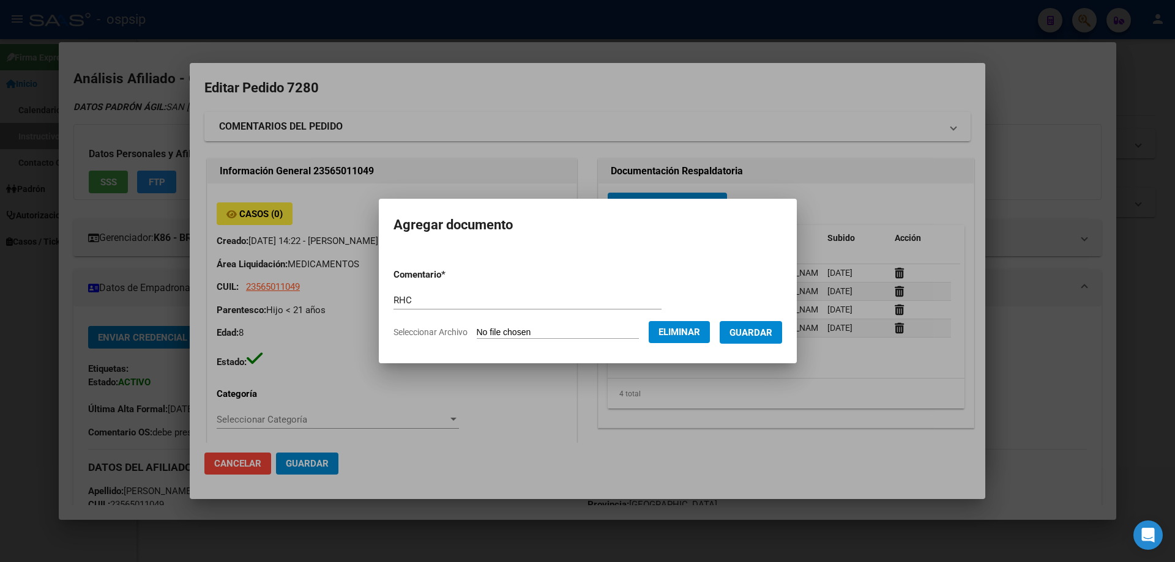
click at [766, 337] on span "Guardar" at bounding box center [751, 332] width 43 height 11
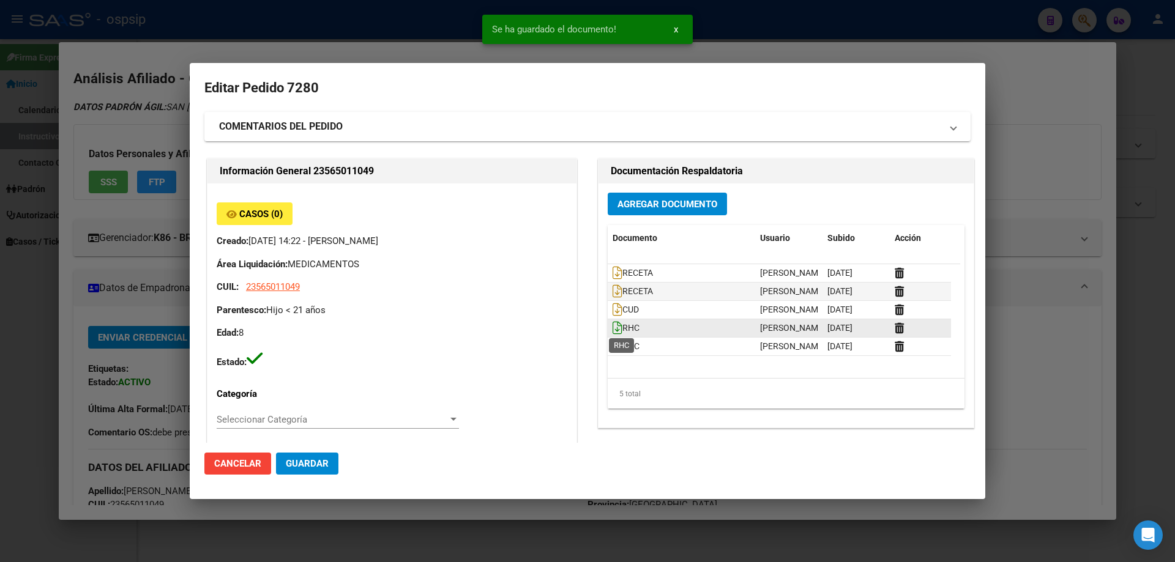
click at [614, 323] on icon at bounding box center [618, 327] width 10 height 13
click at [613, 346] on icon at bounding box center [618, 346] width 10 height 13
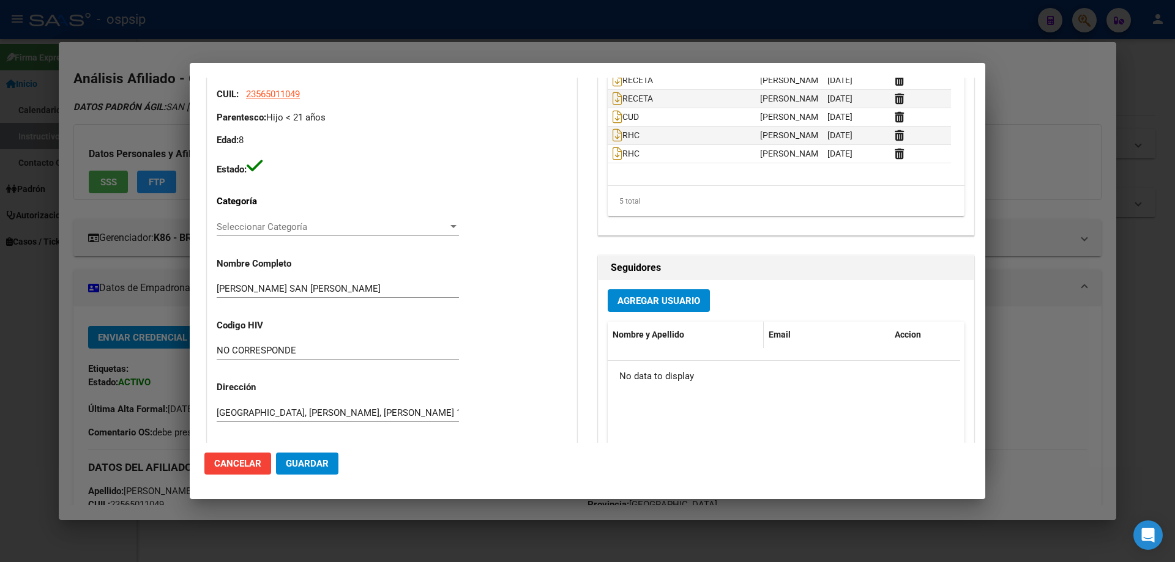
scroll to position [61, 0]
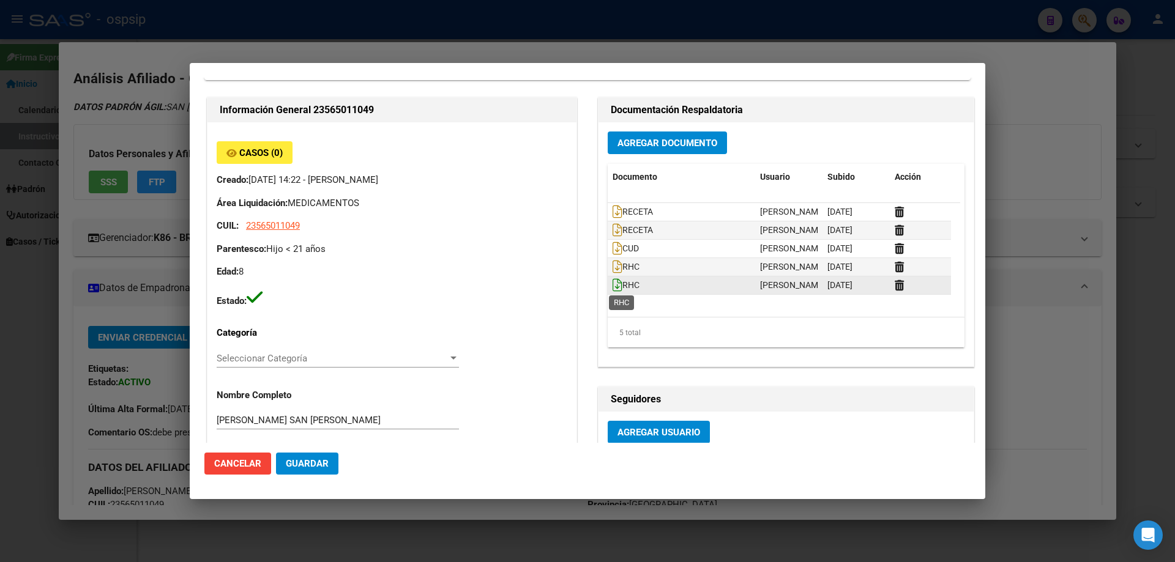
click at [613, 289] on icon at bounding box center [618, 284] width 10 height 13
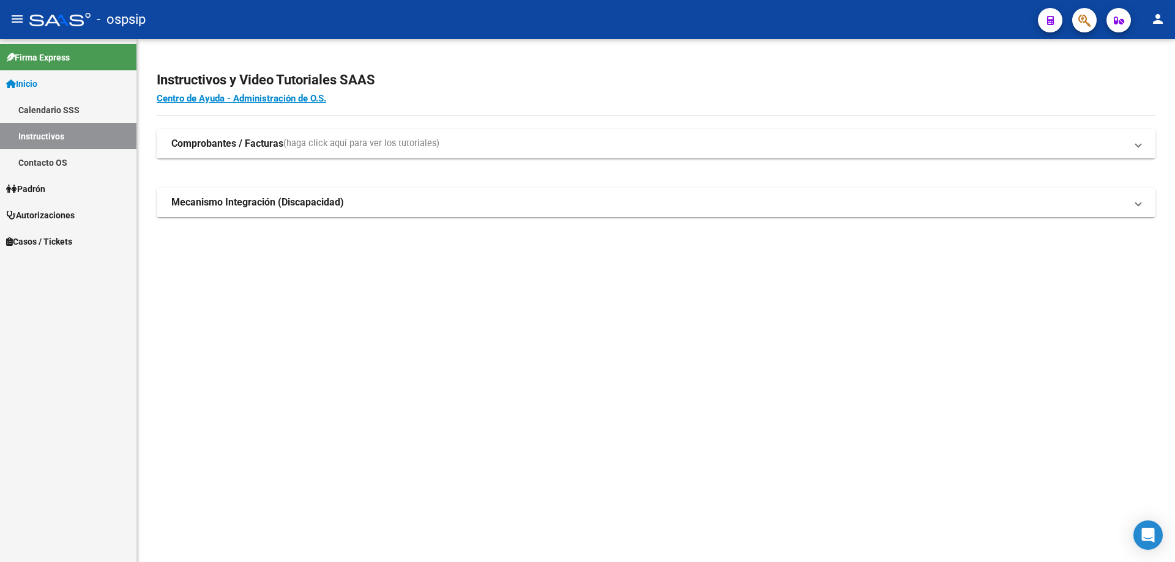
drag, startPoint x: 1085, startPoint y: 18, endPoint x: 1077, endPoint y: 23, distance: 8.8
click at [1077, 23] on button "button" at bounding box center [1084, 20] width 24 height 24
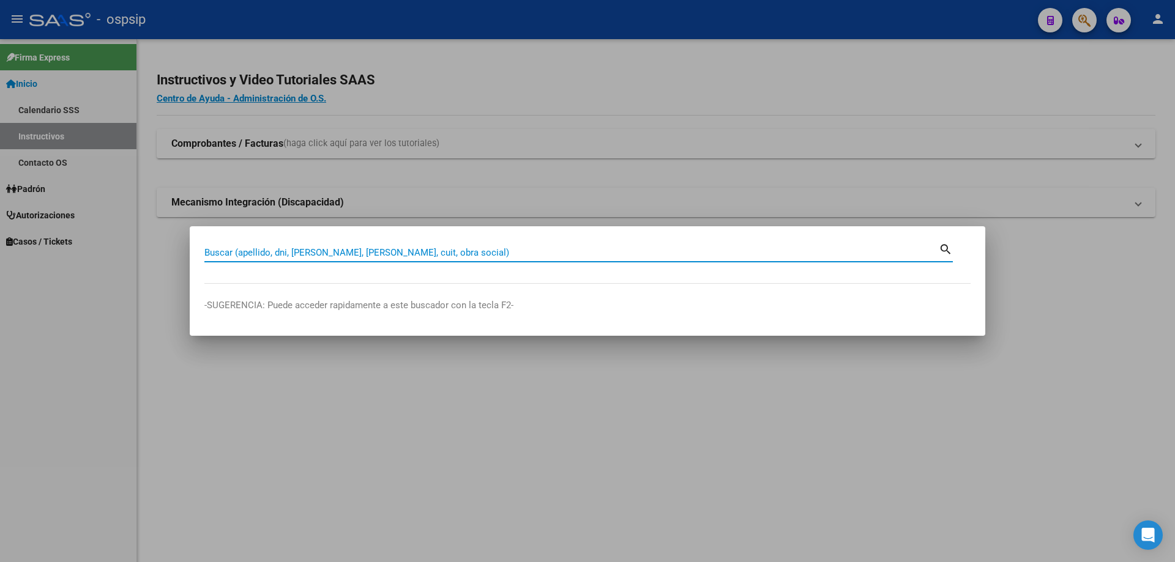
paste input "70769748"
type input "70769748"
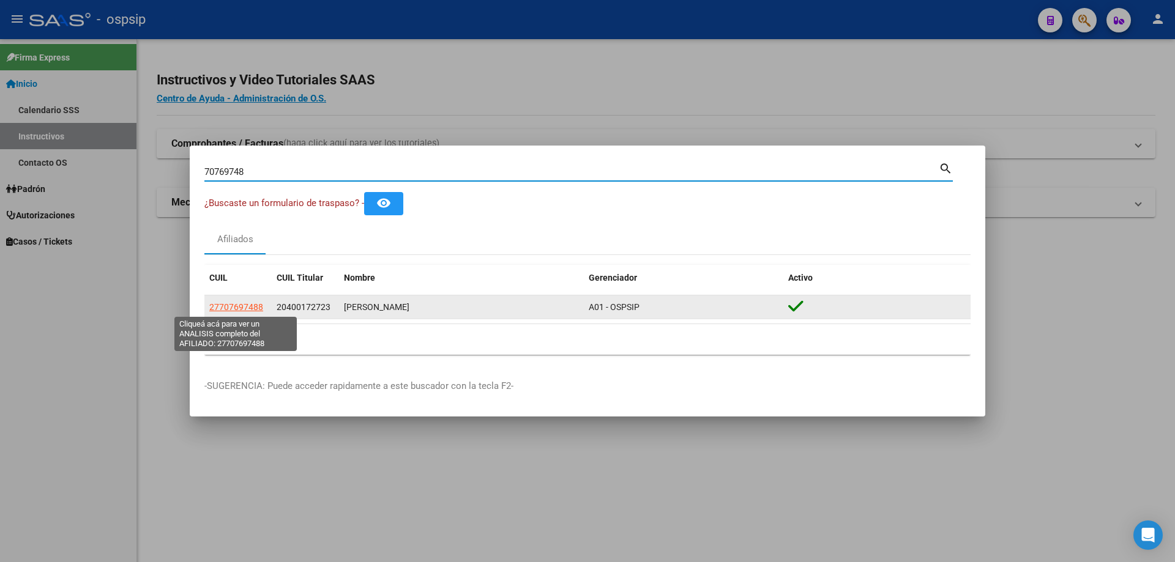
click at [221, 307] on span "27707697488" at bounding box center [236, 307] width 54 height 10
type textarea "27707697488"
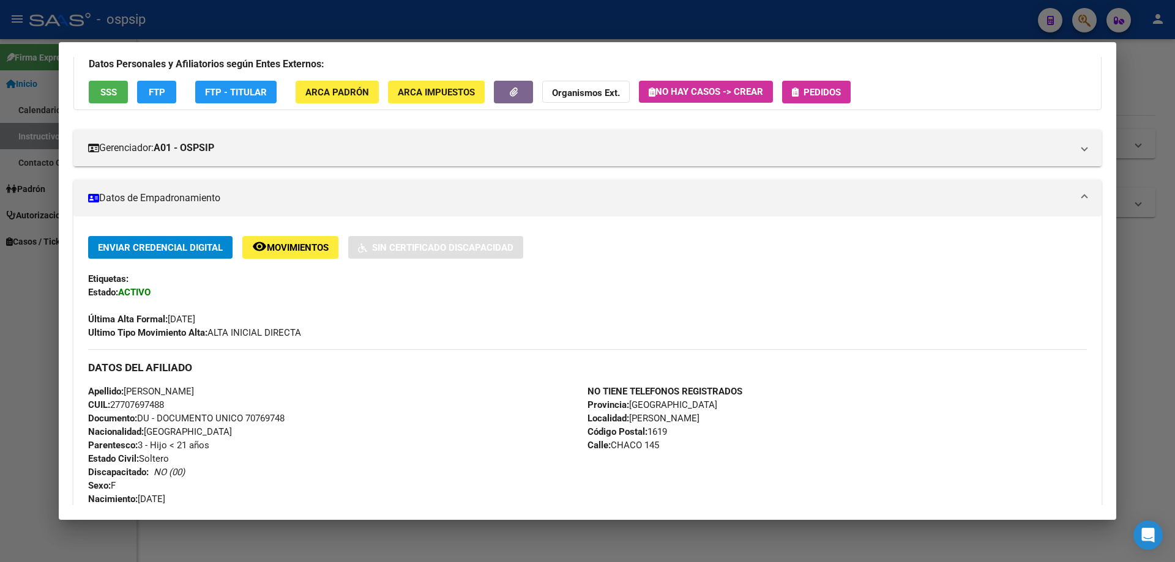
scroll to position [0, 0]
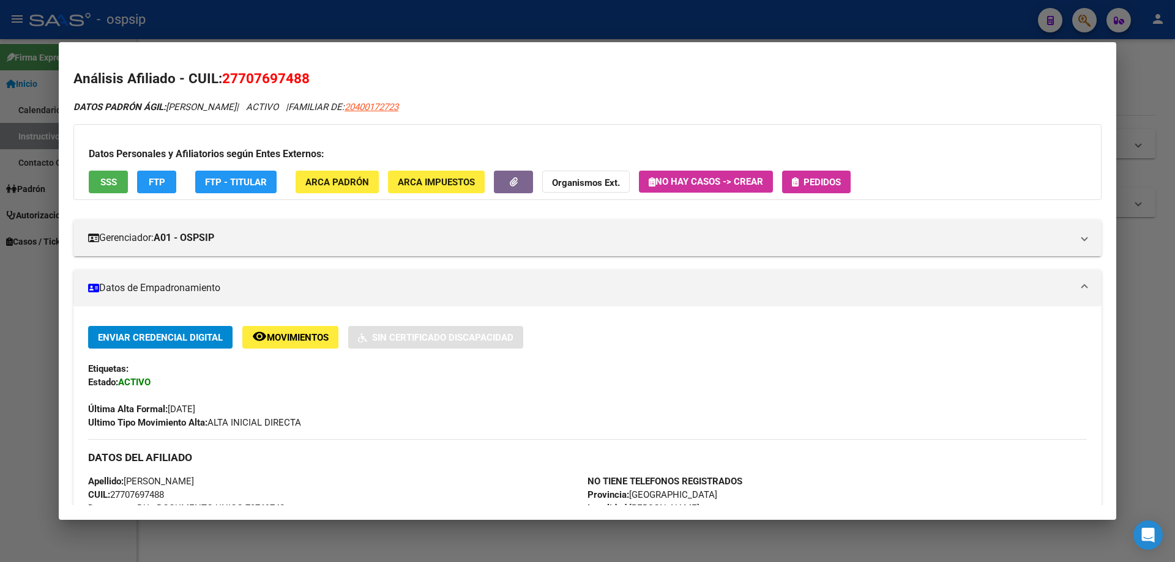
click at [855, 171] on div "Datos Personales y Afiliatorios según Entes Externos: SSS FTP FTP - Titular ARC…" at bounding box center [587, 162] width 1028 height 76
click at [850, 174] on button "Pedidos" at bounding box center [816, 182] width 69 height 23
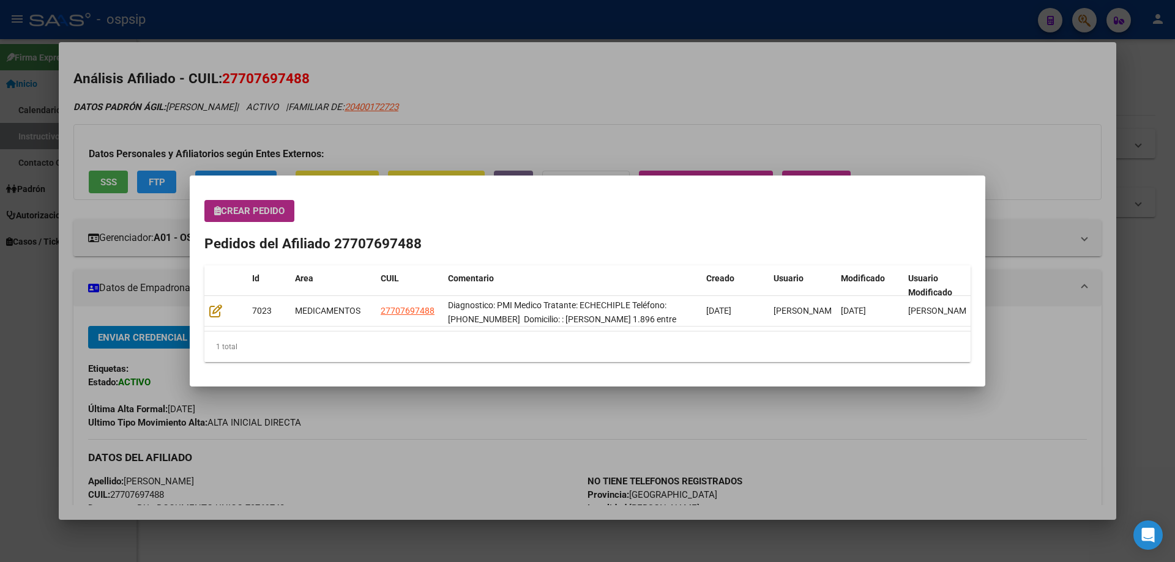
click at [290, 222] on button "Crear Pedido" at bounding box center [249, 211] width 90 height 22
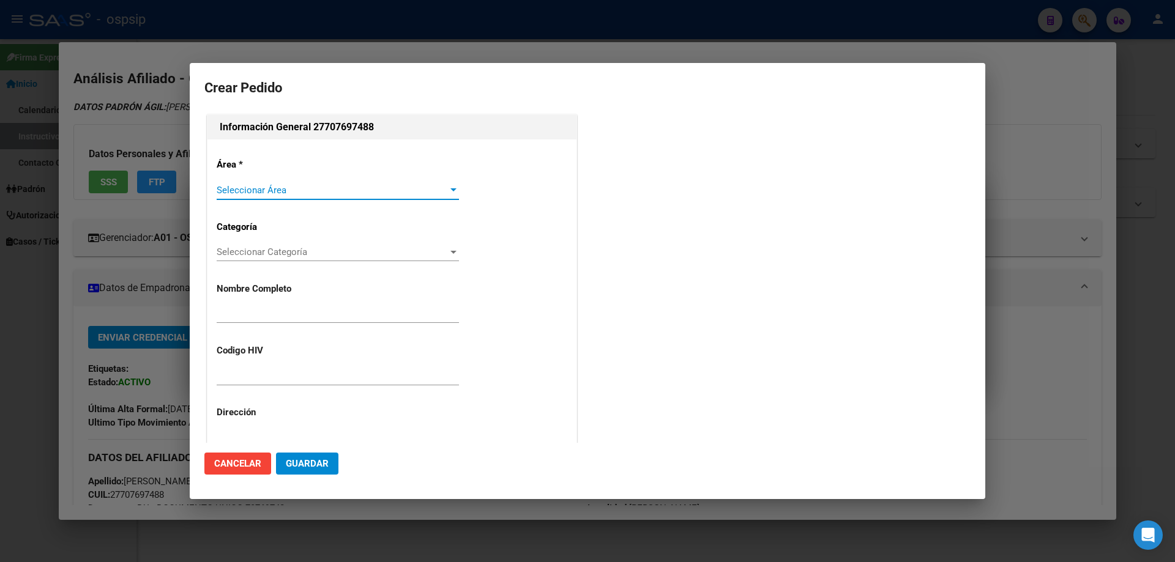
type input "ISABELLA ANTONELLA SANCHEZ"
type input "NO CORRESPONDE"
type input "Buenos Aires, GAR­IN, CHACO 145"
type input "undefined, undefined, undefined undefined"
click at [250, 190] on span "Seleccionar Área" at bounding box center [332, 190] width 231 height 11
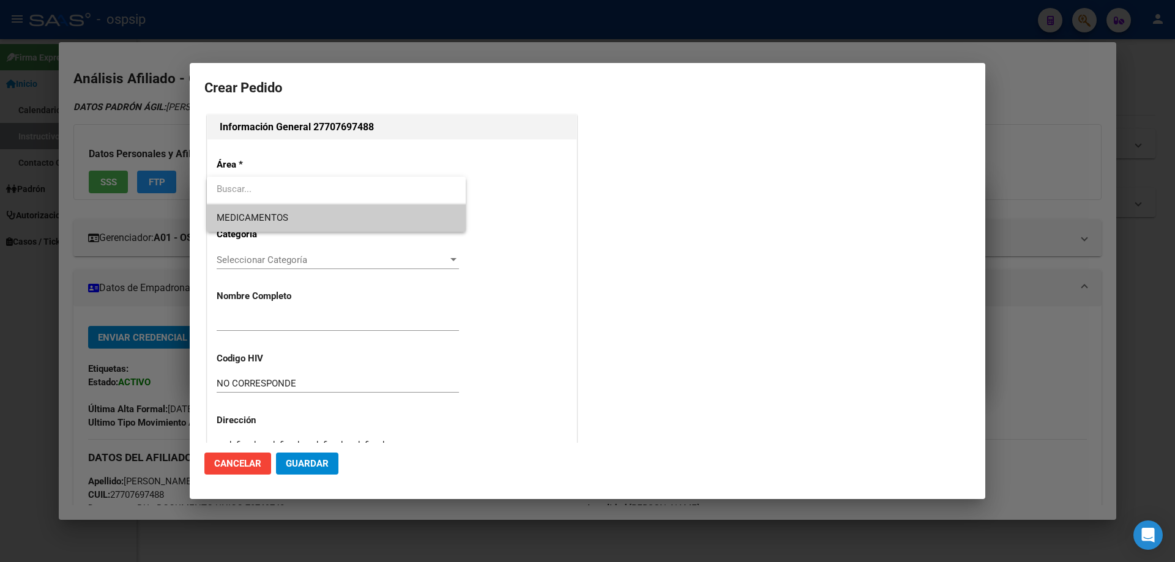
click at [258, 226] on span "MEDICAMENTOS" at bounding box center [336, 218] width 239 height 28
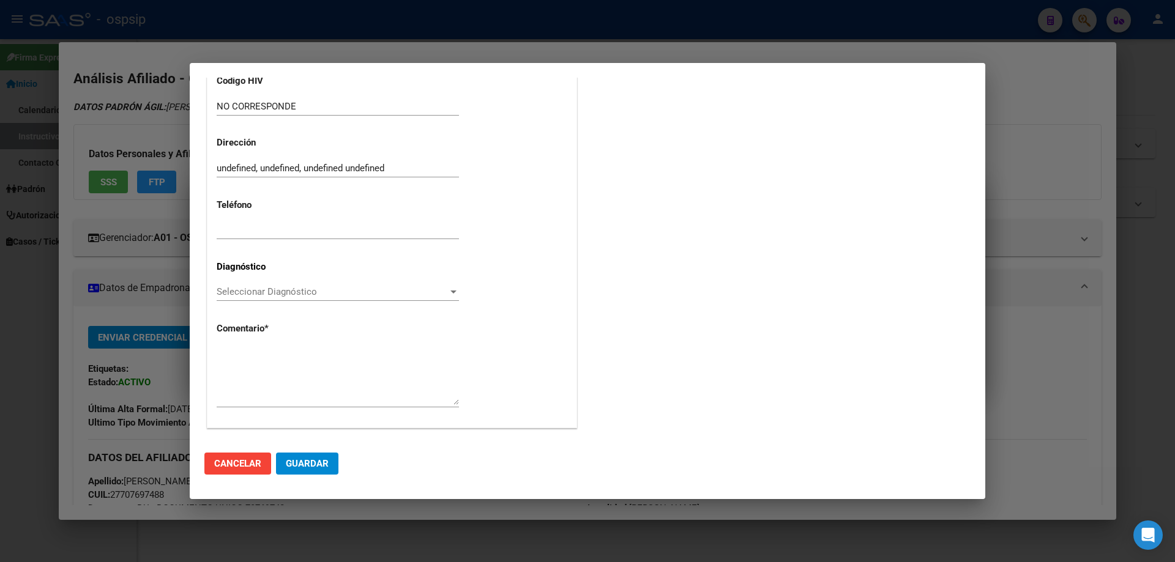
scroll to position [275, 0]
click at [226, 299] on div "Seleccionar Diagnóstico Seleccionar Diagnóstico" at bounding box center [338, 293] width 242 height 30
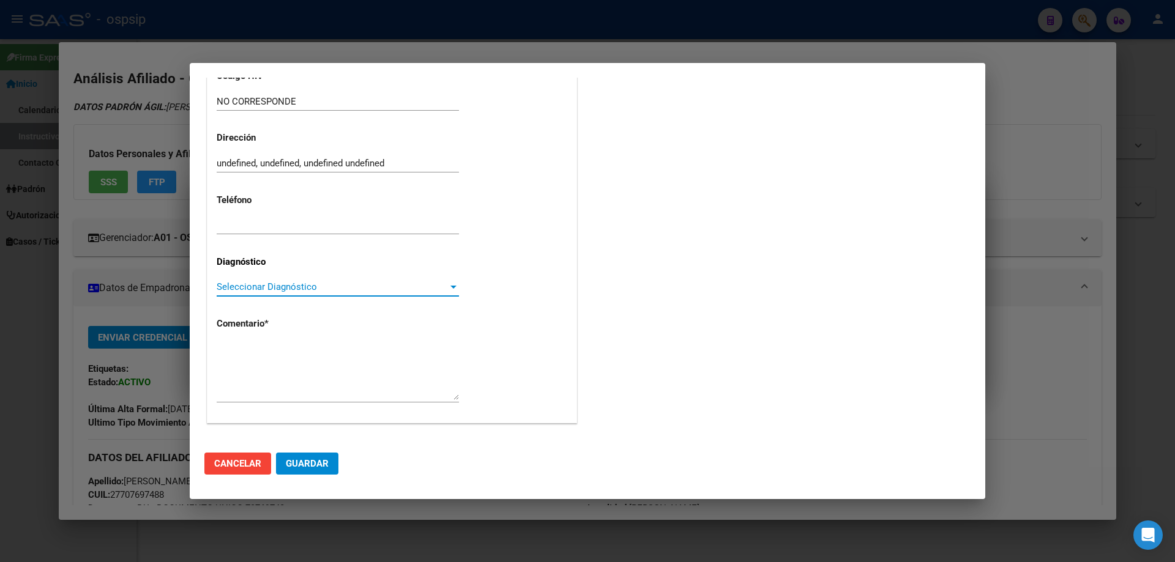
click at [227, 283] on span "Seleccionar Diagnóstico" at bounding box center [332, 287] width 231 height 11
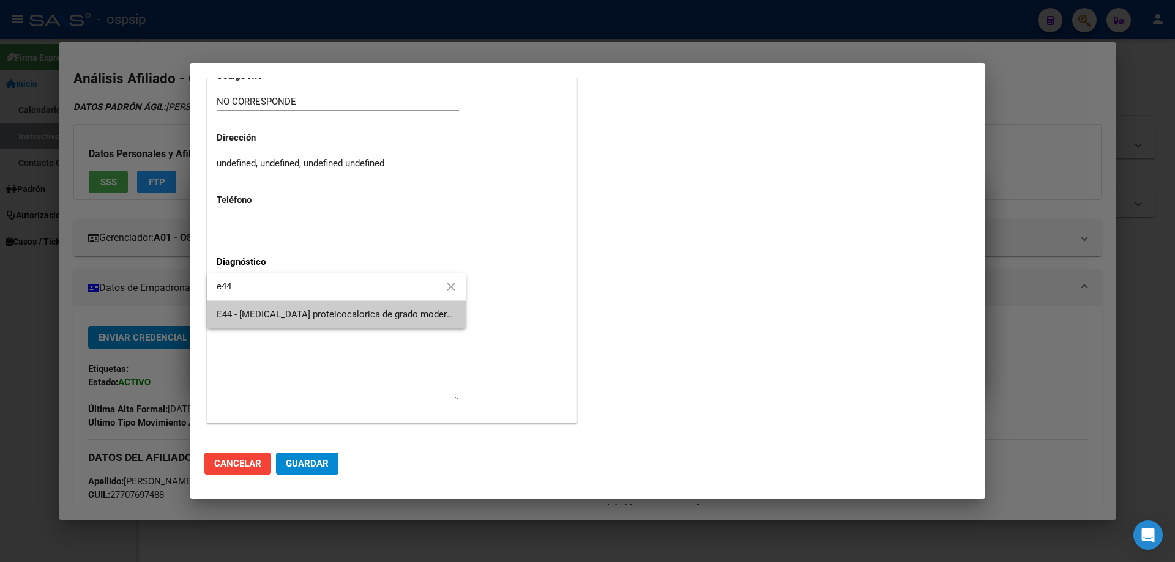
type input "e44"
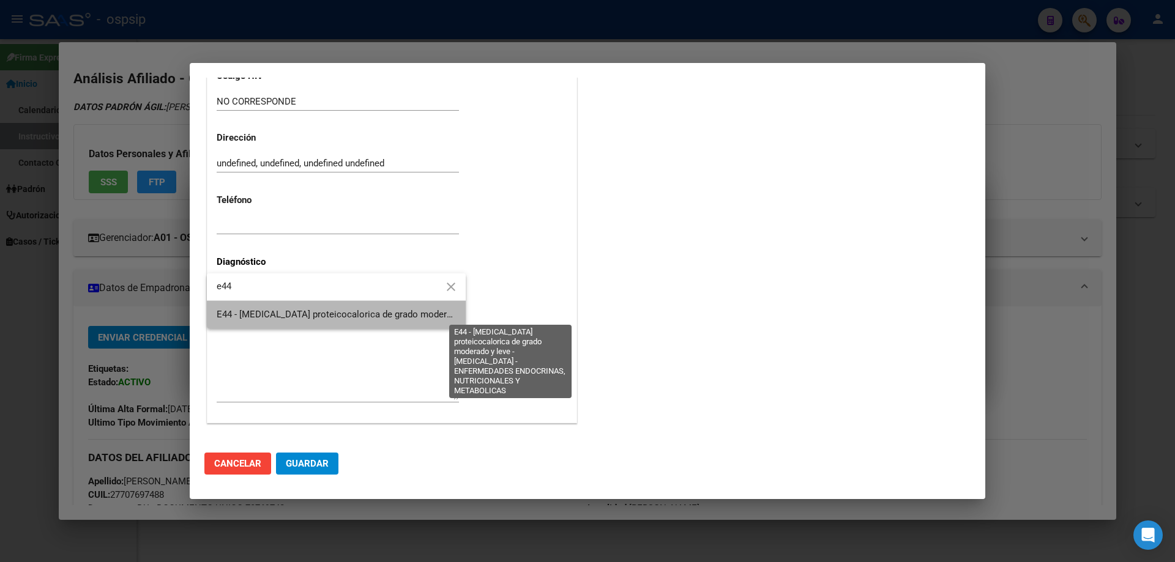
click at [245, 311] on span "E44 - [MEDICAL_DATA] proteicocalorica de grado moderado y leve - [MEDICAL_DATA]…" at bounding box center [533, 314] width 633 height 11
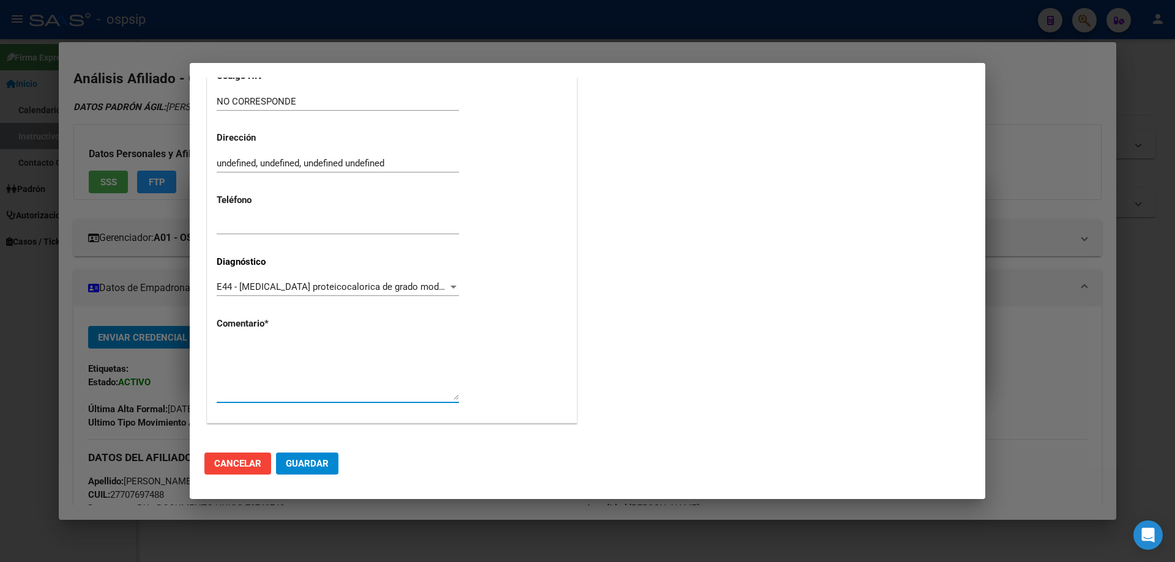
paste textarea "Diagnostico: PMI Medico Tratante: ECHECHIPLE Teléfono: 126318740 Domicilio: : C…"
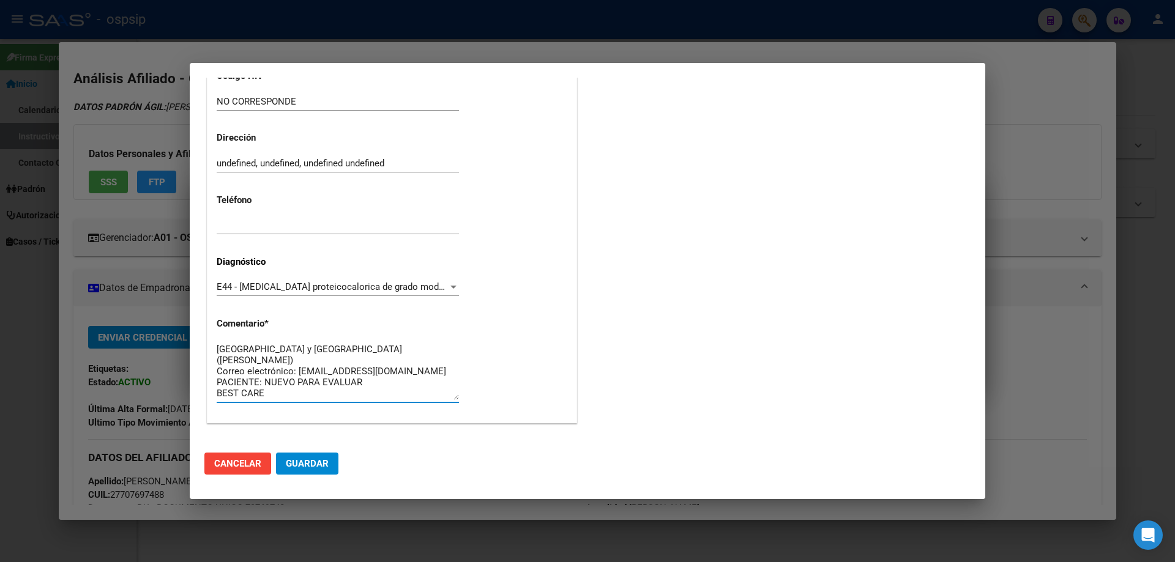
click at [379, 379] on textarea "Diagnostico: PMI Medico Tratante: ECHECHIPLE Teléfono: 126318740 Domicilio: : C…" at bounding box center [338, 372] width 242 height 58
type textarea "Diagnostico: PMI Medico Tratante: ECHECHIPLE Teléfono: 126318740 Domicilio: : C…"
click at [303, 476] on mat-dialog-actions "Cancelar Guardar" at bounding box center [587, 464] width 766 height 42
click at [304, 476] on mat-dialog-actions "Cancelar Guardar" at bounding box center [587, 464] width 766 height 42
click at [304, 469] on span "Guardar" at bounding box center [307, 463] width 43 height 11
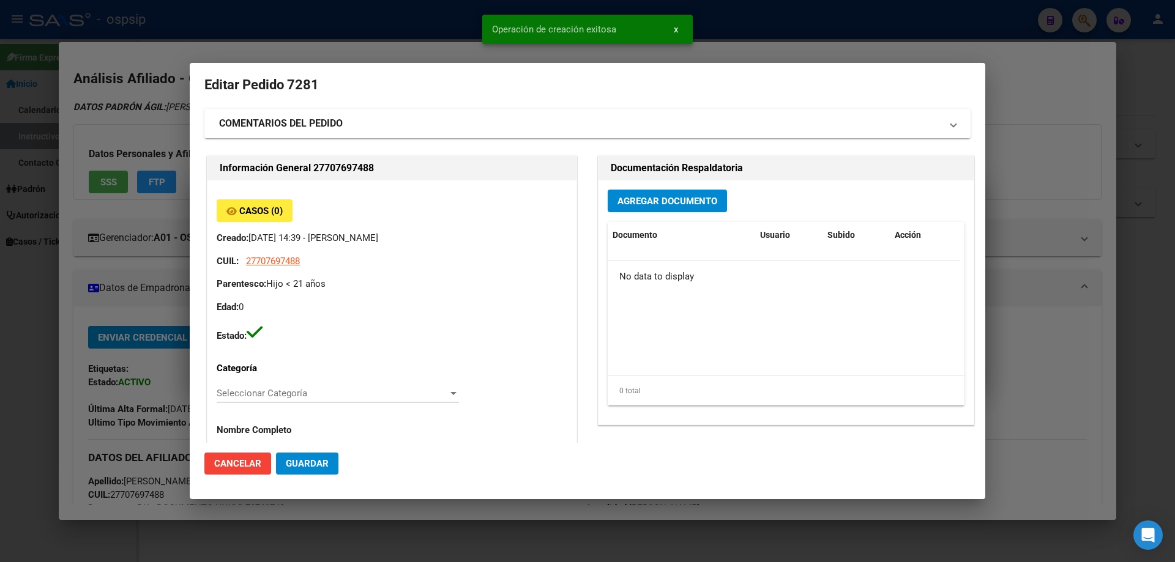
scroll to position [0, 0]
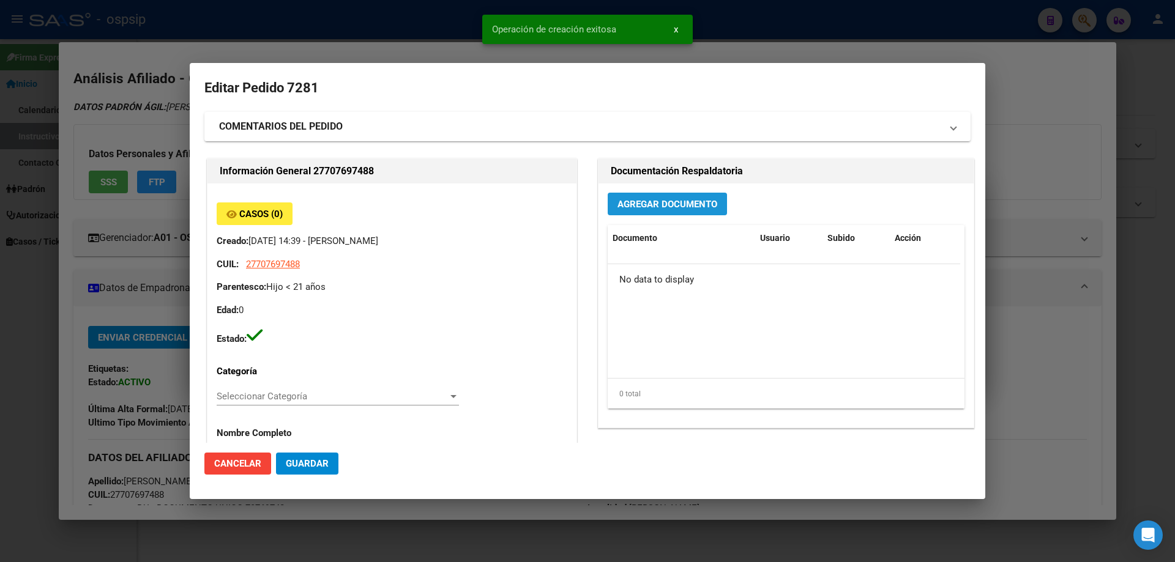
click at [645, 201] on button "Agregar Documento" at bounding box center [667, 204] width 119 height 23
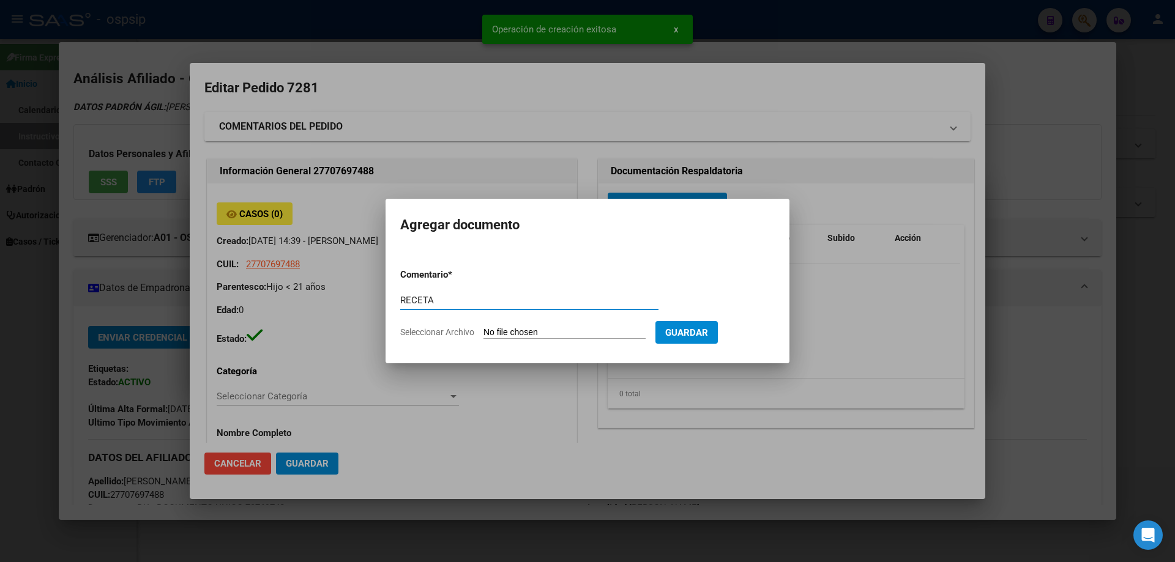
type input "RECETA"
click at [511, 319] on div "RECETA Comentario" at bounding box center [529, 306] width 258 height 30
click at [503, 328] on input "Seleccionar Archivo" at bounding box center [565, 333] width 162 height 12
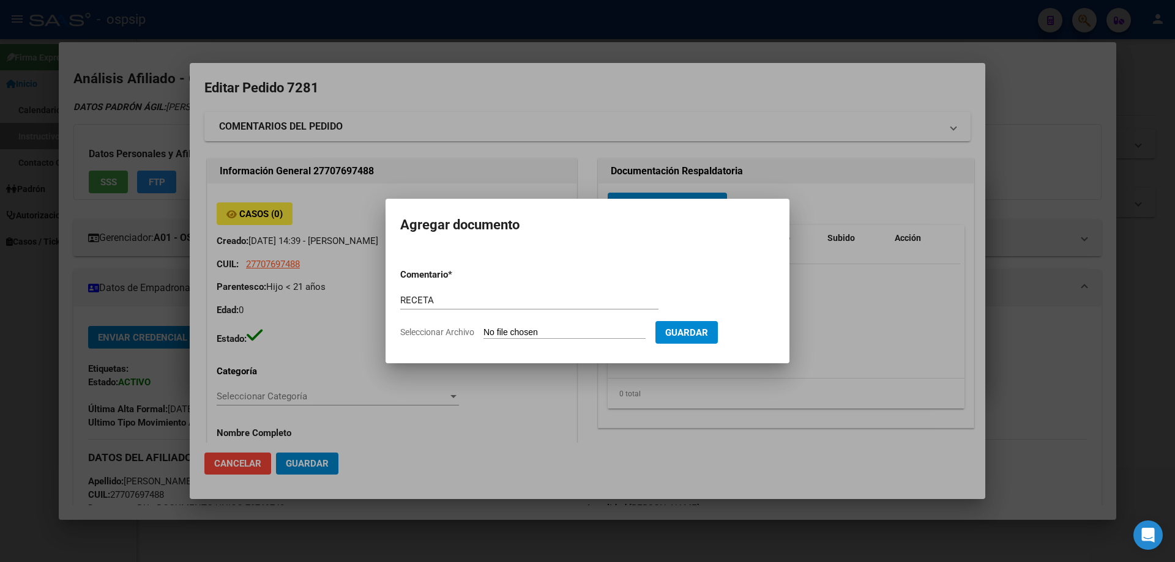
type input "C:\fakepath\1000057181.jpg"
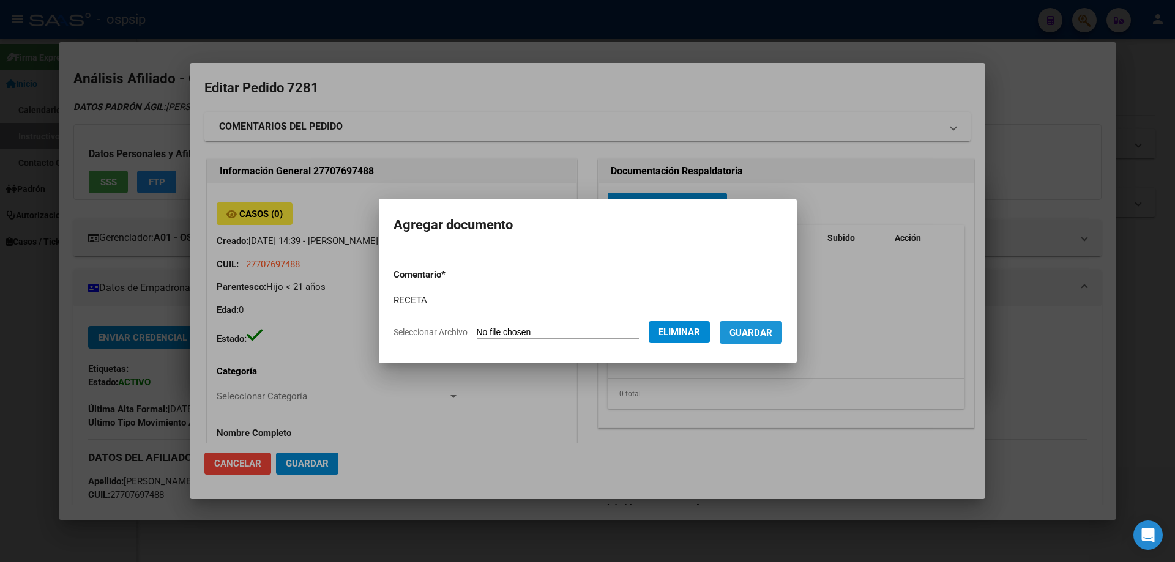
click at [764, 338] on span "Guardar" at bounding box center [751, 332] width 43 height 11
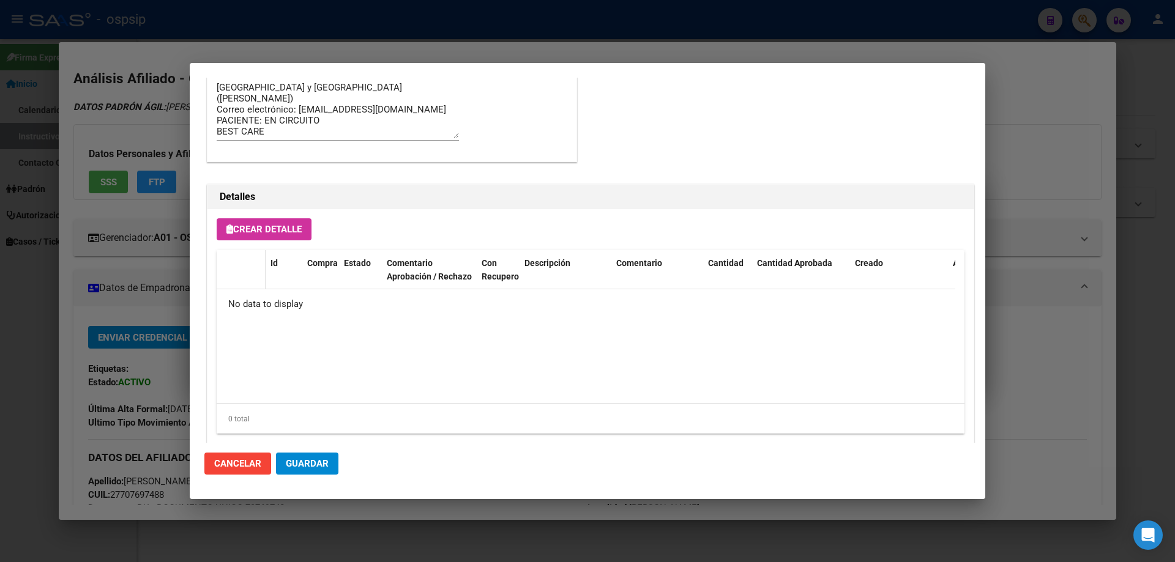
scroll to position [711, 0]
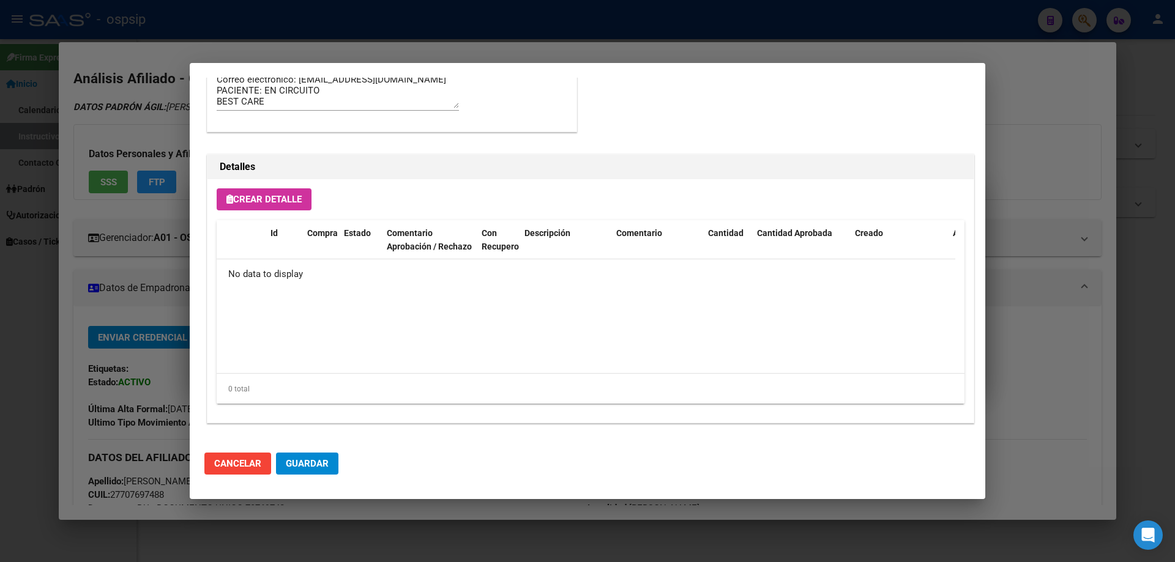
click at [250, 205] on button "Crear Detalle" at bounding box center [264, 200] width 95 height 22
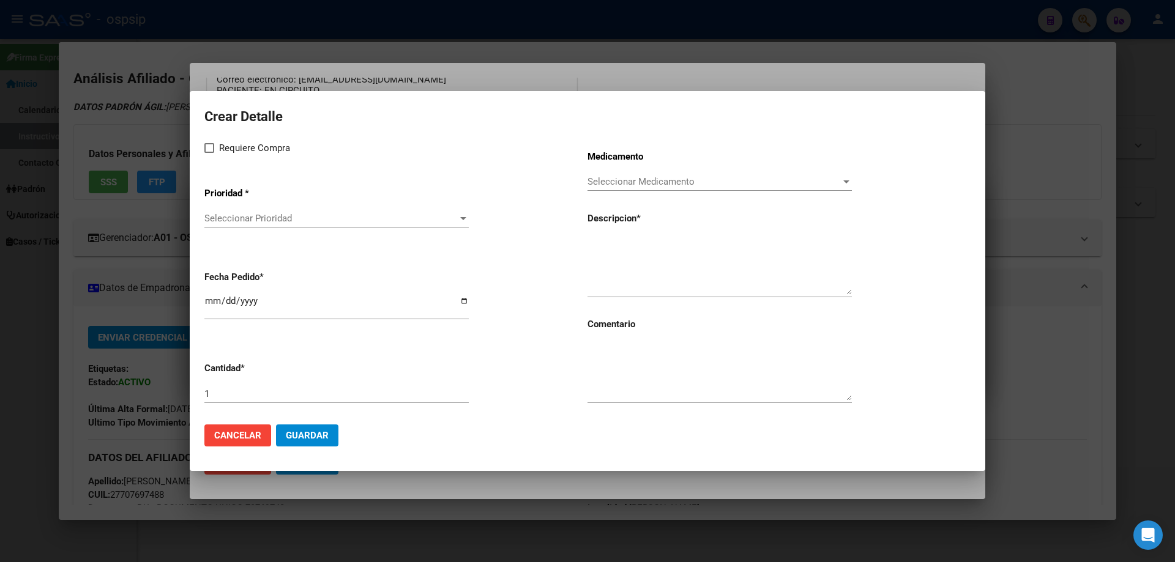
click at [645, 248] on textarea at bounding box center [720, 266] width 264 height 58
type textarea "NUTRILON 1 X 800 GS"
click at [245, 389] on input "1" at bounding box center [336, 394] width 264 height 11
type input "5"
click at [514, 400] on app-form-text-field "Cantidad * 5" at bounding box center [395, 384] width 383 height 62
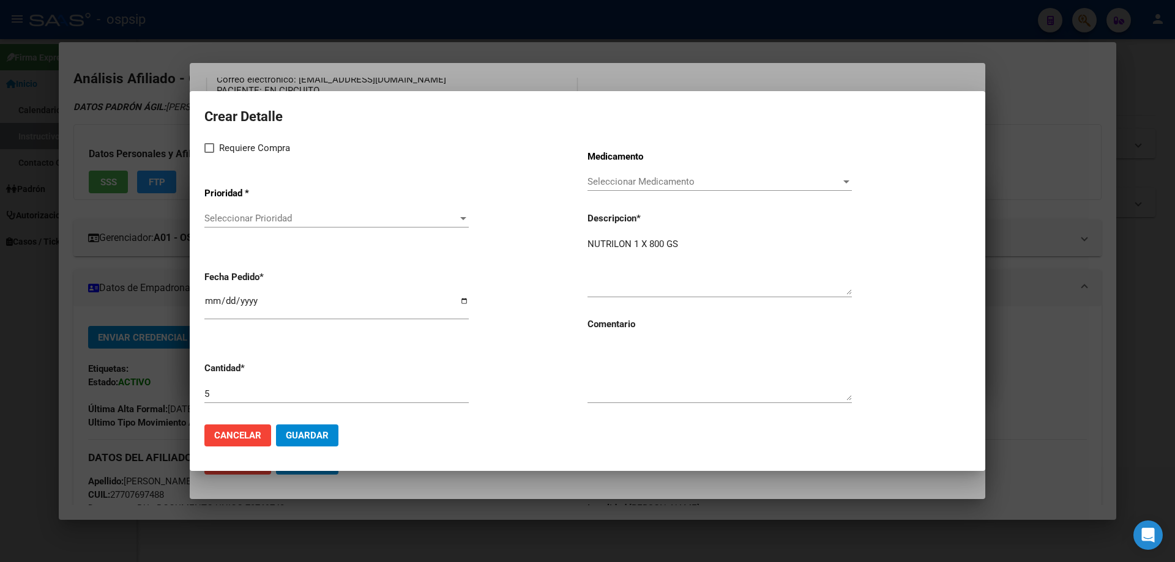
click at [651, 347] on textarea at bounding box center [720, 372] width 264 height 58
type textarea "RENOVACION BEST CARE"
click at [217, 146] on label "Requiere Compra" at bounding box center [247, 148] width 86 height 15
click at [209, 153] on input "Requiere Compra" at bounding box center [209, 153] width 1 height 1
checkbox input "true"
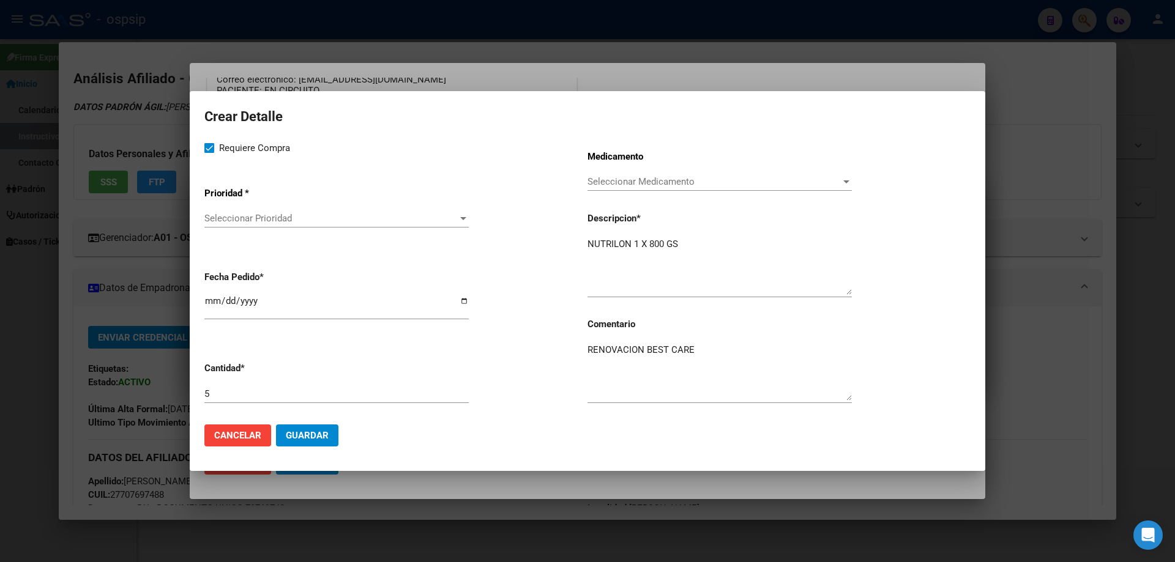
click at [219, 218] on span "Seleccionar Prioridad" at bounding box center [330, 218] width 253 height 11
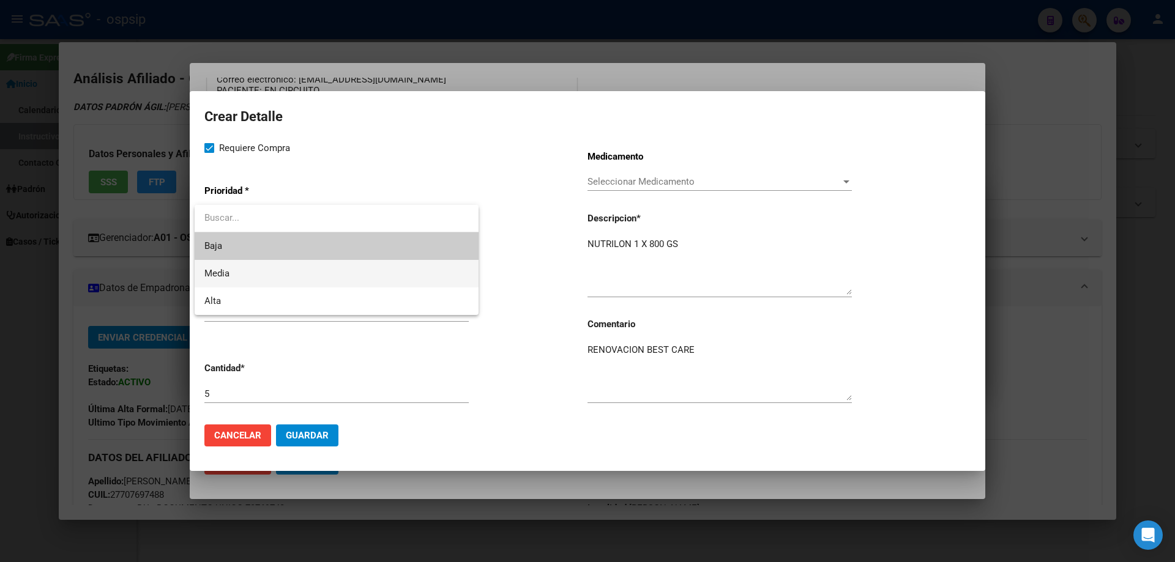
click at [239, 272] on span "Media" at bounding box center [336, 274] width 264 height 28
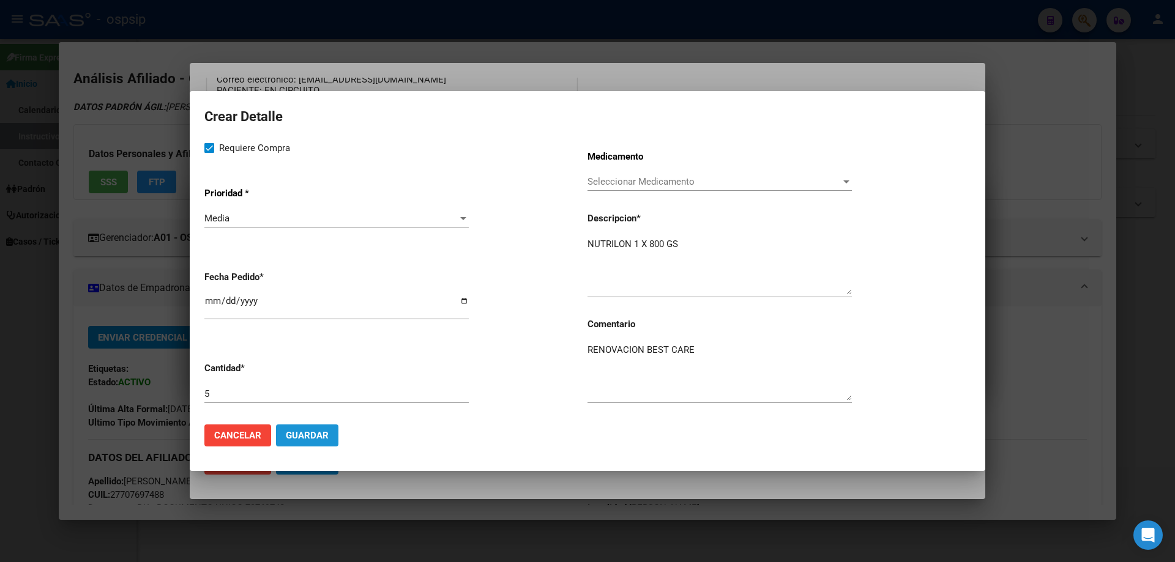
click at [322, 442] on button "Guardar" at bounding box center [307, 436] width 62 height 22
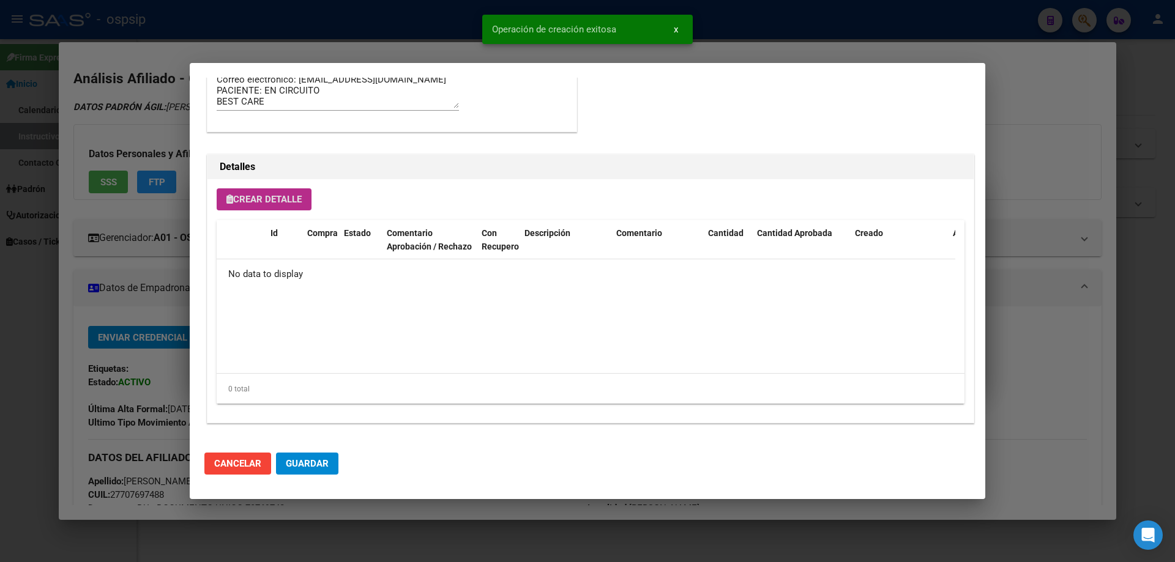
scroll to position [734, 0]
click at [313, 456] on button "Guardar" at bounding box center [307, 464] width 62 height 22
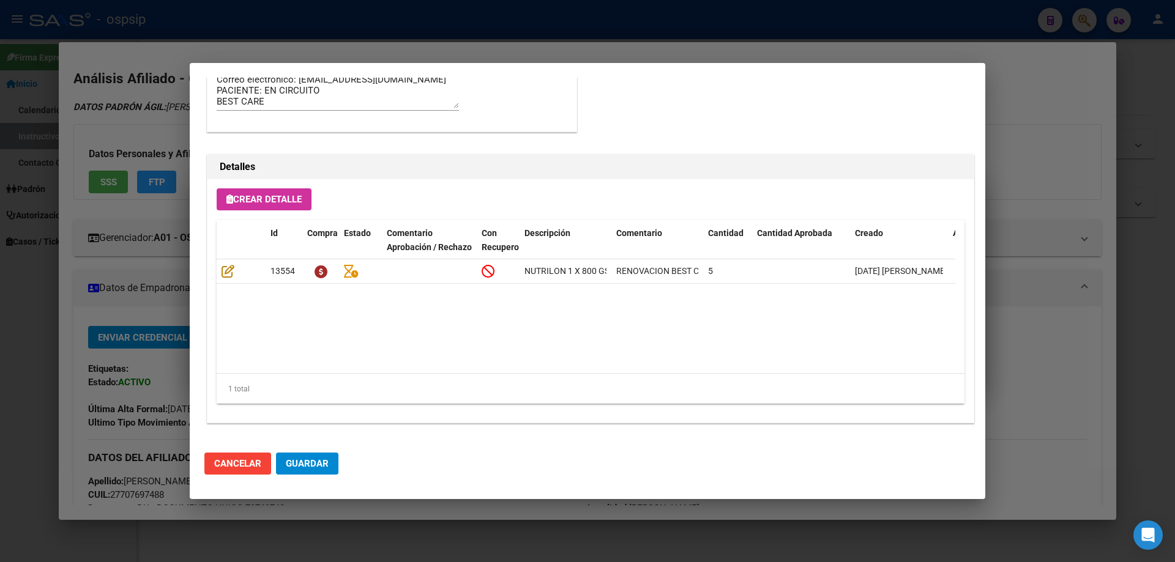
click at [302, 467] on span "Guardar" at bounding box center [307, 463] width 43 height 11
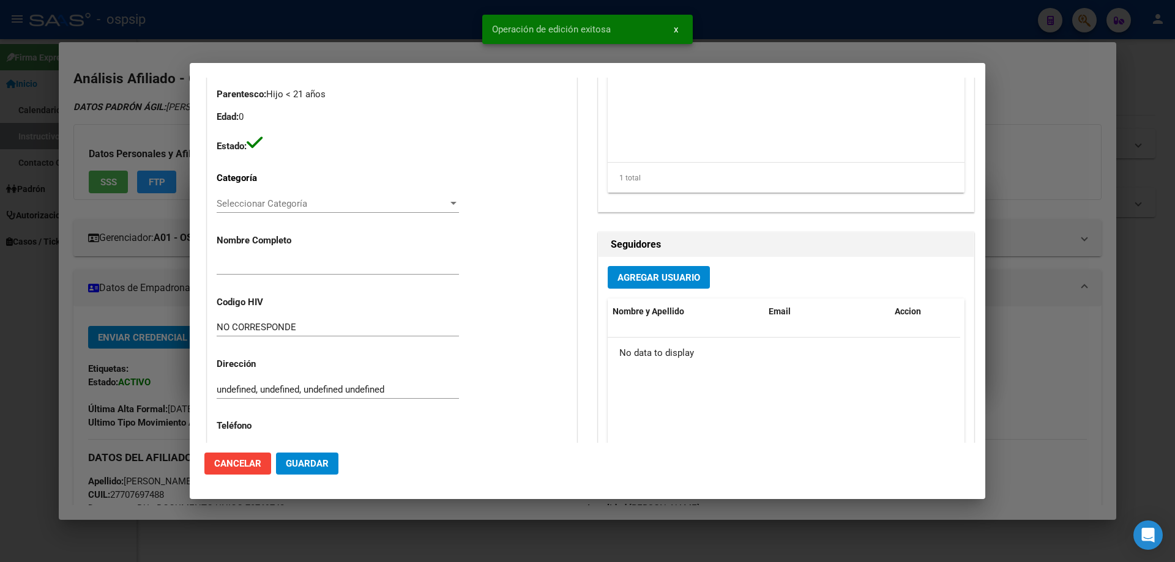
scroll to position [0, 0]
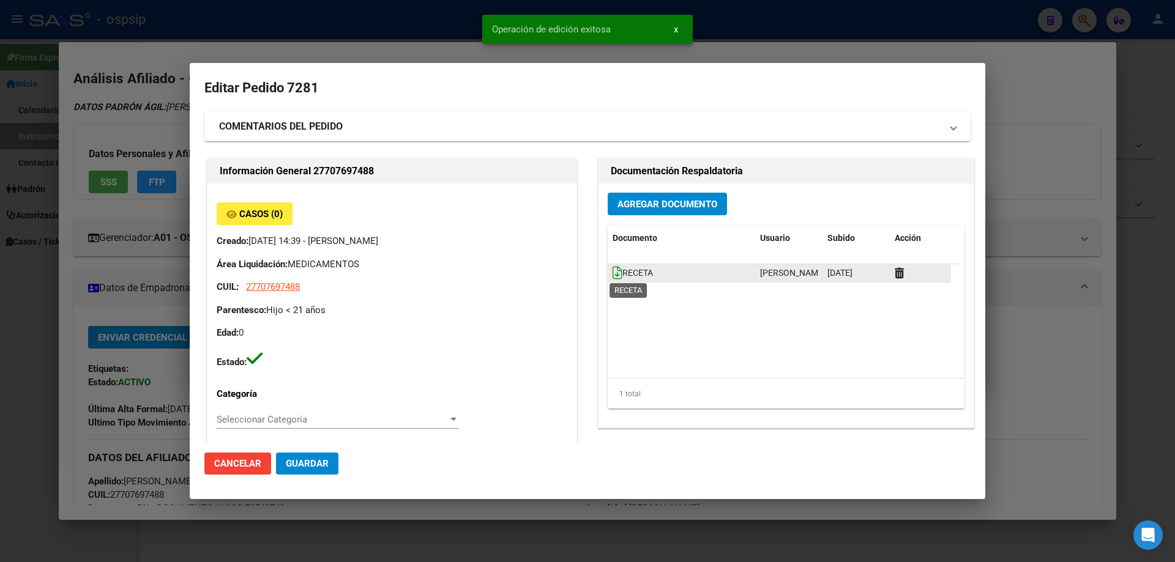
click at [613, 273] on icon at bounding box center [618, 272] width 10 height 13
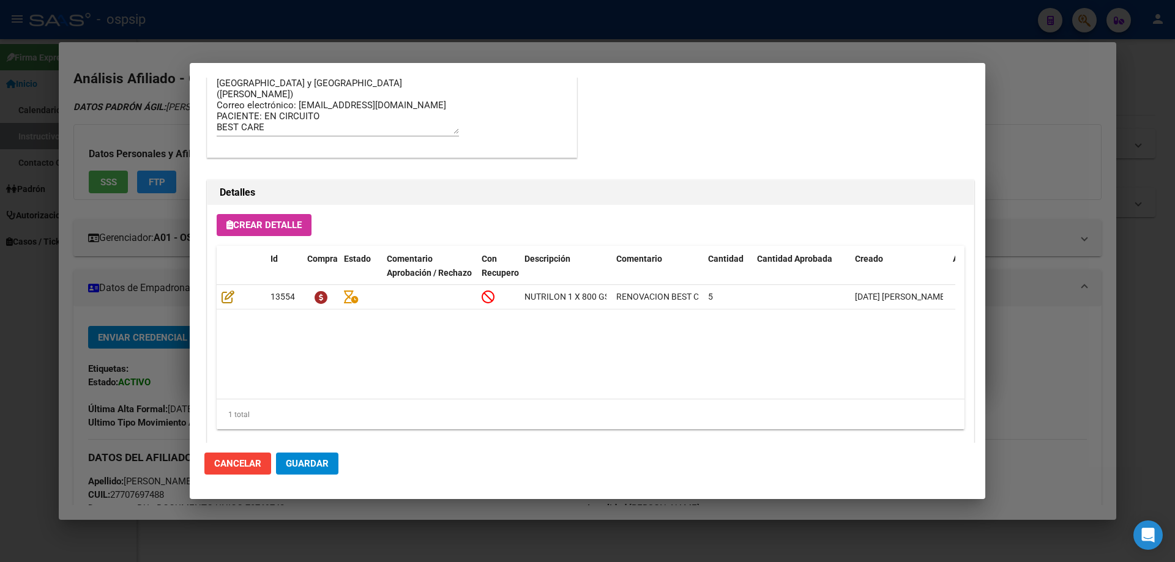
scroll to position [734, 0]
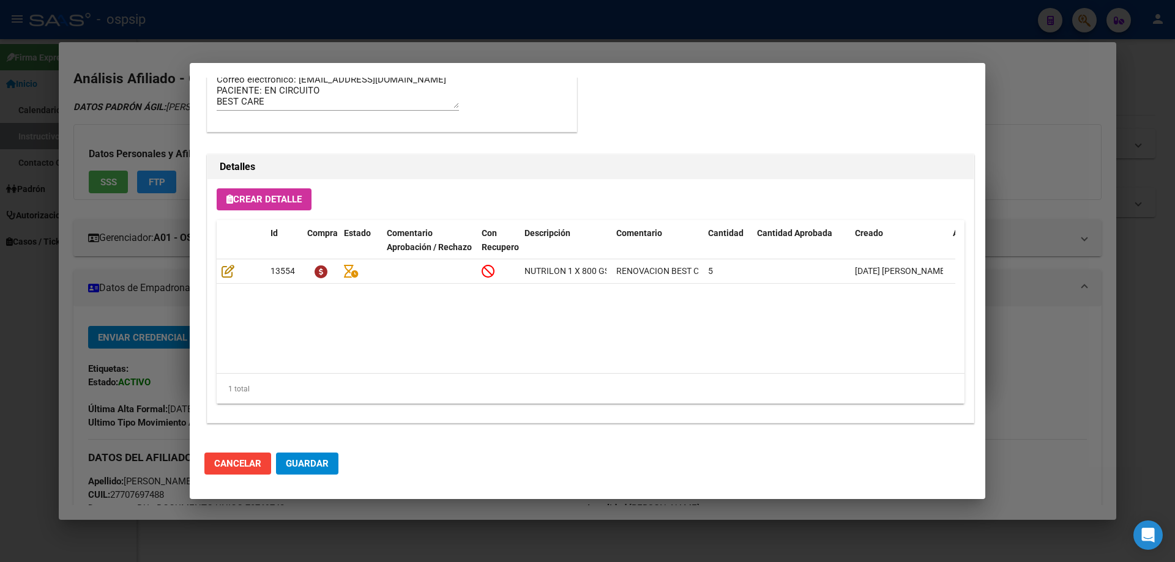
click at [307, 472] on button "Guardar" at bounding box center [307, 464] width 62 height 22
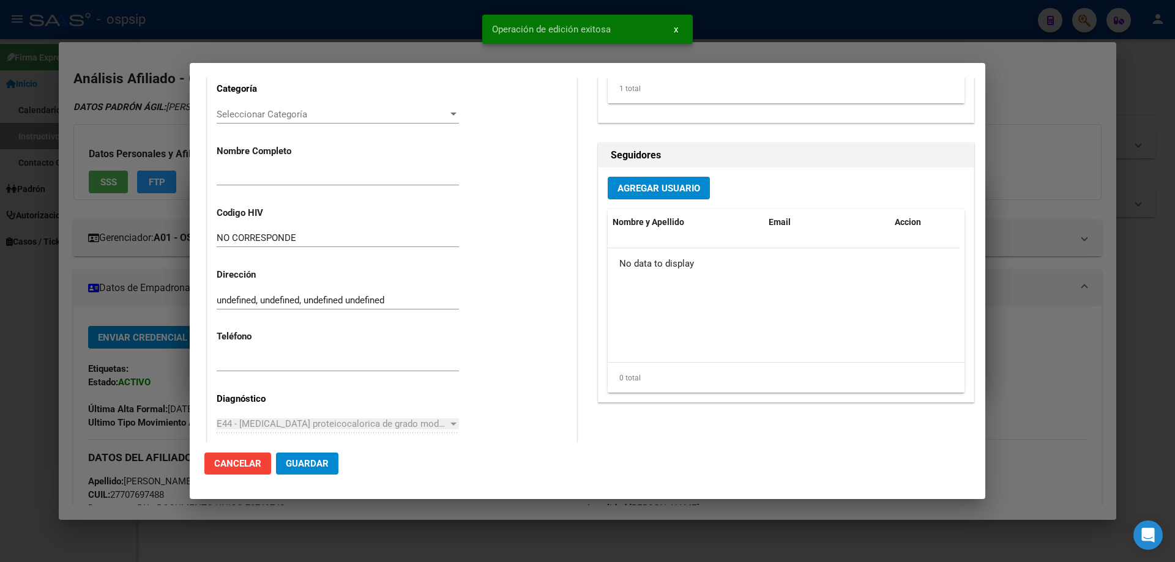
scroll to position [0, 0]
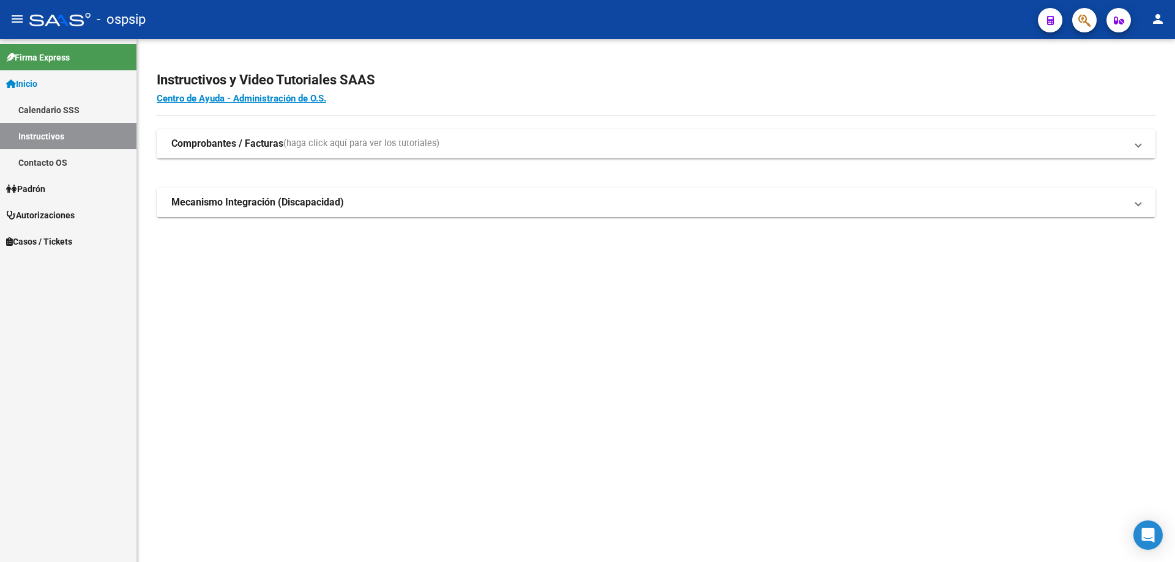
click at [1083, 24] on icon "button" at bounding box center [1084, 20] width 12 height 14
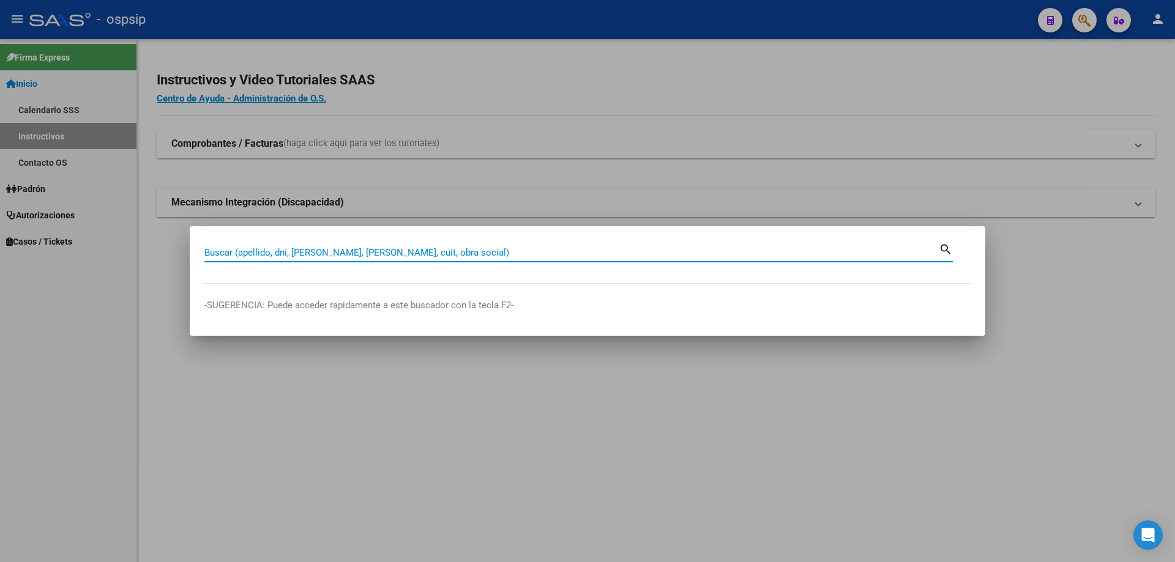
paste input "20301639180"
type input "20301639180"
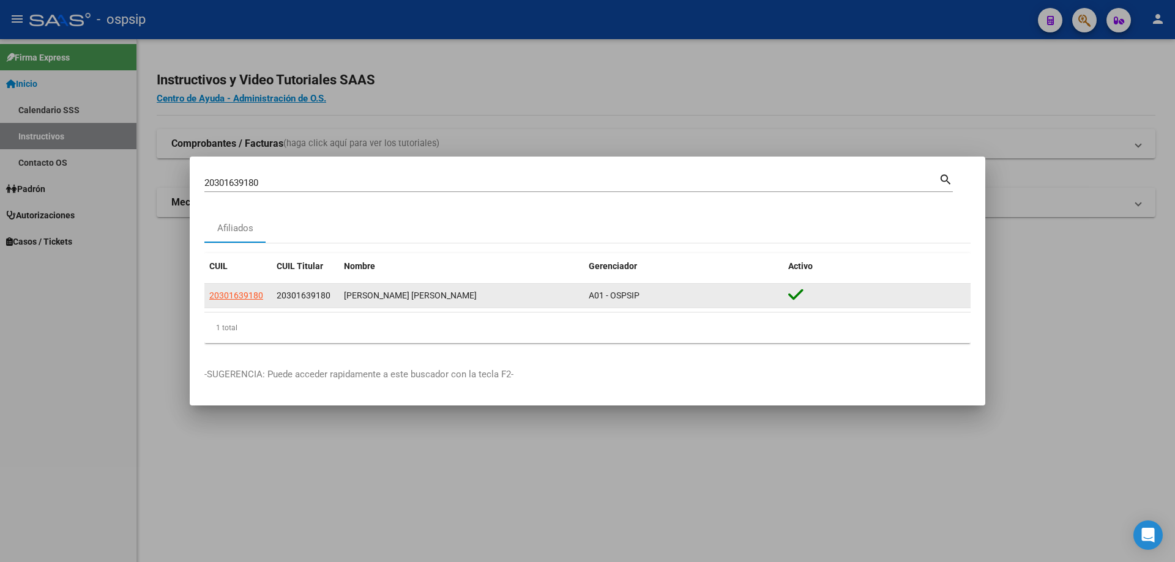
click at [234, 302] on app-link-go-to "20301639180" at bounding box center [236, 296] width 54 height 14
click at [245, 291] on span "20301639180" at bounding box center [236, 296] width 54 height 10
type textarea "20301639180"
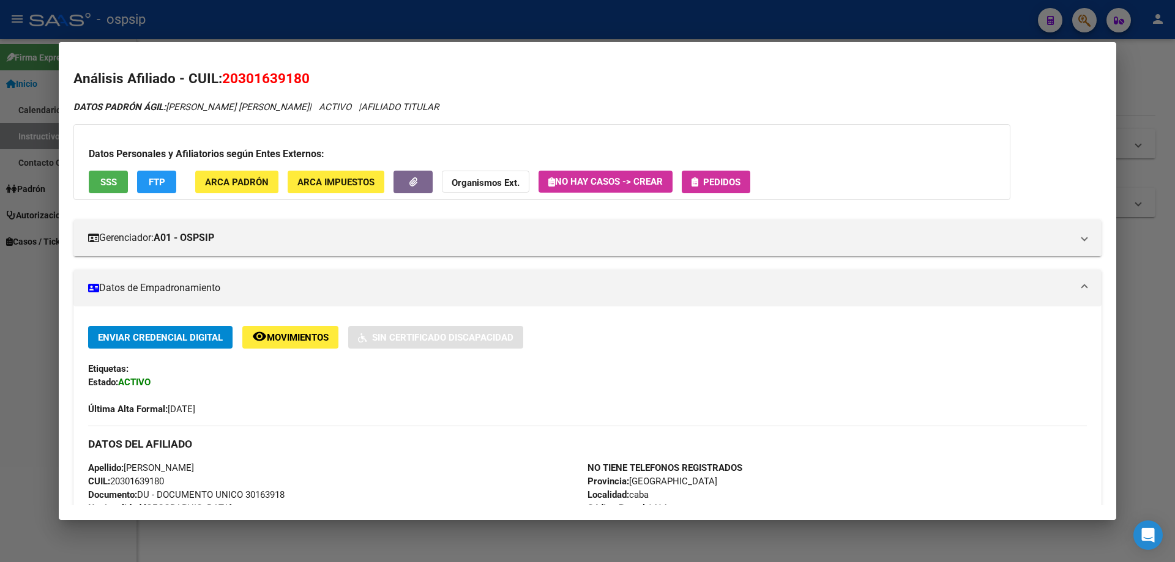
click at [695, 196] on div "Datos Personales y Afiliatorios según Entes Externos: SSS FTP ARCA Padrón ARCA …" at bounding box center [541, 162] width 937 height 76
click at [716, 186] on span "Pedidos" at bounding box center [721, 182] width 37 height 11
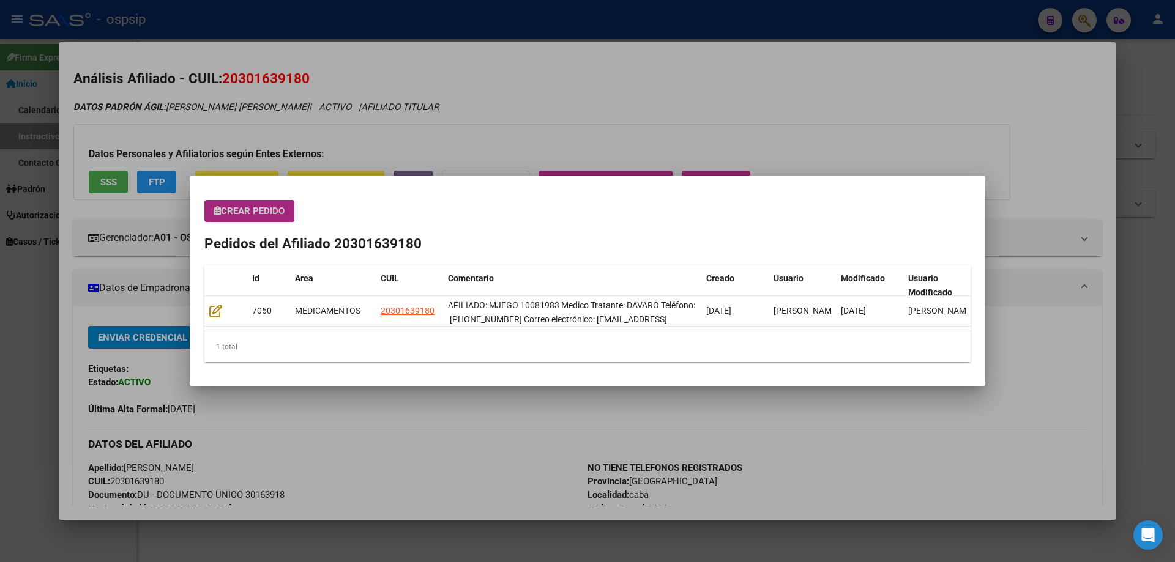
click at [231, 205] on button "Crear Pedido" at bounding box center [249, 211] width 90 height 22
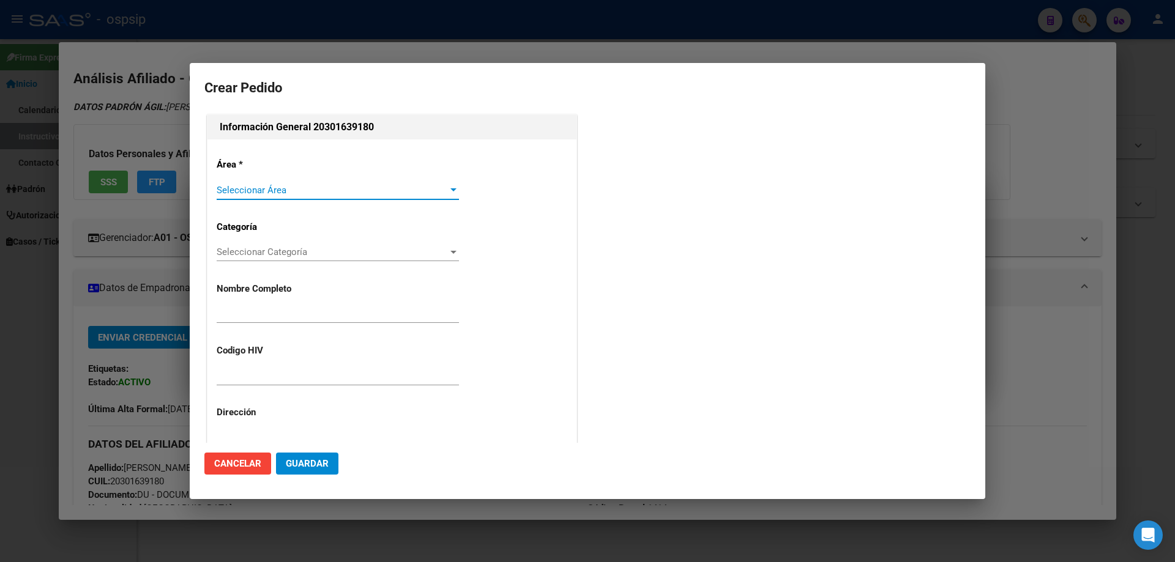
type input "[PERSON_NAME]"
type input "MJEGO 10081983"
type input "[GEOGRAPHIC_DATA], [STREET_ADDRESS][PERSON_NAME]"
type input "[PERSON_NAME]"
type input "[GEOGRAPHIC_DATA], MERCEDES, 39 971"
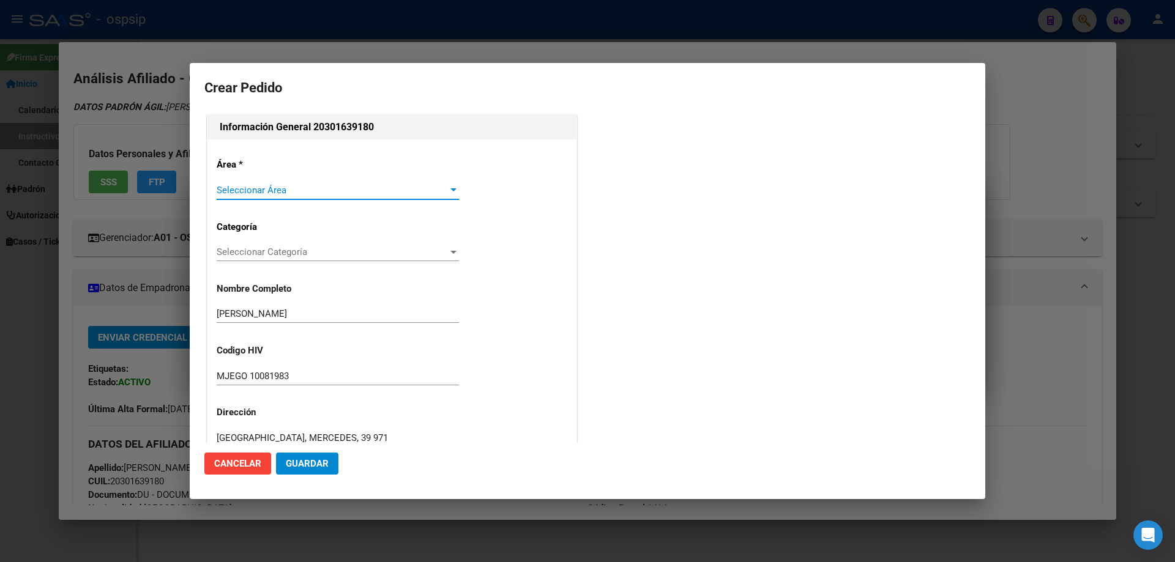
click at [277, 194] on span "Seleccionar Área" at bounding box center [332, 190] width 231 height 11
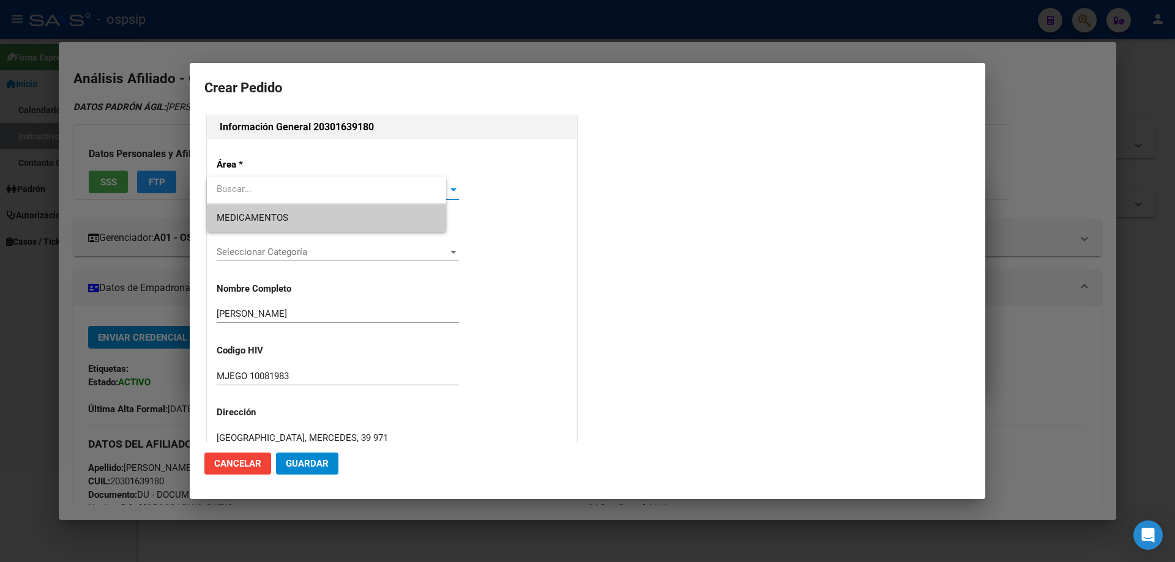
click at [261, 218] on span "MEDICAMENTOS" at bounding box center [253, 217] width 72 height 11
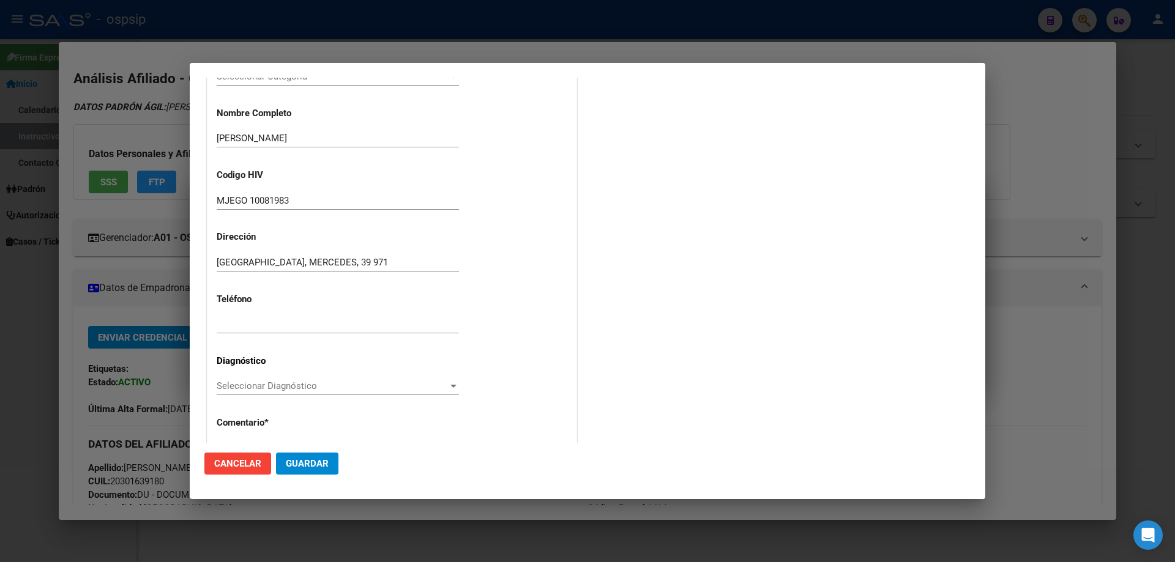
scroll to position [245, 0]
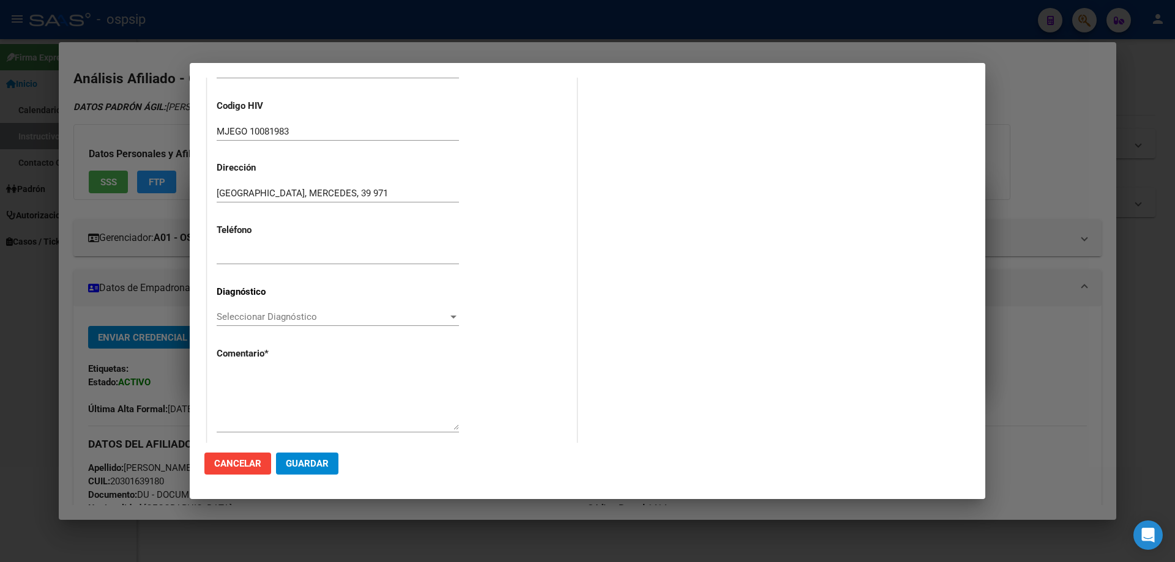
click at [230, 311] on div "Seleccionar Diagnóstico Seleccionar Diagnóstico" at bounding box center [338, 317] width 242 height 18
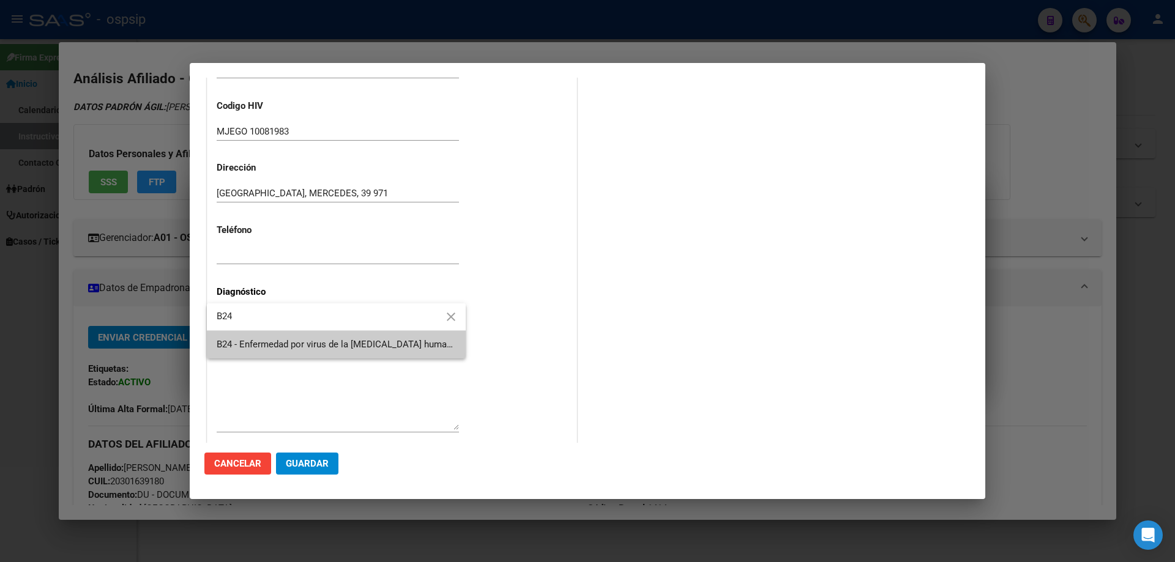
type input "B24"
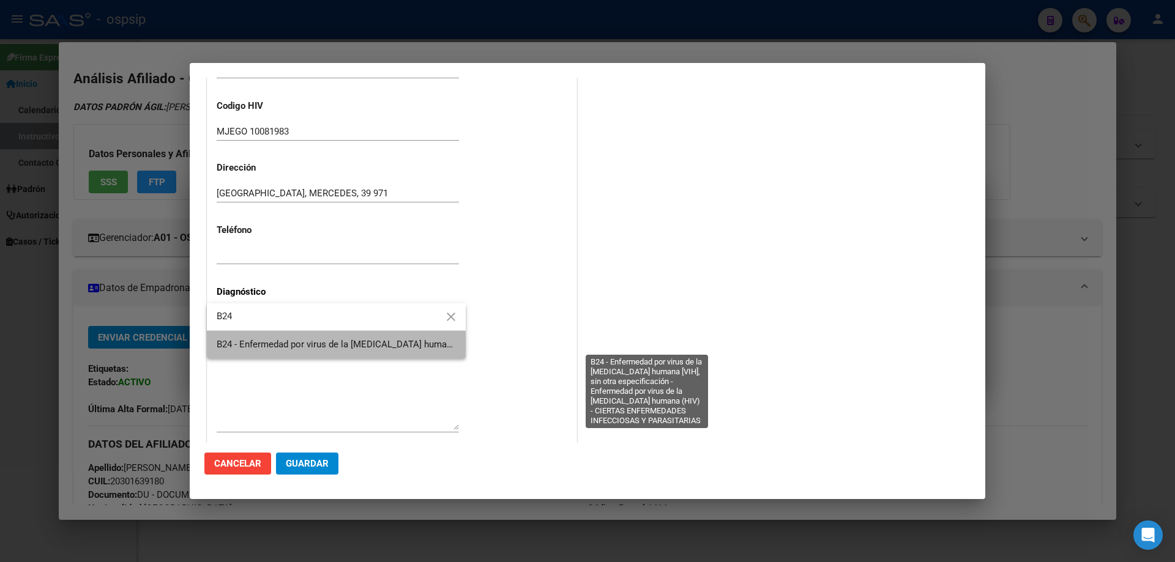
click at [244, 345] on span "B24 - Enfermedad por virus de la [MEDICAL_DATA] humana [VIH], sin otra especifi…" at bounding box center [645, 344] width 856 height 11
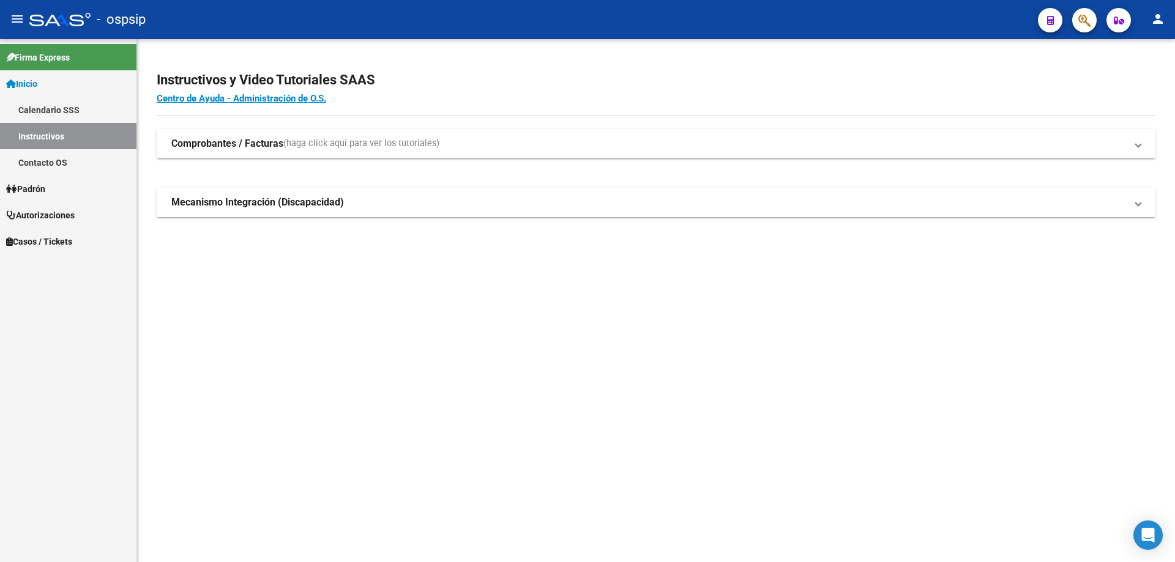
click at [1080, 18] on icon "button" at bounding box center [1084, 20] width 12 height 14
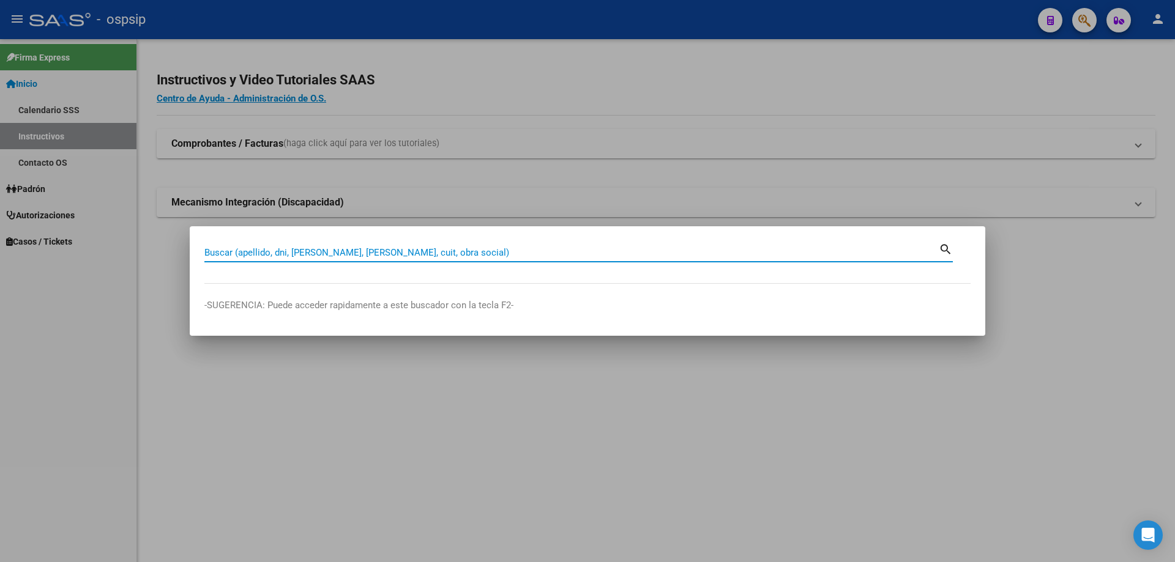
paste input "Diagnostico: PMI Medico Tratante: ECHECHIPLE Teléfono: 126318740 Domicilio: : […"
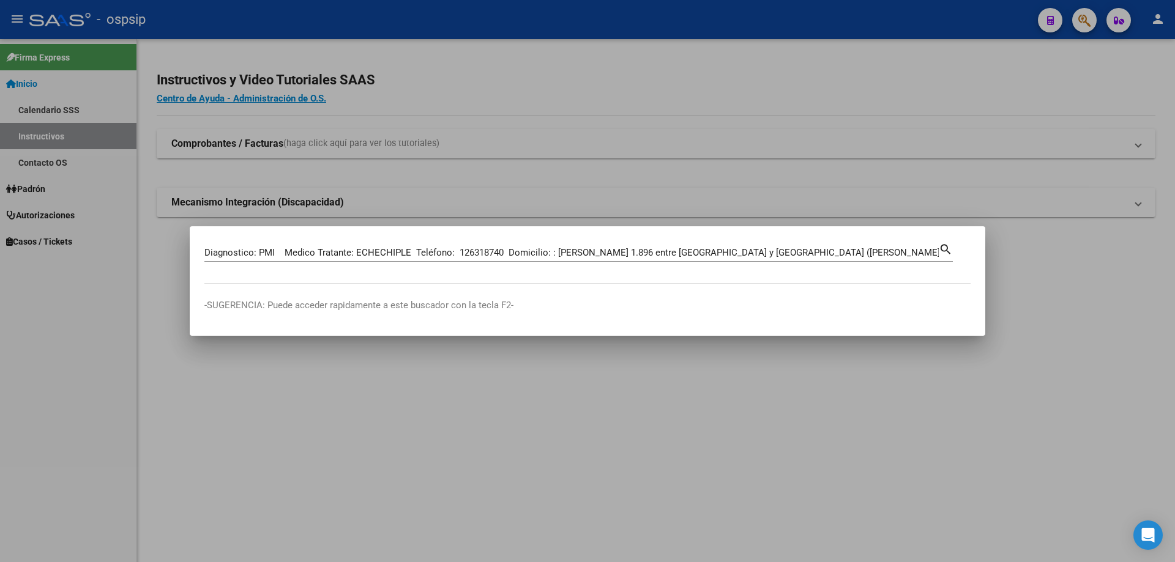
drag, startPoint x: 939, startPoint y: 252, endPoint x: 144, endPoint y: 280, distance: 795.0
click at [144, 280] on div "Diagnostico: PMI Medico Tratante: ECHECHIPLE Teléfono: 126318740 Domicilio: : […" at bounding box center [587, 281] width 1175 height 562
drag, startPoint x: 858, startPoint y: 242, endPoint x: 861, endPoint y: 252, distance: 10.8
click at [859, 244] on div "Diagnostico: PMI Medico Tratante: ECHECHIPLE Teléfono: 126318740 Domicilio: : […" at bounding box center [578, 251] width 749 height 21
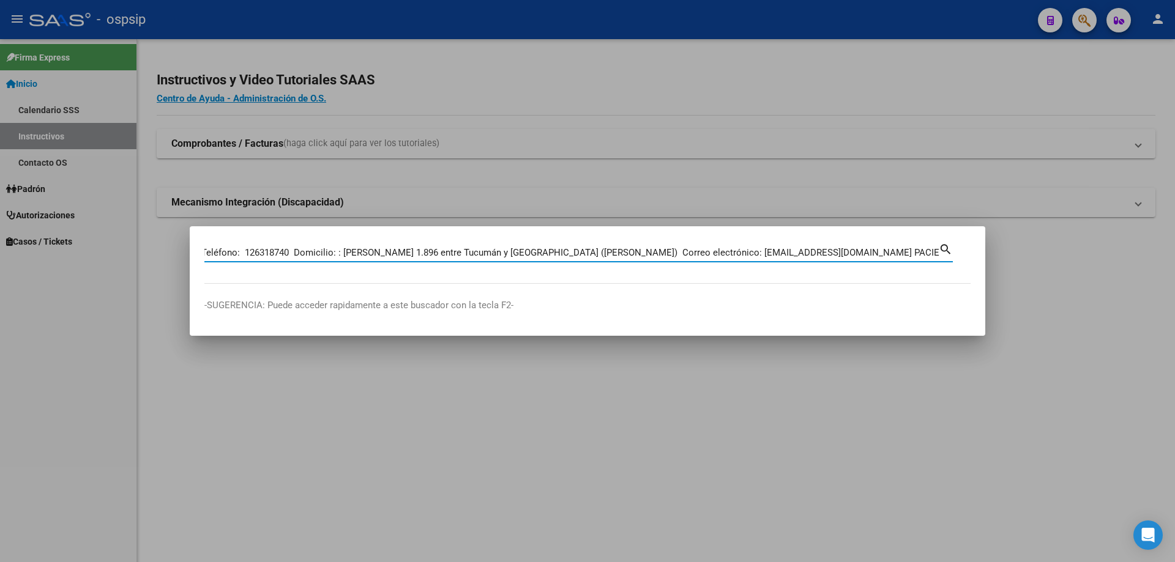
type input "Diagnostico: PMI Medico Tratante: ECHECHIPLE Teléfono: 126318740 Domicilio: : […"
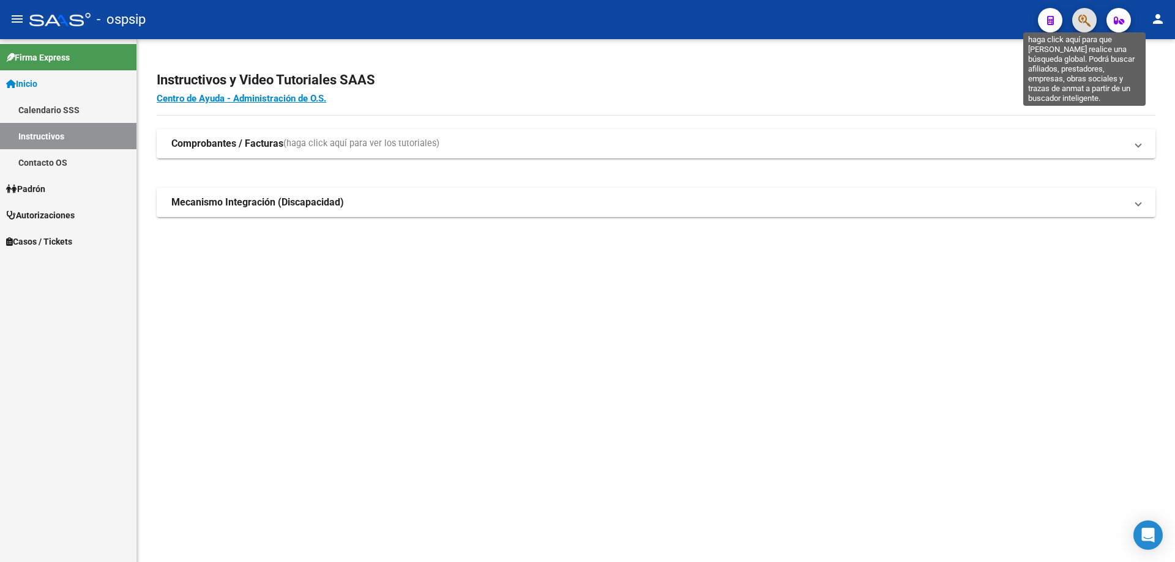
click at [1079, 12] on span "button" at bounding box center [1084, 20] width 12 height 25
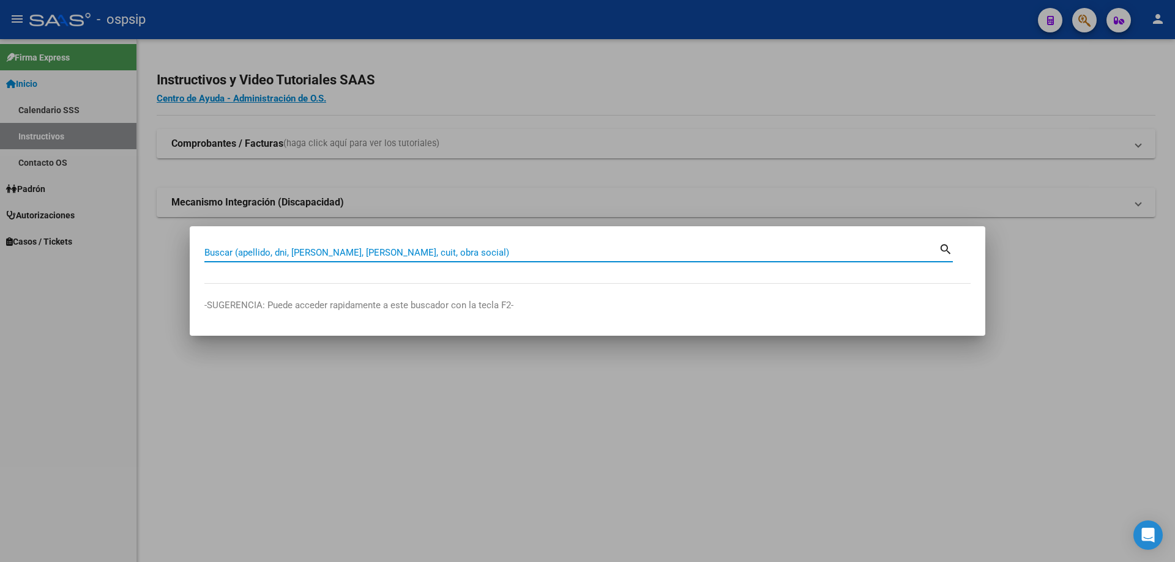
paste input "70769748"
type input "70769748"
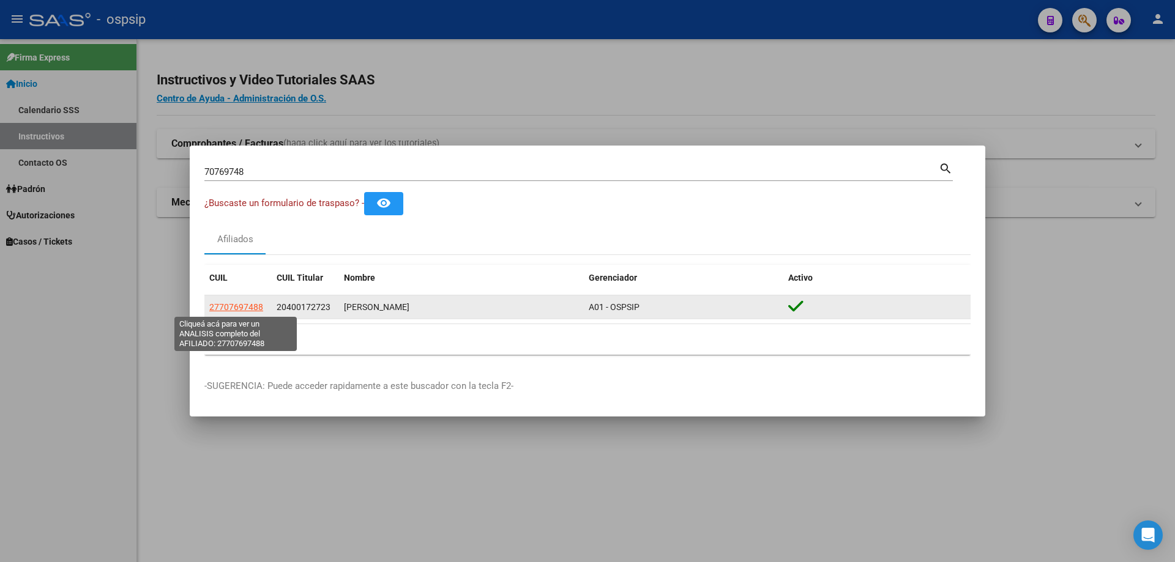
click at [247, 310] on span "27707697488" at bounding box center [236, 307] width 54 height 10
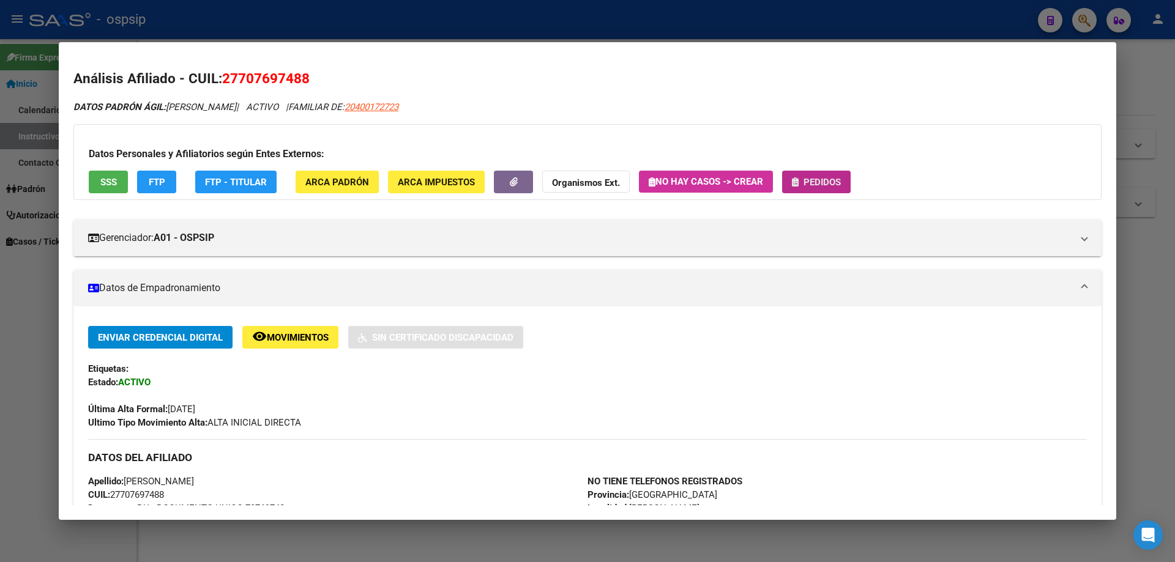
click at [810, 182] on span "Pedidos" at bounding box center [822, 182] width 37 height 11
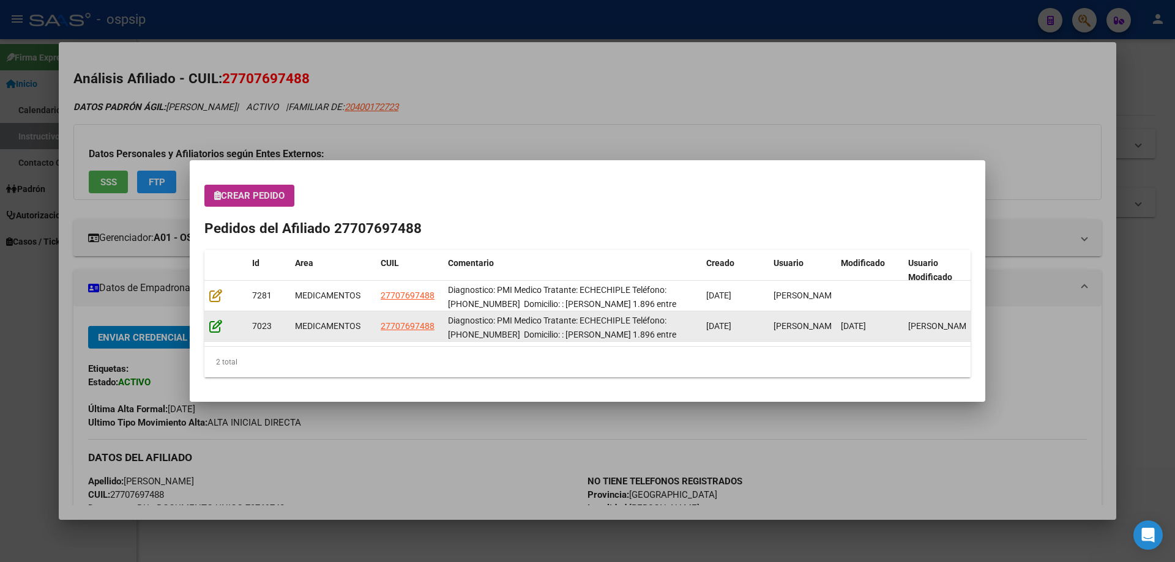
drag, startPoint x: 215, startPoint y: 318, endPoint x: 215, endPoint y: 330, distance: 12.2
click at [215, 328] on datatable-body-cell at bounding box center [225, 327] width 43 height 30
click at [215, 330] on icon at bounding box center [215, 325] width 13 height 13
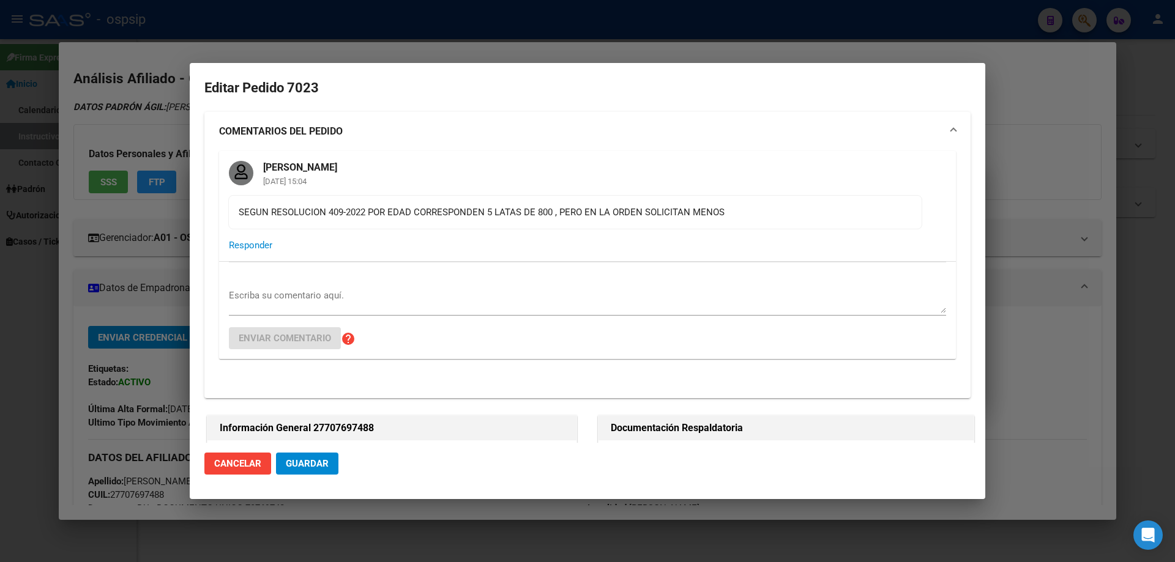
type input "[PERSON_NAME]"
type input "[GEOGRAPHIC_DATA], [PERSON_NAME], [GEOGRAPHIC_DATA] 145"
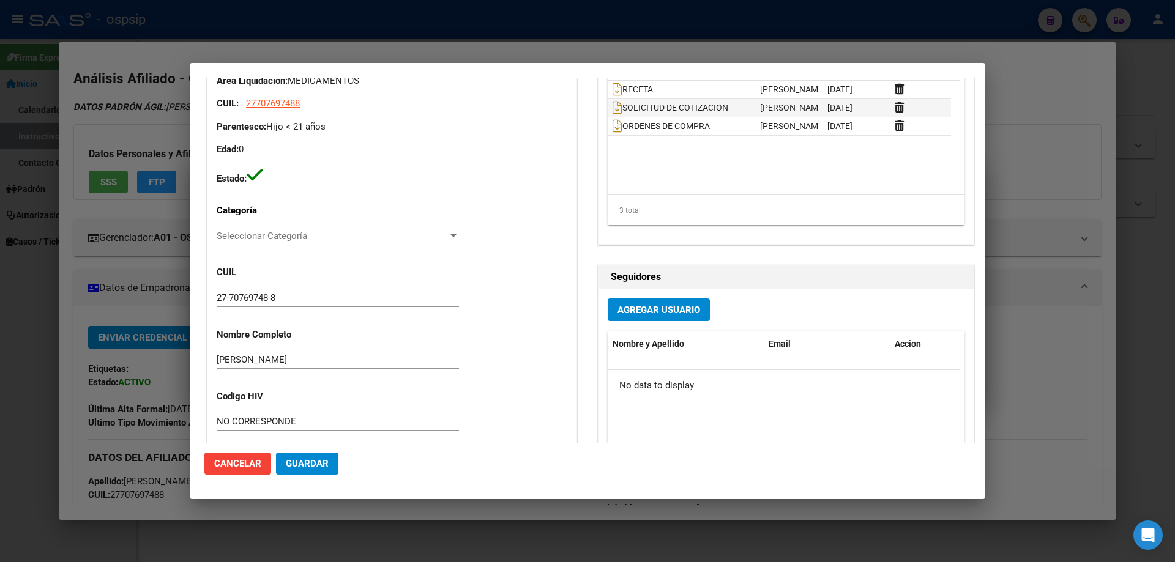
scroll to position [196, 0]
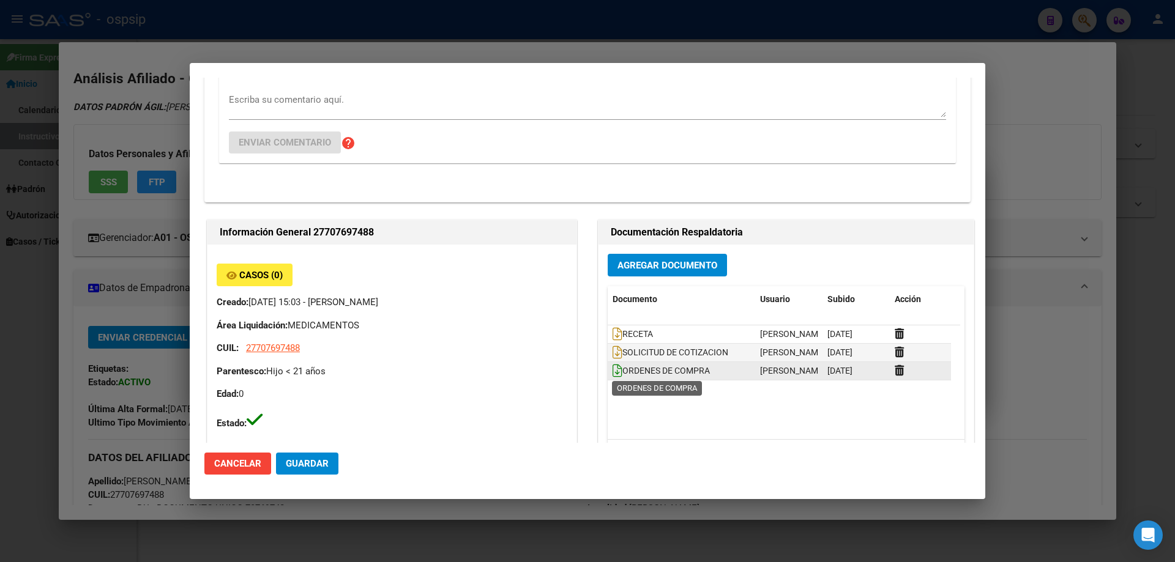
click at [615, 372] on icon at bounding box center [618, 370] width 10 height 13
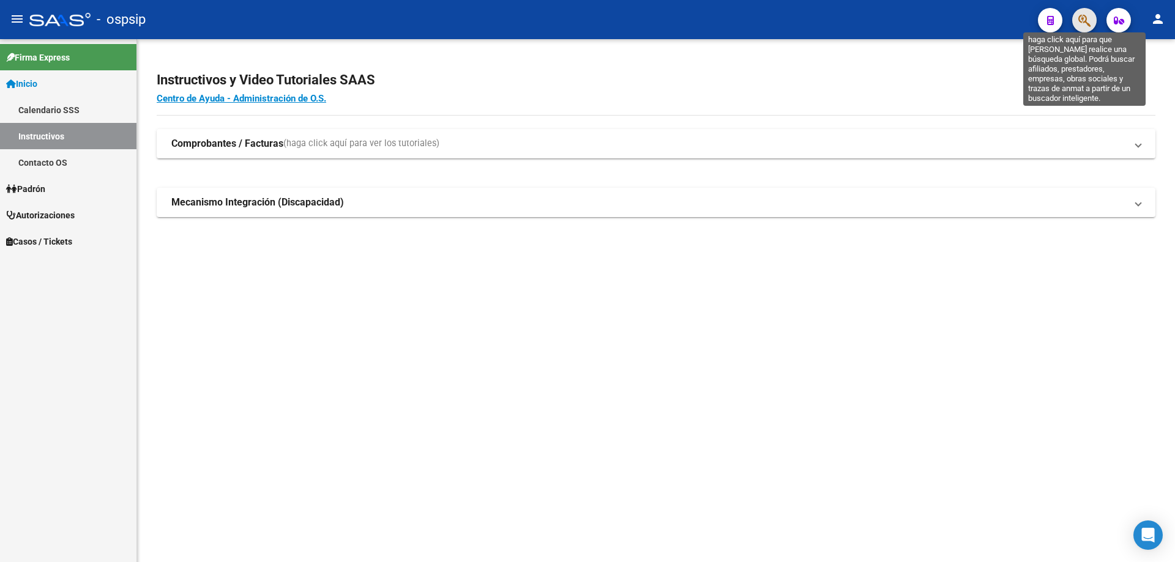
click at [1078, 27] on icon "button" at bounding box center [1084, 20] width 12 height 14
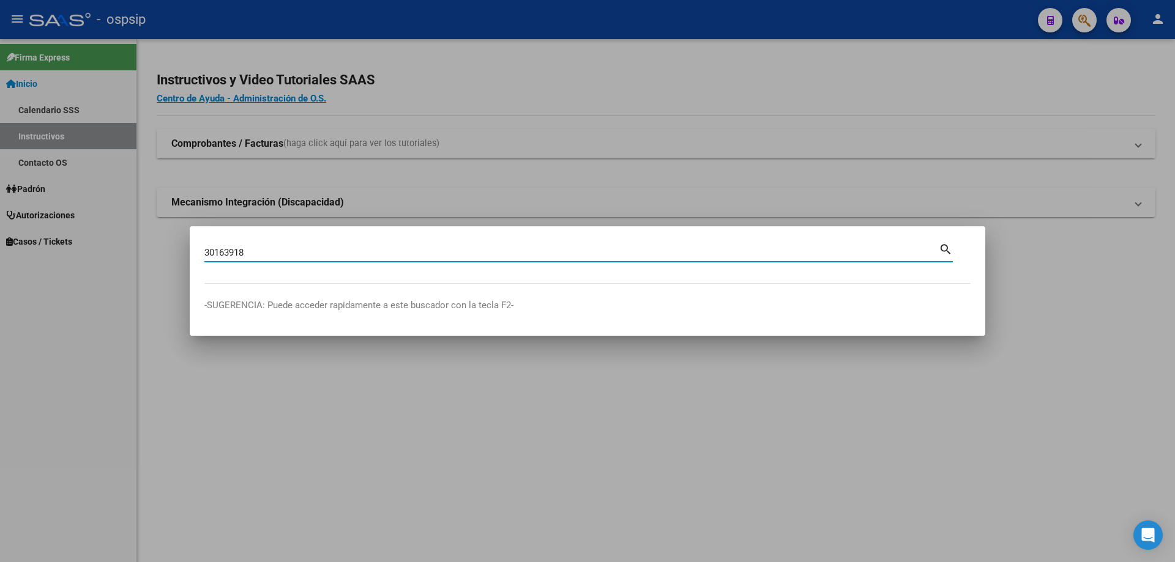
type input "30163918"
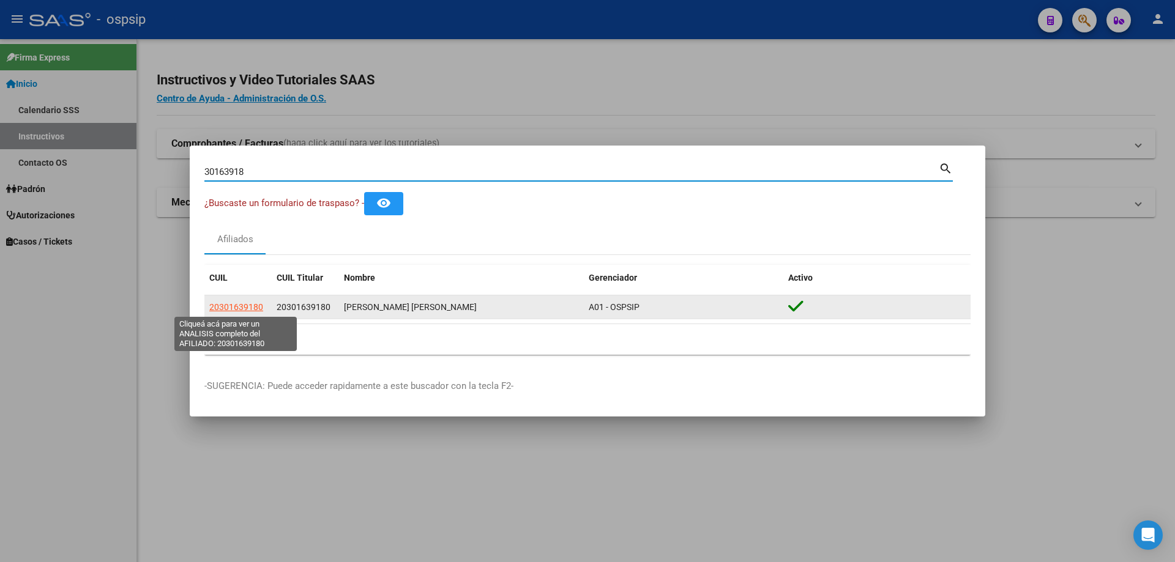
click at [236, 312] on span "20301639180" at bounding box center [236, 307] width 54 height 10
type textarea "20301639180"
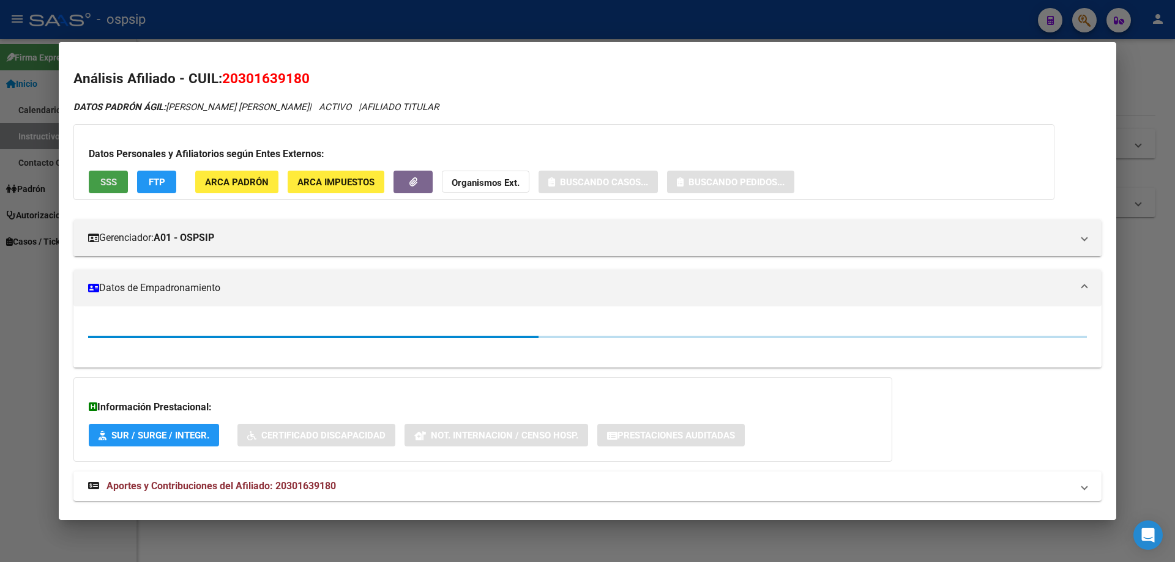
click at [111, 183] on span "SSS" at bounding box center [108, 182] width 17 height 11
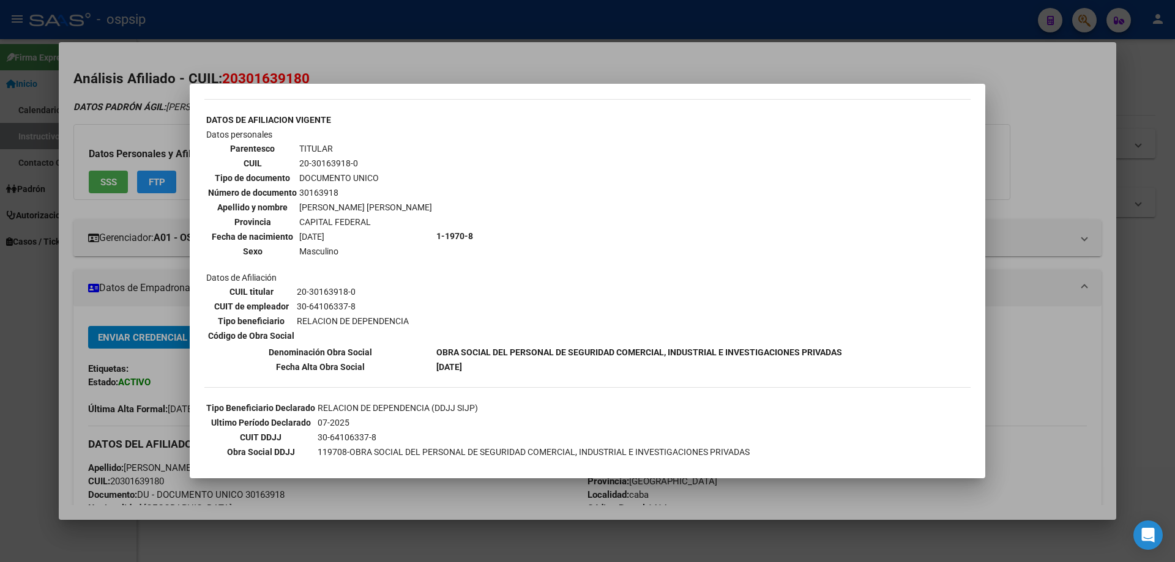
scroll to position [428, 0]
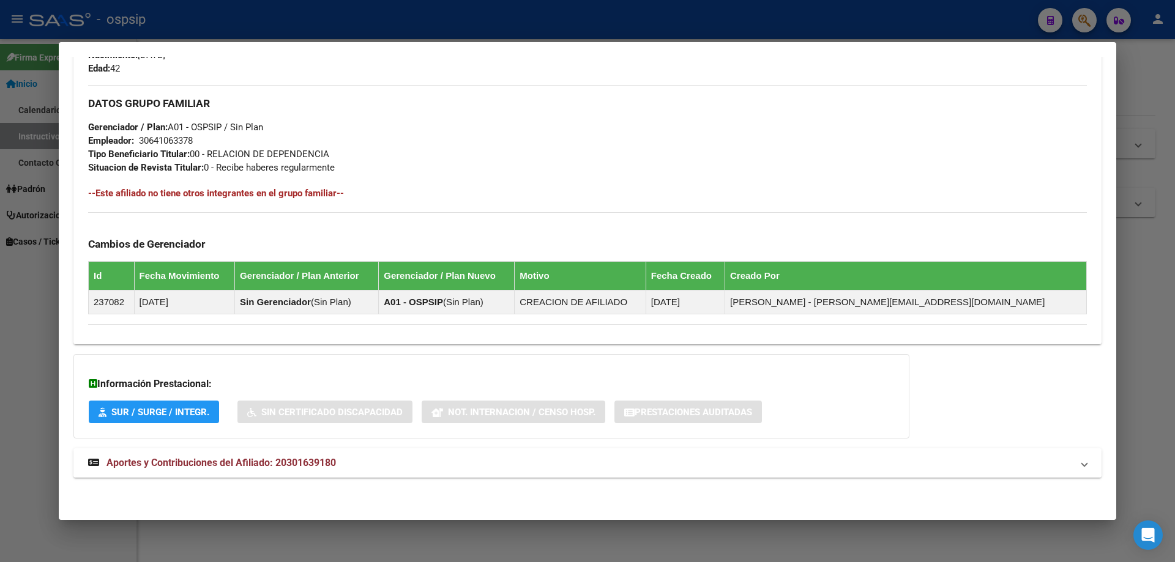
click at [280, 452] on mat-expansion-panel-header "Aportes y Contribuciones del Afiliado: 20301639180" at bounding box center [587, 463] width 1028 height 29
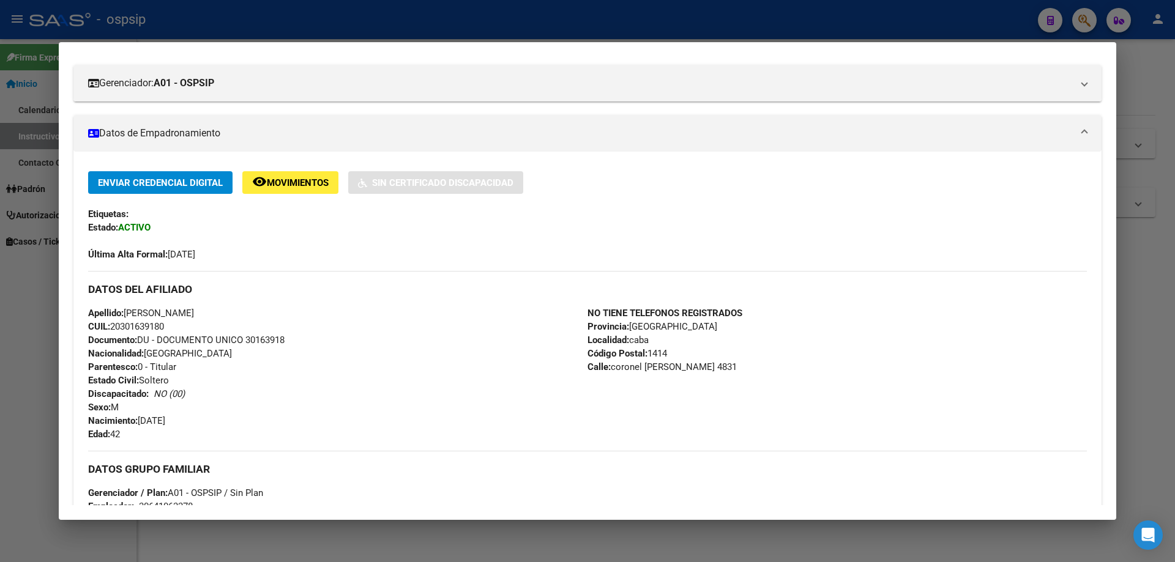
scroll to position [0, 0]
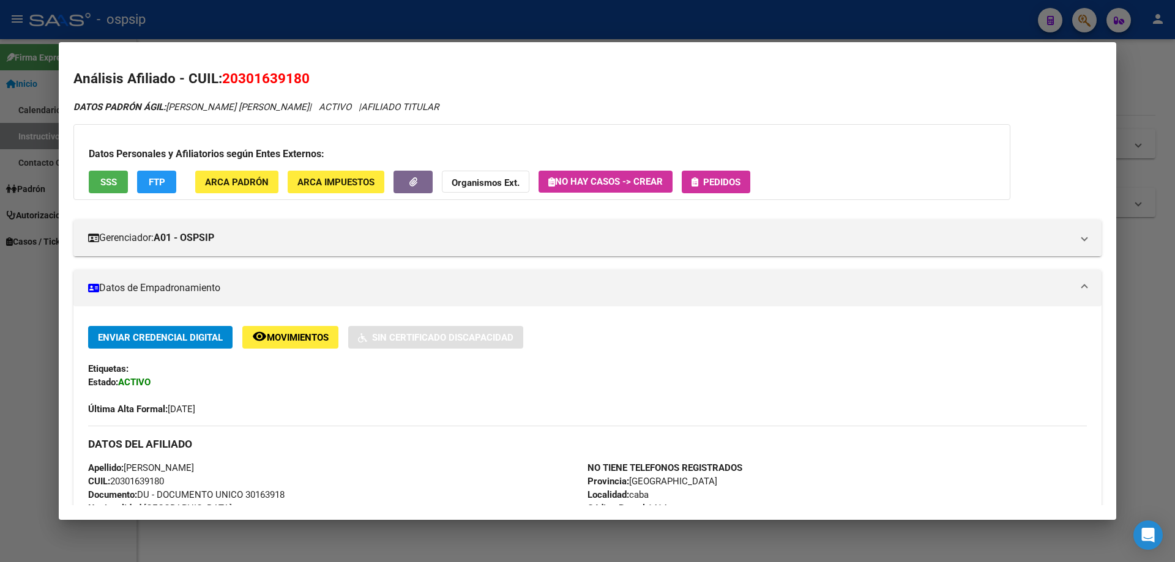
click at [723, 179] on span "Pedidos" at bounding box center [721, 182] width 37 height 11
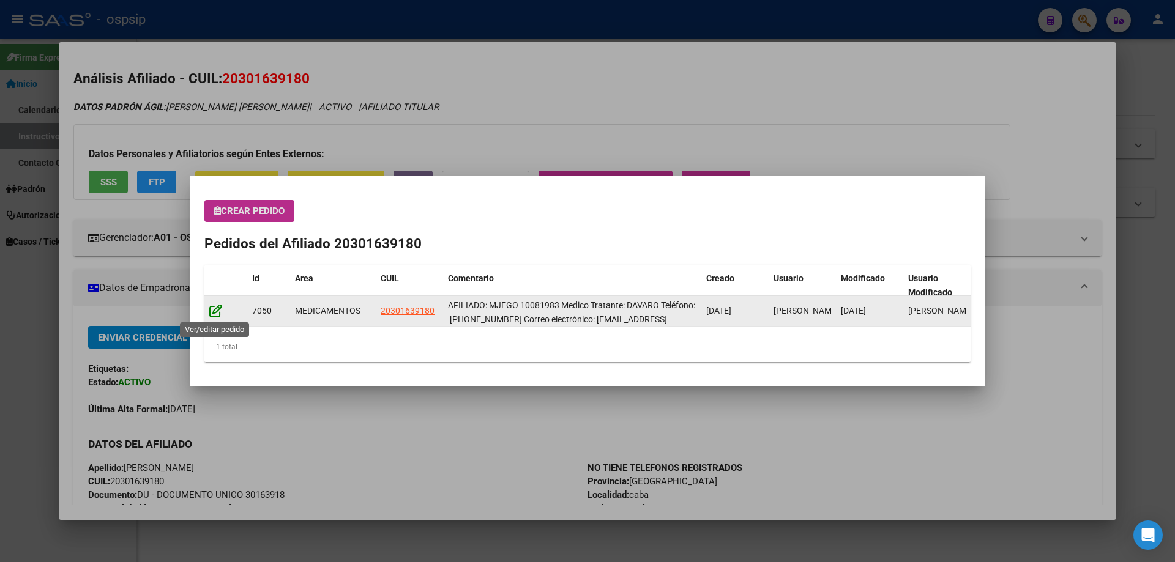
click at [218, 310] on icon at bounding box center [215, 310] width 13 height 13
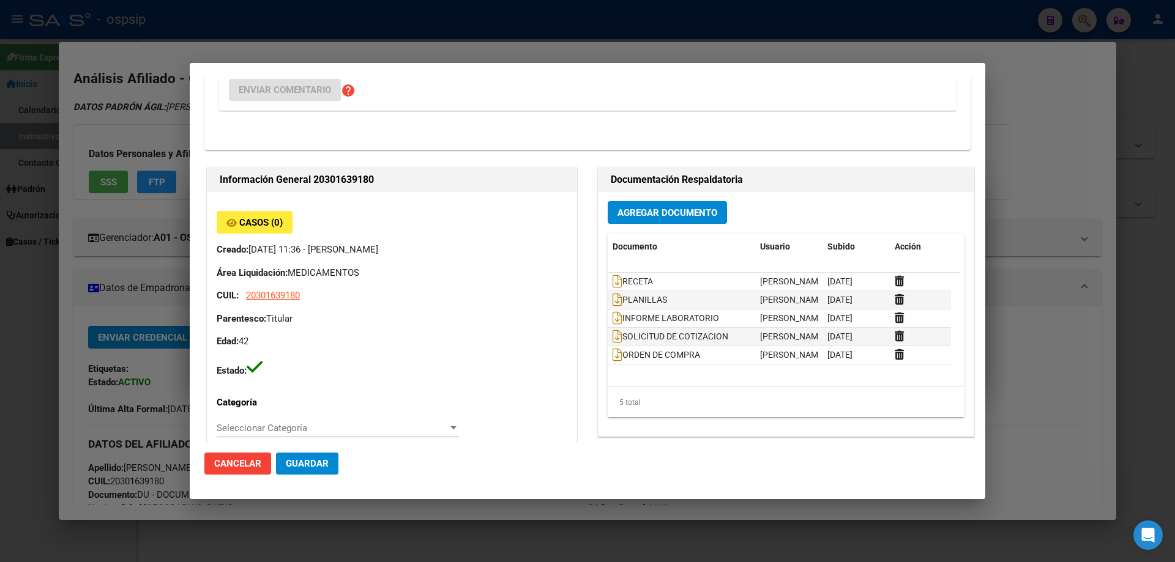
type input "[PERSON_NAME]"
type input "[GEOGRAPHIC_DATA], [STREET_ADDRESS][PERSON_NAME]"
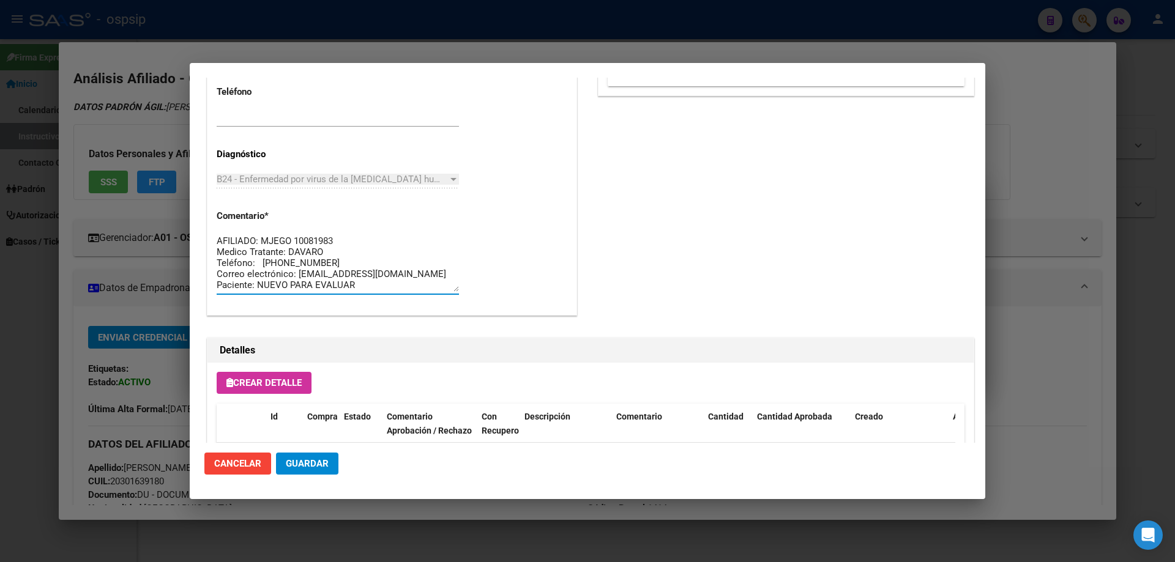
drag, startPoint x: 309, startPoint y: 283, endPoint x: 212, endPoint y: 205, distance: 124.9
click at [196, 179] on mat-dialog-content "Editar Pedido 7050 COMENTARIOS DEL PEDIDO Jesica Ortiz 08/09/2025 15:45 TELEFON…" at bounding box center [588, 260] width 796 height 365
drag, startPoint x: 251, startPoint y: 253, endPoint x: 277, endPoint y: 291, distance: 45.3
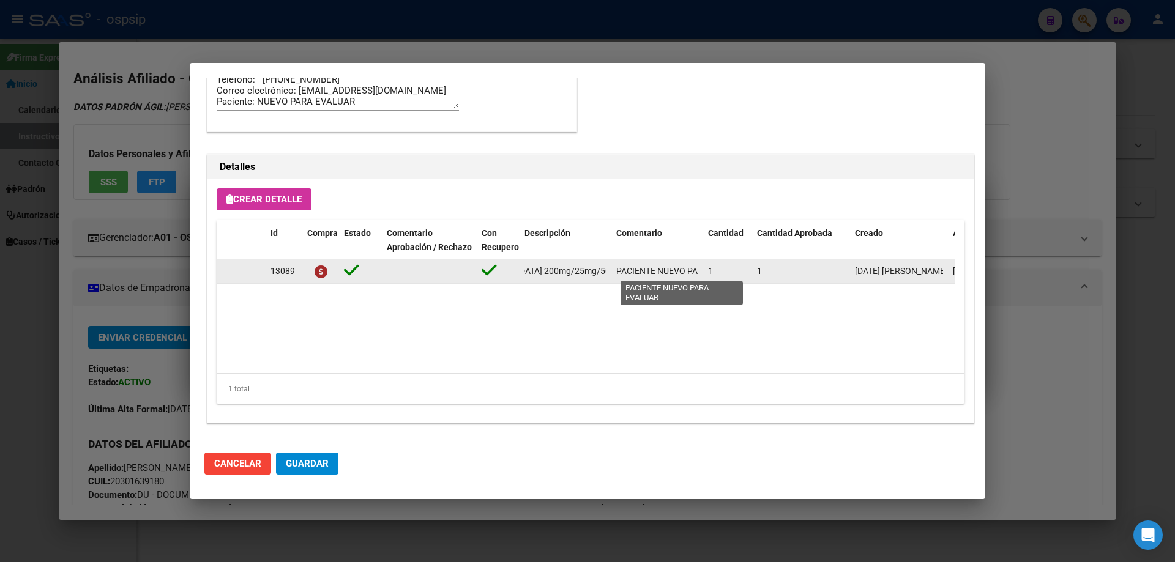
scroll to position [0, 274]
drag, startPoint x: 522, startPoint y: 273, endPoint x: 618, endPoint y: 277, distance: 96.2
click at [618, 277] on div "13089 emtricitabina+tenofovir alaf.+dolutegravir 200mg/25mg/50mg comp.rec.x 30 …" at bounding box center [674, 272] width 915 height 24
copy span "emtricitabina+tenofovir alaf.+dolutegravir 200mg/25mg/50mg comp.rec.x 30 (FTC/T…"
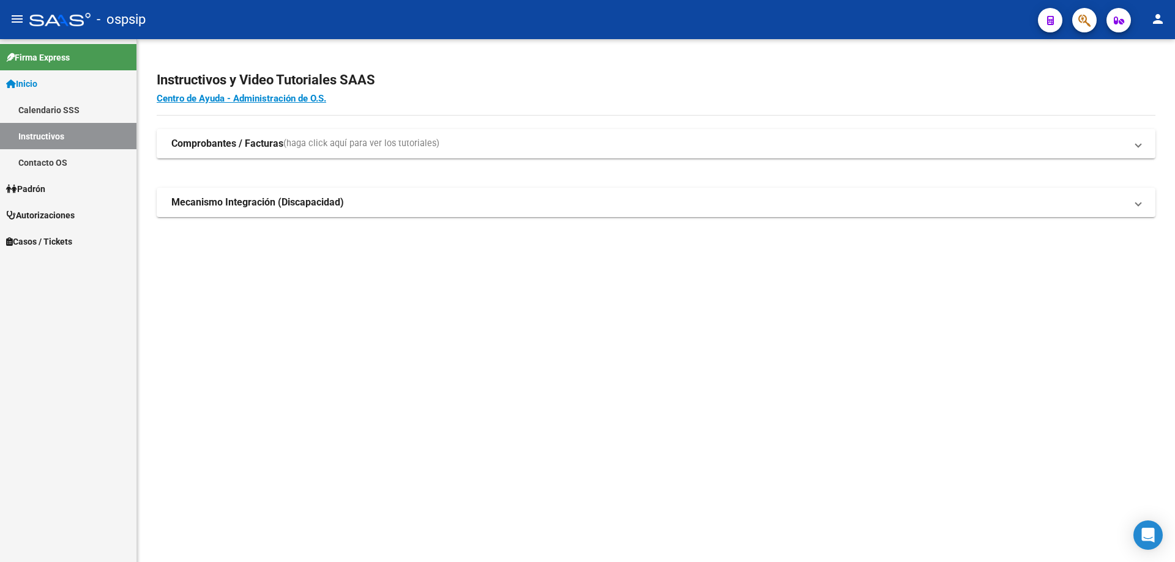
click at [1085, 9] on span "button" at bounding box center [1084, 20] width 12 height 25
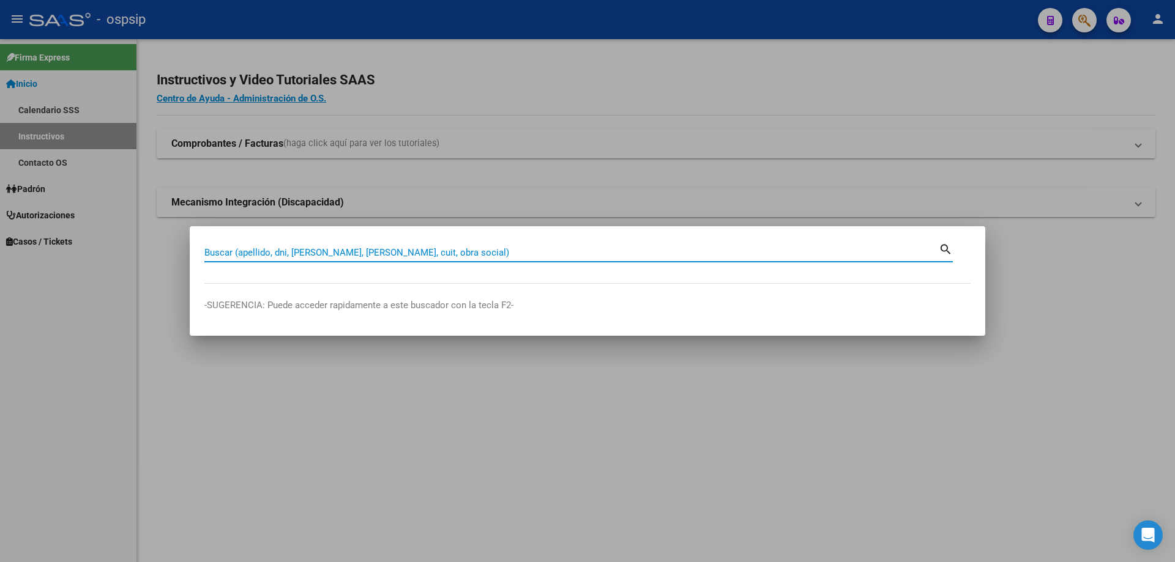
paste input "23192987"
type input "23192987"
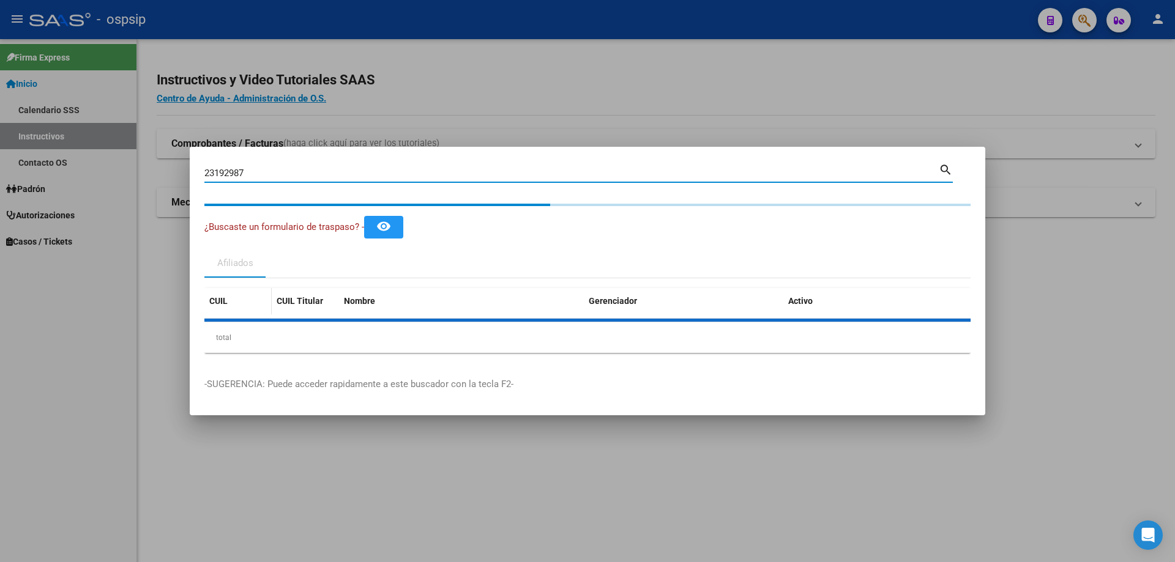
click at [230, 302] on div "CUIL CUIL Titular Nombre Gerenciador Activo total 1" at bounding box center [587, 320] width 766 height 65
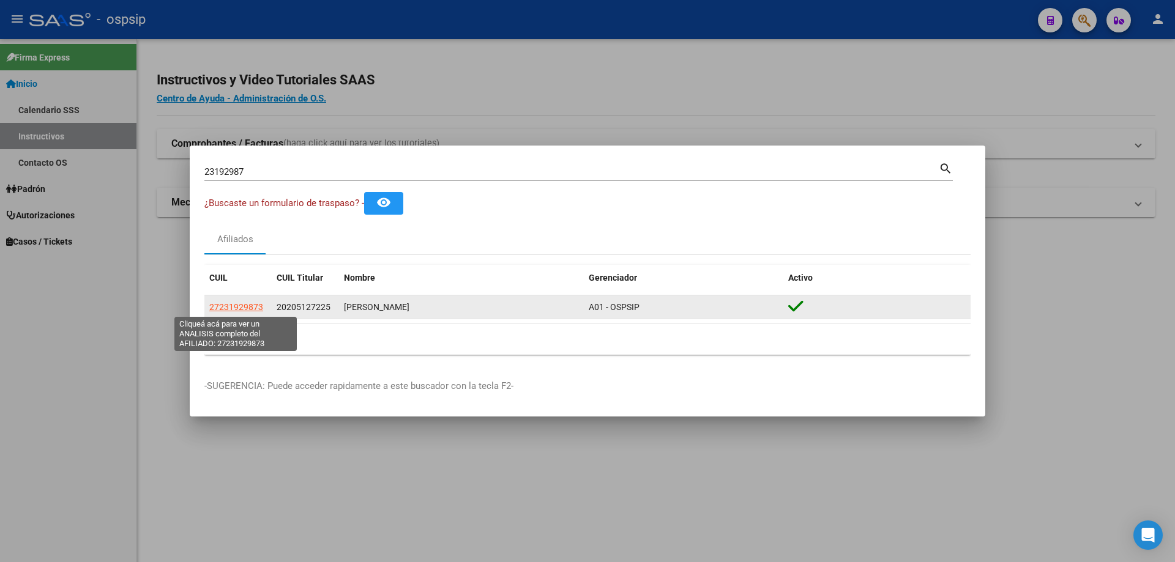
click at [230, 304] on span "27231929873" at bounding box center [236, 307] width 54 height 10
type textarea "27231929873"
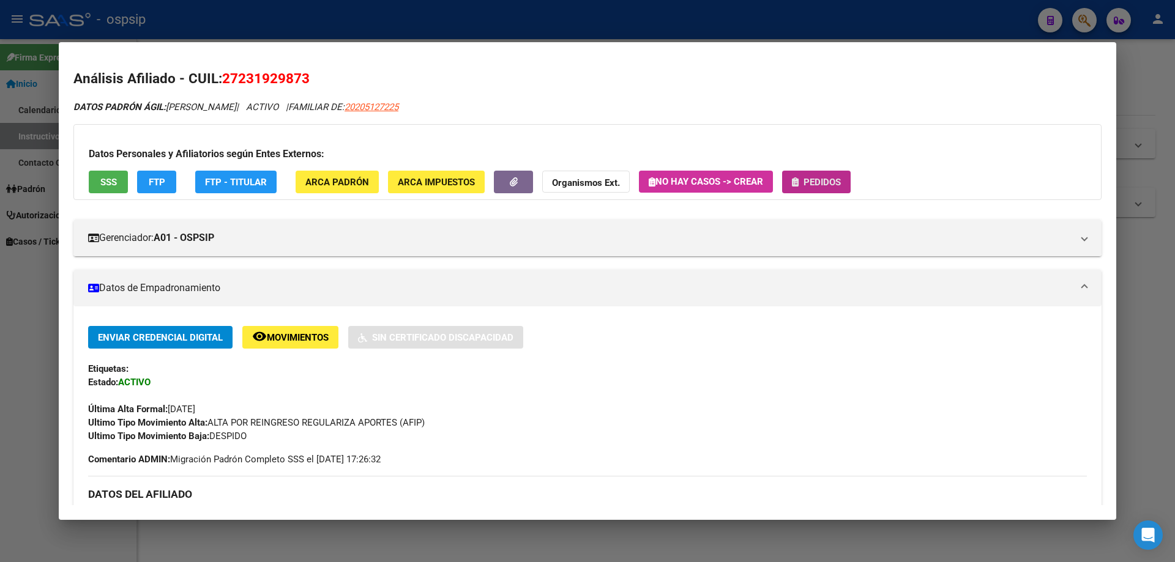
click at [826, 184] on span "Pedidos" at bounding box center [822, 182] width 37 height 11
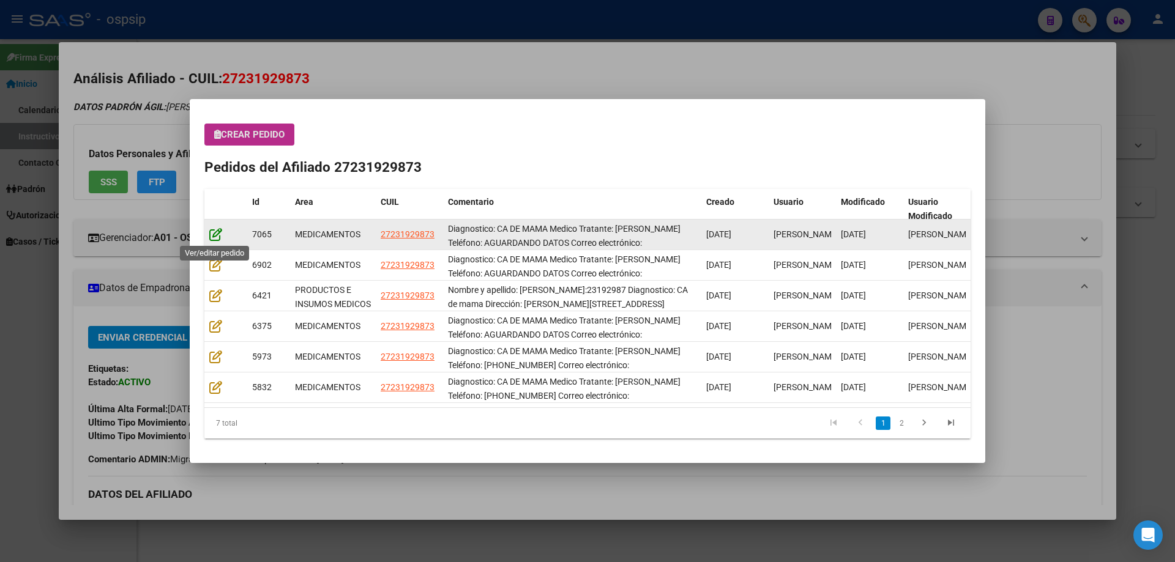
click at [214, 234] on icon at bounding box center [215, 234] width 13 height 13
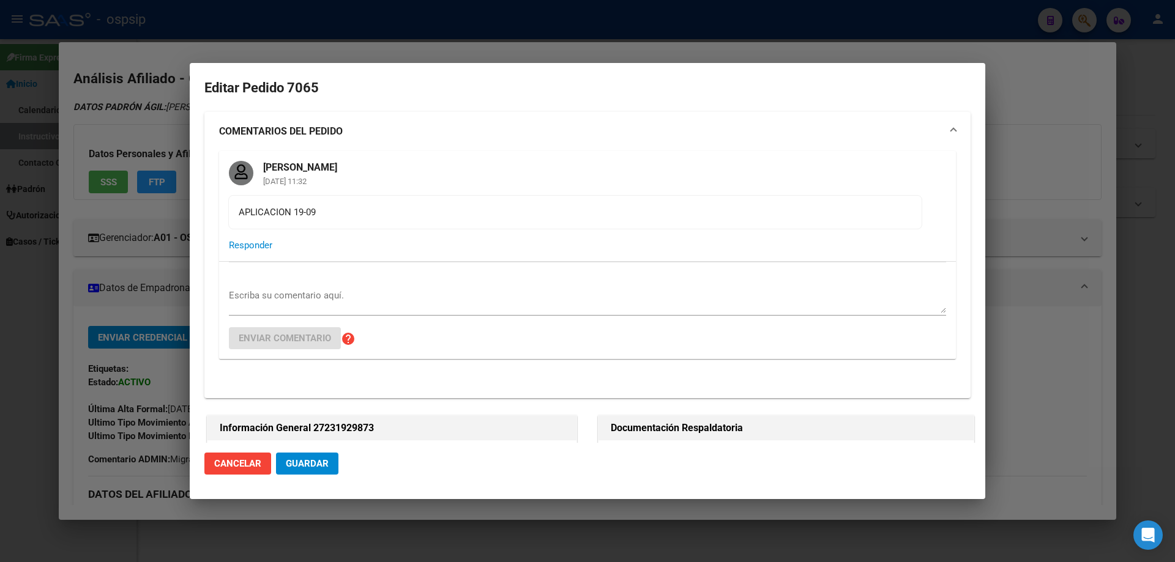
type input "Buenos Aires, DEL VISO, MAZA 8773"
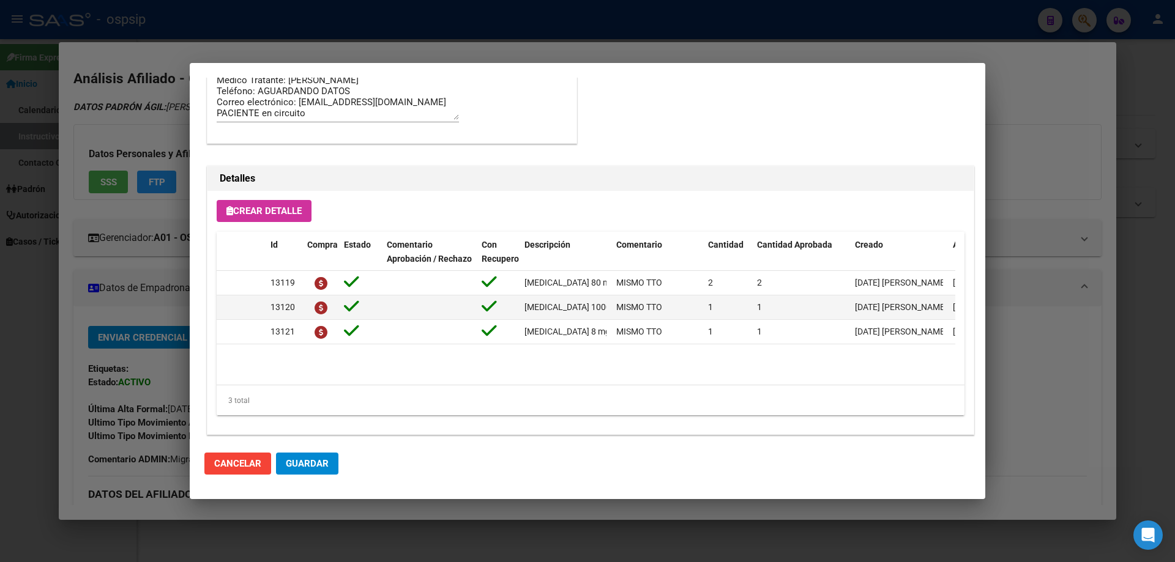
scroll to position [1053, 0]
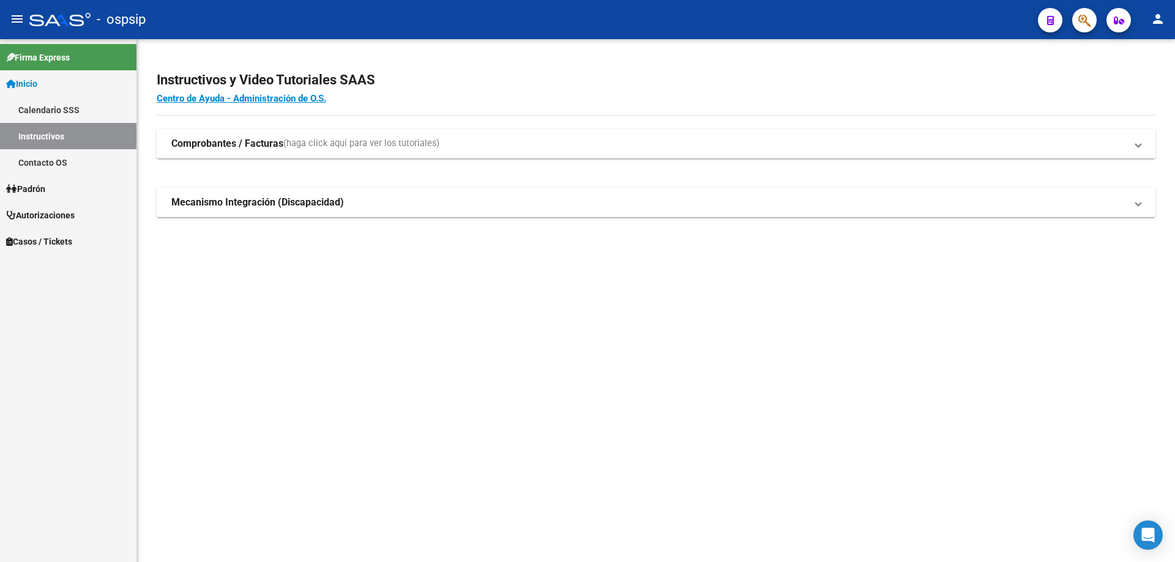
click at [1081, 26] on icon "button" at bounding box center [1084, 20] width 12 height 14
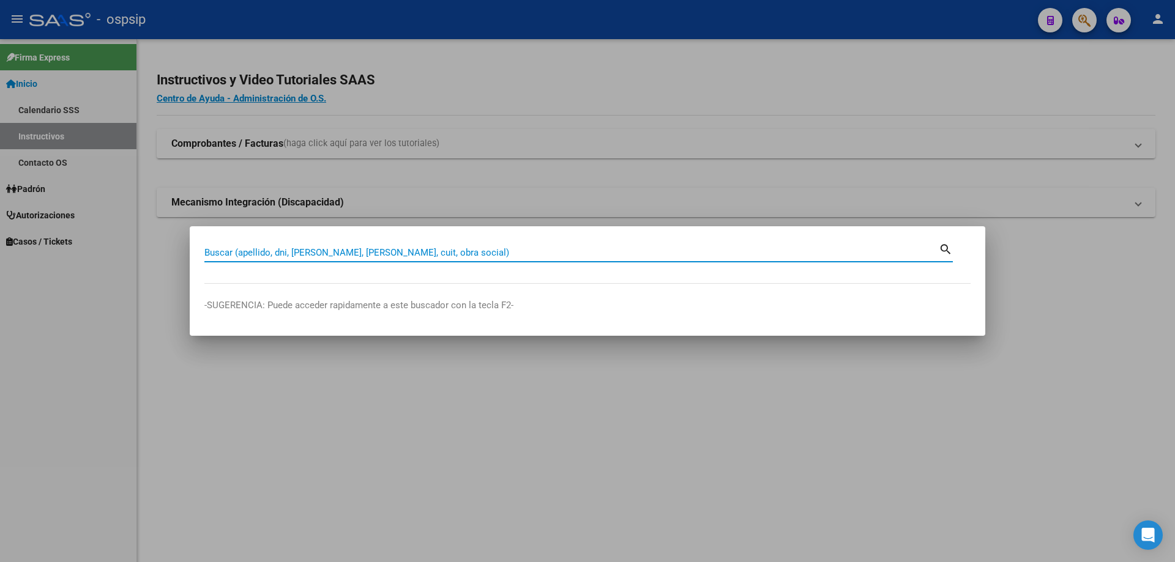
paste input "48769164"
type input "48769164"
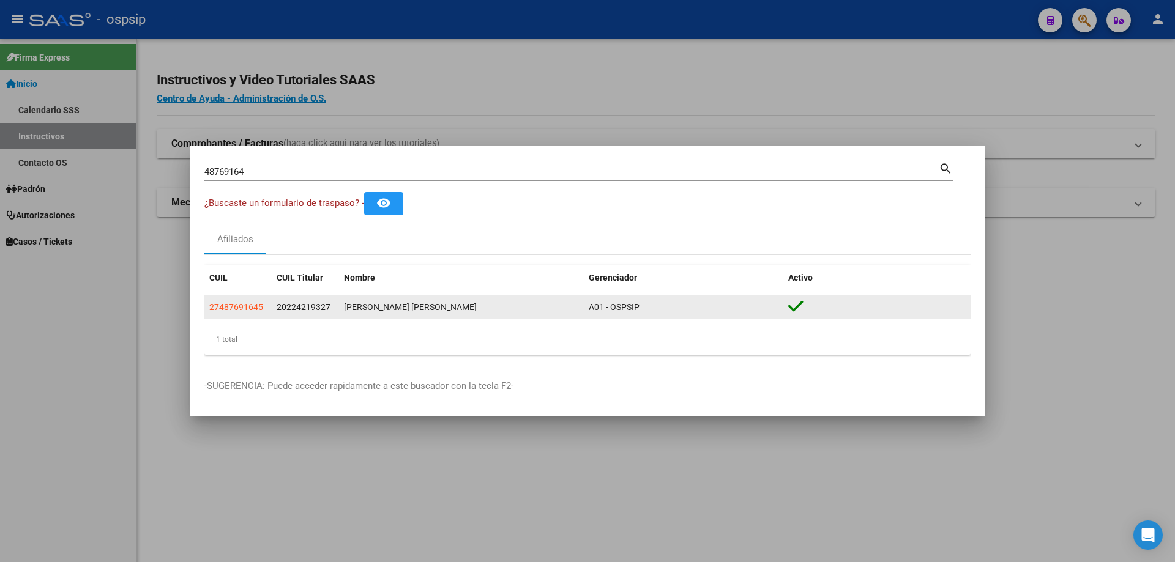
click at [241, 298] on datatable-body-cell "27487691645" at bounding box center [237, 308] width 67 height 24
click at [241, 312] on span "27487691645" at bounding box center [236, 307] width 54 height 10
type textarea "27487691645"
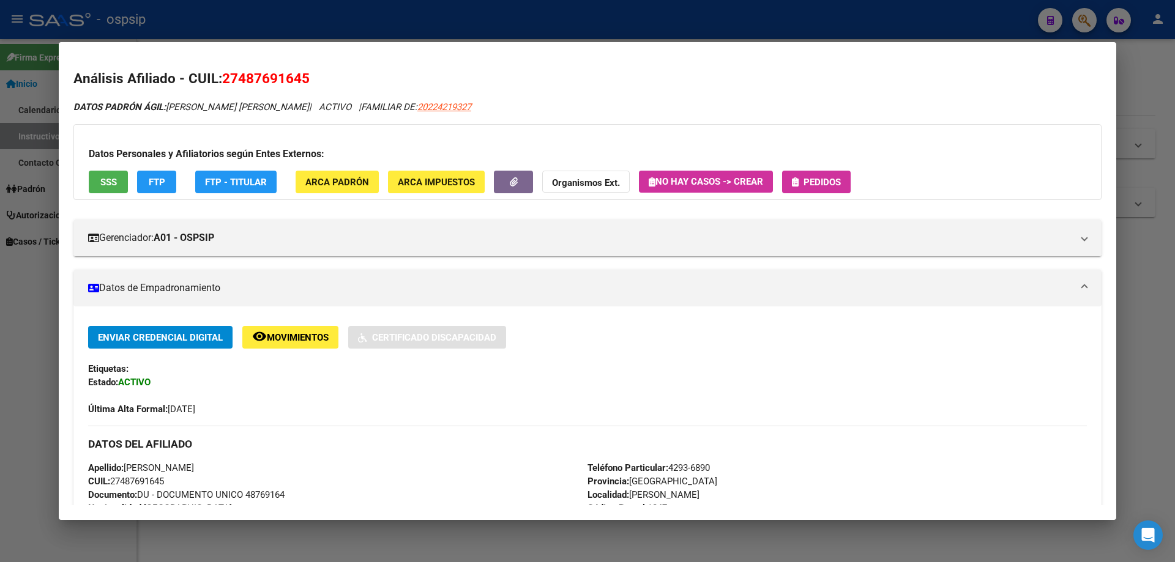
click at [814, 187] on span "Pedidos" at bounding box center [822, 182] width 37 height 11
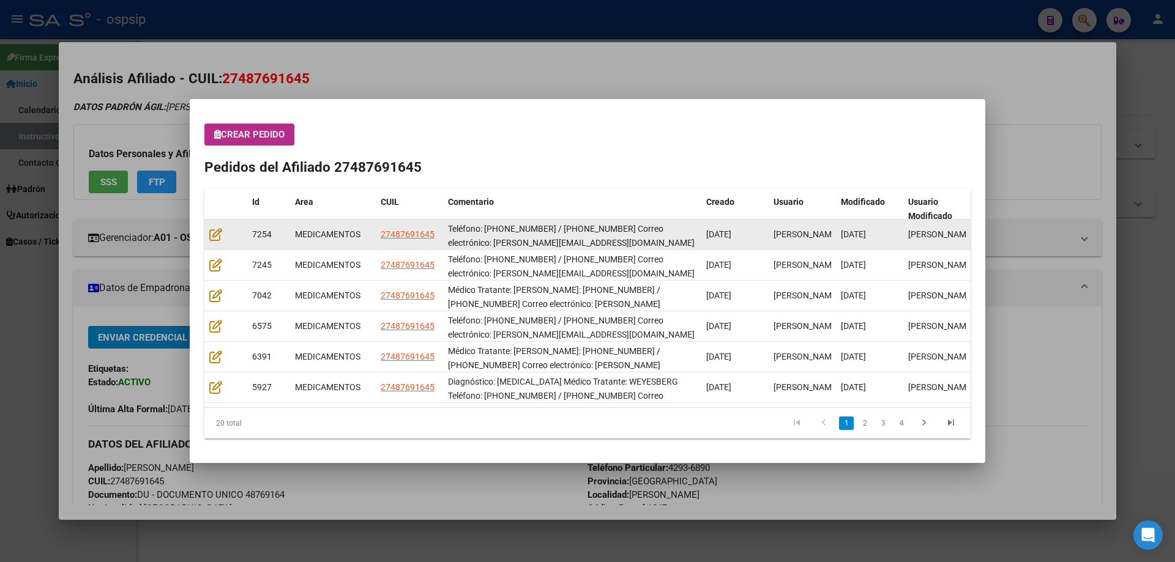
click at [207, 237] on datatable-body-cell at bounding box center [225, 235] width 43 height 30
click at [209, 236] on icon at bounding box center [215, 234] width 13 height 13
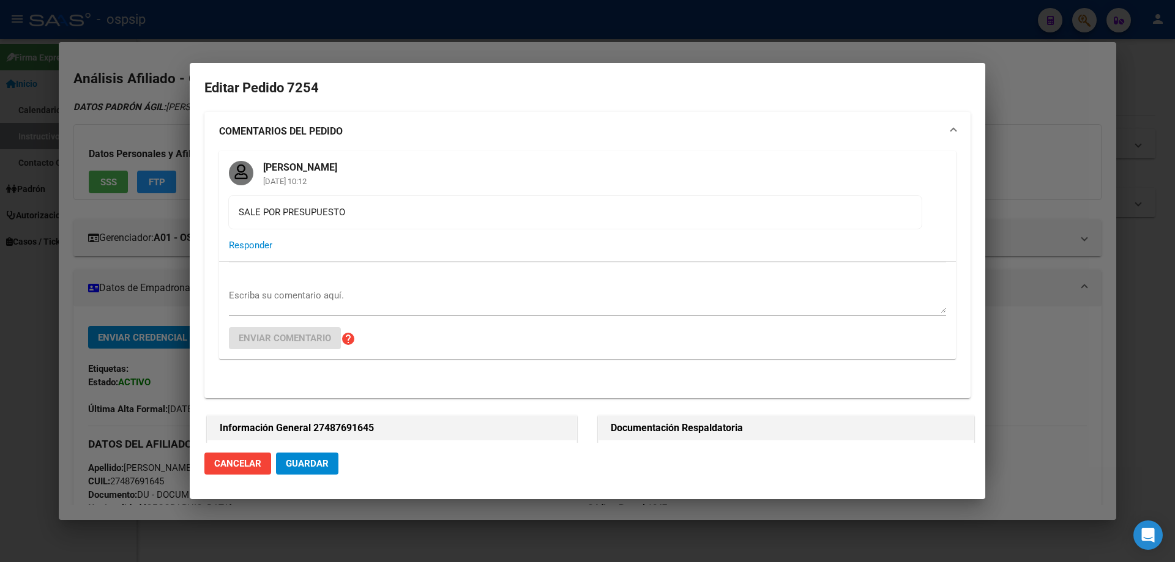
type input "Buenos Aires, RAFAEL CALZADA, JORGE 2858"
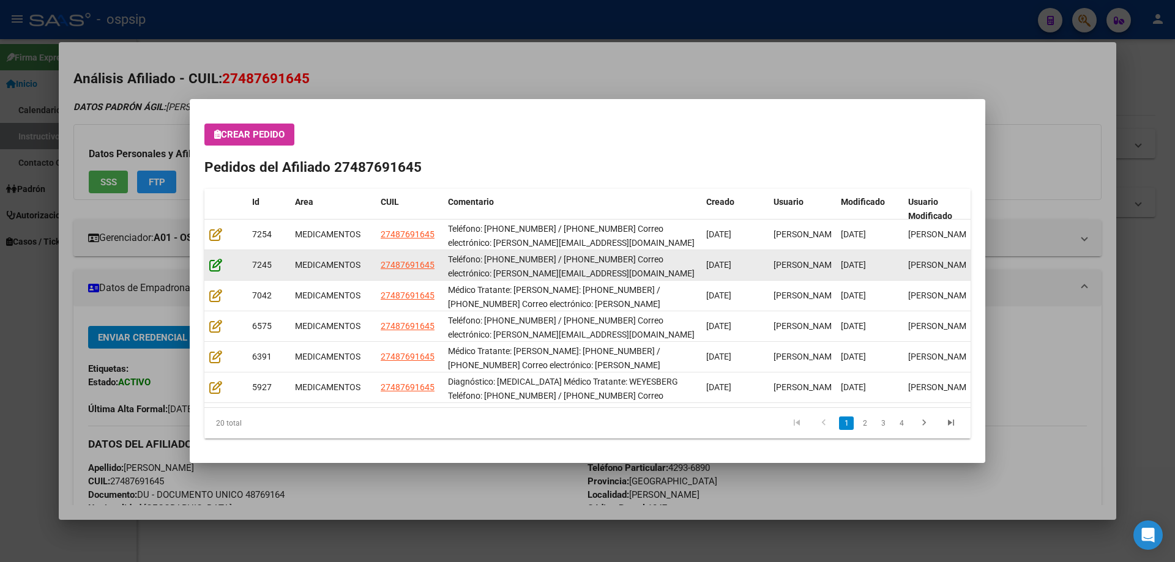
click at [215, 265] on icon at bounding box center [215, 264] width 13 height 13
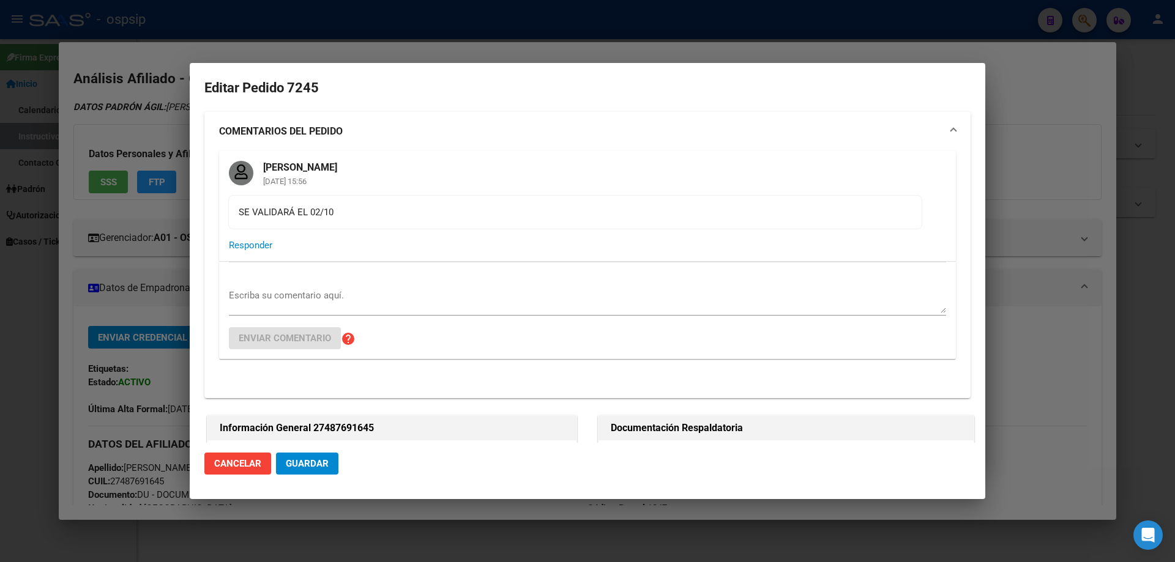
type input "VALENTINA IVONE CARRIZO"
type input "NO CORRESPONDE"
type input "Buenos Aires, RAFAEL CALZADA, JORGE 2858"
type input "Particular: 4293-6890"
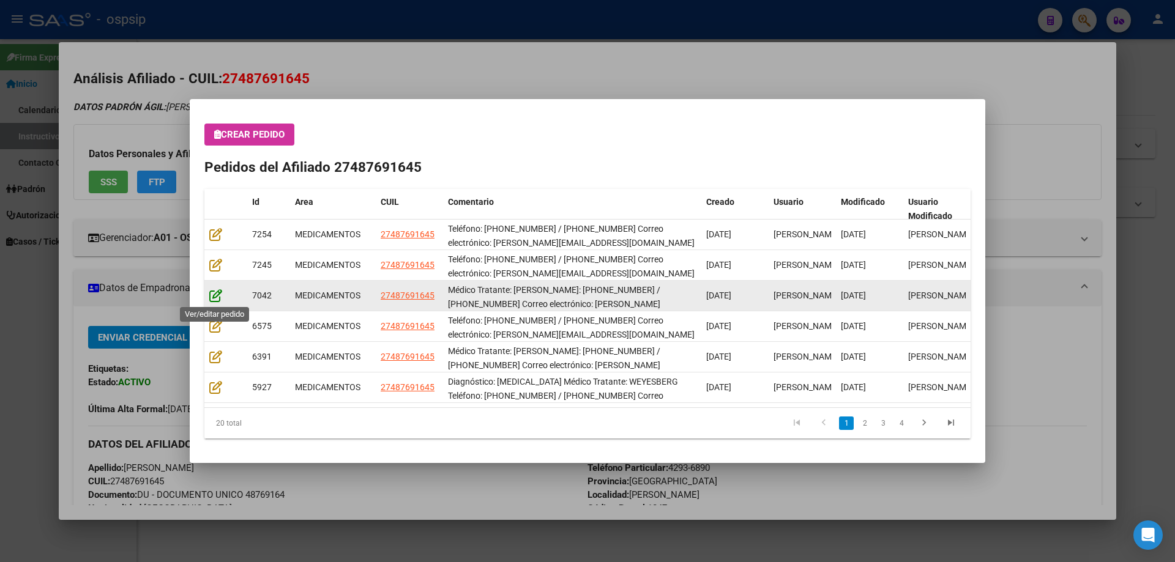
click at [215, 297] on icon at bounding box center [215, 295] width 13 height 13
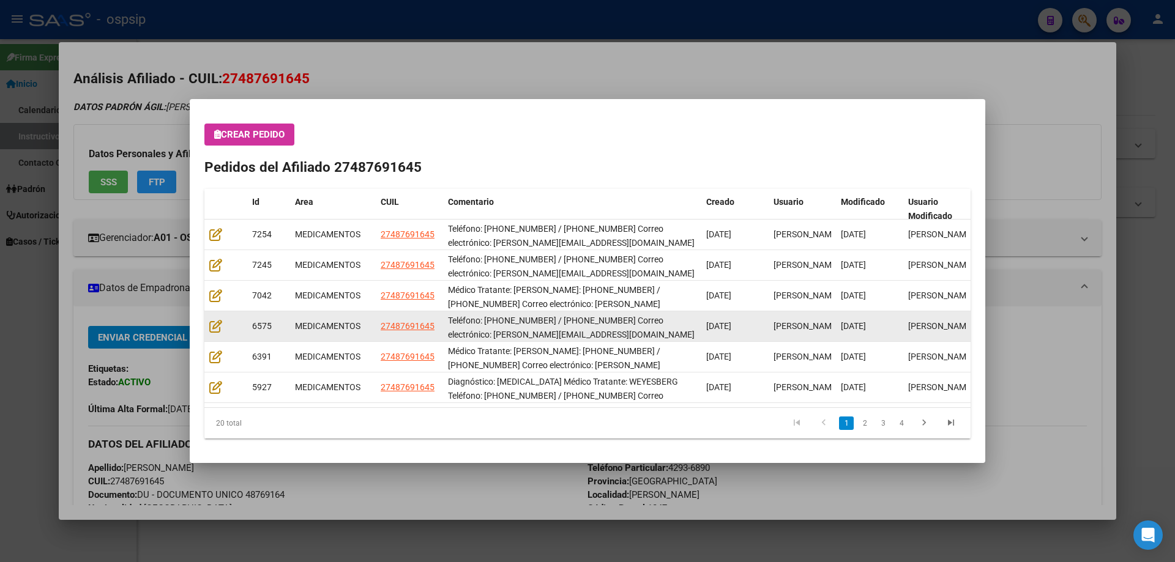
click at [222, 329] on div at bounding box center [225, 326] width 33 height 14
click at [217, 324] on icon at bounding box center [215, 325] width 13 height 13
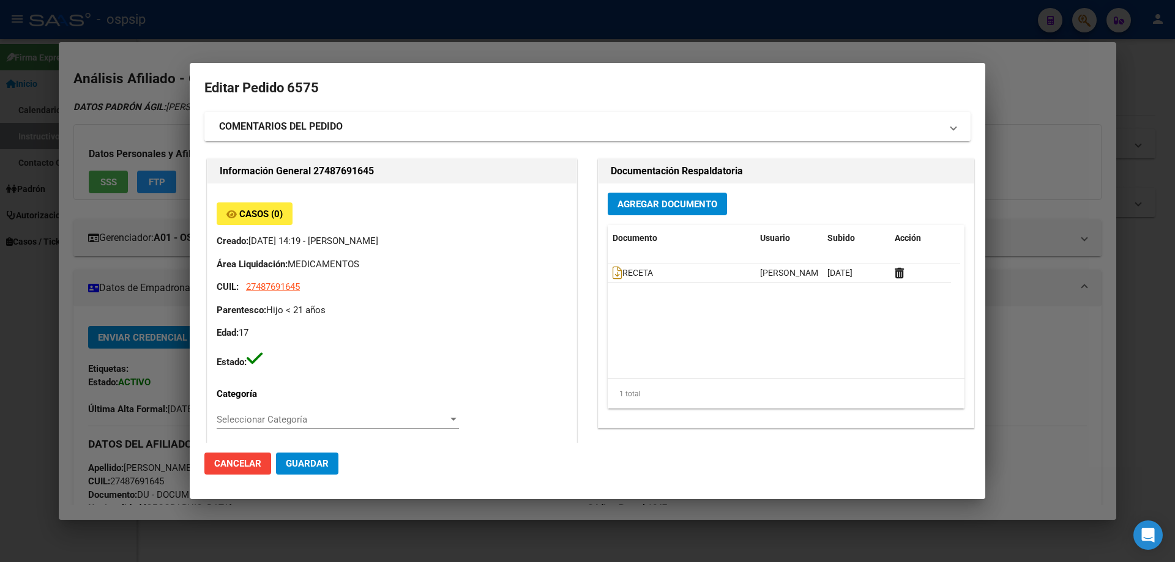
type input "Buenos Aires, RAFAEL CALZADA, JORGE 2858"
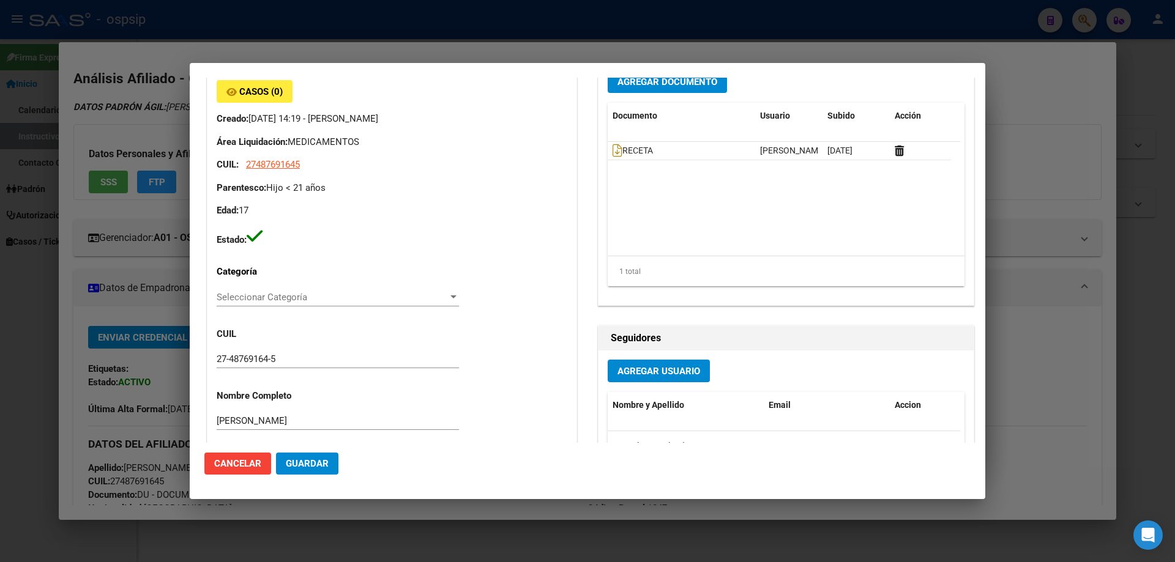
scroll to position [0, 0]
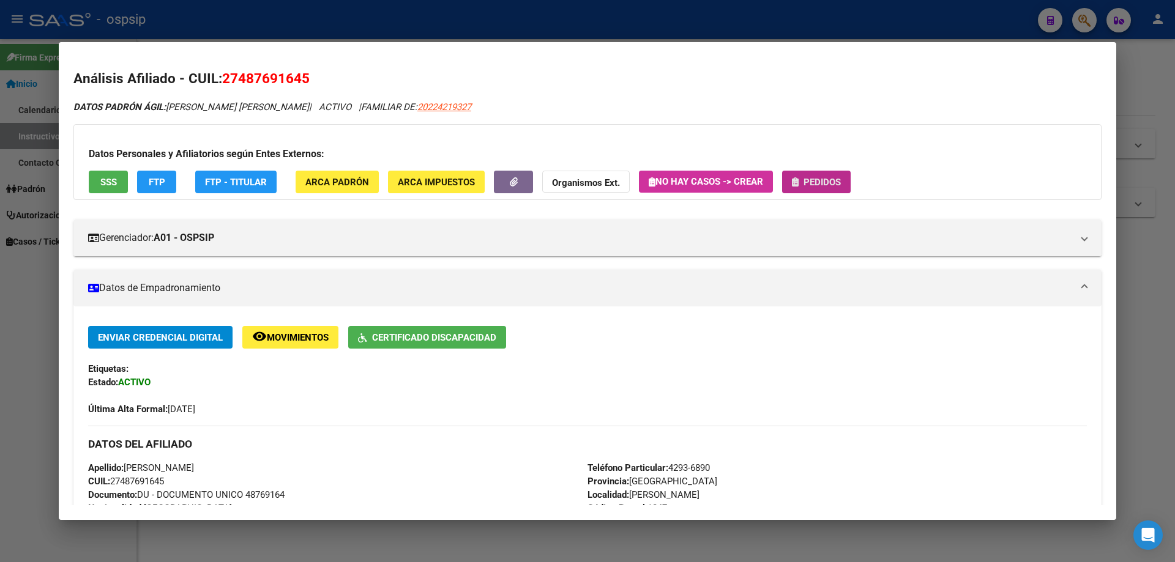
click at [821, 179] on span "Pedidos" at bounding box center [822, 182] width 37 height 11
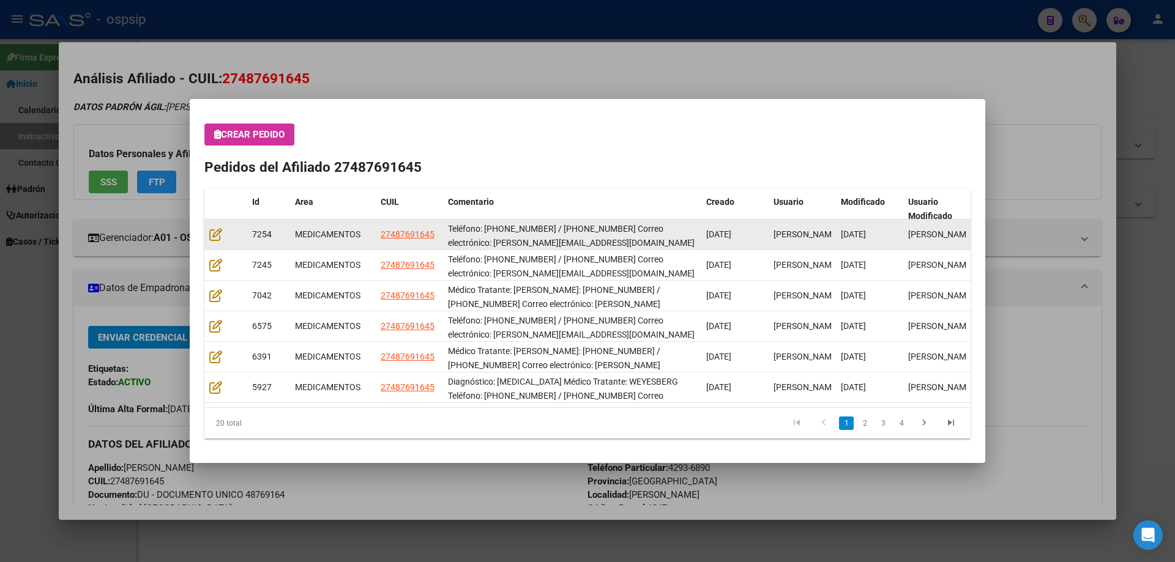
click at [208, 232] on datatable-body-cell at bounding box center [225, 235] width 43 height 30
click at [213, 236] on icon at bounding box center [215, 234] width 13 height 13
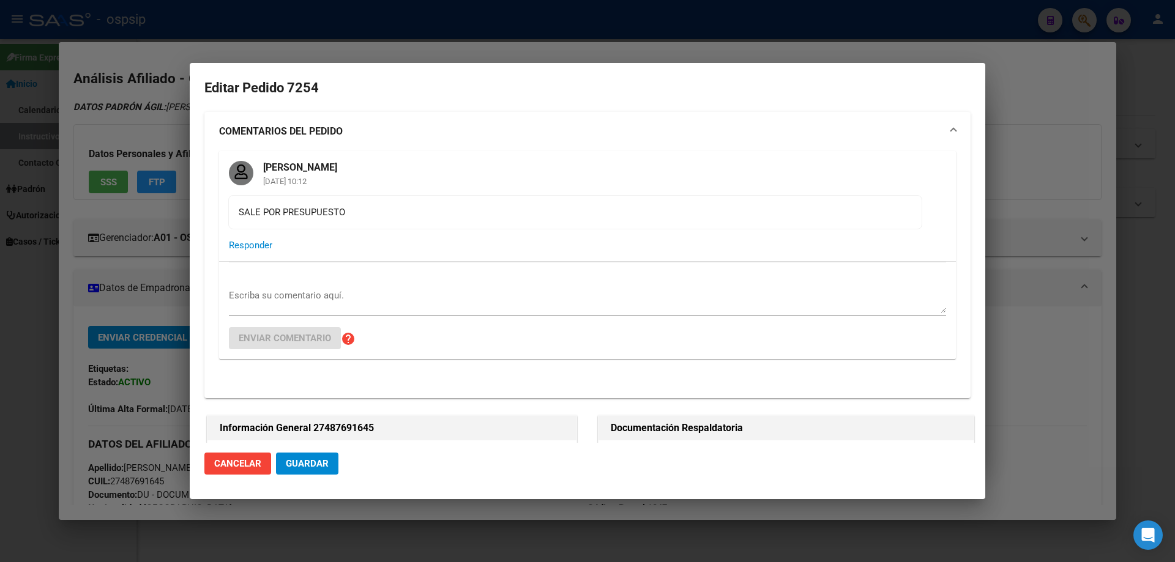
type input "Buenos Aires, RAFAEL CALZADA, JORGE 2858"
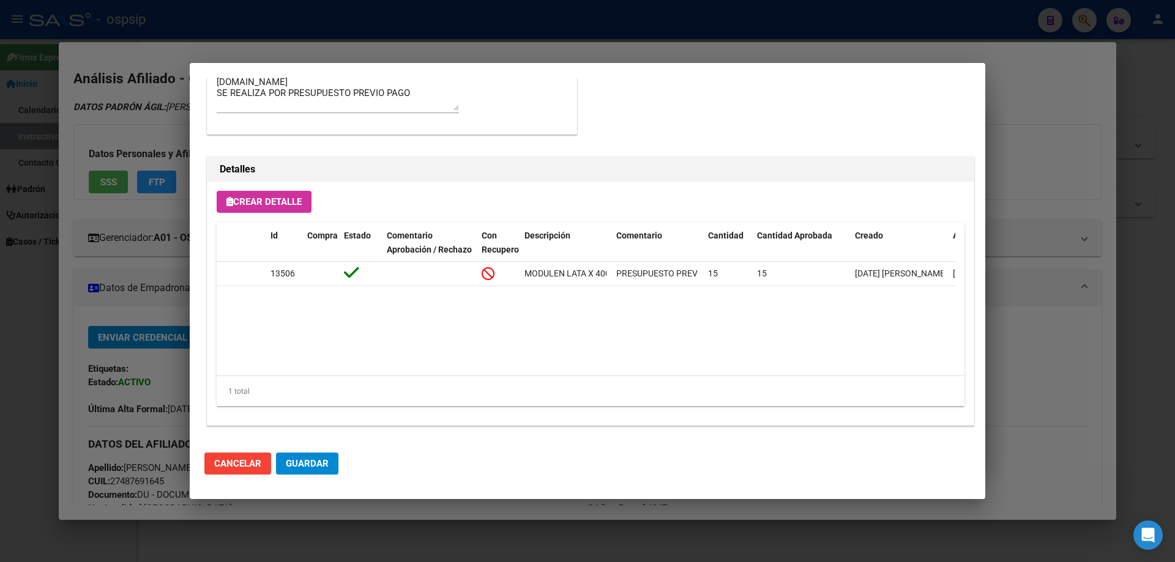
scroll to position [1053, 0]
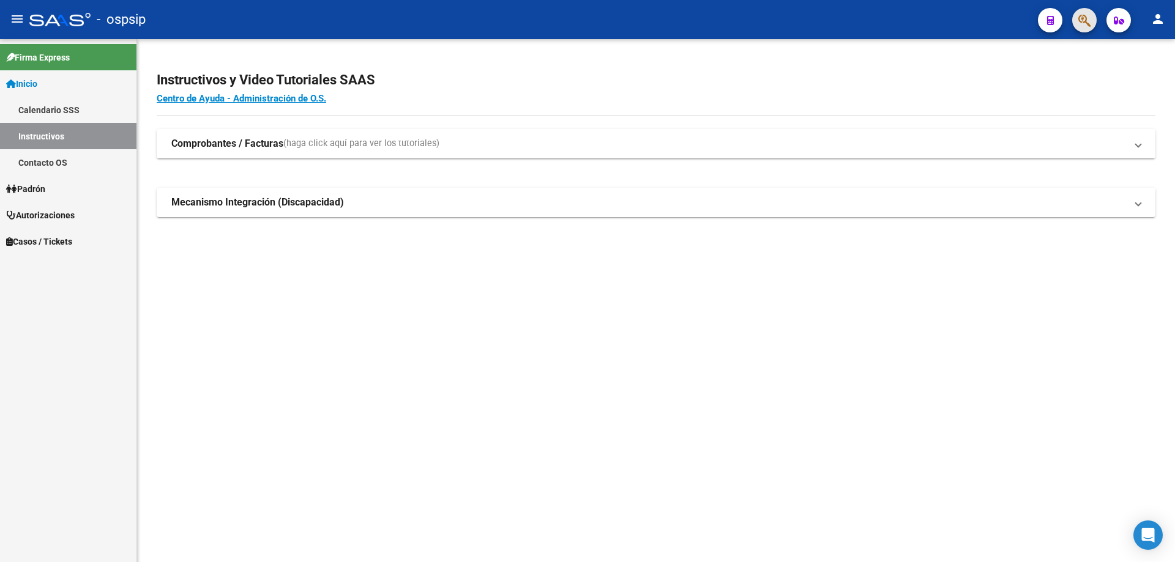
click at [1081, 23] on icon "button" at bounding box center [1084, 20] width 12 height 14
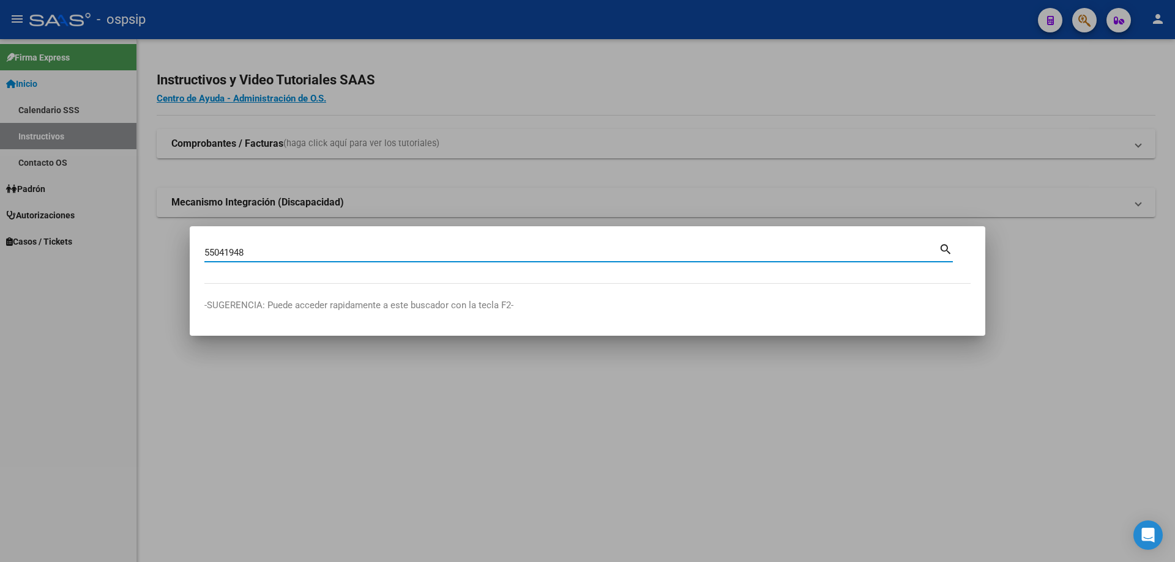
type input "55041948"
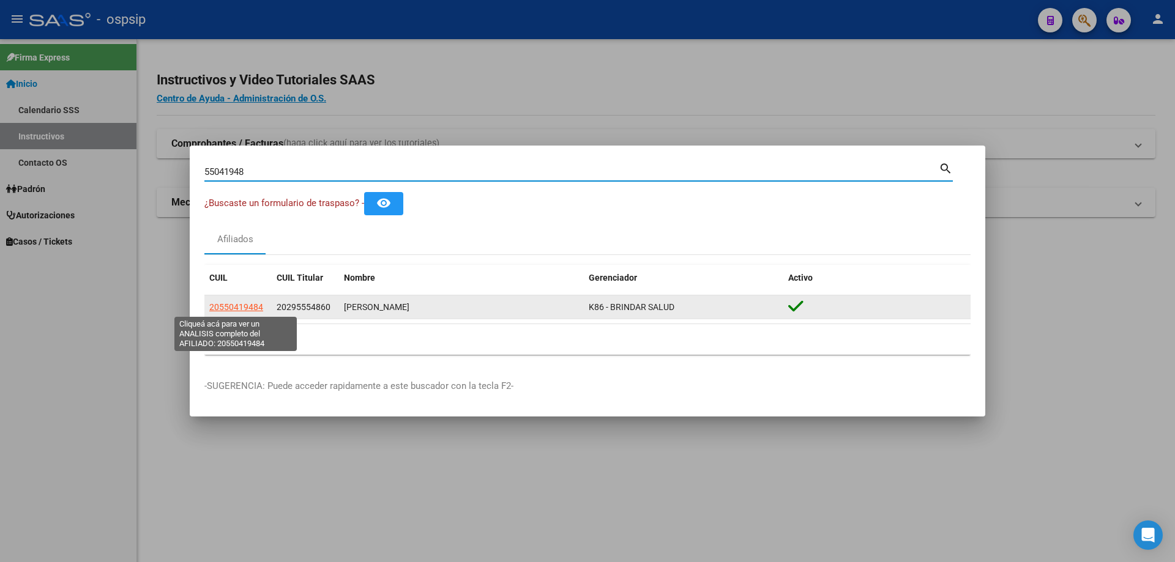
click at [237, 302] on span "20550419484" at bounding box center [236, 307] width 54 height 10
type textarea "20550419484"
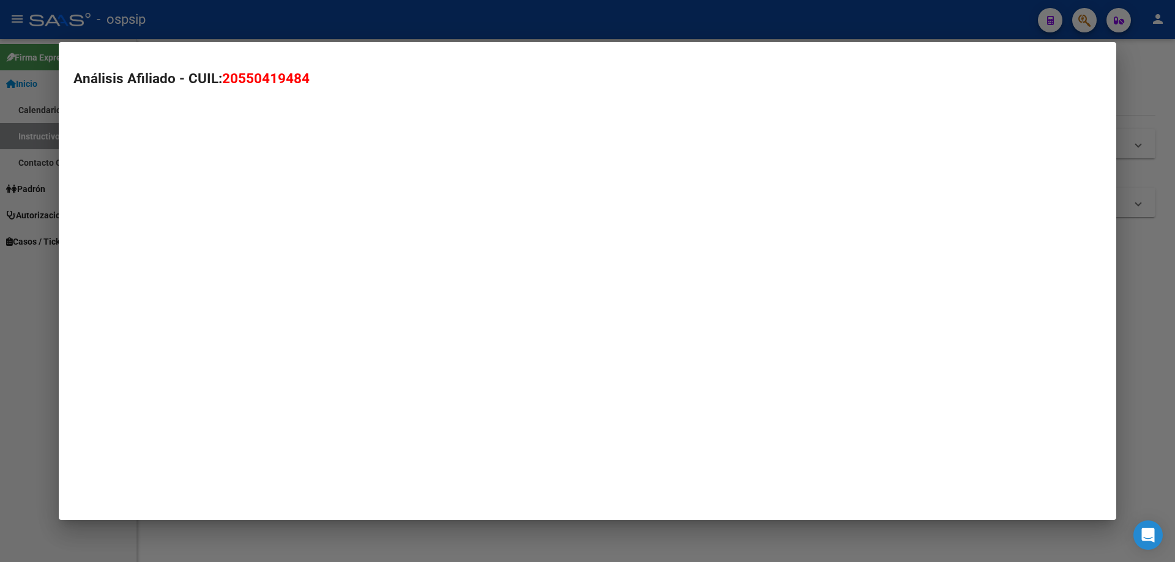
click at [241, 304] on mat-dialog-container "Análisis Afiliado - CUIL: 20550419484" at bounding box center [588, 281] width 1058 height 478
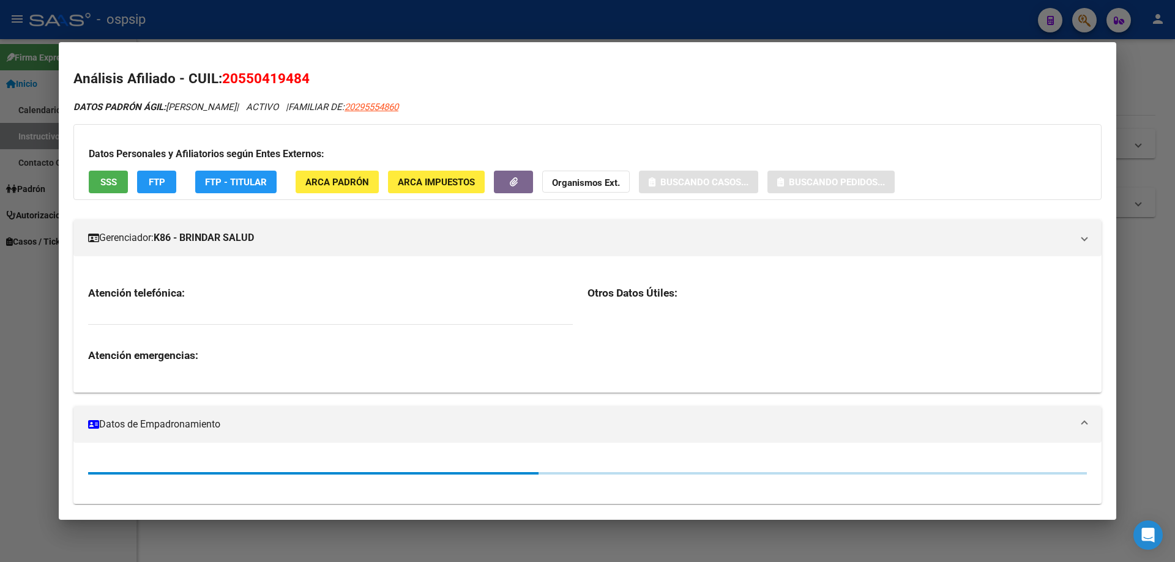
click at [110, 185] on span "SSS" at bounding box center [108, 182] width 17 height 11
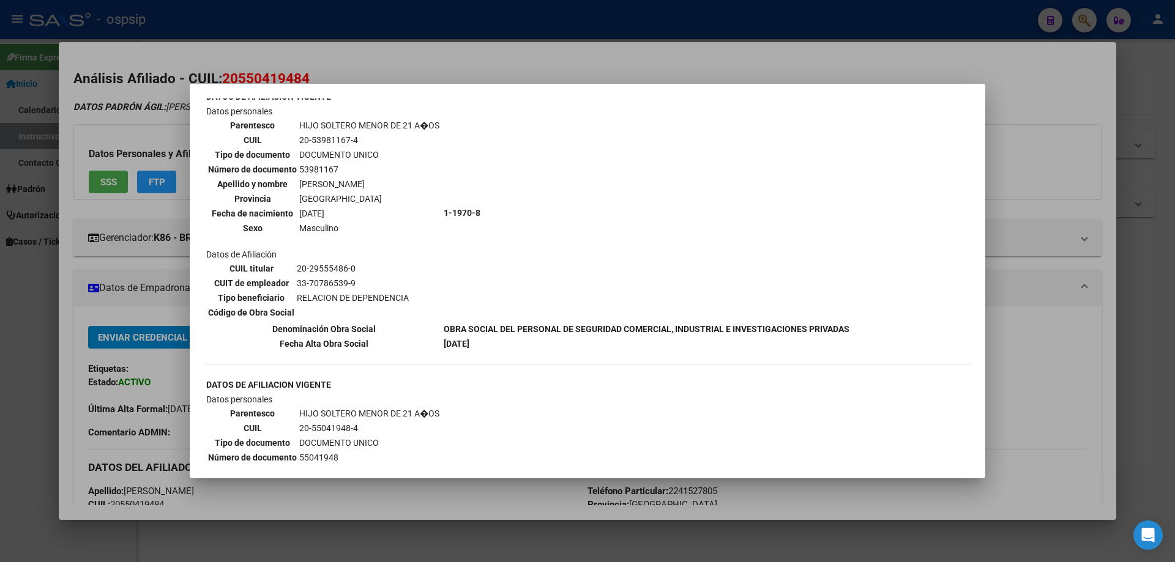
scroll to position [716, 0]
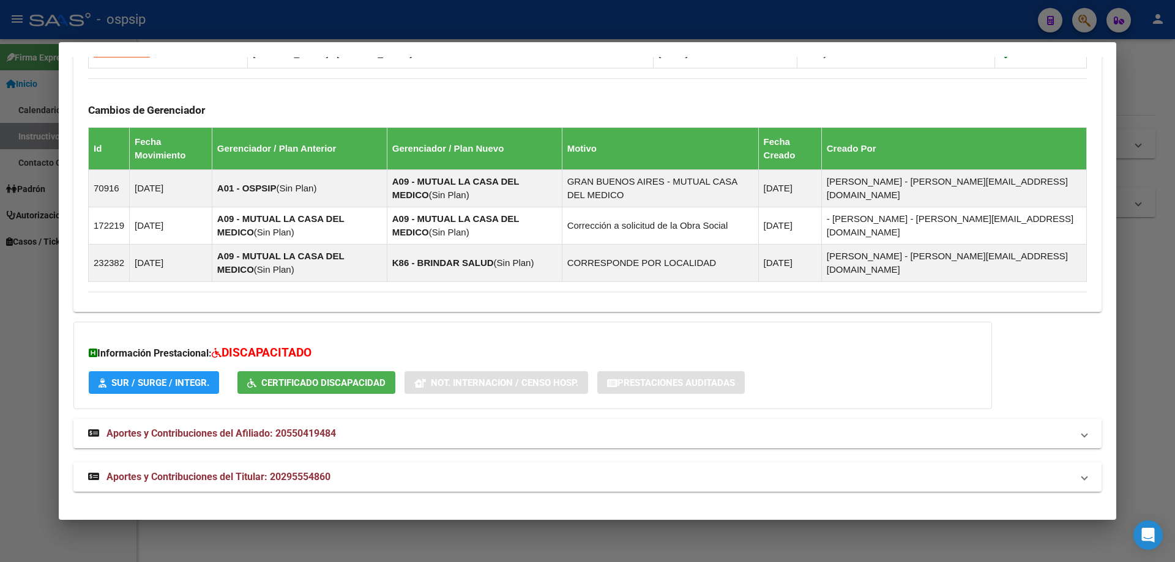
click at [230, 479] on span "Aportes y Contribuciones del Titular: 20295554860" at bounding box center [218, 477] width 224 height 12
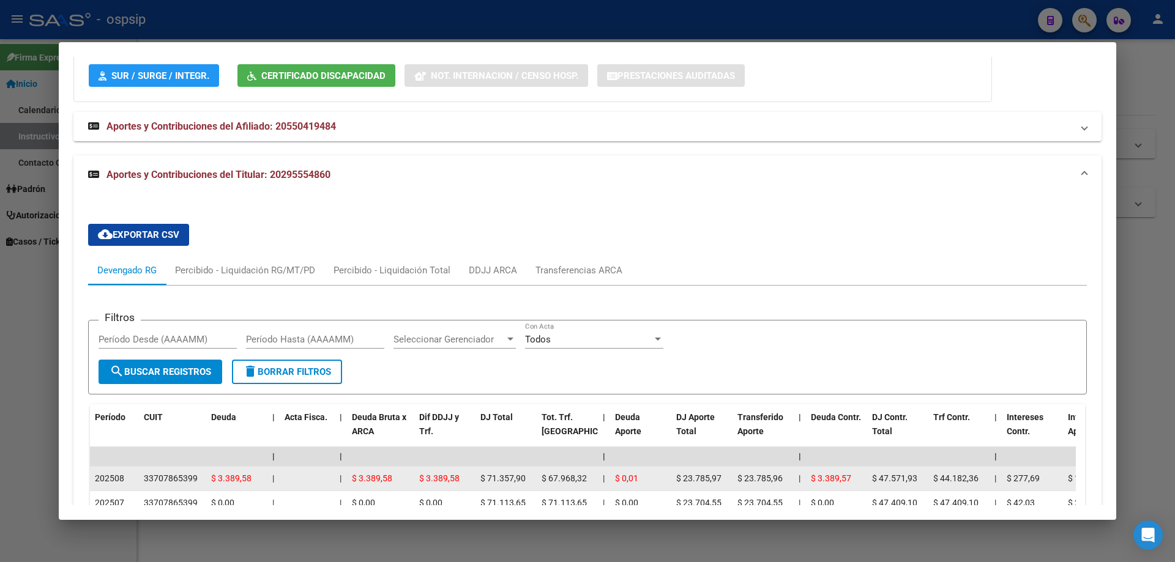
scroll to position [1368, 0]
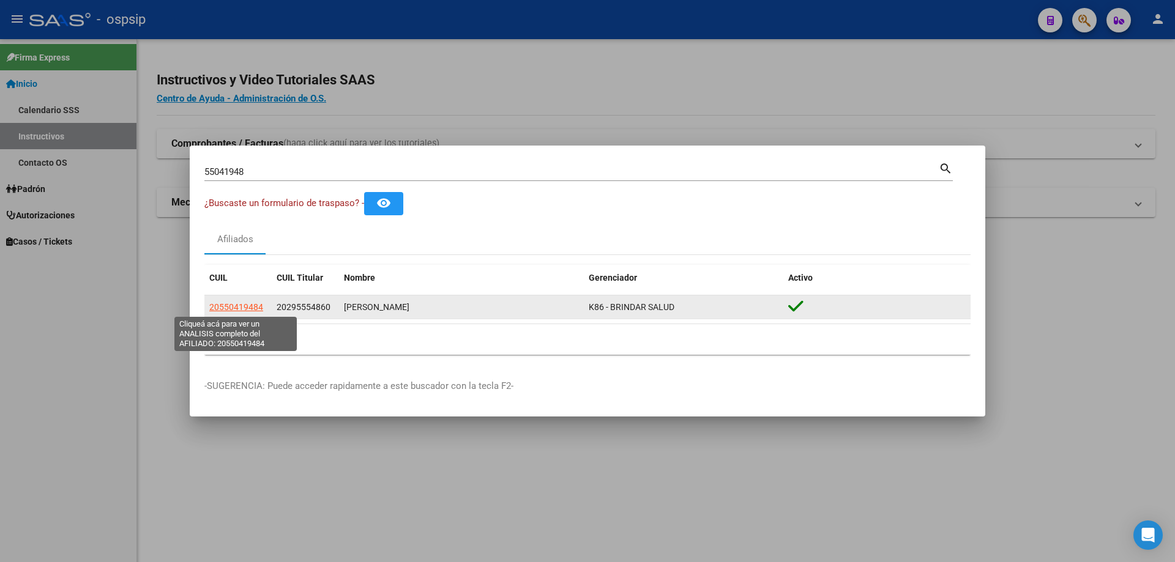
click at [231, 305] on span "20550419484" at bounding box center [236, 307] width 54 height 10
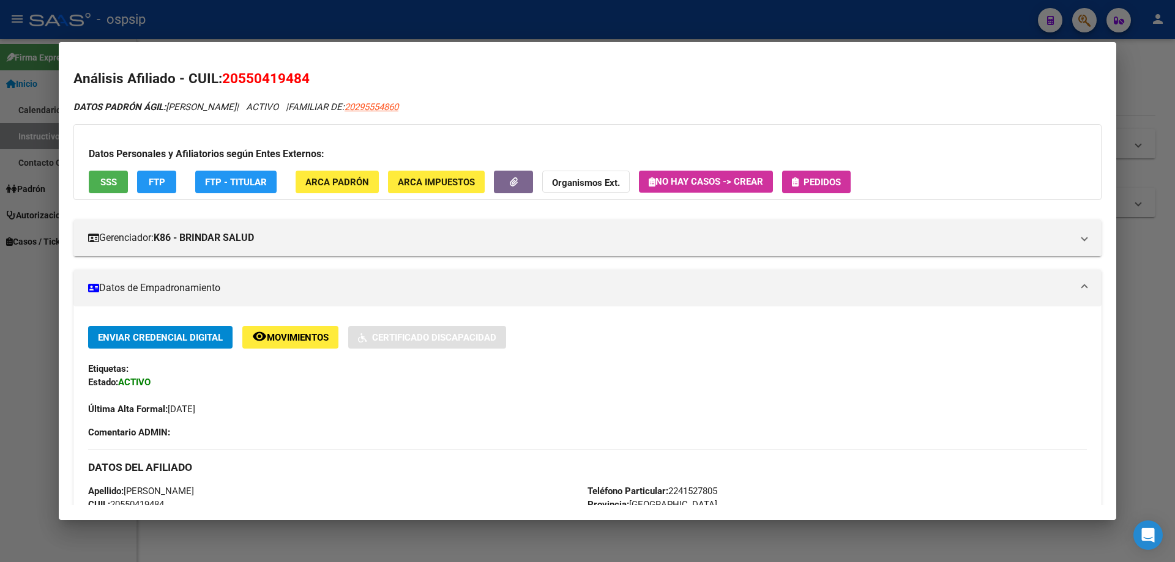
click at [811, 174] on button "Pedidos" at bounding box center [816, 182] width 69 height 23
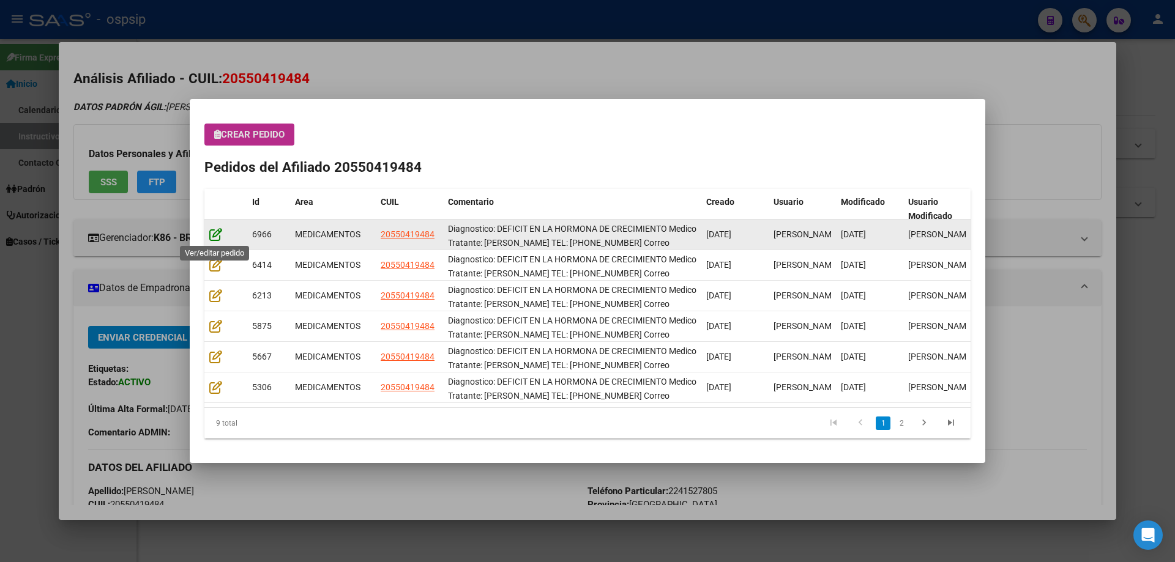
click at [217, 237] on icon at bounding box center [215, 234] width 13 height 13
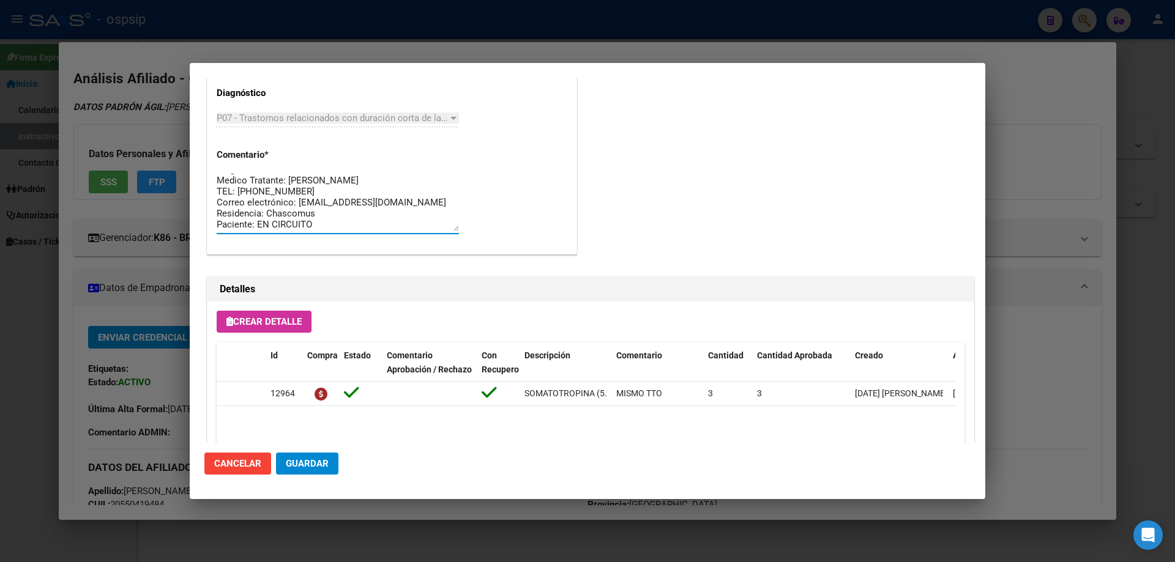
scroll to position [0, 0]
drag, startPoint x: 326, startPoint y: 224, endPoint x: 200, endPoint y: 168, distance: 138.1
click at [200, 168] on mat-dialog-content "Editar Pedido 6966 COMENTARIOS DEL PEDIDO Escriba su comentario aquí. Enviar co…" at bounding box center [588, 260] width 796 height 365
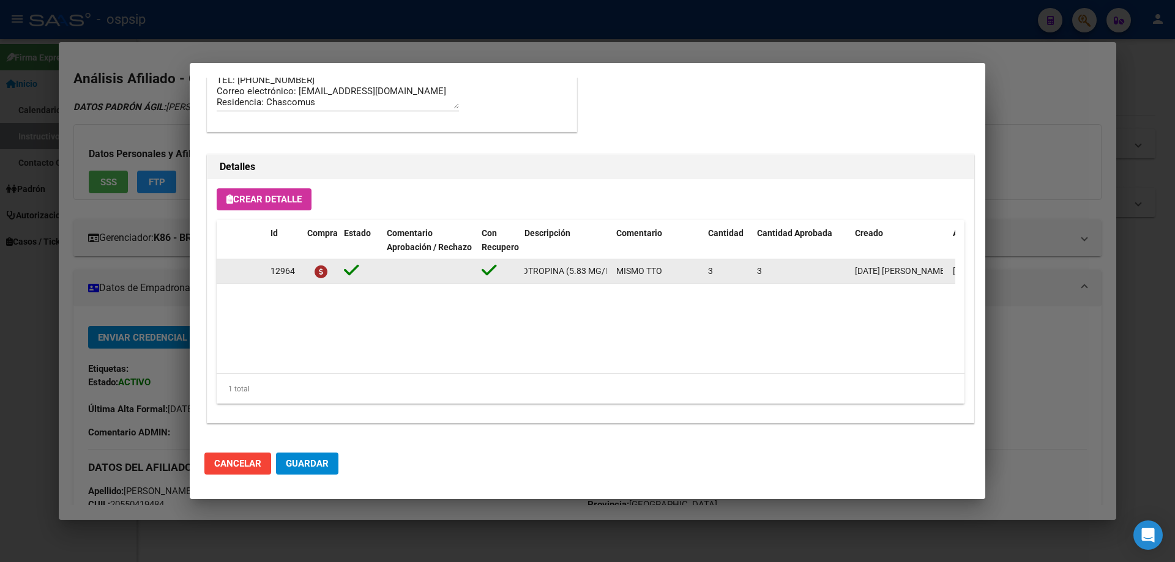
scroll to position [0, 91]
drag, startPoint x: 521, startPoint y: 271, endPoint x: 608, endPoint y: 277, distance: 87.1
click at [608, 277] on datatable-body-cell "SOMATOTROPINA (5.83 MG/ML SOL.INY.X 1)" at bounding box center [566, 272] width 92 height 24
copy span "SOMATOTROPINA (5.83 MG/ML SOL.INY.X 1)"
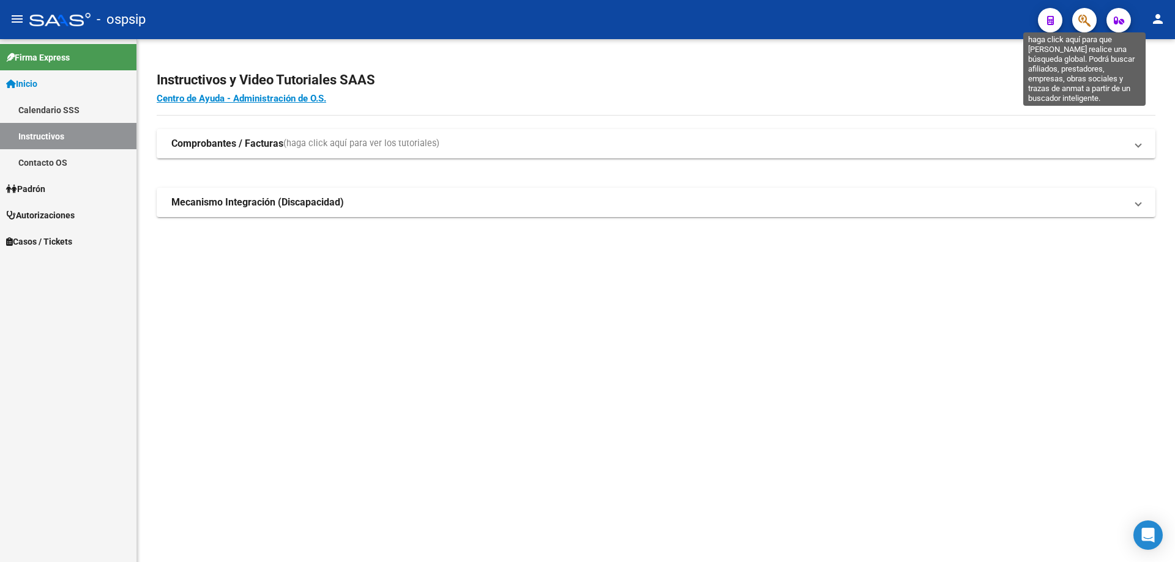
click at [1083, 20] on icon "button" at bounding box center [1084, 20] width 12 height 14
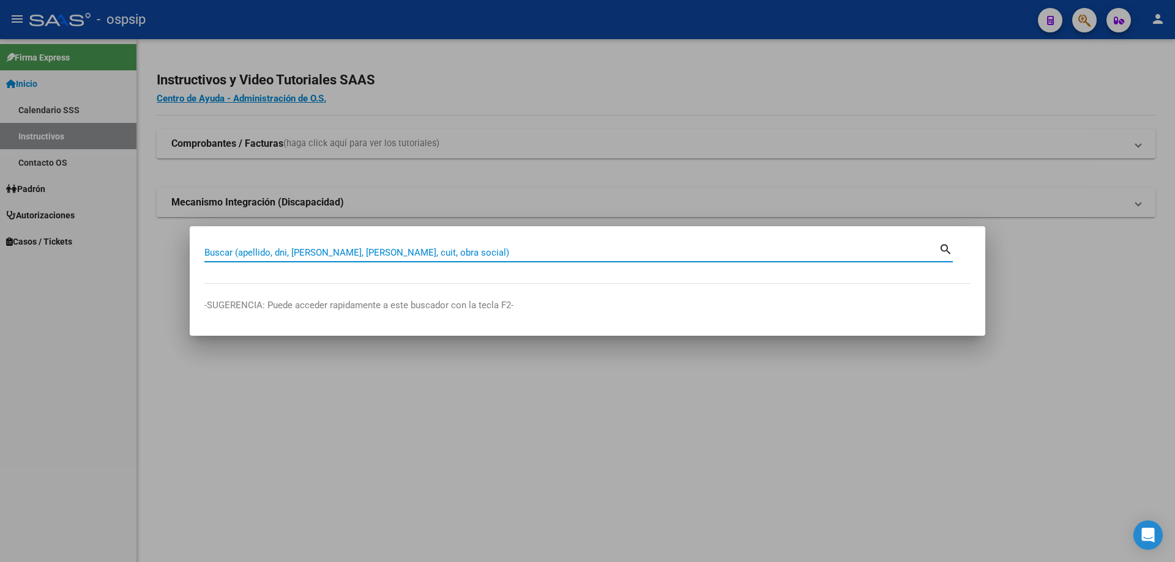
paste input "28277823"
type input "28277823"
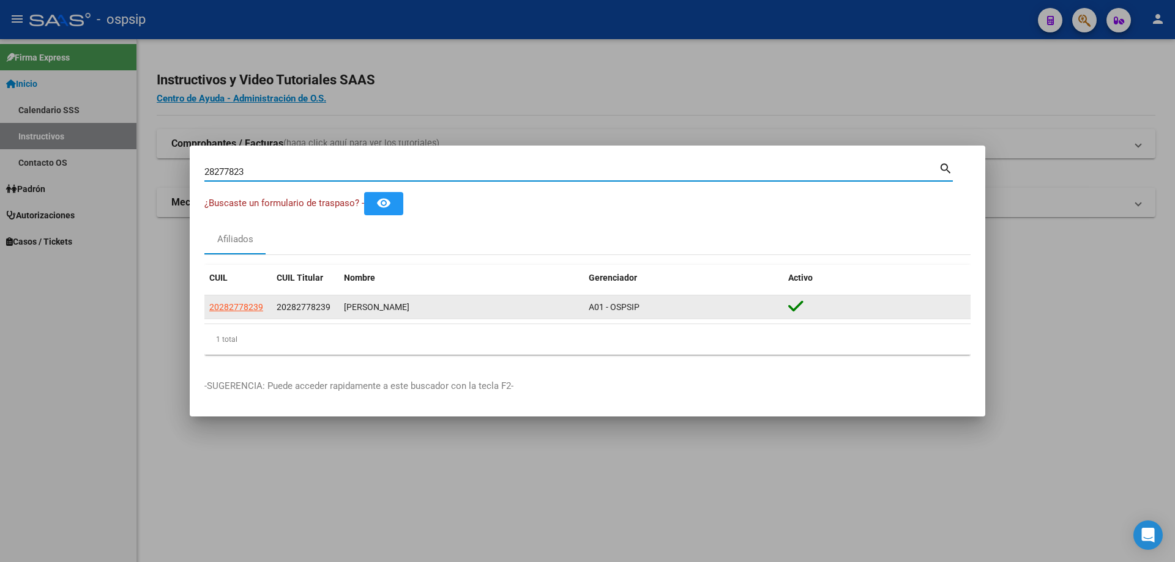
drag, startPoint x: 242, startPoint y: 316, endPoint x: 226, endPoint y: 319, distance: 16.8
click at [234, 318] on datatable-body-cell "20282778239" at bounding box center [237, 308] width 67 height 24
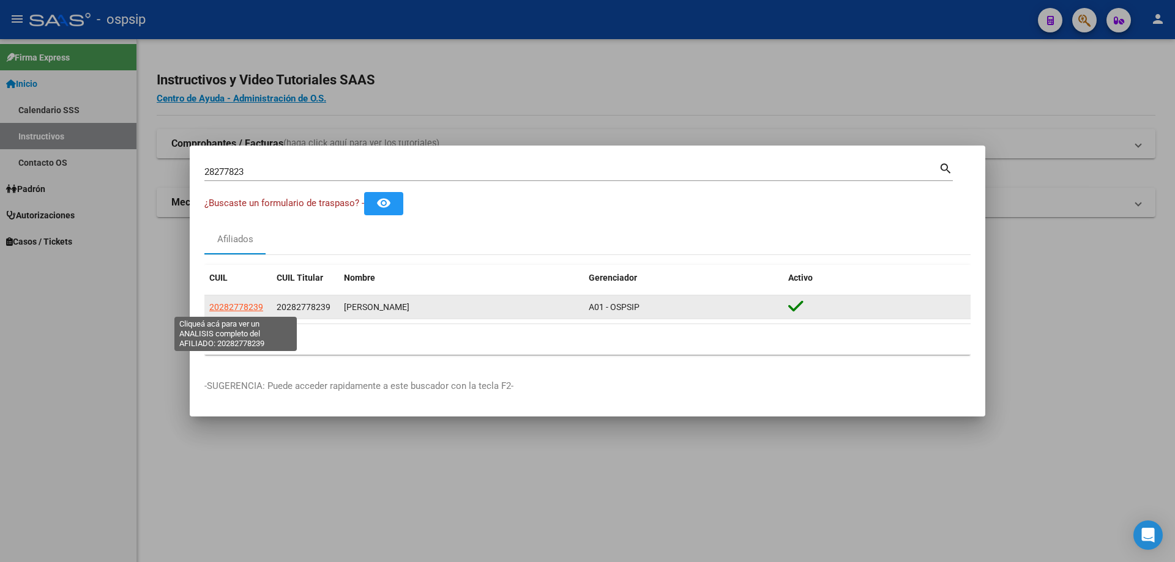
click at [239, 305] on span "20282778239" at bounding box center [236, 307] width 54 height 10
type textarea "20282778239"
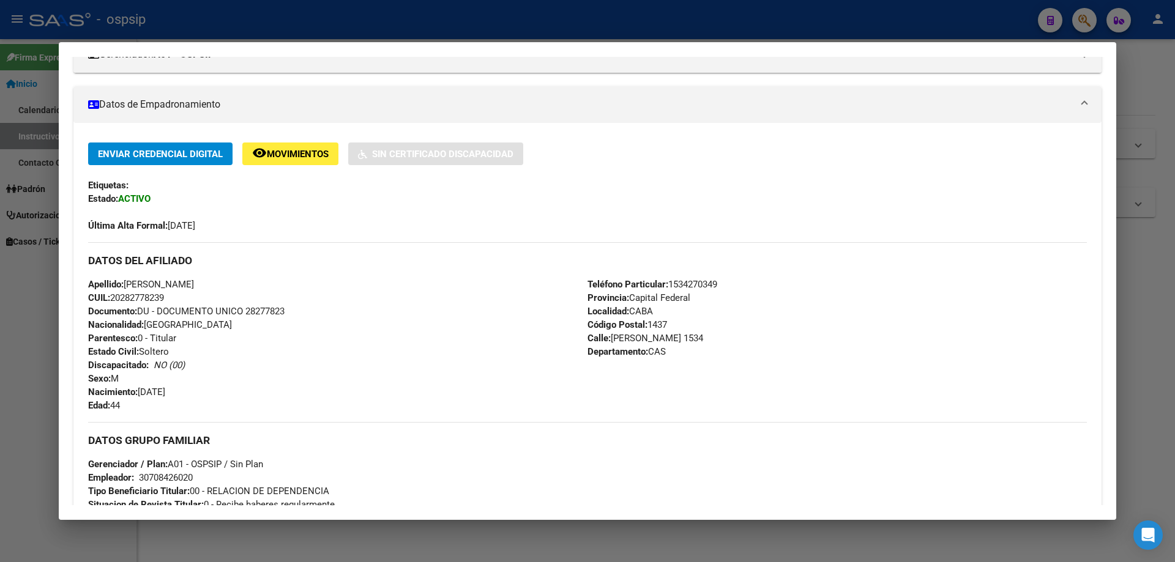
scroll to position [0, 0]
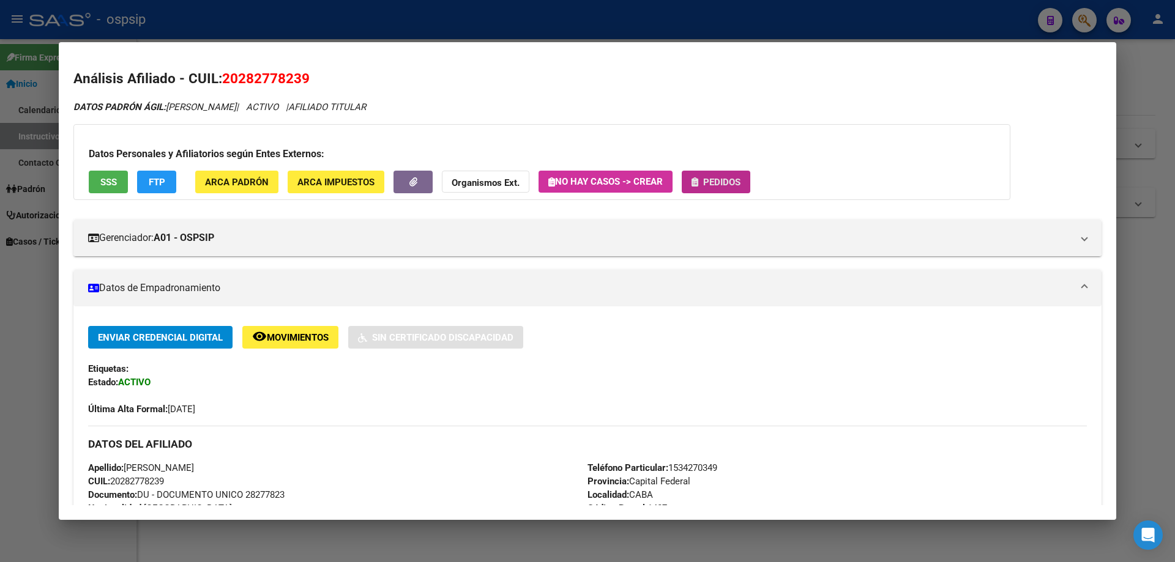
click at [711, 181] on span "Pedidos" at bounding box center [721, 182] width 37 height 11
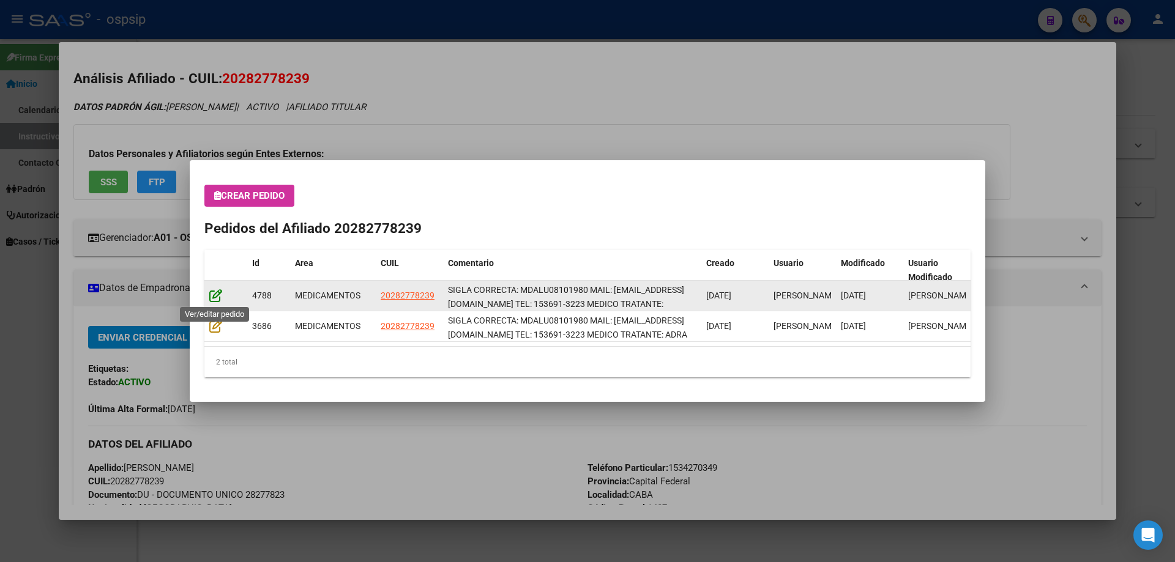
click at [215, 298] on icon at bounding box center [215, 295] width 13 height 13
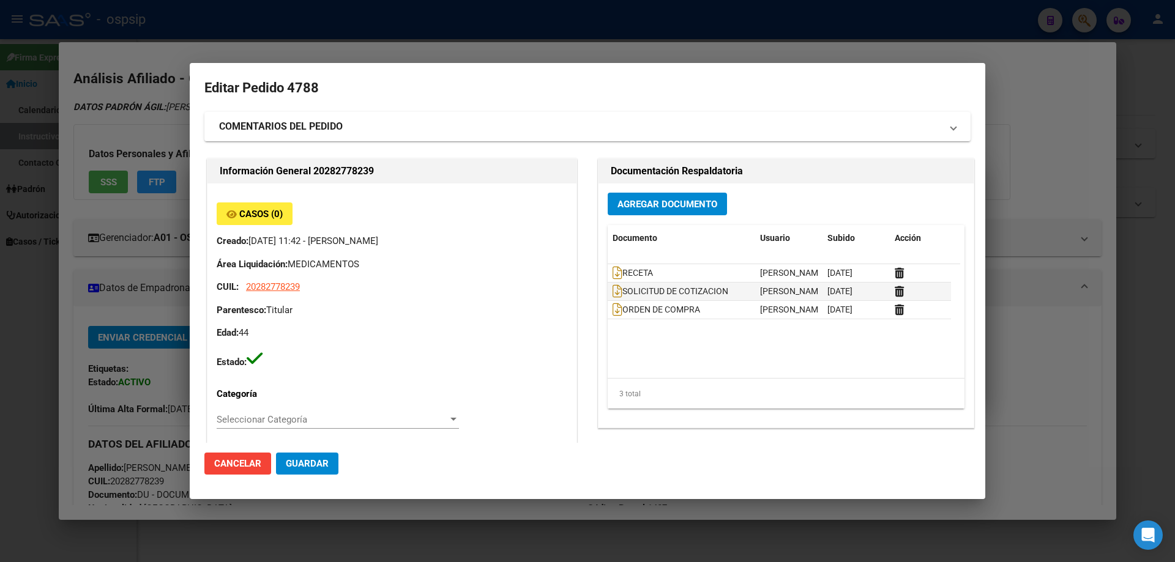
type input "Capital Federal, CABA, DIOGENES TABORDA 1534, Departamento: CAS"
type input "Particular: 1534270349"
click at [613, 276] on icon at bounding box center [618, 272] width 10 height 13
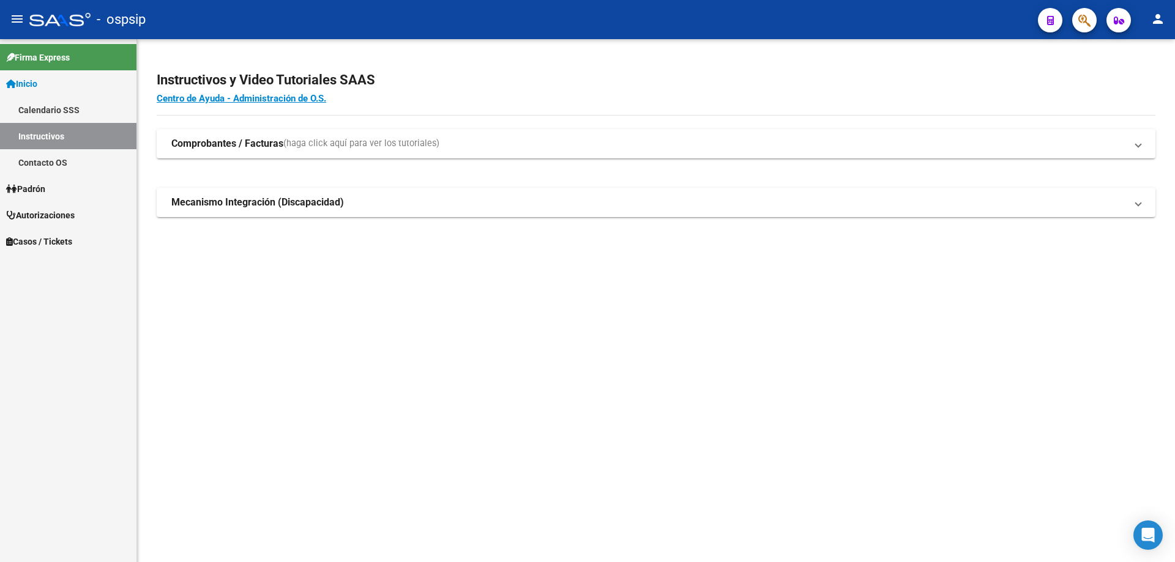
click at [1082, 20] on icon "button" at bounding box center [1084, 20] width 12 height 14
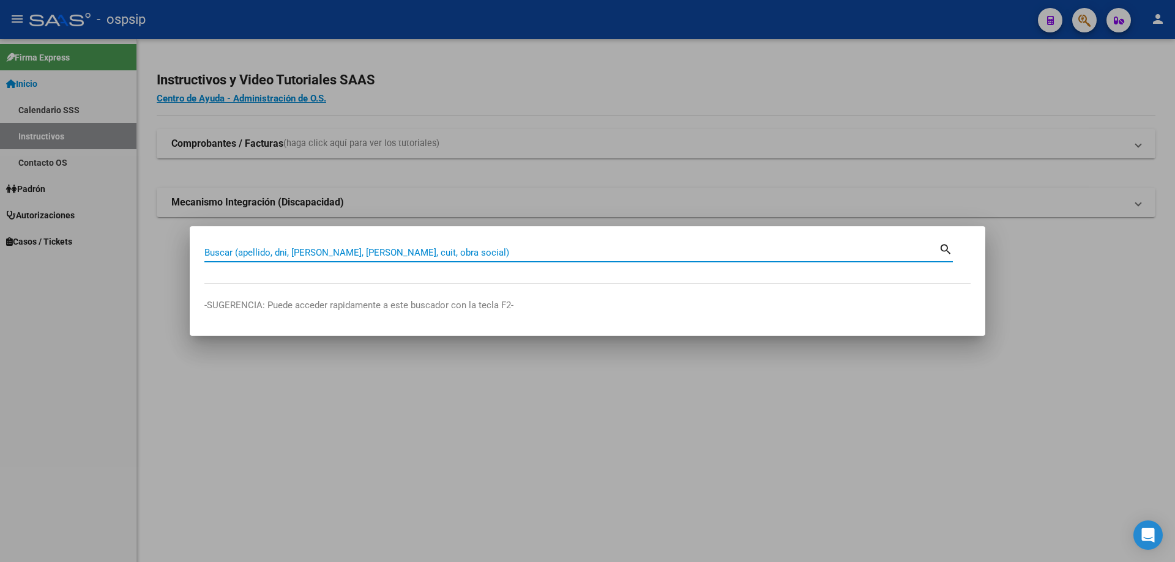
paste input "50927870"
type input "50927870"
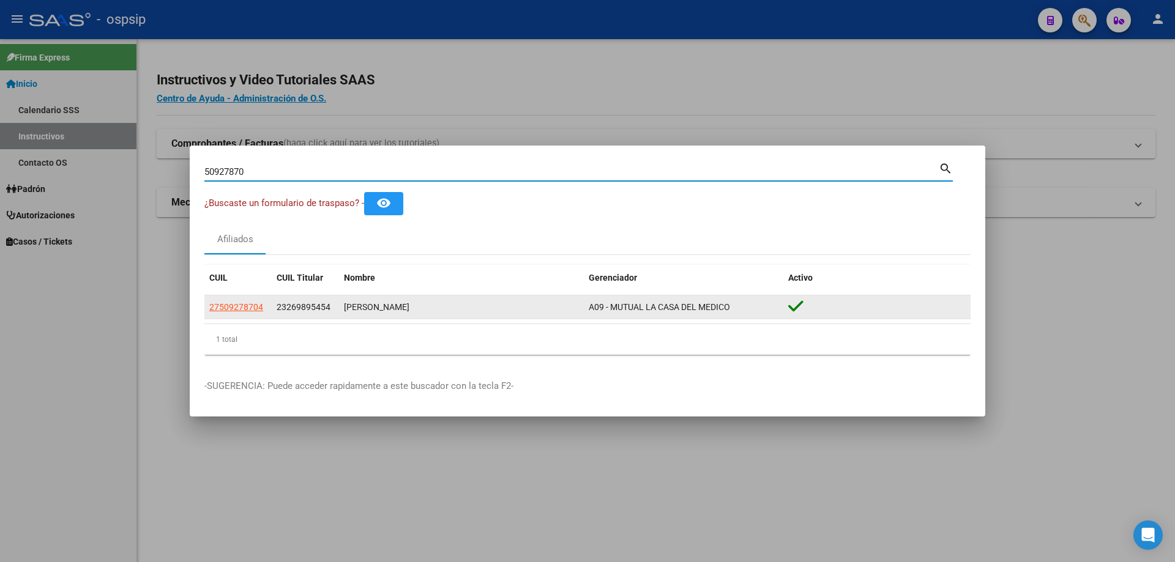
click at [256, 316] on datatable-body-cell "27509278704" at bounding box center [237, 308] width 67 height 24
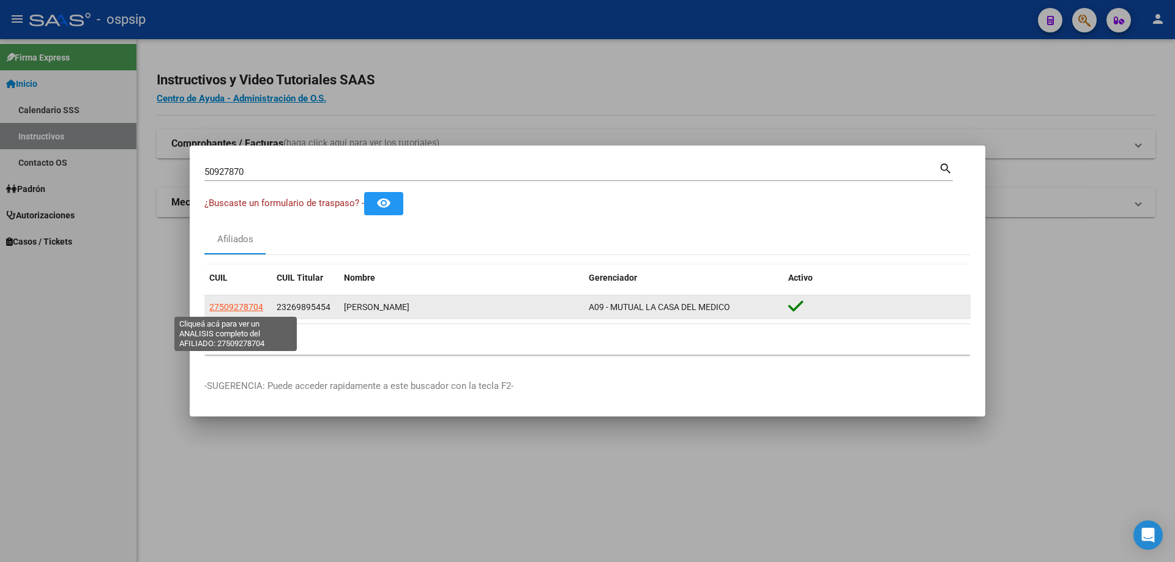
click at [255, 308] on span "27509278704" at bounding box center [236, 307] width 54 height 10
type textarea "27509278704"
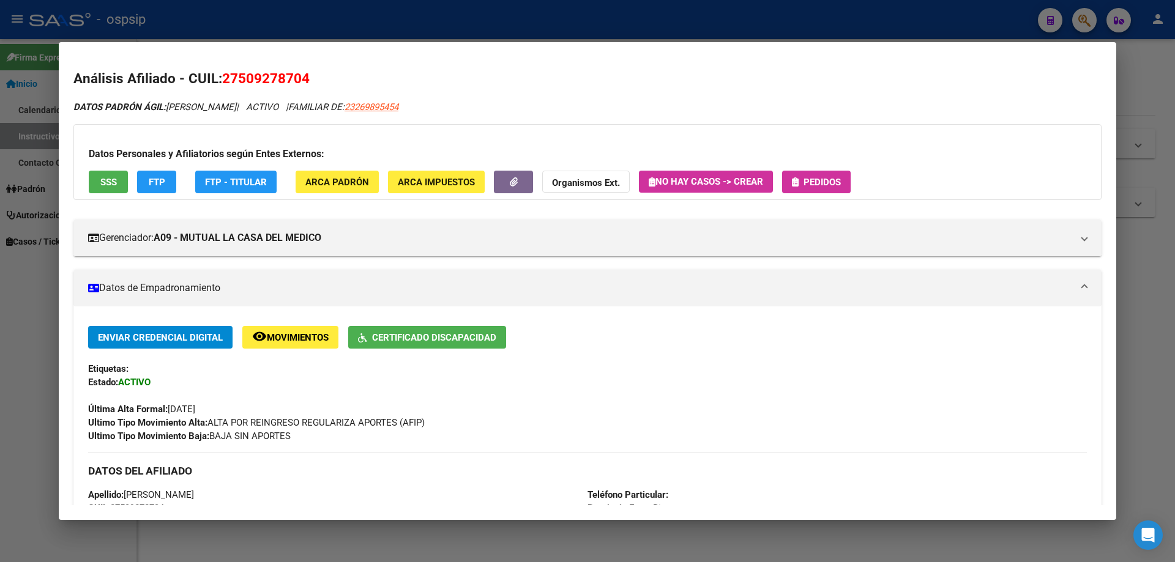
click at [833, 188] on button "Pedidos" at bounding box center [816, 182] width 69 height 23
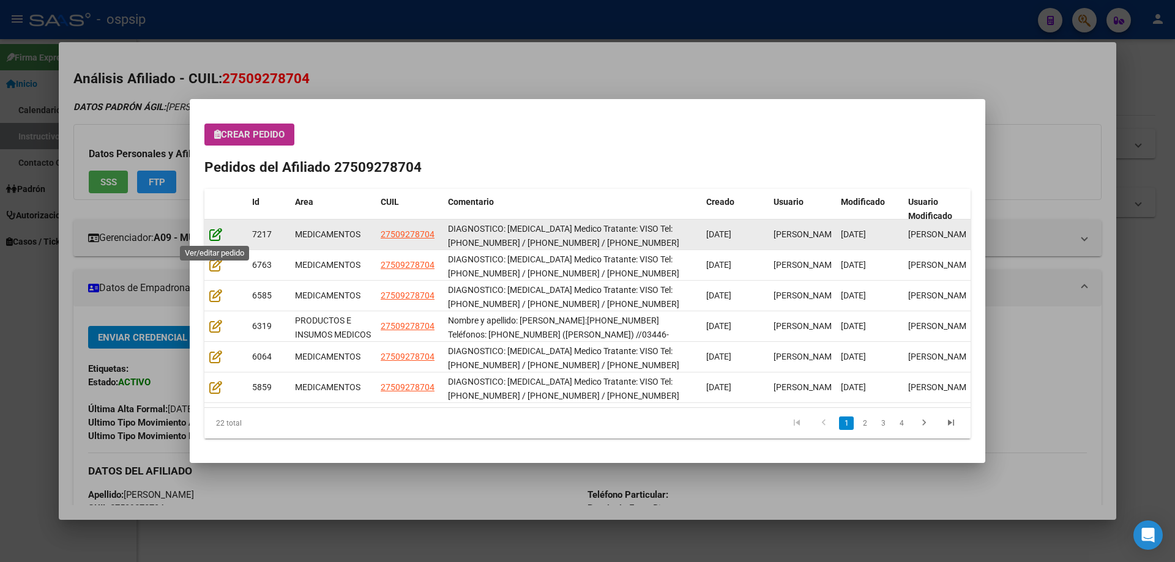
click at [213, 232] on icon at bounding box center [215, 234] width 13 height 13
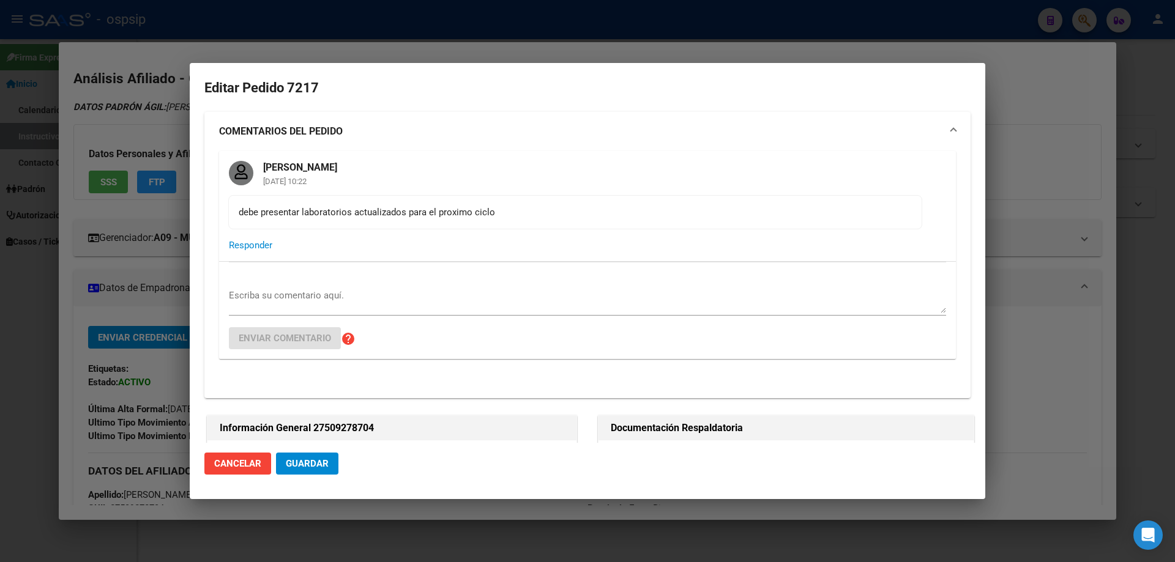
type input "Entre Rios, GUALEGUAYCHU, 3 DE CABALLERIA 1843"
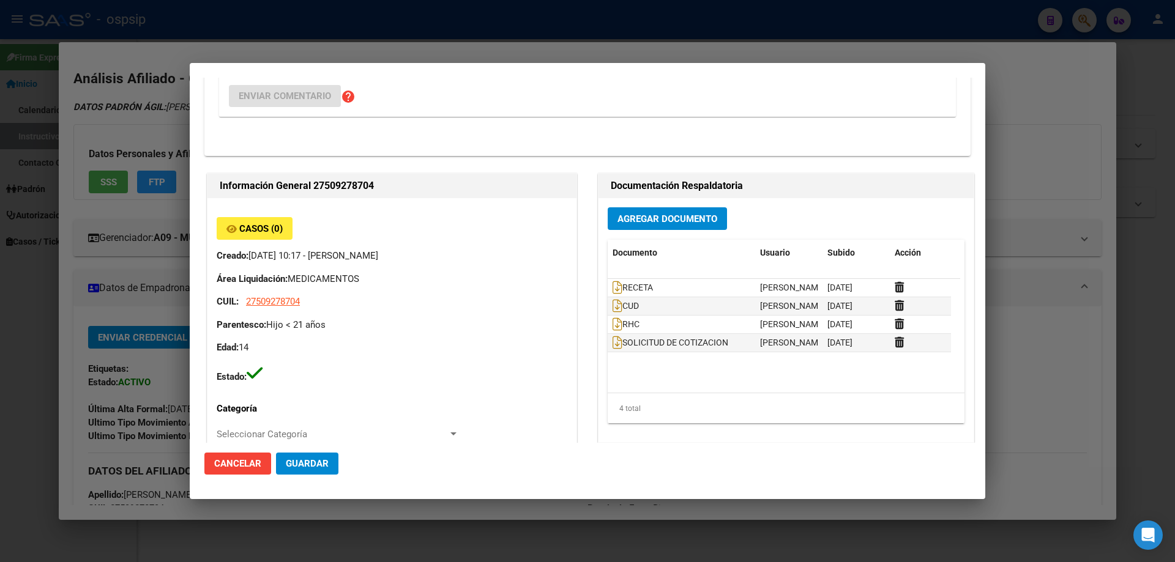
scroll to position [135, 0]
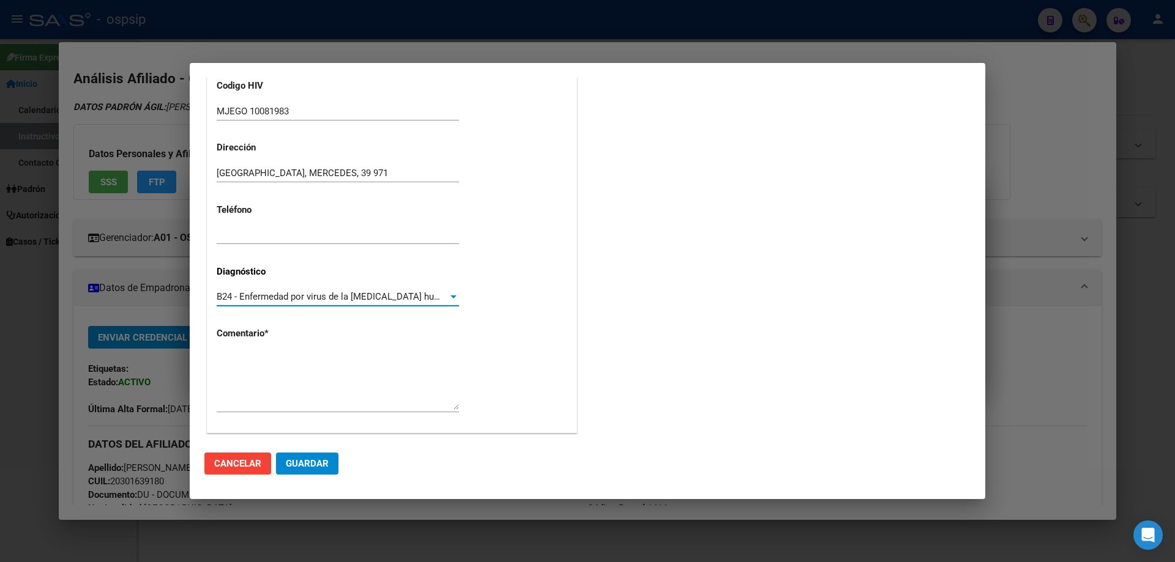
scroll to position [275, 0]
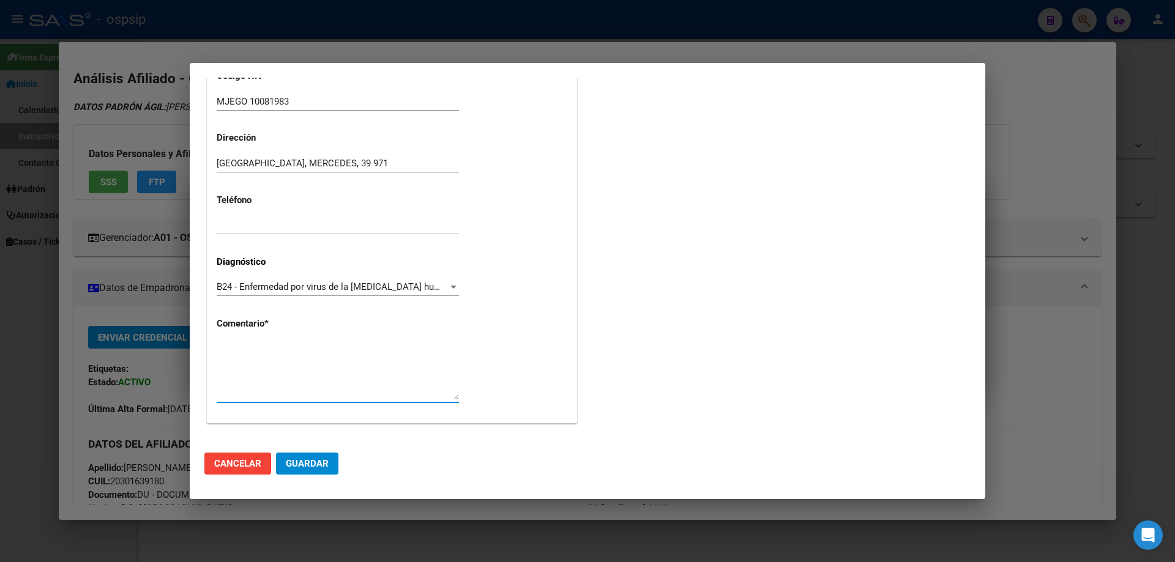
paste textarea "AFILIADO: MJEGO 10081983 Medico Tratante: DAVARO Teléfono: [PHONE_NUMBER] Corre…"
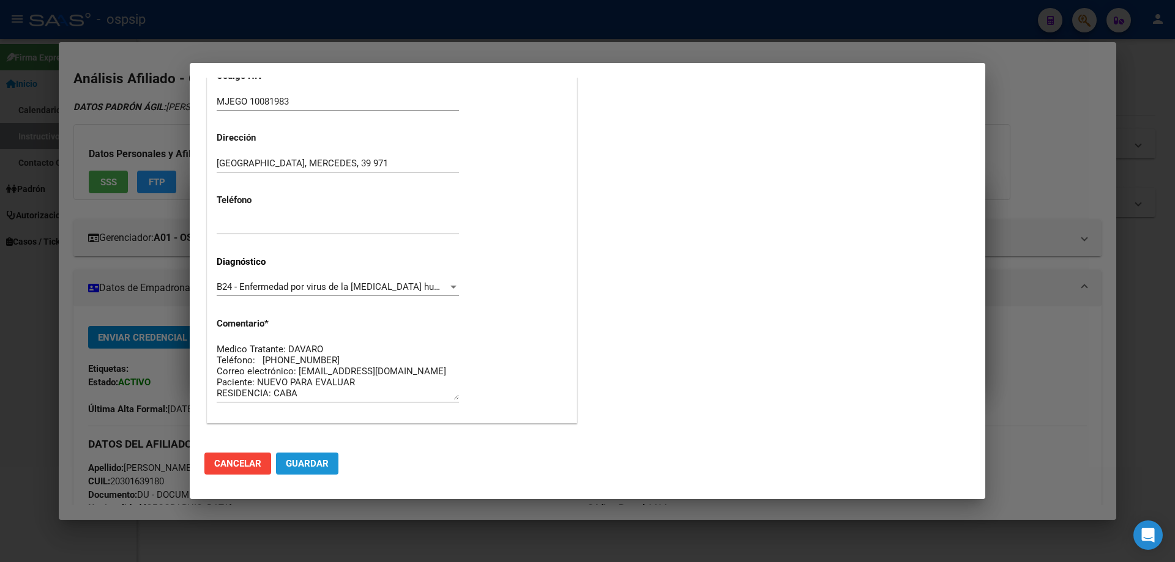
click at [311, 462] on span "Guardar" at bounding box center [307, 463] width 43 height 11
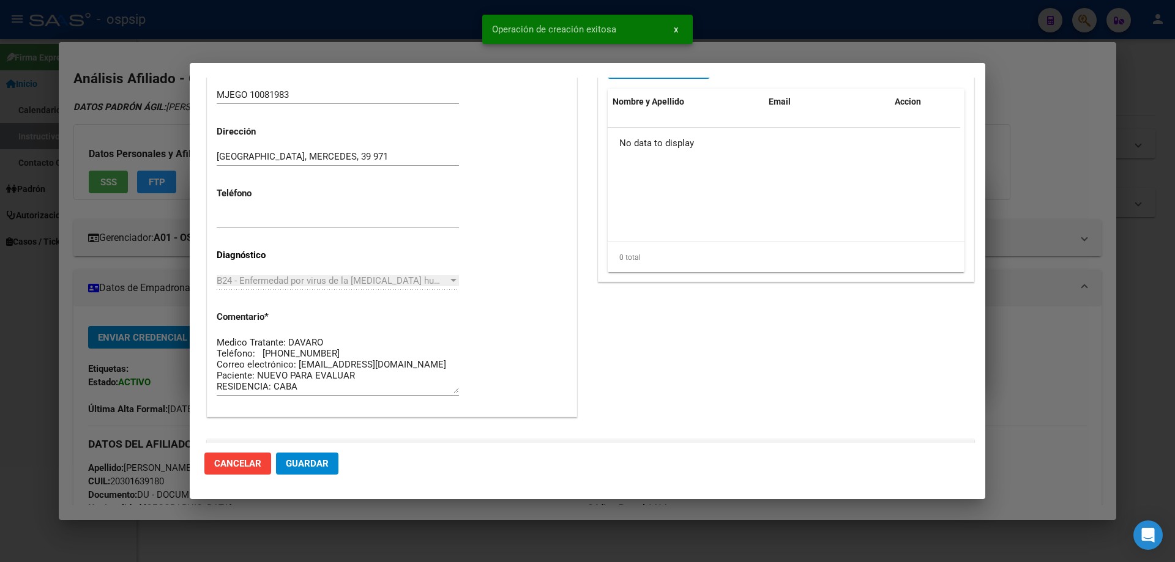
scroll to position [428, 0]
click at [363, 375] on textarea "AFILIADO: MJEGO 10081983 Medico Tratante: DAVARO Teléfono: [PHONE_NUMBER] Corre…" at bounding box center [338, 363] width 242 height 58
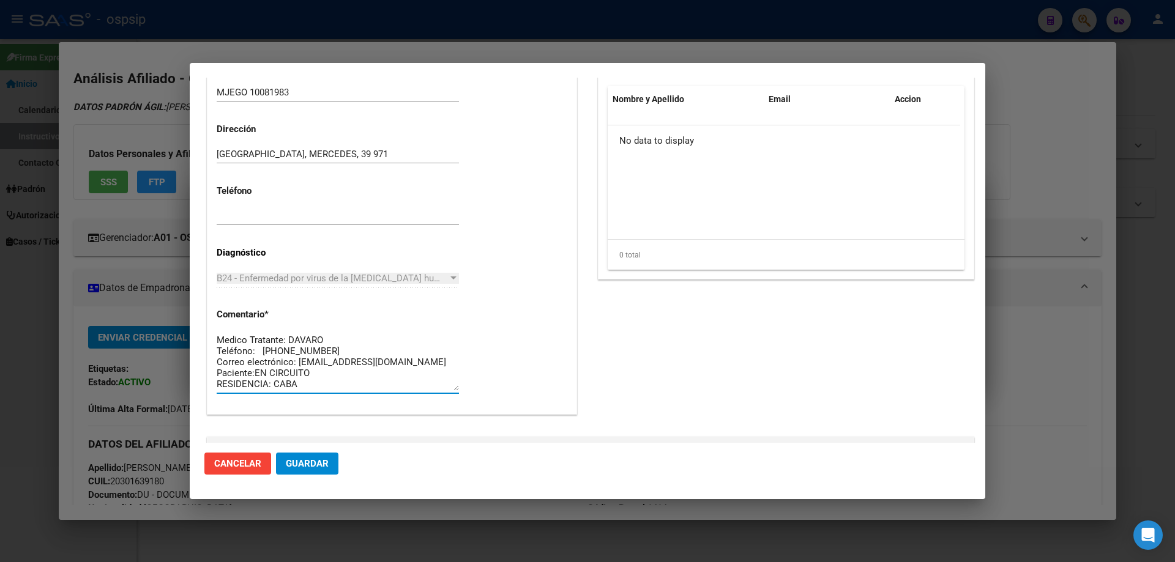
type textarea "AFILIADO: MJEGO 10081983 Medico Tratante: DAVARO Teléfono: [PHONE_NUMBER] Corre…"
click at [323, 465] on span "Guardar" at bounding box center [307, 463] width 43 height 11
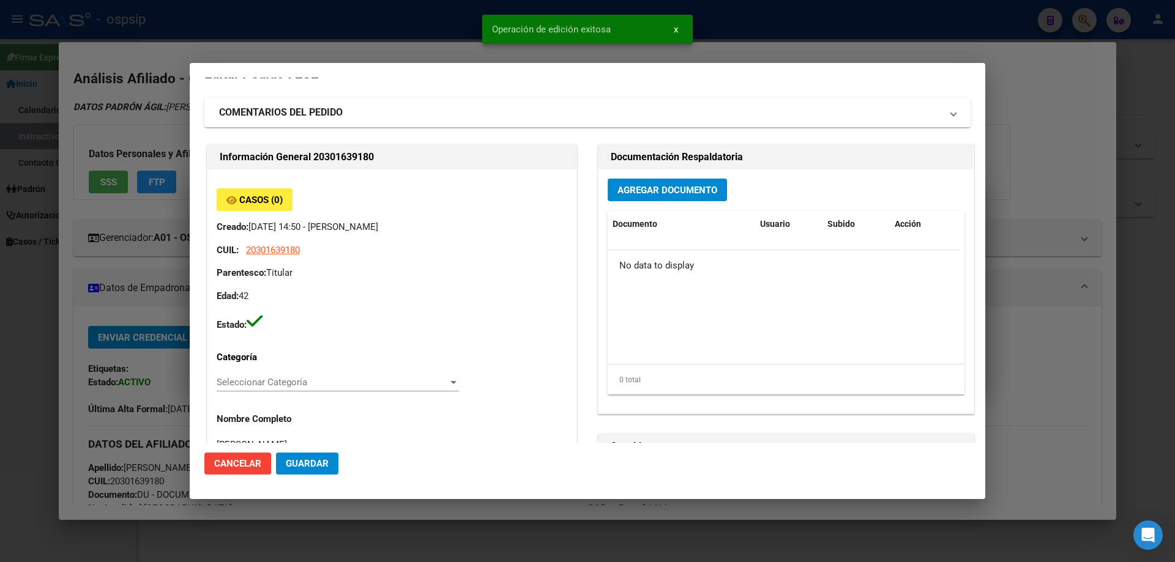
scroll to position [0, 0]
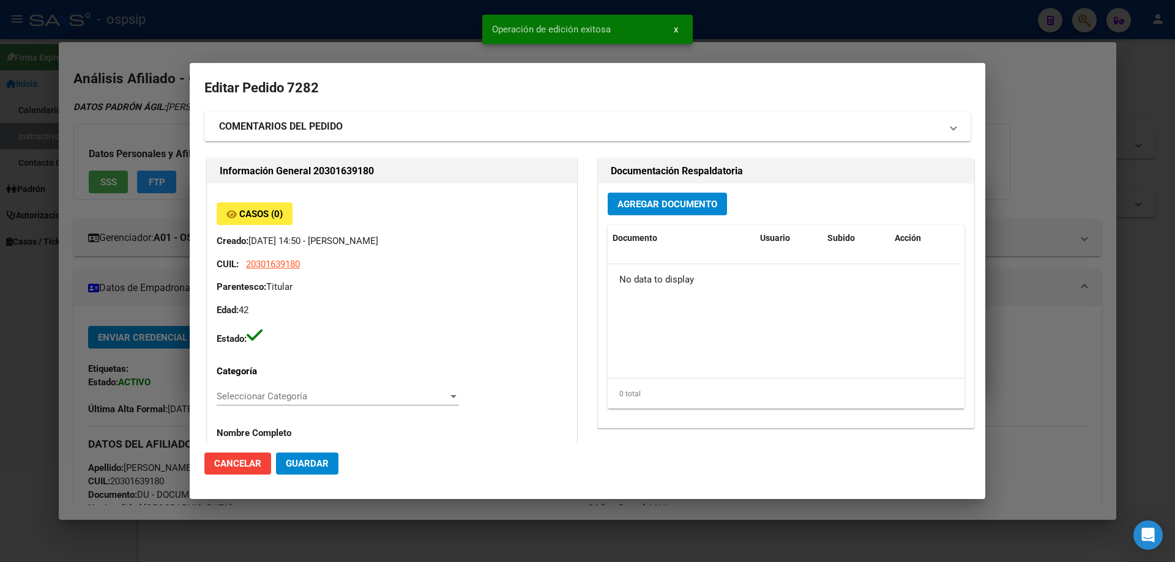
click at [656, 207] on span "Agregar Documento" at bounding box center [668, 204] width 100 height 11
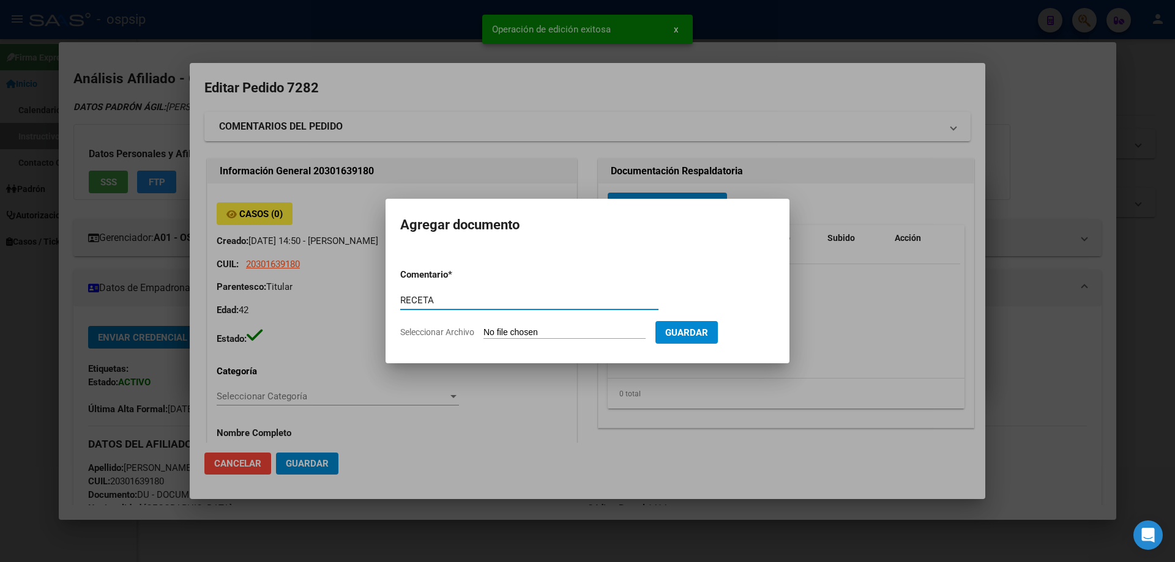
type input "RECETA"
click at [525, 331] on input "Seleccionar Archivo" at bounding box center [565, 333] width 162 height 12
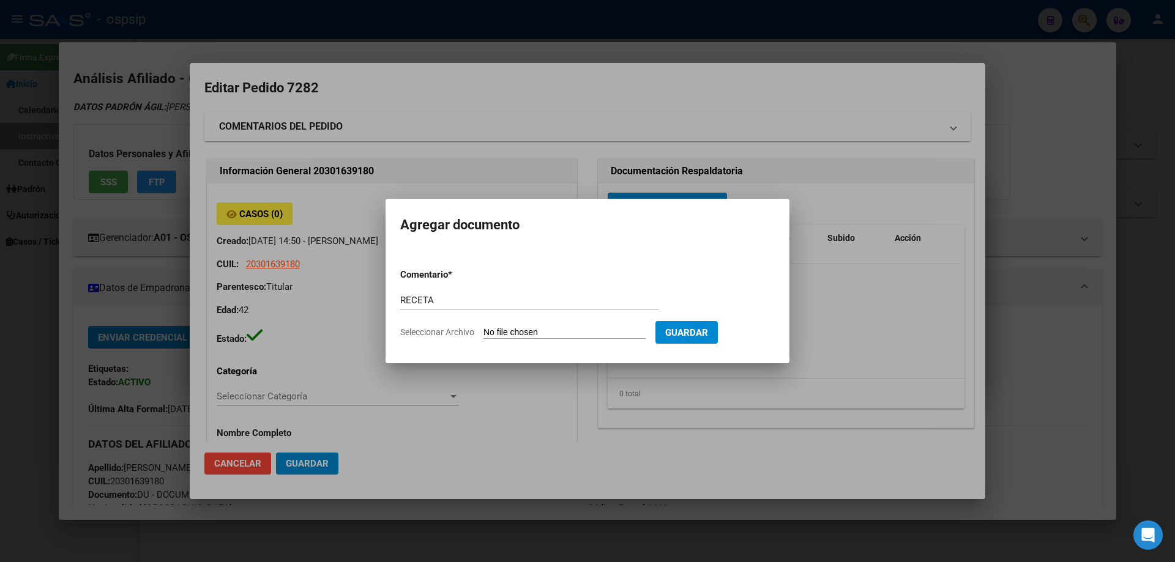
type input "C:\fakepath\orden medica 4.pdf"
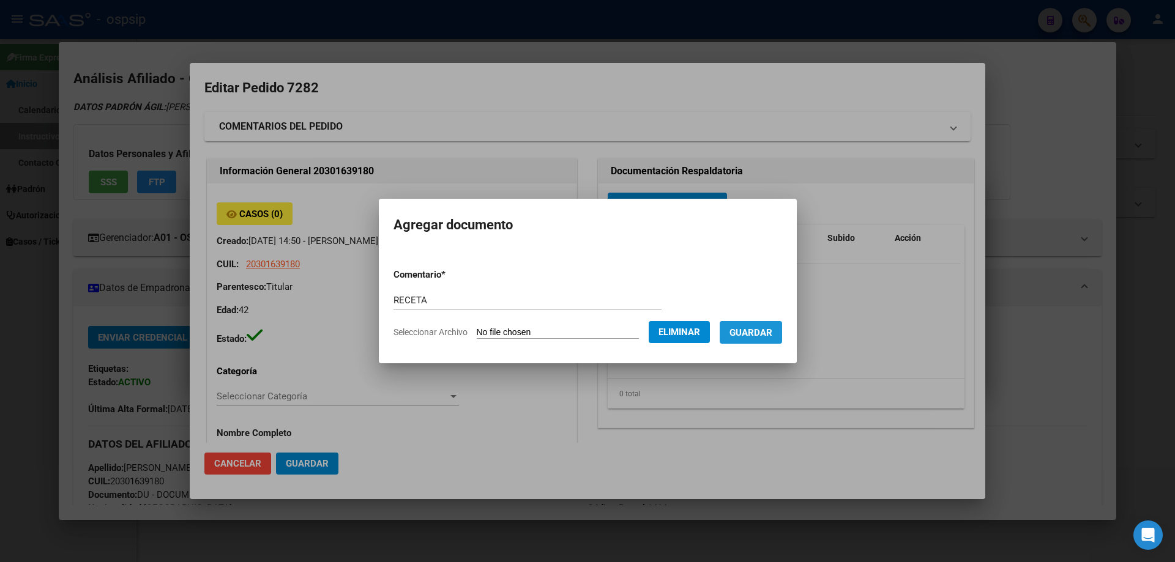
click at [758, 336] on span "Guardar" at bounding box center [751, 332] width 43 height 11
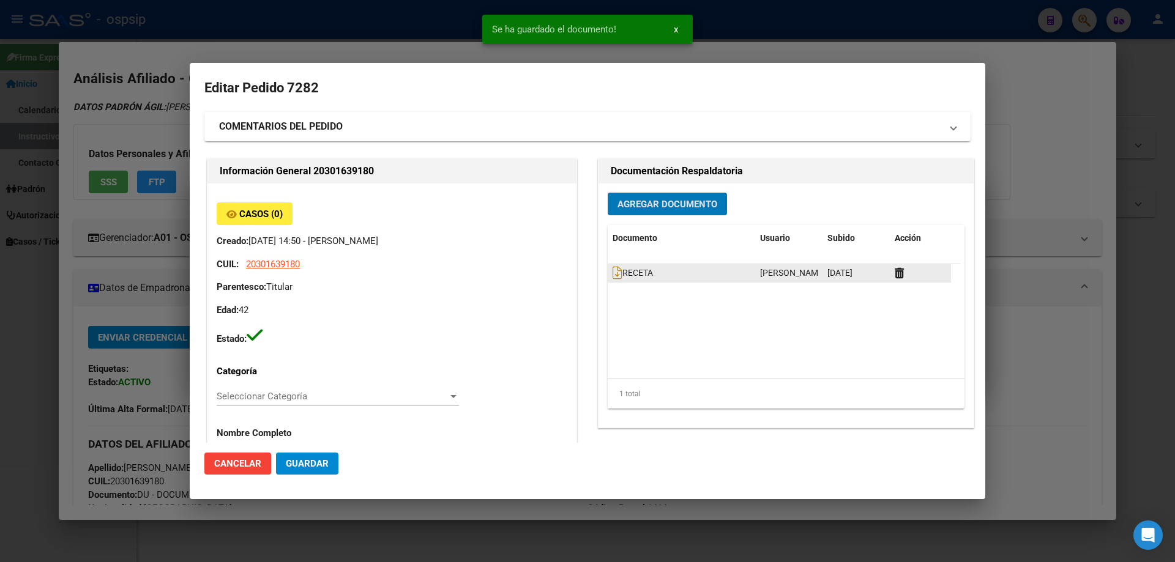
click at [618, 267] on div "RECETA" at bounding box center [682, 273] width 138 height 14
click at [616, 271] on icon at bounding box center [618, 272] width 10 height 13
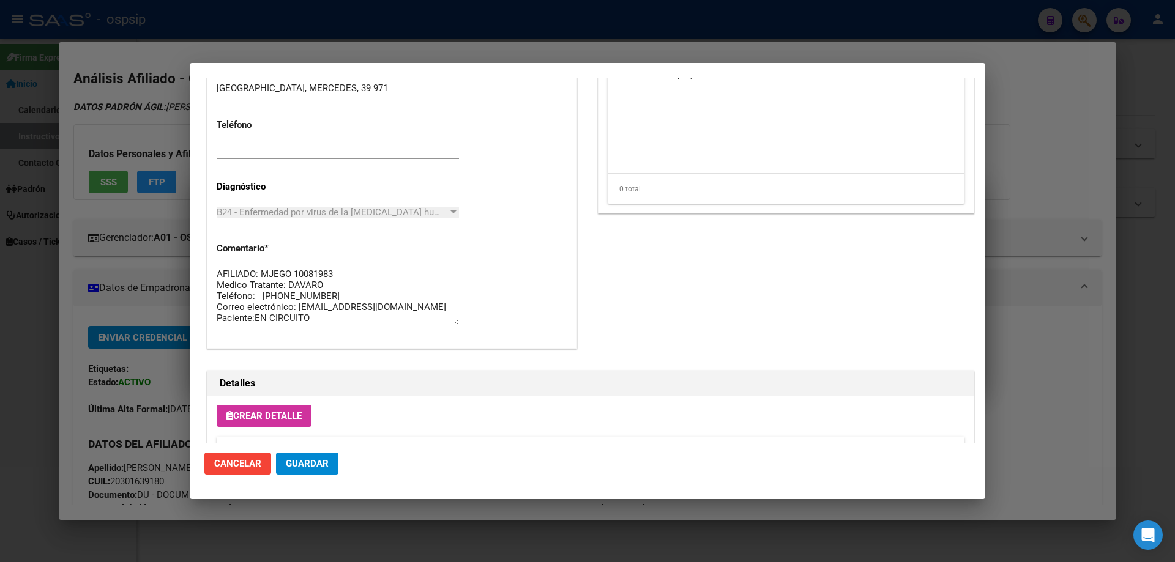
scroll to position [711, 0]
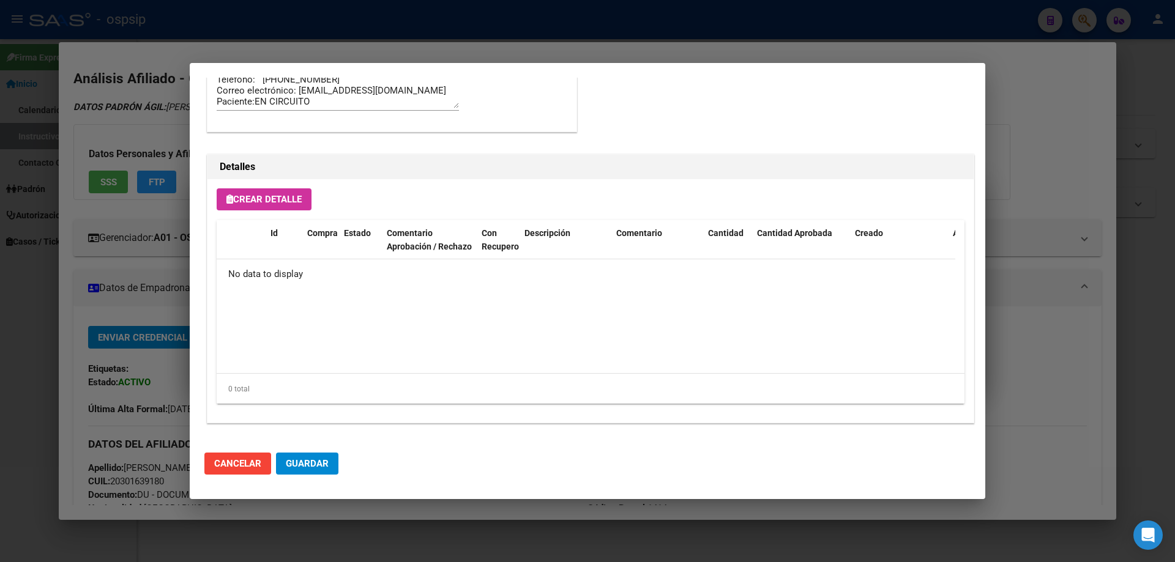
click at [255, 201] on span "Crear Detalle" at bounding box center [263, 199] width 75 height 11
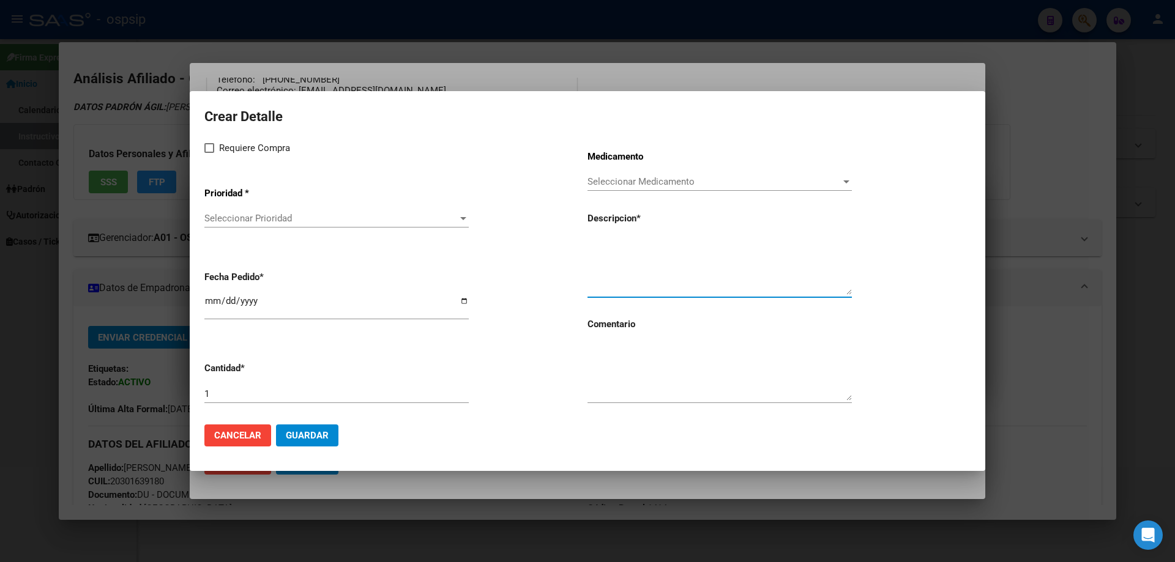
paste textarea "[MEDICAL_DATA]+[MEDICAL_DATA] alaf.+[MEDICAL_DATA] 200mg/25mg/50mg comp.rec.x 3…"
type textarea "[MEDICAL_DATA]+[MEDICAL_DATA] alaf.+[MEDICAL_DATA] 200mg/25mg/50mg comp.rec.x 3…"
click at [619, 366] on textarea at bounding box center [720, 372] width 264 height 58
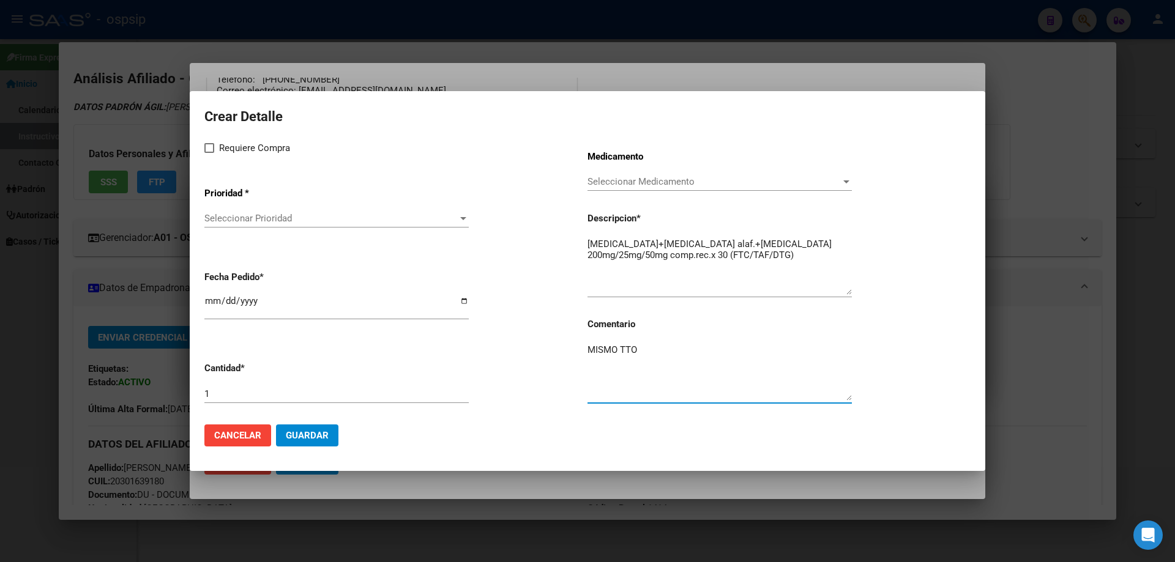
type textarea "MISMO TTO"
click at [209, 157] on div "Requiere Compra Prioridad * Seleccionar Prioridad Seleccionar Prioridad Fecha P…" at bounding box center [395, 278] width 383 height 274
click at [211, 153] on label "Requiere Compra" at bounding box center [247, 148] width 86 height 15
click at [209, 153] on input "Requiere Compra" at bounding box center [209, 153] width 1 height 1
checkbox input "true"
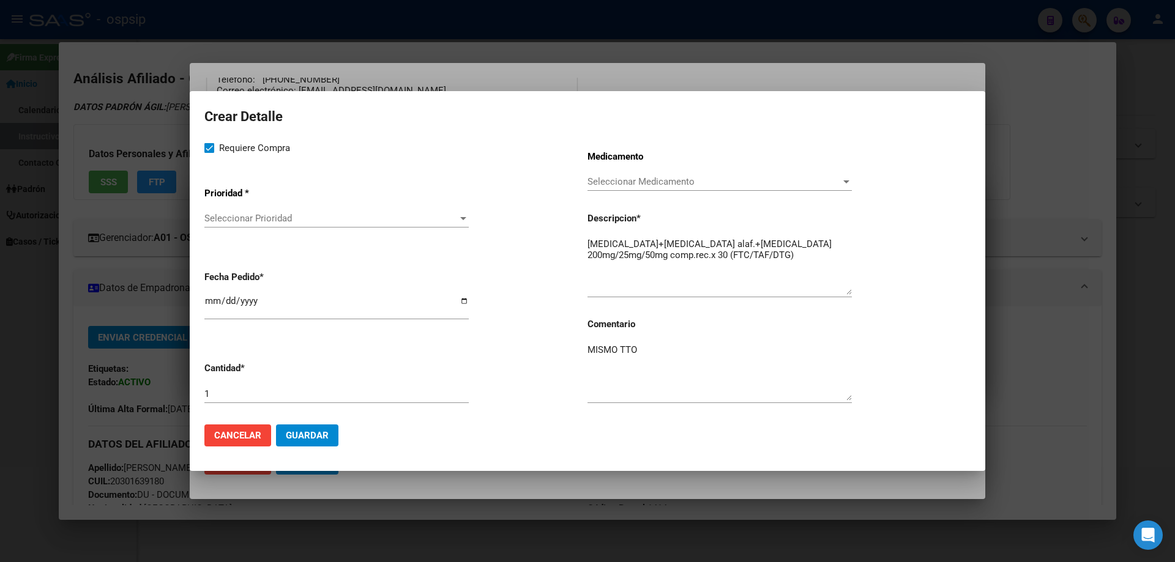
click at [256, 220] on span "Seleccionar Prioridad" at bounding box center [330, 218] width 253 height 11
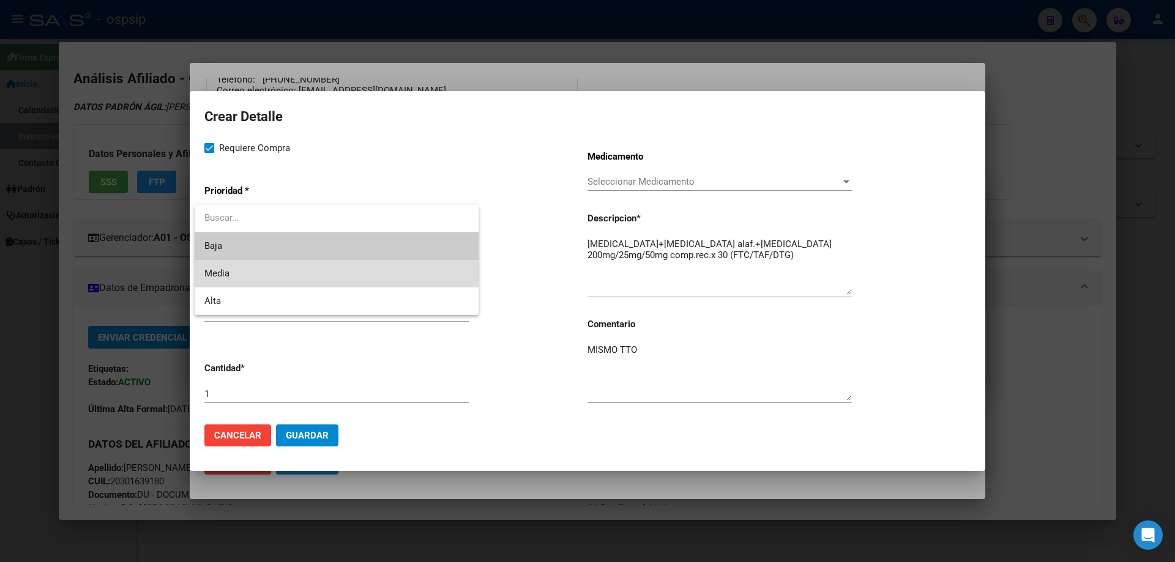
click at [245, 270] on span "Media" at bounding box center [336, 274] width 264 height 28
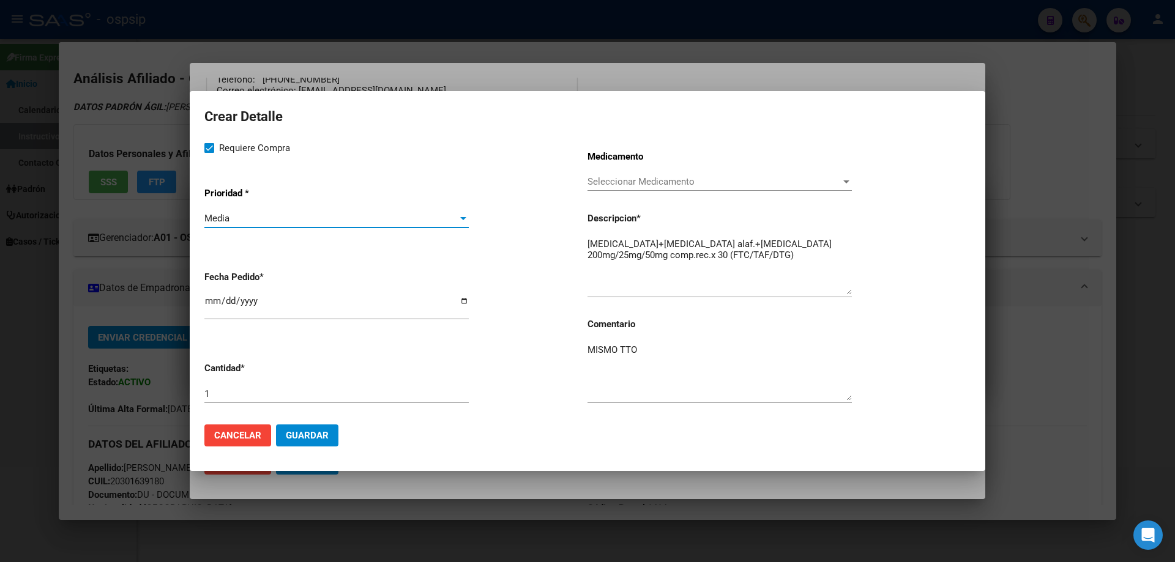
click at [213, 307] on input "[DATE]" at bounding box center [336, 306] width 264 height 20
type input "[DATE]"
click at [324, 438] on span "Guardar" at bounding box center [307, 435] width 43 height 11
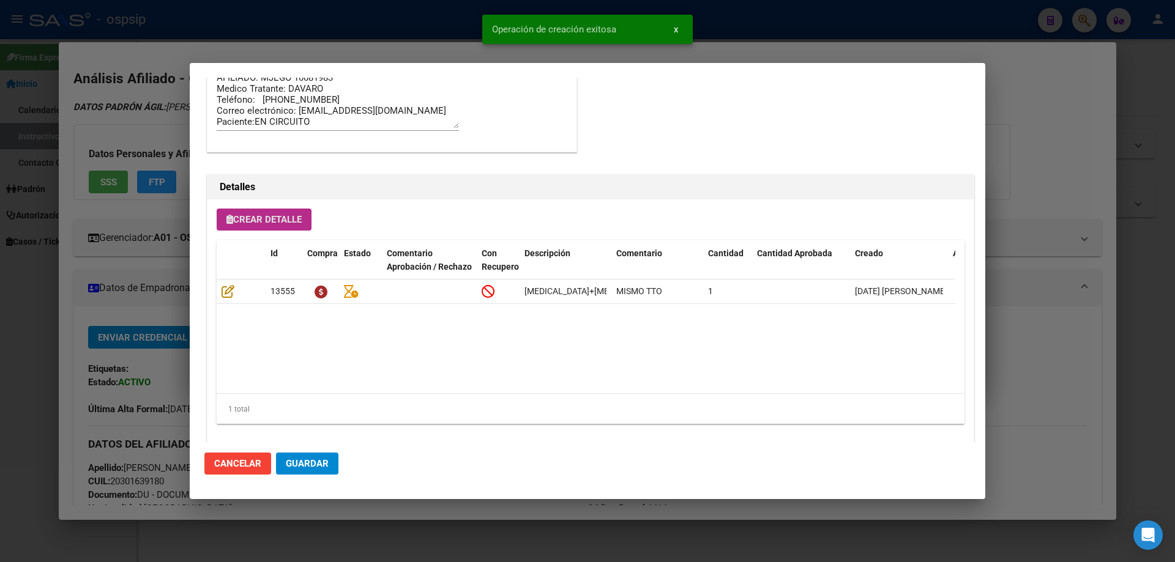
scroll to position [734, 0]
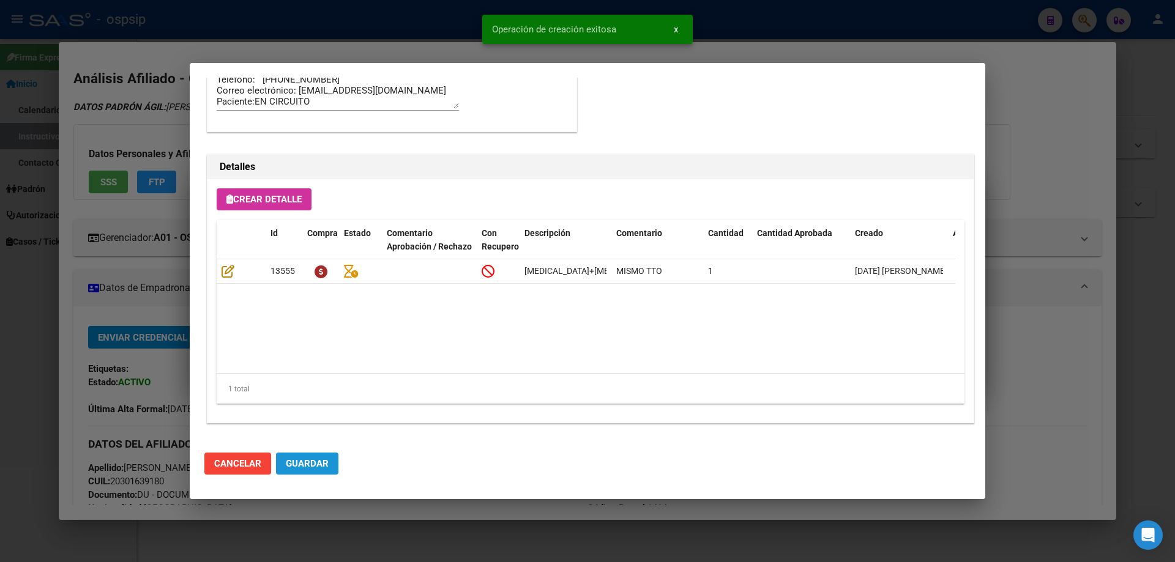
drag, startPoint x: 302, startPoint y: 465, endPoint x: 326, endPoint y: 462, distance: 24.6
click at [304, 465] on span "Guardar" at bounding box center [307, 463] width 43 height 11
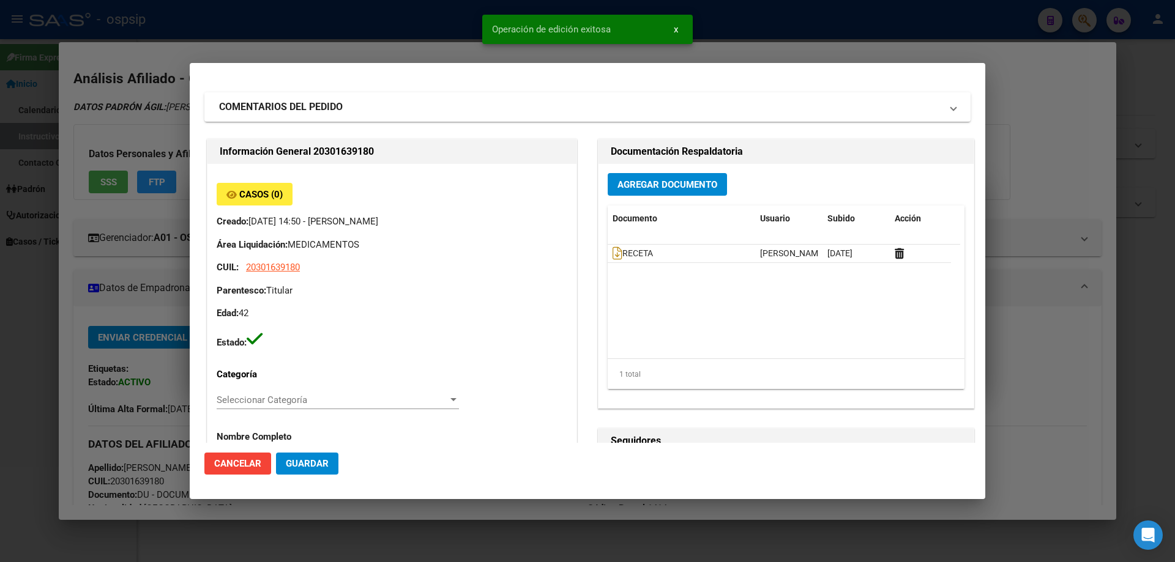
scroll to position [0, 0]
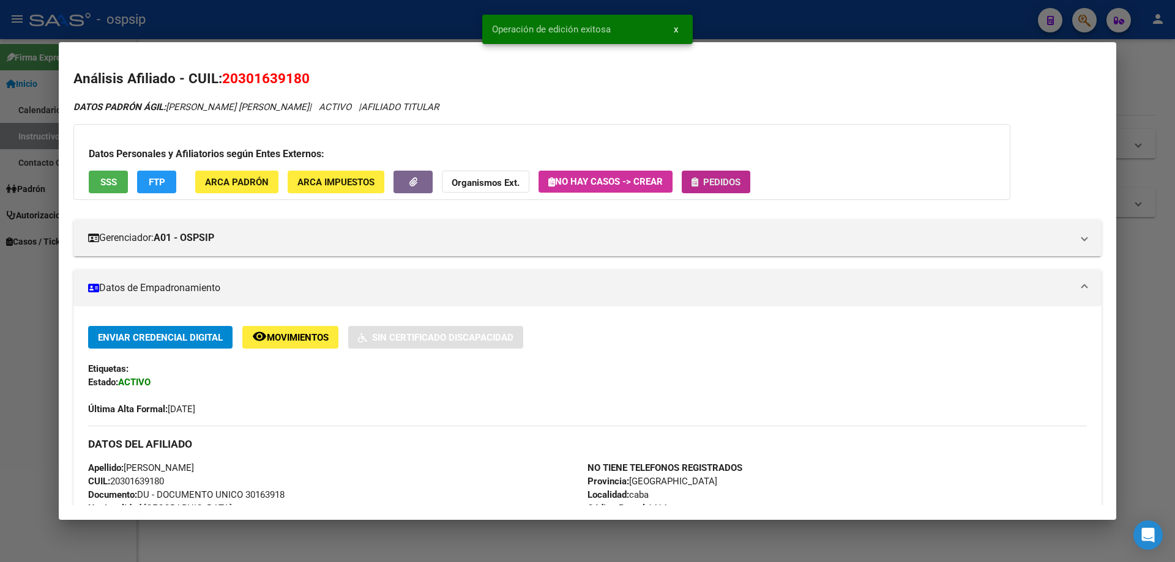
click at [729, 191] on button "Pedidos" at bounding box center [716, 182] width 69 height 23
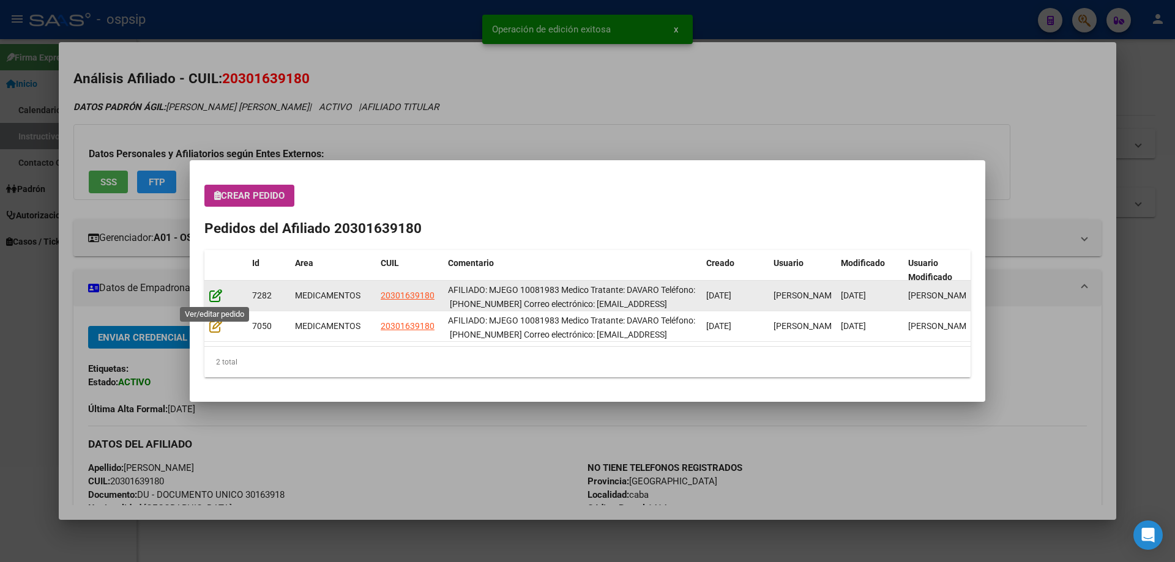
click at [219, 301] on icon at bounding box center [215, 295] width 13 height 13
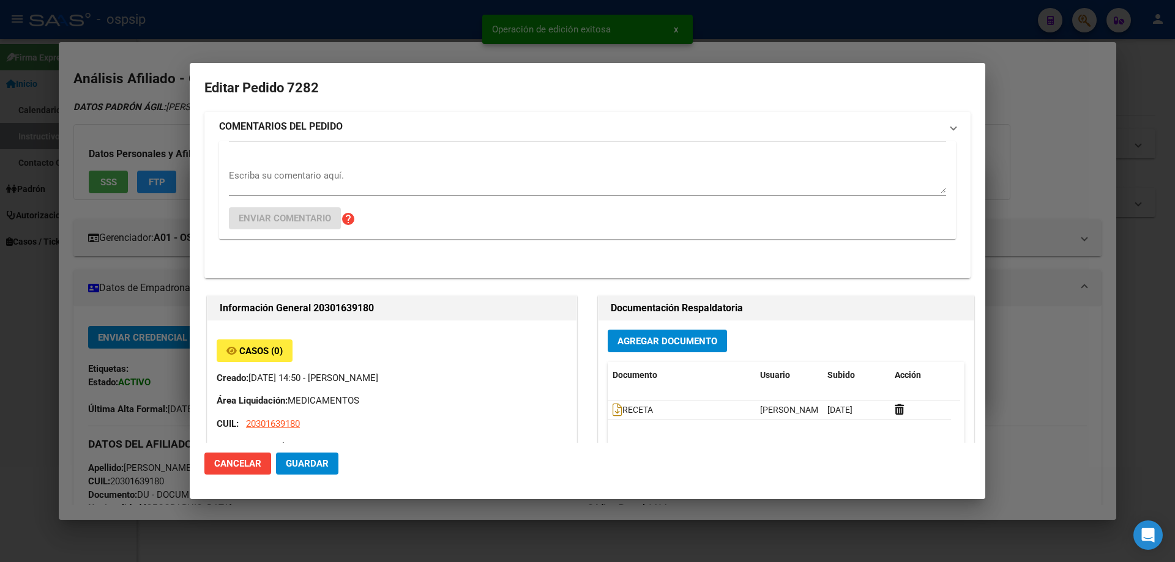
type input "[PERSON_NAME]"
type input "[GEOGRAPHIC_DATA], [STREET_ADDRESS][PERSON_NAME]"
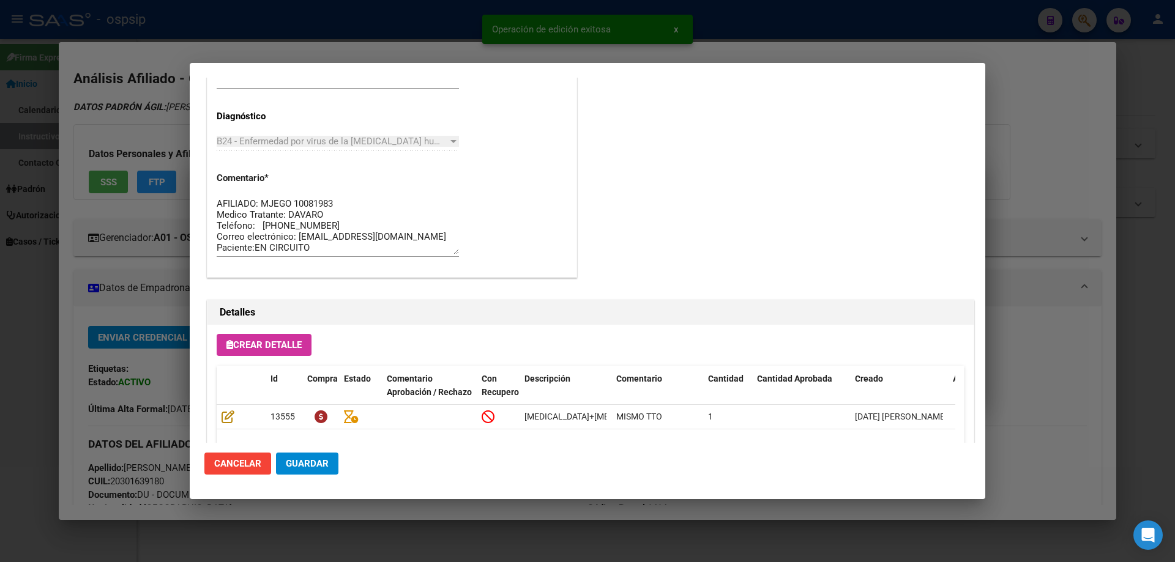
scroll to position [796, 0]
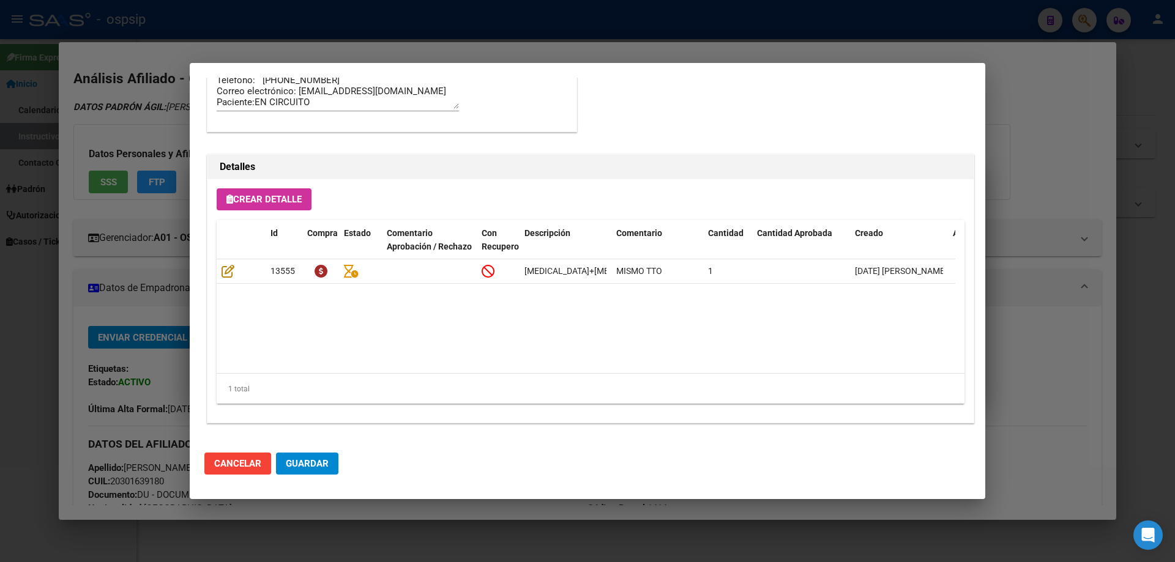
click at [321, 471] on button "Guardar" at bounding box center [307, 464] width 62 height 22
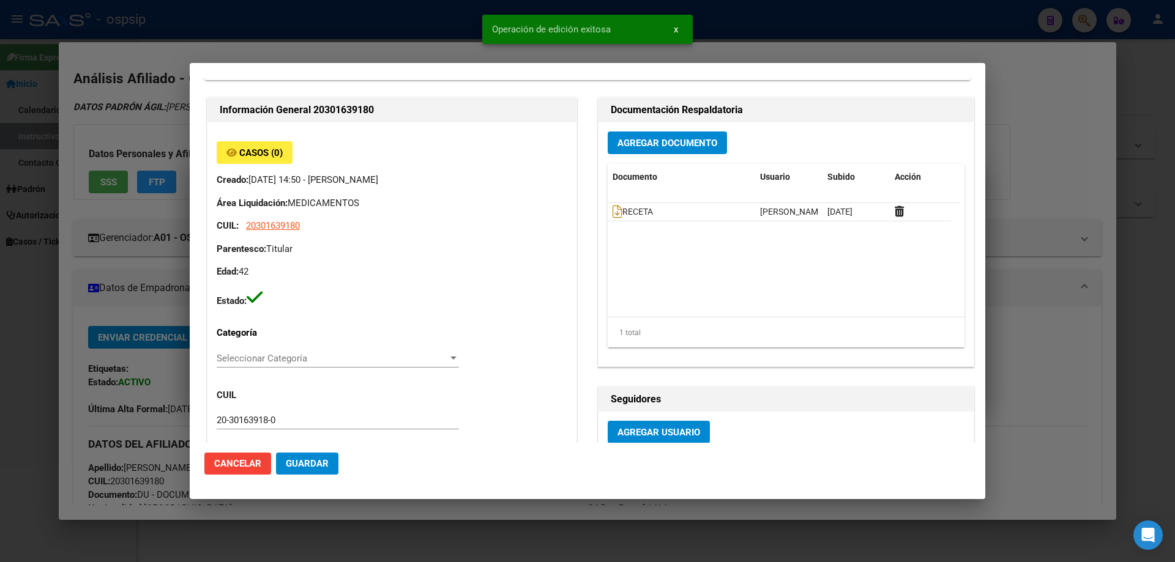
scroll to position [0, 0]
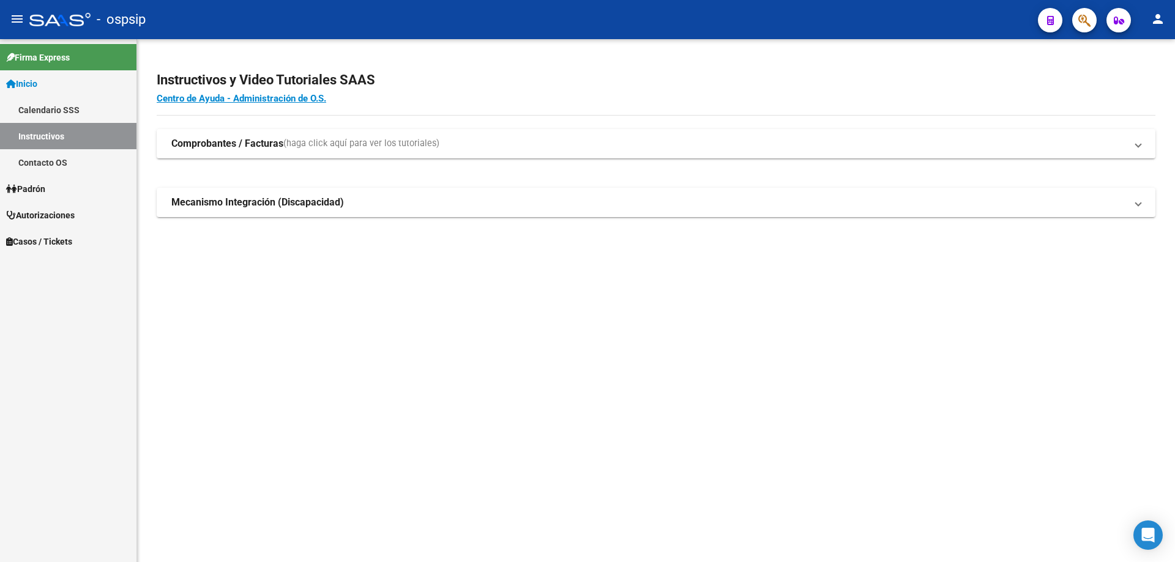
click at [1083, 26] on icon "button" at bounding box center [1084, 20] width 12 height 14
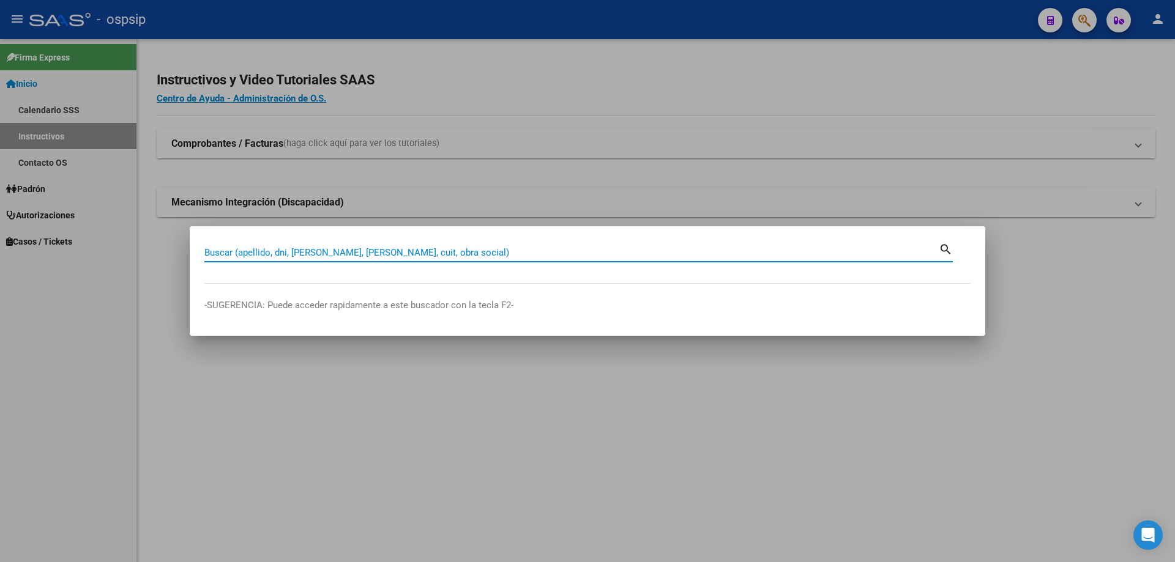
paste input "20550419484"
type input "20550419484"
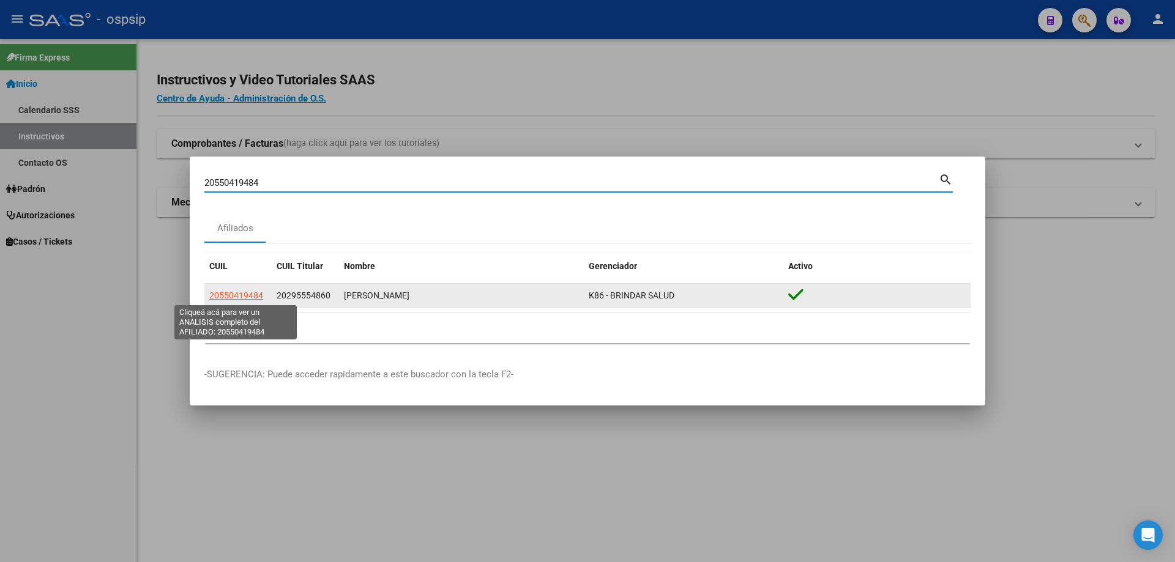
click at [251, 294] on span "20550419484" at bounding box center [236, 296] width 54 height 10
type textarea "20550419484"
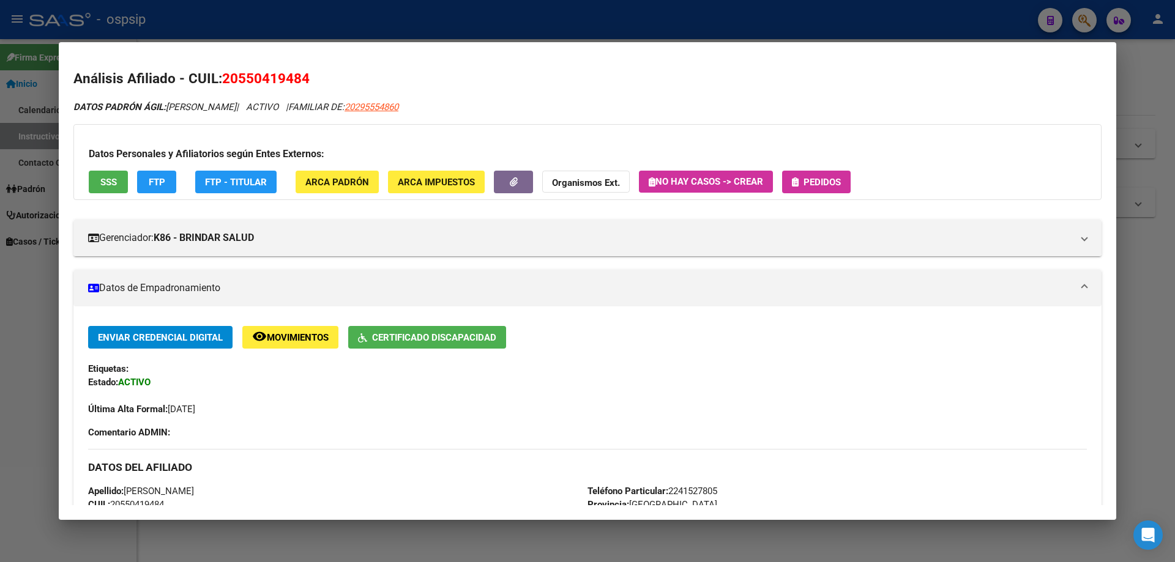
click at [835, 180] on span "Pedidos" at bounding box center [822, 182] width 37 height 11
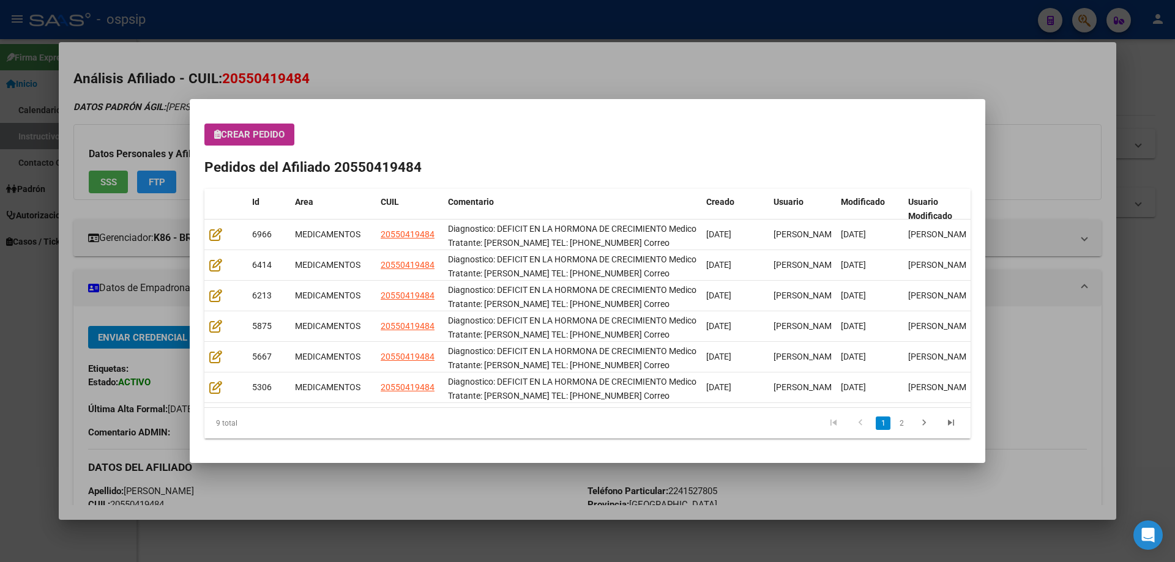
click at [233, 127] on button "Crear Pedido" at bounding box center [249, 135] width 90 height 22
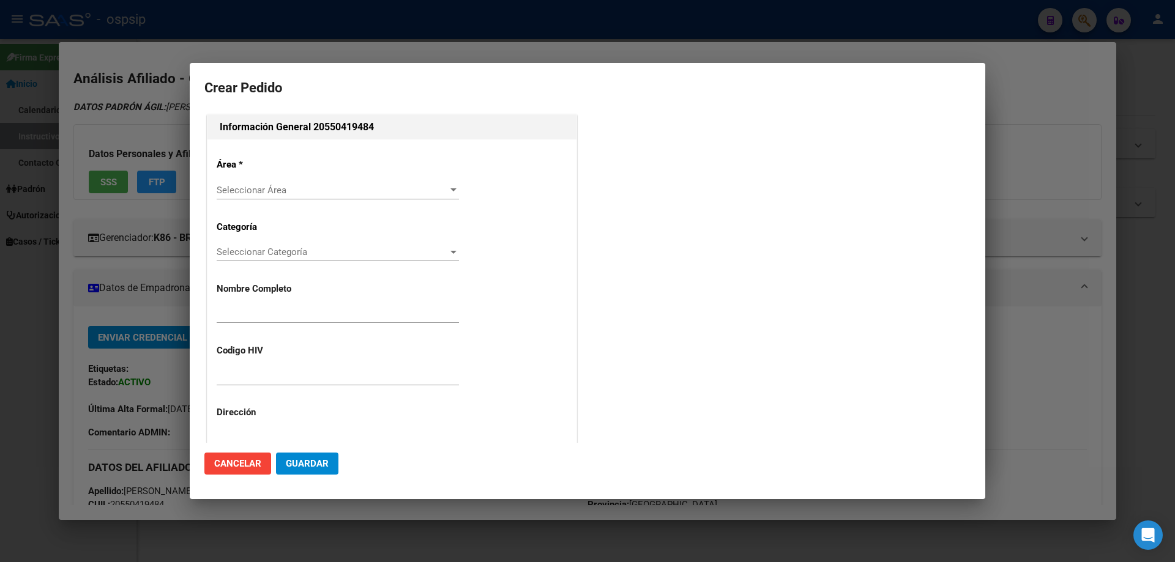
type input "[PERSON_NAME]"
type input "NO CORRESPONDE"
type input "[GEOGRAPHIC_DATA], [PERSON_NAME] 344"
type input "Particular: 2241527805"
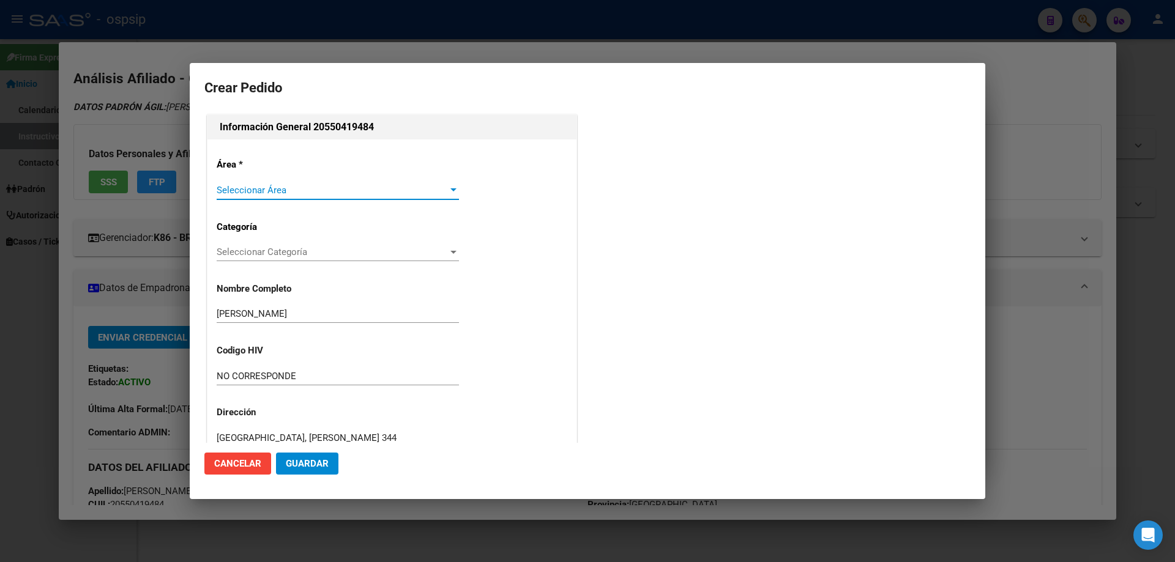
type input "[GEOGRAPHIC_DATA], [PERSON_NAME] 344"
click at [245, 186] on span "Seleccionar Área" at bounding box center [332, 190] width 231 height 11
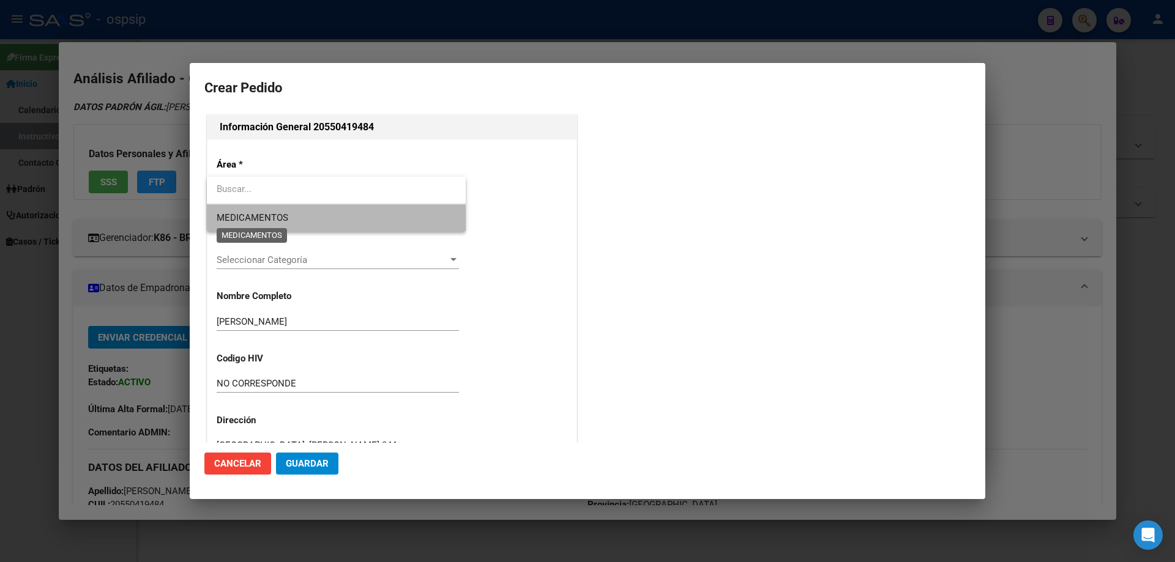
click at [256, 225] on span "MEDICAMENTOS" at bounding box center [336, 218] width 239 height 28
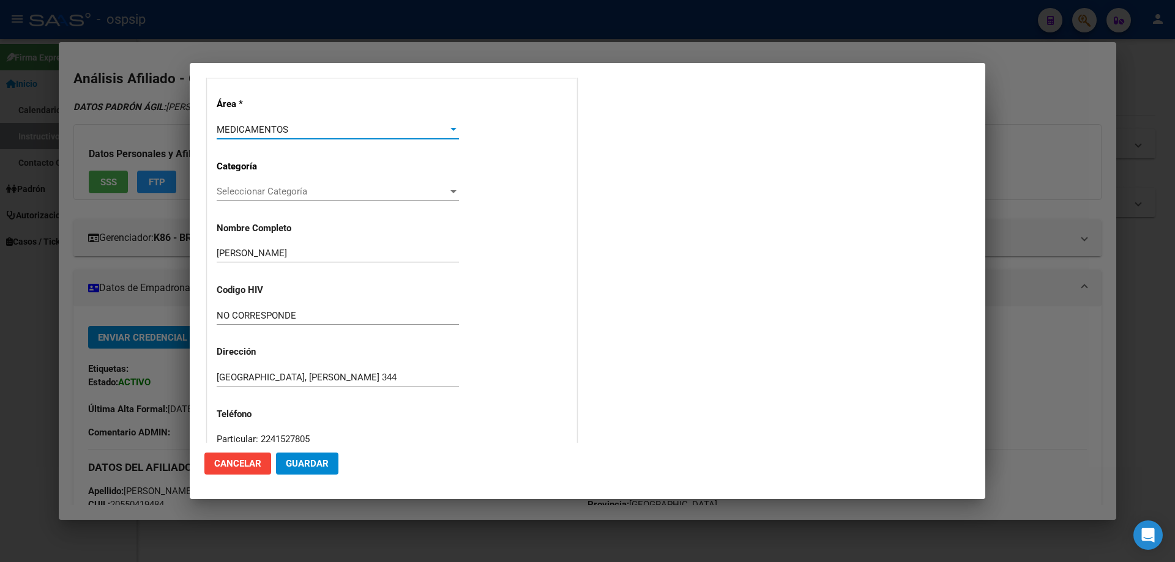
scroll to position [184, 0]
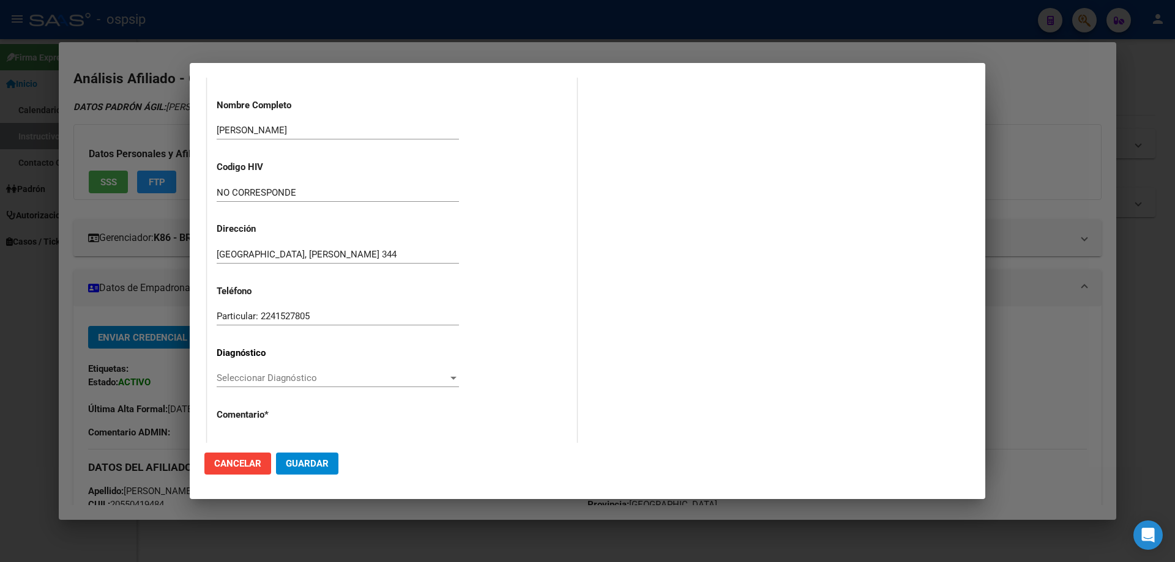
click at [230, 380] on span "Seleccionar Diagnóstico" at bounding box center [332, 378] width 231 height 11
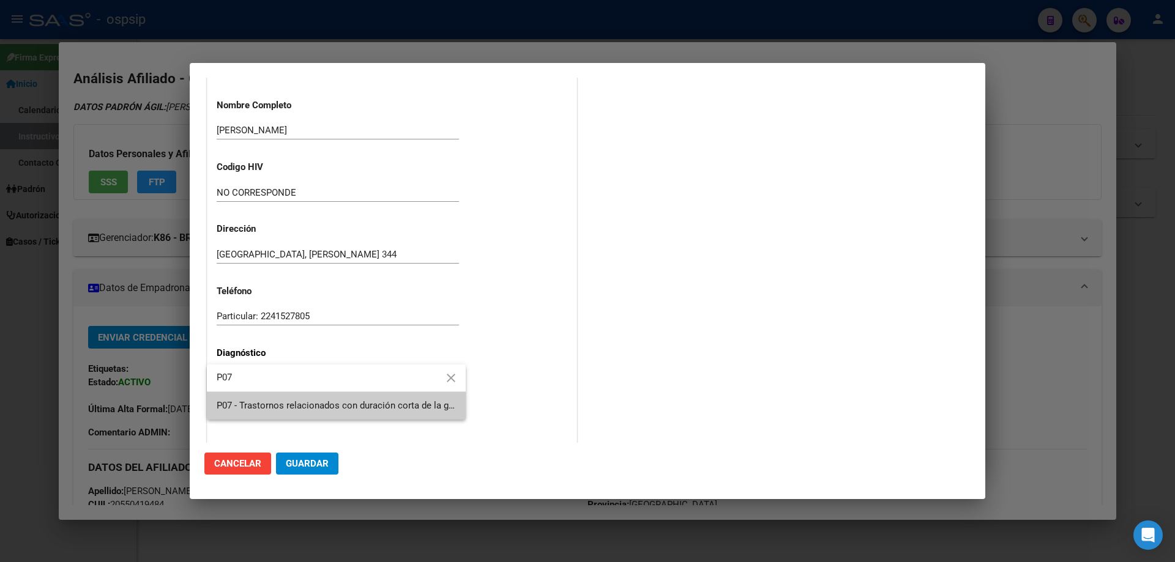
type input "P07"
click at [255, 400] on span "P07 - Trastornos relacionados con duración corta de la gestación y con [MEDICAL…" at bounding box center [760, 405] width 1086 height 11
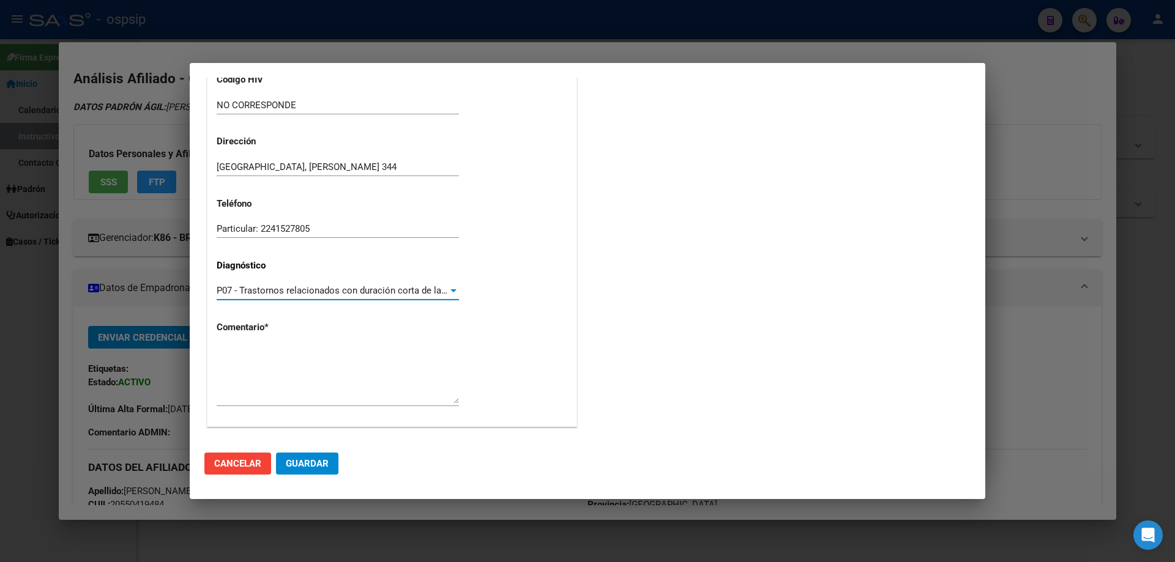
scroll to position [275, 0]
paste textarea "Diagnostico: DEFICIT EN LA HORMONA DE CRECIMIENTO Medico Tratante: [PERSON_NAME…"
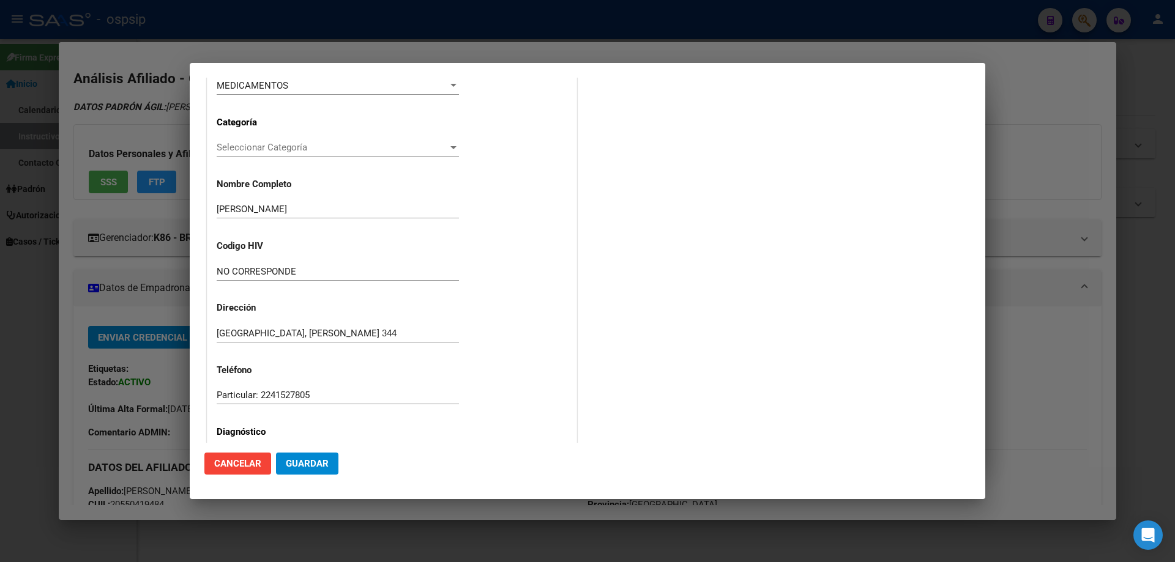
scroll to position [214, 0]
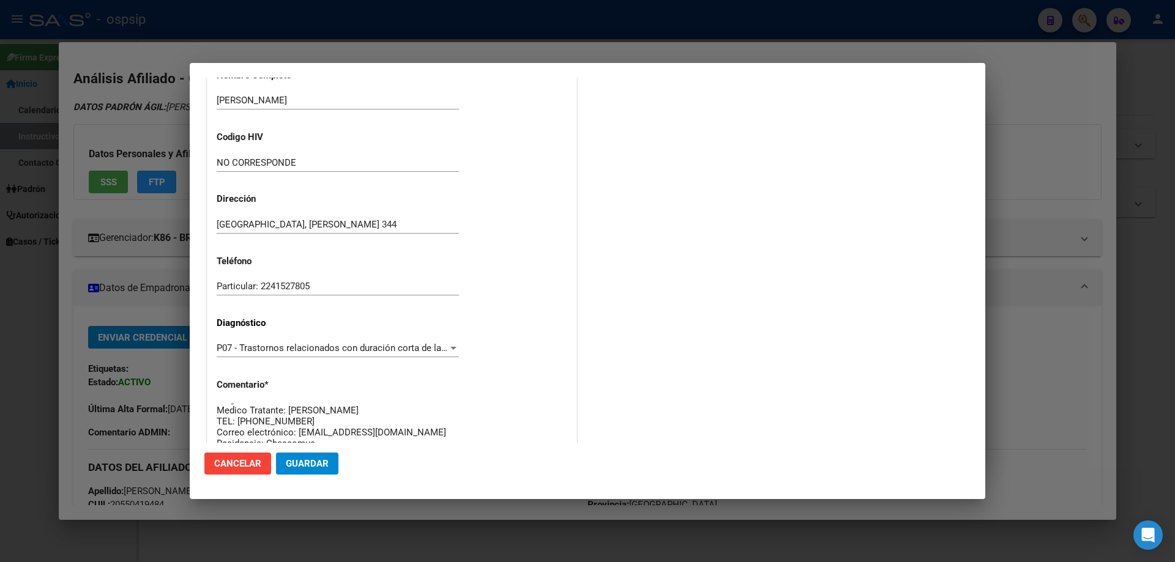
type textarea "Diagnostico: DEFICIT EN LA HORMONA DE CRECIMIENTO Medico Tratante: [PERSON_NAME…"
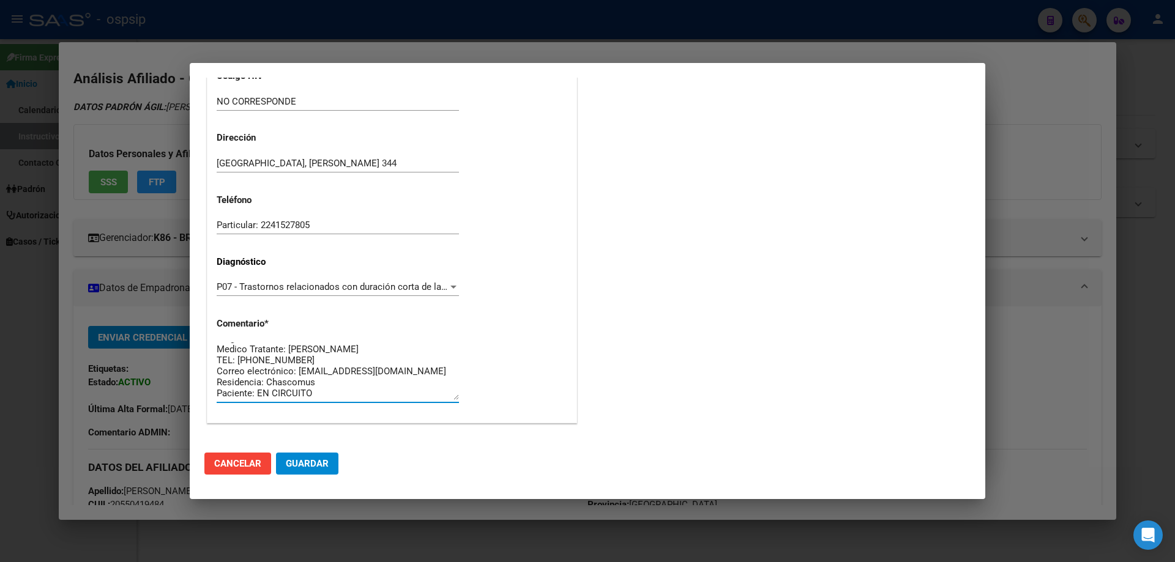
scroll to position [22, 0]
click at [314, 469] on span "Guardar" at bounding box center [307, 463] width 43 height 11
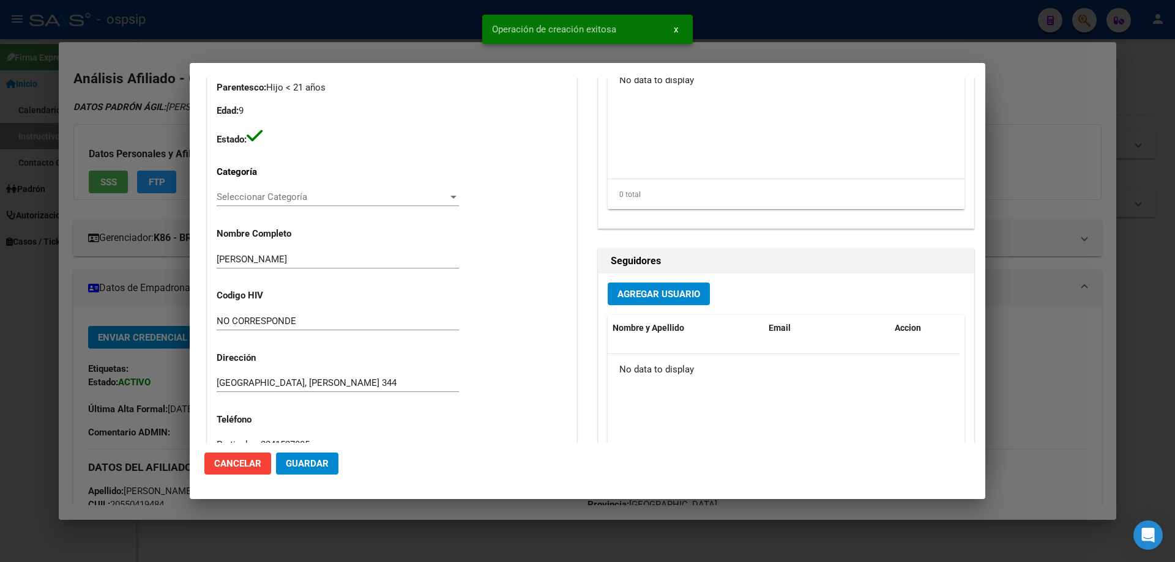
scroll to position [0, 0]
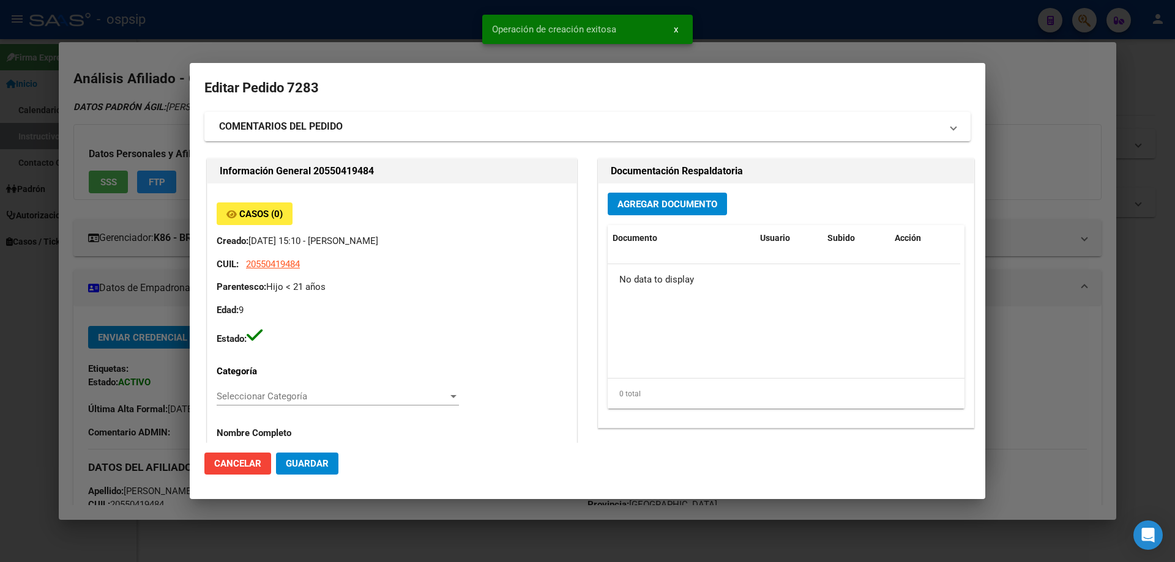
click at [646, 203] on span "Agregar Documento" at bounding box center [668, 204] width 100 height 11
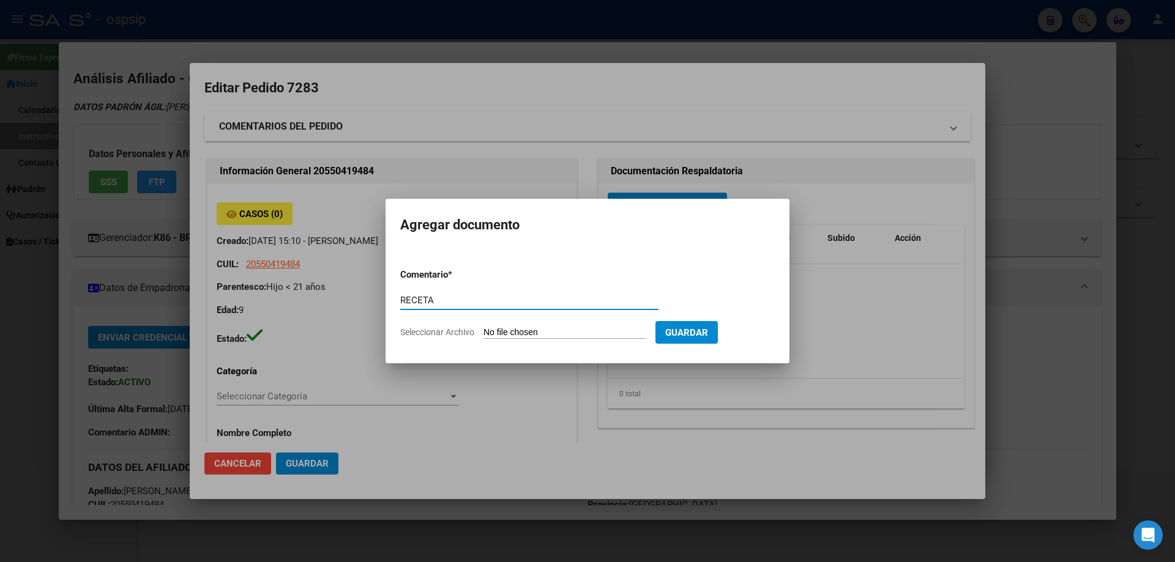
type input "RECETA"
click at [524, 332] on input "Seleccionar Archivo" at bounding box center [565, 333] width 162 height 12
type input "C:\fakepath\1000550396 (3).jpg"
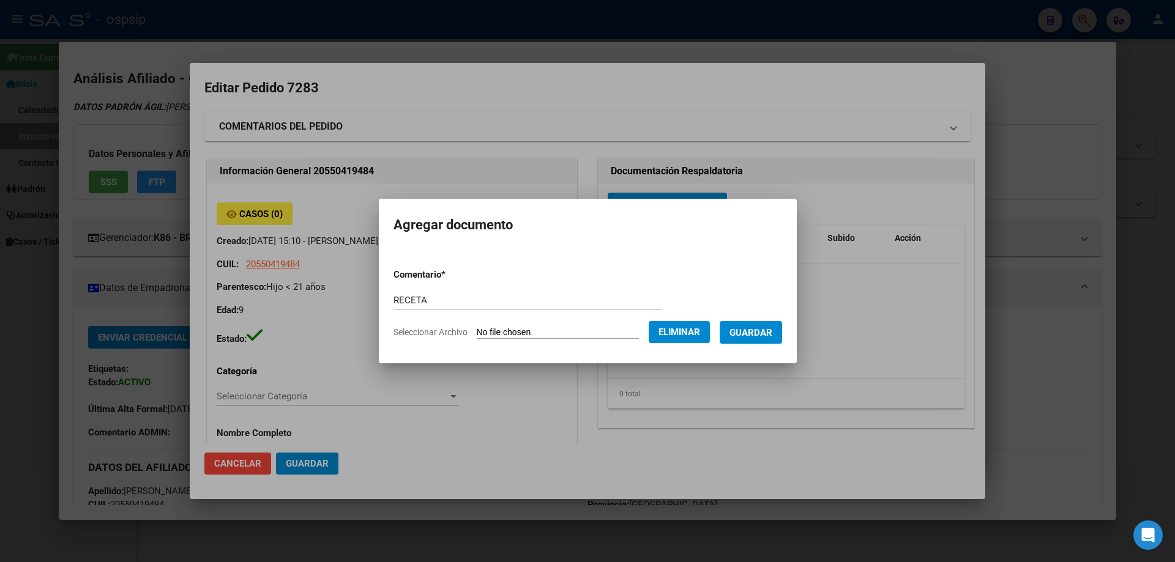
click at [763, 332] on span "Guardar" at bounding box center [751, 332] width 43 height 11
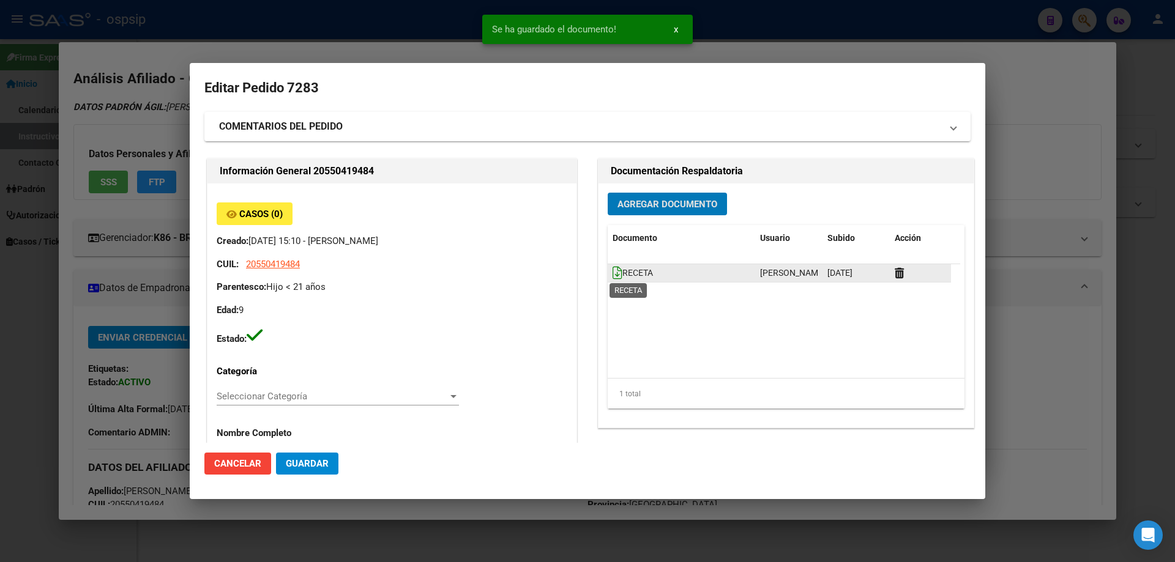
click at [613, 275] on icon at bounding box center [618, 272] width 10 height 13
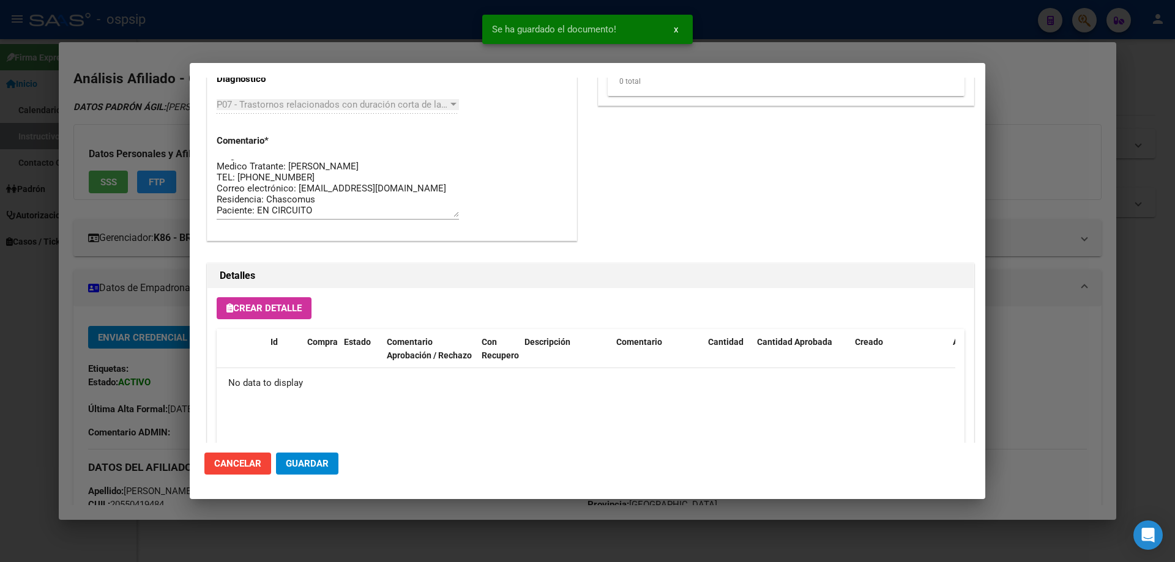
scroll to position [612, 0]
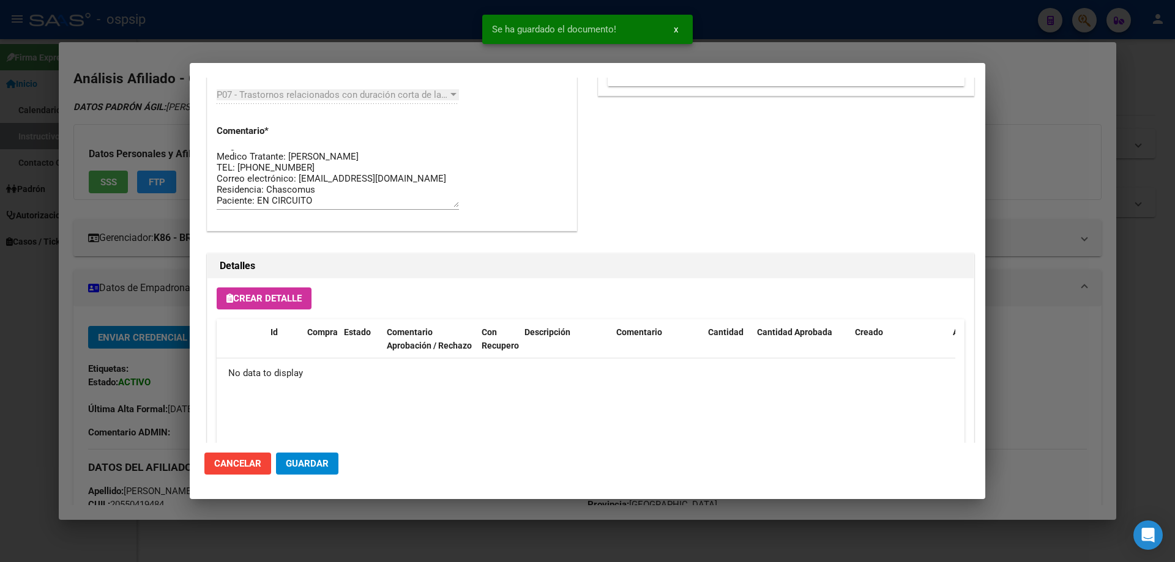
click at [284, 295] on span "Crear Detalle" at bounding box center [263, 298] width 75 height 11
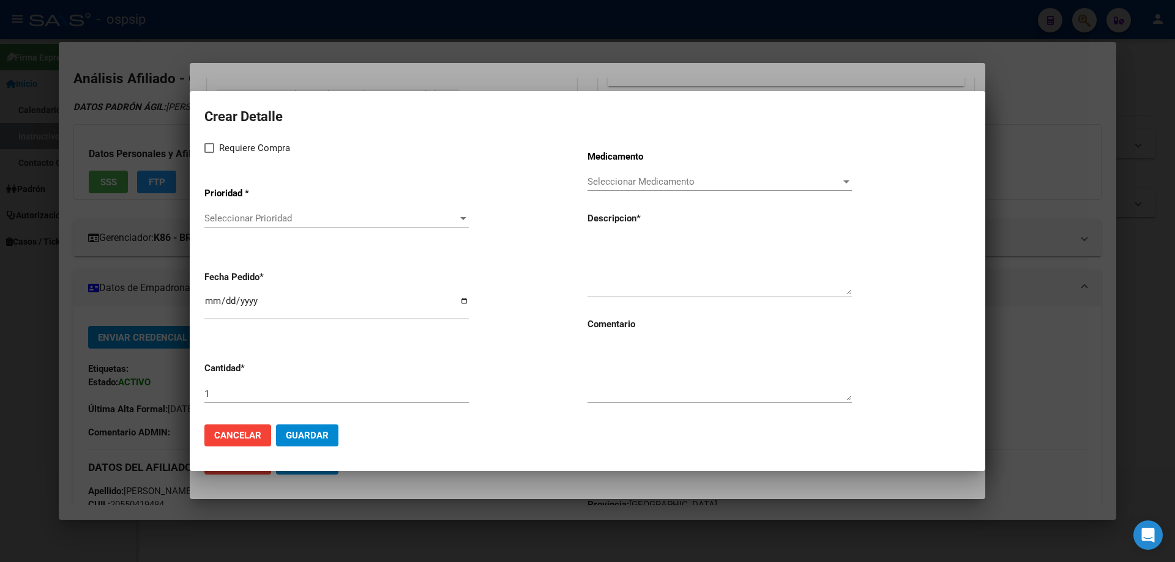
click at [219, 145] on span "Requiere Compra" at bounding box center [254, 148] width 71 height 15
click at [209, 153] on input "Requiere Compra" at bounding box center [209, 153] width 1 height 1
checkbox input "true"
click at [246, 228] on div "Seleccionar Prioridad Seleccionar Prioridad" at bounding box center [336, 224] width 264 height 30
click at [258, 220] on span "Seleccionar Prioridad" at bounding box center [330, 218] width 253 height 11
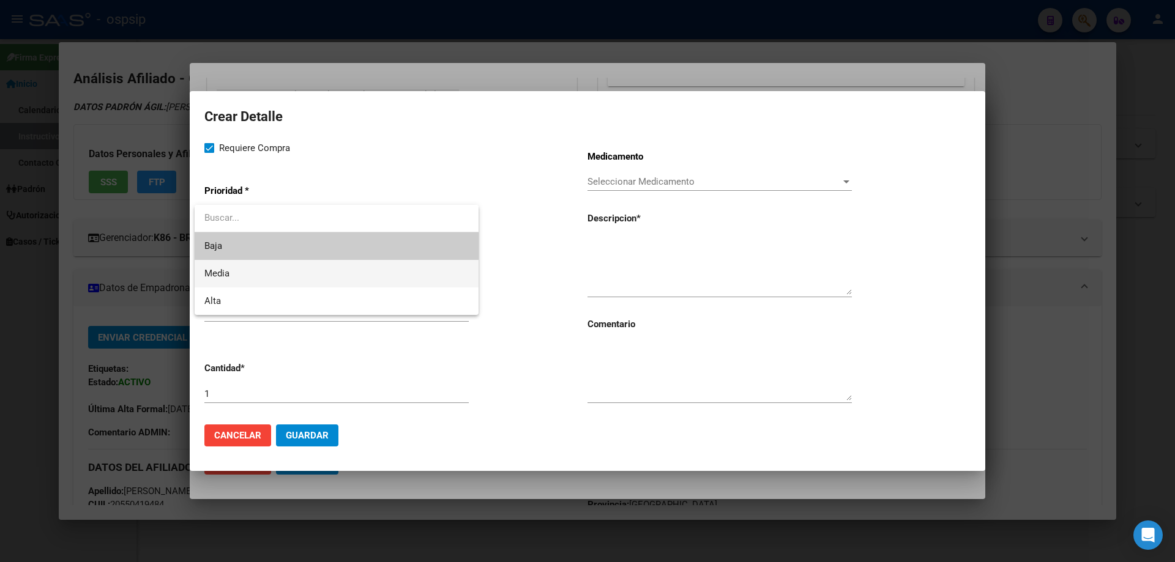
click at [240, 273] on span "Media" at bounding box center [336, 274] width 264 height 28
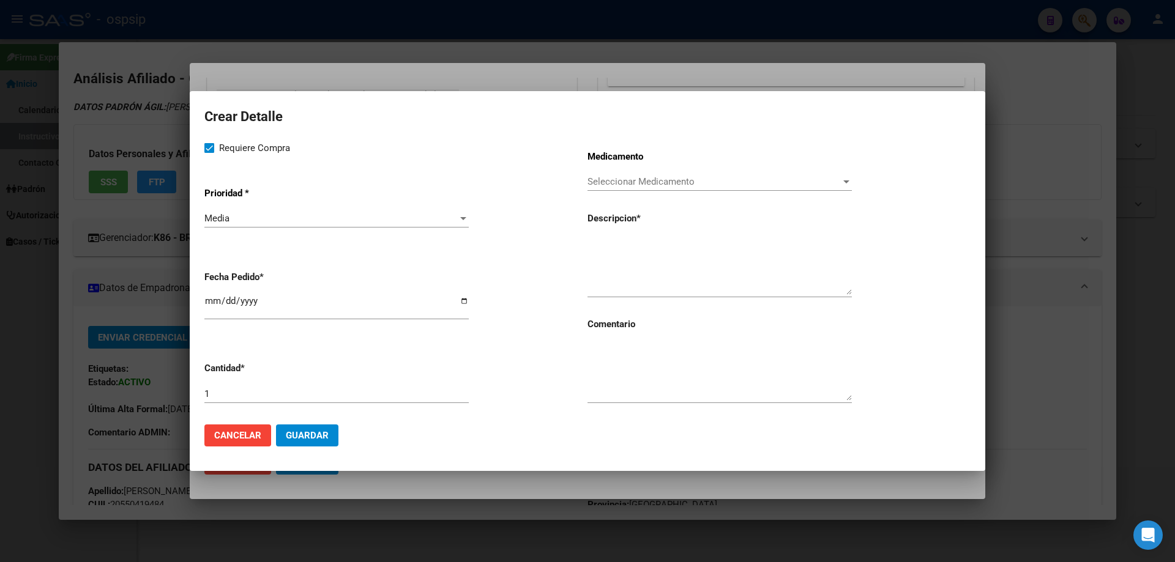
click at [269, 400] on div "1" at bounding box center [336, 394] width 264 height 18
type input "4"
click at [649, 354] on textarea at bounding box center [720, 372] width 264 height 58
type textarea "AUMENTA DOSIS DIARIA"
click at [304, 435] on span "Guardar" at bounding box center [307, 435] width 43 height 11
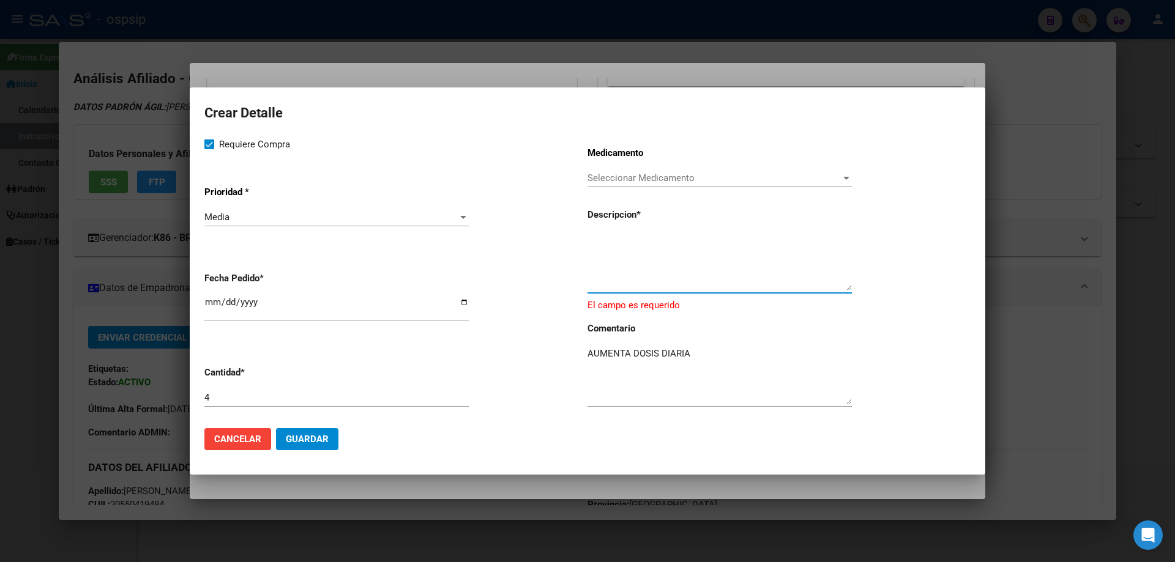
paste textarea "SOMATOTROPINA (5.83 MG/ML SOL.INY.X 1)"
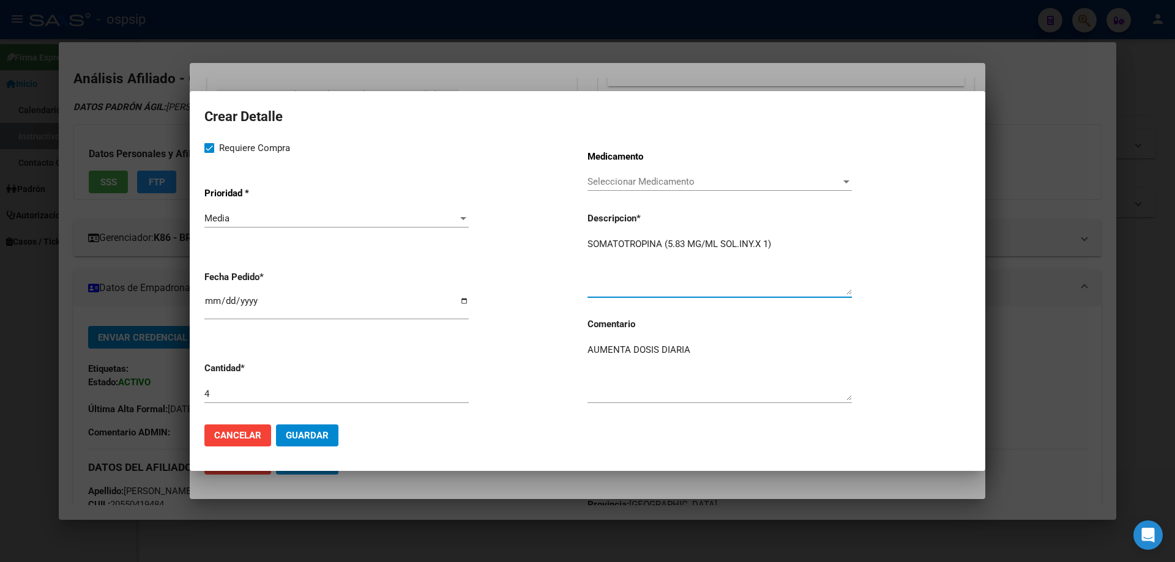
type textarea "SOMATOTROPINA (5.83 MG/ML SOL.INY.X 1)"
click at [313, 445] on button "Guardar" at bounding box center [307, 436] width 62 height 22
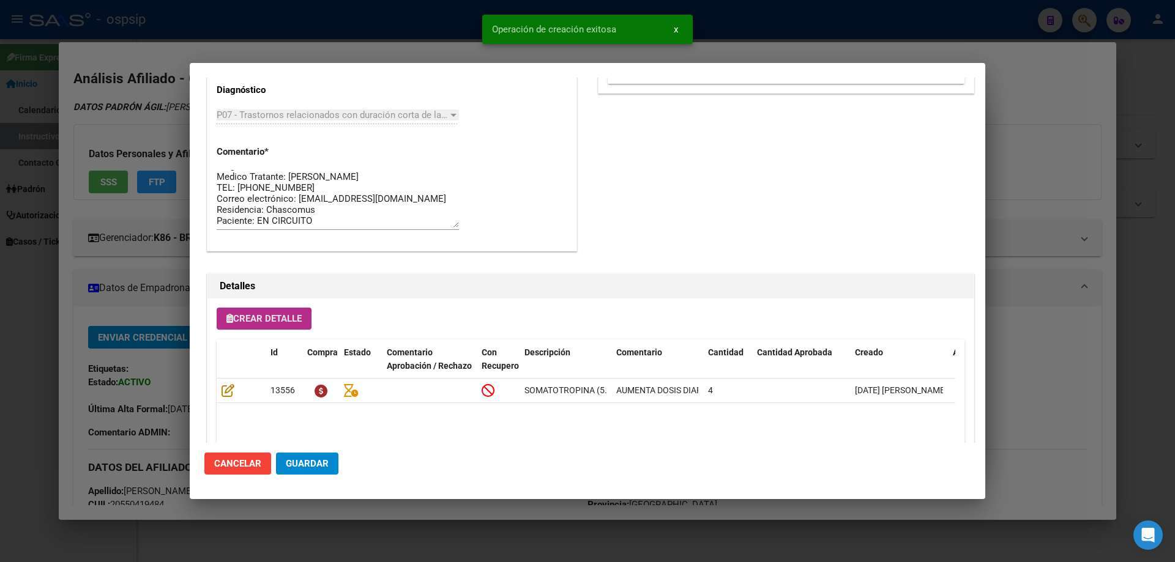
scroll to position [635, 0]
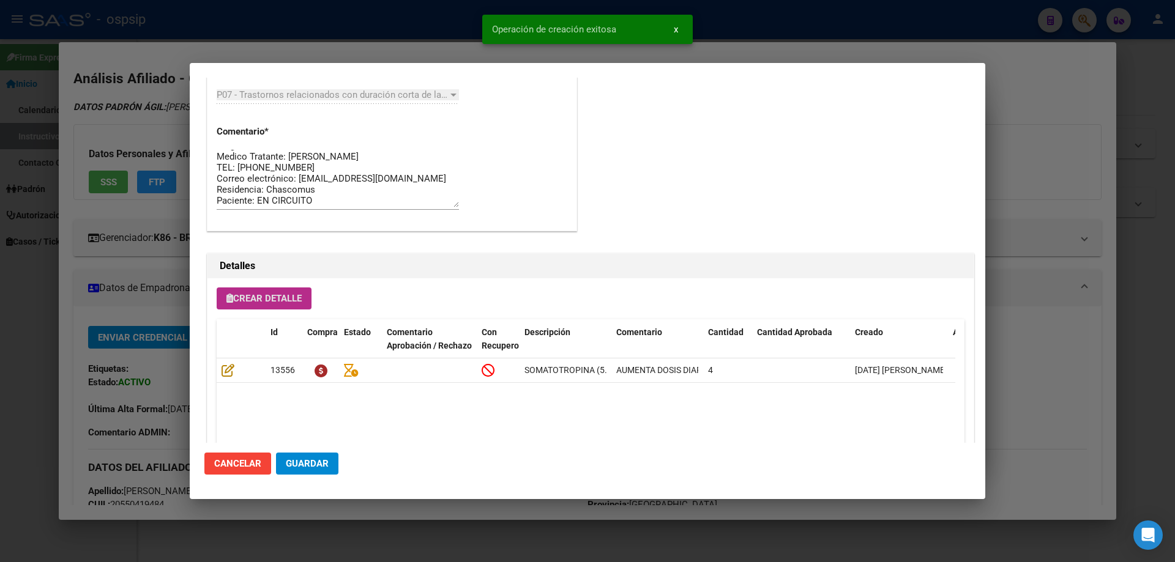
click at [310, 463] on span "Guardar" at bounding box center [307, 463] width 43 height 11
click at [310, 466] on span "Guardar" at bounding box center [307, 463] width 43 height 11
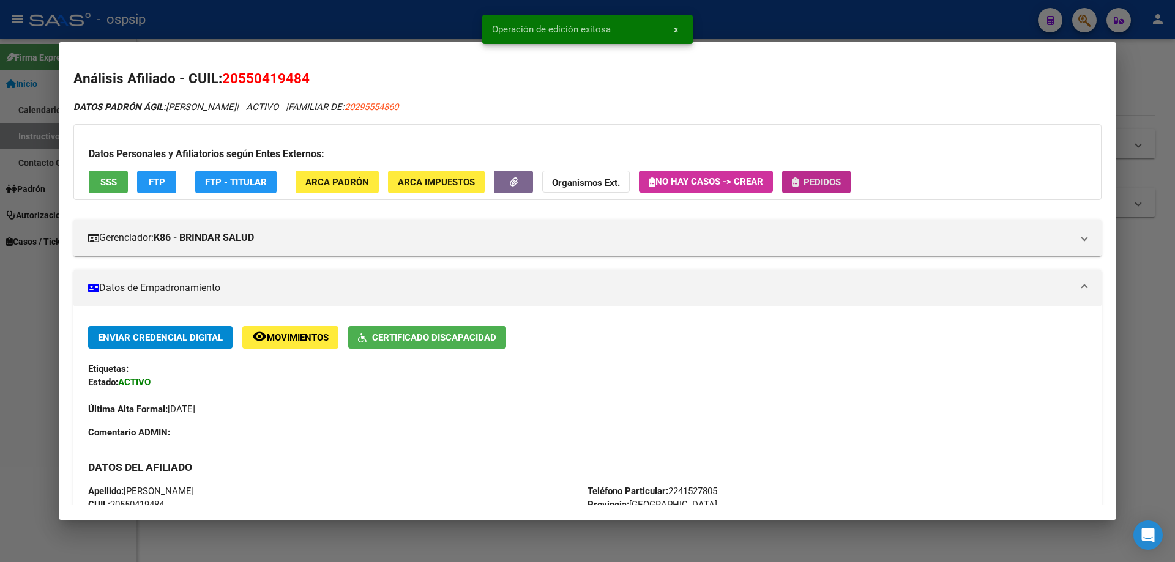
click at [826, 179] on span "Pedidos" at bounding box center [822, 182] width 37 height 11
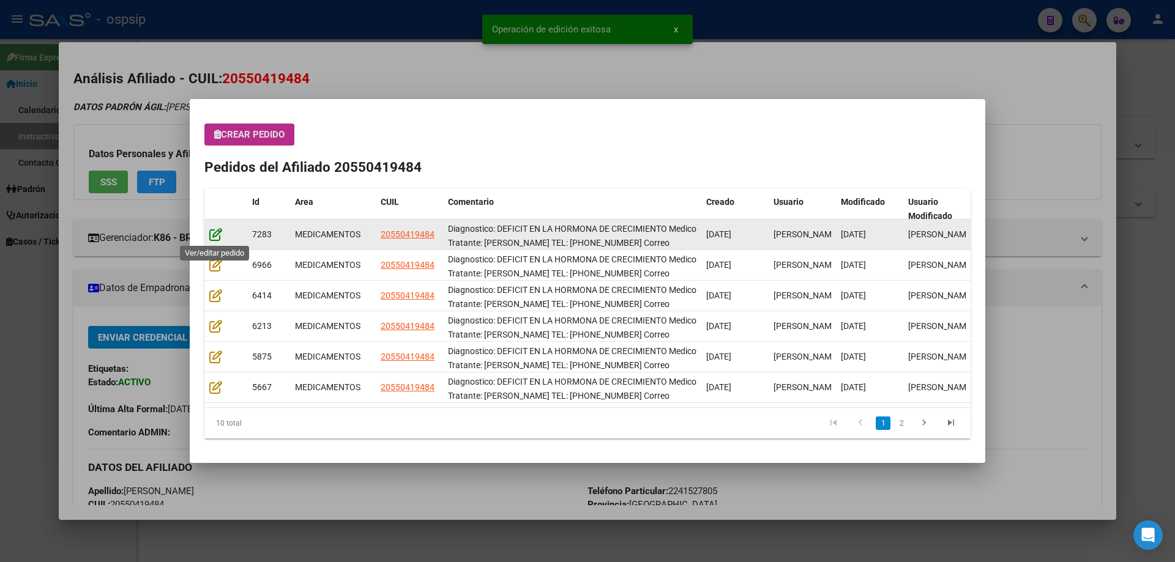
click at [217, 241] on icon at bounding box center [215, 234] width 13 height 13
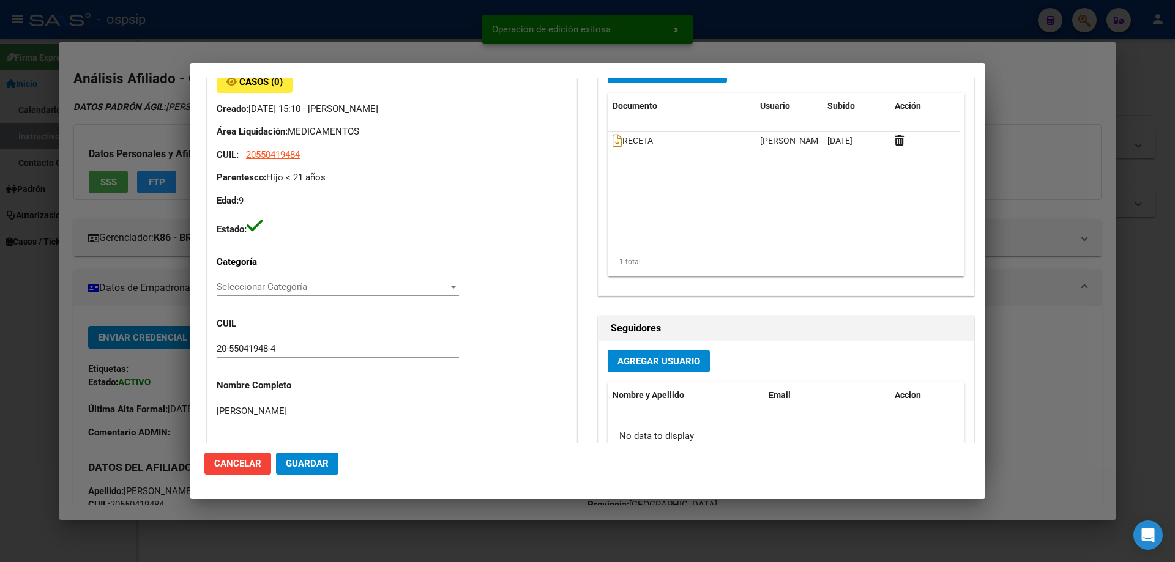
type input "[GEOGRAPHIC_DATA], [PERSON_NAME] 344"
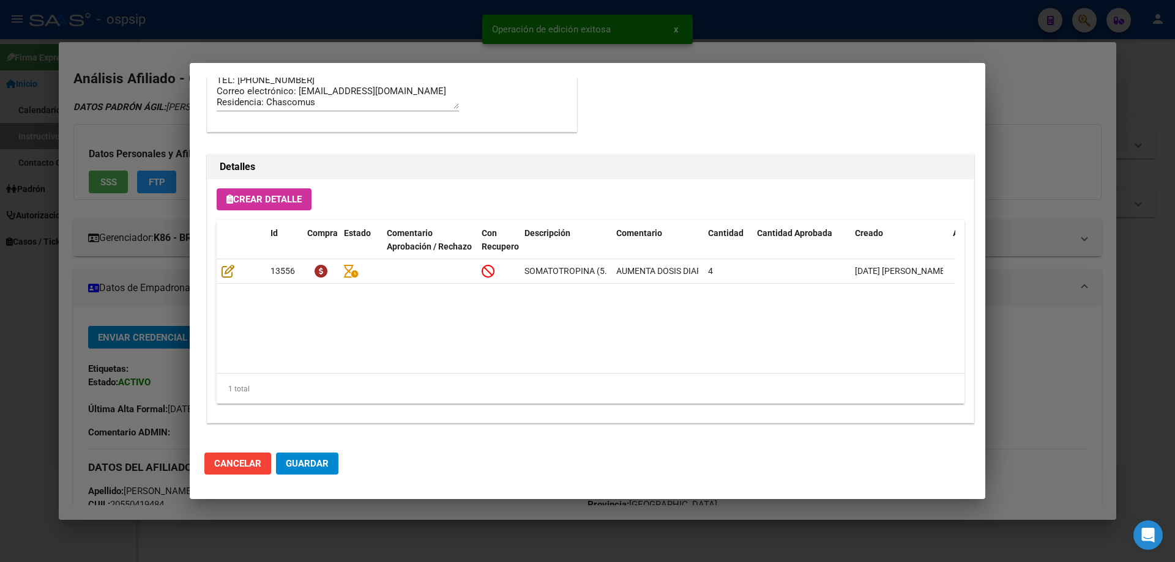
click at [310, 473] on button "Guardar" at bounding box center [307, 464] width 62 height 22
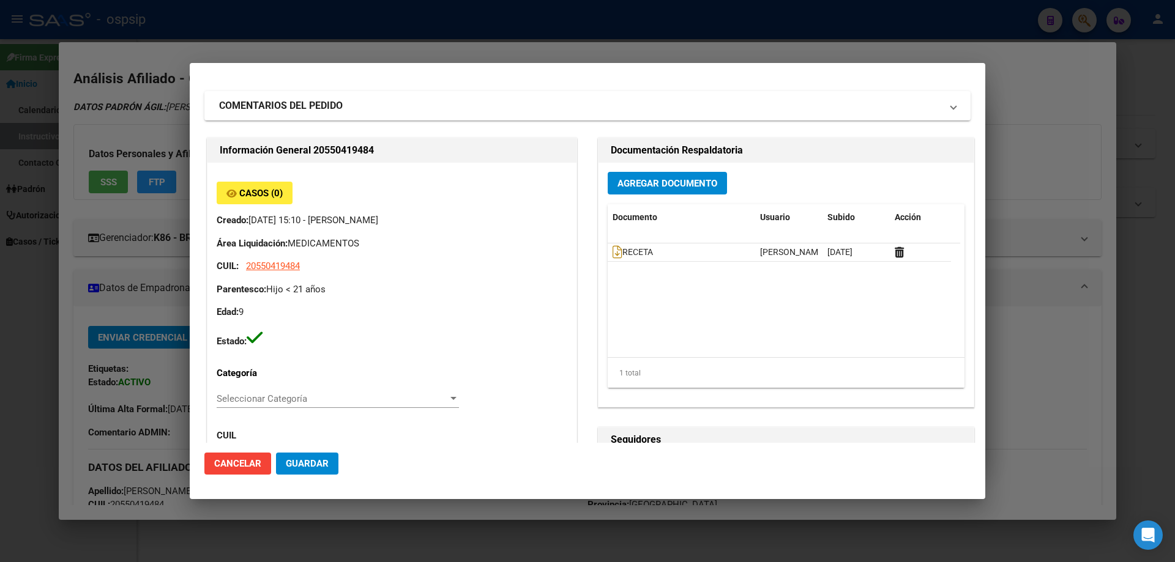
scroll to position [0, 0]
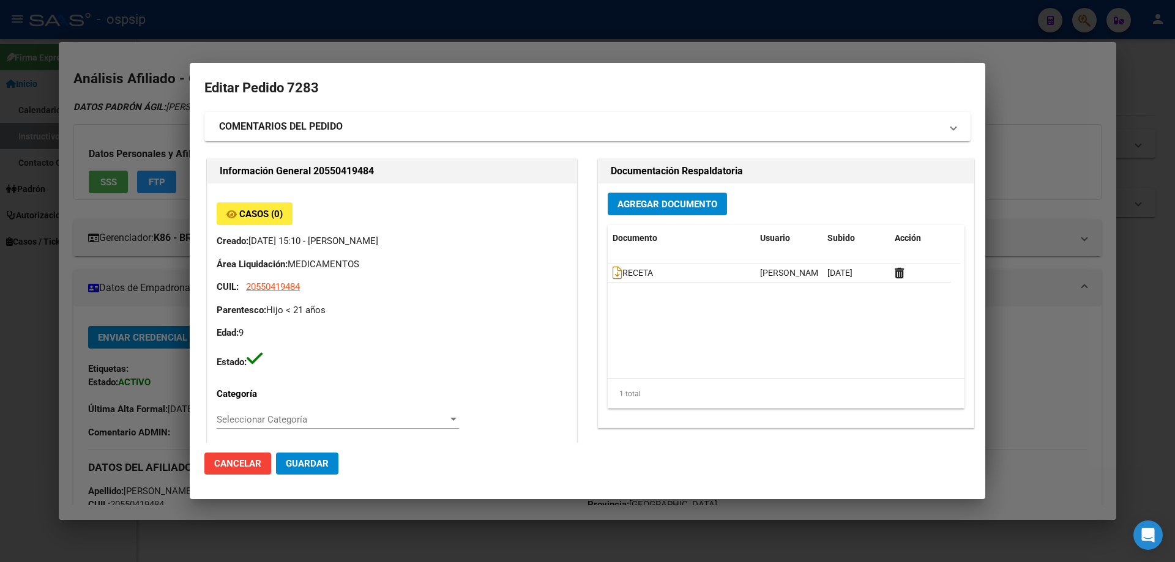
click at [319, 457] on button "Guardar" at bounding box center [307, 464] width 62 height 22
click at [308, 466] on span "Guardar" at bounding box center [307, 463] width 43 height 11
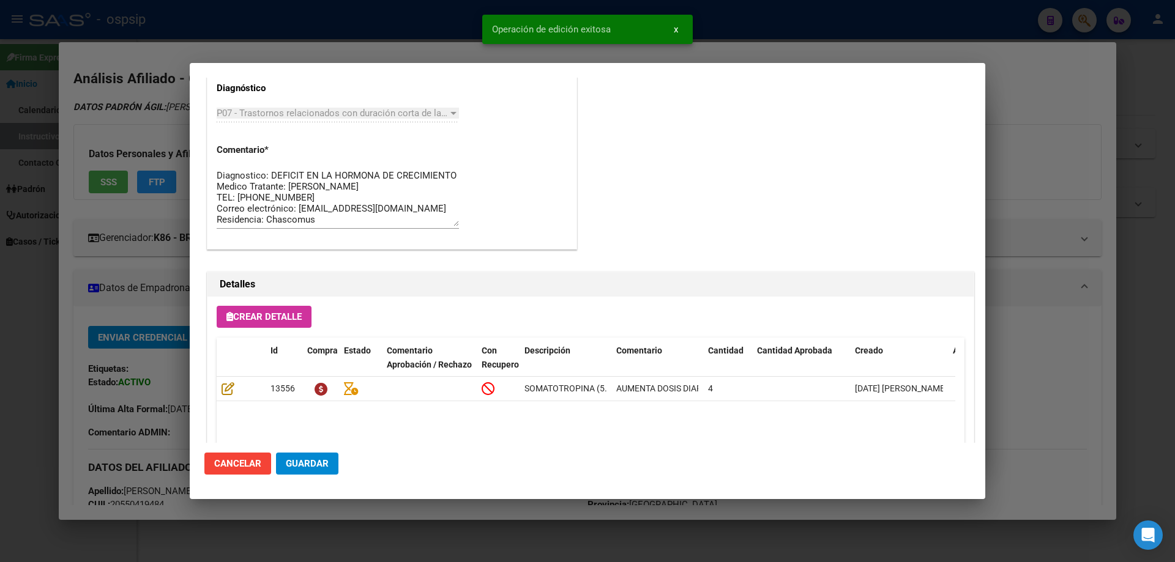
scroll to position [796, 0]
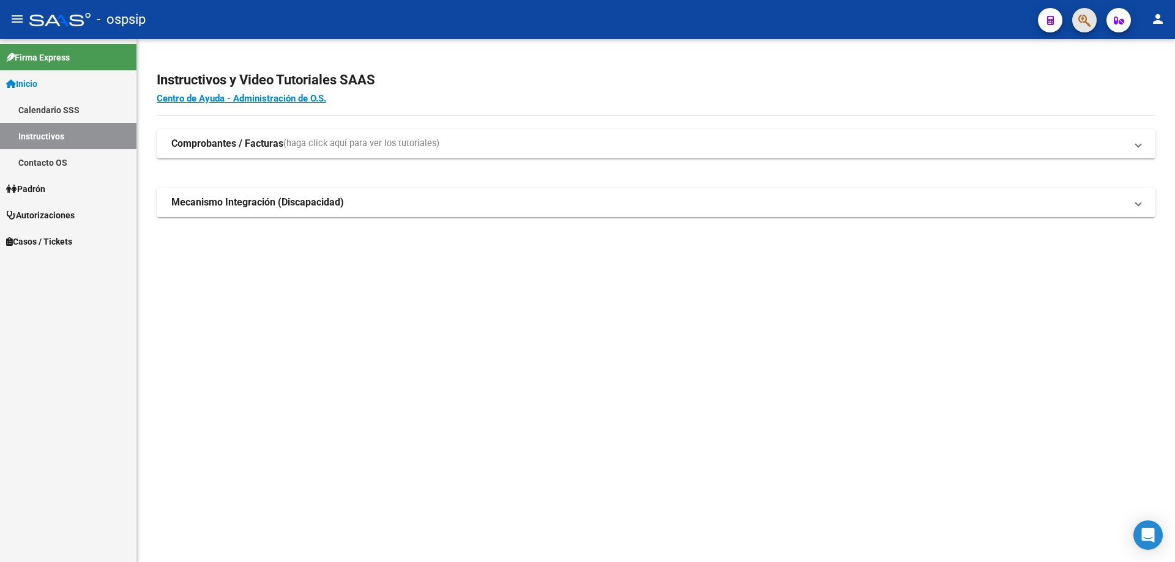
click at [1084, 24] on icon "button" at bounding box center [1084, 20] width 12 height 14
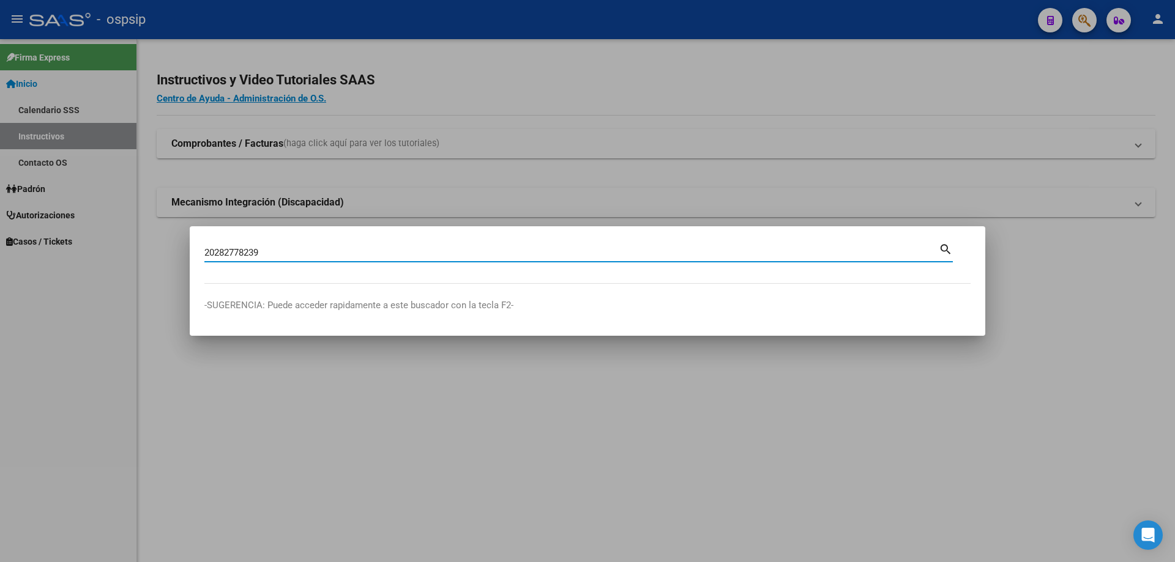
type input "20282778239"
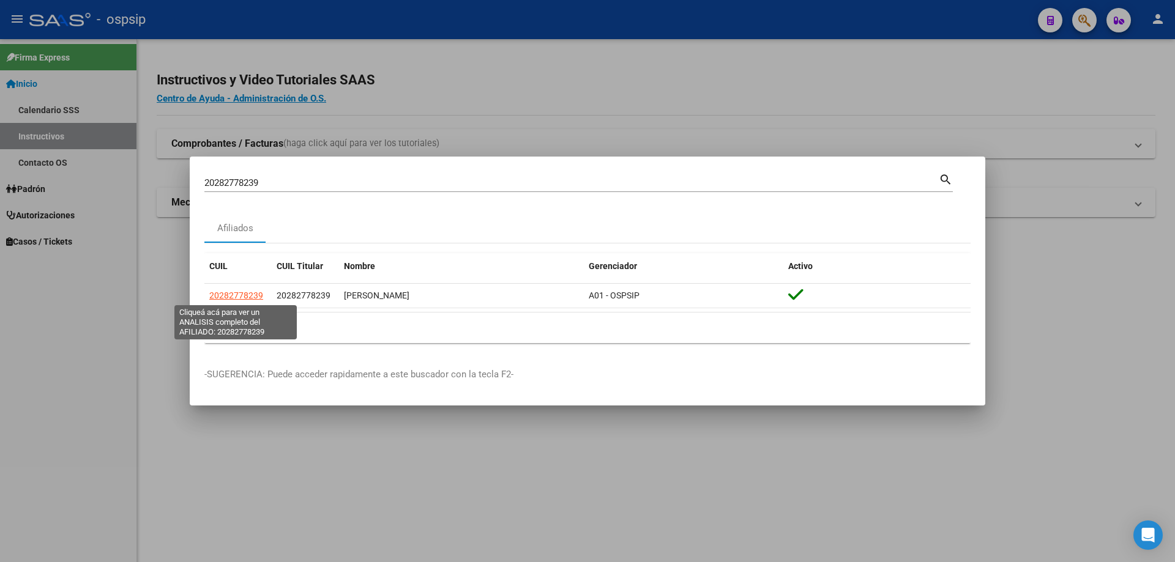
click at [250, 297] on span "20282778239" at bounding box center [236, 296] width 54 height 10
type textarea "20282778239"
